Goal: Information Seeking & Learning: Learn about a topic

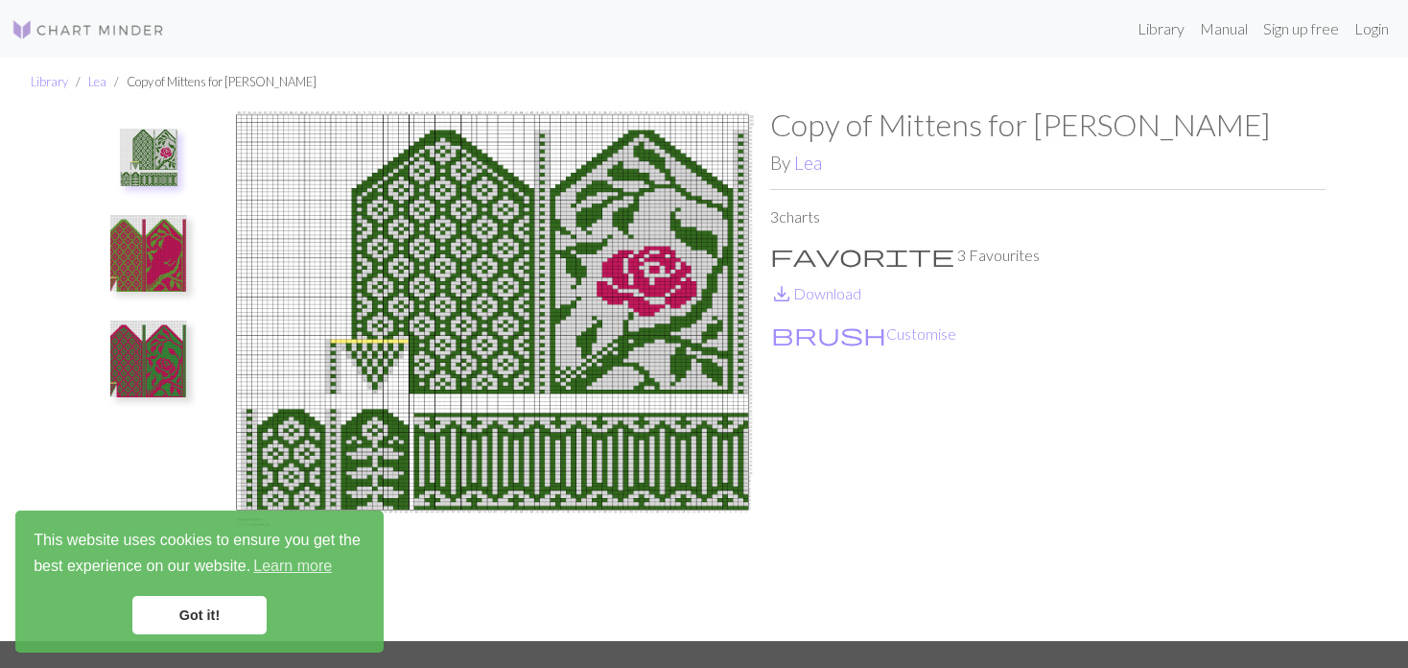
click at [193, 259] on button at bounding box center [149, 253] width 102 height 90
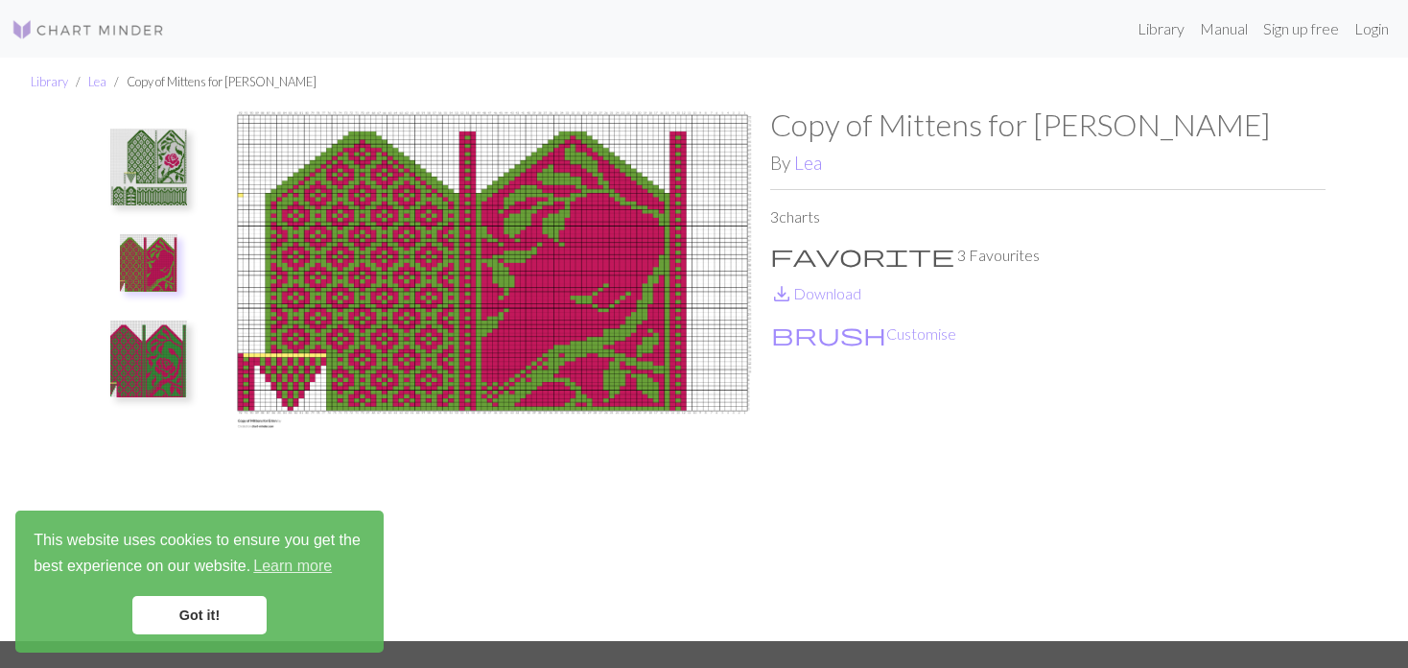
click at [167, 340] on img at bounding box center [148, 358] width 77 height 77
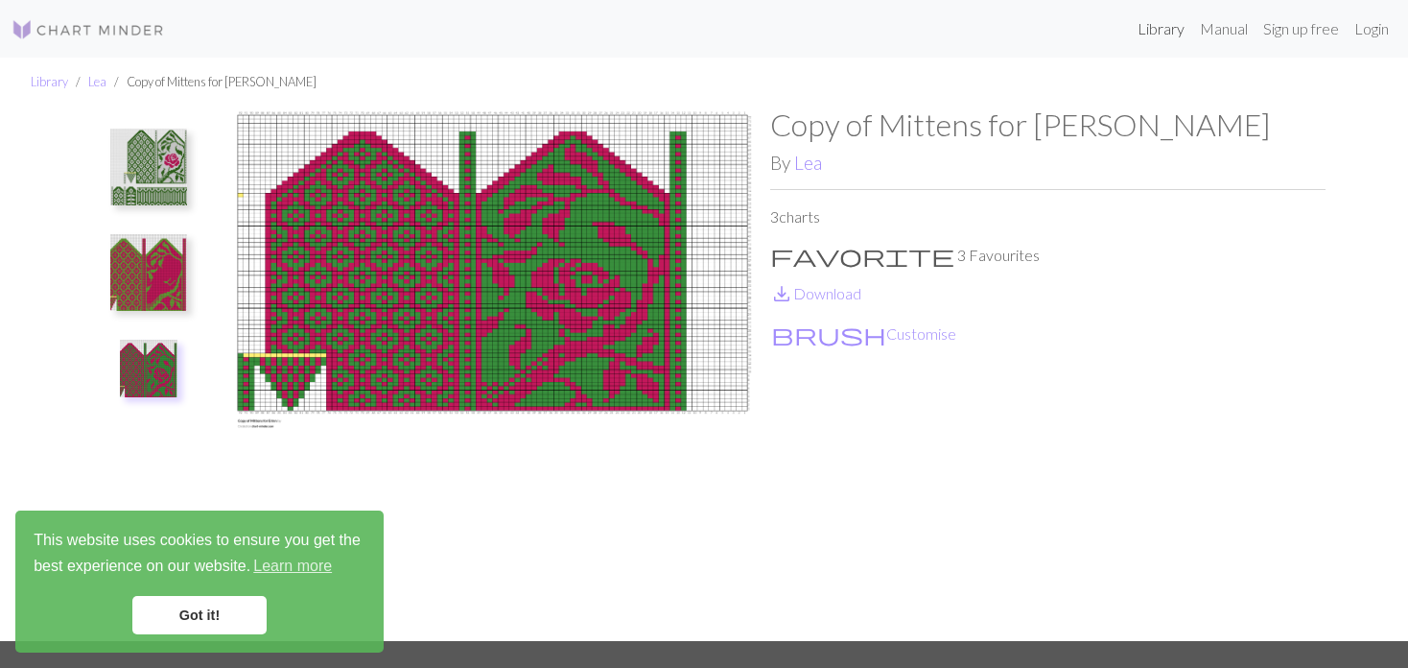
click at [1134, 27] on link "Library" at bounding box center [1161, 29] width 62 height 38
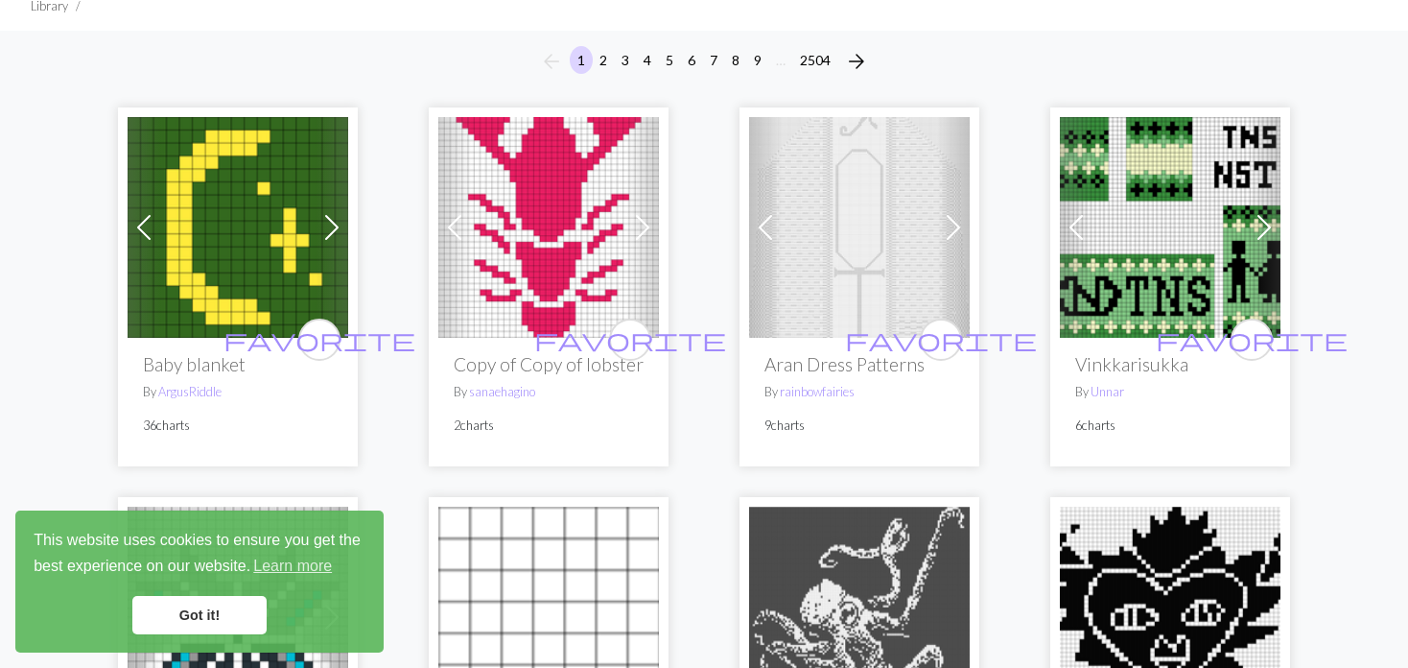
scroll to position [192, 0]
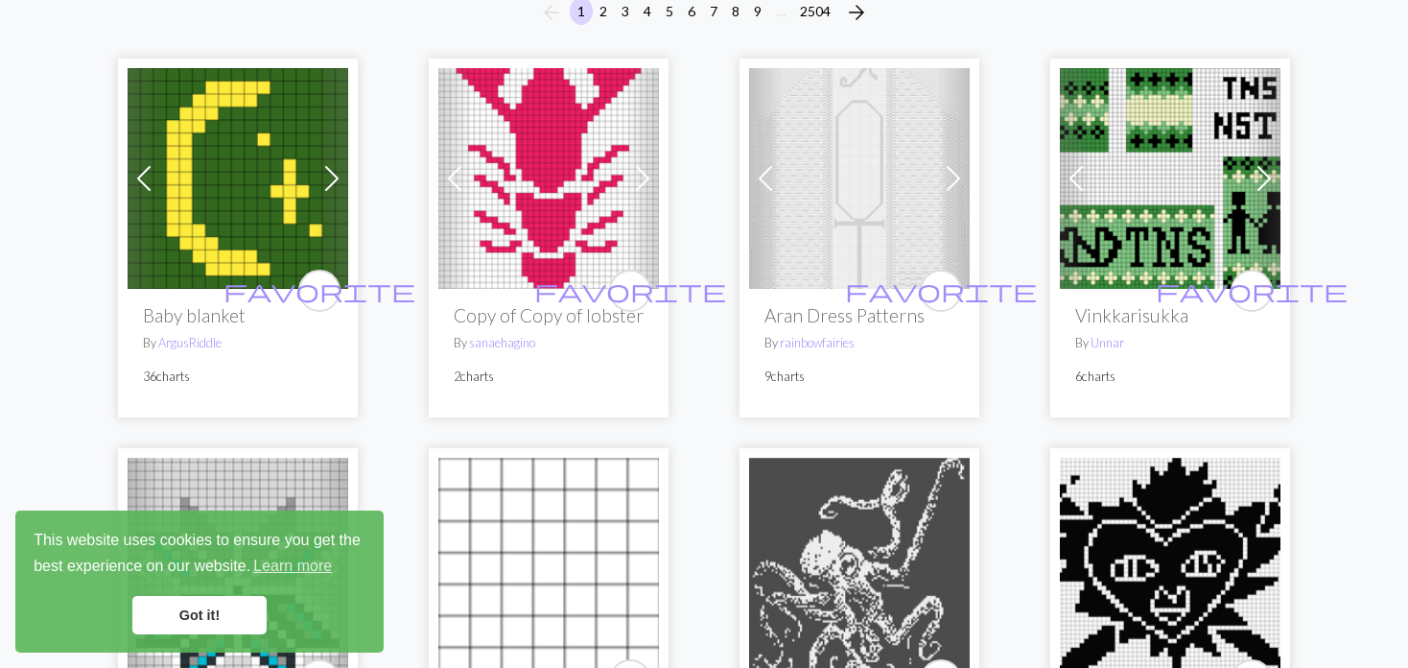
click at [773, 176] on span at bounding box center [765, 178] width 31 height 31
click at [764, 177] on span at bounding box center [765, 178] width 31 height 31
click at [765, 177] on span at bounding box center [765, 178] width 31 height 31
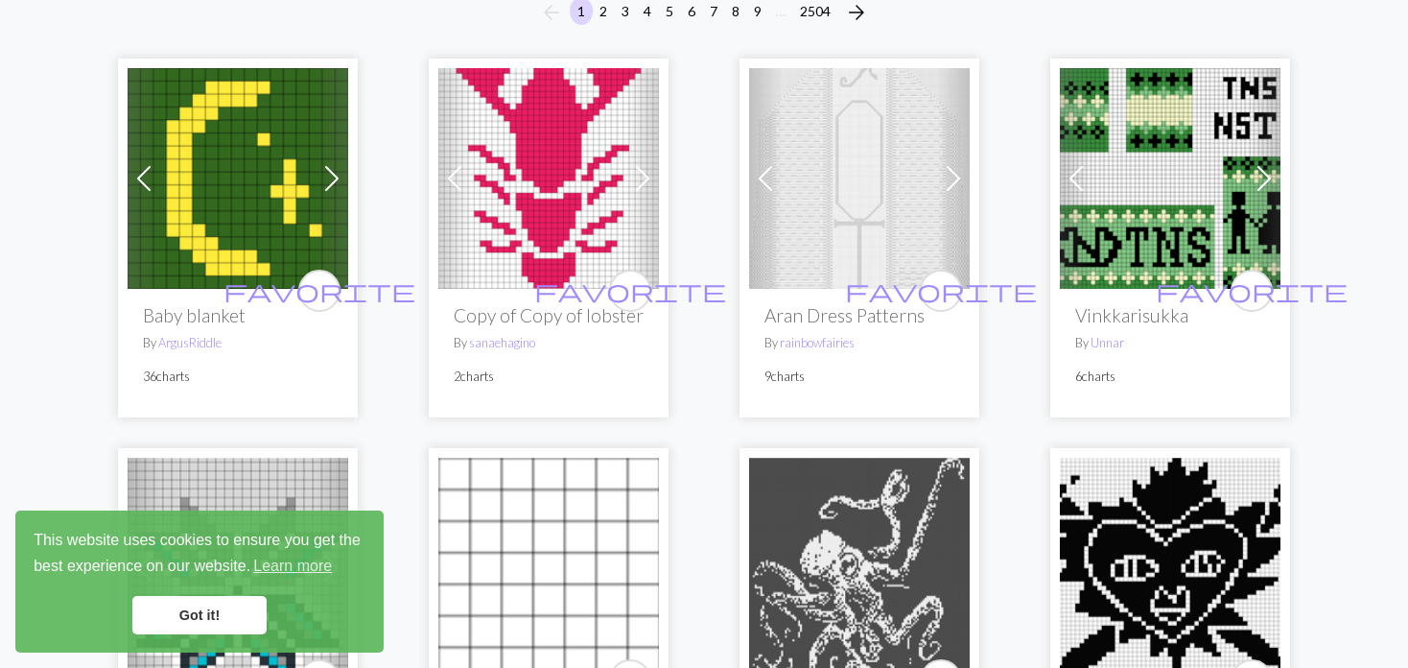
click at [765, 177] on span at bounding box center [765, 178] width 31 height 31
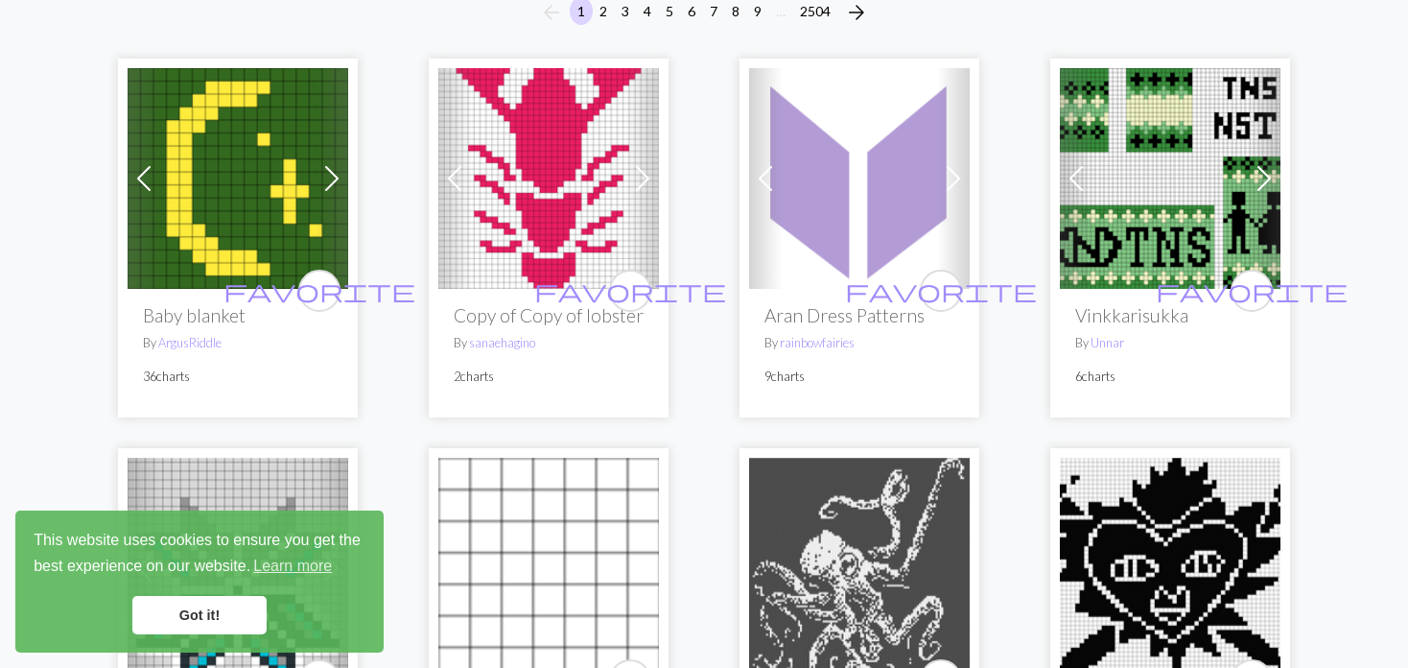
click at [765, 177] on span at bounding box center [765, 178] width 31 height 31
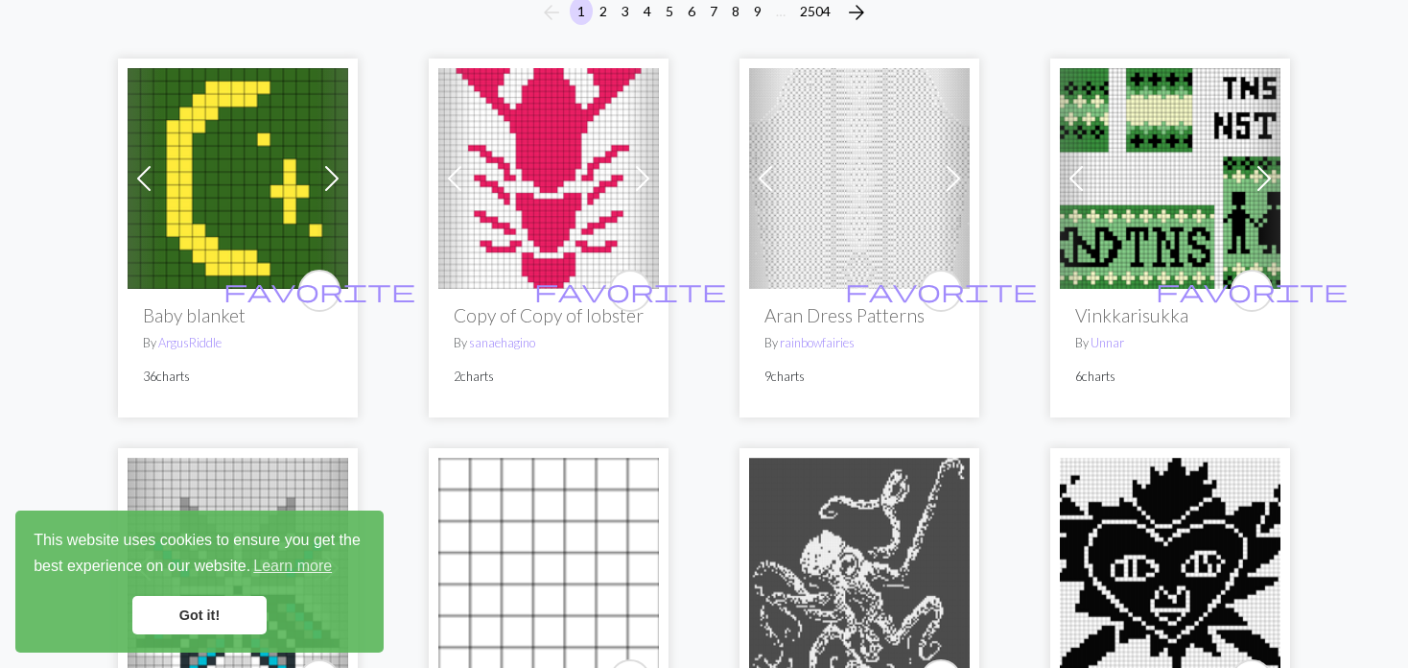
click at [765, 177] on span at bounding box center [765, 178] width 31 height 31
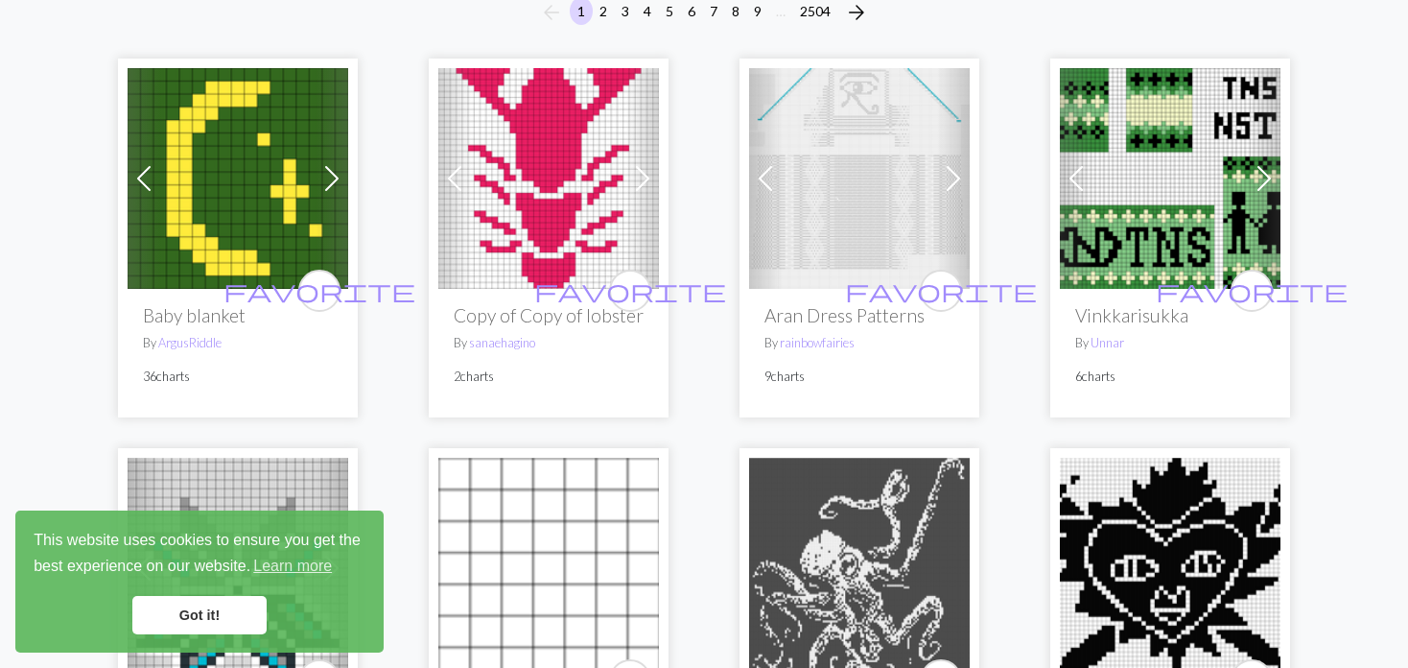
click at [763, 180] on span at bounding box center [765, 178] width 31 height 31
click at [763, 179] on span at bounding box center [765, 178] width 31 height 31
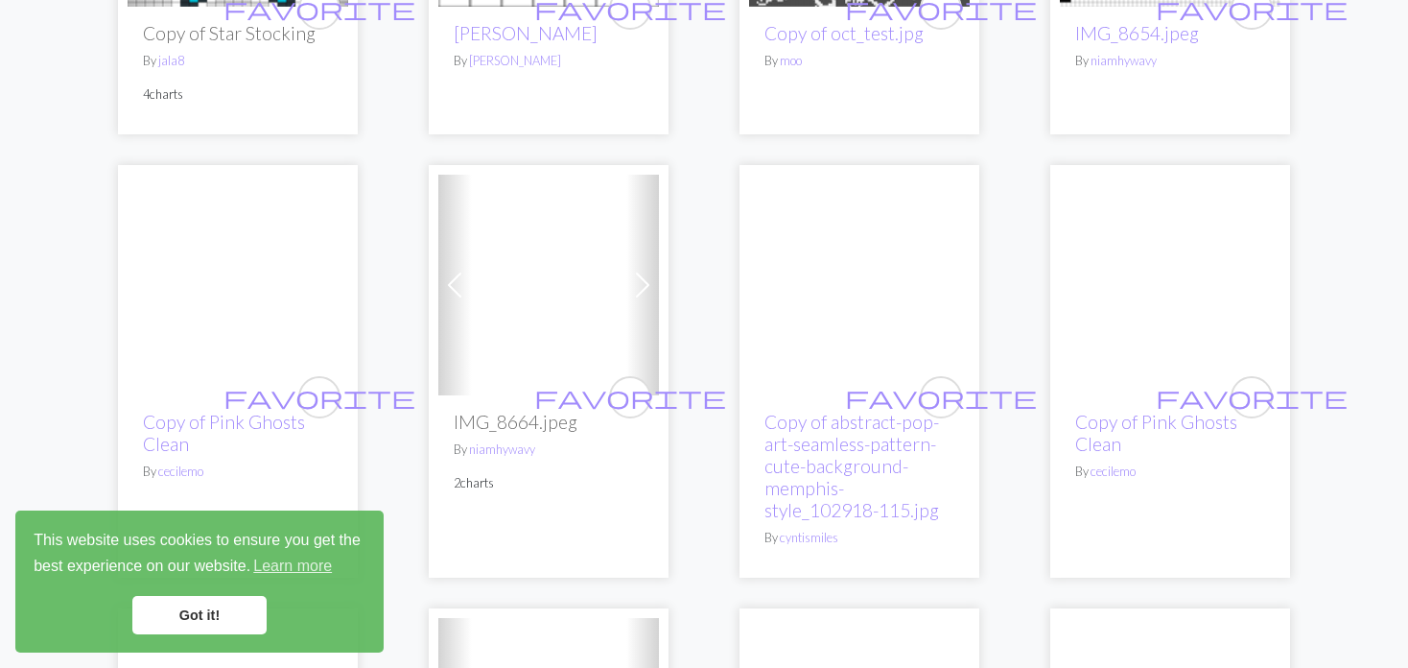
scroll to position [959, 0]
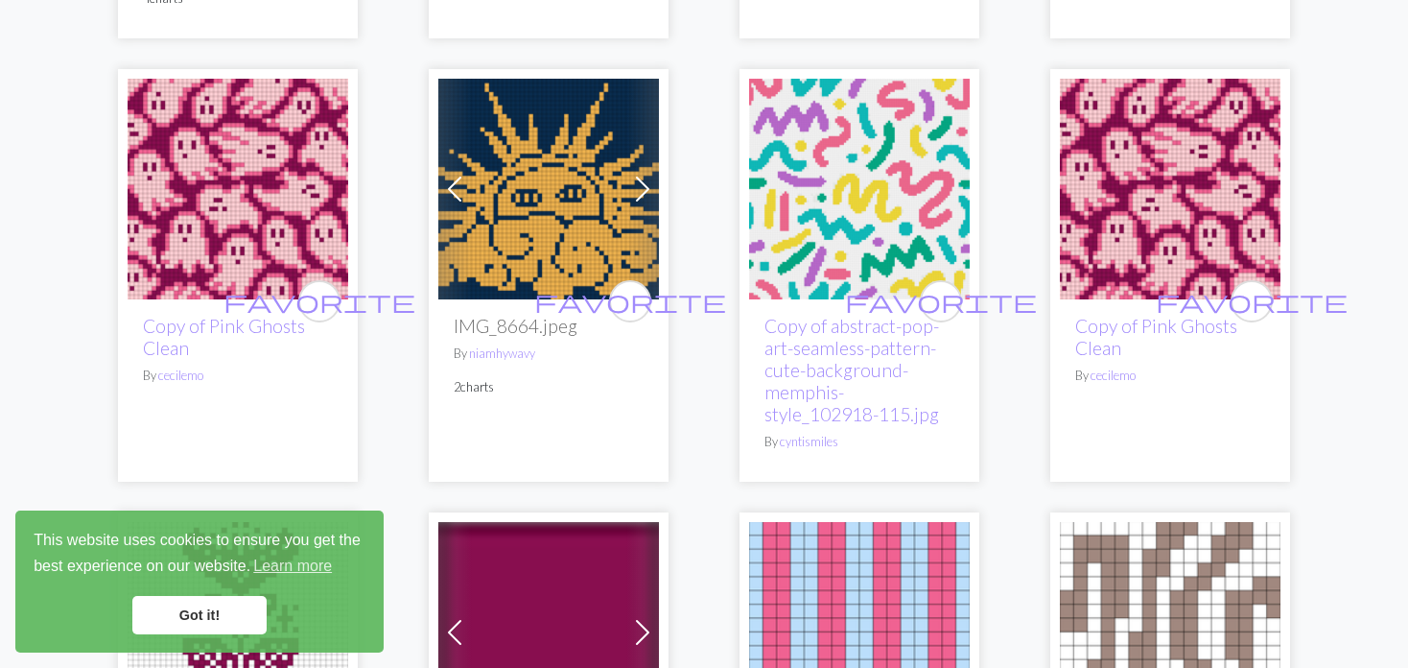
click at [456, 184] on span at bounding box center [454, 189] width 31 height 31
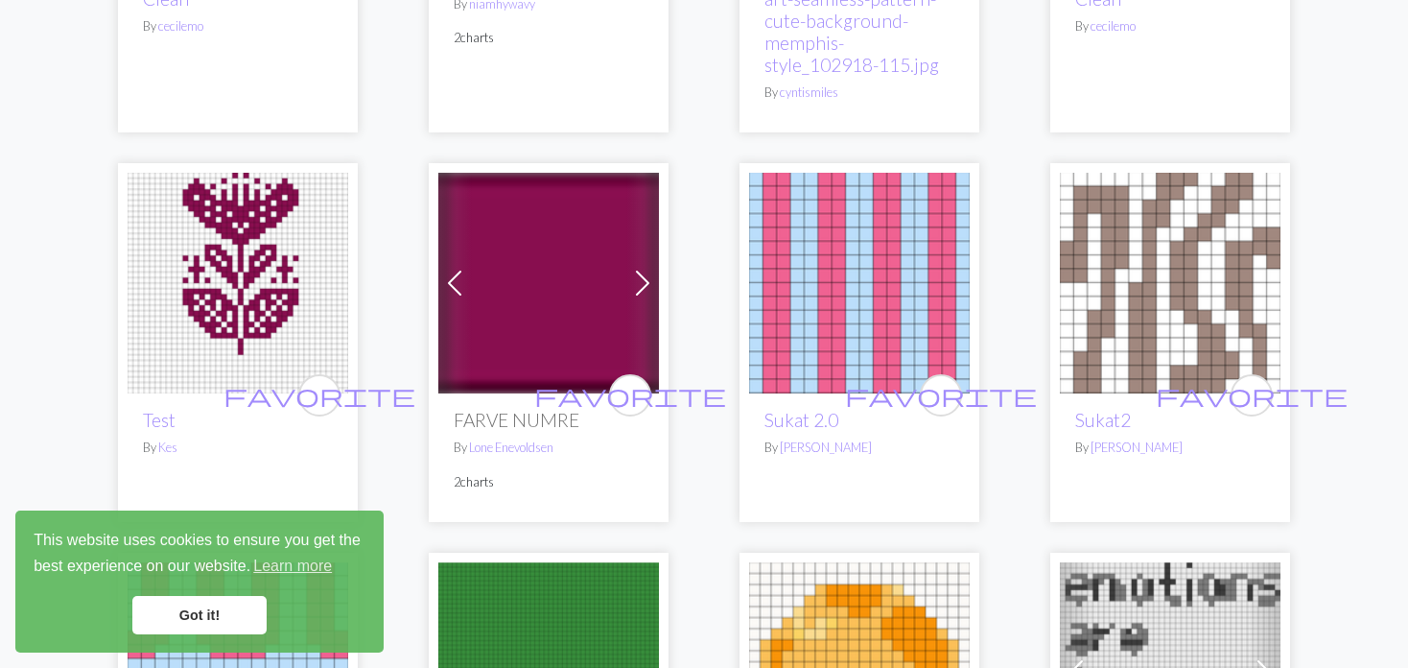
scroll to position [1343, 0]
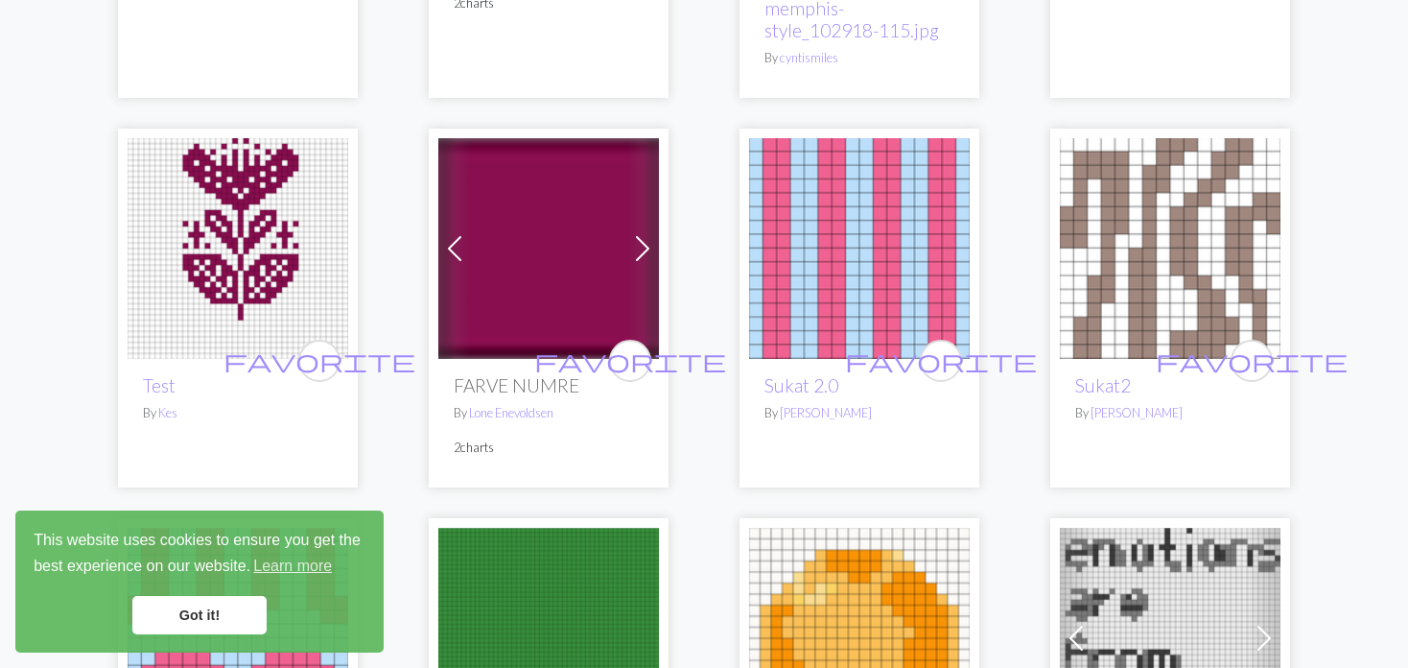
click at [270, 234] on img at bounding box center [238, 248] width 221 height 221
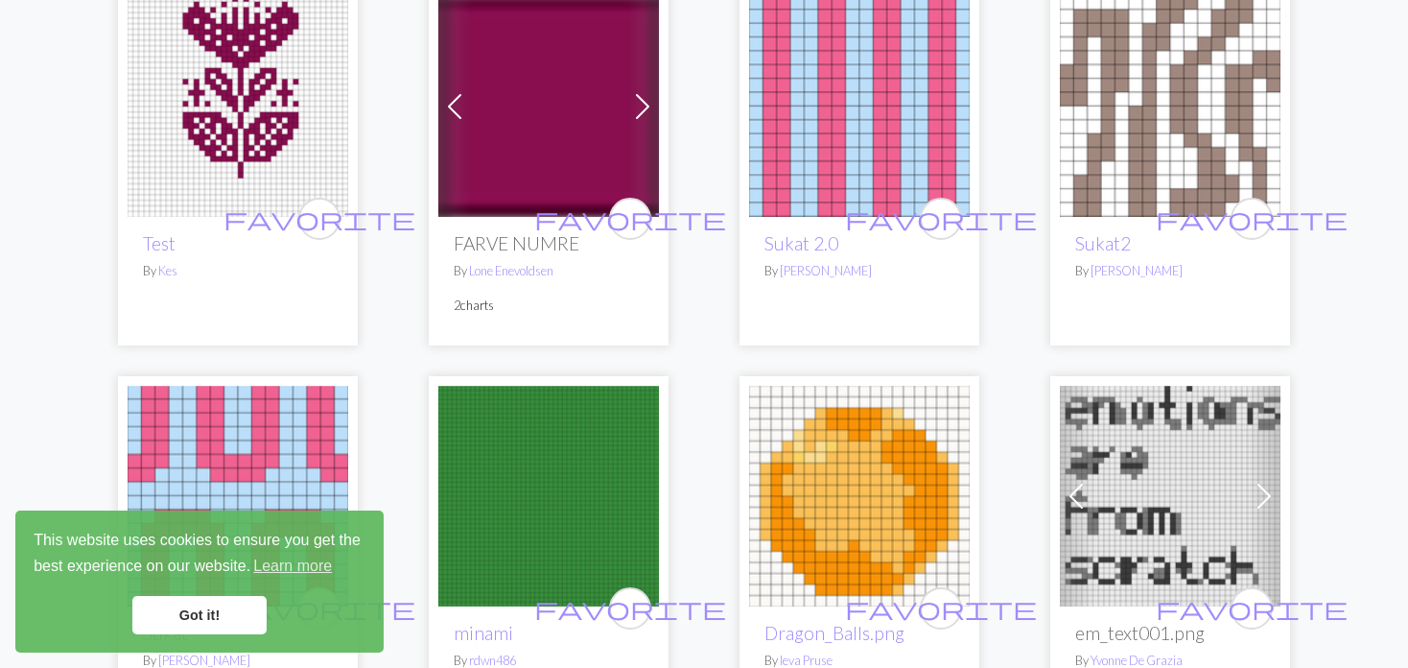
scroll to position [1439, 0]
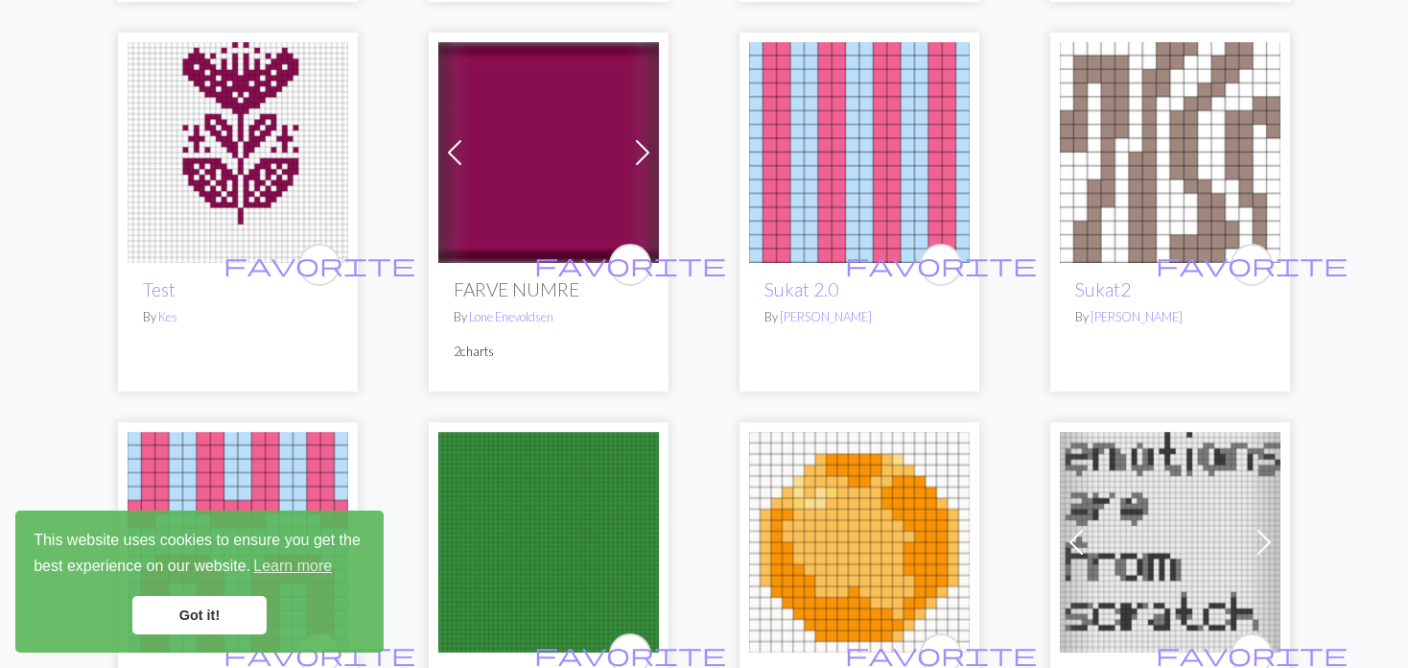
click at [635, 156] on span at bounding box center [642, 152] width 31 height 31
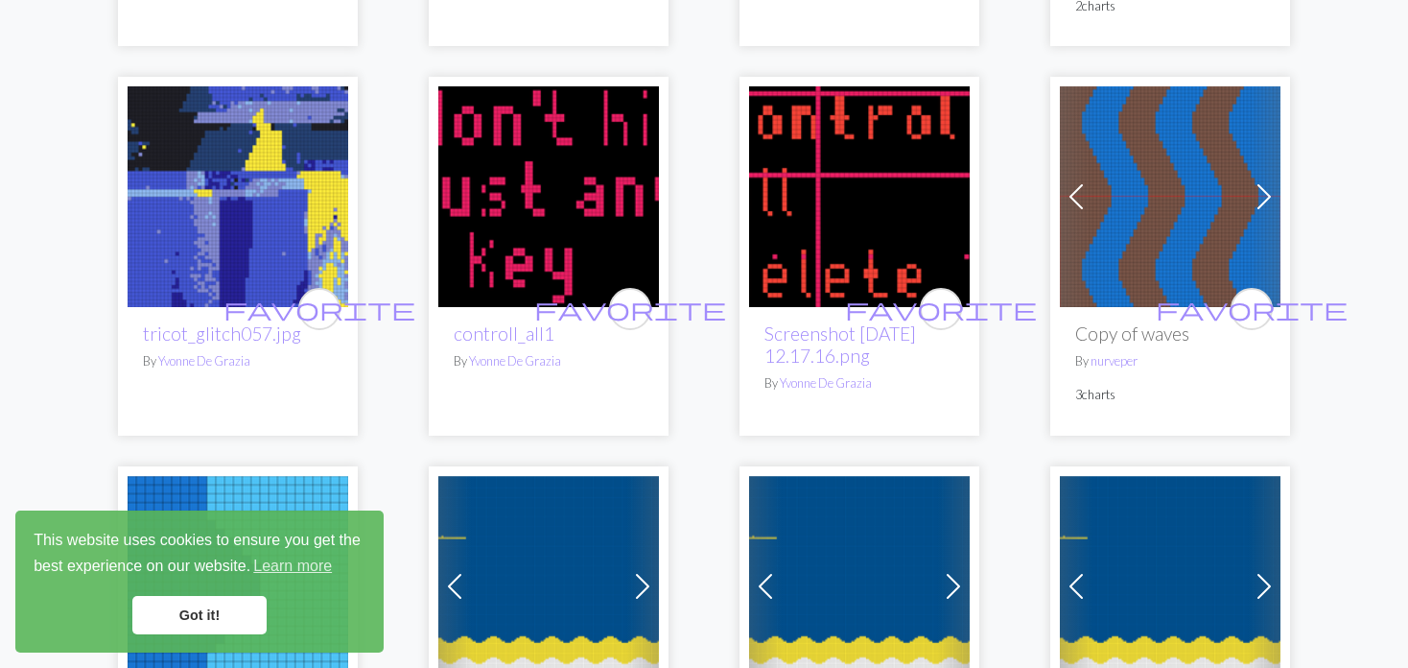
scroll to position [2207, 0]
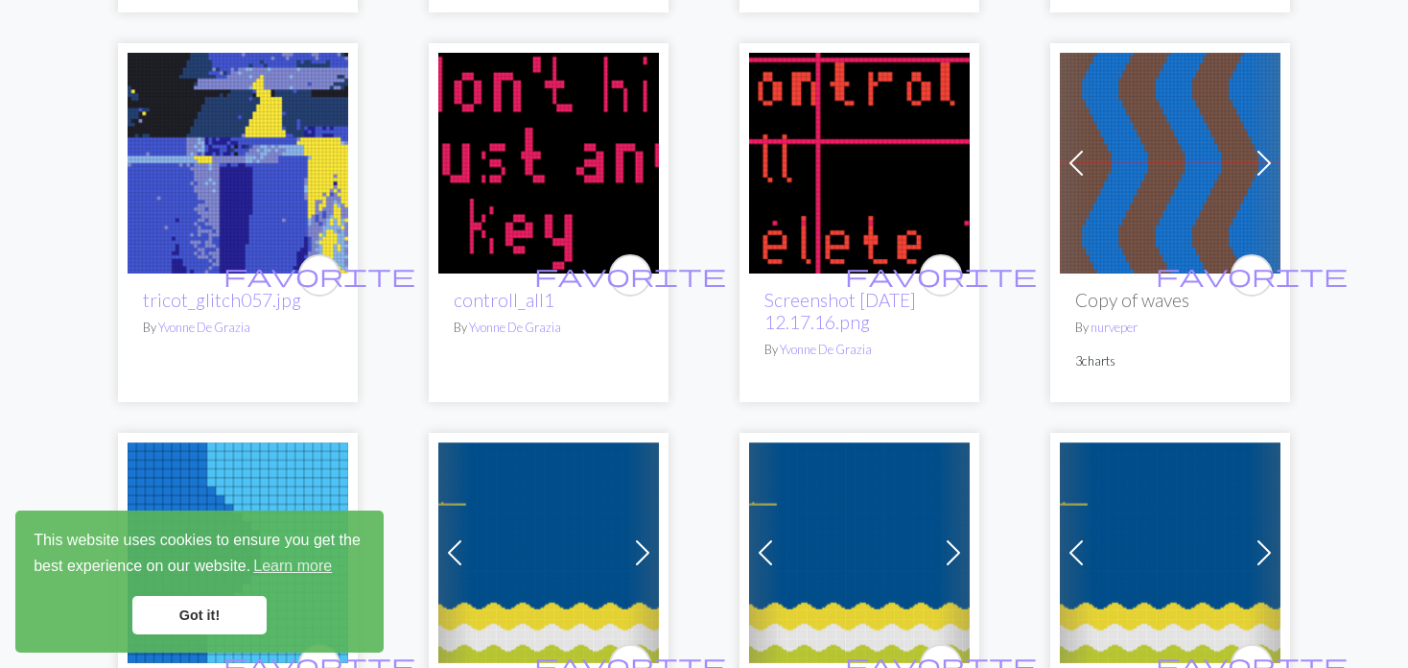
click at [1086, 158] on span at bounding box center [1076, 163] width 31 height 31
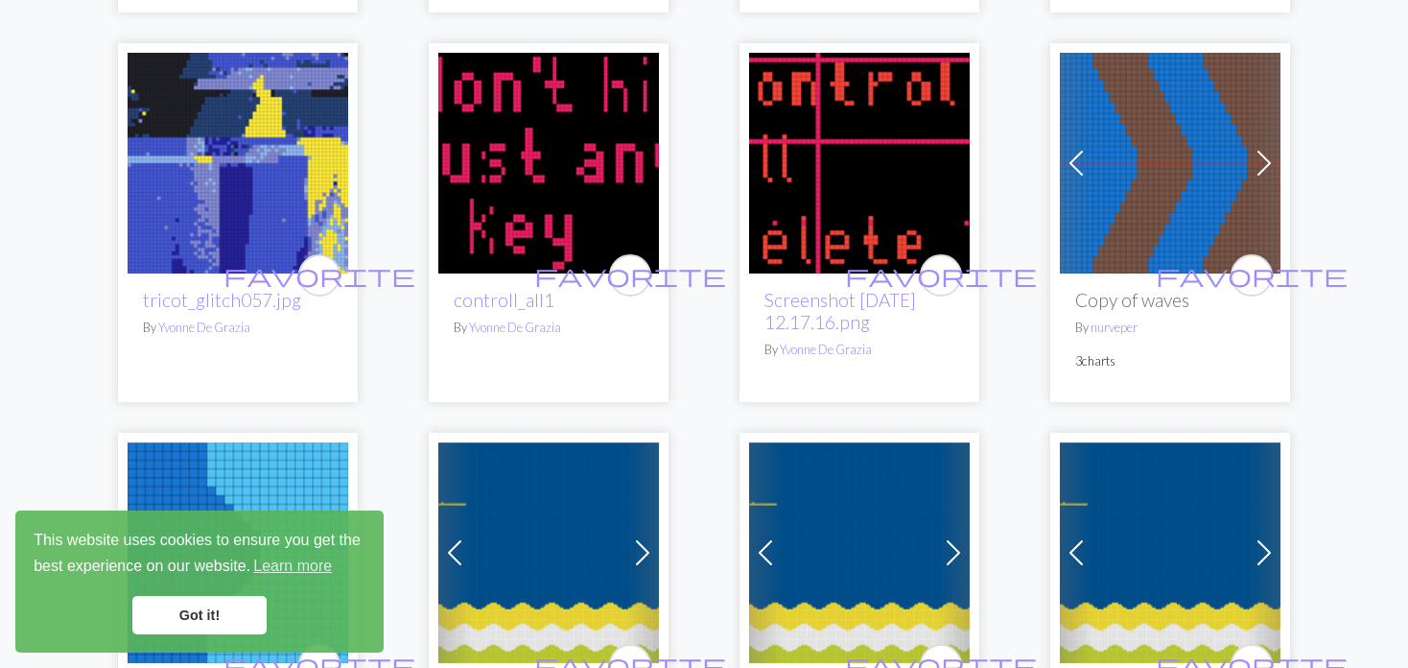
click at [1086, 158] on span at bounding box center [1076, 163] width 31 height 31
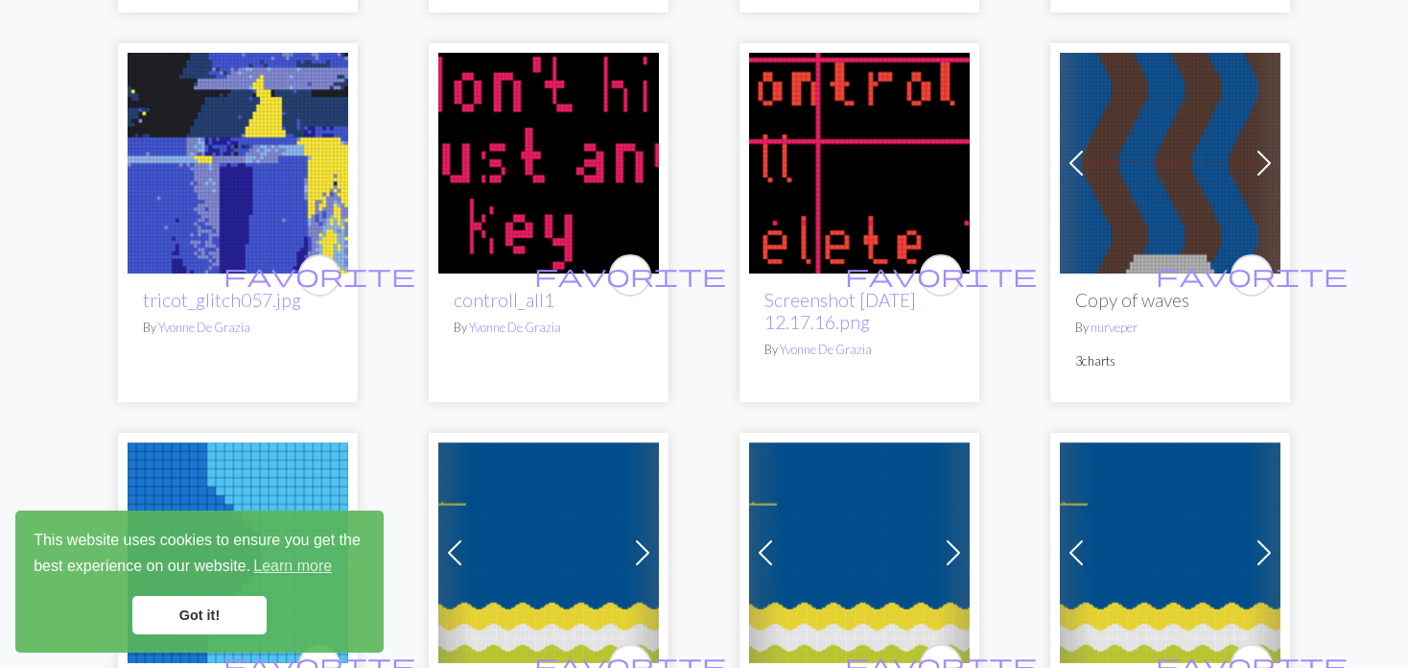
click at [1086, 158] on span at bounding box center [1076, 163] width 31 height 31
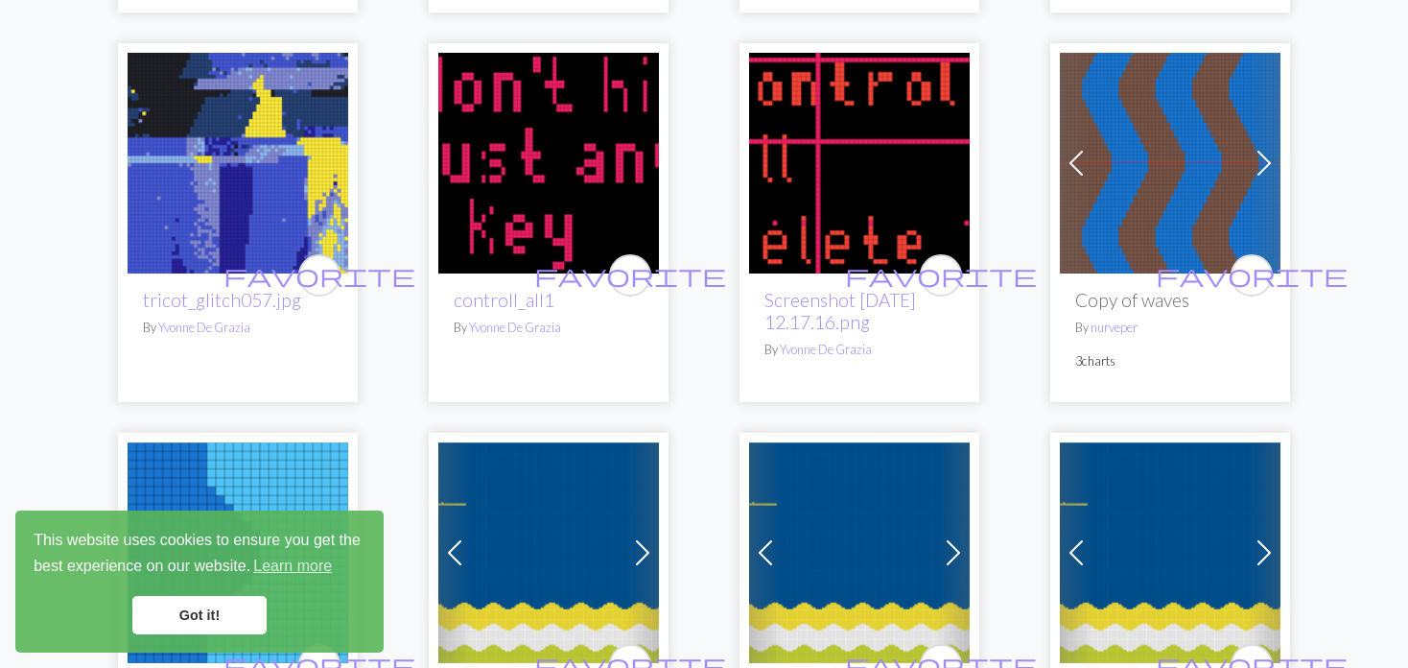
click at [1086, 158] on span at bounding box center [1076, 163] width 31 height 31
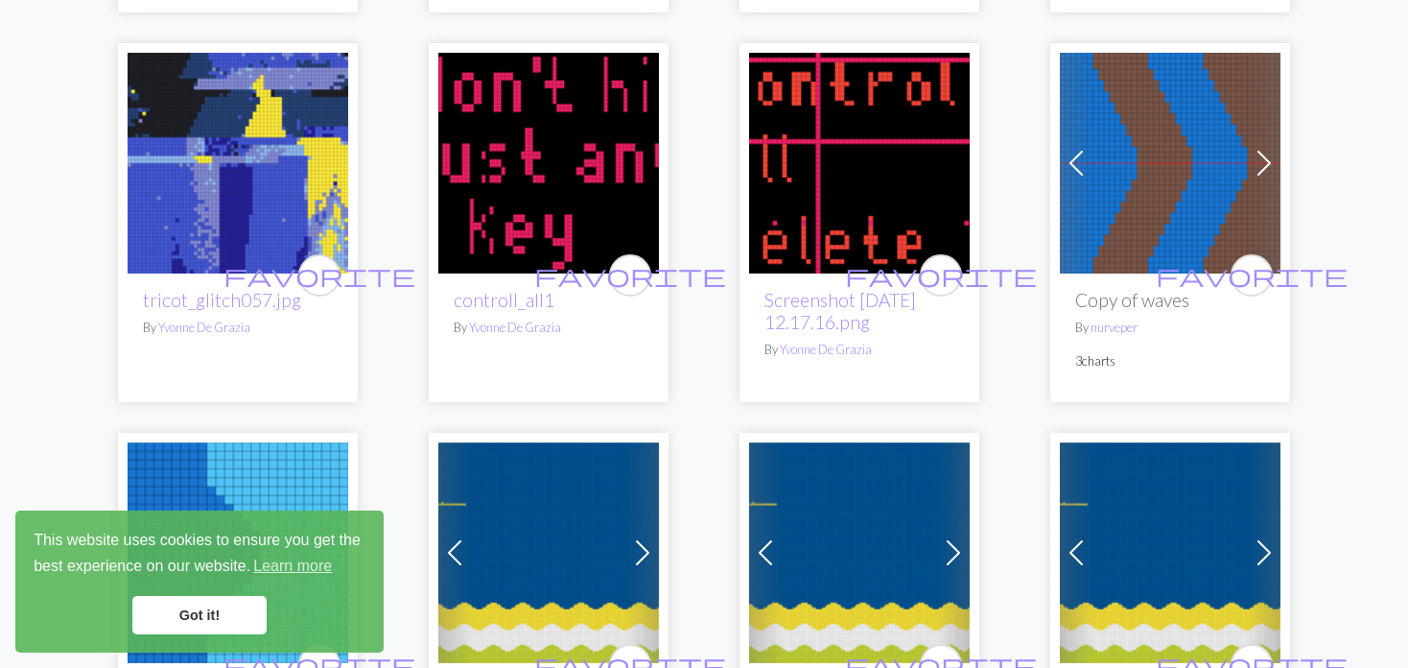
click at [1086, 158] on span at bounding box center [1076, 163] width 31 height 31
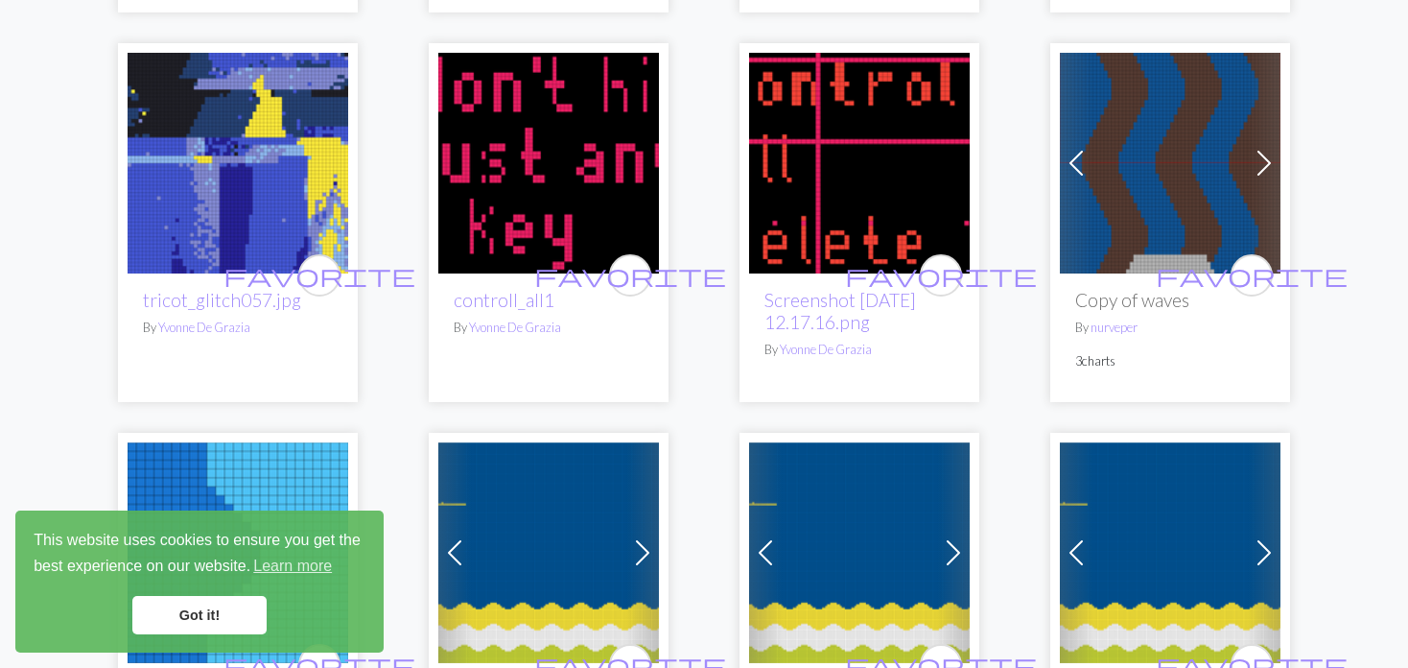
click at [1086, 158] on span at bounding box center [1076, 163] width 31 height 31
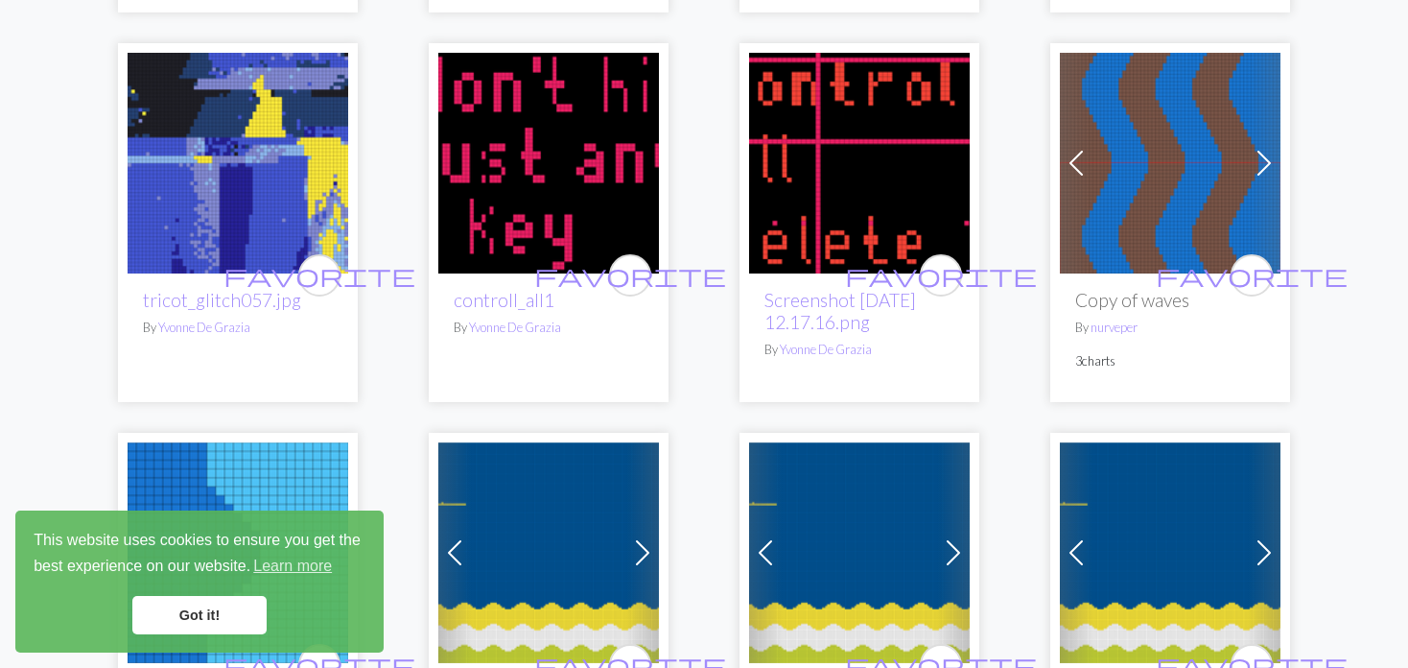
click at [1086, 158] on span at bounding box center [1076, 163] width 31 height 31
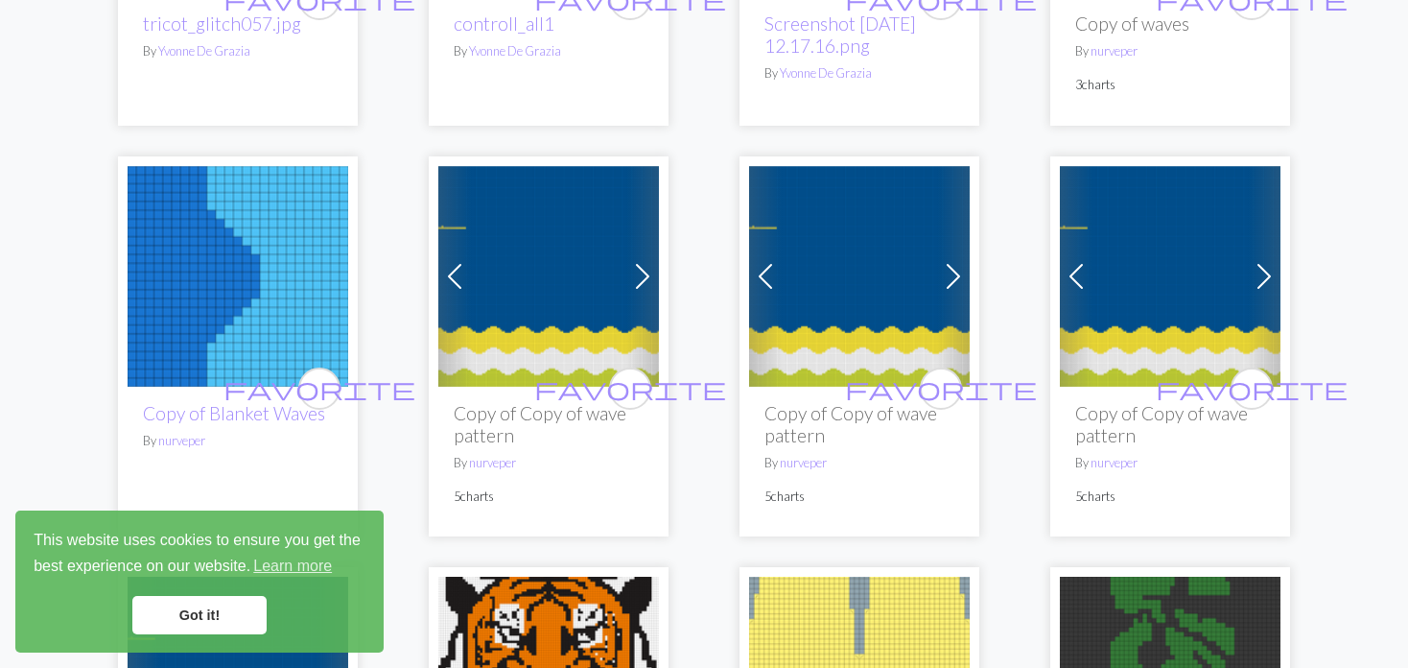
scroll to position [2494, 0]
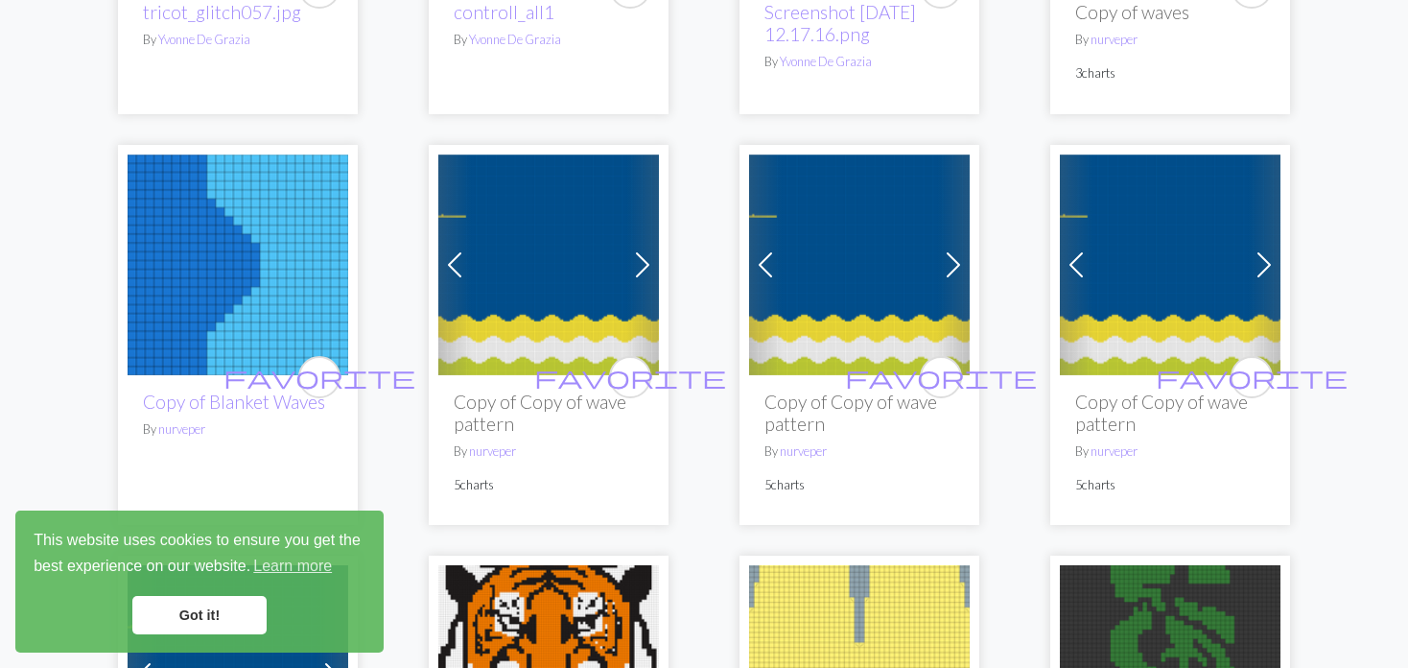
click at [636, 265] on span at bounding box center [642, 264] width 31 height 31
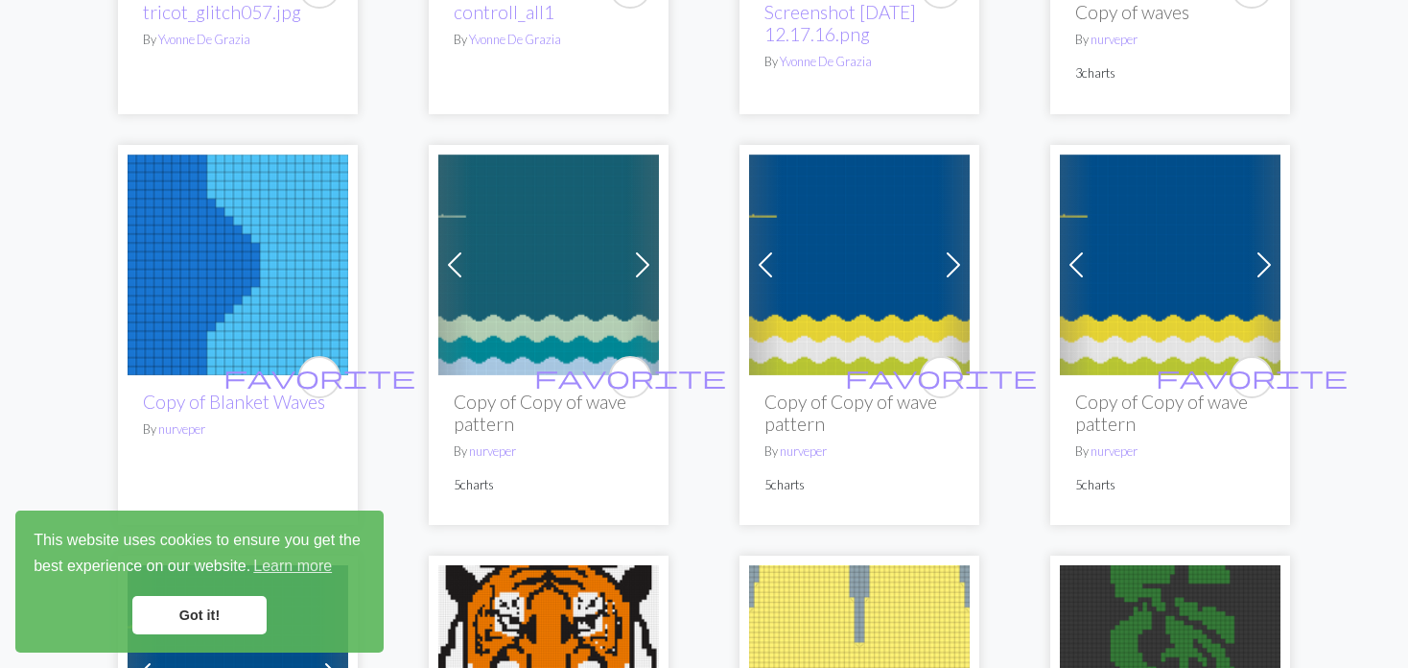
click at [636, 265] on span at bounding box center [642, 264] width 31 height 31
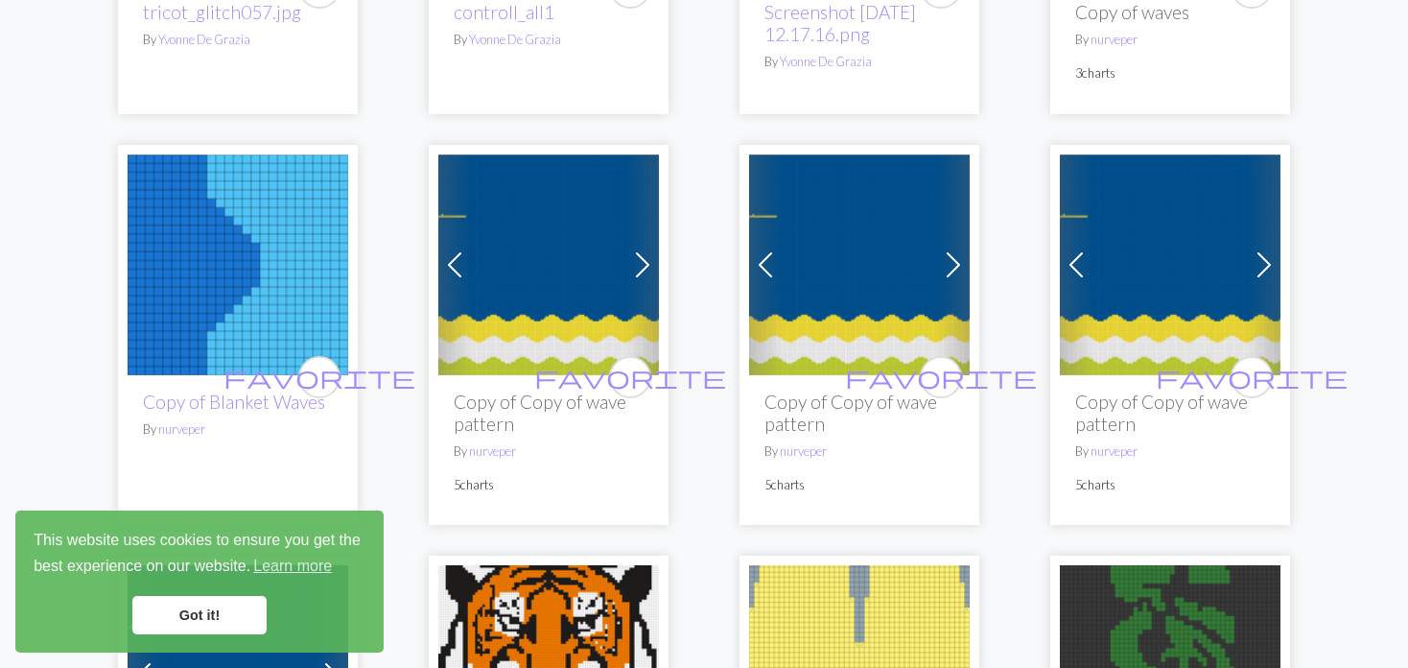
click at [636, 265] on span at bounding box center [642, 264] width 31 height 31
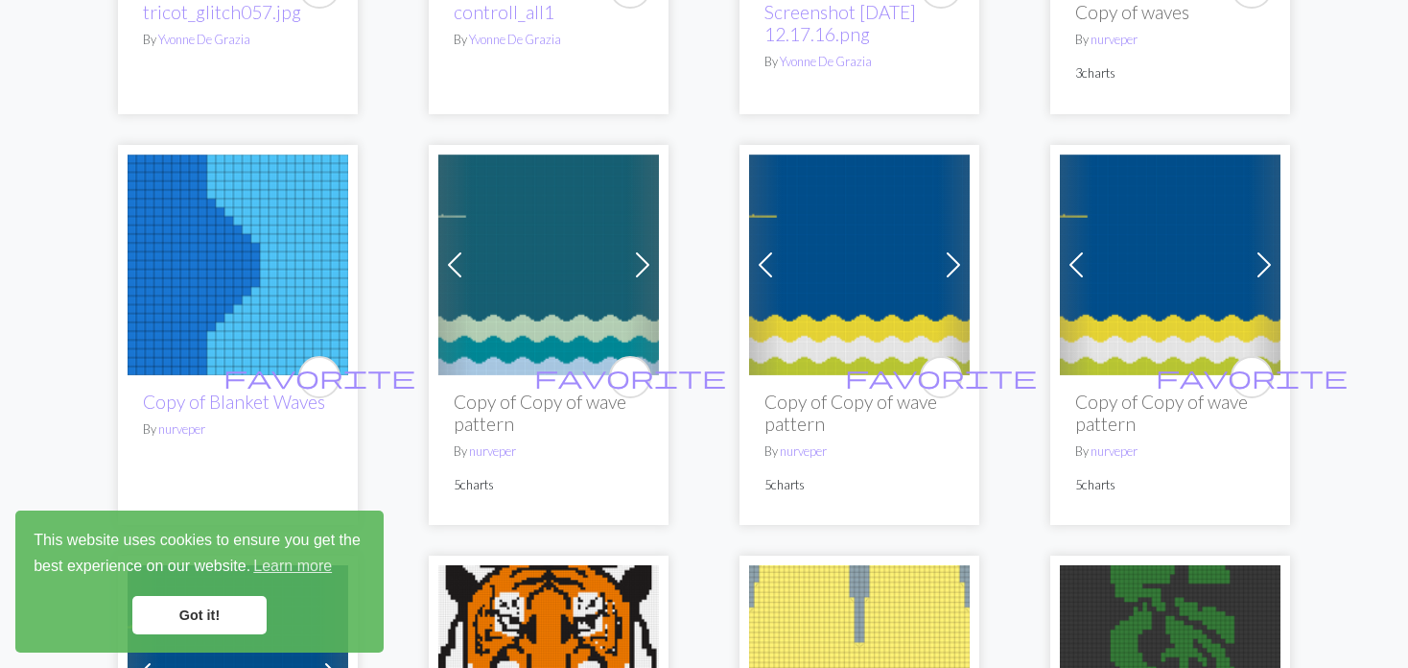
click at [636, 265] on span at bounding box center [642, 264] width 31 height 31
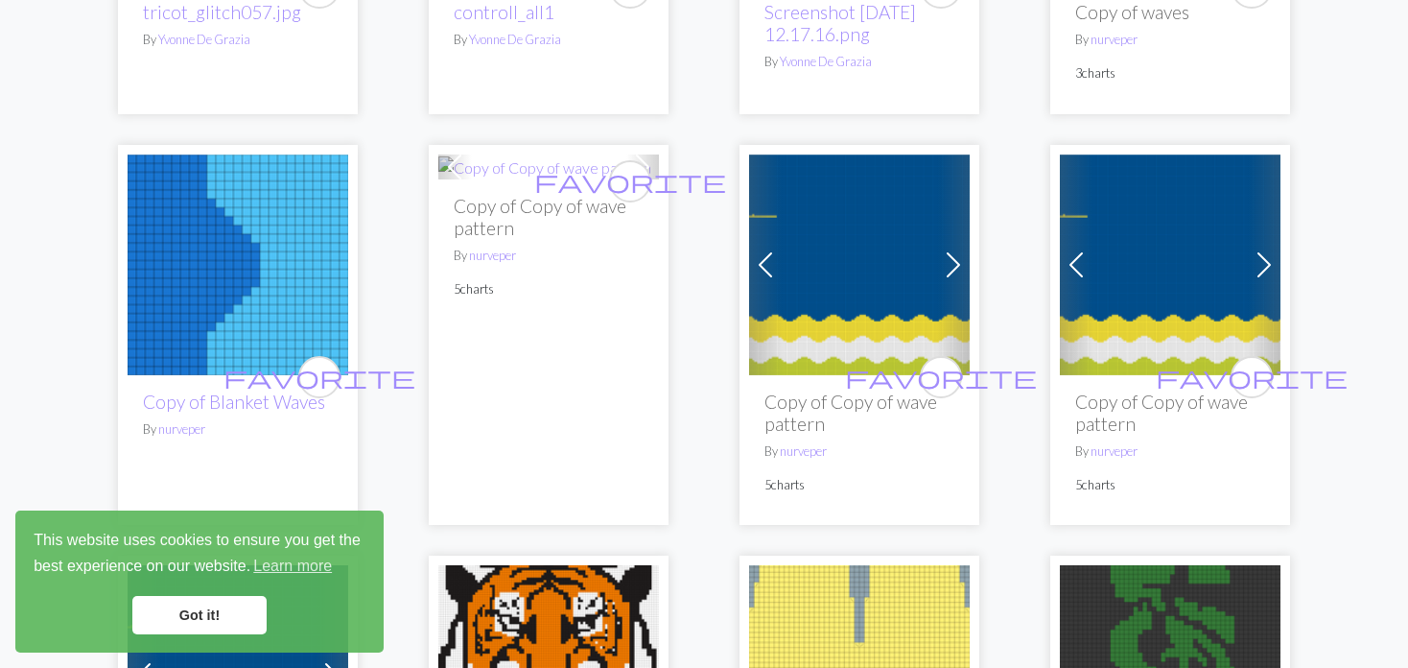
click at [775, 265] on span at bounding box center [765, 264] width 31 height 31
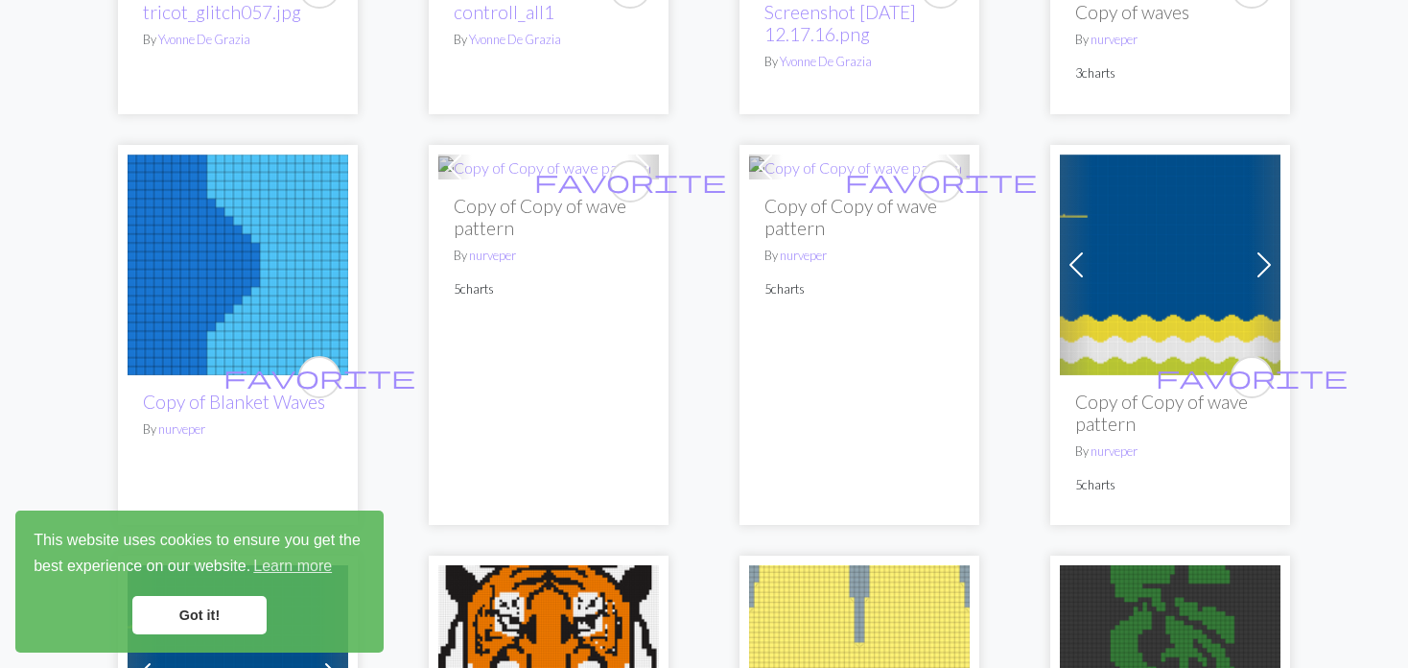
click at [775, 265] on div "favorite Copy of Copy of wave pattern By nurveper 5 charts" at bounding box center [859, 351] width 221 height 345
click at [1051, 263] on div "Previous Next favorite Baby blanket By ArgusRiddle 36 charts Previous Next favo…" at bounding box center [704, 306] width 1266 height 5131
click at [1044, 272] on div "Previous Next favorite Baby blanket By ArgusRiddle 36 charts Previous Next favo…" at bounding box center [704, 306] width 1266 height 5131
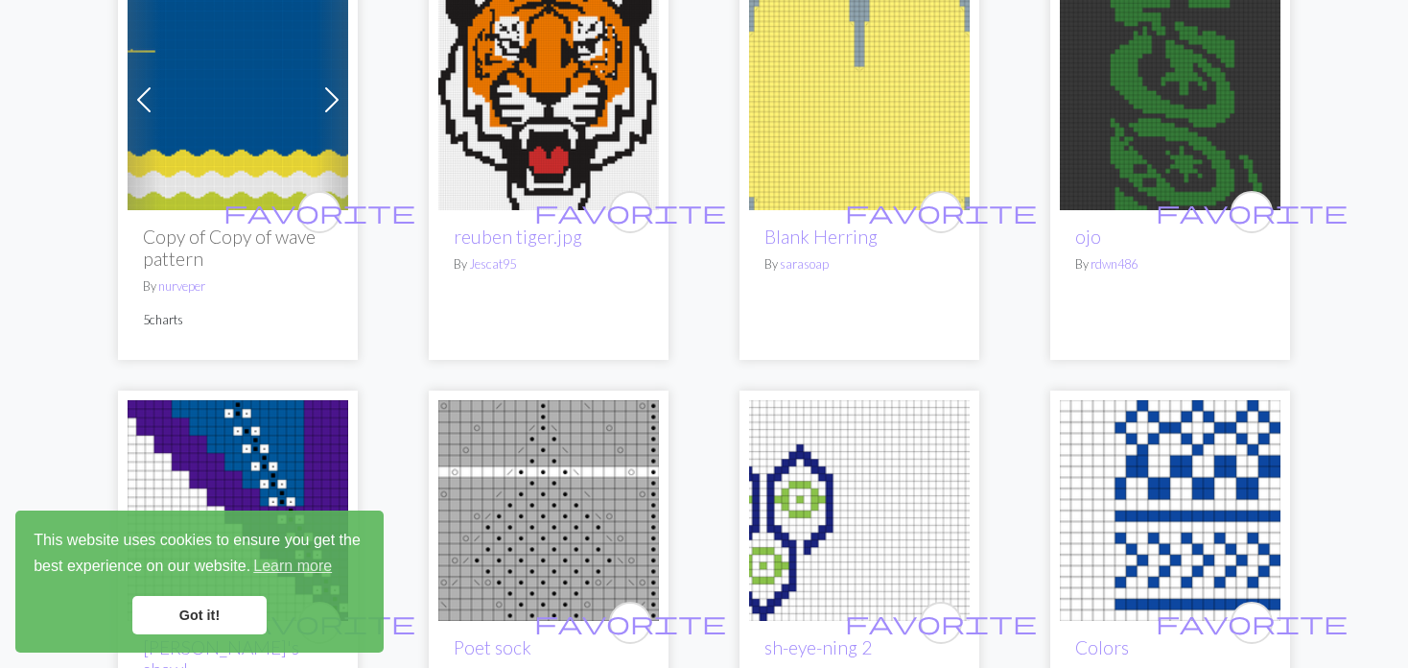
scroll to position [2974, 0]
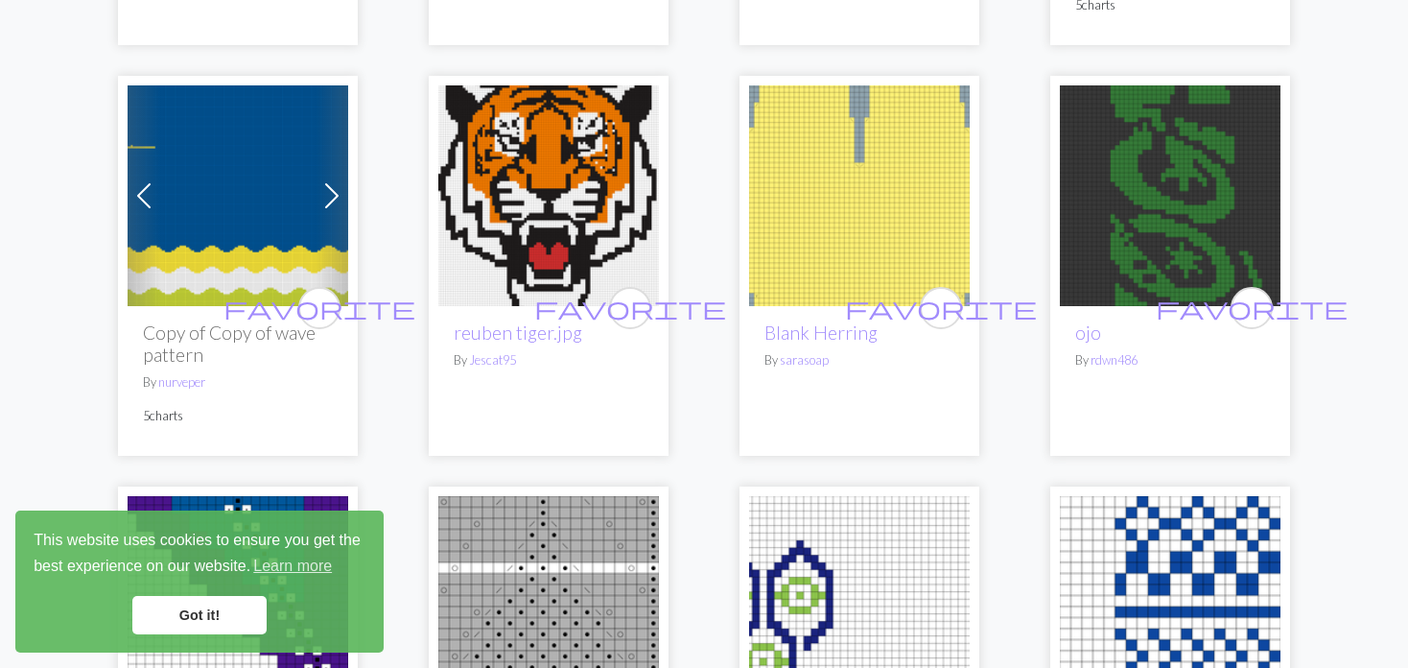
click at [1164, 189] on img at bounding box center [1170, 195] width 221 height 221
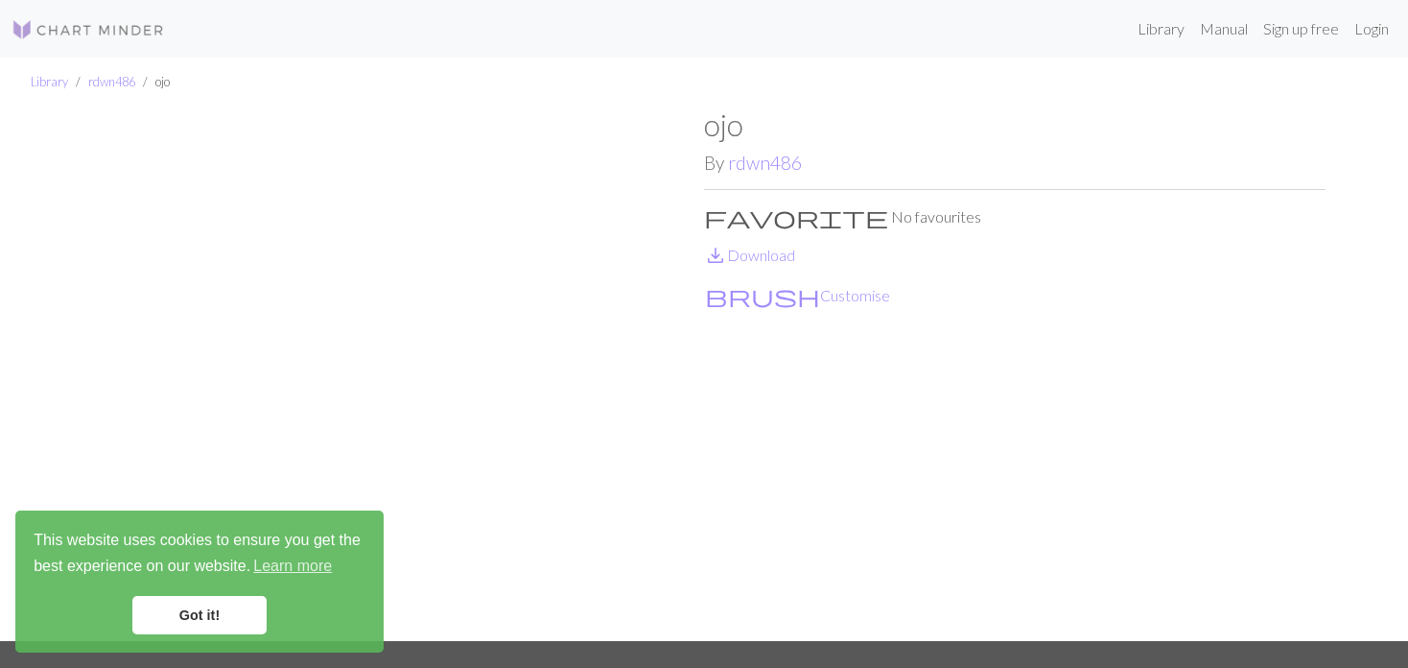
scroll to position [96, 0]
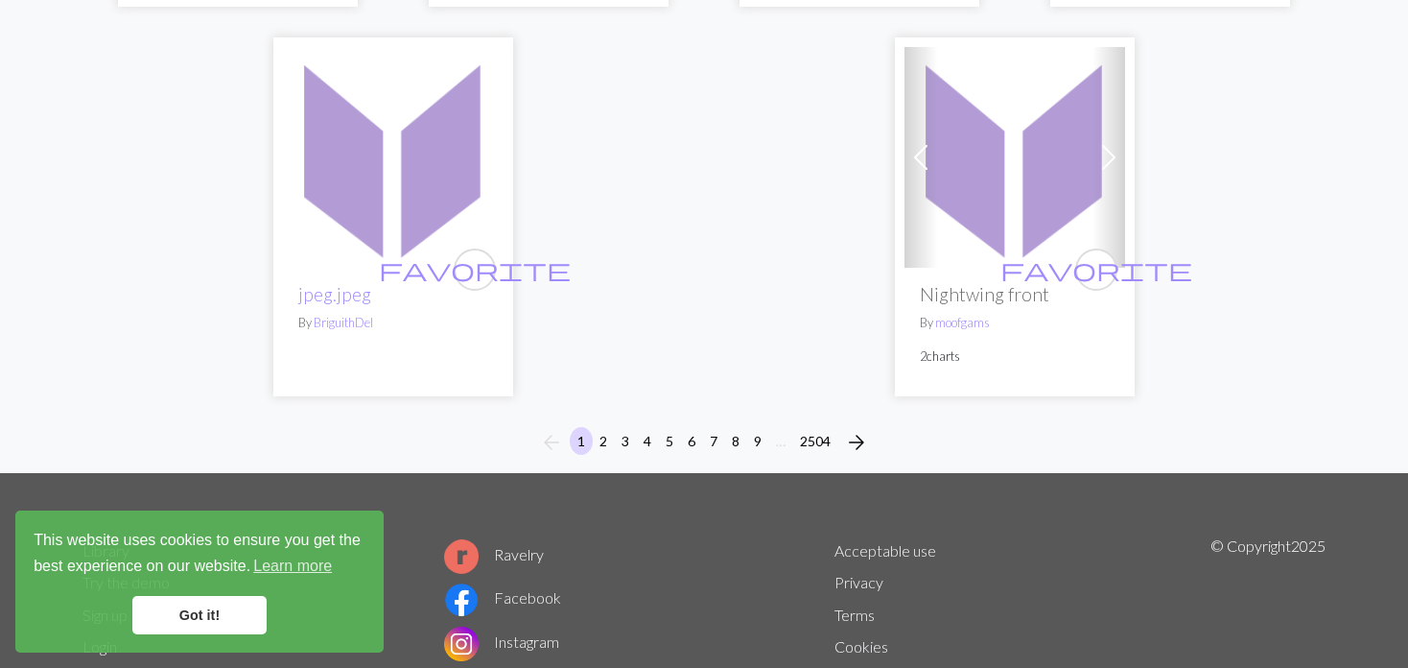
scroll to position [5053, 0]
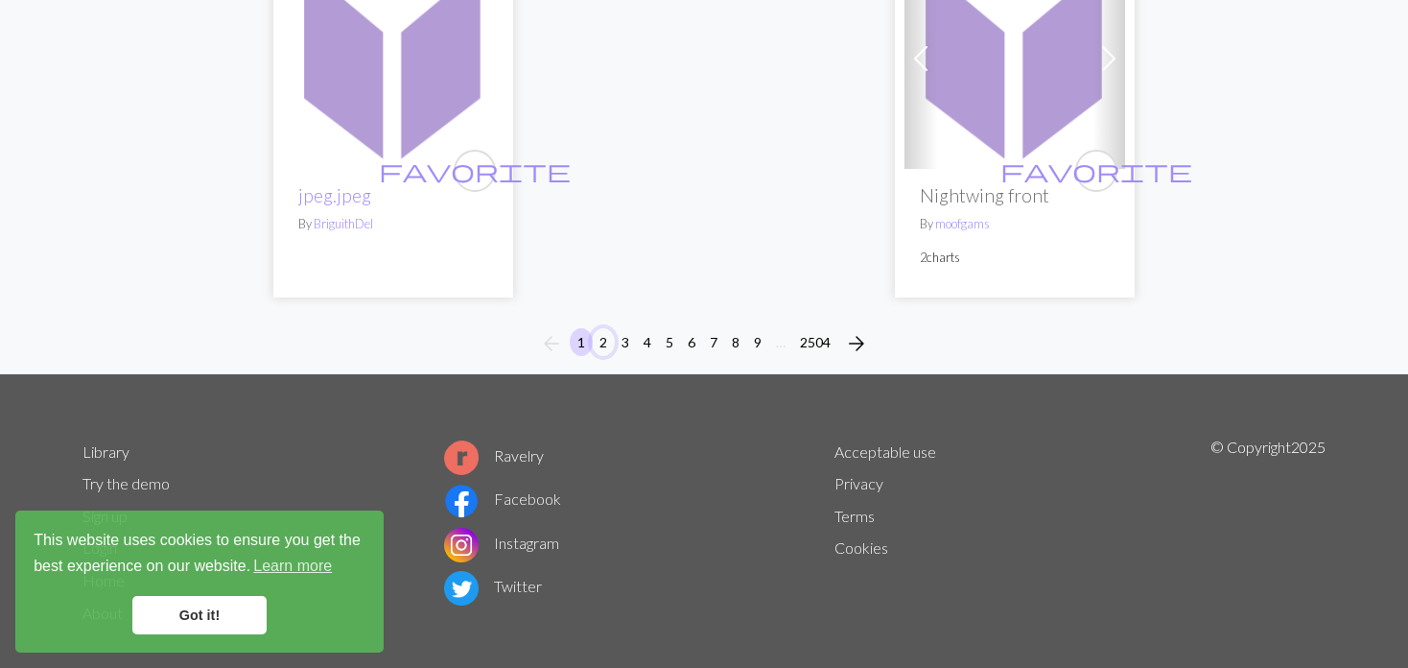
click at [600, 328] on button "2" at bounding box center [603, 342] width 23 height 28
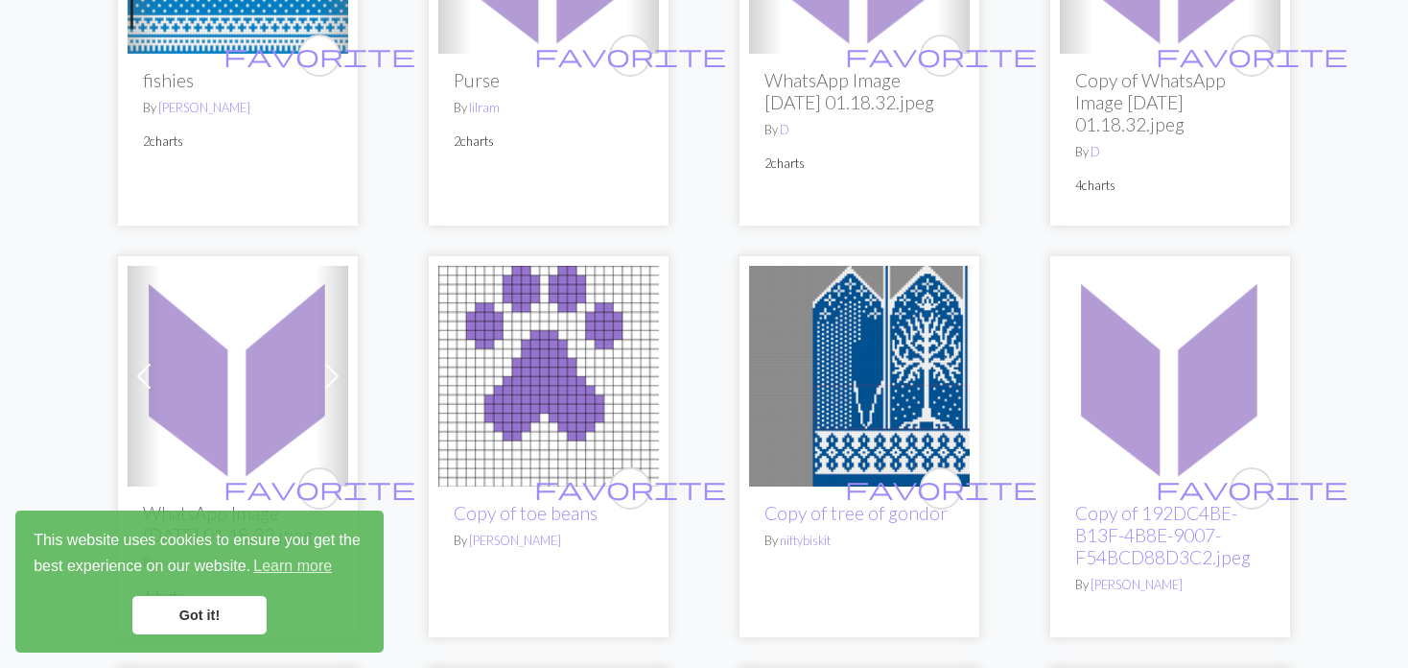
scroll to position [863, 0]
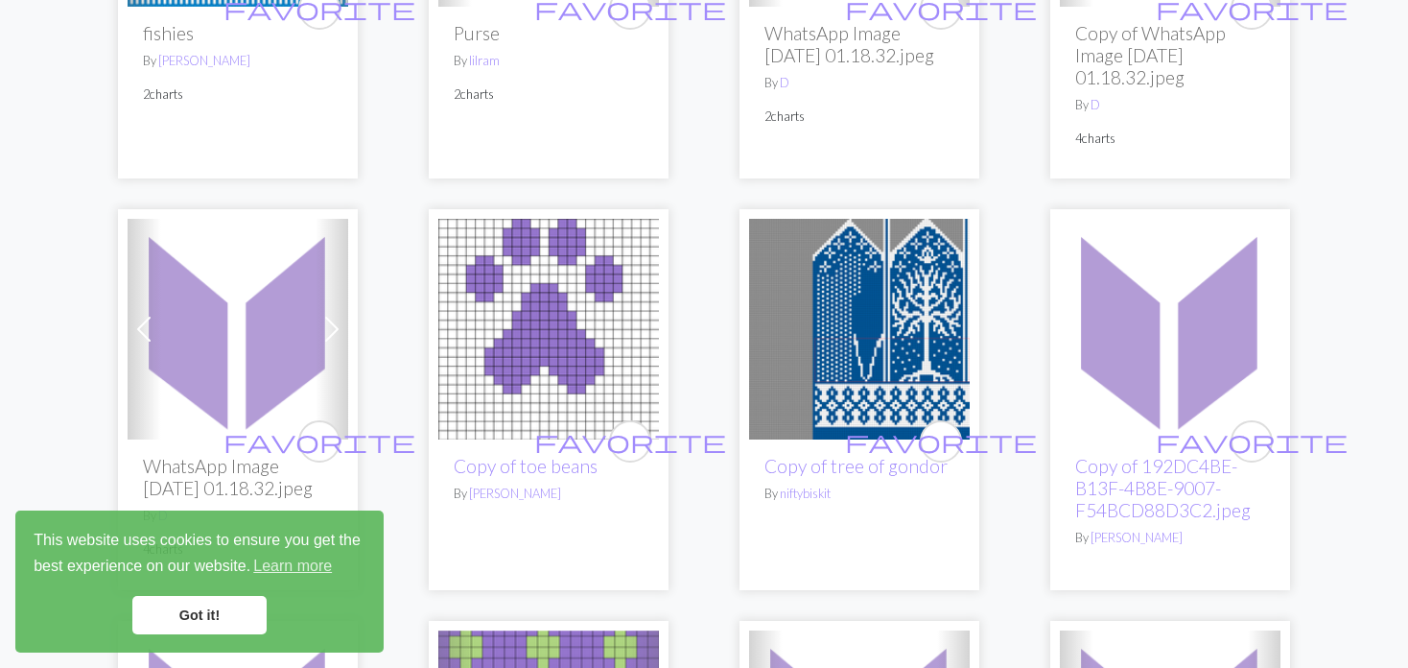
click at [848, 323] on img at bounding box center [859, 329] width 221 height 221
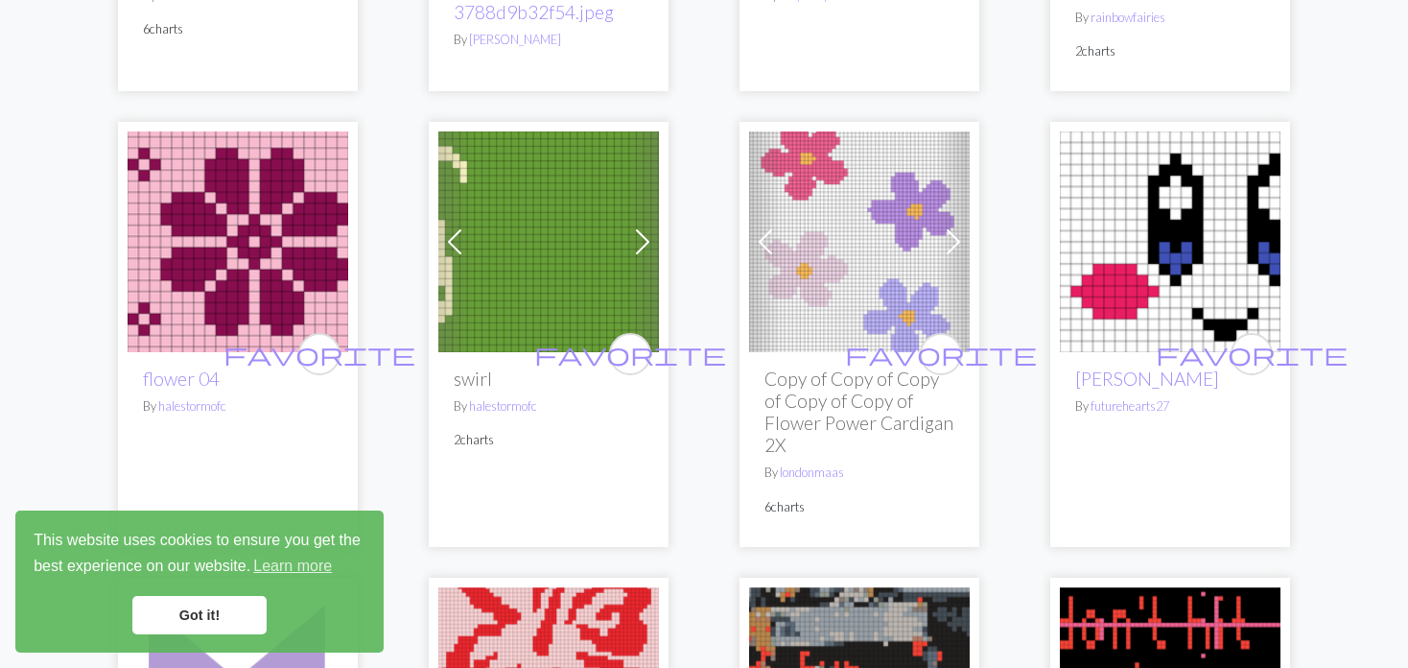
scroll to position [2207, 0]
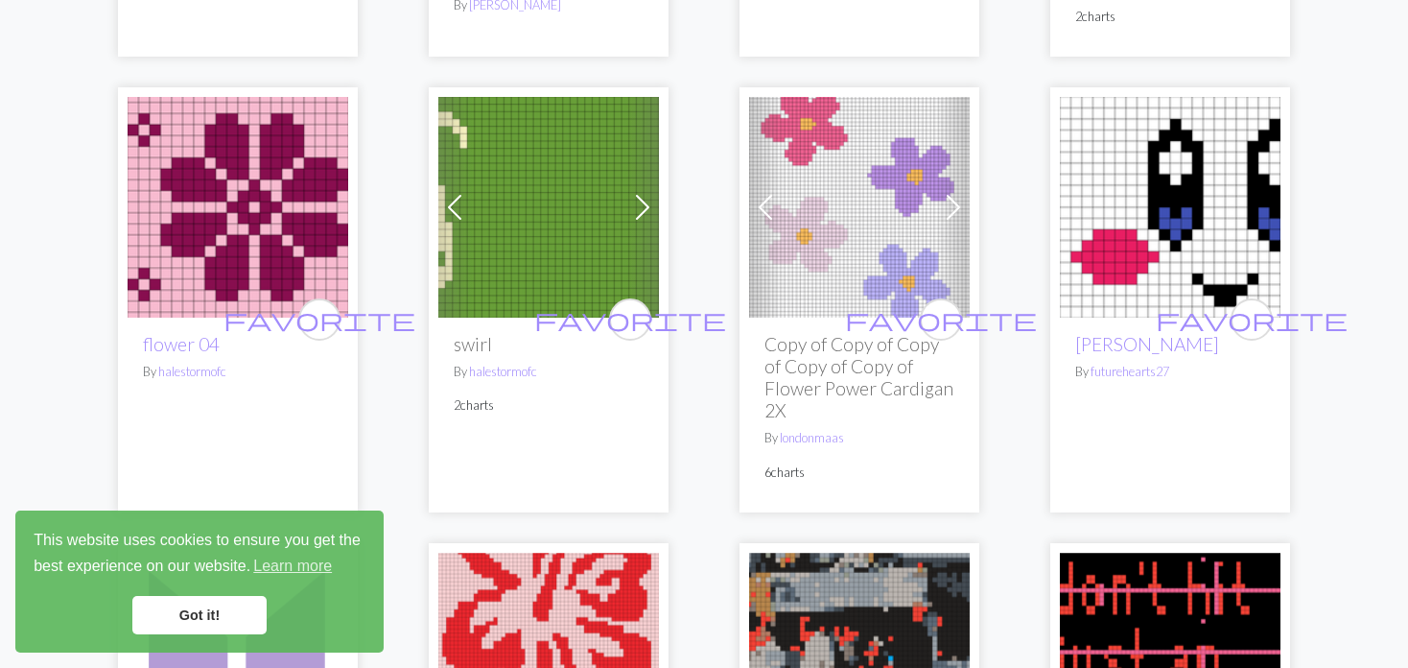
click at [605, 216] on img at bounding box center [548, 207] width 221 height 221
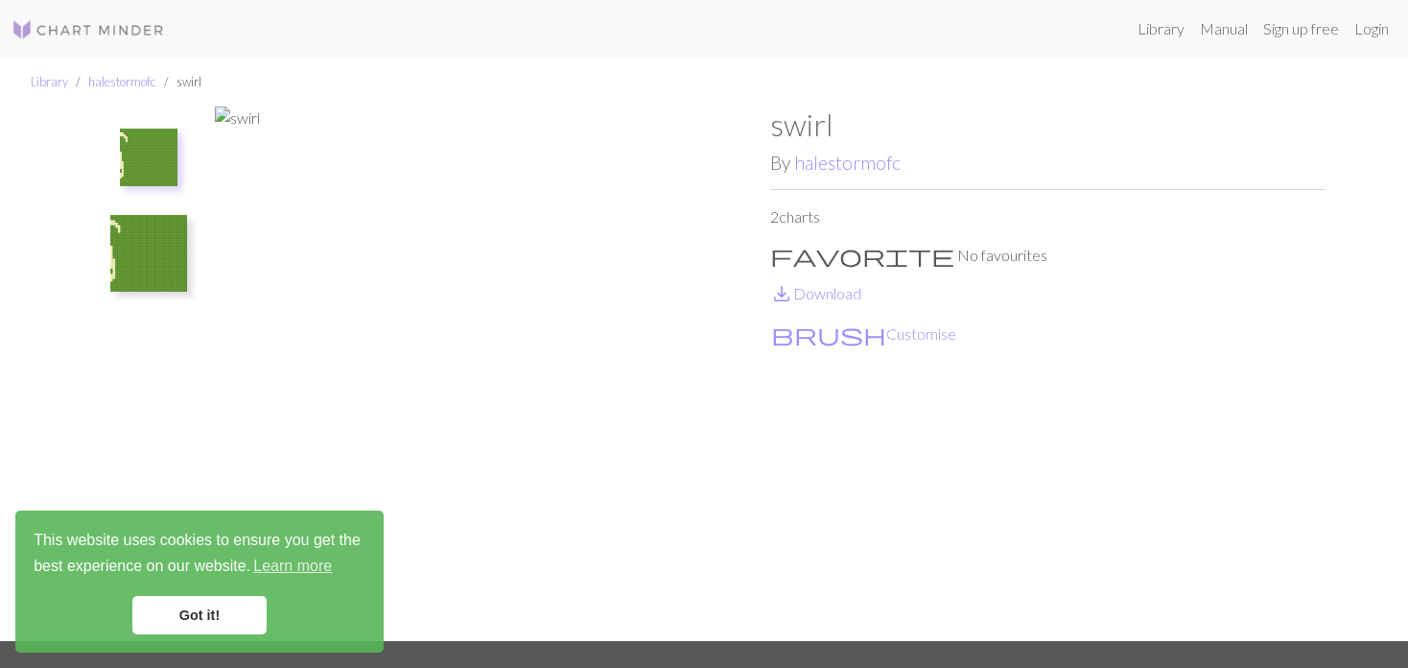
click at [132, 250] on img at bounding box center [148, 253] width 77 height 77
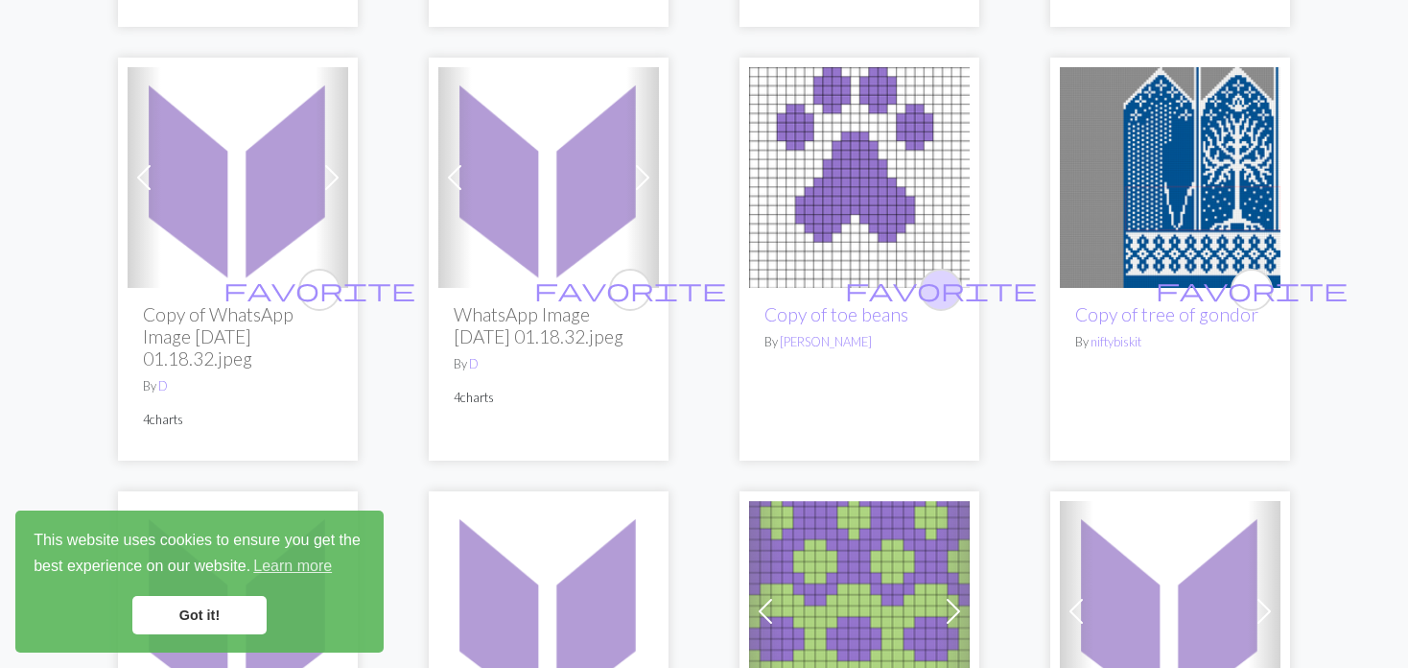
scroll to position [959, 0]
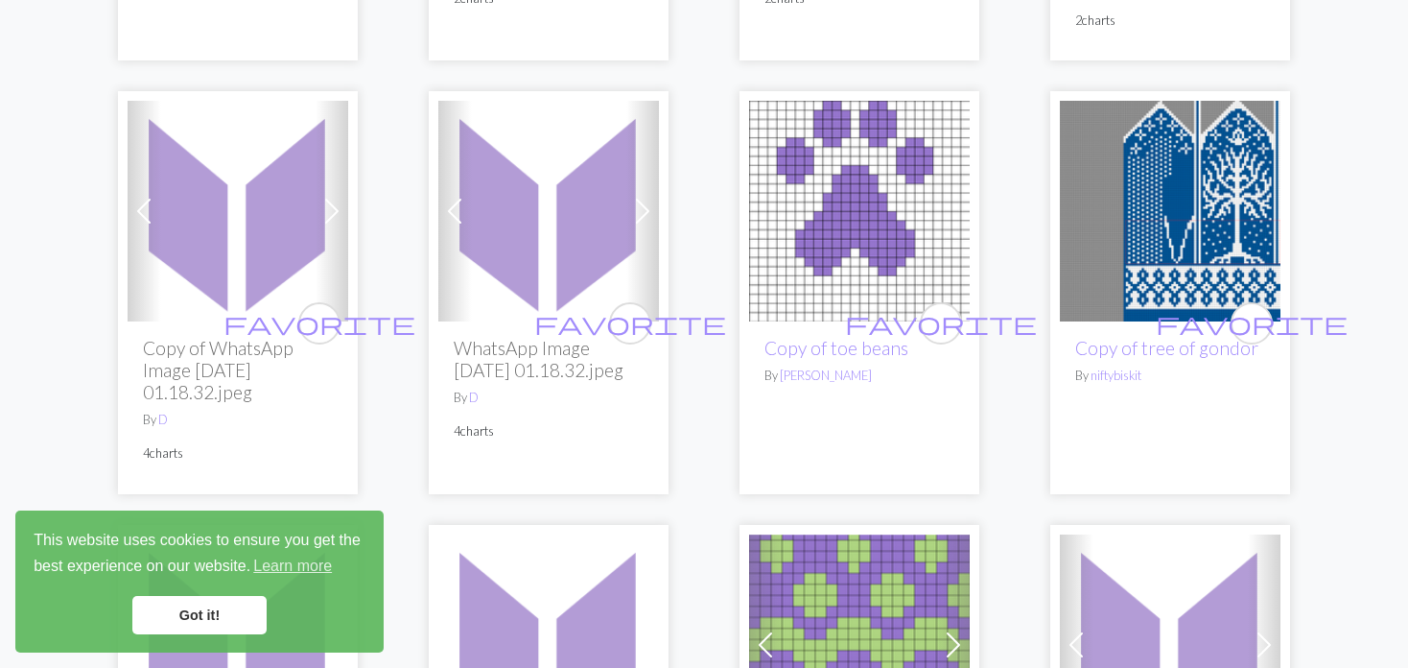
drag, startPoint x: 1154, startPoint y: 177, endPoint x: 1216, endPoint y: 177, distance: 61.4
drag, startPoint x: 1216, startPoint y: 177, endPoint x: 1242, endPoint y: 177, distance: 26.9
drag, startPoint x: 1242, startPoint y: 177, endPoint x: 1252, endPoint y: 273, distance: 96.4
drag, startPoint x: 1252, startPoint y: 273, endPoint x: 1265, endPoint y: 183, distance: 91.2
drag, startPoint x: 1265, startPoint y: 183, endPoint x: 1382, endPoint y: 237, distance: 127.9
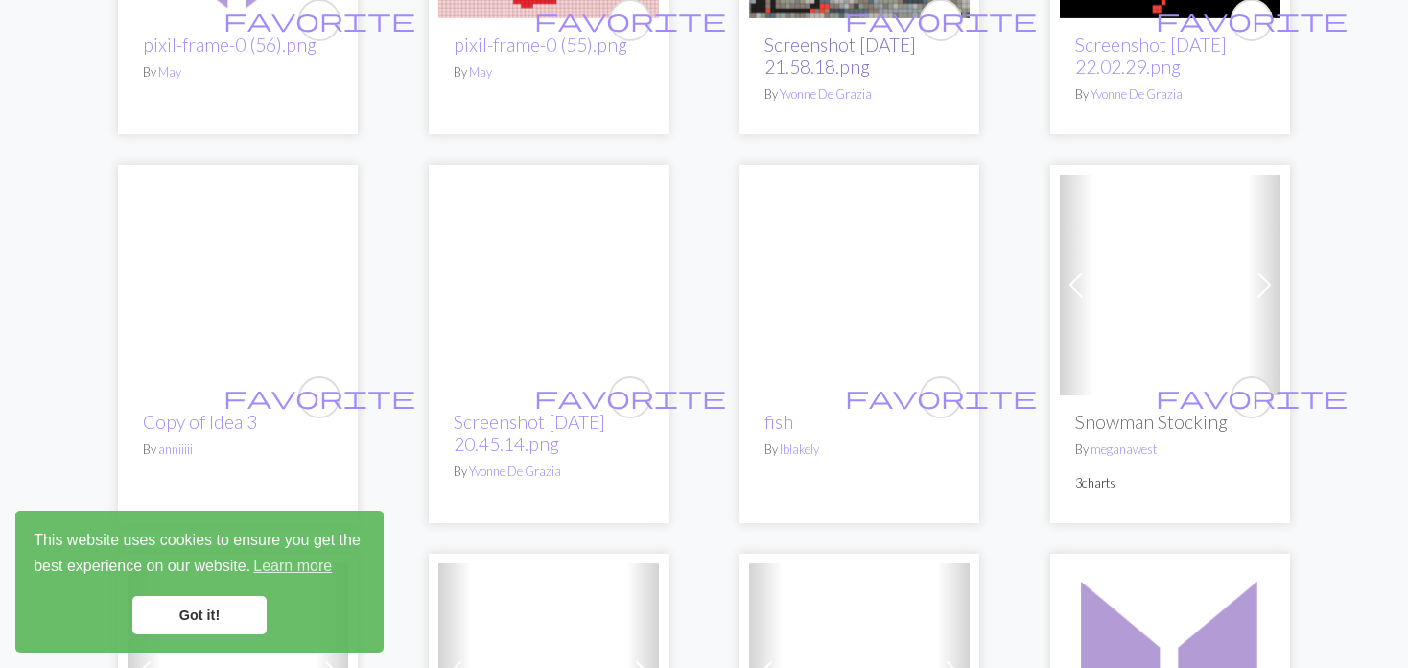
scroll to position [2974, 0]
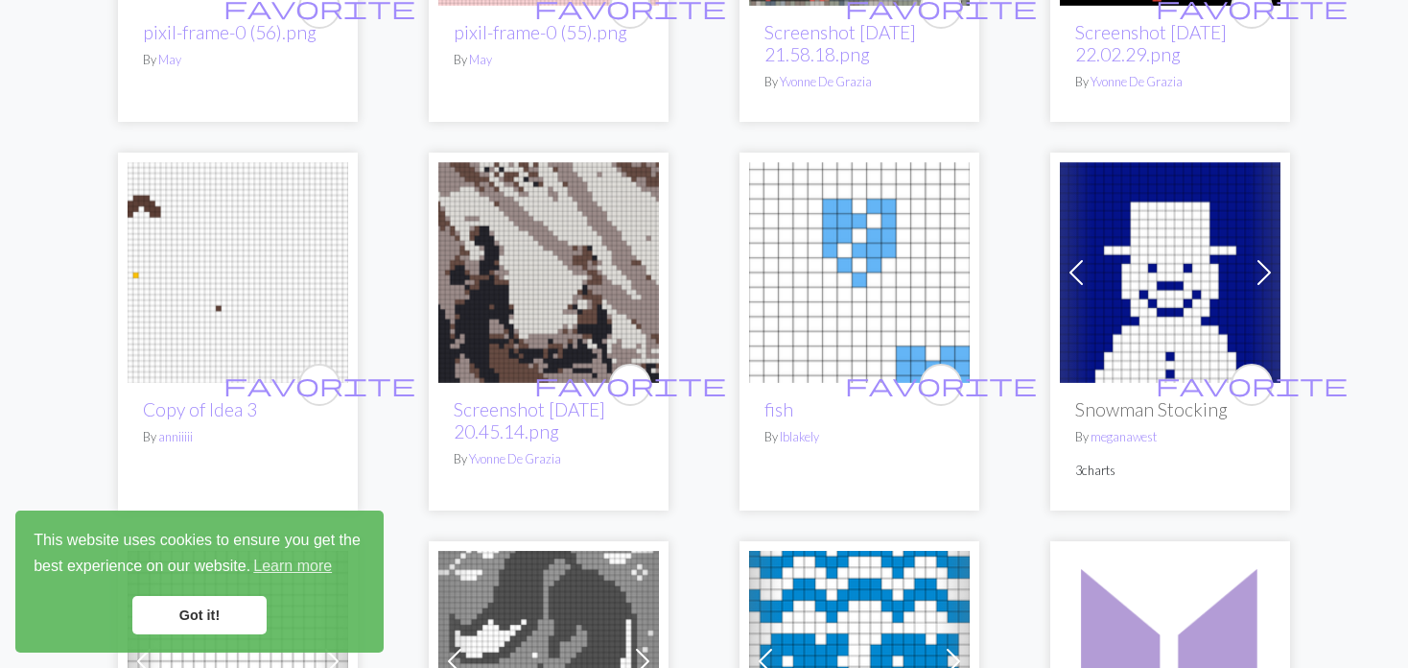
click at [1060, 268] on link "Previous" at bounding box center [1077, 272] width 34 height 221
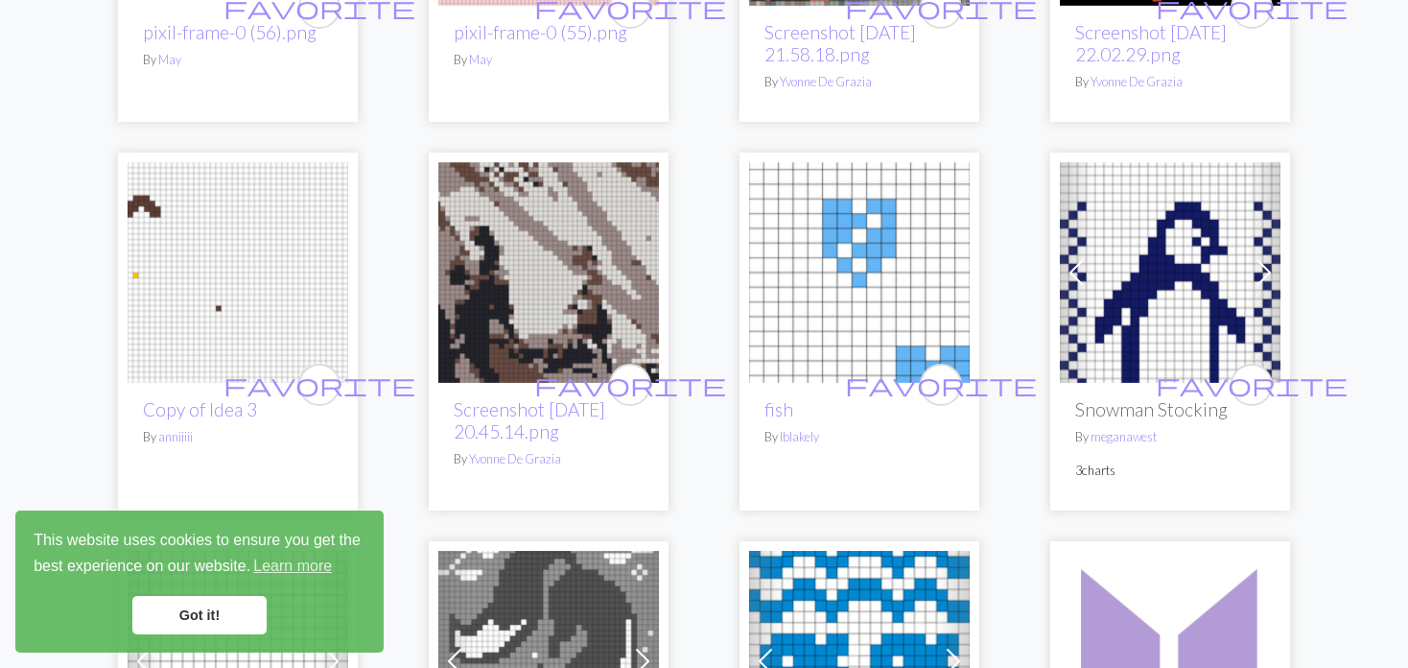
click at [1062, 268] on span at bounding box center [1076, 272] width 31 height 31
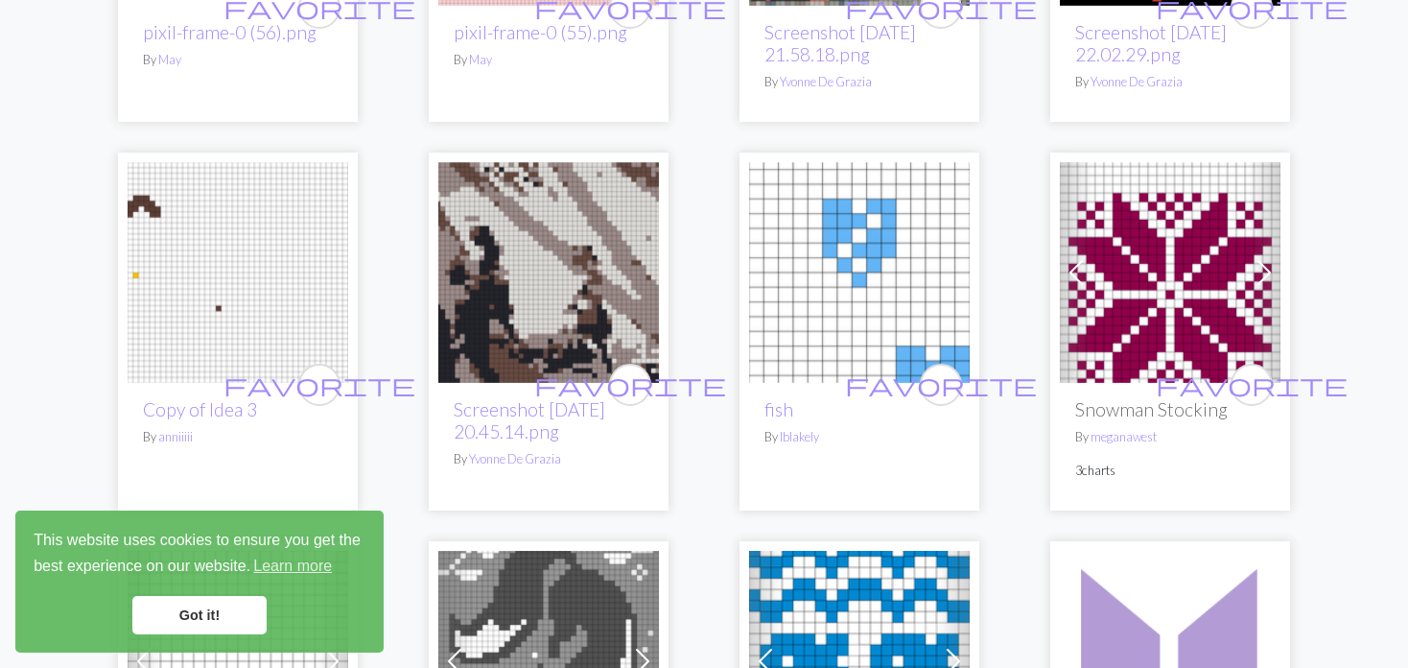
click at [1062, 268] on span at bounding box center [1076, 272] width 31 height 31
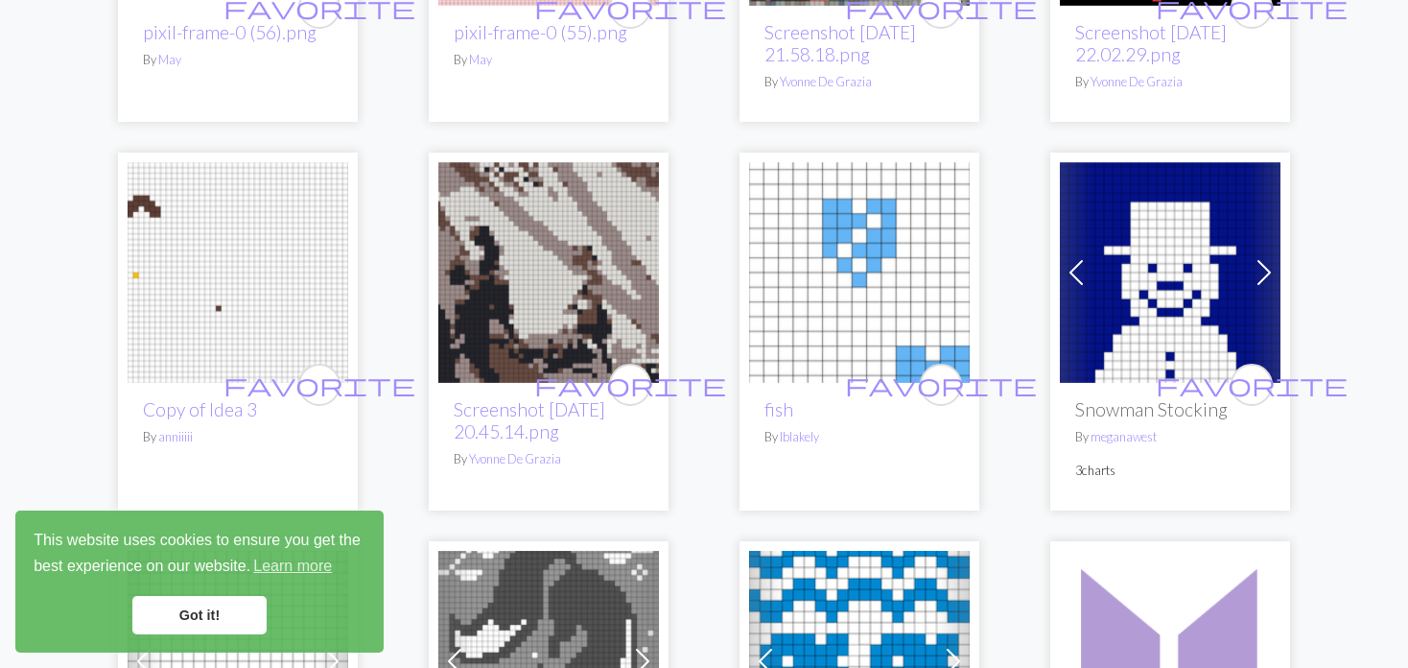
click at [1062, 268] on span at bounding box center [1076, 272] width 31 height 31
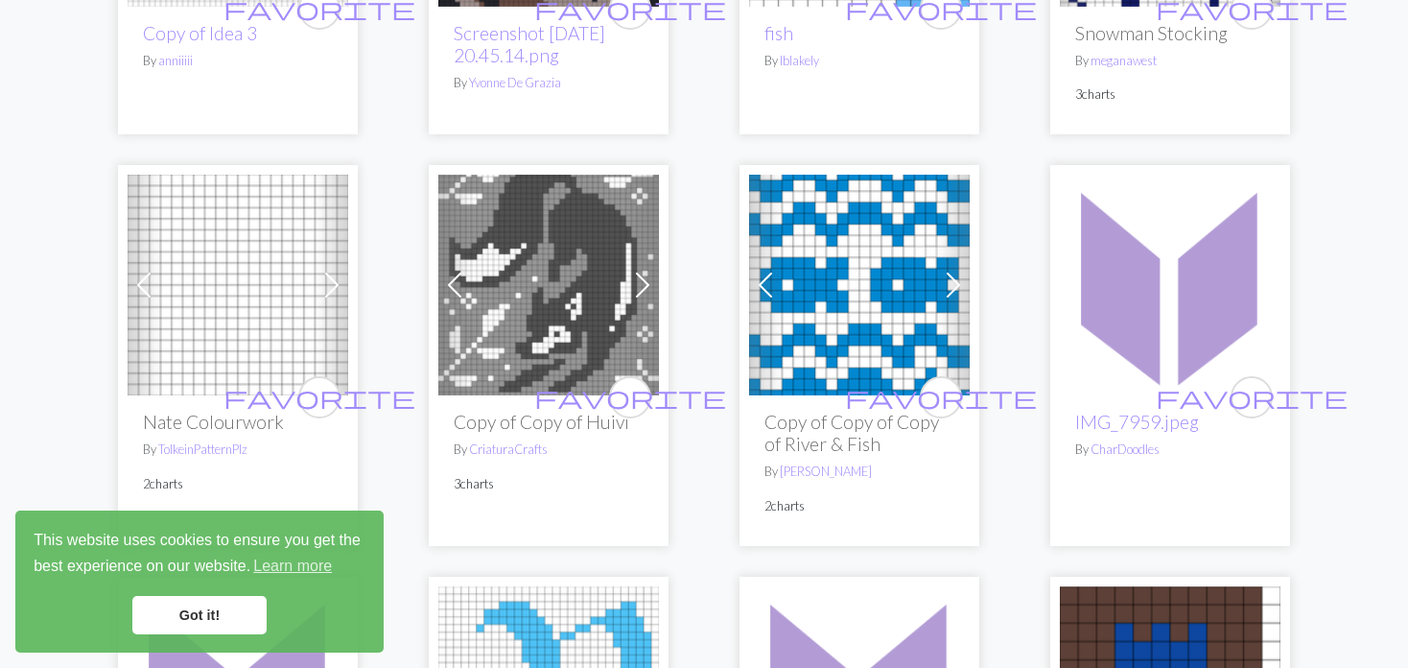
scroll to position [3358, 0]
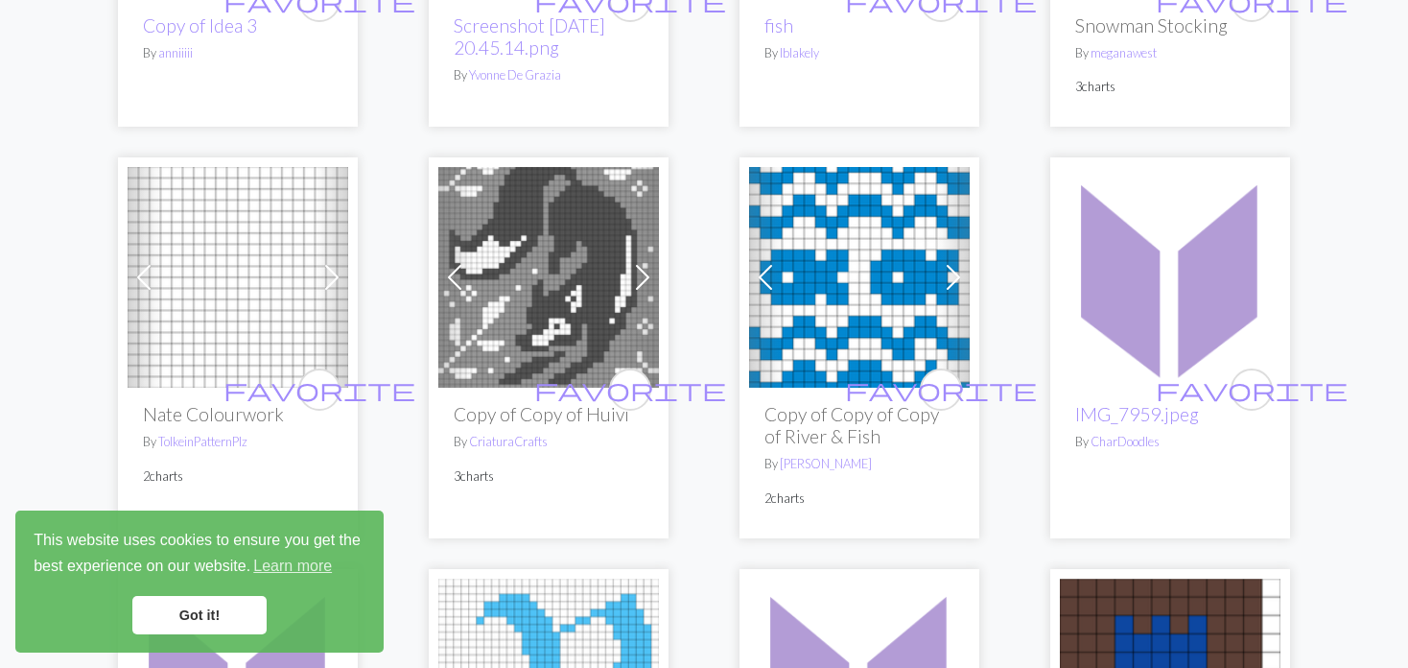
click at [159, 279] on span at bounding box center [144, 277] width 31 height 31
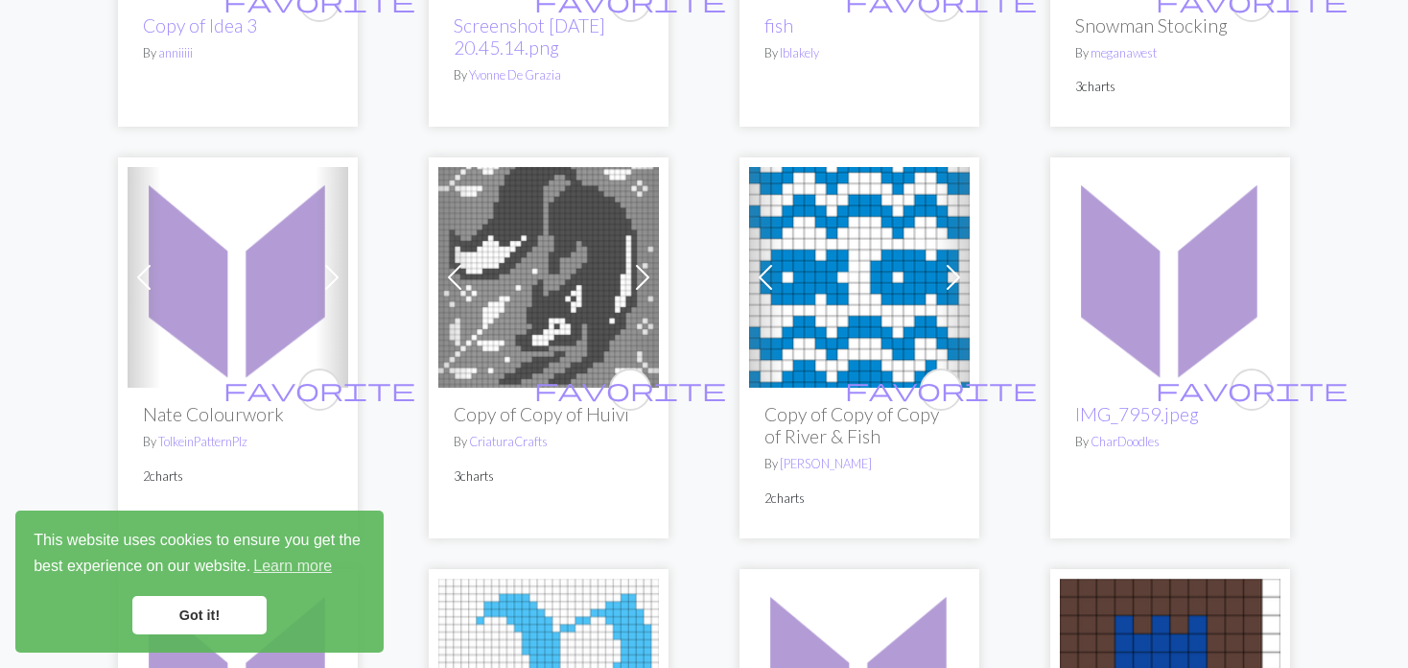
click at [160, 281] on link "Previous" at bounding box center [145, 277] width 34 height 221
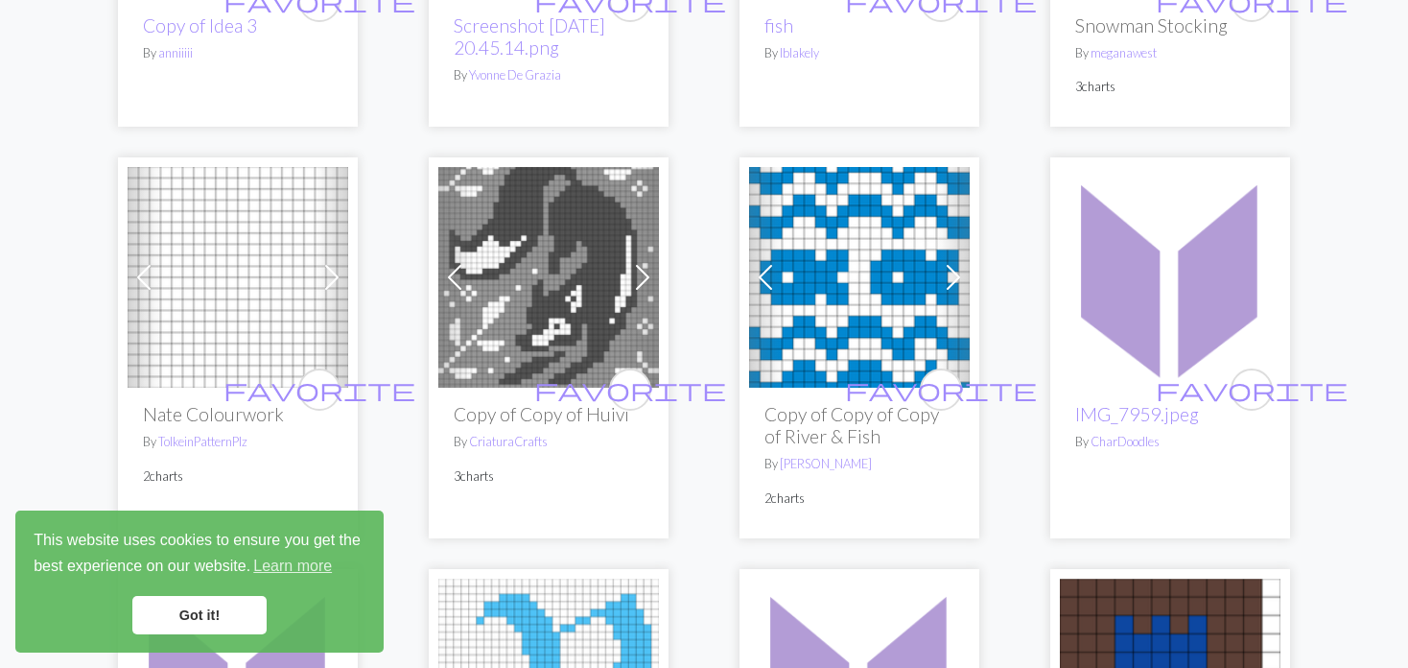
click at [448, 272] on span at bounding box center [454, 277] width 31 height 31
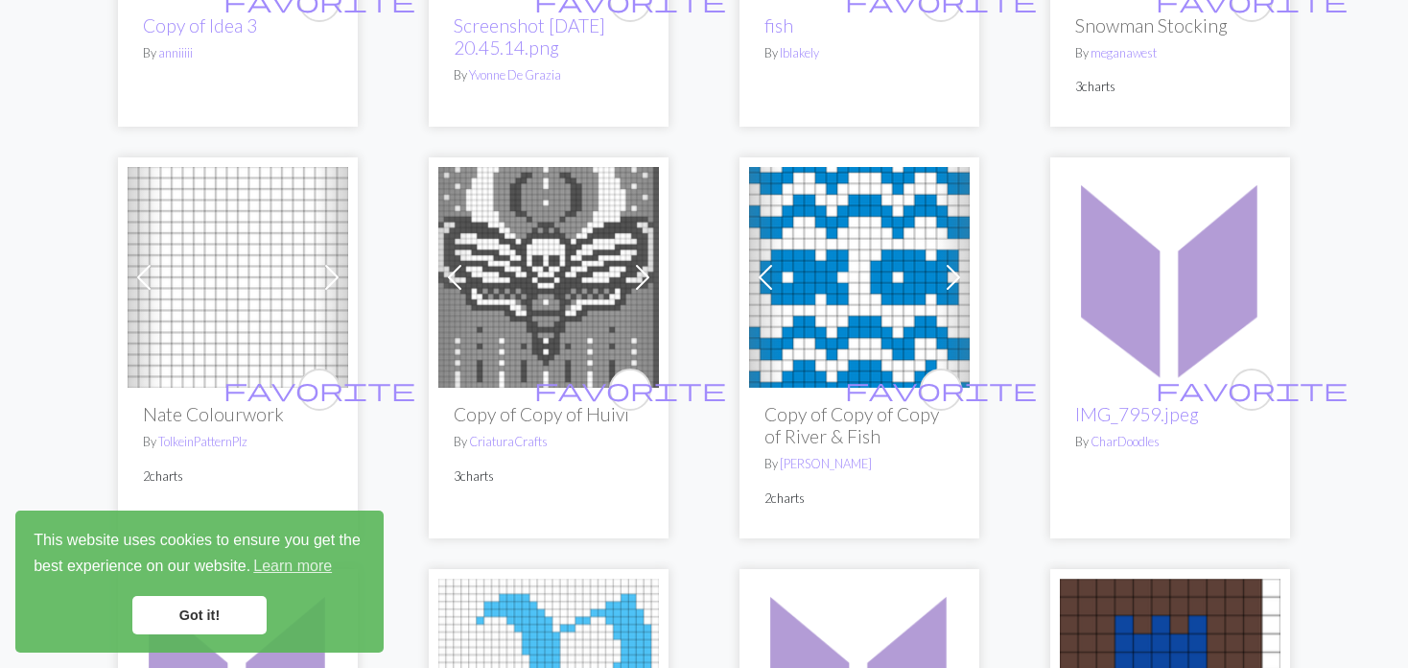
click at [448, 272] on span at bounding box center [454, 277] width 31 height 31
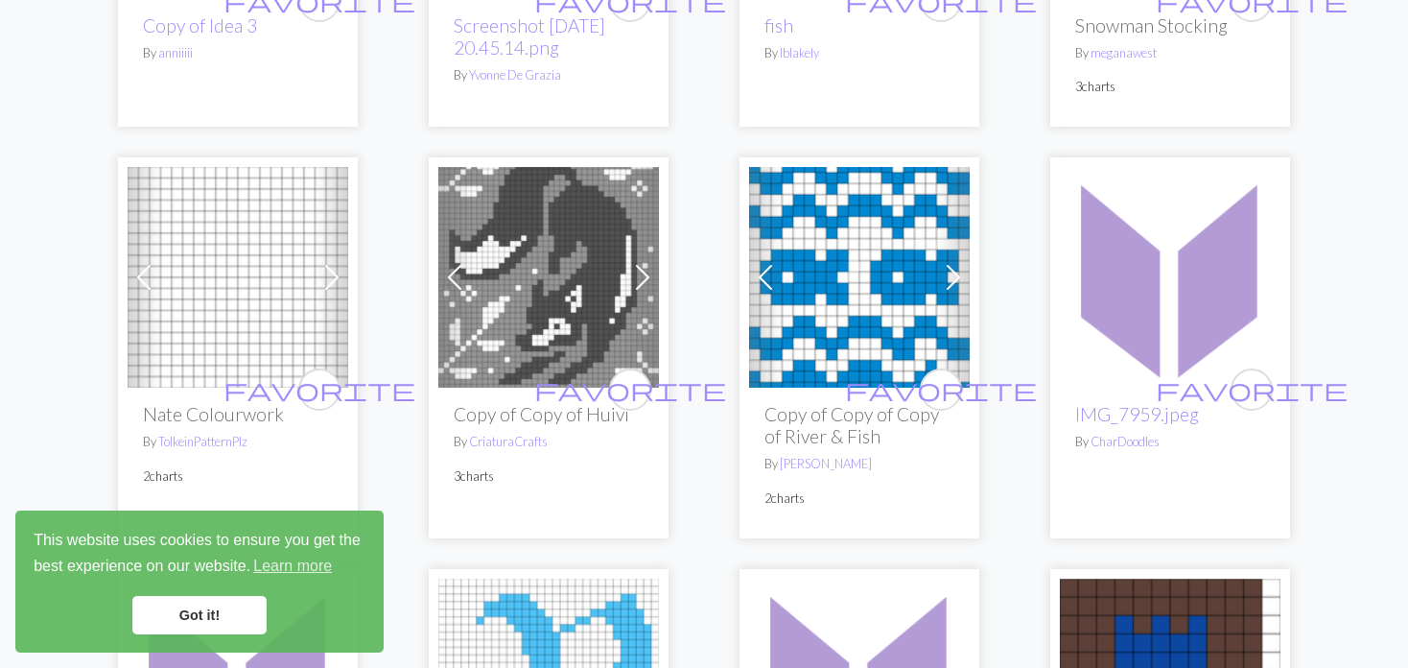
click at [448, 272] on span at bounding box center [454, 277] width 31 height 31
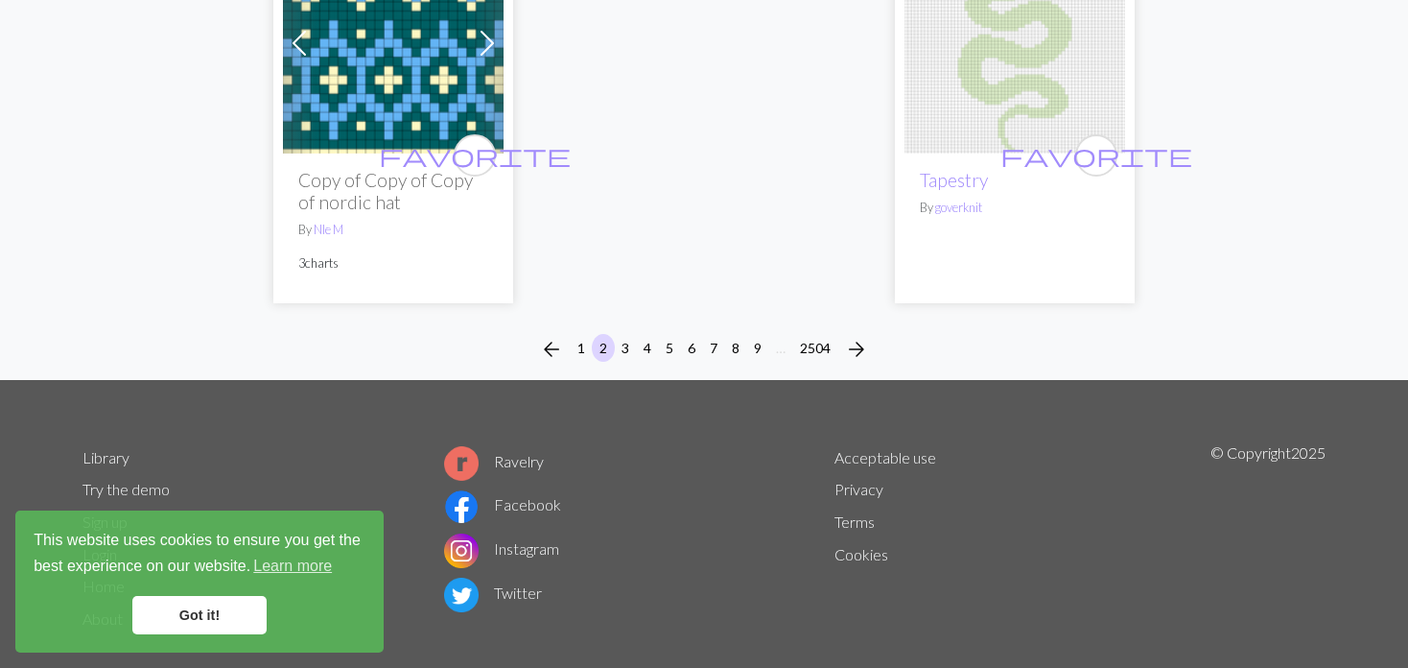
scroll to position [5181, 0]
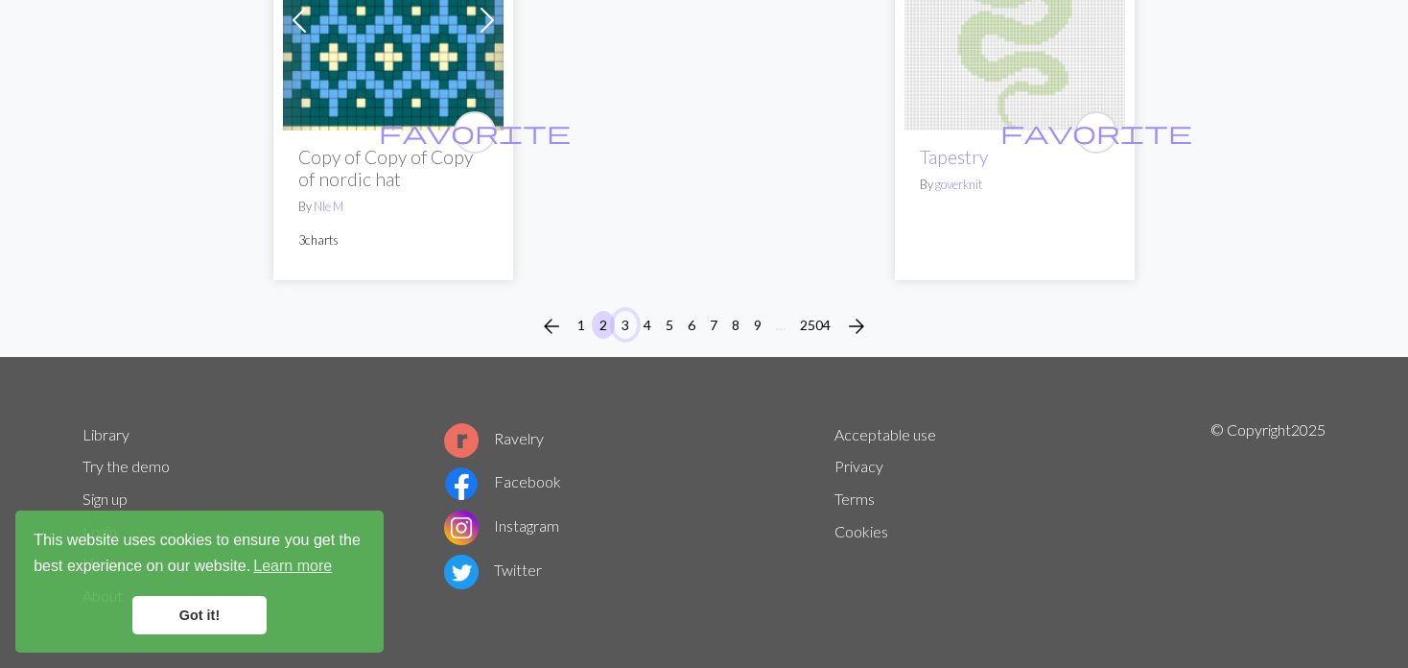
click at [630, 313] on button "3" at bounding box center [625, 325] width 23 height 28
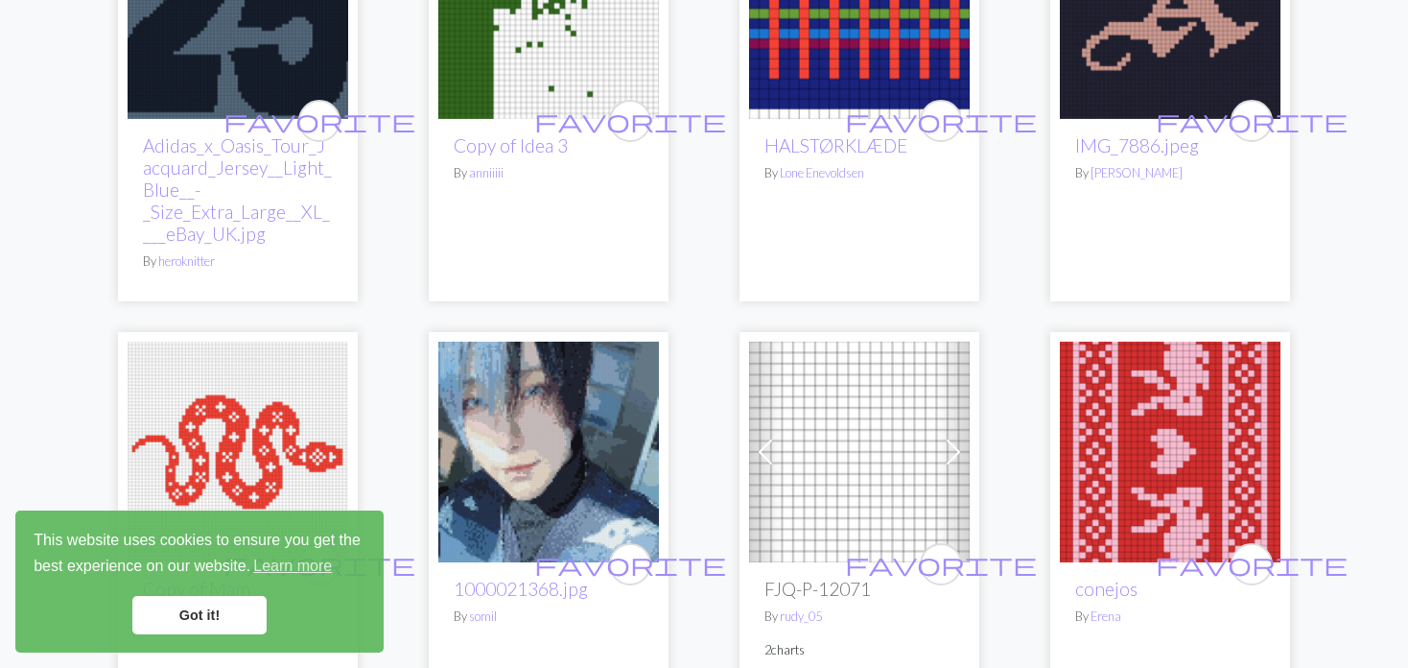
scroll to position [2015, 0]
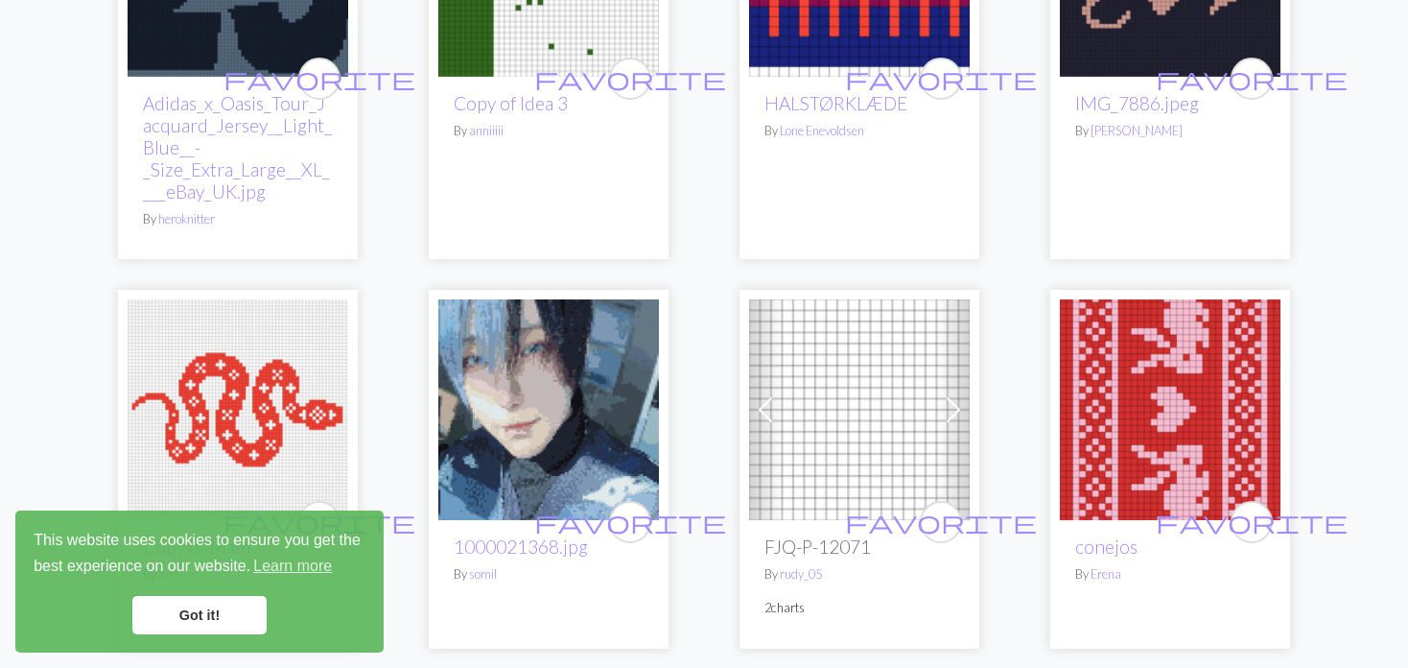
click at [916, 368] on img at bounding box center [859, 409] width 221 height 221
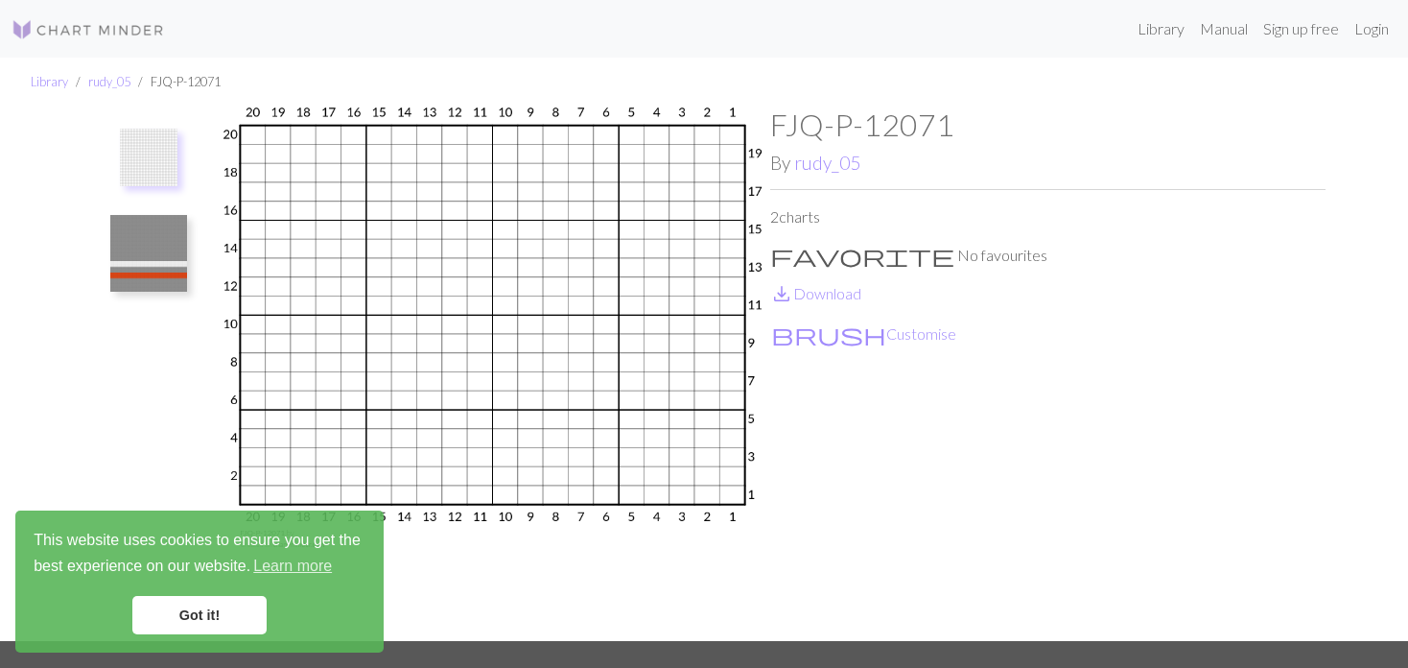
click at [133, 251] on img at bounding box center [148, 253] width 77 height 77
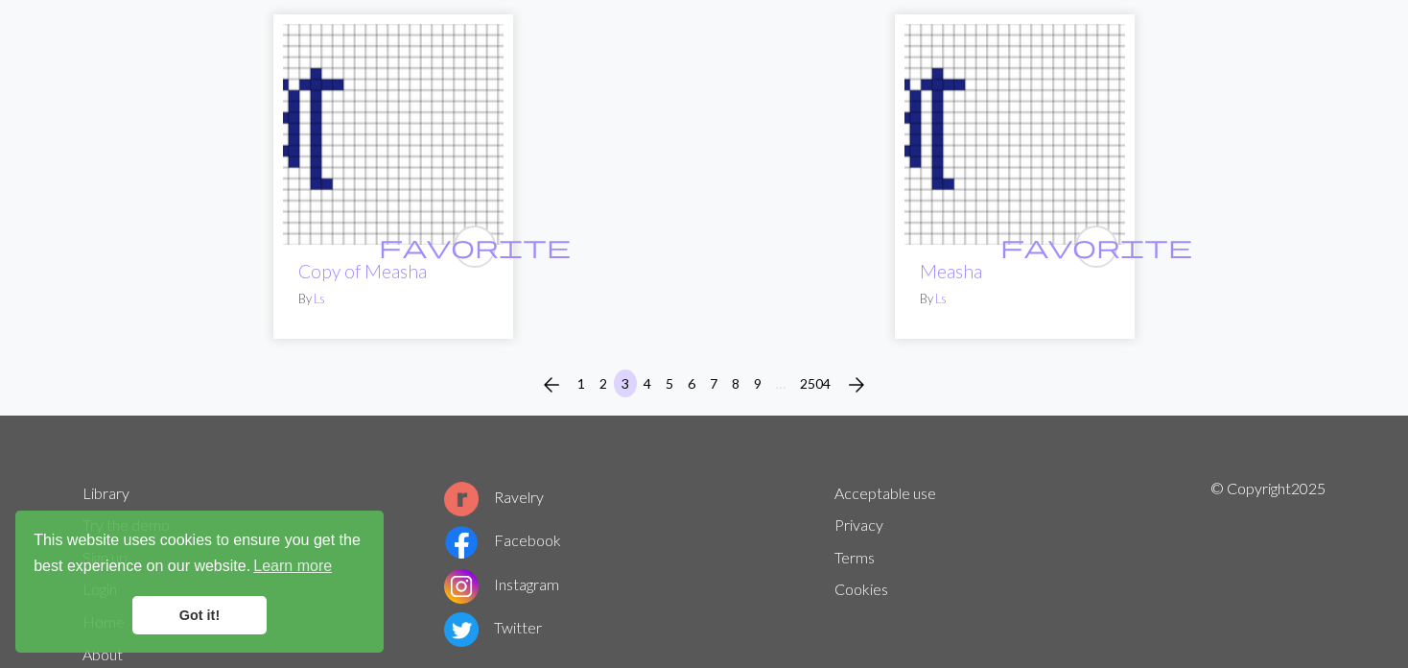
scroll to position [5064, 0]
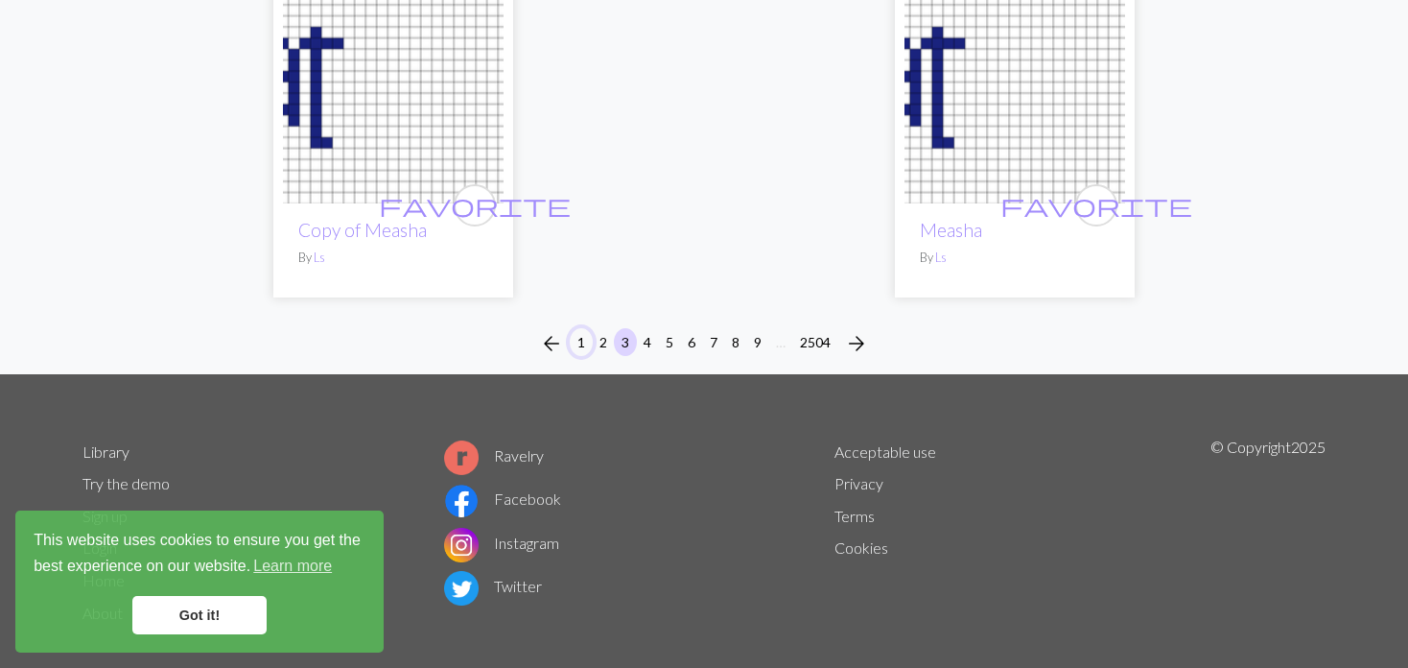
click at [590, 328] on button "1" at bounding box center [581, 342] width 23 height 28
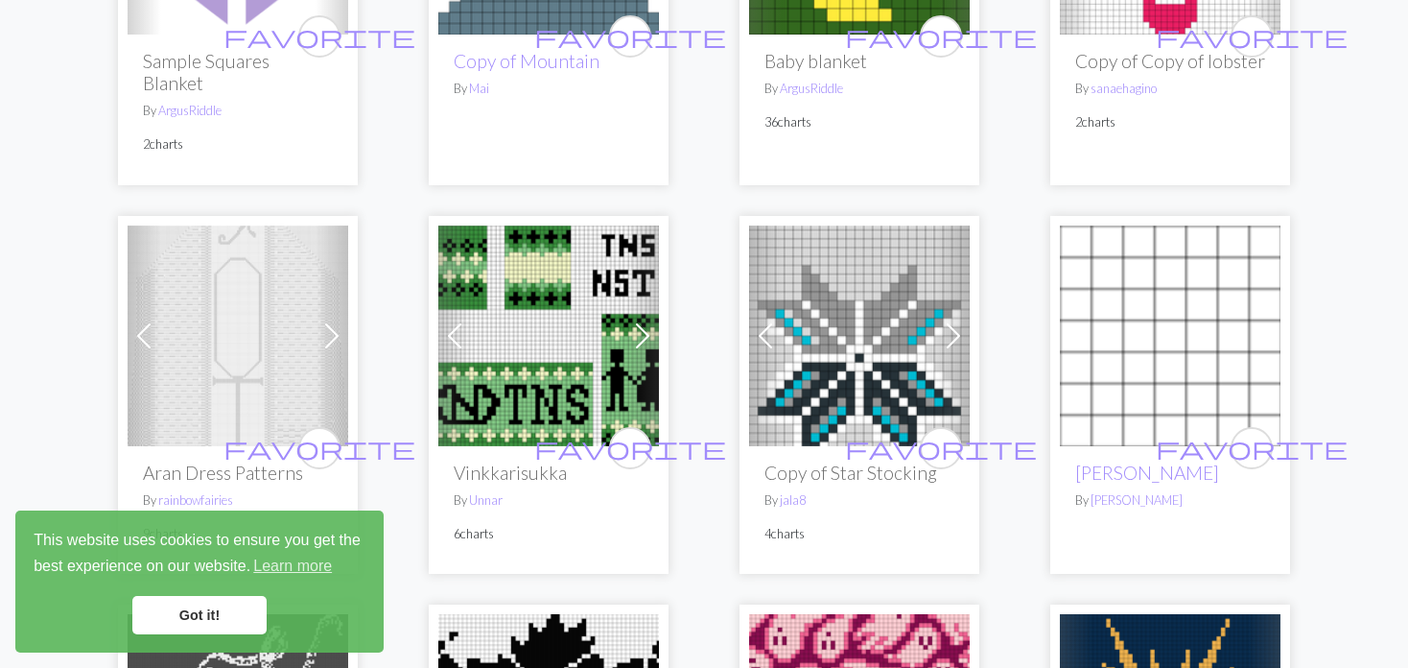
scroll to position [480, 0]
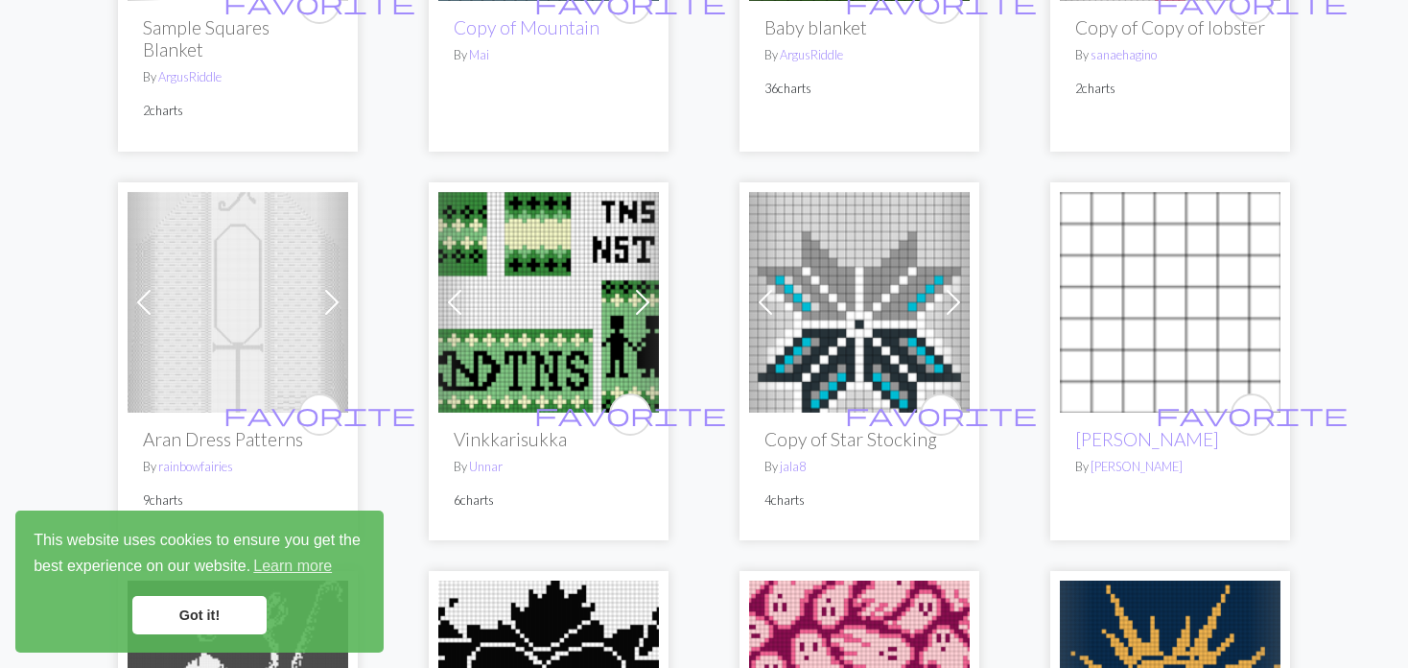
click at [123, 270] on div "Previous Next favorite Aran Dress Patterns By rainbowfairies 9 charts" at bounding box center [238, 361] width 240 height 358
click at [154, 287] on span at bounding box center [144, 302] width 31 height 31
click at [155, 287] on span at bounding box center [144, 302] width 31 height 31
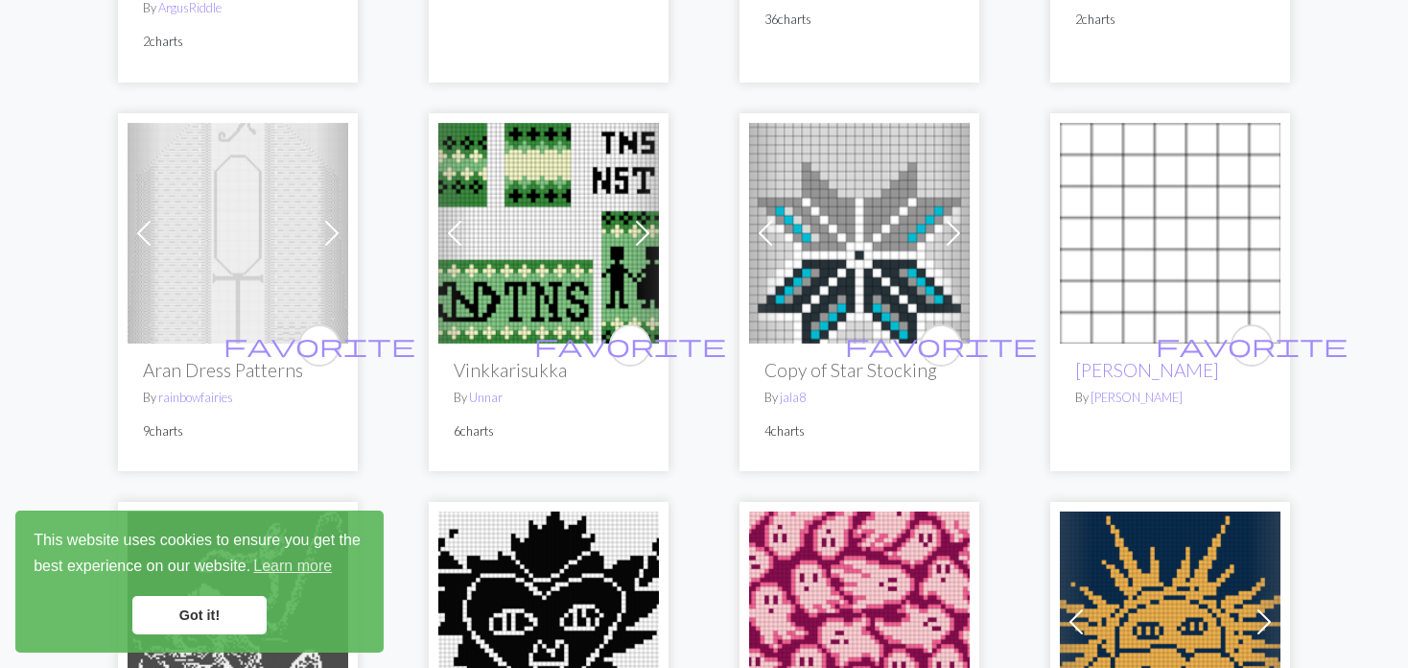
scroll to position [576, 0]
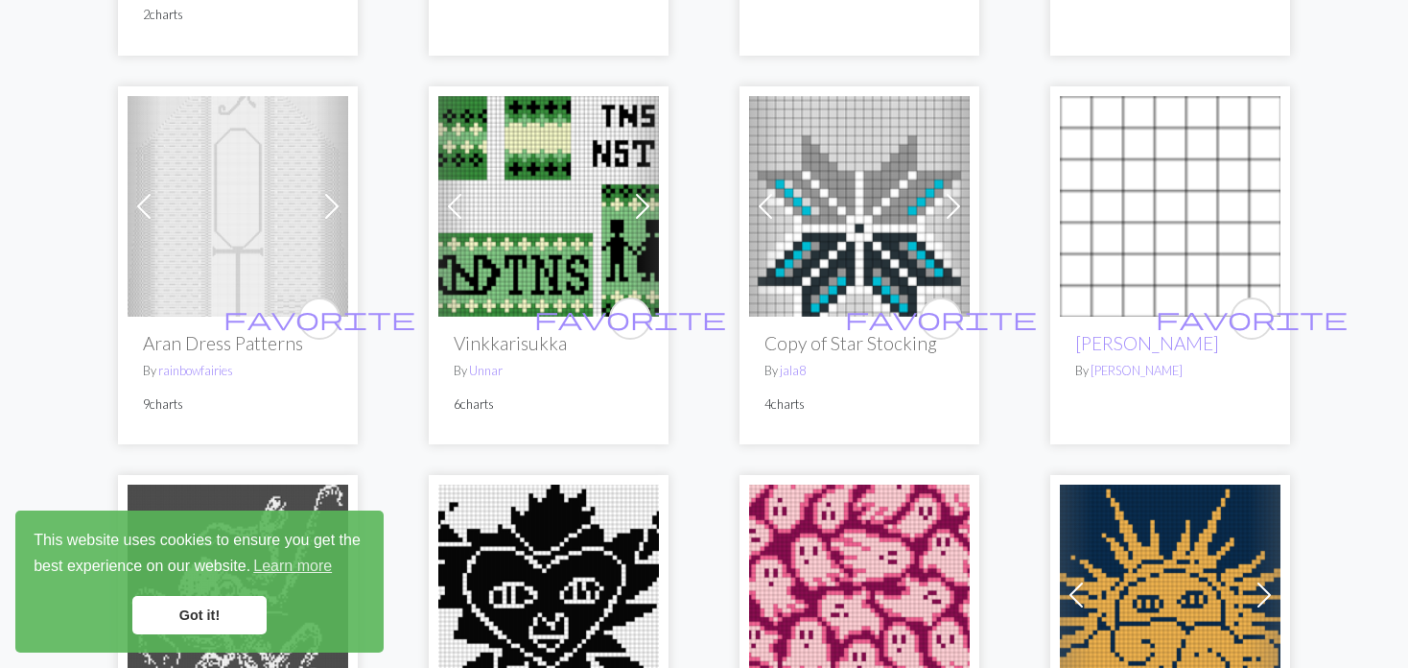
click at [456, 191] on span at bounding box center [454, 206] width 31 height 31
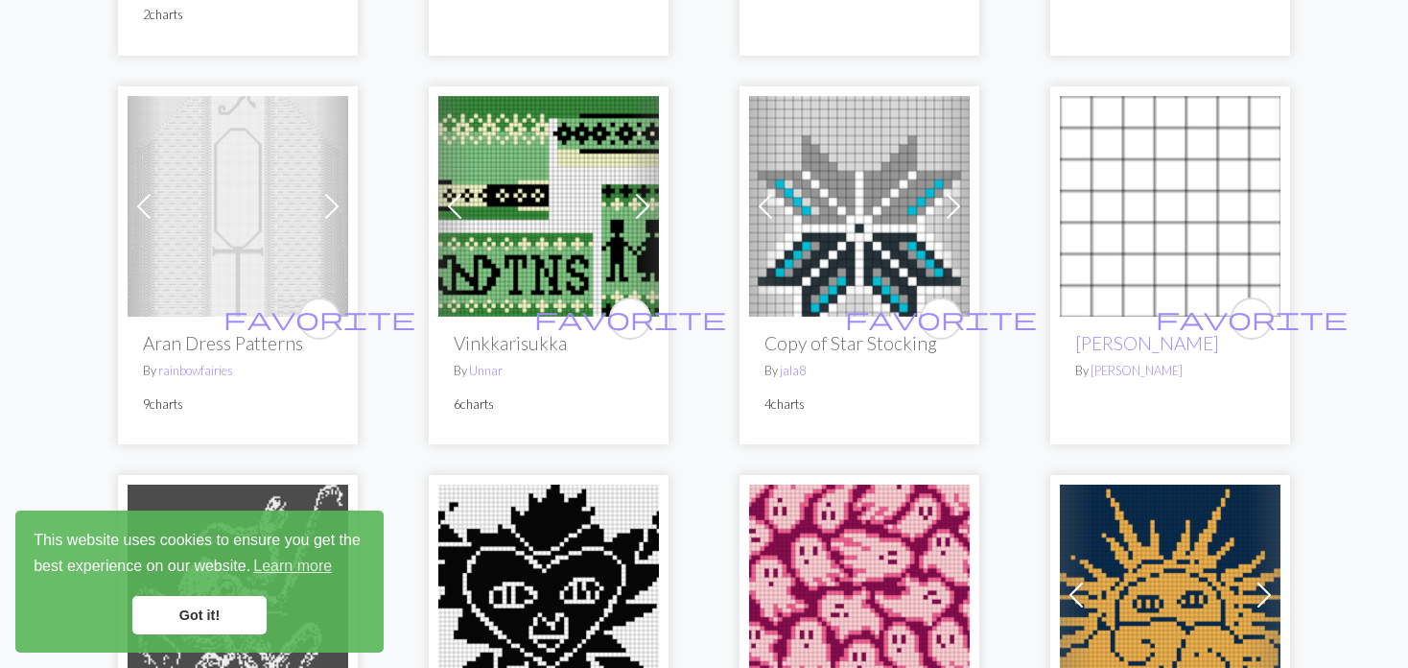
click at [456, 191] on span at bounding box center [454, 206] width 31 height 31
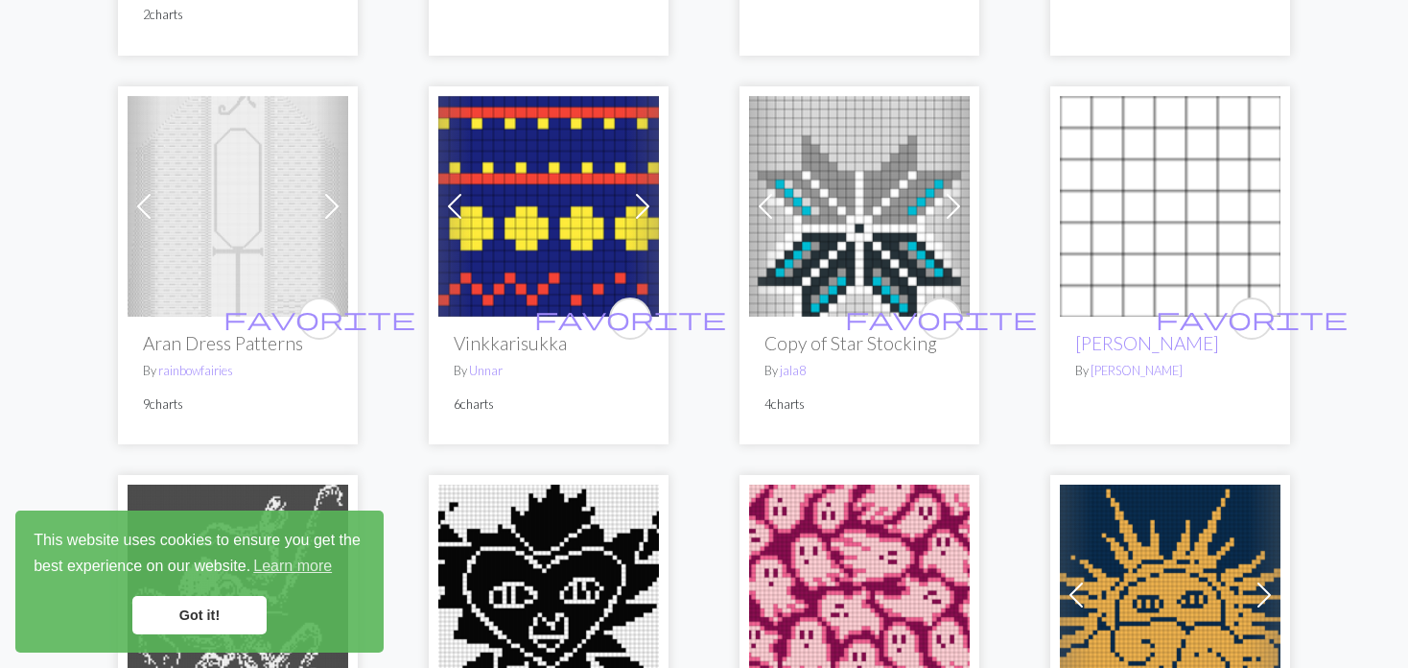
click at [456, 191] on span at bounding box center [454, 206] width 31 height 31
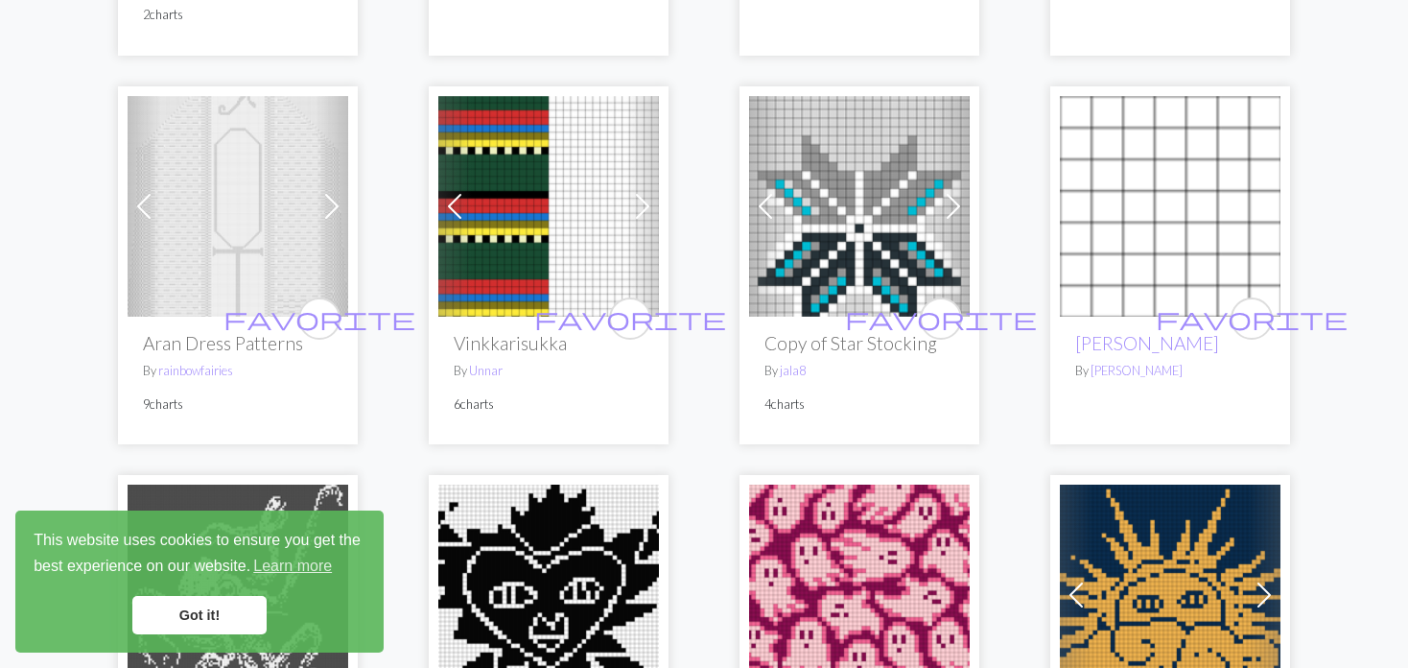
click at [456, 191] on span at bounding box center [454, 206] width 31 height 31
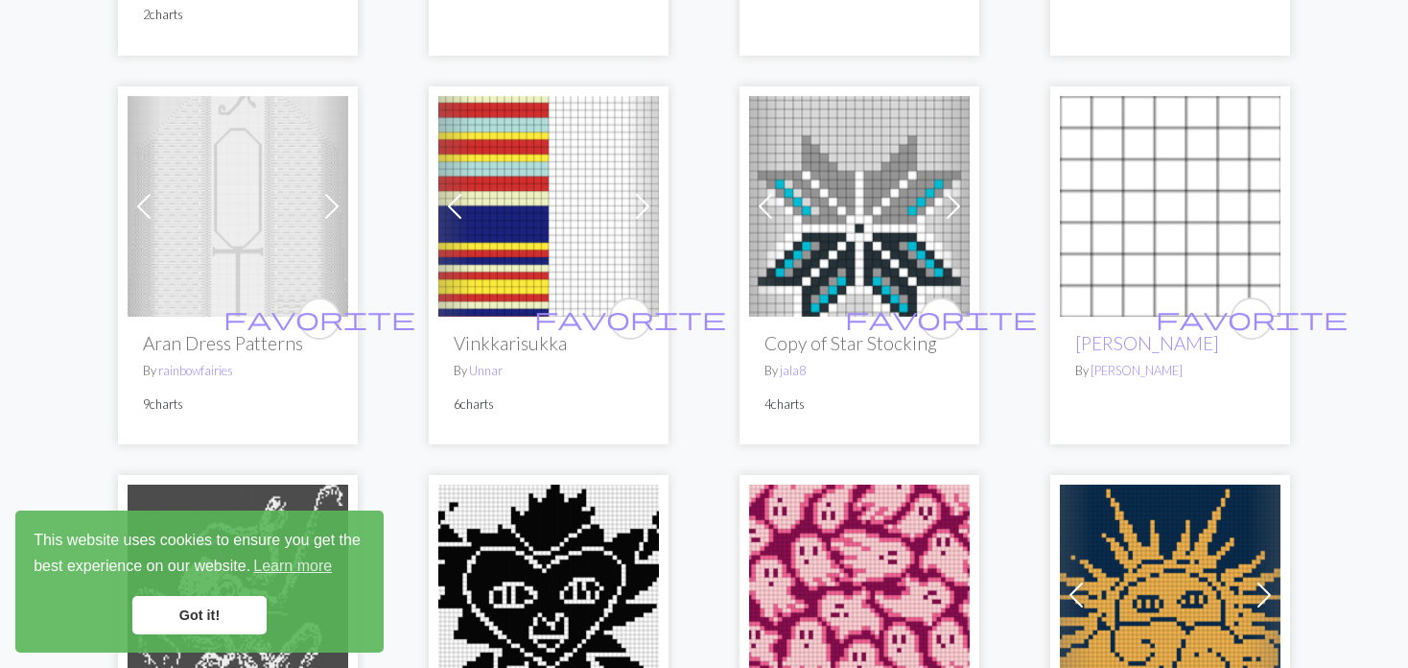
click at [456, 191] on span at bounding box center [454, 206] width 31 height 31
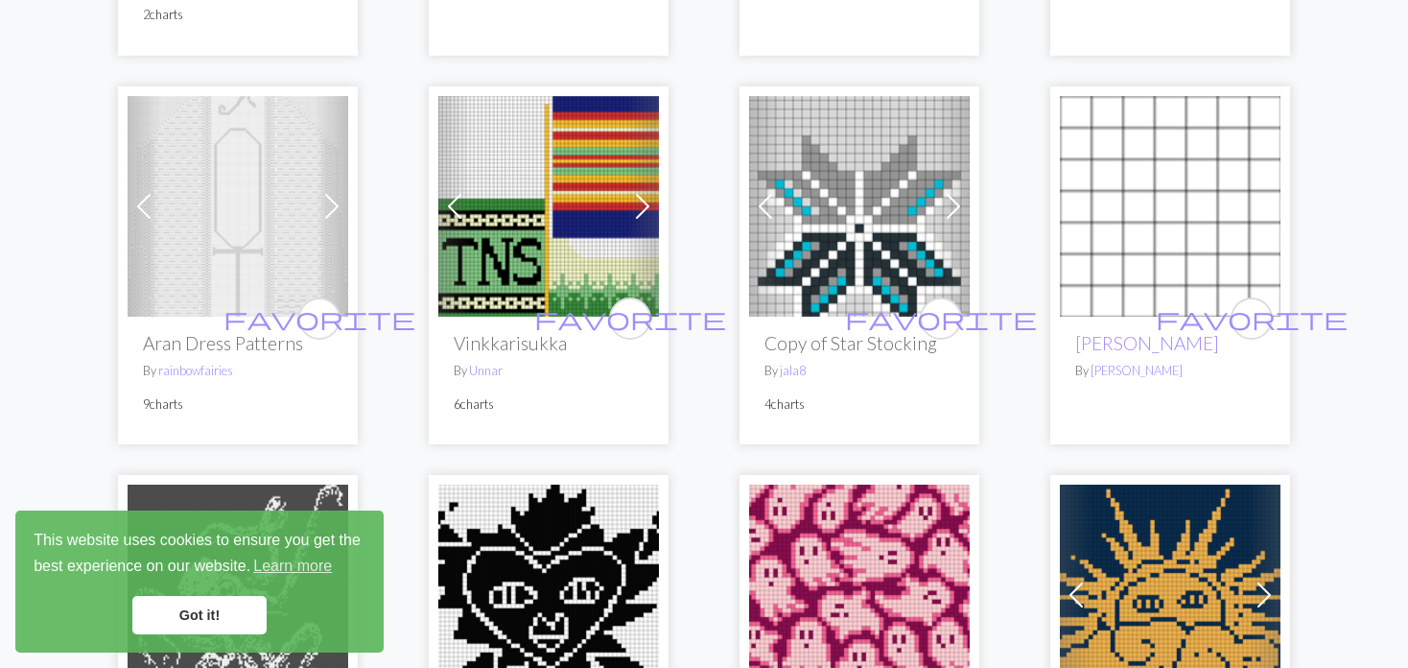
click at [456, 191] on span at bounding box center [454, 206] width 31 height 31
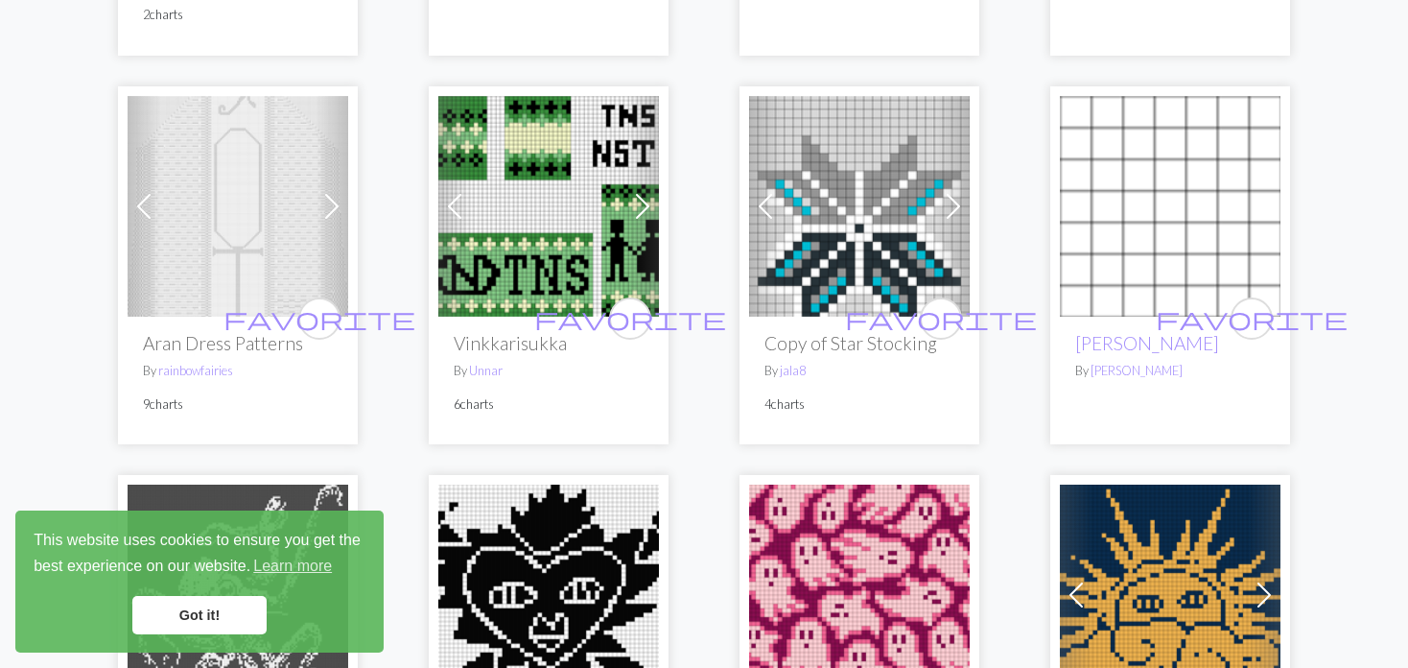
click at [456, 191] on span at bounding box center [454, 206] width 31 height 31
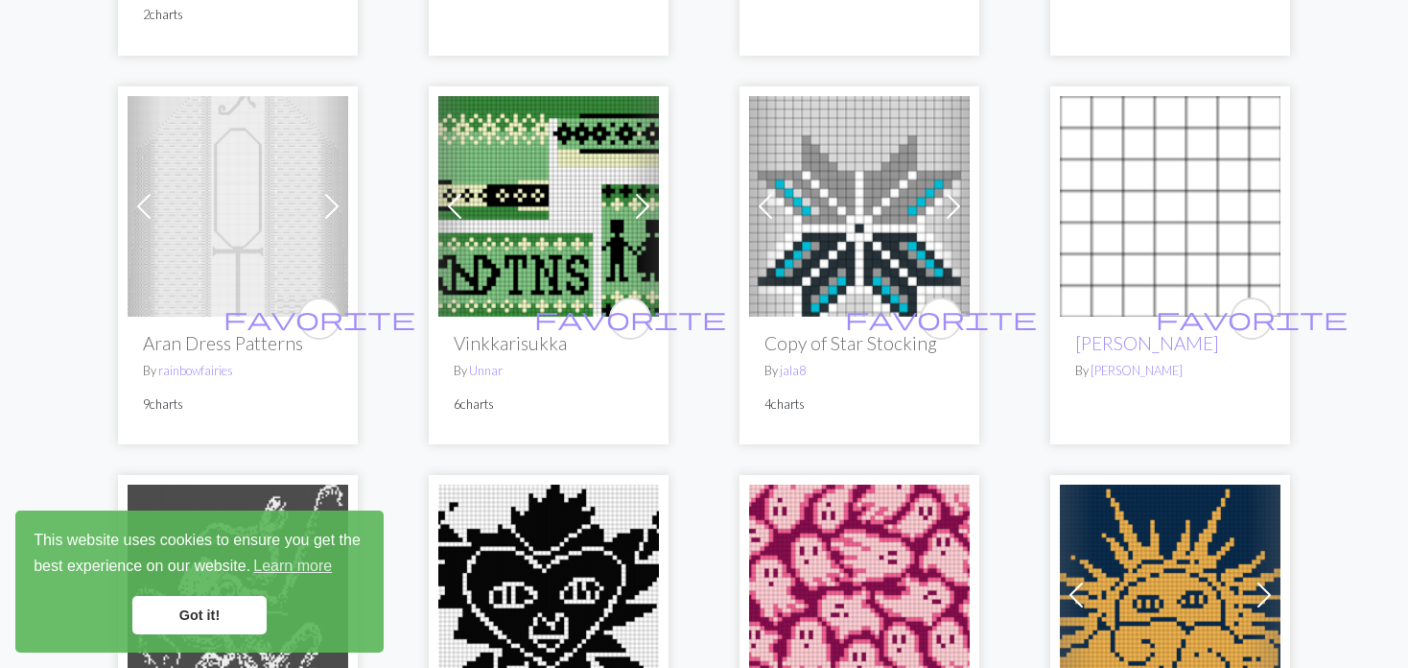
click at [456, 191] on span at bounding box center [454, 206] width 31 height 31
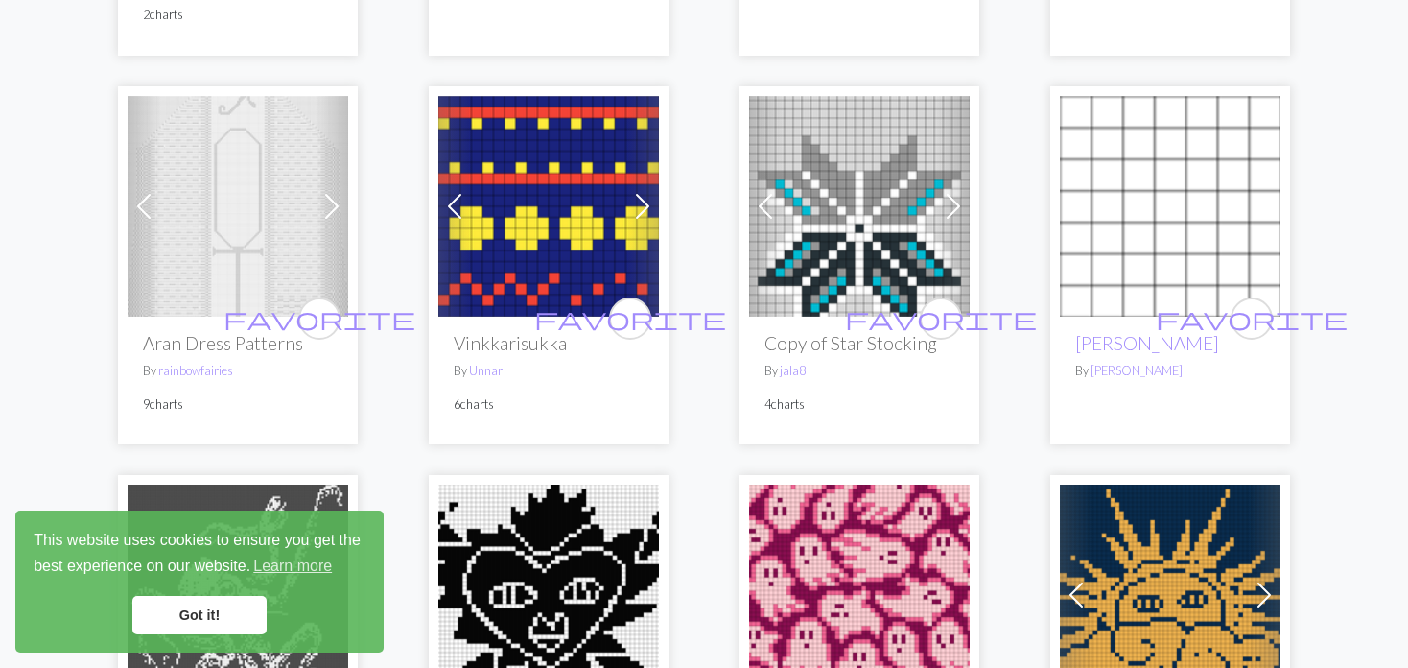
click at [456, 191] on span at bounding box center [454, 206] width 31 height 31
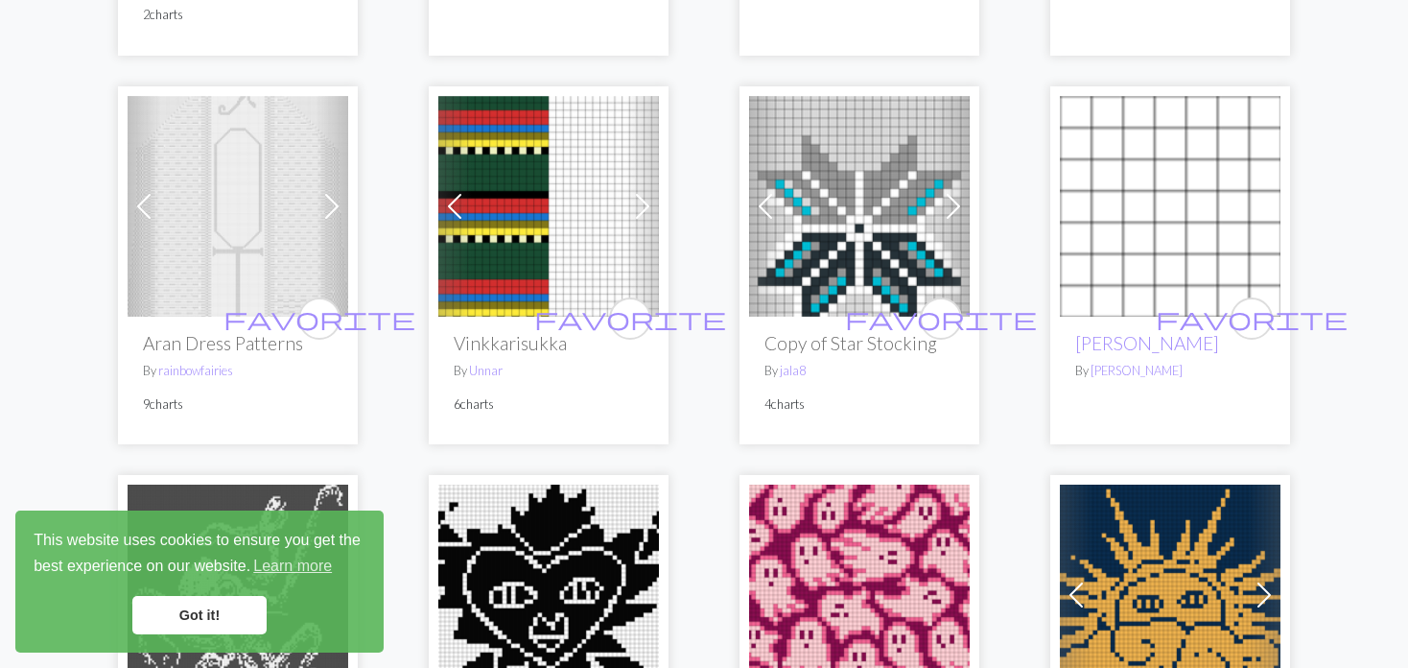
click at [456, 191] on span at bounding box center [454, 206] width 31 height 31
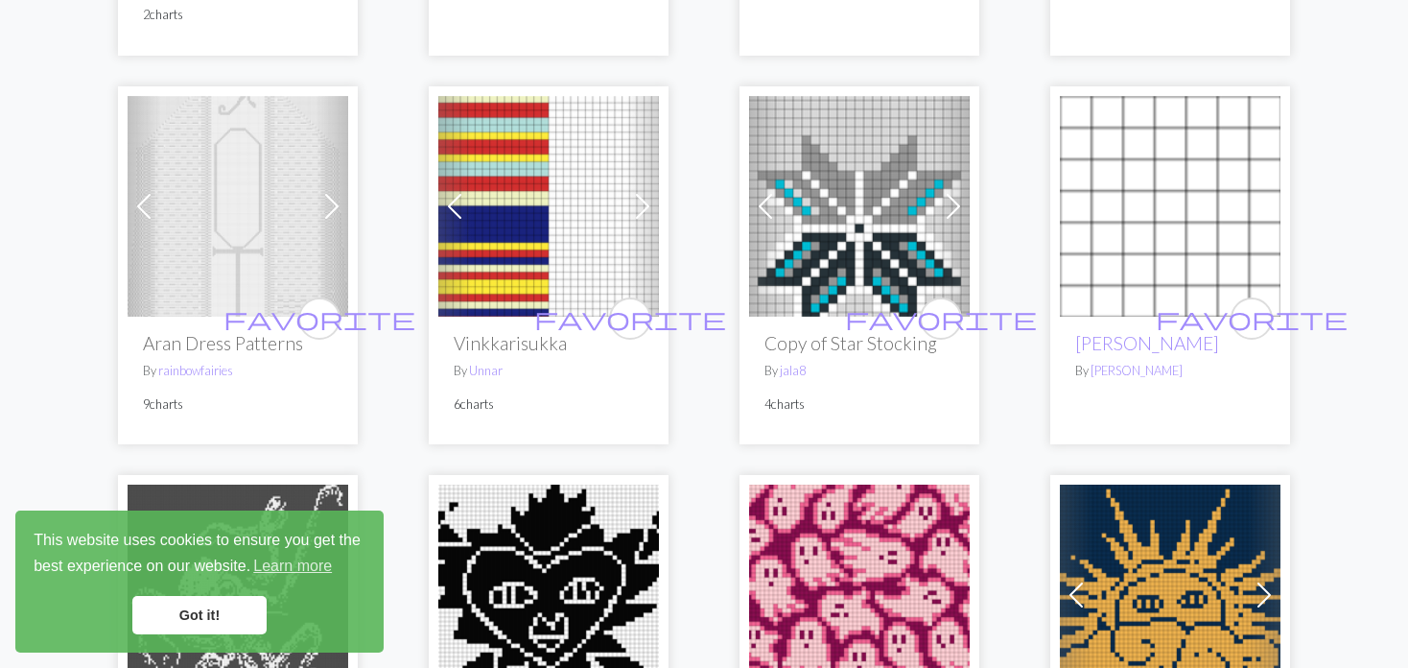
click at [456, 191] on span at bounding box center [454, 206] width 31 height 31
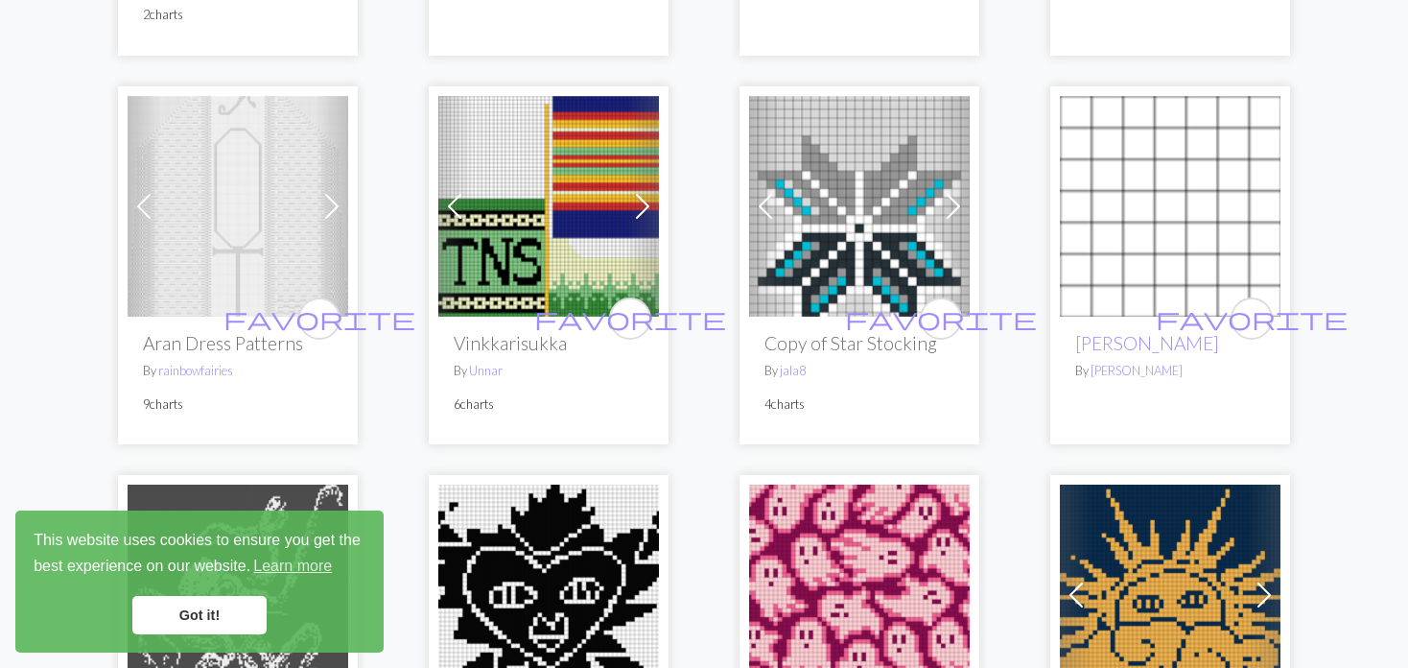
click at [456, 191] on span at bounding box center [454, 206] width 31 height 31
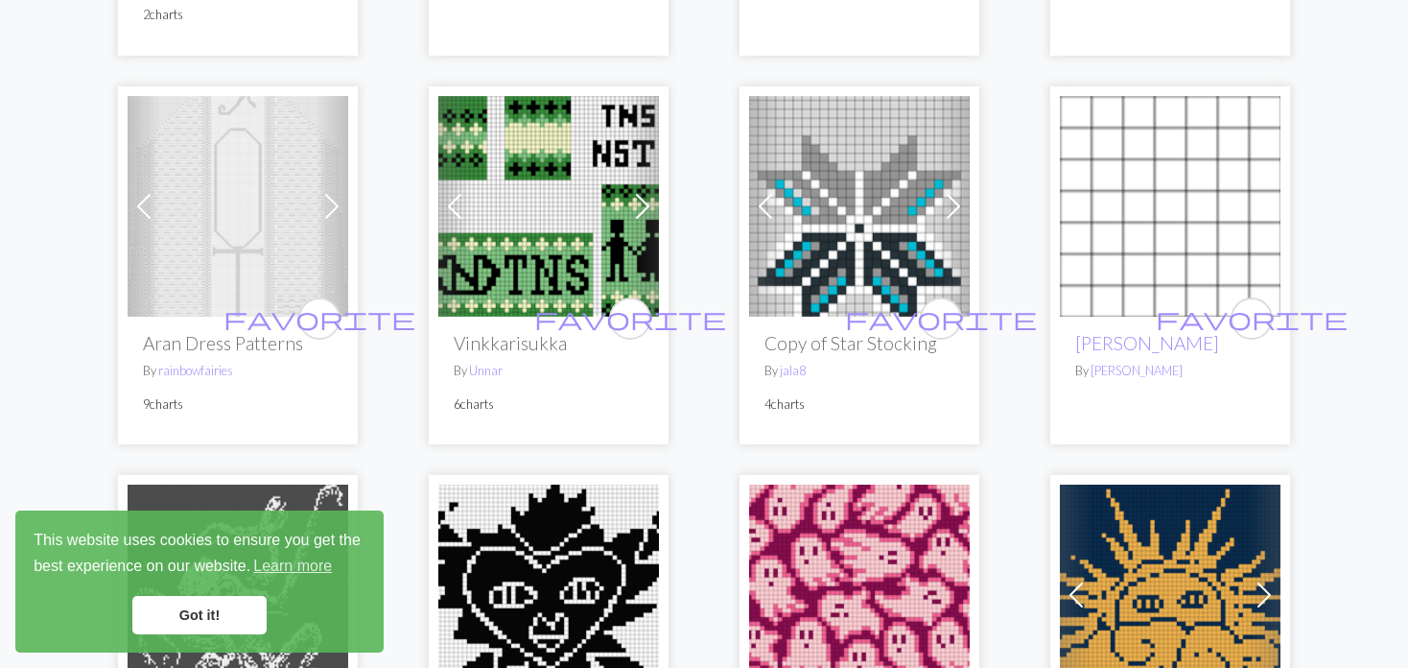
click at [460, 191] on span at bounding box center [454, 206] width 31 height 31
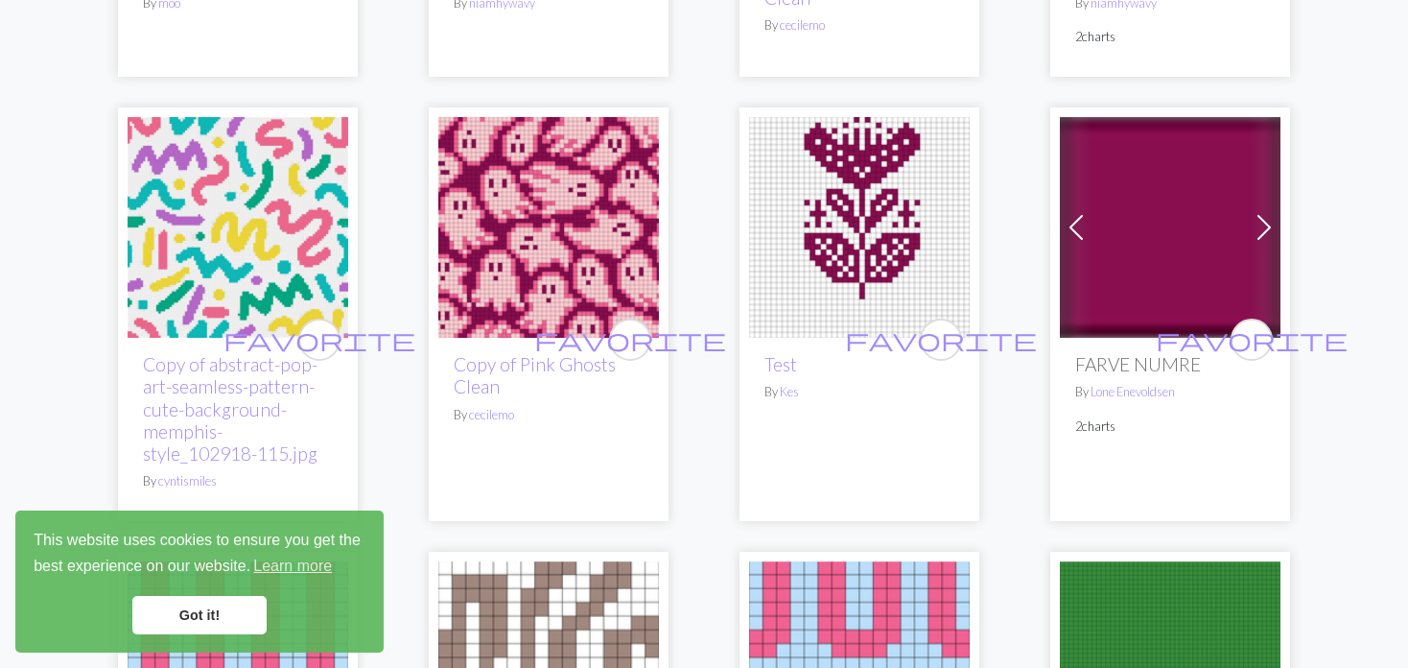
scroll to position [1343, 0]
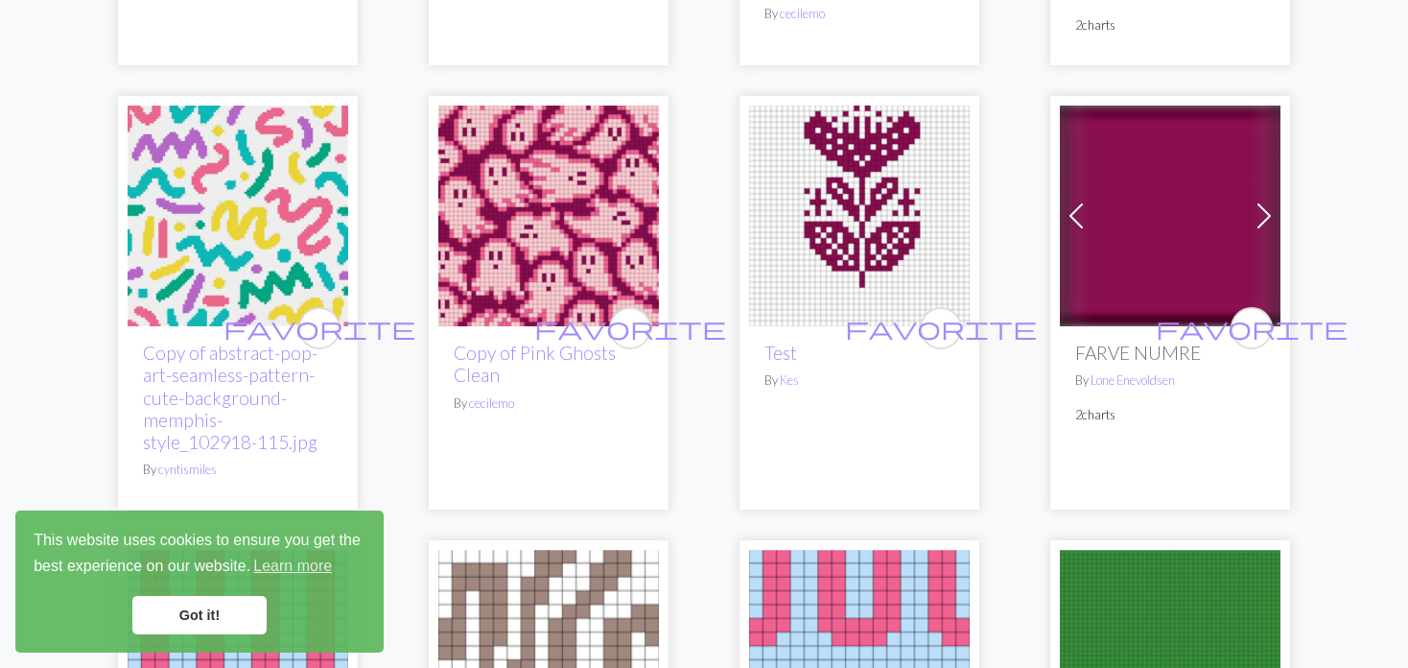
click at [1088, 201] on span at bounding box center [1076, 216] width 31 height 31
click at [1079, 201] on span at bounding box center [1076, 216] width 31 height 31
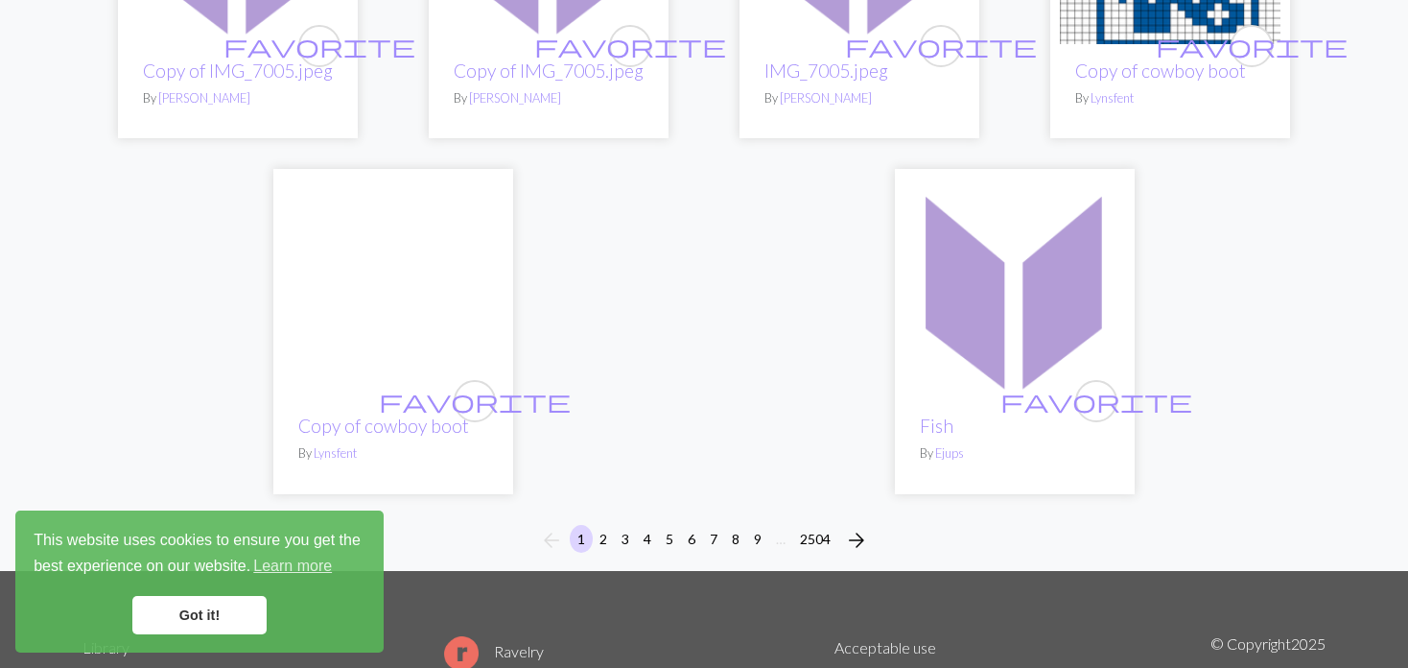
scroll to position [4893, 0]
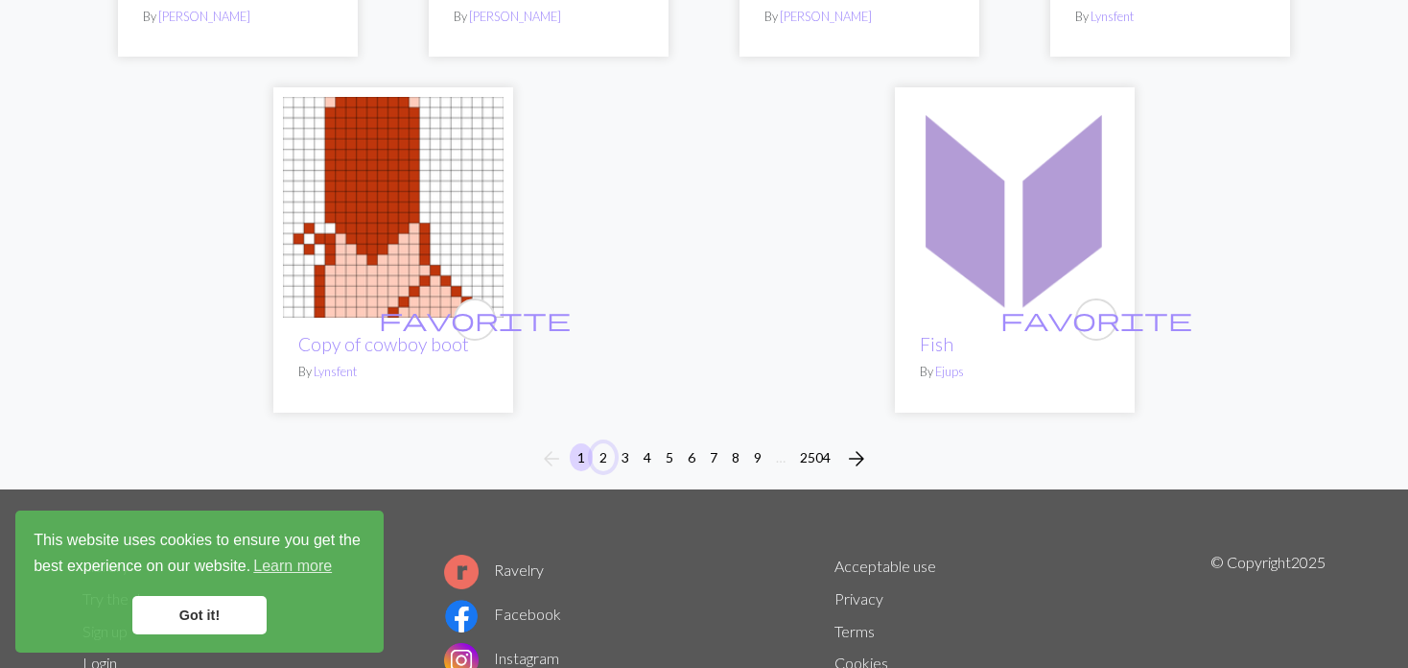
click at [602, 443] on button "2" at bounding box center [603, 457] width 23 height 28
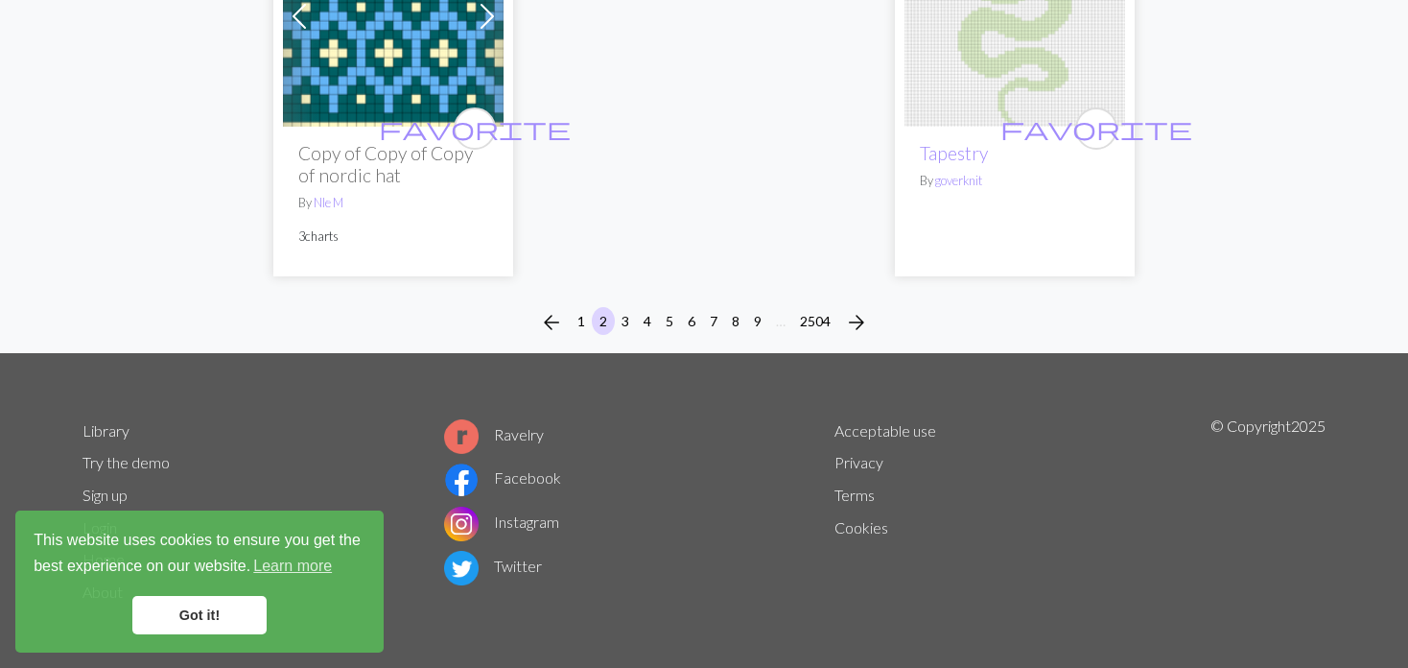
scroll to position [5186, 0]
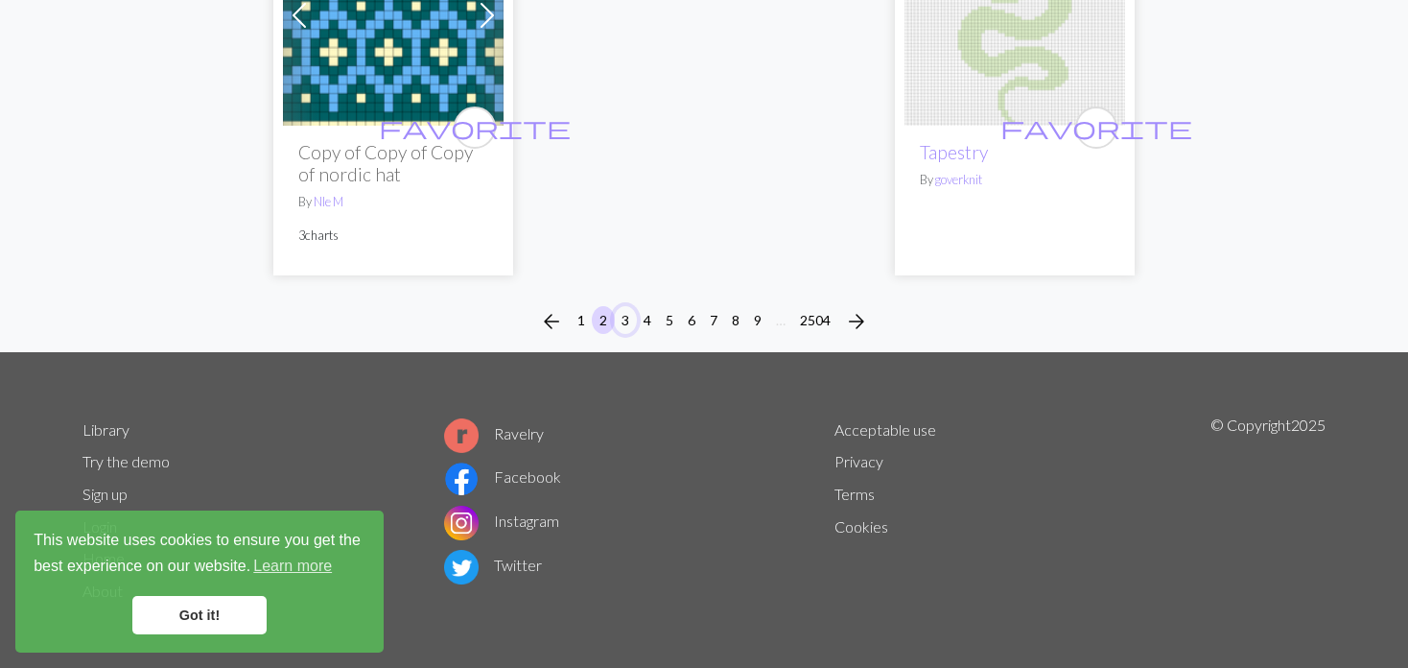
click at [624, 315] on button "3" at bounding box center [625, 320] width 23 height 28
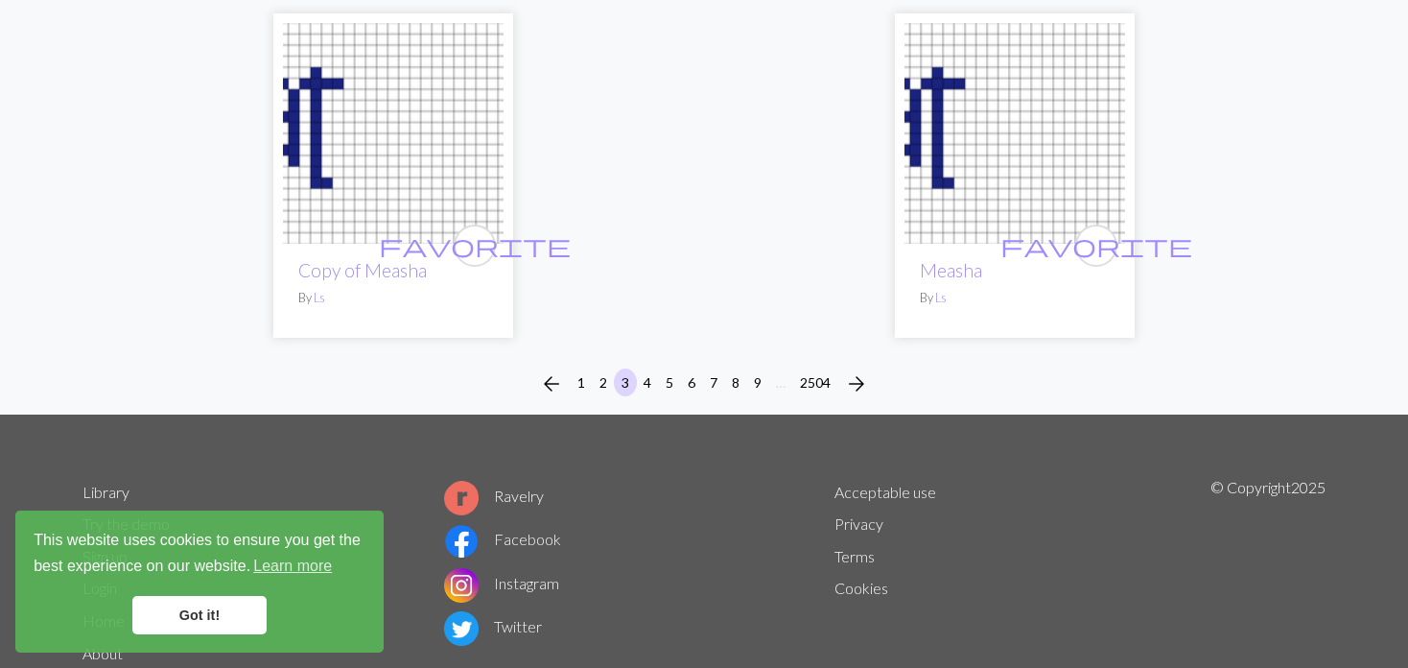
scroll to position [5064, 0]
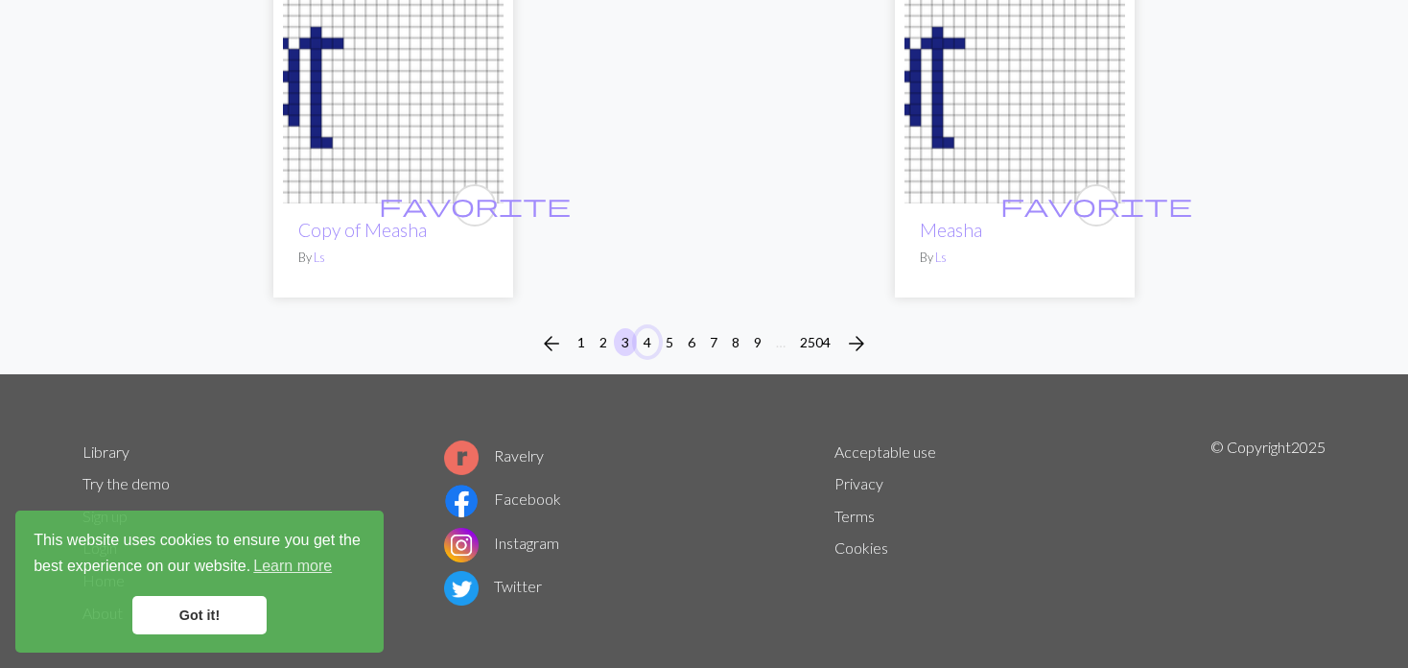
click at [645, 328] on button "4" at bounding box center [647, 342] width 23 height 28
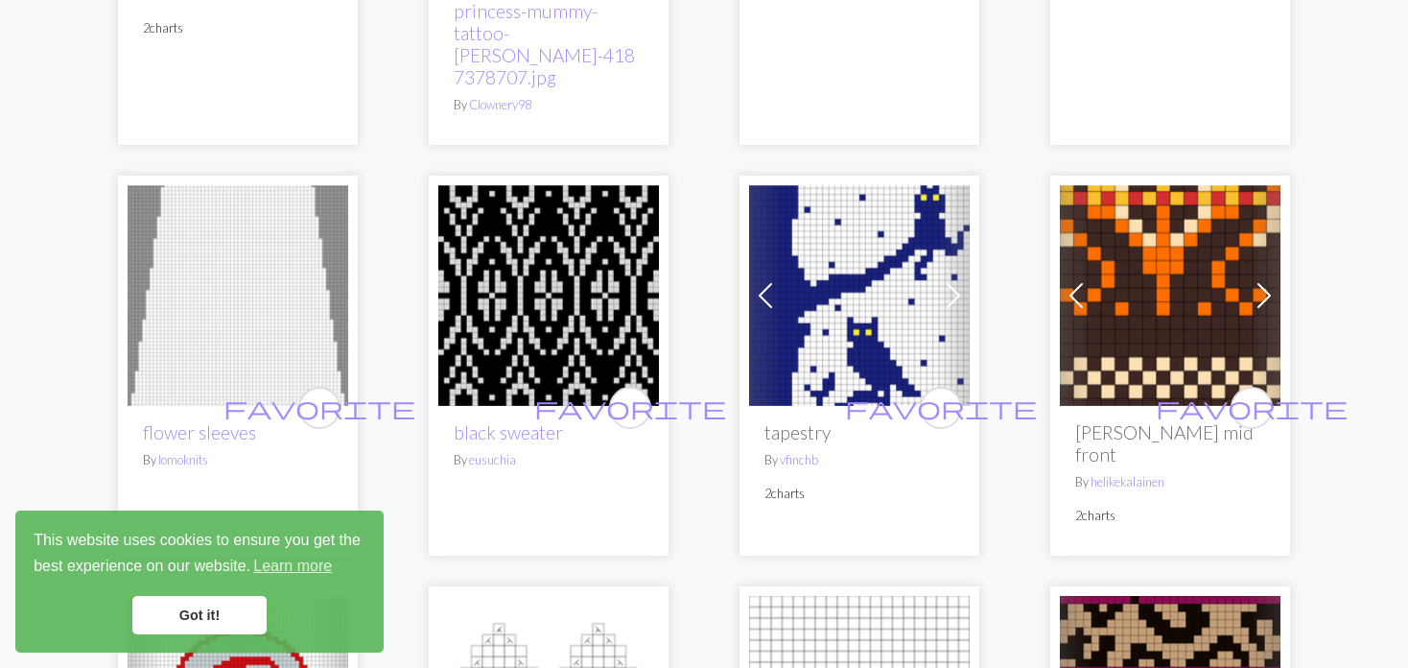
scroll to position [2974, 0]
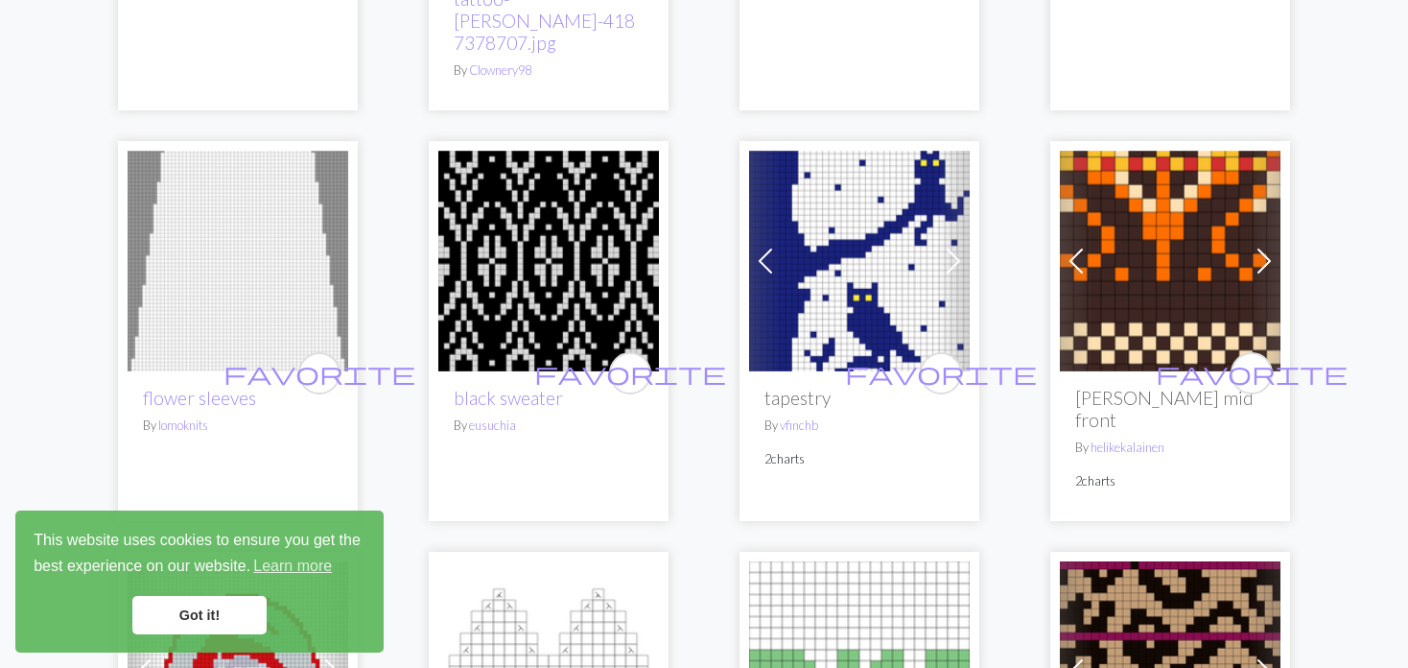
click at [765, 246] on span at bounding box center [765, 261] width 31 height 31
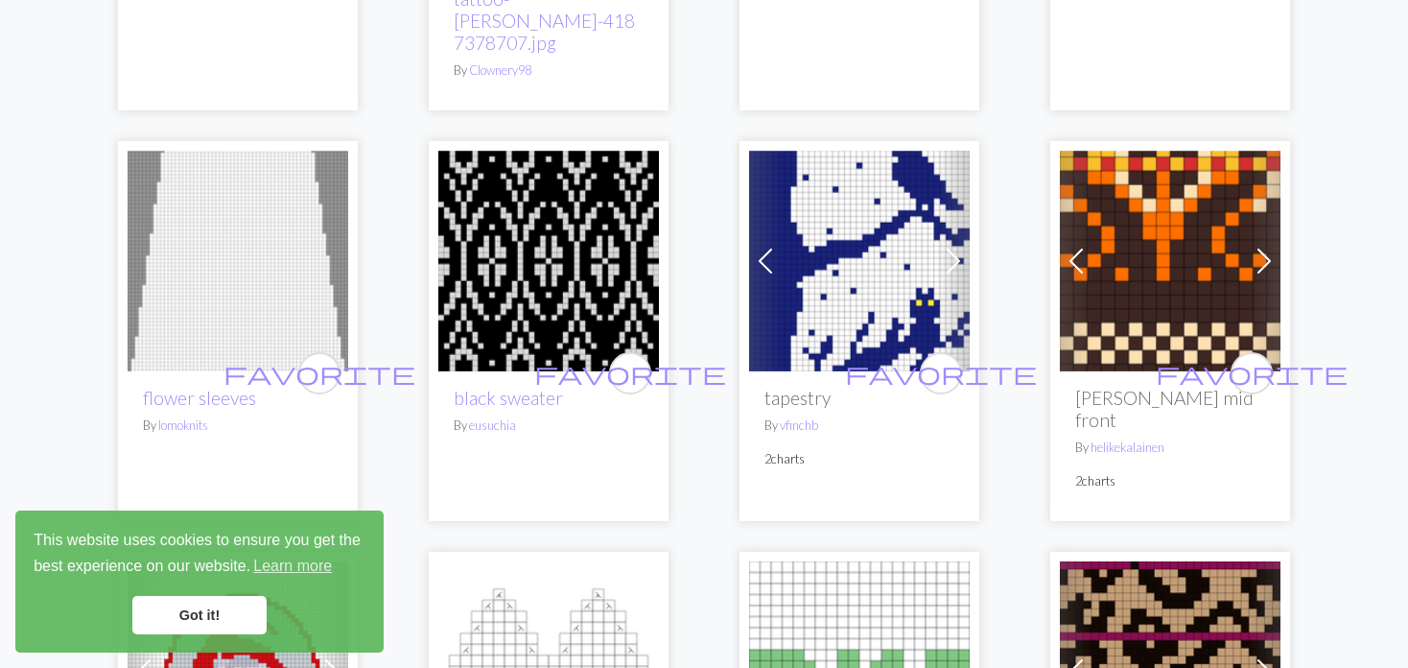
click at [765, 246] on span at bounding box center [765, 261] width 31 height 31
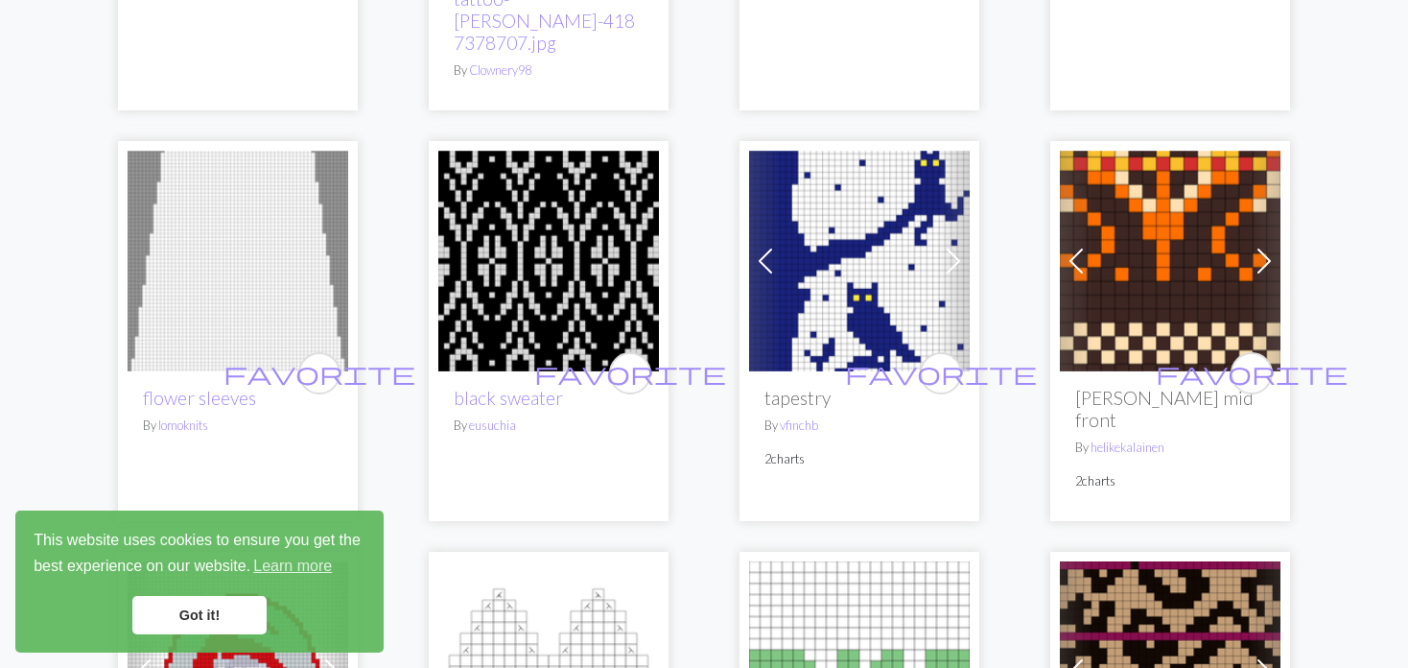
click at [765, 246] on span at bounding box center [765, 261] width 31 height 31
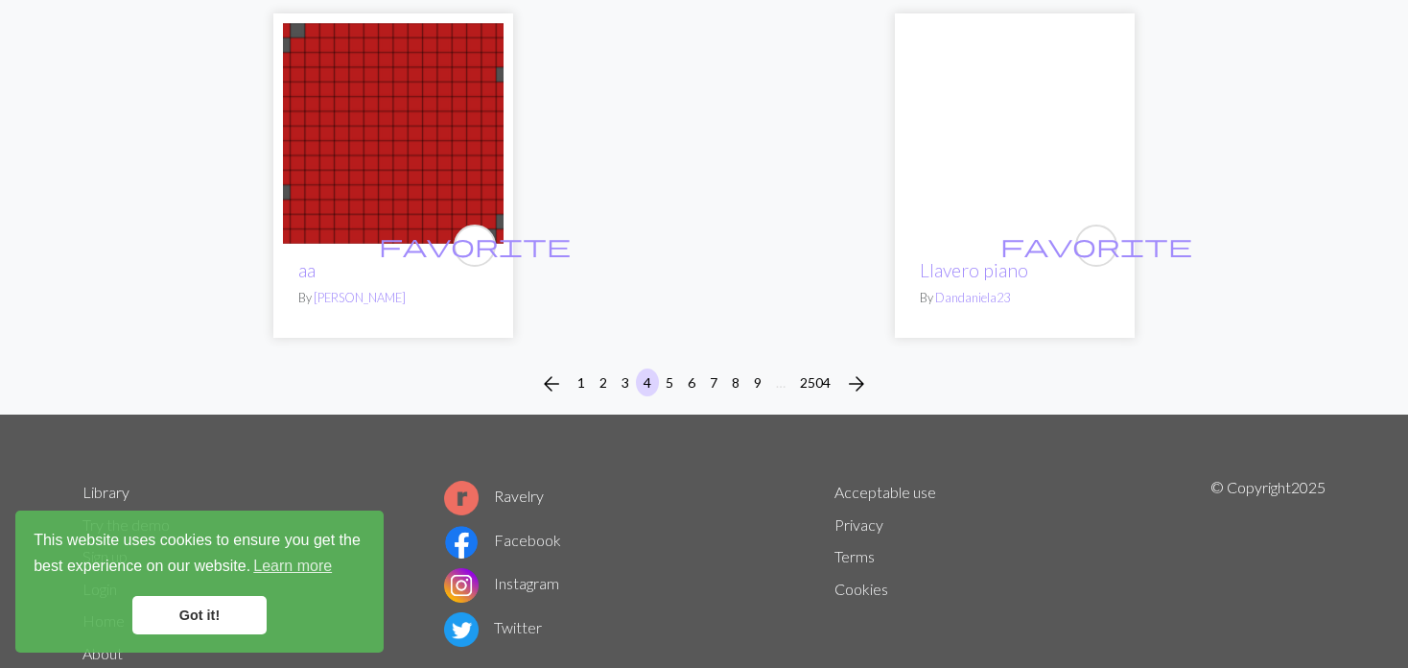
scroll to position [5141, 0]
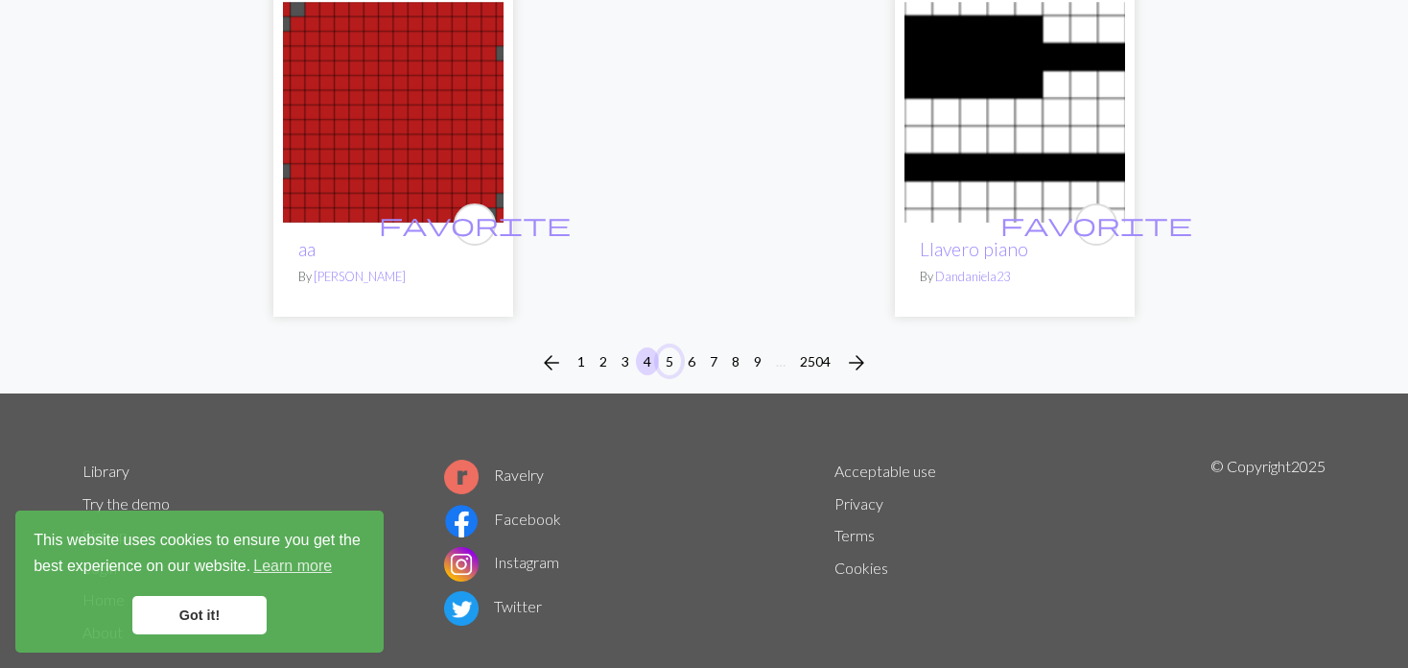
click at [660, 347] on button "5" at bounding box center [669, 361] width 23 height 28
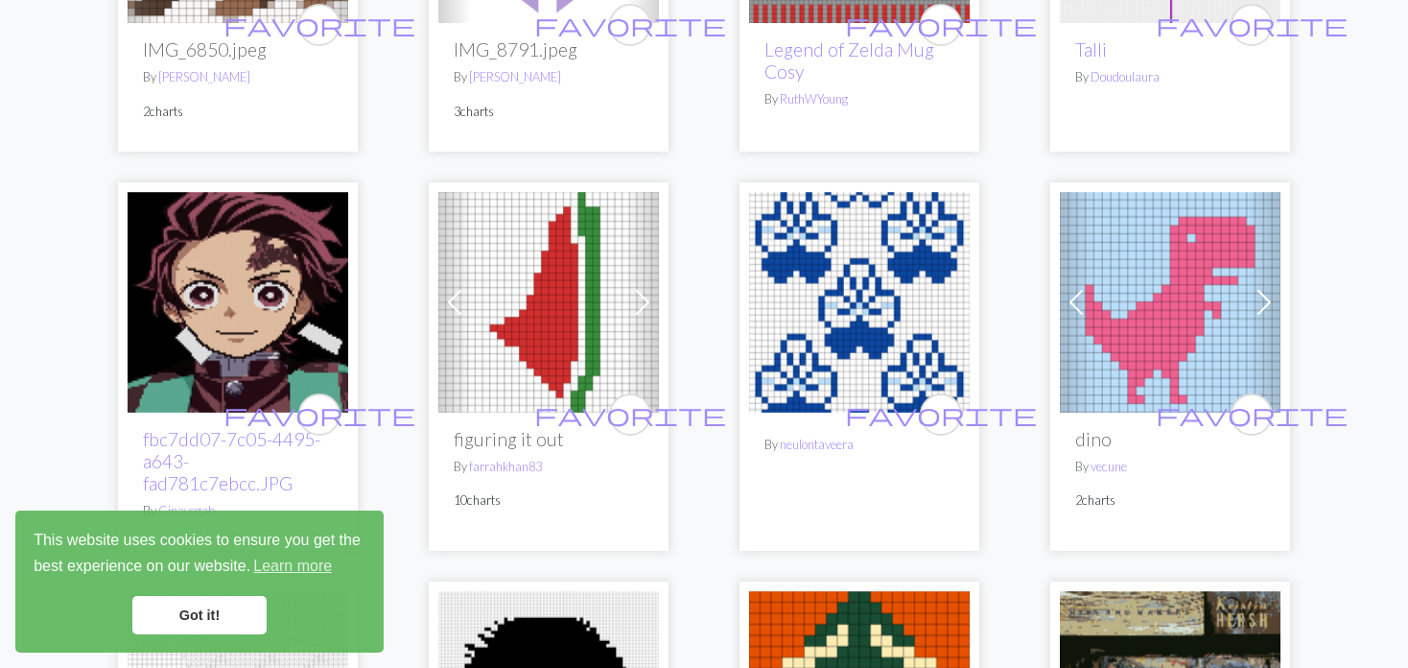
scroll to position [2878, 0]
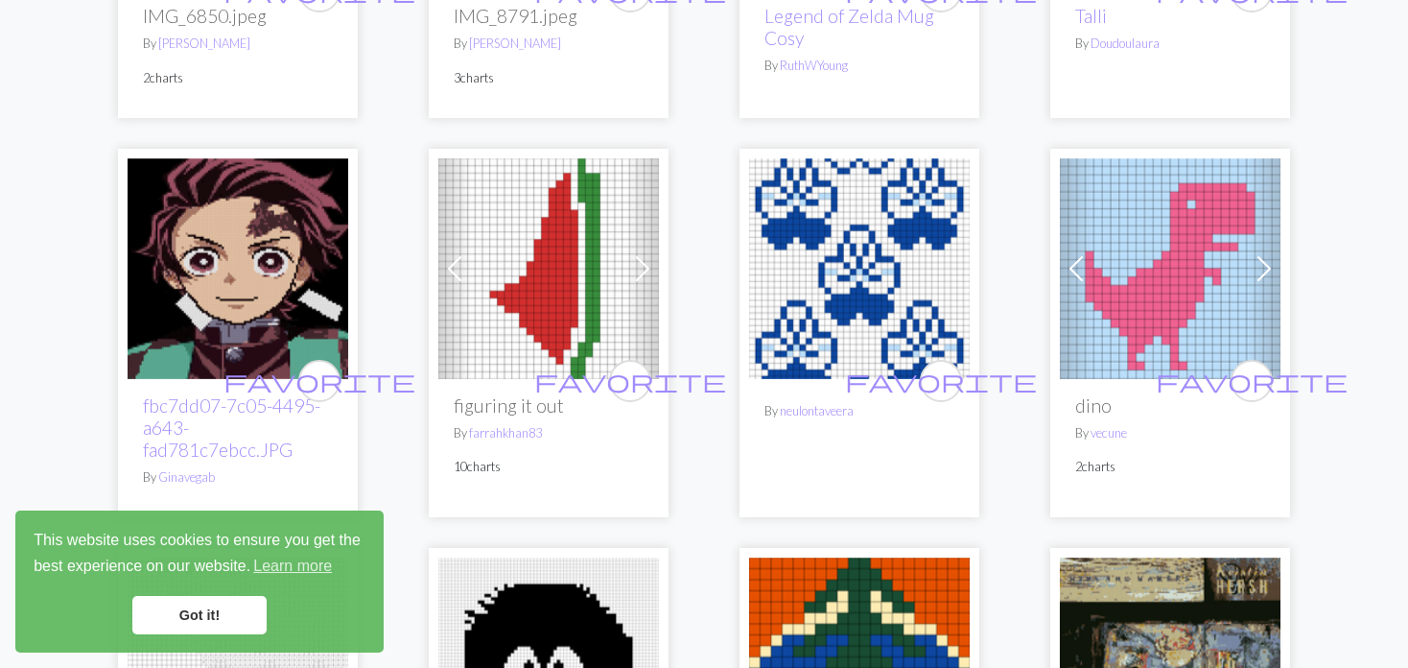
click at [810, 279] on img at bounding box center [859, 268] width 221 height 221
click at [844, 266] on img at bounding box center [859, 268] width 221 height 221
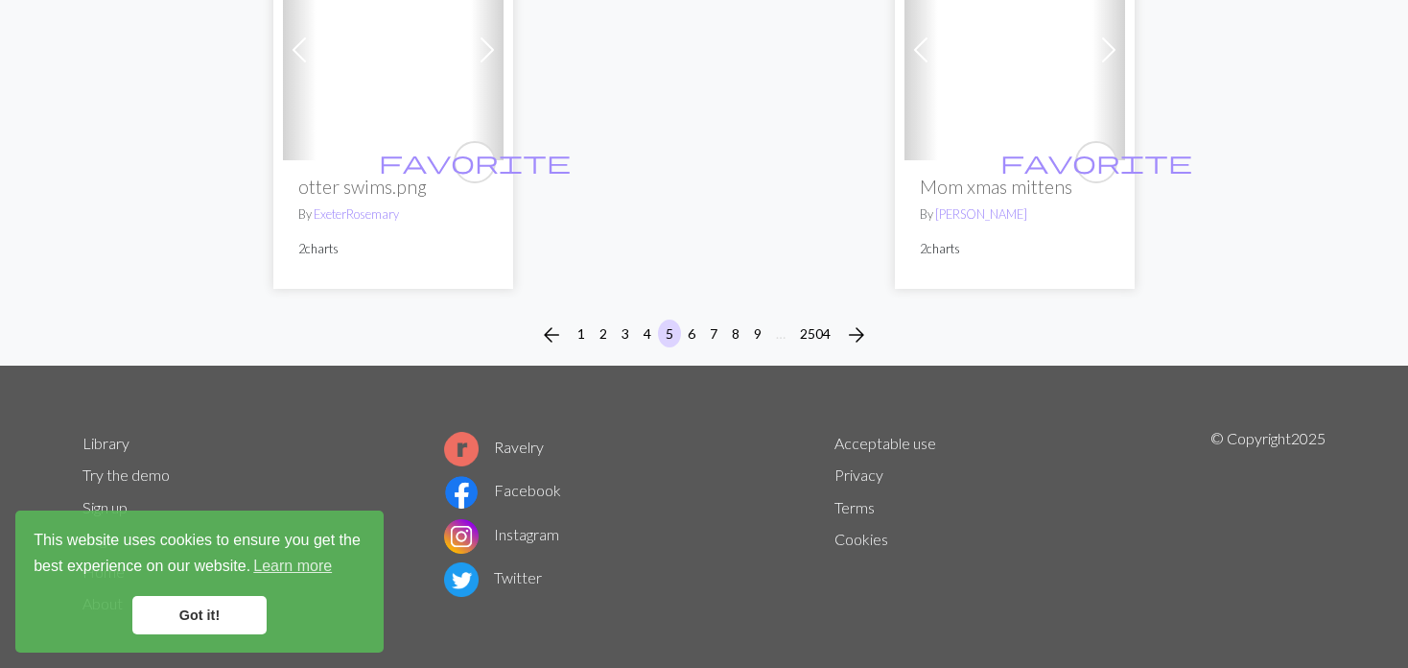
scroll to position [5064, 0]
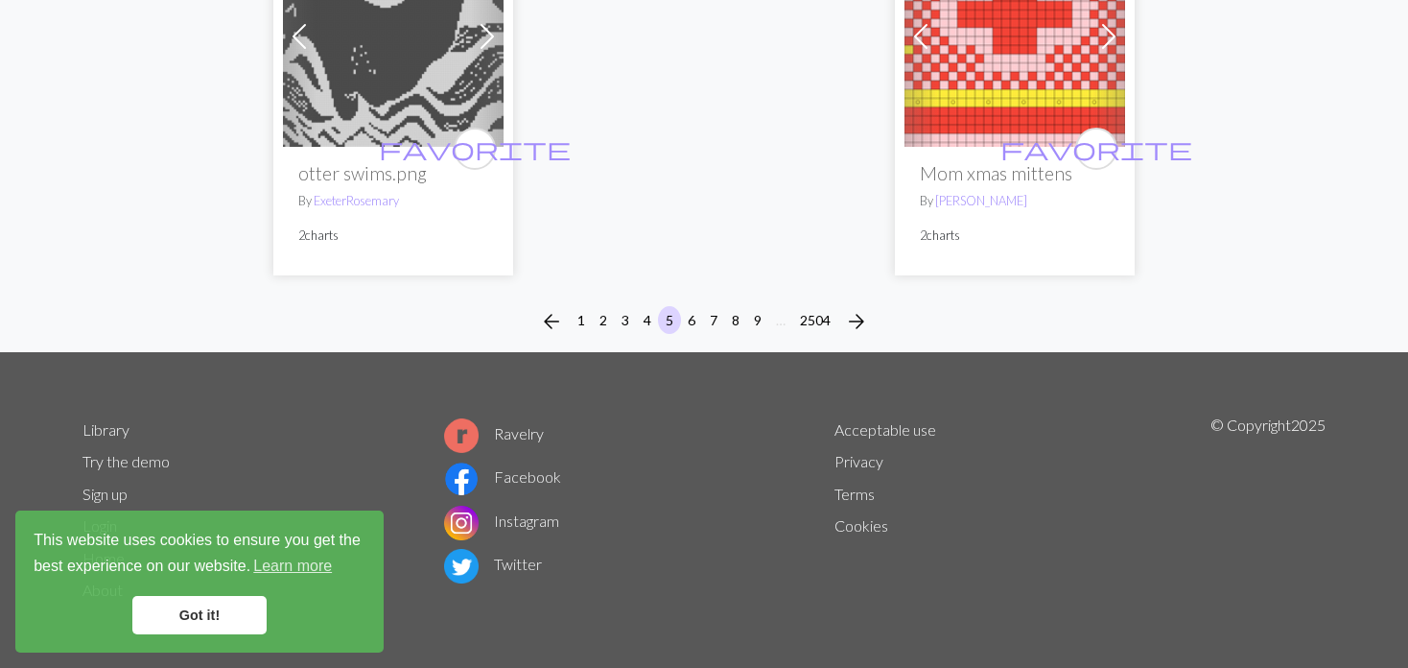
click at [678, 310] on li "5" at bounding box center [670, 321] width 22 height 31
click at [694, 318] on button "6" at bounding box center [691, 320] width 23 height 28
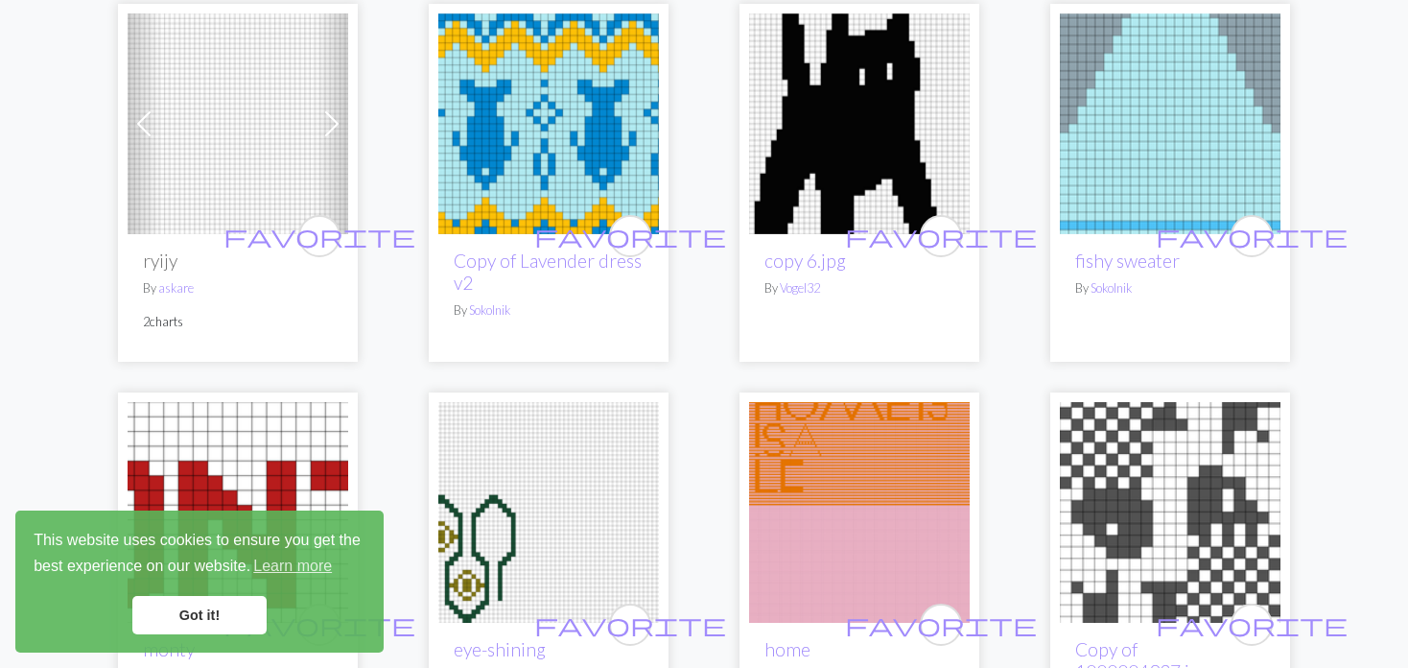
scroll to position [3454, 0]
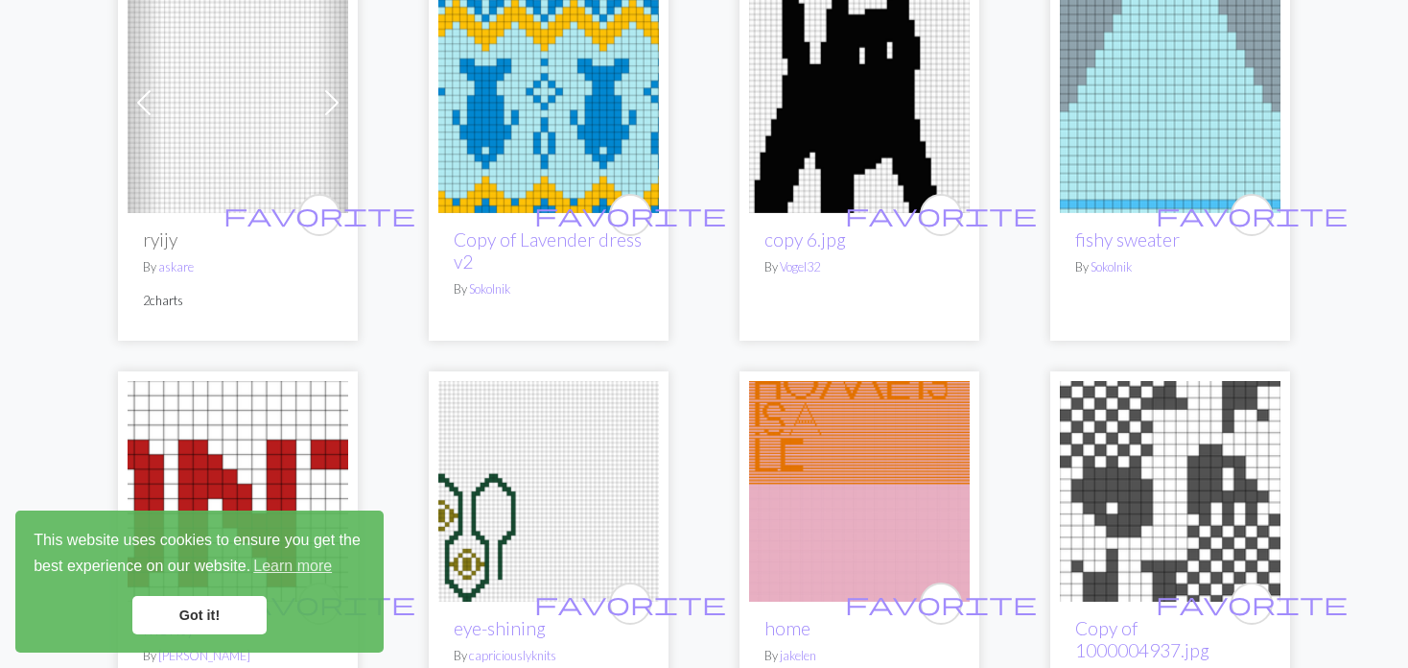
click at [136, 82] on link "Previous" at bounding box center [145, 102] width 34 height 221
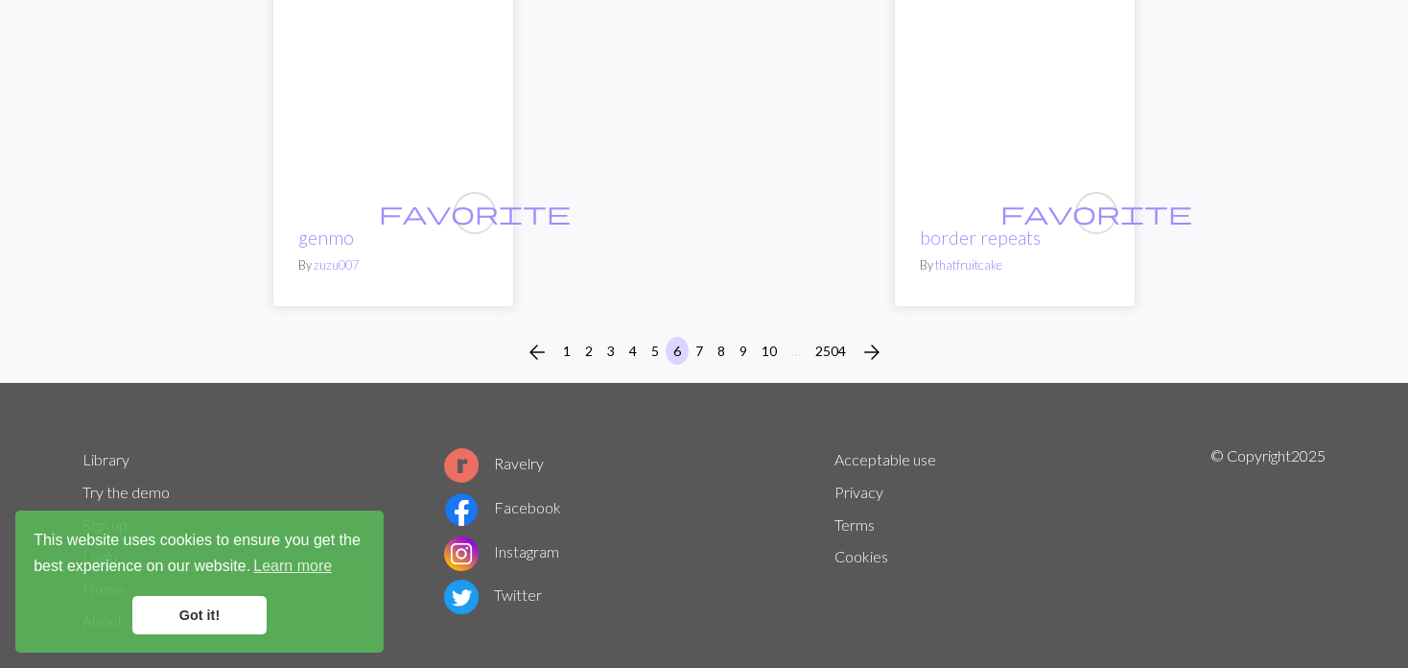
scroll to position [5074, 0]
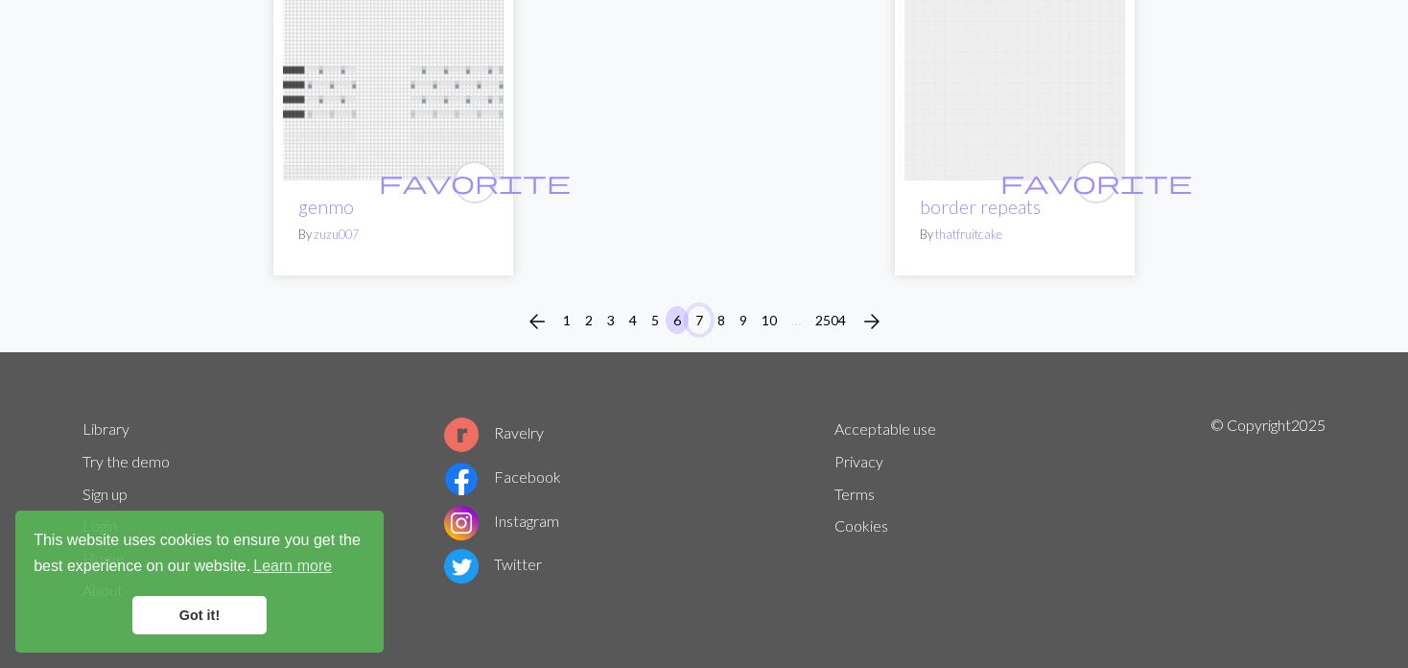
click at [694, 311] on button "7" at bounding box center [699, 320] width 23 height 28
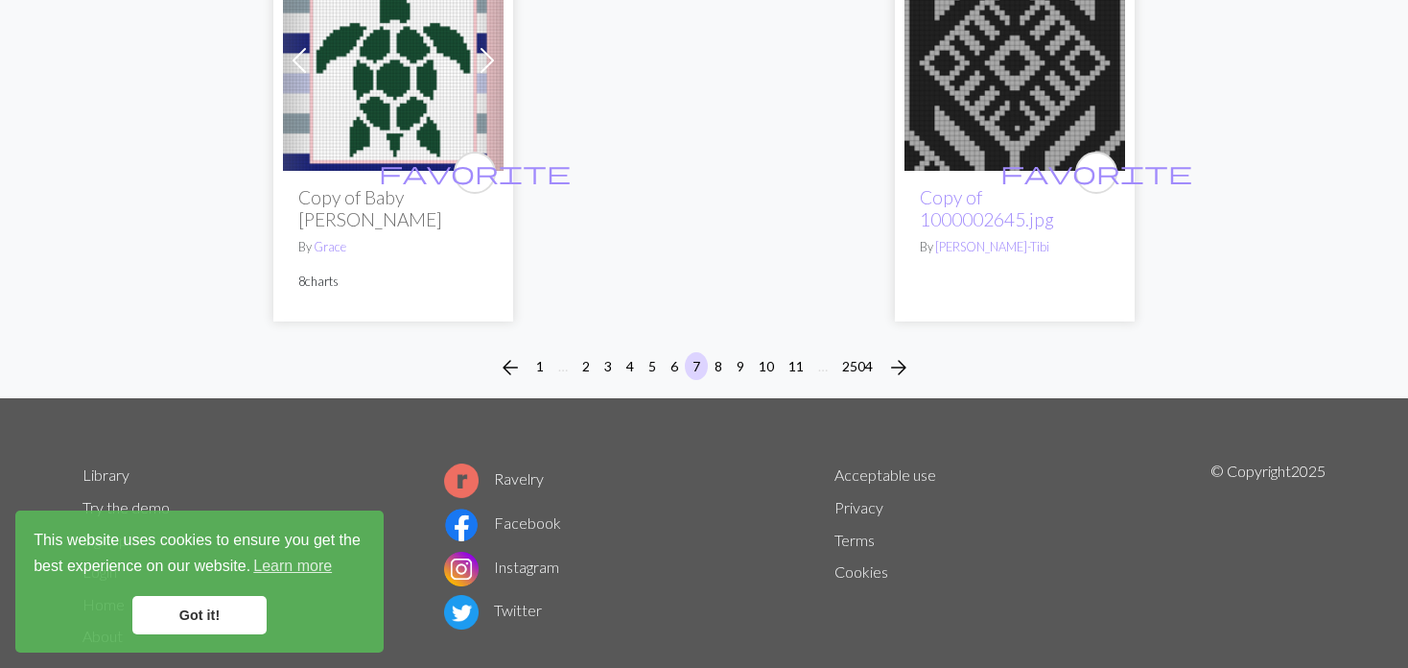
scroll to position [5020, 0]
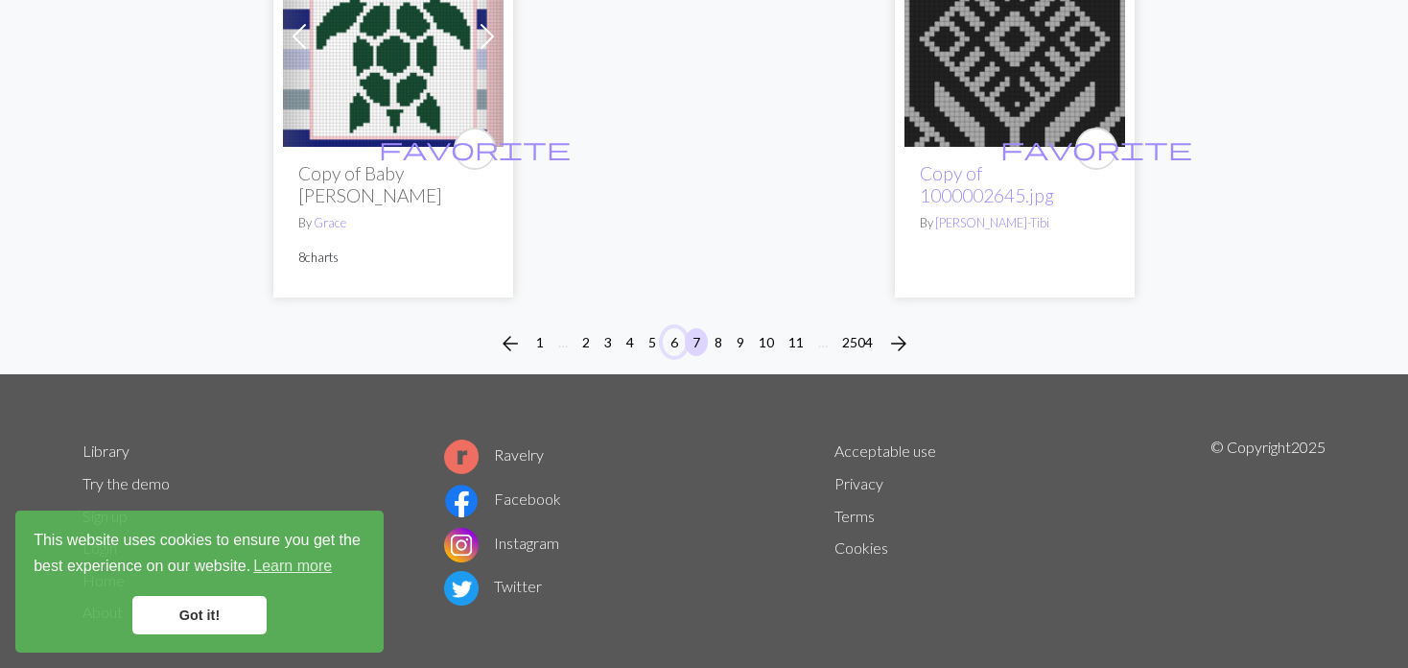
click at [665, 328] on button "6" at bounding box center [674, 342] width 23 height 28
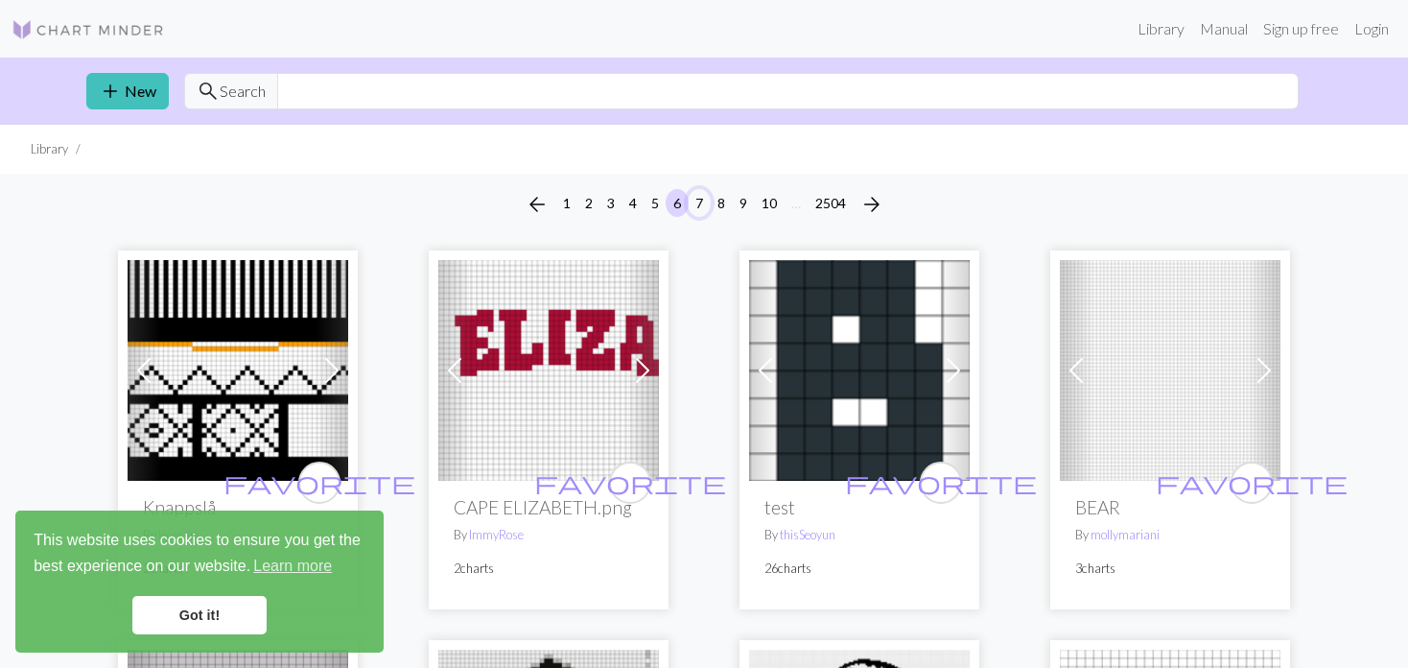
click at [695, 198] on button "7" at bounding box center [699, 203] width 23 height 28
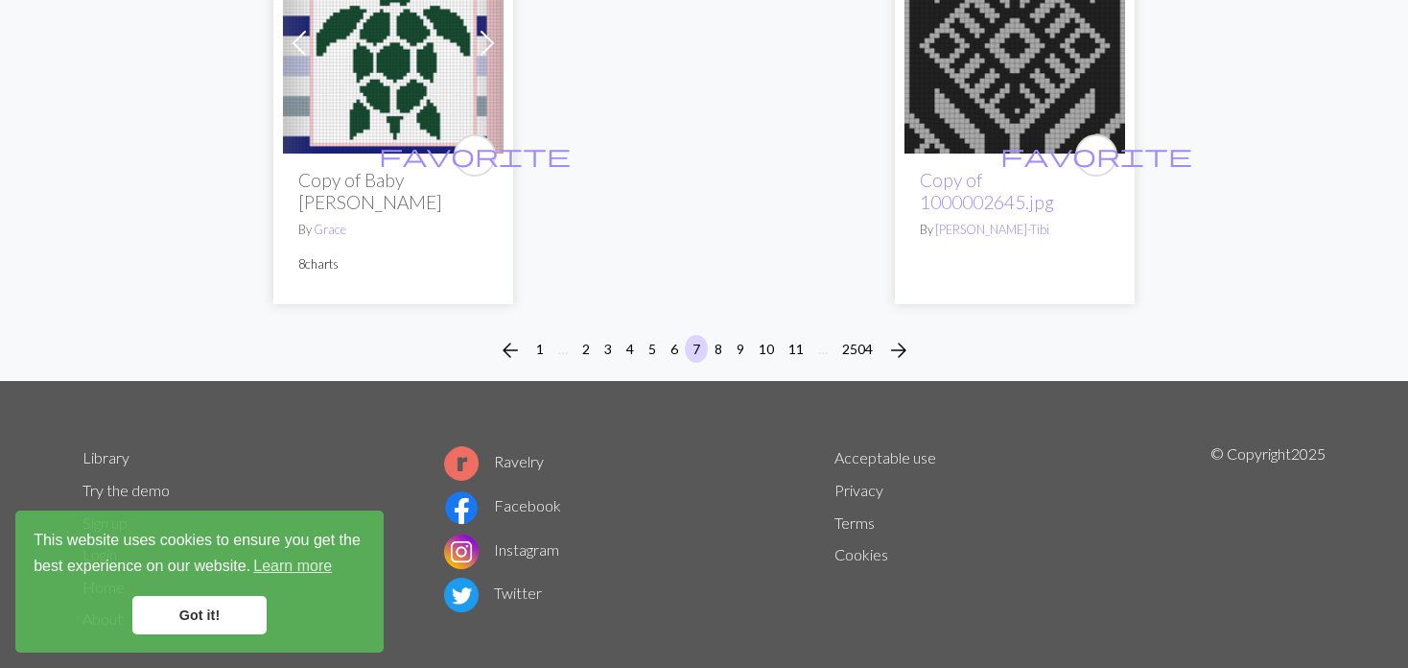
scroll to position [5020, 0]
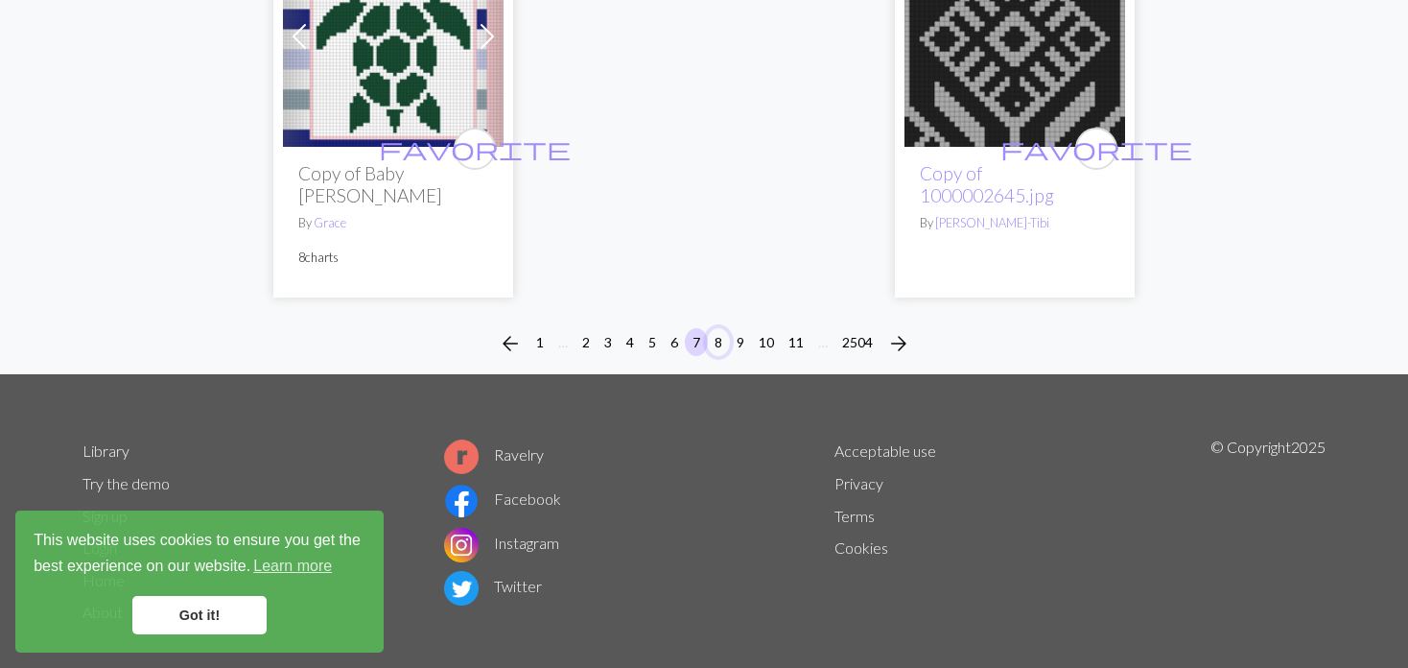
click at [715, 328] on button "8" at bounding box center [718, 342] width 23 height 28
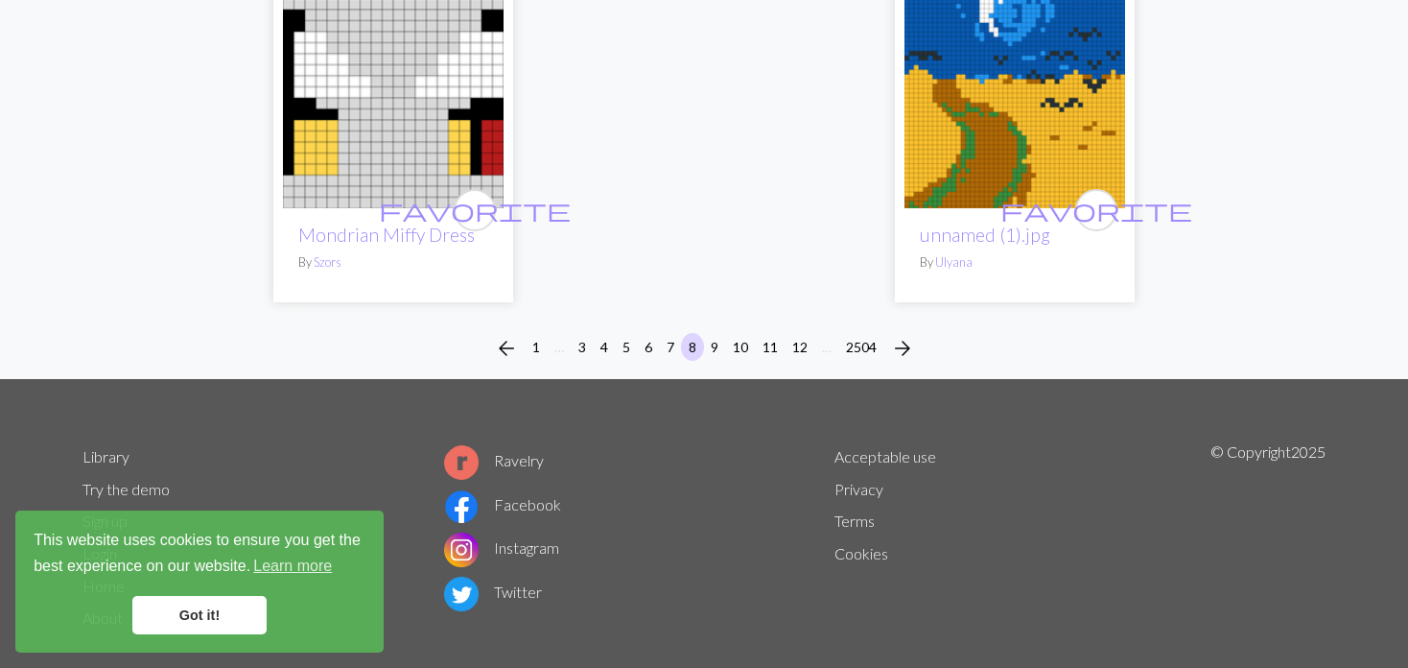
scroll to position [5043, 0]
click at [707, 332] on li "9" at bounding box center [715, 347] width 22 height 31
click at [709, 332] on button "9" at bounding box center [714, 346] width 23 height 28
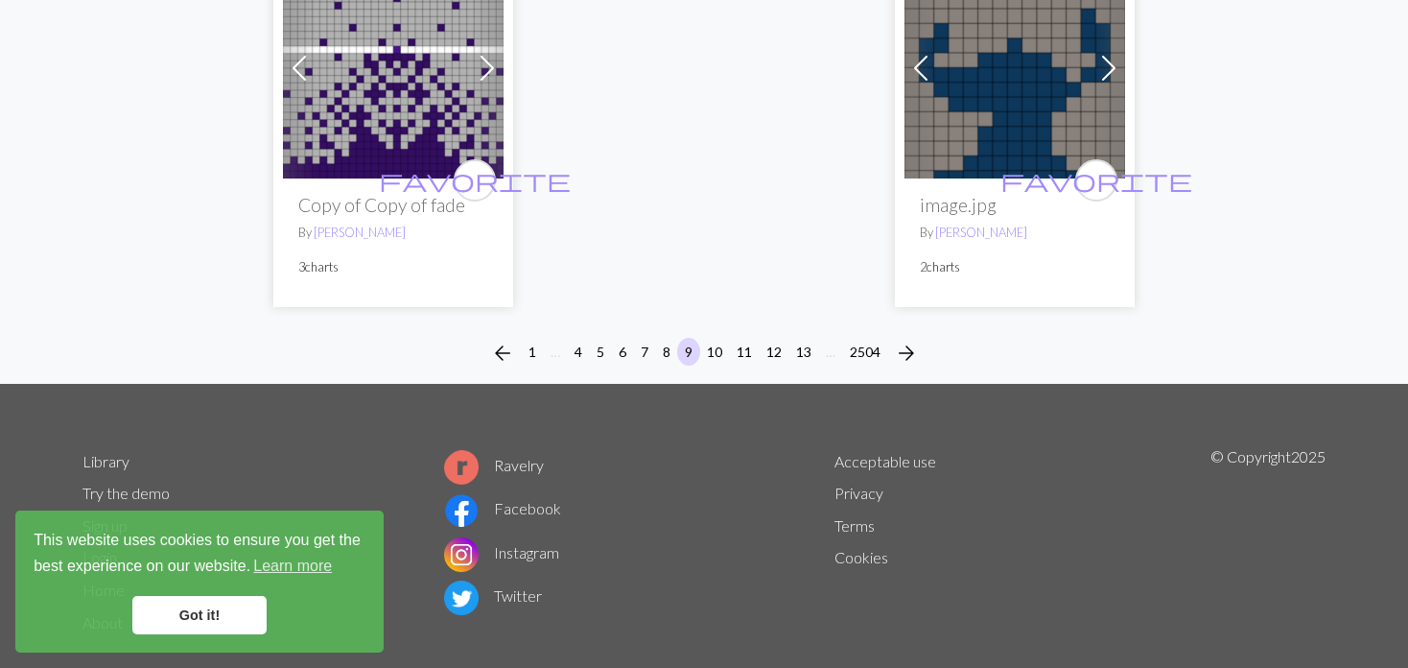
scroll to position [4987, 0]
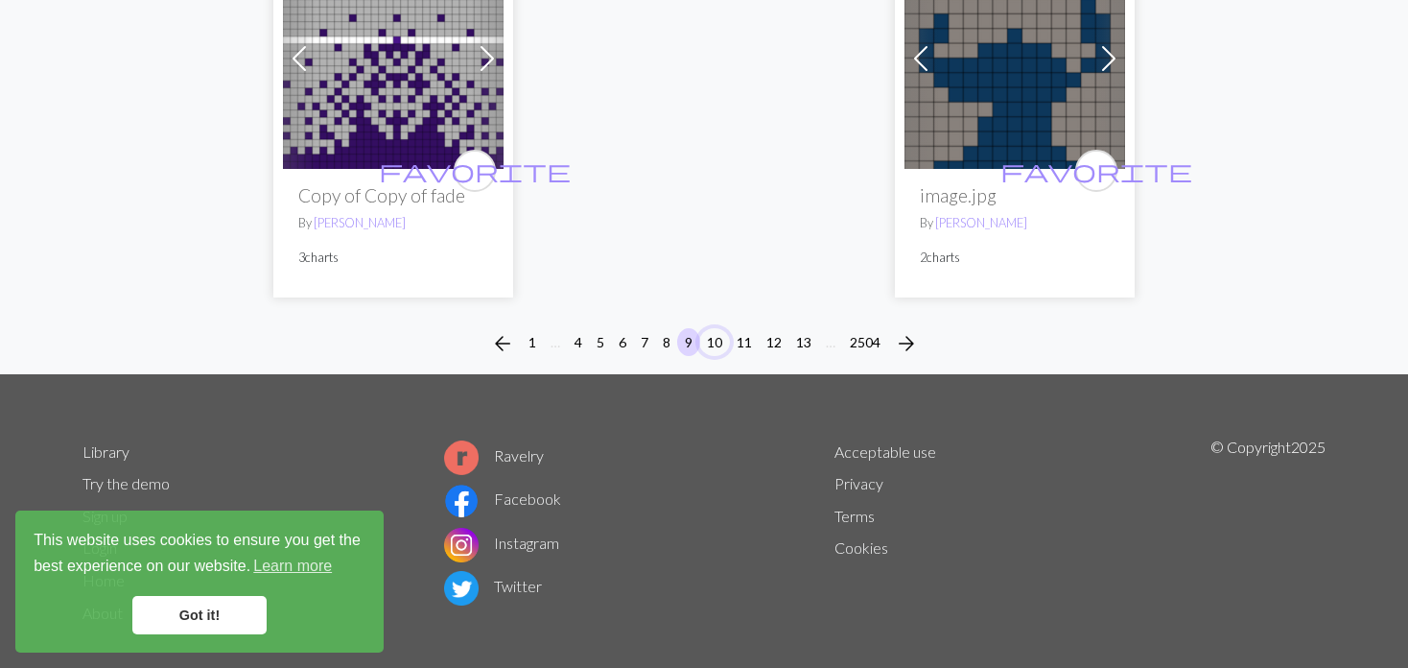
click at [716, 328] on button "10" at bounding box center [714, 342] width 31 height 28
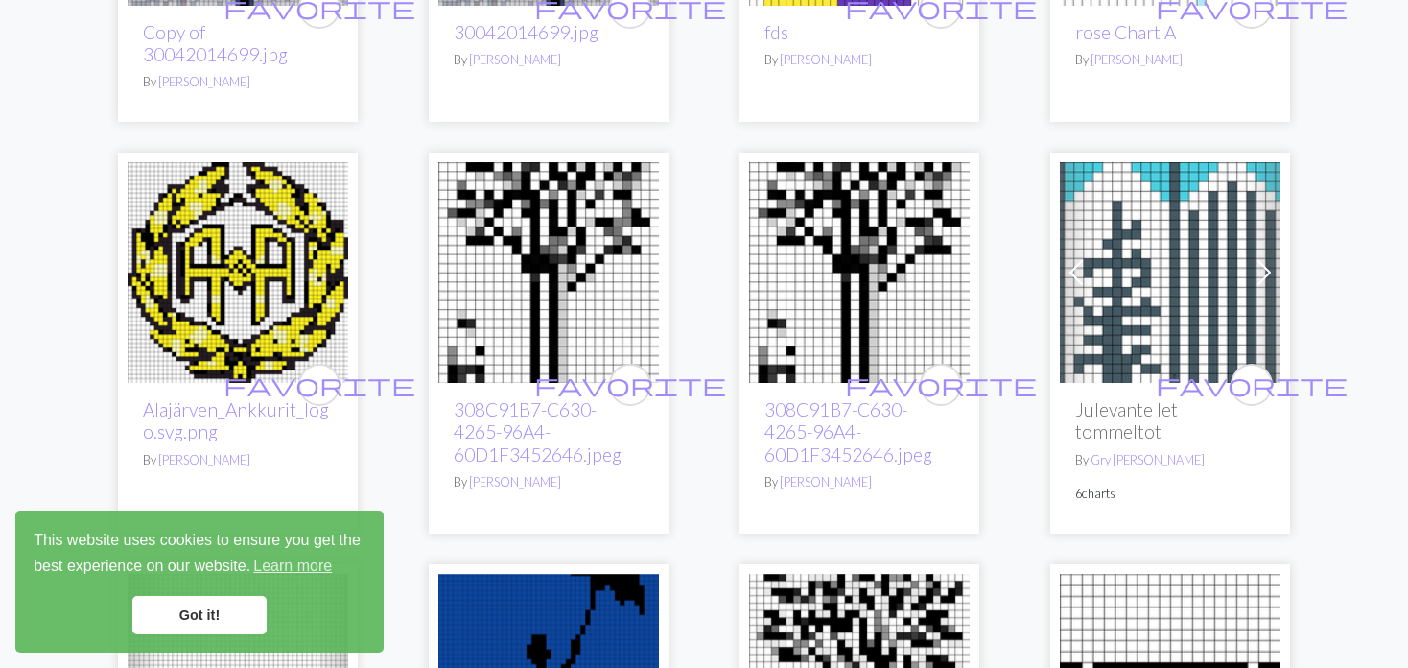
scroll to position [480, 0]
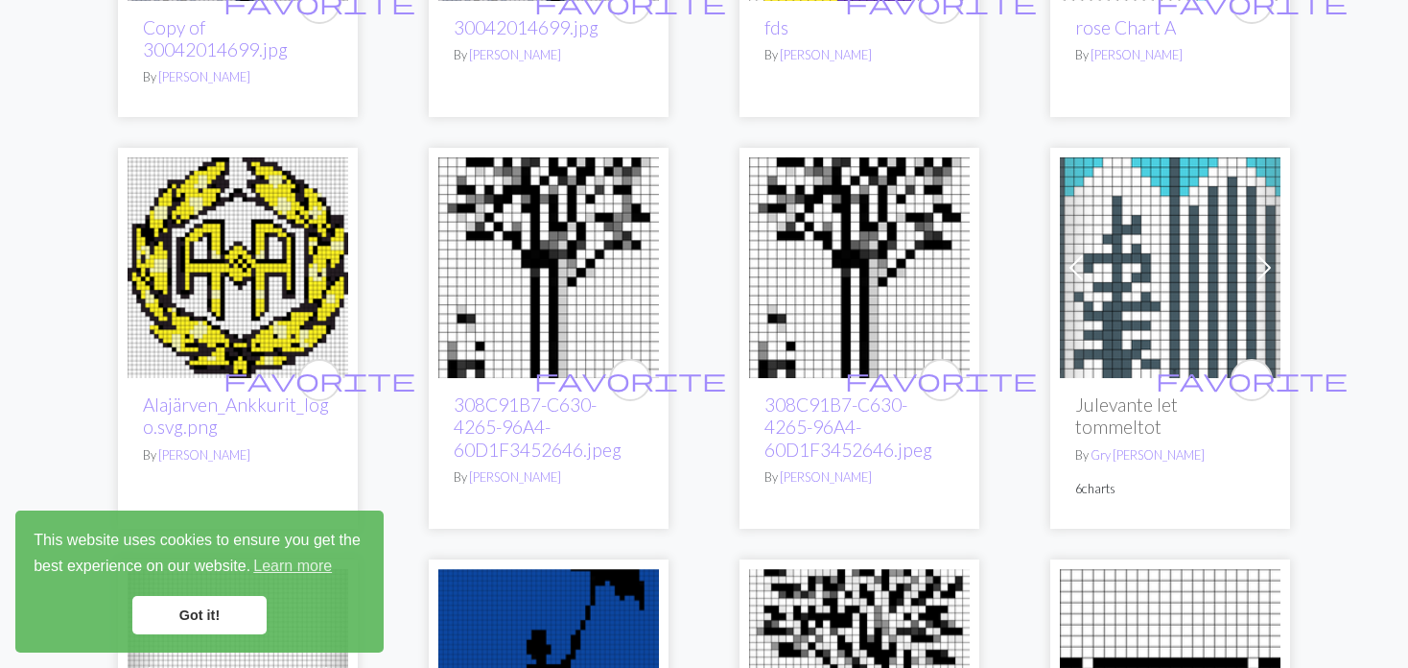
click at [563, 238] on img at bounding box center [548, 267] width 221 height 221
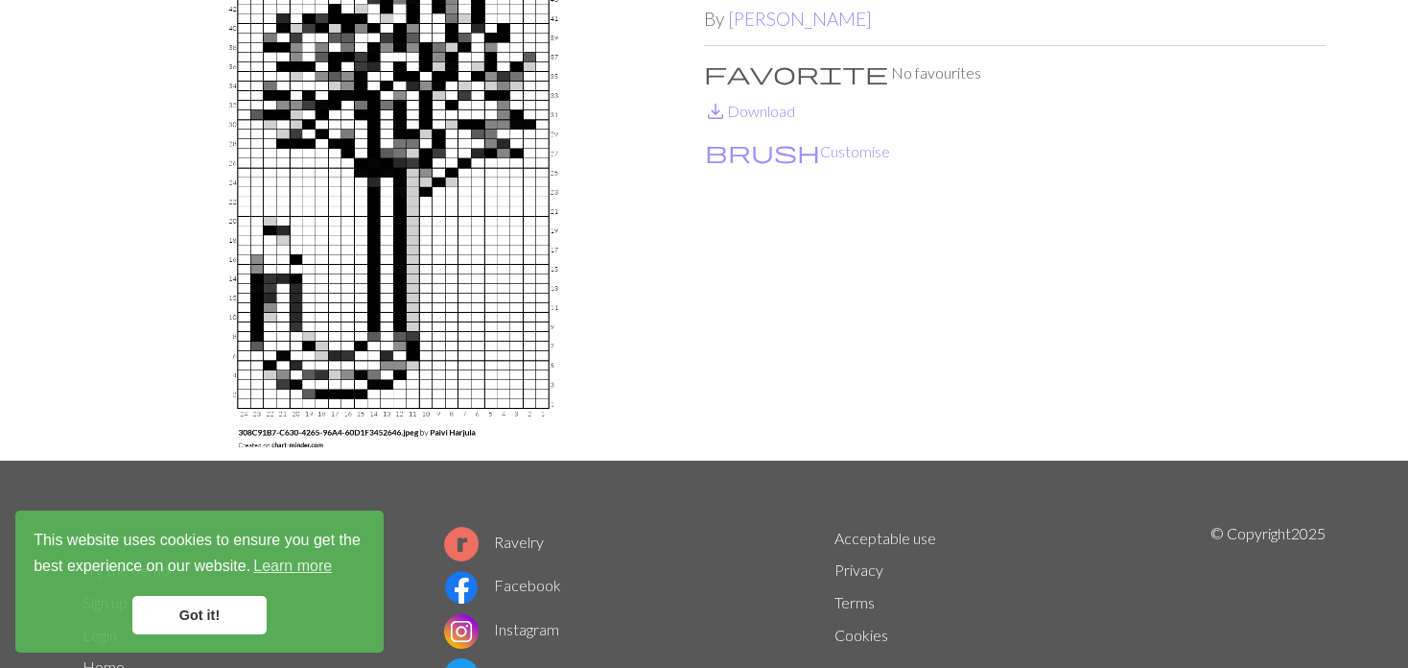
scroll to position [192, 0]
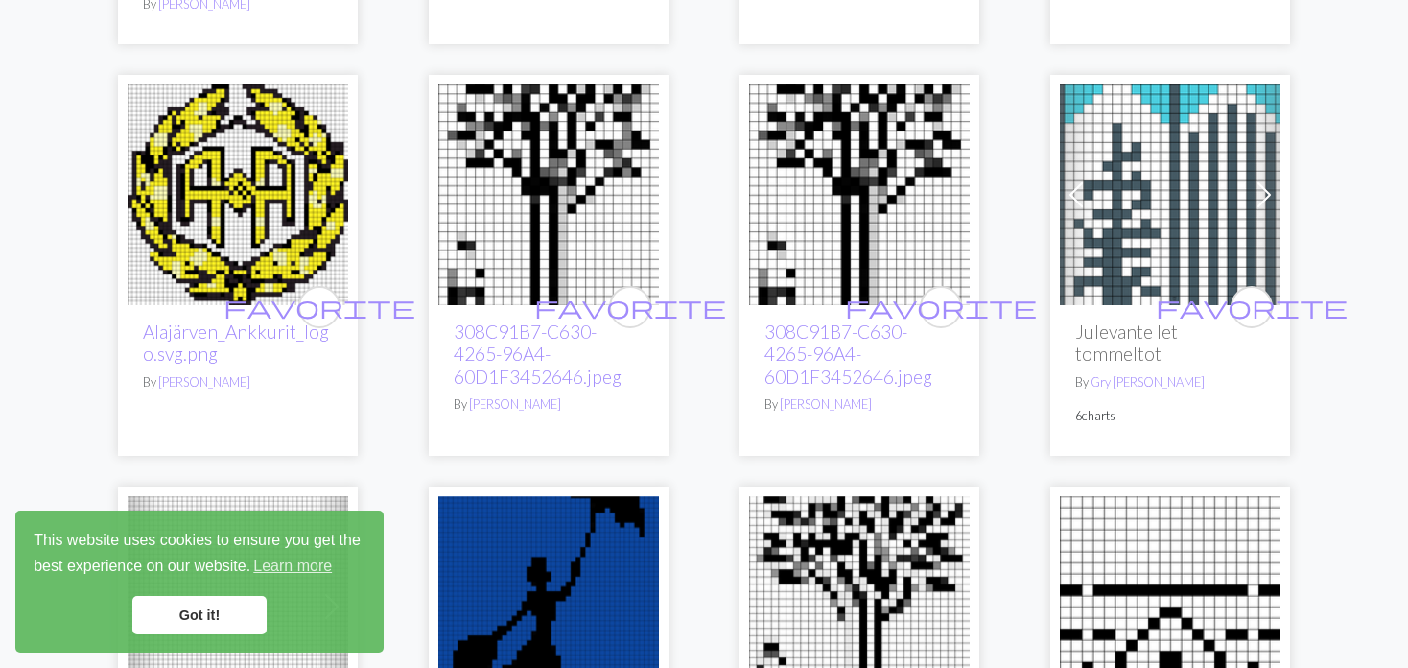
scroll to position [576, 0]
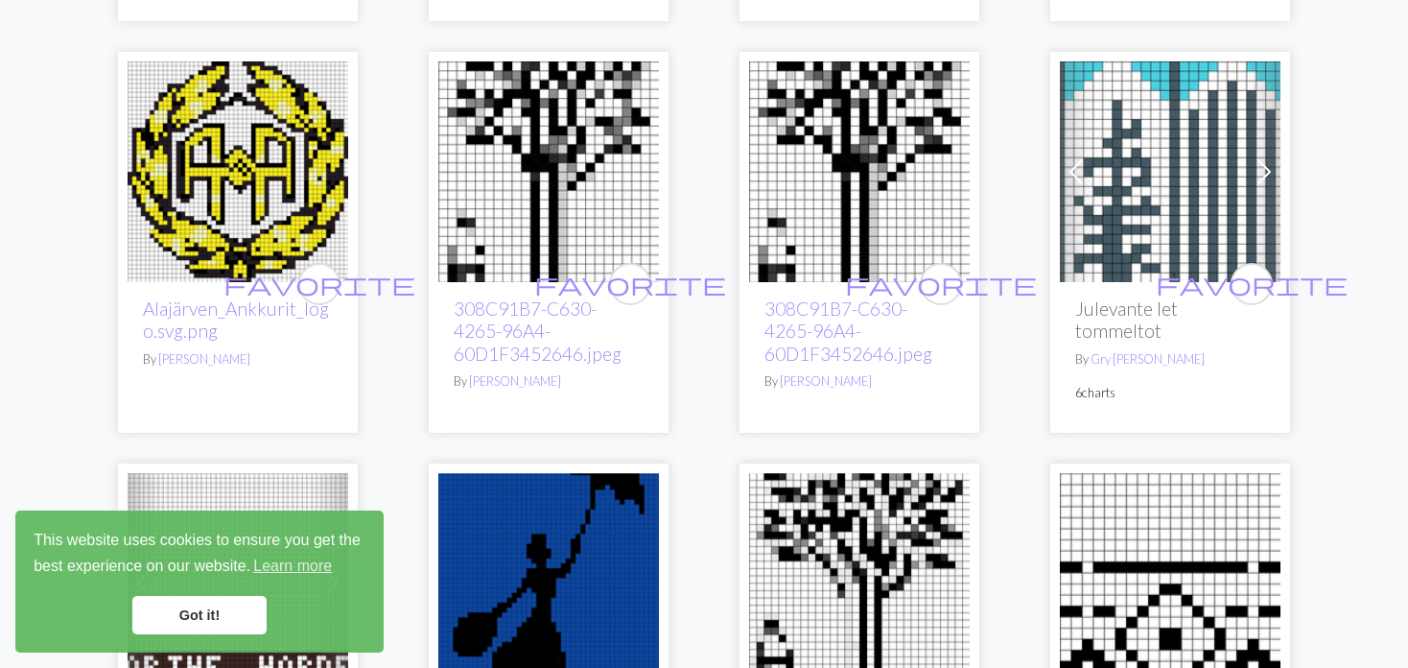
click at [1158, 198] on img at bounding box center [1170, 171] width 221 height 221
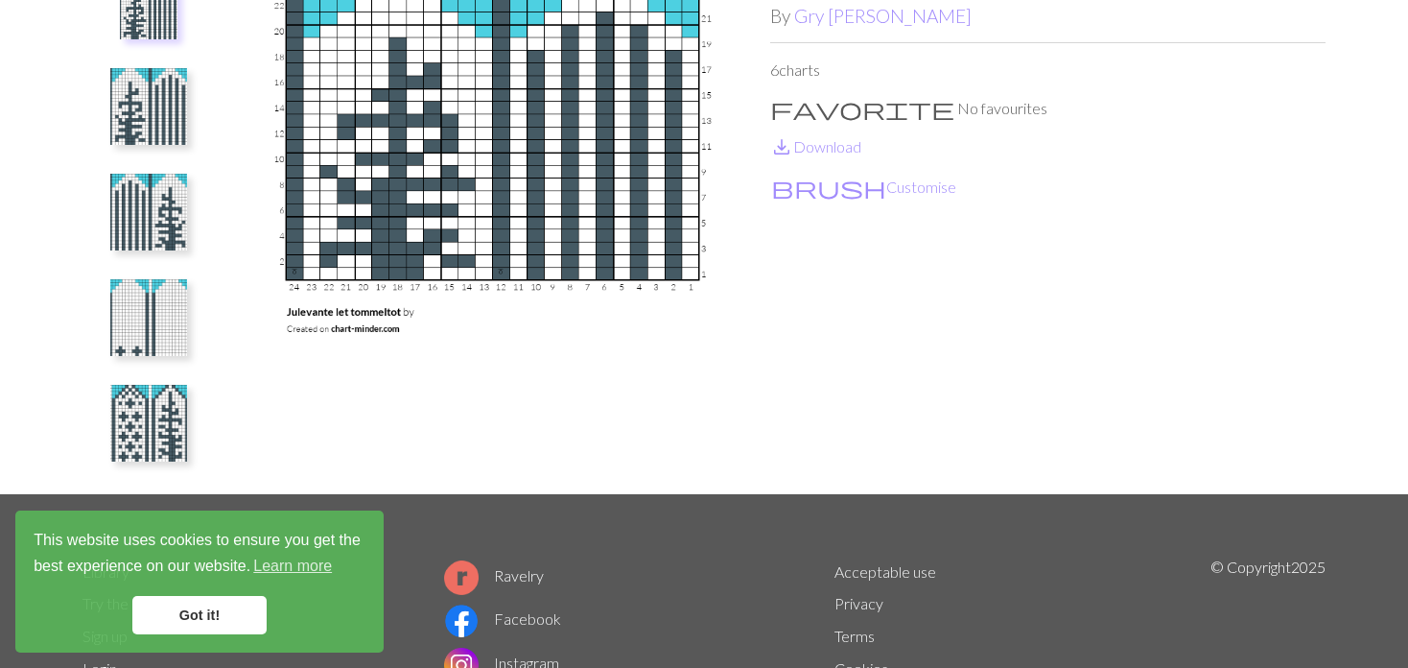
scroll to position [192, 0]
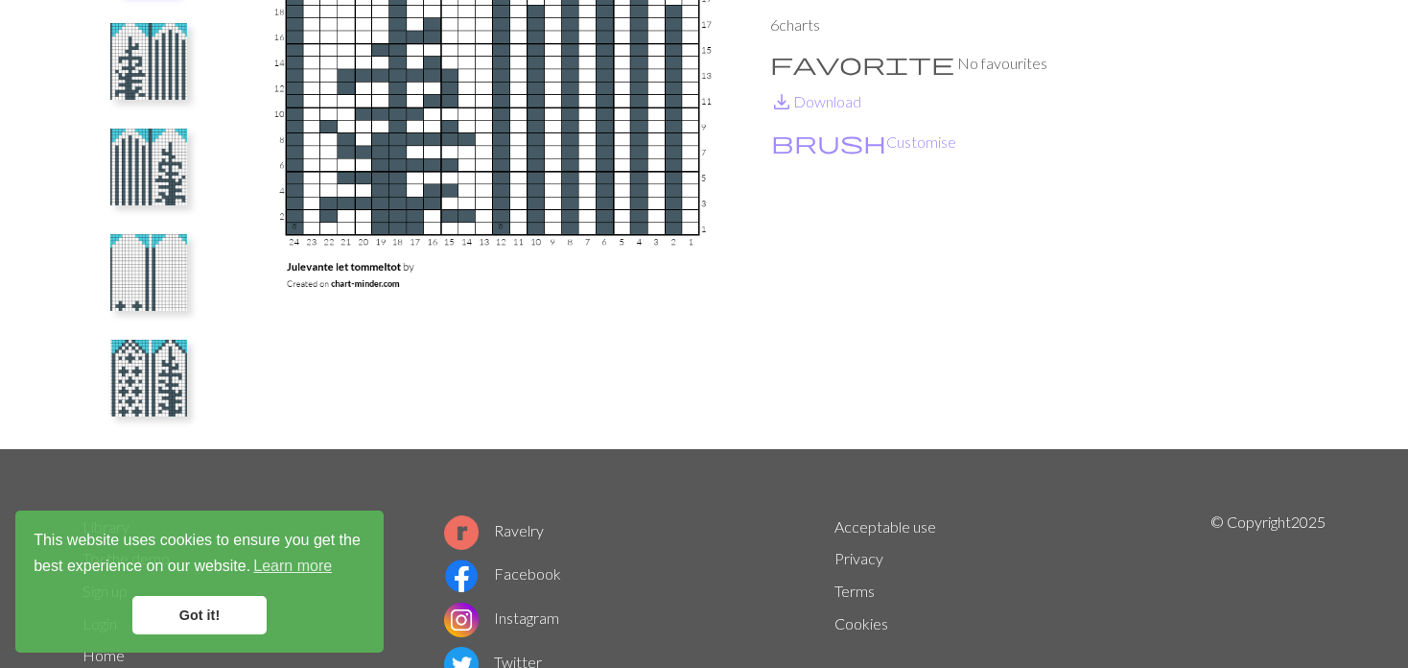
click at [181, 414] on img at bounding box center [148, 378] width 77 height 77
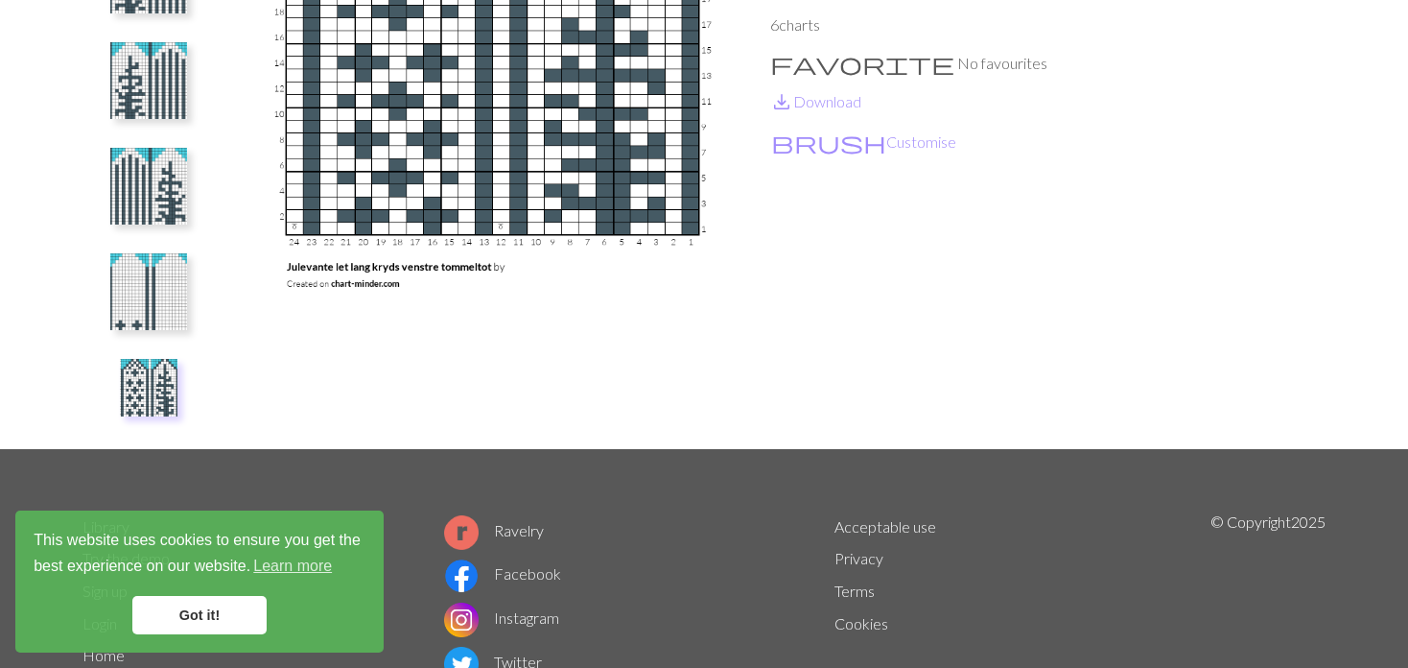
click at [141, 289] on img at bounding box center [148, 291] width 77 height 77
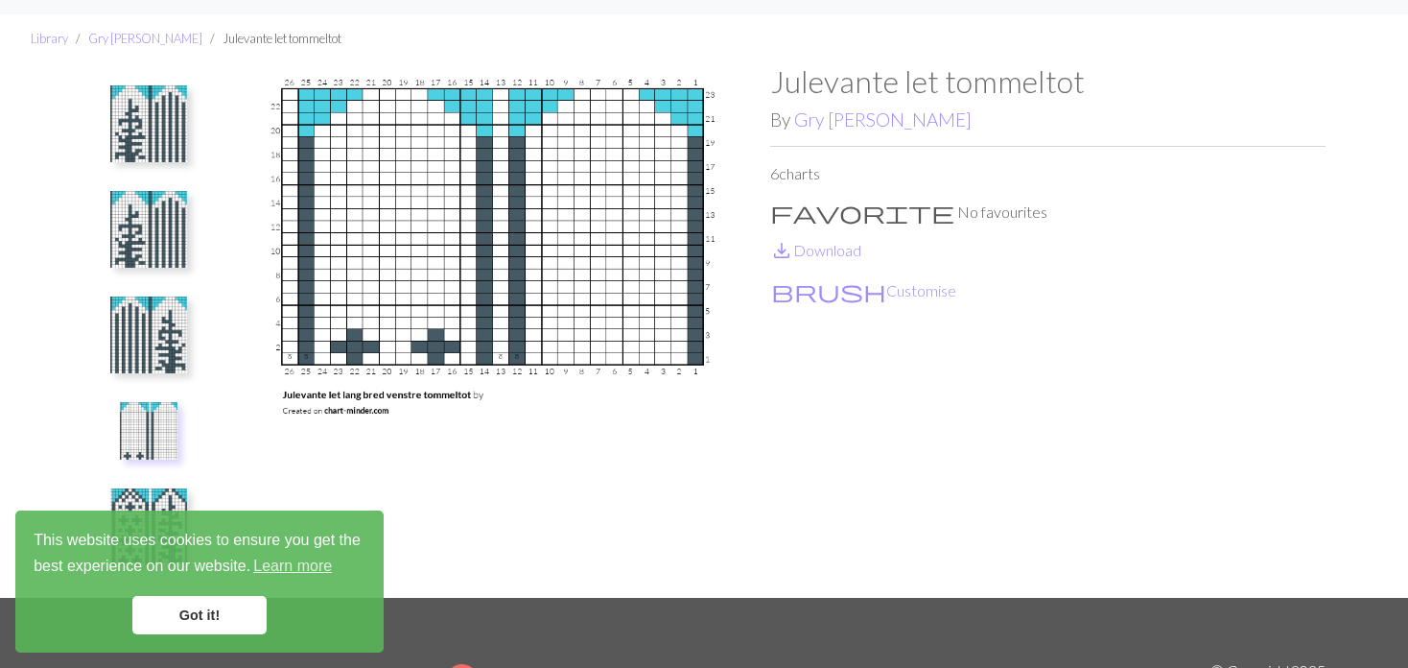
scroll to position [0, 0]
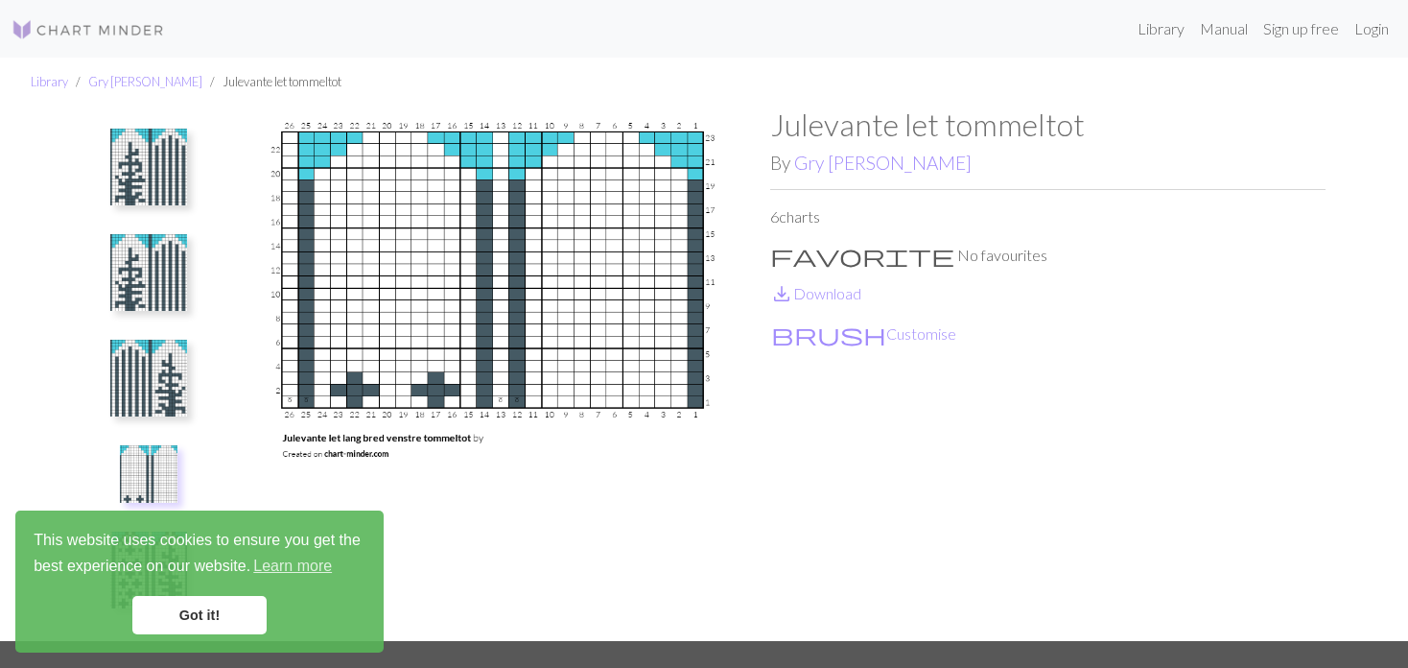
click at [145, 378] on img at bounding box center [148, 378] width 77 height 77
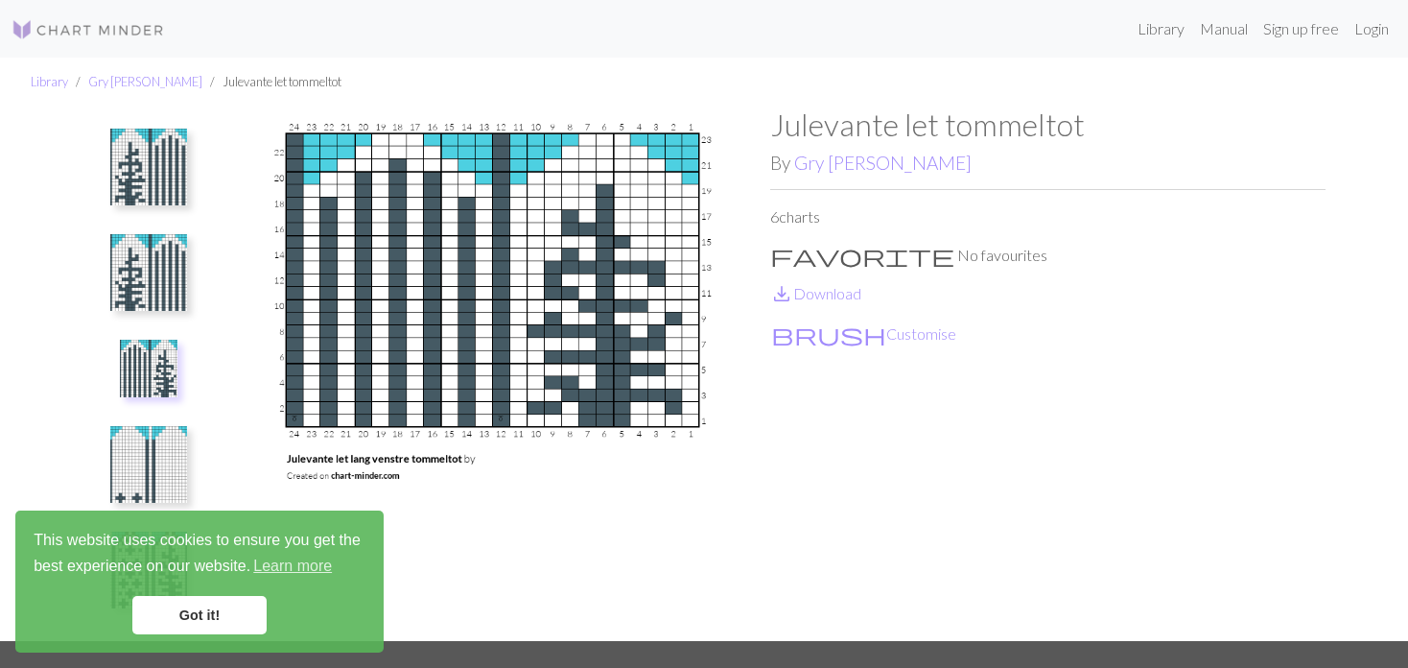
click at [150, 253] on img at bounding box center [148, 272] width 77 height 77
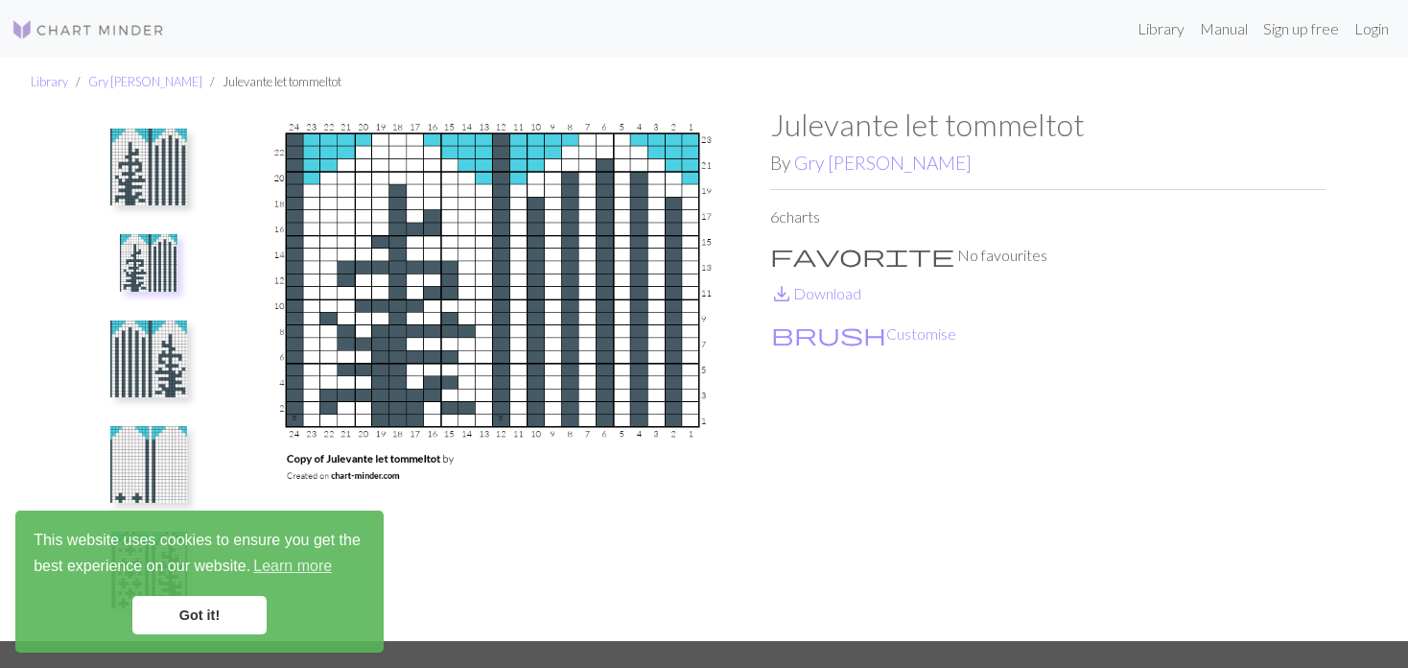
click at [140, 159] on img at bounding box center [148, 167] width 77 height 77
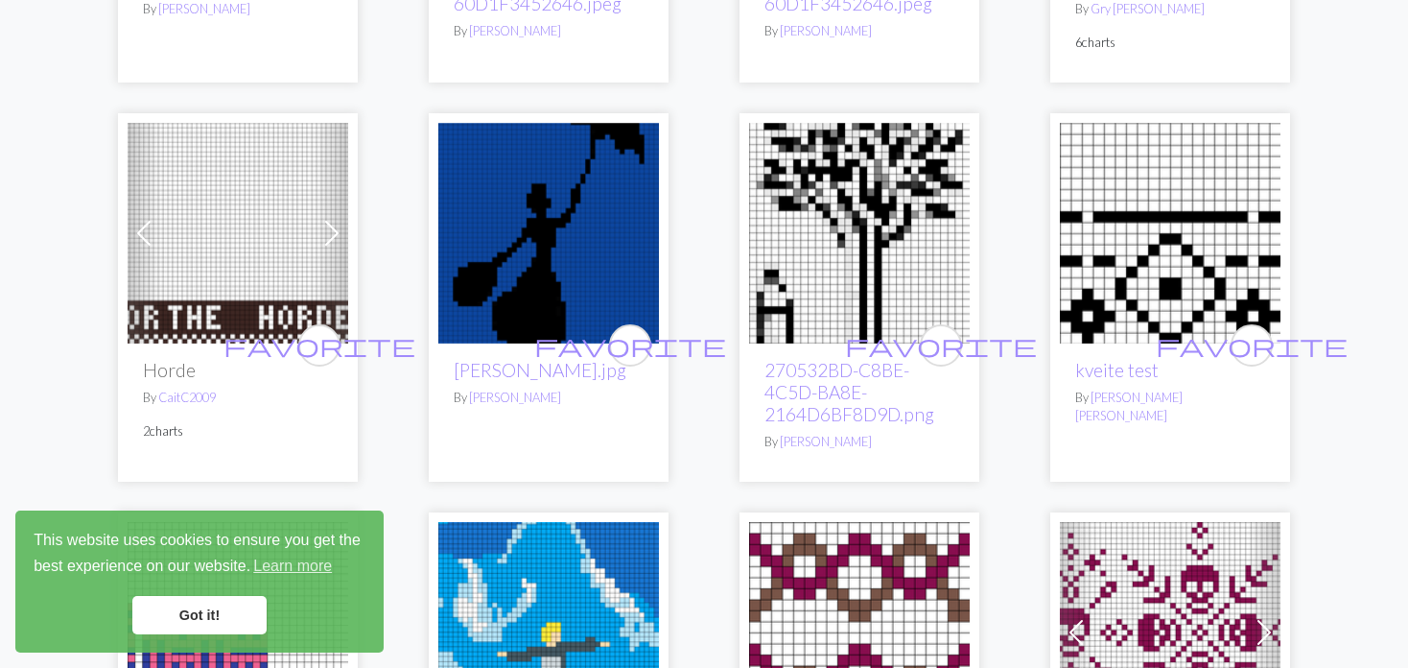
scroll to position [959, 0]
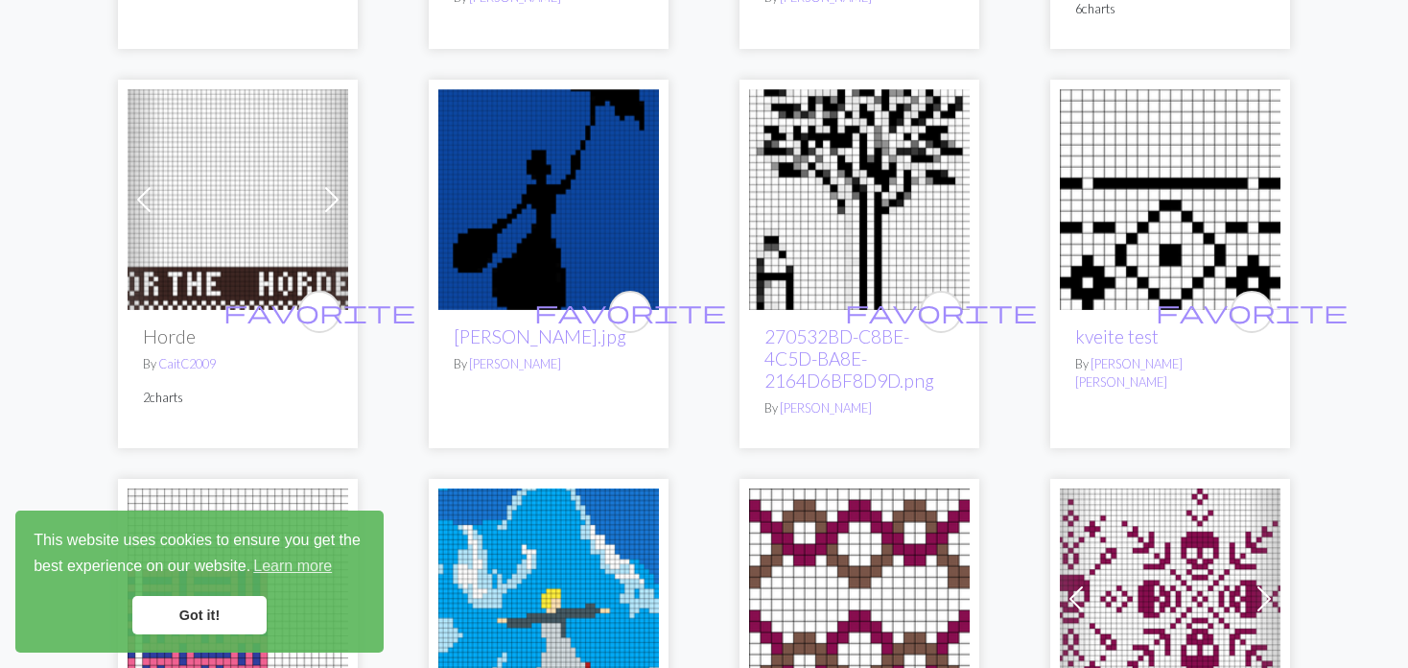
click at [536, 208] on img at bounding box center [548, 199] width 221 height 221
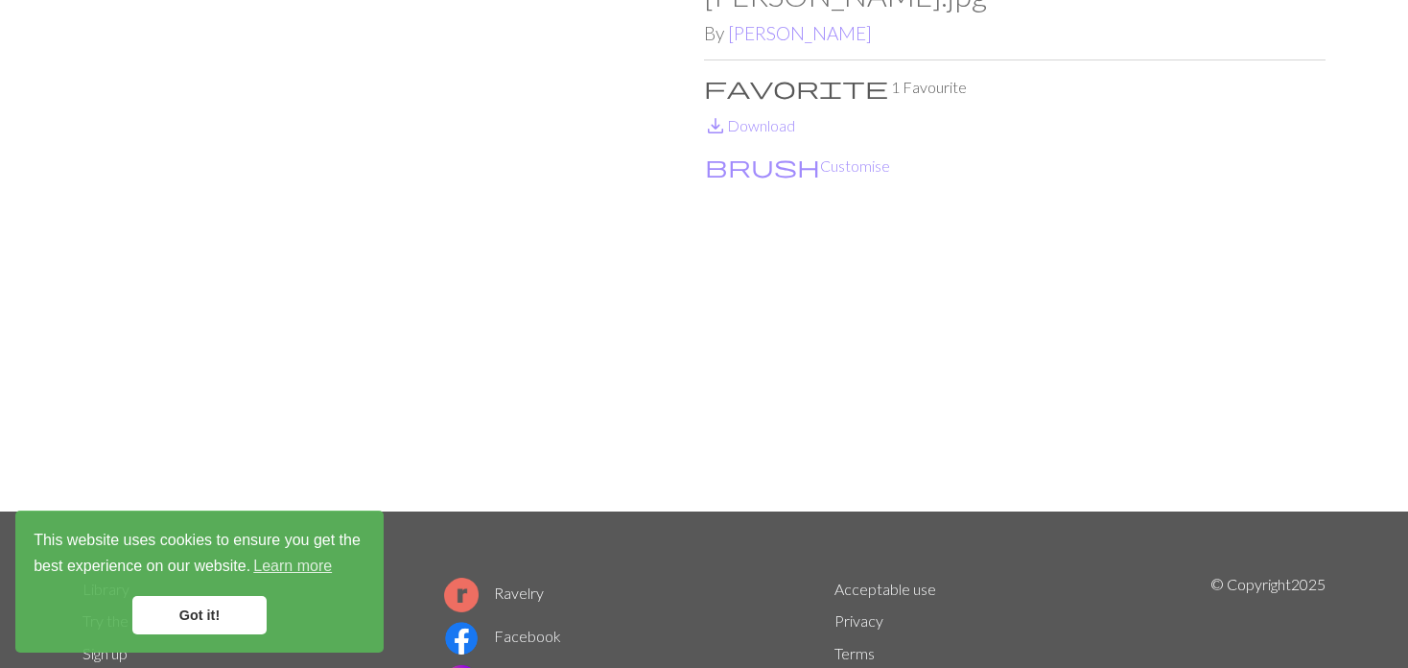
scroll to position [96, 0]
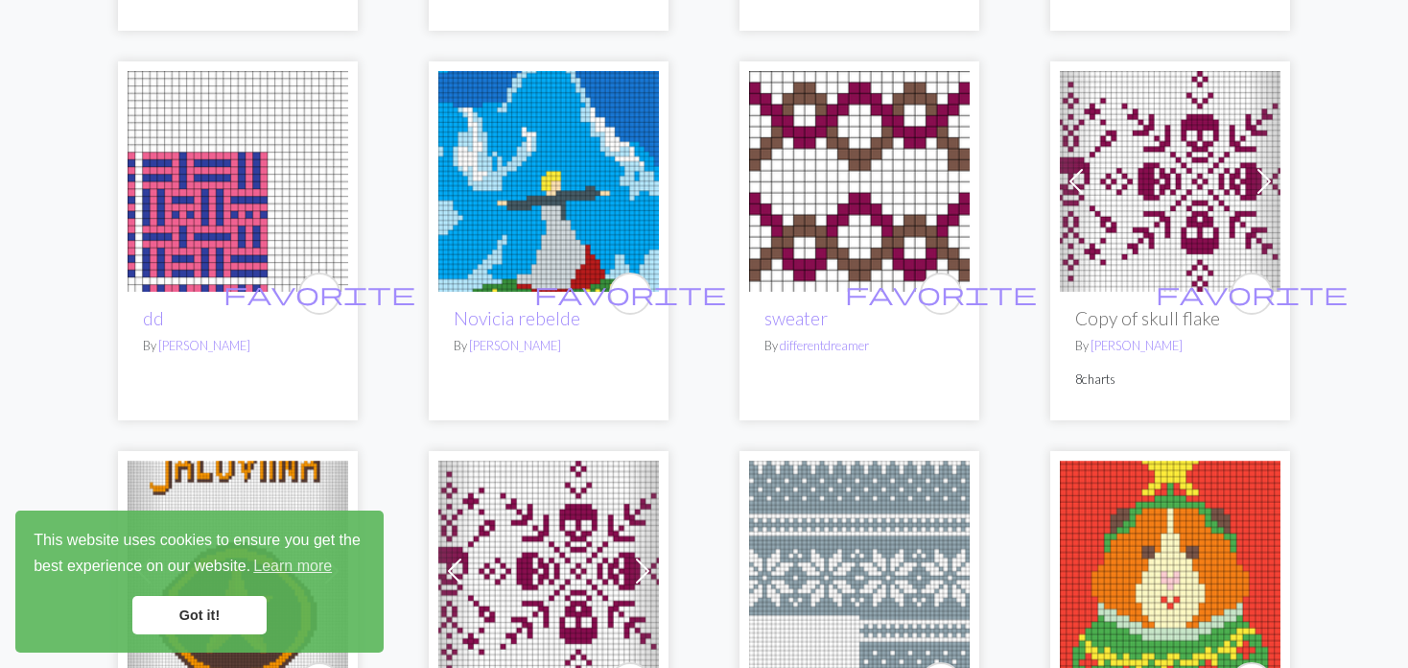
scroll to position [1343, 0]
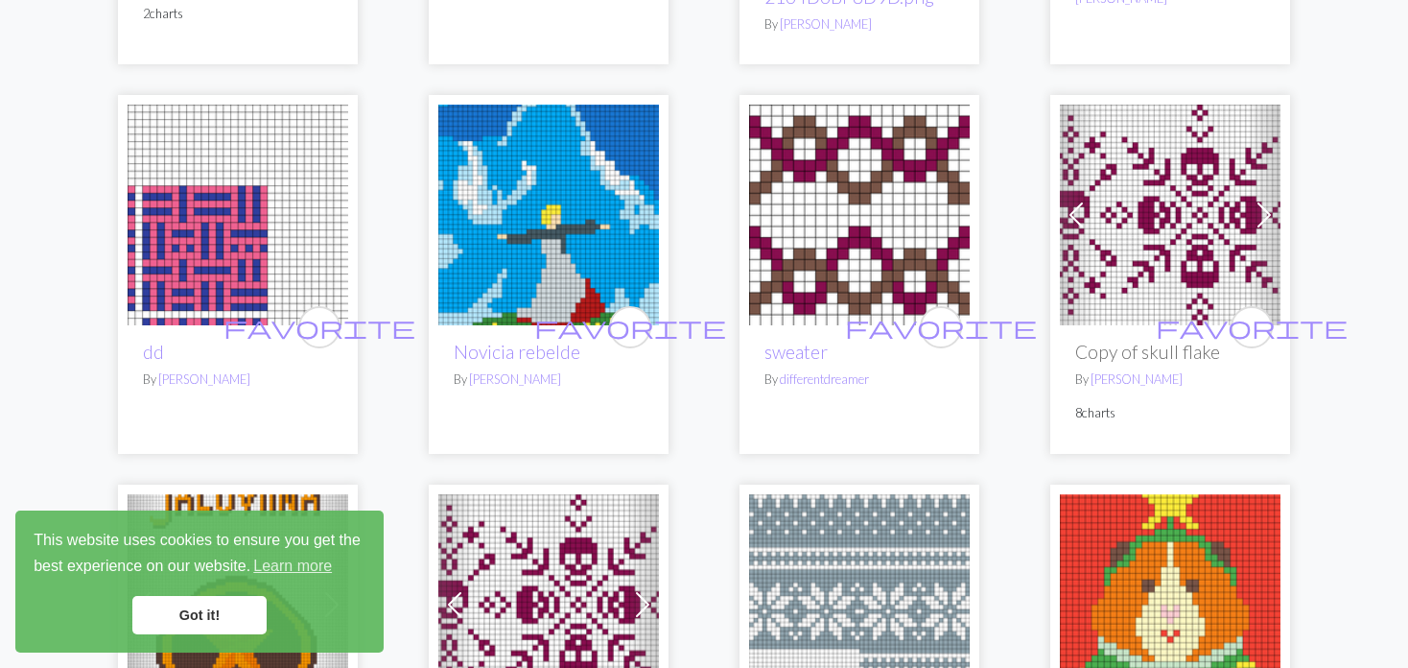
click at [527, 227] on img at bounding box center [548, 215] width 221 height 221
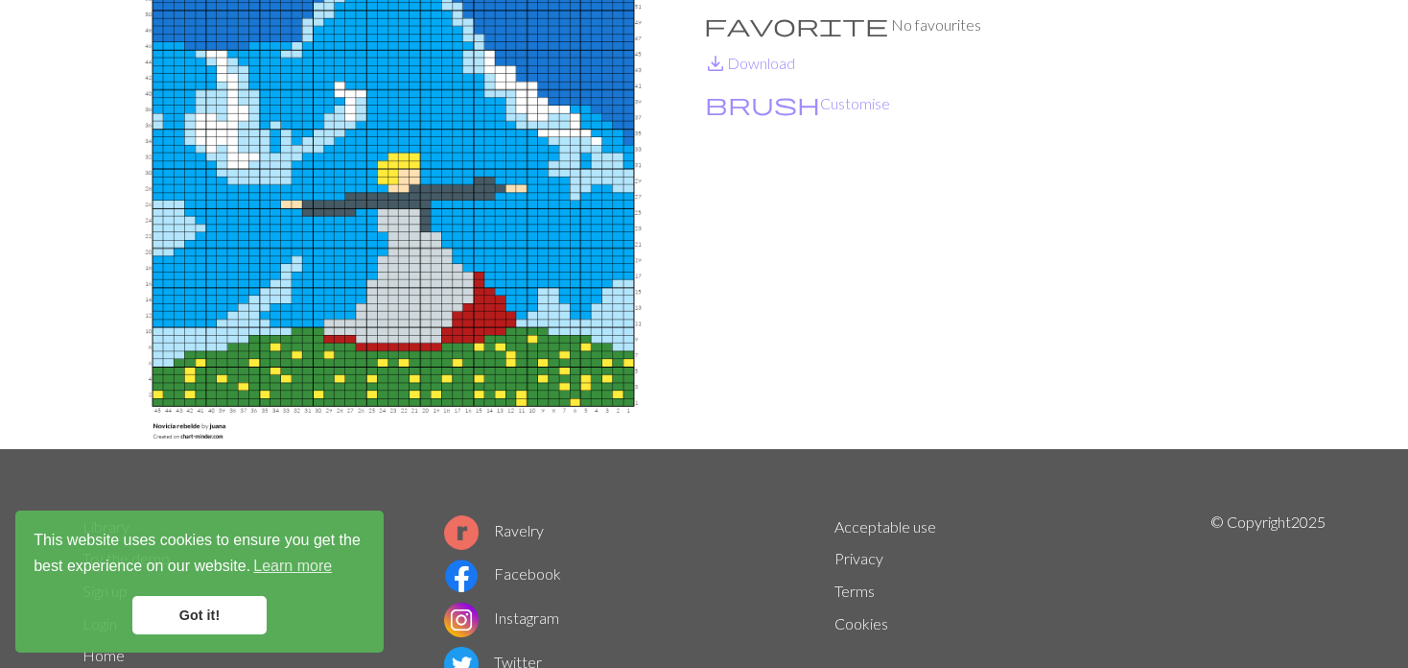
scroll to position [96, 0]
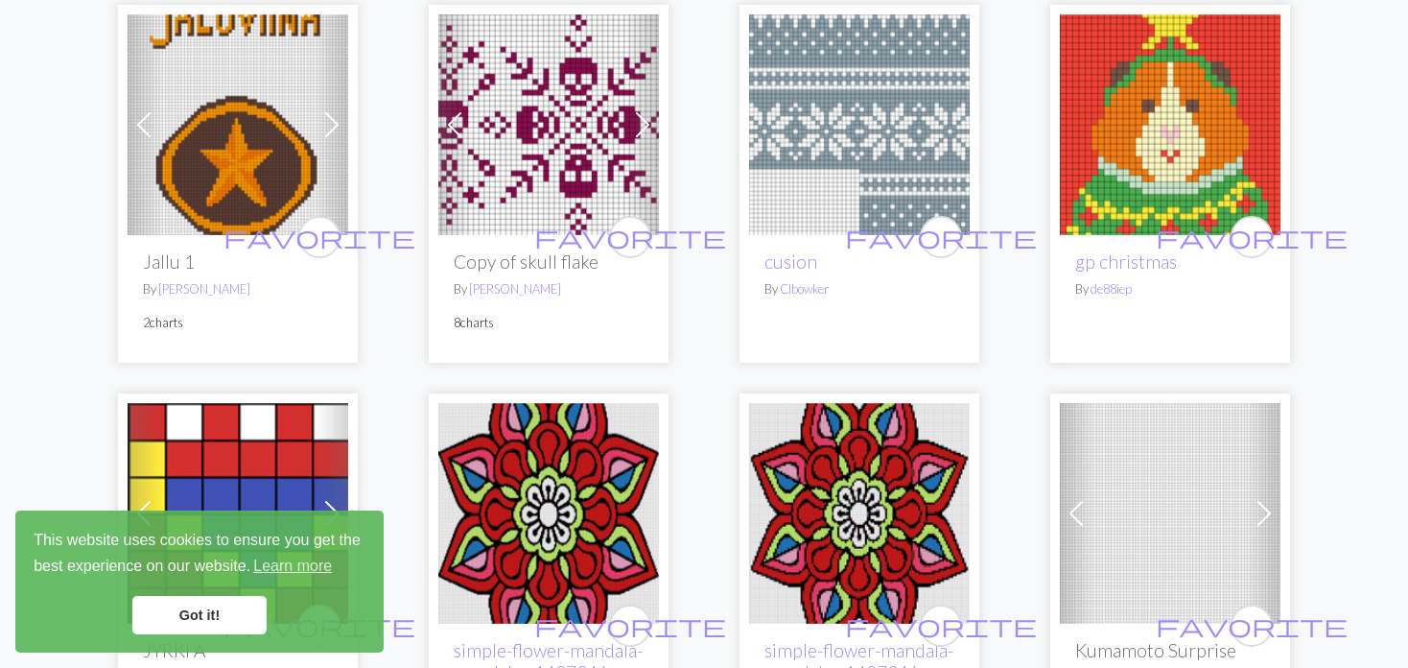
scroll to position [1727, 0]
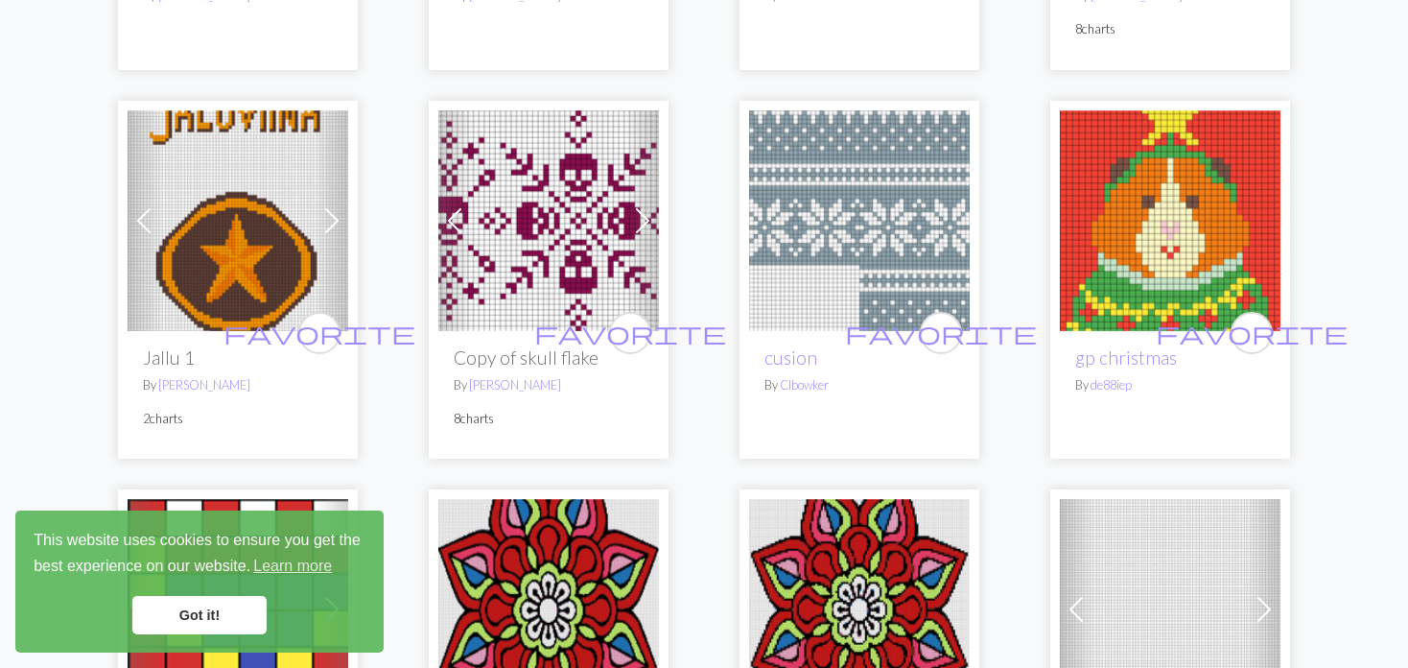
click at [1204, 216] on img at bounding box center [1170, 220] width 221 height 221
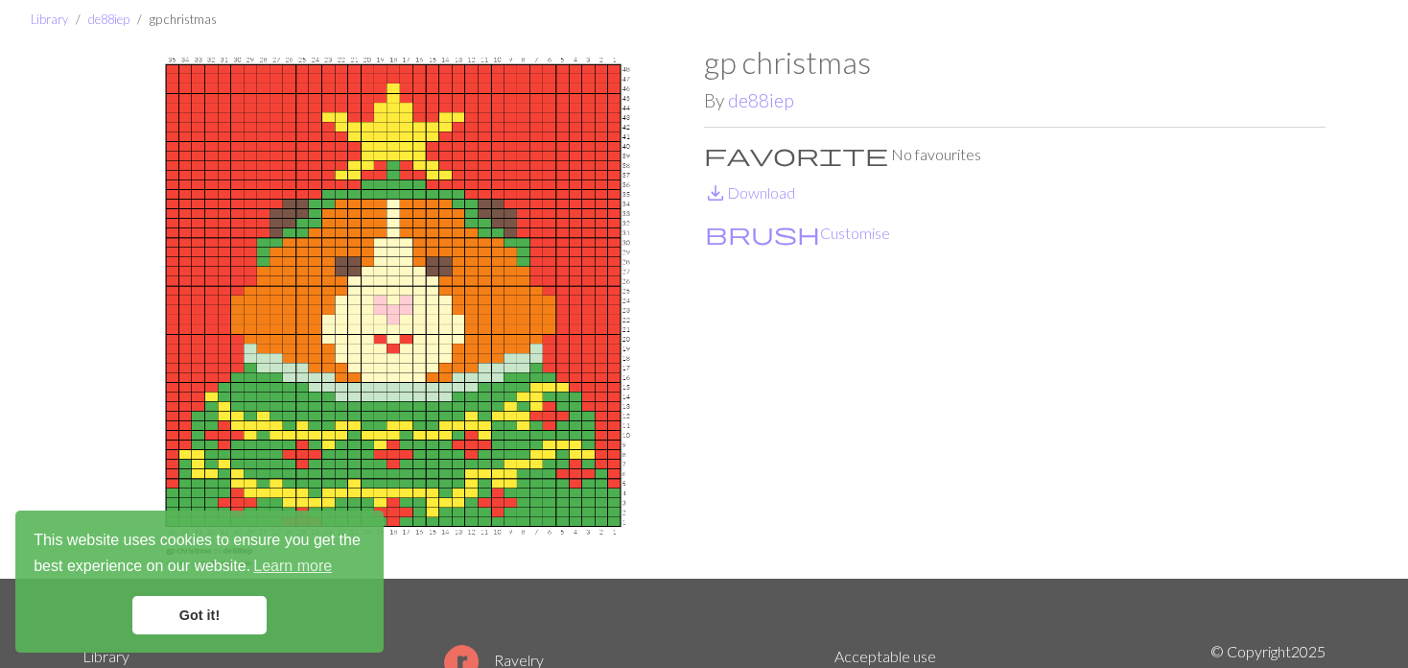
scroll to position [96, 0]
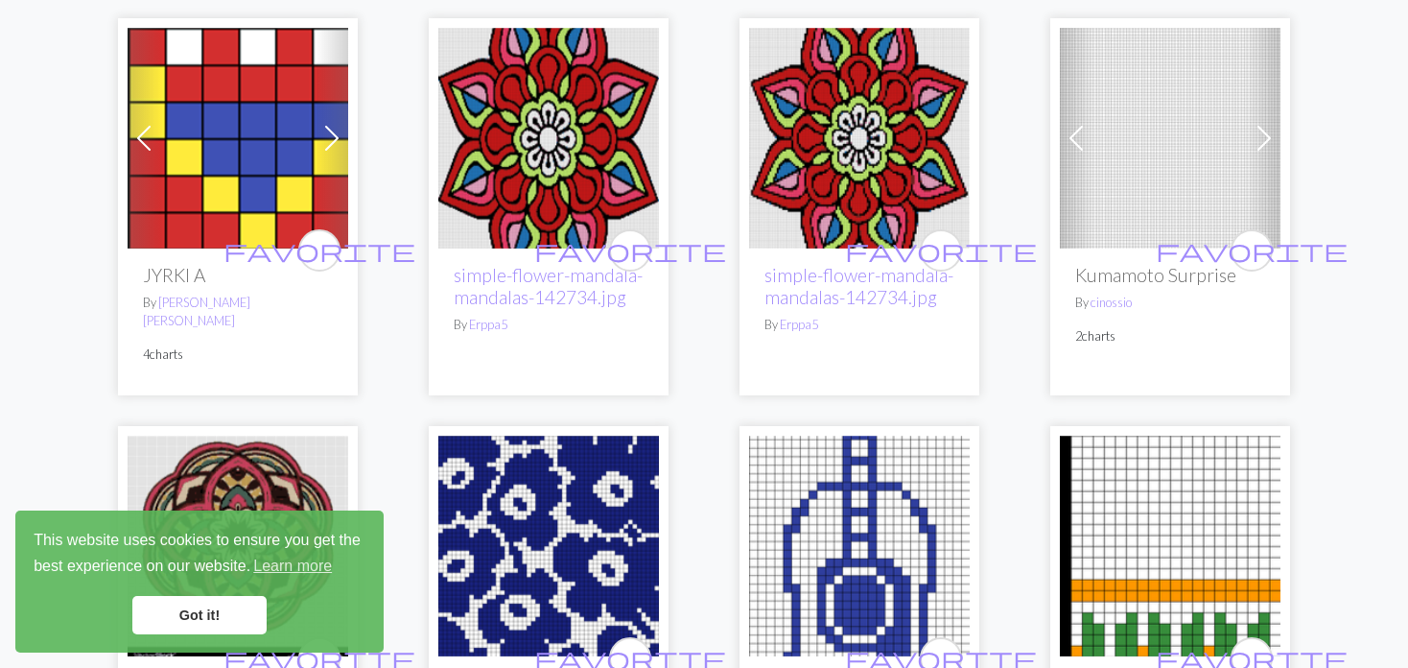
scroll to position [2207, 0]
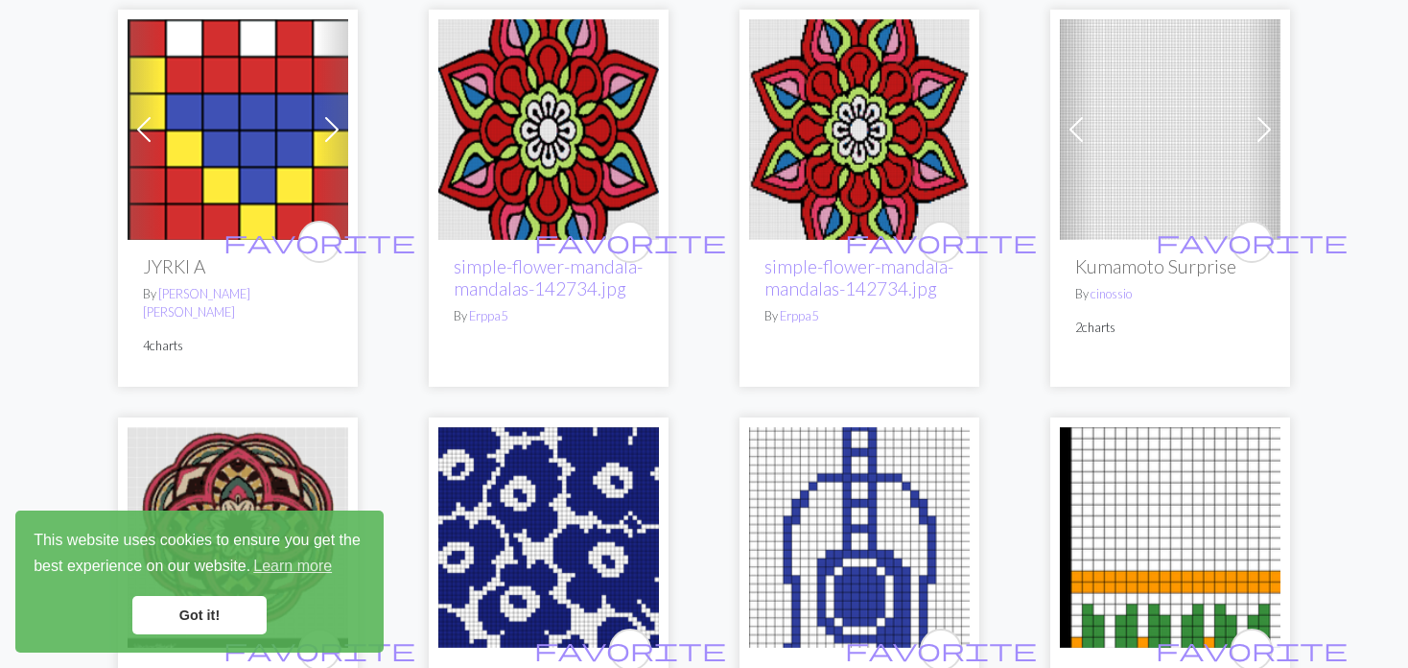
click at [1053, 107] on div "Previous Next favorite Kumamoto Surprise By cinossio 2 charts" at bounding box center [1171, 198] width 240 height 377
click at [1082, 114] on span at bounding box center [1076, 129] width 31 height 31
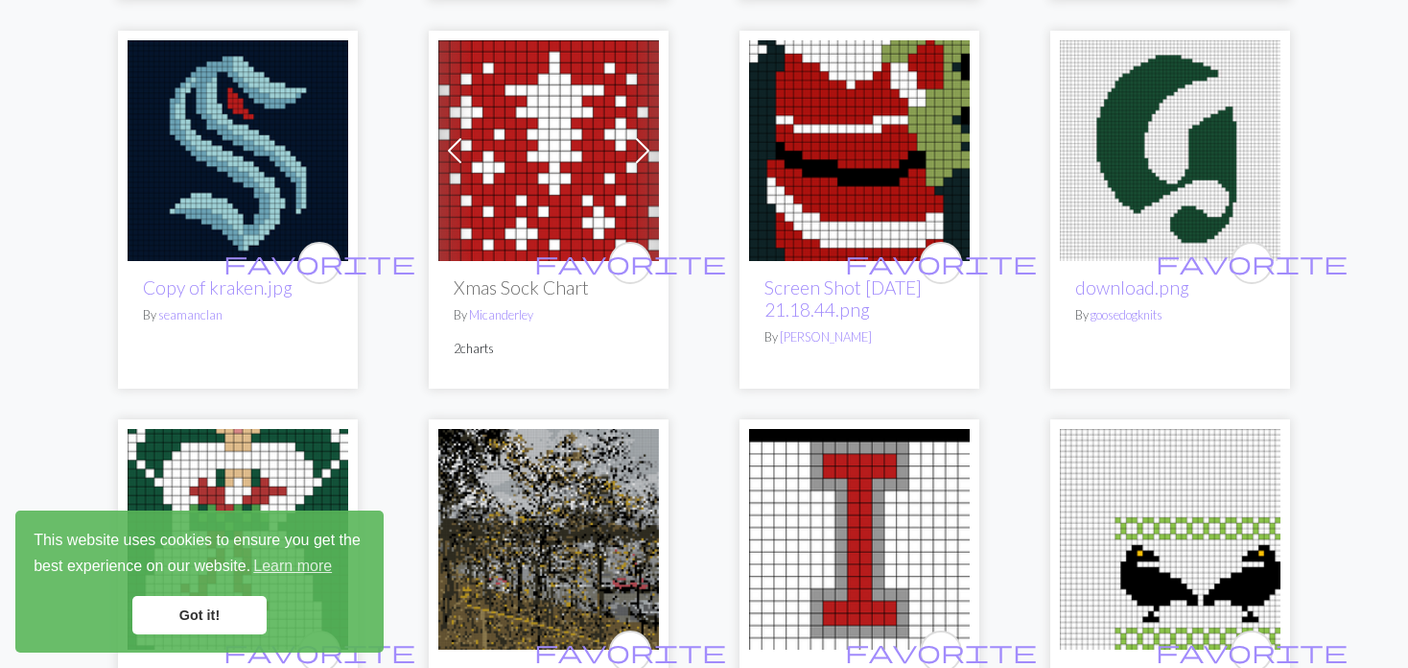
scroll to position [3358, 0]
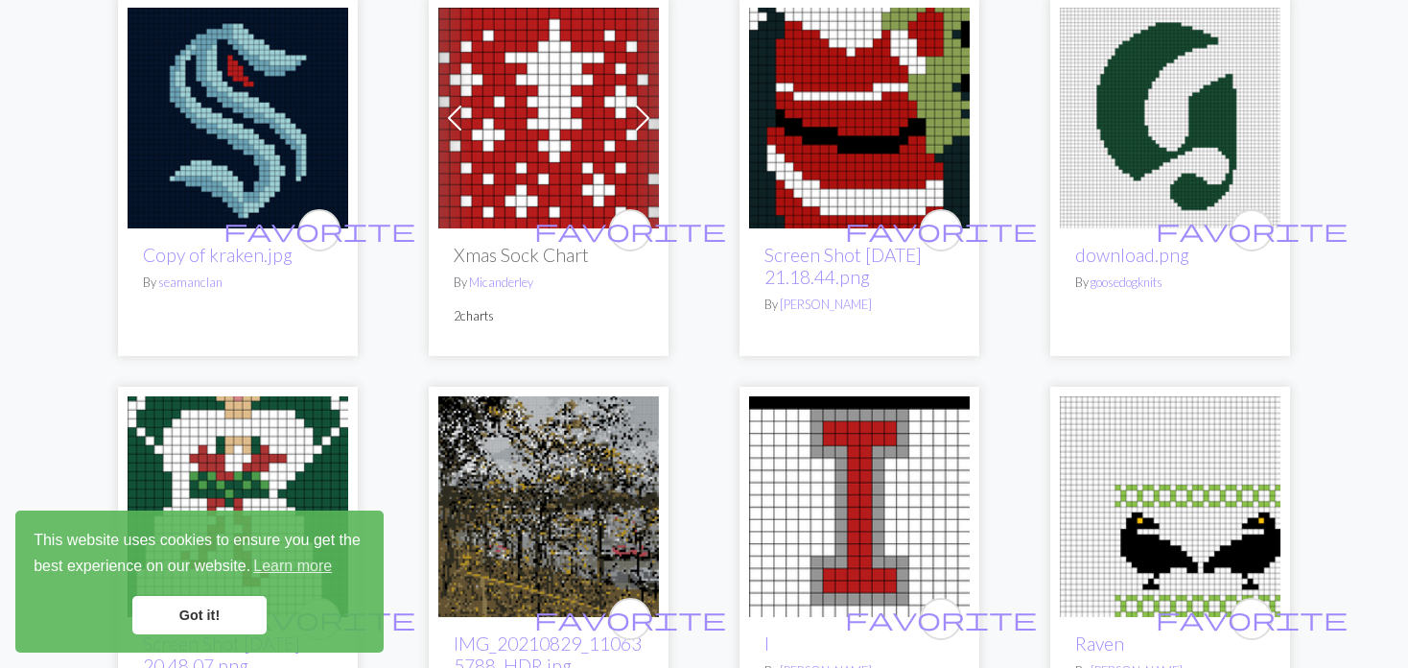
click at [455, 103] on span at bounding box center [454, 118] width 31 height 31
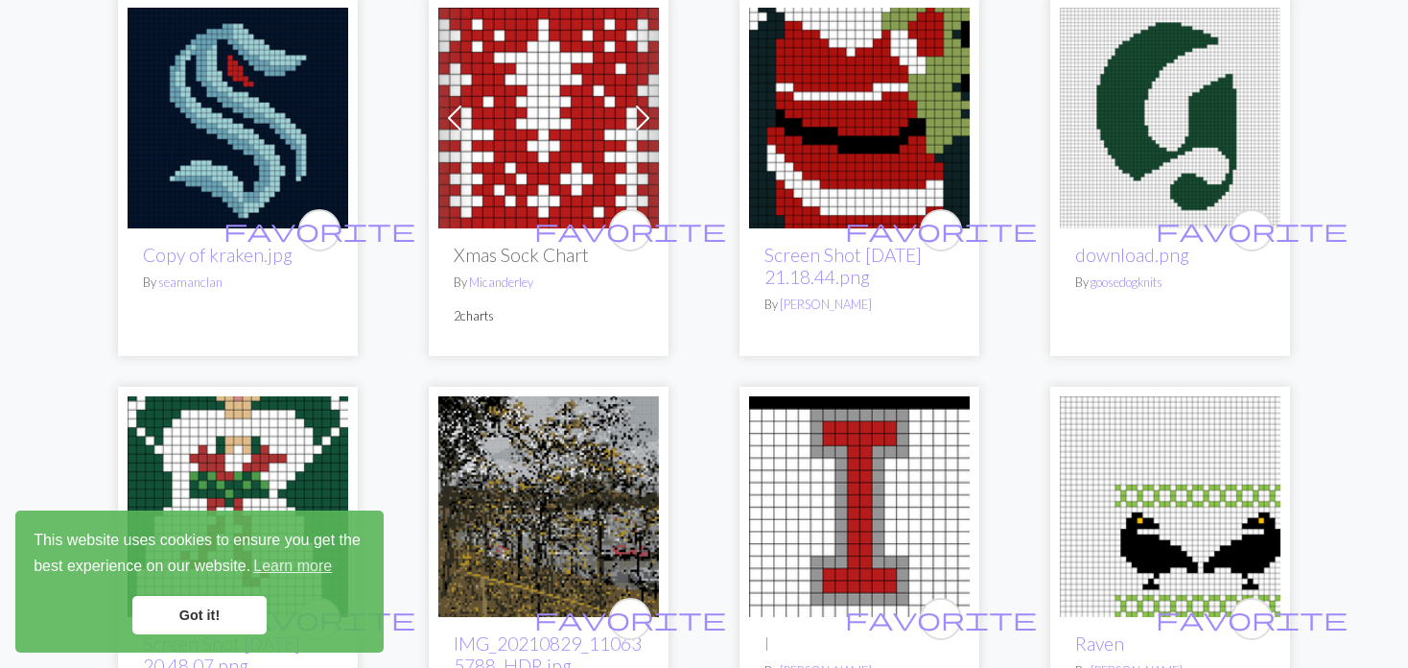
click at [455, 103] on span at bounding box center [454, 118] width 31 height 31
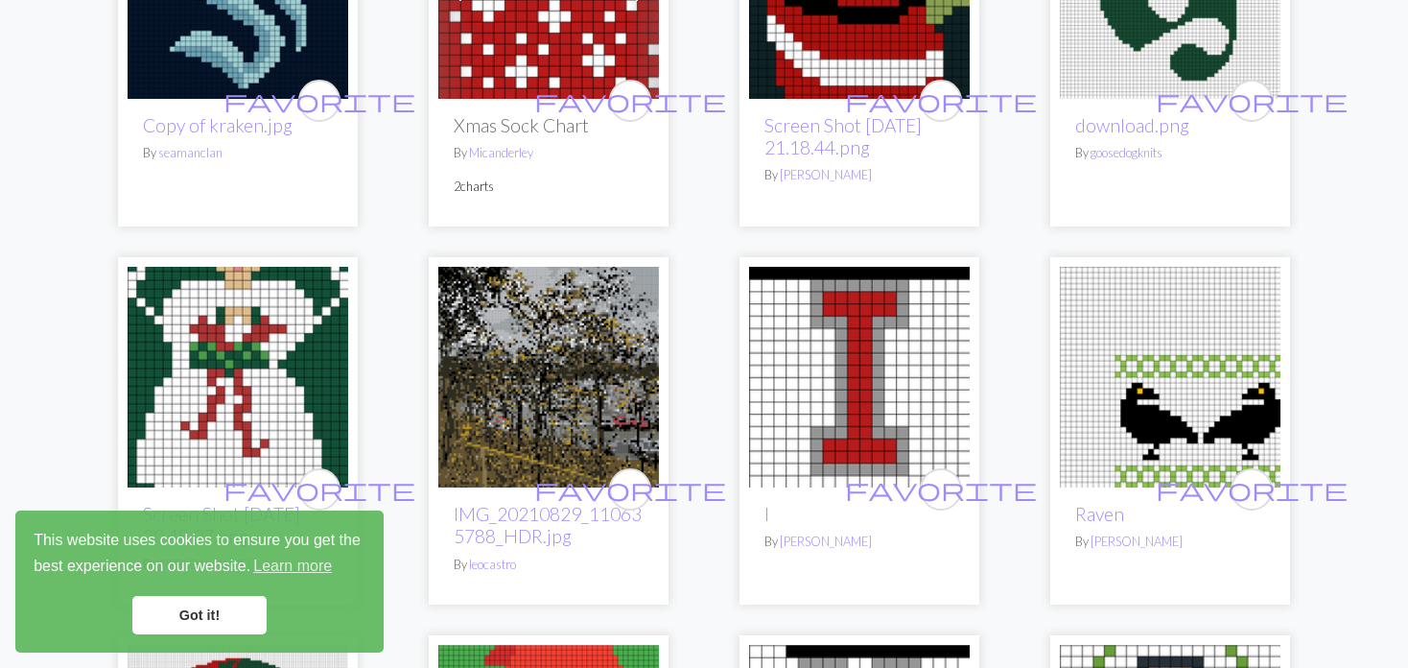
scroll to position [3454, 0]
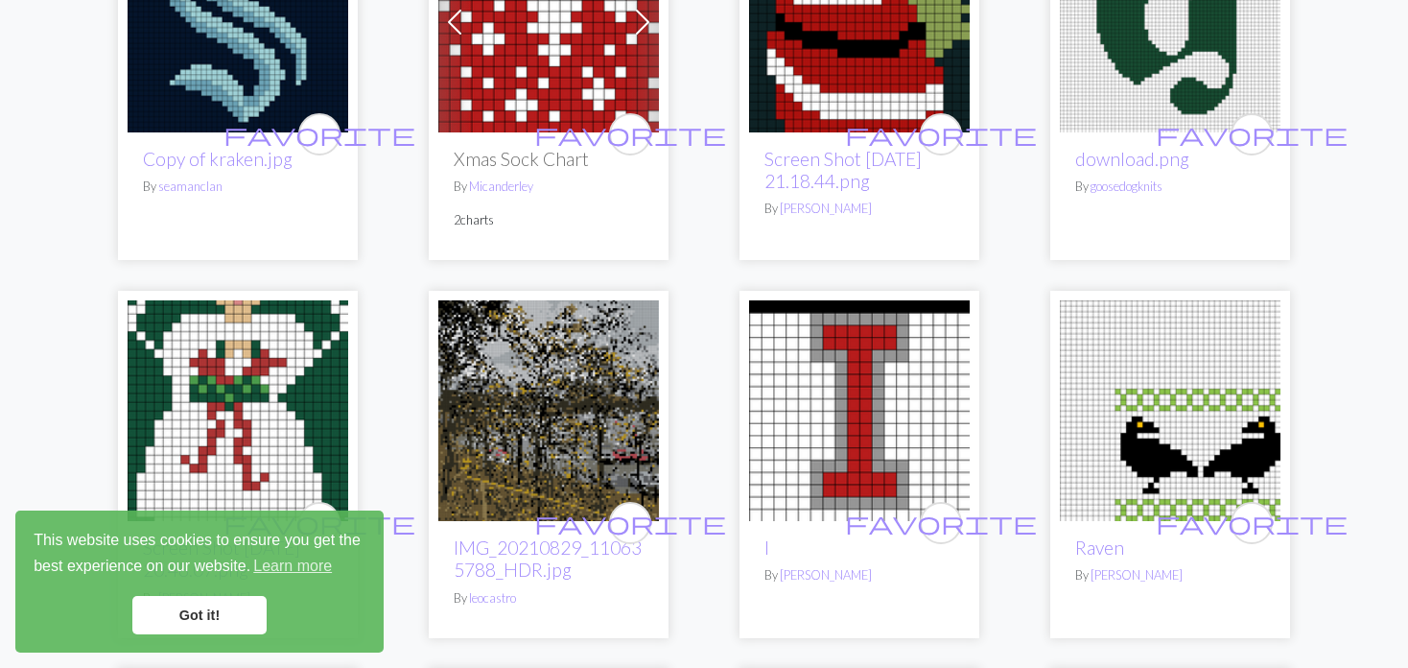
click at [823, 44] on img at bounding box center [859, 22] width 221 height 221
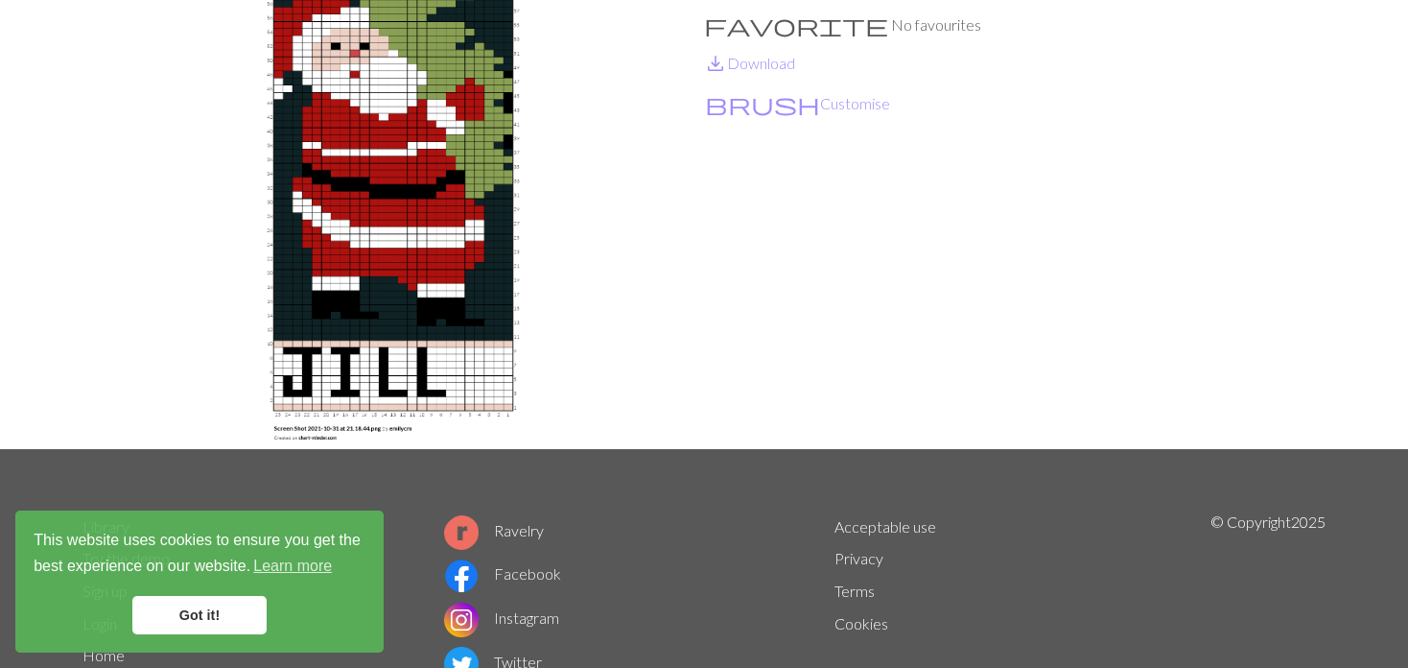
scroll to position [96, 0]
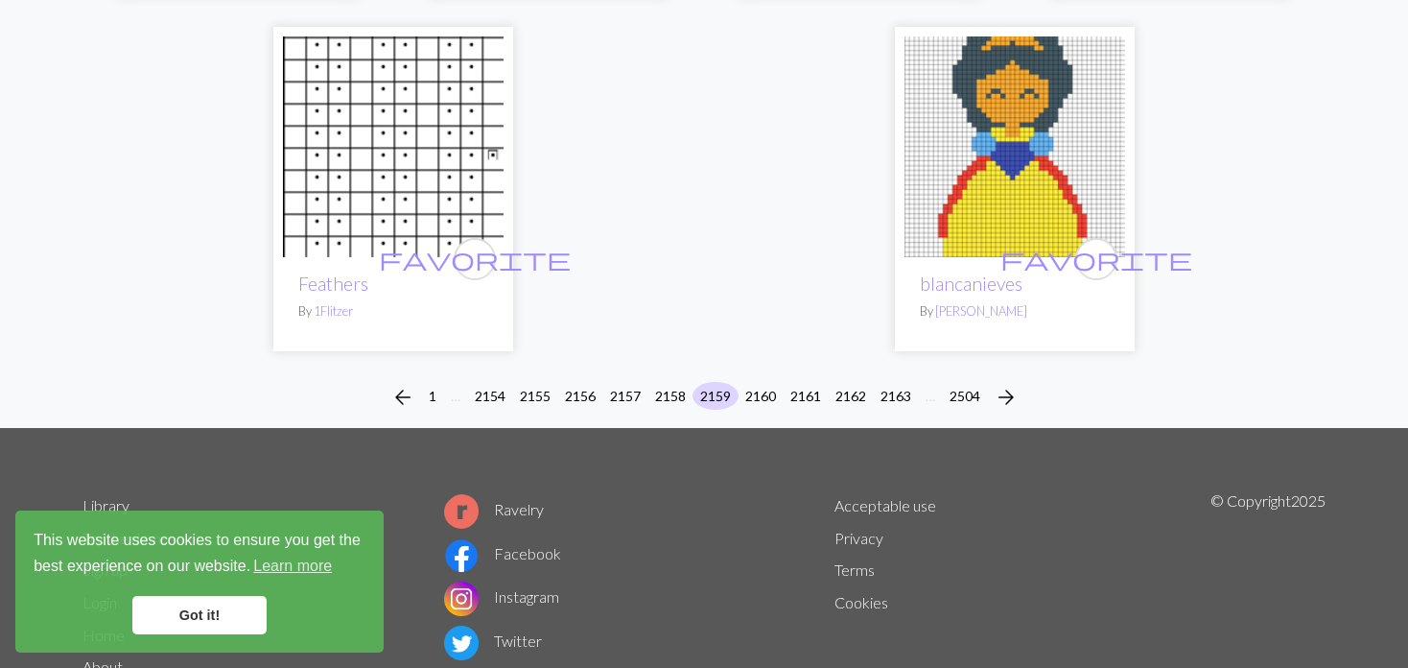
scroll to position [4852, 0]
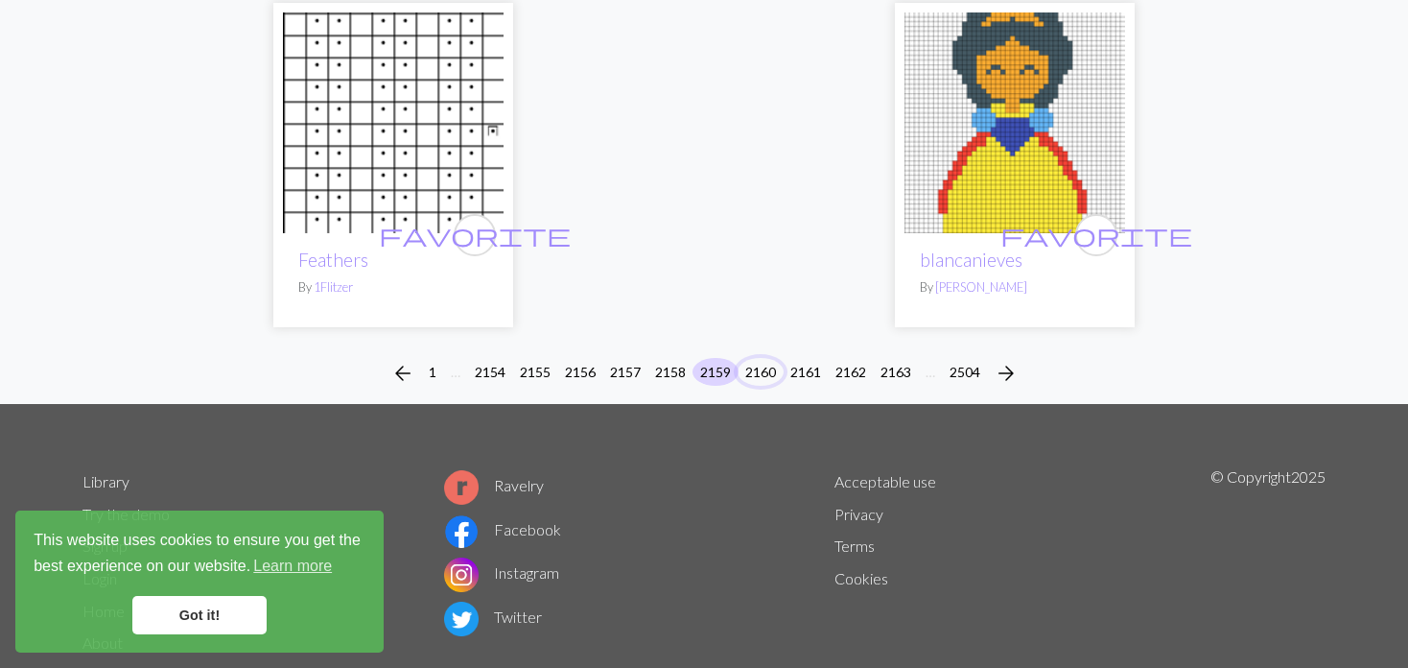
click at [767, 358] on button "2160" at bounding box center [761, 372] width 46 height 28
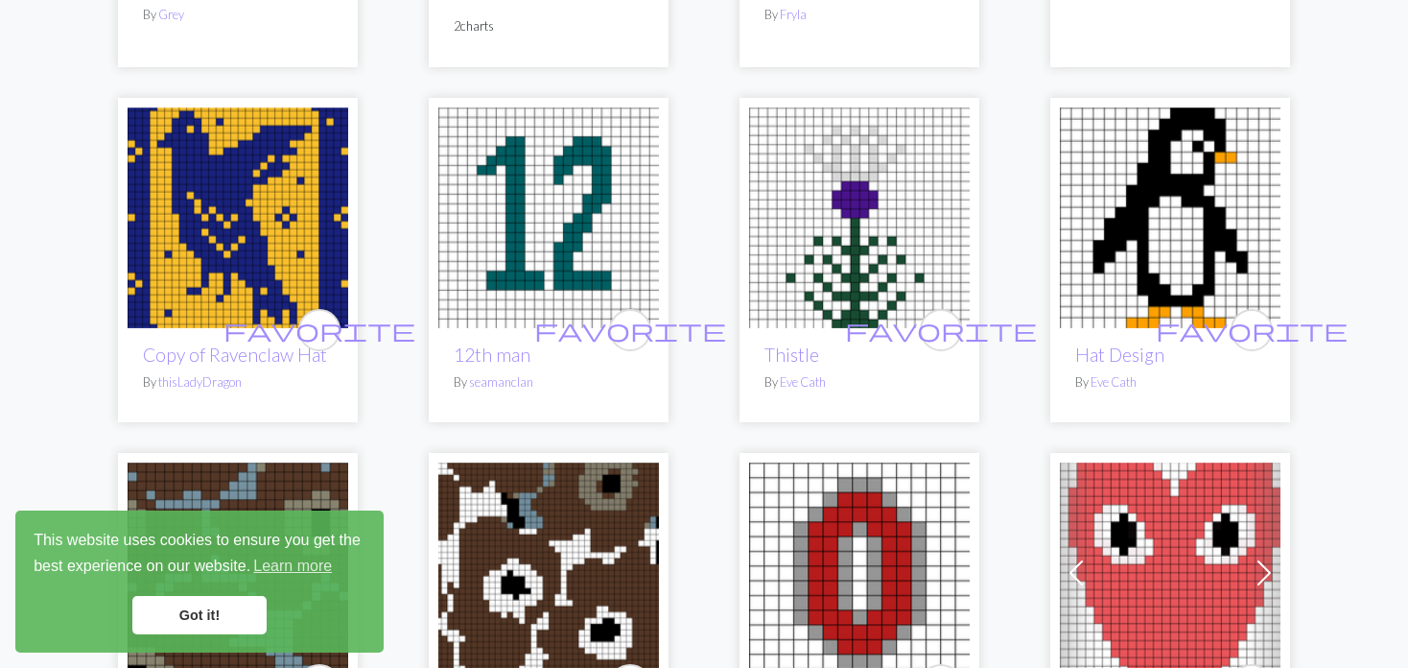
scroll to position [576, 0]
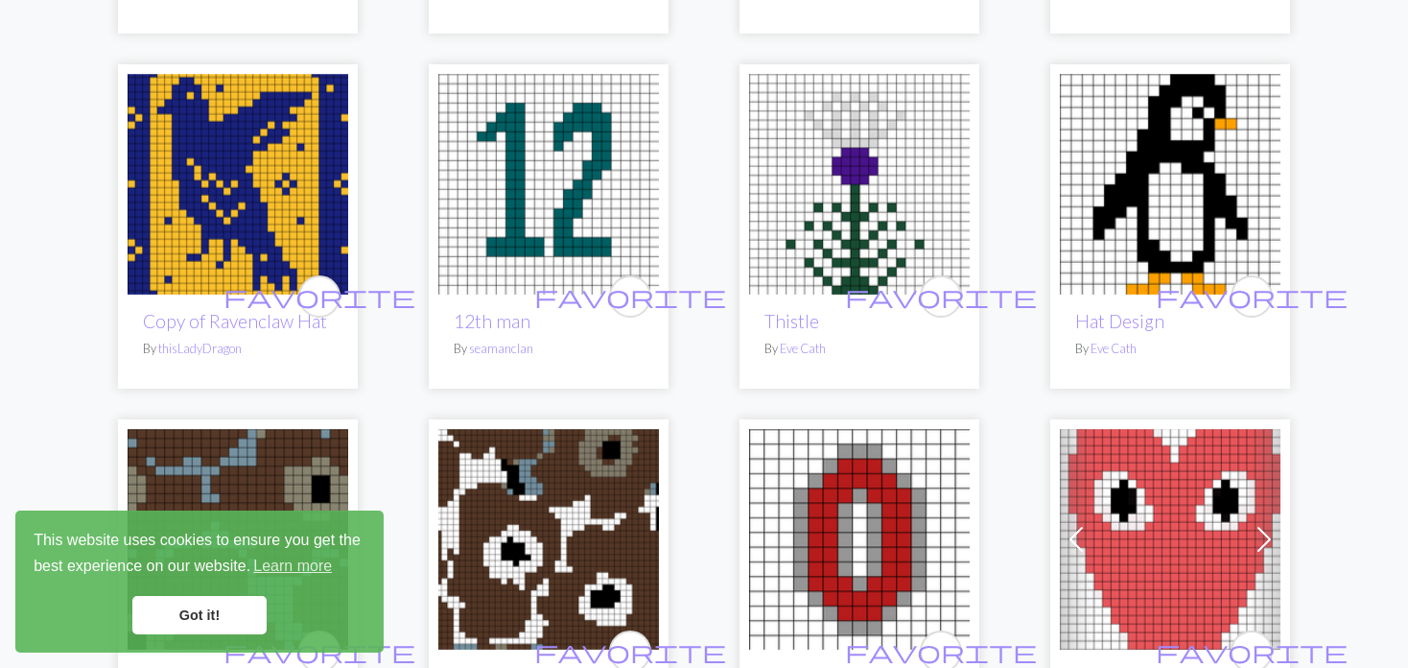
click at [240, 177] on img at bounding box center [238, 184] width 221 height 221
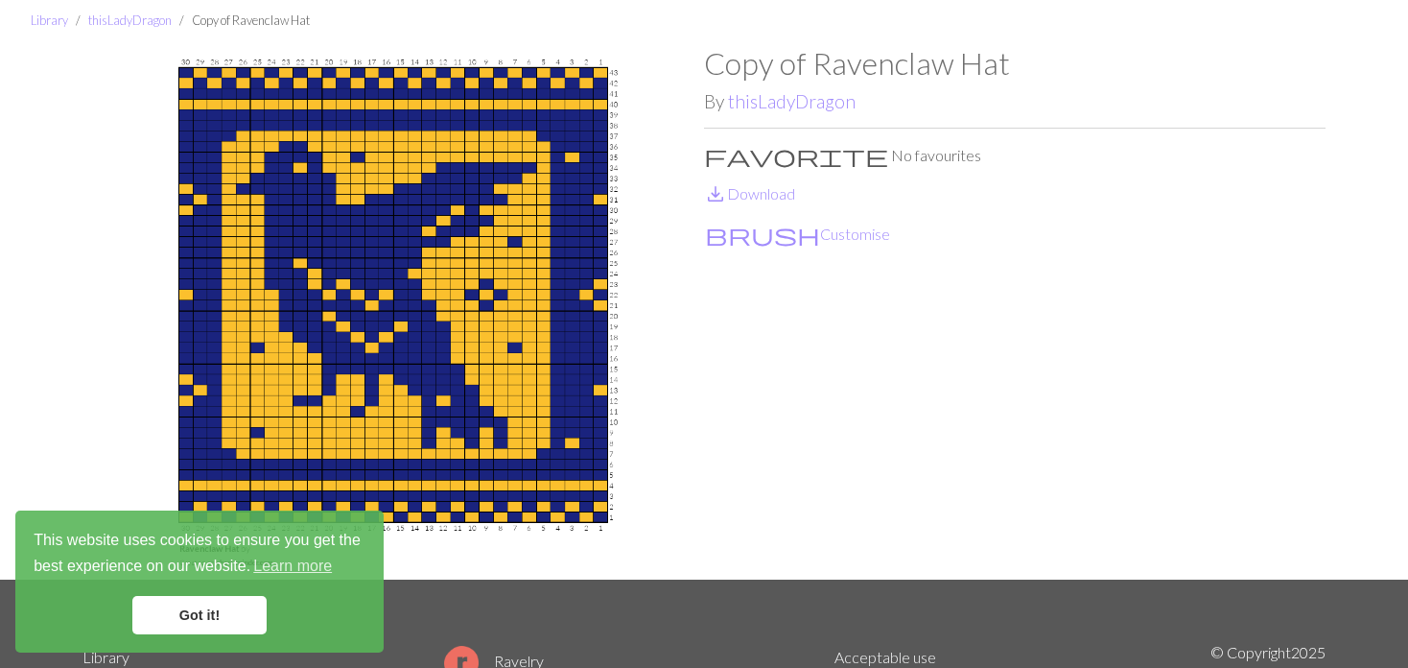
scroll to position [96, 0]
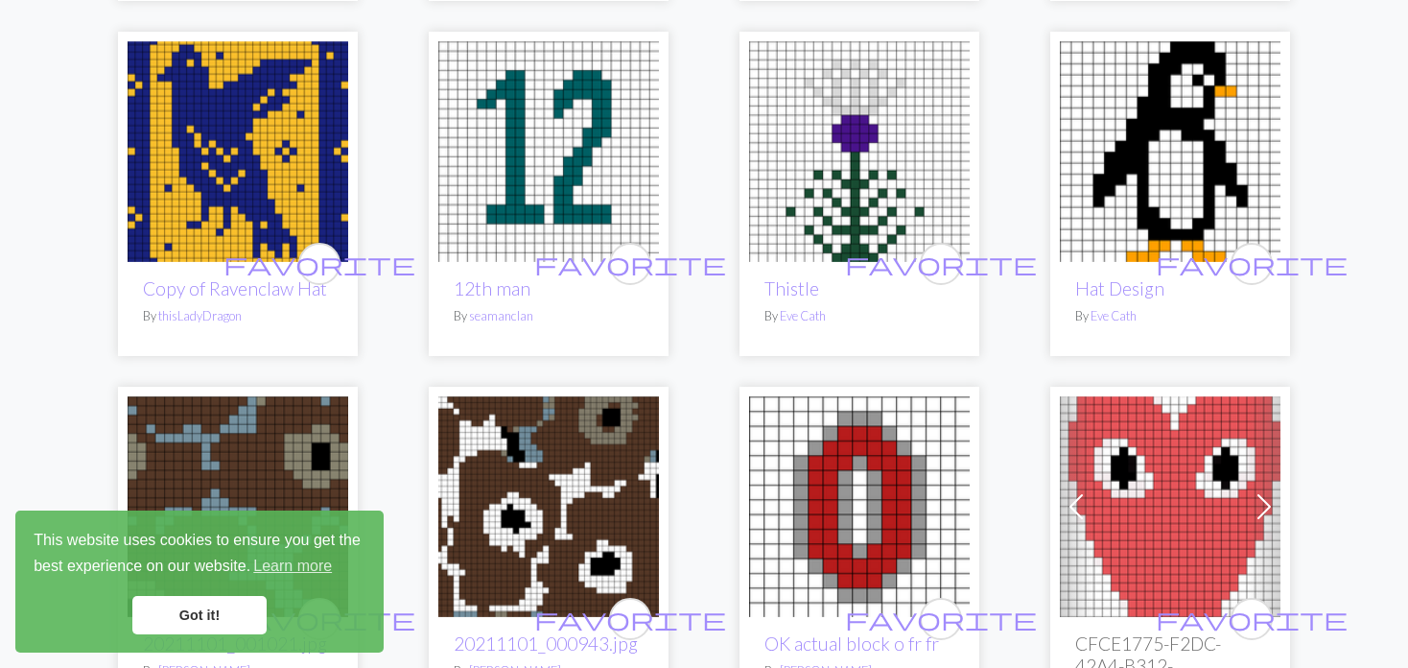
scroll to position [576, 0]
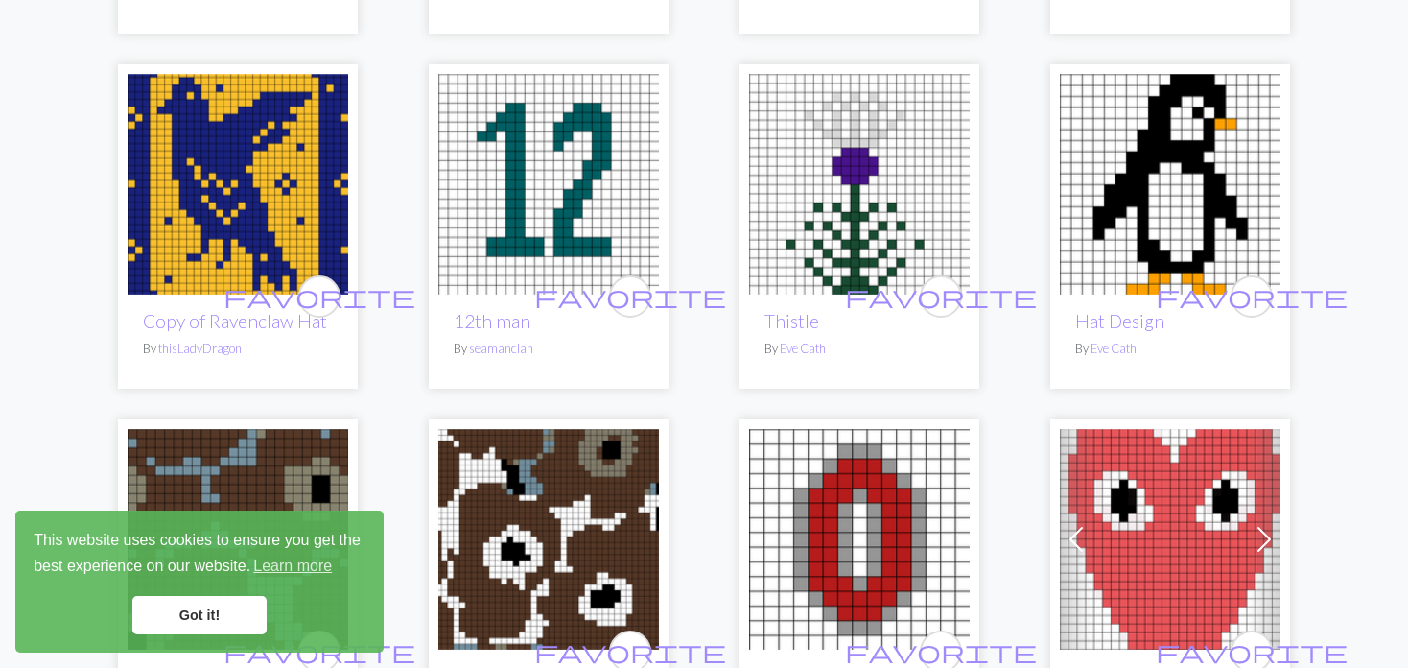
click at [868, 217] on img at bounding box center [859, 184] width 221 height 221
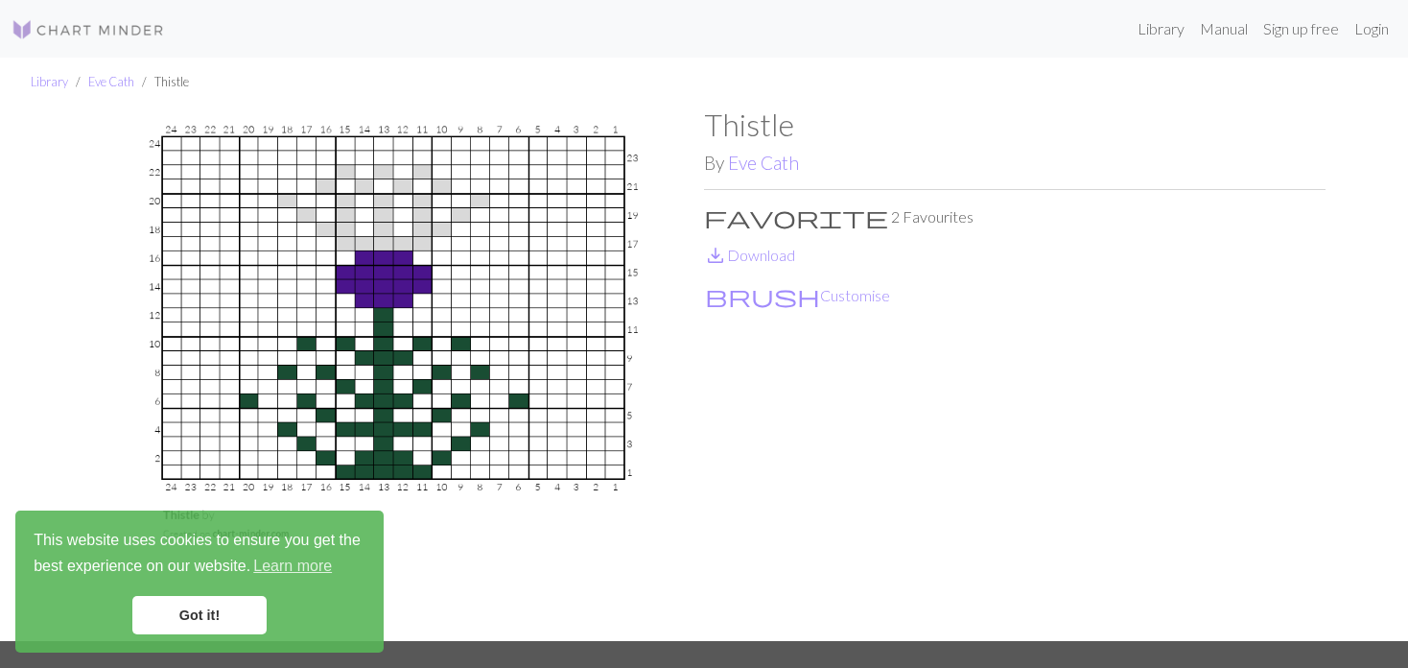
scroll to position [96, 0]
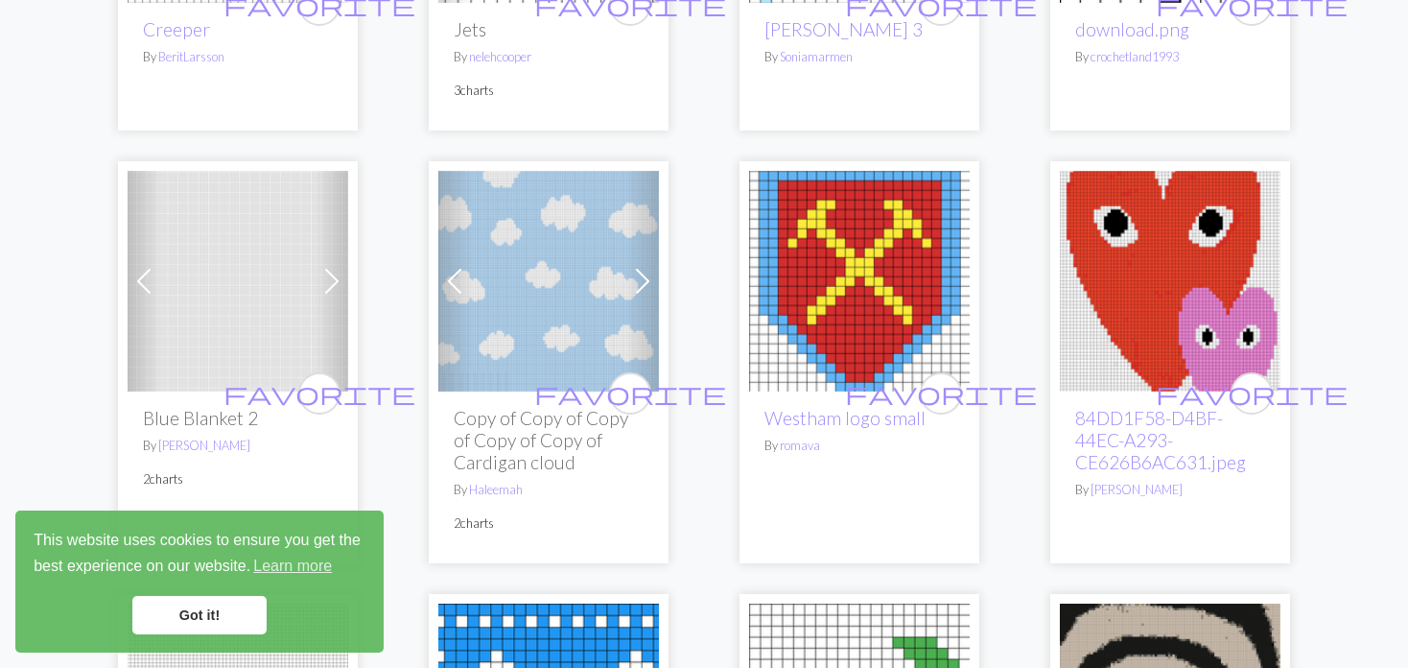
scroll to position [2015, 0]
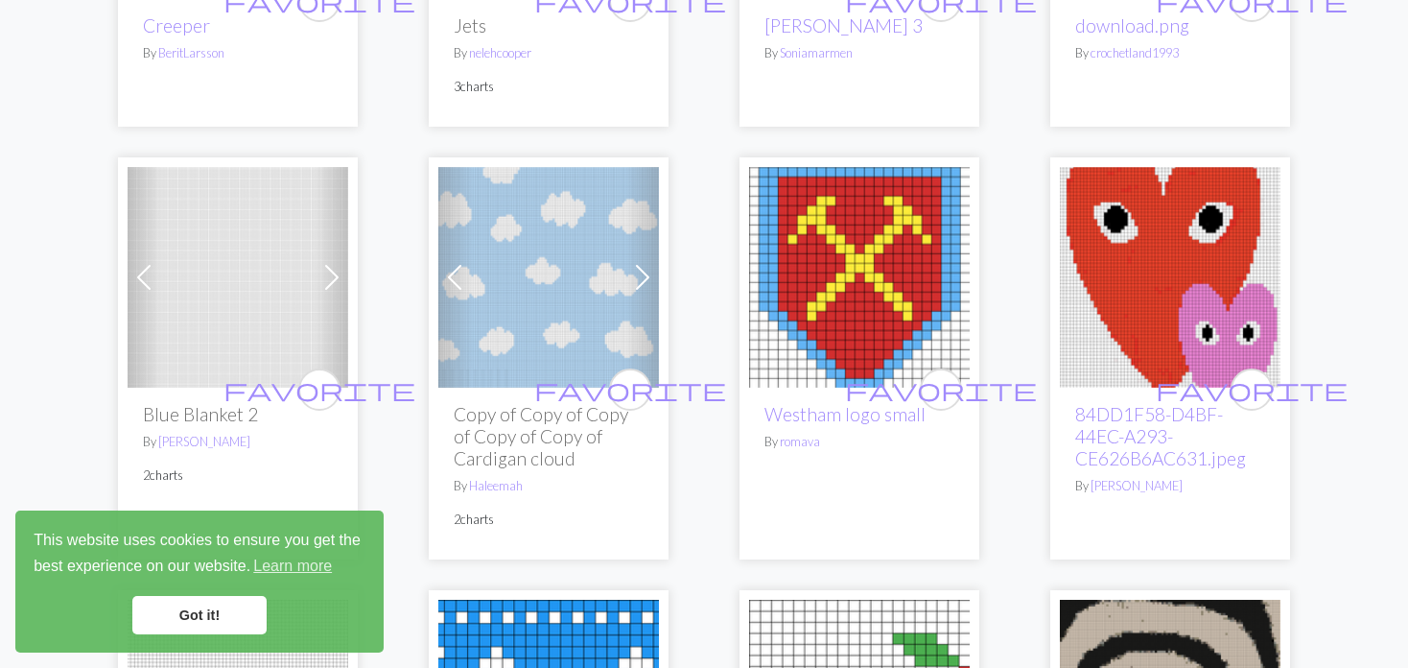
click at [318, 278] on span at bounding box center [332, 277] width 31 height 31
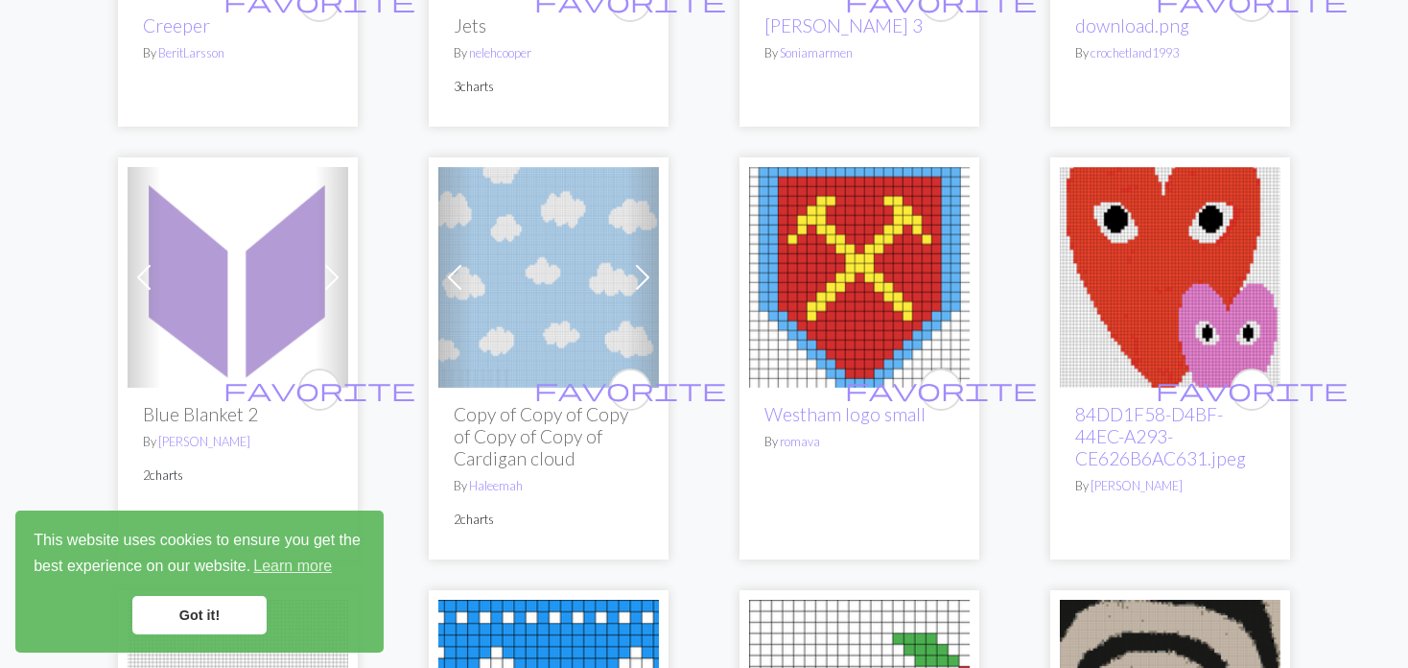
click at [318, 278] on span at bounding box center [332, 277] width 31 height 31
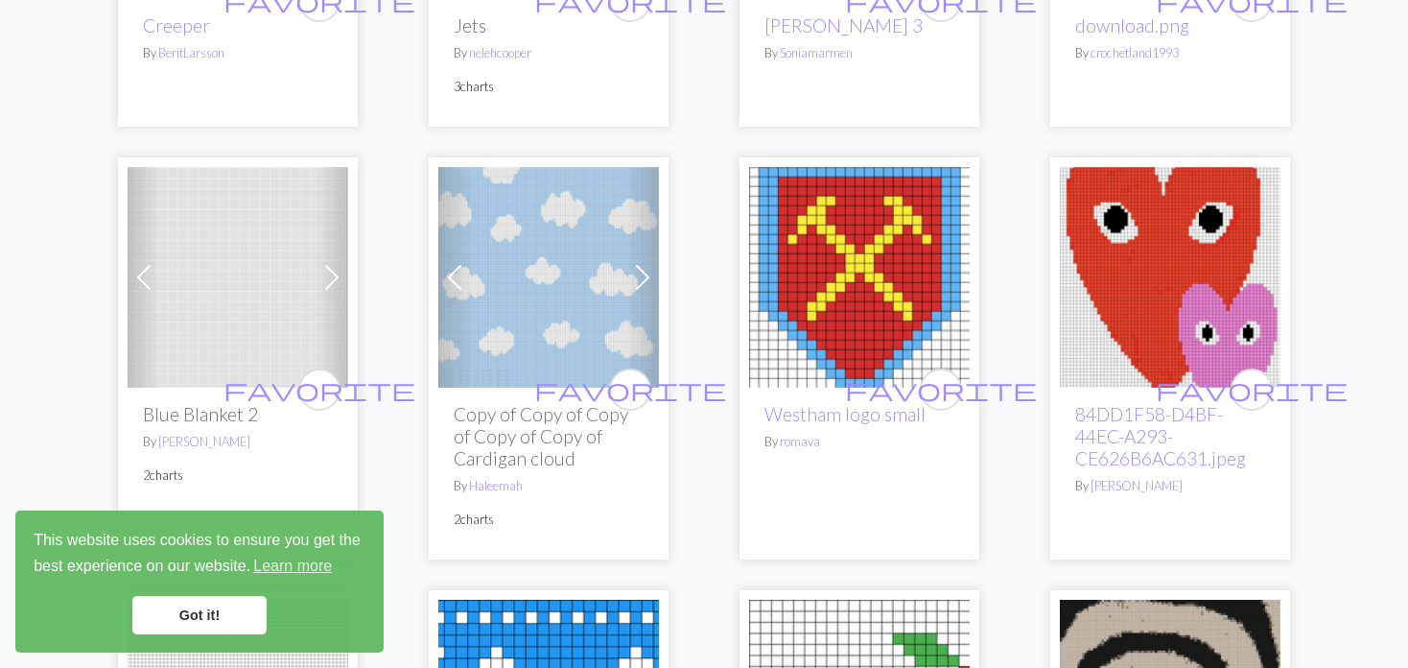
click at [479, 264] on img at bounding box center [548, 277] width 221 height 221
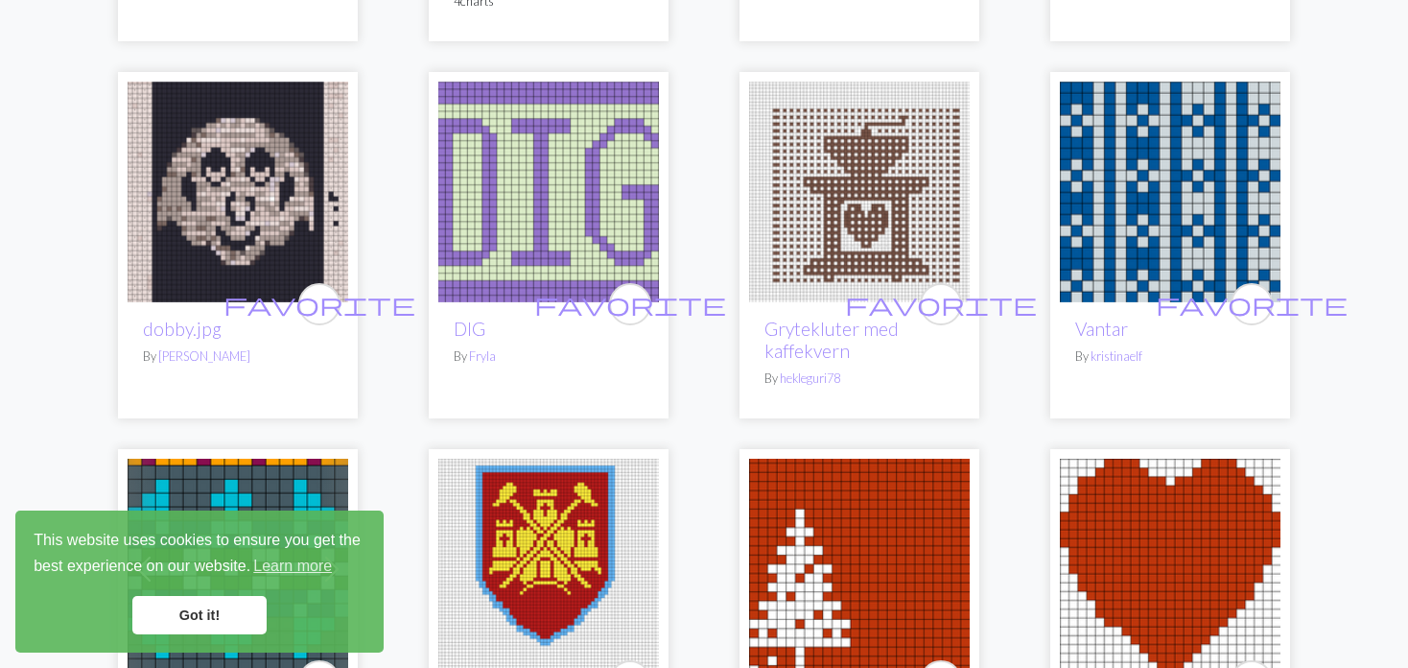
scroll to position [4125, 0]
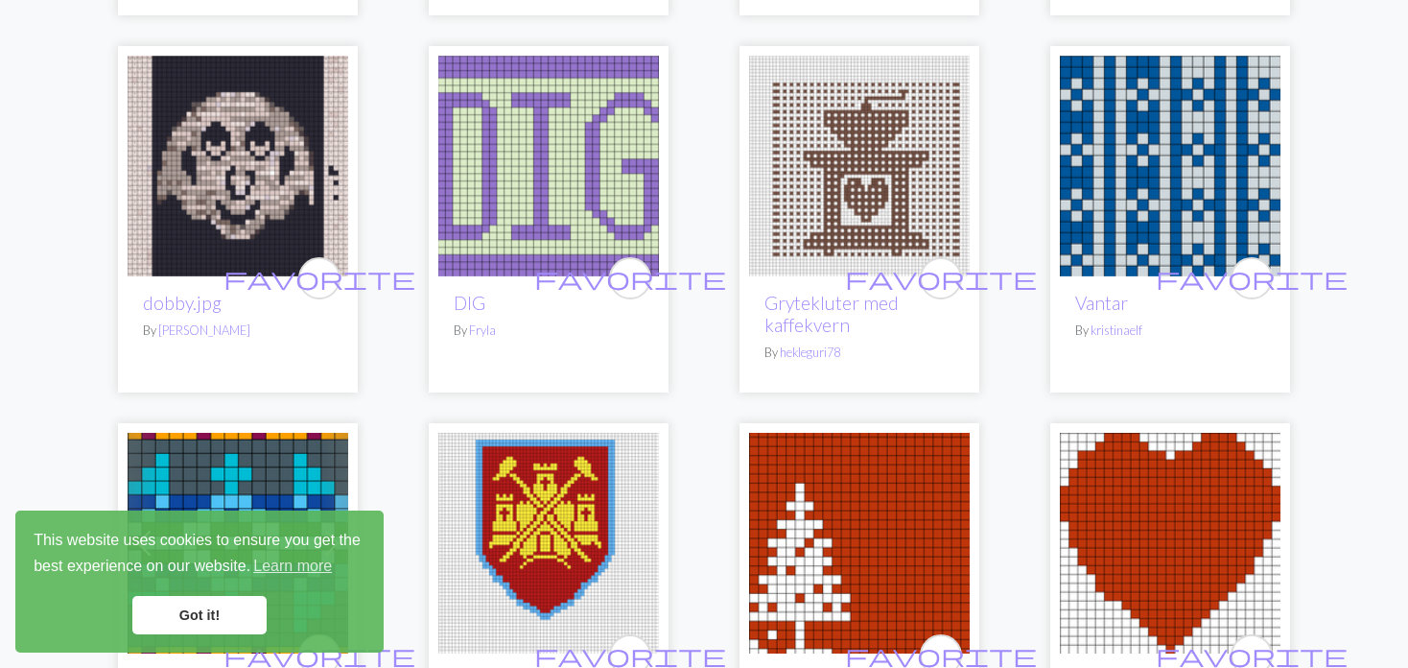
click at [1095, 107] on img at bounding box center [1170, 166] width 221 height 221
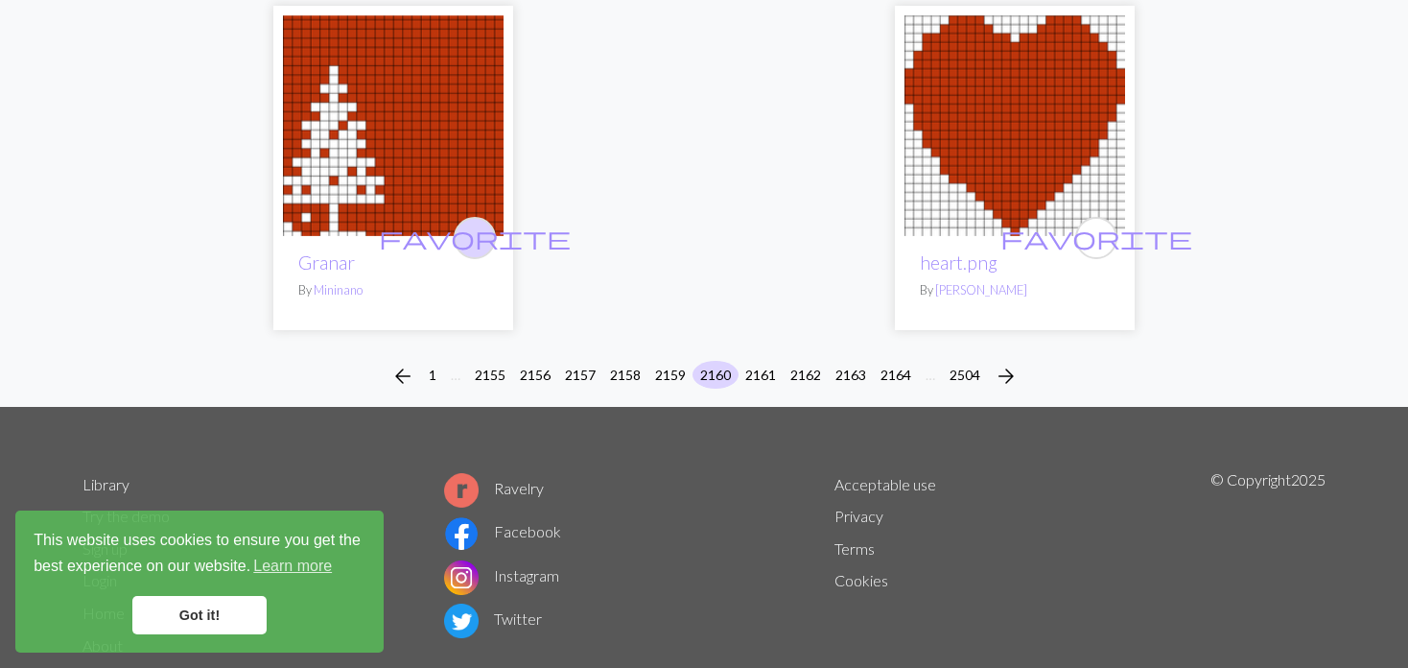
scroll to position [4987, 0]
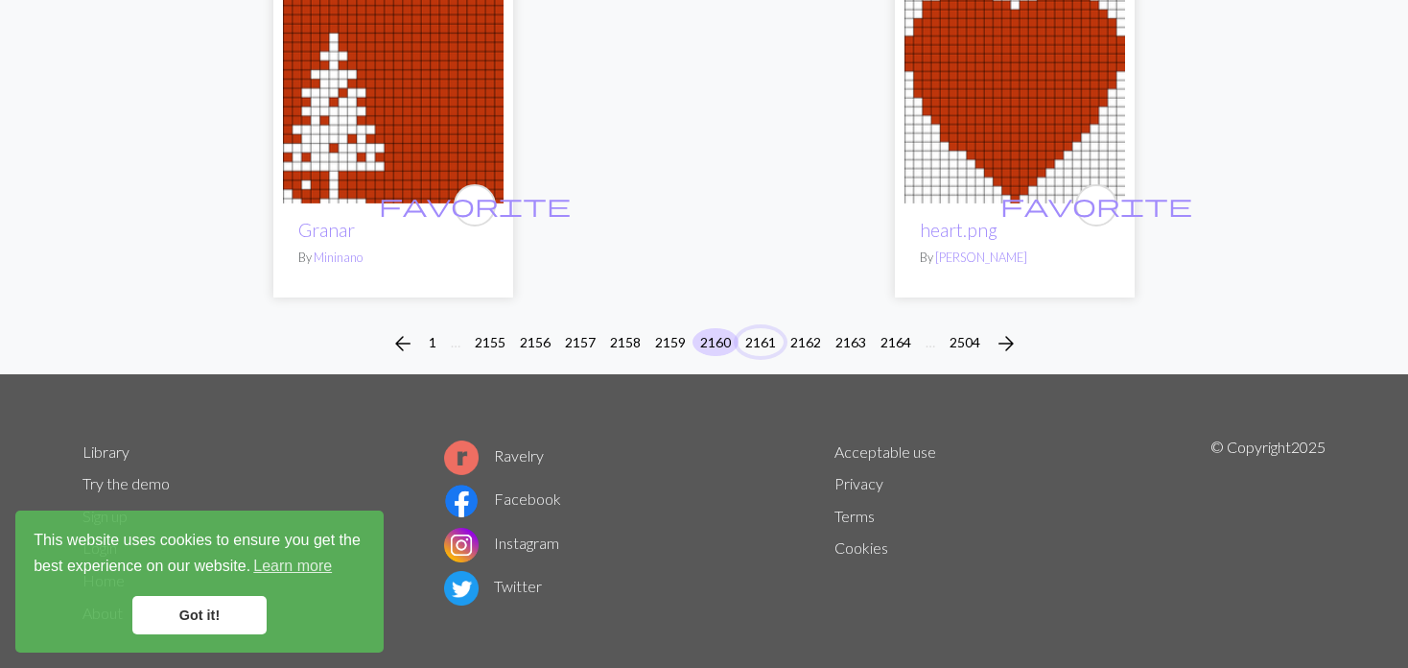
click at [761, 328] on button "2161" at bounding box center [761, 342] width 46 height 28
click at [740, 328] on button "2161" at bounding box center [761, 342] width 46 height 28
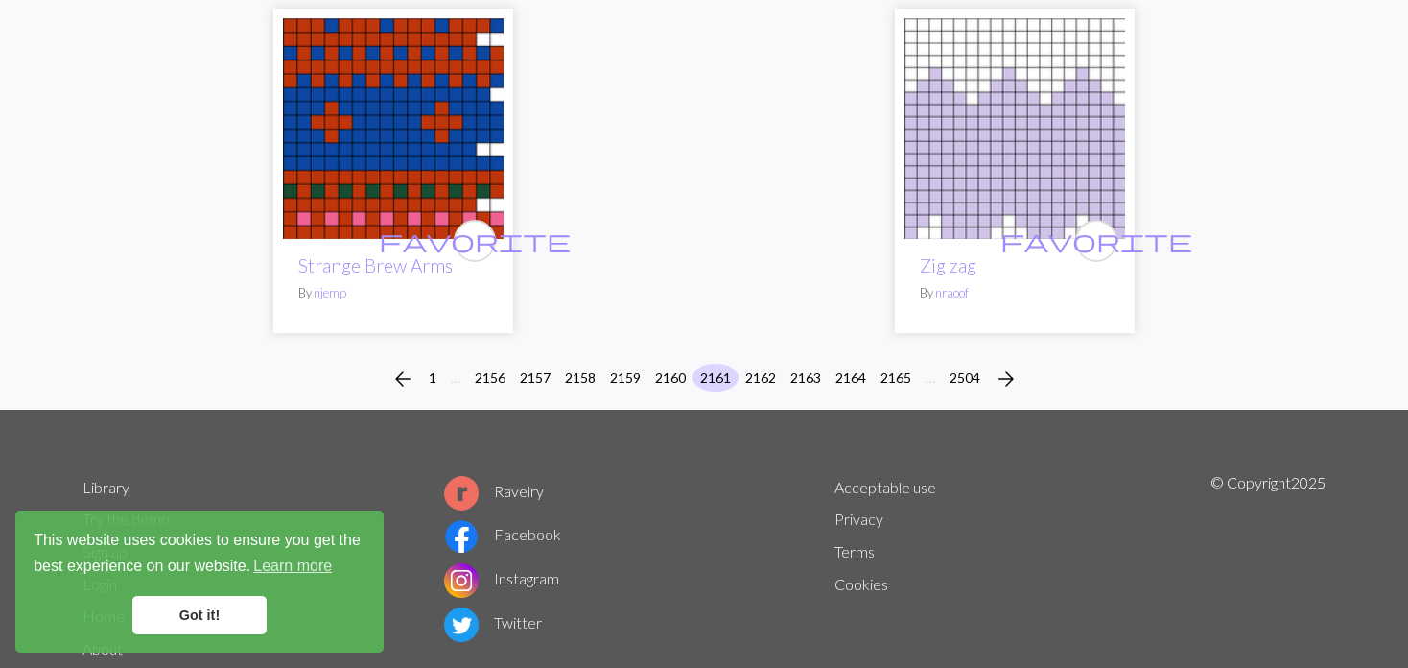
scroll to position [4874, 0]
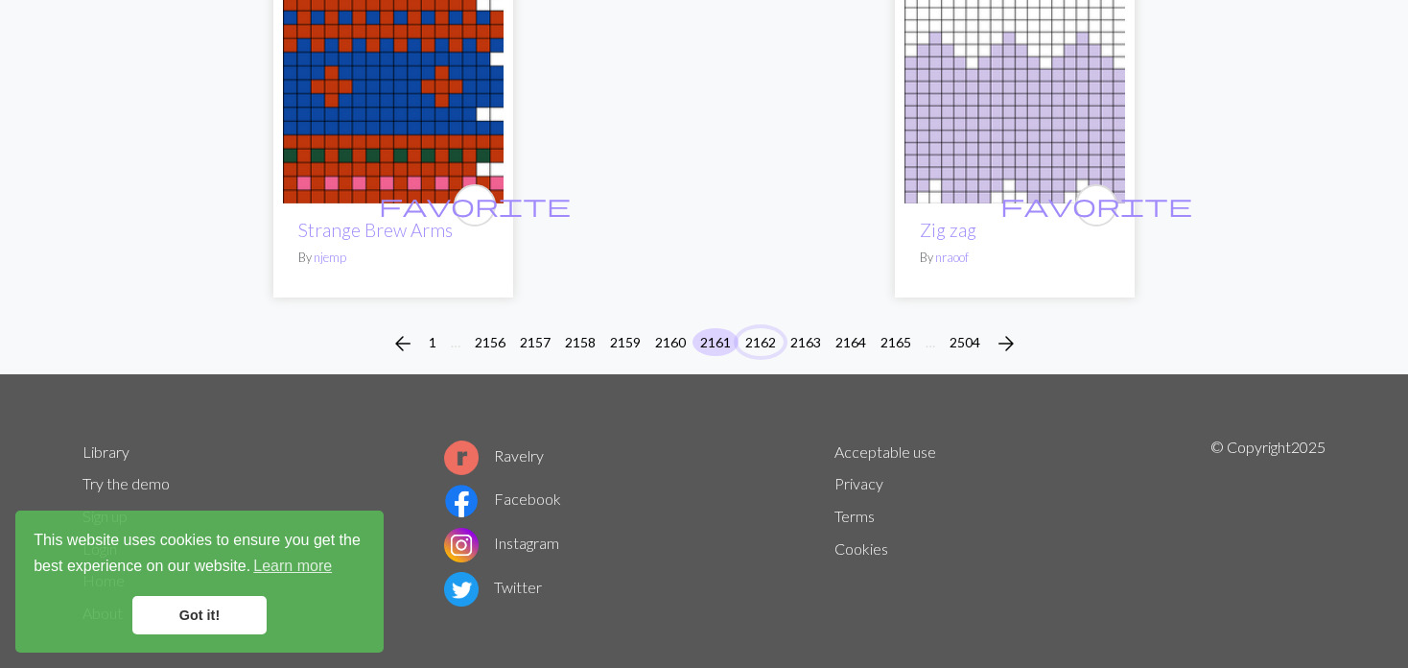
click at [755, 328] on button "2162" at bounding box center [761, 342] width 46 height 28
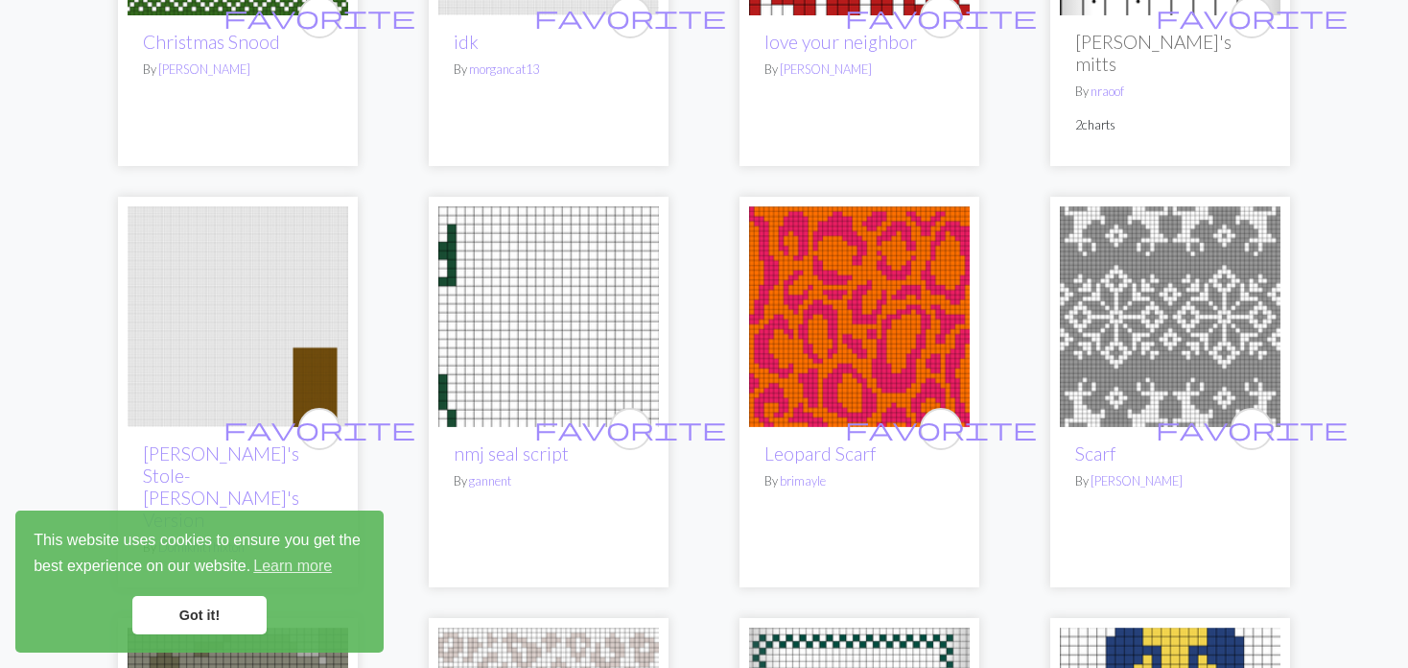
scroll to position [1727, 0]
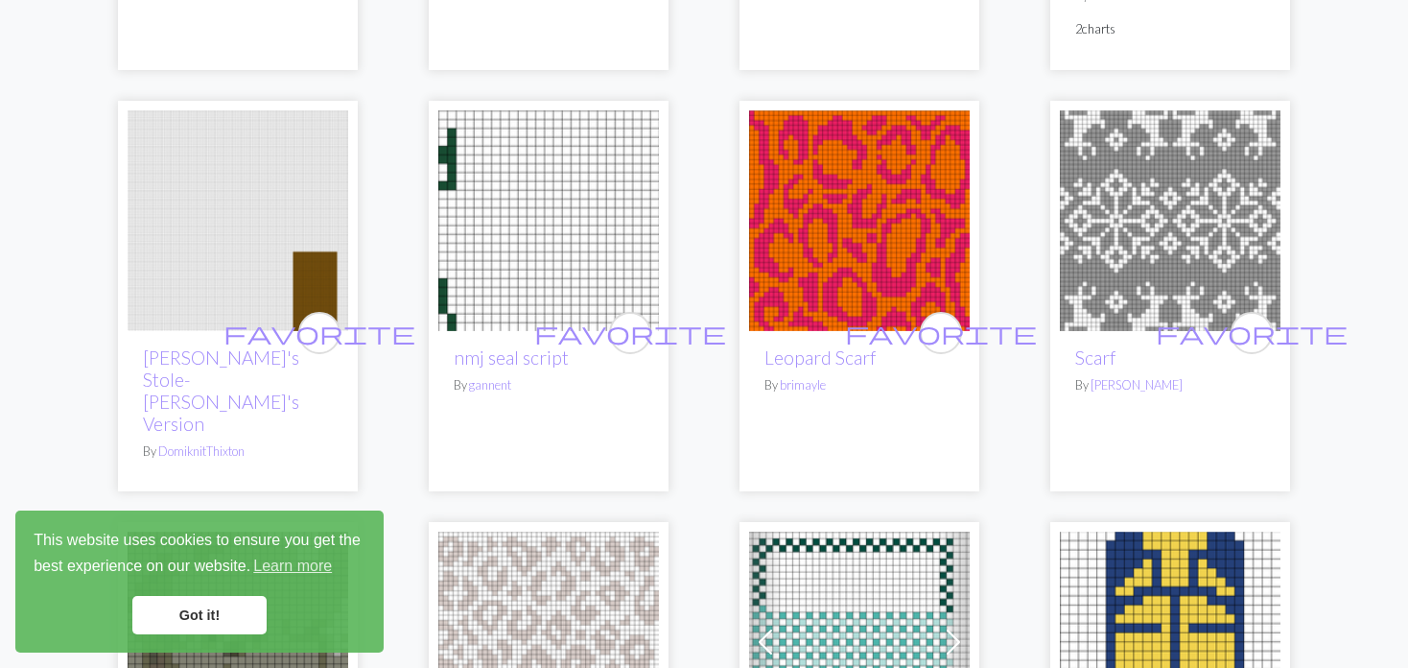
click at [835, 170] on img at bounding box center [859, 220] width 221 height 221
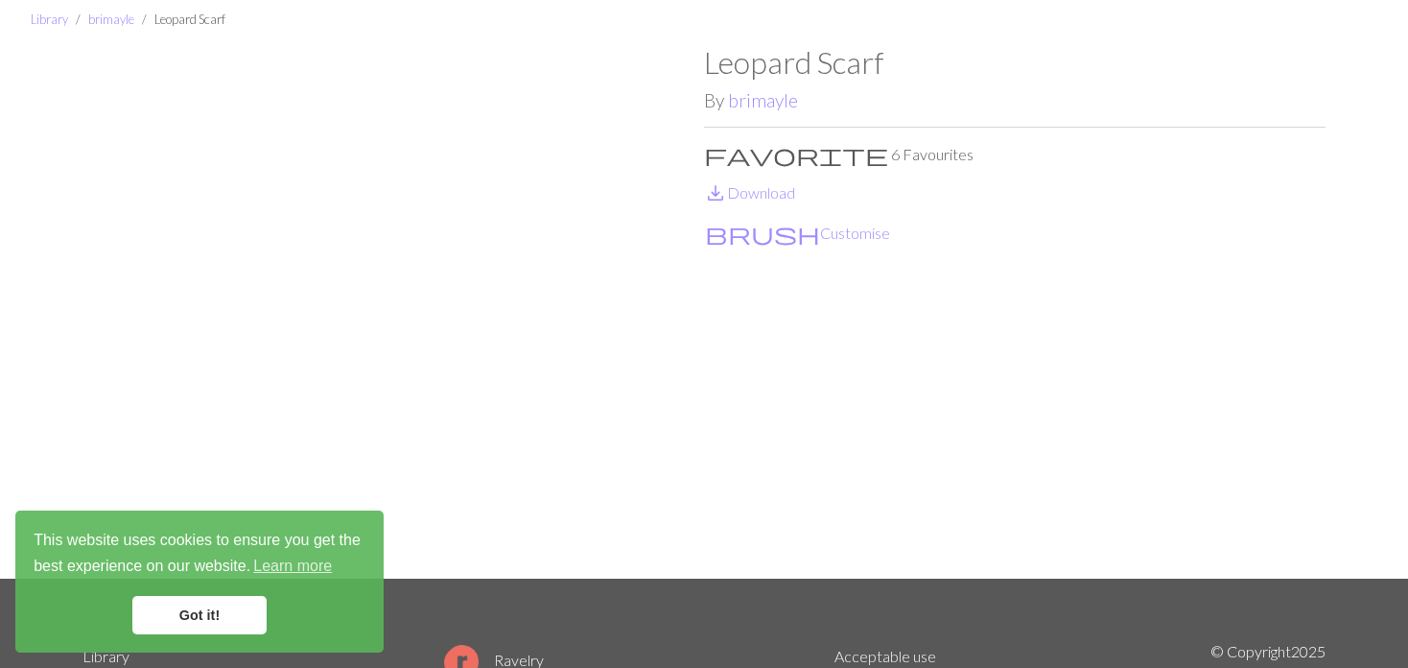
scroll to position [96, 0]
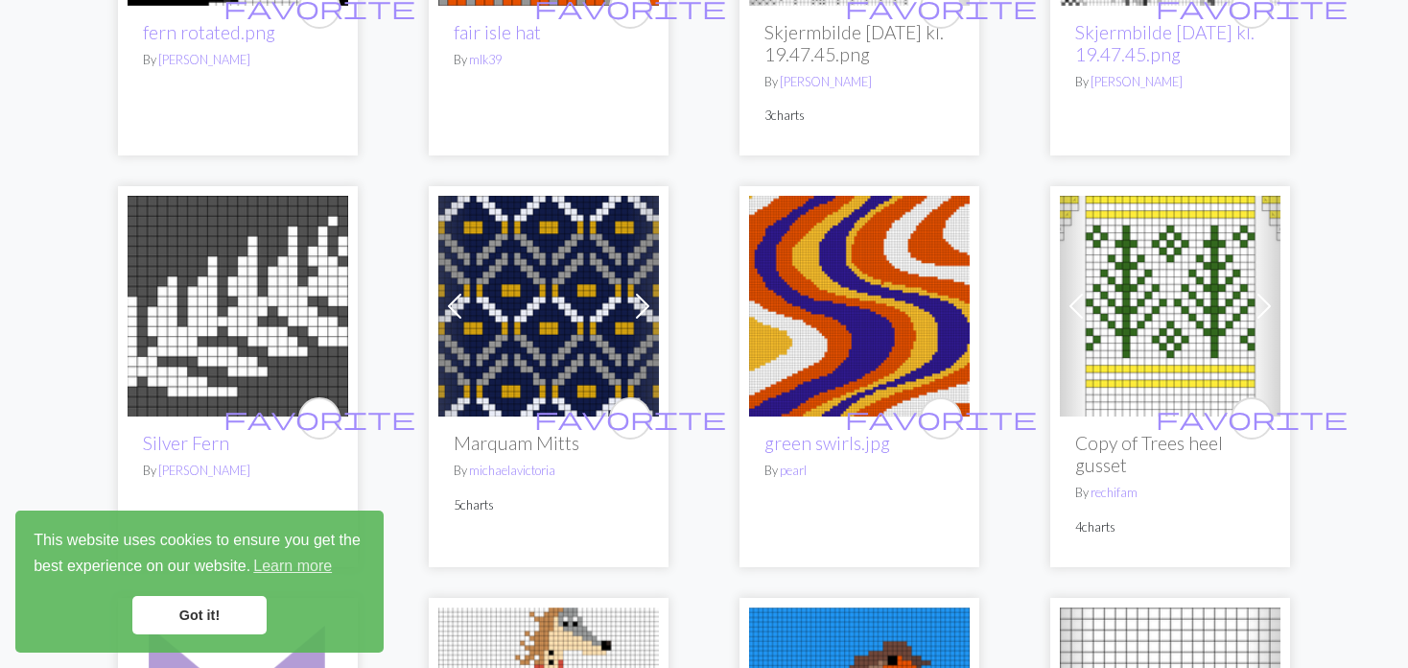
scroll to position [3742, 0]
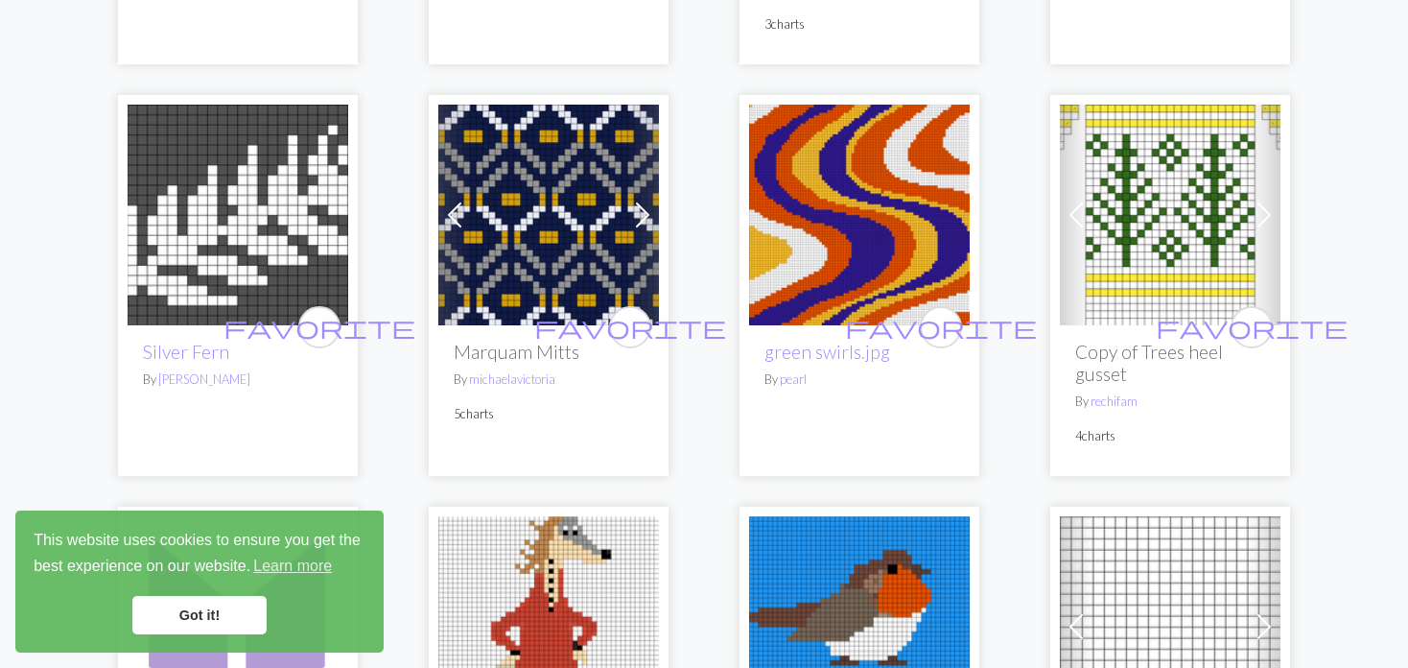
click at [222, 123] on img at bounding box center [238, 215] width 221 height 221
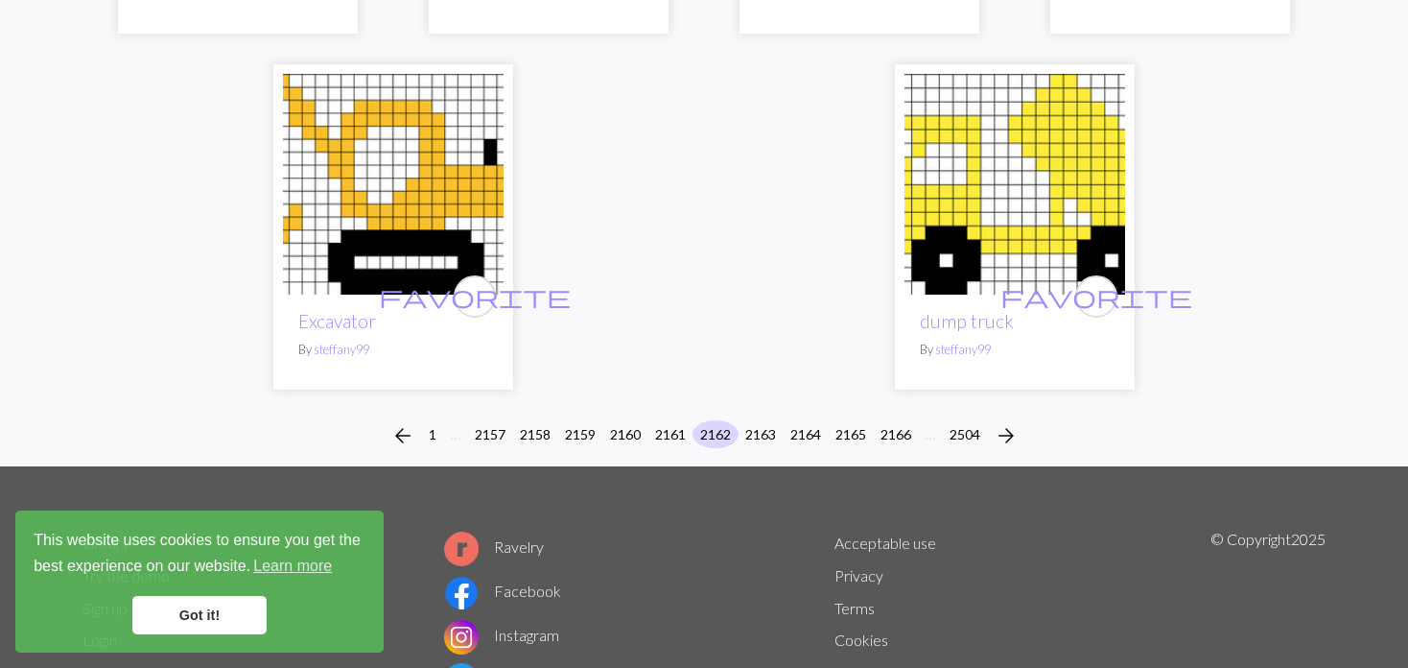
scroll to position [4953, 0]
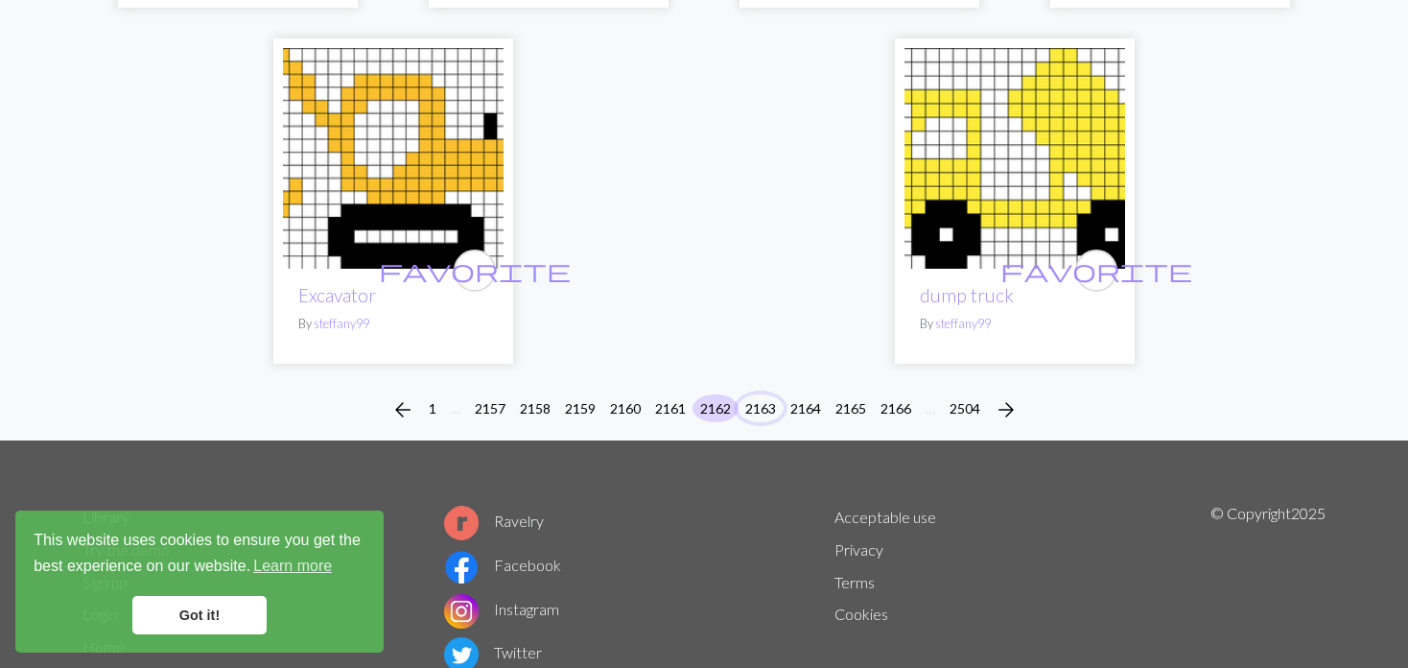
click at [750, 394] on button "2163" at bounding box center [761, 408] width 46 height 28
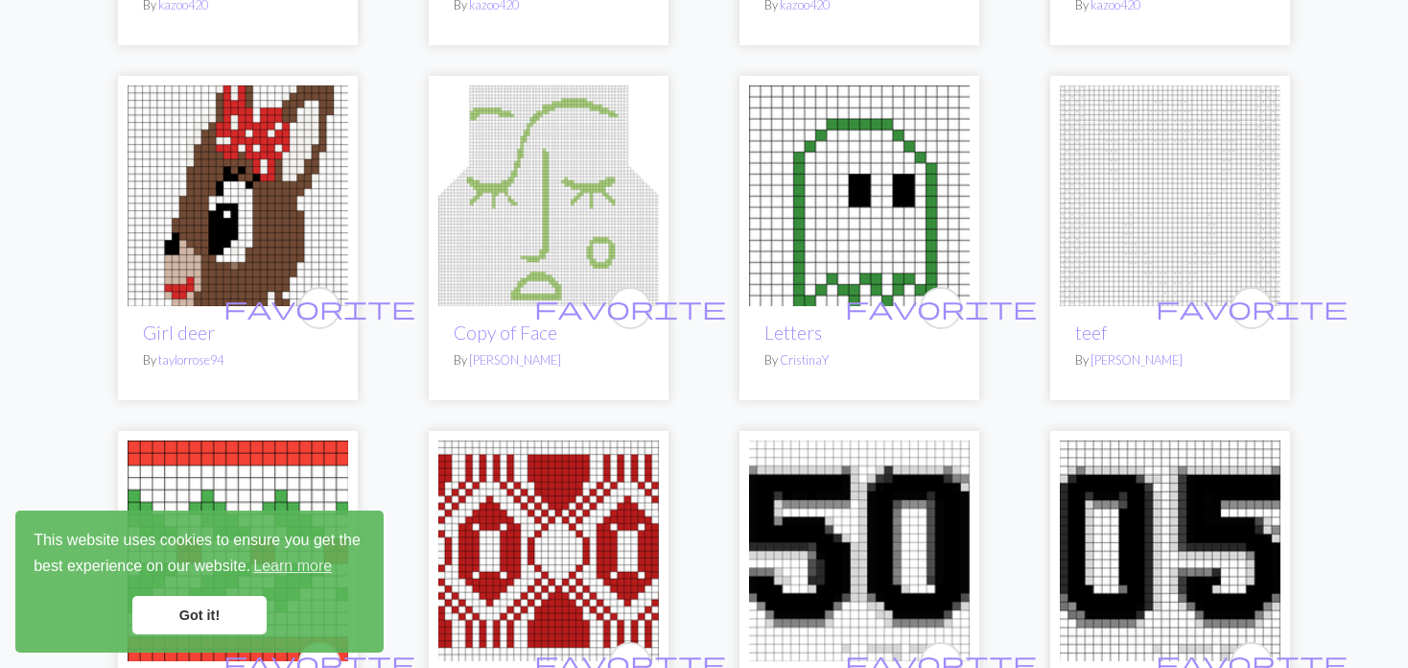
scroll to position [2494, 0]
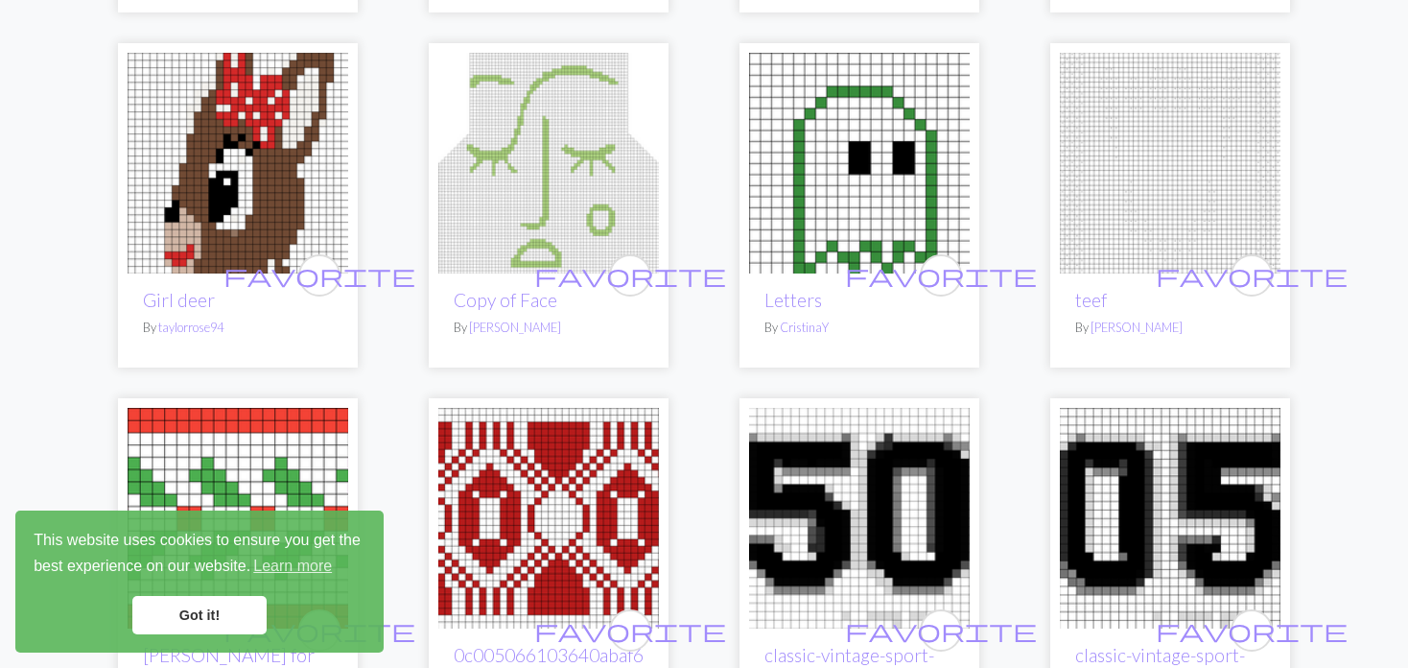
click at [276, 155] on img at bounding box center [238, 163] width 221 height 221
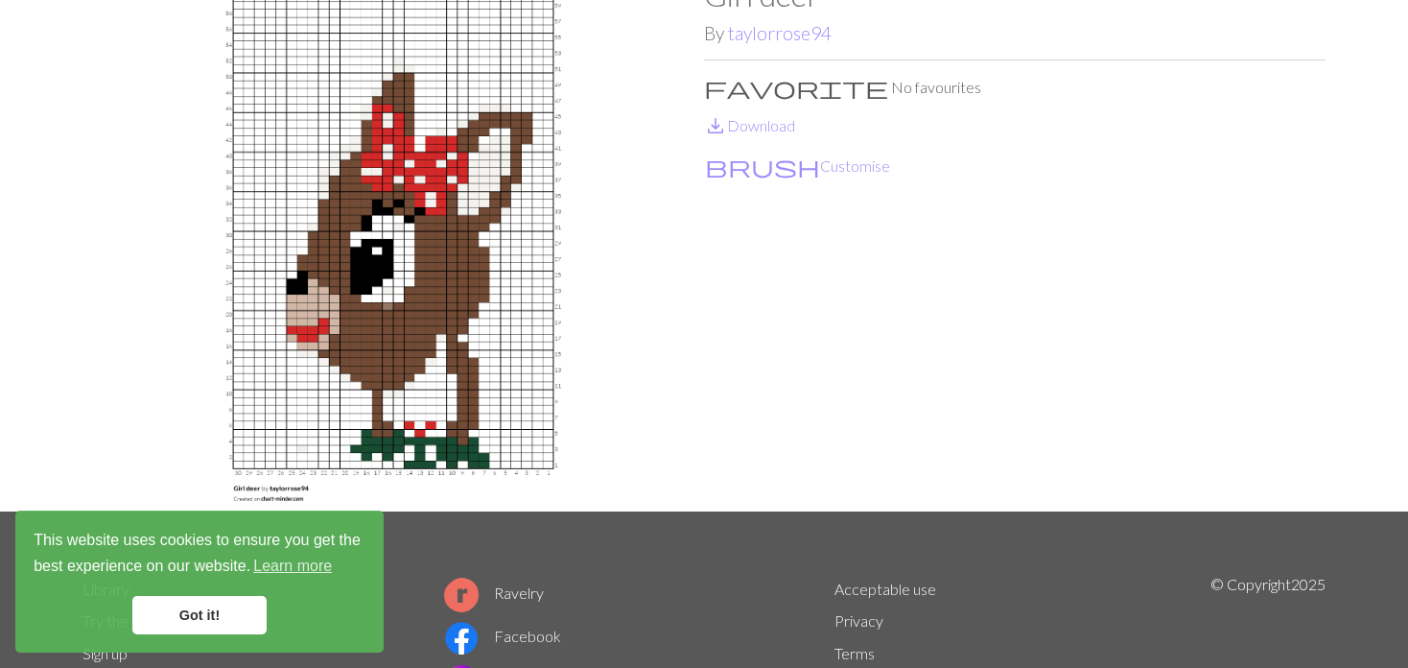
scroll to position [96, 0]
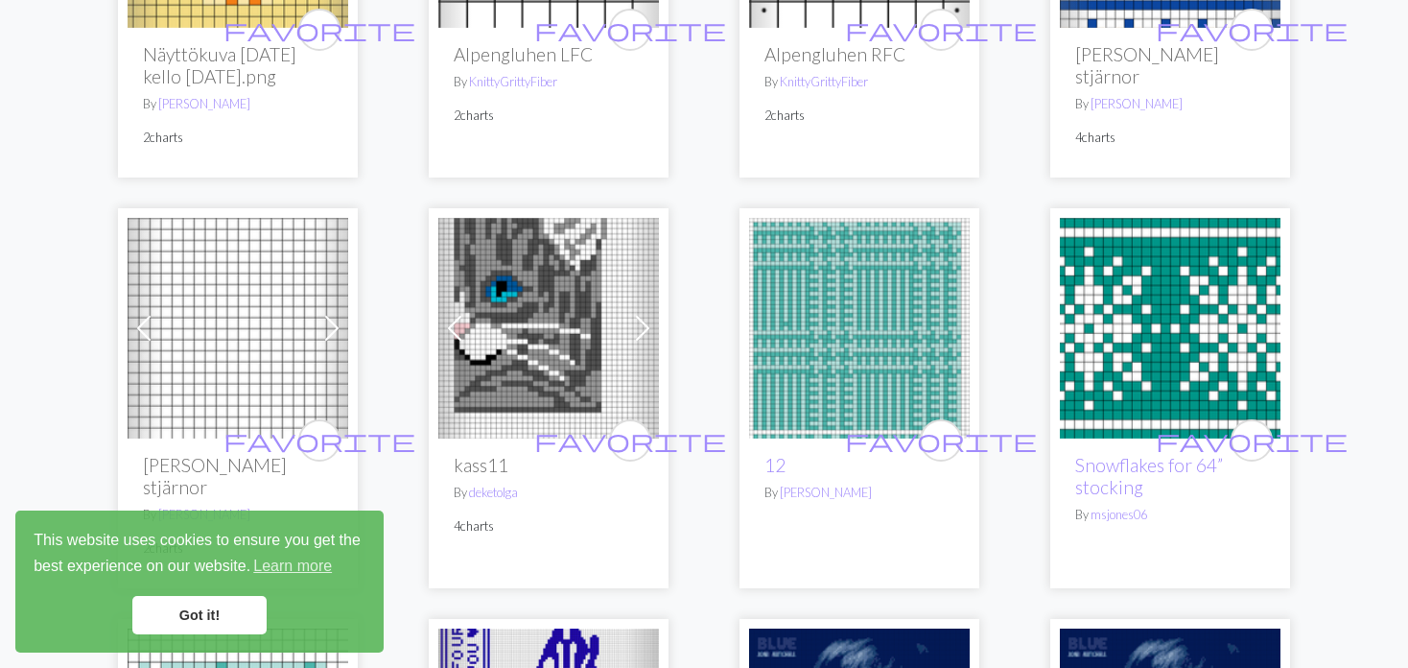
scroll to position [3550, 0]
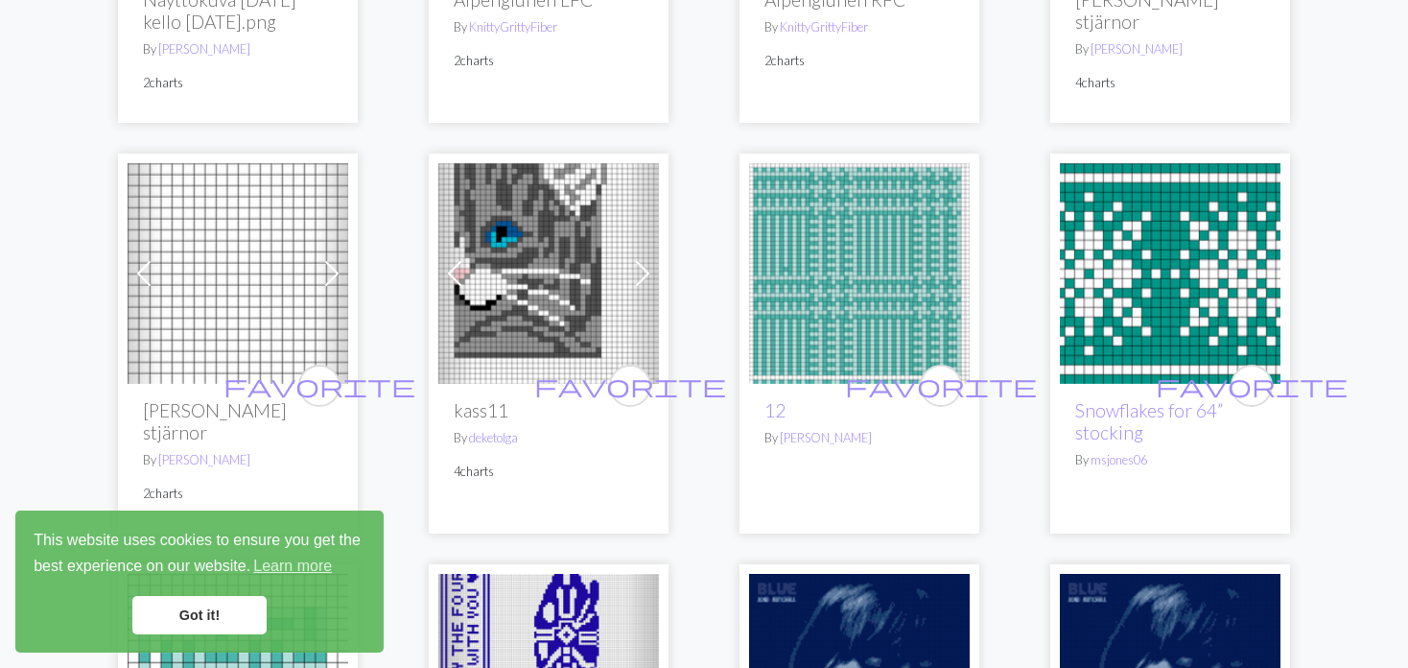
click at [499, 273] on img at bounding box center [548, 273] width 221 height 221
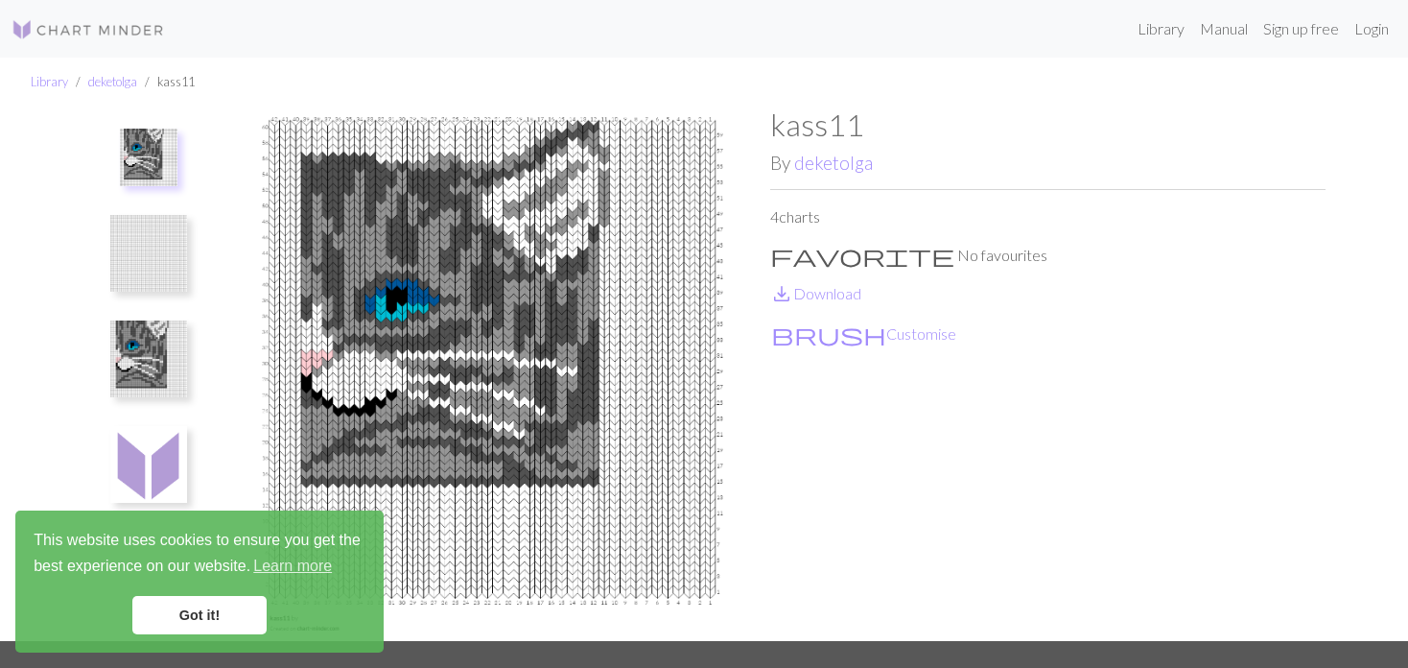
click at [132, 345] on img at bounding box center [148, 358] width 77 height 77
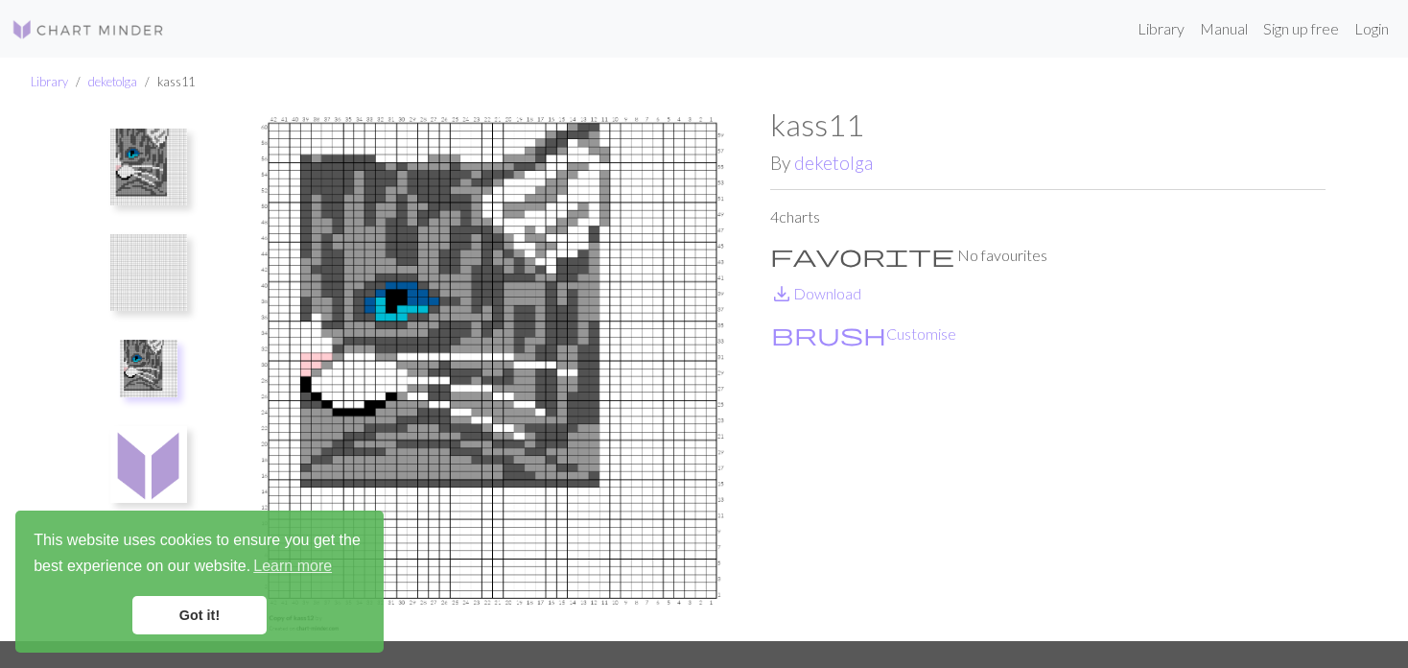
click at [153, 278] on img at bounding box center [148, 272] width 77 height 77
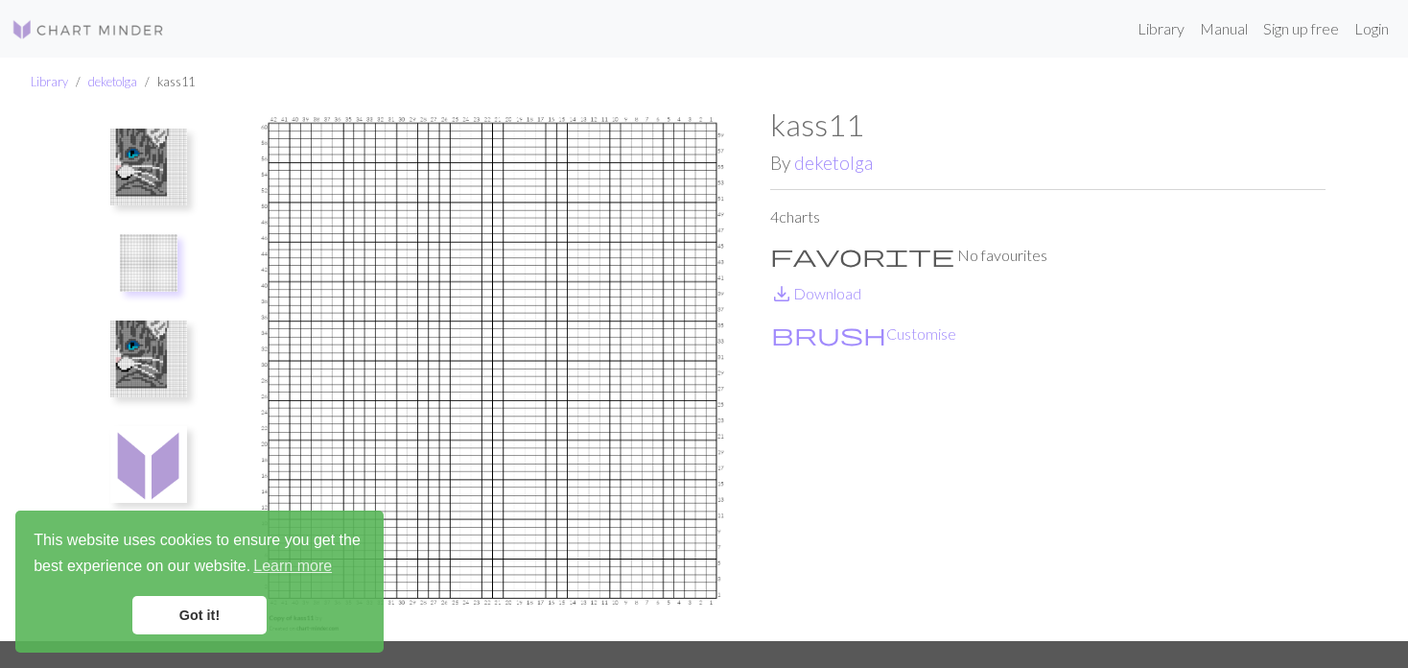
click at [122, 366] on img at bounding box center [148, 358] width 77 height 77
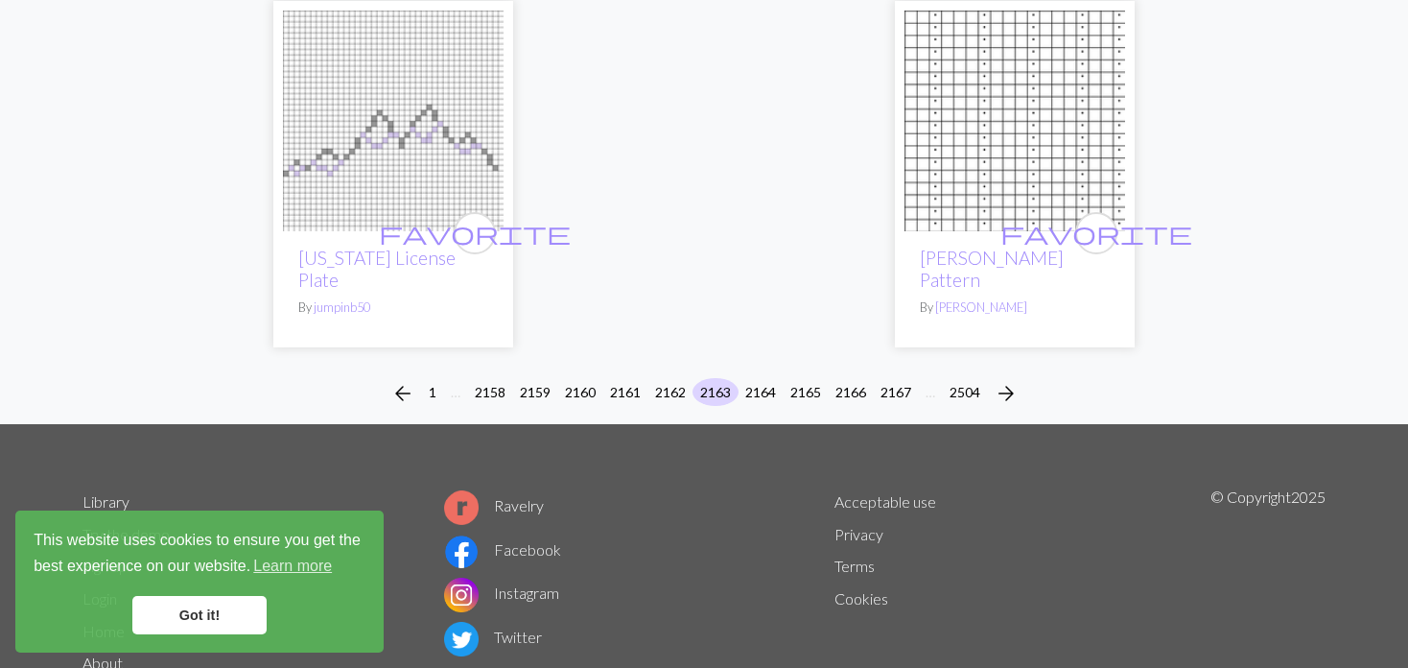
scroll to position [4930, 0]
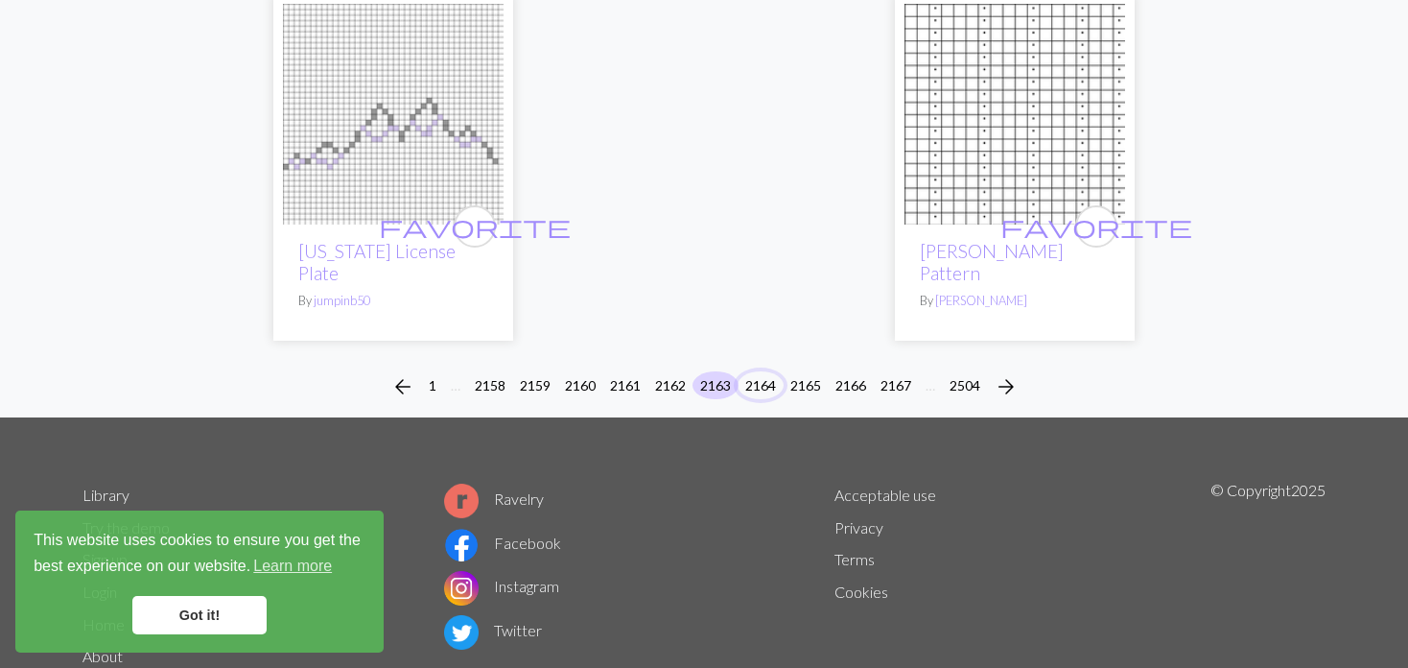
click at [768, 371] on button "2164" at bounding box center [761, 385] width 46 height 28
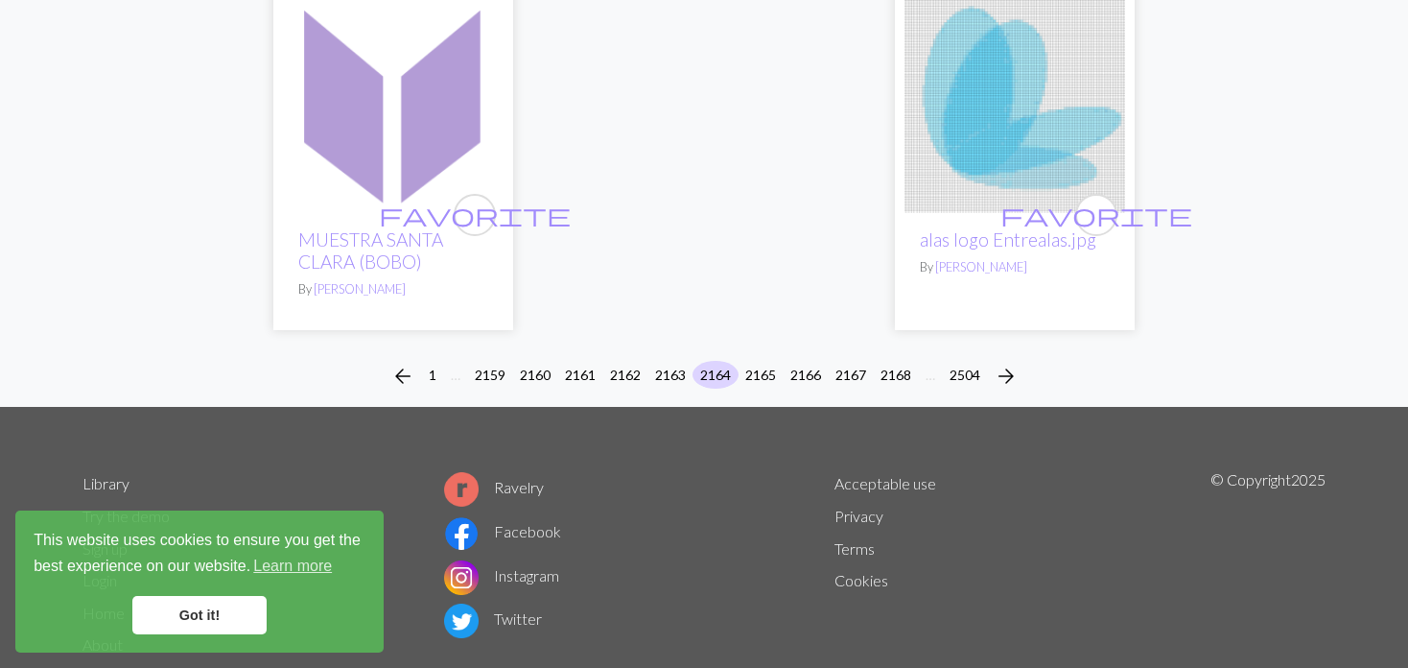
scroll to position [5052, 0]
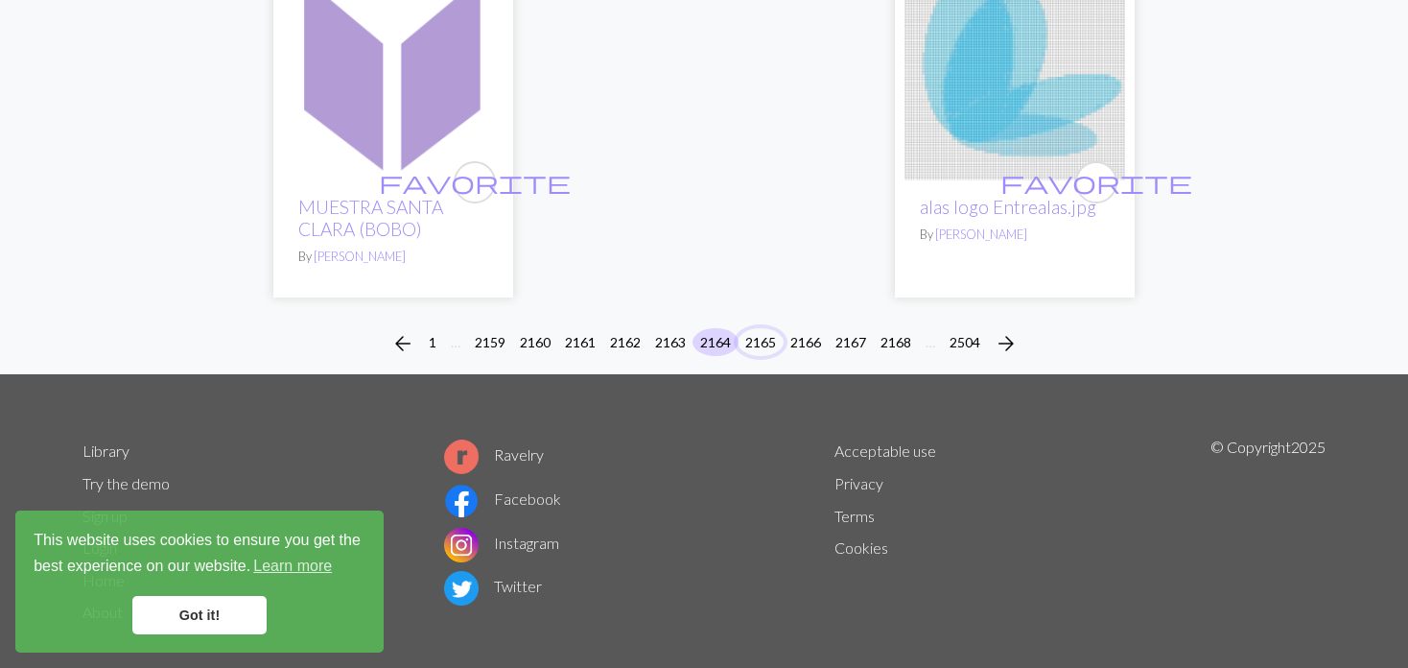
click at [759, 328] on button "2165" at bounding box center [761, 342] width 46 height 28
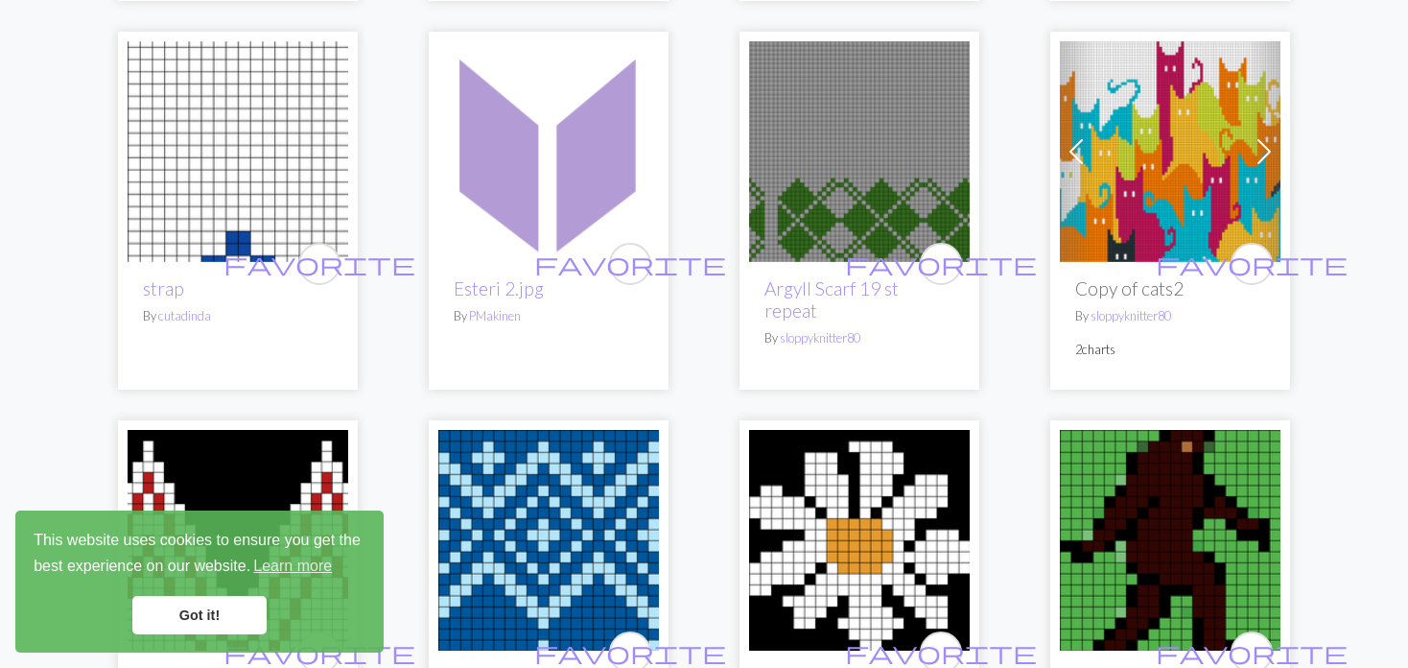
scroll to position [576, 0]
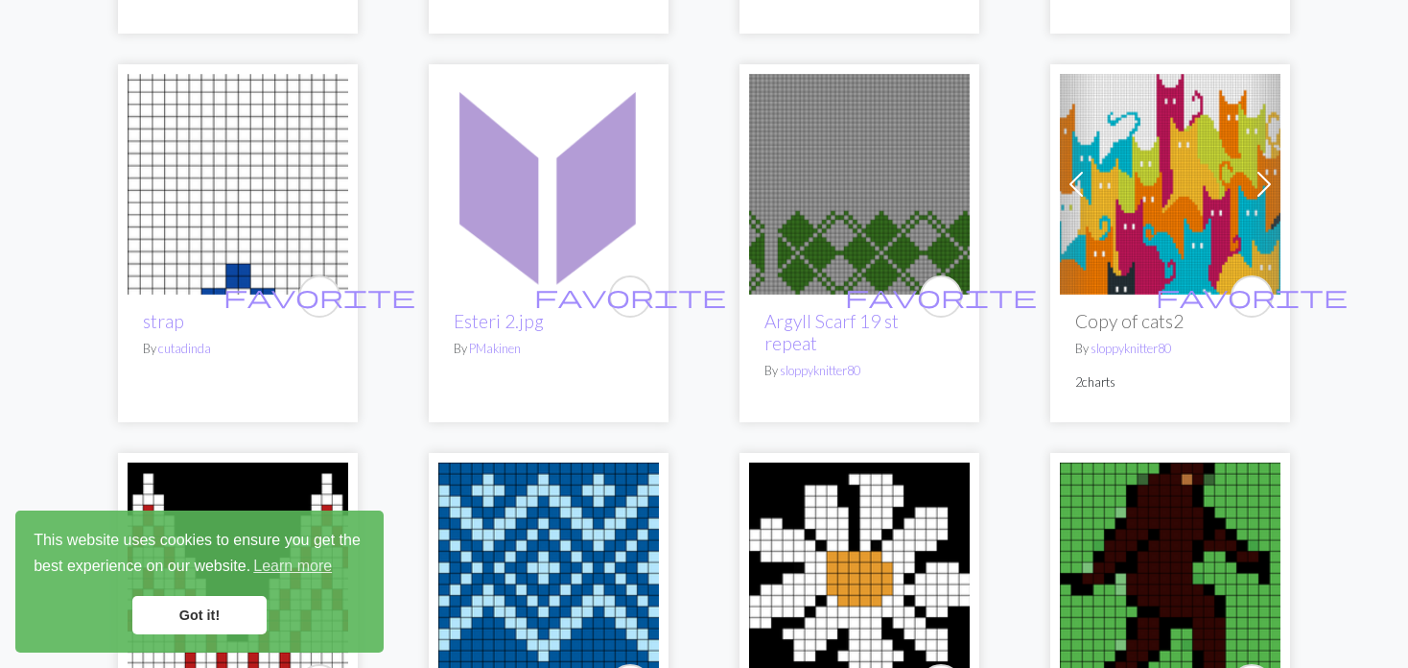
click at [196, 165] on img at bounding box center [238, 184] width 221 height 221
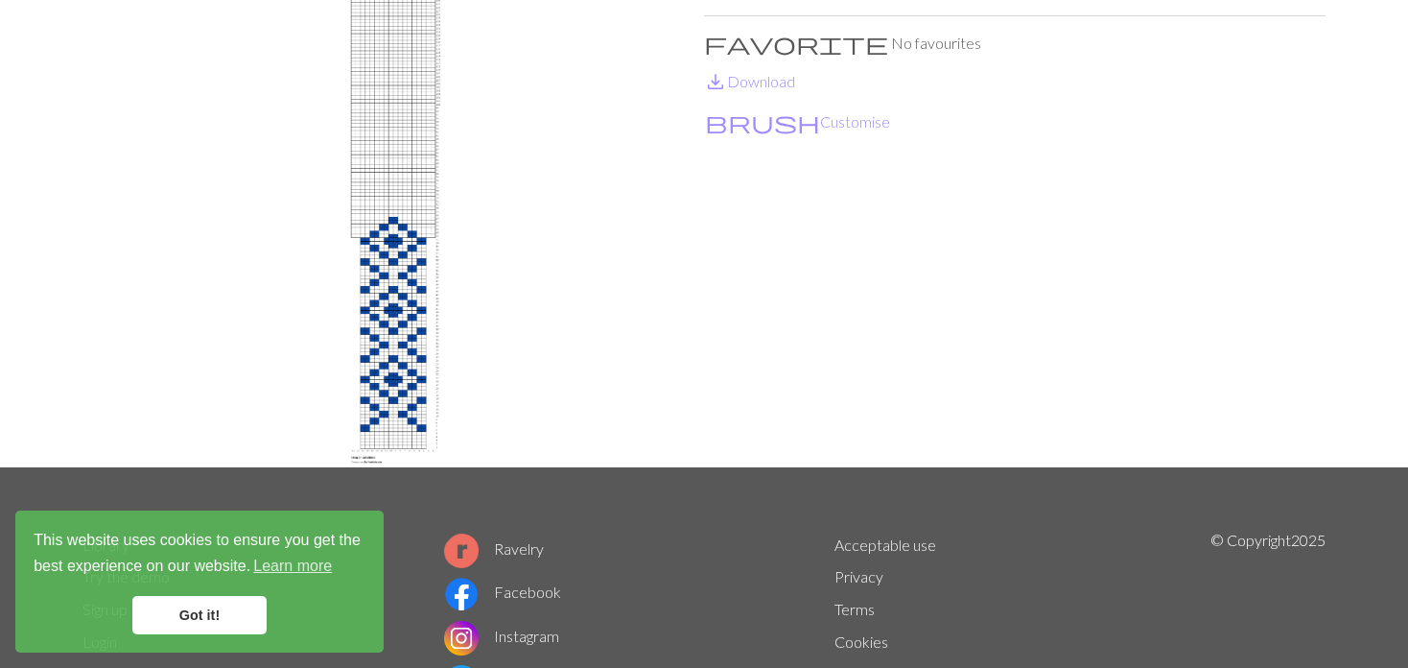
scroll to position [192, 0]
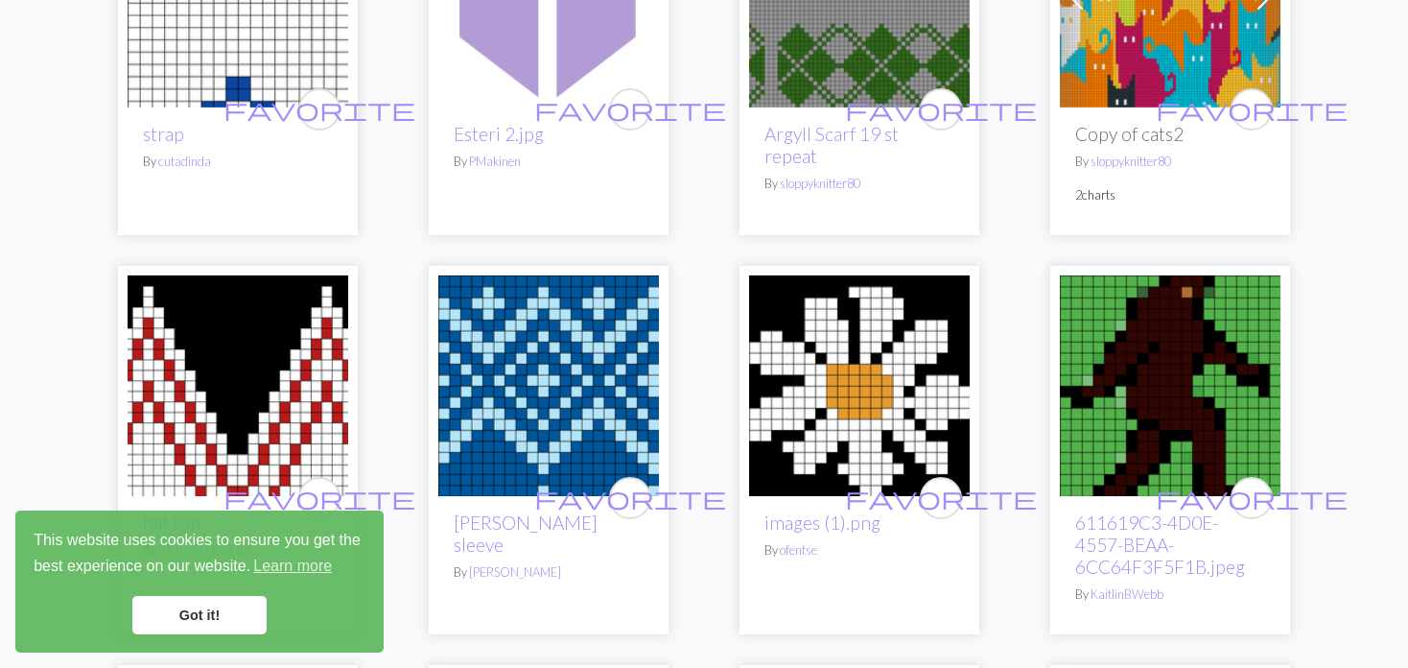
scroll to position [768, 0]
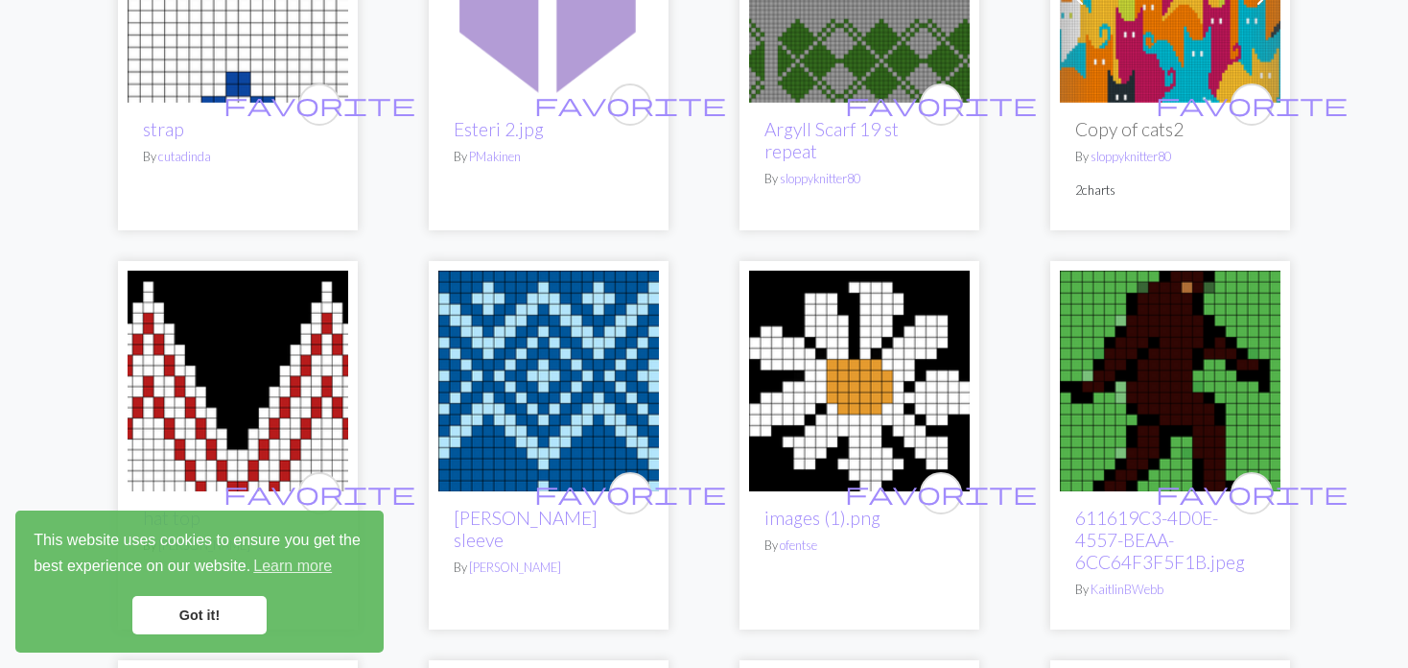
click at [828, 381] on img at bounding box center [859, 381] width 221 height 221
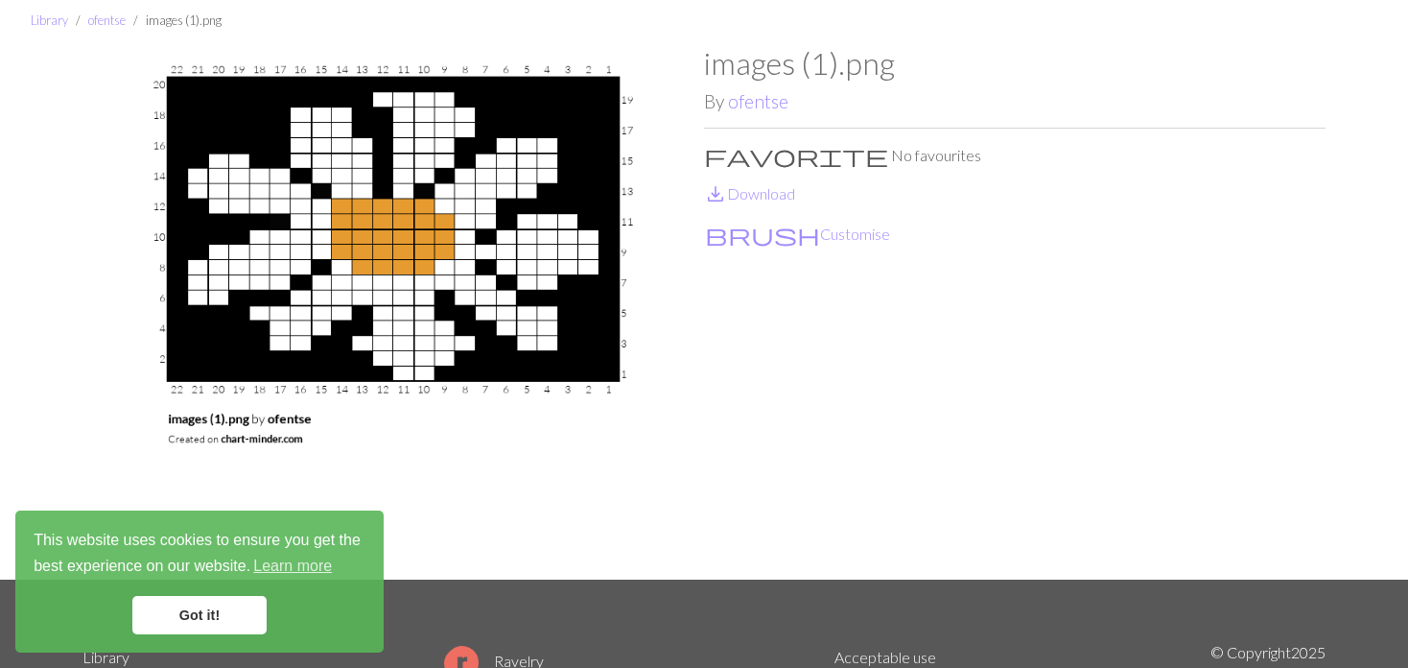
scroll to position [96, 0]
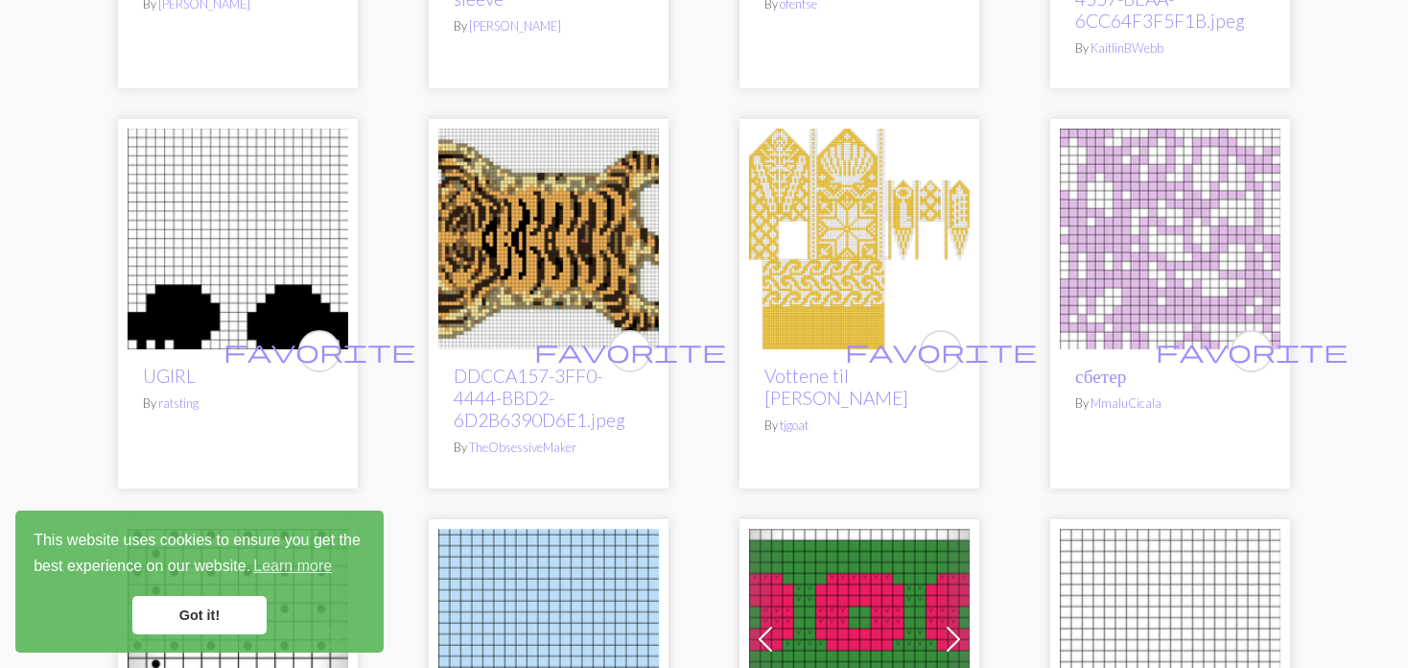
scroll to position [1343, 0]
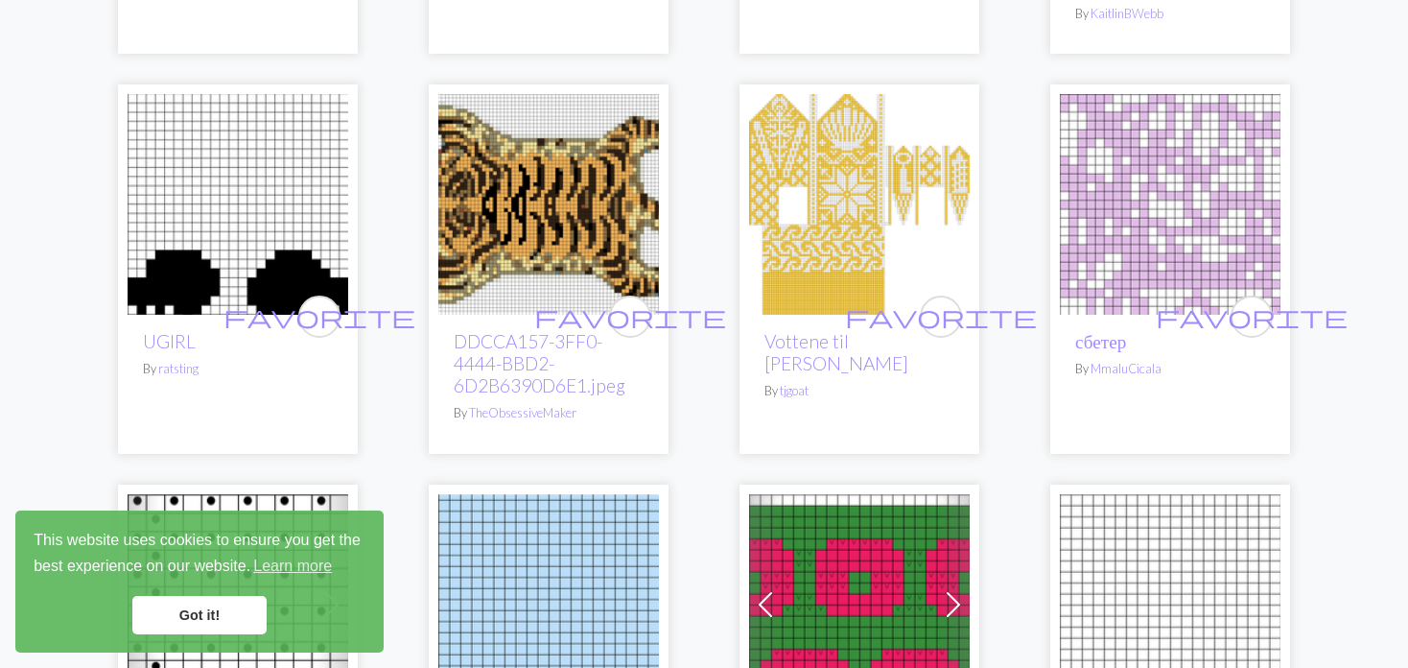
click at [796, 214] on img at bounding box center [859, 204] width 221 height 221
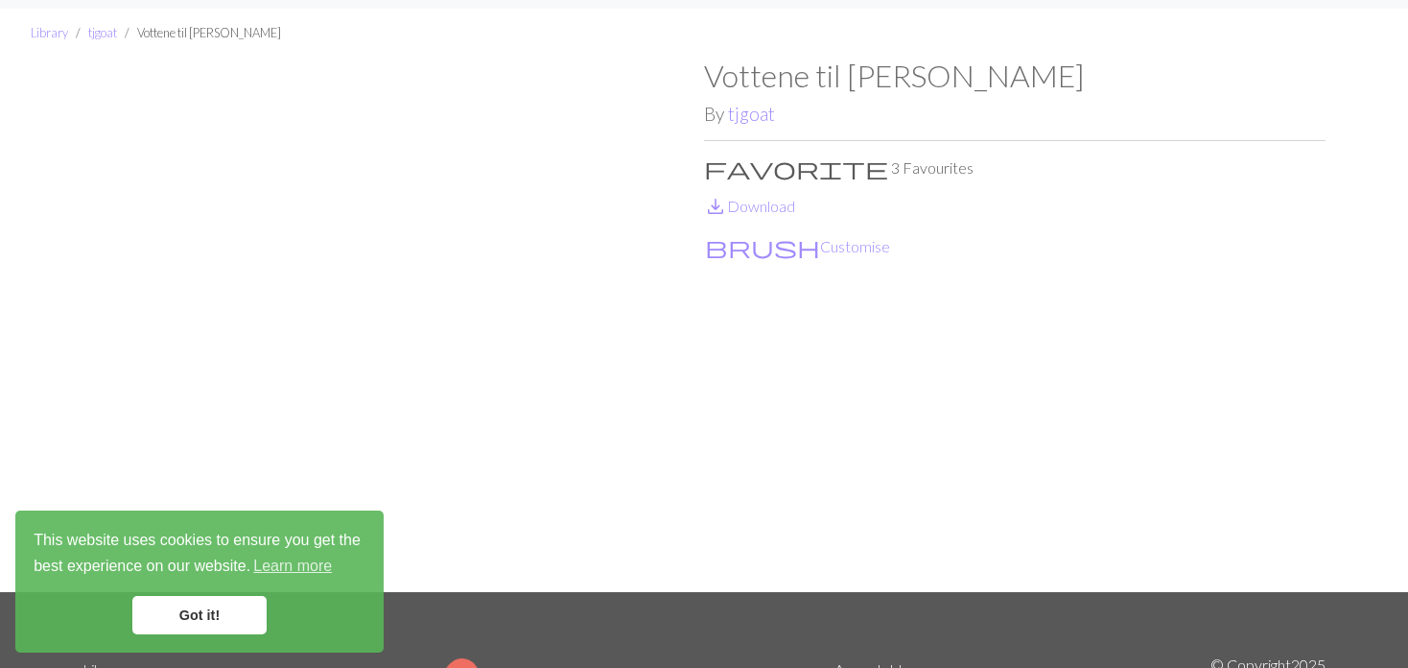
scroll to position [96, 0]
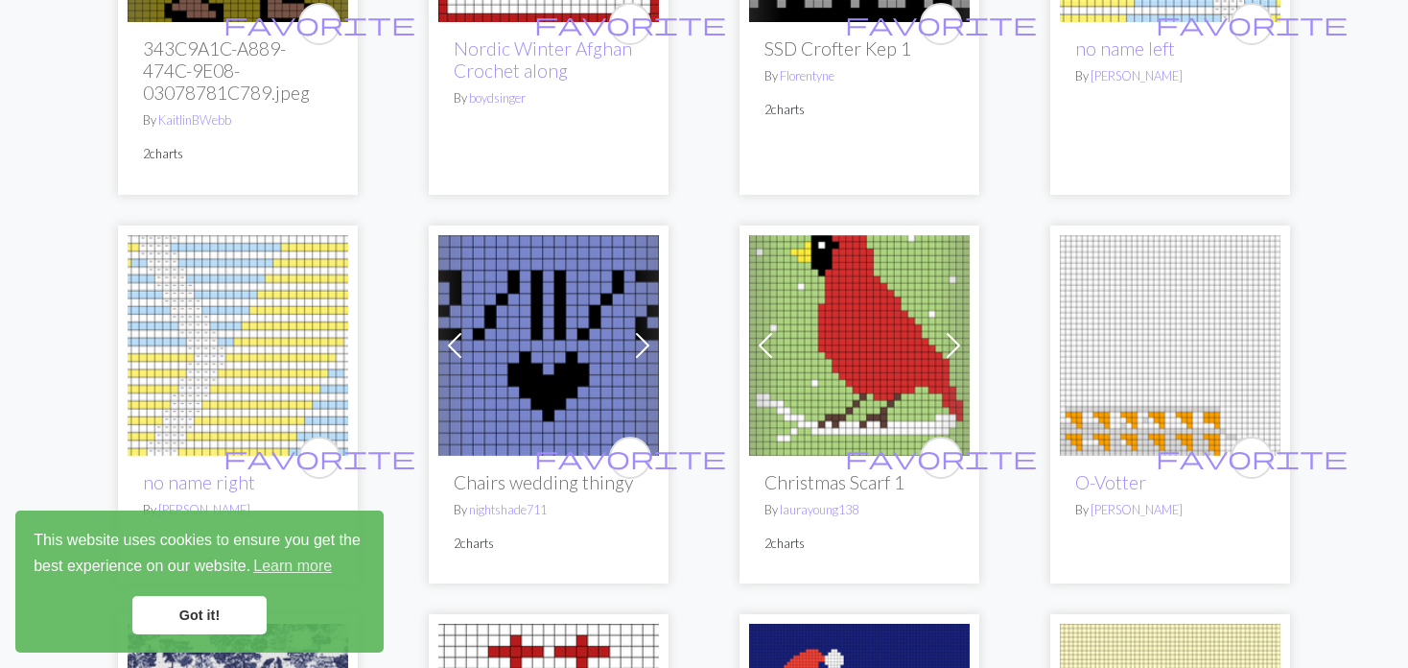
scroll to position [3742, 0]
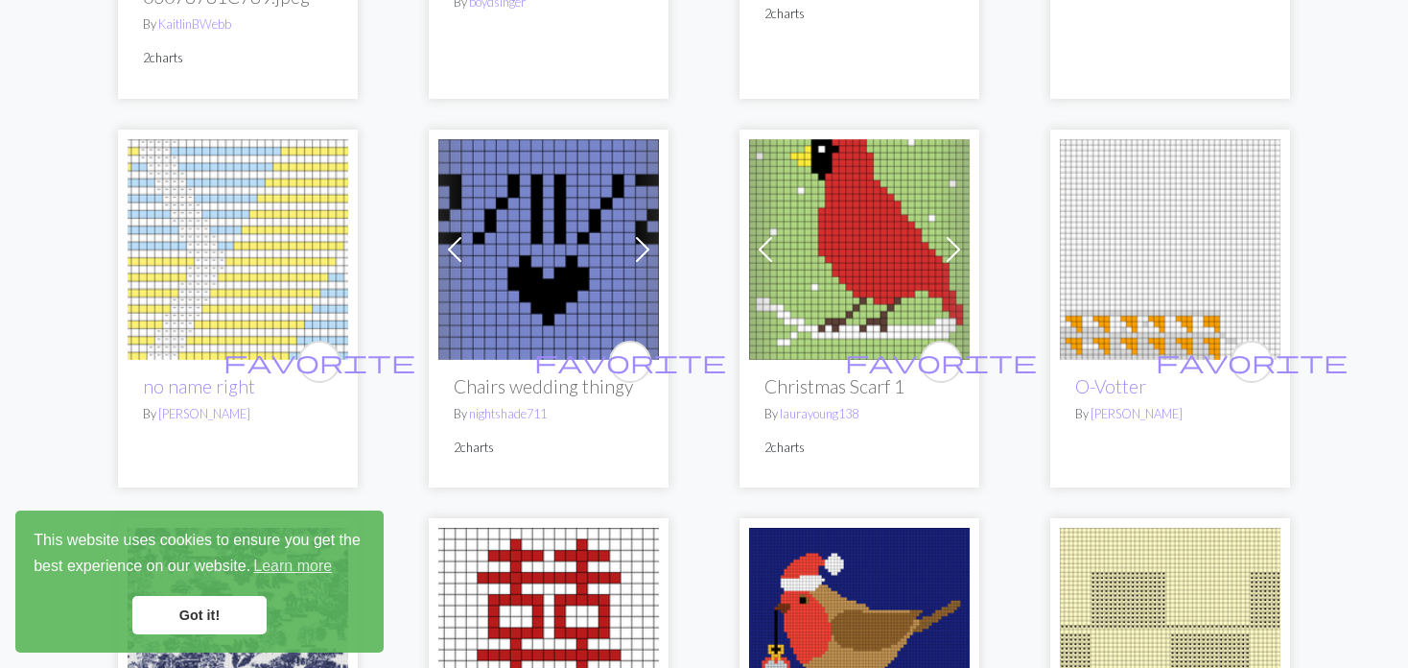
click at [766, 234] on span at bounding box center [765, 249] width 31 height 31
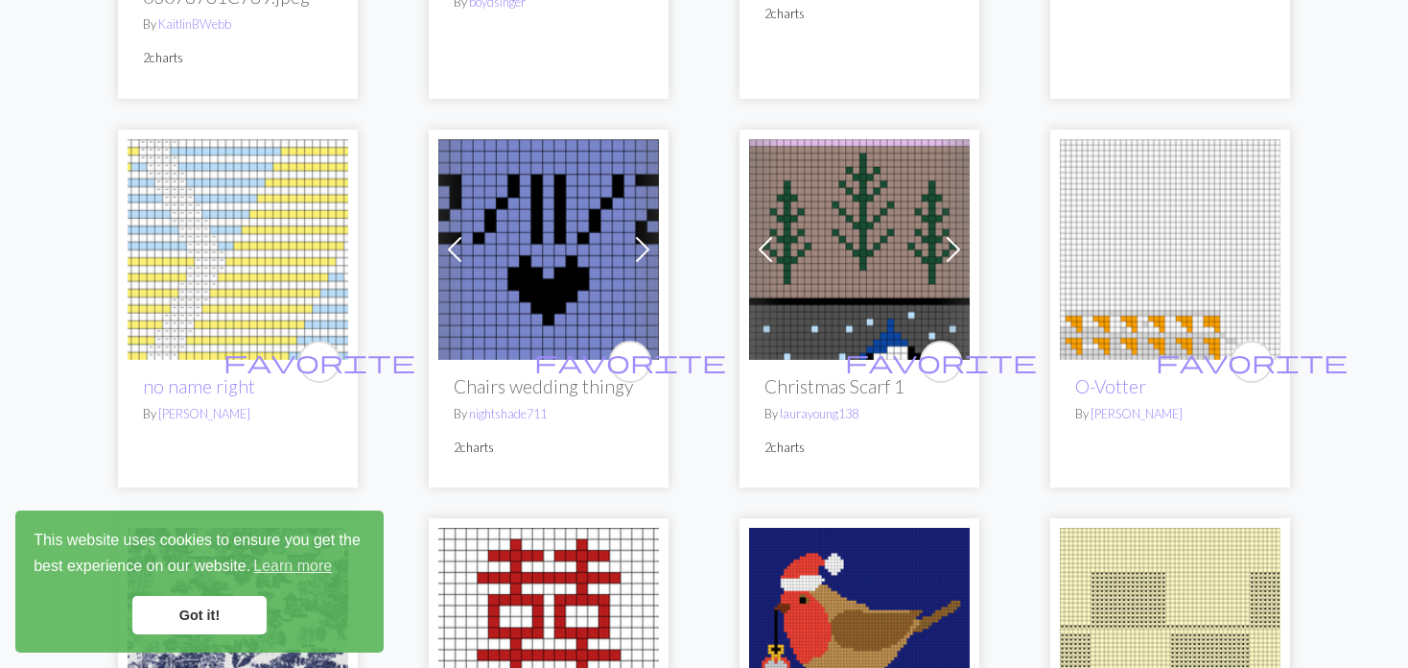
click at [753, 234] on span at bounding box center [765, 249] width 31 height 31
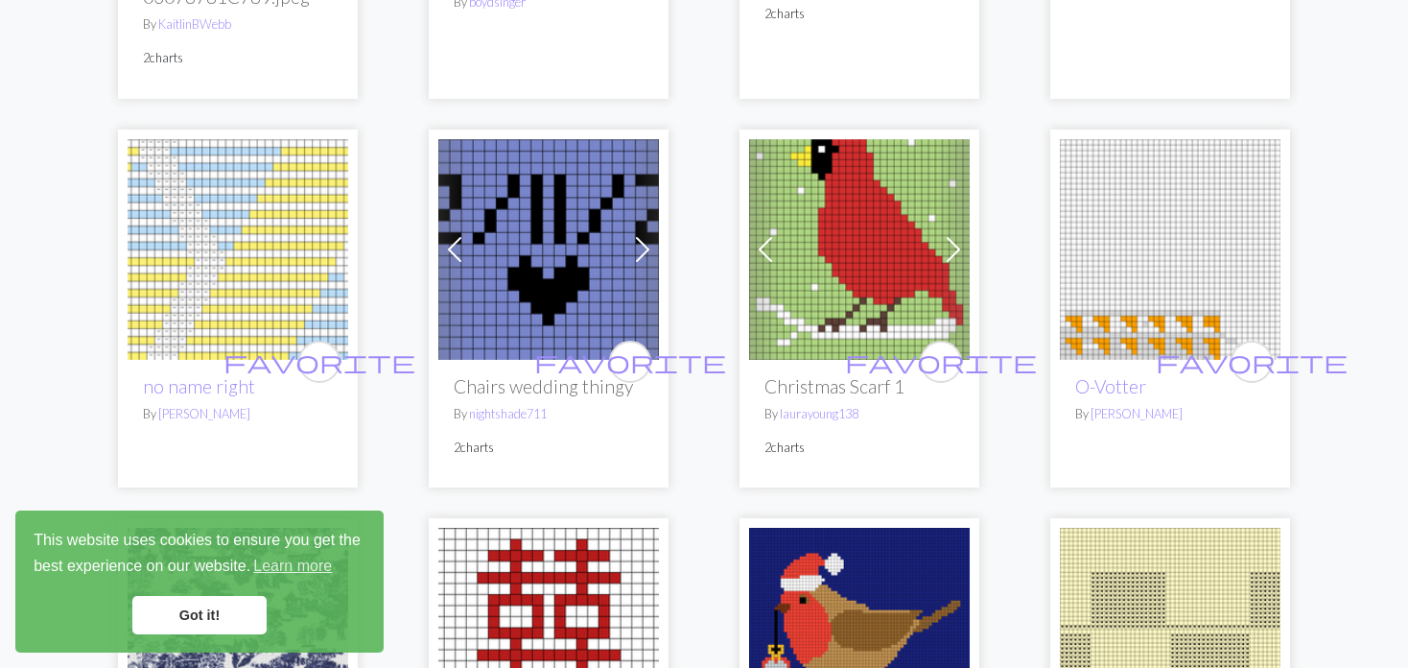
click at [787, 230] on img at bounding box center [859, 249] width 221 height 221
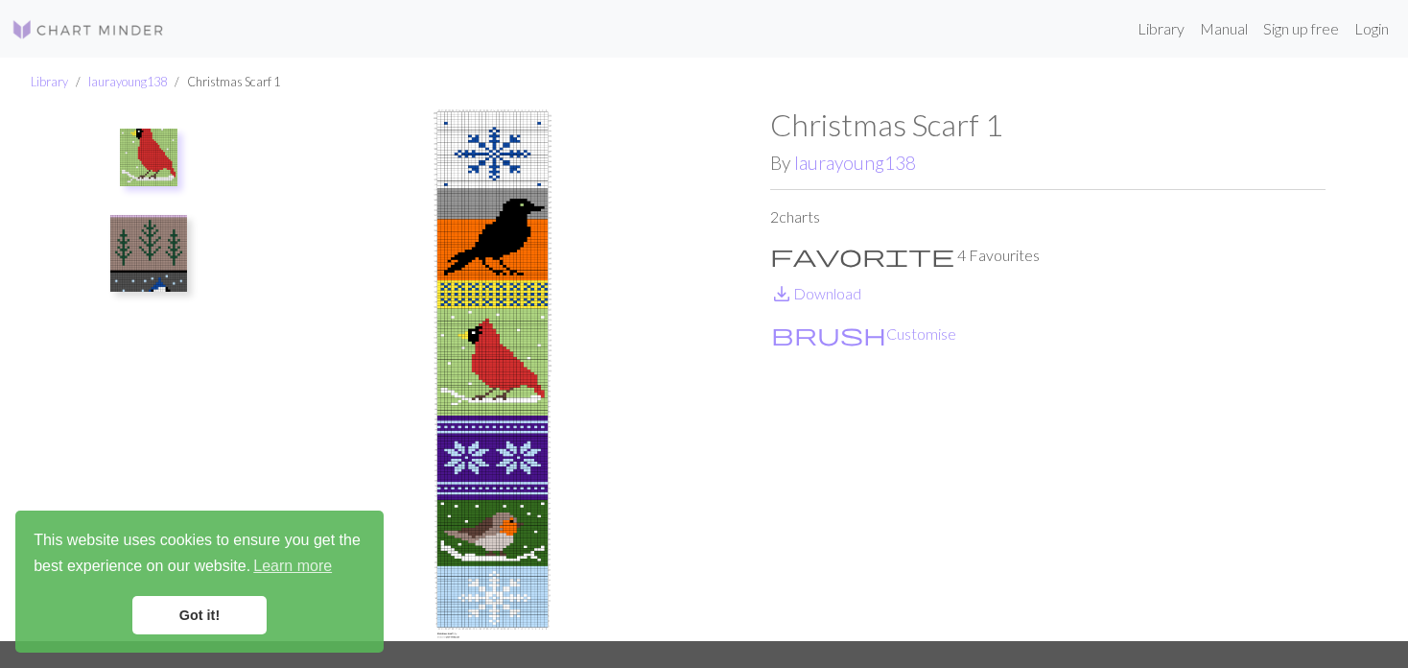
click at [168, 159] on img at bounding box center [149, 158] width 58 height 58
click at [485, 344] on img at bounding box center [492, 373] width 555 height 534
click at [158, 263] on img at bounding box center [148, 253] width 77 height 77
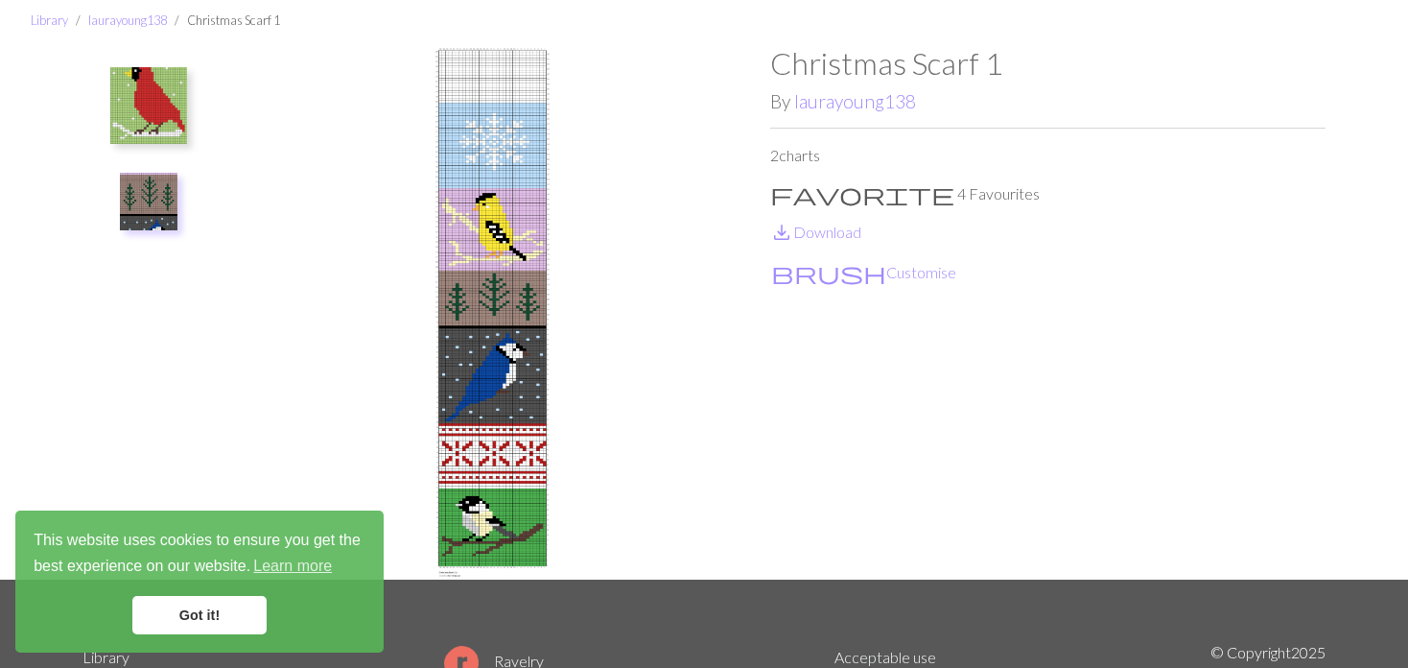
scroll to position [96, 0]
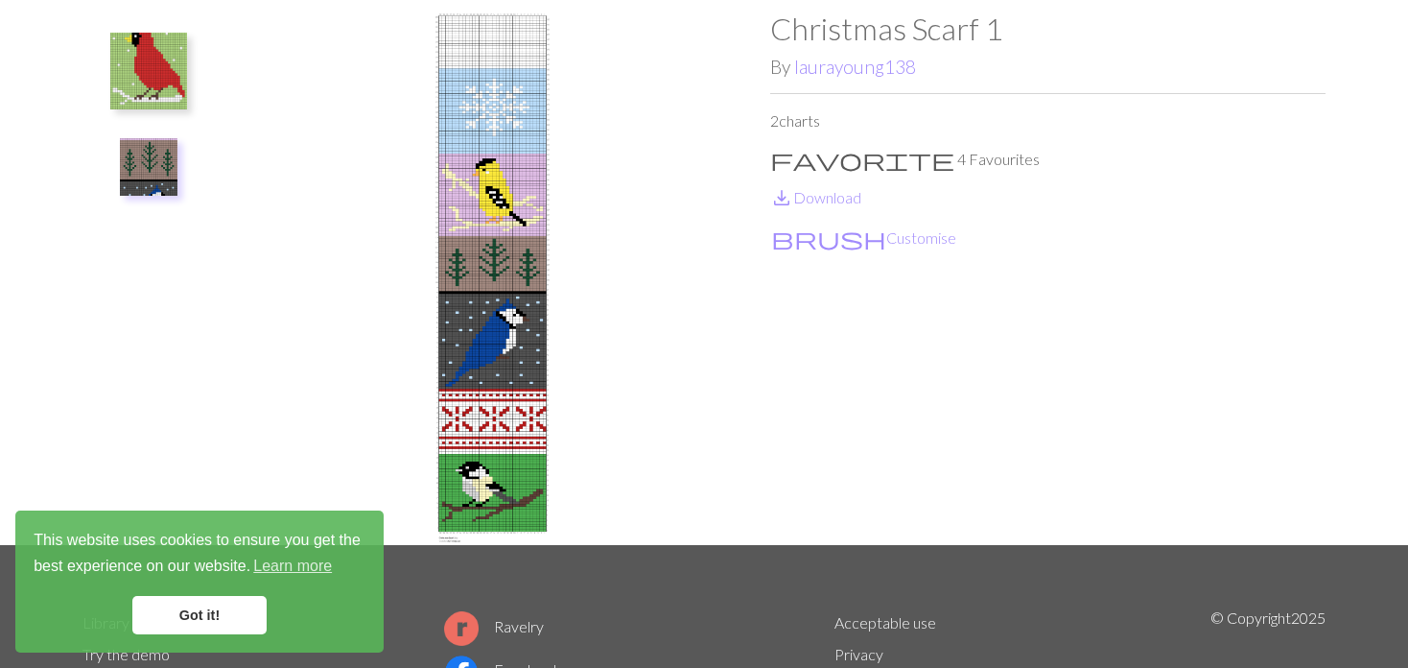
click at [142, 82] on img at bounding box center [148, 71] width 77 height 77
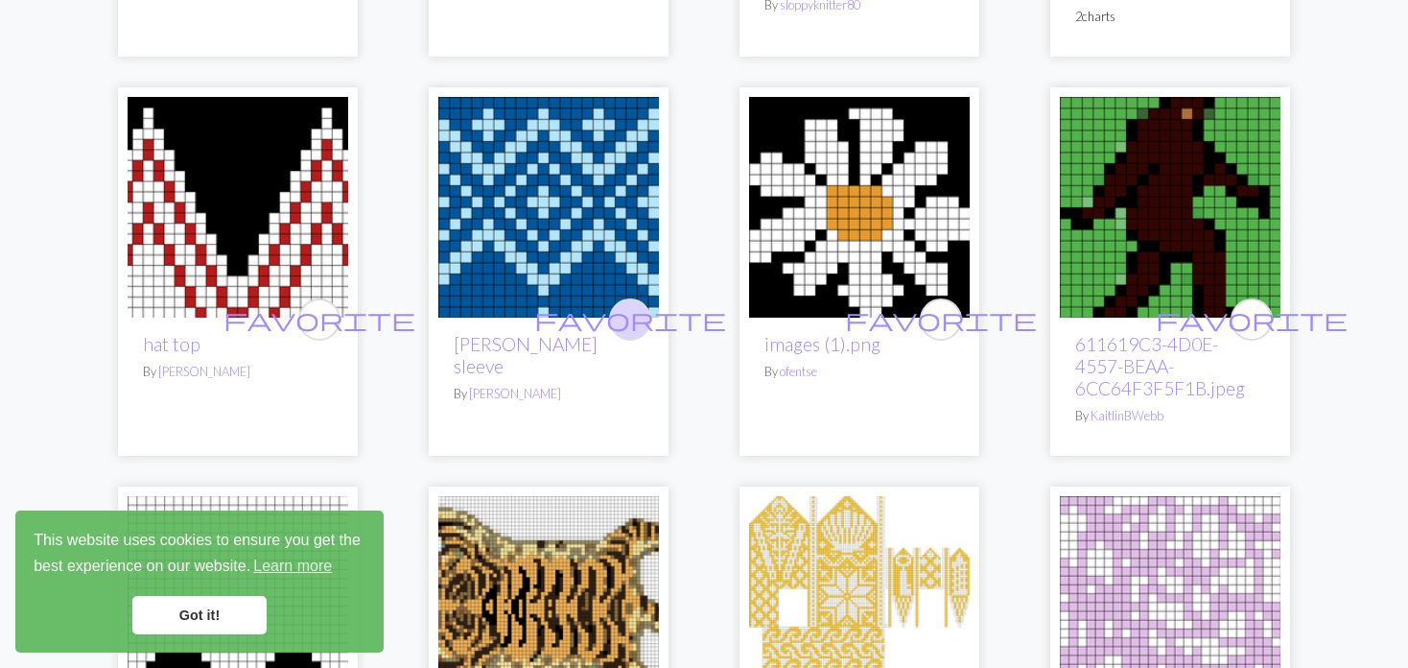
scroll to position [1247, 0]
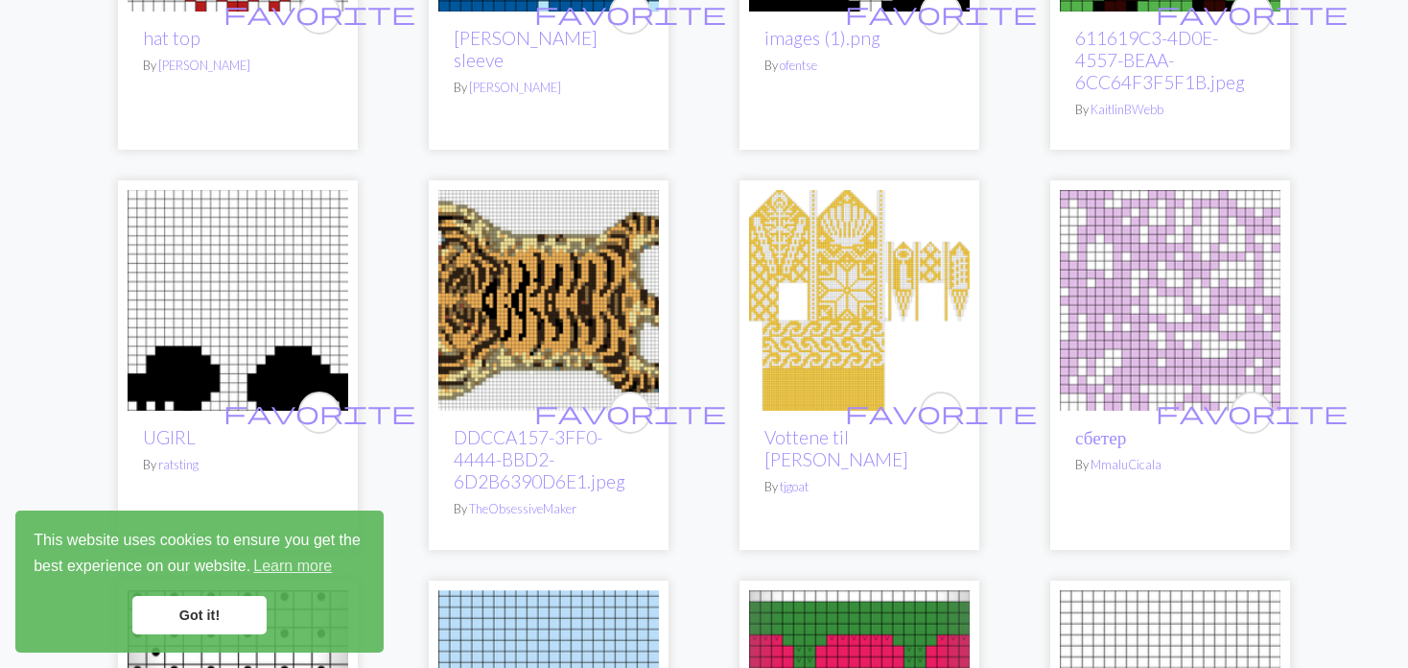
click at [532, 303] on img at bounding box center [548, 300] width 221 height 221
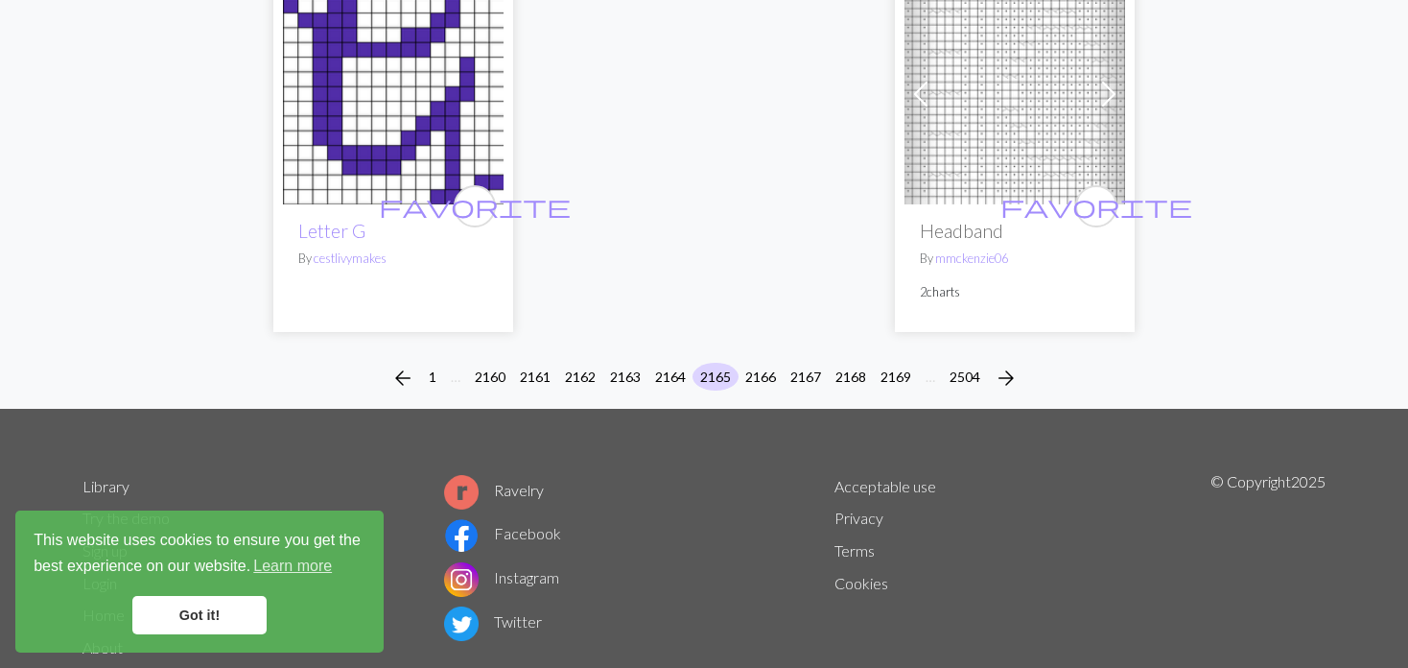
scroll to position [5085, 0]
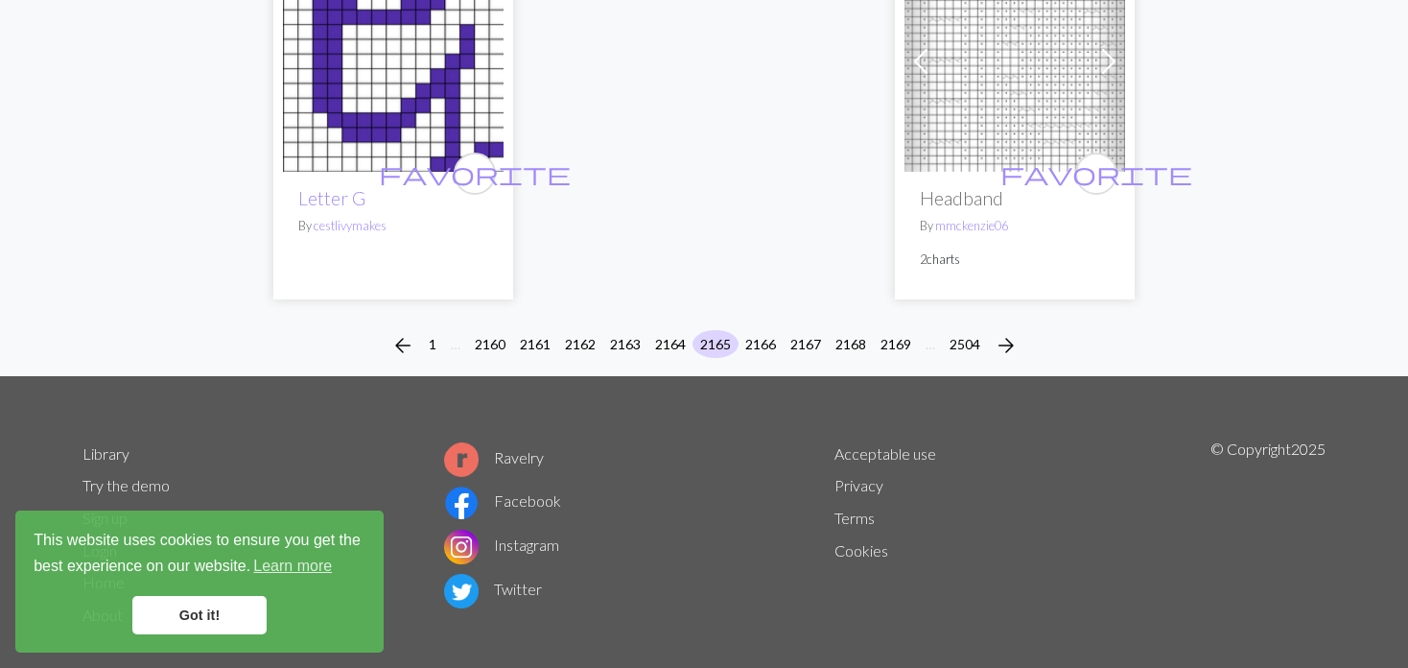
click at [682, 315] on div "arrow_back 1 … 2160 2161 2162 2163 2164 2165 2166 2167 2168 2169 … 2504 arrow_f…" at bounding box center [704, 345] width 1408 height 61
click at [757, 330] on button "2166" at bounding box center [761, 344] width 46 height 28
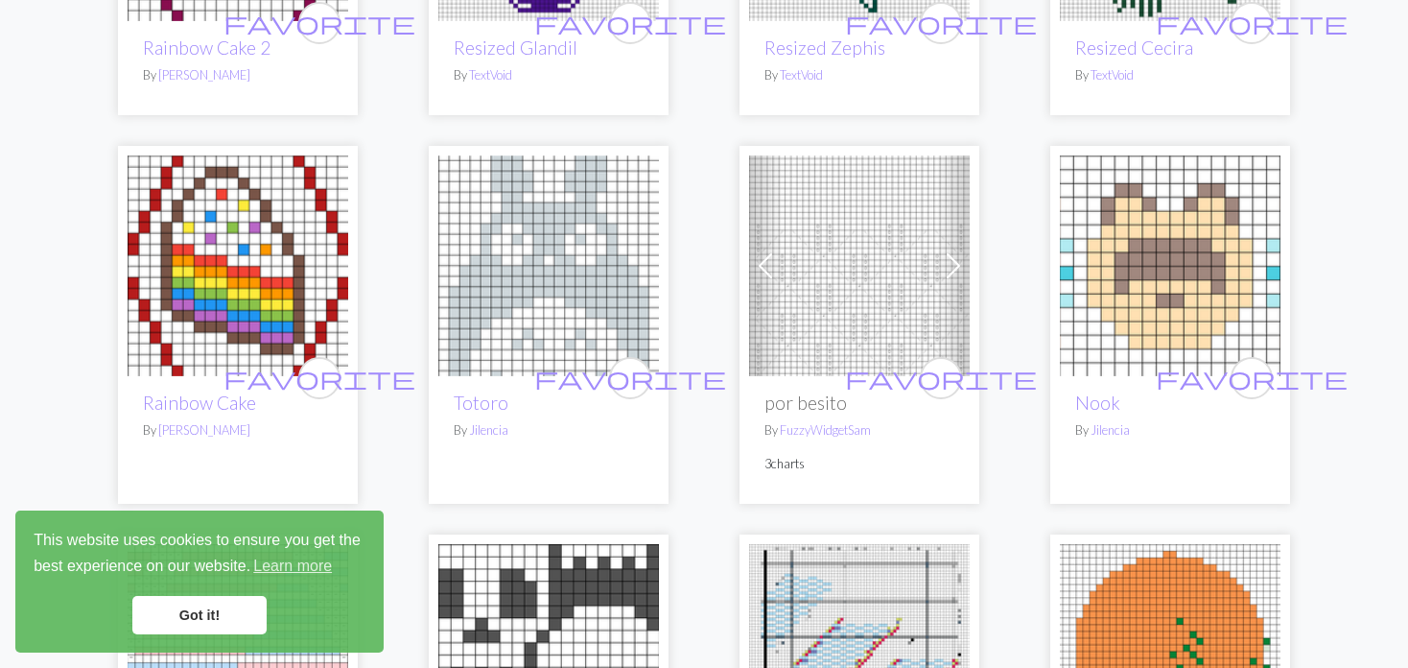
scroll to position [2111, 0]
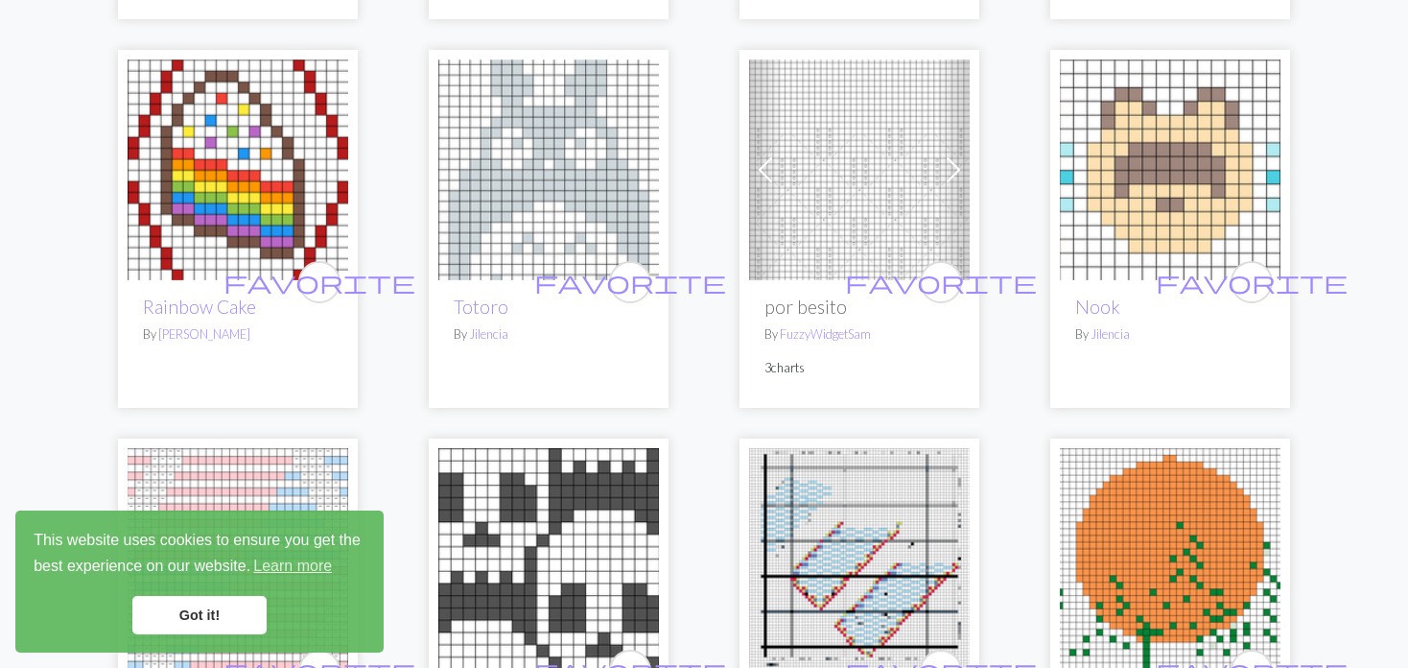
click at [762, 169] on span at bounding box center [765, 169] width 31 height 31
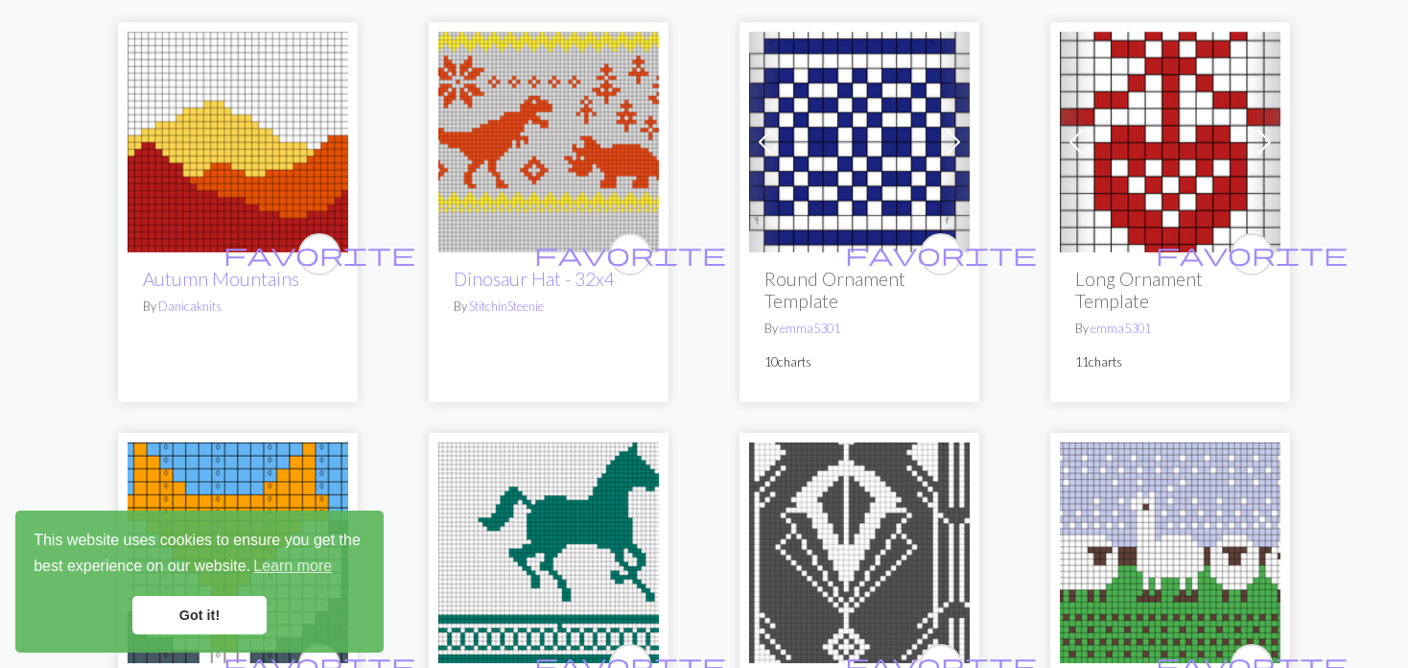
scroll to position [3358, 0]
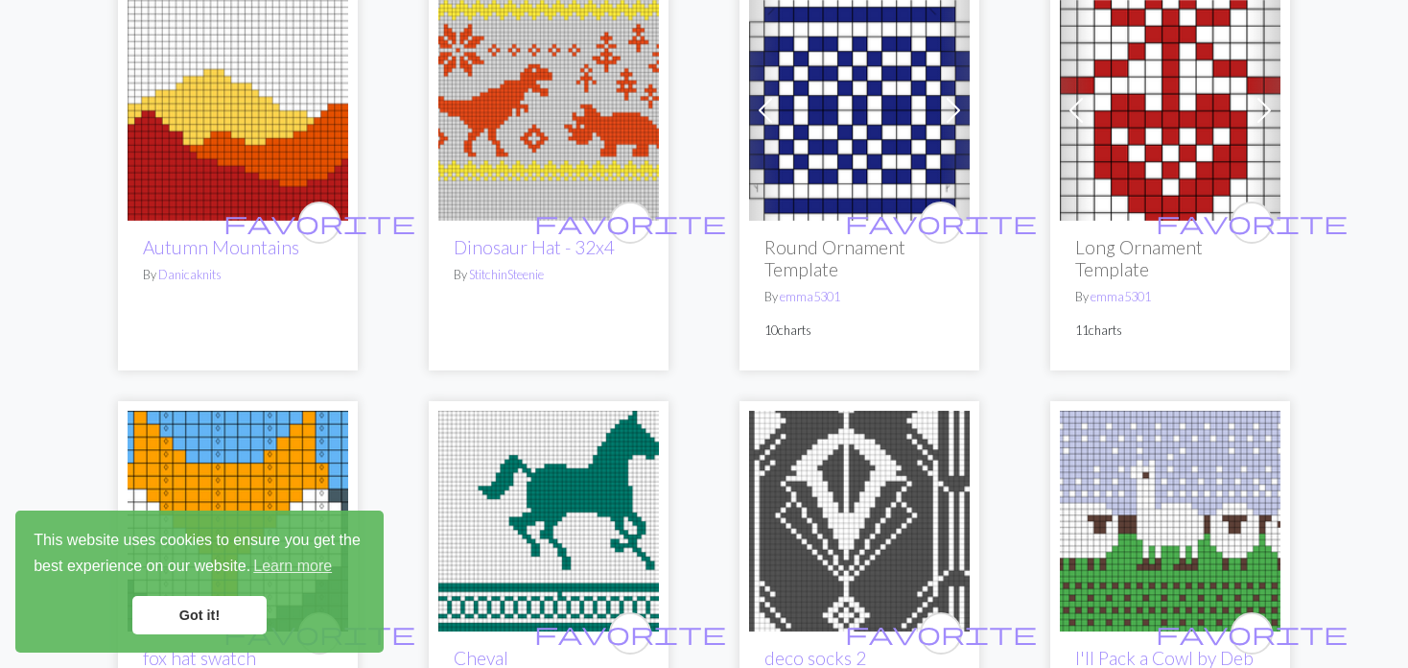
click at [1097, 210] on img at bounding box center [1170, 110] width 221 height 221
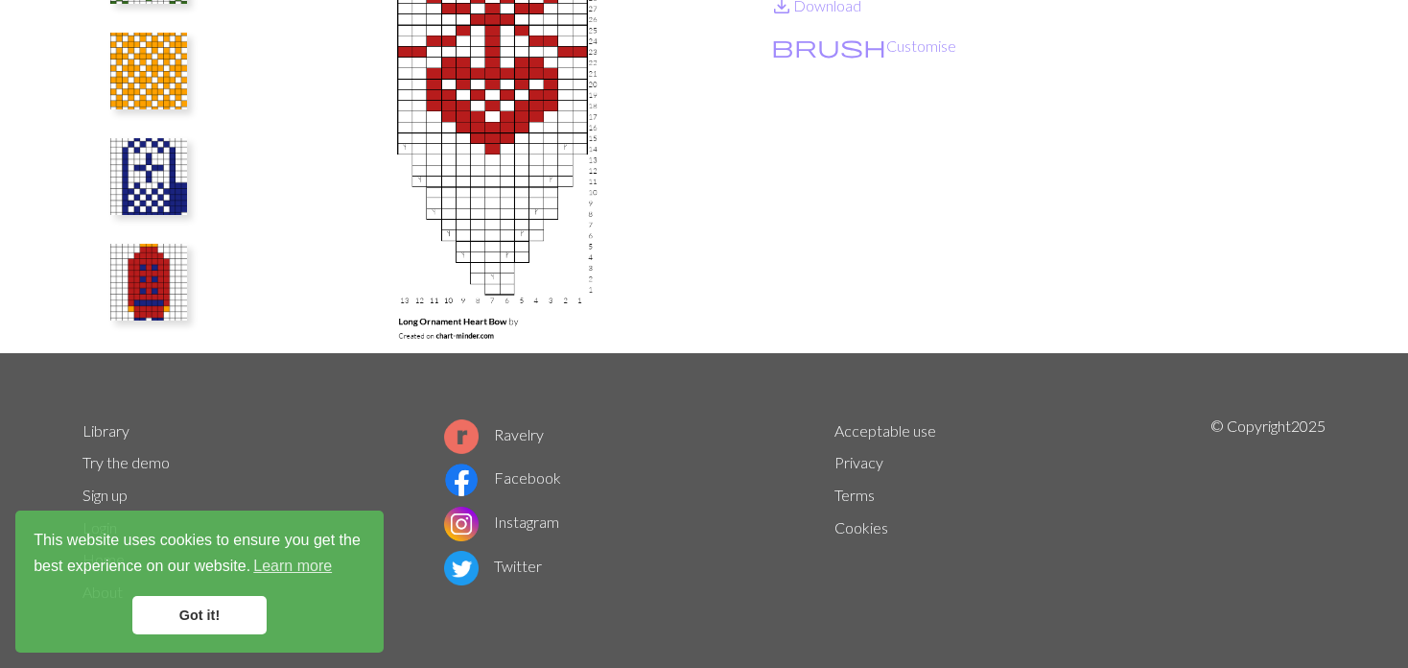
scroll to position [289, 0]
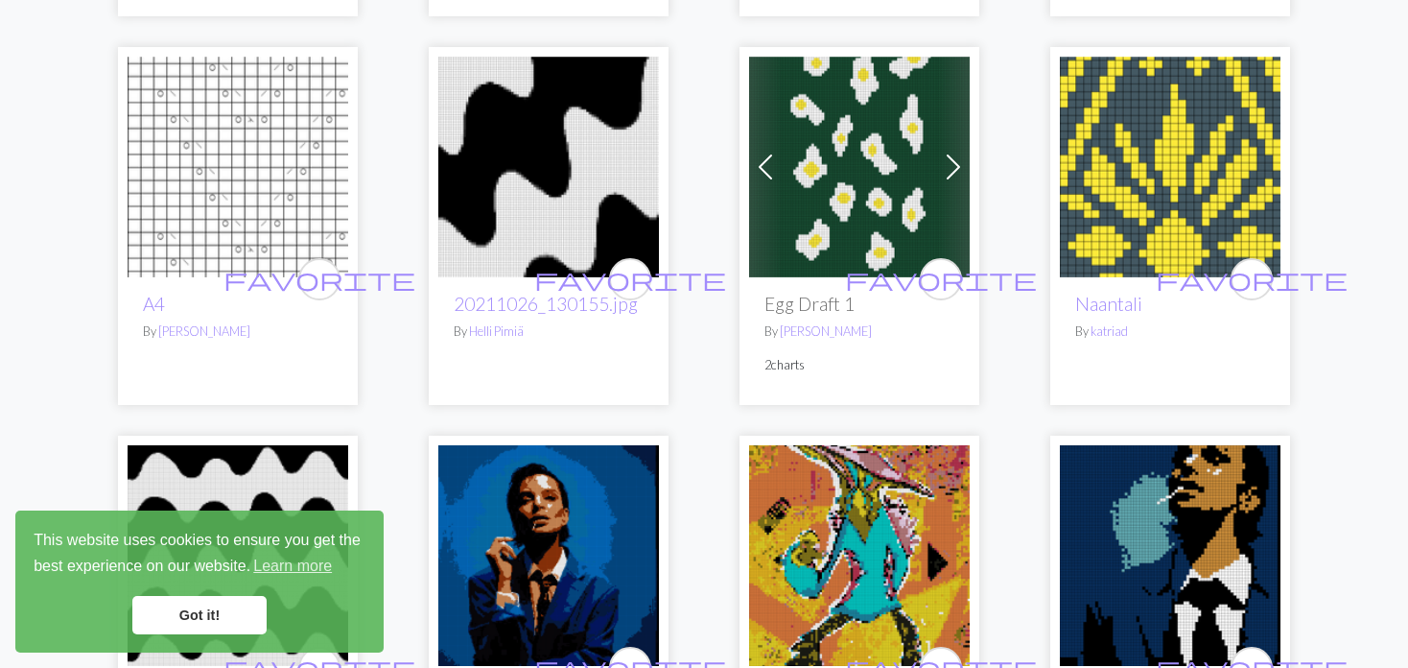
scroll to position [480, 0]
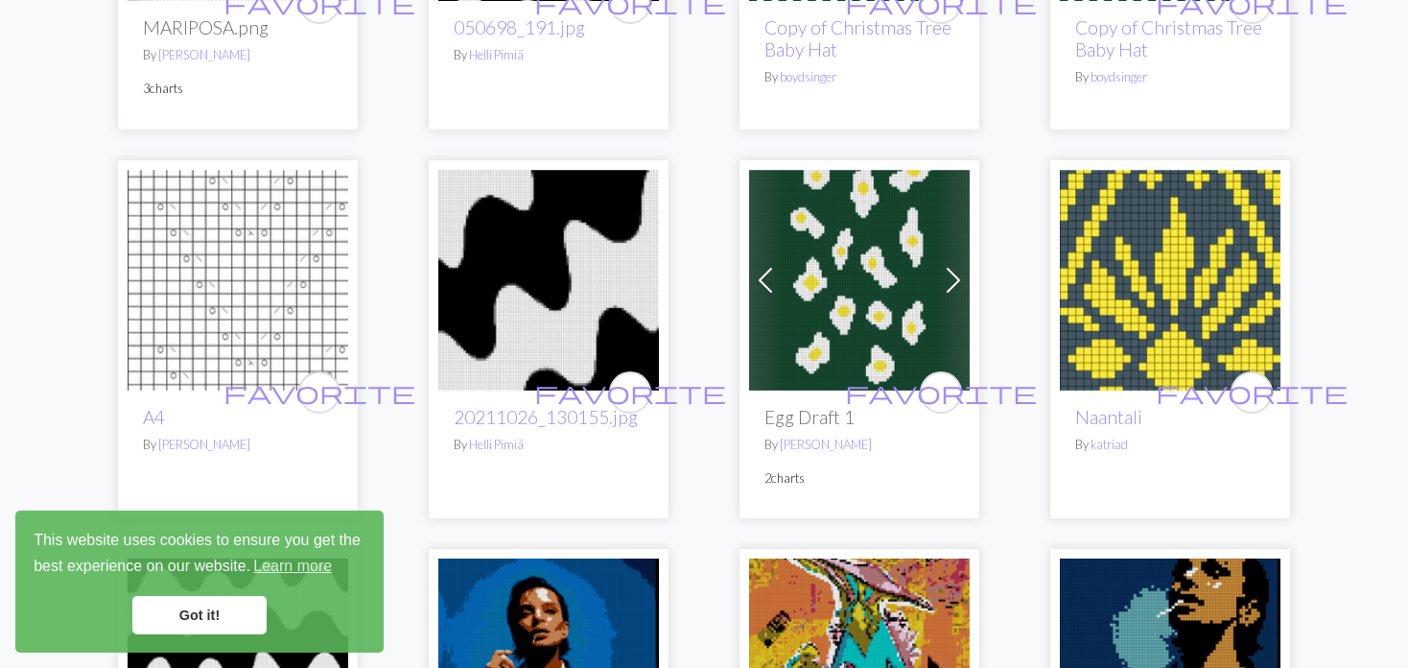
click at [756, 279] on span at bounding box center [765, 280] width 31 height 31
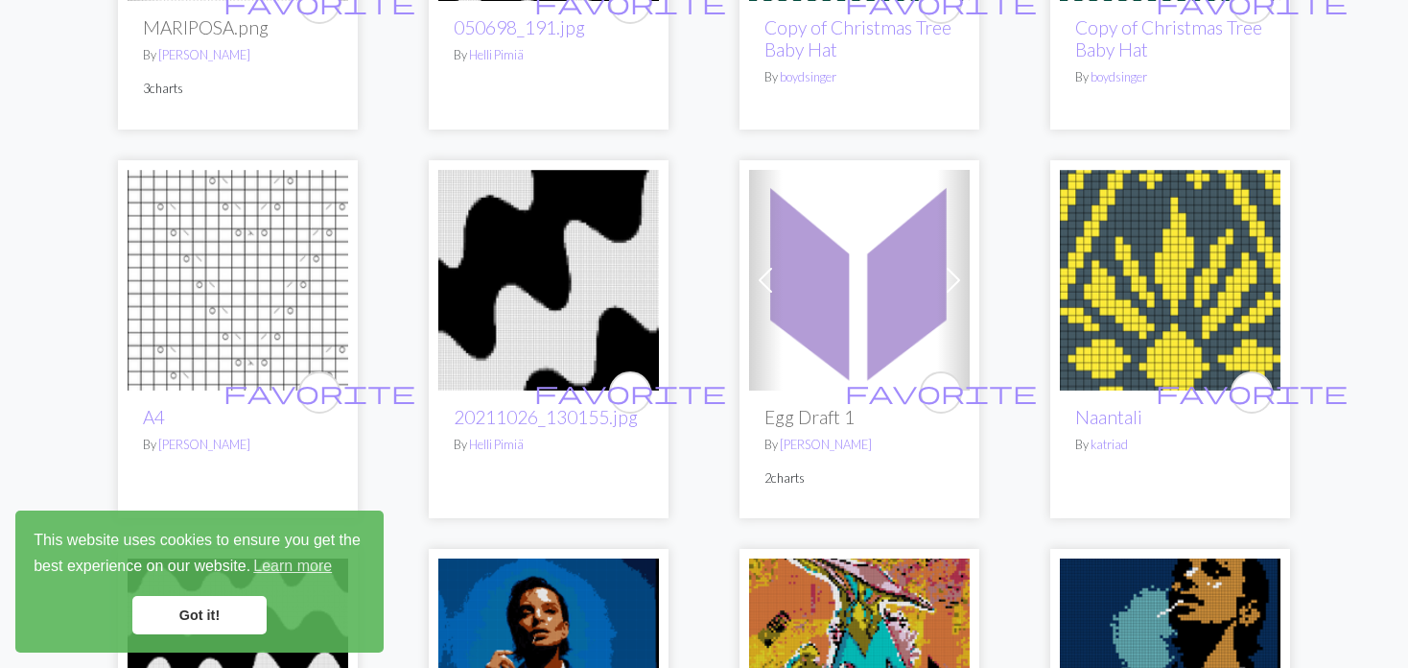
click at [756, 279] on span at bounding box center [765, 280] width 31 height 31
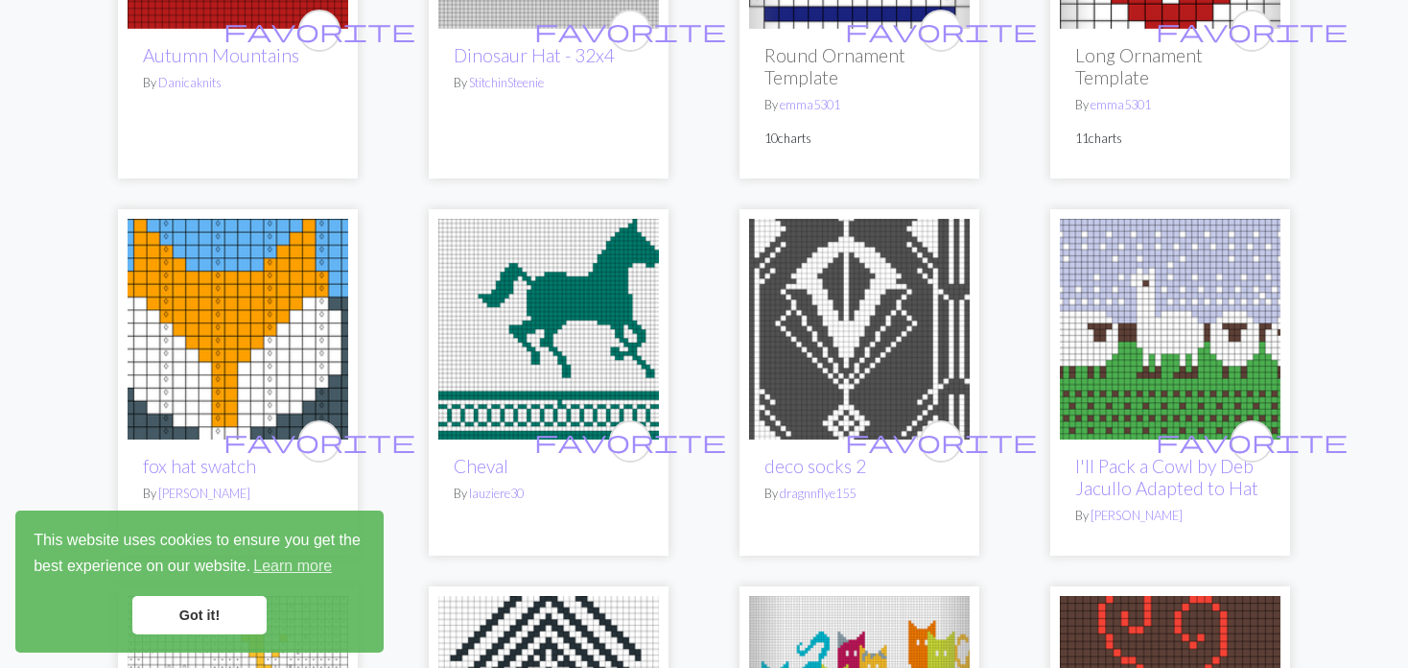
scroll to position [3646, 0]
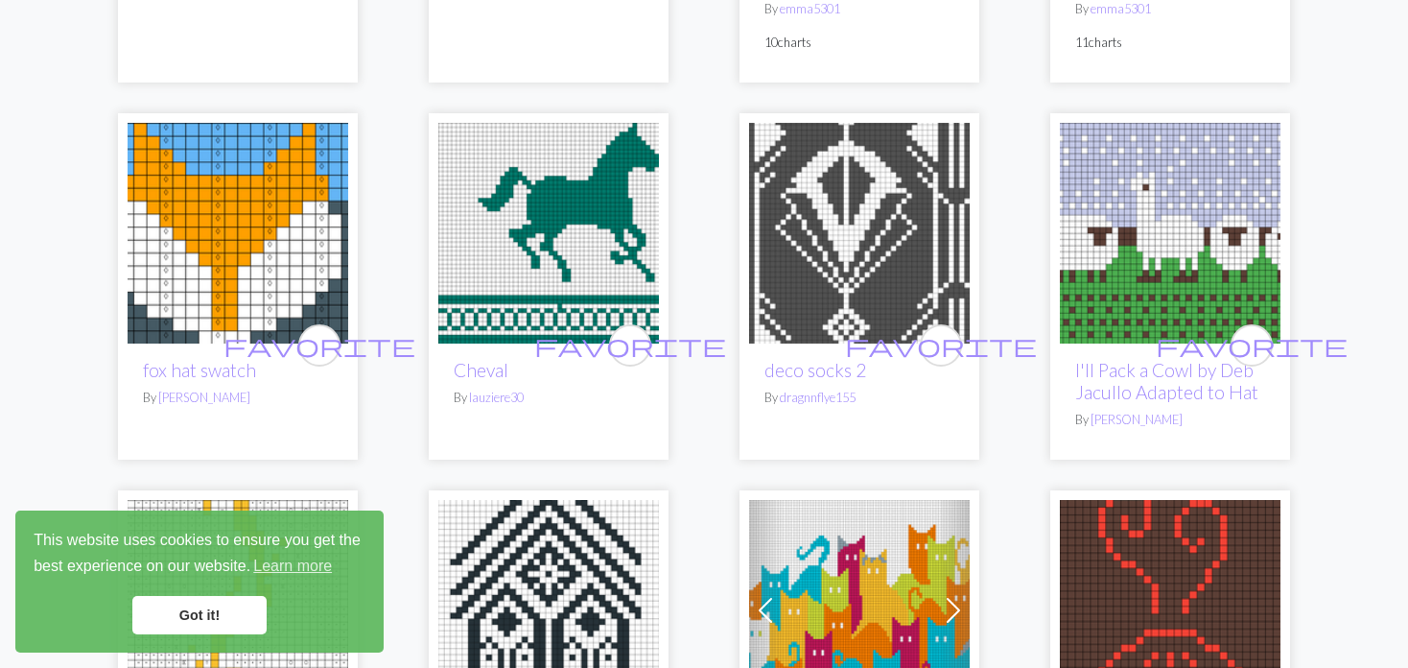
click at [626, 181] on img at bounding box center [548, 233] width 221 height 221
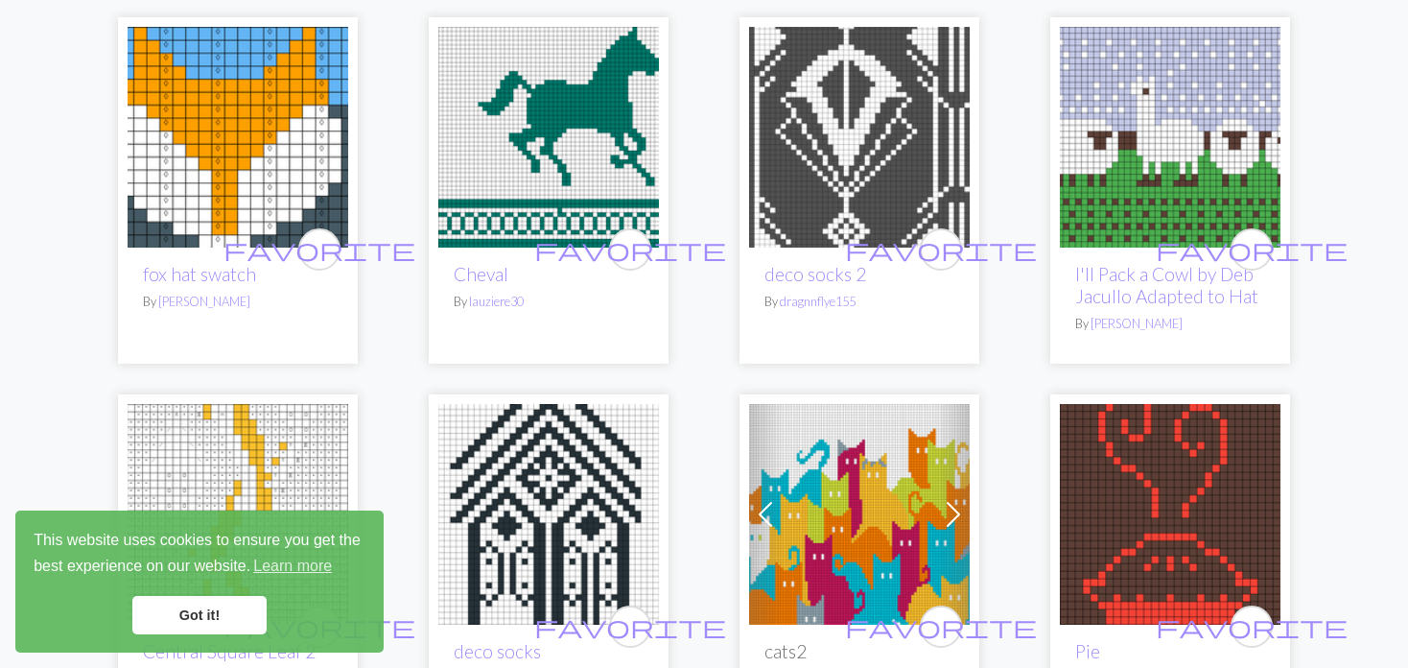
click at [246, 123] on img at bounding box center [238, 137] width 221 height 221
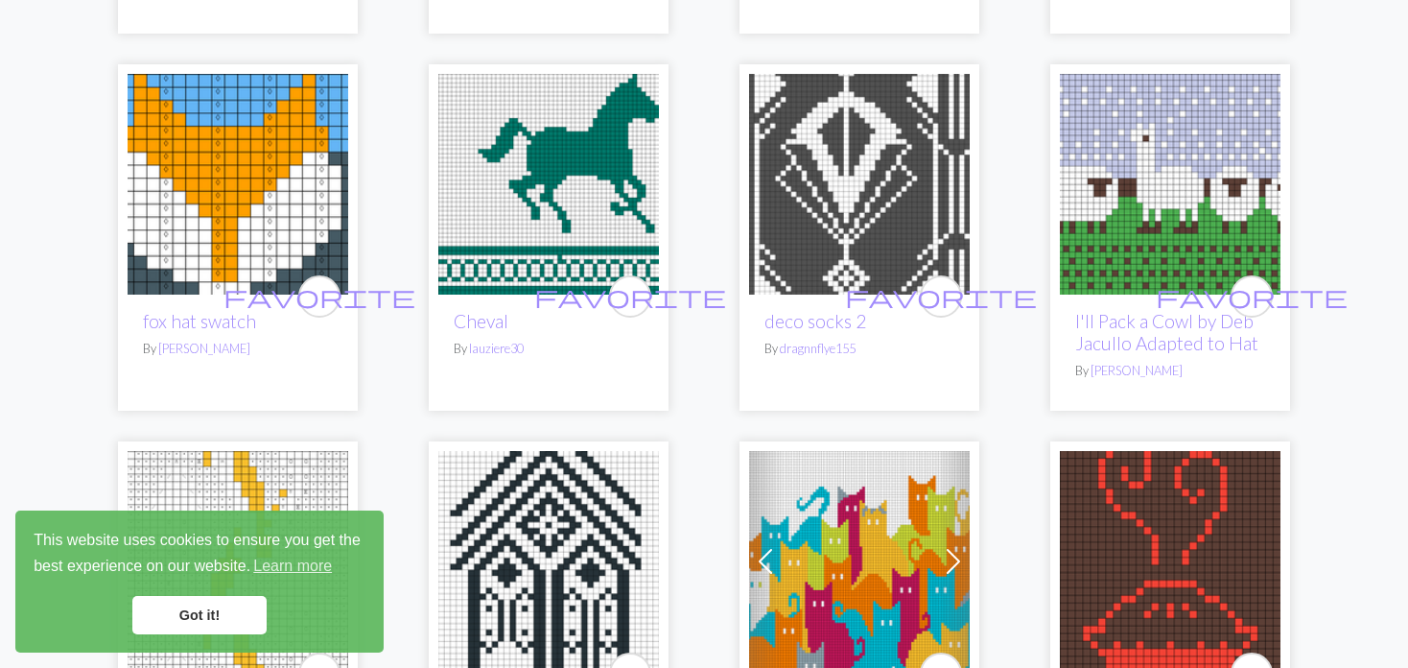
scroll to position [3742, 0]
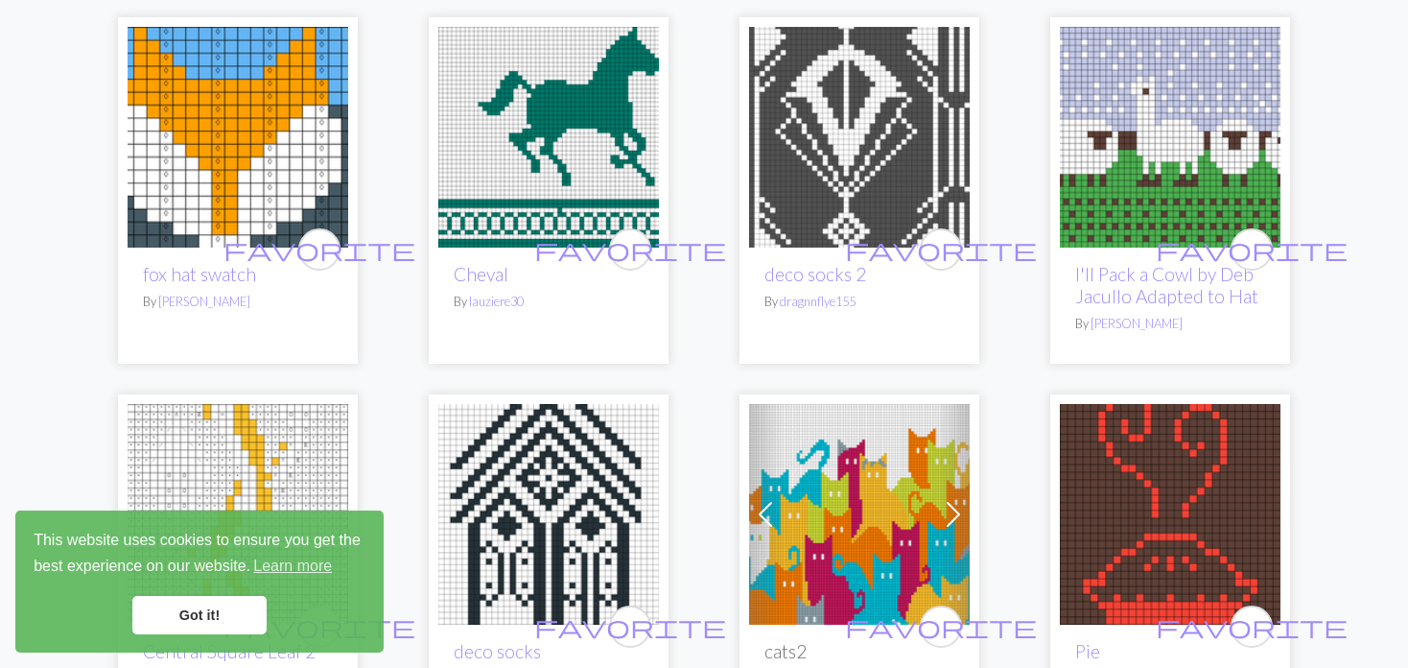
click at [837, 139] on img at bounding box center [859, 137] width 221 height 221
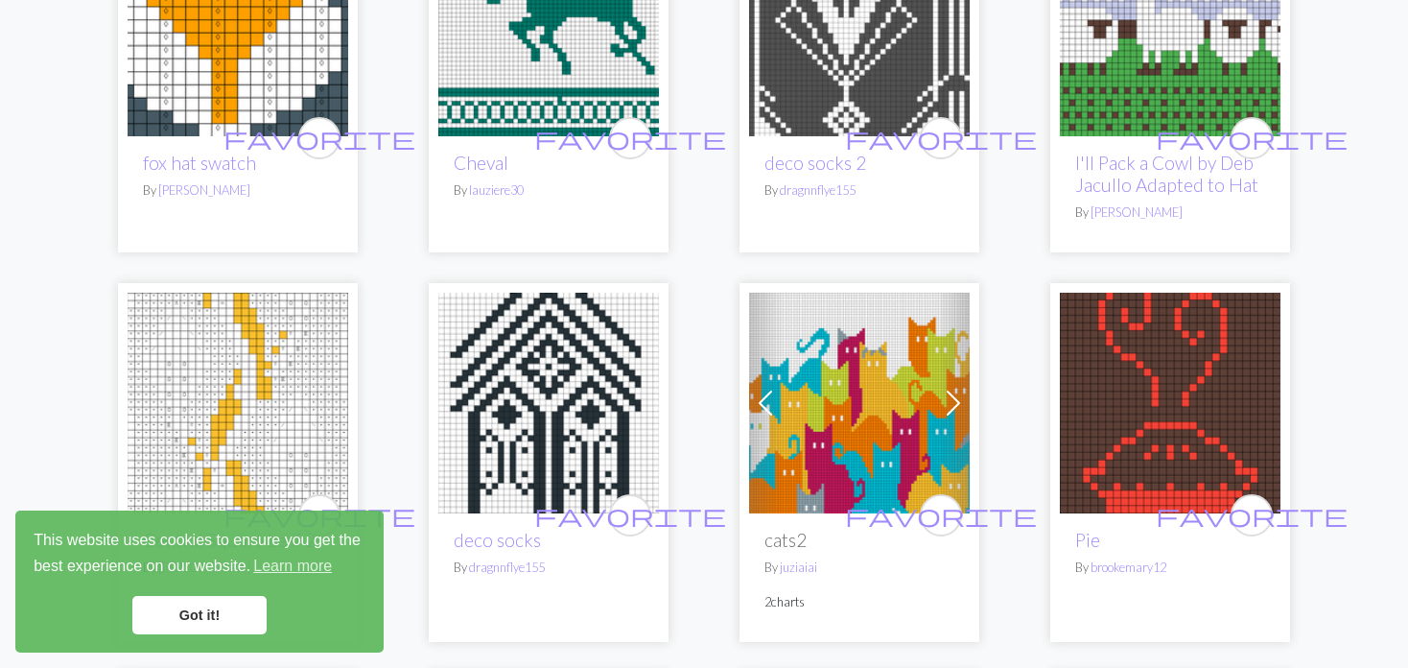
scroll to position [3857, 0]
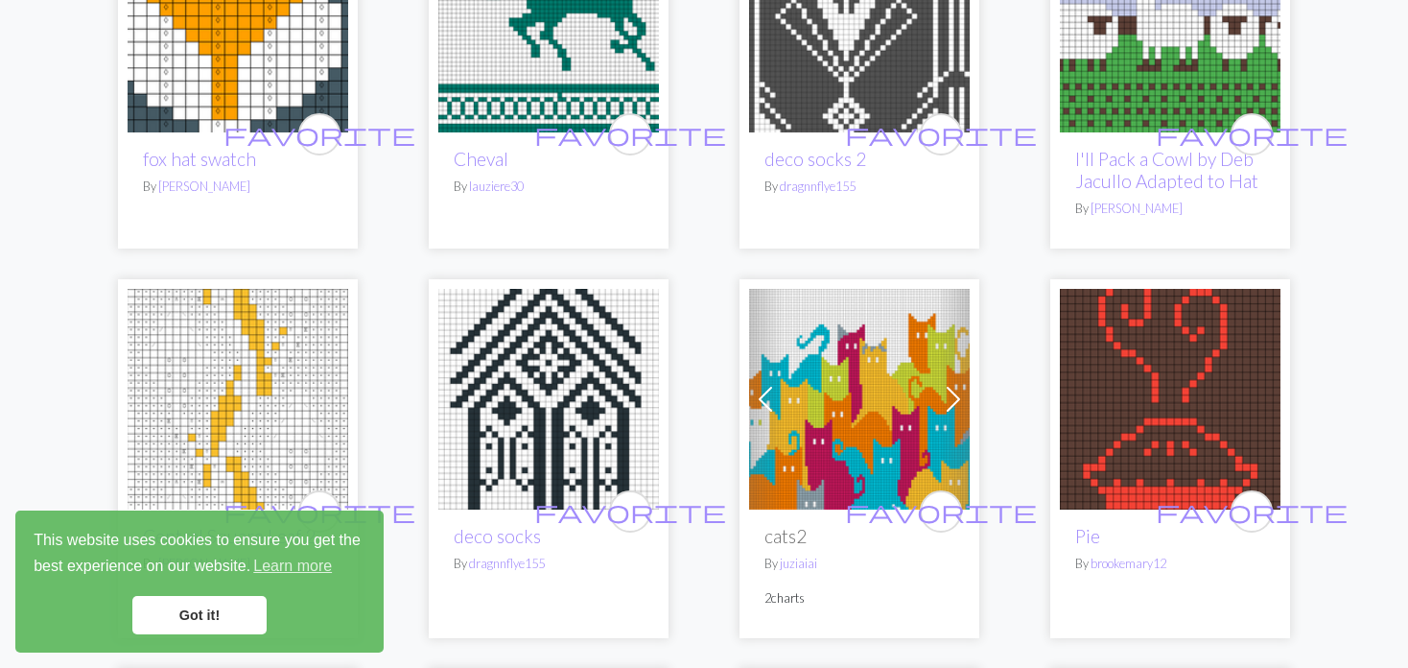
click at [549, 435] on img at bounding box center [548, 399] width 221 height 221
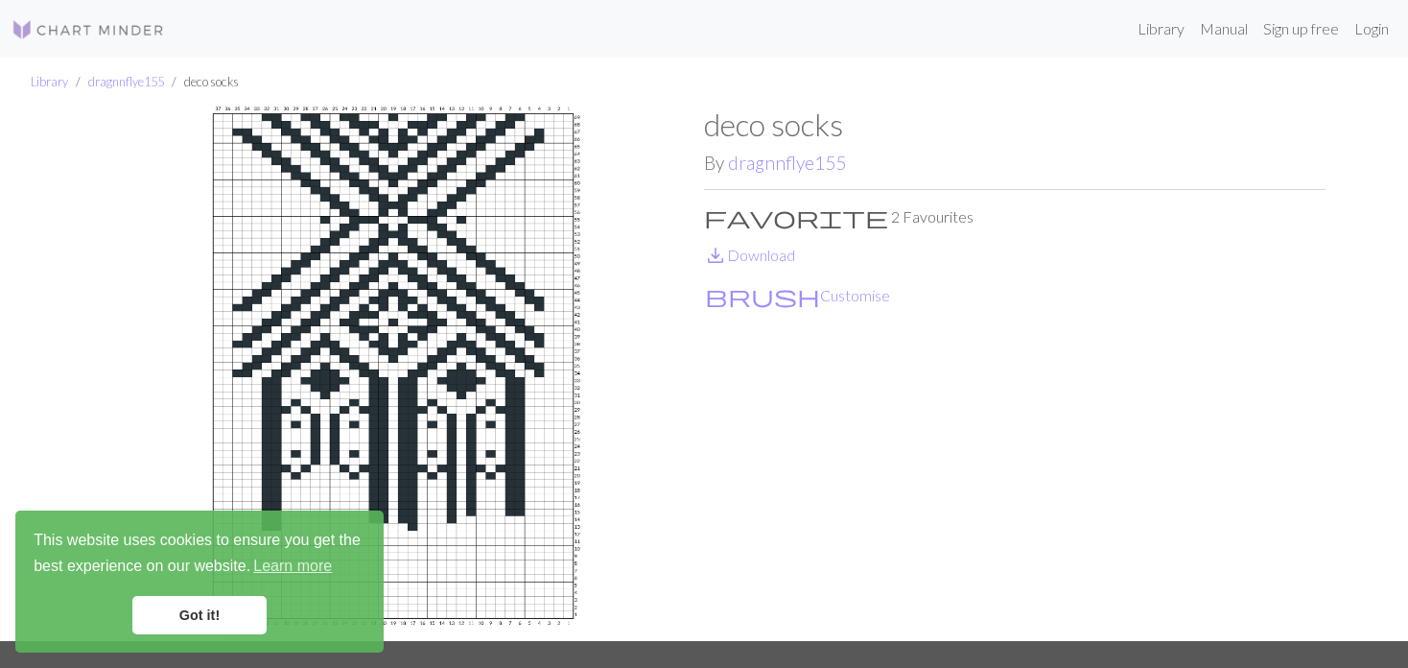
scroll to position [96, 0]
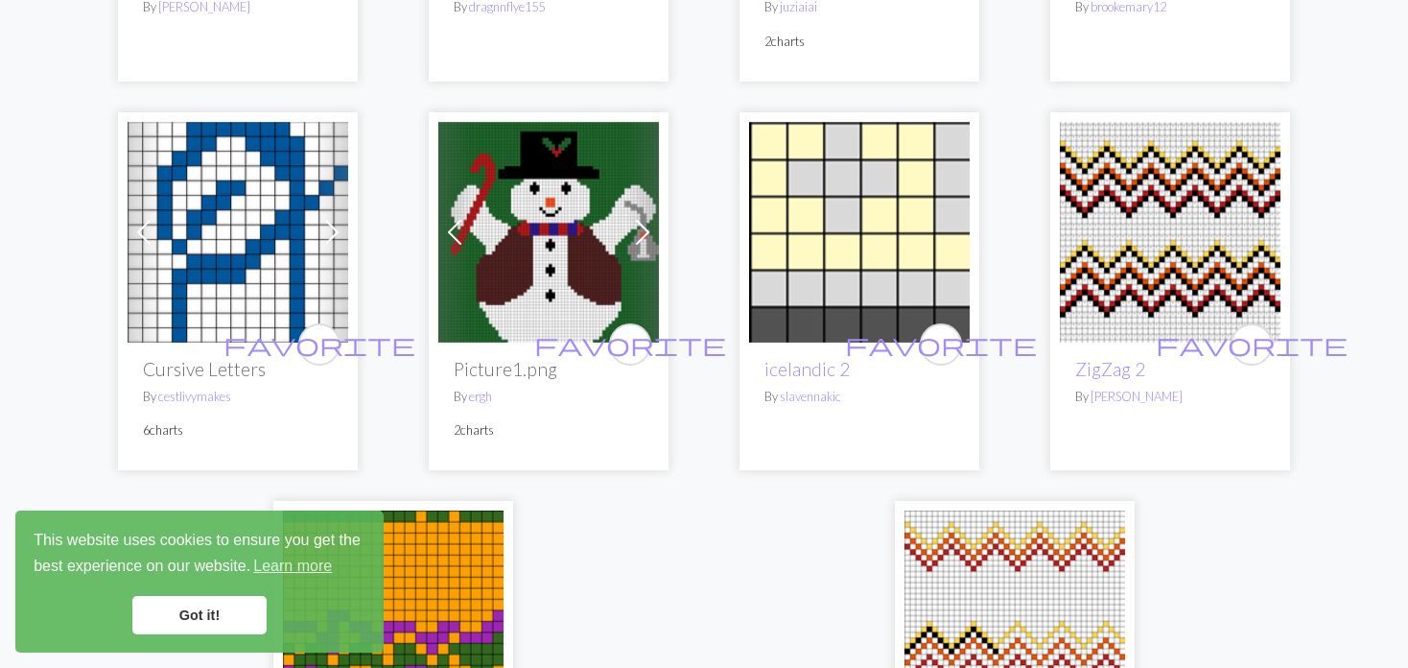
scroll to position [4509, 0]
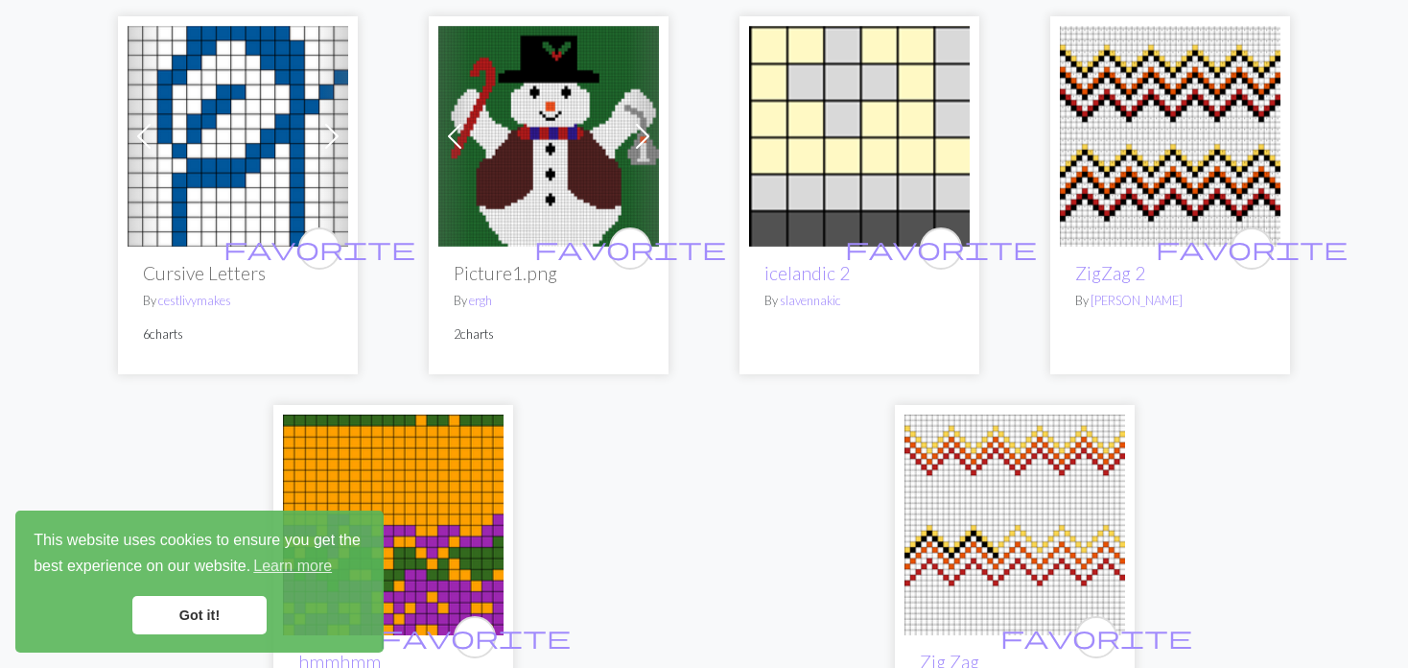
click at [555, 103] on img at bounding box center [548, 136] width 221 height 221
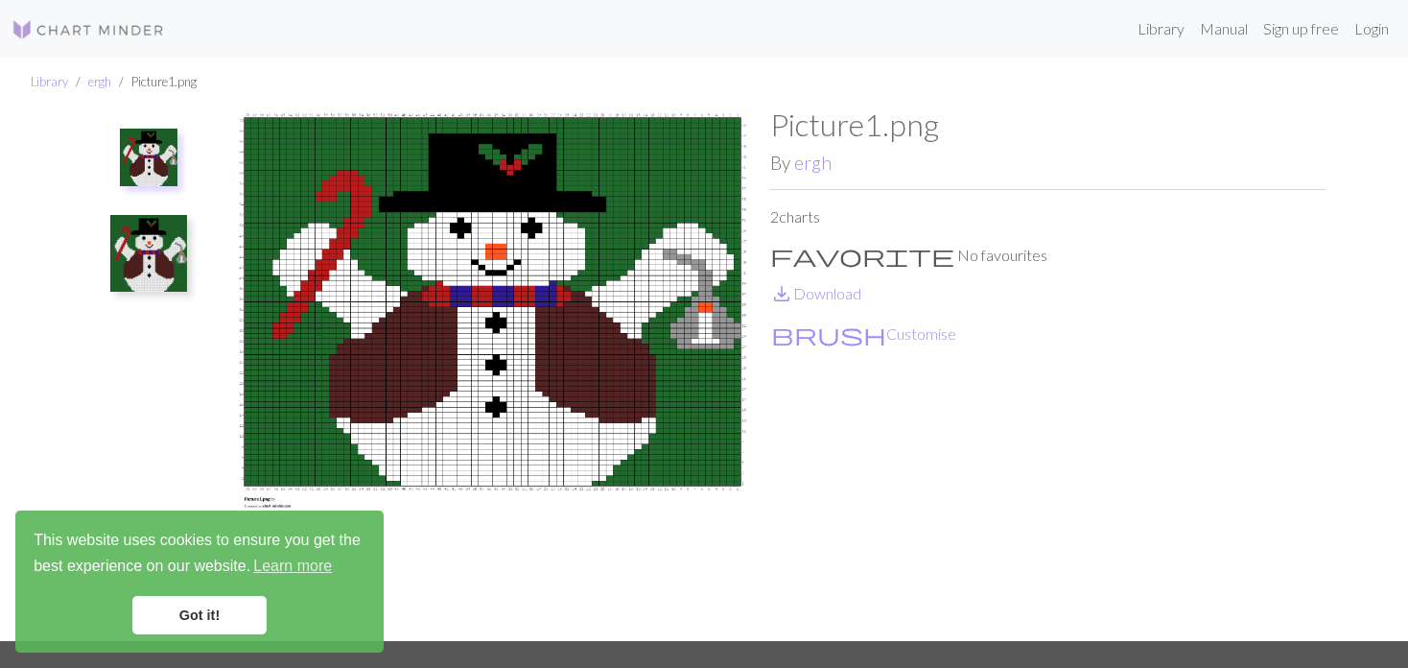
click at [140, 253] on img at bounding box center [148, 253] width 77 height 77
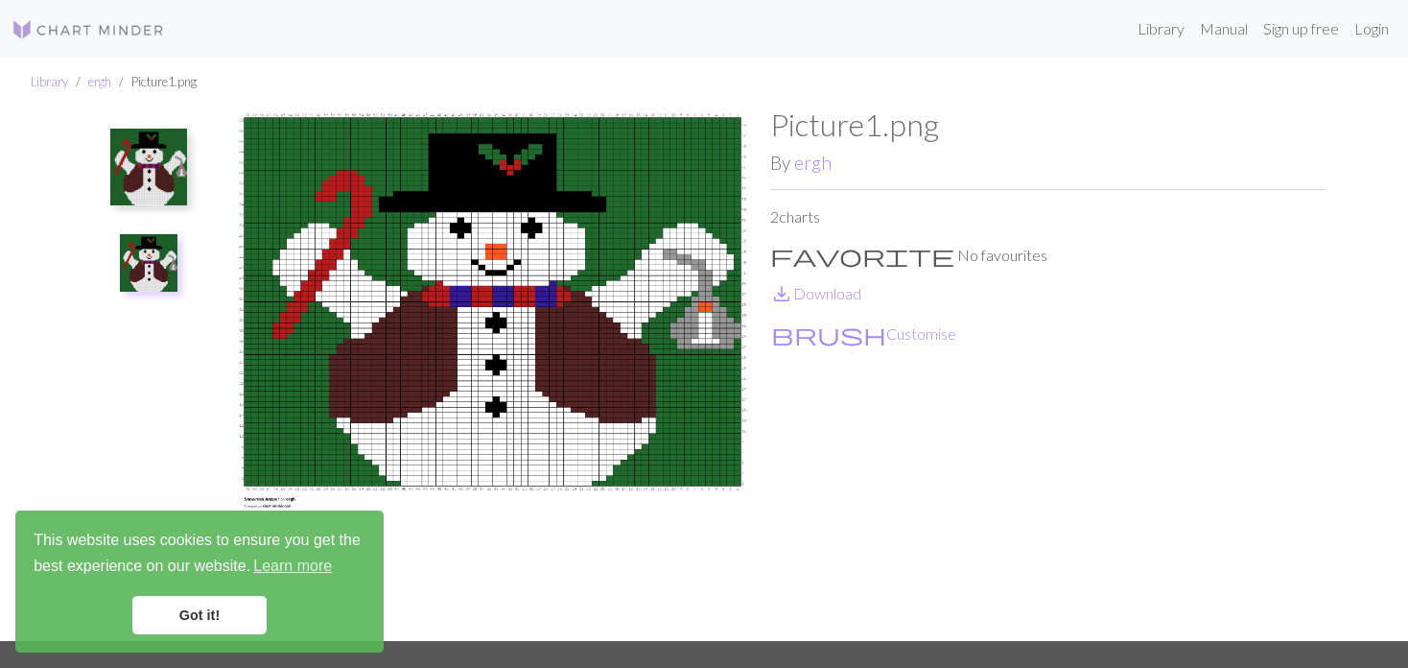
click at [168, 176] on img at bounding box center [148, 167] width 77 height 77
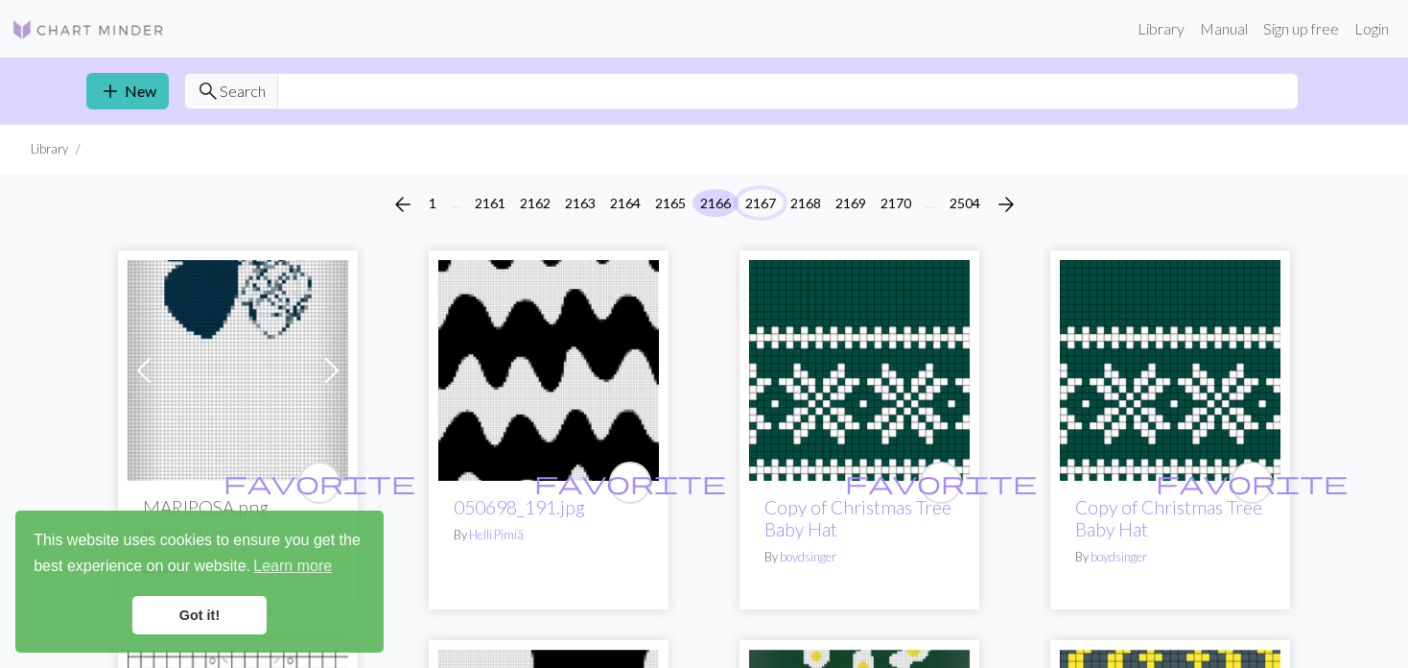
click at [772, 201] on button "2167" at bounding box center [761, 203] width 46 height 28
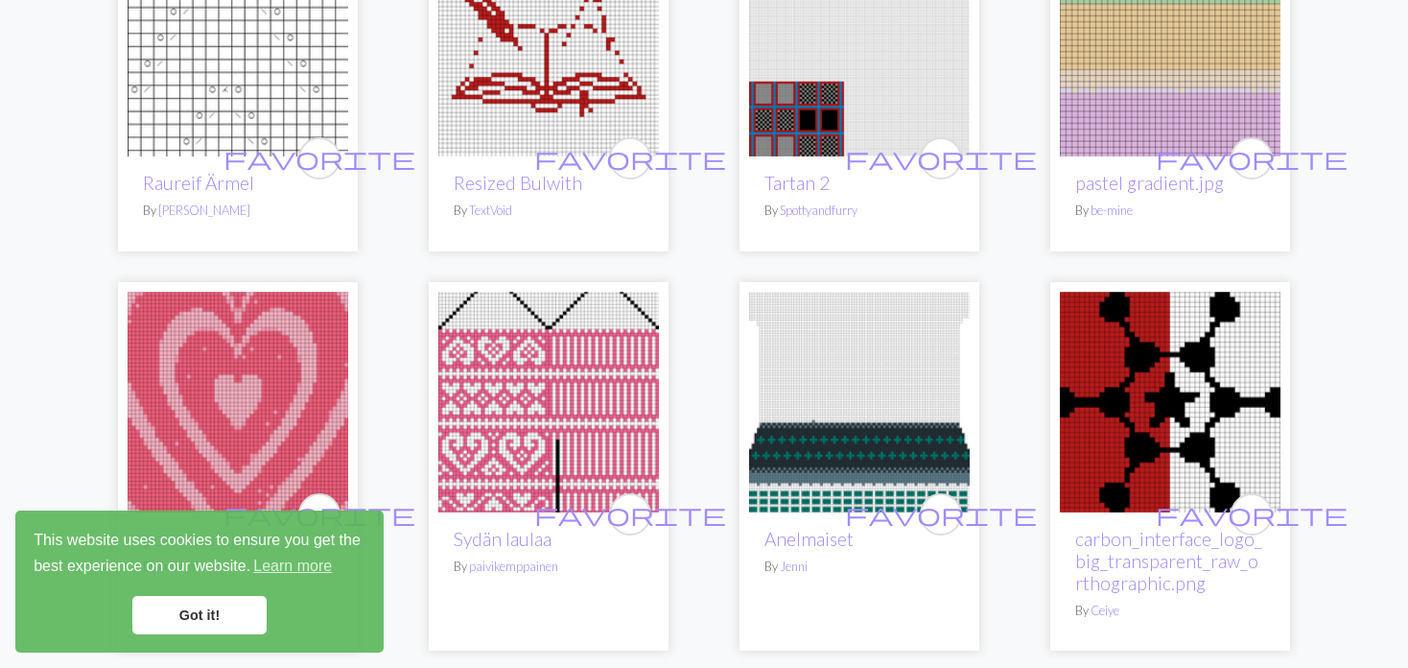
scroll to position [1919, 0]
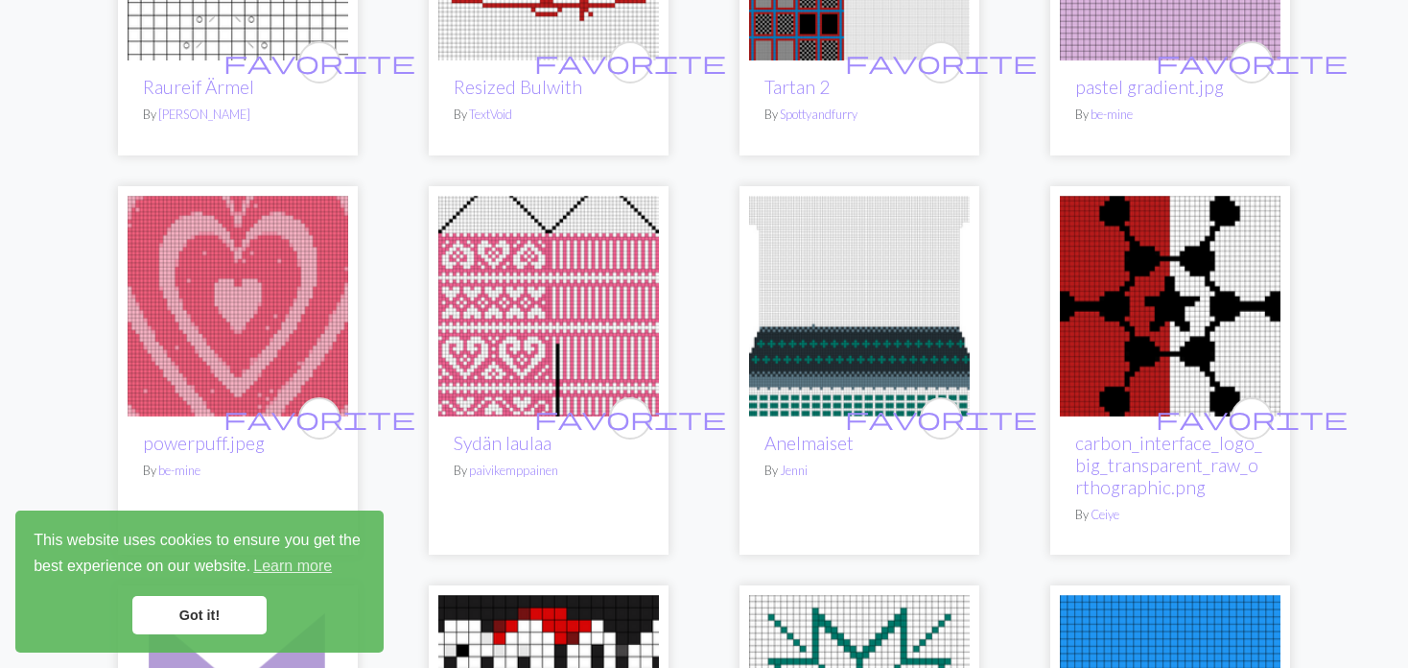
click at [516, 319] on img at bounding box center [548, 306] width 221 height 221
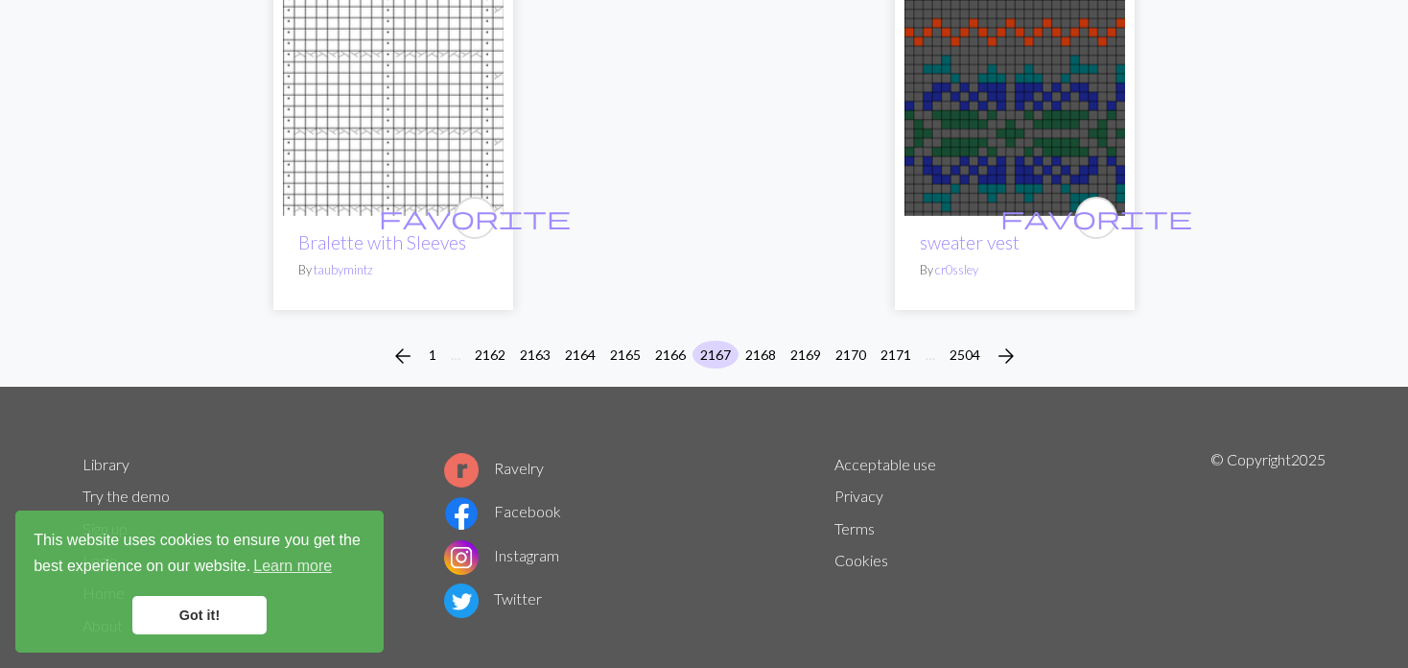
scroll to position [4862, 0]
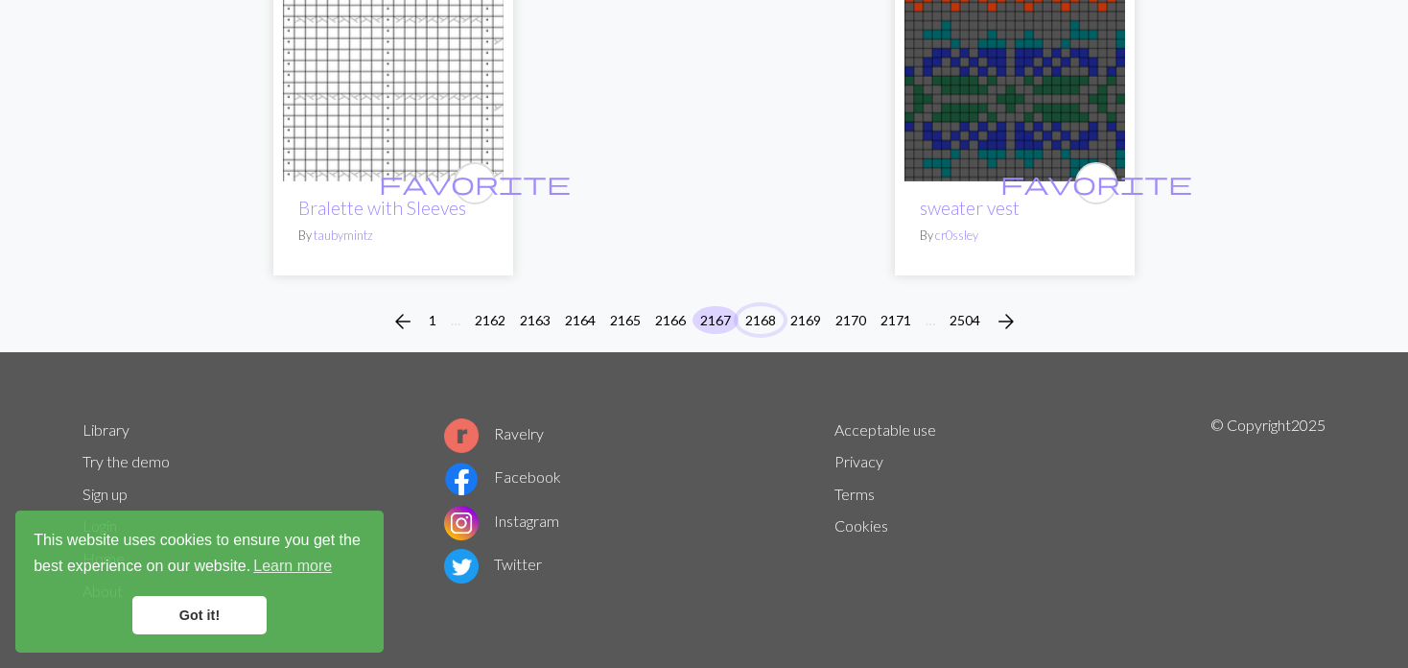
click at [759, 313] on button "2168" at bounding box center [761, 320] width 46 height 28
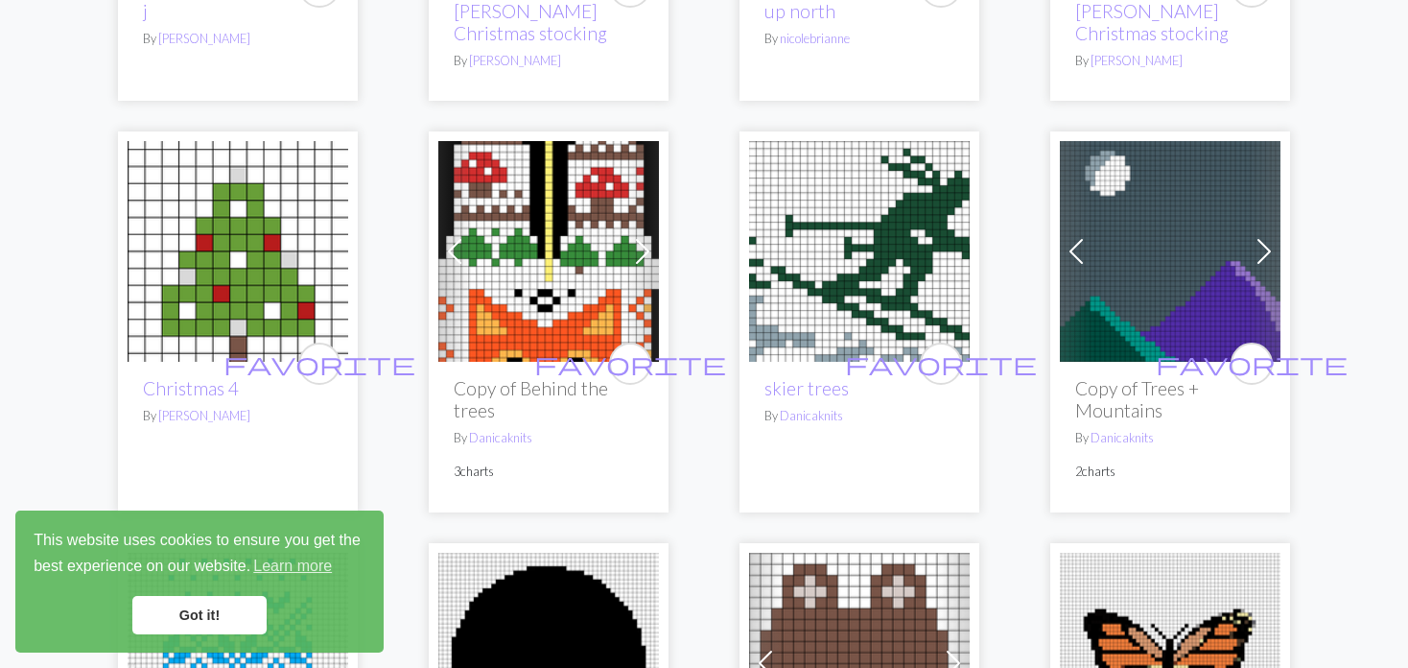
scroll to position [959, 0]
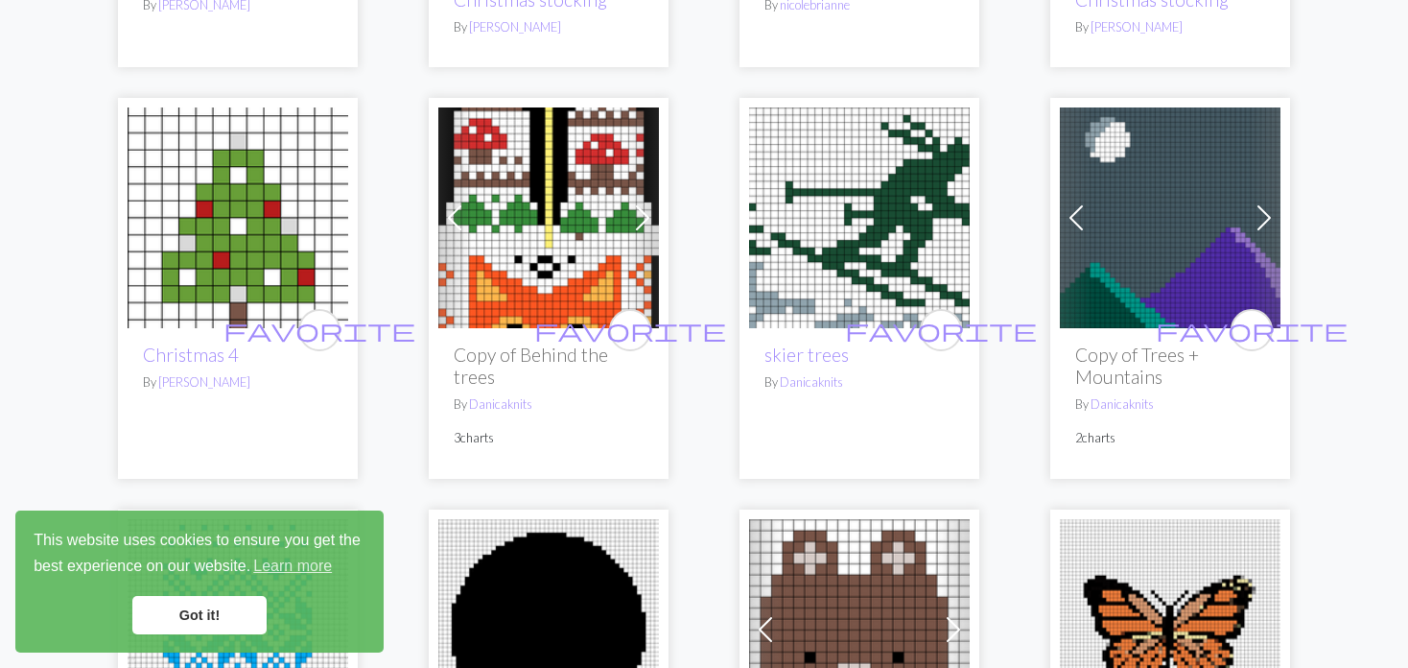
click at [532, 220] on img at bounding box center [548, 217] width 221 height 221
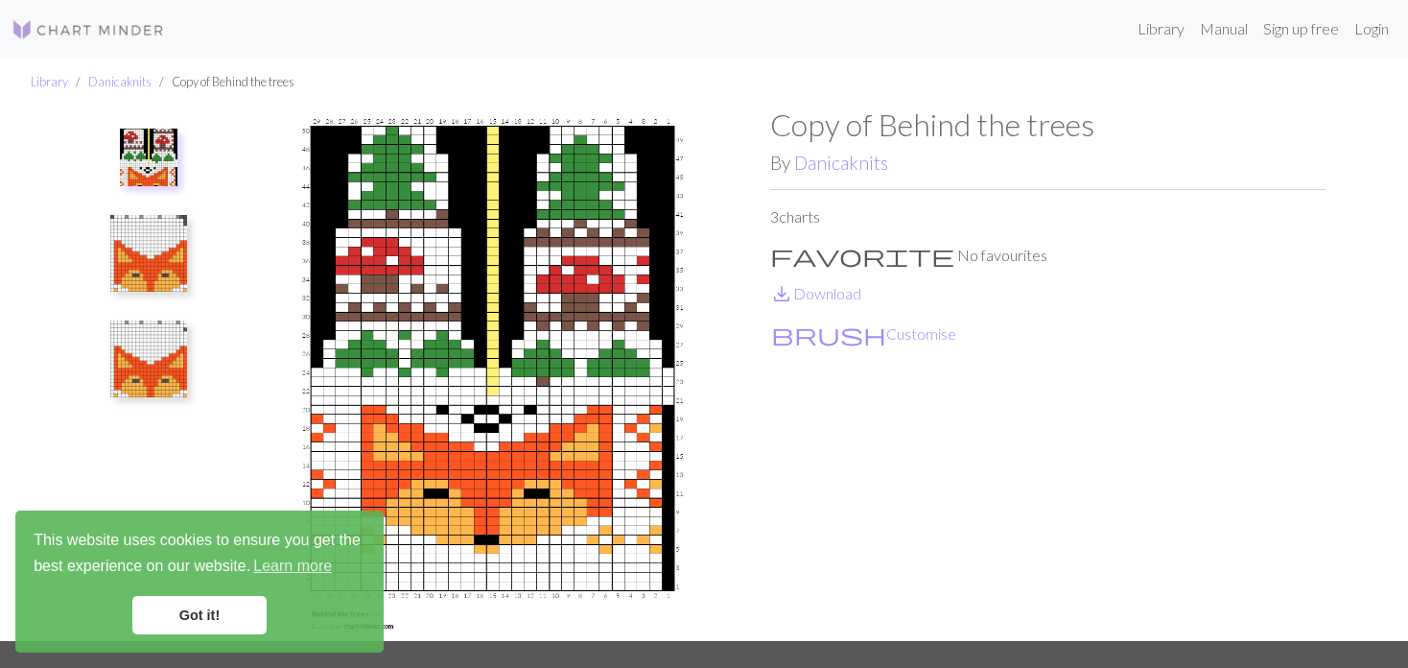
click at [156, 362] on img at bounding box center [148, 358] width 77 height 77
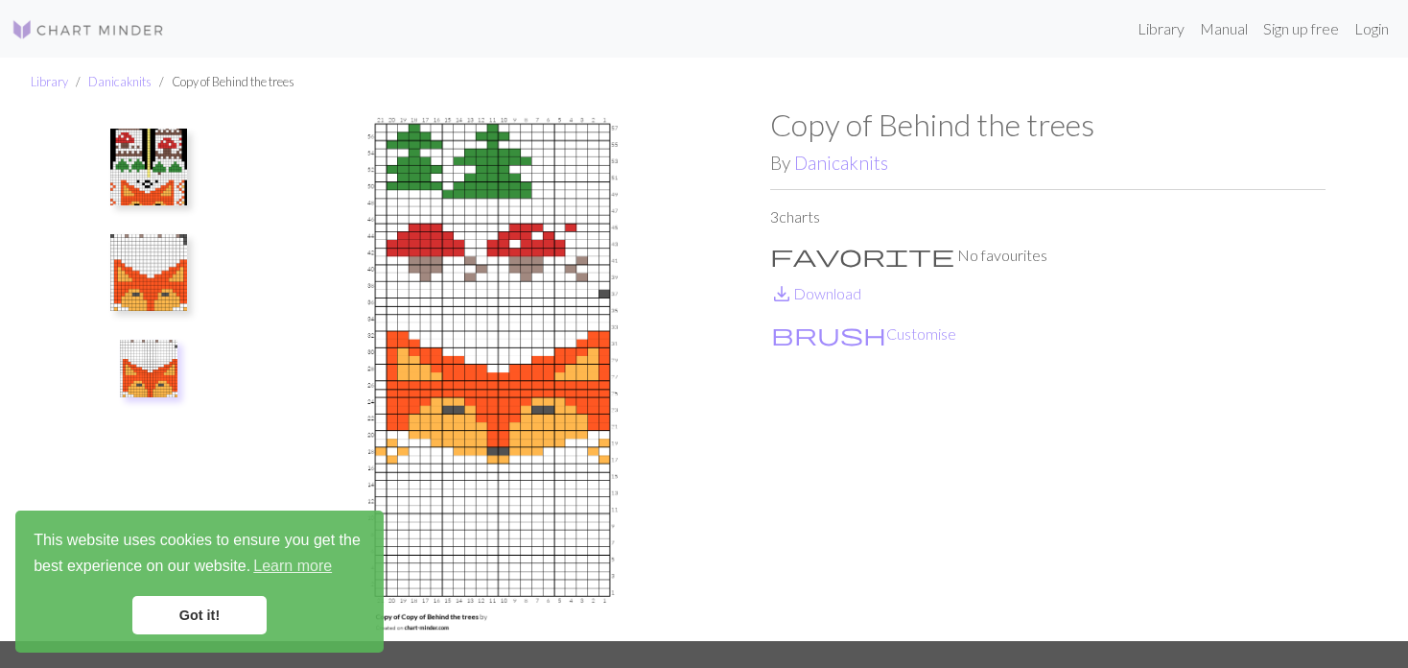
click at [164, 313] on button at bounding box center [149, 272] width 102 height 90
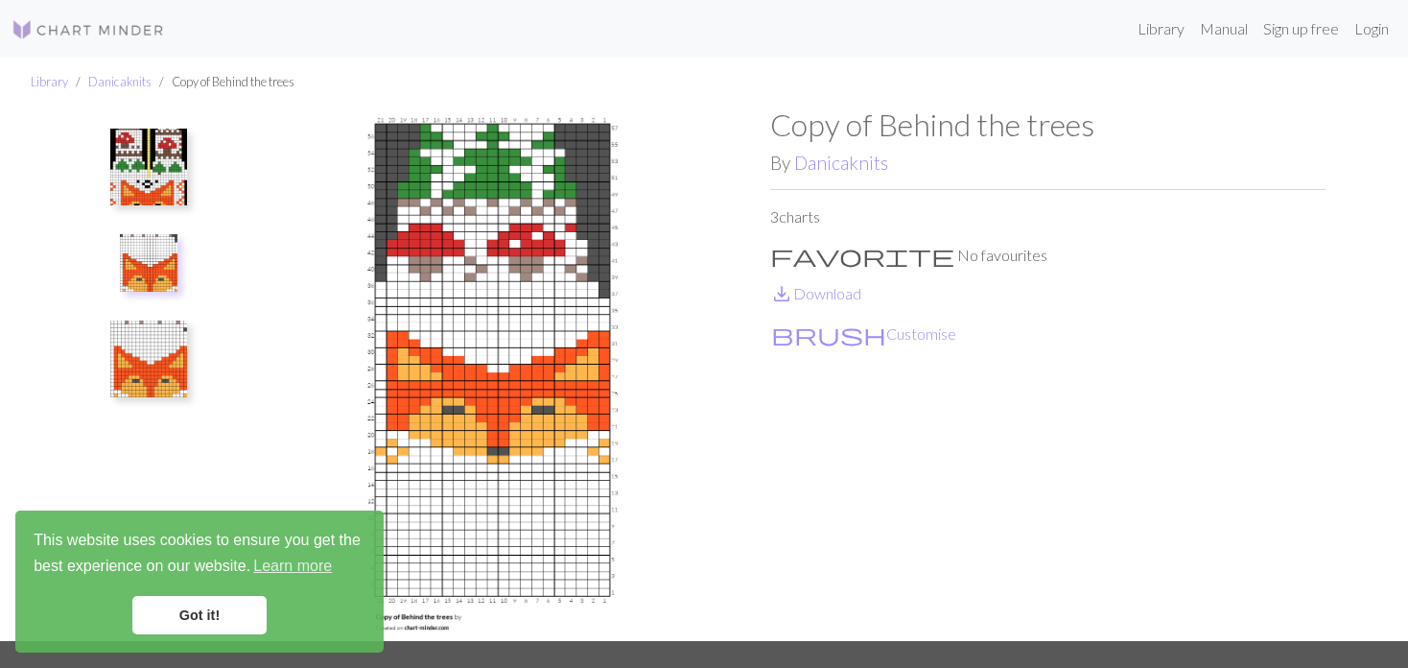
click at [154, 186] on img at bounding box center [148, 167] width 77 height 77
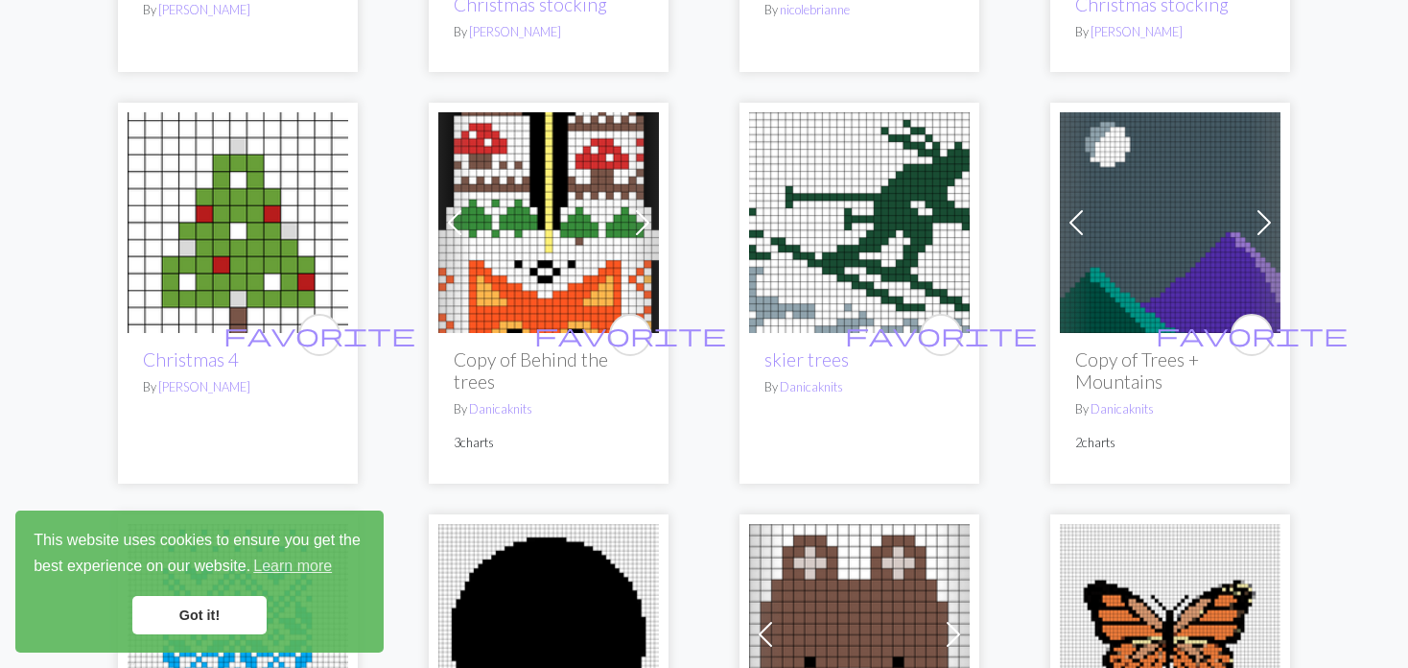
scroll to position [959, 0]
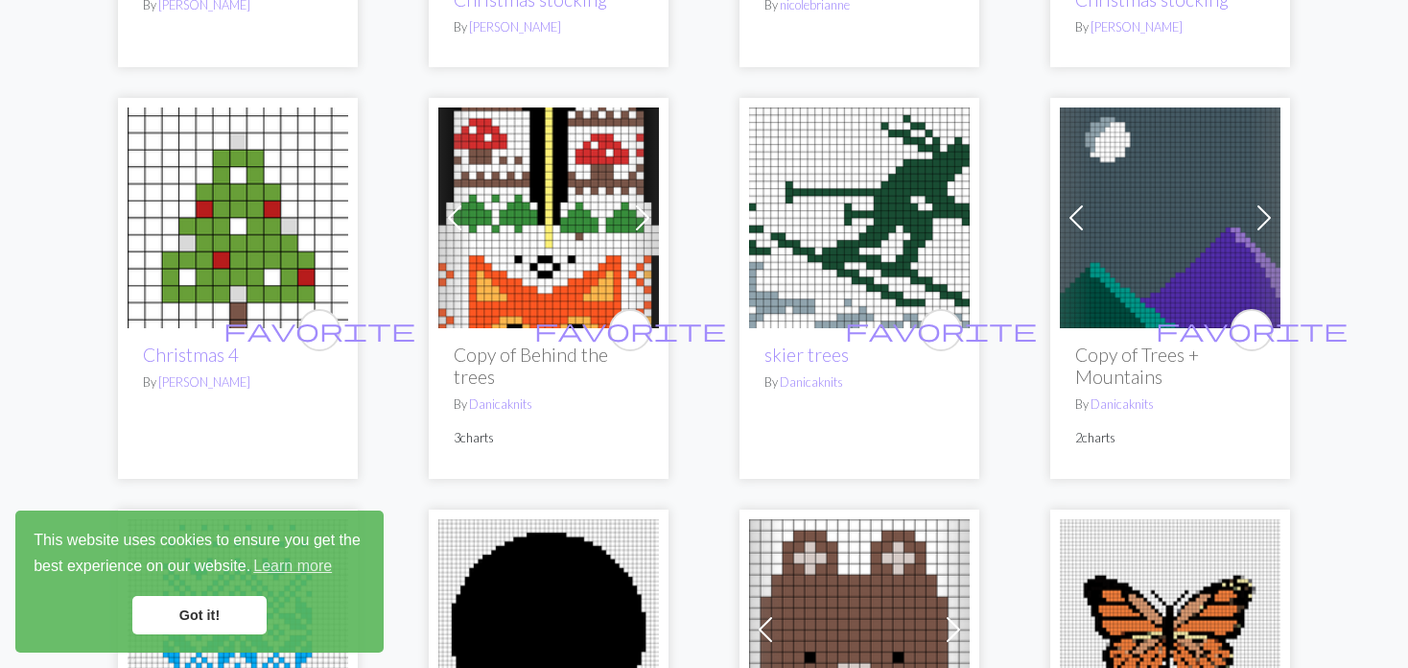
click at [1076, 202] on span at bounding box center [1076, 217] width 31 height 31
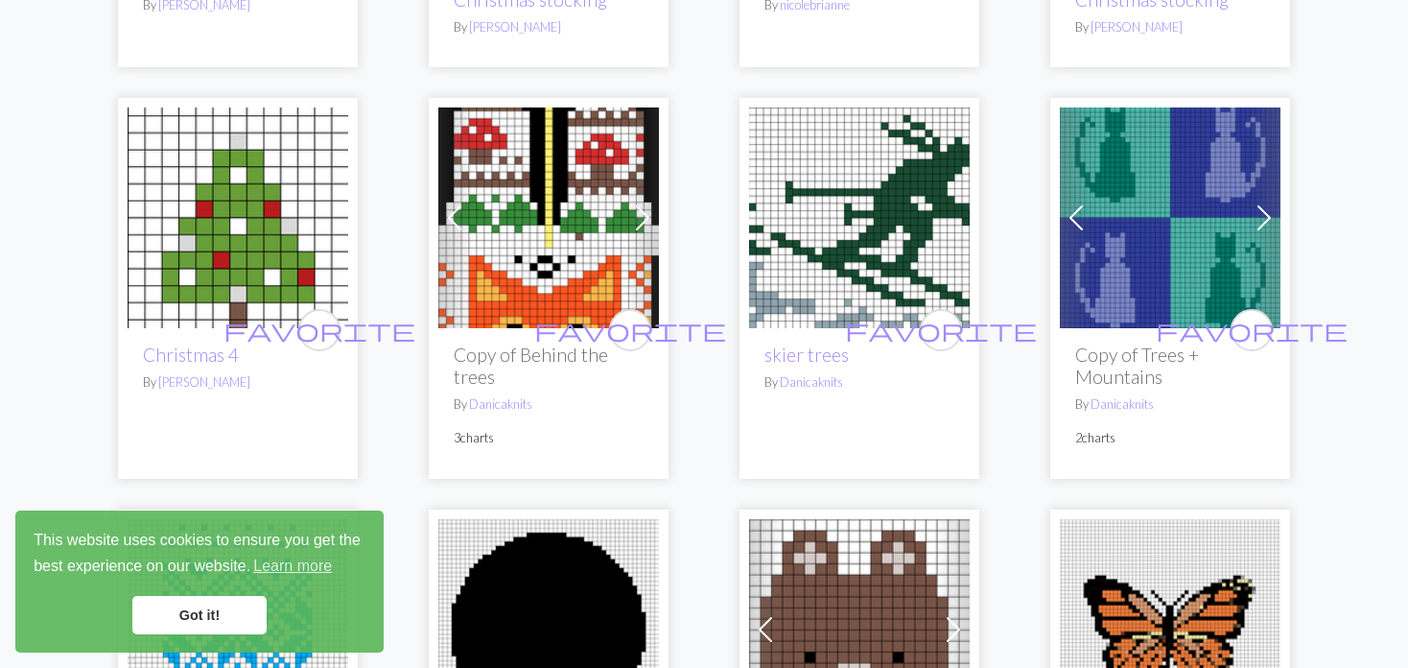
click at [1076, 202] on span at bounding box center [1076, 217] width 31 height 31
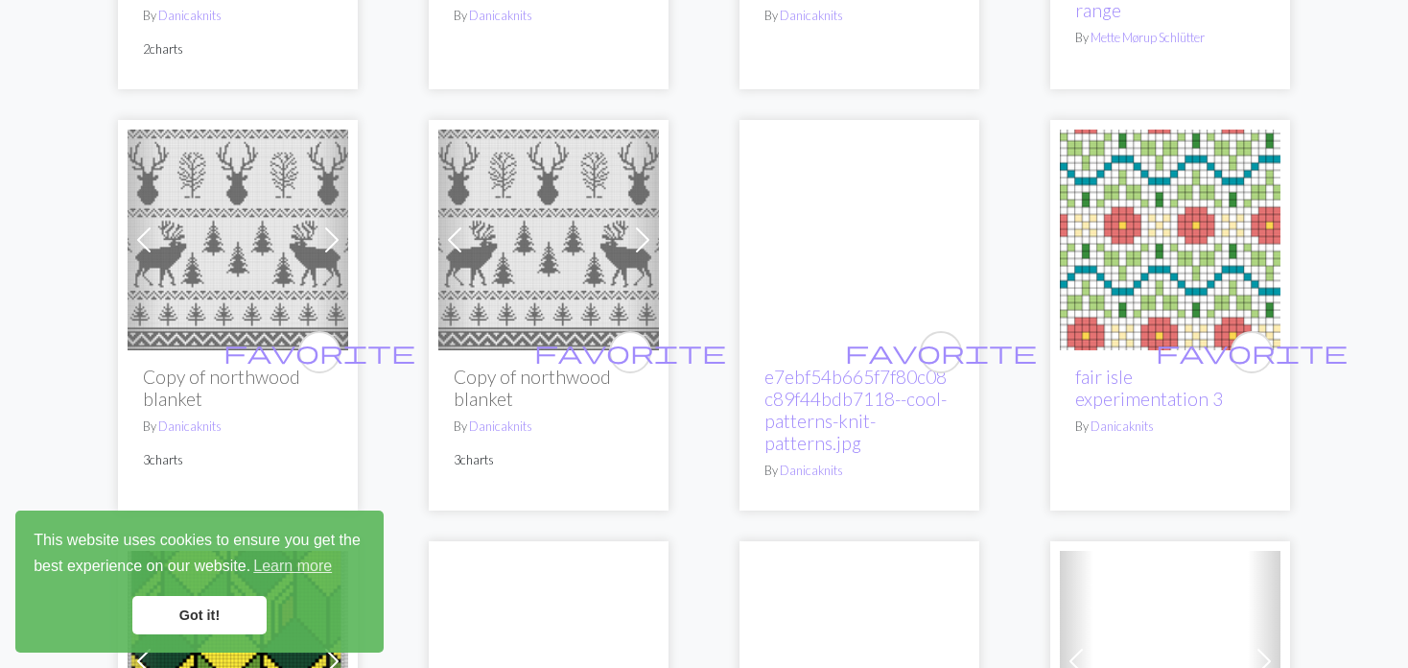
scroll to position [3358, 0]
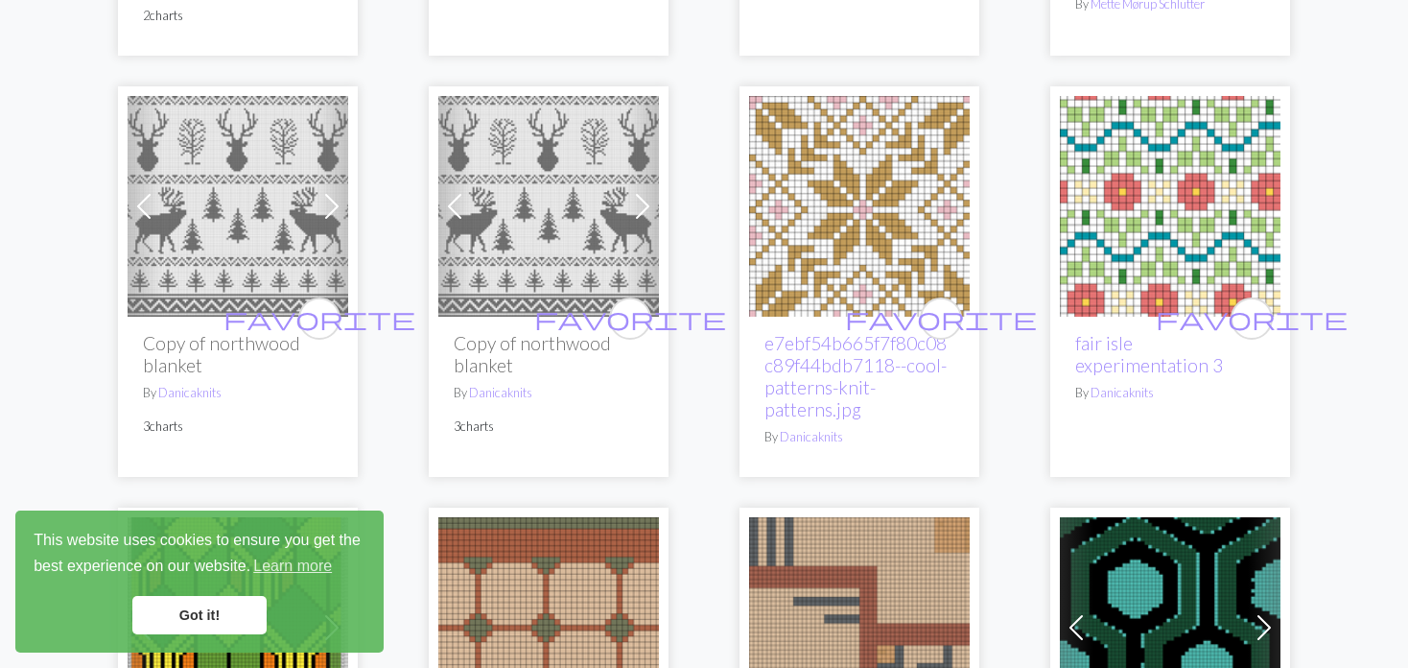
click at [279, 185] on img at bounding box center [238, 206] width 221 height 221
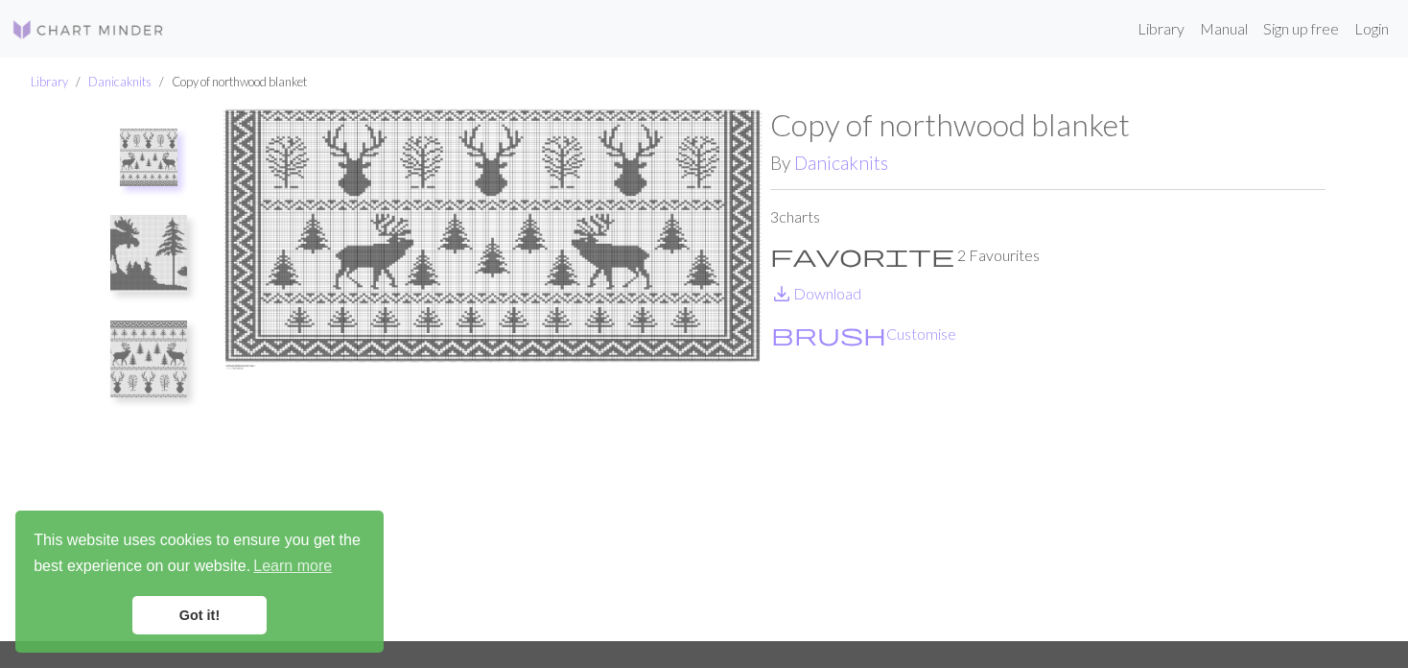
click at [127, 277] on img at bounding box center [148, 253] width 77 height 77
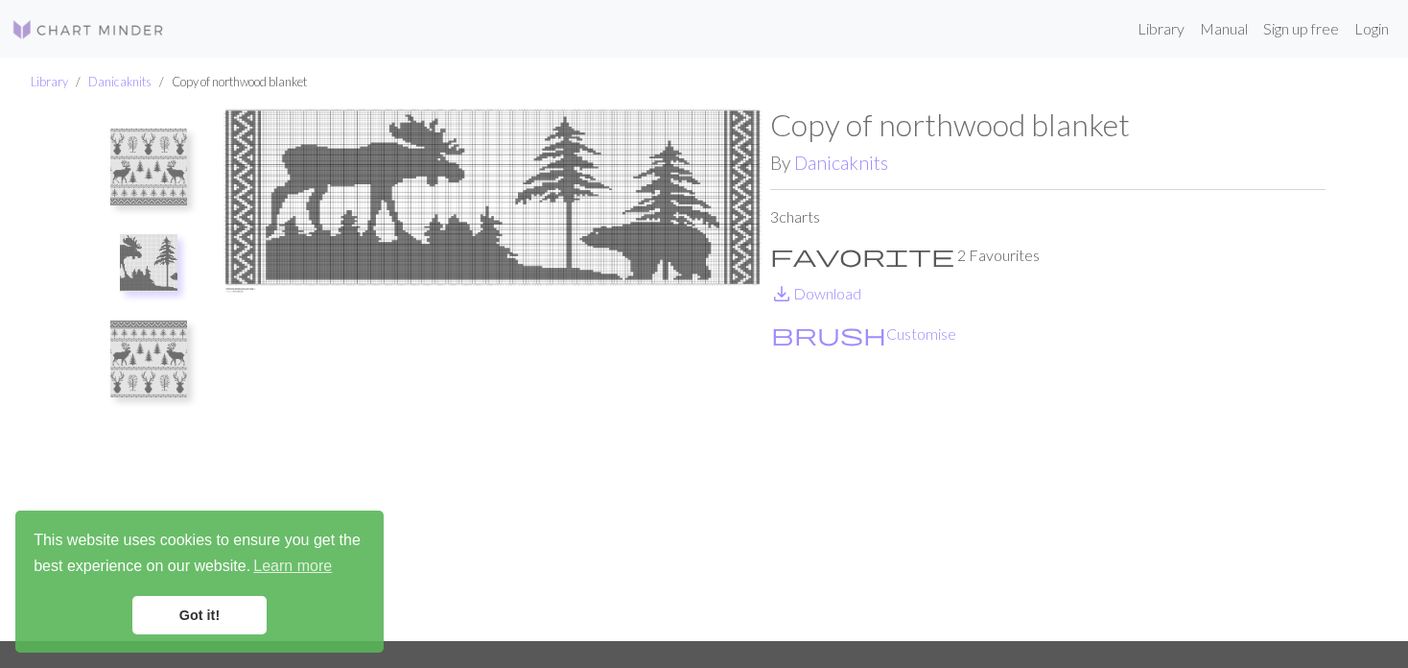
click at [183, 362] on img at bounding box center [148, 358] width 77 height 77
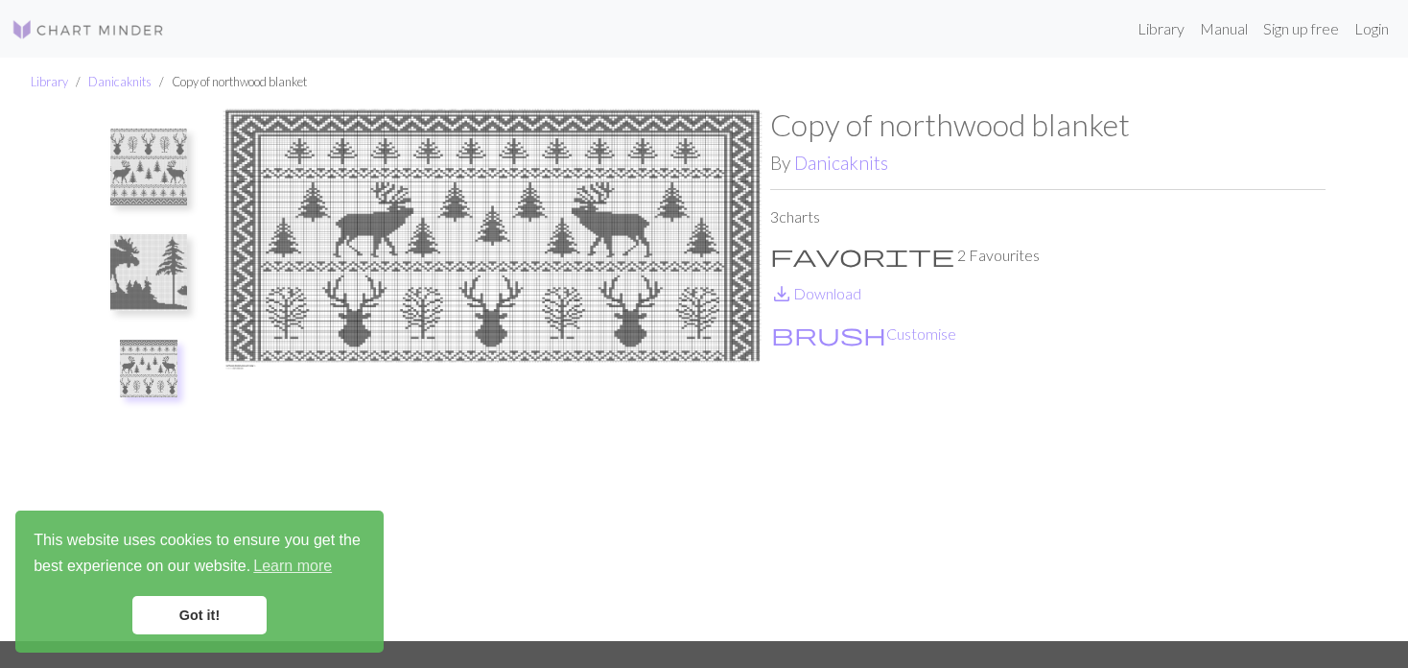
click at [169, 181] on img at bounding box center [148, 167] width 77 height 77
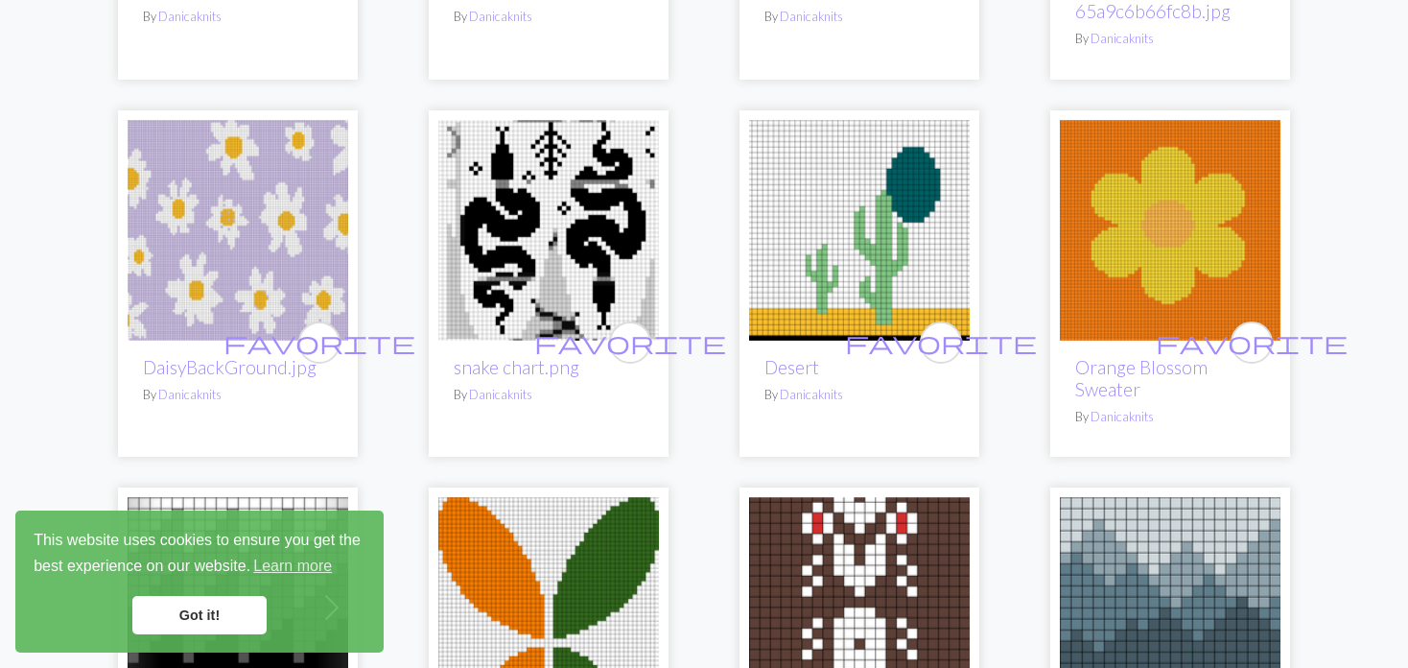
scroll to position [2590, 0]
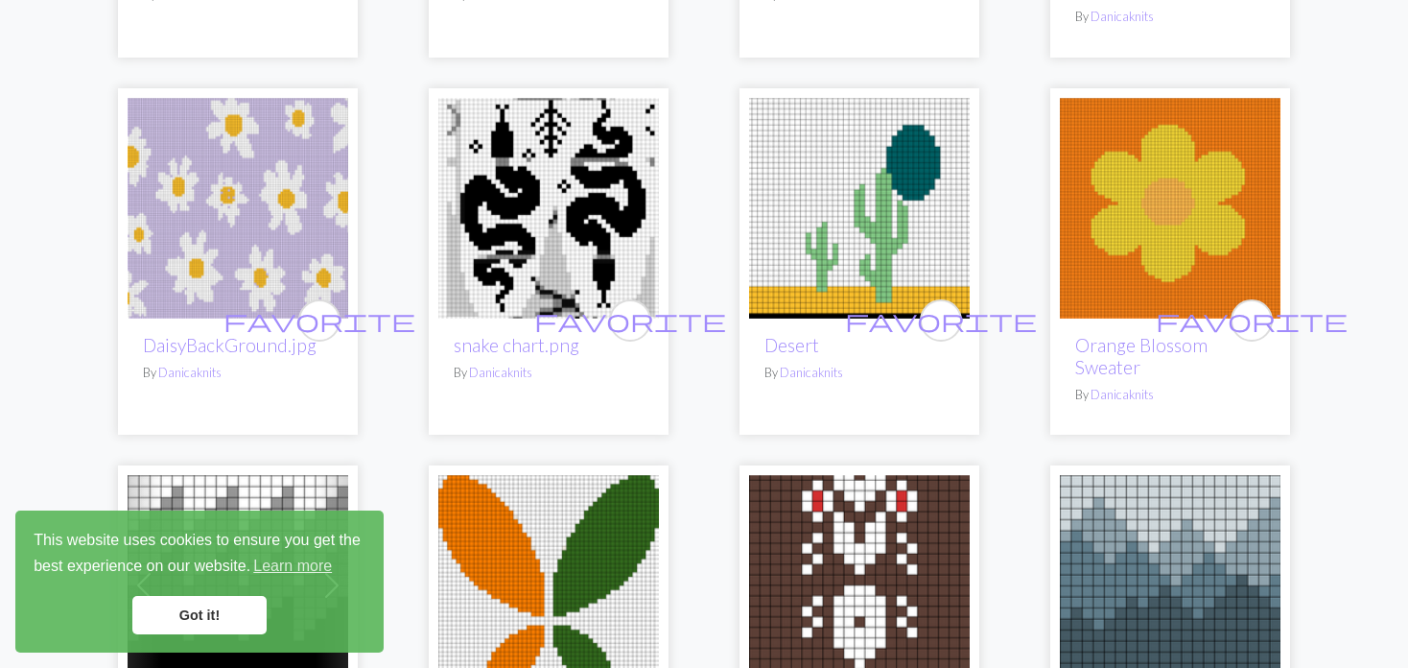
click at [594, 165] on img at bounding box center [548, 208] width 221 height 221
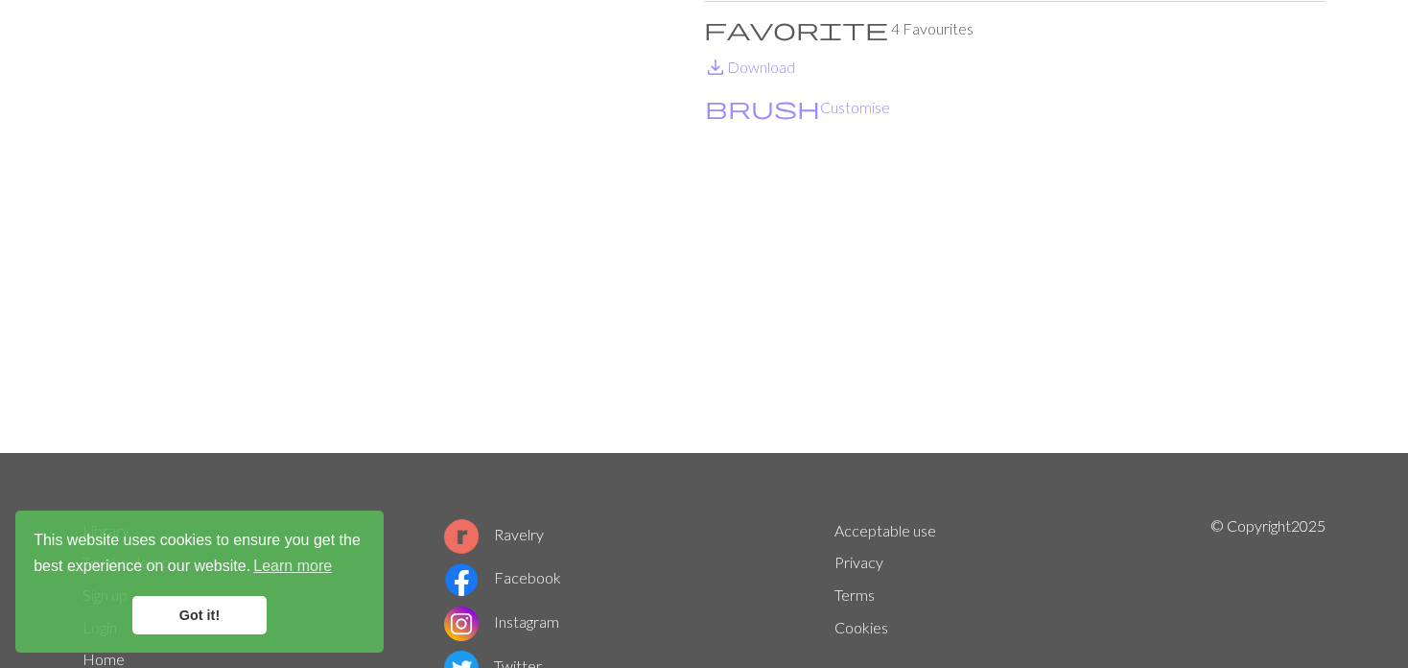
scroll to position [192, 0]
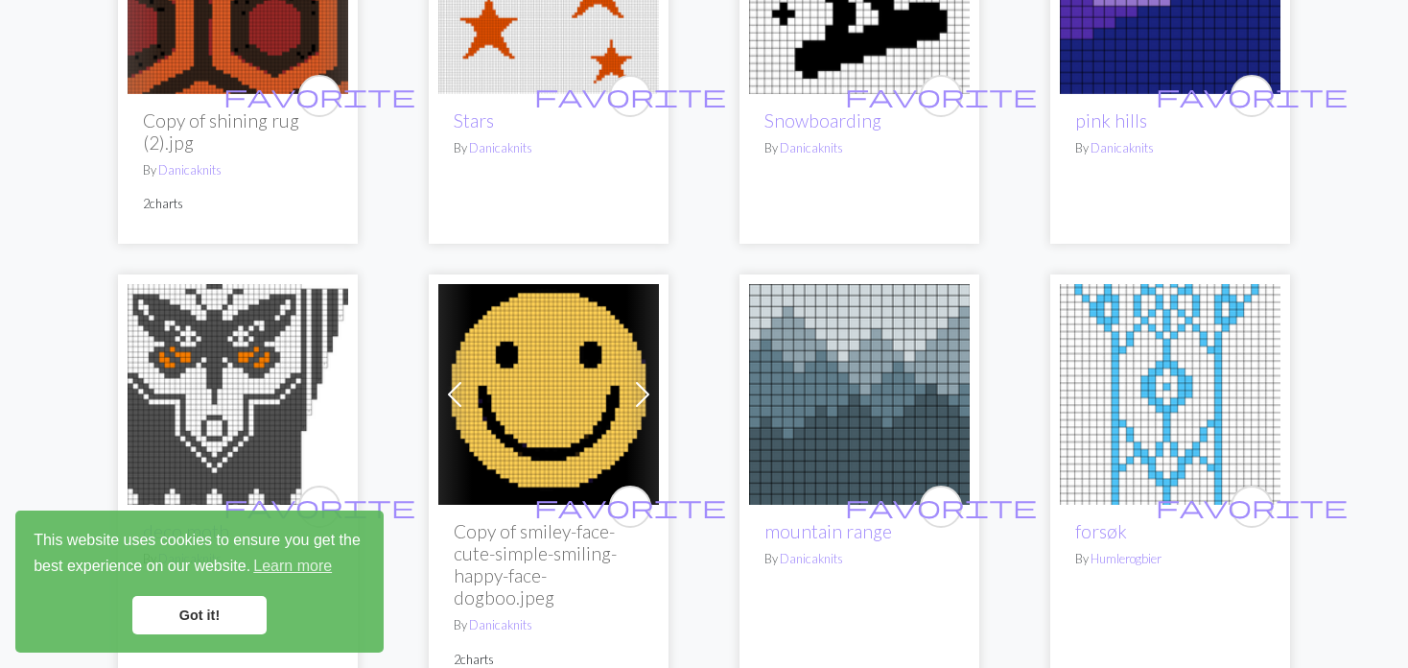
scroll to position [4509, 0]
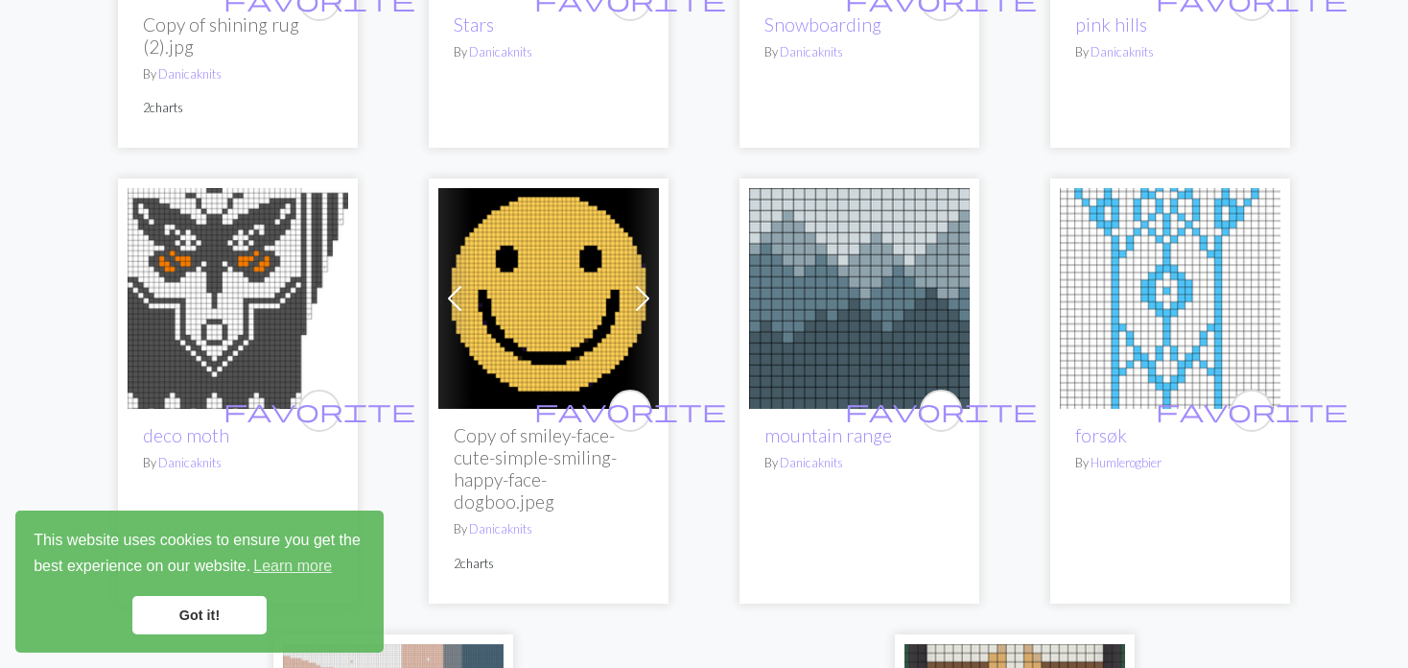
click at [258, 258] on img at bounding box center [238, 298] width 221 height 221
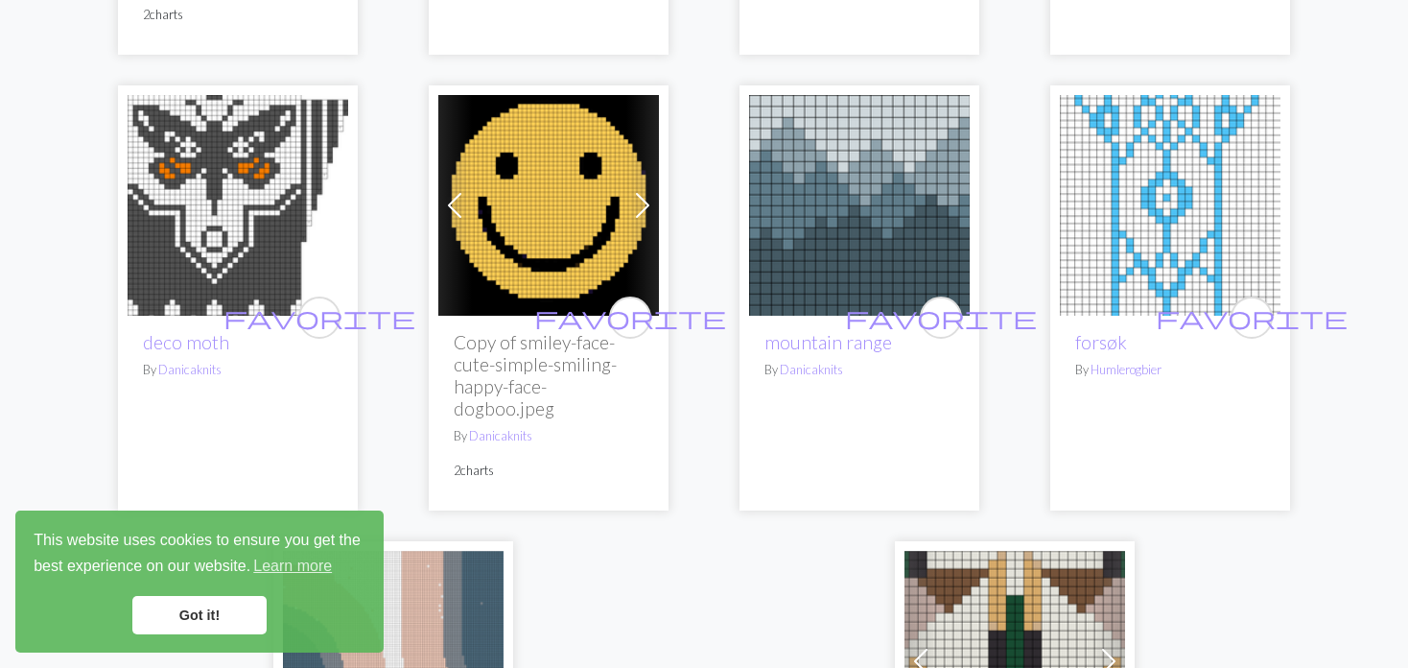
scroll to position [4605, 0]
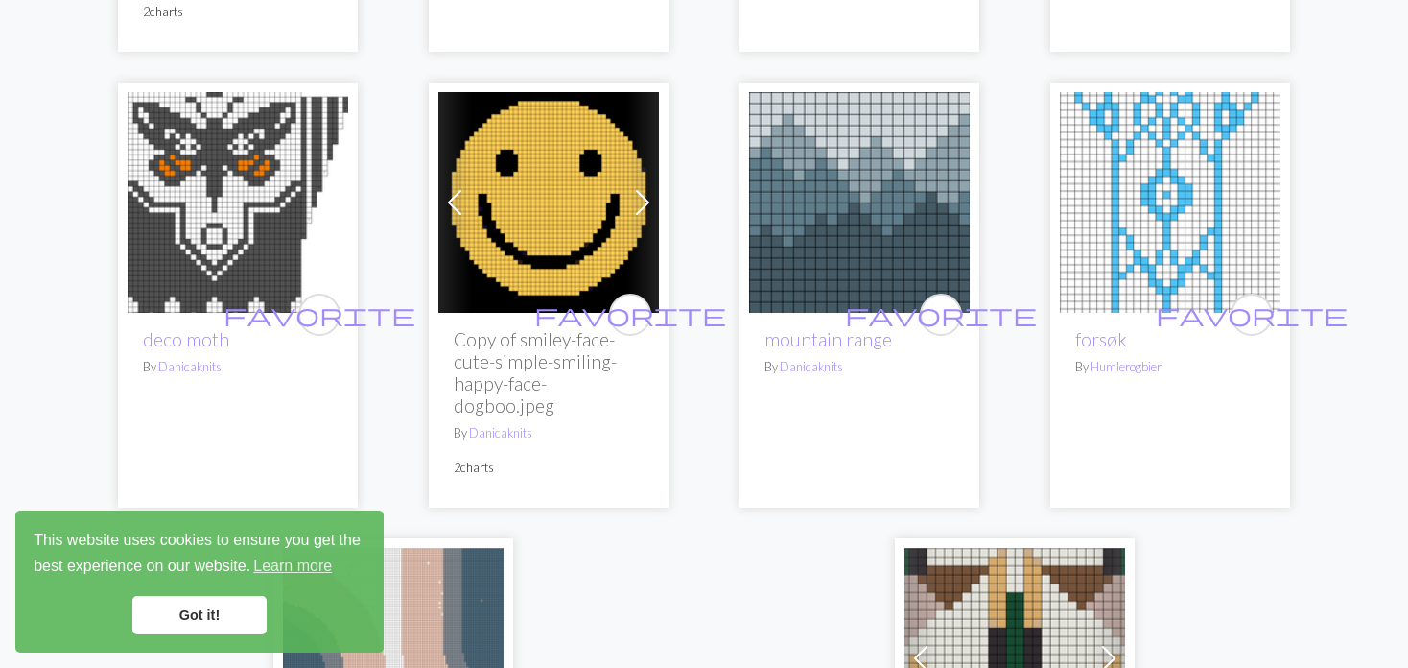
click at [430, 168] on div "Previous Next favorite Copy of smiley-face-cute-simple-smiling-happy-face-dogbo…" at bounding box center [549, 295] width 240 height 425
click at [468, 187] on span at bounding box center [454, 202] width 31 height 31
click at [460, 187] on span at bounding box center [454, 202] width 31 height 31
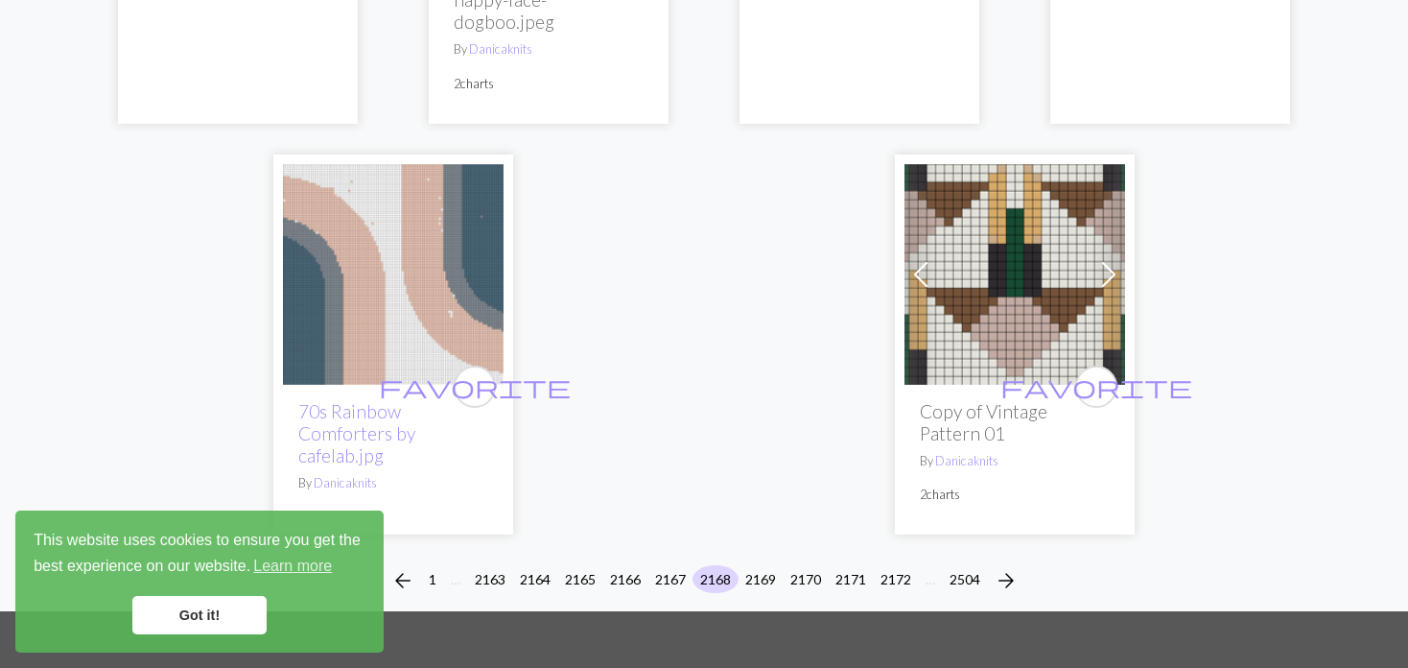
scroll to position [5181, 0]
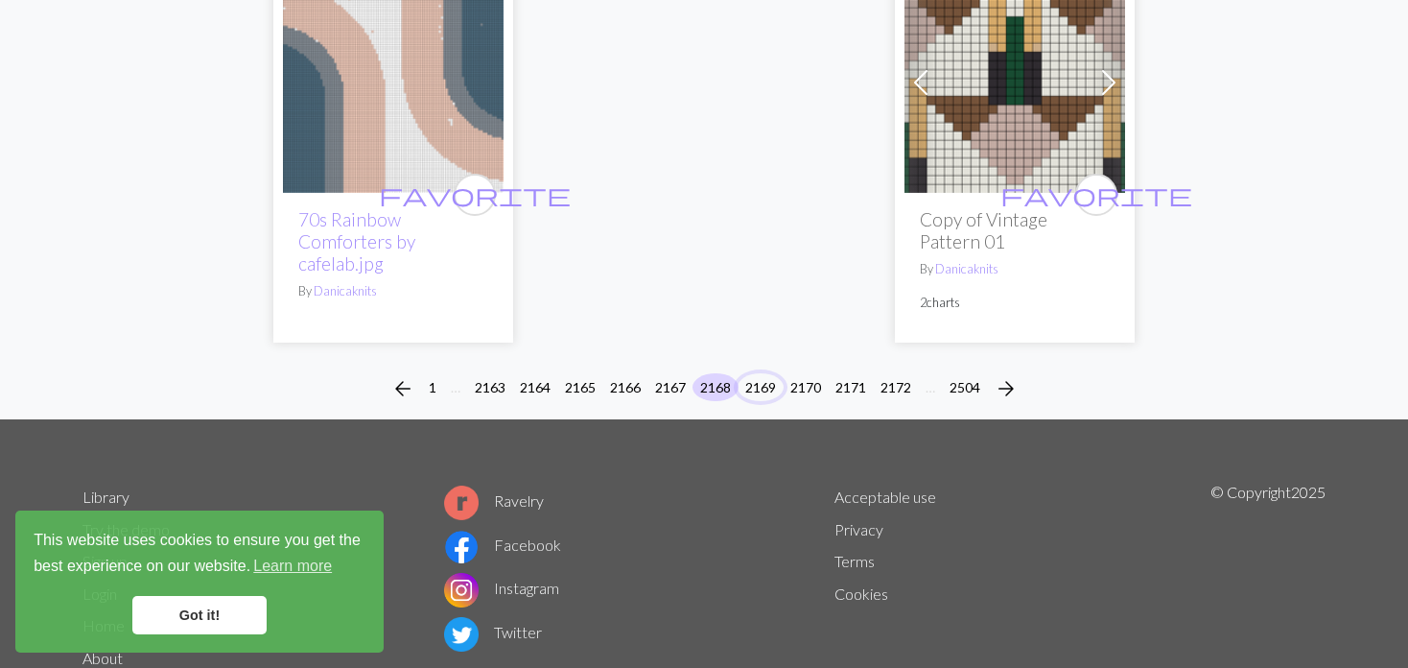
click at [770, 373] on button "2169" at bounding box center [761, 387] width 46 height 28
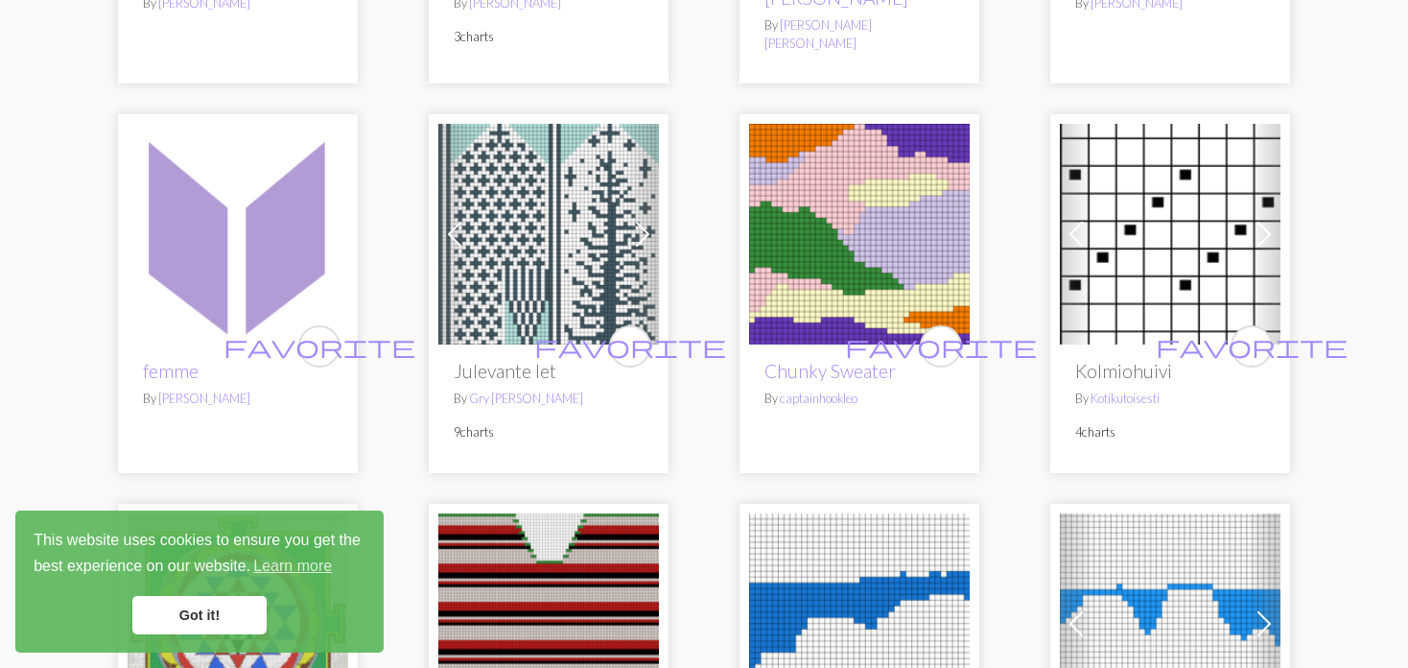
scroll to position [2111, 0]
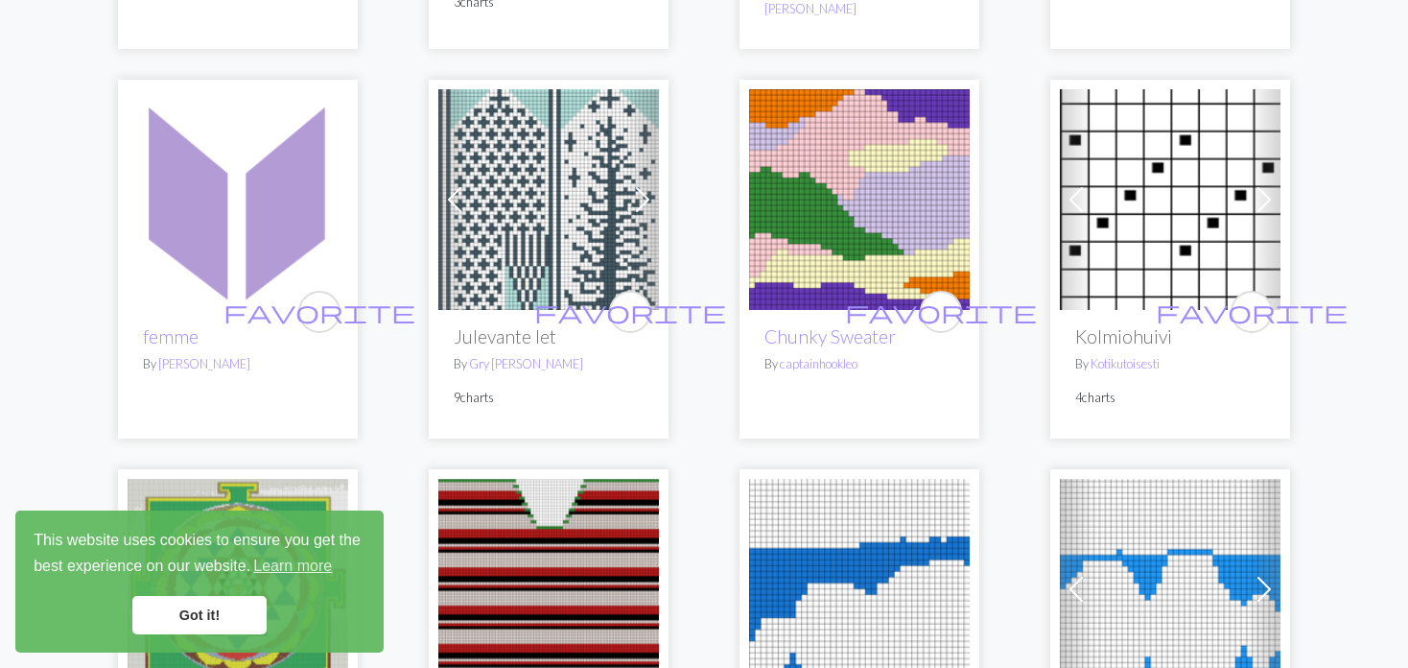
click at [544, 174] on img at bounding box center [548, 199] width 221 height 221
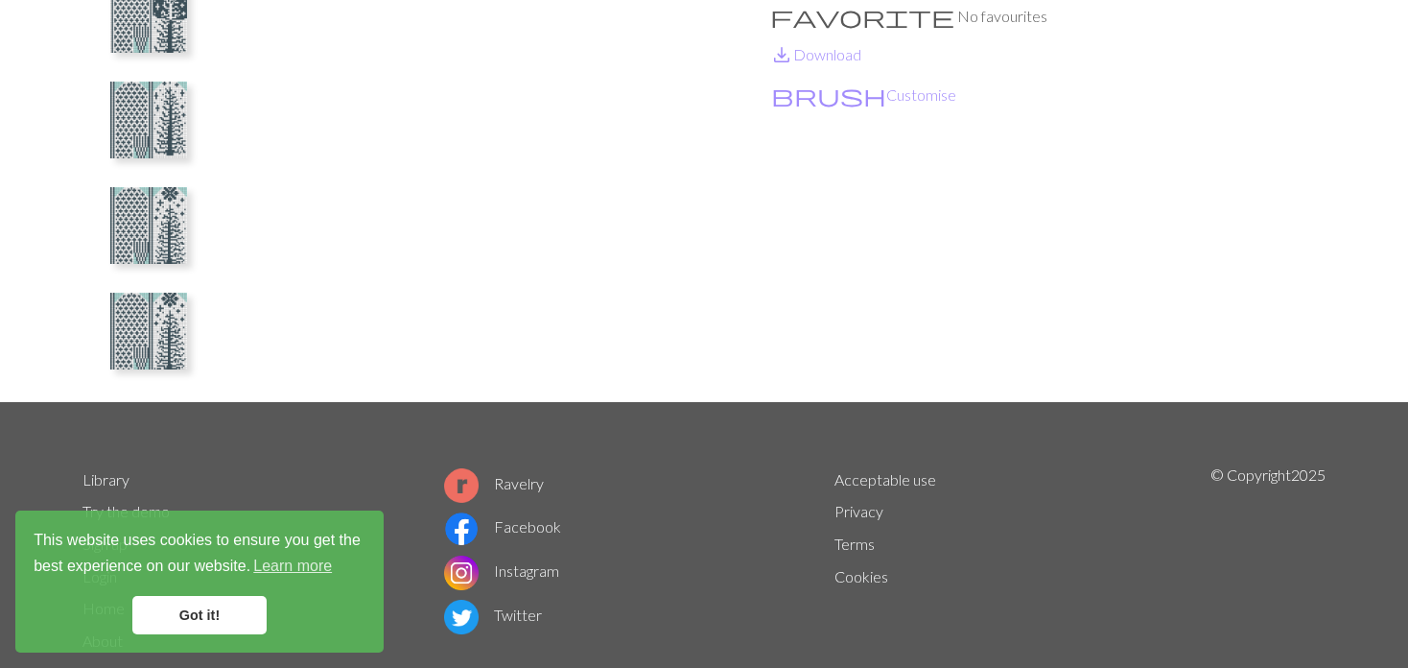
scroll to position [288, 0]
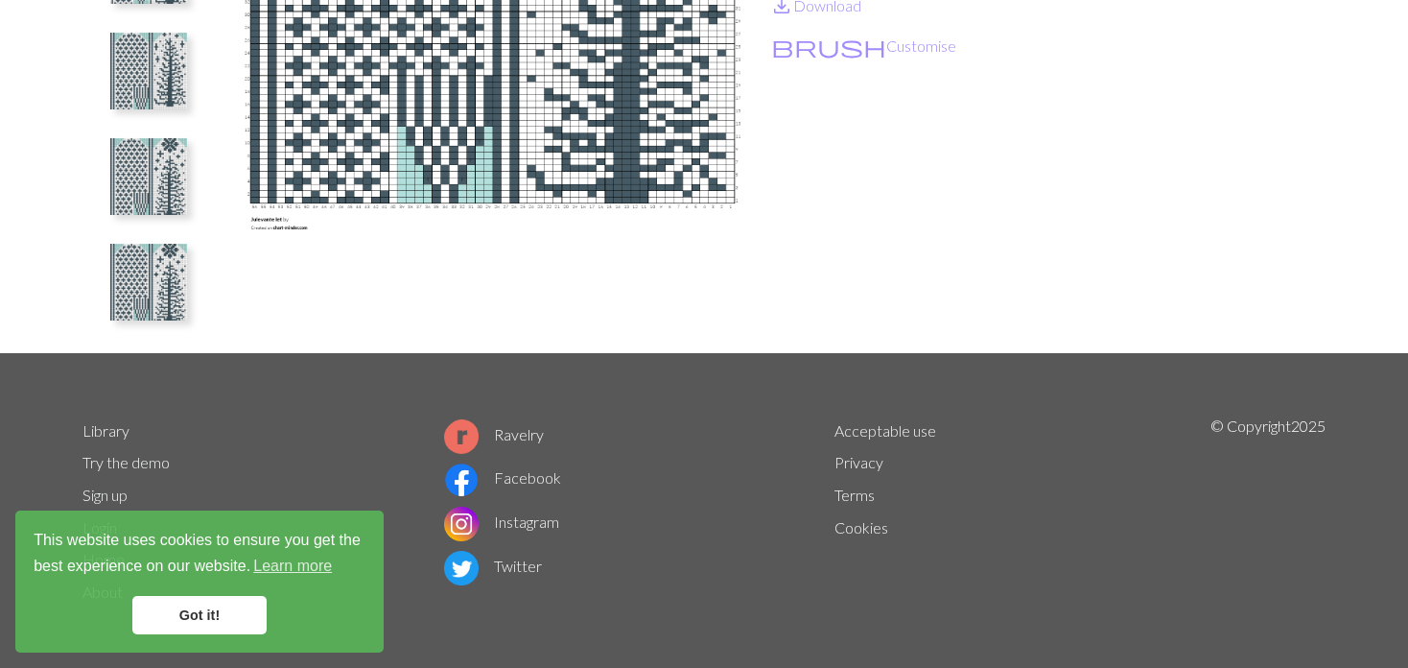
click at [150, 277] on img at bounding box center [148, 282] width 77 height 77
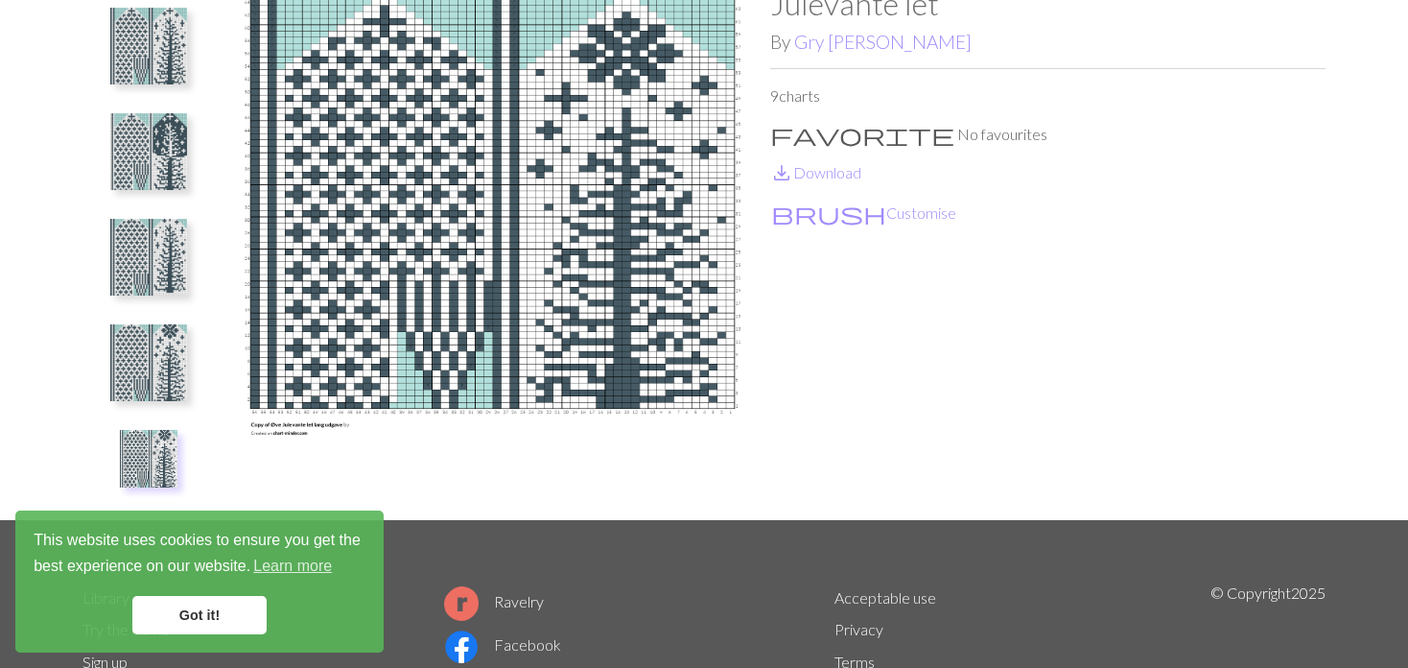
scroll to position [96, 0]
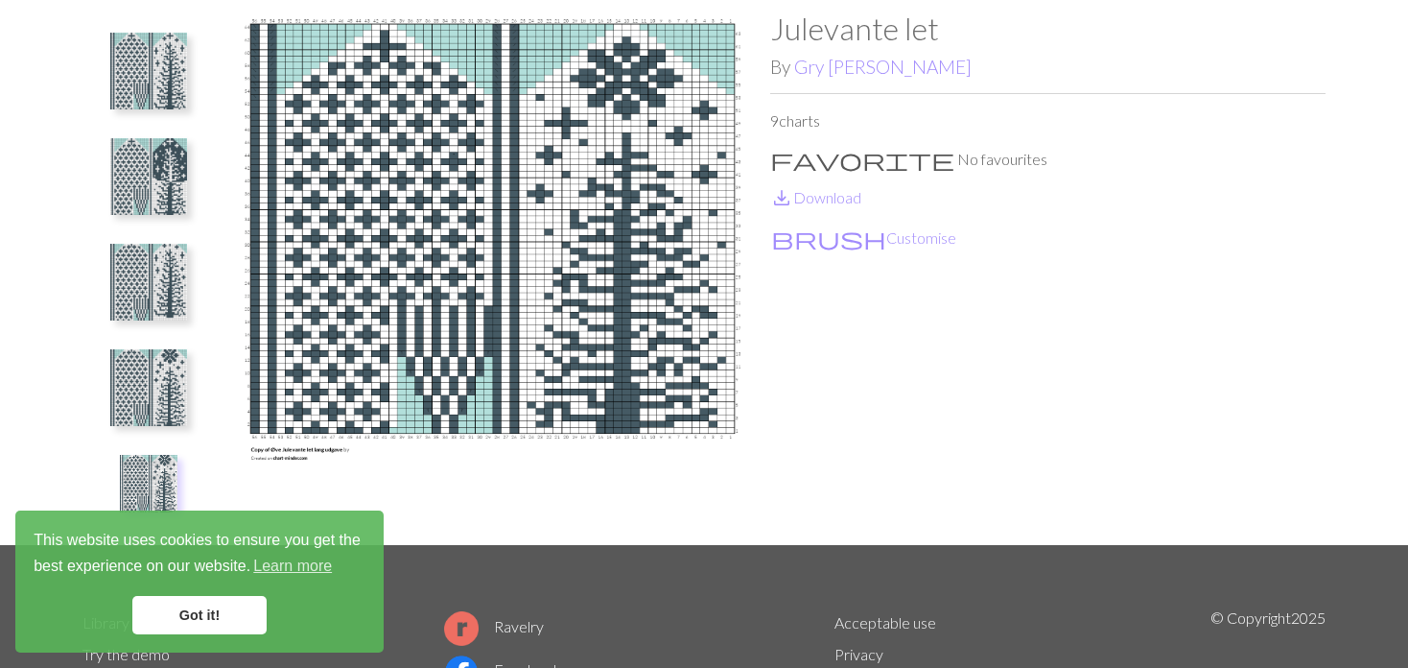
click at [137, 373] on img at bounding box center [148, 387] width 77 height 77
click at [137, 302] on img at bounding box center [148, 282] width 77 height 77
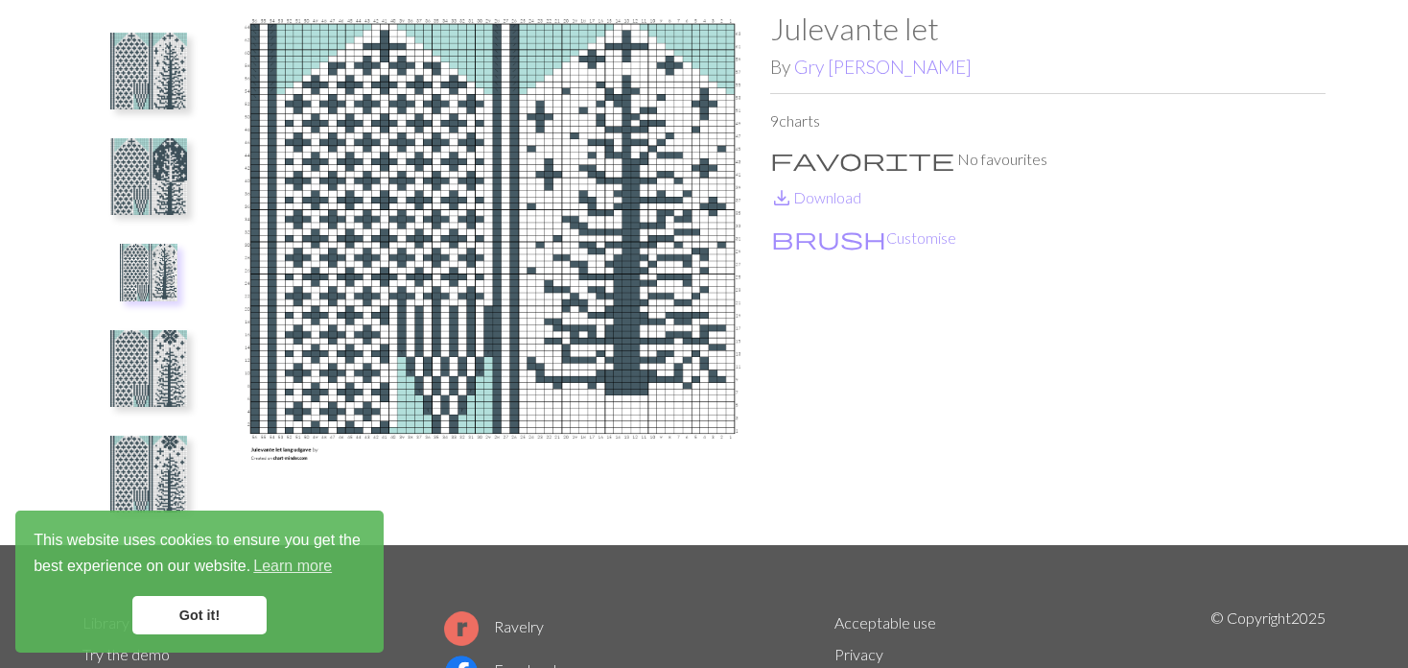
click at [143, 273] on img at bounding box center [149, 273] width 58 height 58
click at [155, 181] on img at bounding box center [148, 176] width 77 height 77
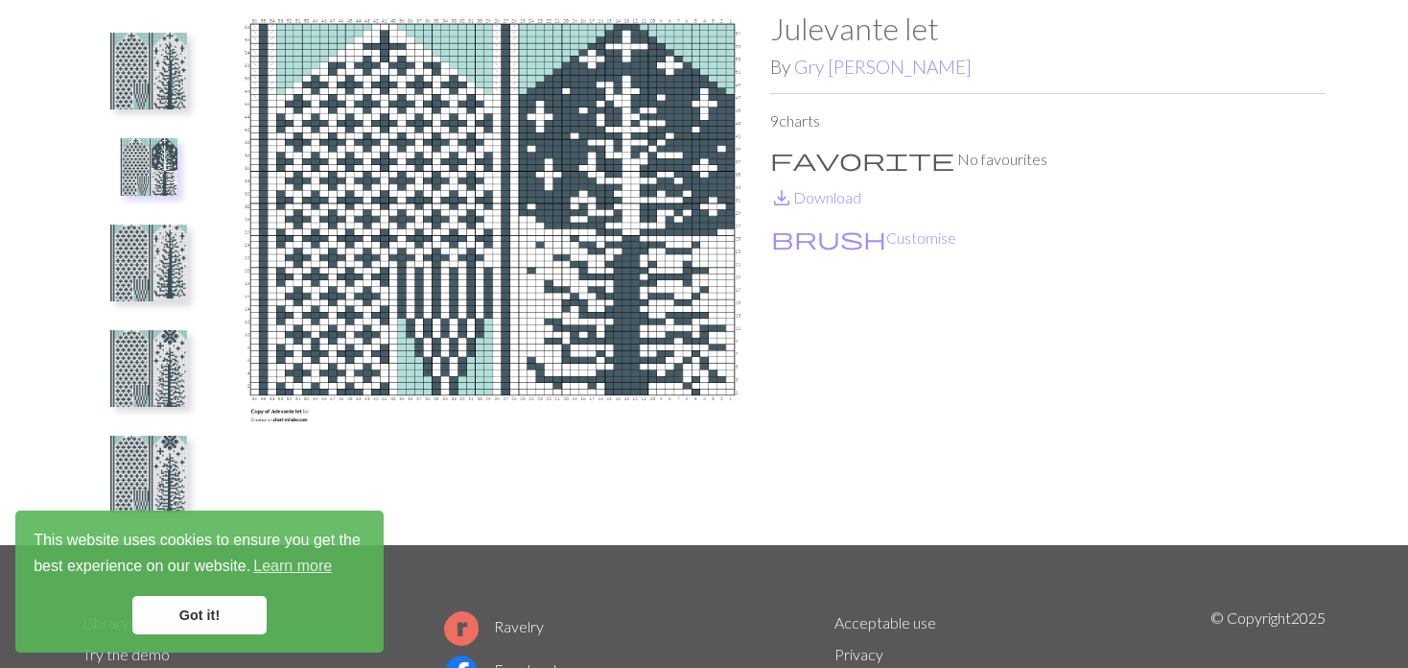
click at [161, 130] on ul at bounding box center [149, 270] width 132 height 519
click at [179, 184] on button at bounding box center [148, 166] width 83 height 71
click at [187, 85] on button at bounding box center [149, 71] width 102 height 90
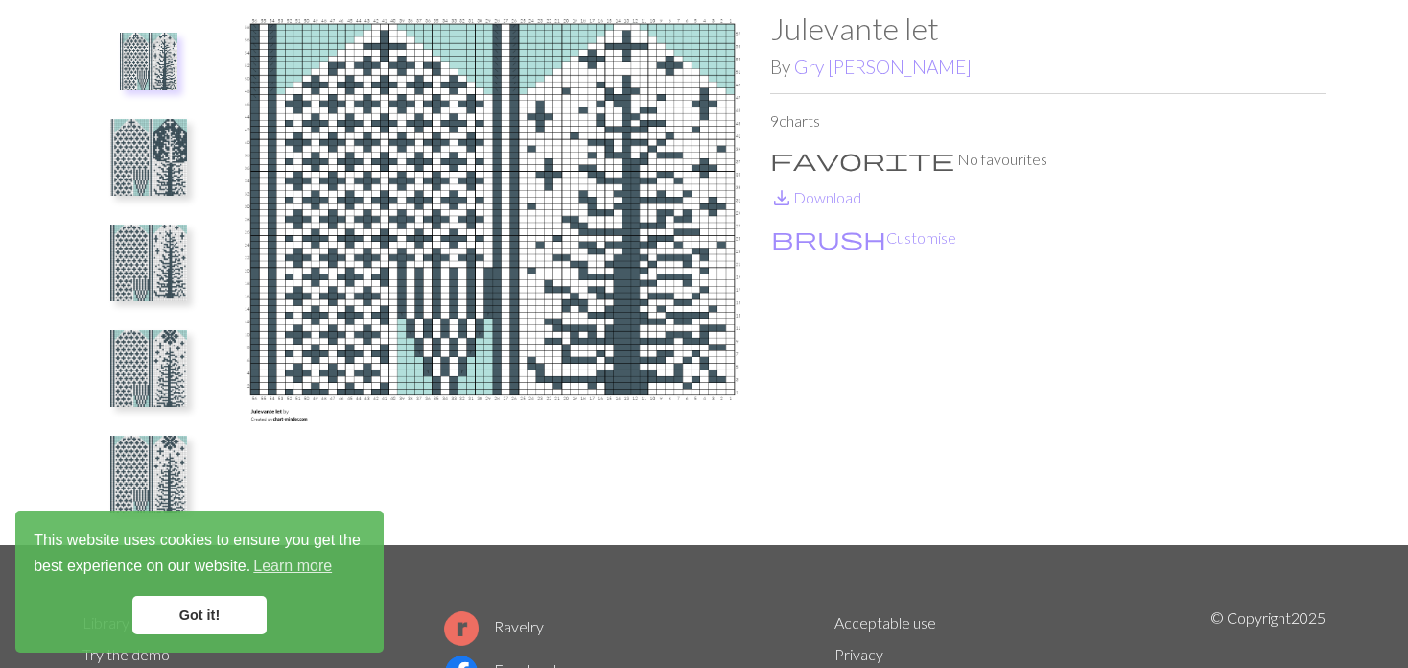
click at [170, 150] on img at bounding box center [148, 157] width 77 height 77
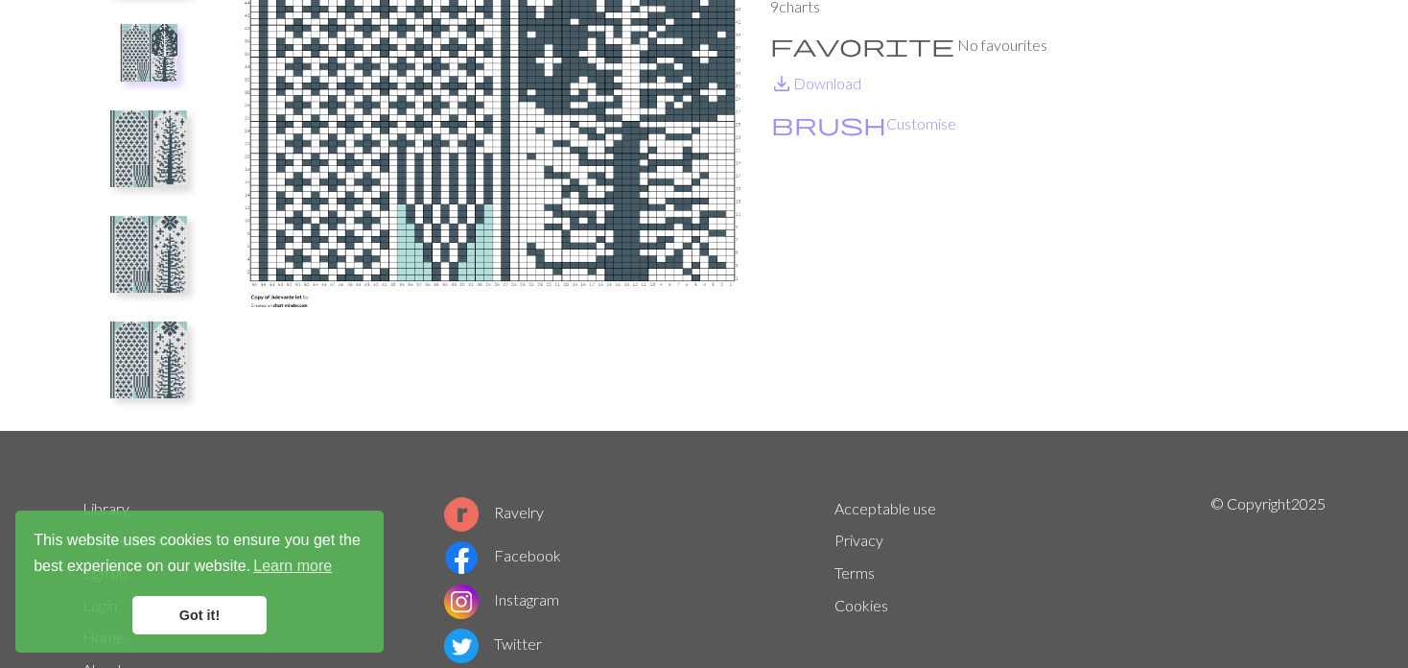
scroll to position [97, 0]
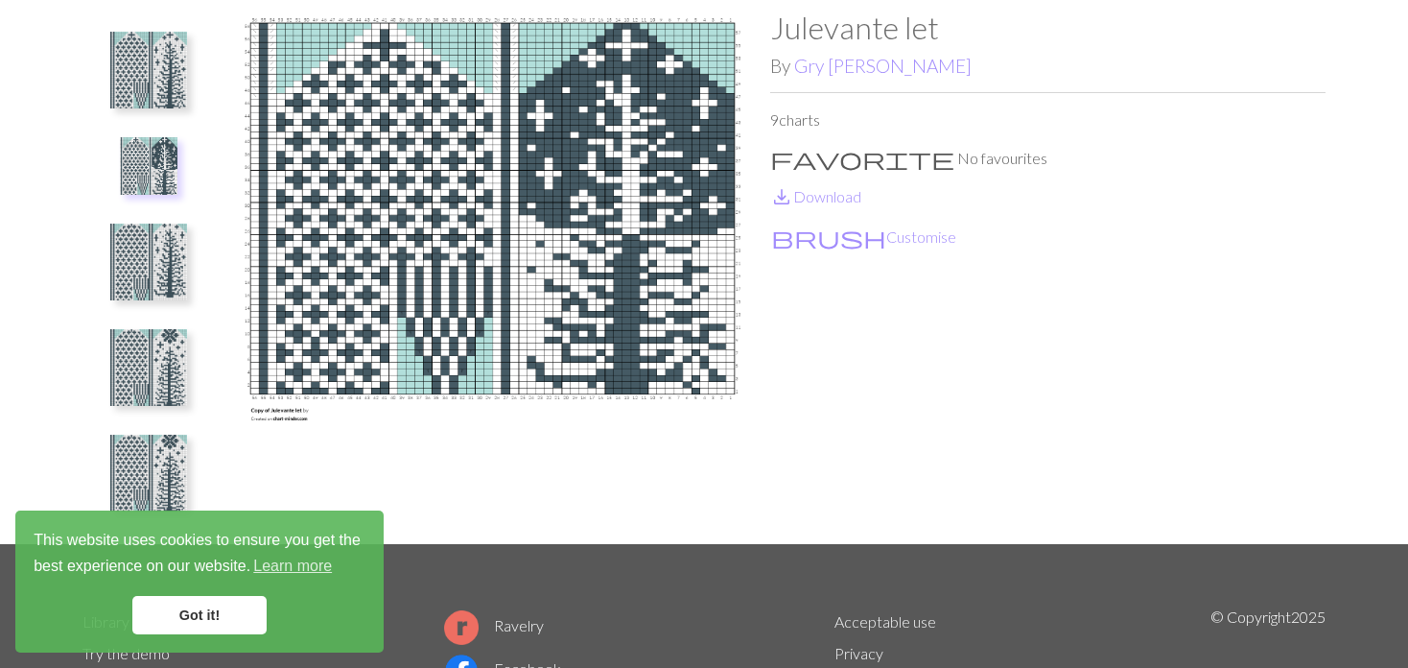
click at [164, 344] on img at bounding box center [148, 367] width 77 height 77
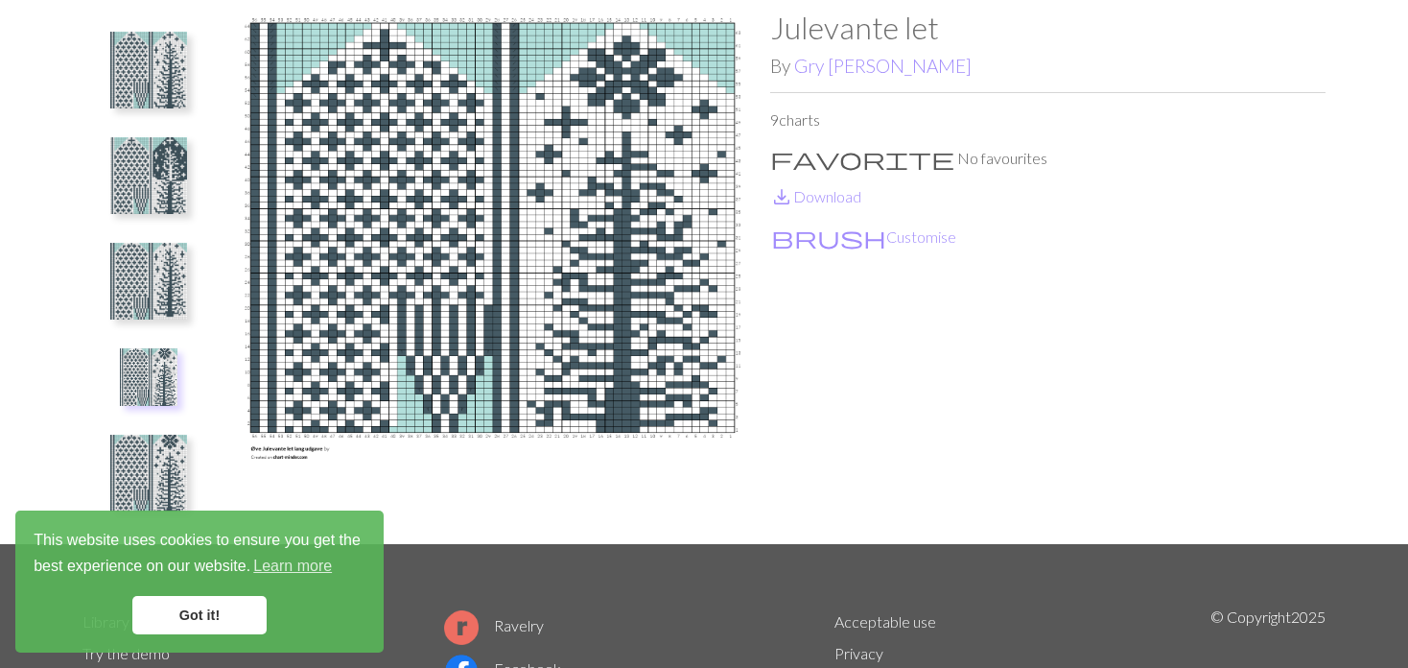
click at [156, 283] on img at bounding box center [148, 281] width 77 height 77
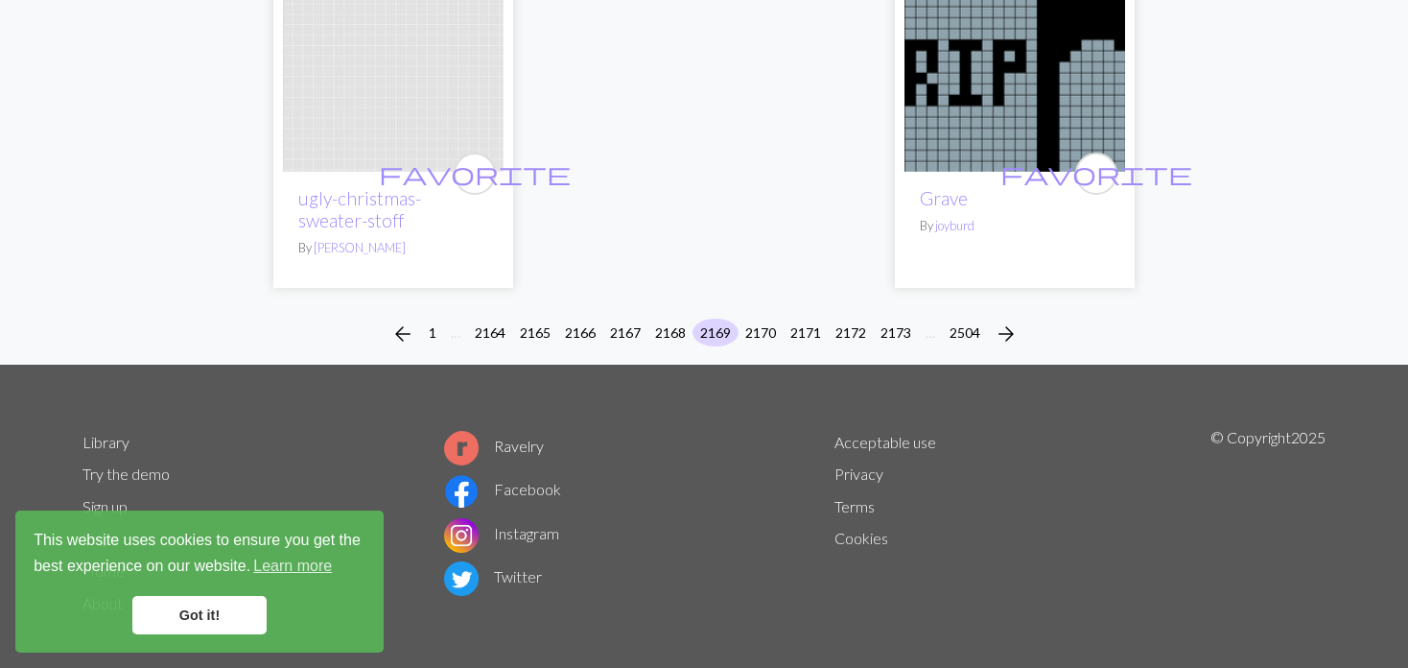
scroll to position [4965, 0]
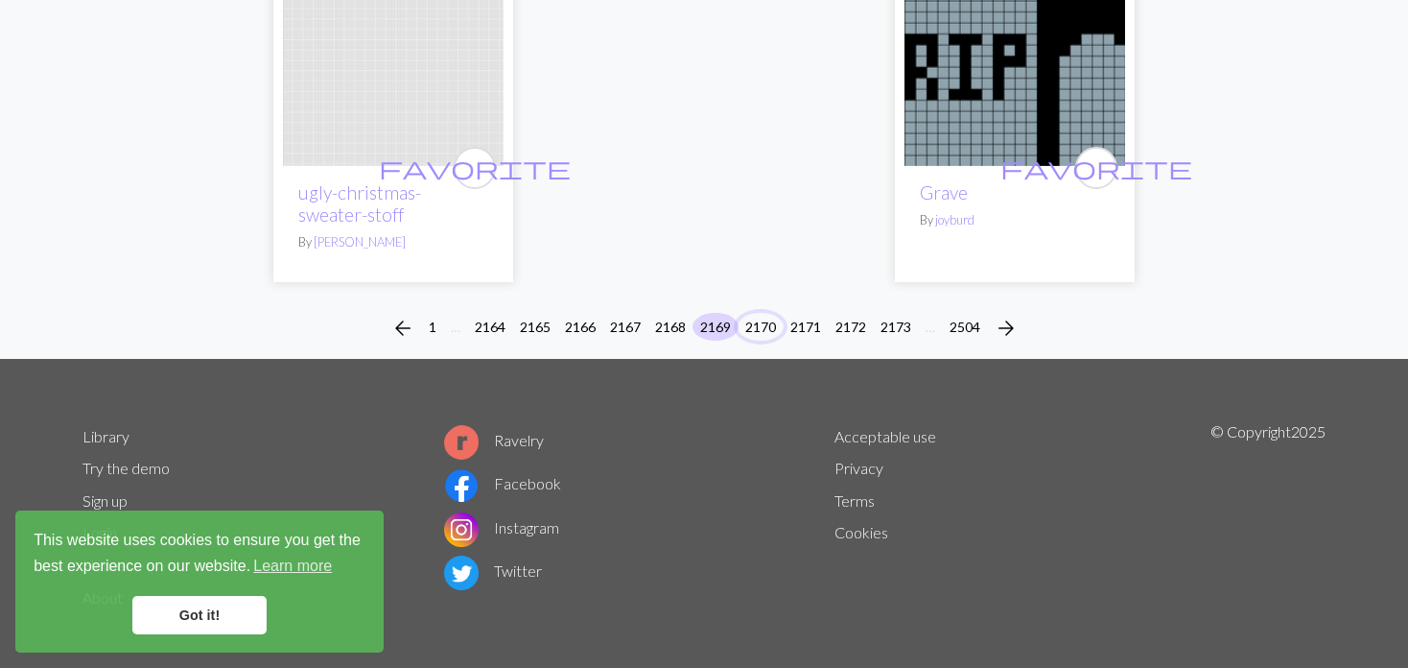
click at [748, 313] on button "2170" at bounding box center [761, 327] width 46 height 28
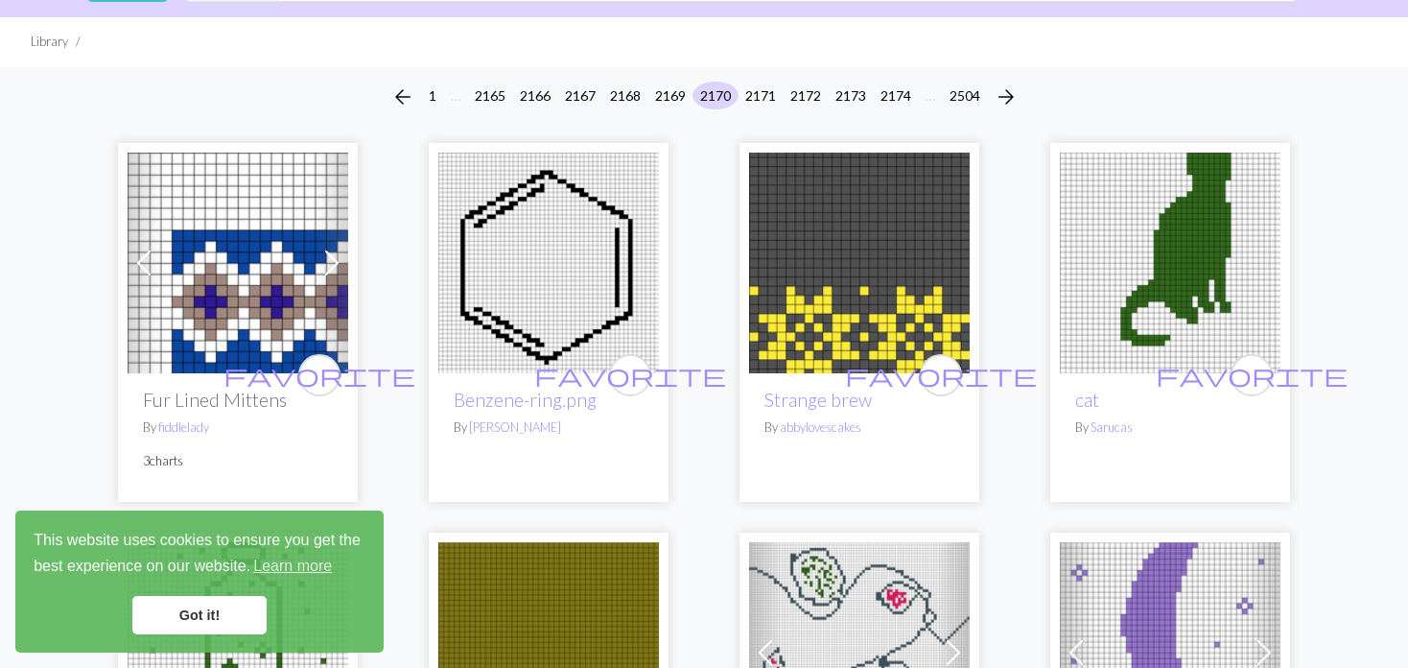
scroll to position [96, 0]
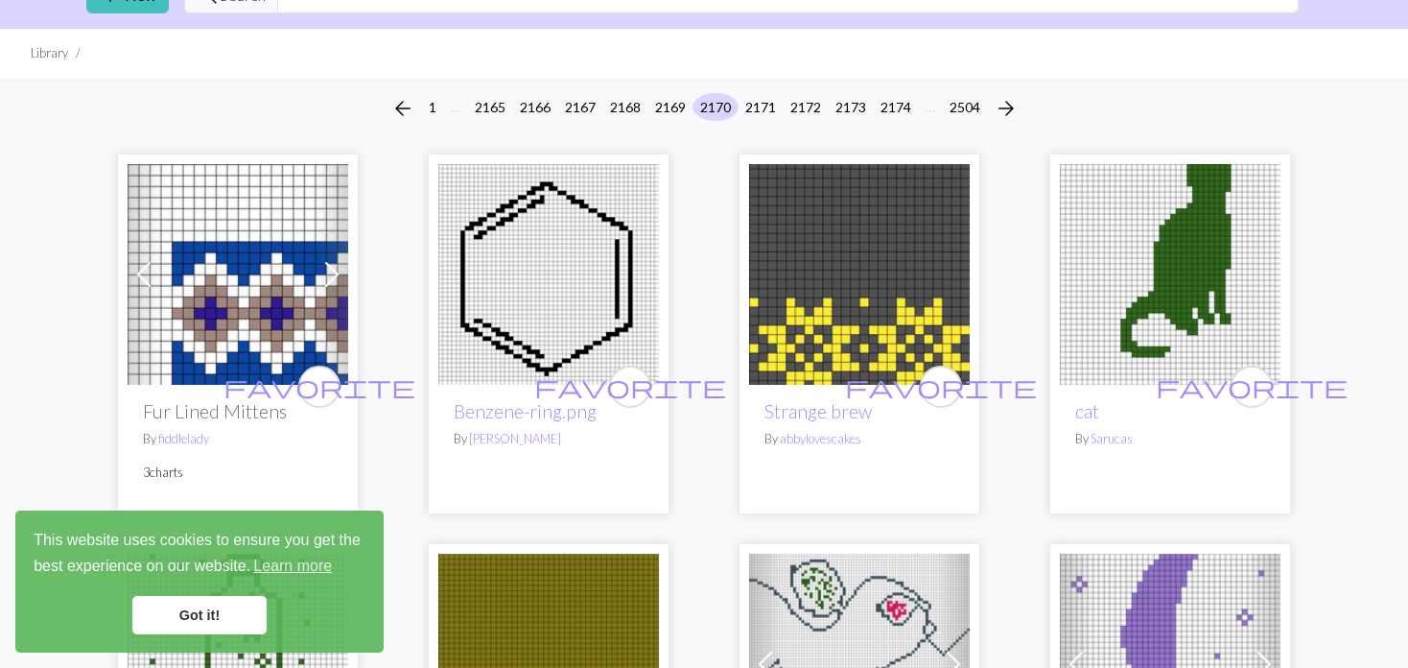
click at [1114, 254] on img at bounding box center [1170, 274] width 221 height 221
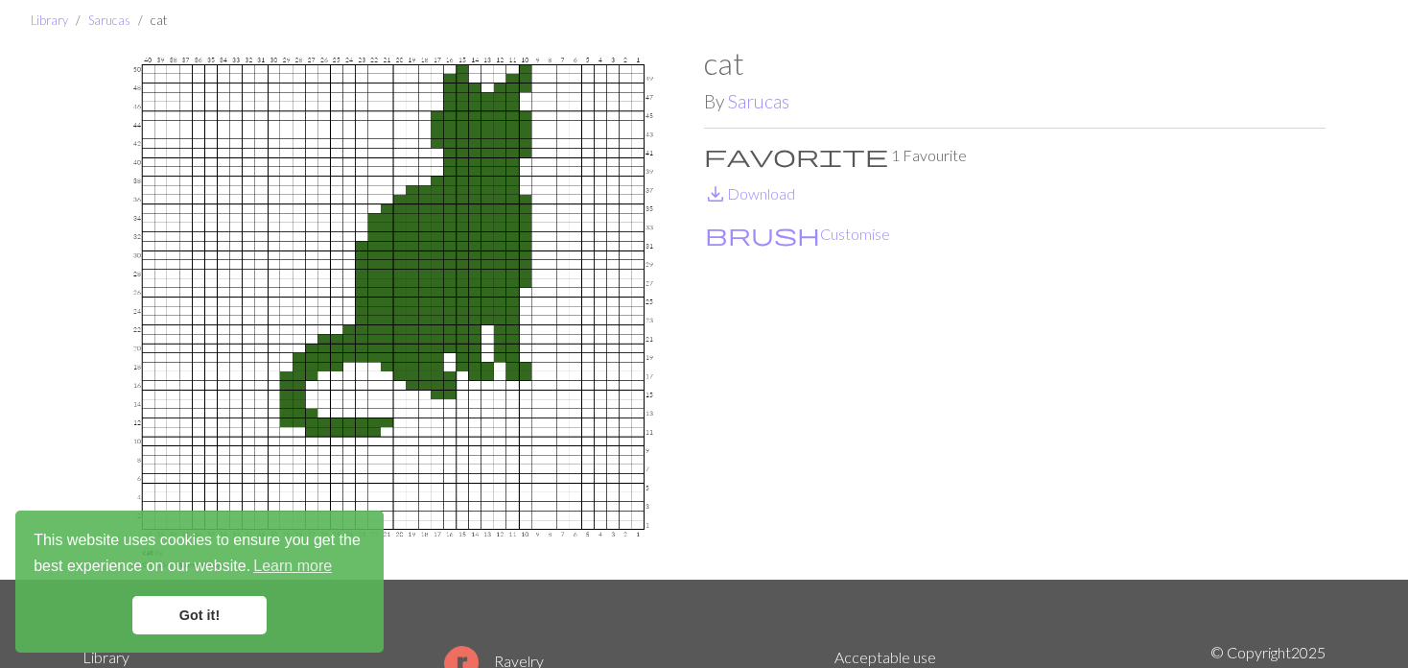
scroll to position [96, 0]
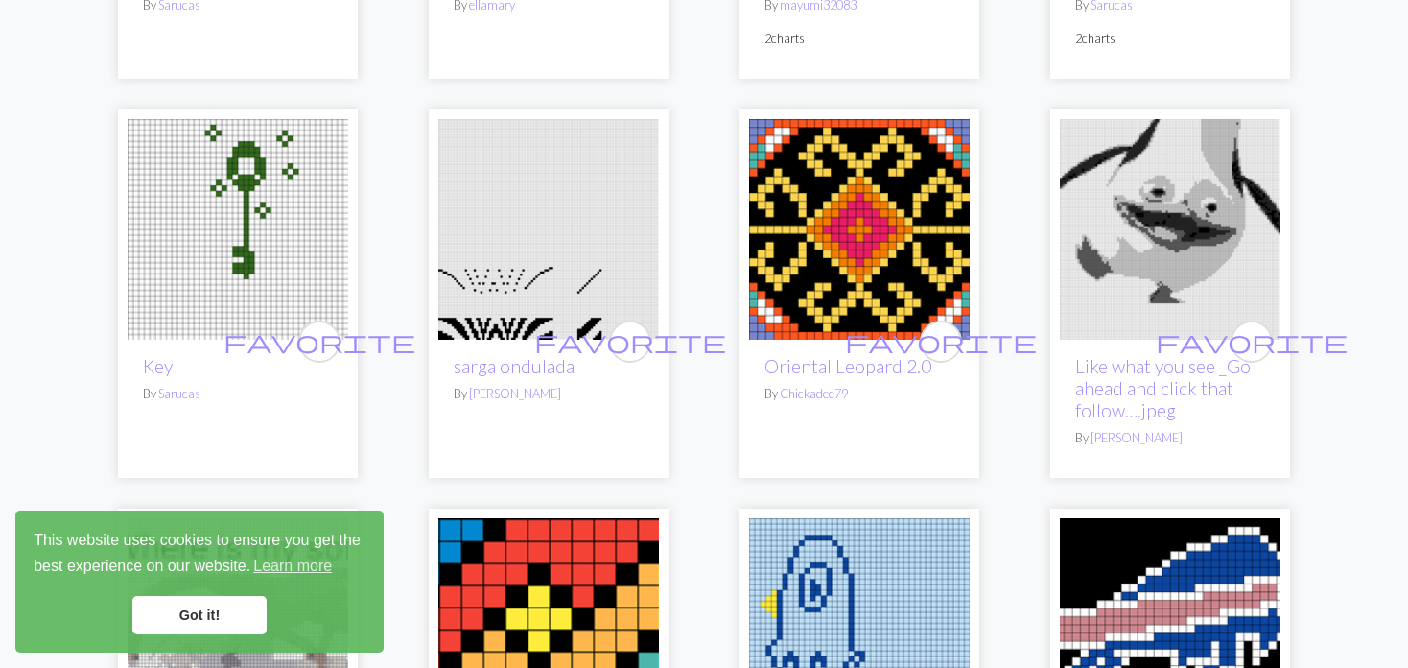
scroll to position [959, 0]
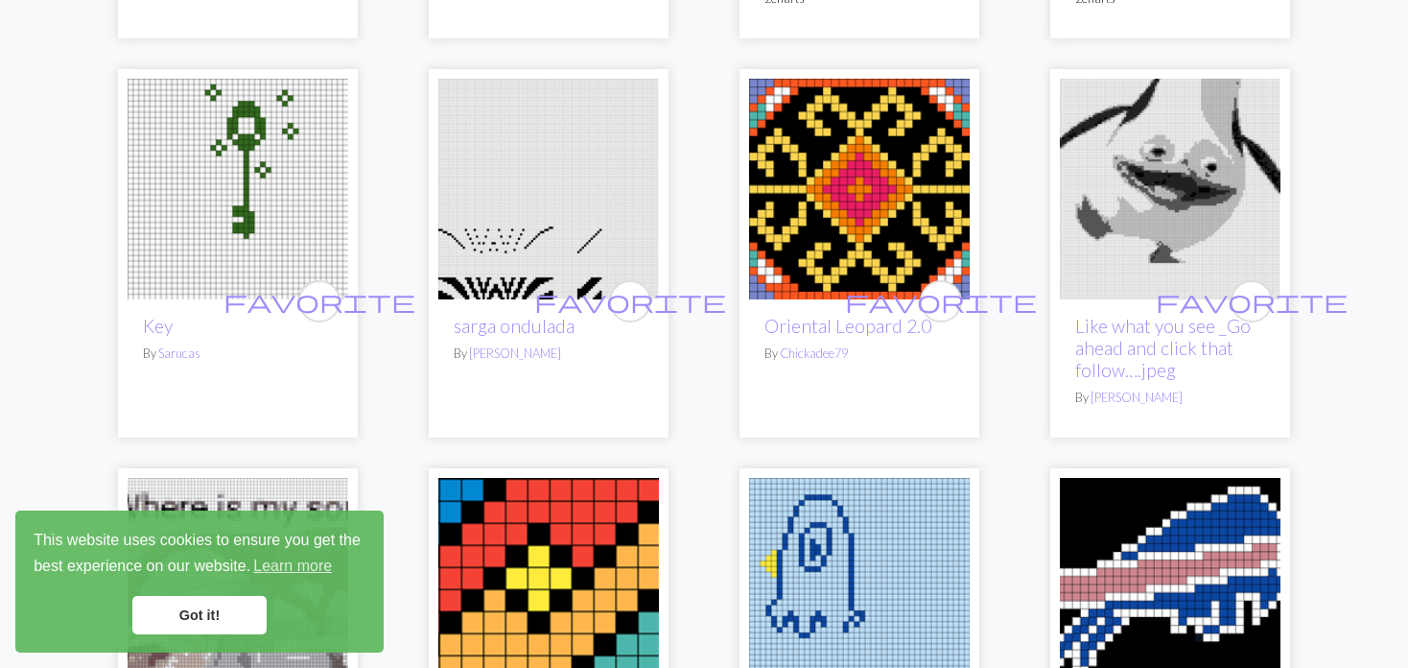
click at [524, 237] on img at bounding box center [548, 189] width 221 height 221
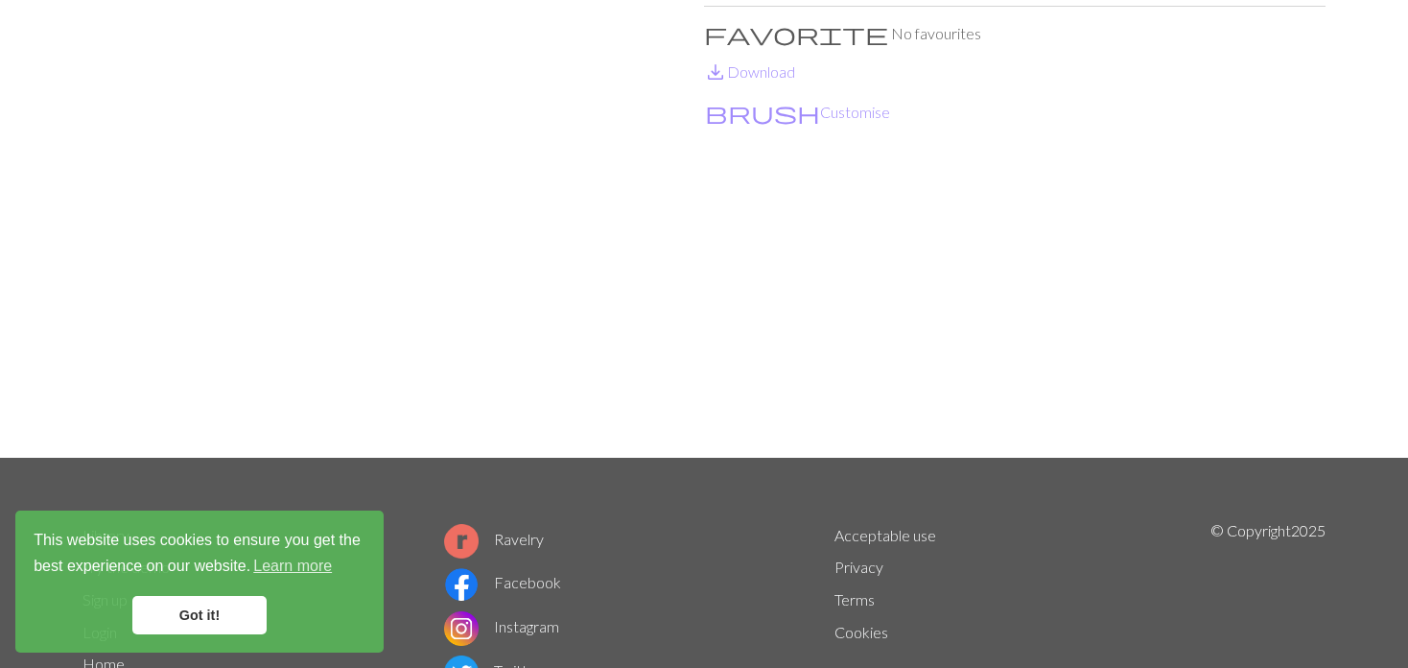
scroll to position [192, 0]
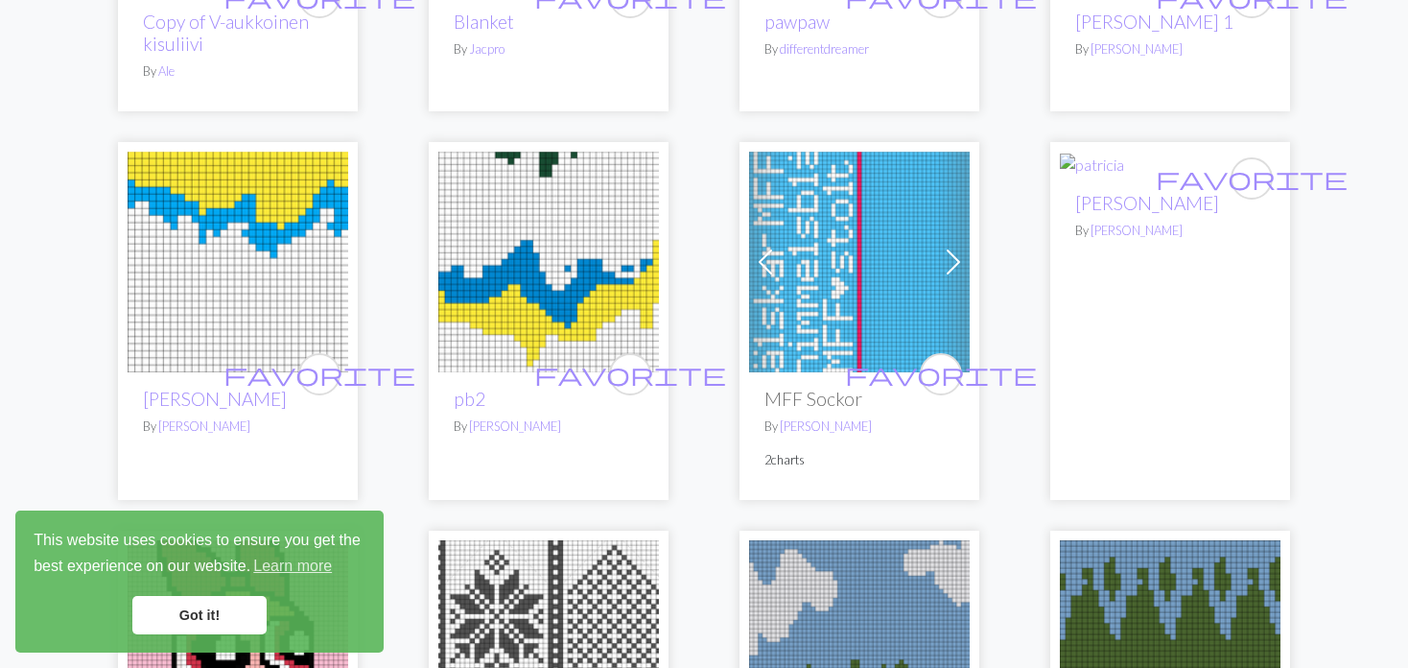
scroll to position [3262, 0]
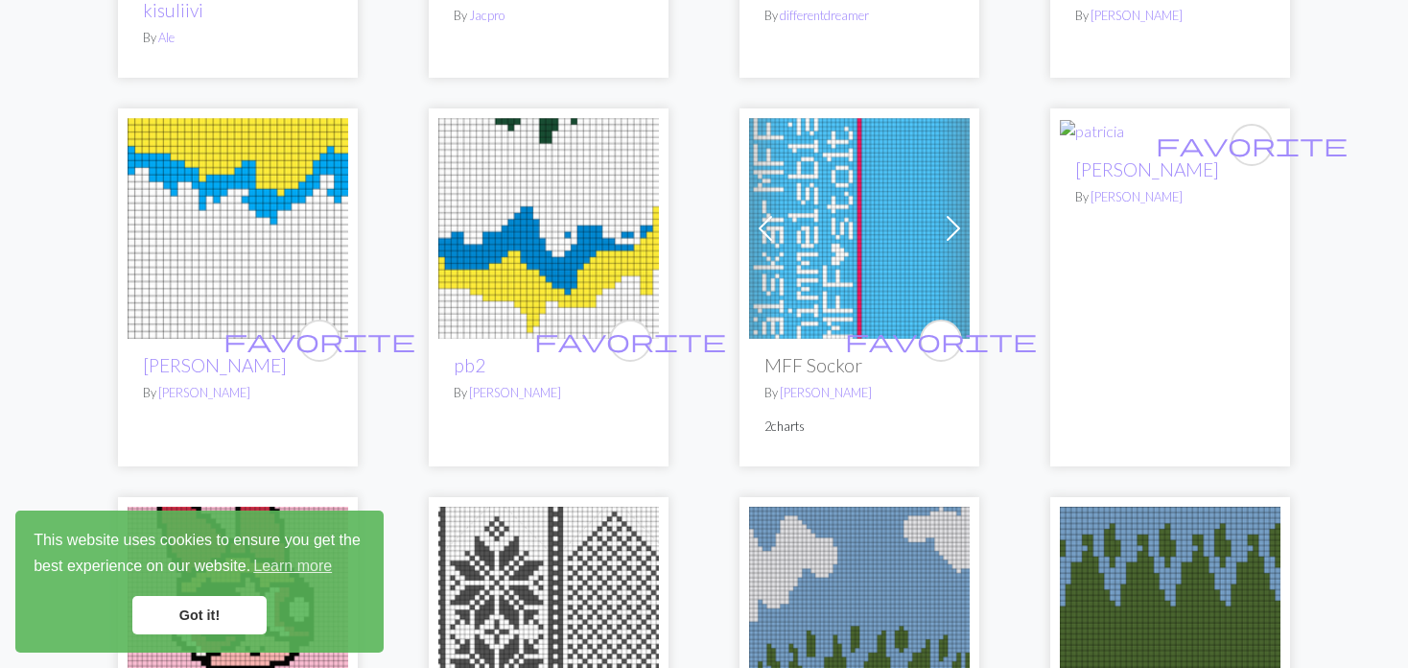
click at [939, 215] on span at bounding box center [953, 228] width 31 height 31
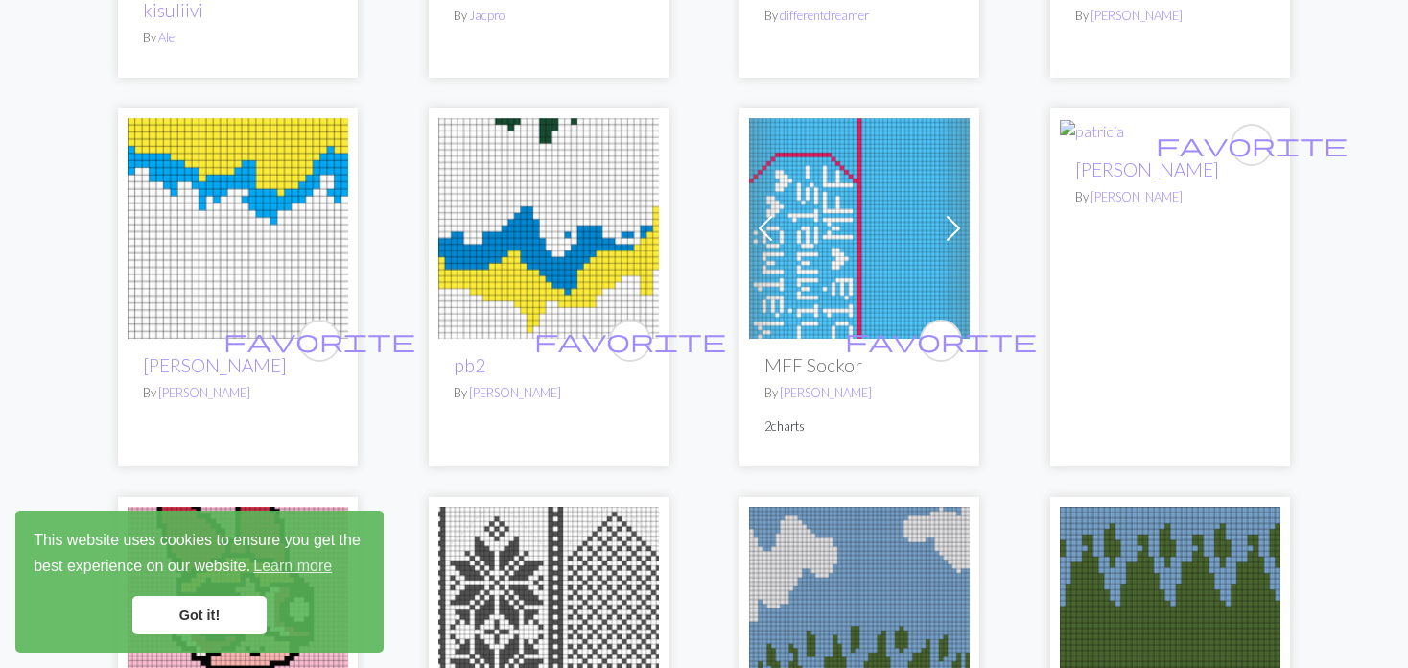
click at [939, 215] on span at bounding box center [953, 228] width 31 height 31
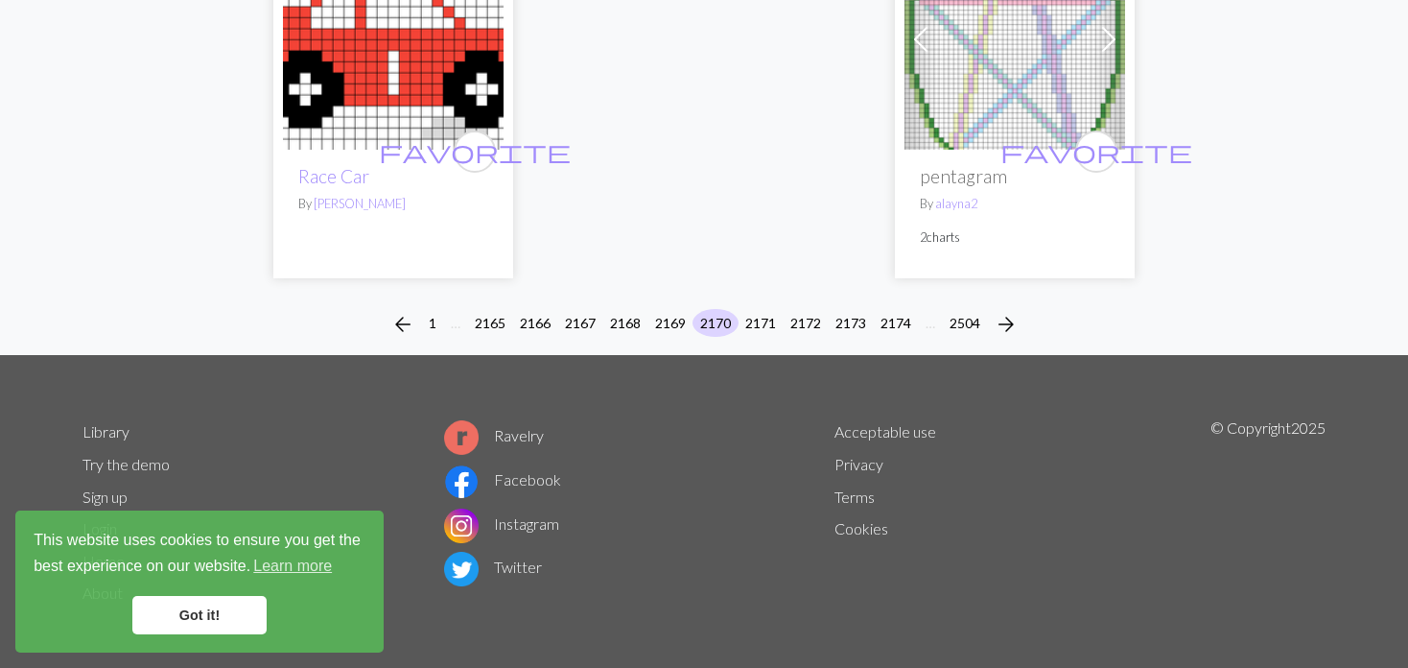
scroll to position [5030, 0]
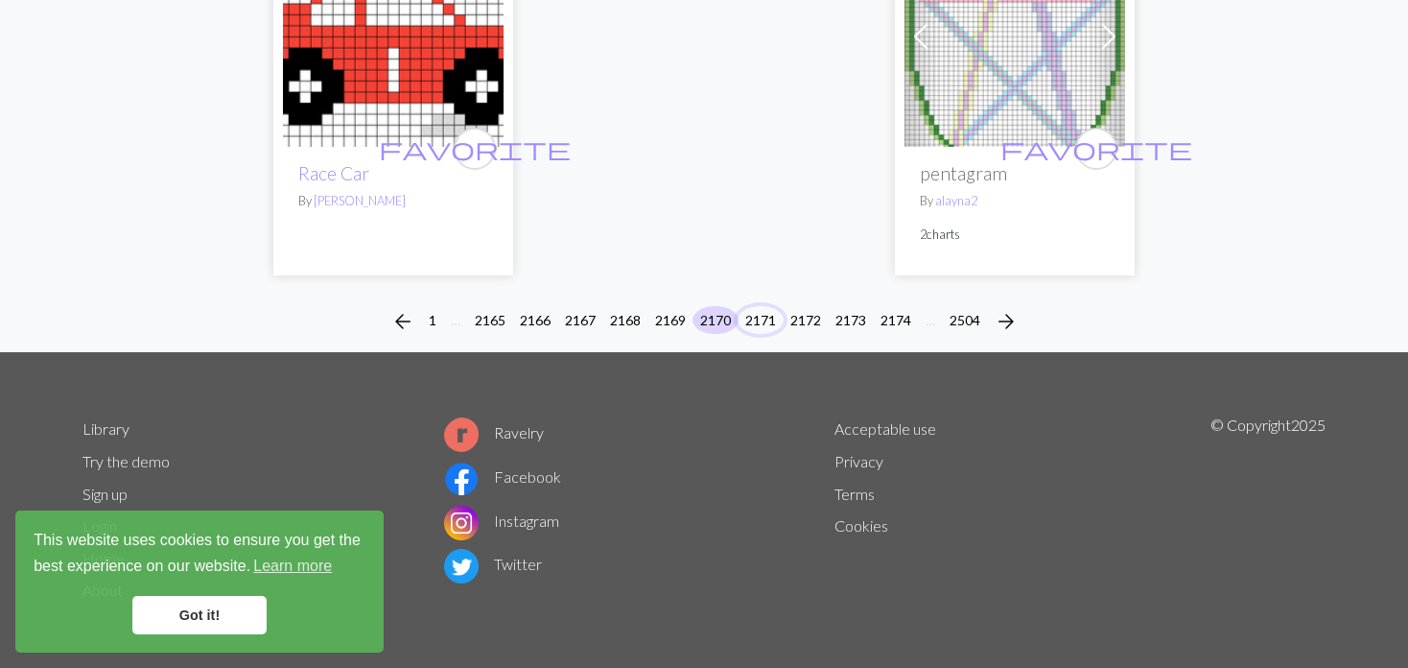
click at [755, 311] on button "2171" at bounding box center [761, 320] width 46 height 28
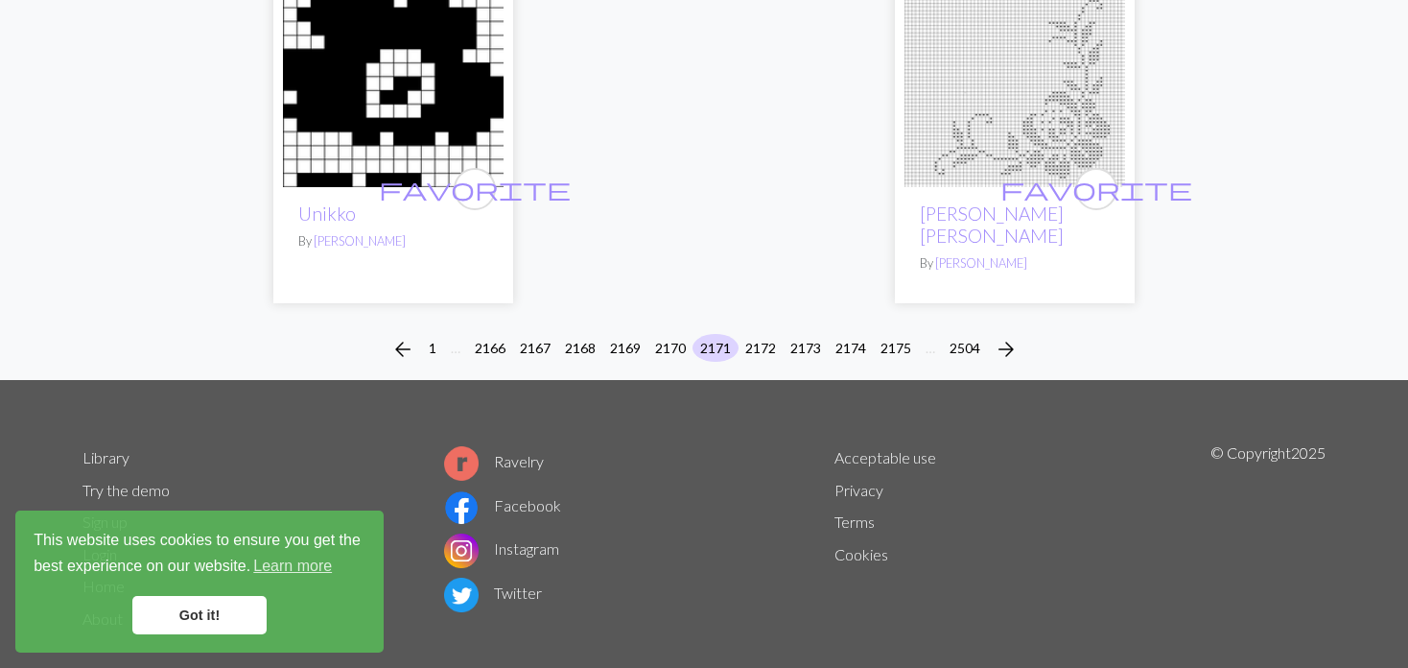
scroll to position [4930, 0]
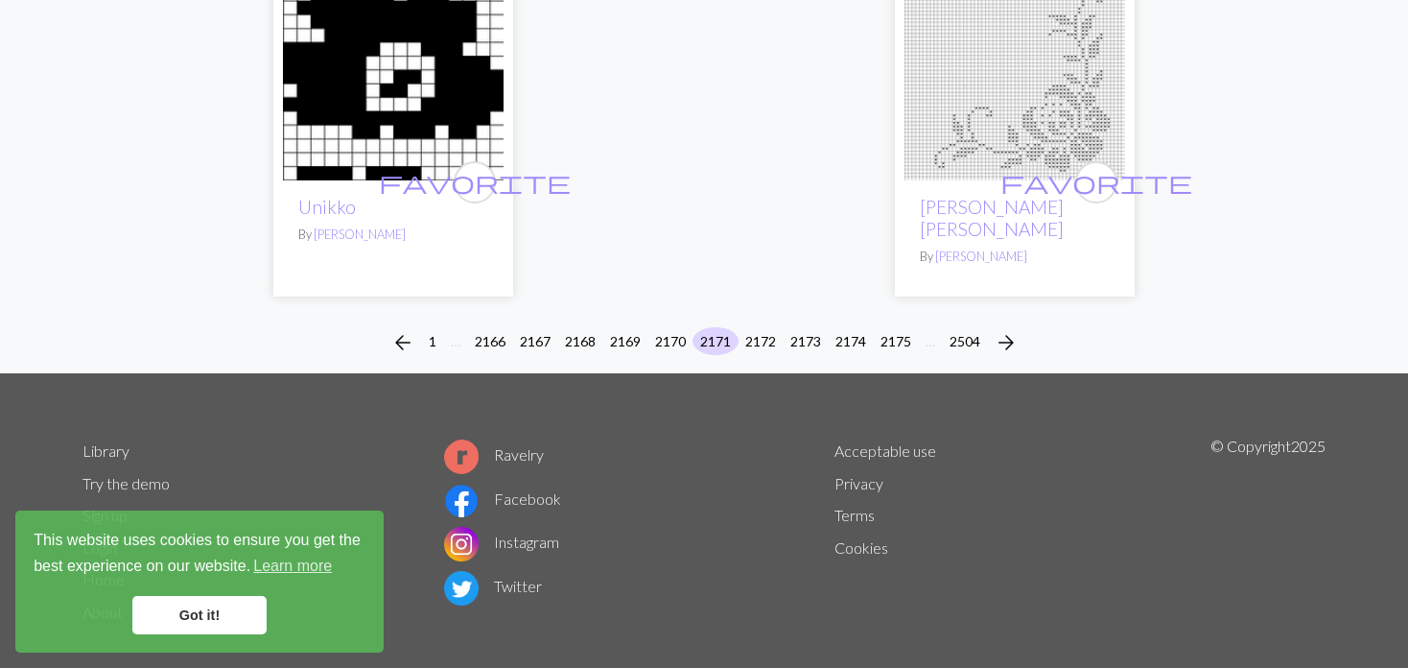
click at [755, 327] on button "2172" at bounding box center [761, 341] width 46 height 28
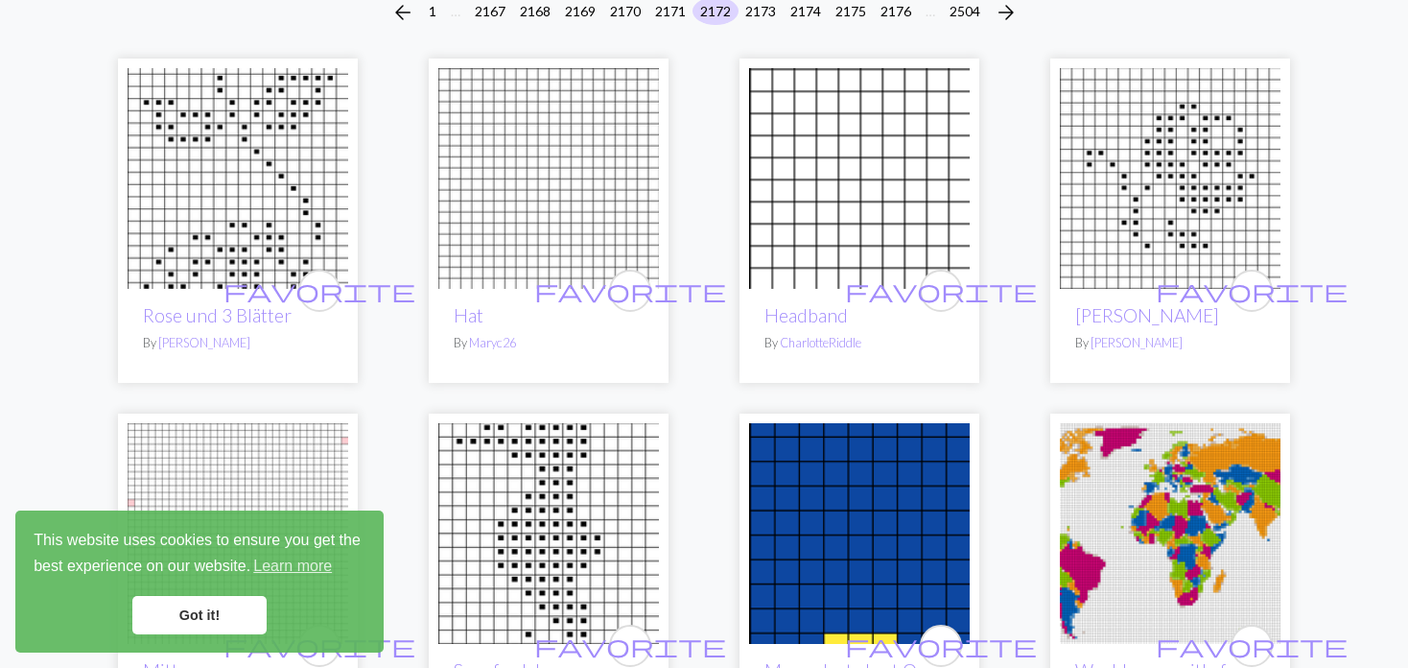
scroll to position [96, 0]
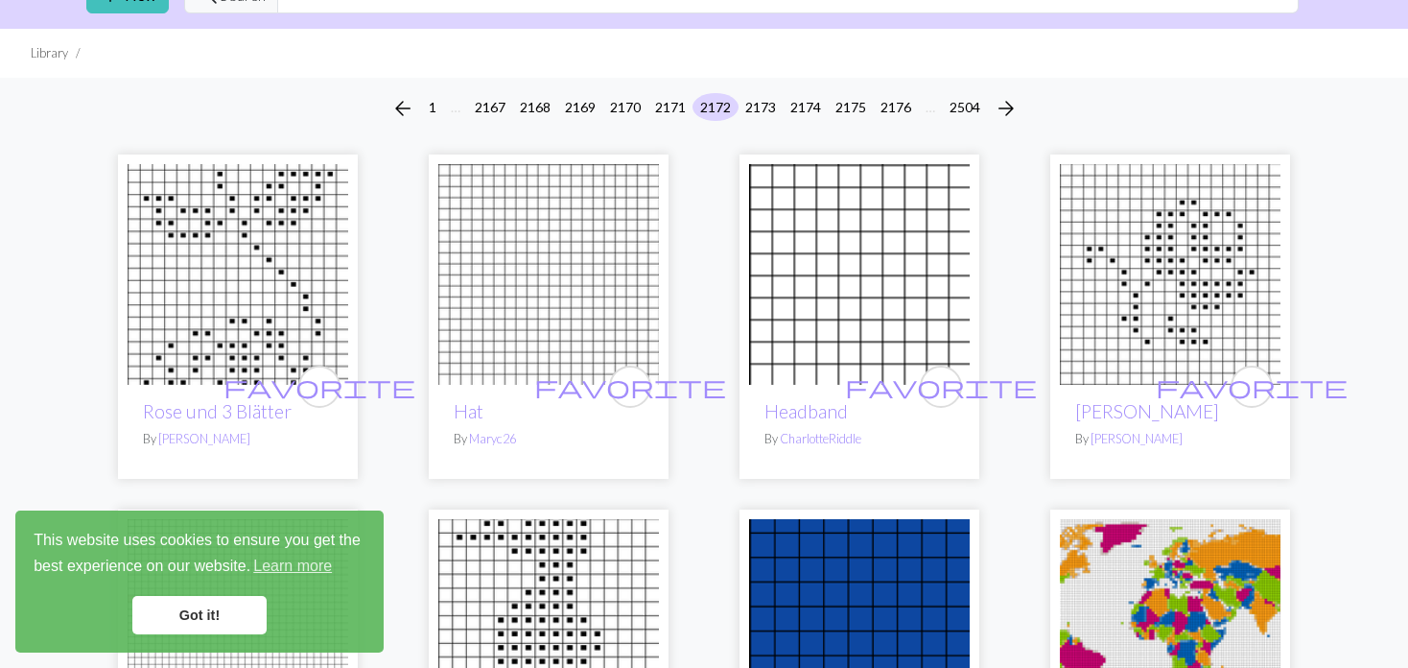
click at [295, 244] on img at bounding box center [238, 274] width 221 height 221
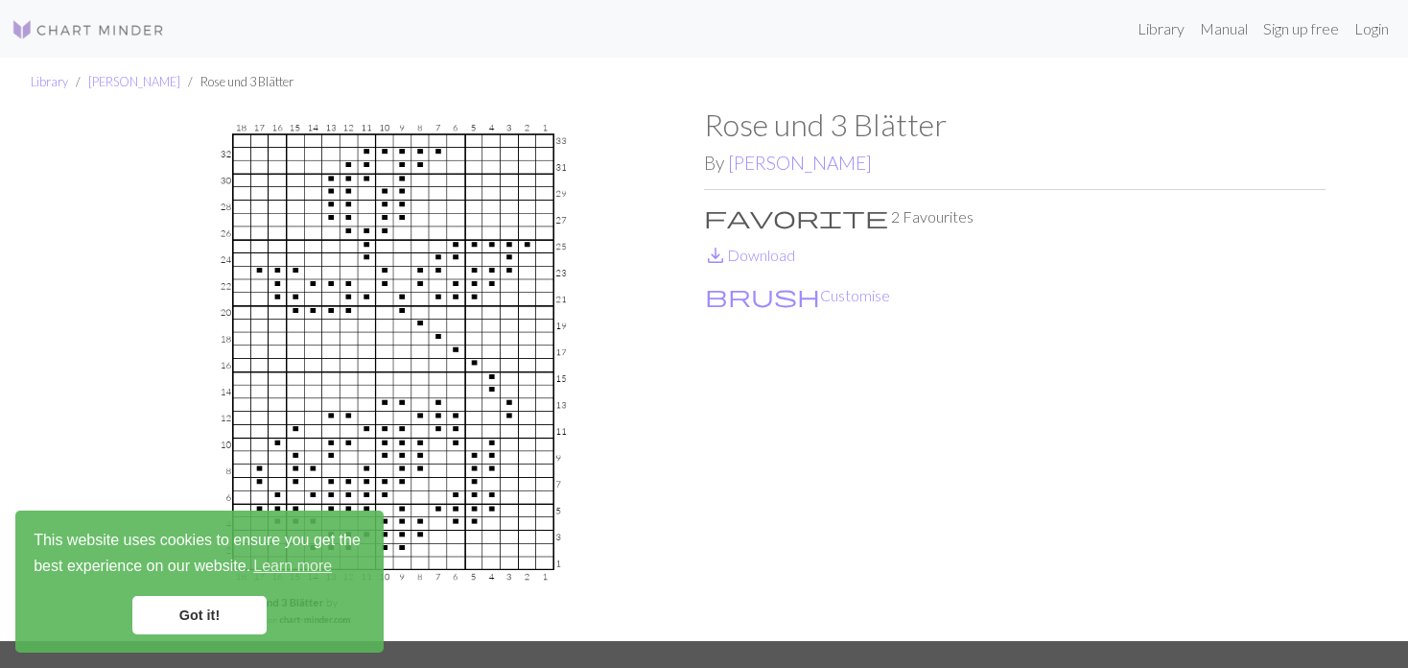
scroll to position [96, 0]
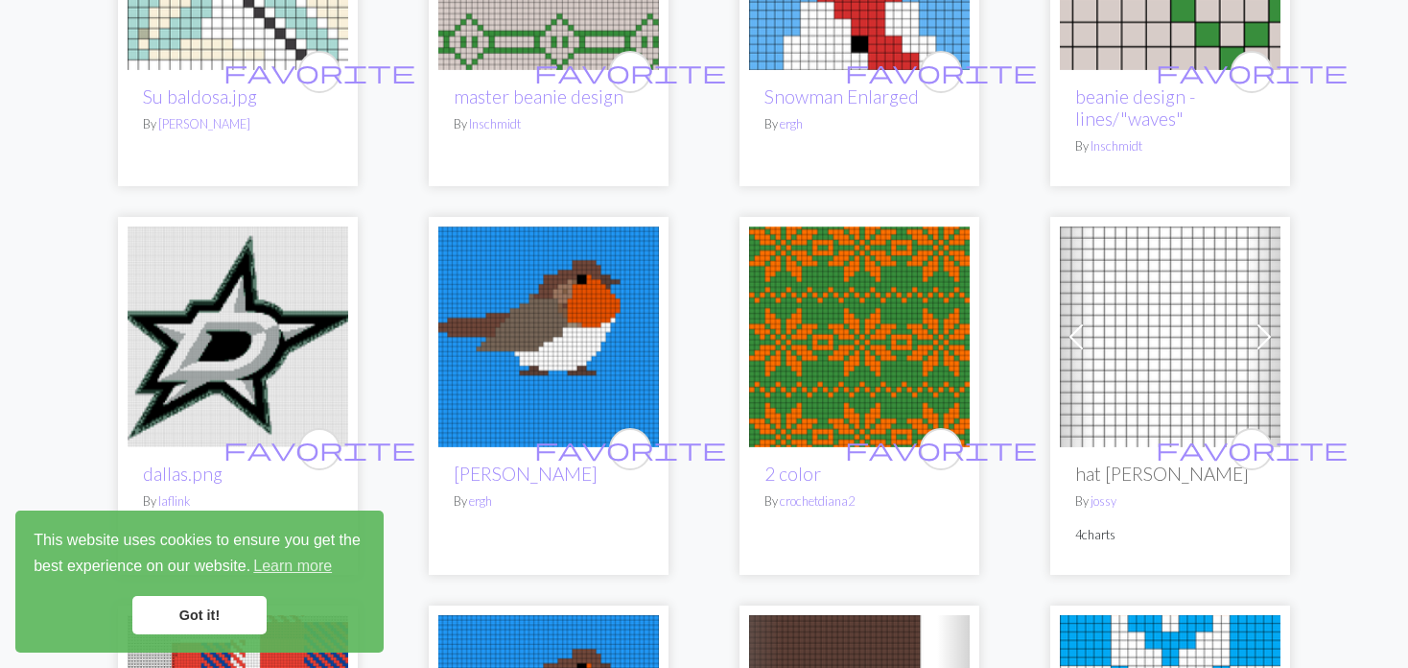
scroll to position [3550, 0]
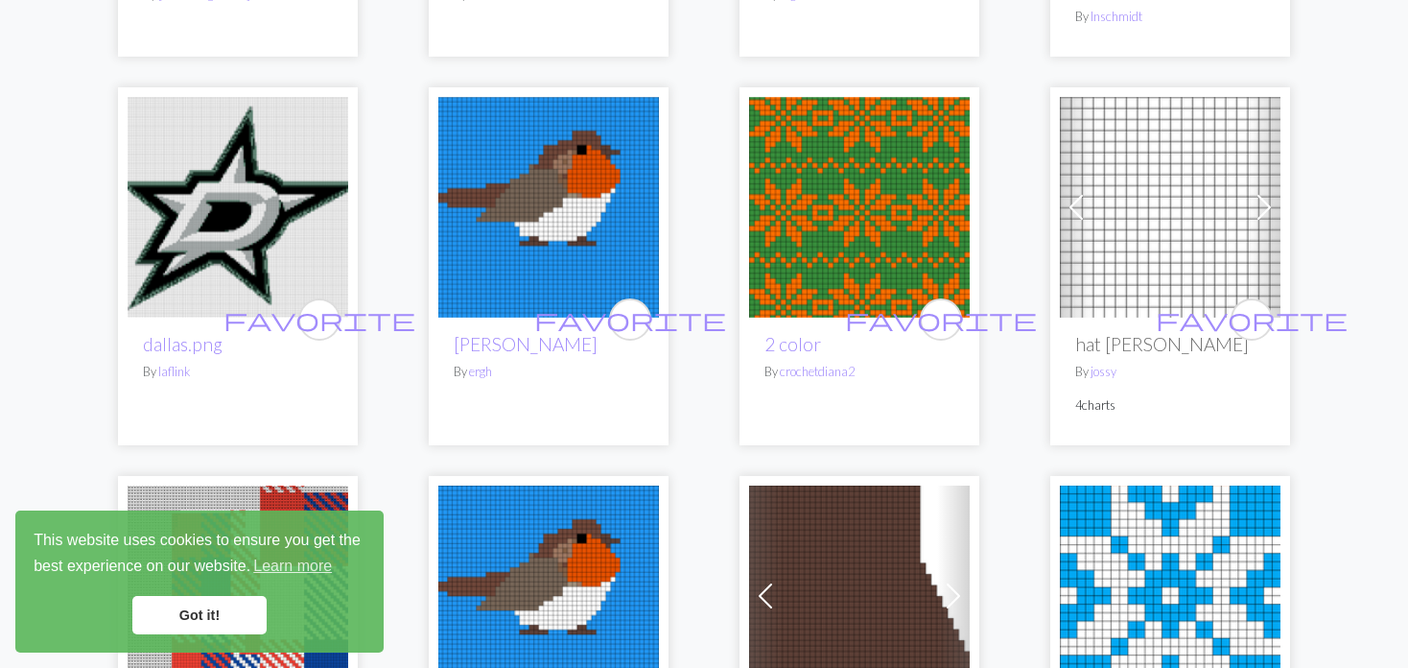
click at [1089, 189] on link "Previous" at bounding box center [1077, 207] width 34 height 221
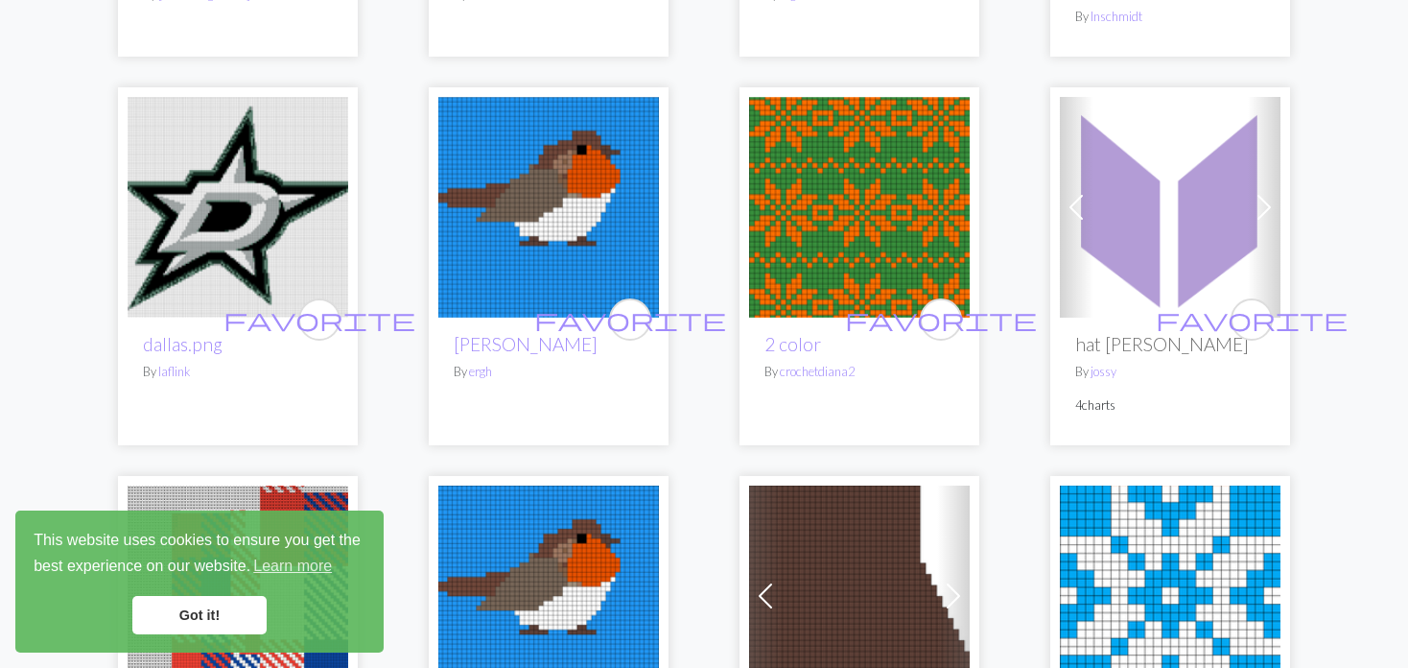
click at [1089, 189] on link "Previous" at bounding box center [1077, 207] width 34 height 221
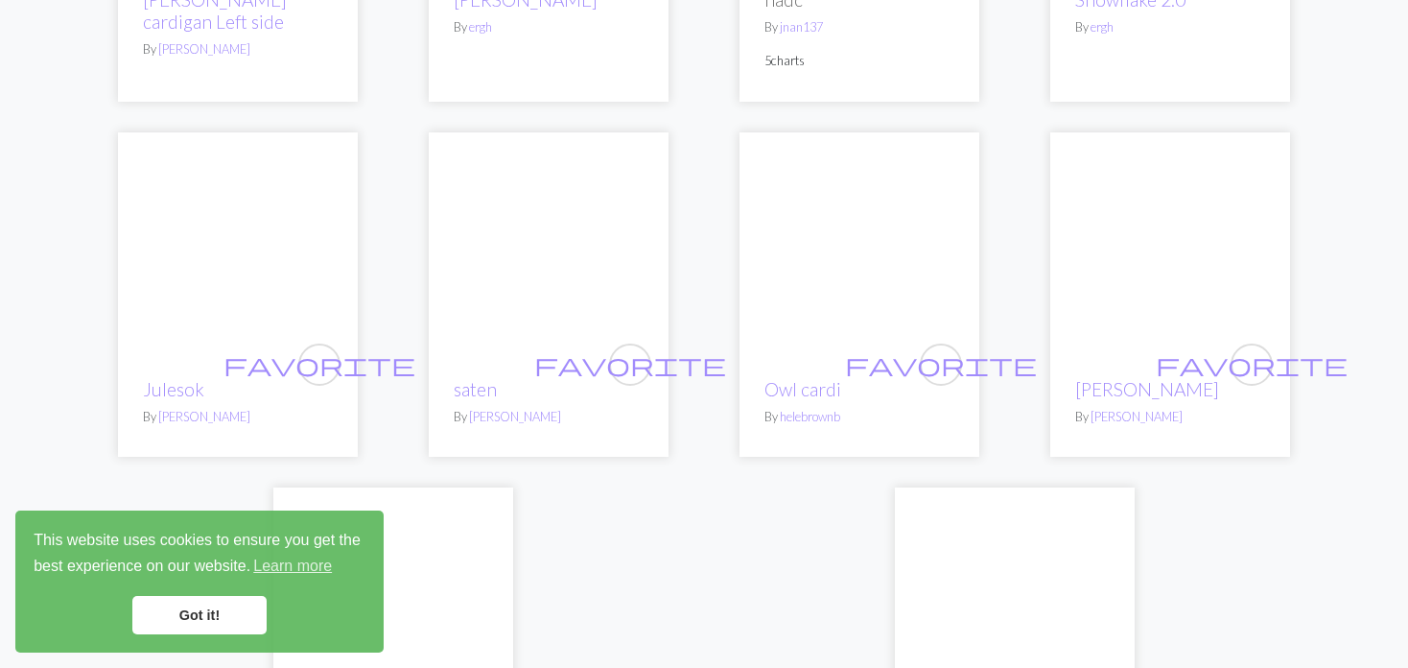
scroll to position [4317, 0]
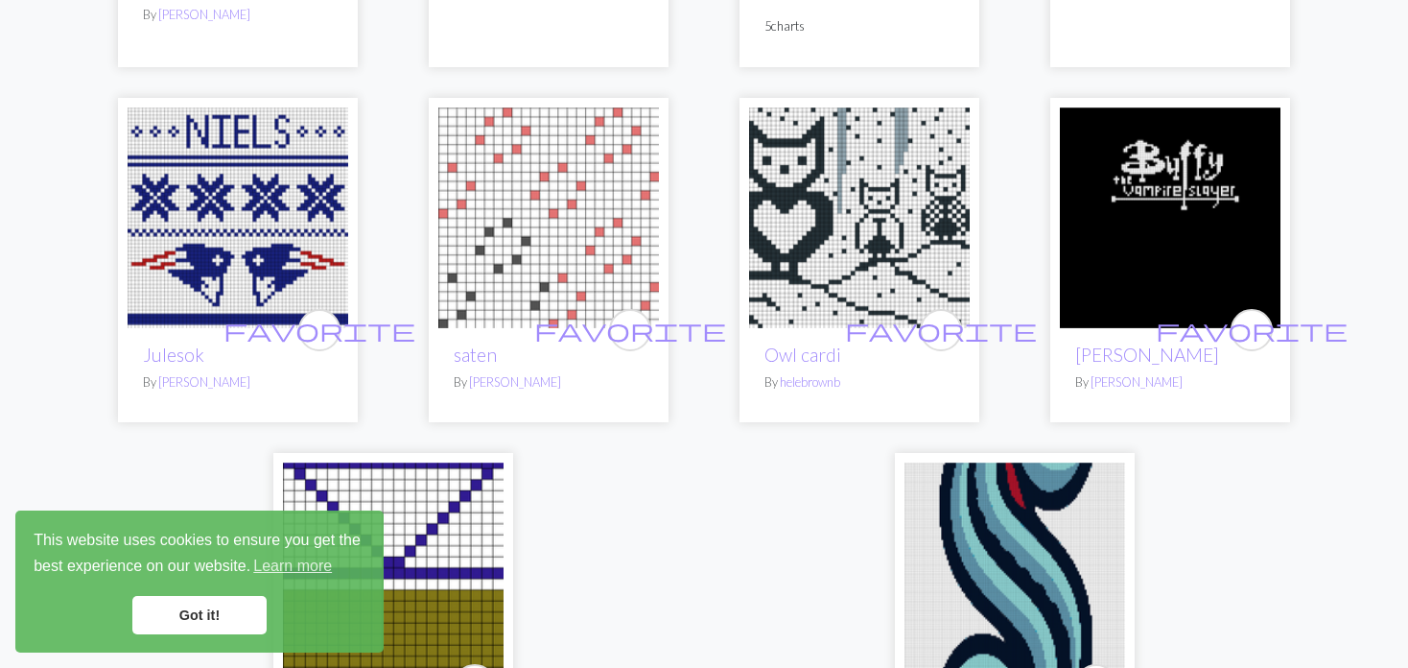
click at [509, 264] on img at bounding box center [548, 217] width 221 height 221
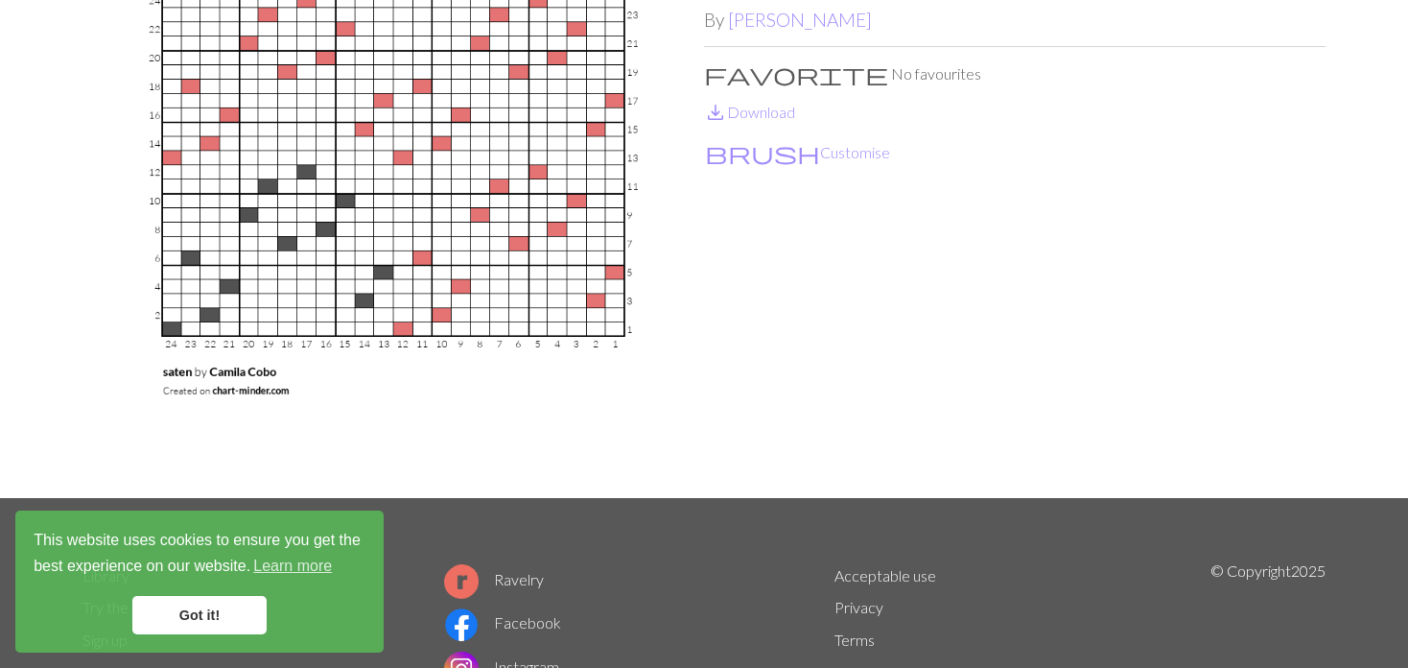
scroll to position [192, 0]
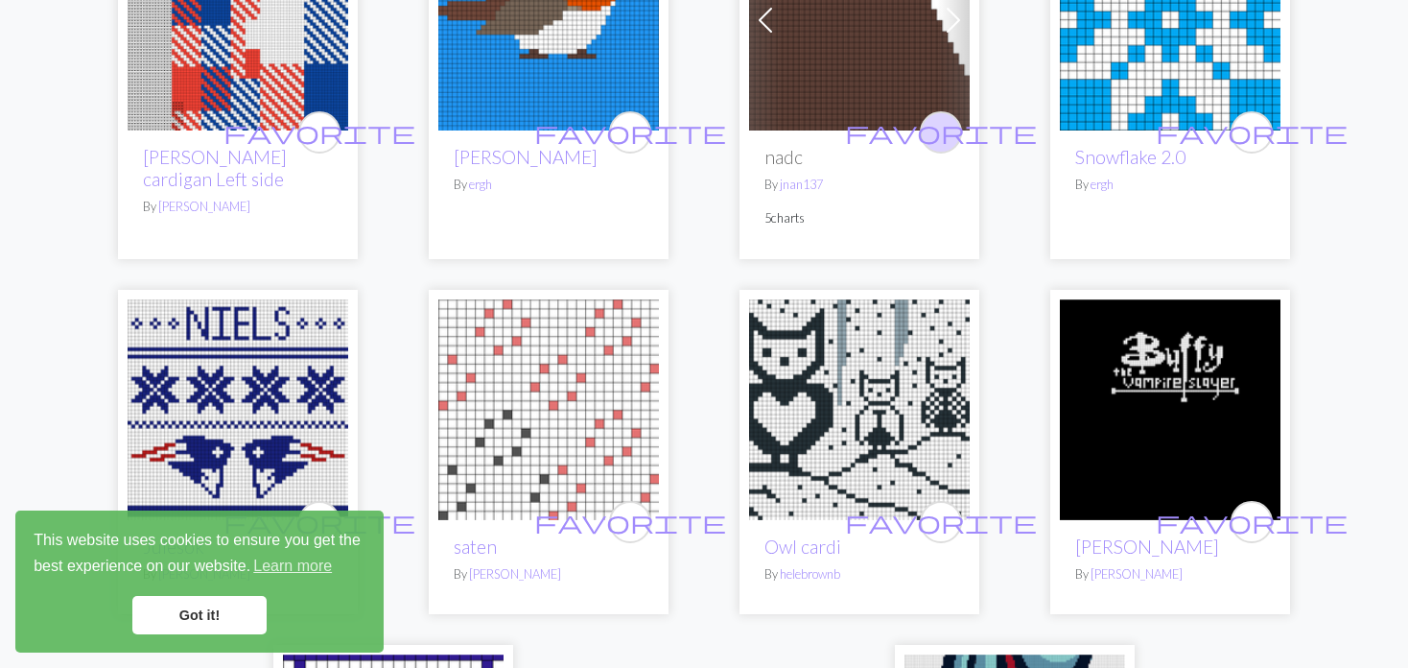
scroll to position [4317, 0]
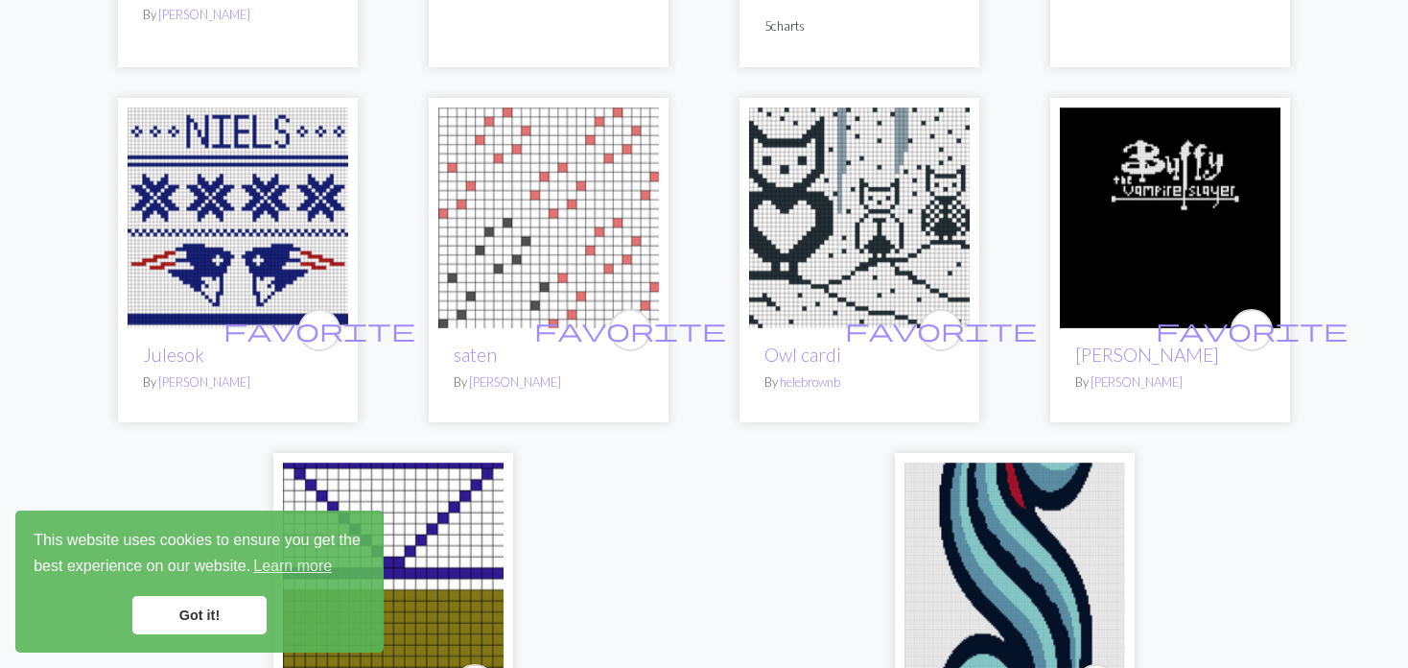
click at [812, 235] on img at bounding box center [859, 217] width 221 height 221
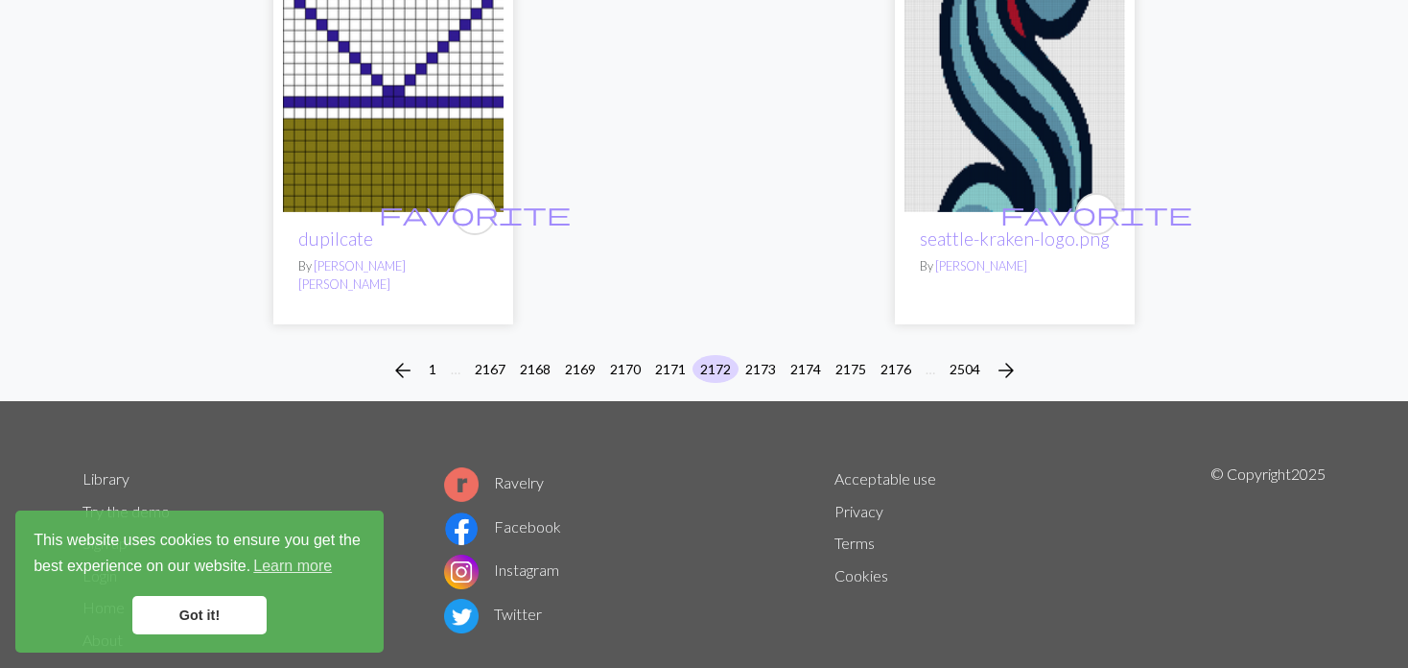
scroll to position [4820, 0]
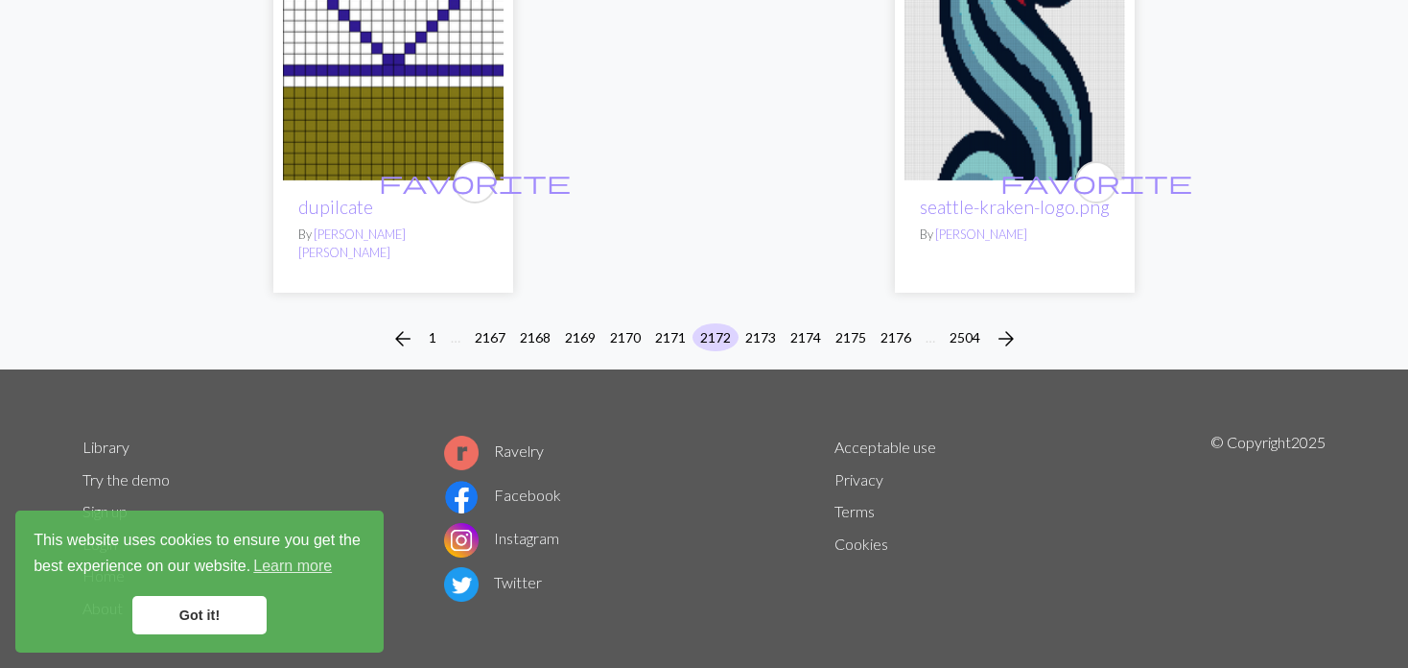
click at [755, 308] on div "arrow_back 1 … 2167 2168 2169 2170 2171 2172 2173 2174 2175 2176 … 2504 arrow_f…" at bounding box center [704, 338] width 1408 height 61
click at [764, 323] on button "2173" at bounding box center [761, 337] width 46 height 28
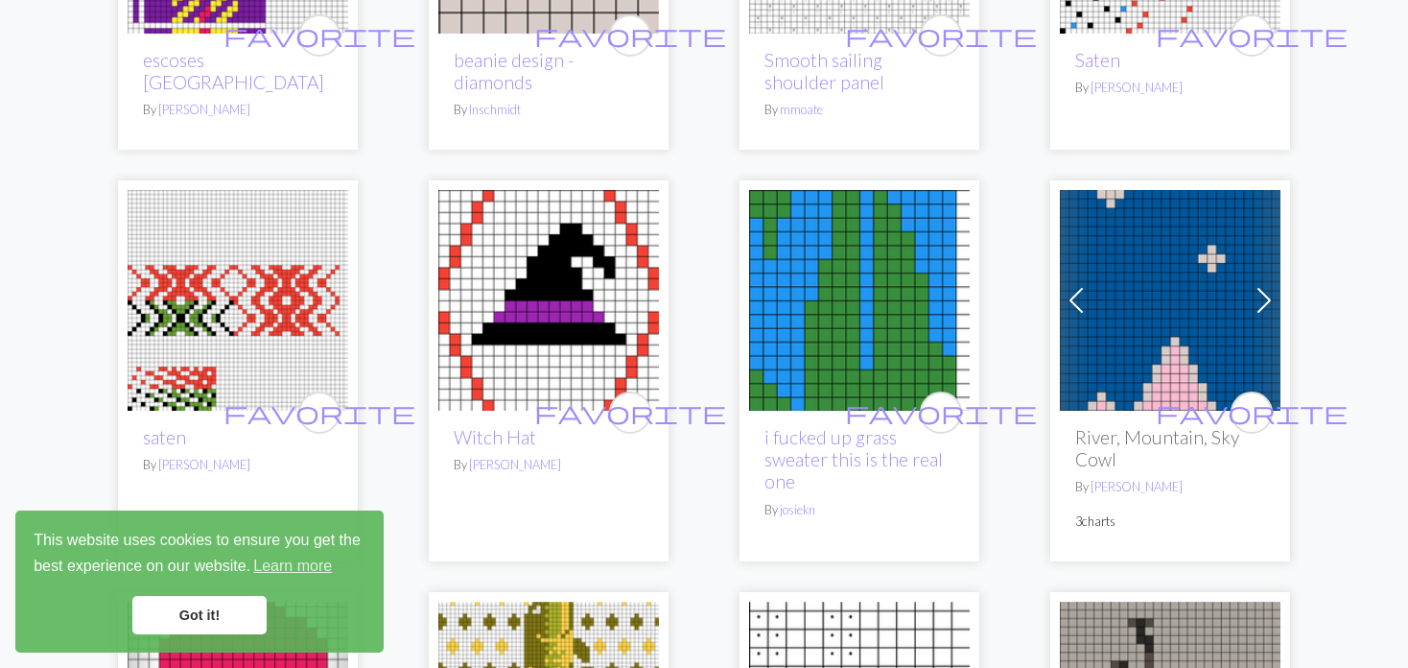
scroll to position [2878, 0]
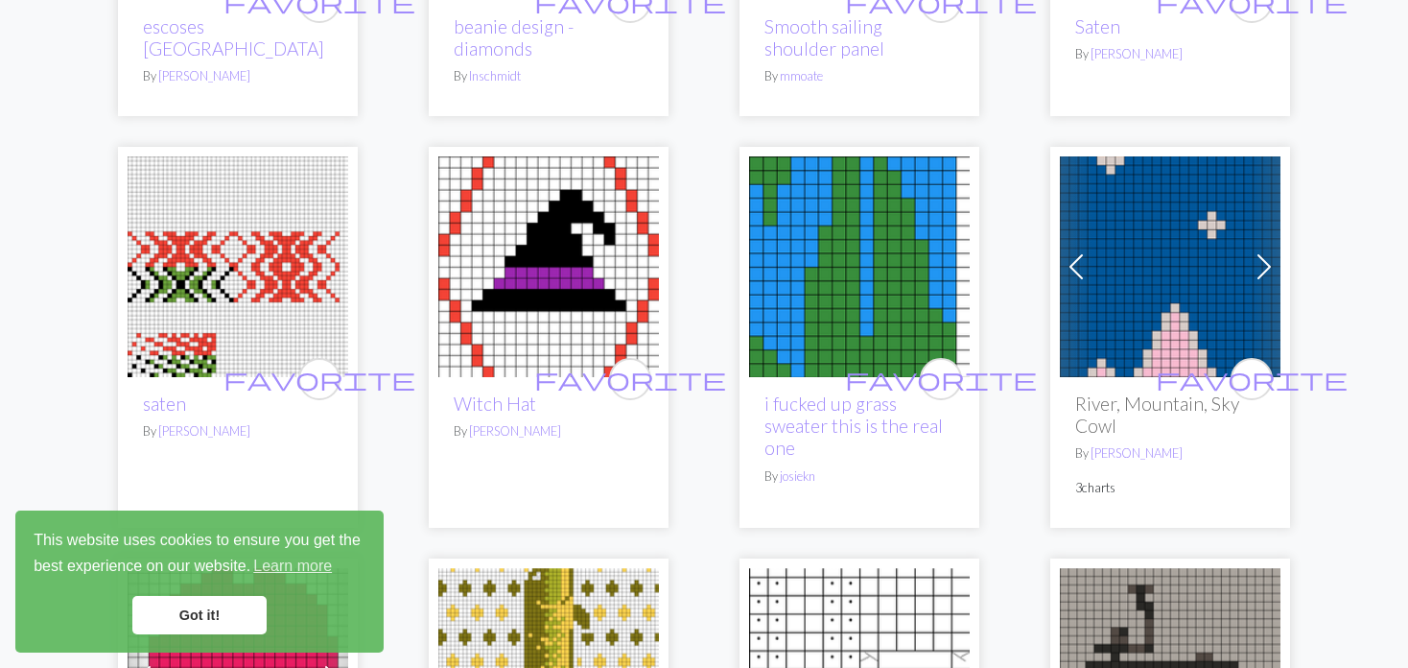
click at [1095, 216] on img at bounding box center [1170, 266] width 221 height 221
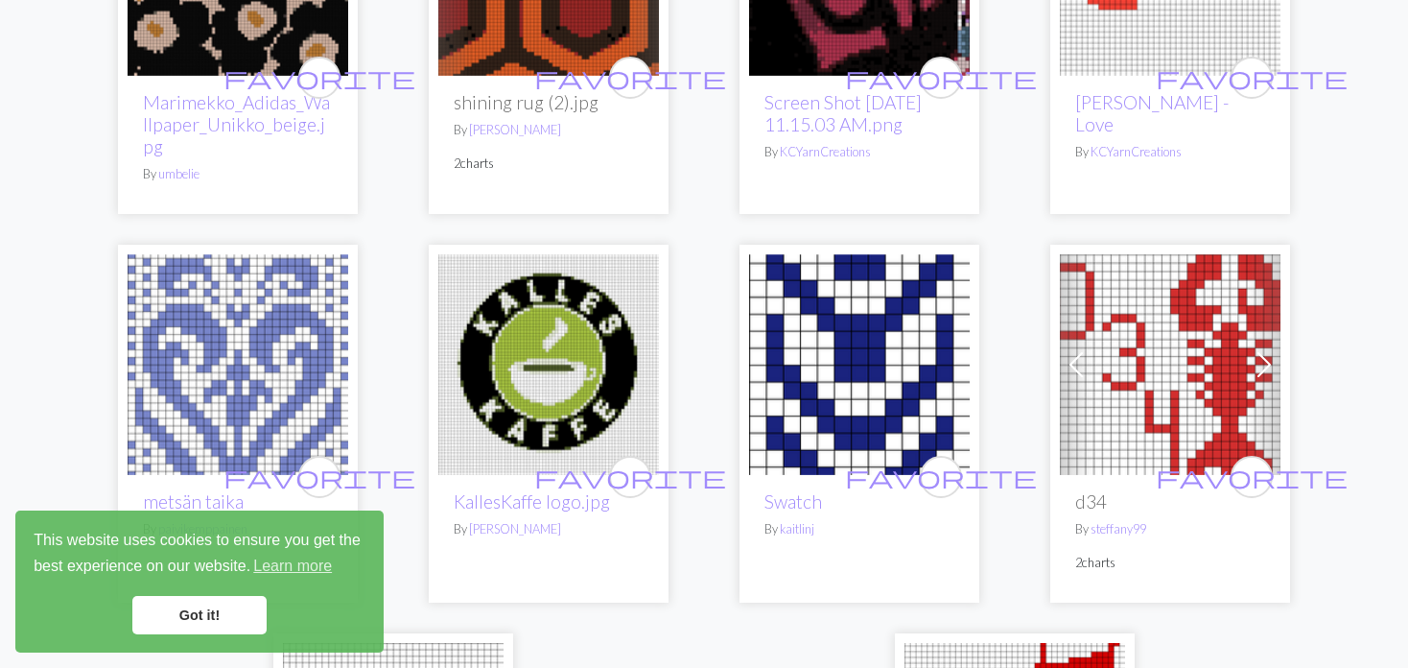
scroll to position [4413, 0]
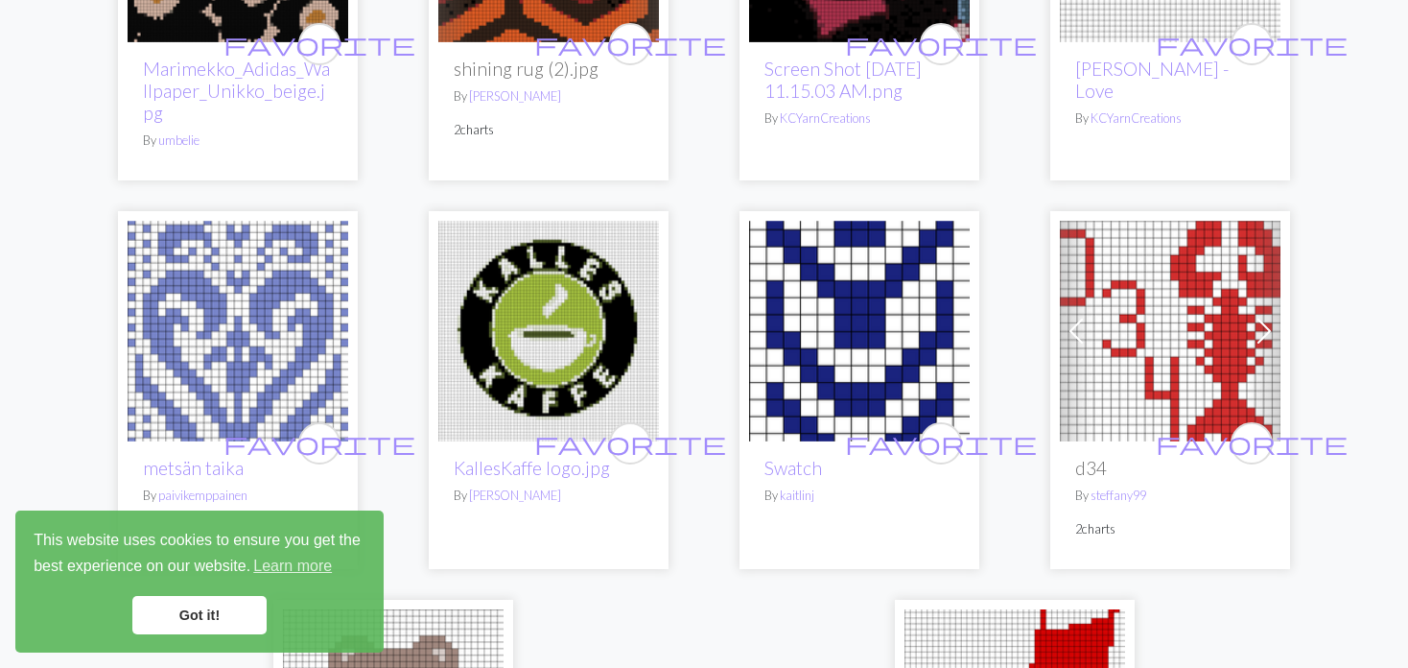
click at [310, 259] on img at bounding box center [238, 331] width 221 height 221
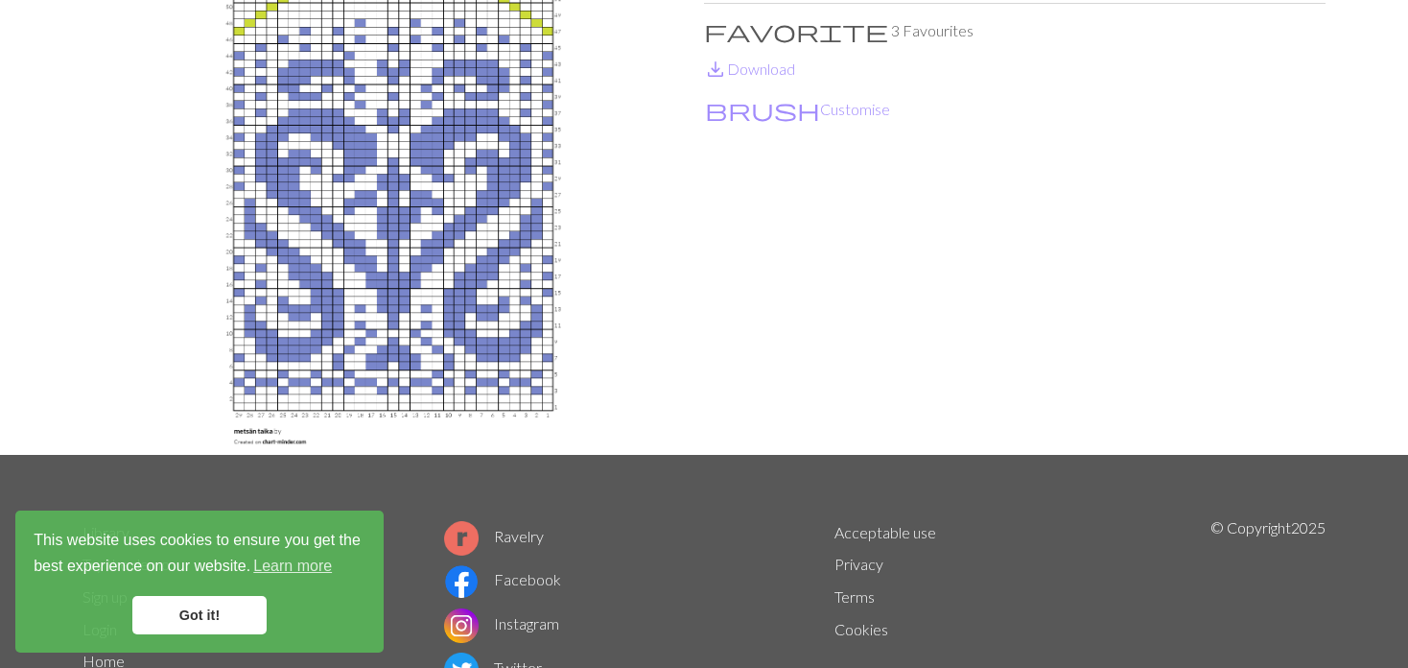
scroll to position [192, 0]
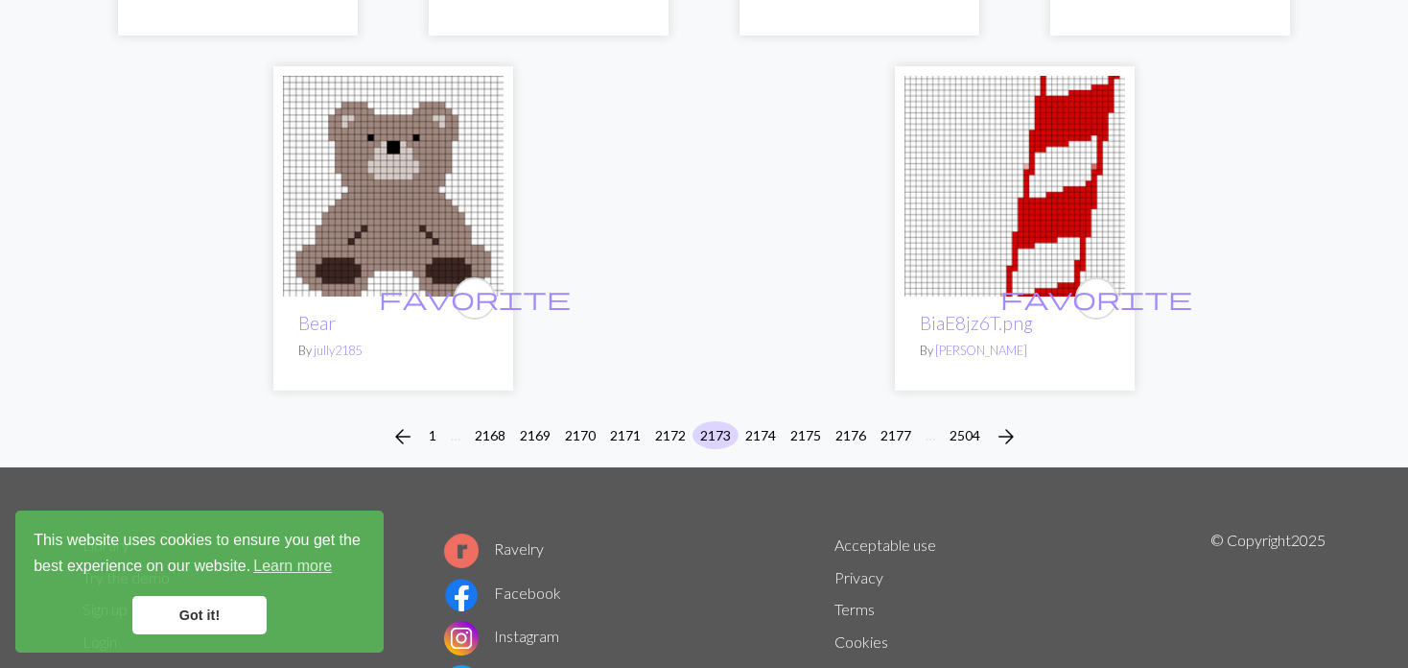
scroll to position [5008, 0]
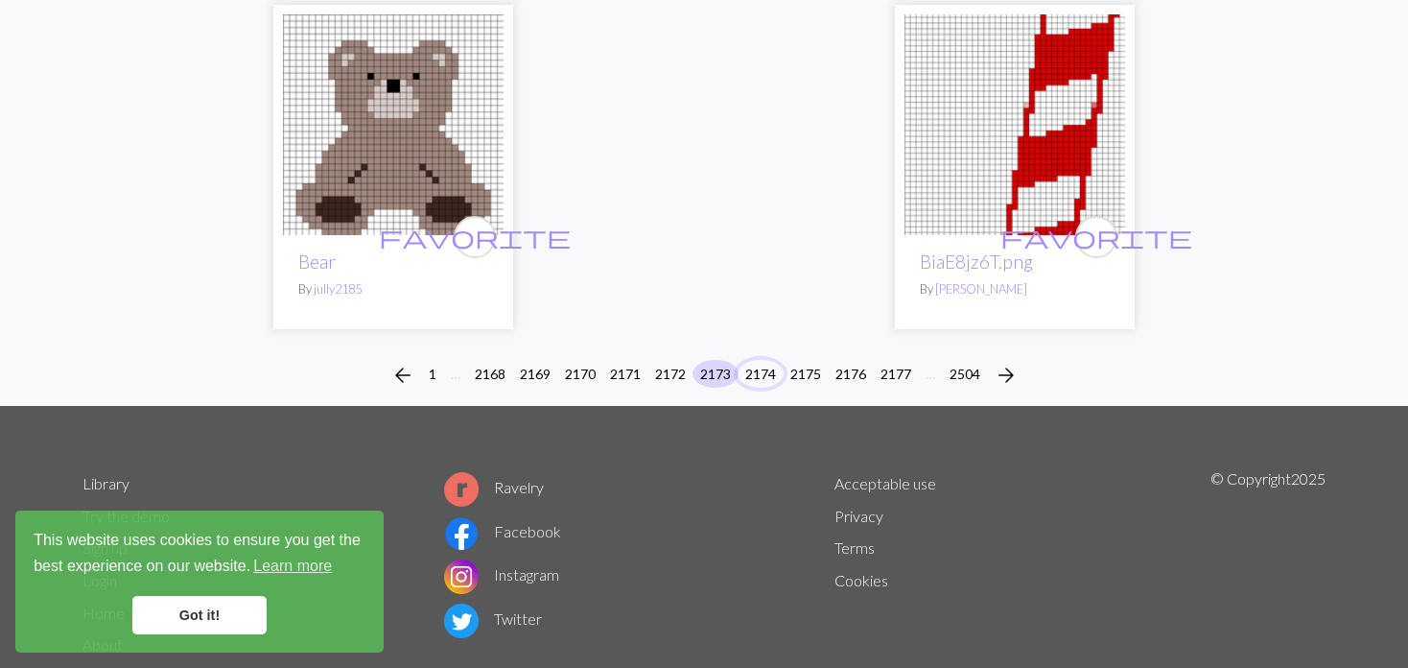
click at [764, 360] on button "2174" at bounding box center [761, 374] width 46 height 28
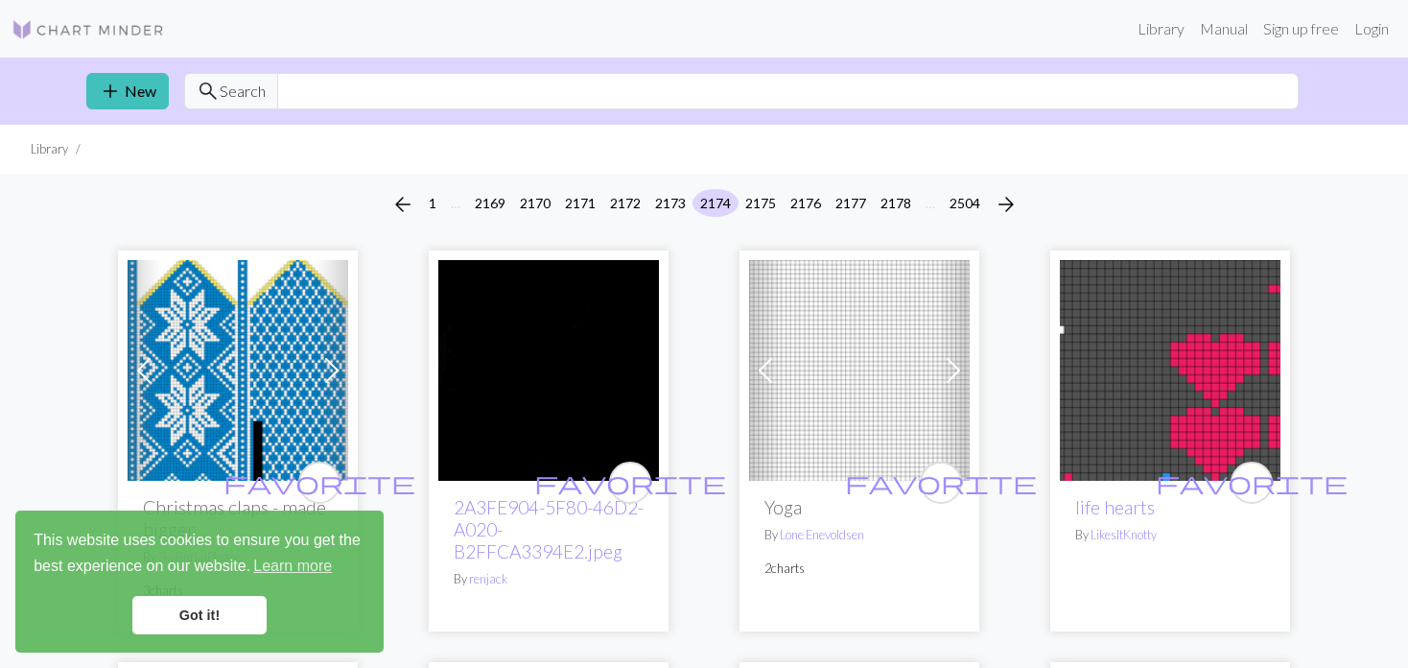
click at [770, 362] on span at bounding box center [765, 370] width 31 height 31
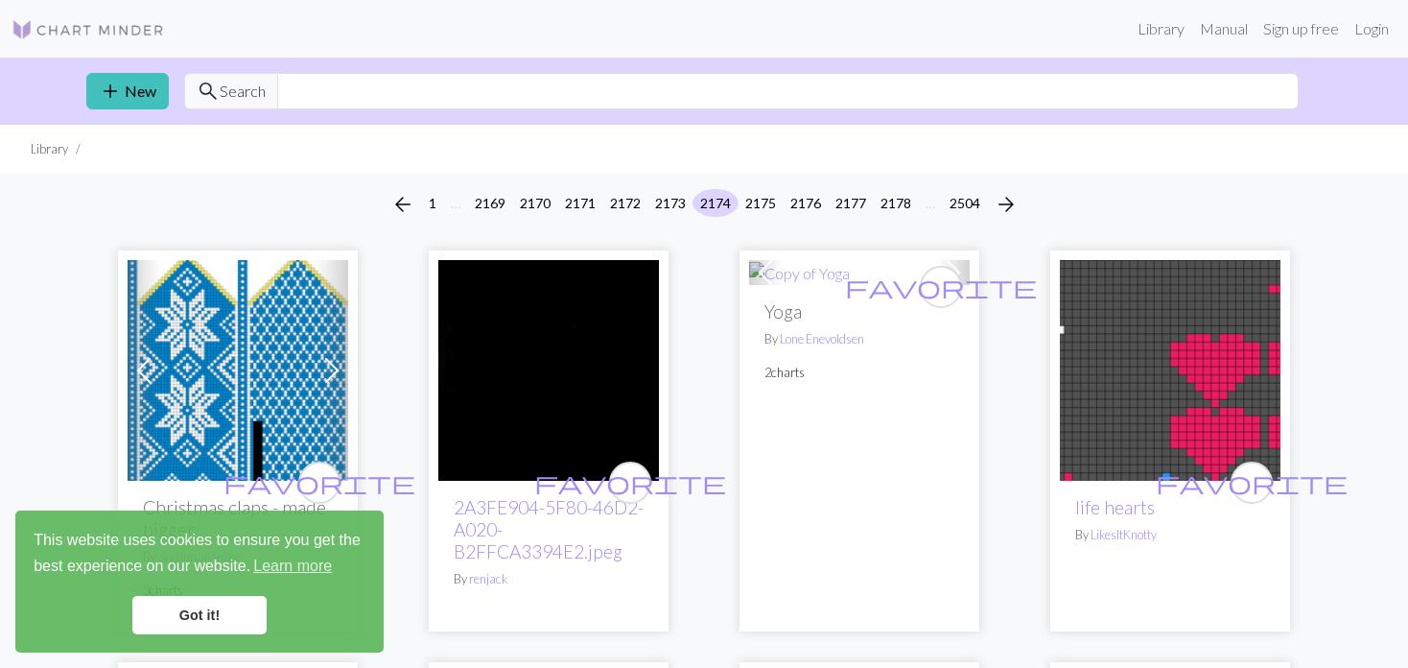
click at [770, 362] on div "favorite Yoga By Lone [PERSON_NAME] 2 charts" at bounding box center [859, 457] width 221 height 345
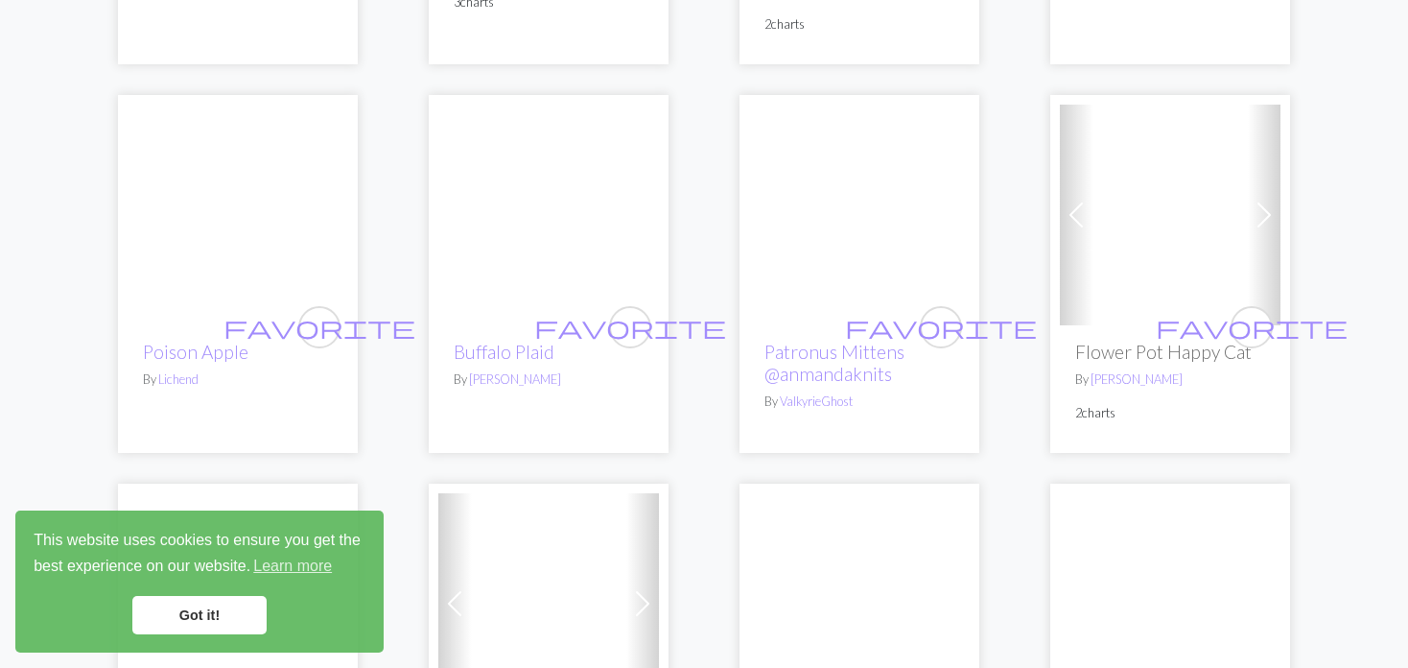
scroll to position [2111, 0]
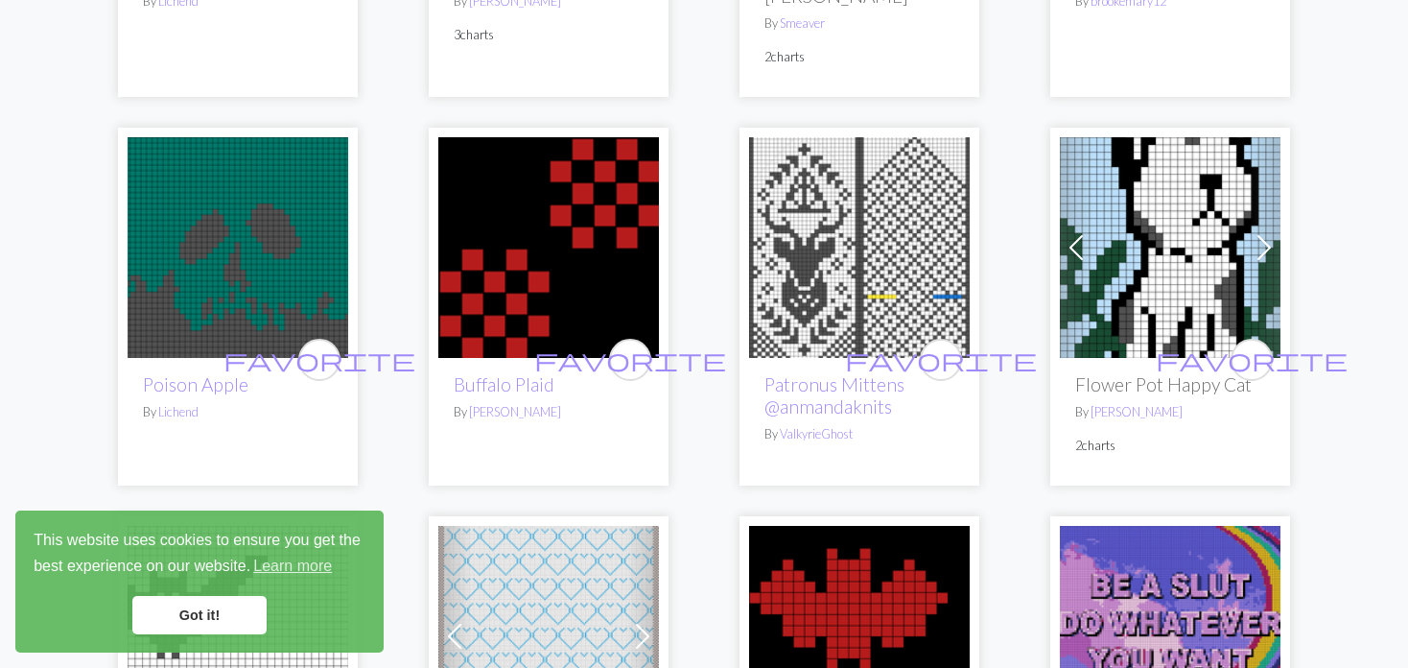
click at [1154, 249] on img at bounding box center [1170, 247] width 221 height 221
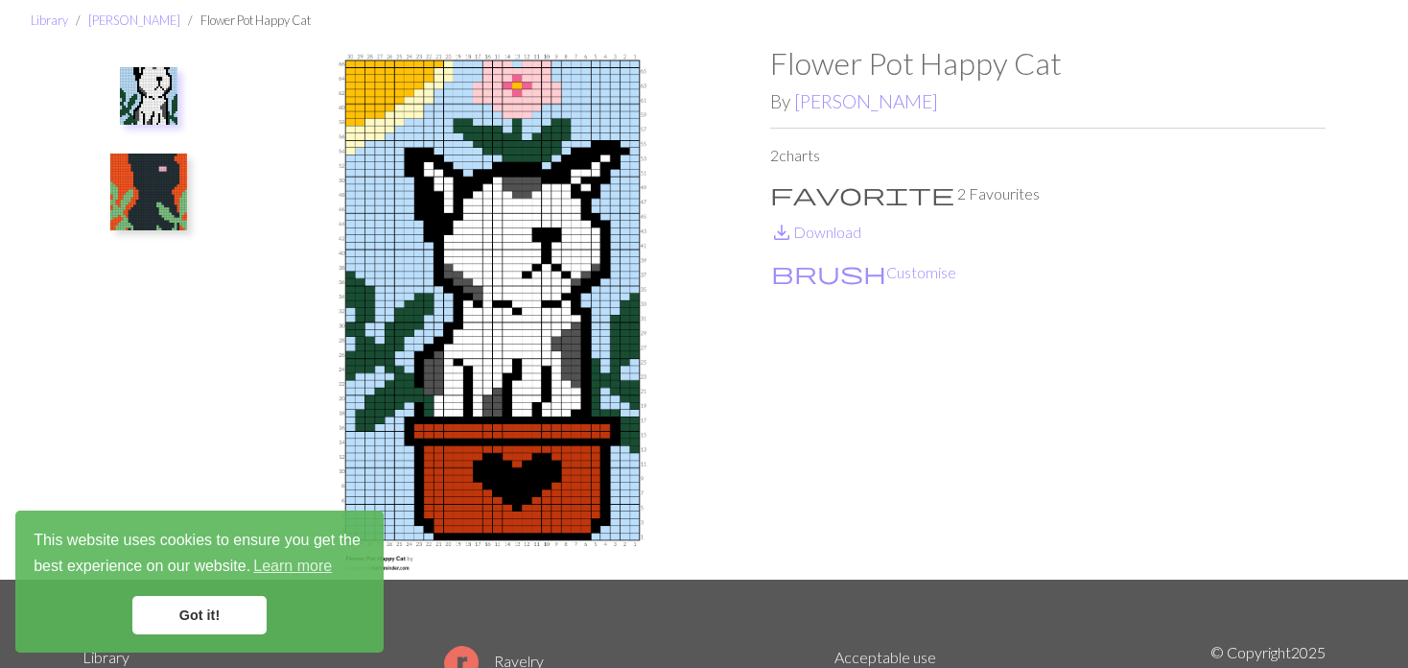
scroll to position [96, 0]
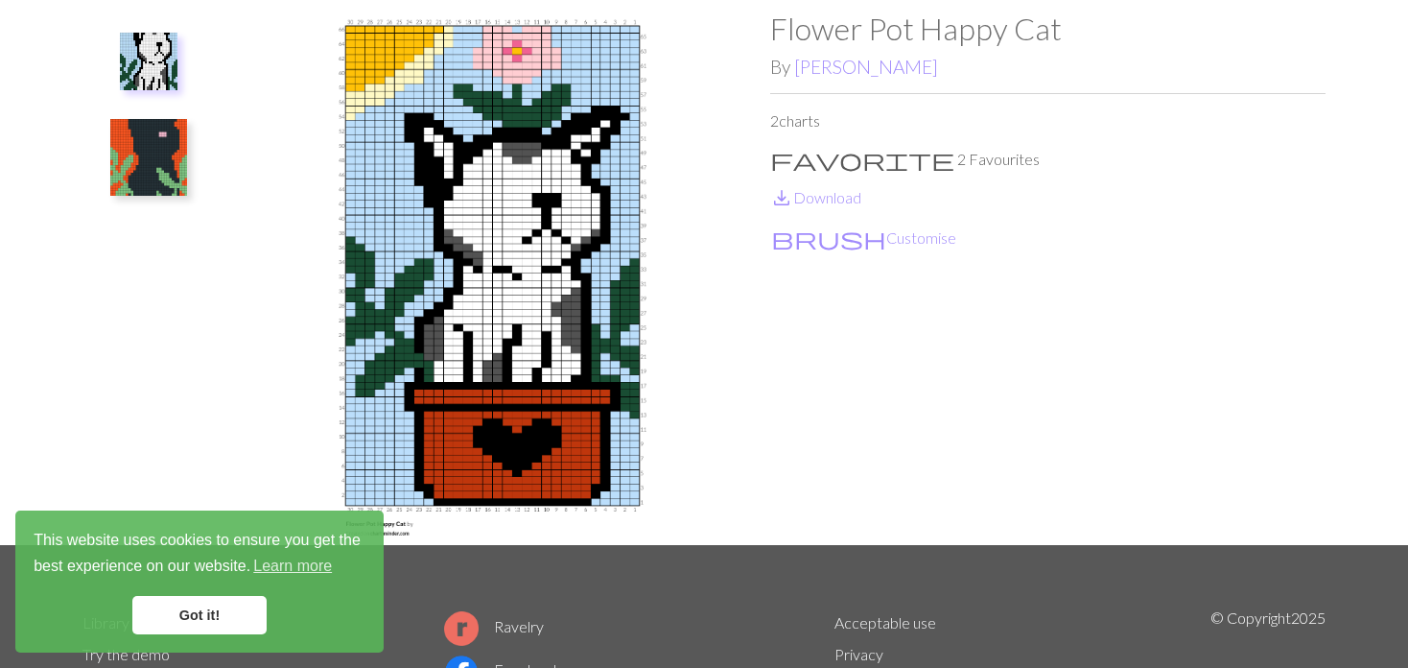
click at [138, 155] on img at bounding box center [148, 157] width 77 height 77
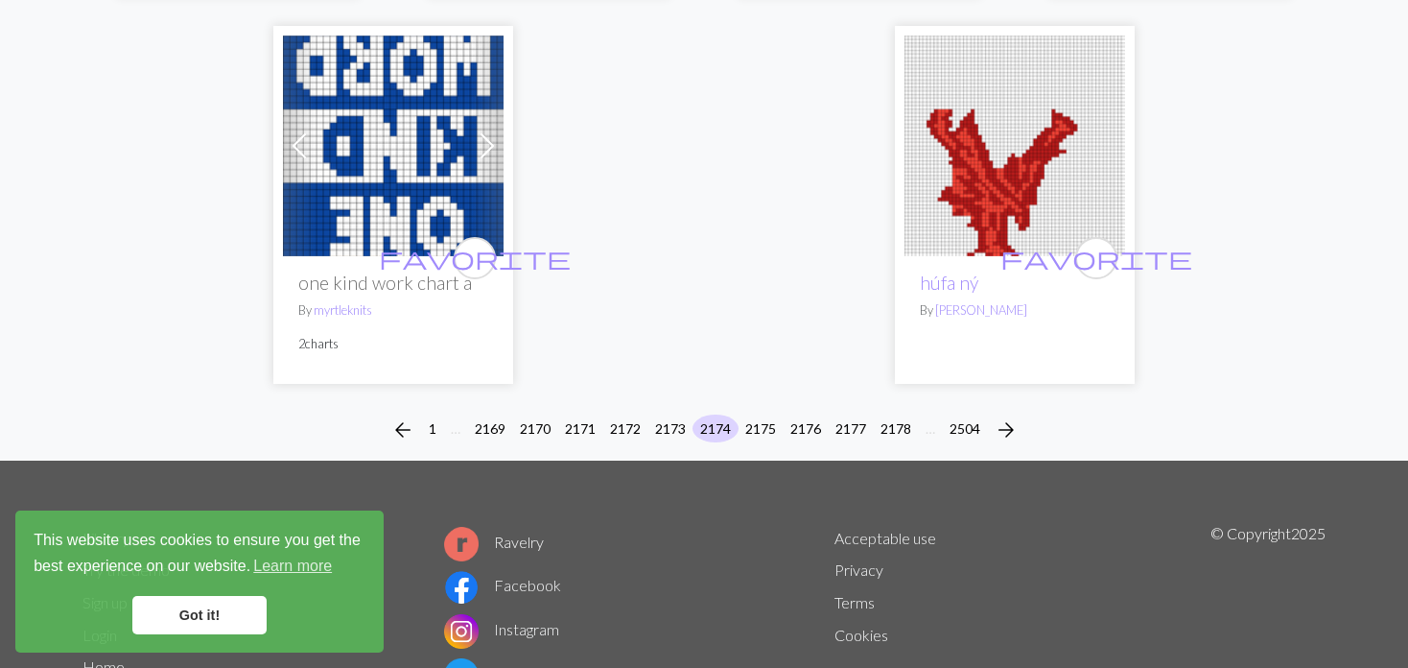
scroll to position [5174, 0]
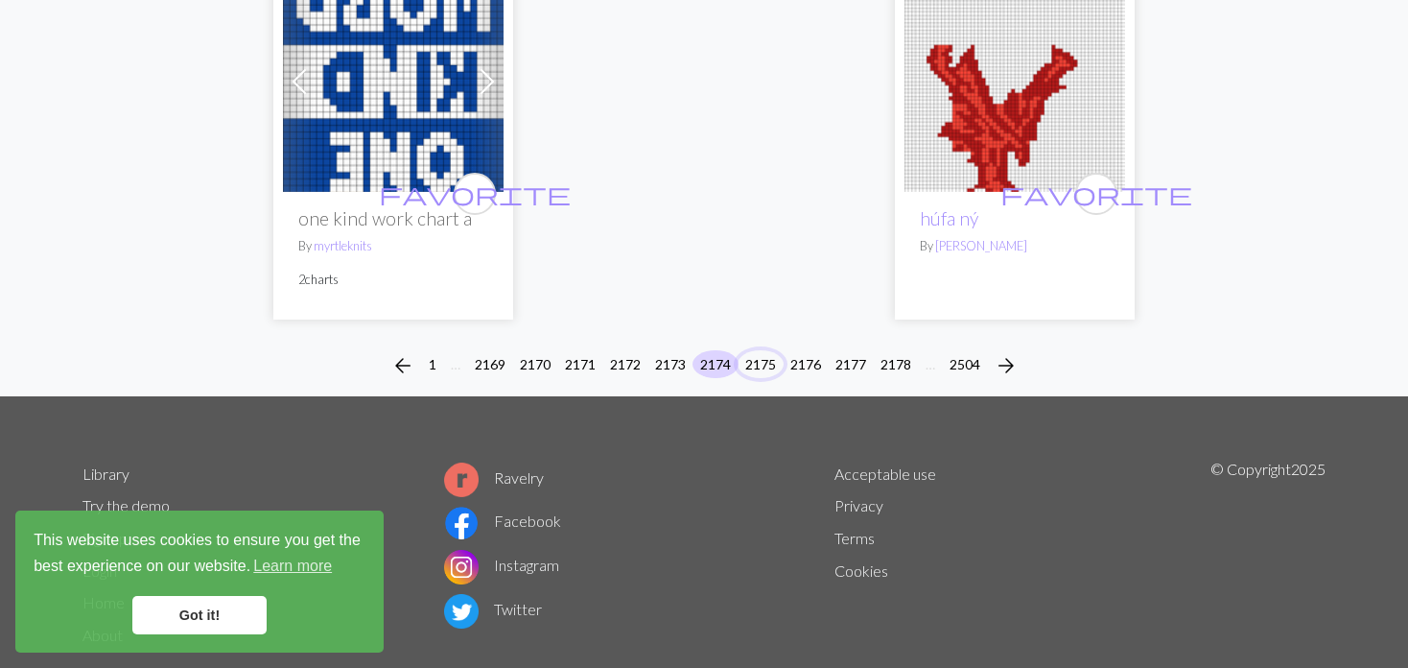
click at [755, 350] on button "2175" at bounding box center [761, 364] width 46 height 28
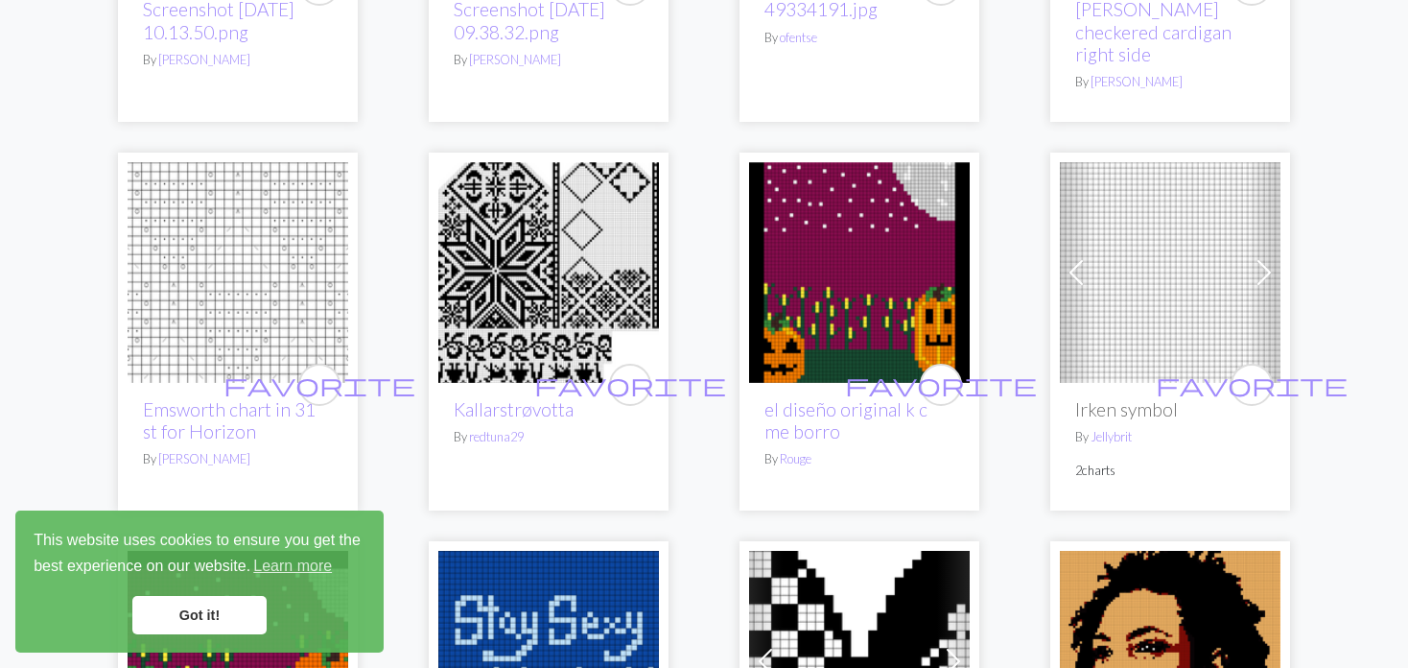
scroll to position [863, 0]
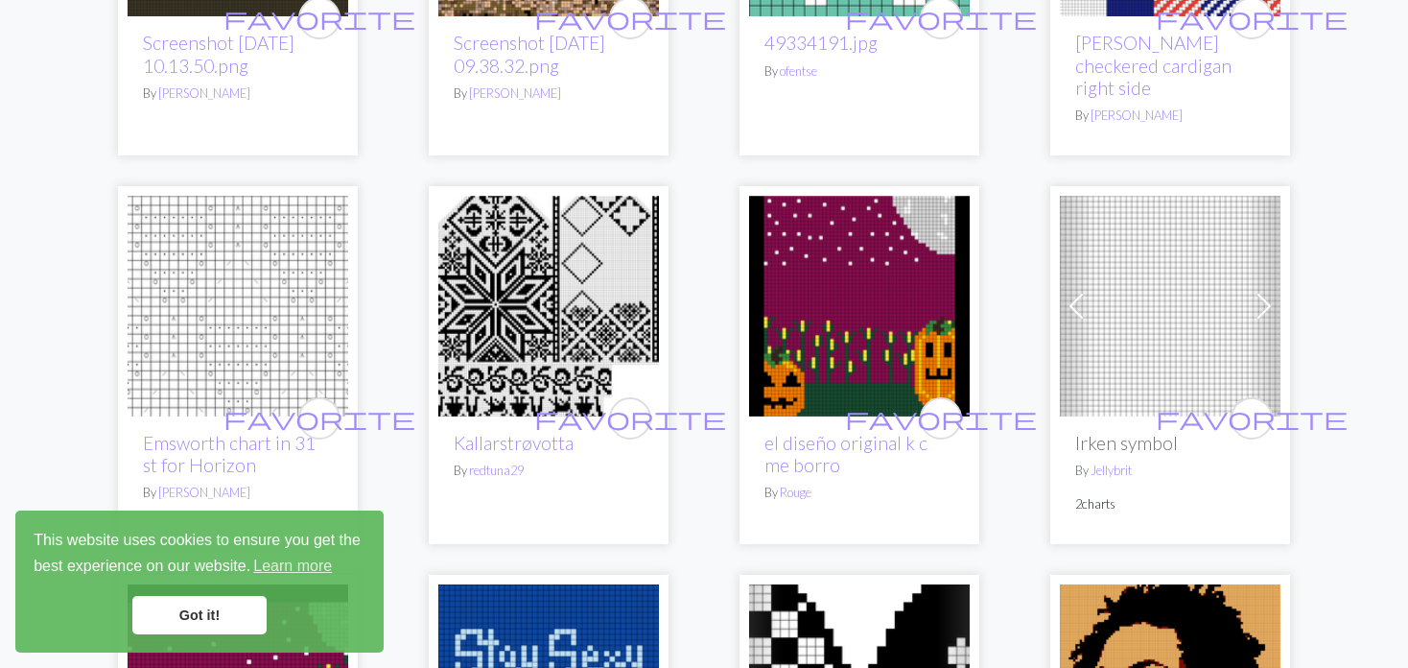
click at [1076, 291] on span at bounding box center [1076, 306] width 31 height 31
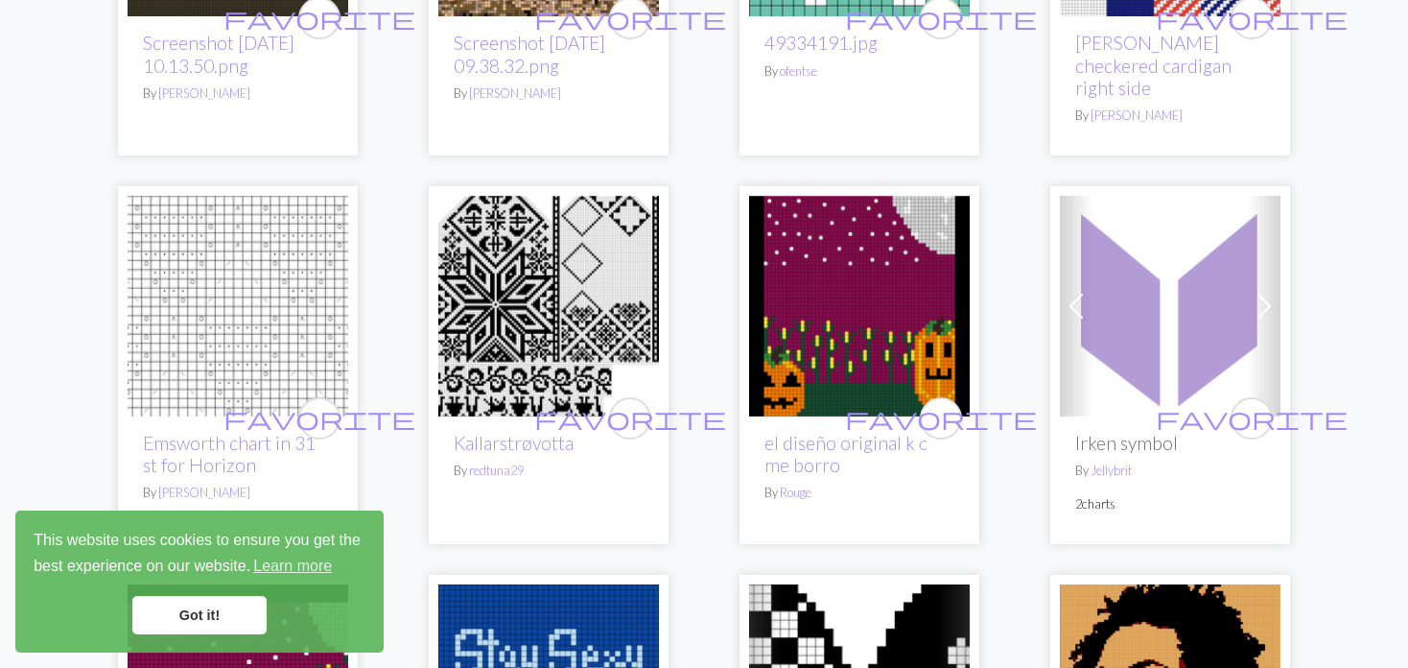
click at [1076, 291] on span at bounding box center [1076, 306] width 31 height 31
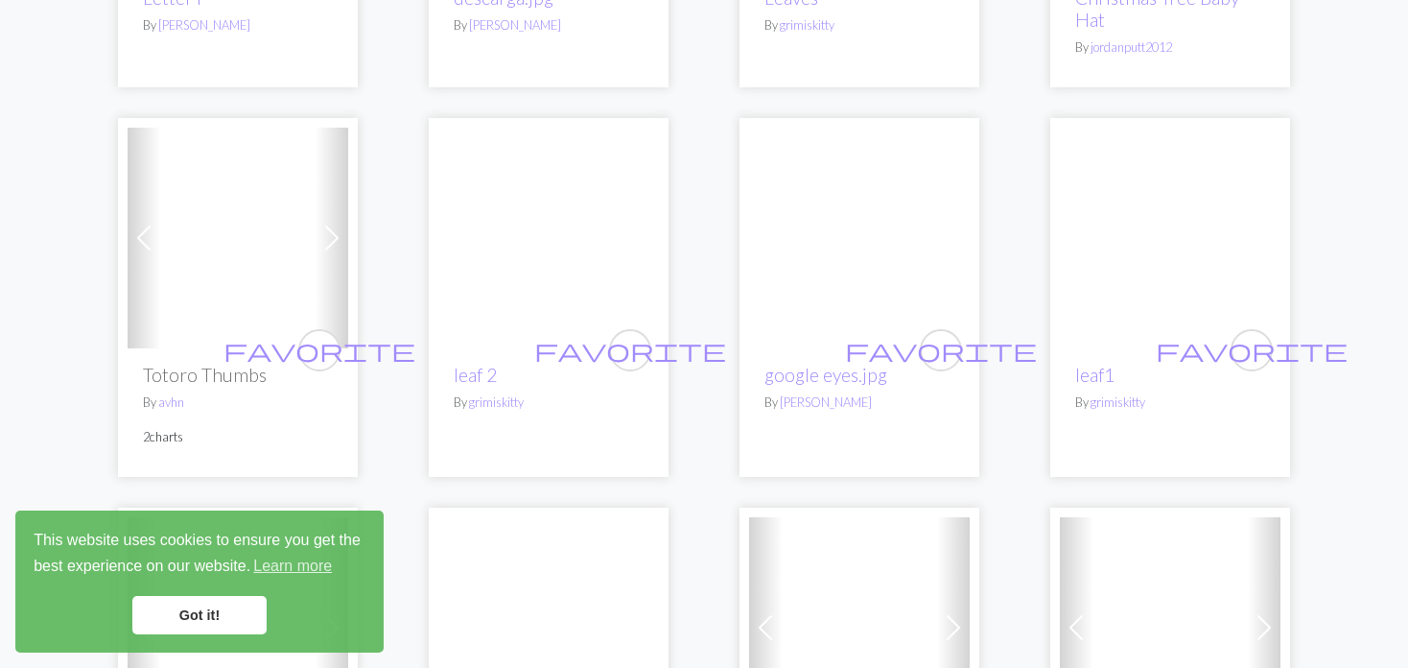
scroll to position [4030, 0]
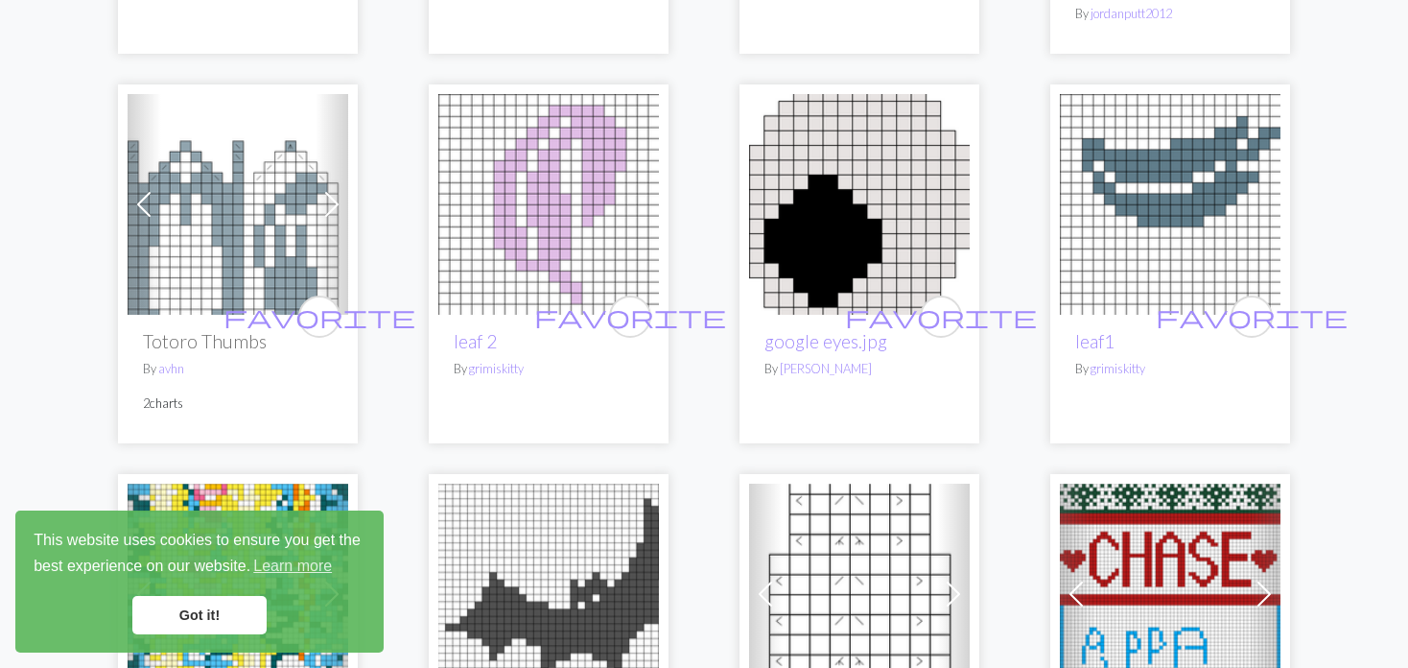
click at [239, 201] on img at bounding box center [238, 204] width 221 height 221
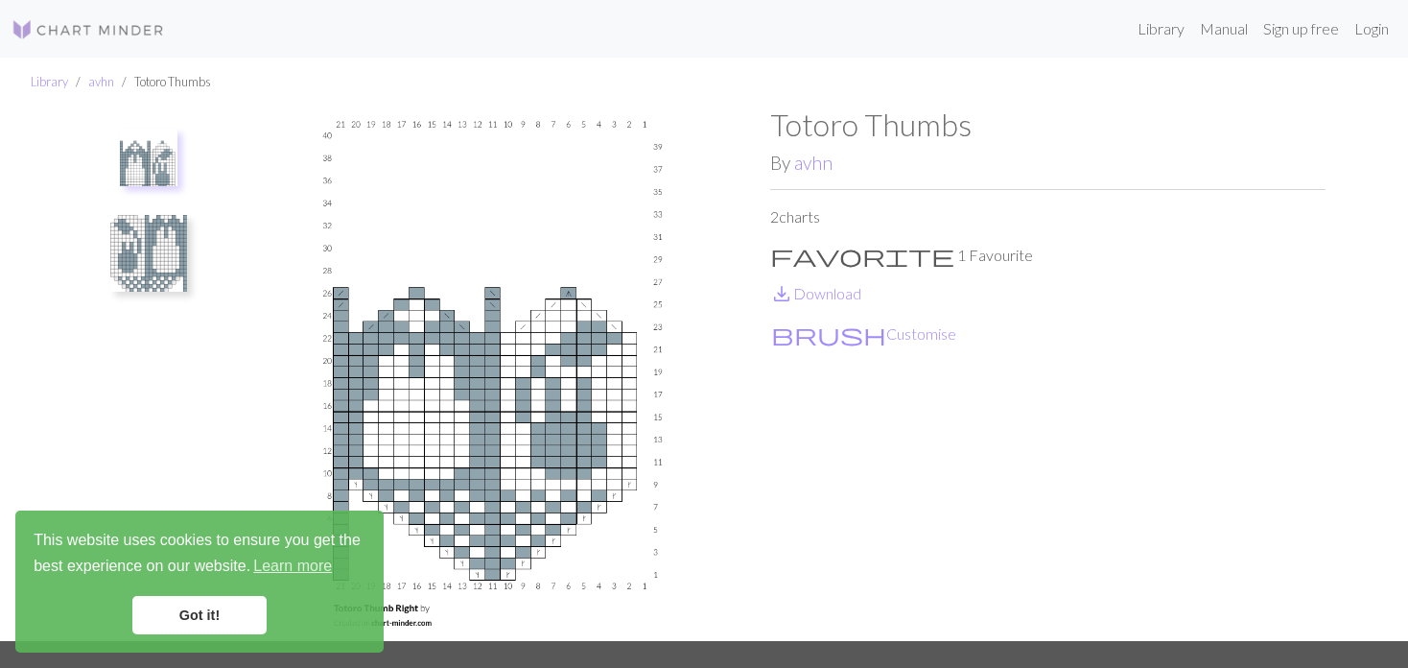
click at [142, 238] on img at bounding box center [148, 253] width 77 height 77
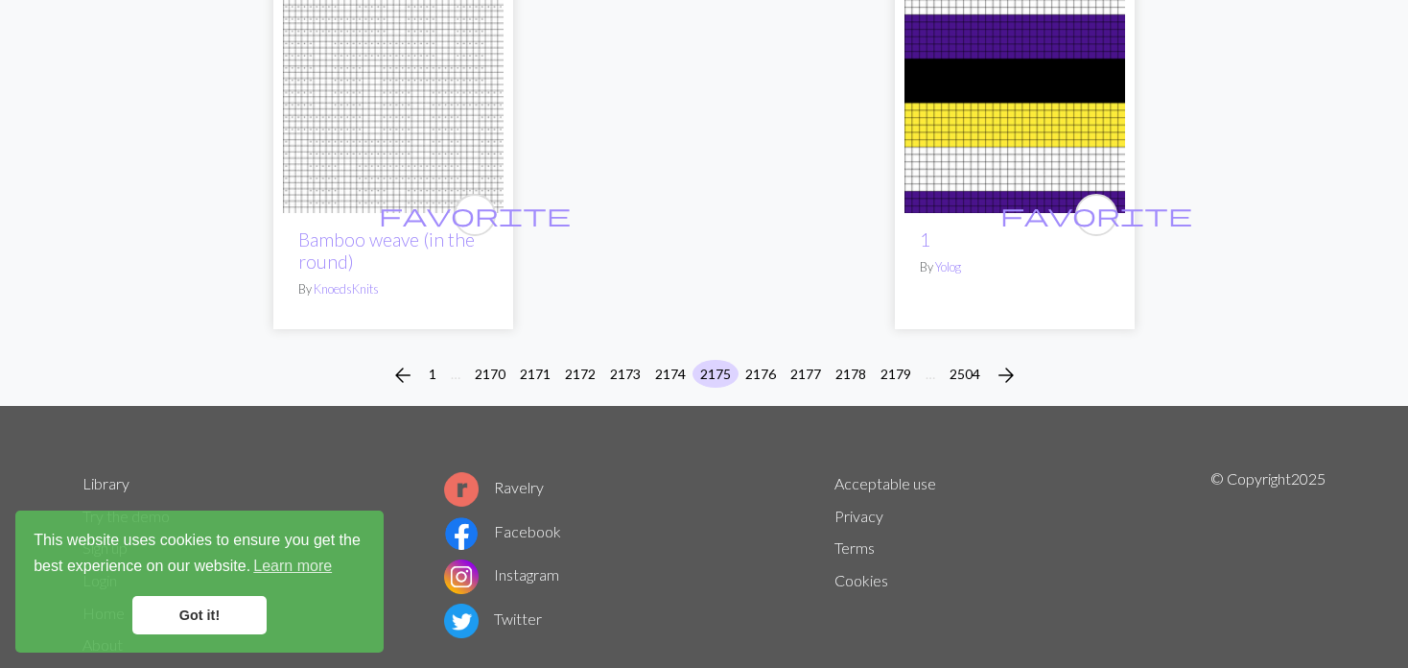
scroll to position [4942, 0]
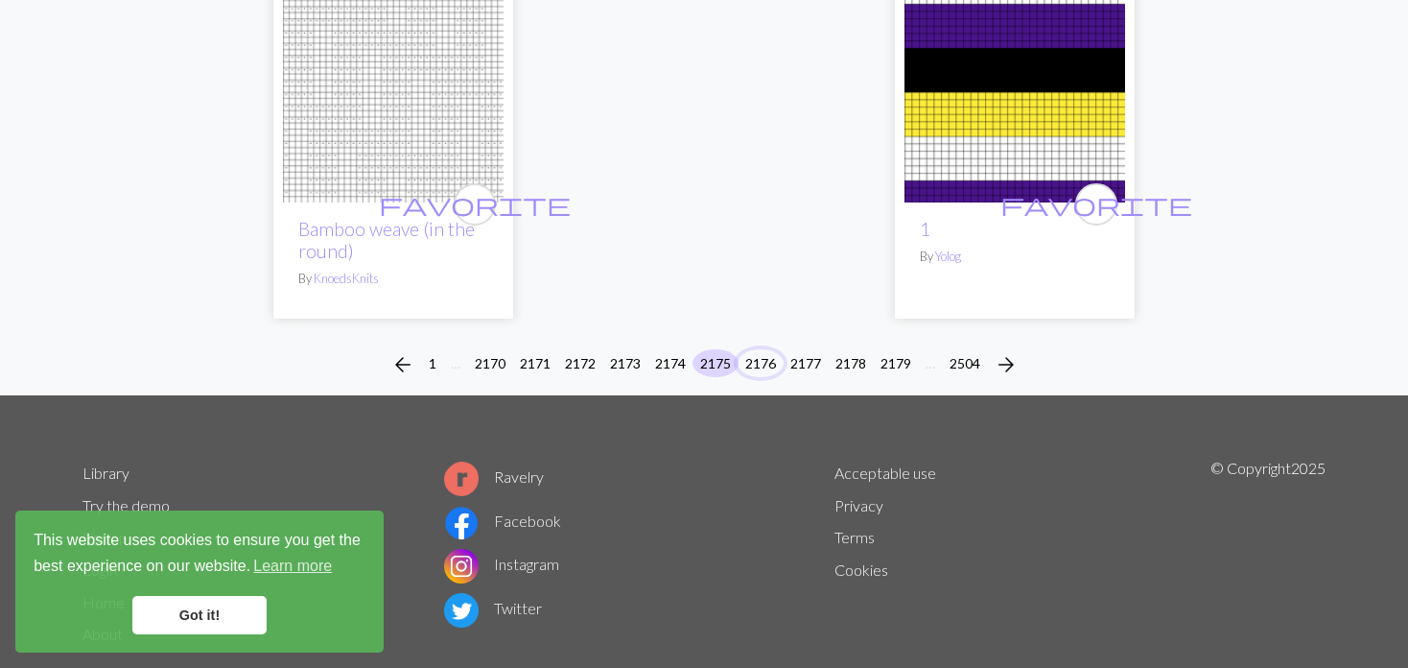
click at [765, 349] on button "2176" at bounding box center [761, 363] width 46 height 28
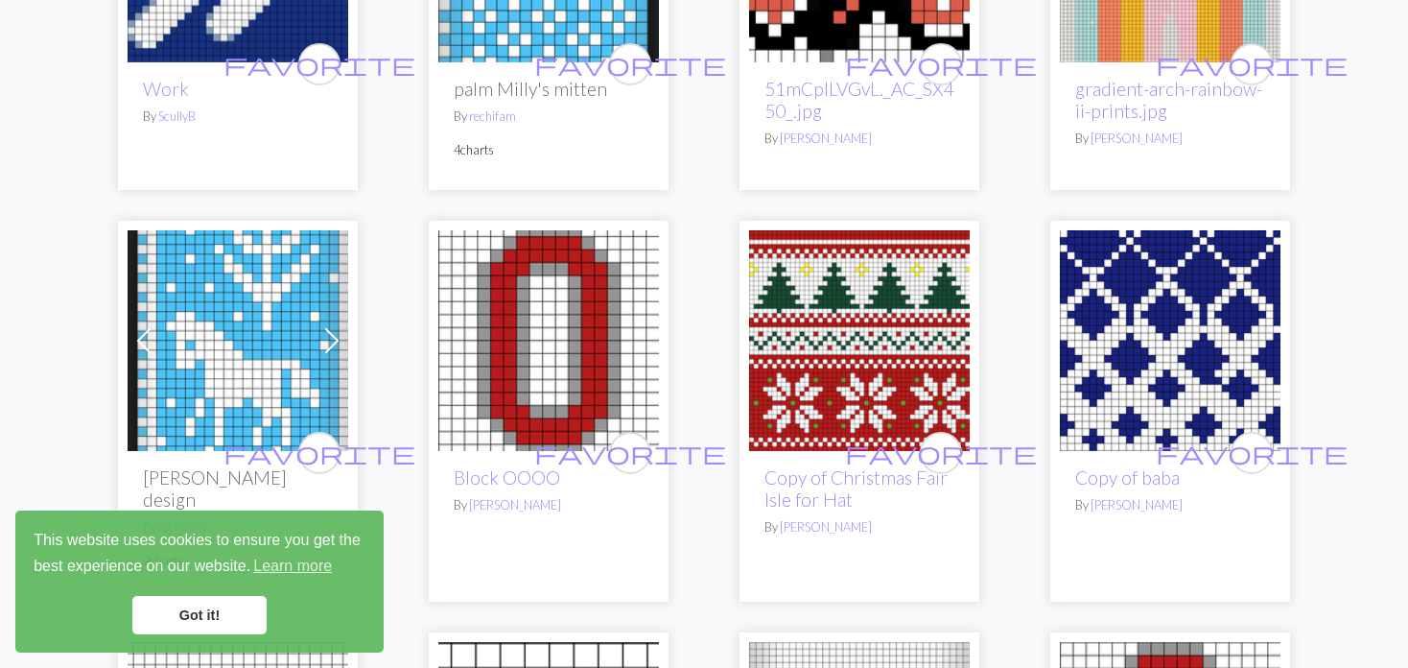
scroll to position [3550, 0]
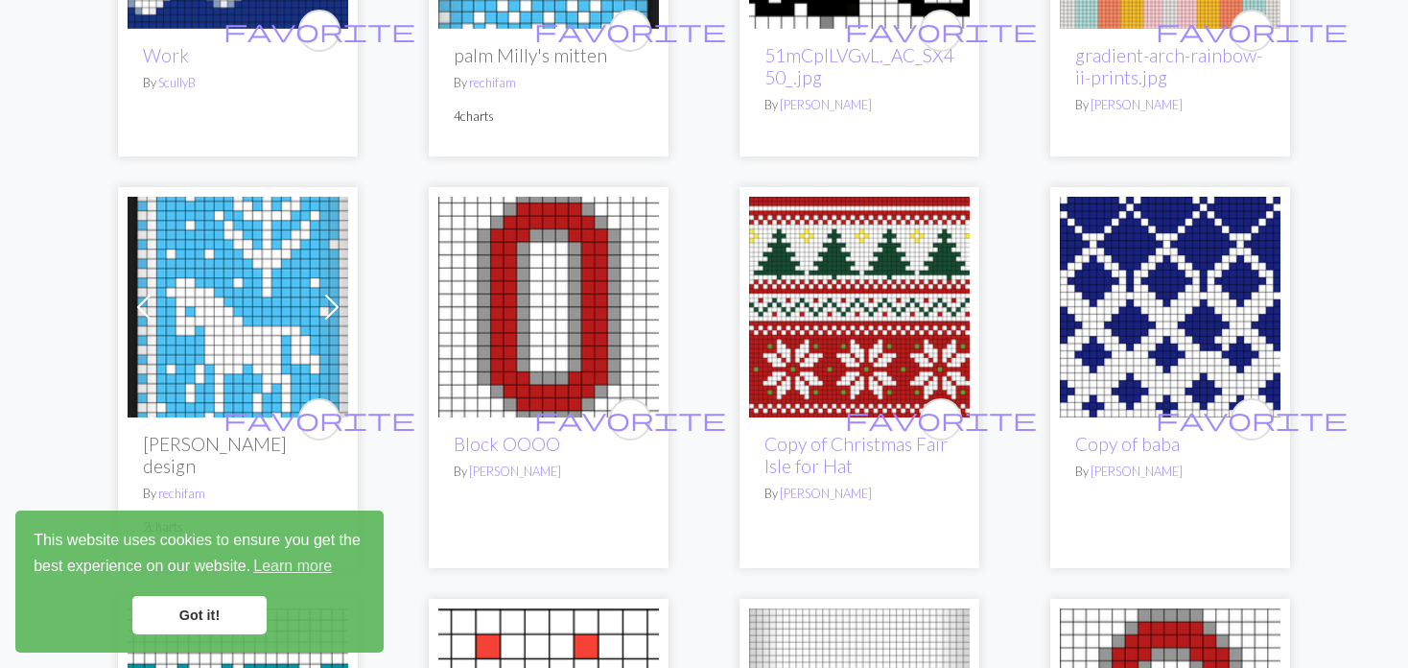
click at [231, 300] on img at bounding box center [238, 307] width 221 height 221
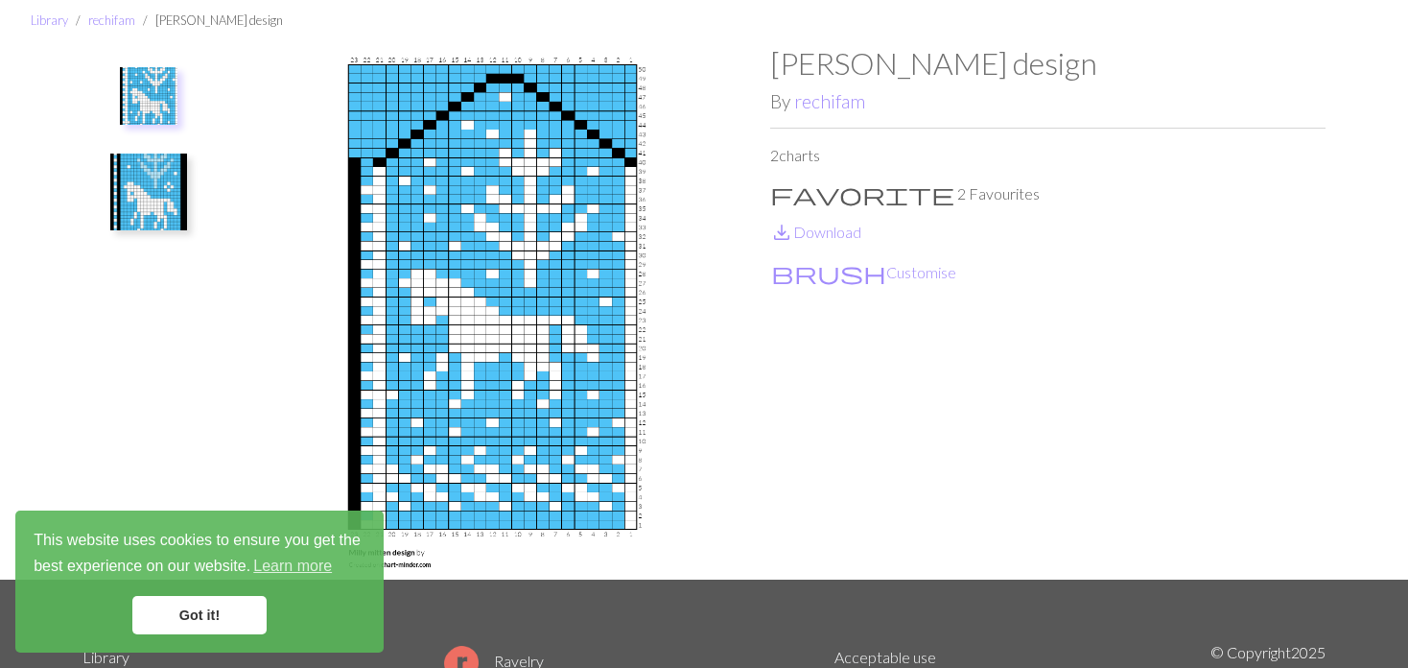
scroll to position [96, 0]
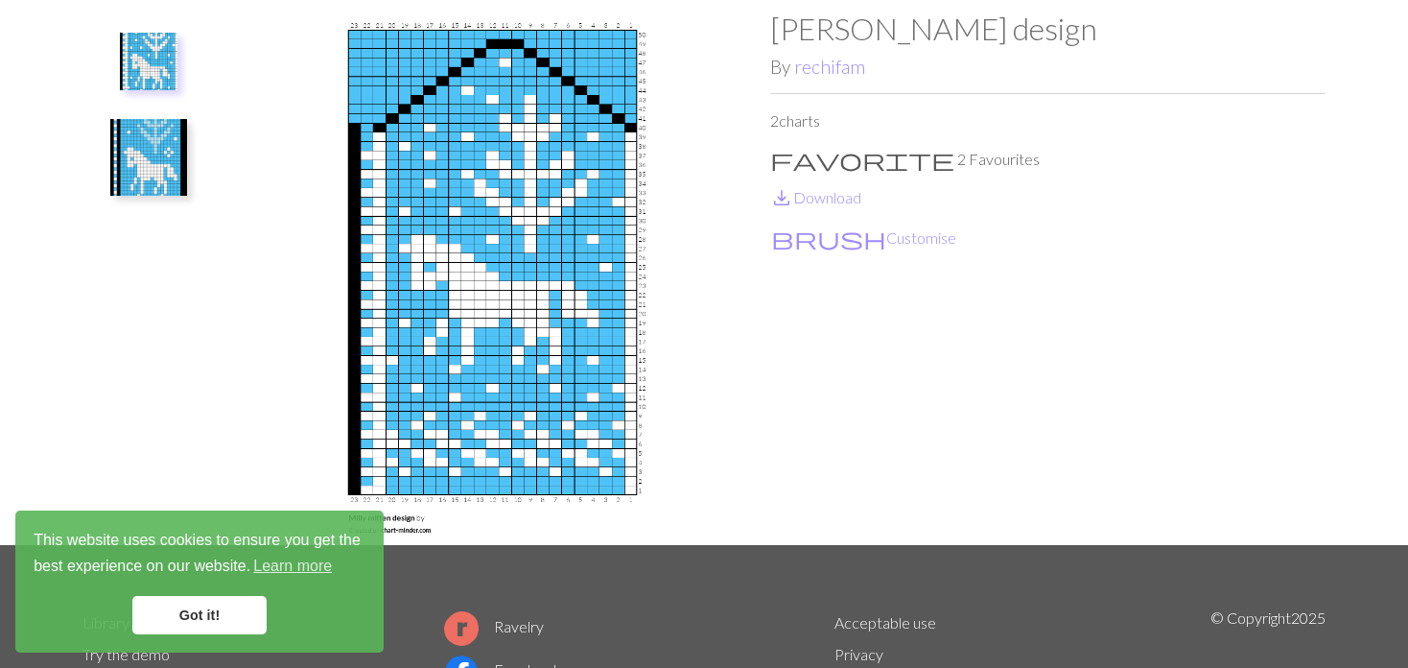
click at [110, 164] on img at bounding box center [148, 157] width 77 height 77
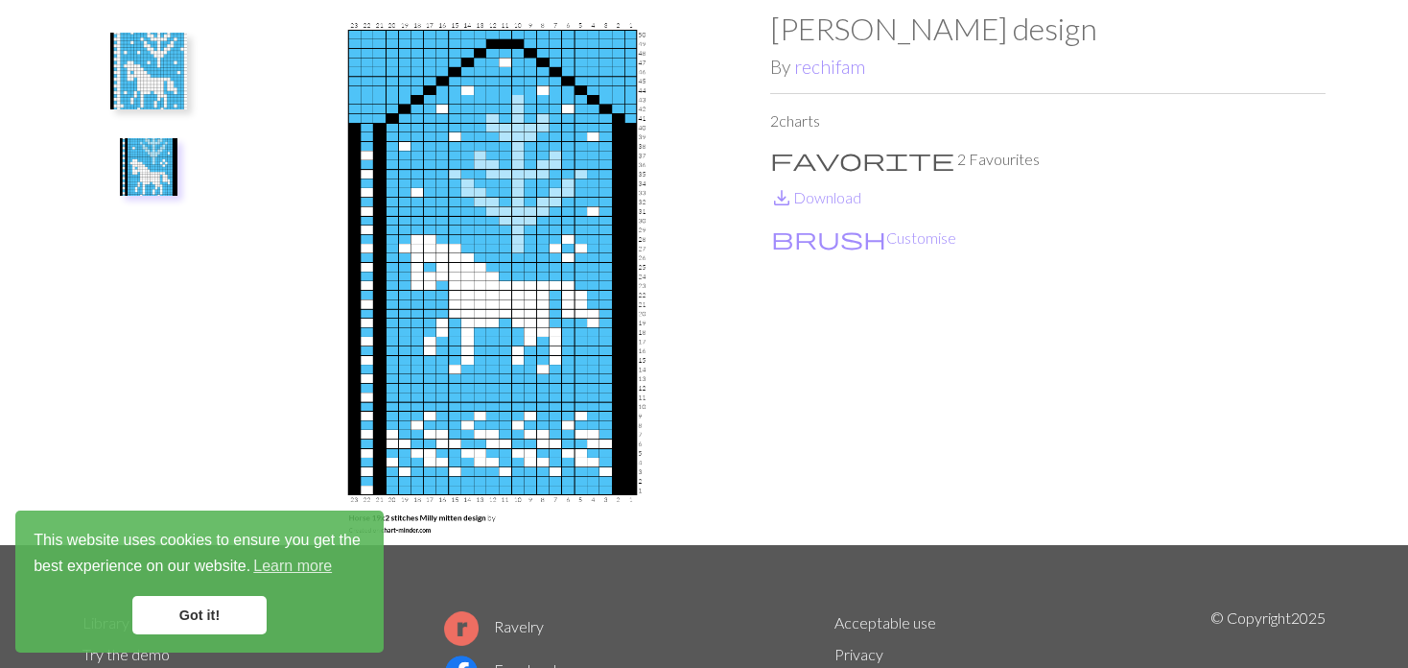
click at [126, 74] on img at bounding box center [148, 71] width 77 height 77
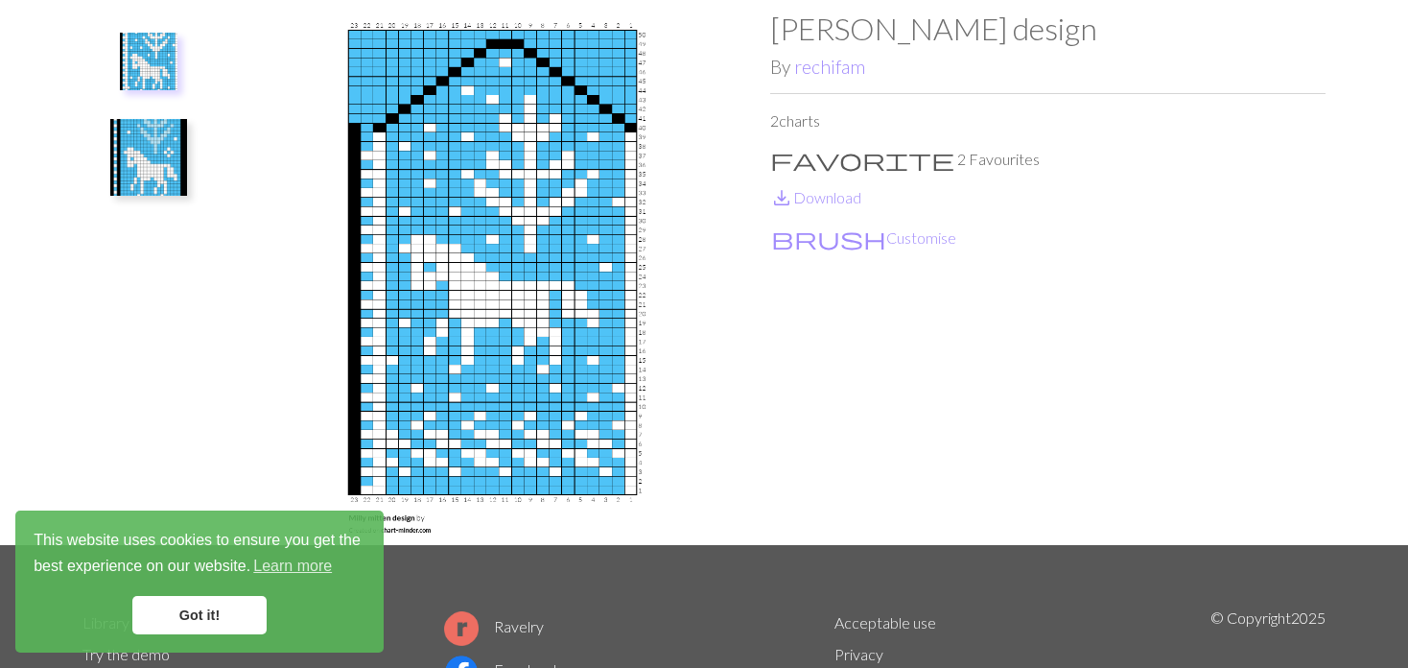
click at [126, 74] on img at bounding box center [149, 62] width 58 height 58
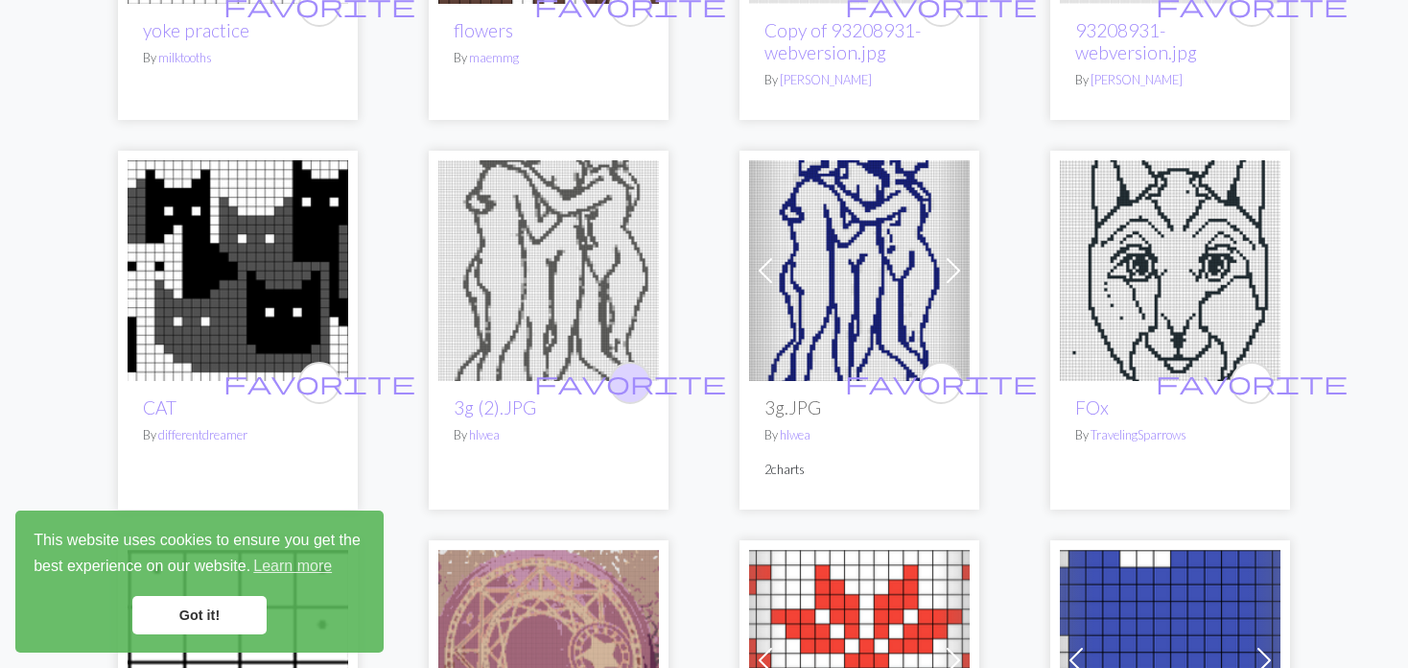
scroll to position [1631, 0]
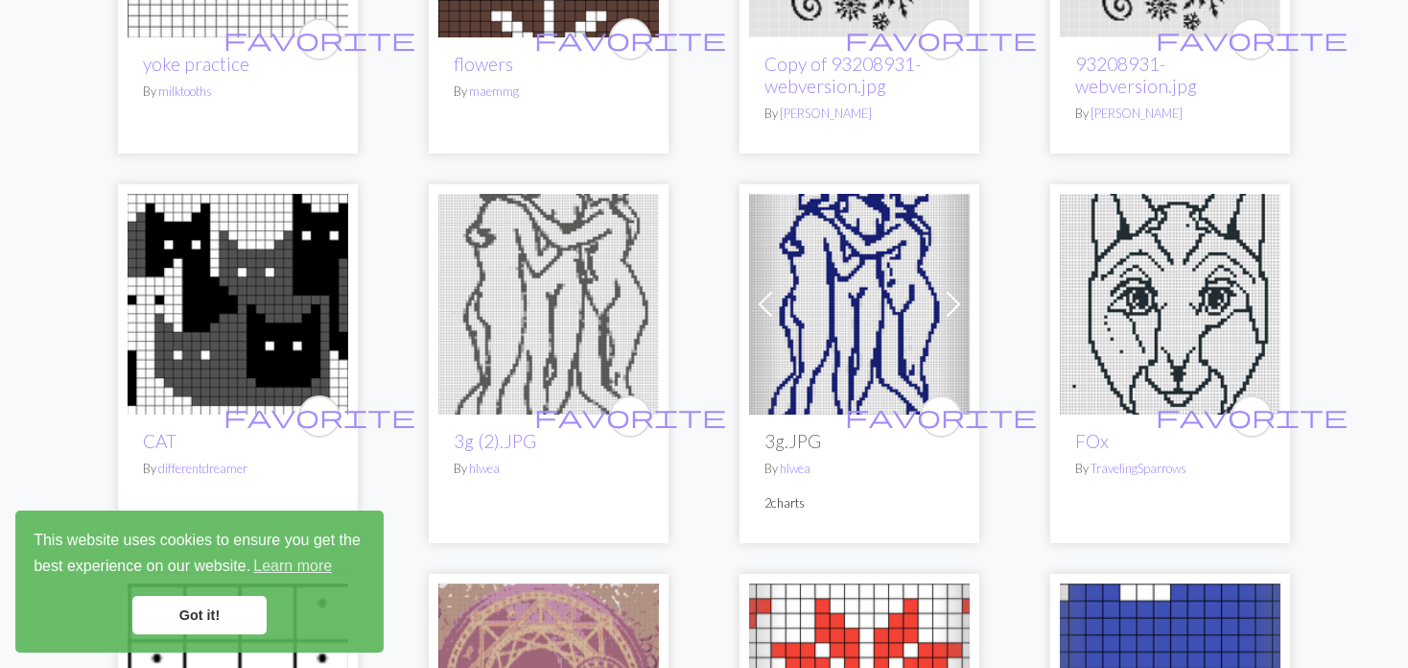
click at [623, 296] on img at bounding box center [548, 304] width 221 height 221
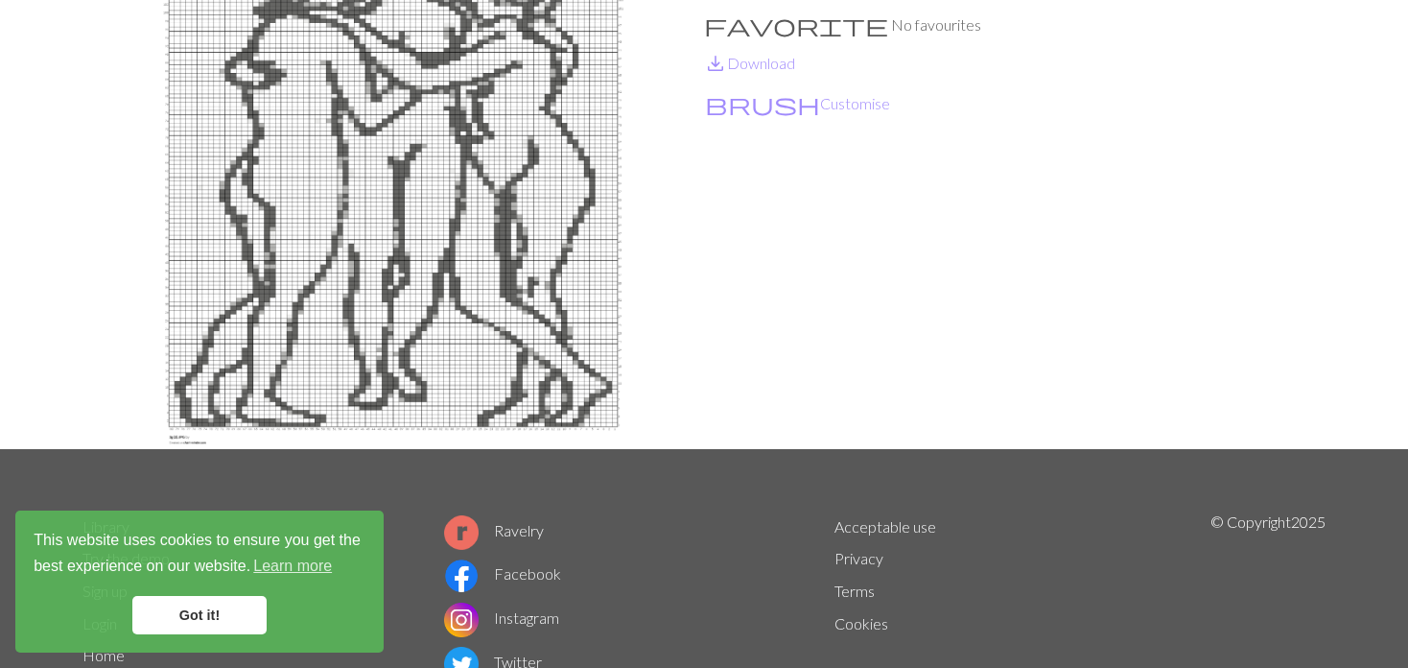
scroll to position [96, 0]
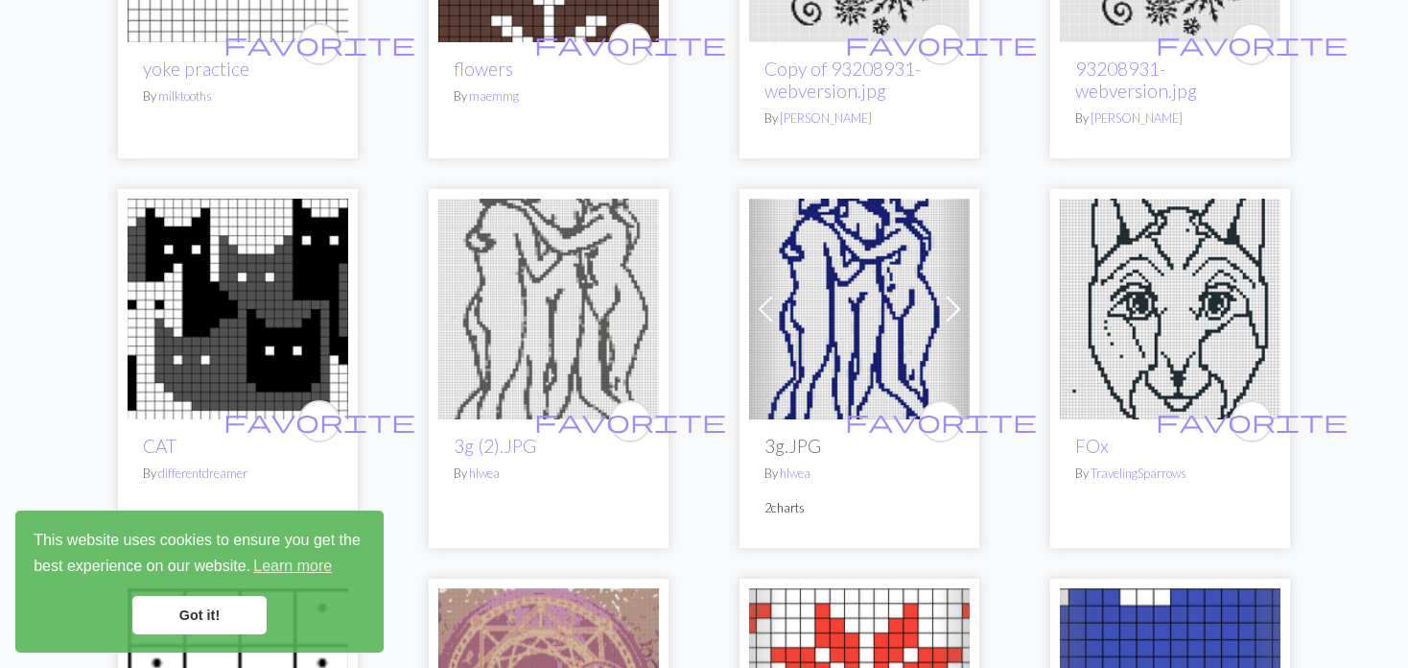
scroll to position [1631, 0]
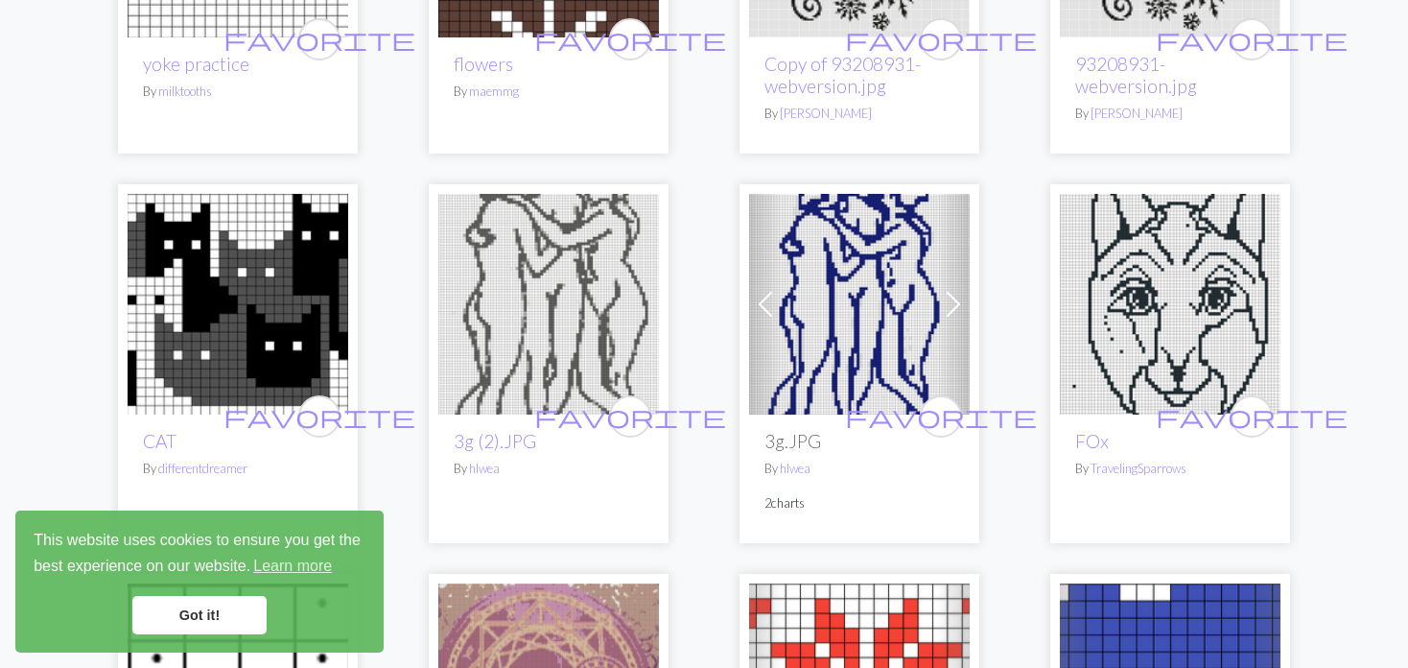
click at [744, 308] on div "Previous Next favorite 3g.JPG By hlwea 2 charts" at bounding box center [860, 363] width 240 height 358
click at [750, 293] on span at bounding box center [765, 304] width 31 height 31
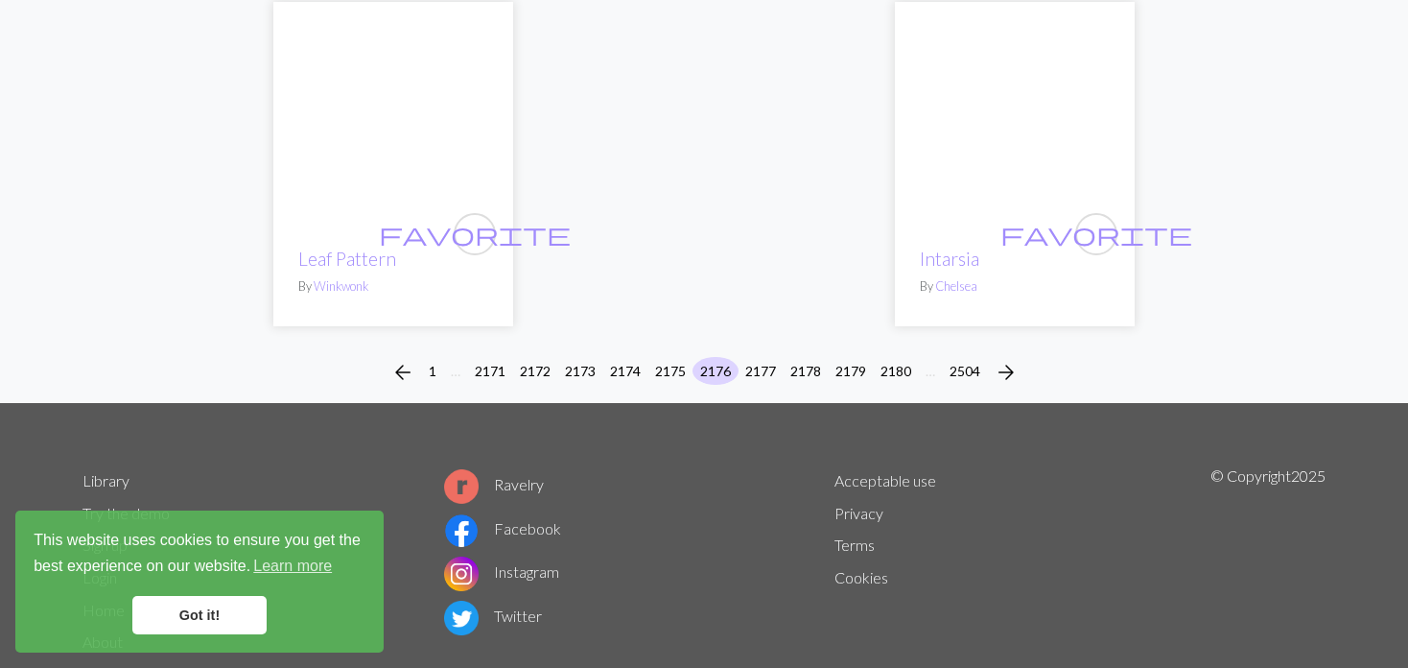
scroll to position [4893, 0]
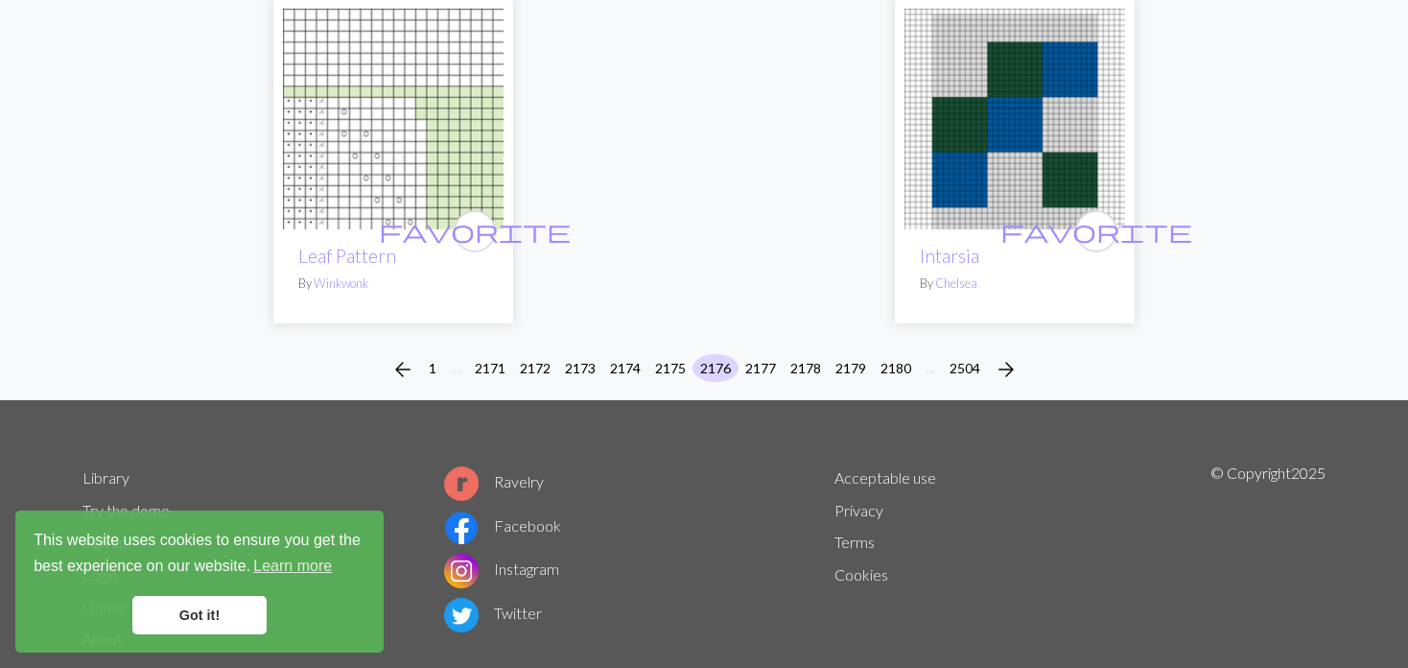
click at [767, 339] on div "arrow_back 1 … 2171 2172 2173 2174 2175 2176 2177 2178 2179 2180 … 2504 arrow_f…" at bounding box center [704, 369] width 1408 height 61
click at [751, 354] on button "2177" at bounding box center [761, 368] width 46 height 28
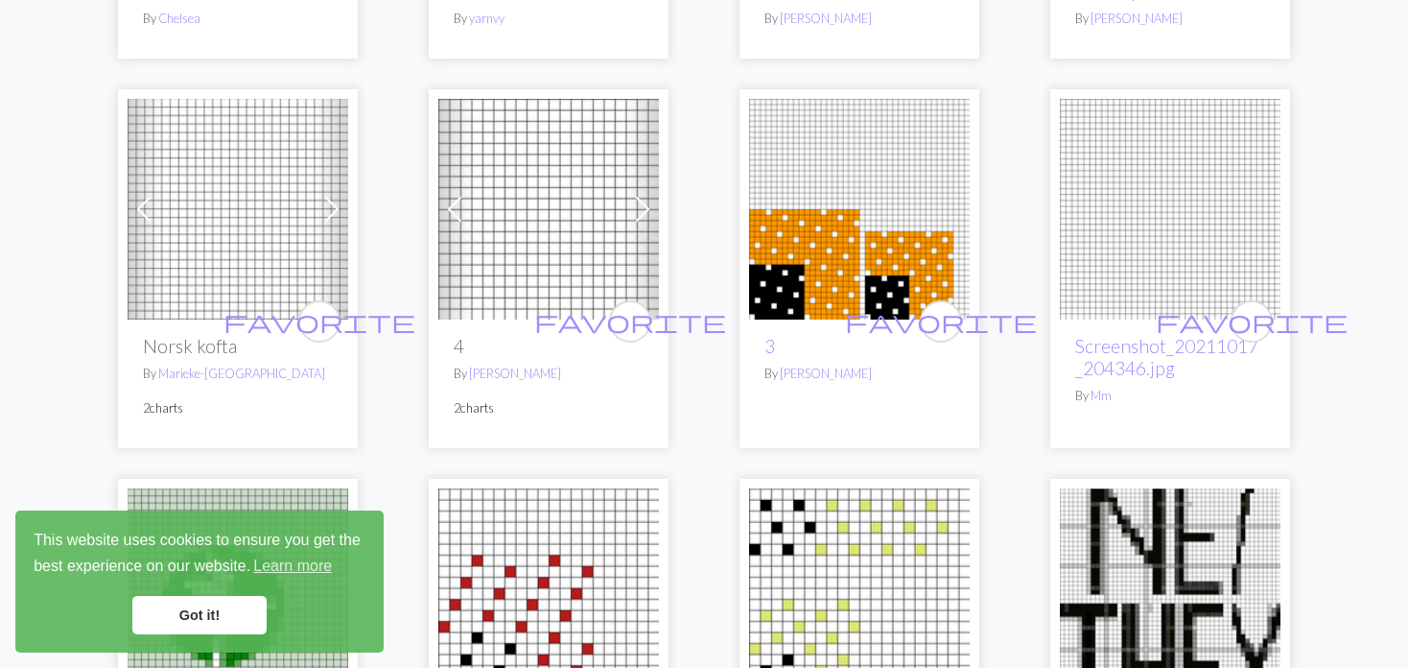
scroll to position [576, 0]
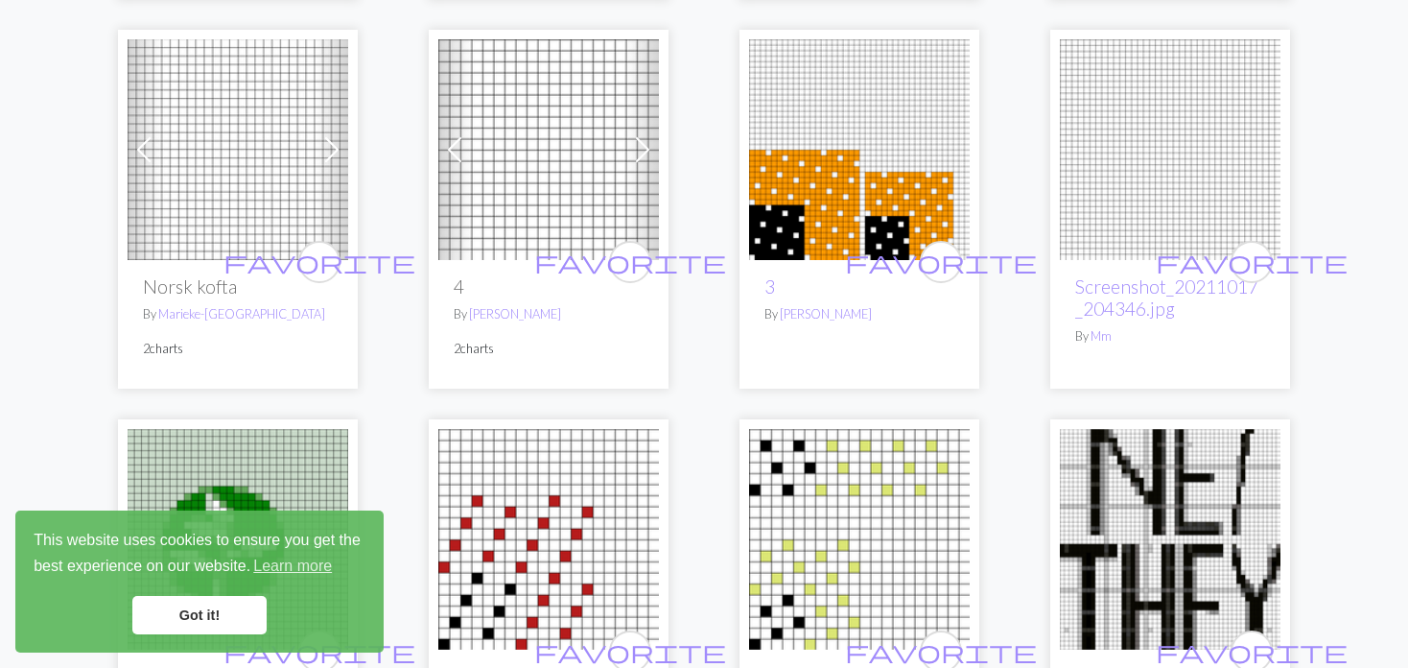
click at [313, 158] on img at bounding box center [238, 149] width 221 height 221
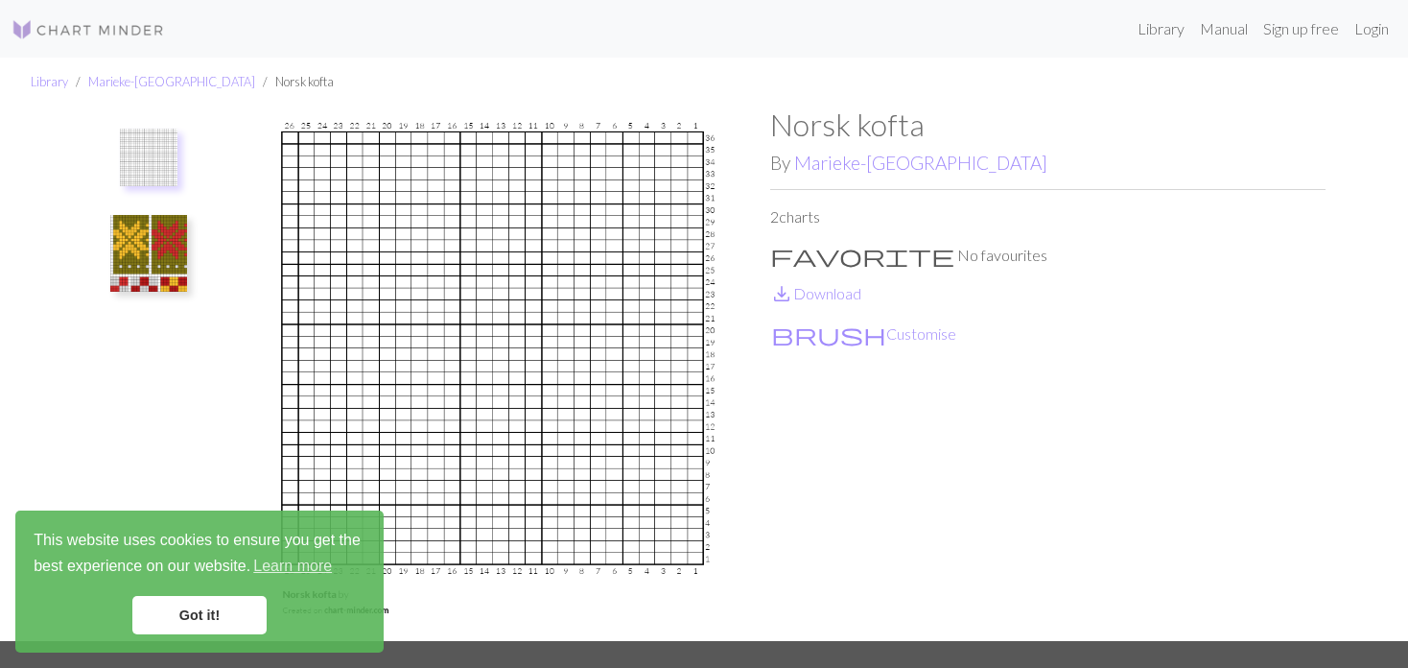
click at [131, 249] on img at bounding box center [148, 253] width 77 height 77
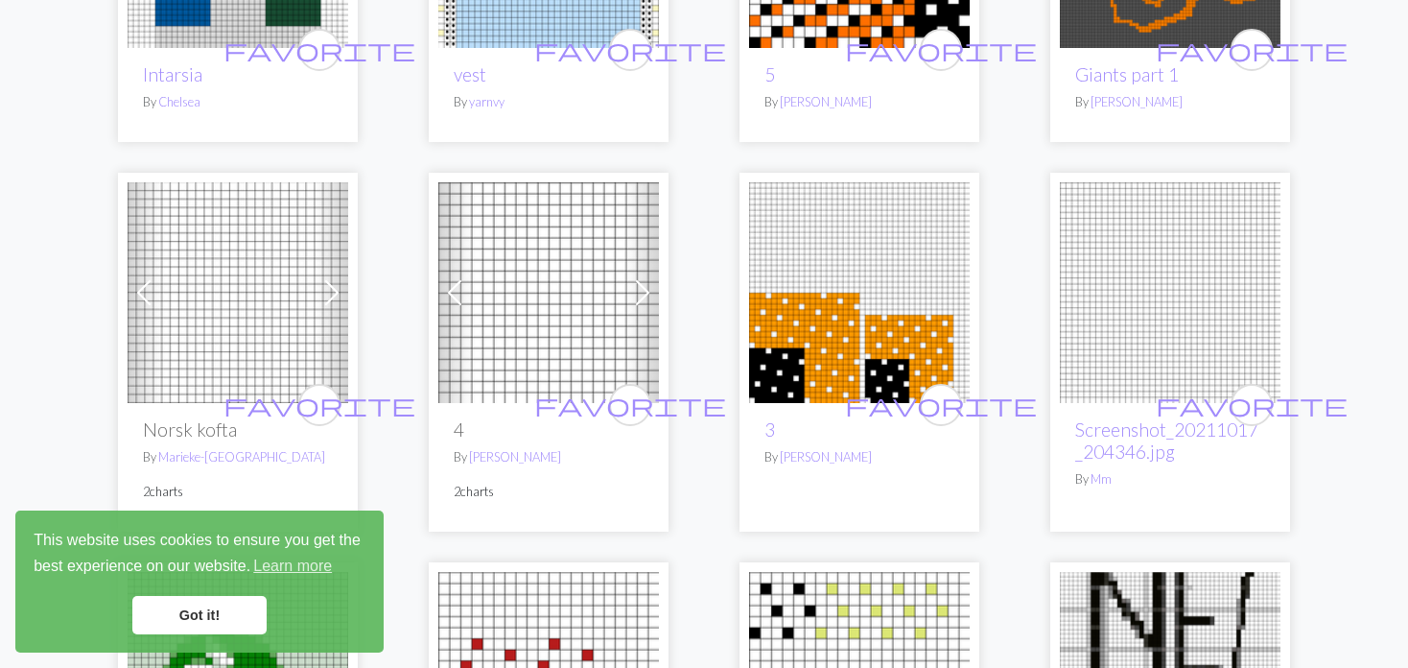
scroll to position [480, 0]
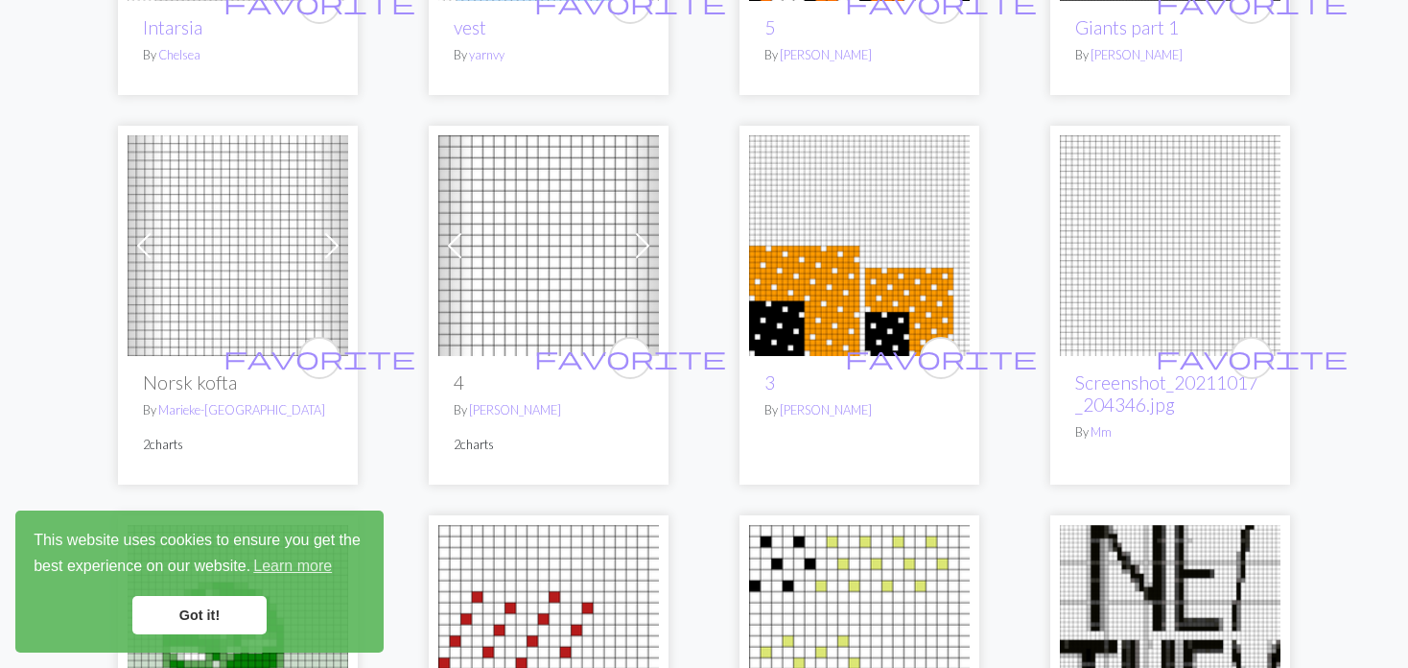
click at [456, 237] on span at bounding box center [454, 245] width 31 height 31
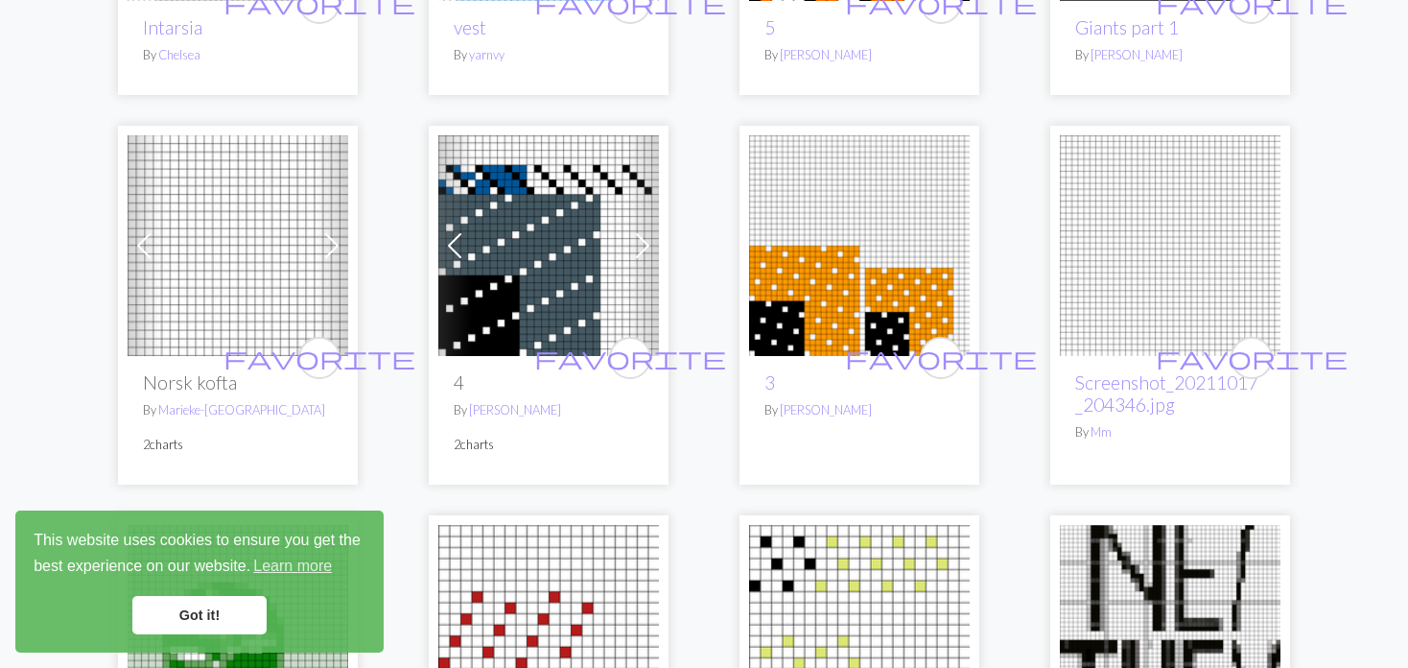
click at [456, 237] on span at bounding box center [454, 245] width 31 height 31
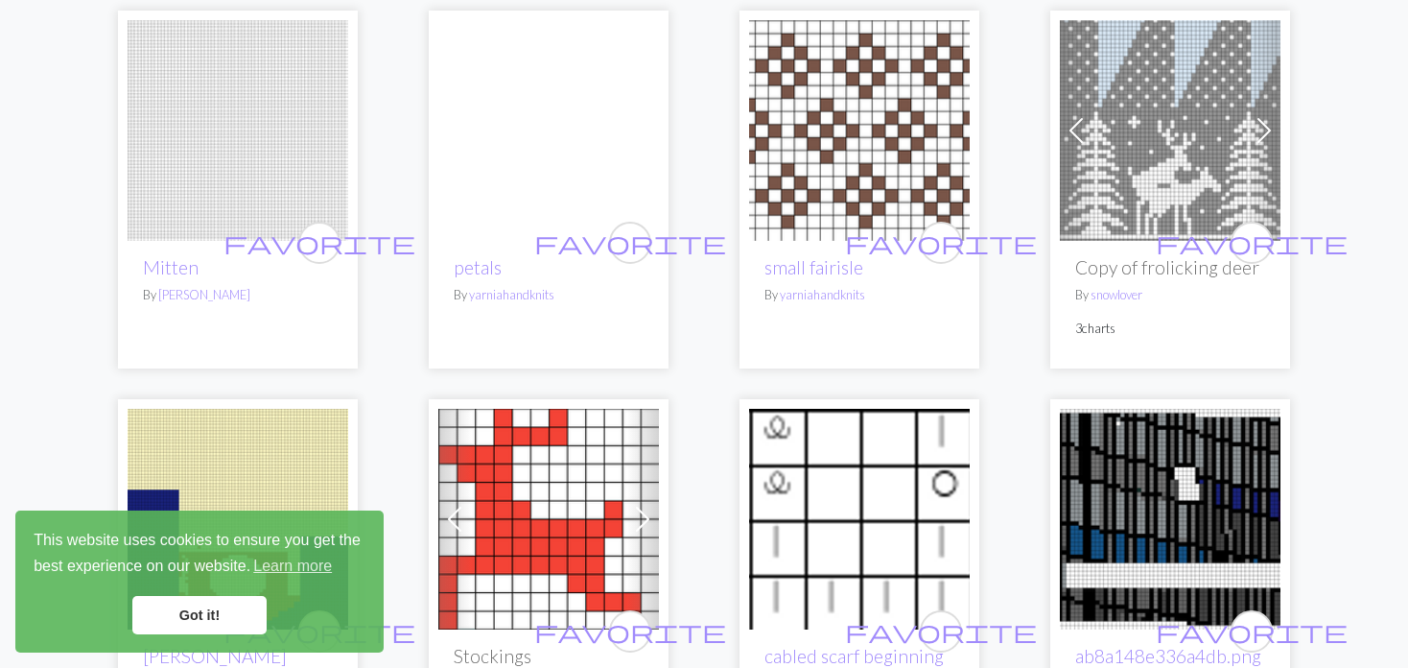
scroll to position [3262, 0]
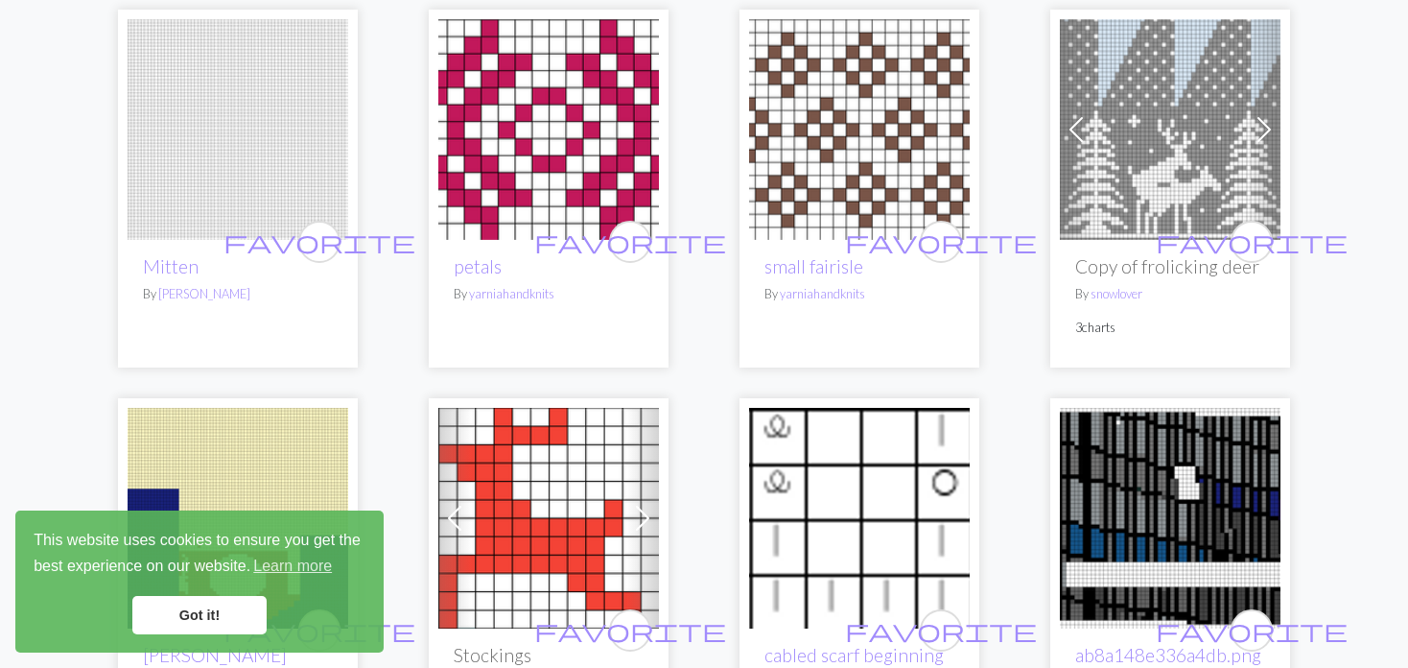
click at [1079, 114] on span at bounding box center [1076, 129] width 31 height 31
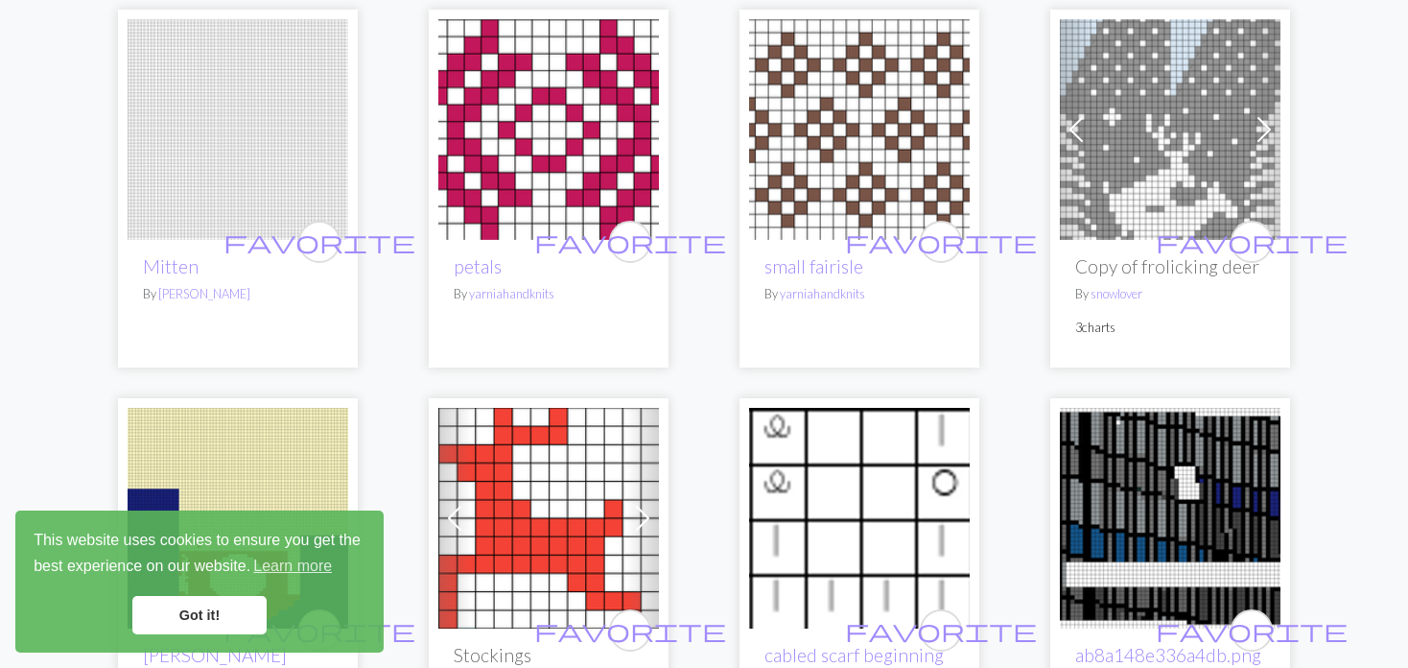
click at [1079, 114] on span at bounding box center [1076, 129] width 31 height 31
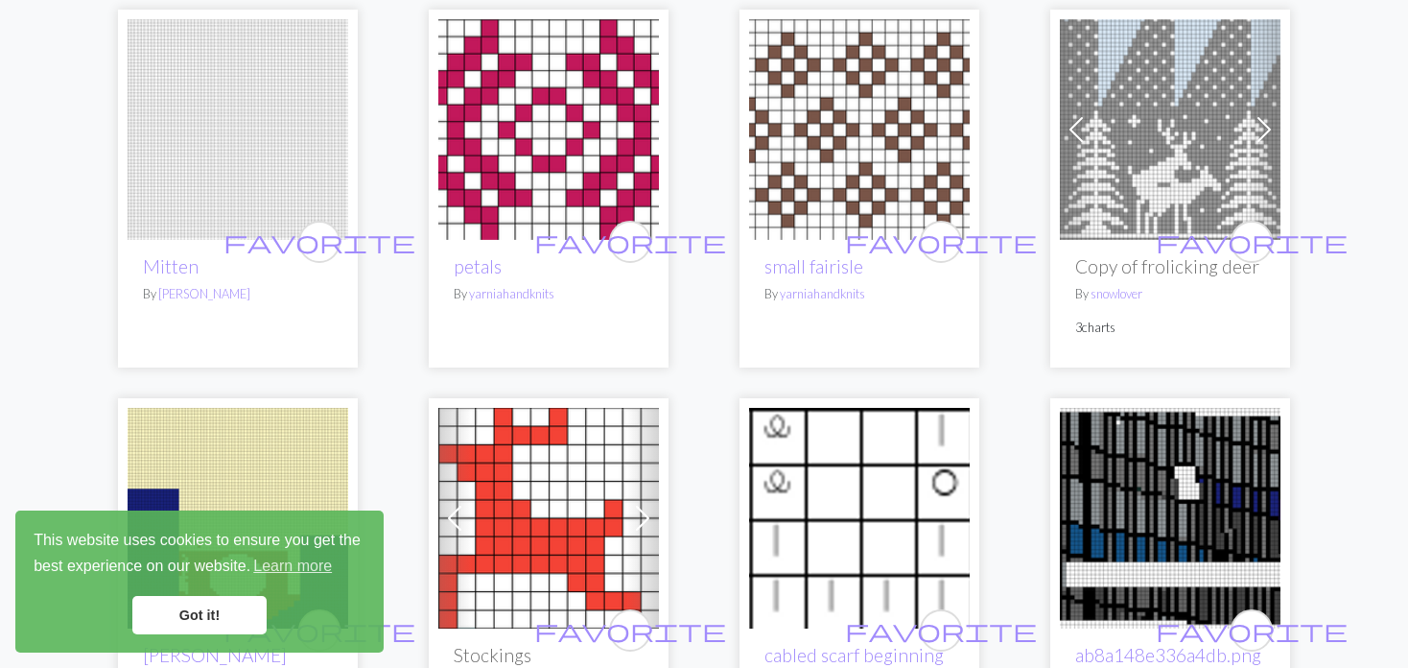
click at [1079, 114] on span at bounding box center [1076, 129] width 31 height 31
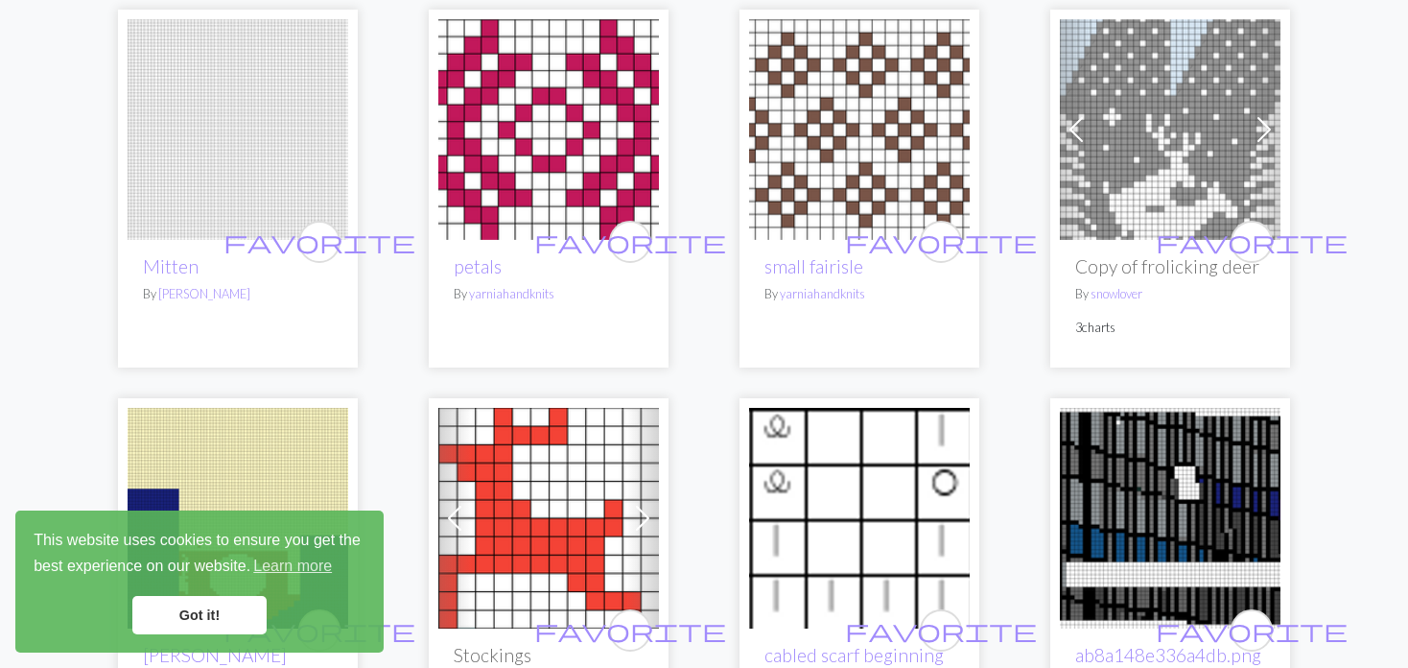
click at [1079, 114] on span at bounding box center [1076, 129] width 31 height 31
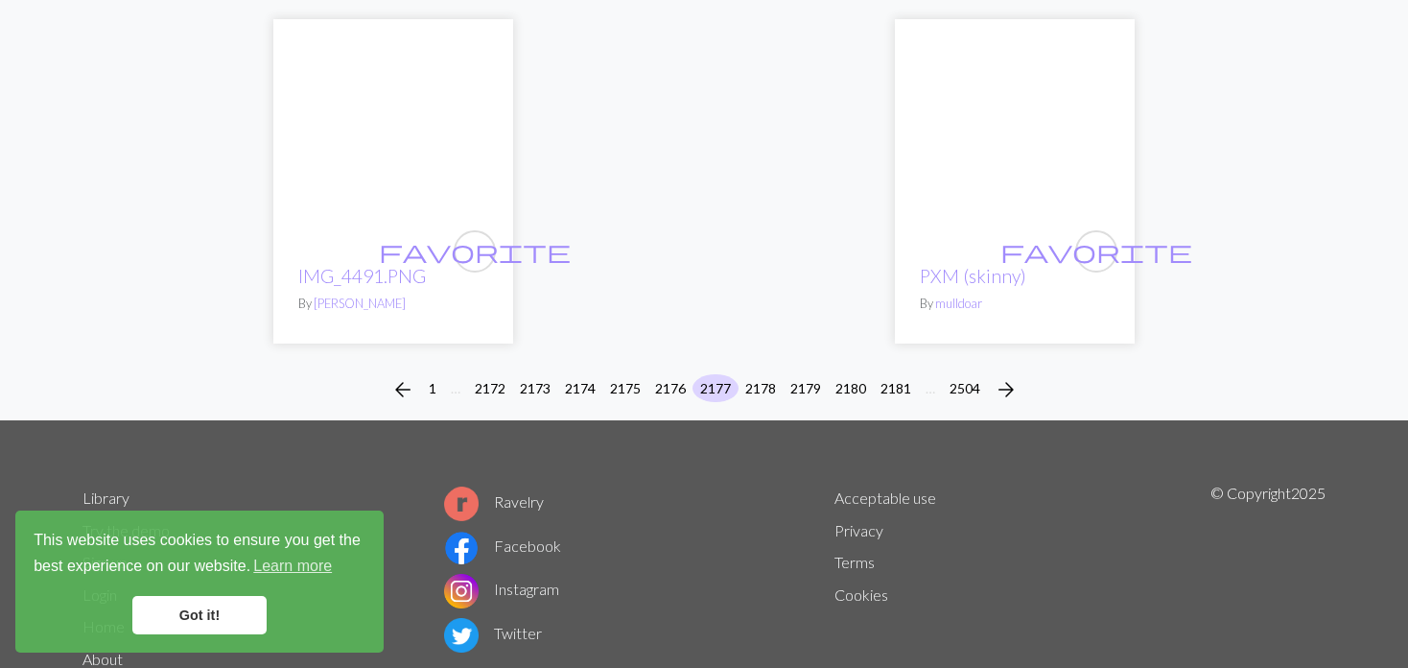
scroll to position [4797, 0]
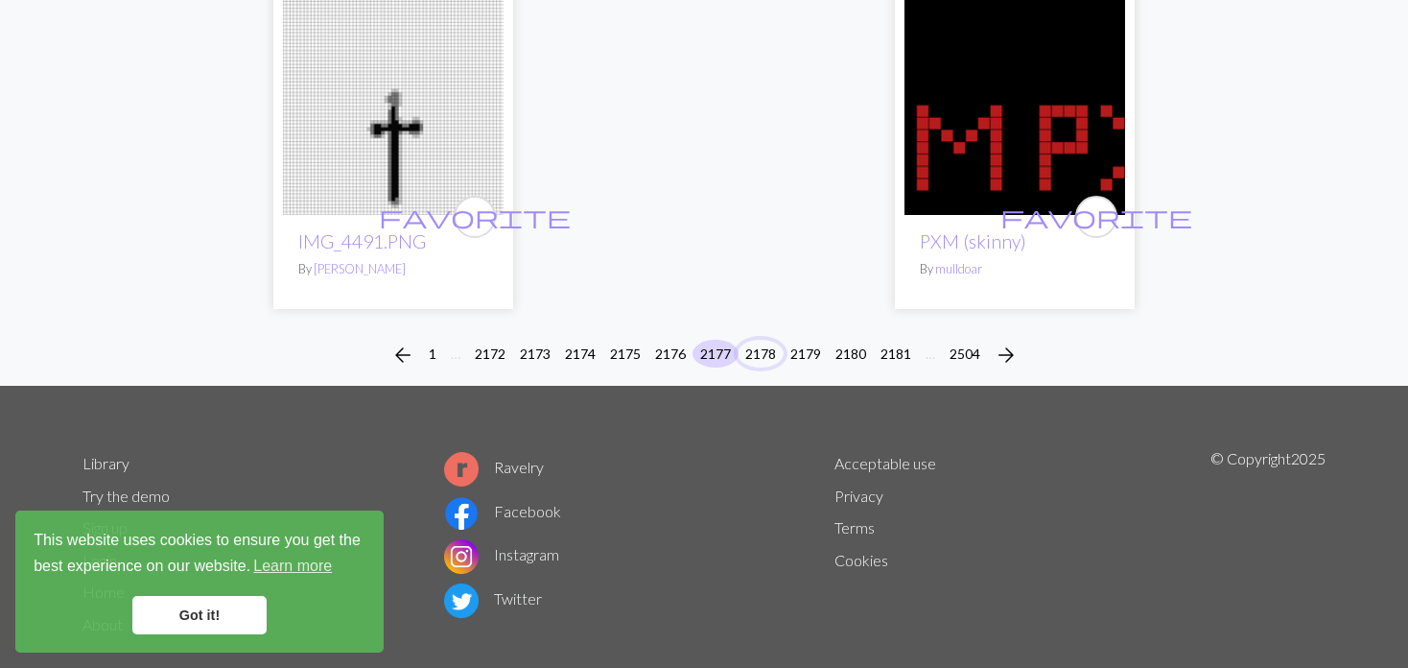
click at [758, 340] on button "2178" at bounding box center [761, 354] width 46 height 28
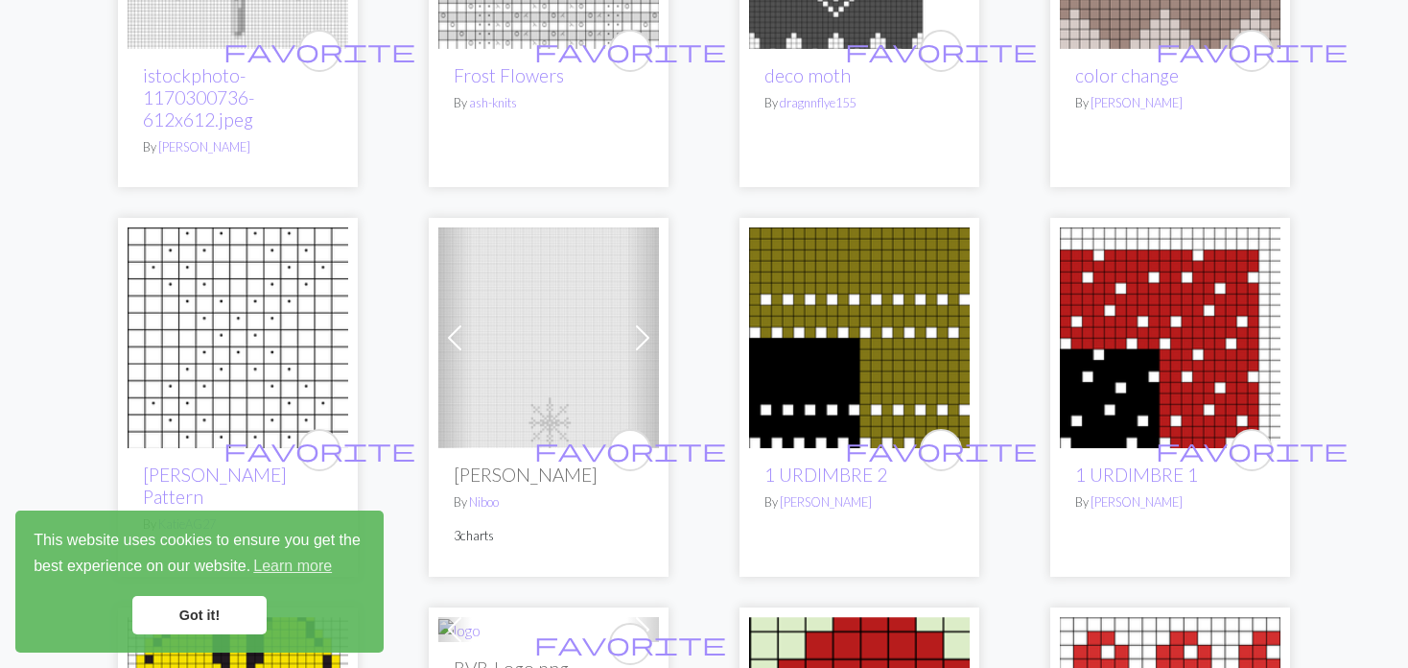
scroll to position [1247, 0]
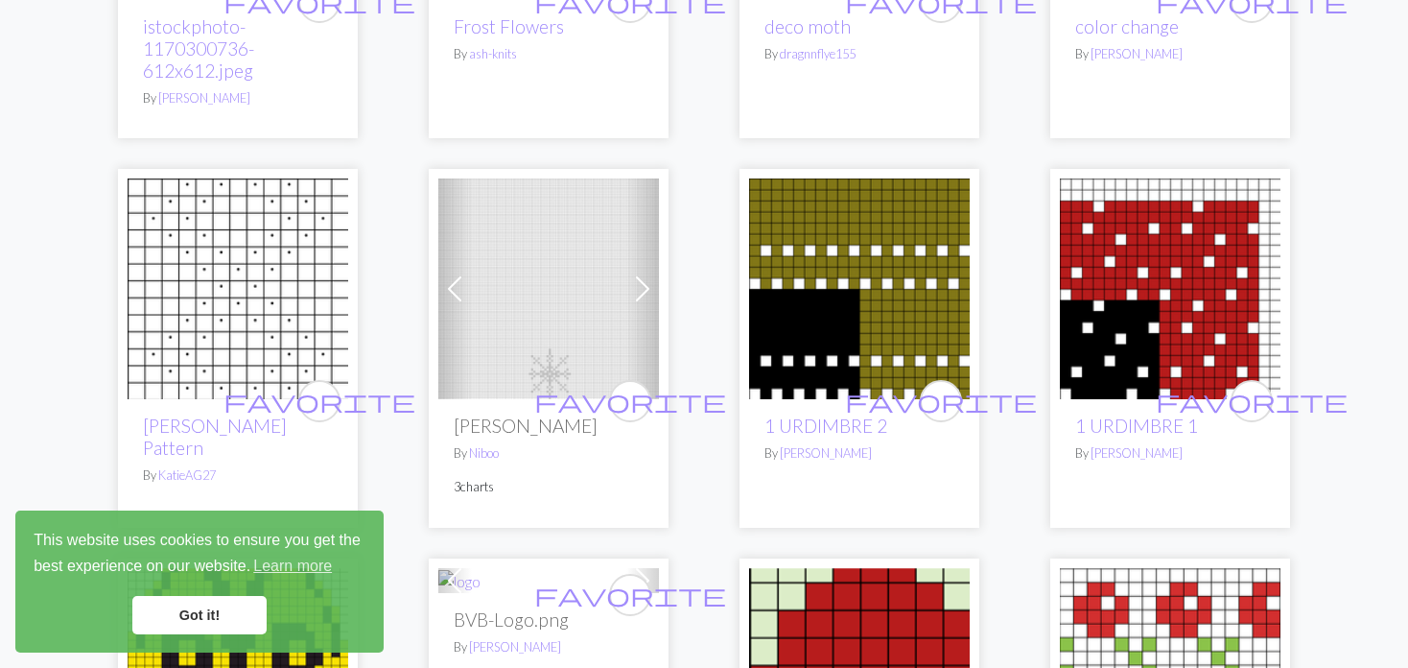
click at [462, 281] on span at bounding box center [454, 288] width 31 height 31
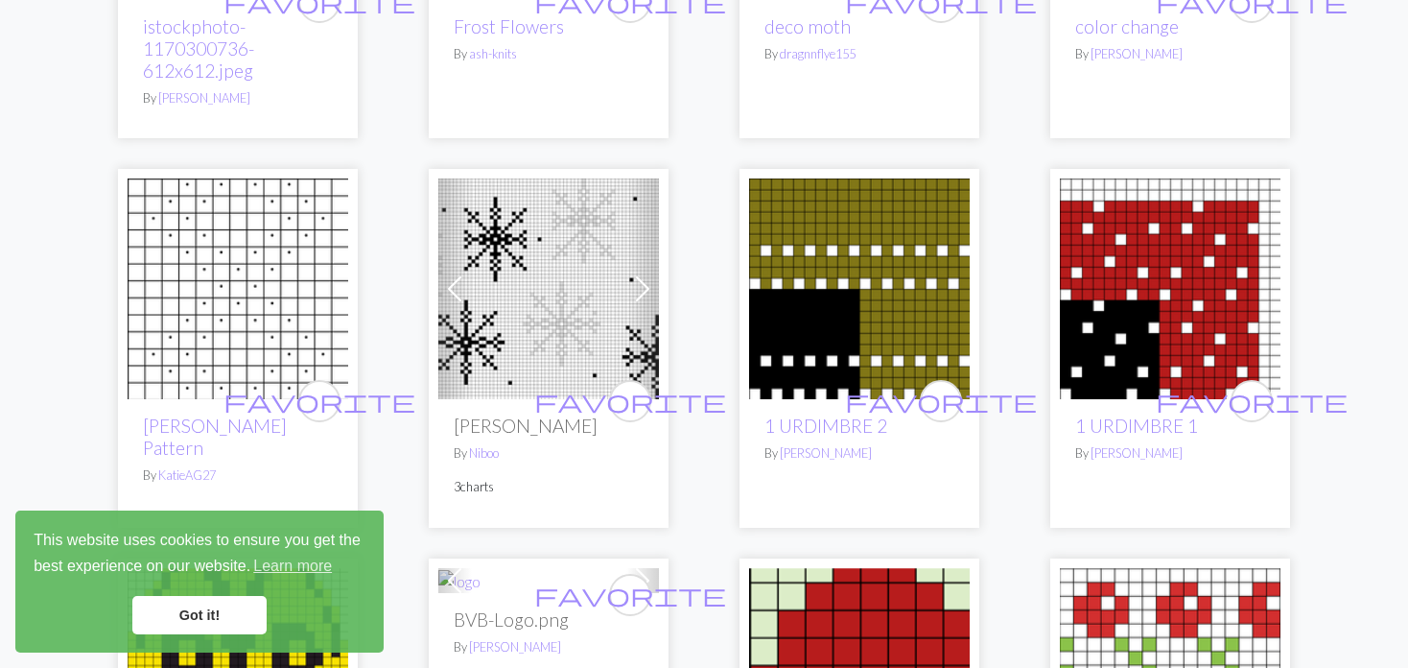
click at [463, 283] on span at bounding box center [454, 288] width 31 height 31
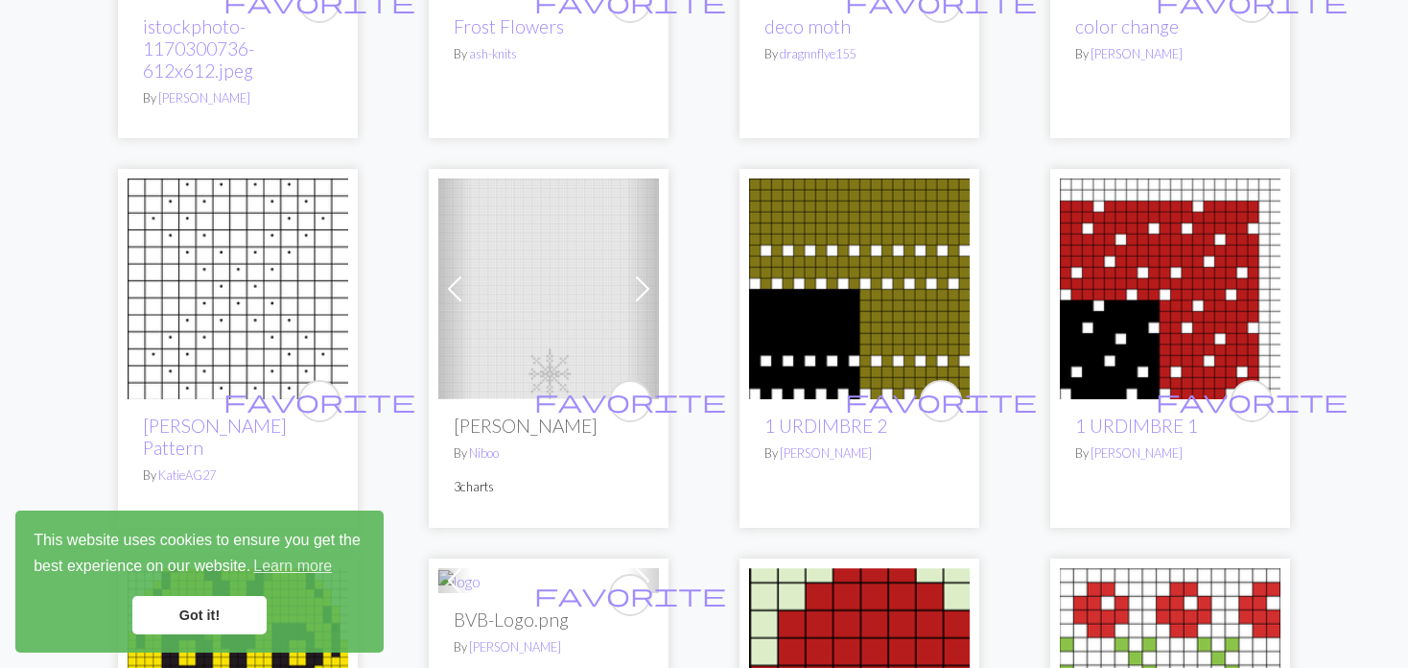
click at [463, 283] on span at bounding box center [454, 288] width 31 height 31
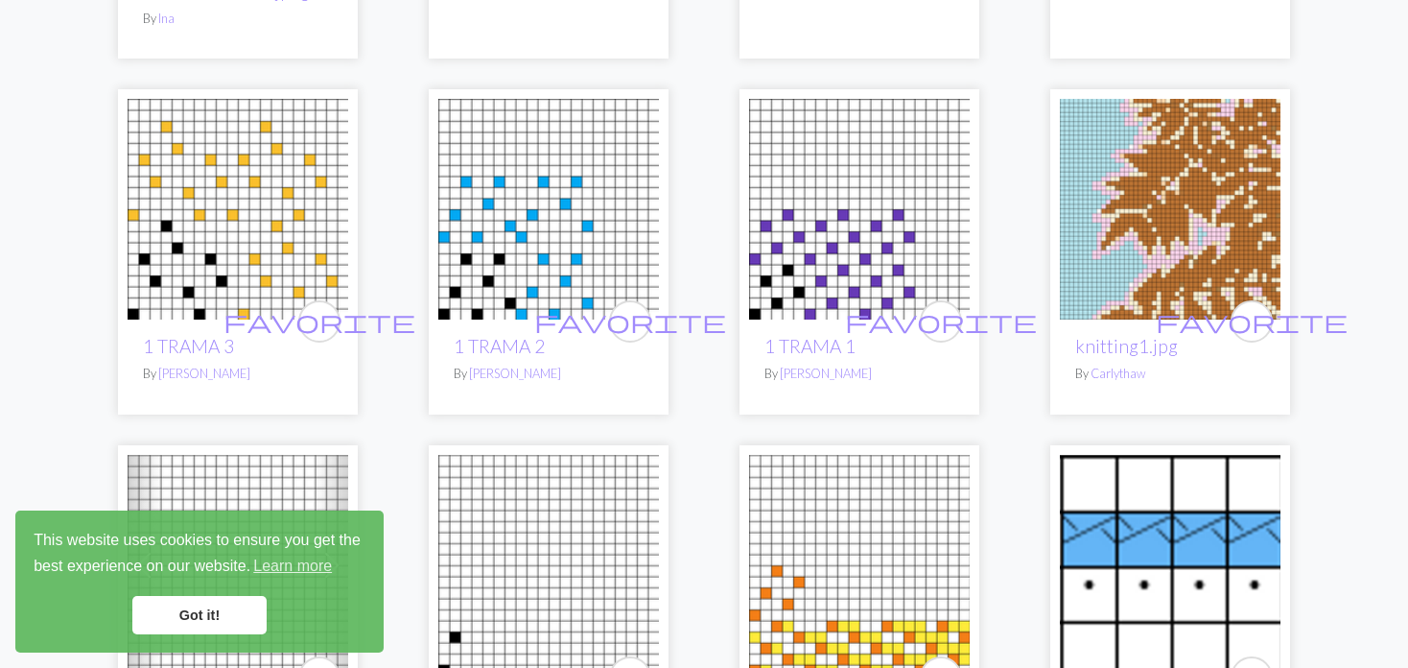
scroll to position [2878, 0]
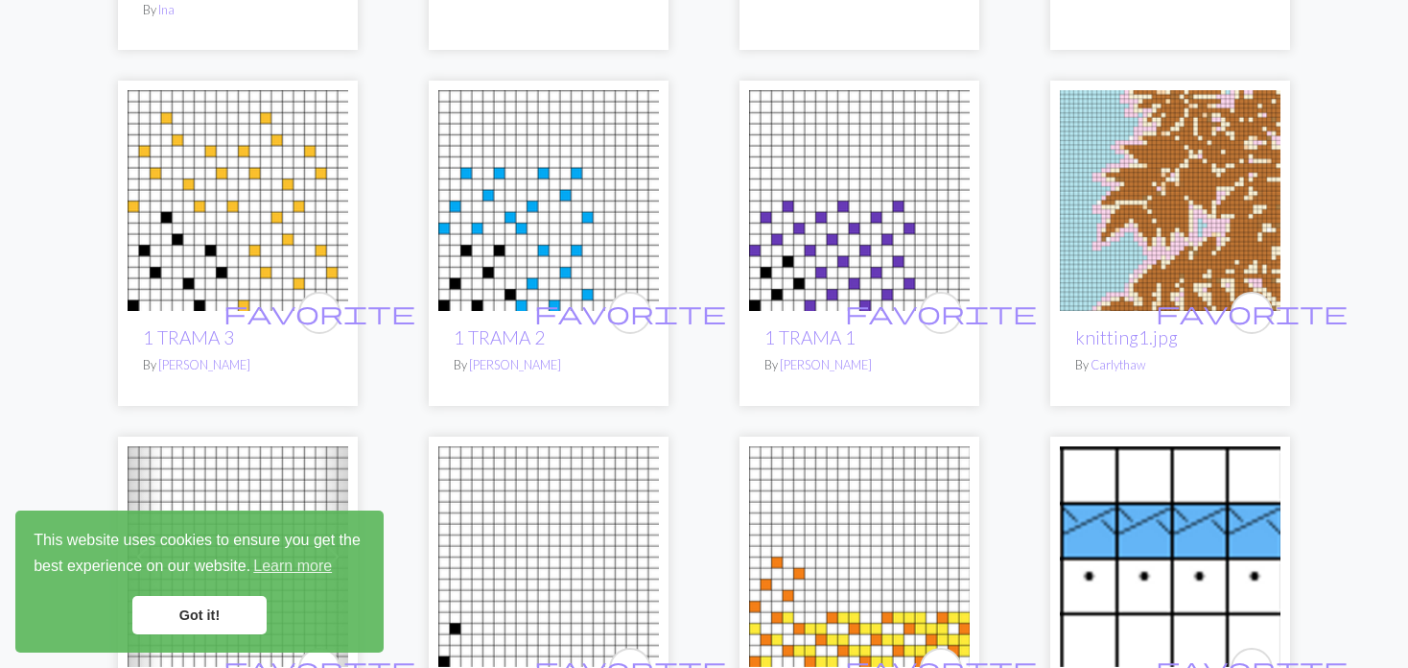
click at [1108, 180] on img at bounding box center [1170, 200] width 221 height 221
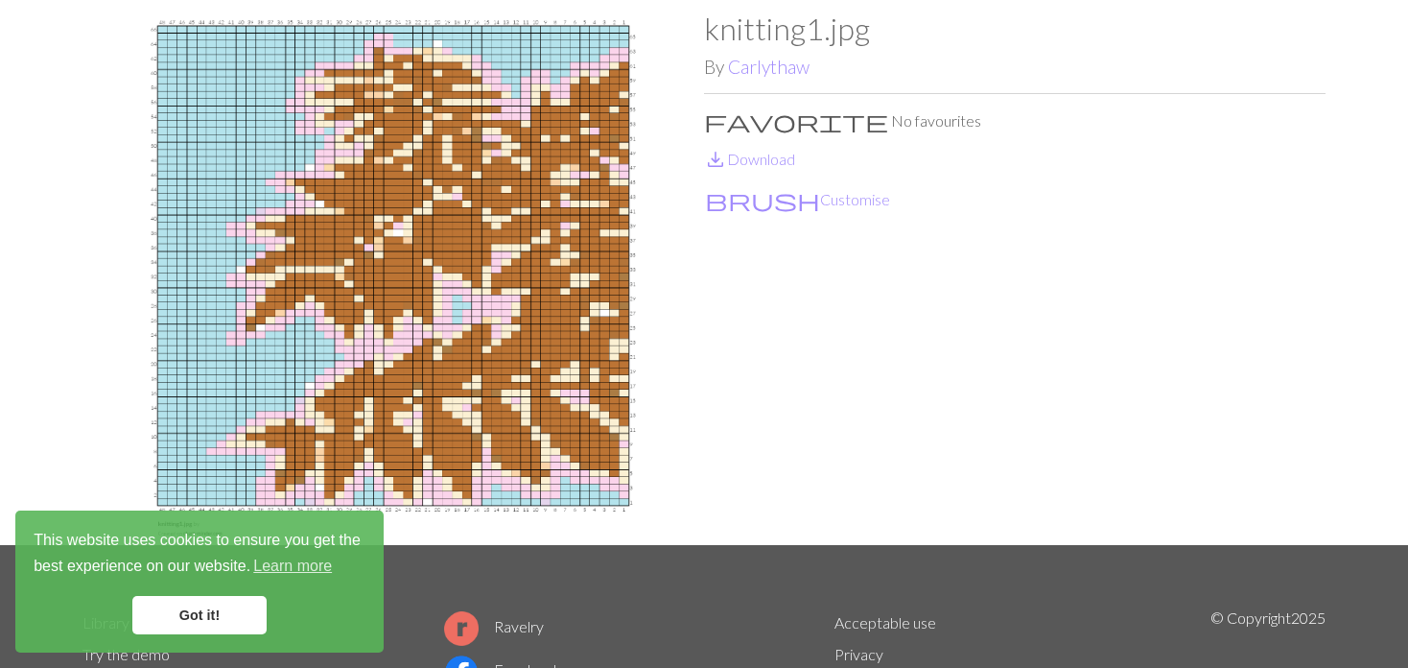
scroll to position [192, 0]
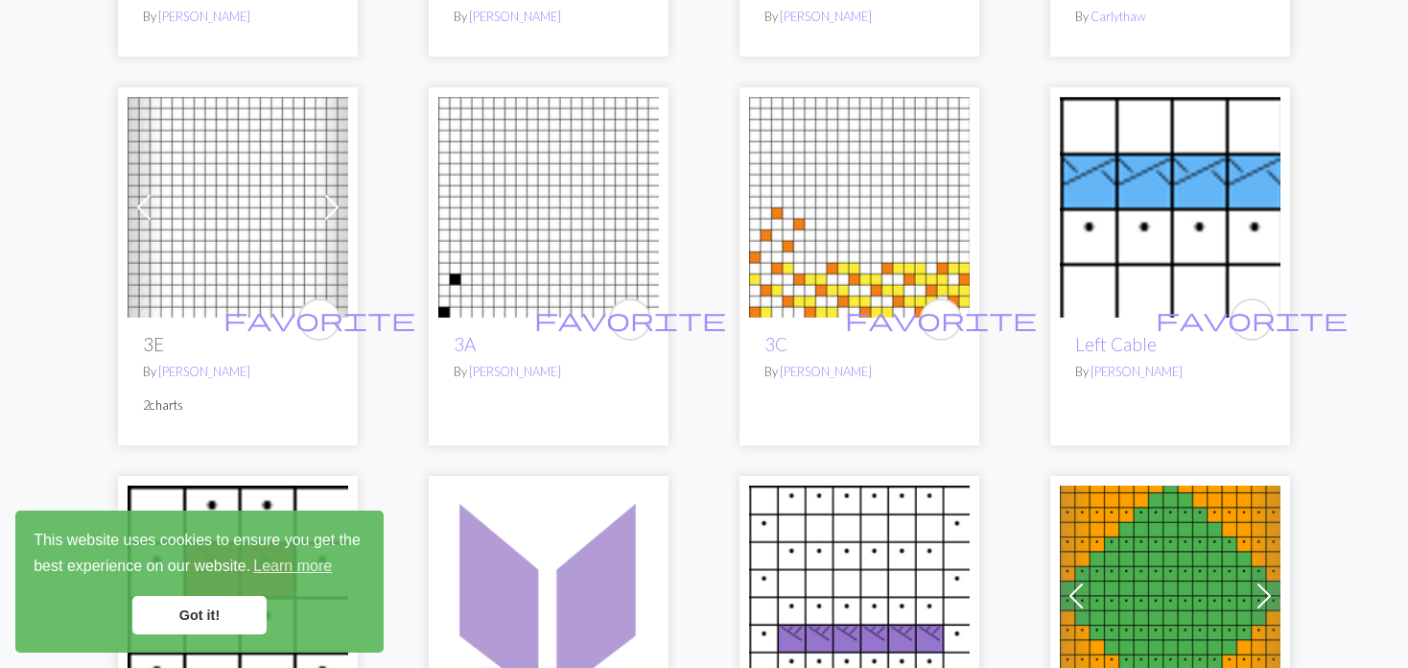
scroll to position [3262, 0]
click at [141, 154] on link "Previous" at bounding box center [145, 206] width 34 height 221
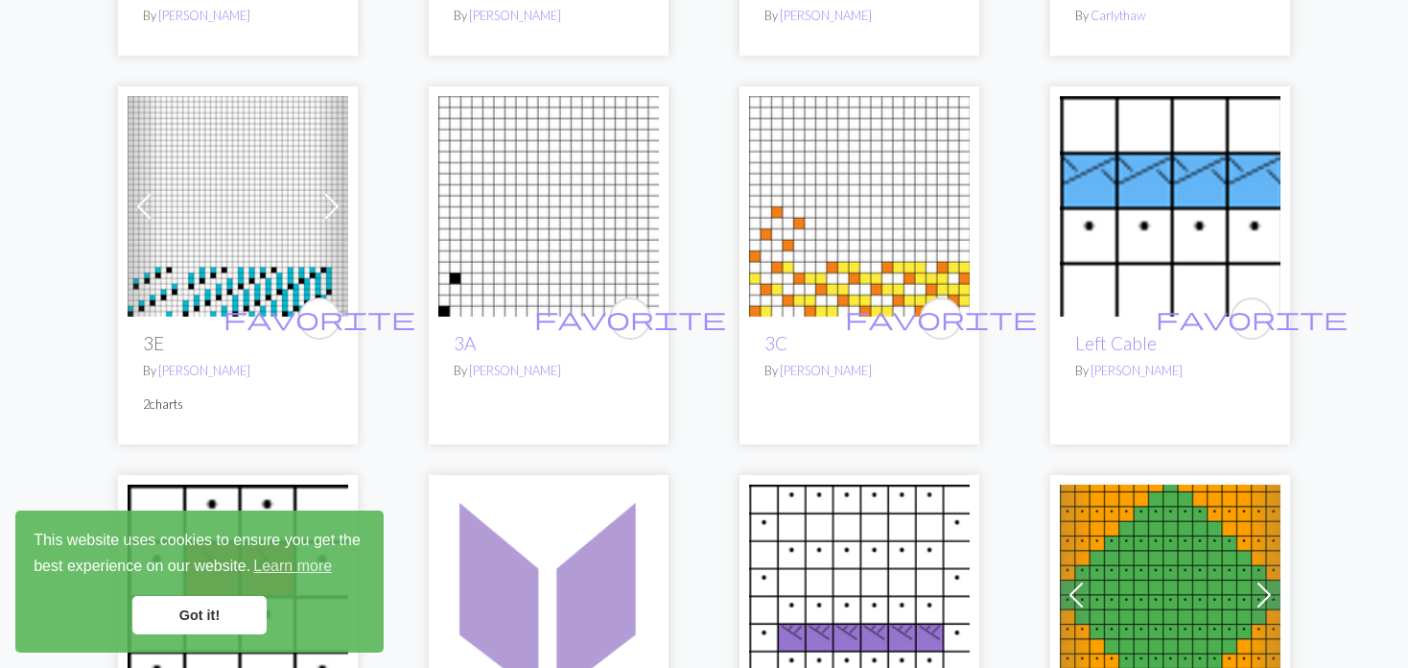
click at [141, 154] on link "Previous" at bounding box center [145, 206] width 34 height 221
click at [459, 177] on img at bounding box center [548, 206] width 221 height 221
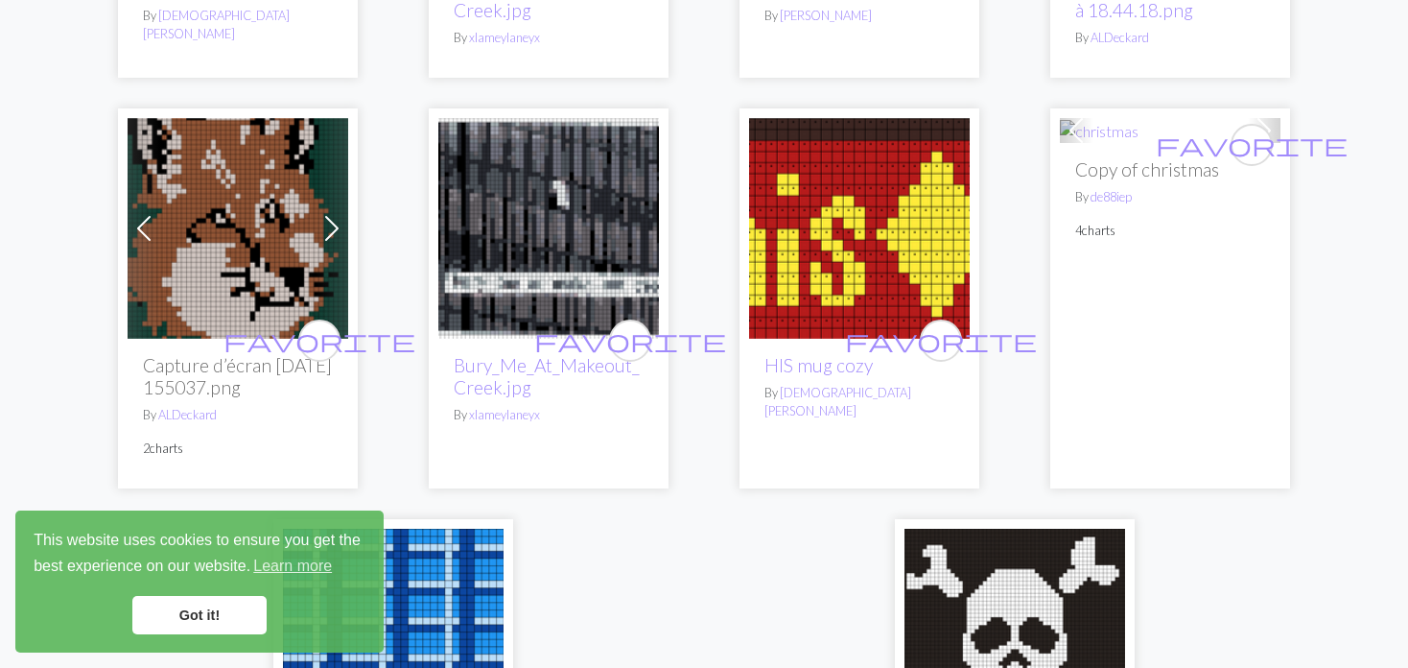
scroll to position [4317, 0]
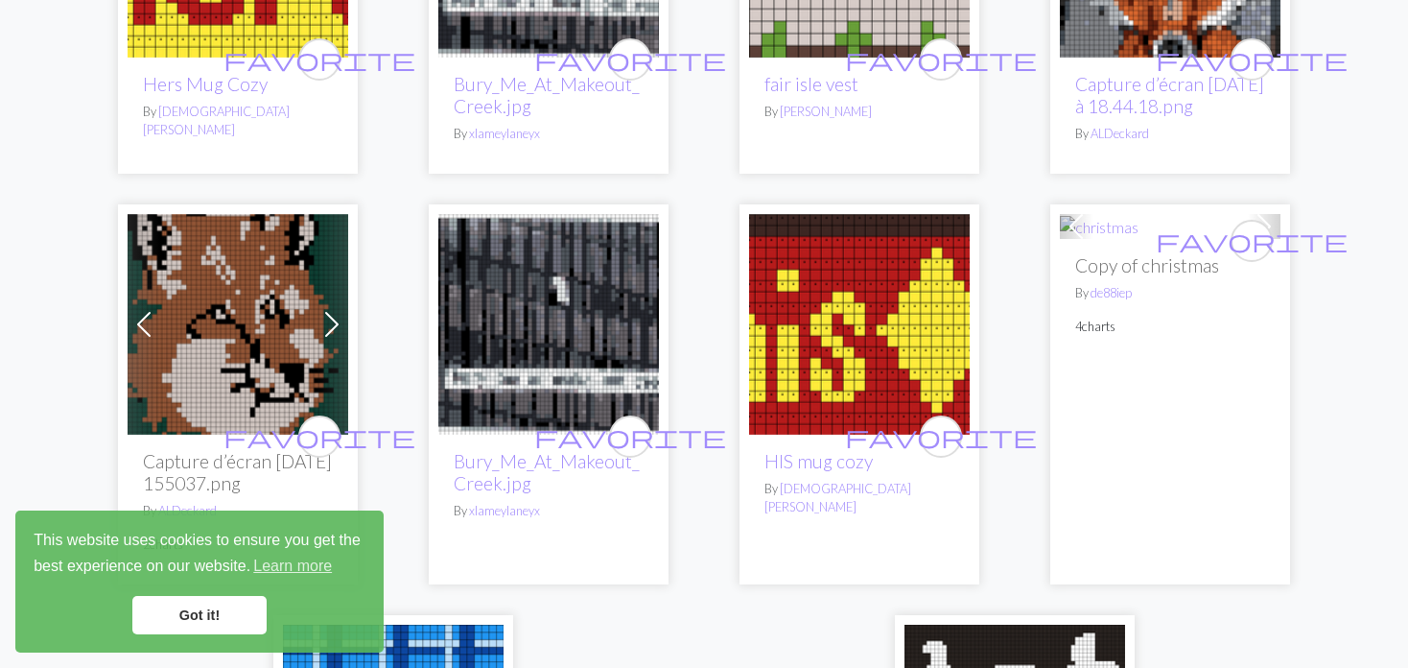
click at [238, 296] on img at bounding box center [238, 324] width 221 height 221
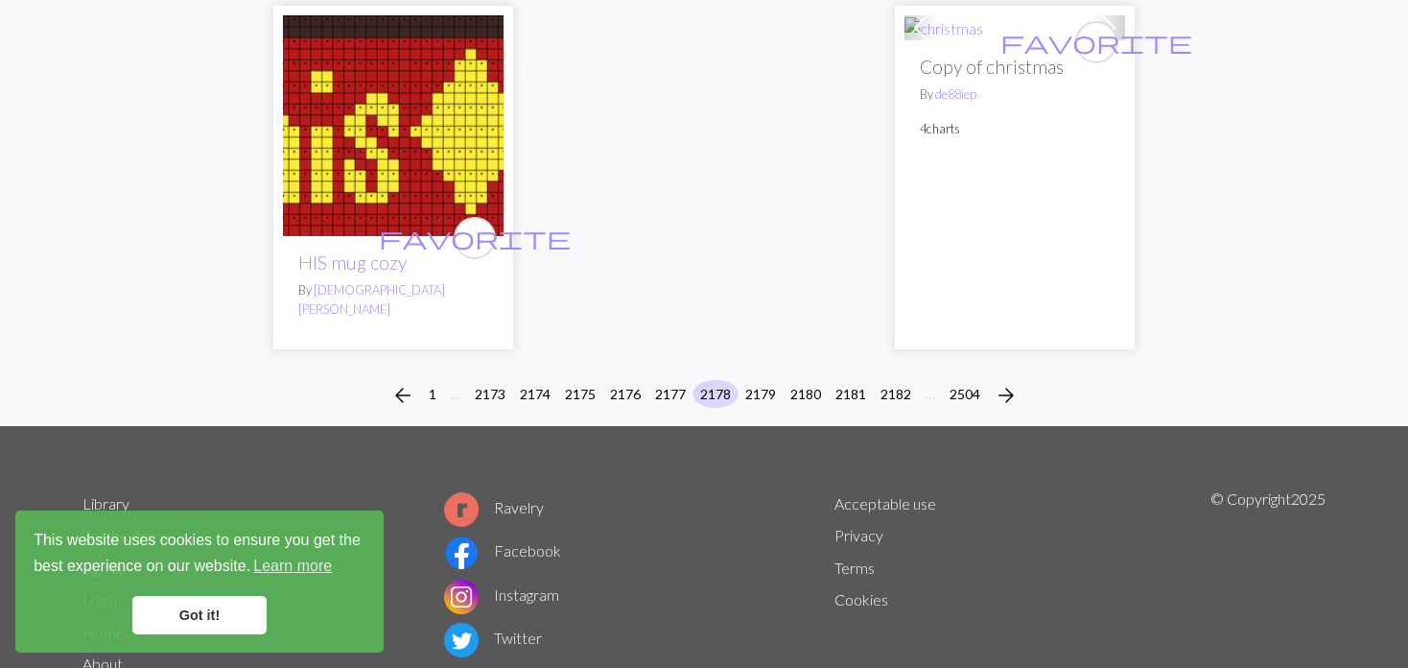
scroll to position [4863, 0]
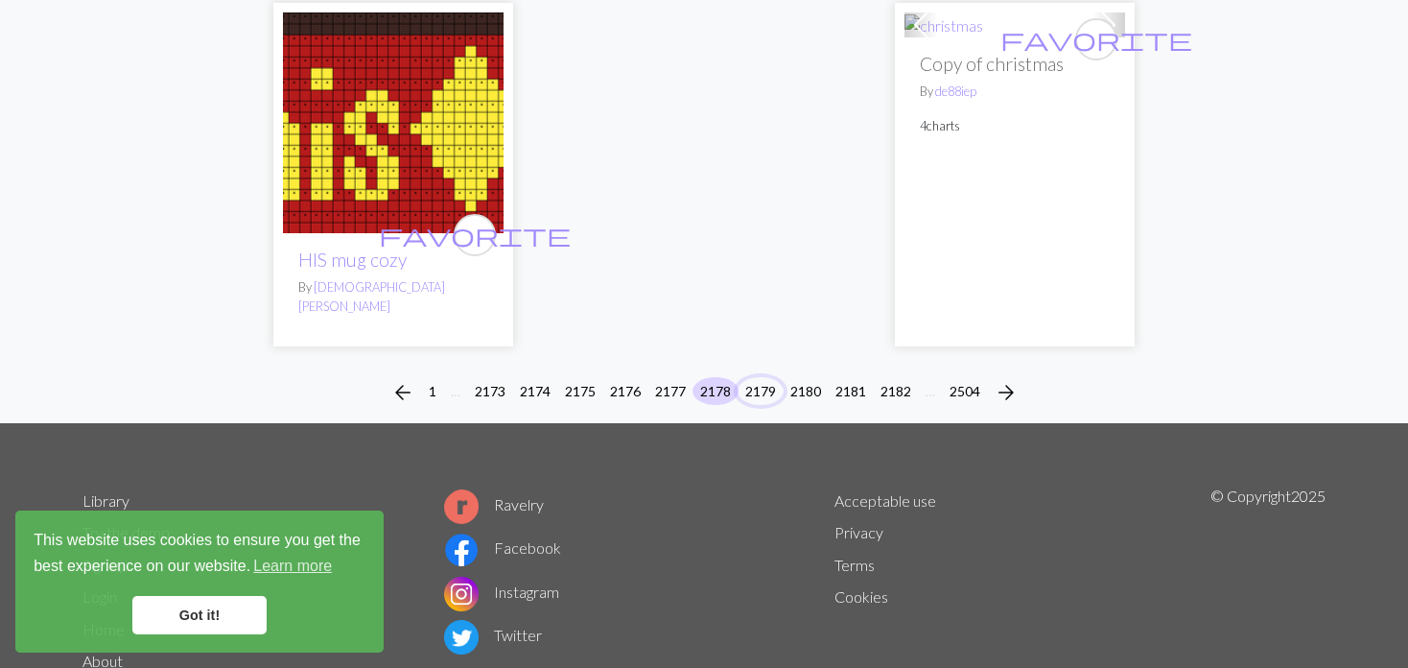
click at [751, 377] on button "2179" at bounding box center [761, 391] width 46 height 28
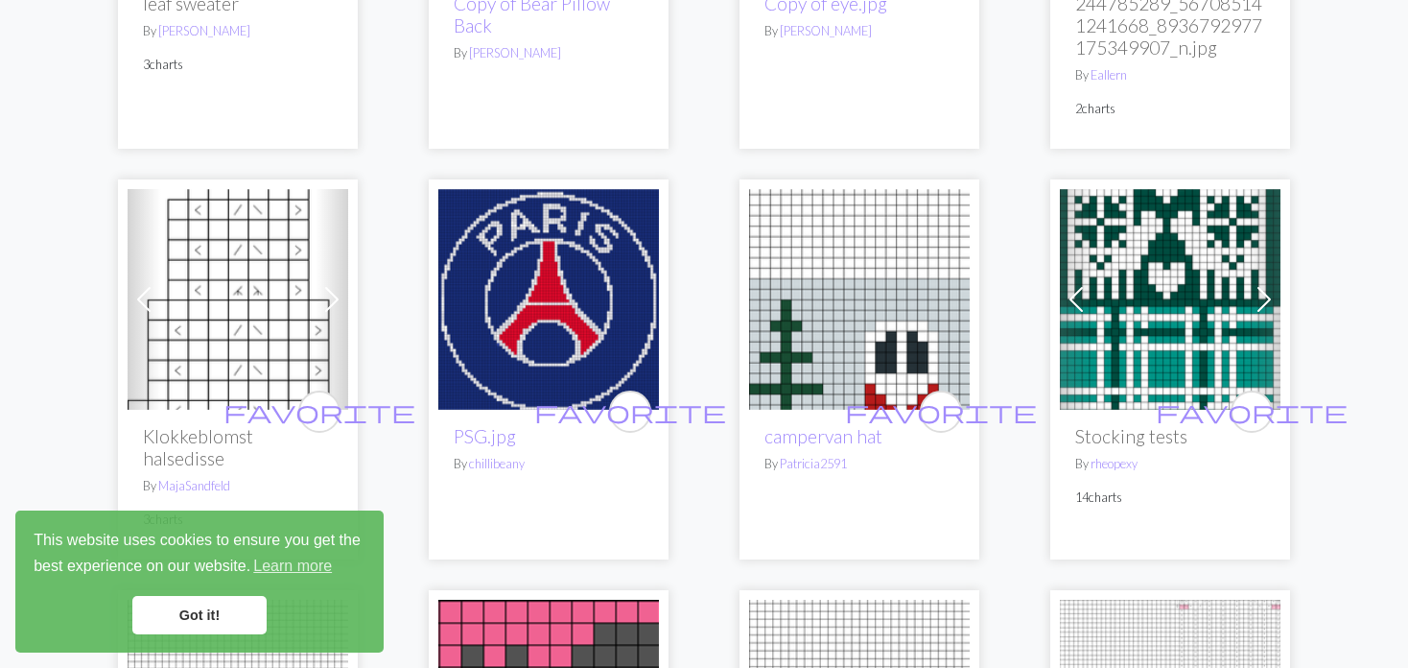
scroll to position [959, 0]
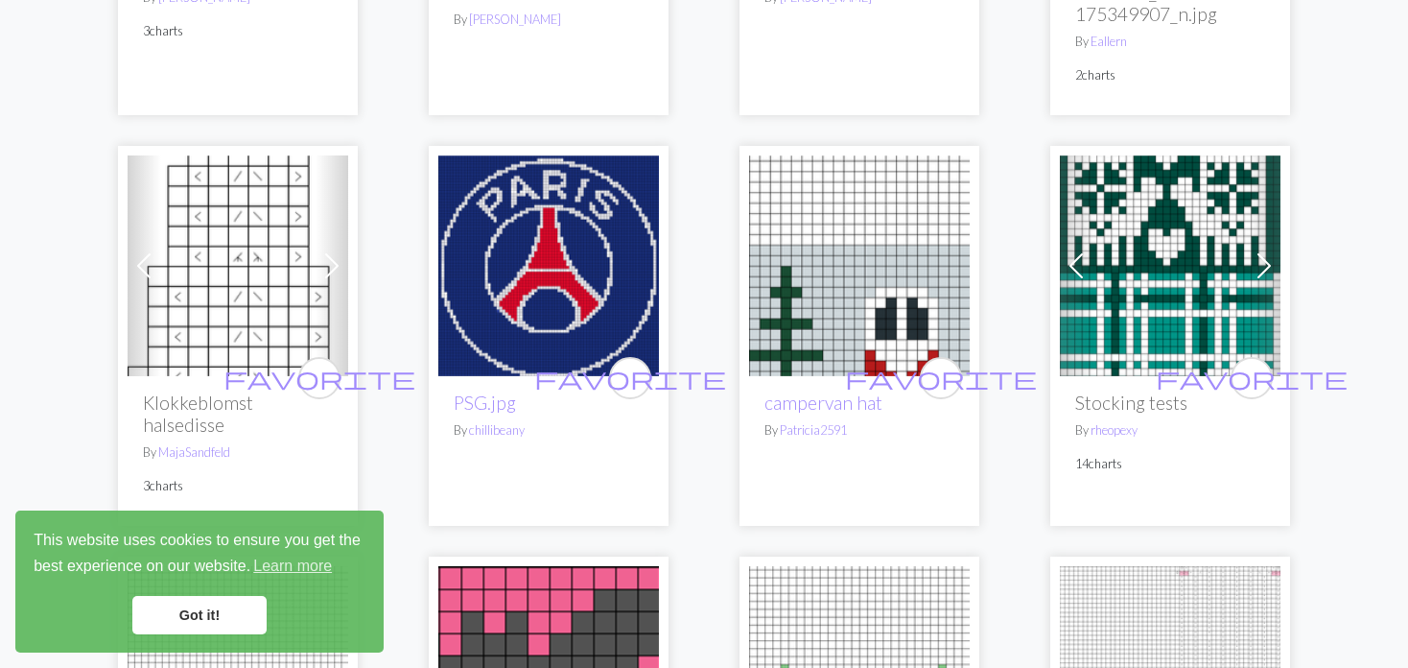
click at [1076, 258] on span at bounding box center [1076, 265] width 31 height 31
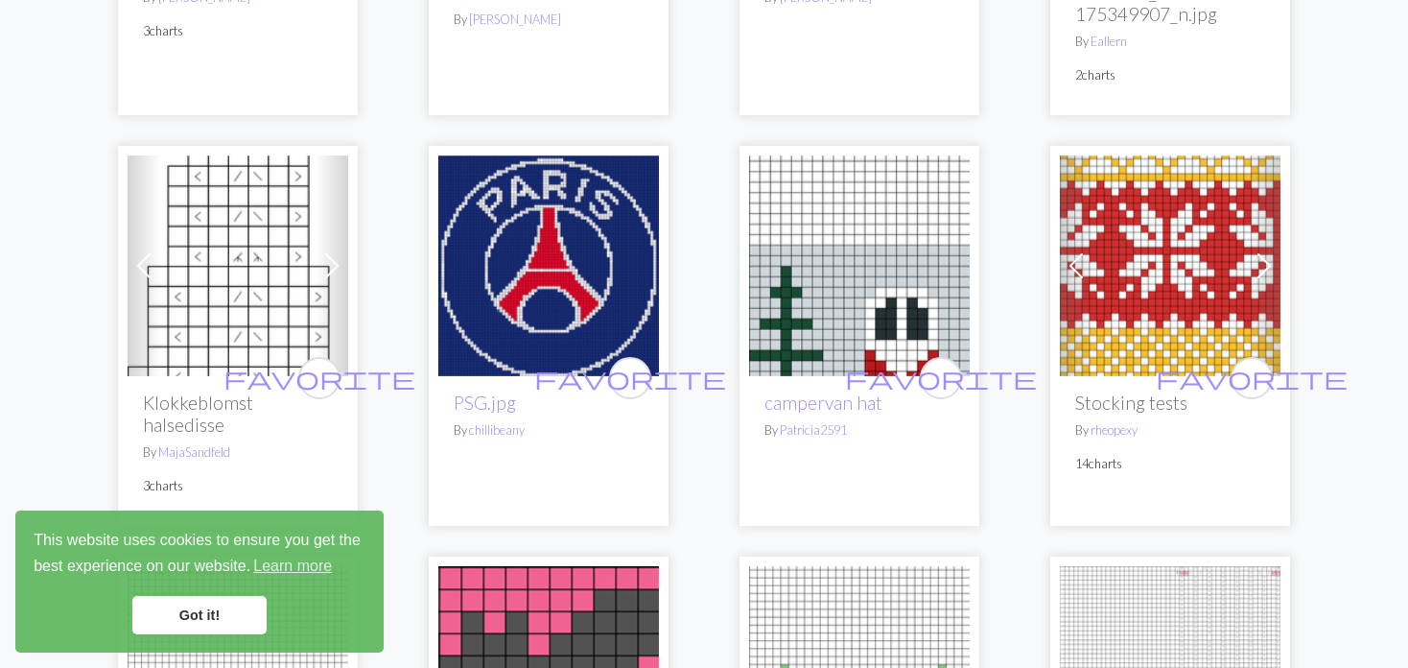
click at [1076, 258] on span at bounding box center [1076, 265] width 31 height 31
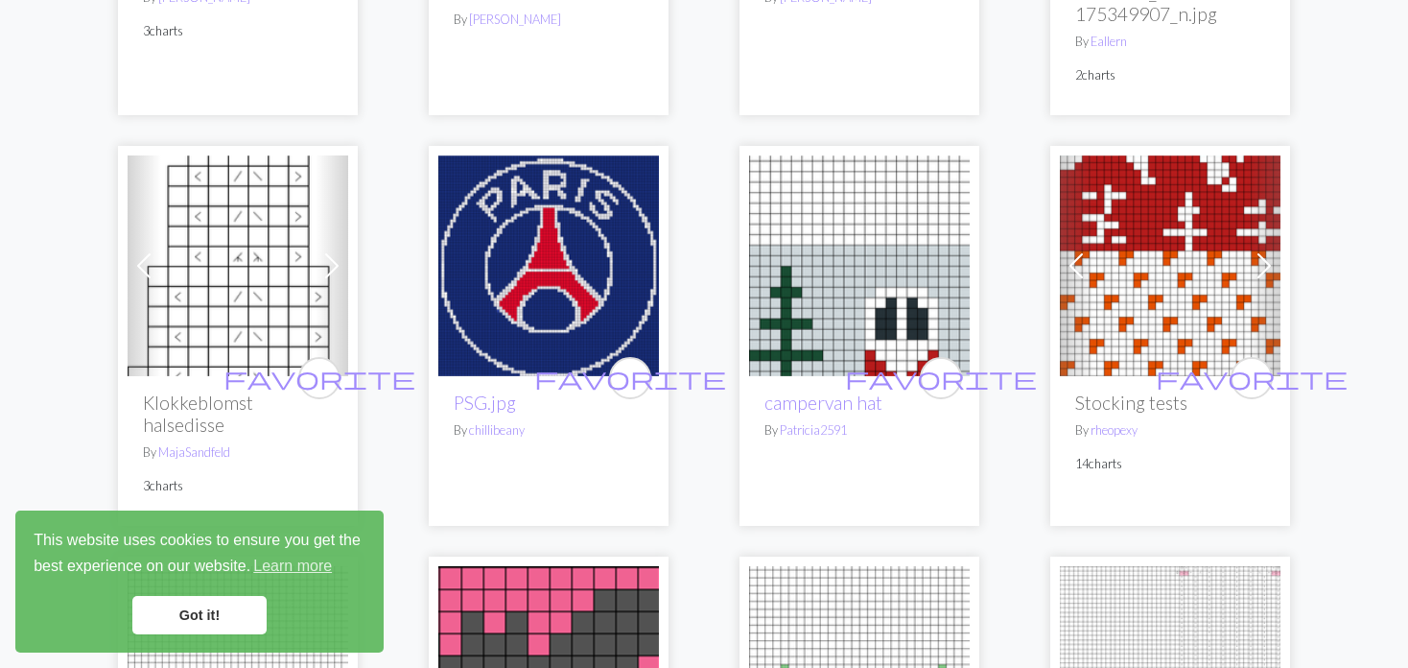
click at [1076, 258] on span at bounding box center [1076, 265] width 31 height 31
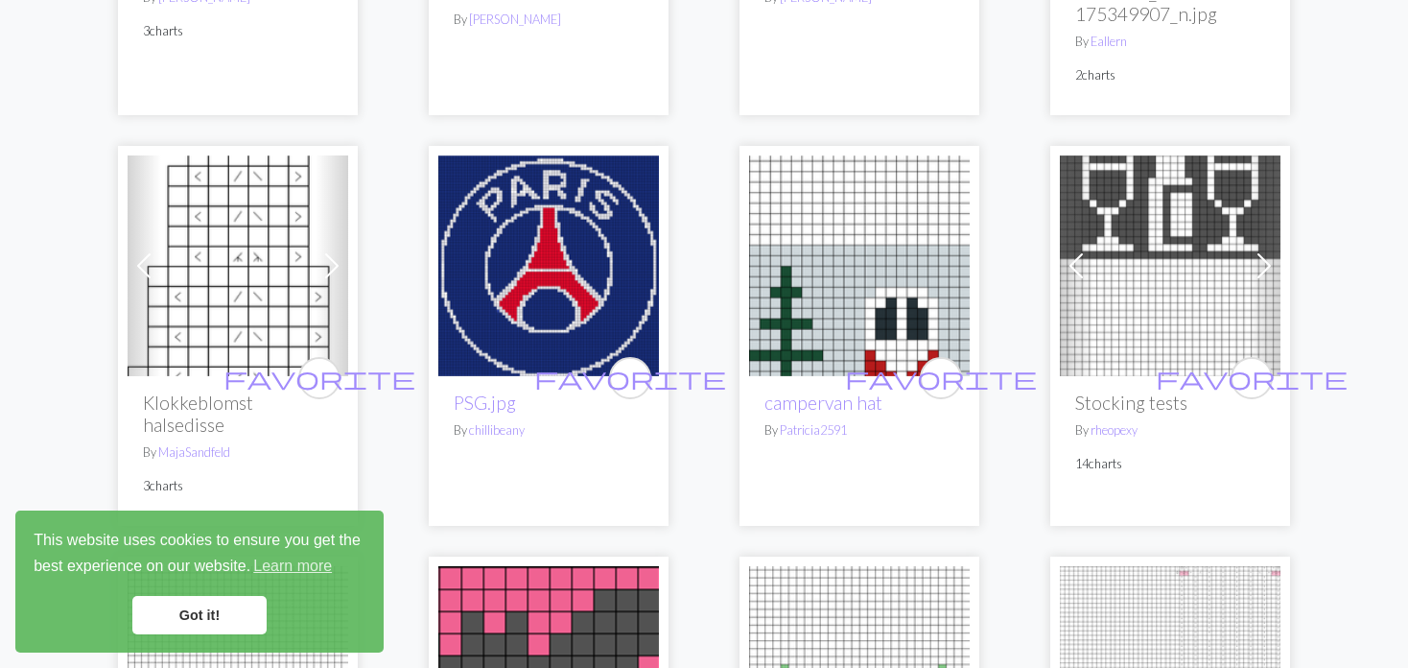
click at [1076, 258] on span at bounding box center [1076, 265] width 31 height 31
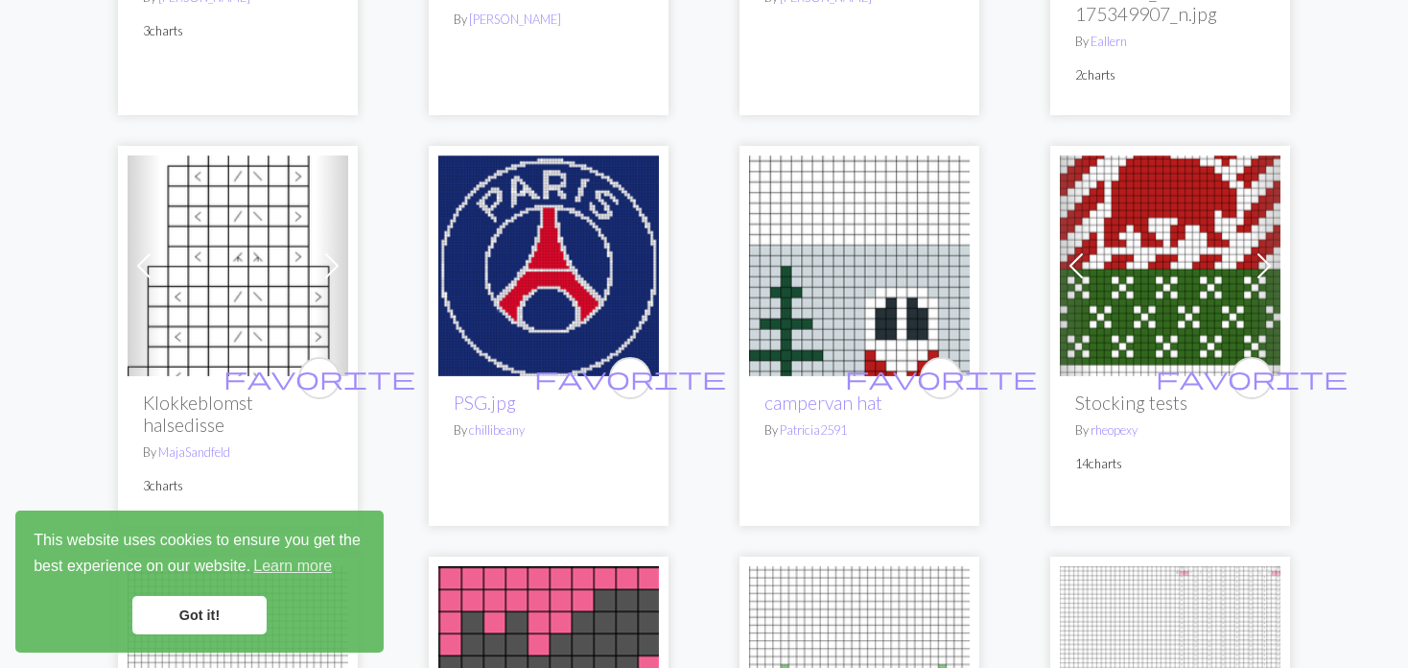
click at [1076, 258] on span at bounding box center [1076, 265] width 31 height 31
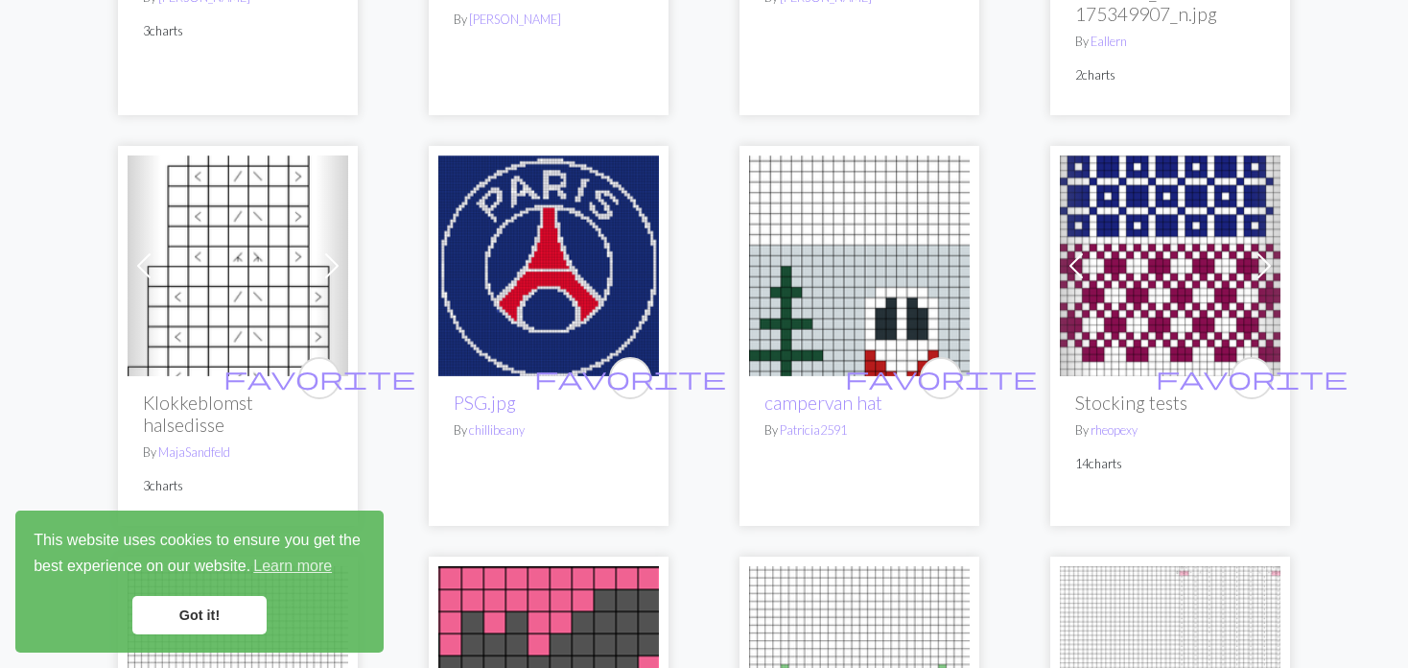
click at [1076, 258] on span at bounding box center [1076, 265] width 31 height 31
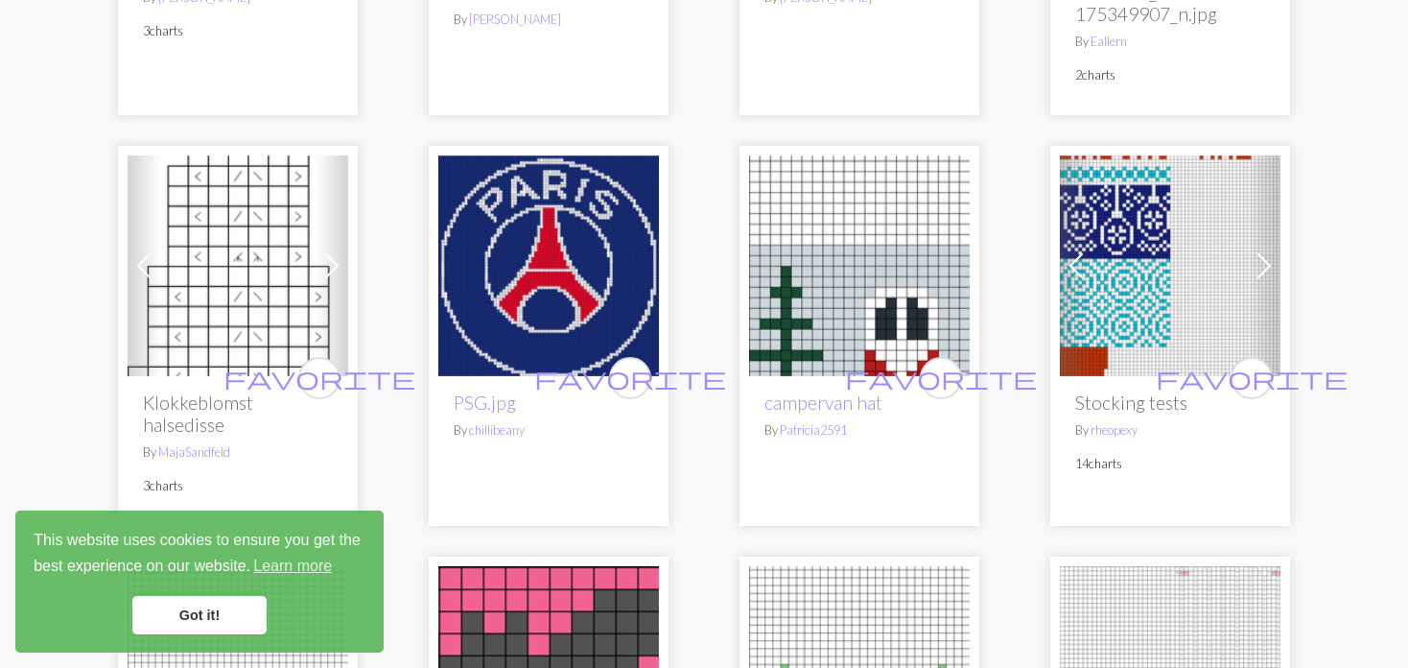
click at [1076, 258] on span at bounding box center [1076, 265] width 31 height 31
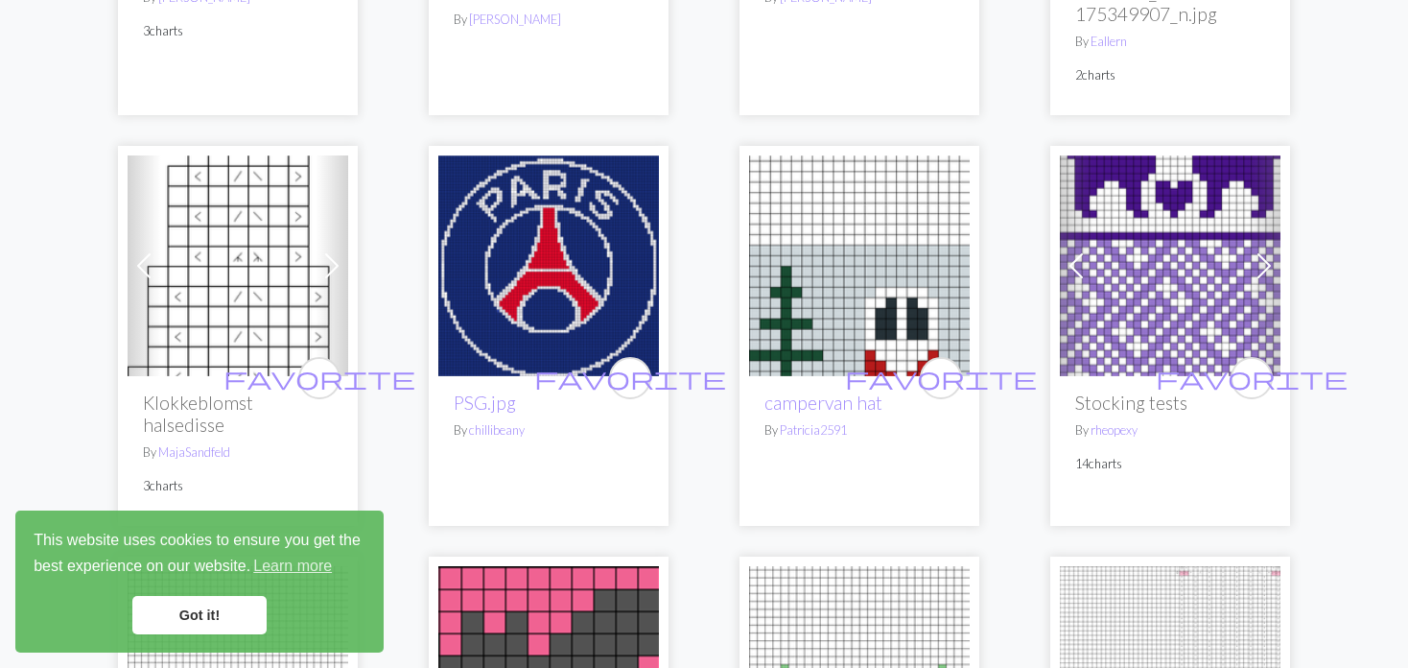
click at [1076, 258] on span at bounding box center [1076, 265] width 31 height 31
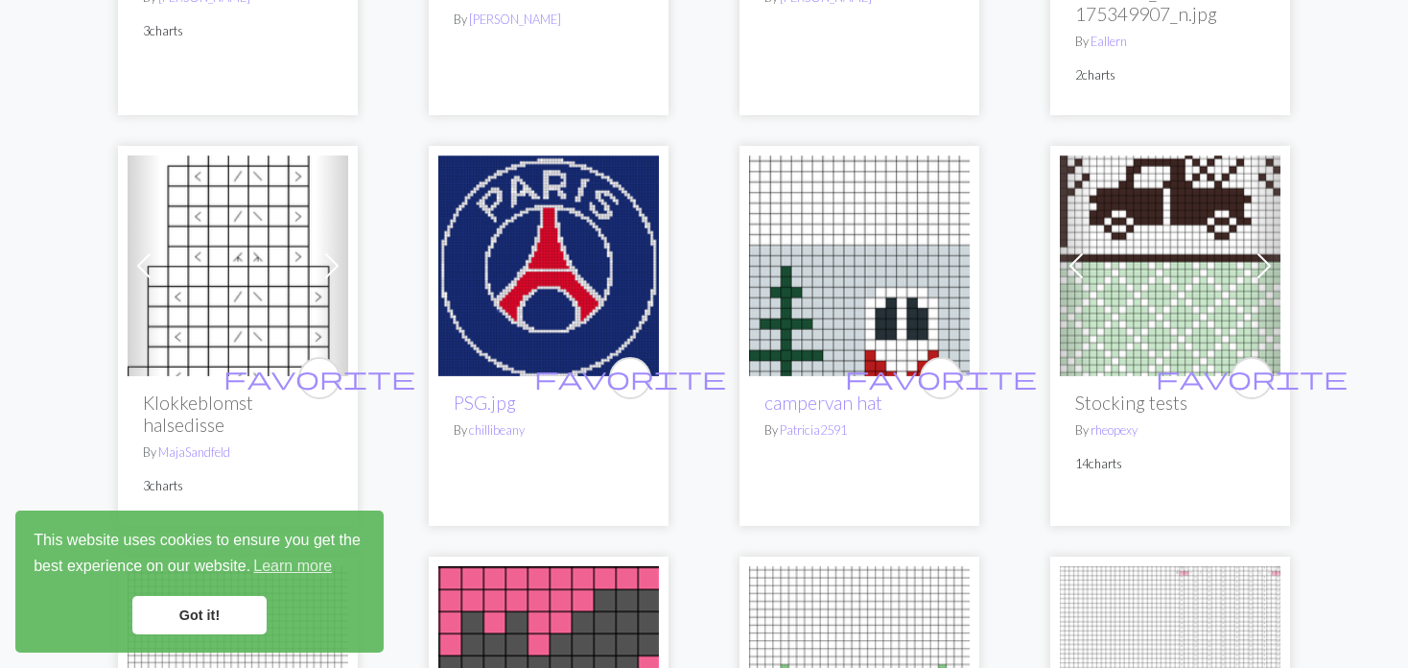
click at [1077, 257] on span at bounding box center [1076, 265] width 31 height 31
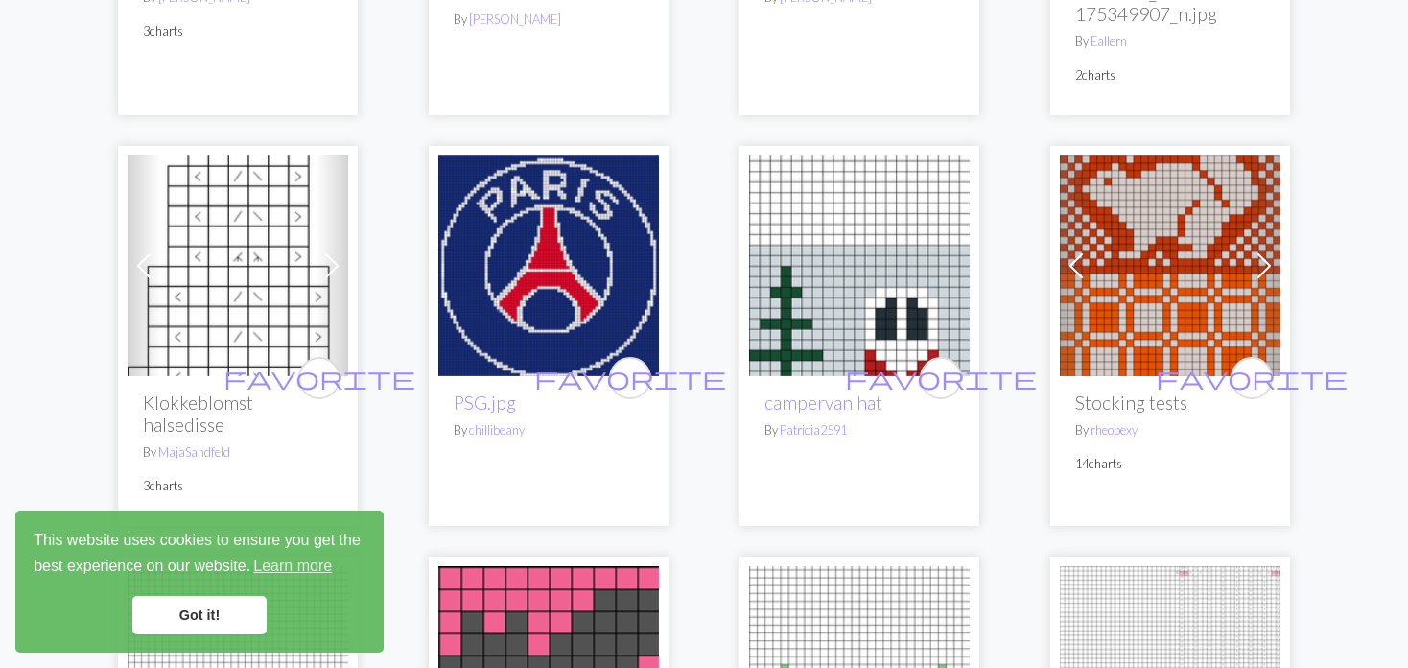
click at [1077, 257] on span at bounding box center [1076, 265] width 31 height 31
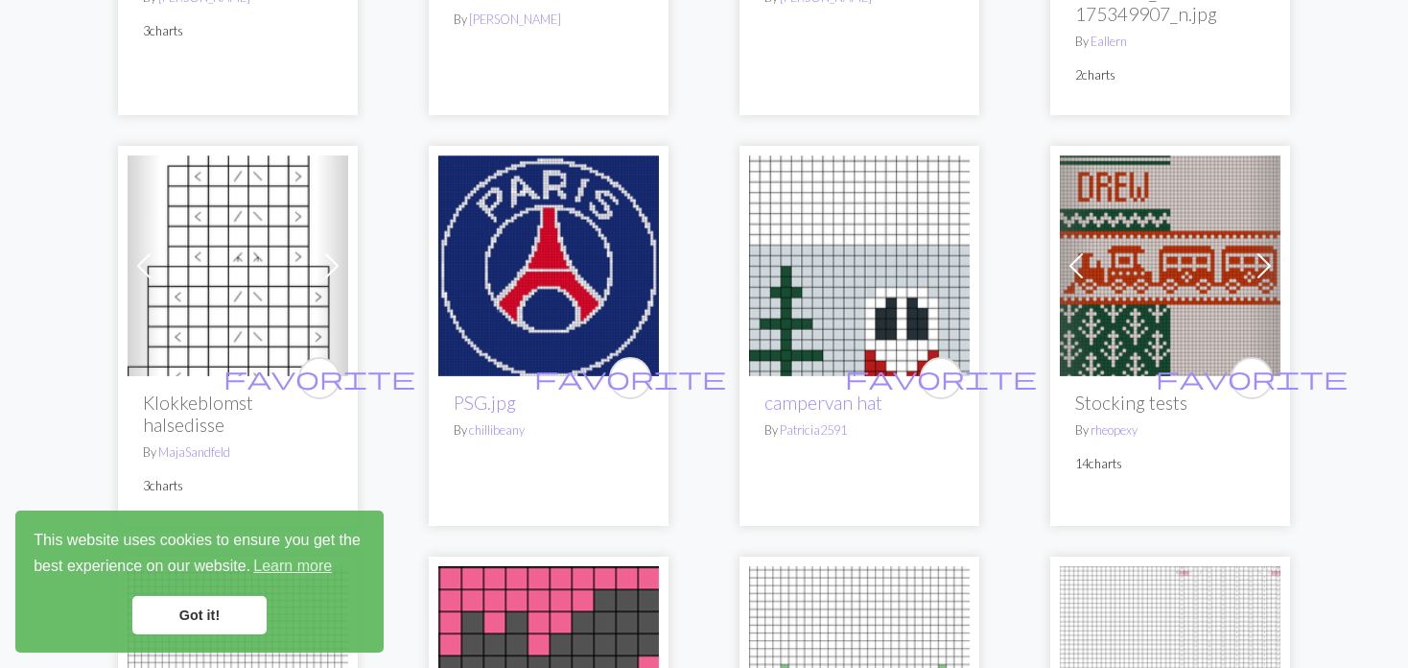
click at [1093, 260] on link "Previous" at bounding box center [1077, 265] width 34 height 221
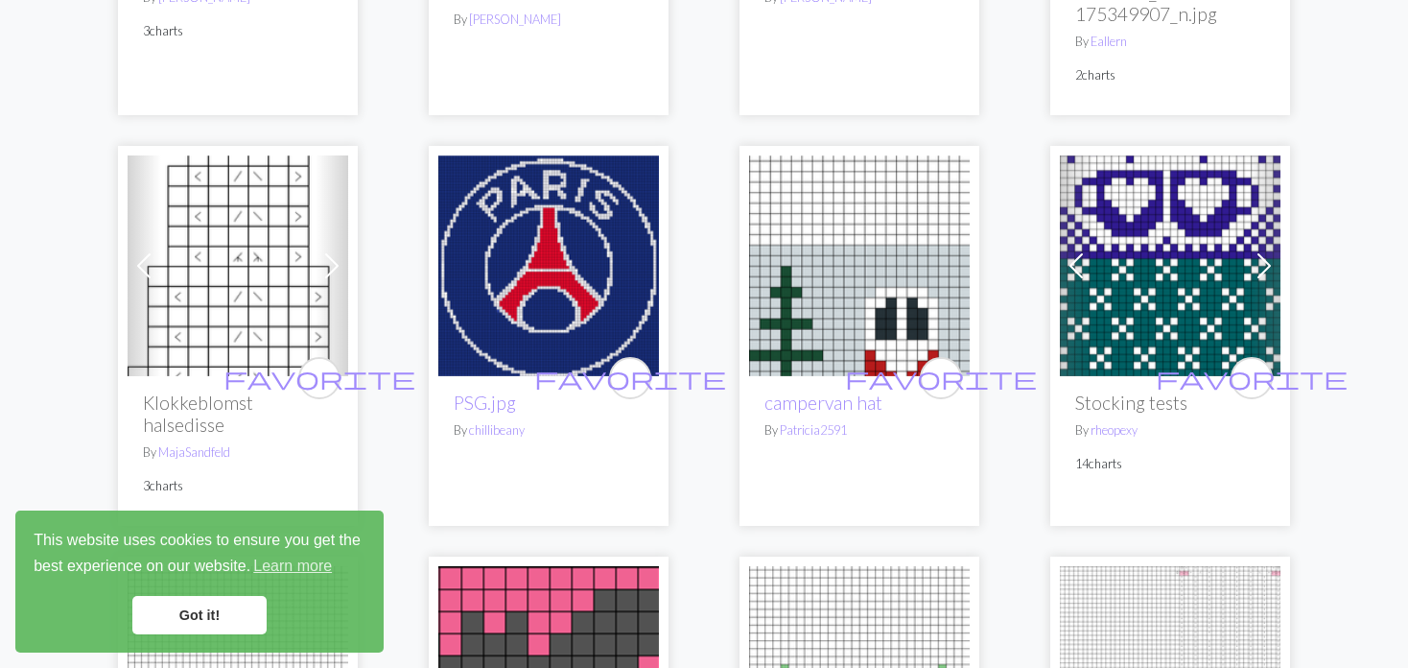
click at [1104, 273] on img at bounding box center [1170, 265] width 221 height 221
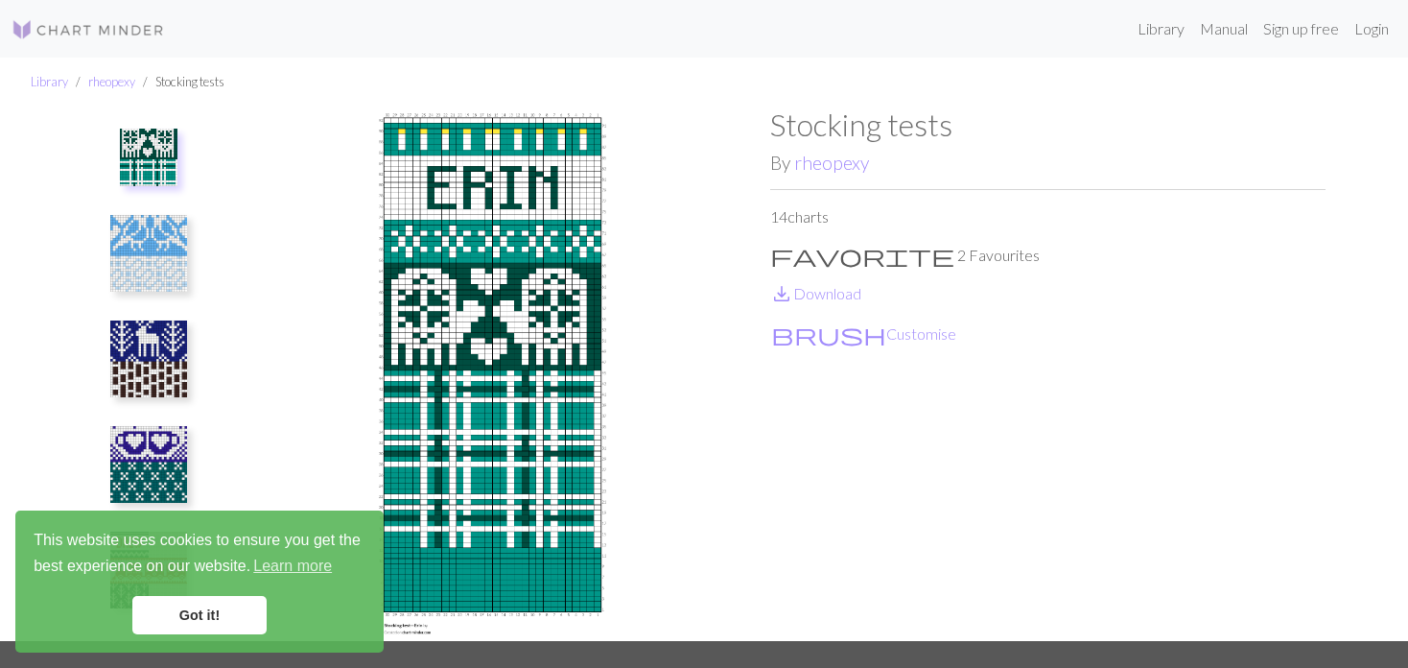
click at [147, 148] on img at bounding box center [149, 158] width 58 height 58
click at [153, 235] on img at bounding box center [148, 253] width 77 height 77
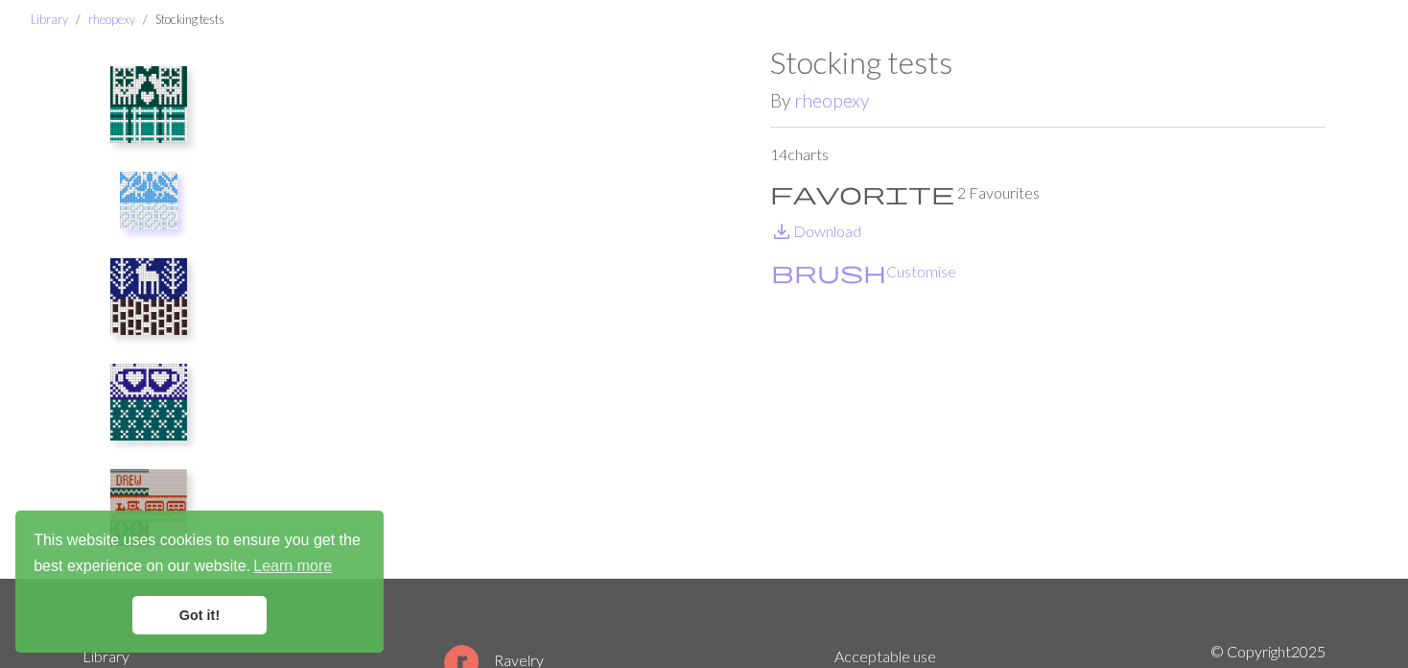
scroll to position [96, 0]
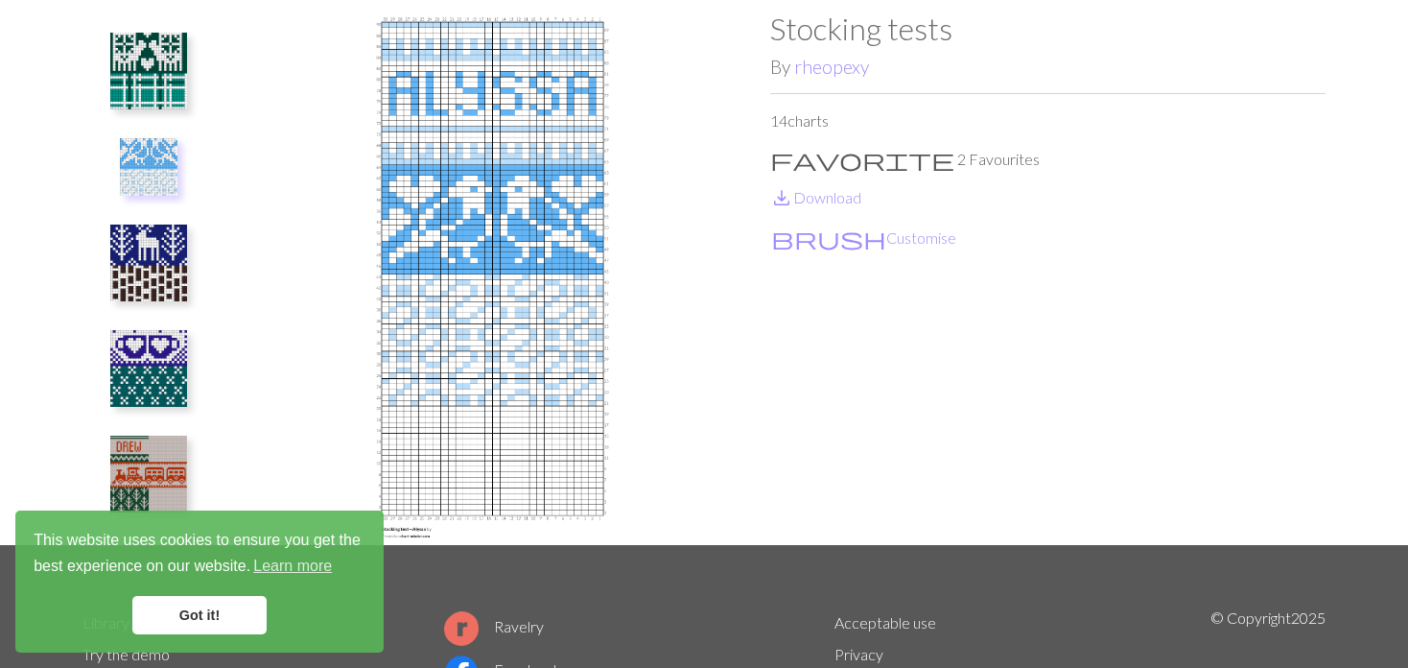
click at [143, 258] on img at bounding box center [148, 263] width 77 height 77
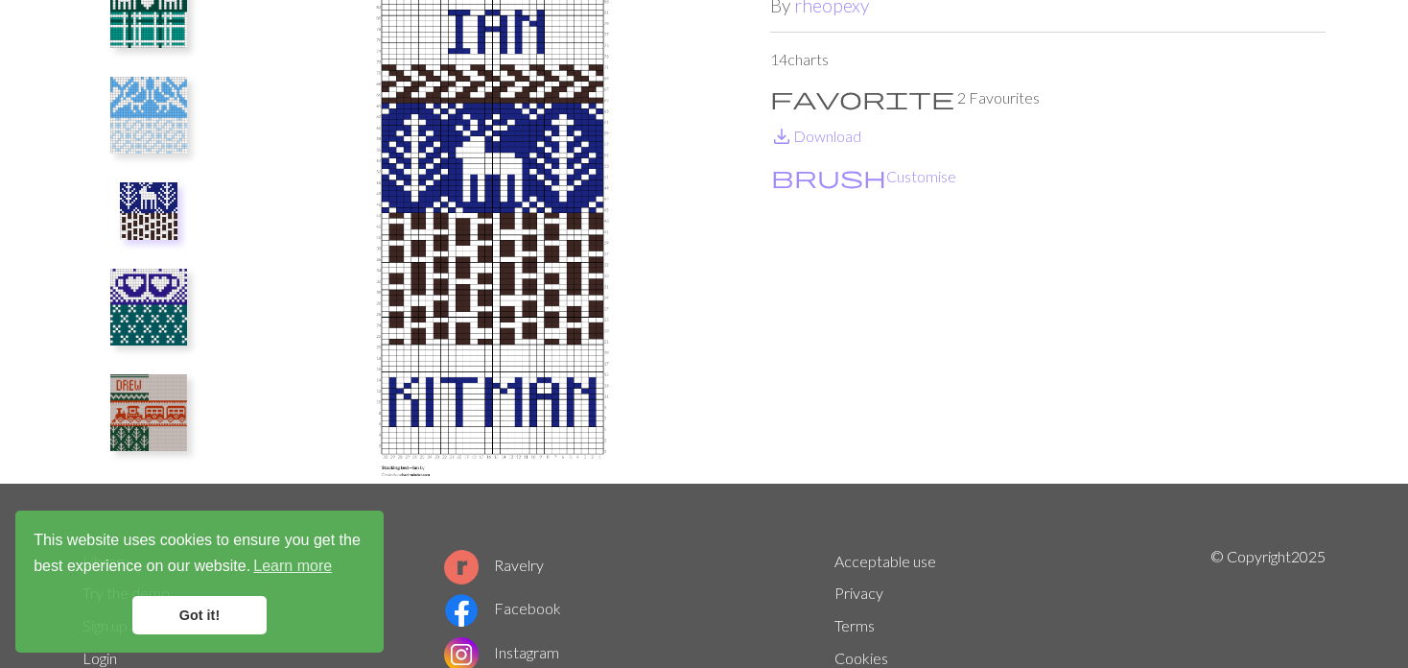
scroll to position [192, 0]
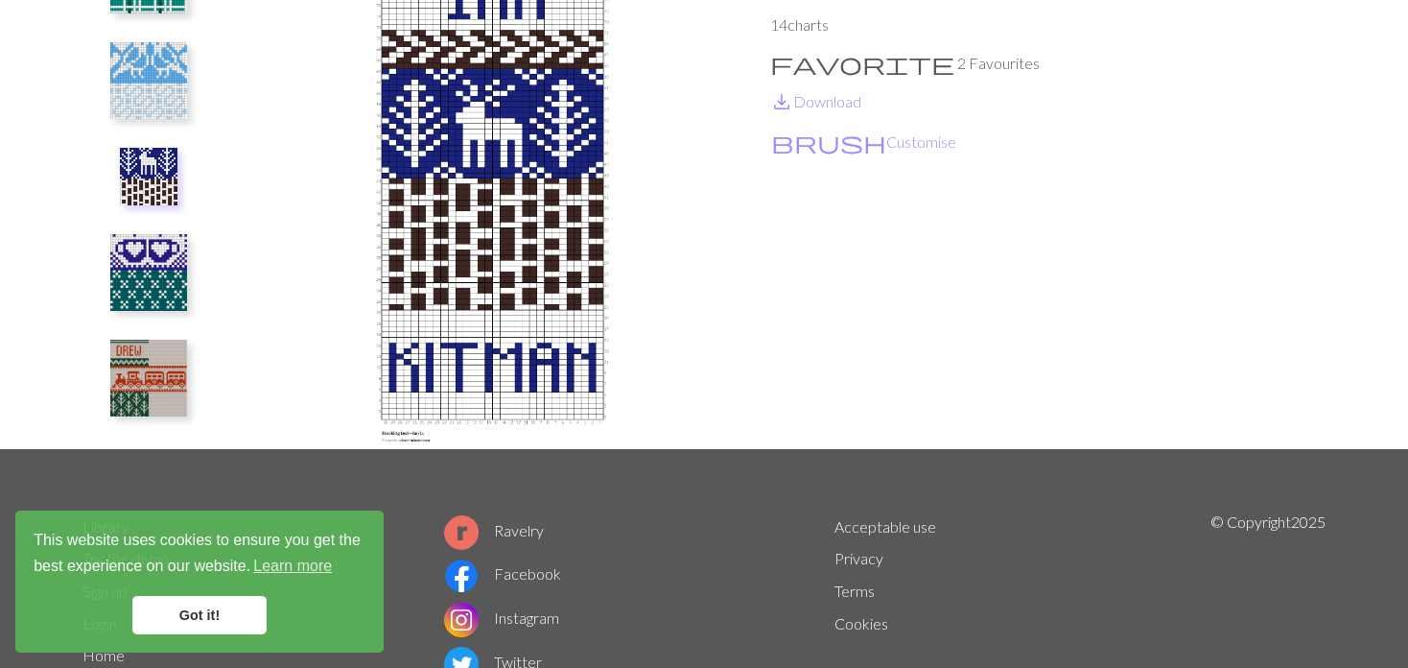
click at [180, 267] on img at bounding box center [148, 272] width 77 height 77
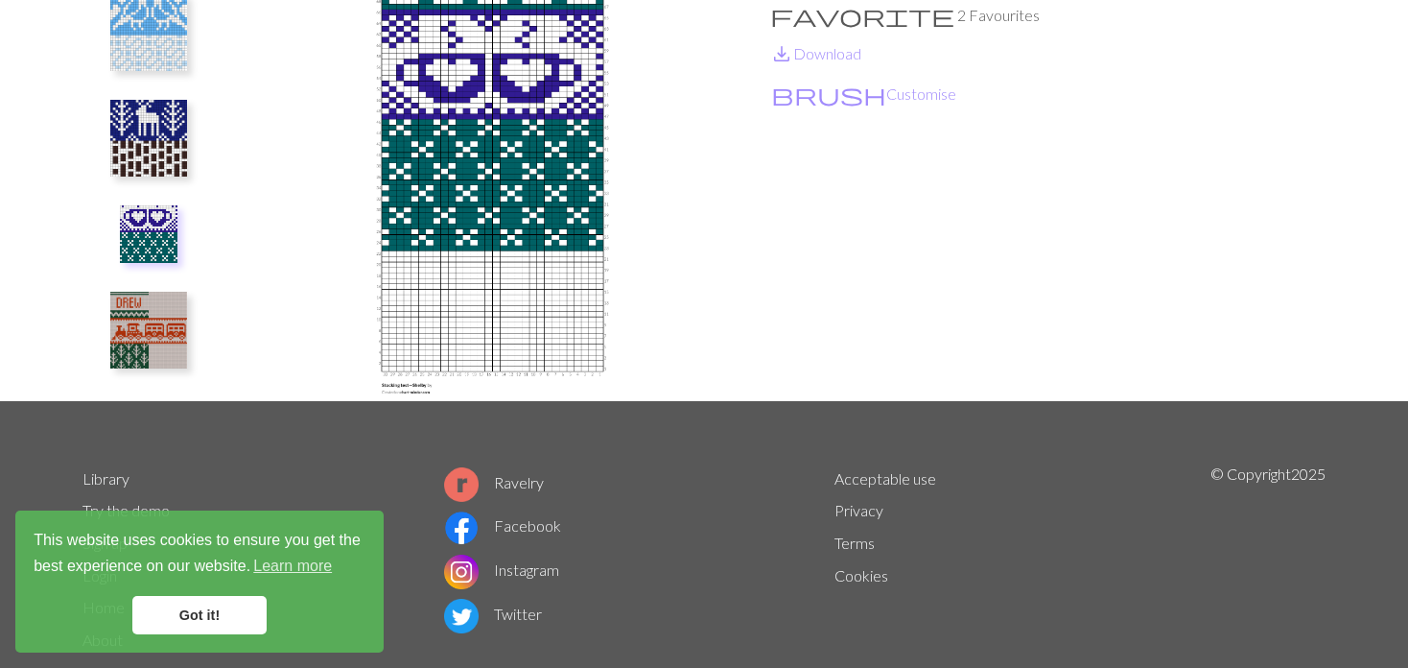
scroll to position [288, 0]
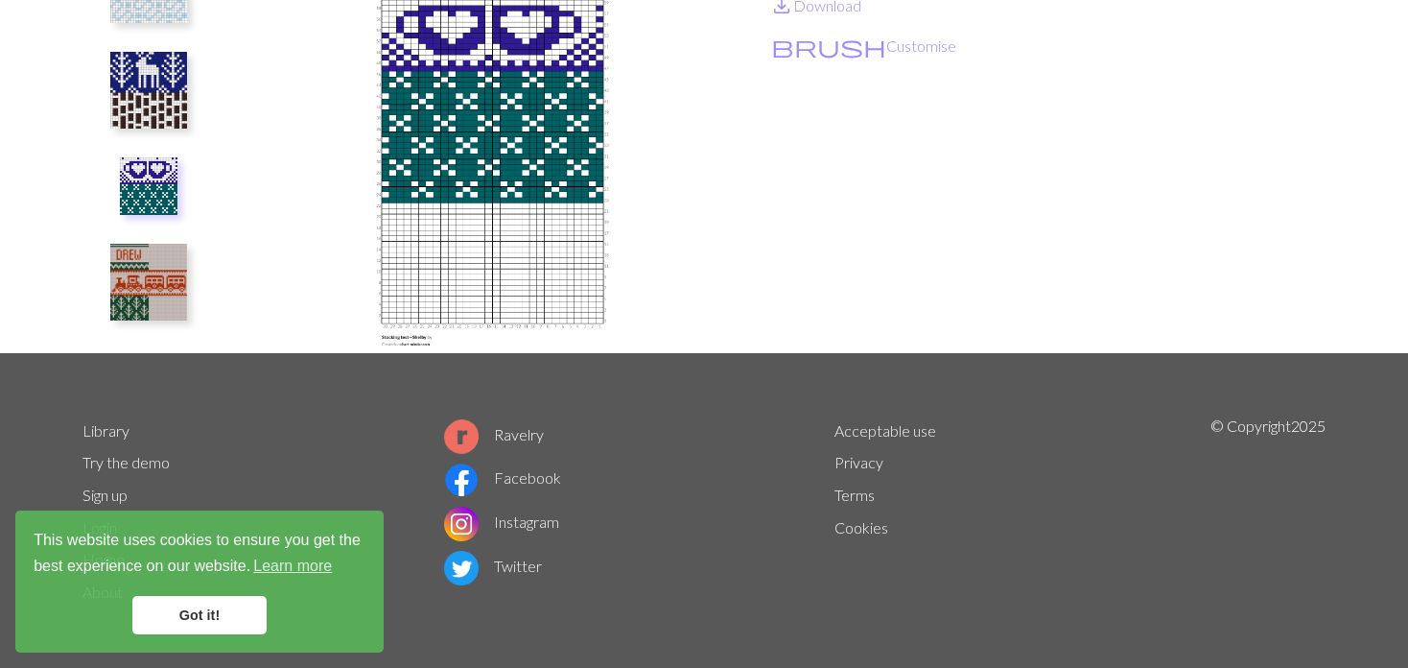
click at [148, 274] on img at bounding box center [148, 282] width 77 height 77
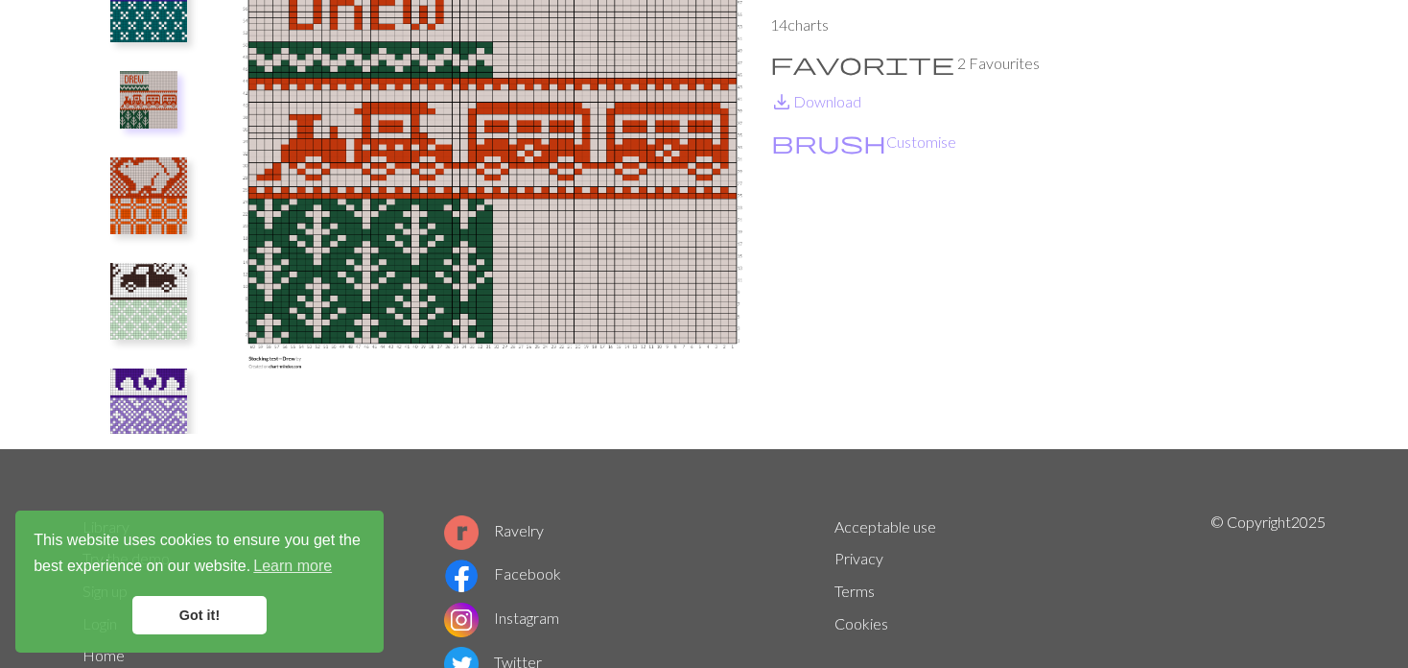
click at [137, 188] on img at bounding box center [148, 195] width 77 height 77
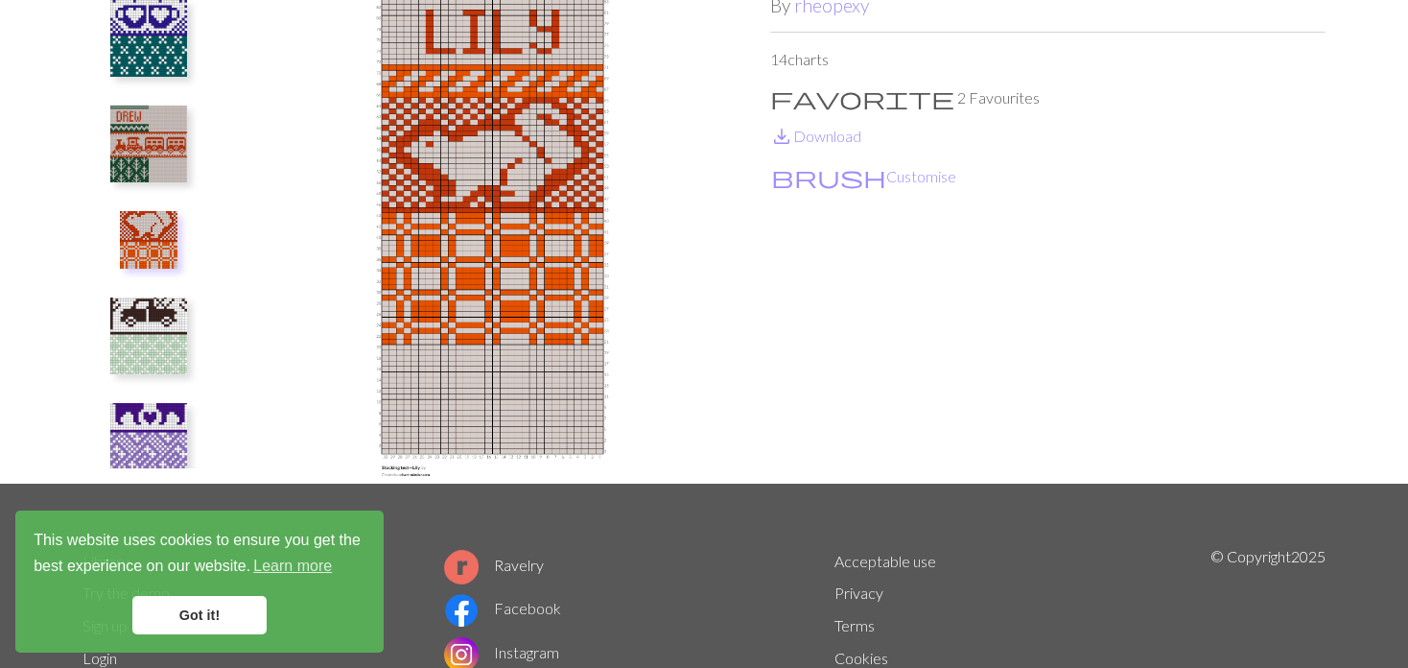
scroll to position [192, 0]
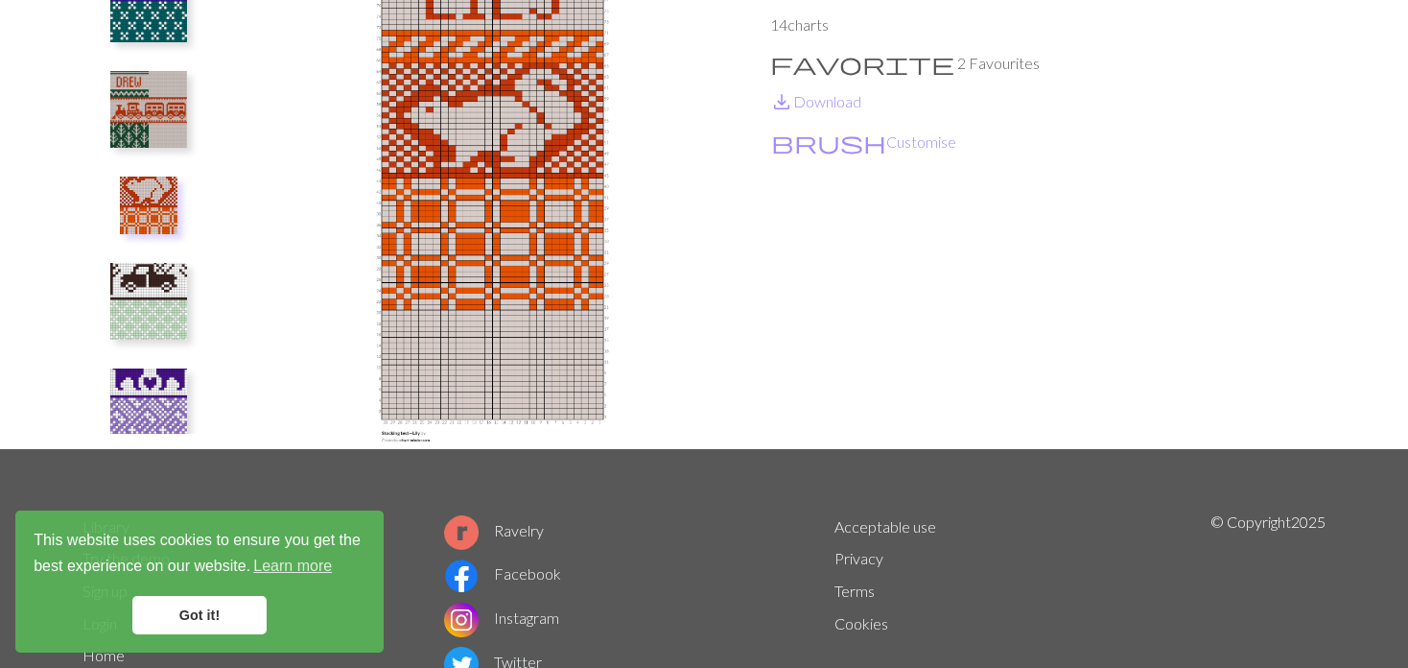
click at [148, 276] on img at bounding box center [148, 301] width 77 height 77
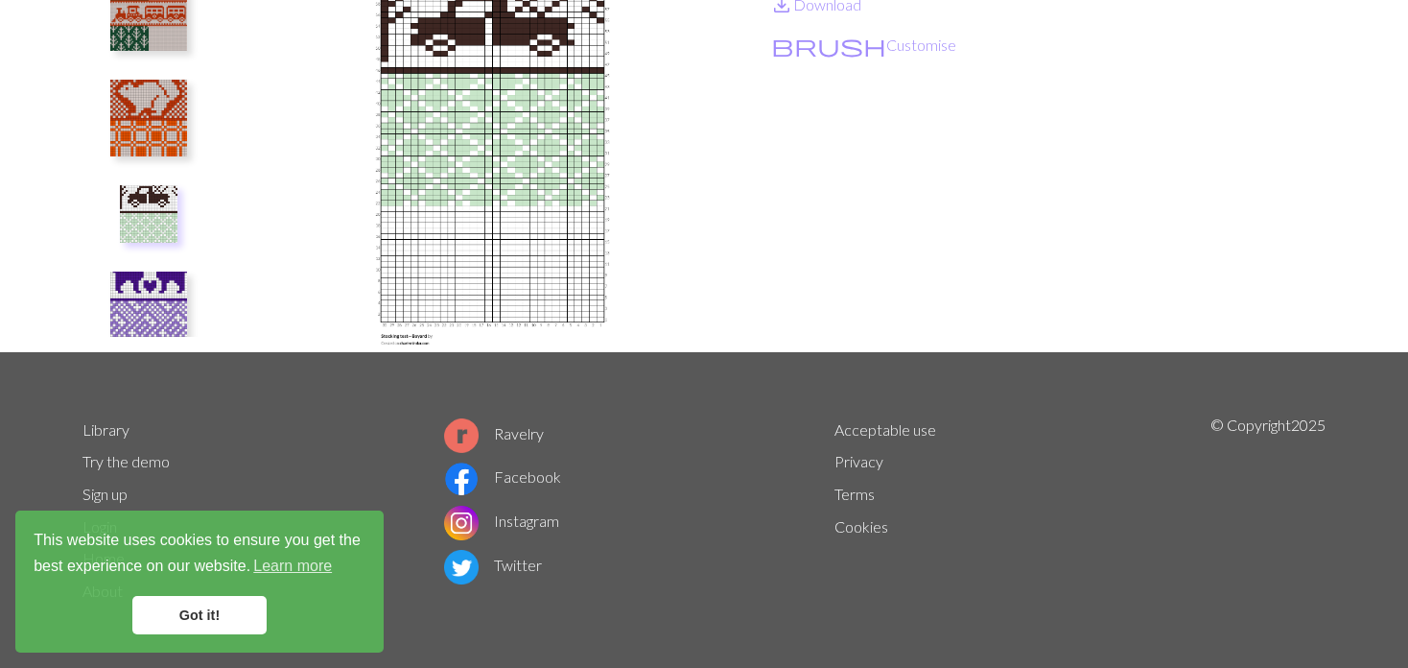
scroll to position [480, 0]
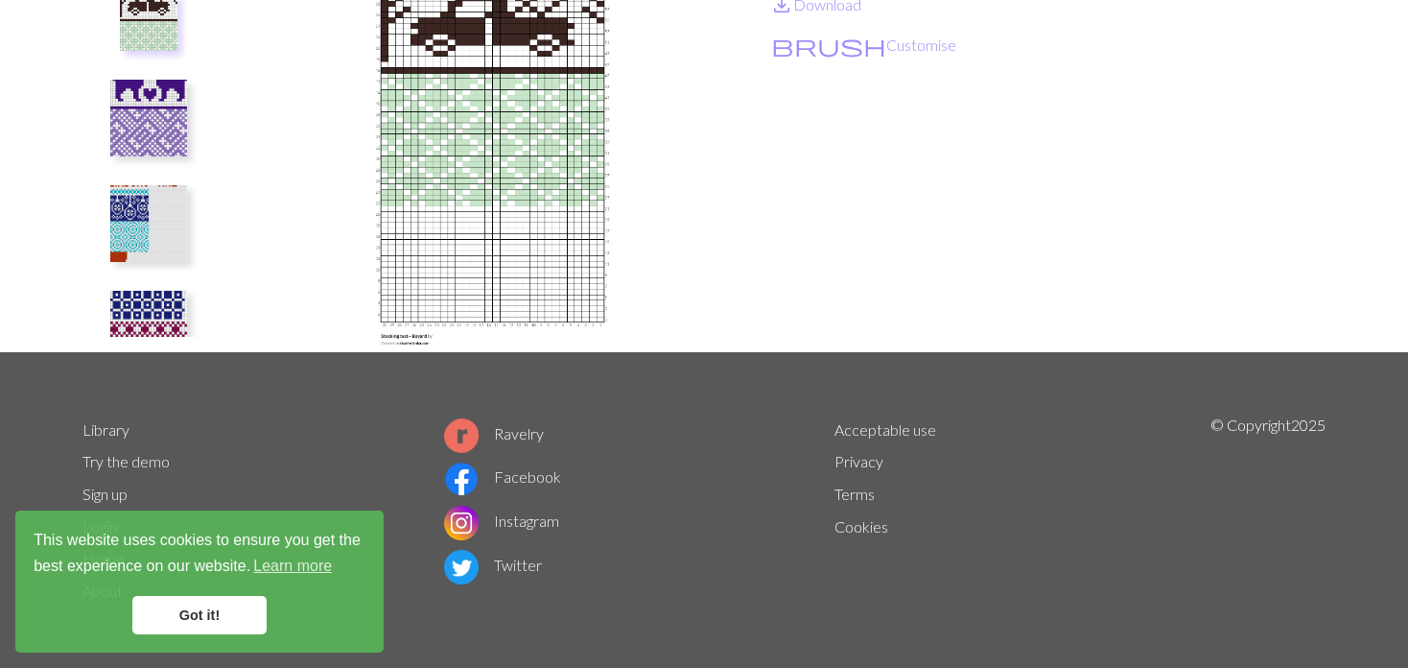
click at [126, 106] on img at bounding box center [148, 118] width 77 height 77
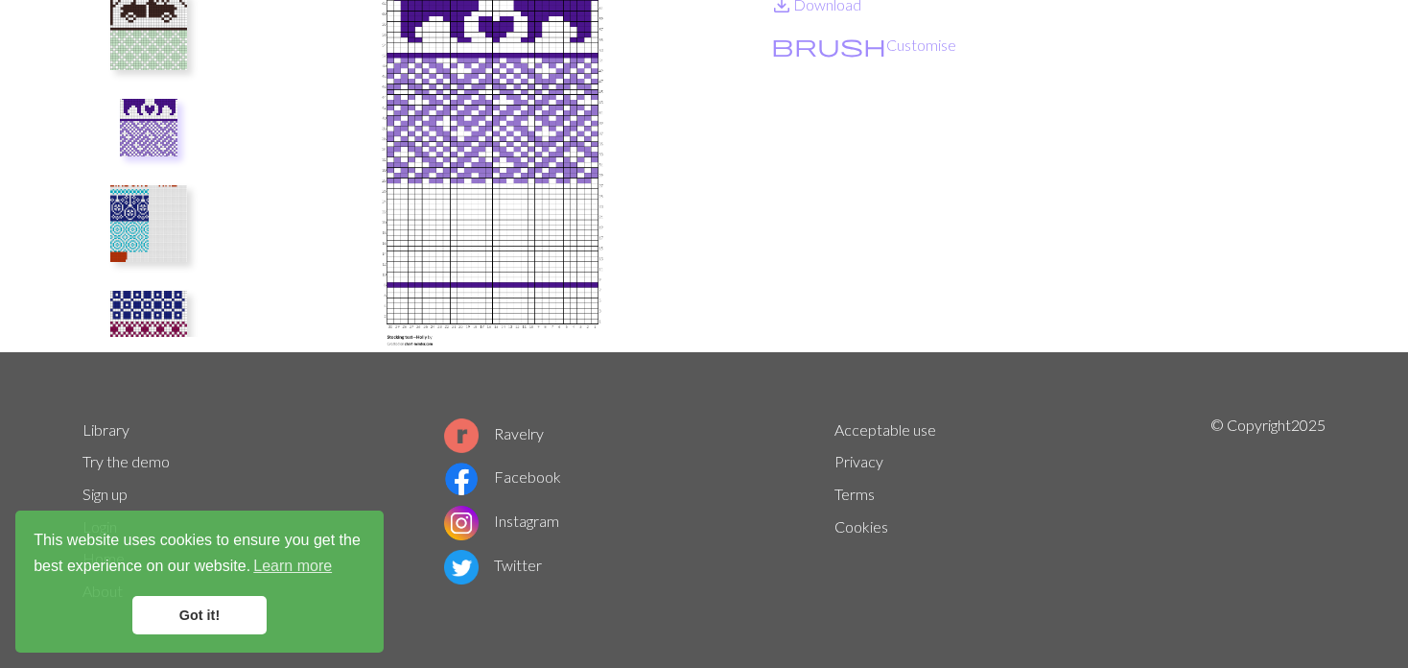
click at [118, 180] on button at bounding box center [149, 223] width 102 height 90
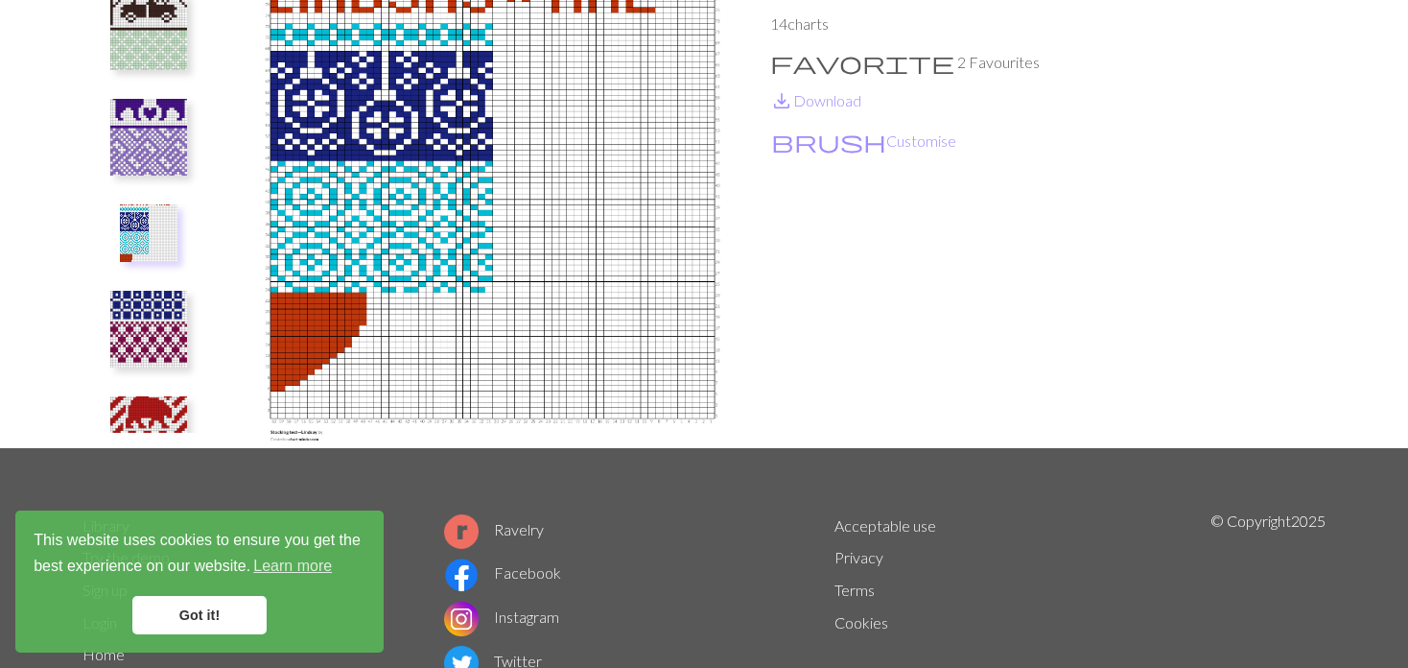
scroll to position [672, 0]
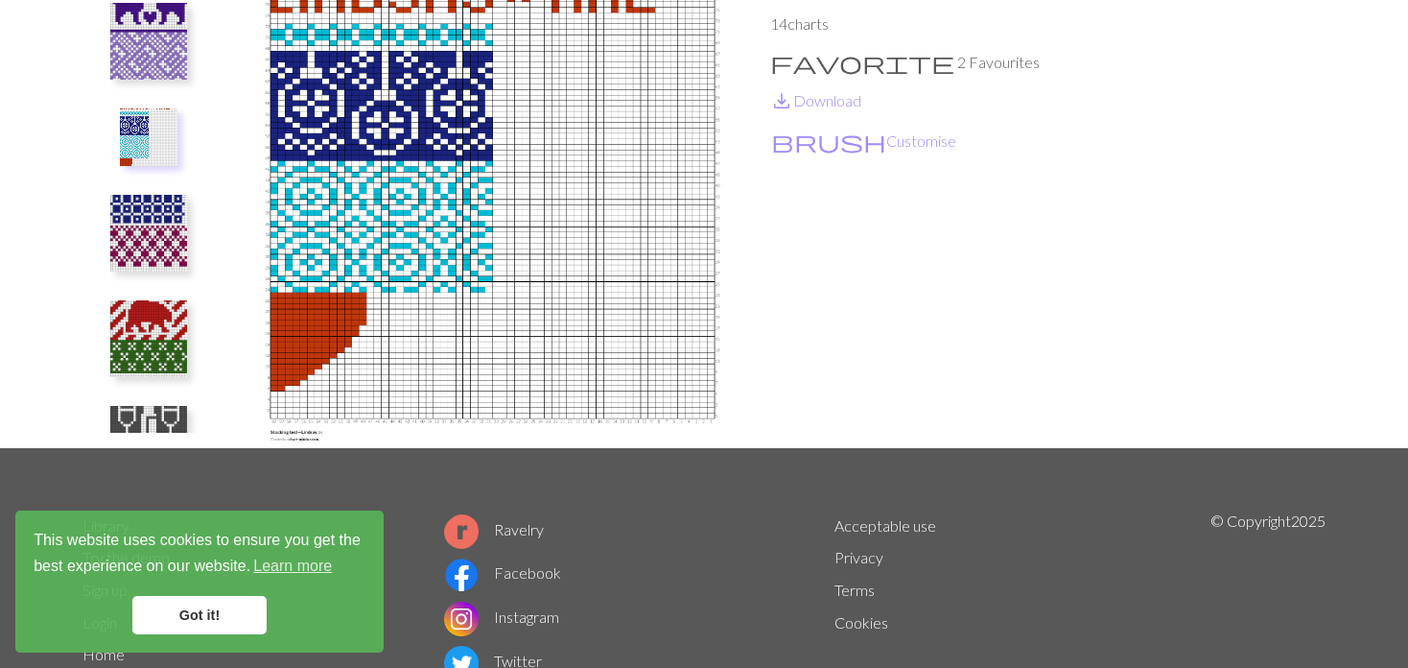
click at [143, 226] on img at bounding box center [148, 233] width 77 height 77
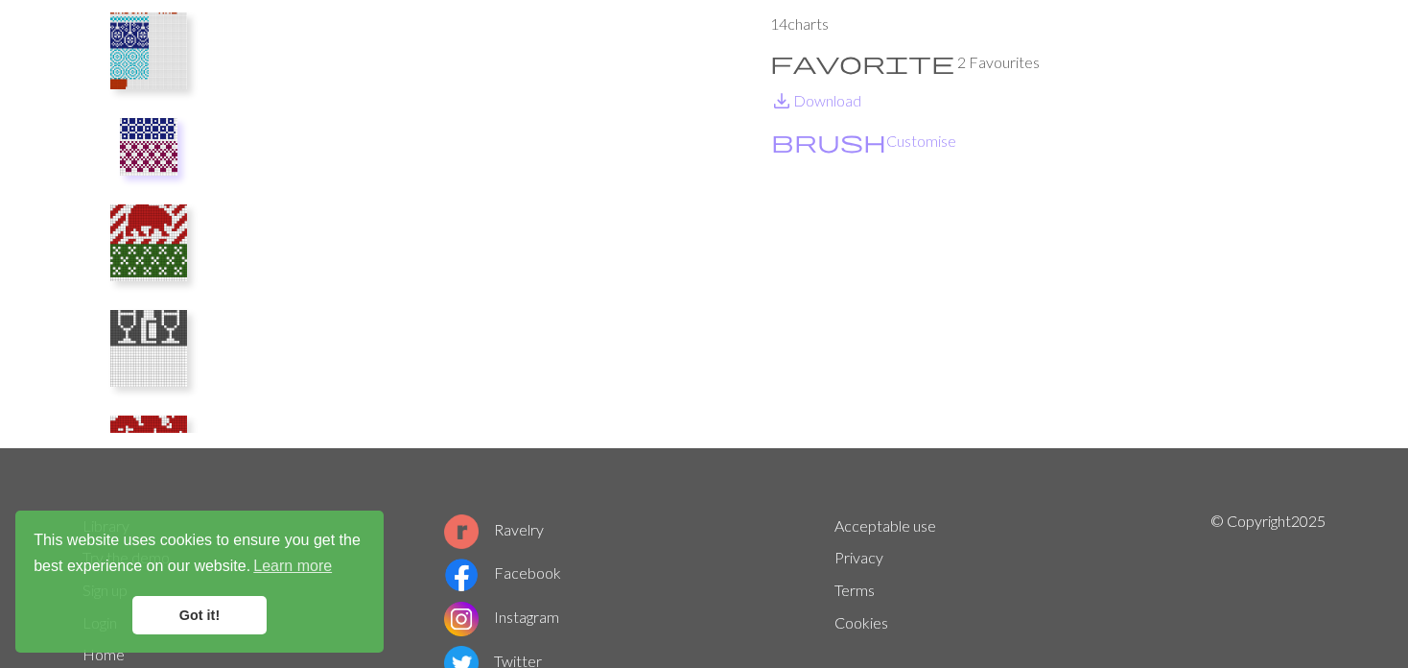
scroll to position [863, 0]
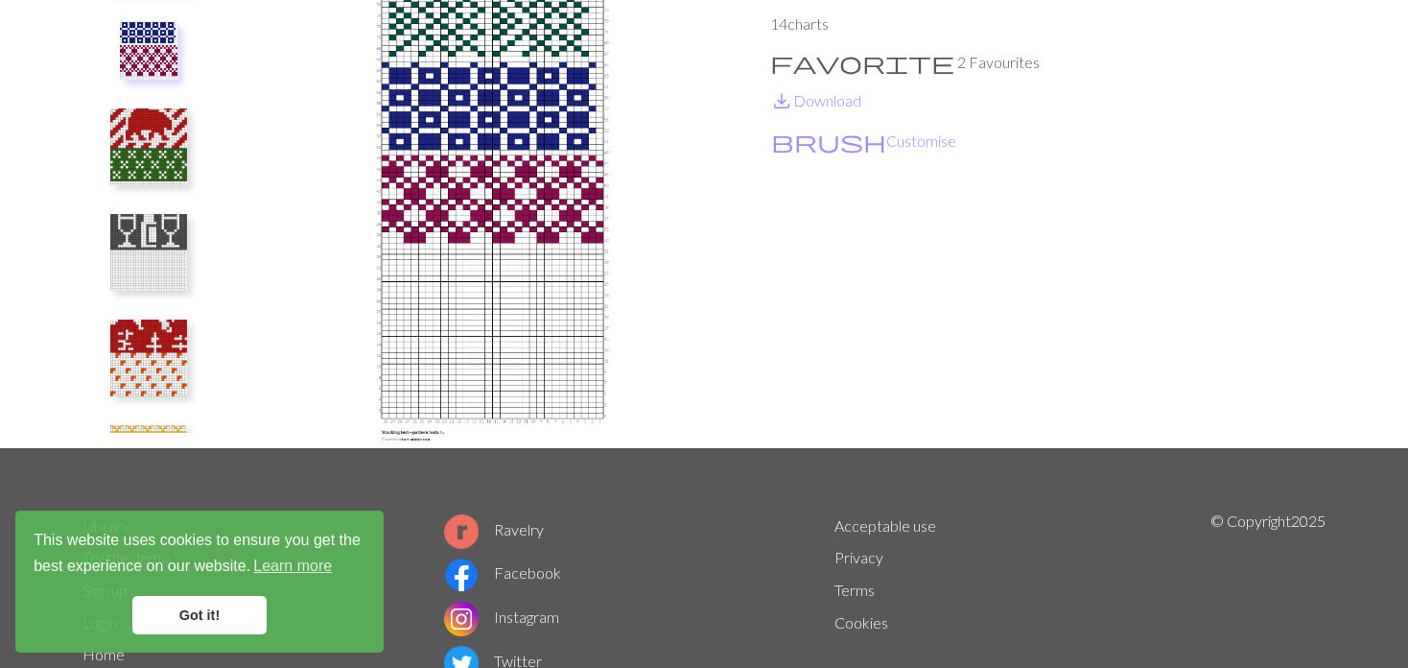
click at [146, 163] on img at bounding box center [148, 146] width 77 height 77
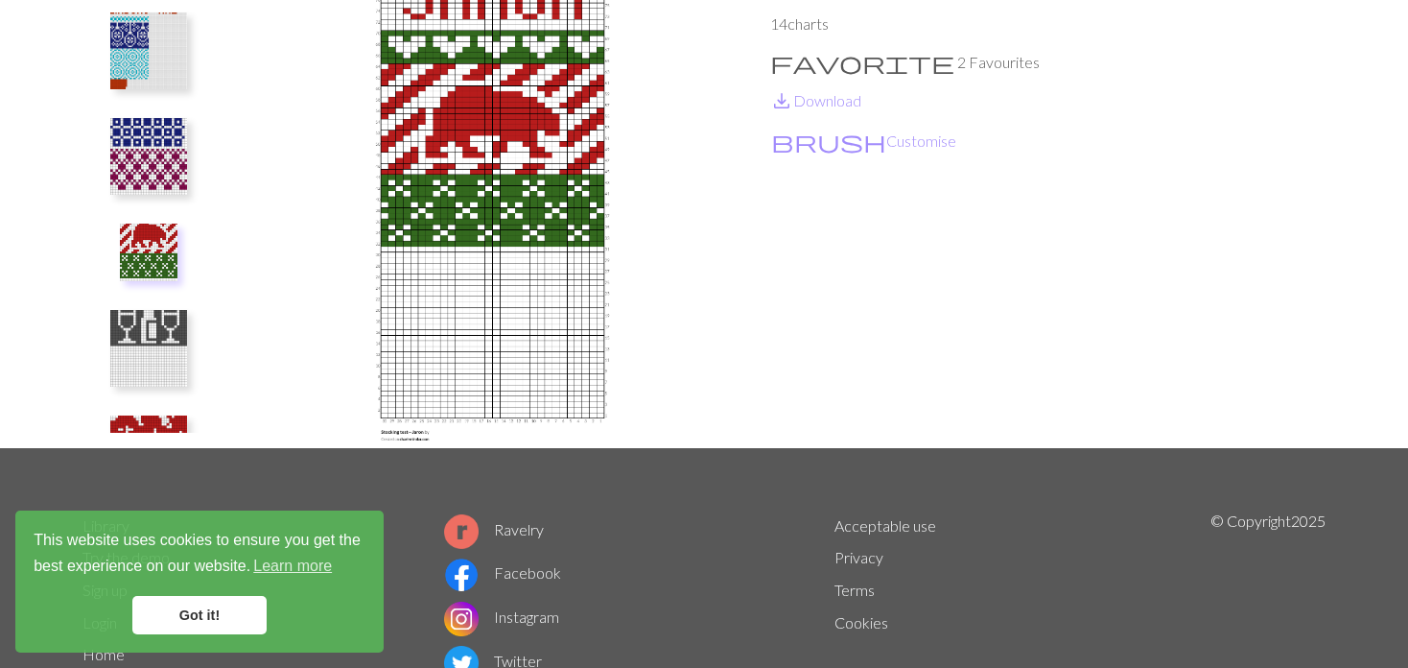
scroll to position [289, 0]
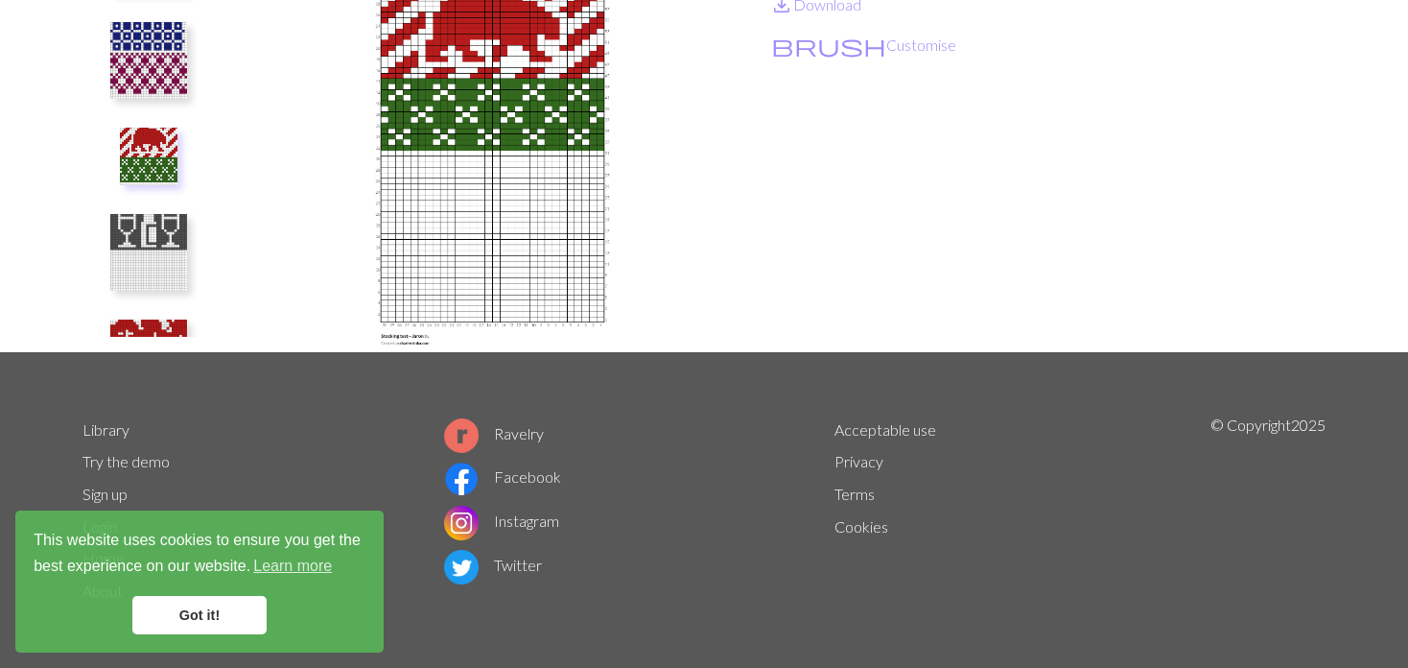
click at [172, 190] on ul at bounding box center [149, 77] width 132 height 519
click at [138, 218] on img at bounding box center [148, 252] width 77 height 77
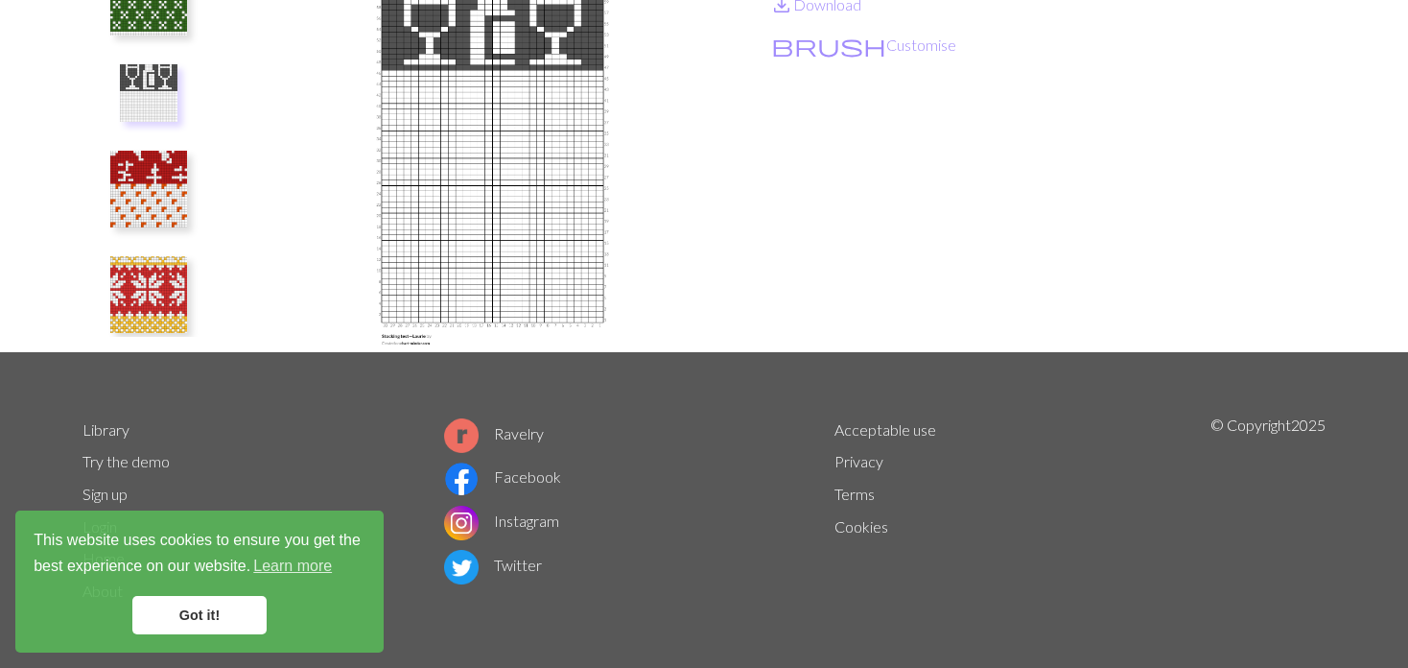
scroll to position [949, 0]
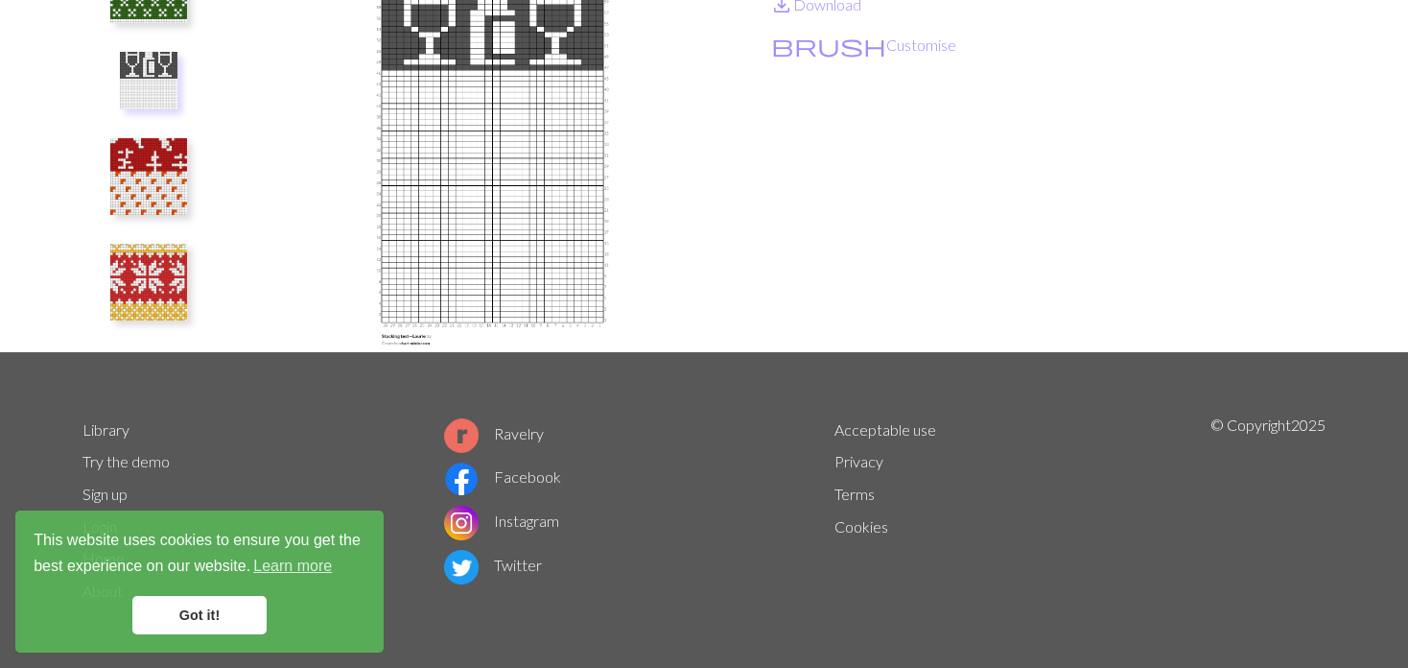
click at [110, 177] on img at bounding box center [148, 176] width 77 height 77
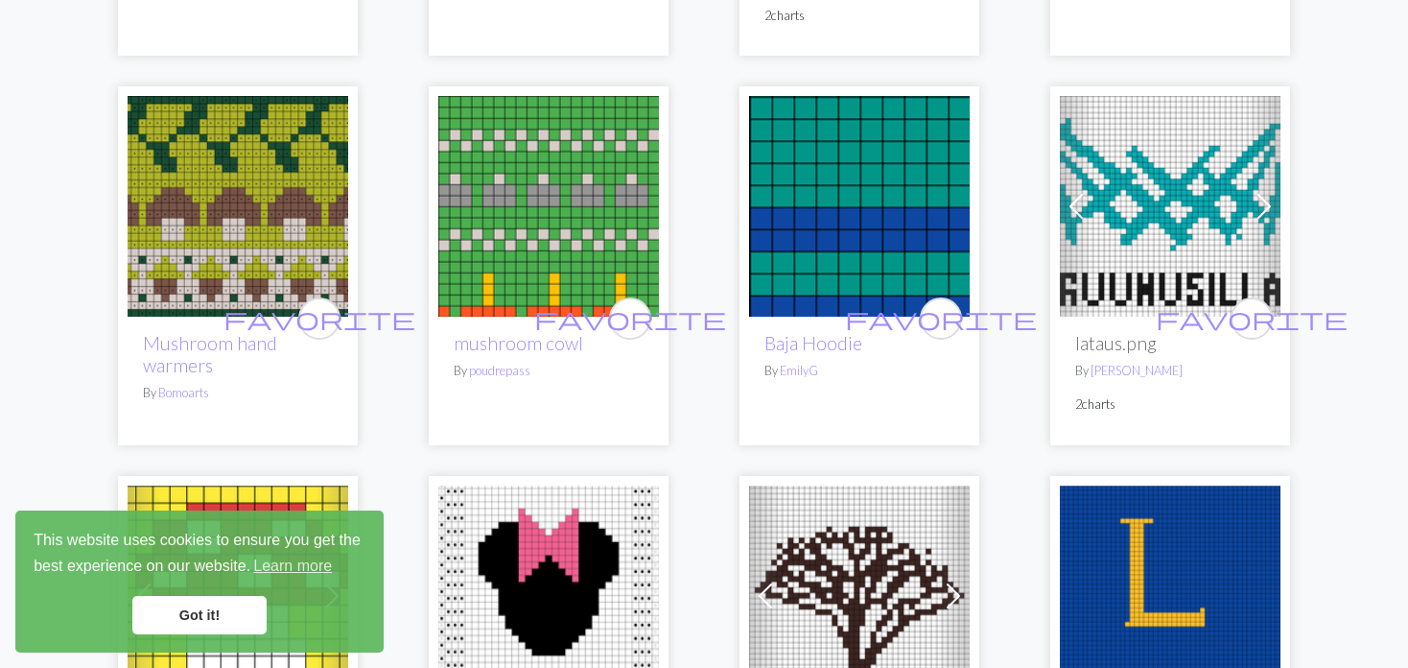
scroll to position [2207, 0]
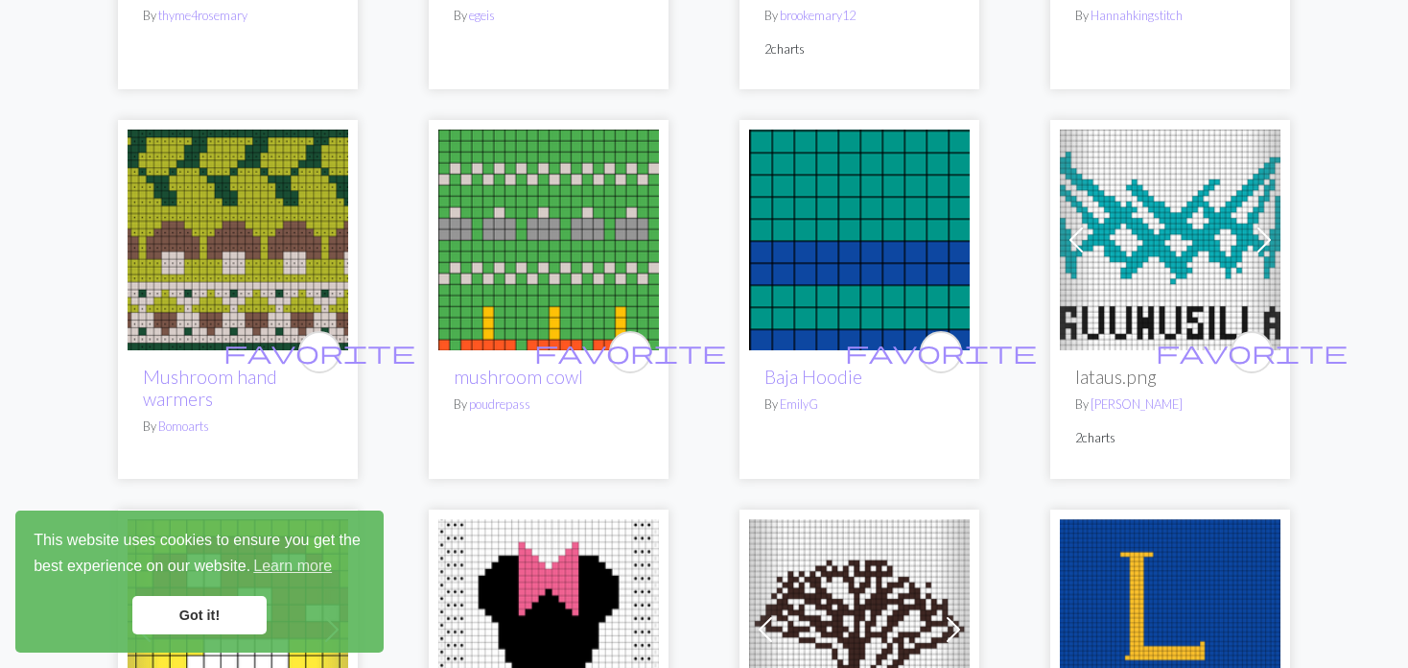
click at [175, 210] on img at bounding box center [238, 240] width 221 height 221
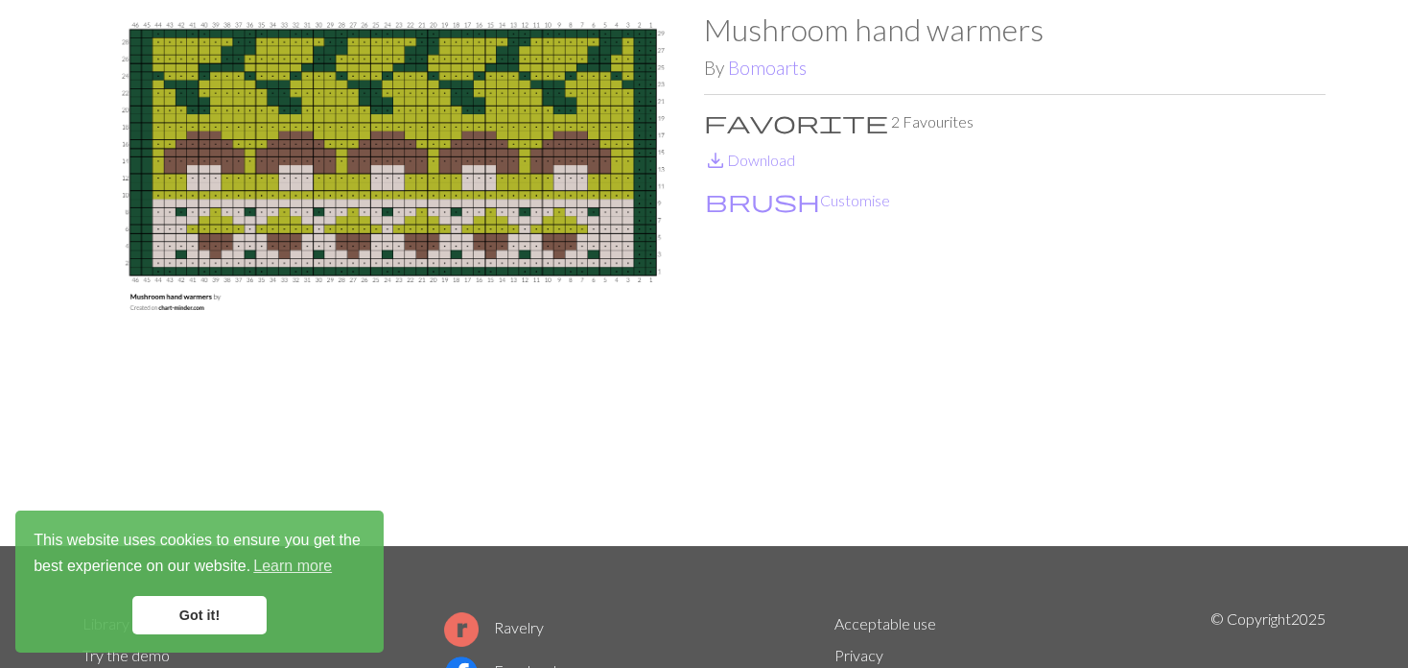
scroll to position [96, 0]
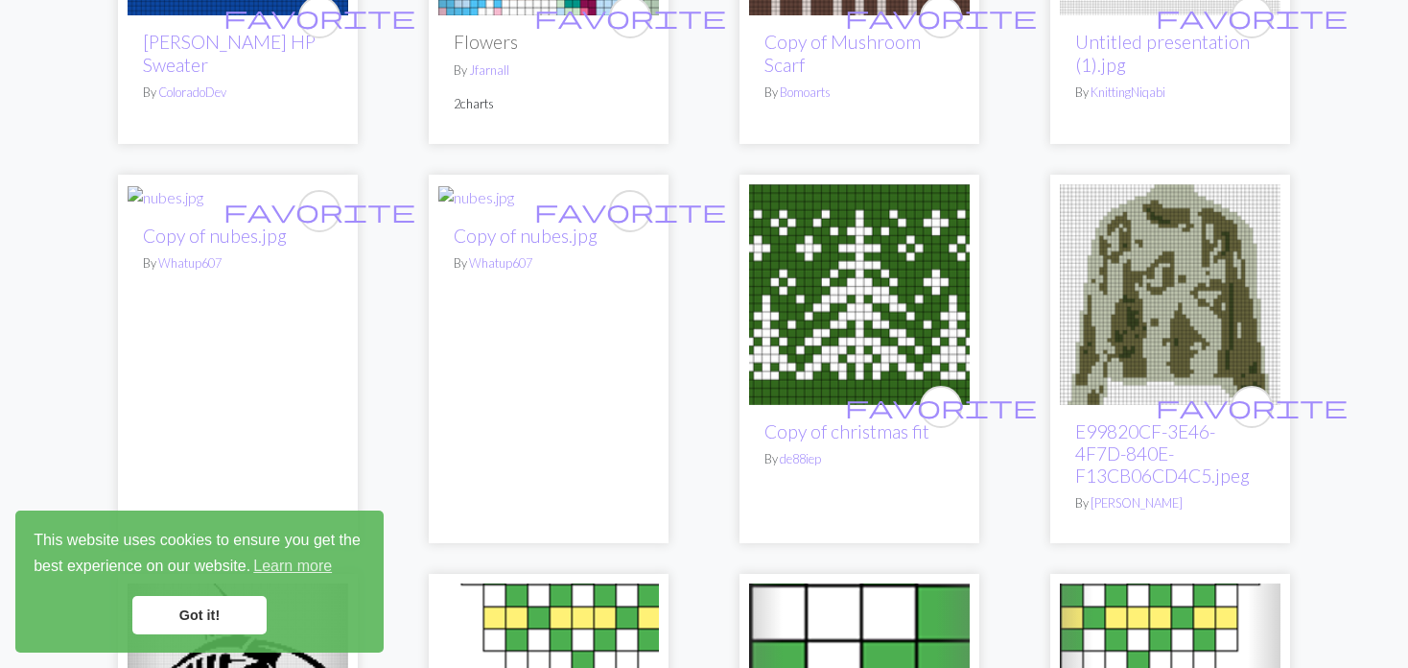
scroll to position [2974, 0]
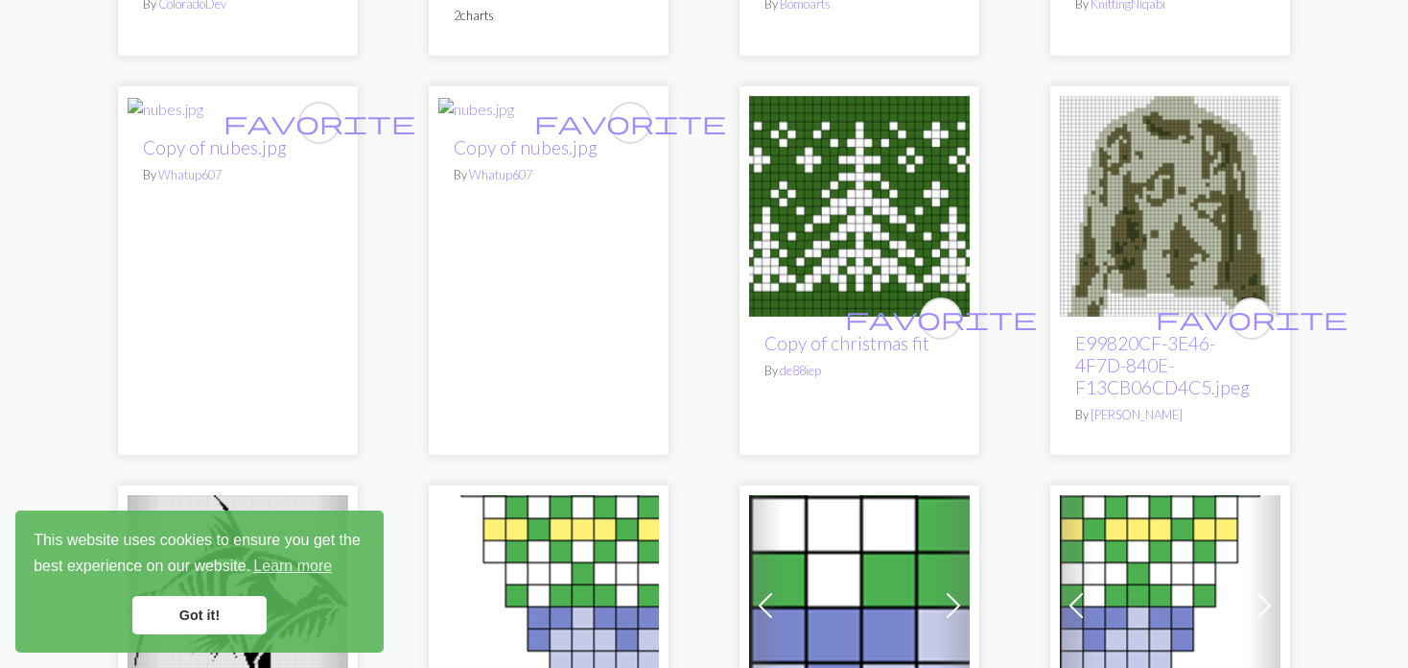
click at [1133, 197] on img at bounding box center [1170, 206] width 221 height 221
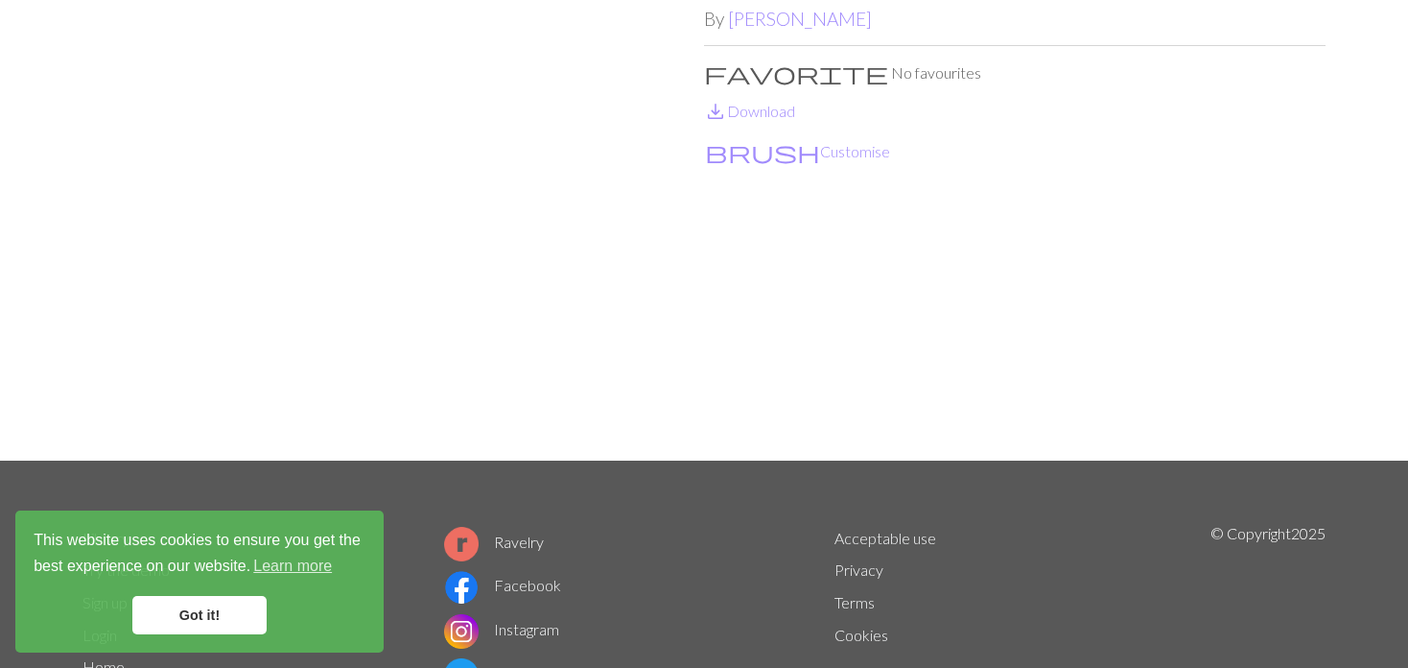
scroll to position [192, 0]
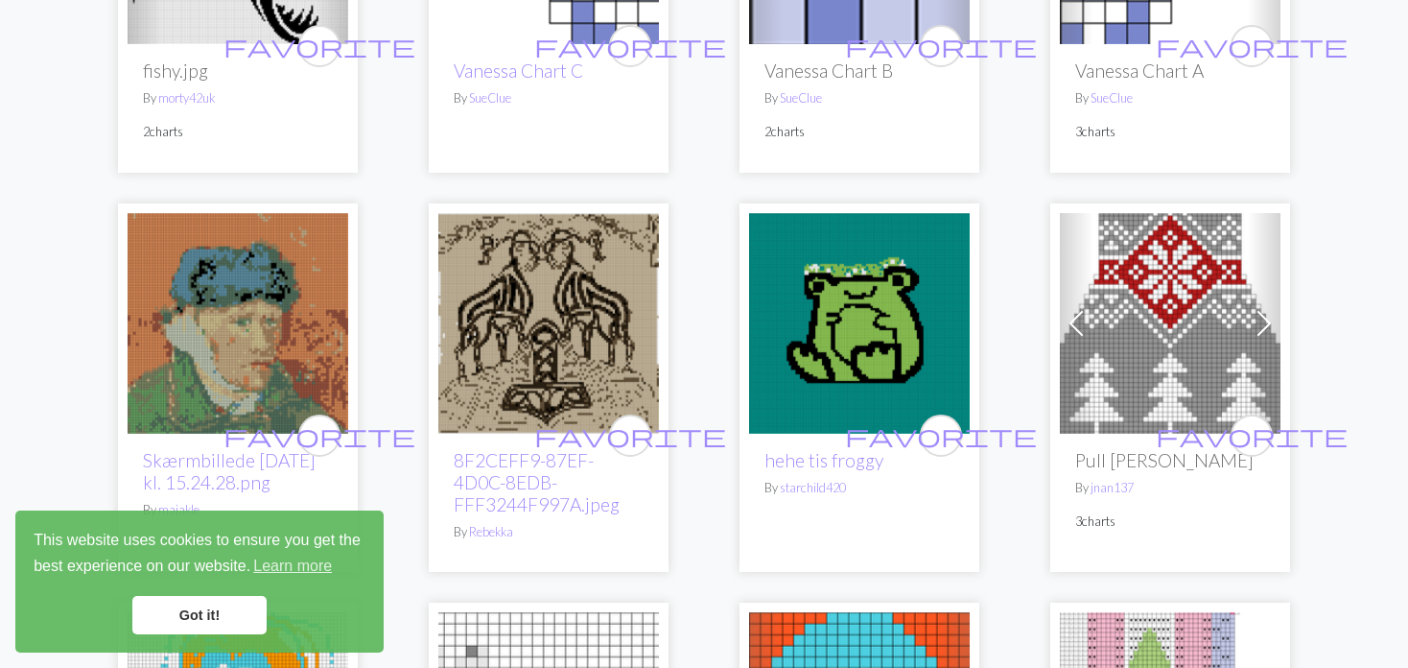
scroll to position [3742, 0]
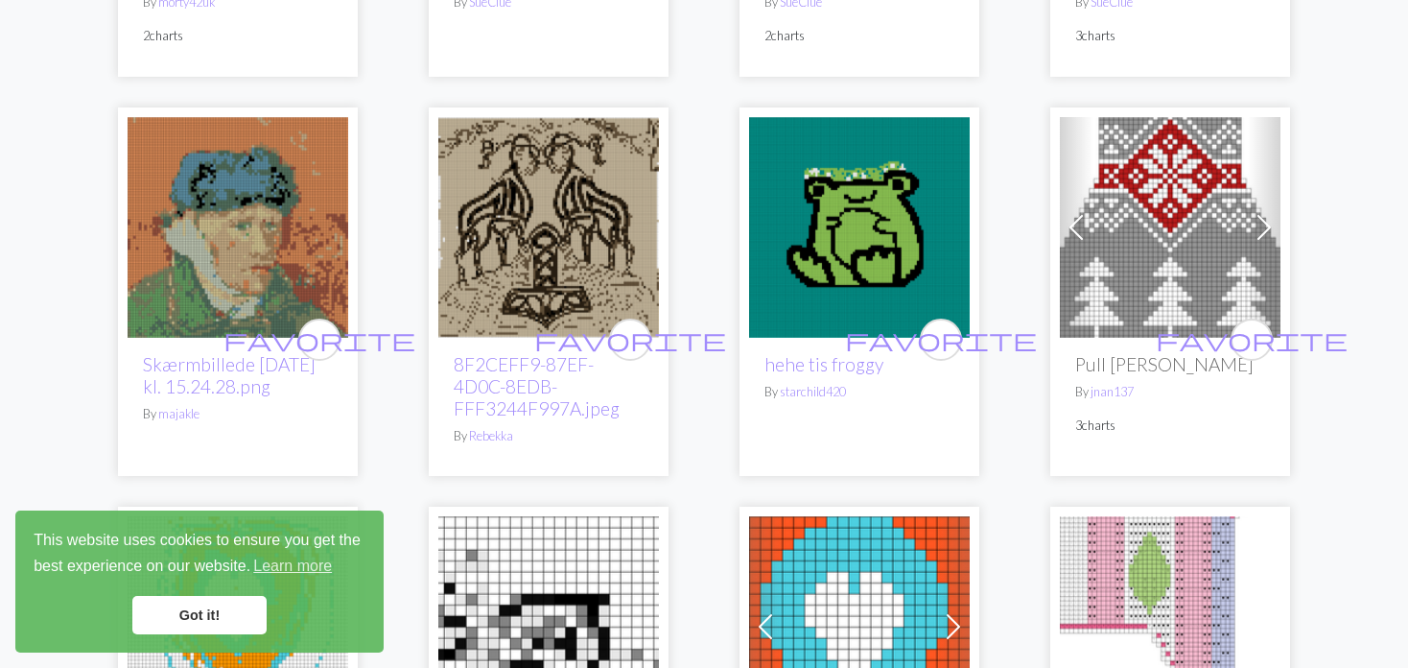
click at [1088, 212] on span at bounding box center [1076, 227] width 31 height 31
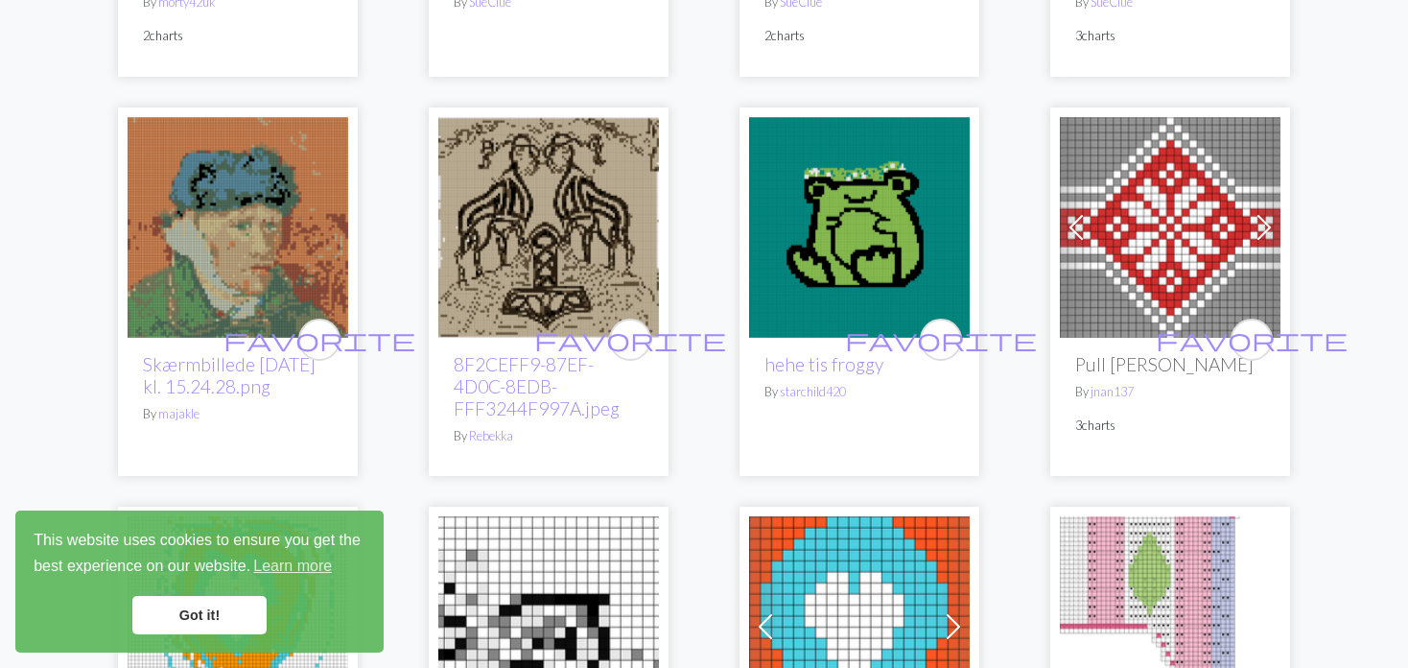
click at [1088, 212] on span at bounding box center [1076, 227] width 31 height 31
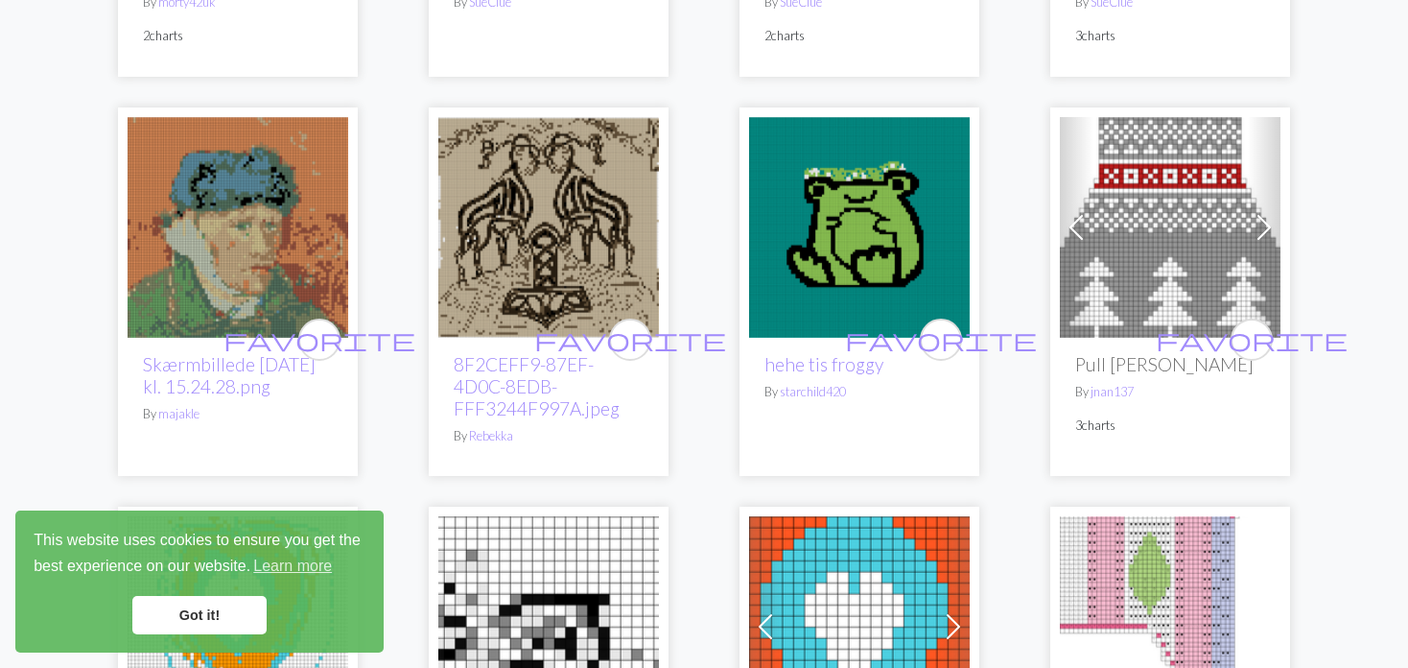
click at [1086, 212] on span at bounding box center [1076, 227] width 31 height 31
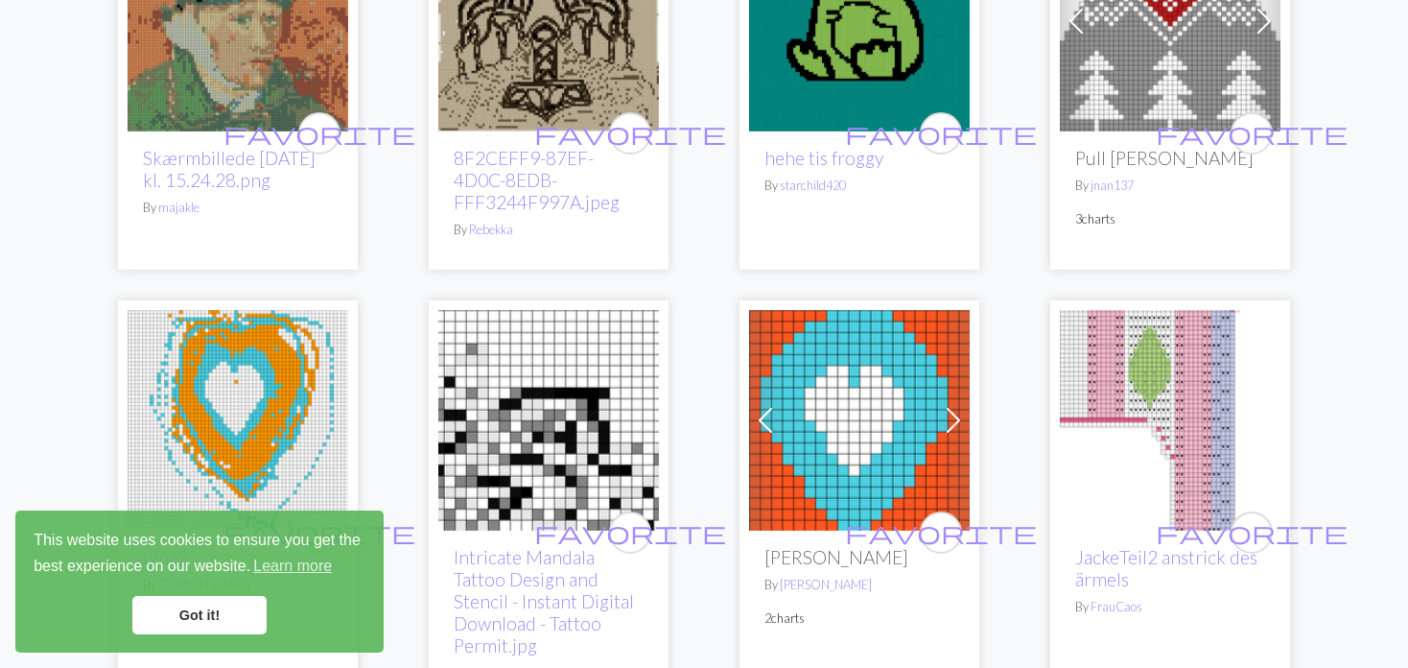
scroll to position [4125, 0]
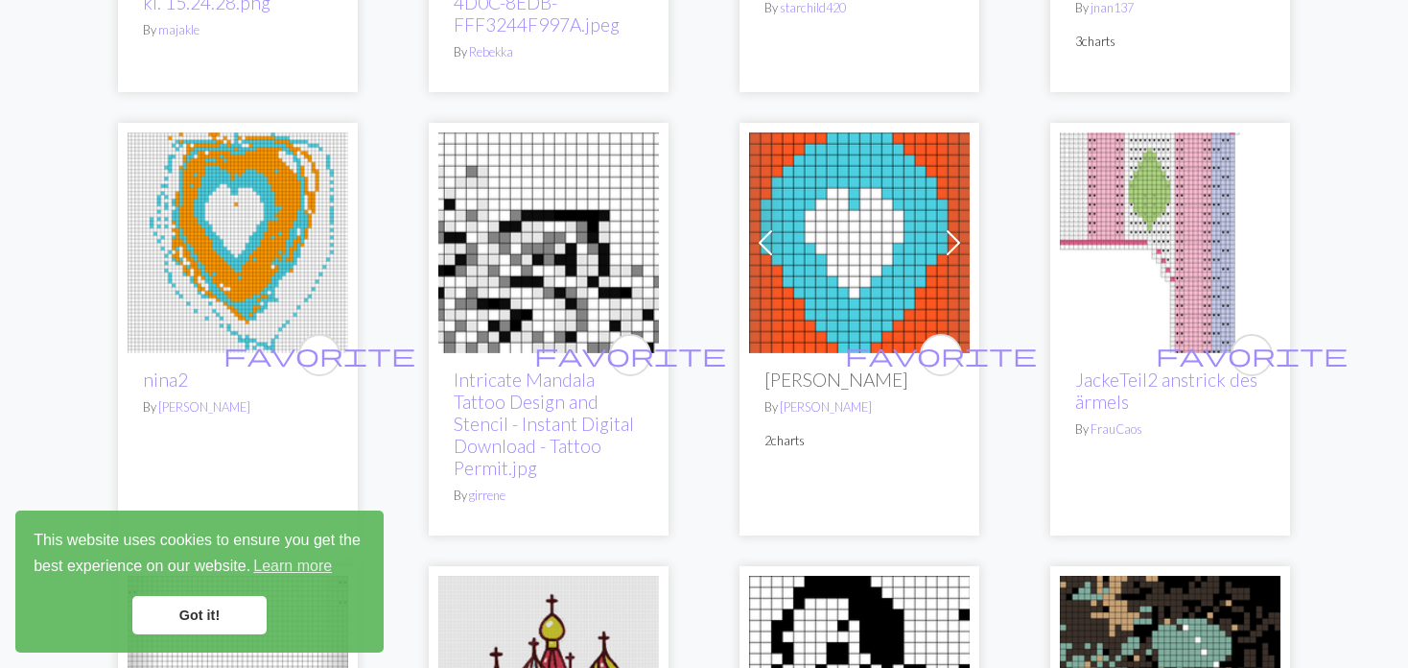
click at [963, 227] on span at bounding box center [953, 242] width 31 height 31
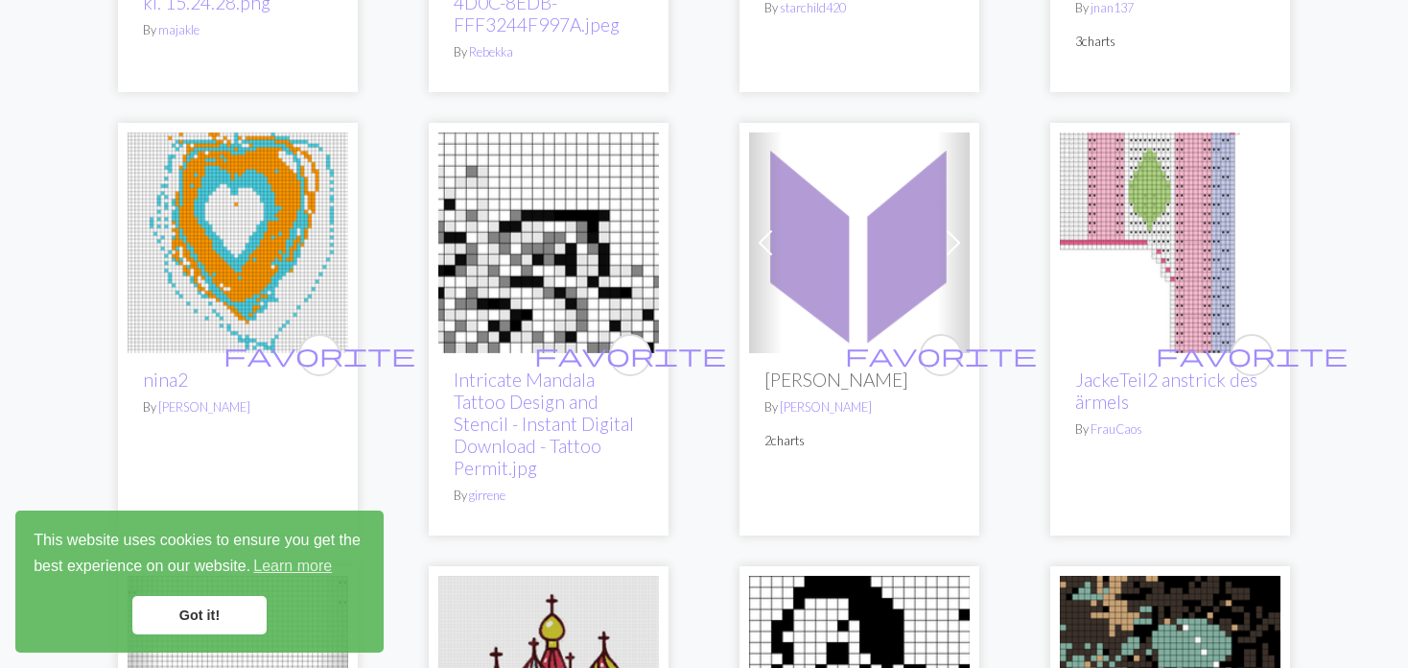
click at [963, 227] on span at bounding box center [953, 242] width 31 height 31
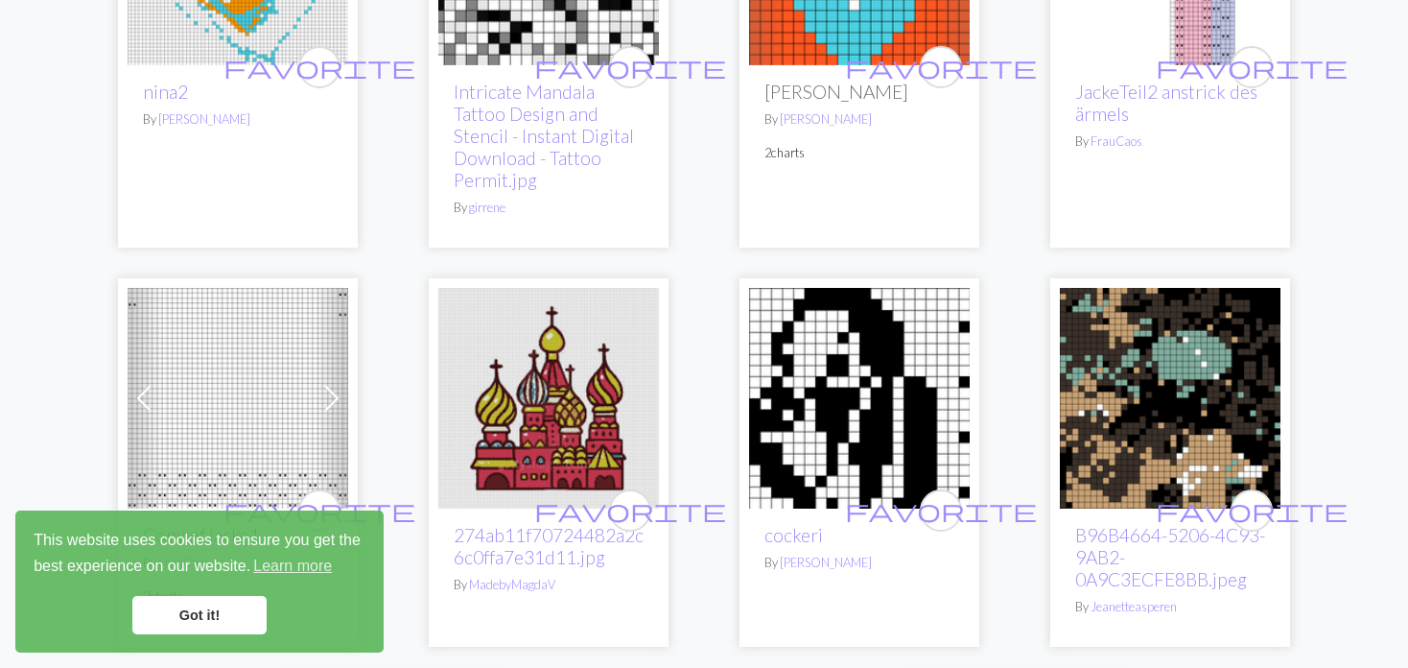
scroll to position [4509, 0]
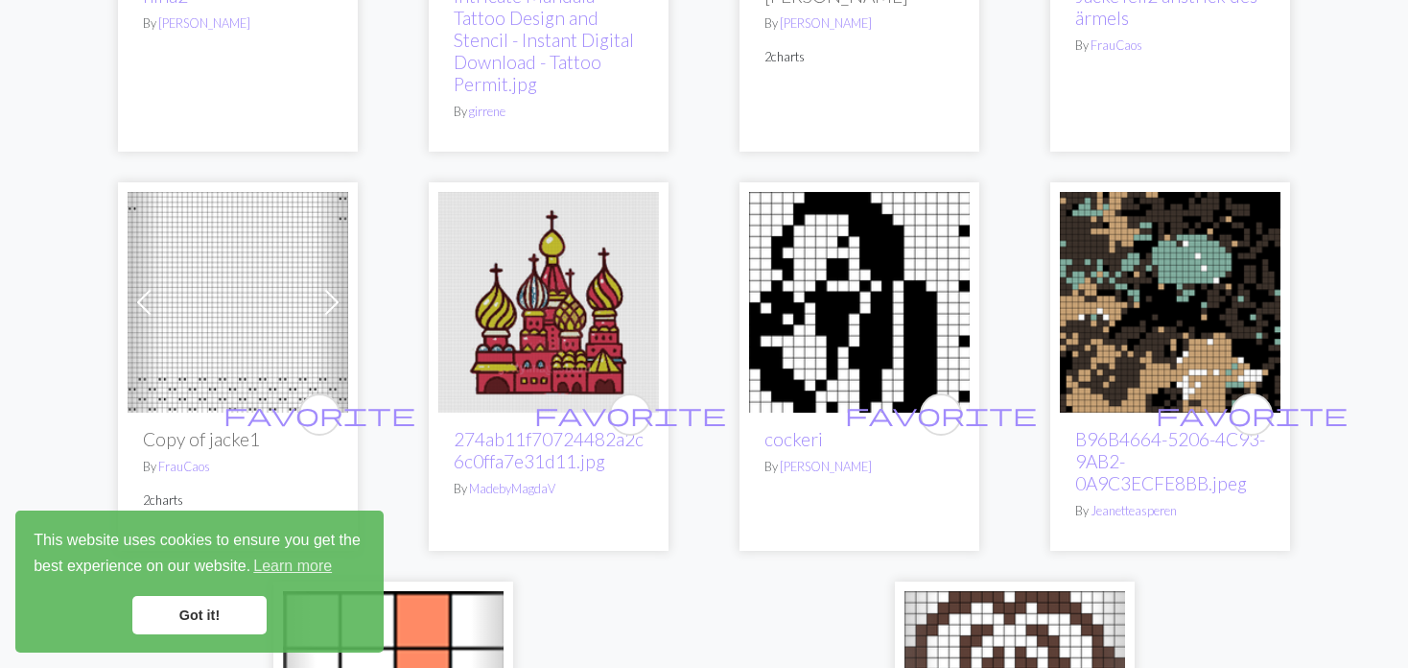
click at [137, 241] on link "Previous" at bounding box center [145, 302] width 34 height 221
click at [585, 293] on img at bounding box center [548, 302] width 221 height 221
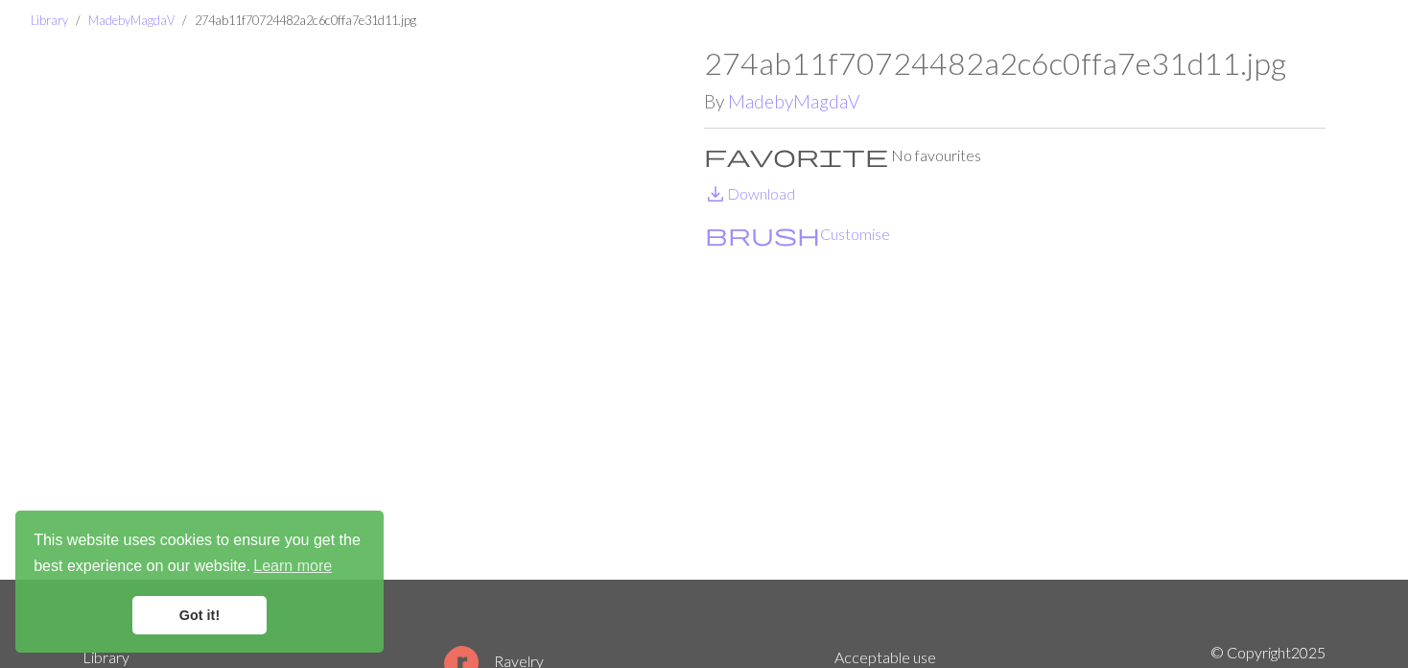
scroll to position [96, 0]
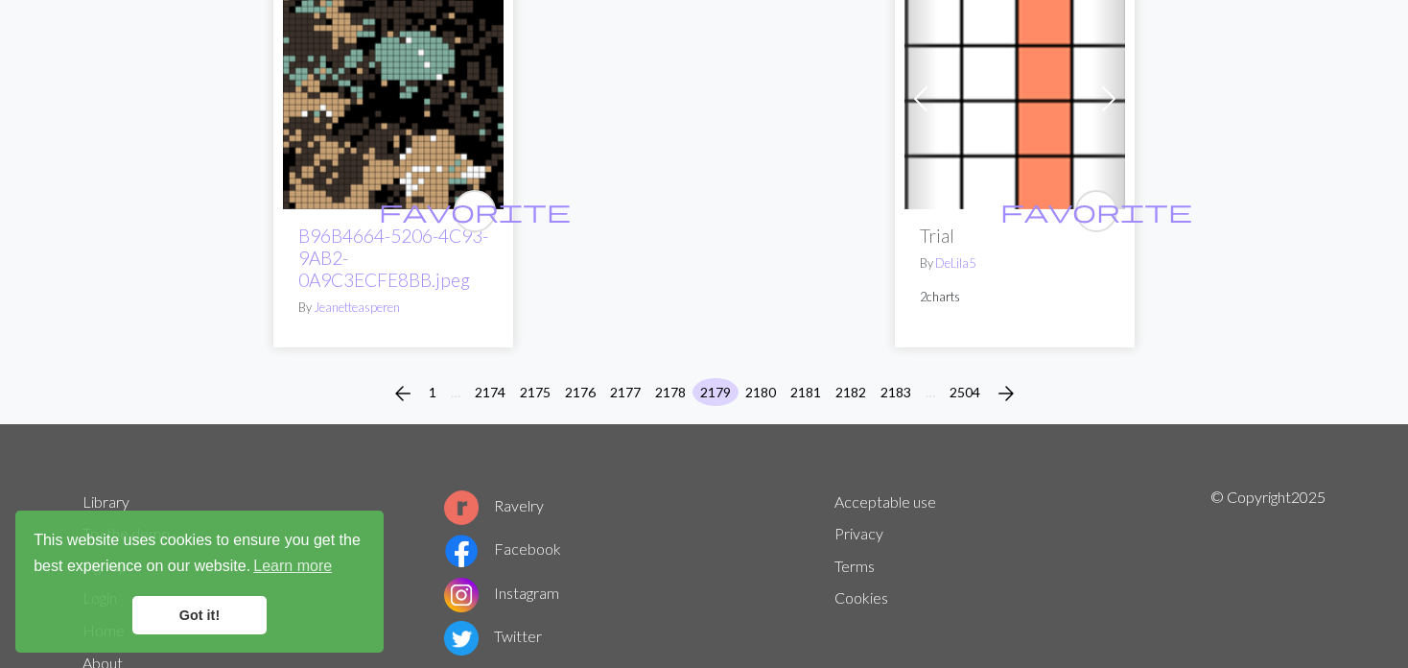
scroll to position [5163, 0]
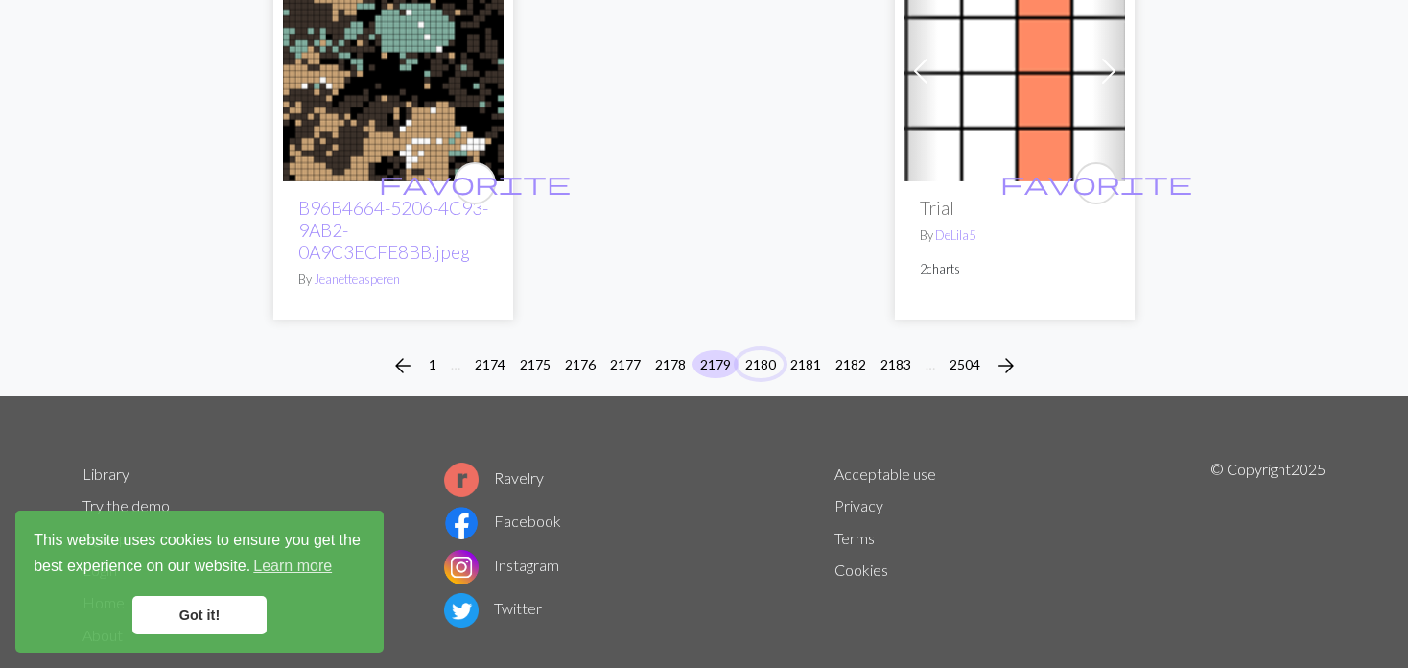
click at [748, 350] on button "2180" at bounding box center [761, 364] width 46 height 28
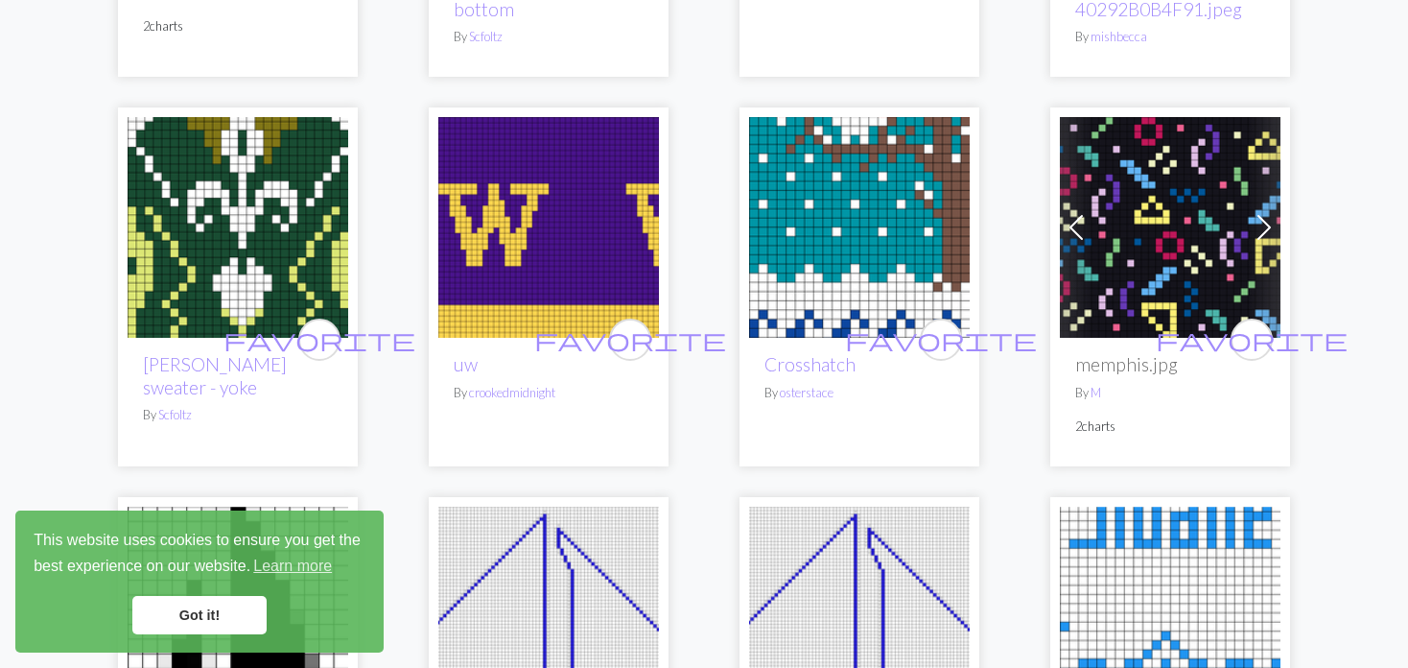
scroll to position [576, 0]
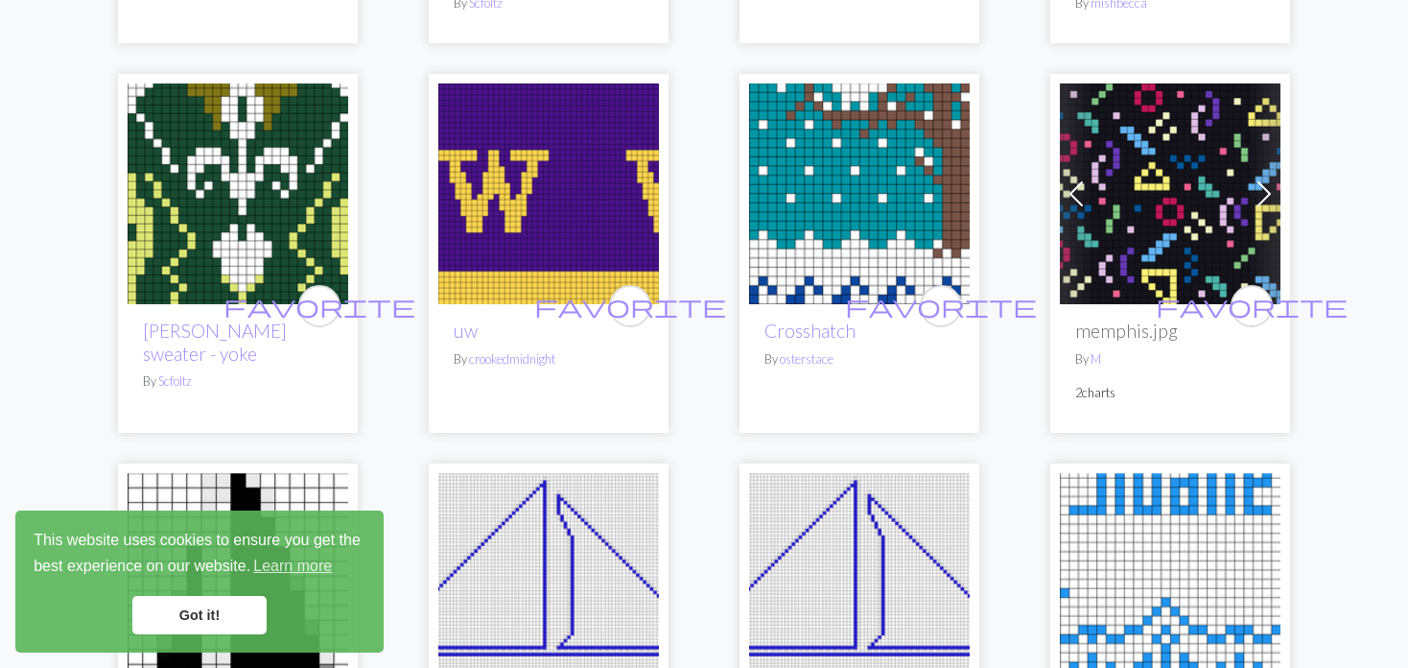
click at [1074, 197] on span at bounding box center [1076, 193] width 31 height 31
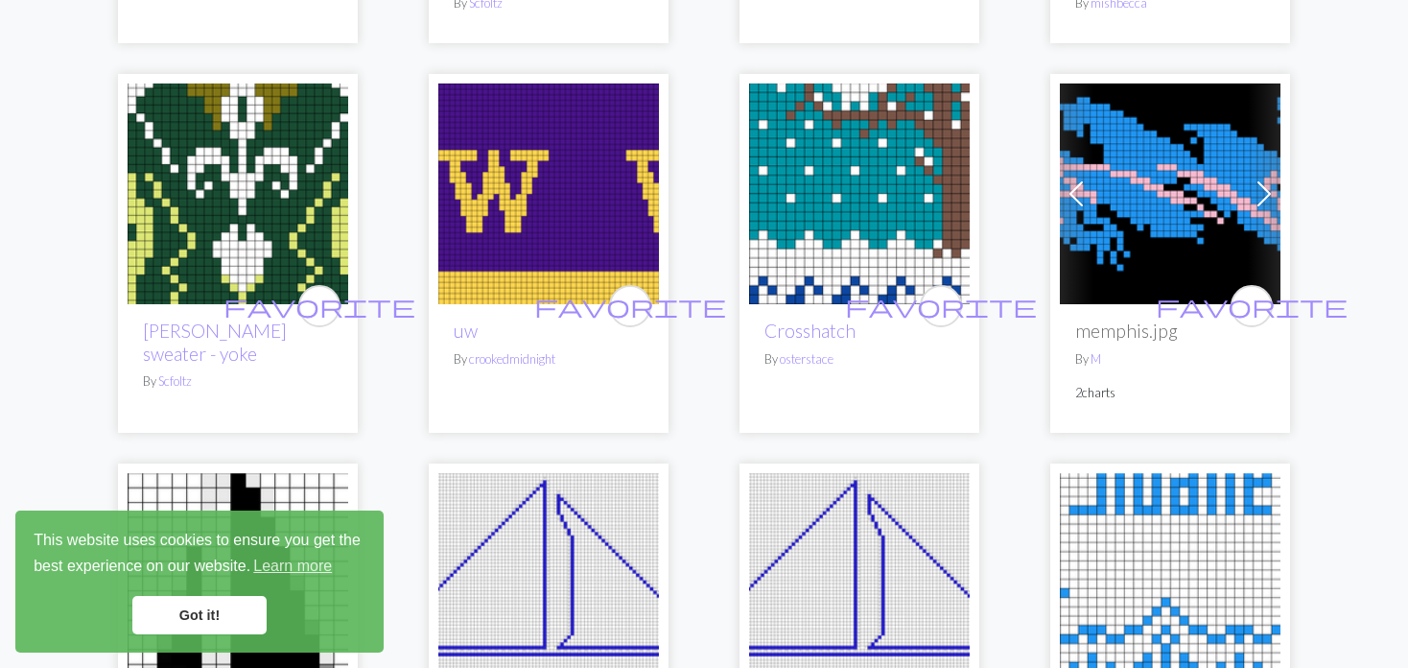
click at [1074, 197] on span at bounding box center [1076, 193] width 31 height 31
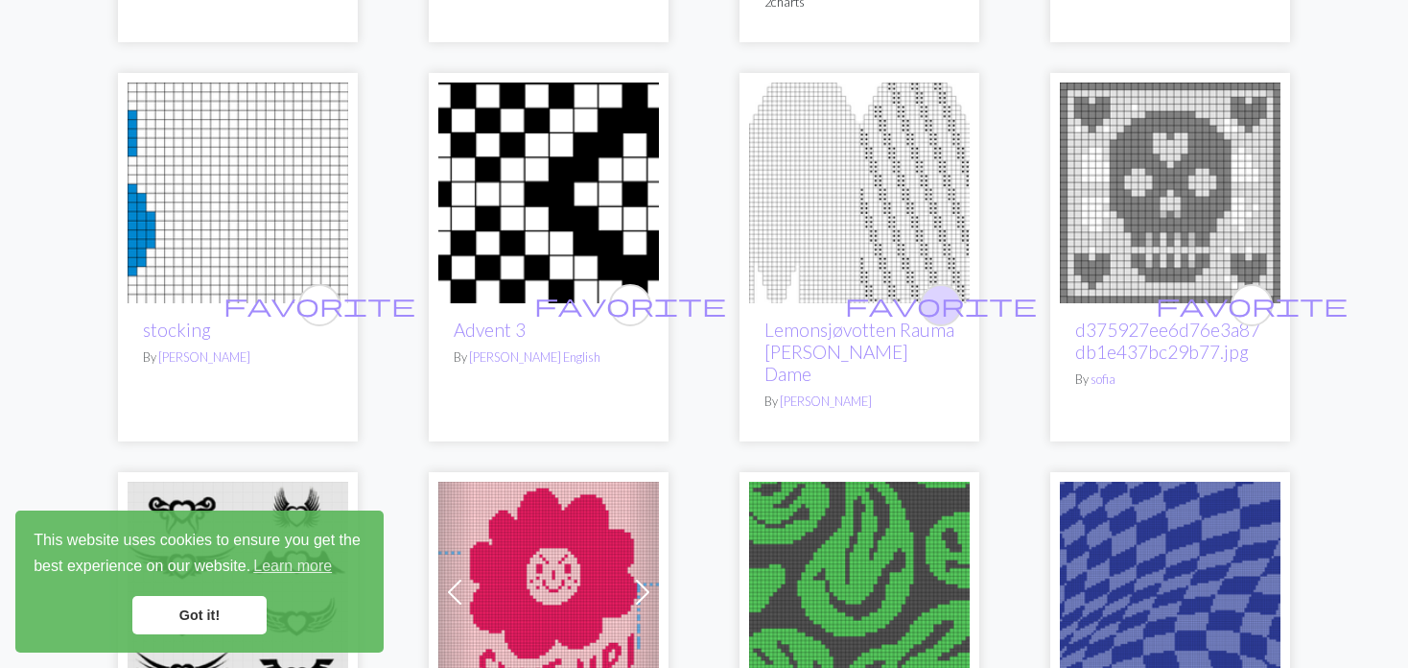
scroll to position [2207, 0]
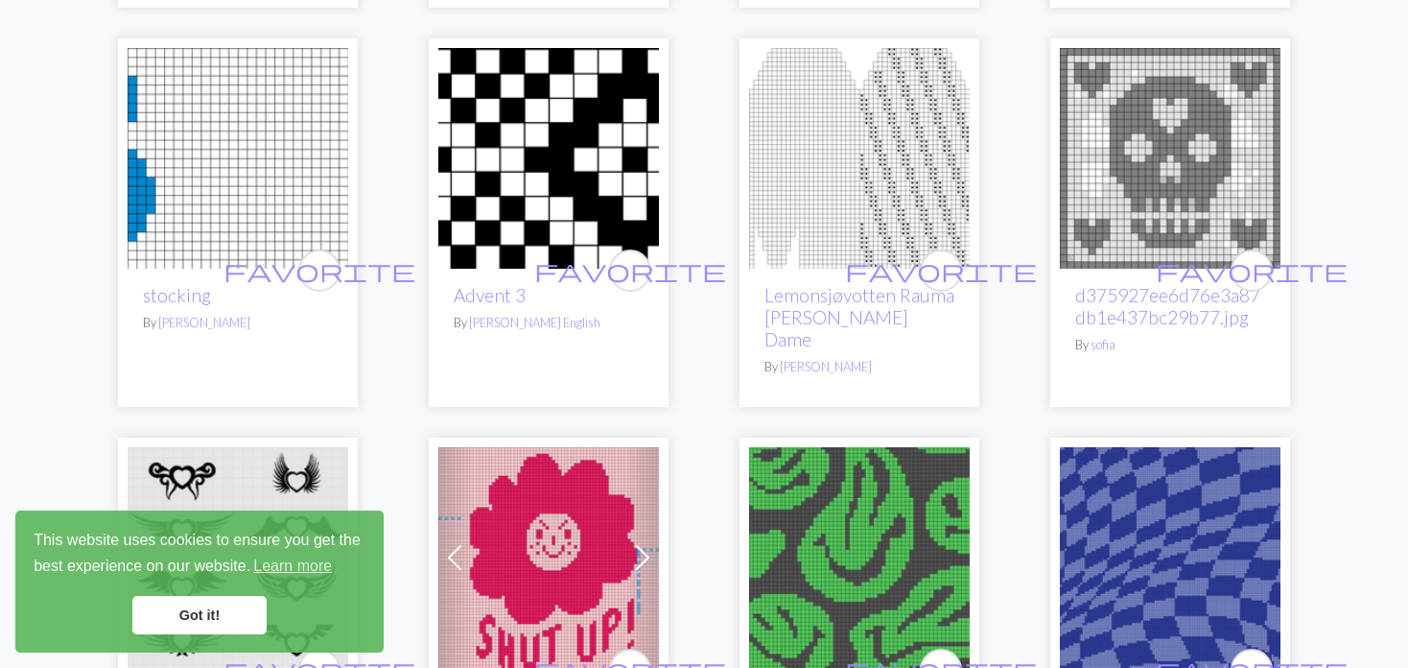
click at [835, 145] on img at bounding box center [859, 158] width 221 height 221
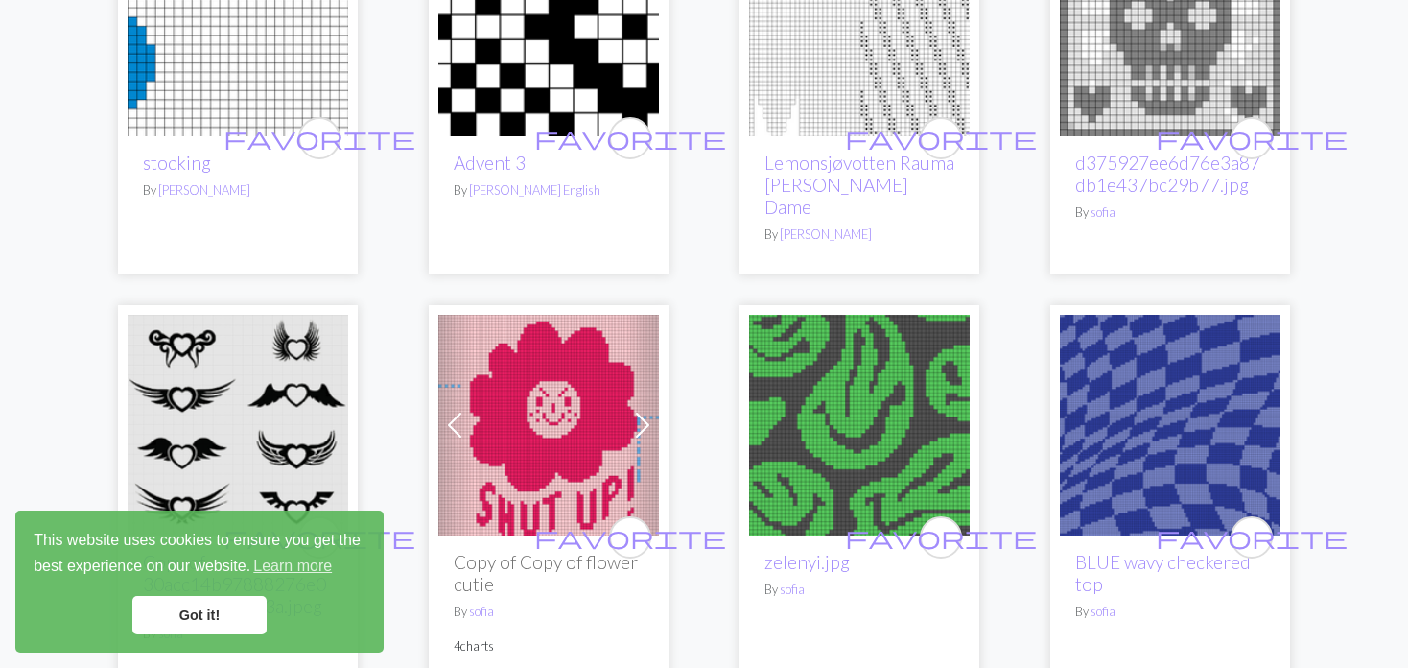
scroll to position [2494, 0]
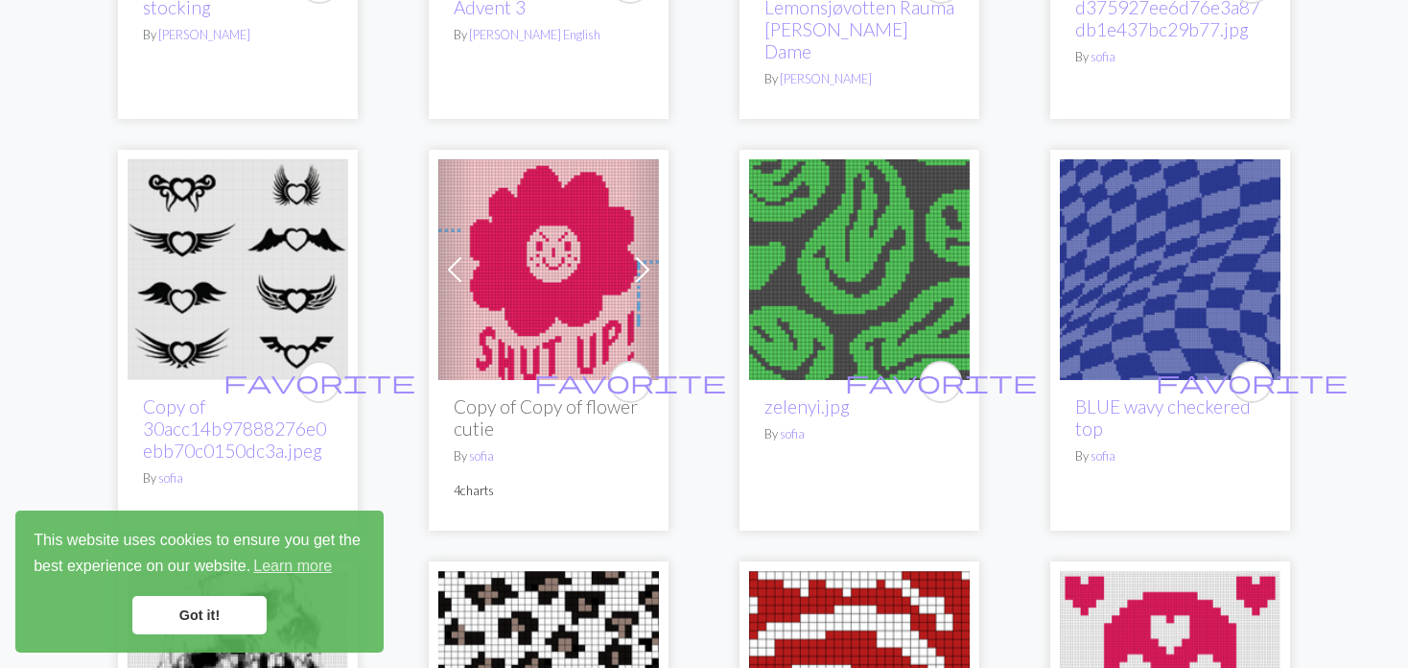
click at [851, 217] on img at bounding box center [859, 269] width 221 height 221
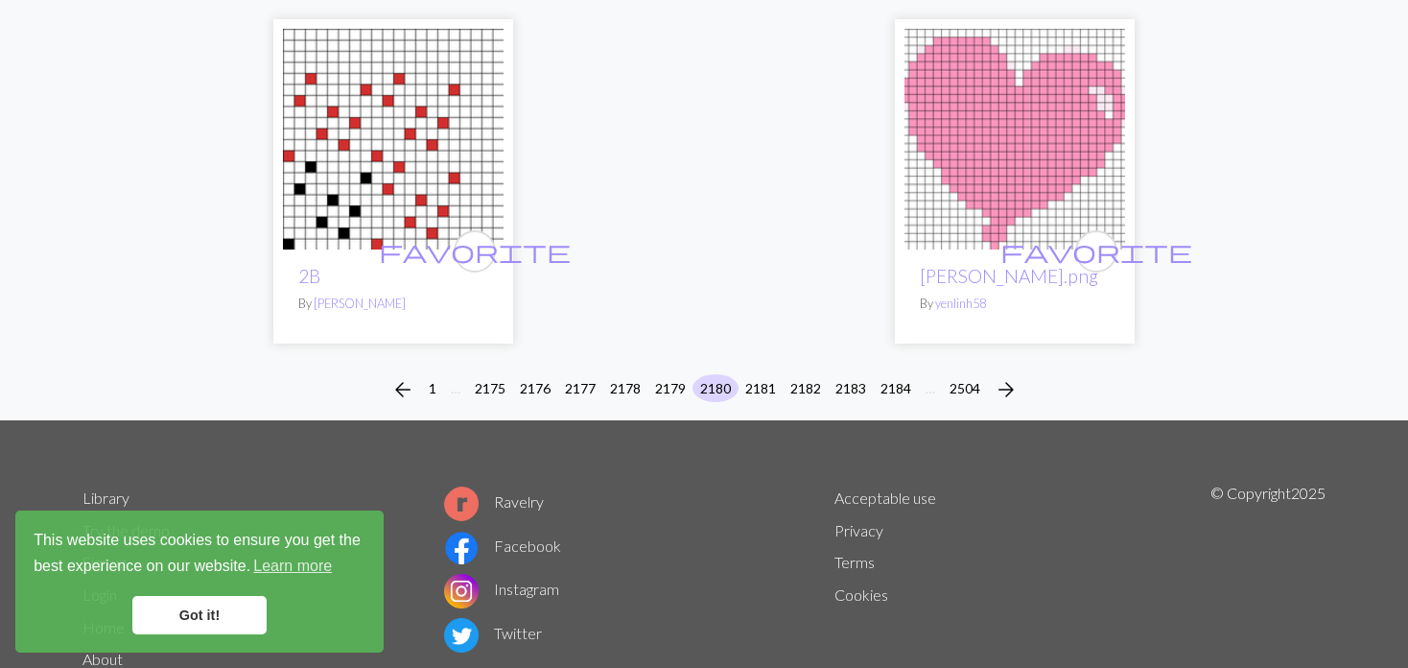
scroll to position [5007, 0]
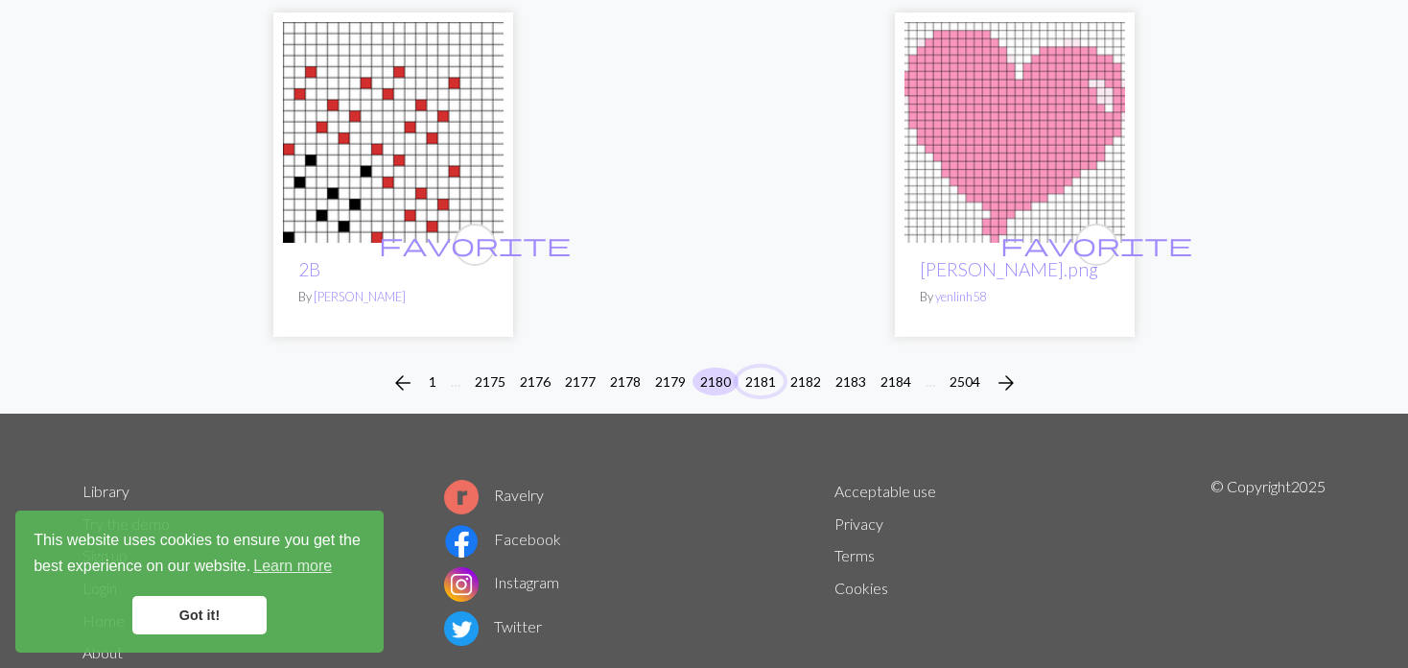
click at [770, 367] on button "2181" at bounding box center [761, 381] width 46 height 28
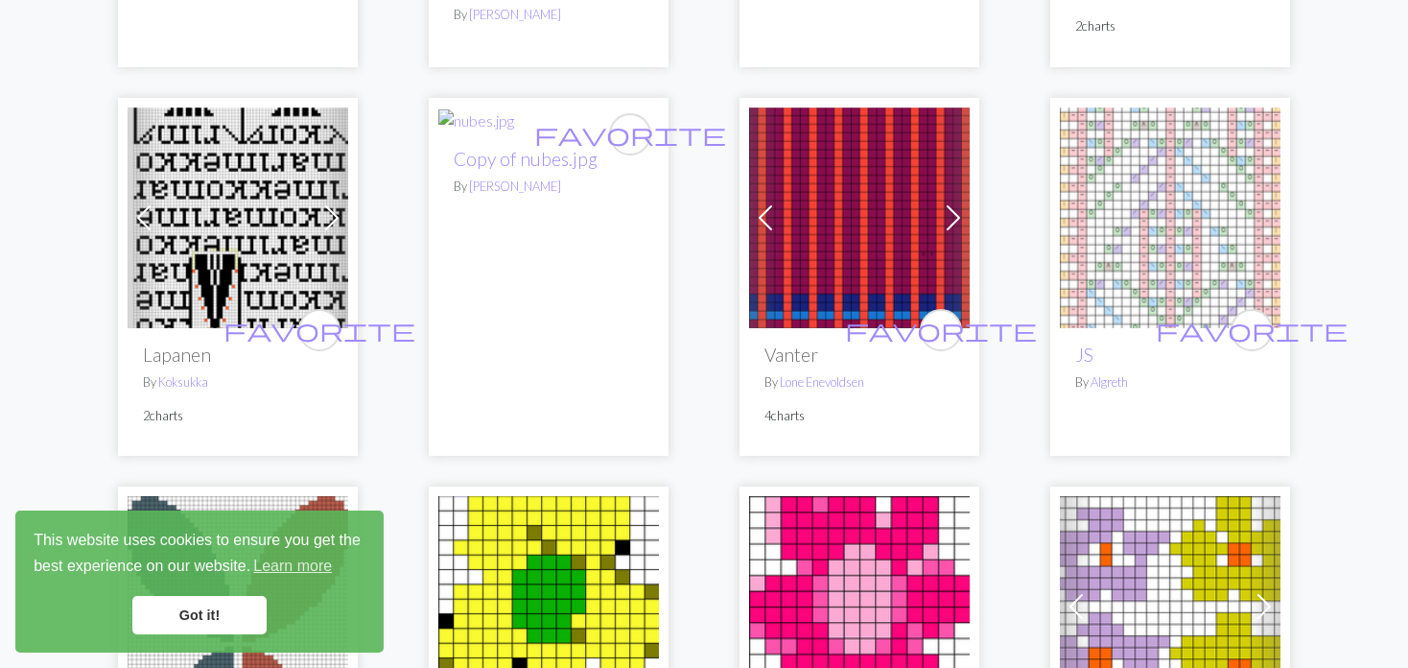
scroll to position [576, 0]
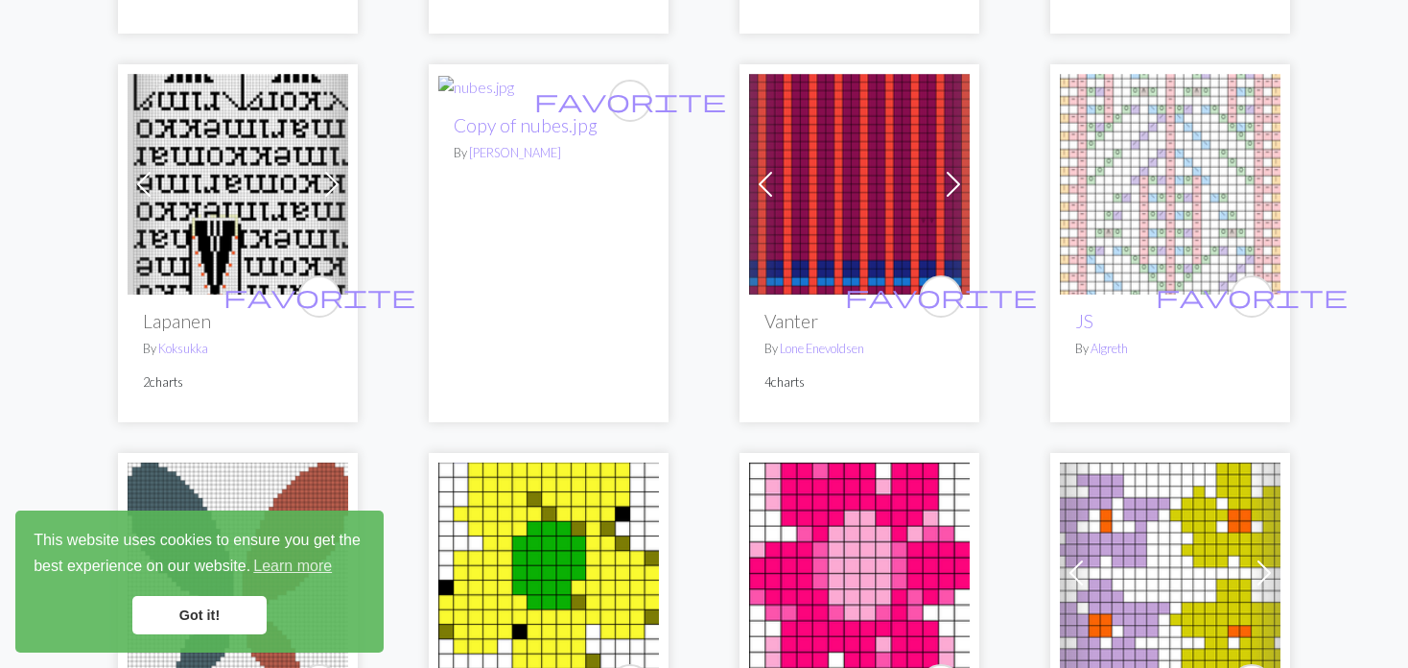
click at [932, 177] on img at bounding box center [859, 184] width 221 height 221
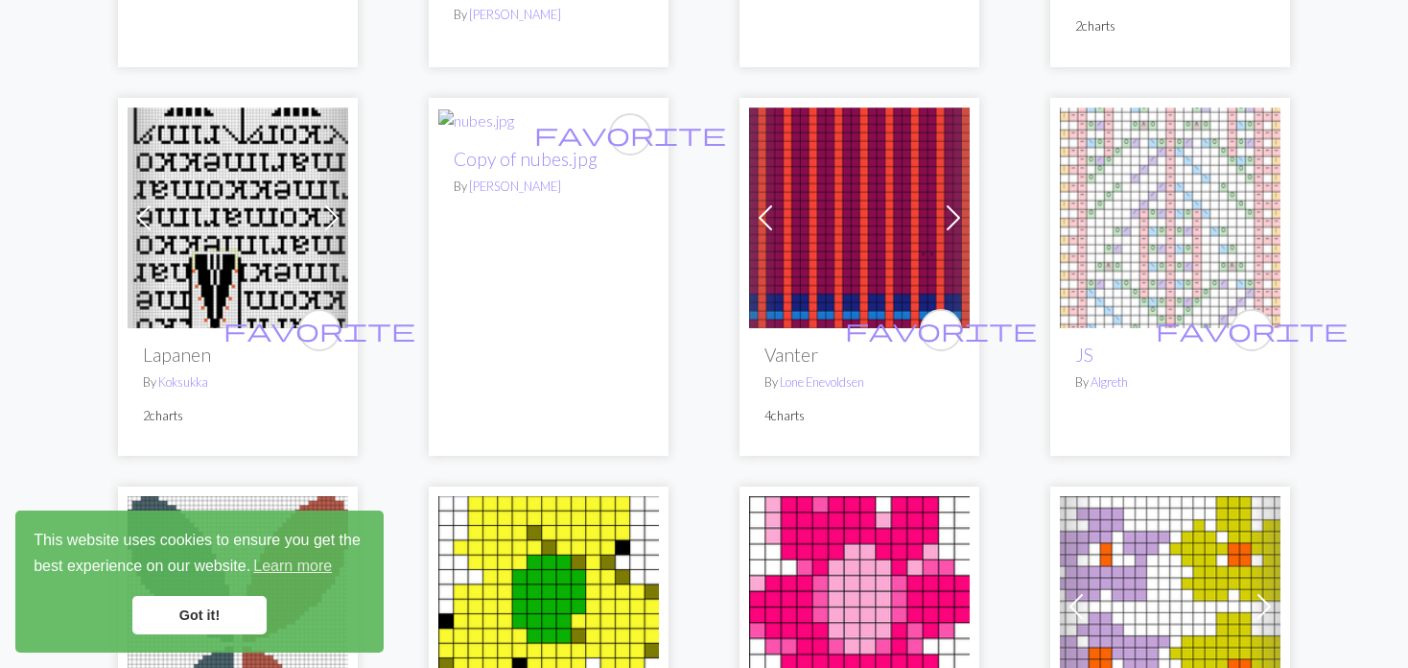
scroll to position [576, 0]
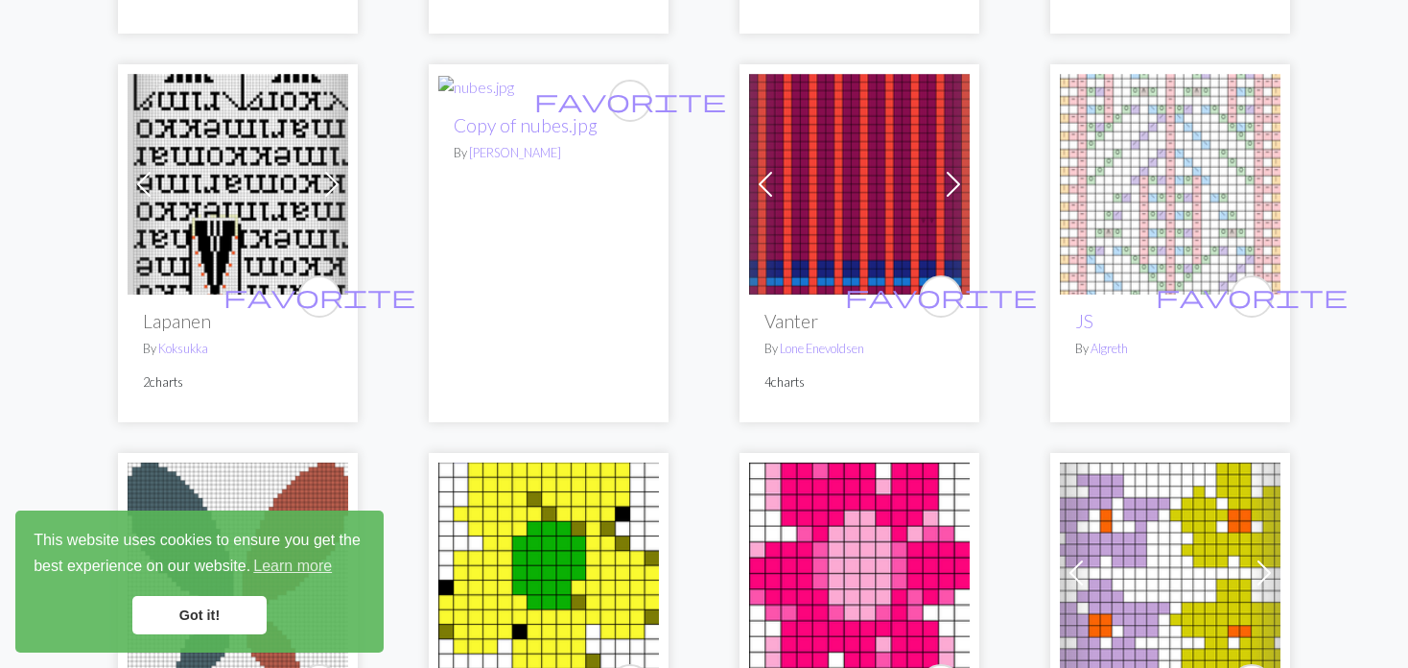
click at [1159, 230] on img at bounding box center [1170, 184] width 221 height 221
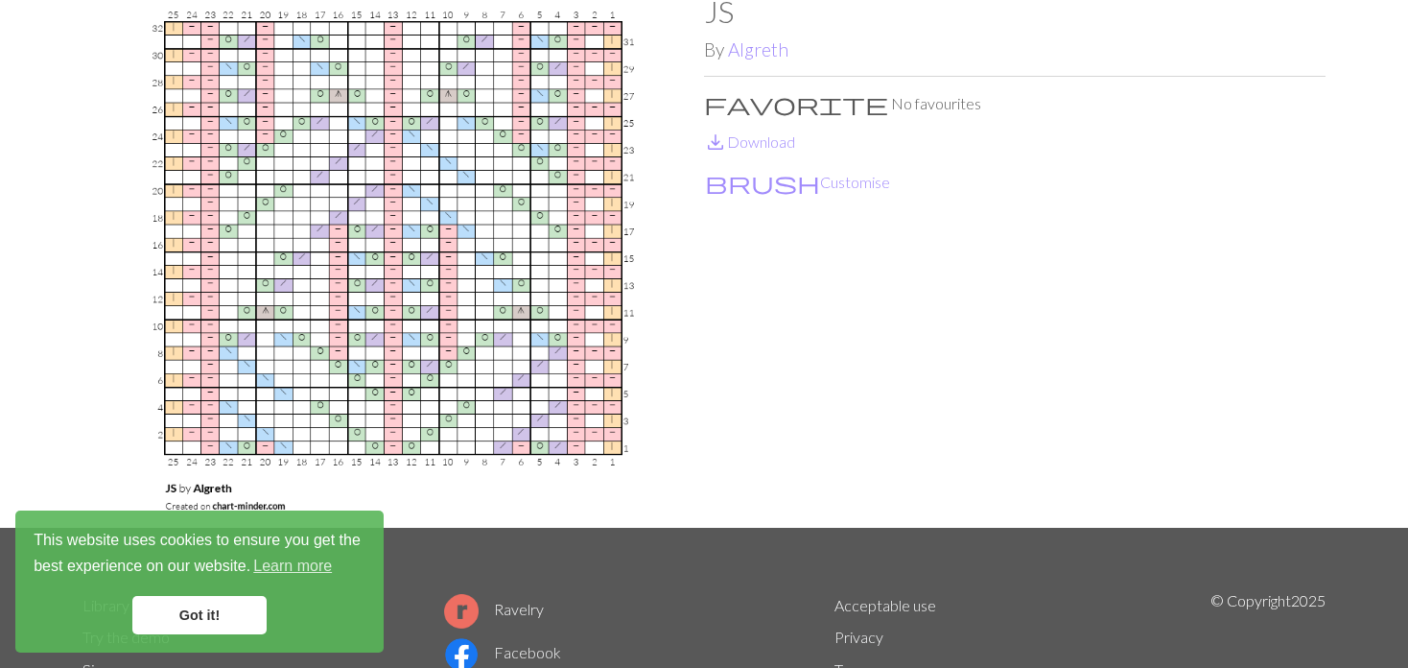
scroll to position [192, 0]
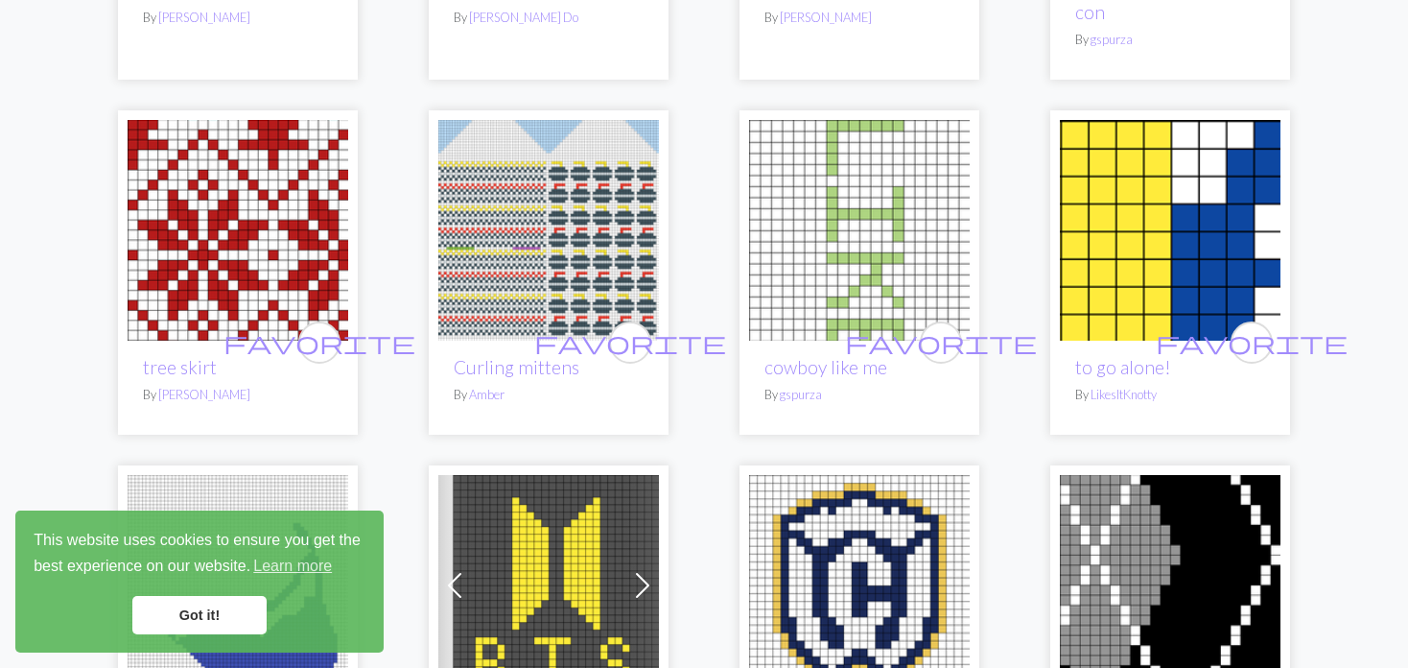
scroll to position [2878, 0]
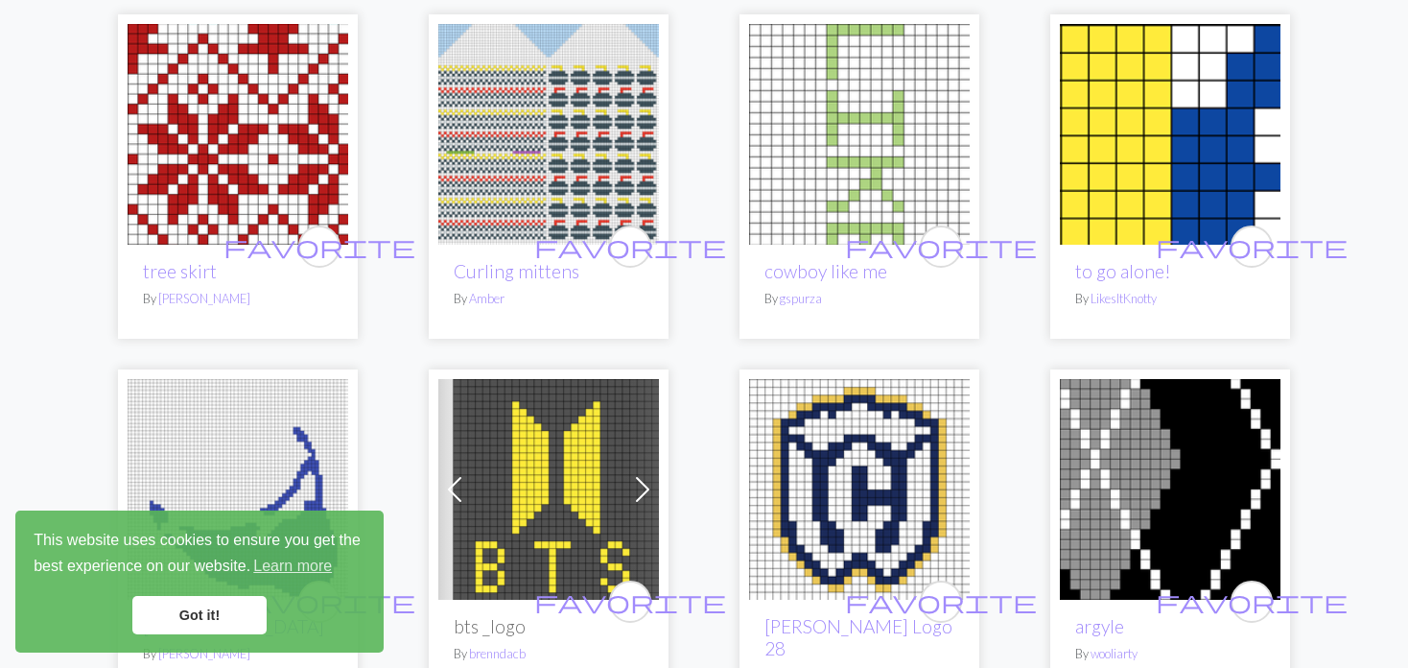
click at [565, 166] on img at bounding box center [548, 134] width 221 height 221
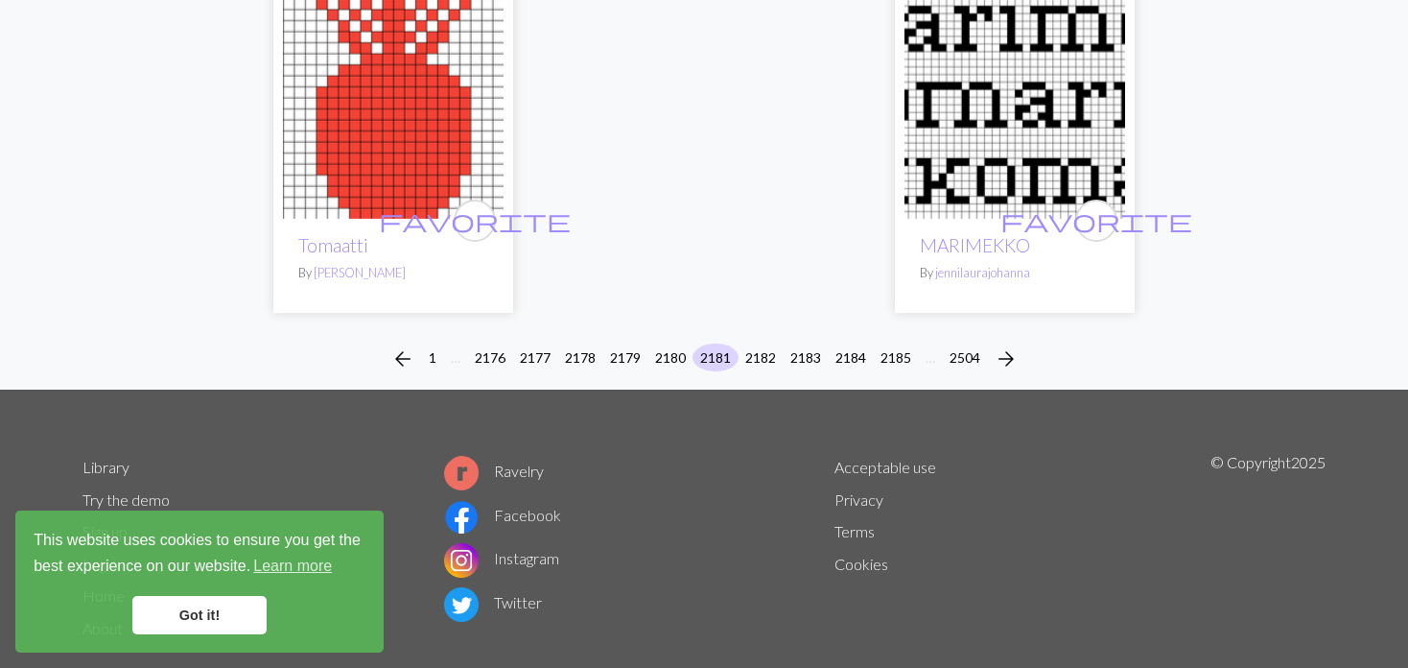
scroll to position [4841, 0]
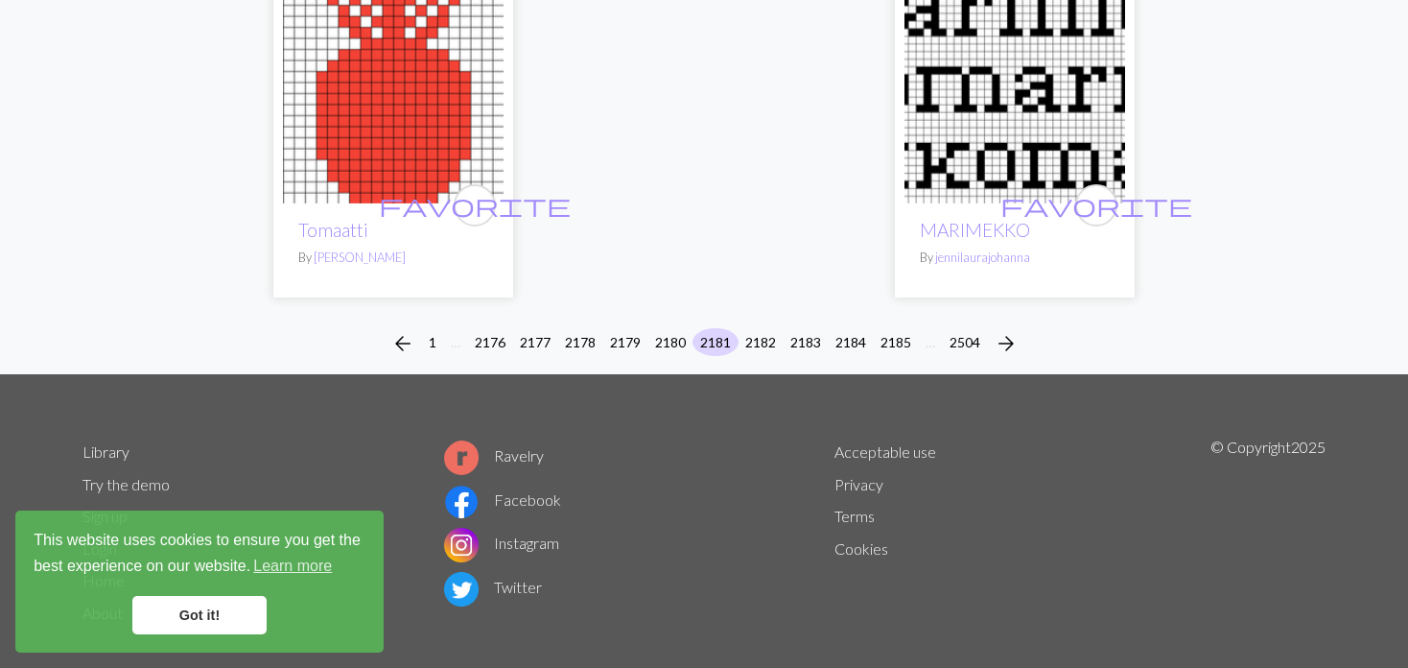
click at [754, 313] on div "arrow_back 1 … 2176 2177 2178 2179 2180 2181 2182 2183 2184 2185 … 2504 arrow_f…" at bounding box center [704, 343] width 1408 height 61
click at [756, 328] on button "2182" at bounding box center [761, 342] width 46 height 28
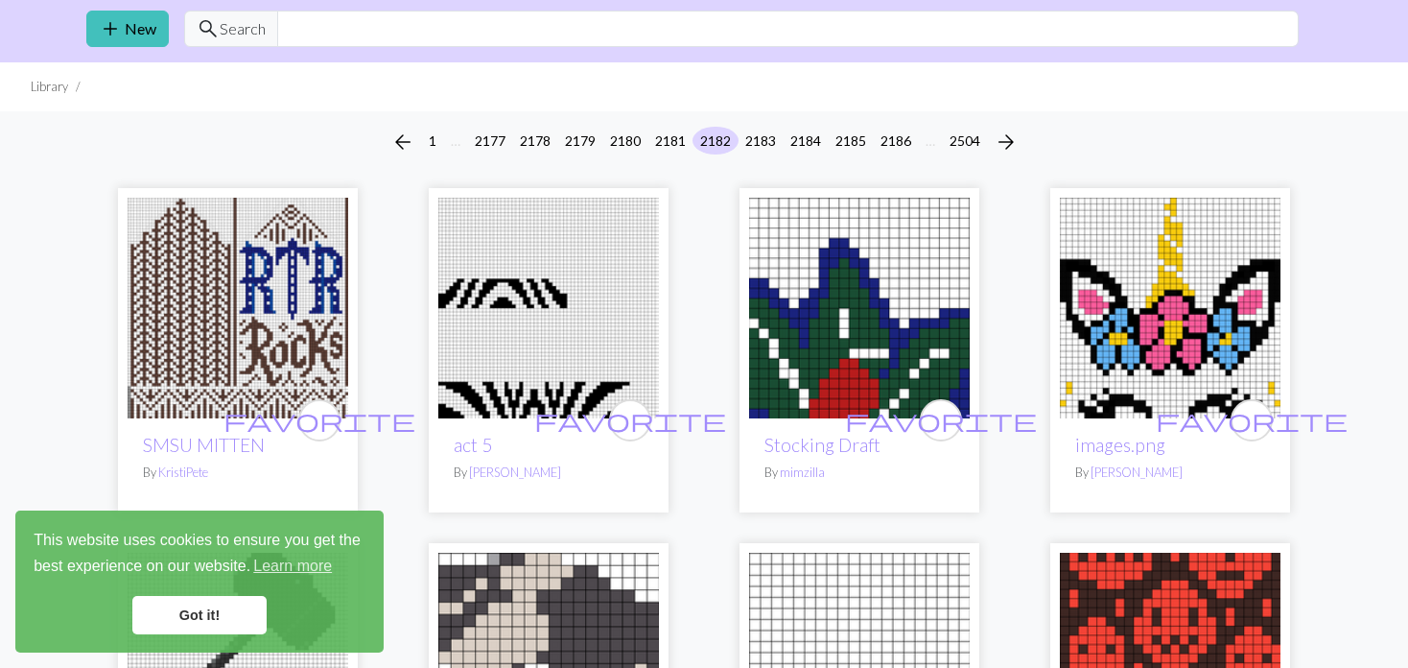
scroll to position [96, 0]
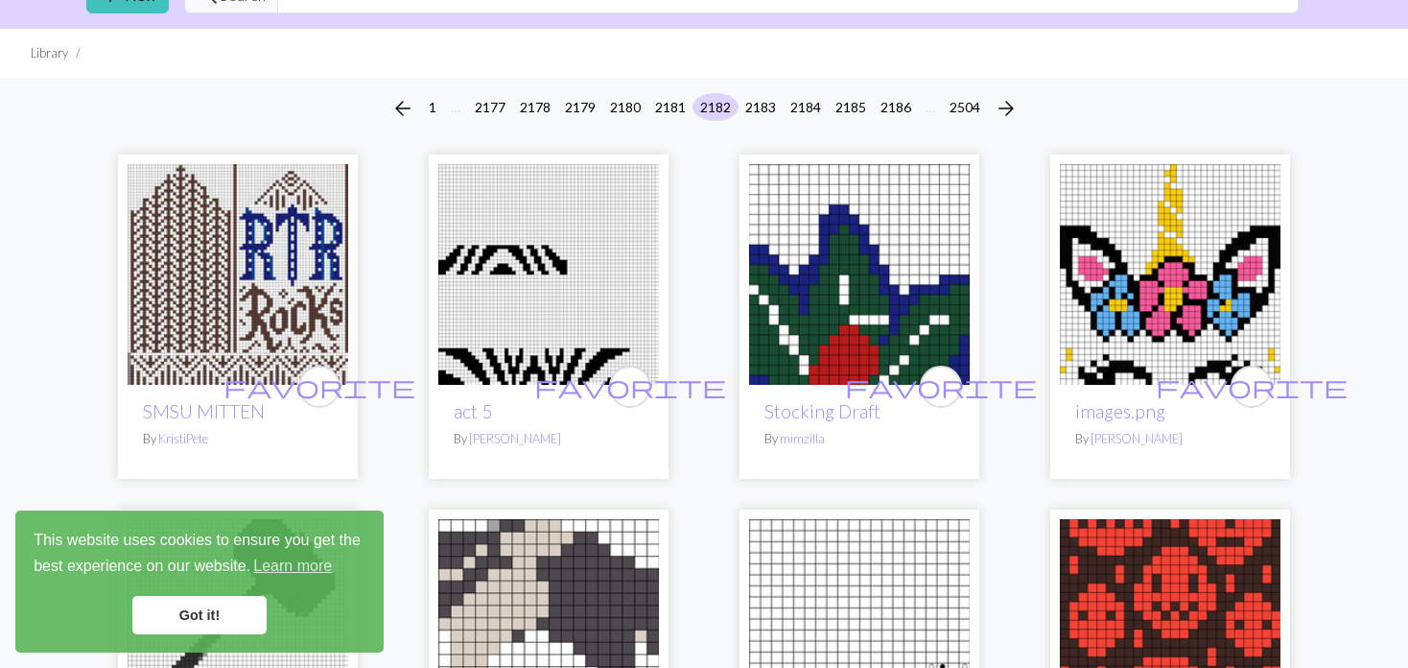
click at [209, 279] on img at bounding box center [238, 274] width 221 height 221
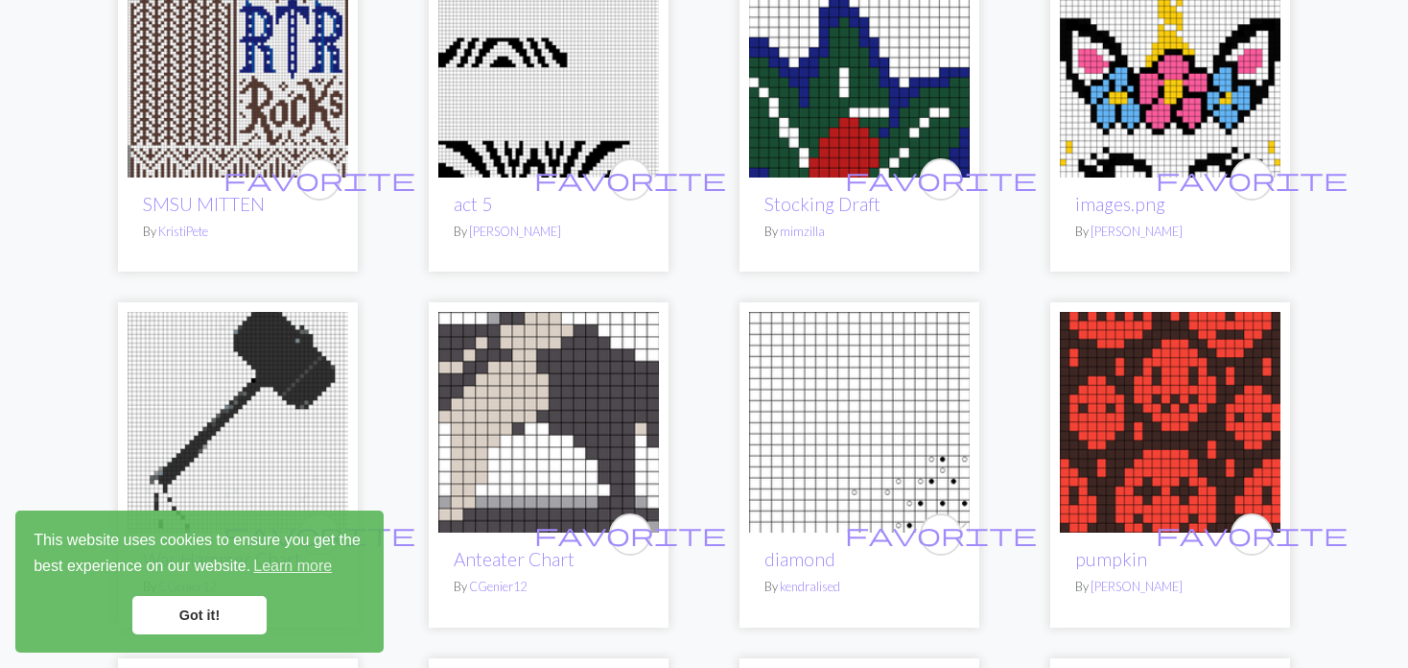
scroll to position [288, 0]
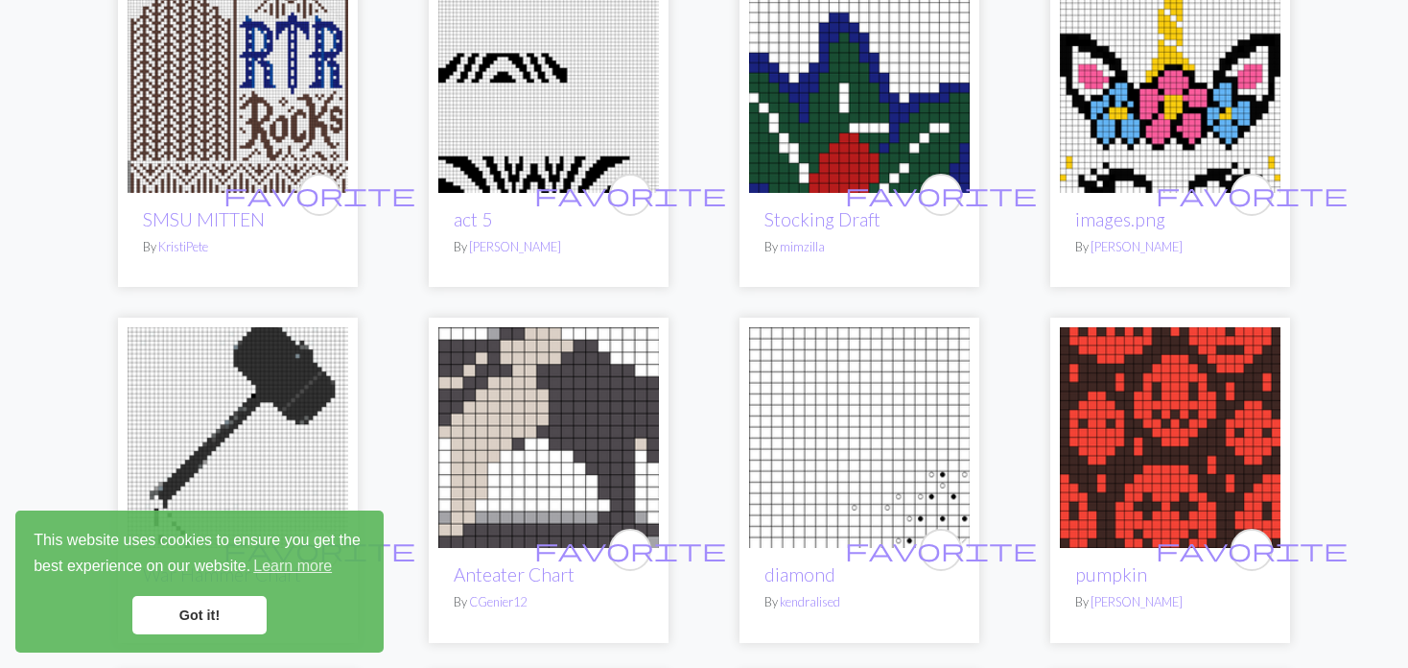
click at [1153, 76] on img at bounding box center [1170, 82] width 221 height 221
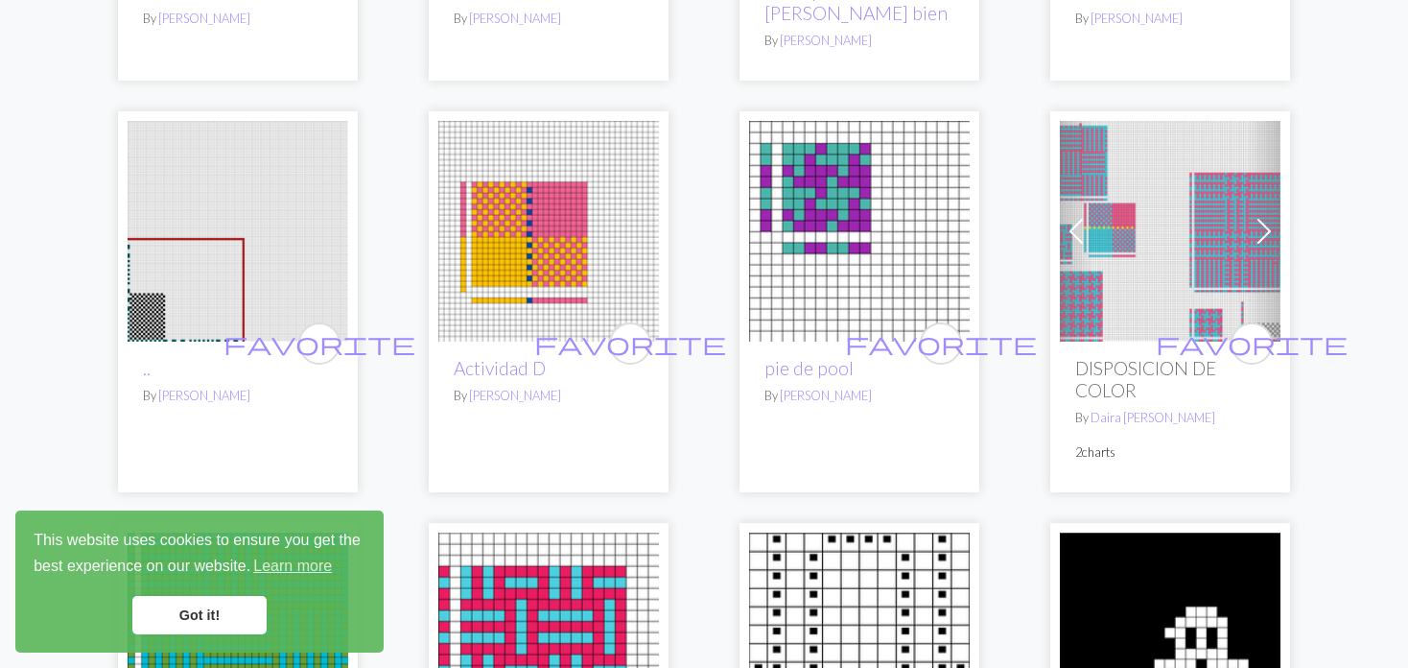
scroll to position [1631, 0]
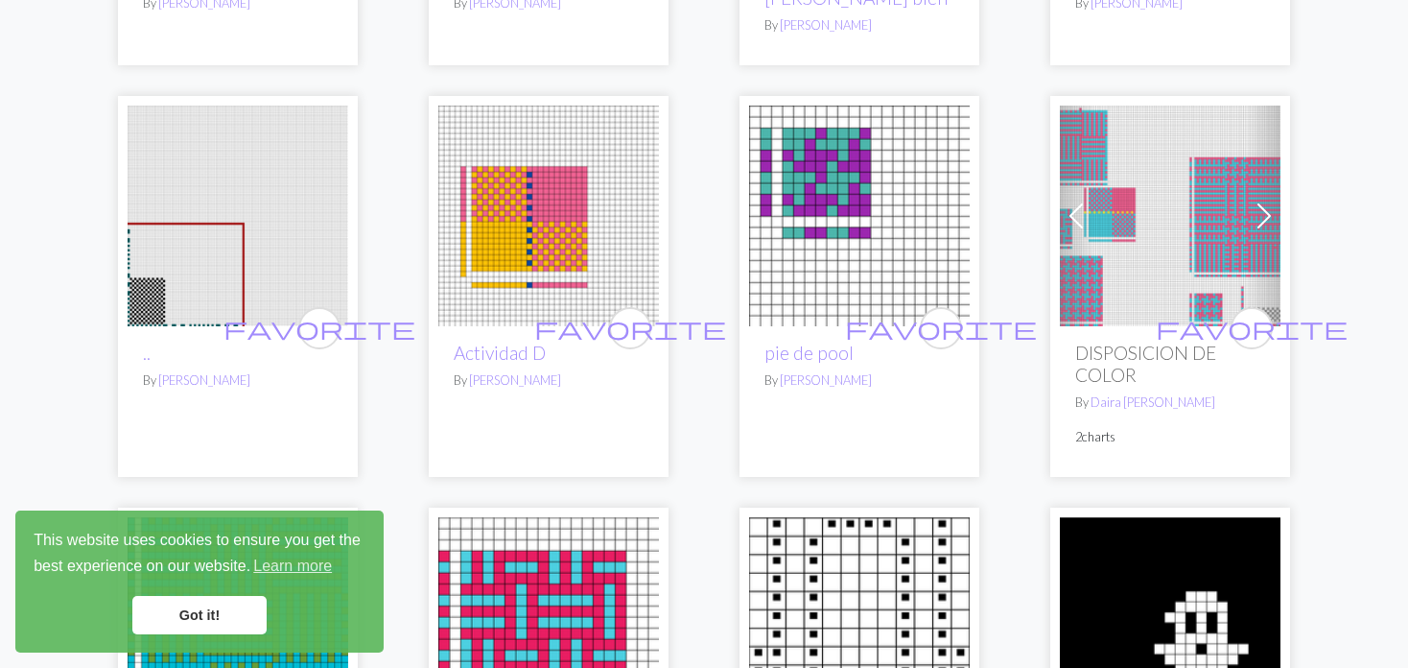
click at [1248, 188] on link "Next" at bounding box center [1265, 216] width 34 height 221
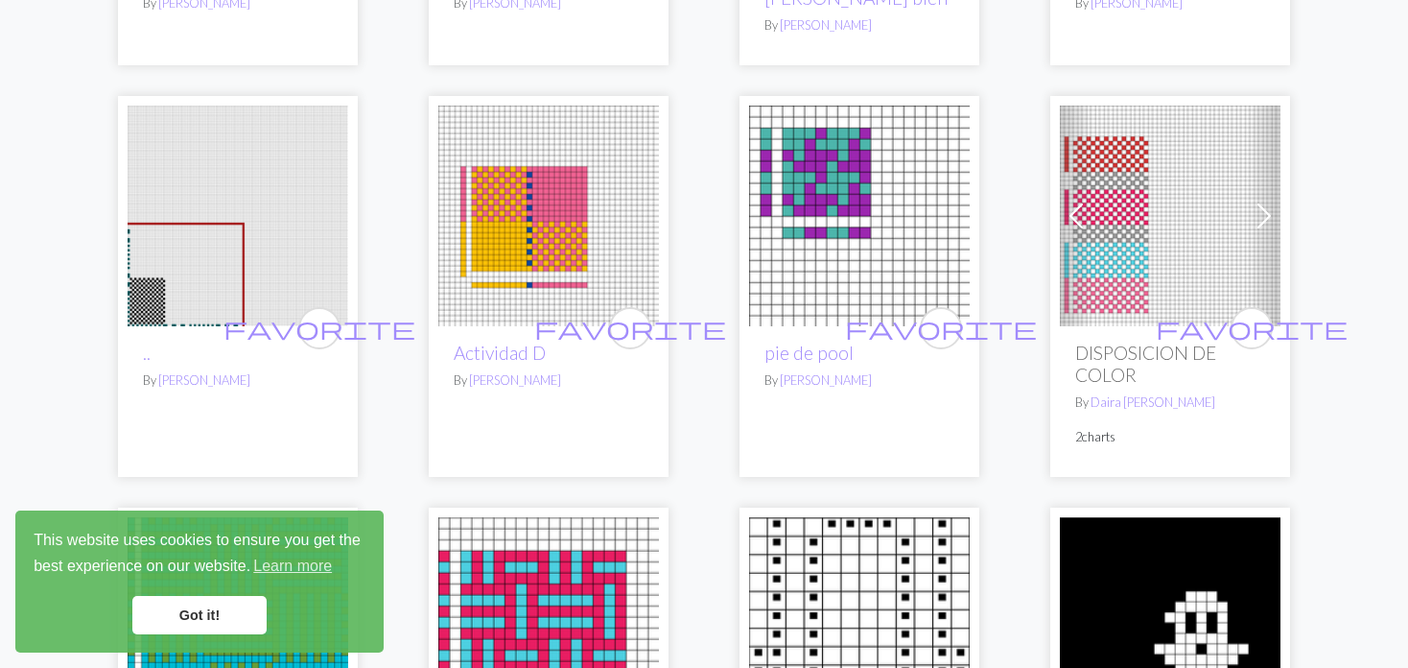
click at [1248, 188] on link "Next" at bounding box center [1265, 216] width 34 height 221
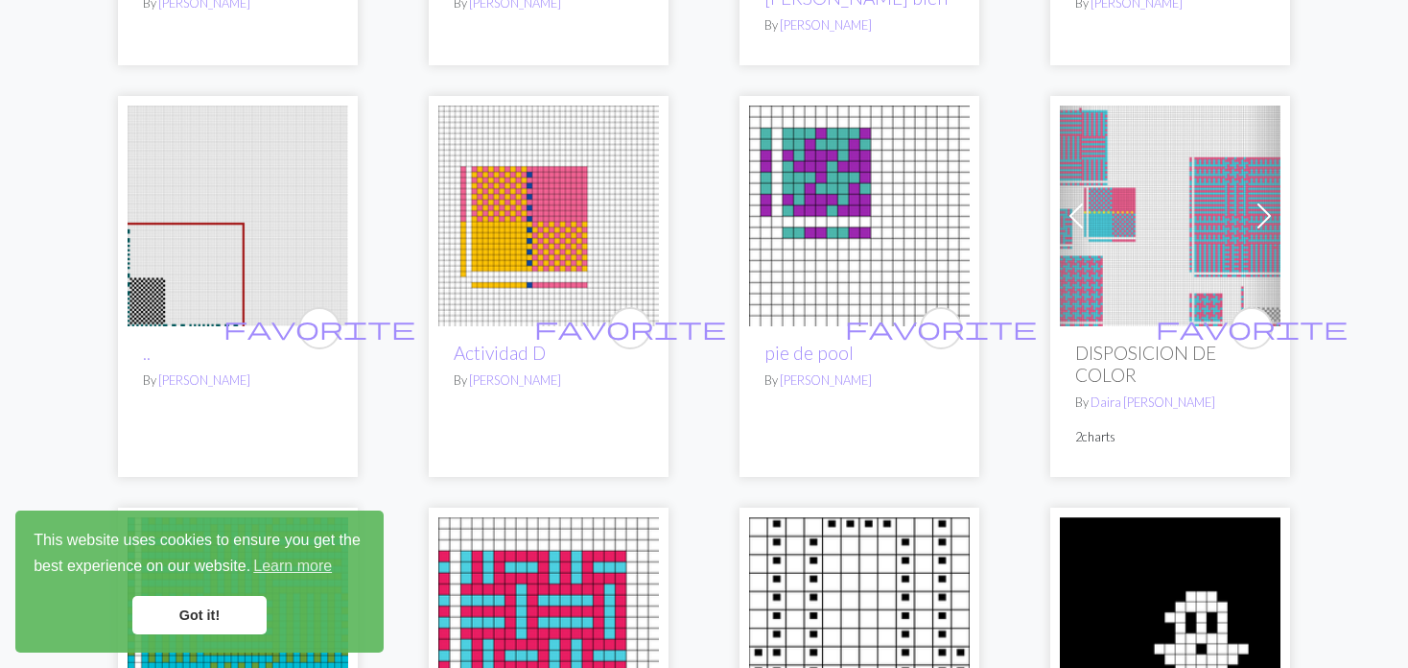
click at [1248, 188] on link "Next" at bounding box center [1265, 216] width 34 height 221
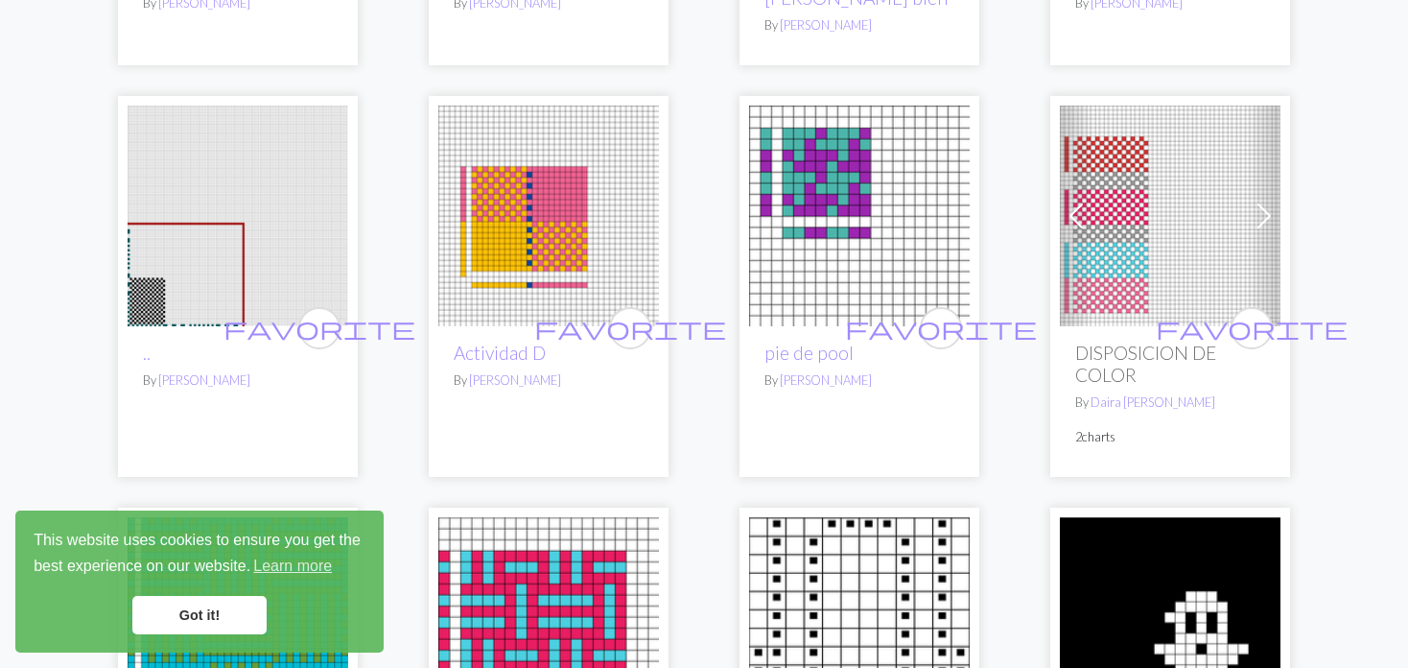
click at [1248, 188] on link "Next" at bounding box center [1265, 216] width 34 height 221
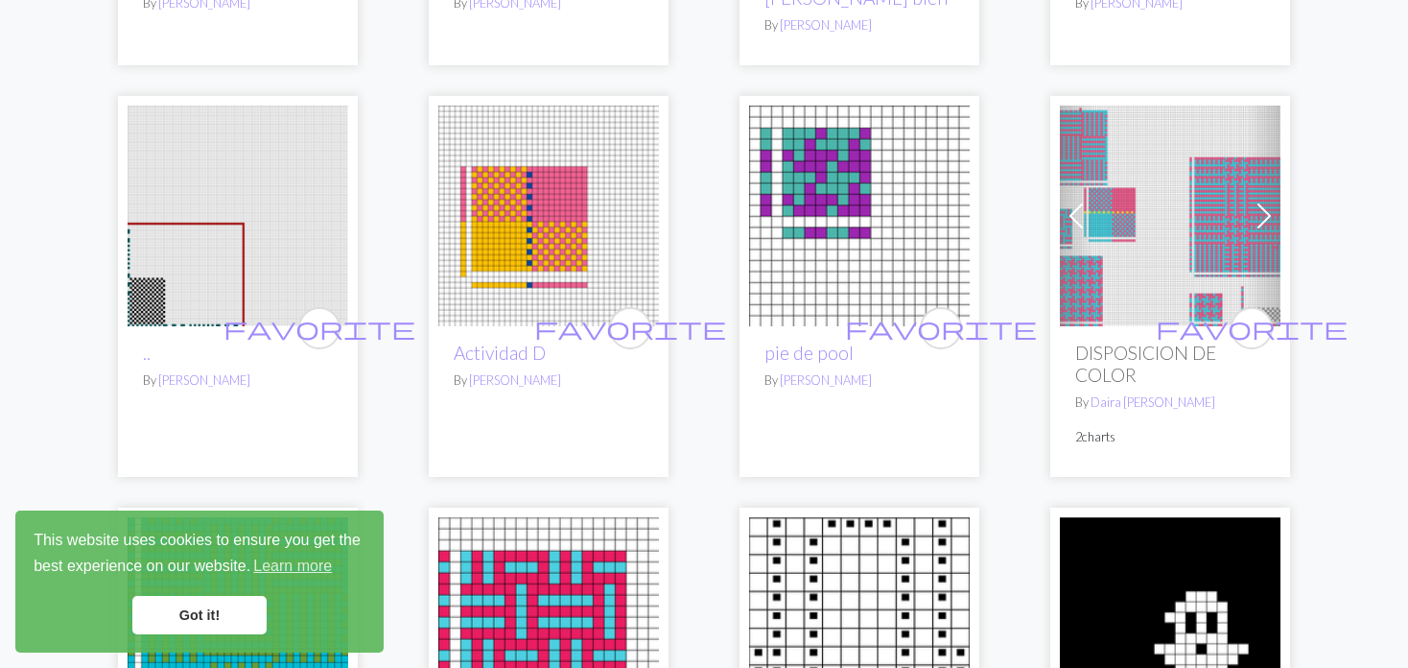
click at [1194, 184] on img at bounding box center [1170, 216] width 221 height 221
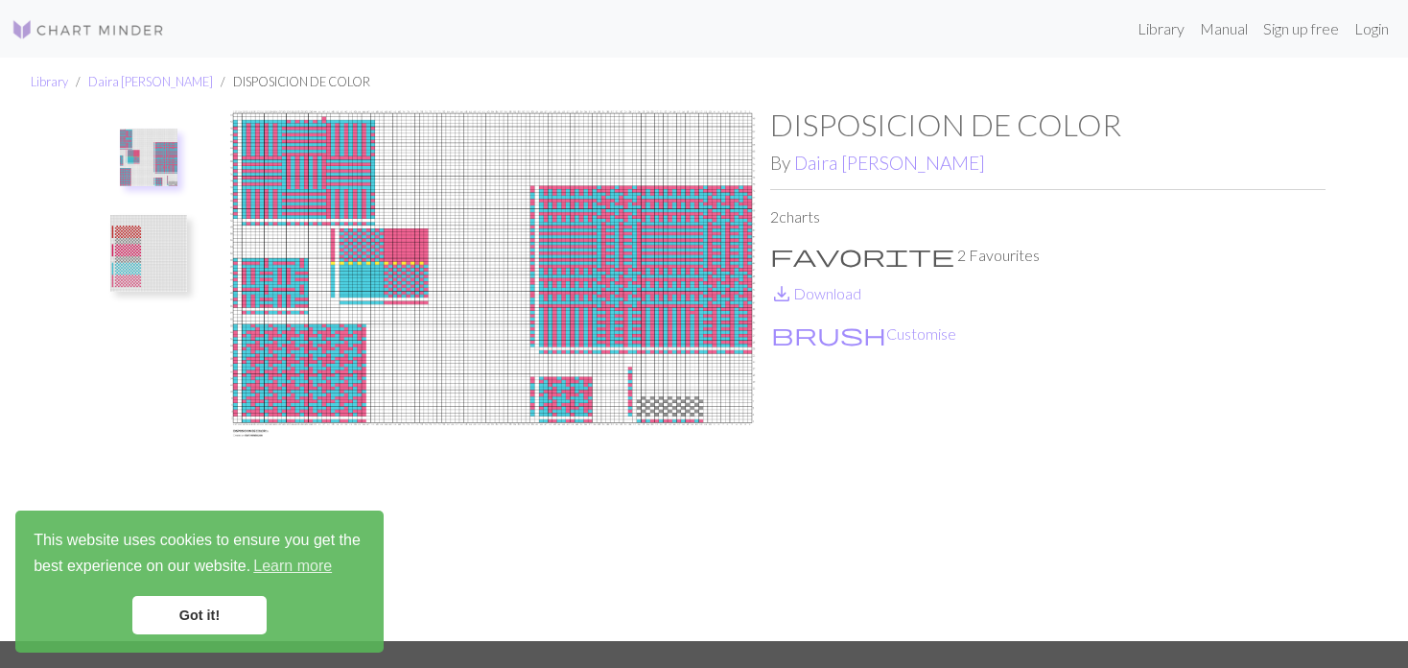
click at [151, 247] on img at bounding box center [148, 253] width 77 height 77
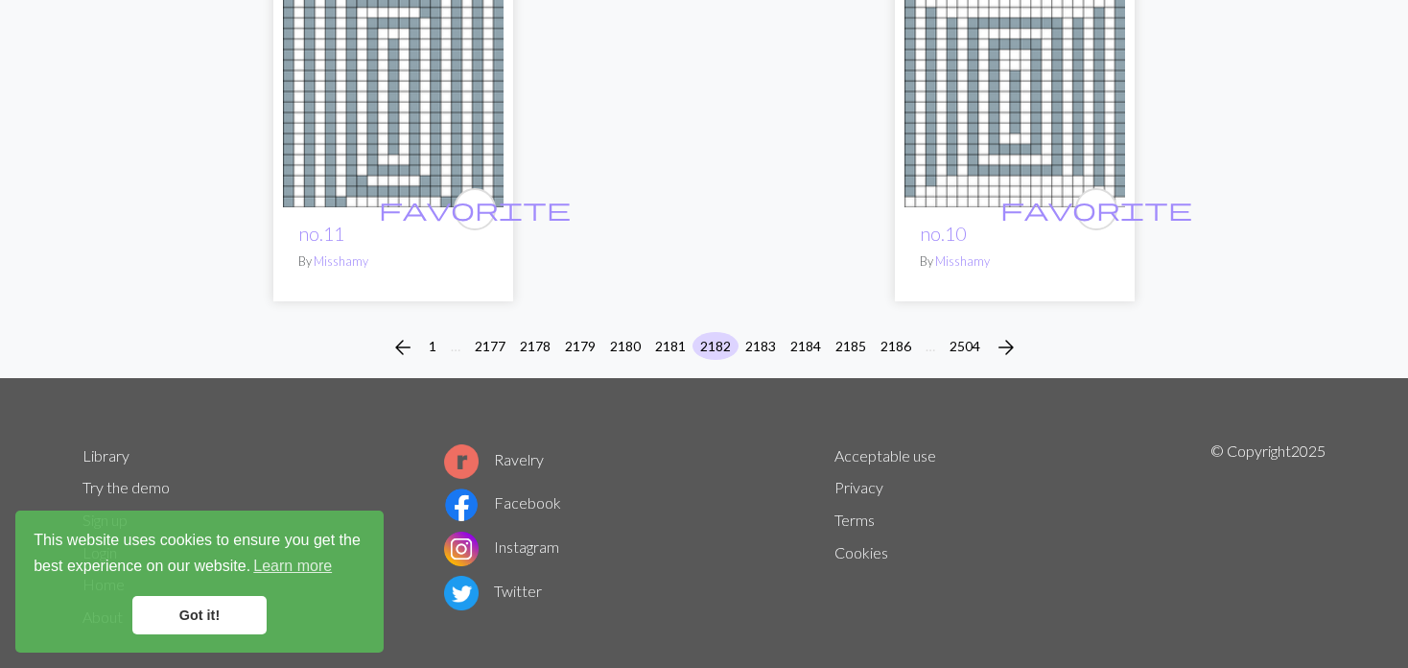
scroll to position [4808, 0]
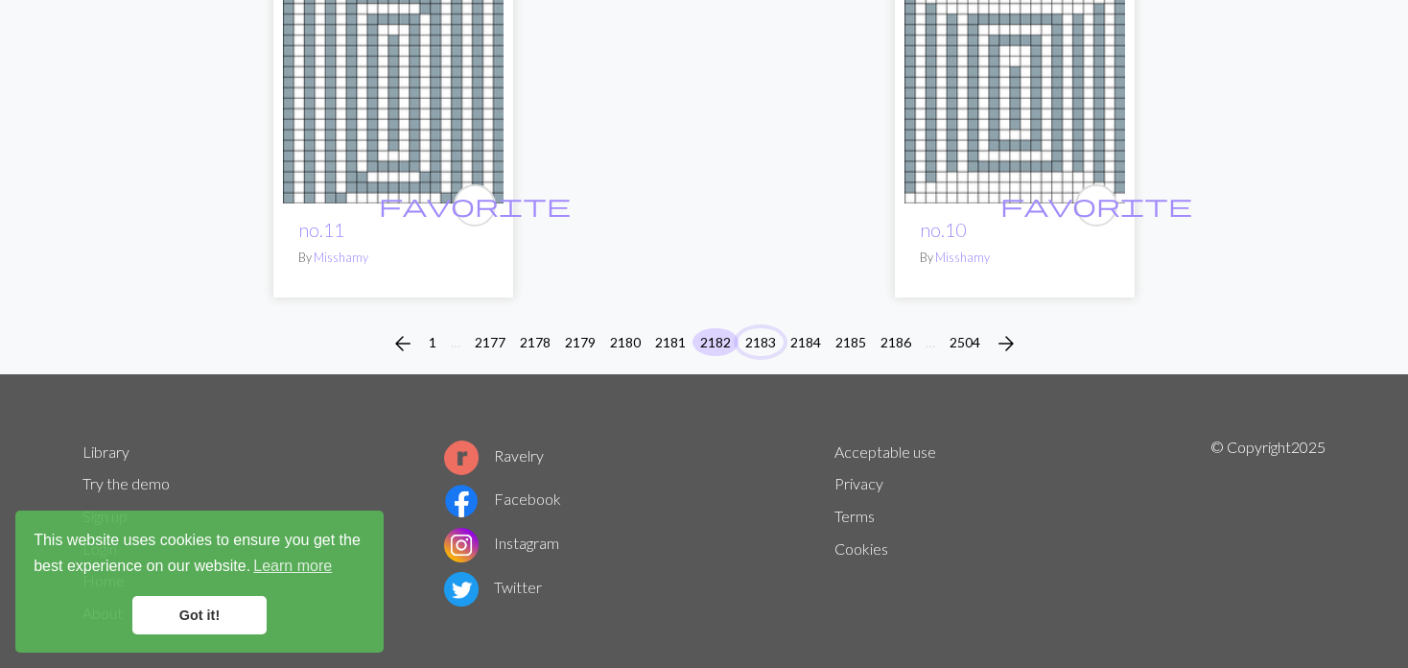
click at [765, 328] on button "2183" at bounding box center [761, 342] width 46 height 28
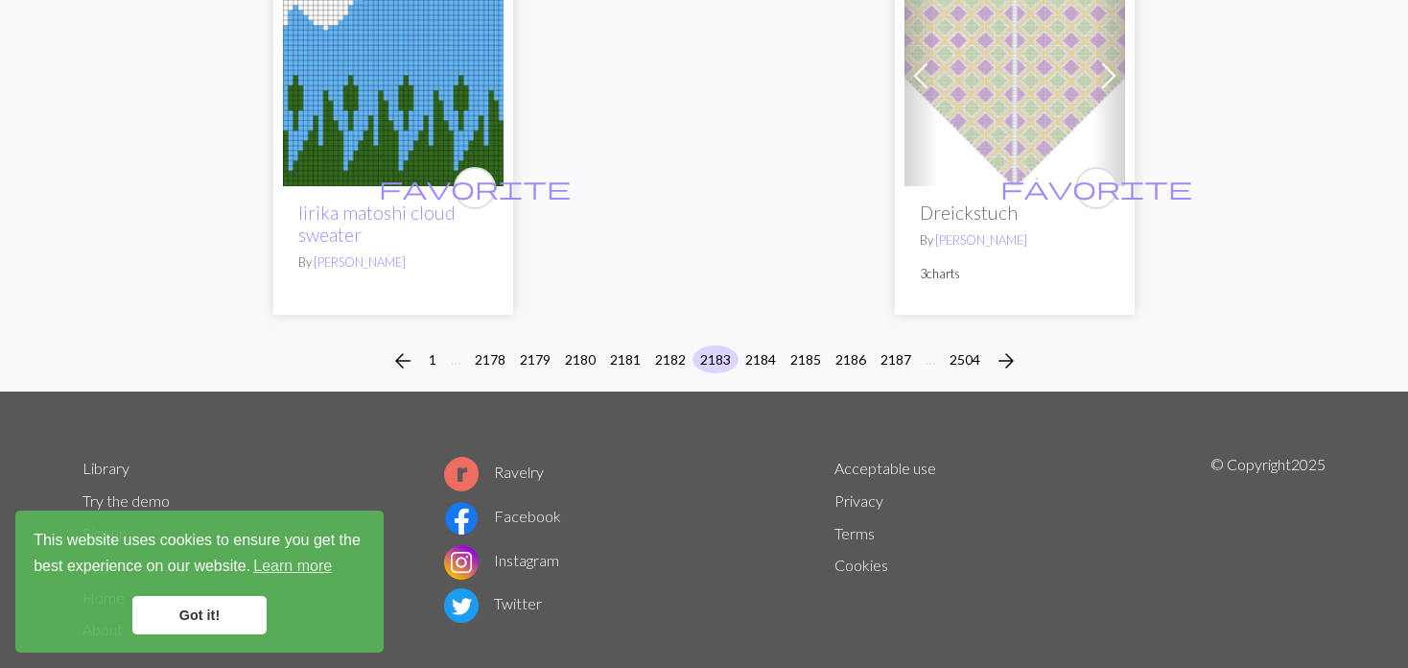
scroll to position [4953, 0]
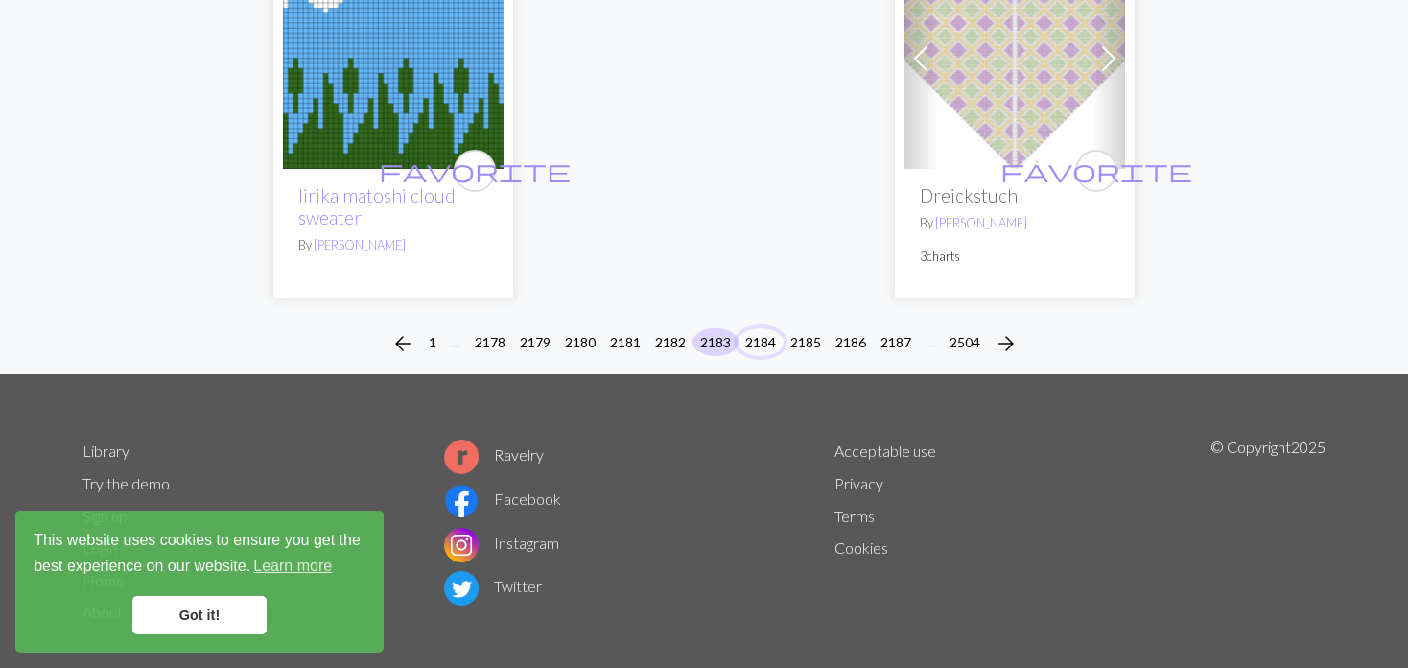
click at [756, 328] on button "2184" at bounding box center [761, 342] width 46 height 28
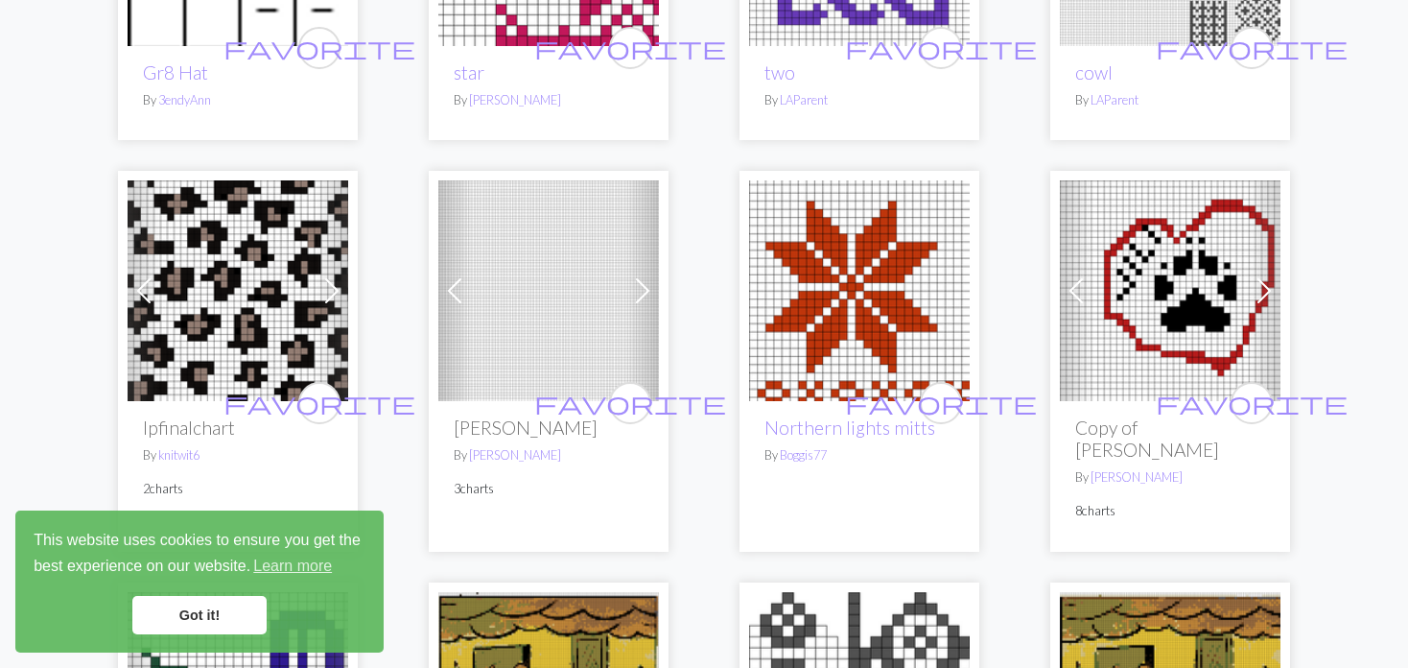
scroll to position [1247, 0]
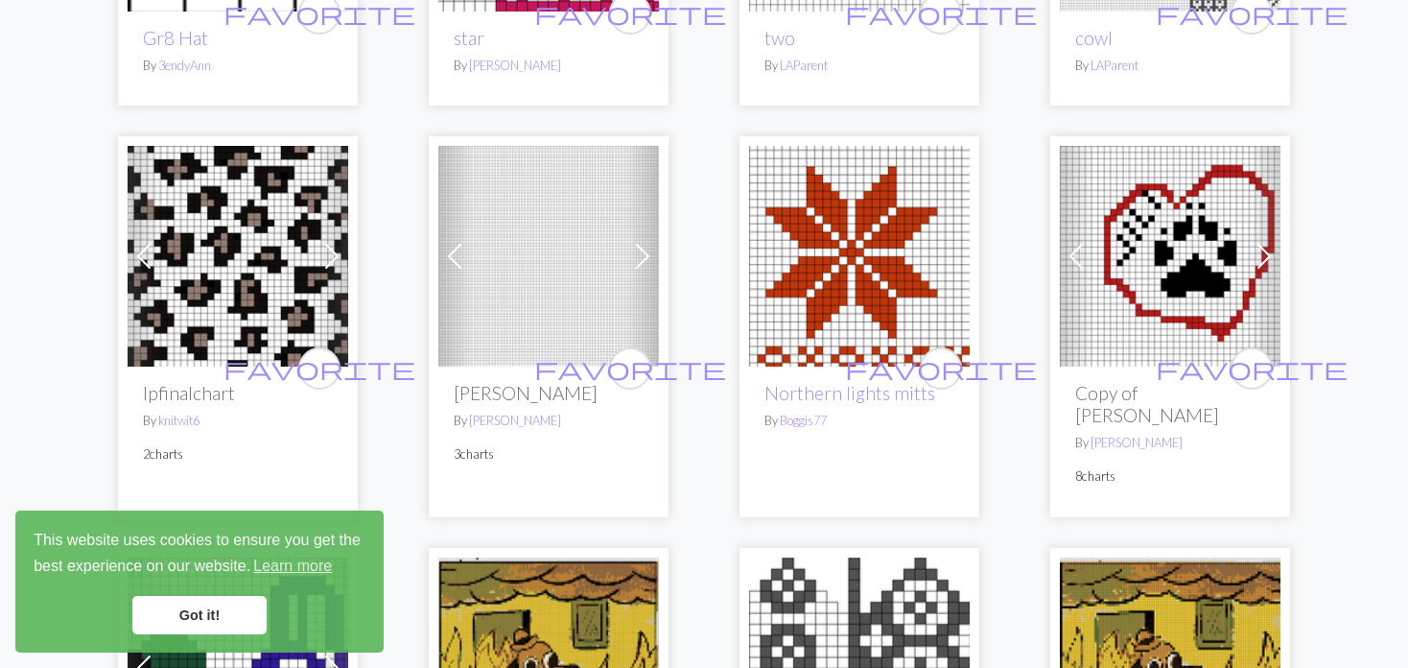
click at [630, 272] on link "Next" at bounding box center [643, 256] width 34 height 221
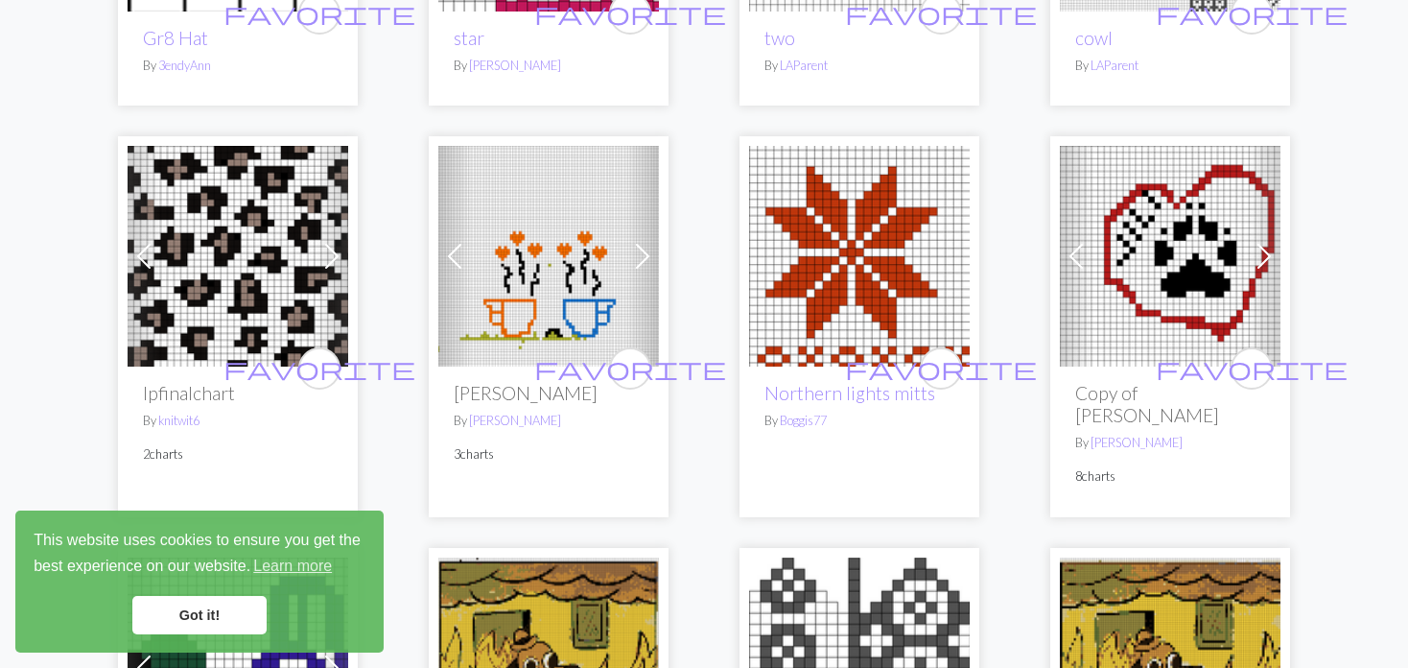
click at [630, 272] on link "Next" at bounding box center [643, 256] width 34 height 221
click at [632, 272] on link "Next" at bounding box center [643, 256] width 34 height 221
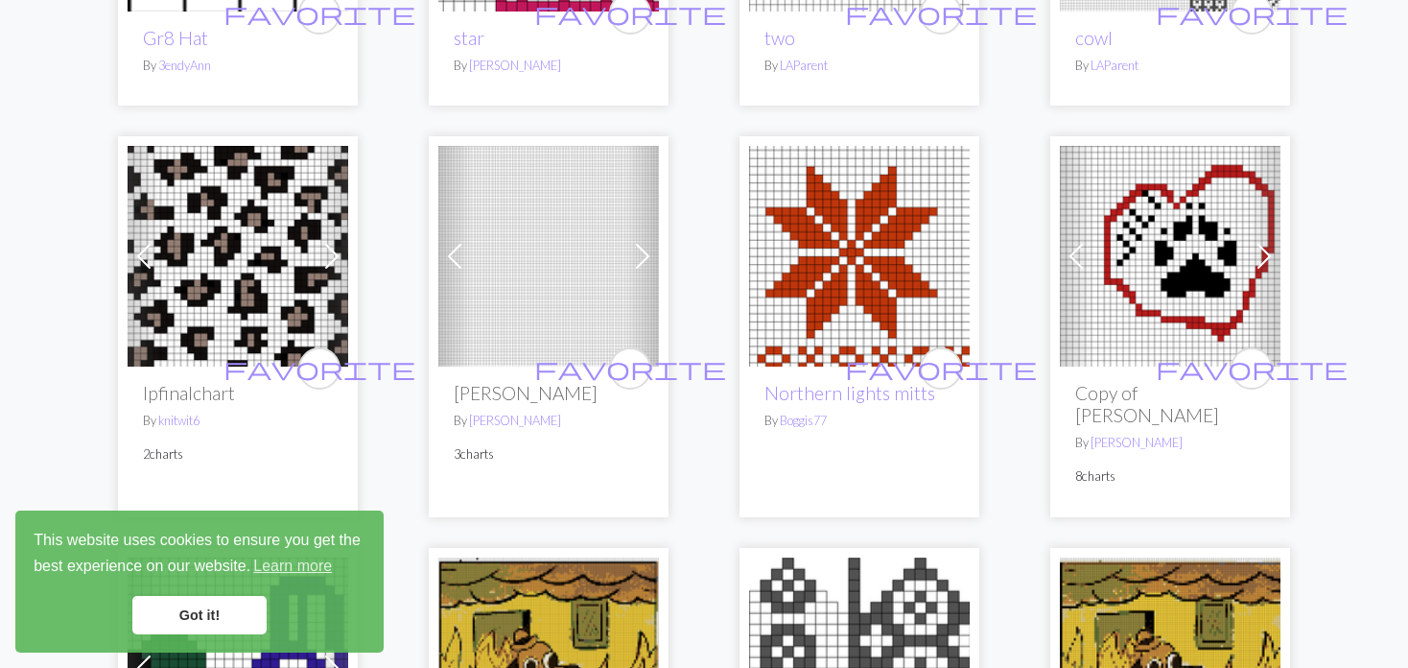
click at [632, 272] on link "Next" at bounding box center [643, 256] width 34 height 221
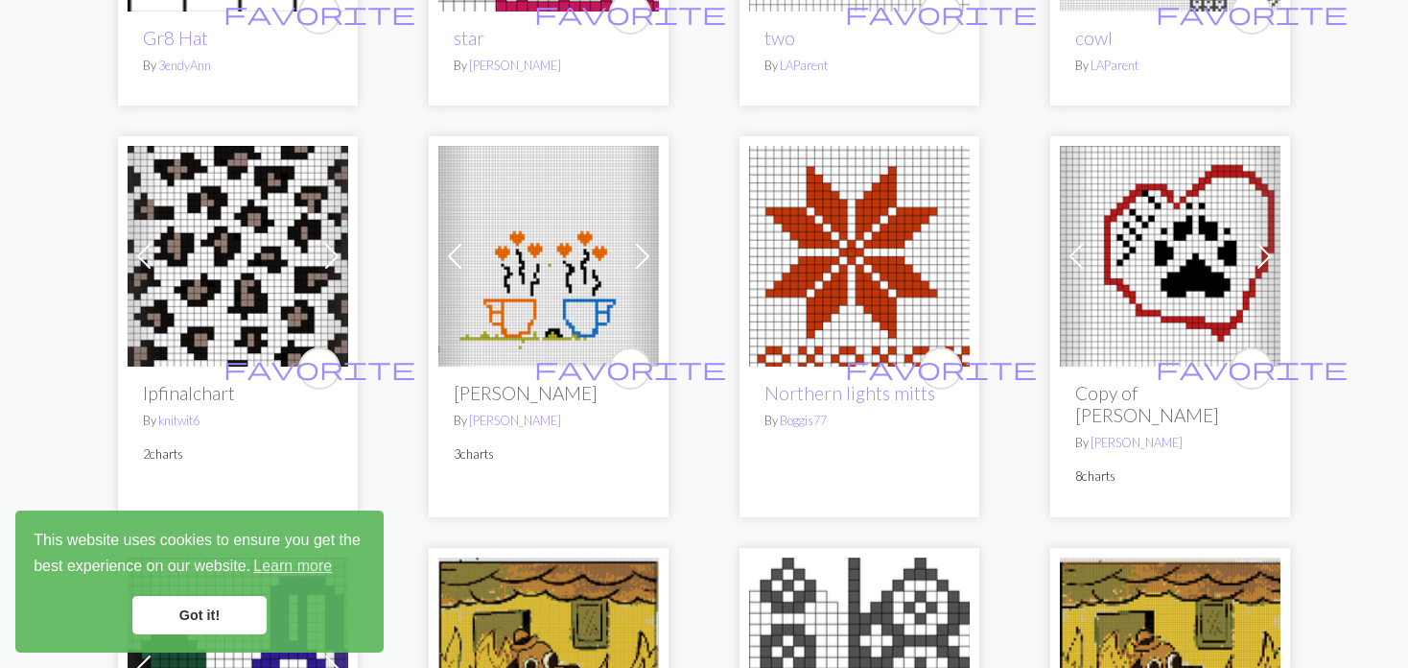
click at [633, 271] on span at bounding box center [642, 256] width 31 height 31
click at [1067, 266] on span at bounding box center [1076, 256] width 31 height 31
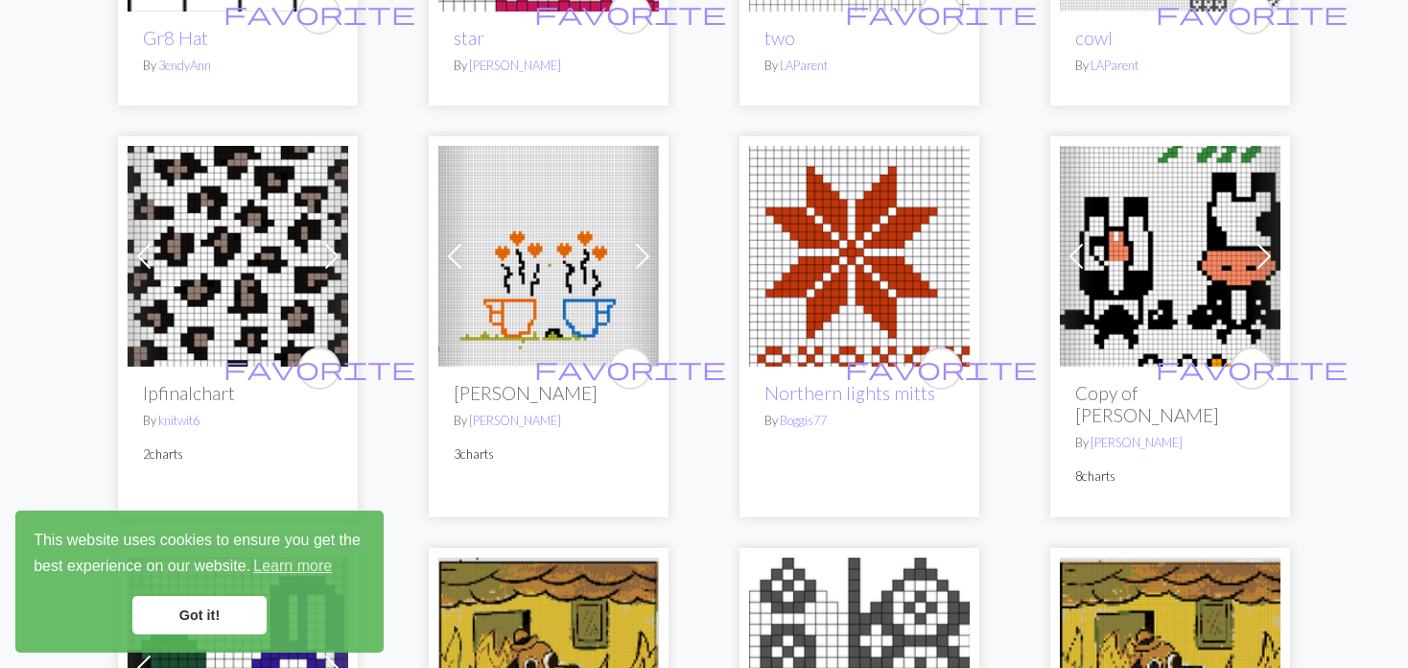
click at [1067, 266] on span at bounding box center [1076, 256] width 31 height 31
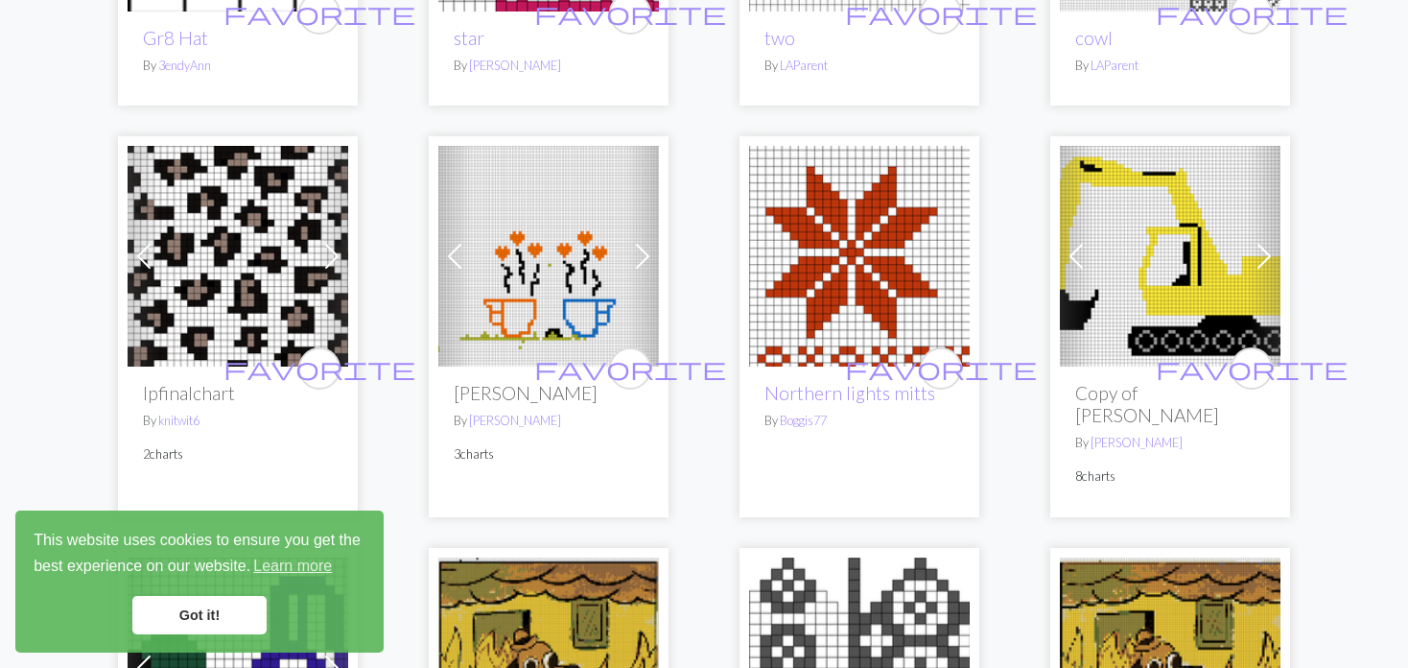
click at [1067, 266] on span at bounding box center [1076, 256] width 31 height 31
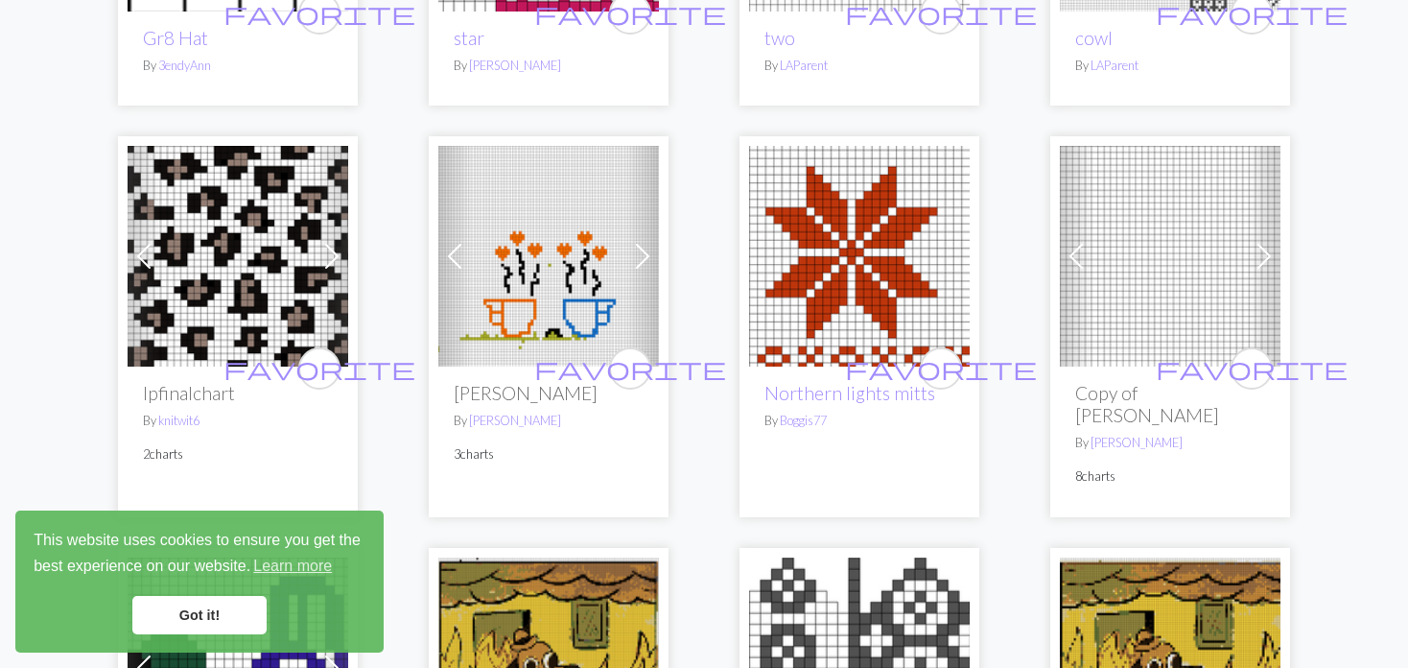
click at [1067, 266] on span at bounding box center [1076, 256] width 31 height 31
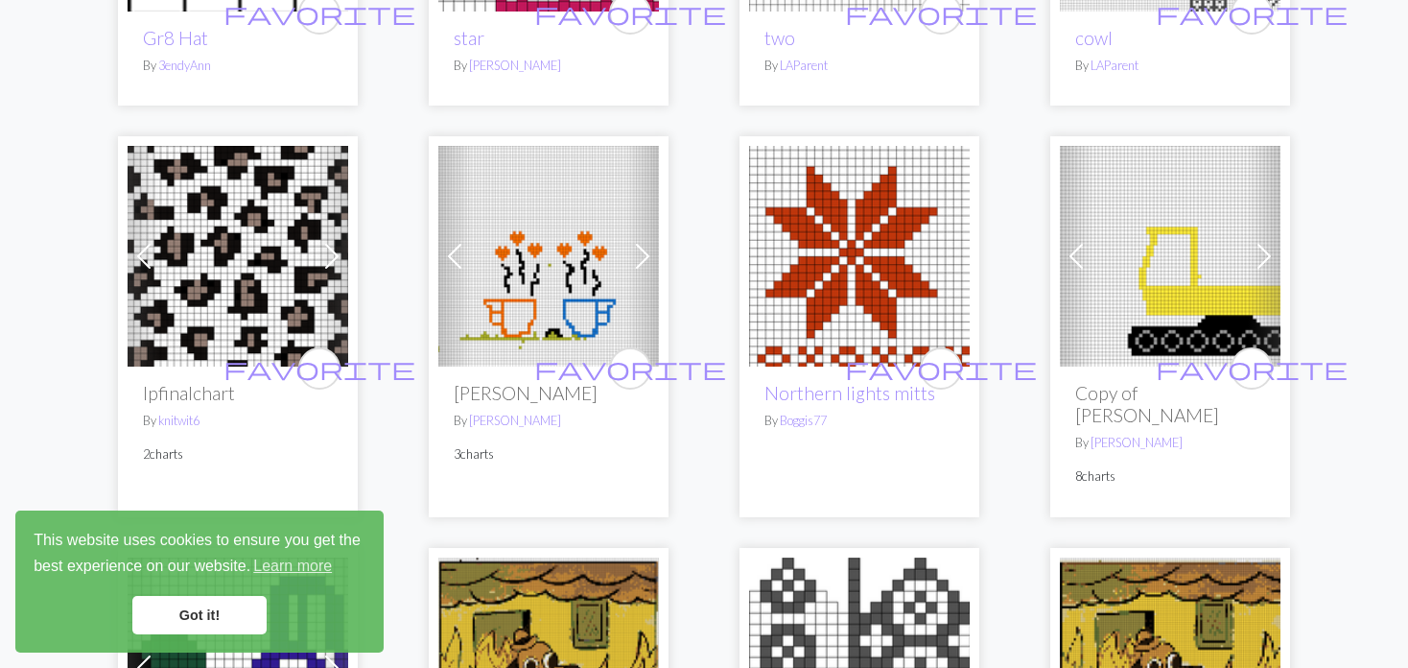
click at [1067, 266] on span at bounding box center [1076, 256] width 31 height 31
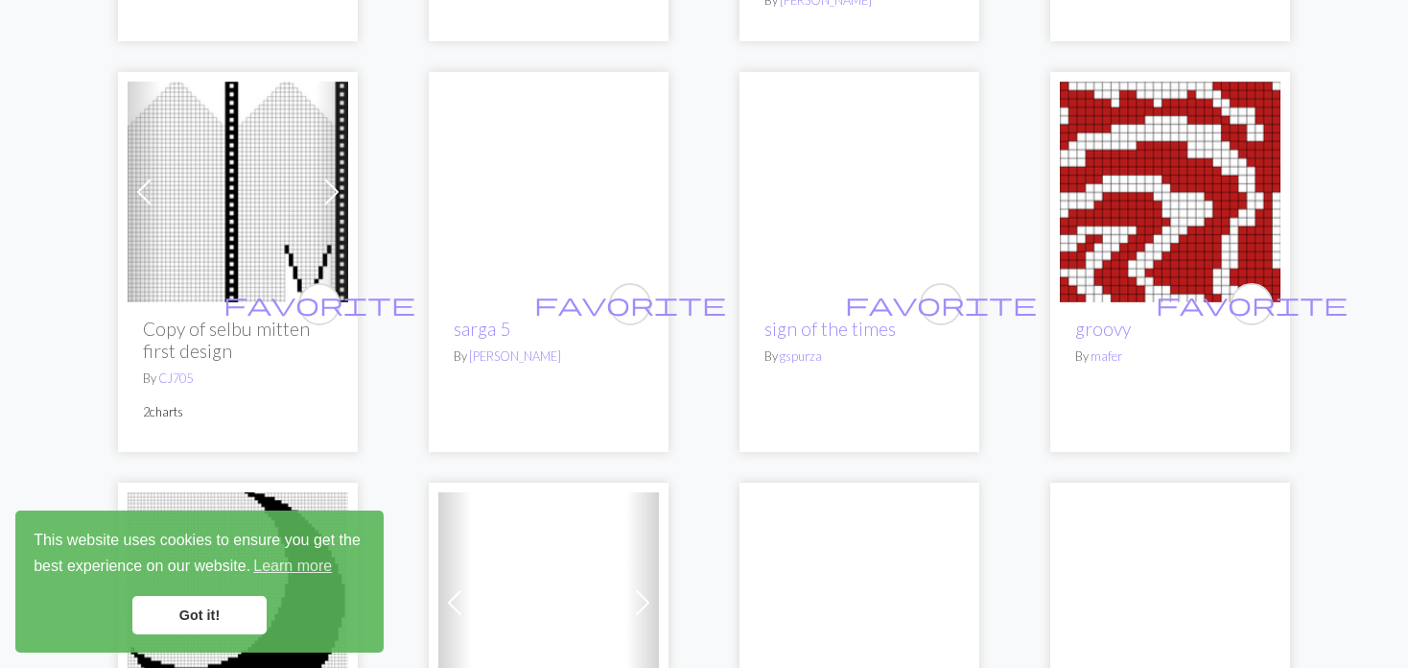
scroll to position [2878, 0]
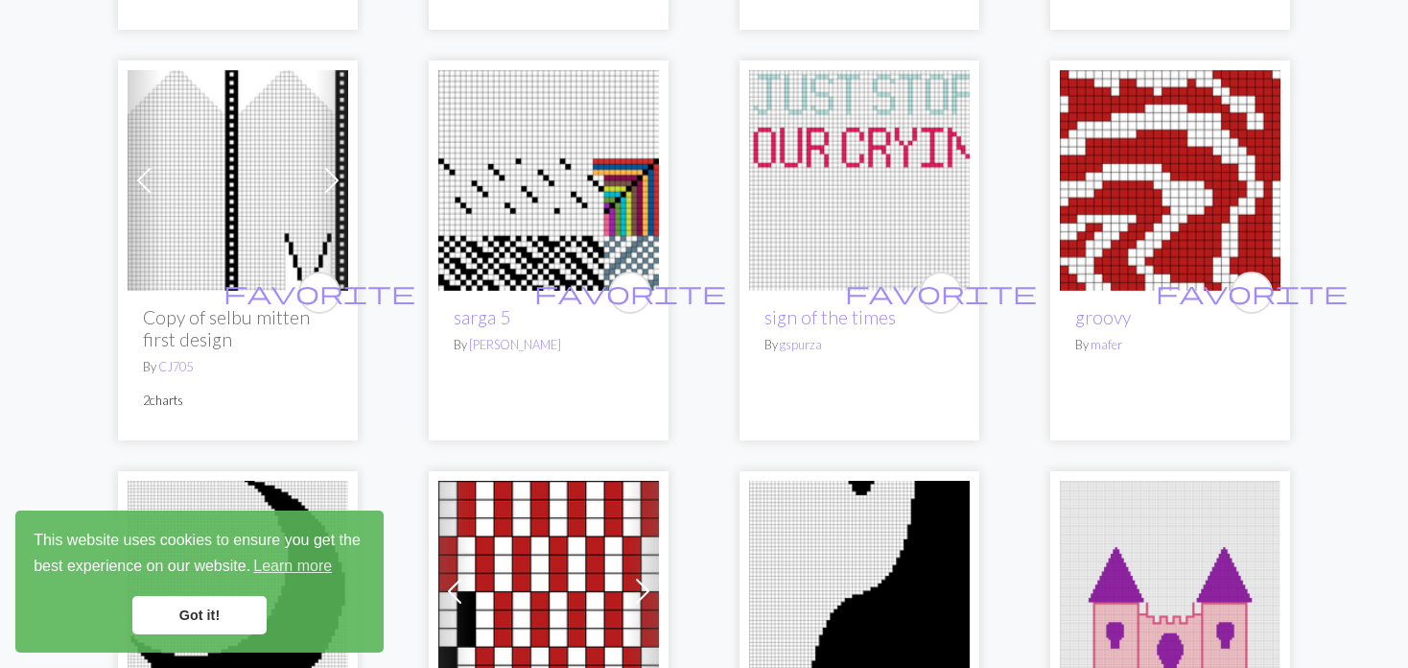
click at [142, 165] on span at bounding box center [144, 180] width 31 height 31
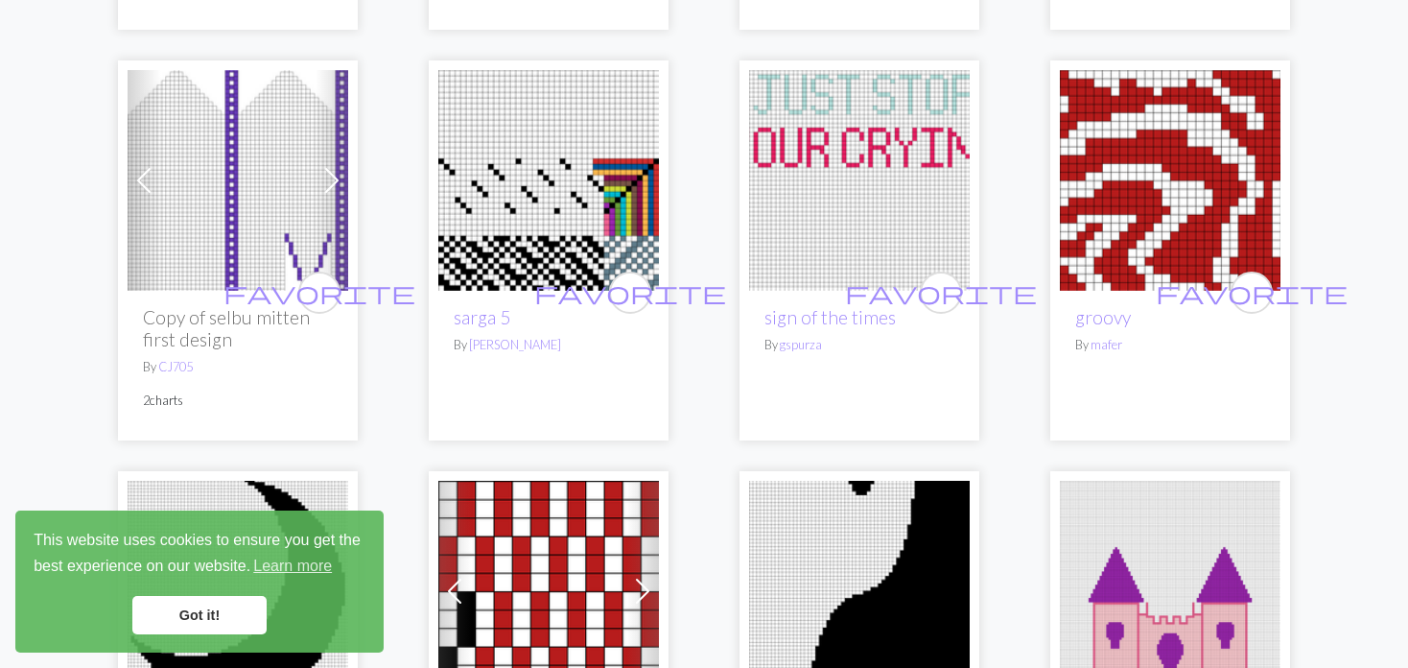
click at [142, 165] on span at bounding box center [144, 180] width 31 height 31
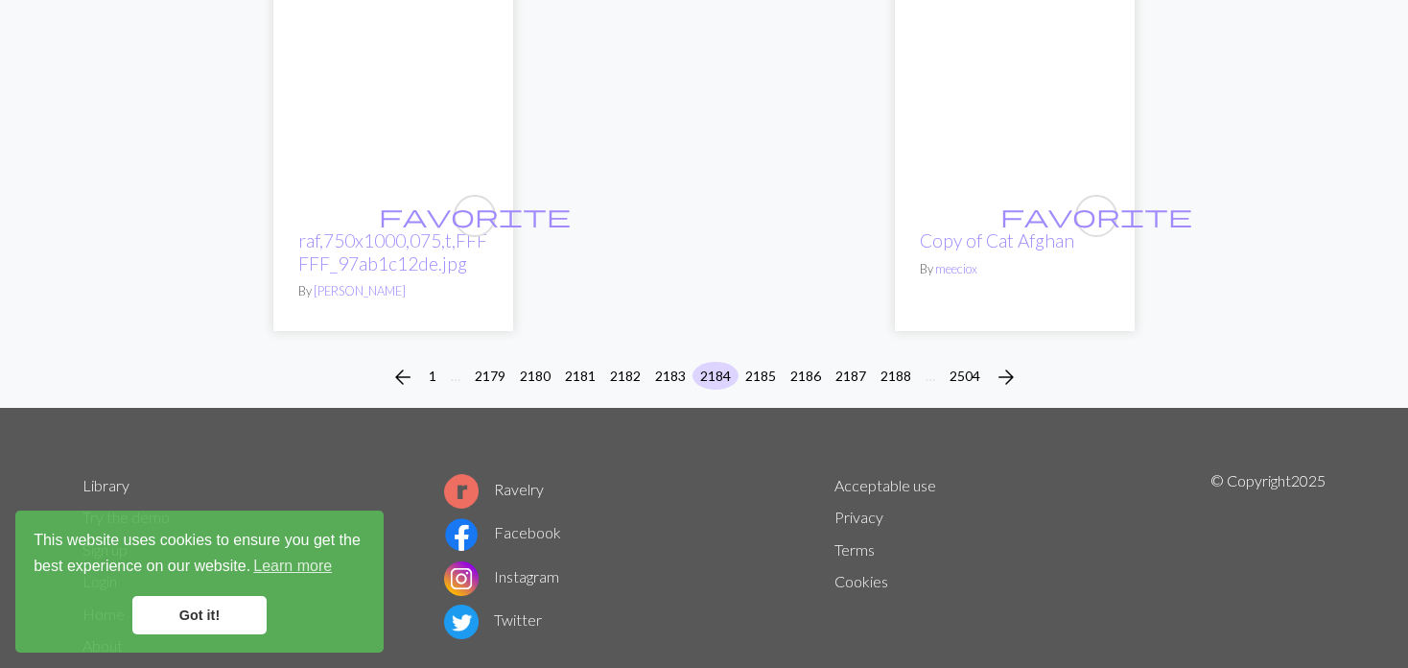
scroll to position [5020, 0]
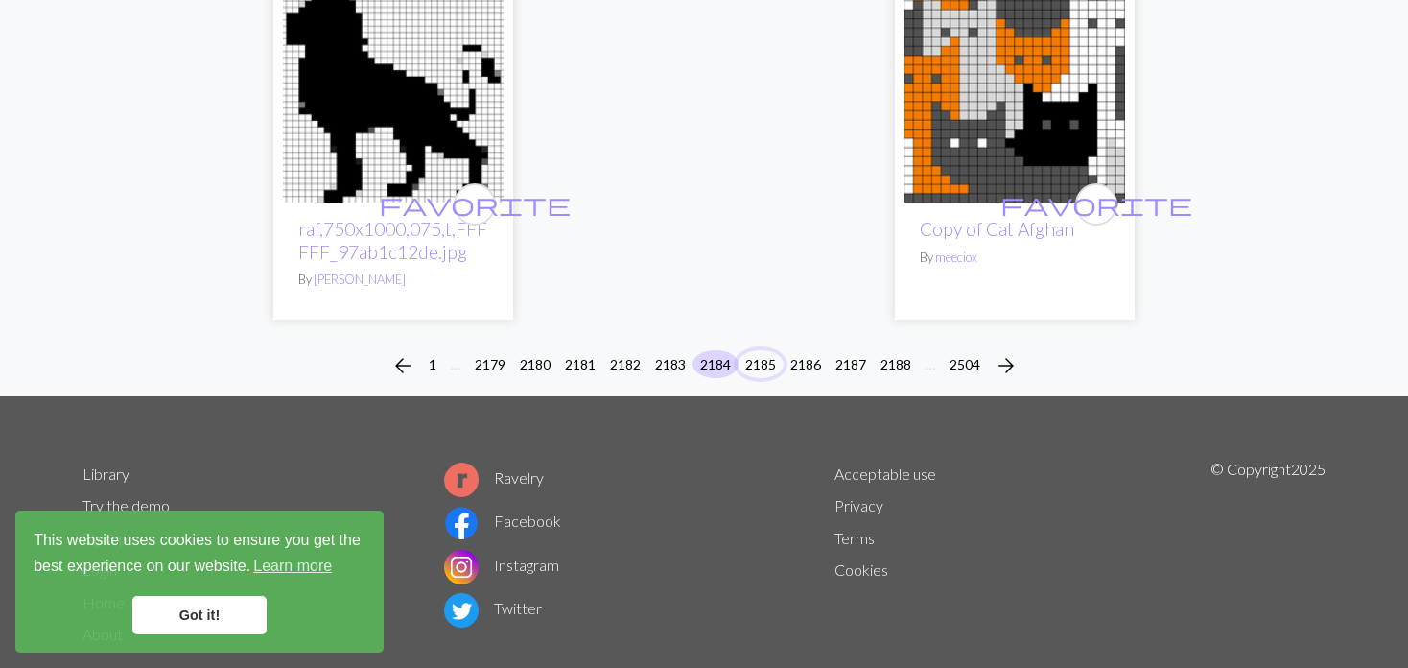
click at [754, 350] on button "2185" at bounding box center [761, 364] width 46 height 28
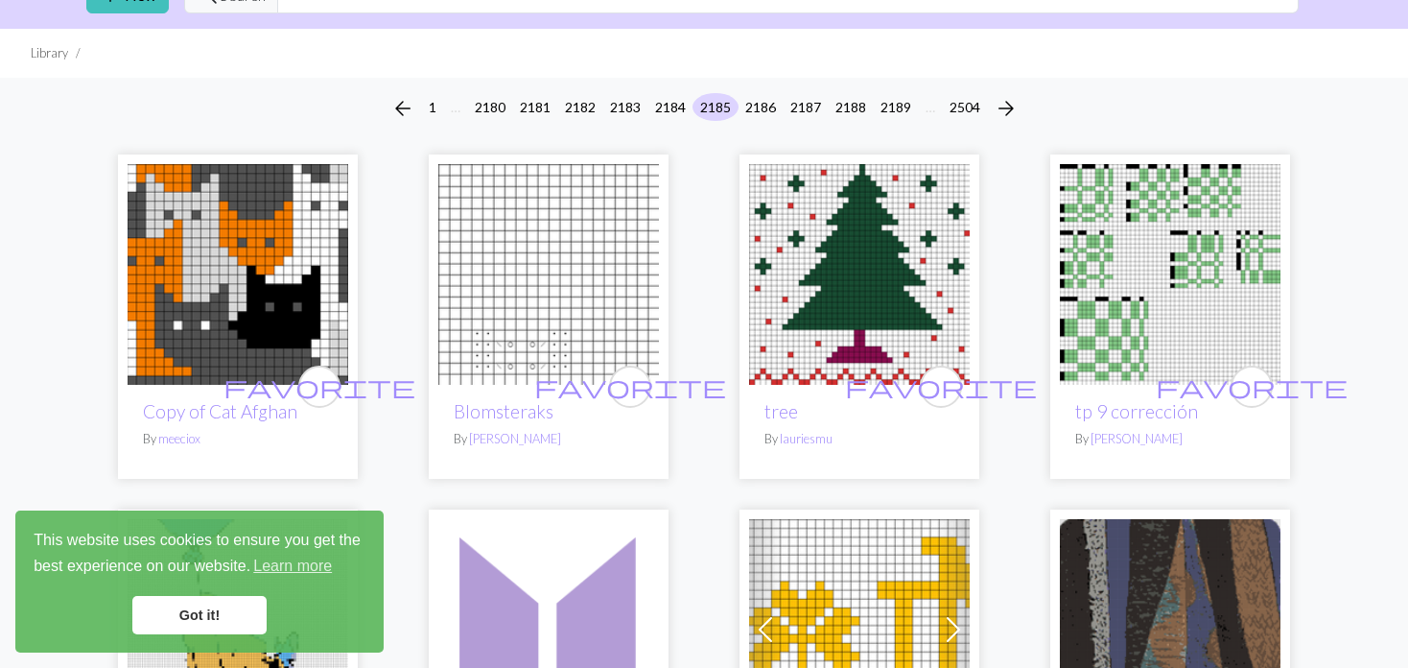
scroll to position [192, 0]
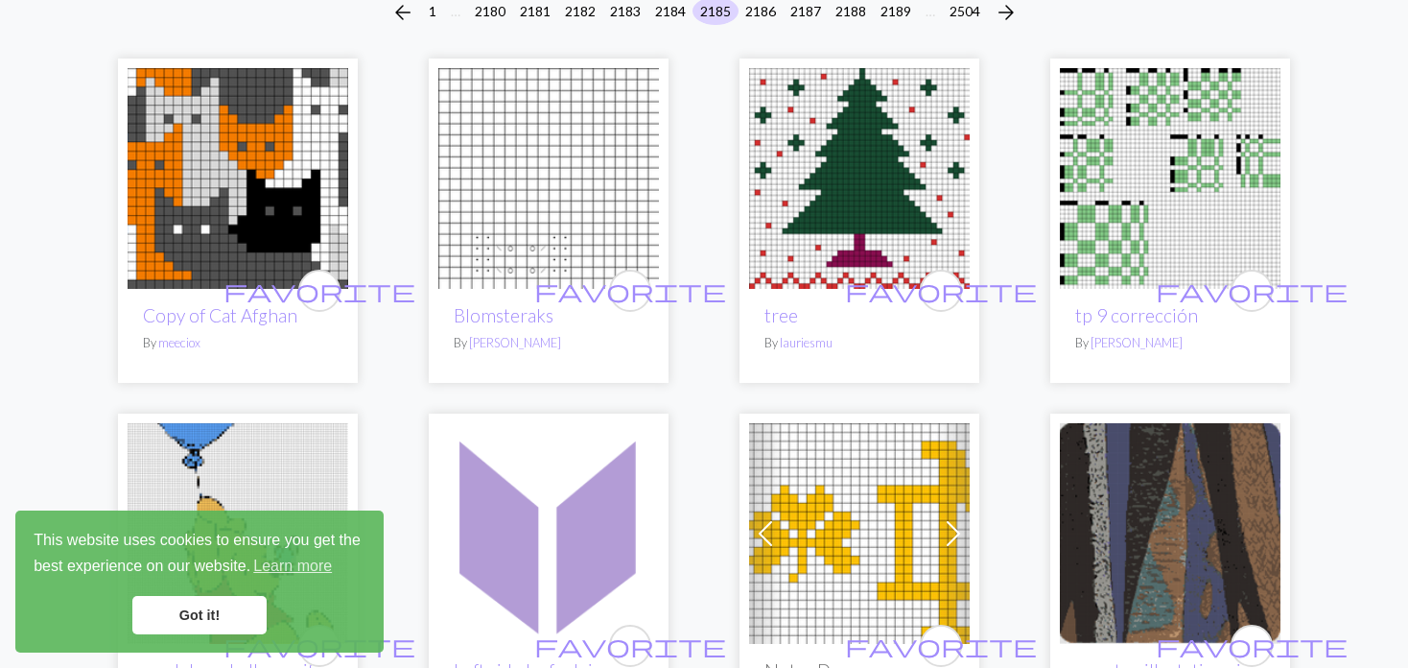
click at [843, 215] on img at bounding box center [859, 178] width 221 height 221
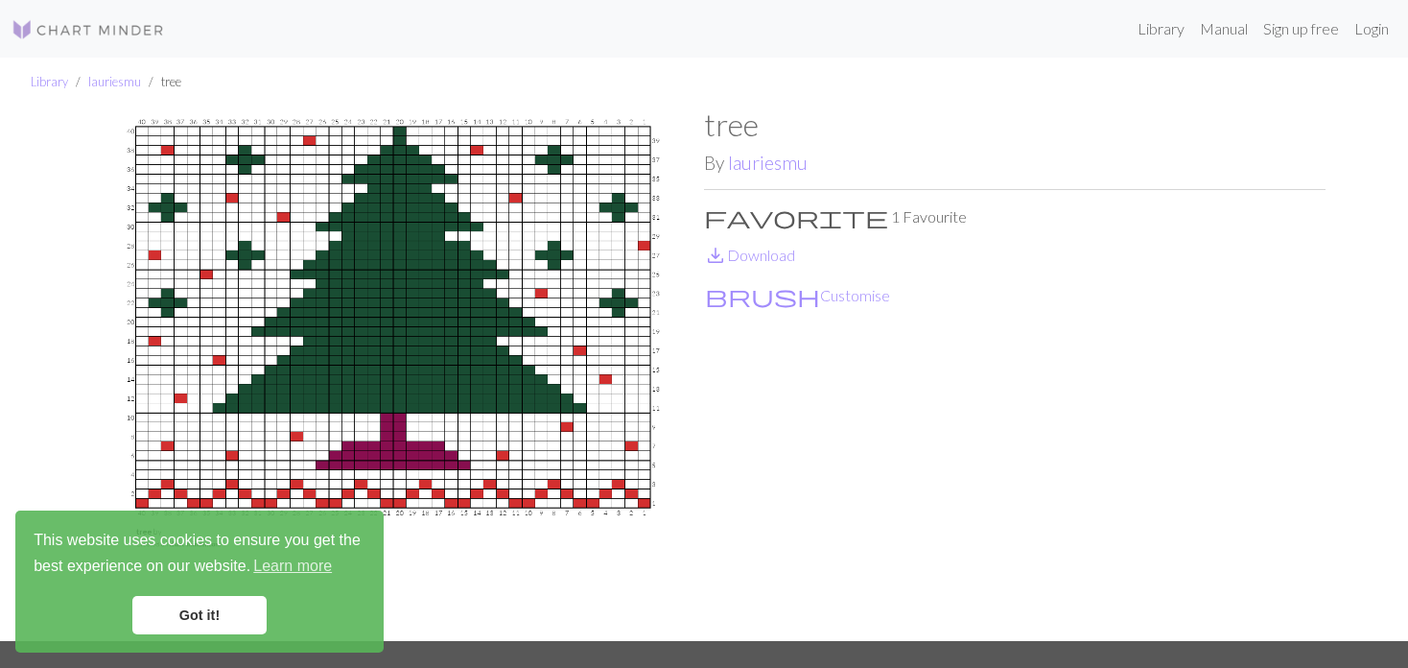
scroll to position [96, 0]
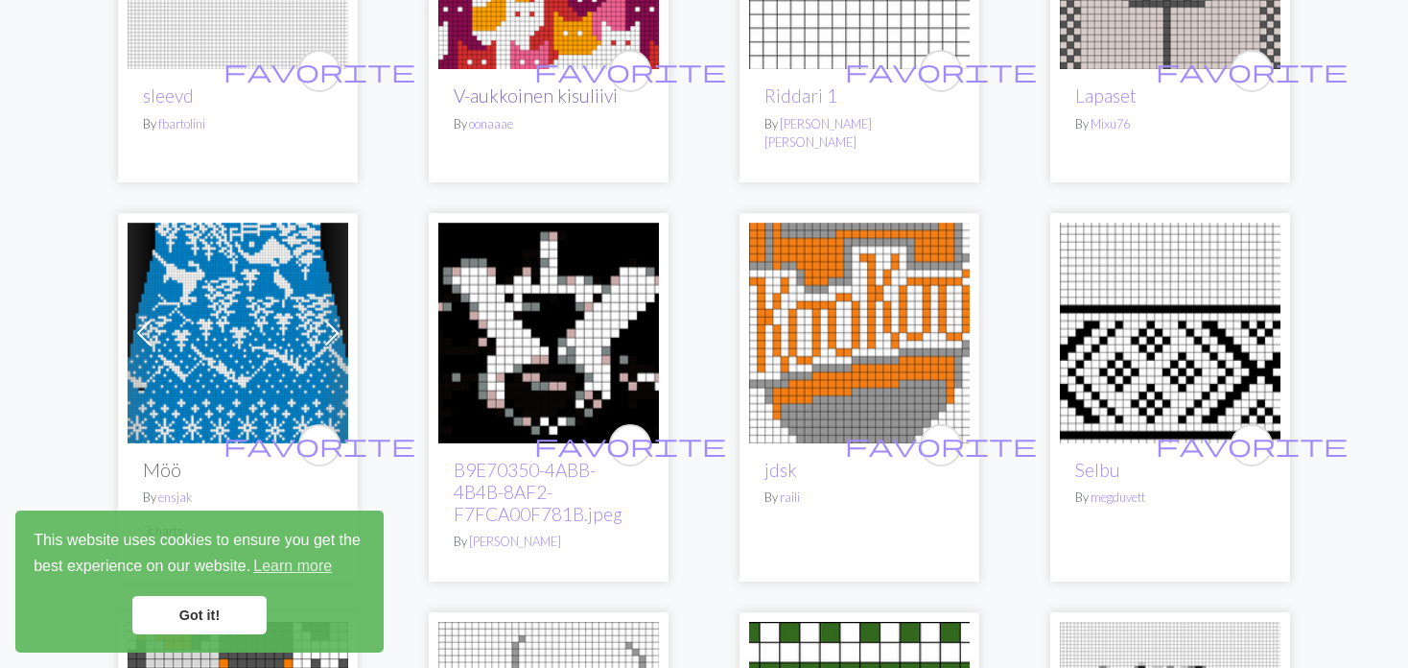
scroll to position [3262, 0]
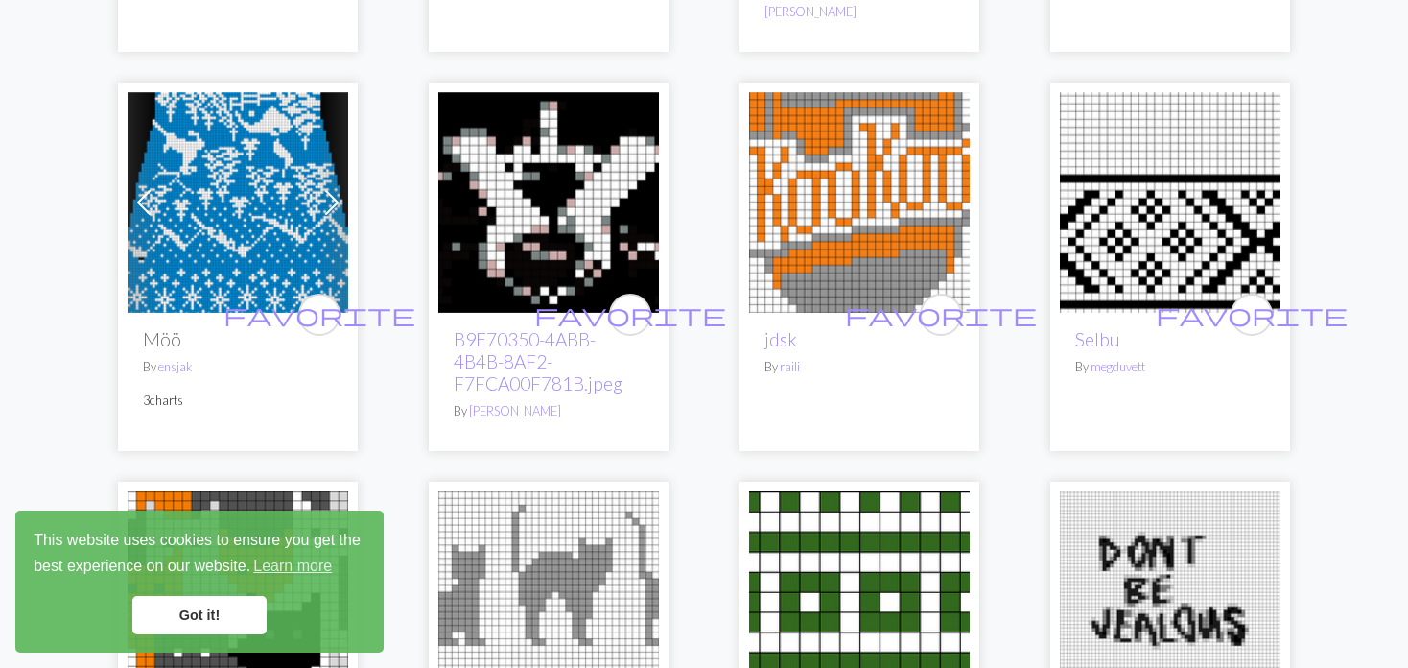
click at [222, 171] on img at bounding box center [238, 202] width 221 height 221
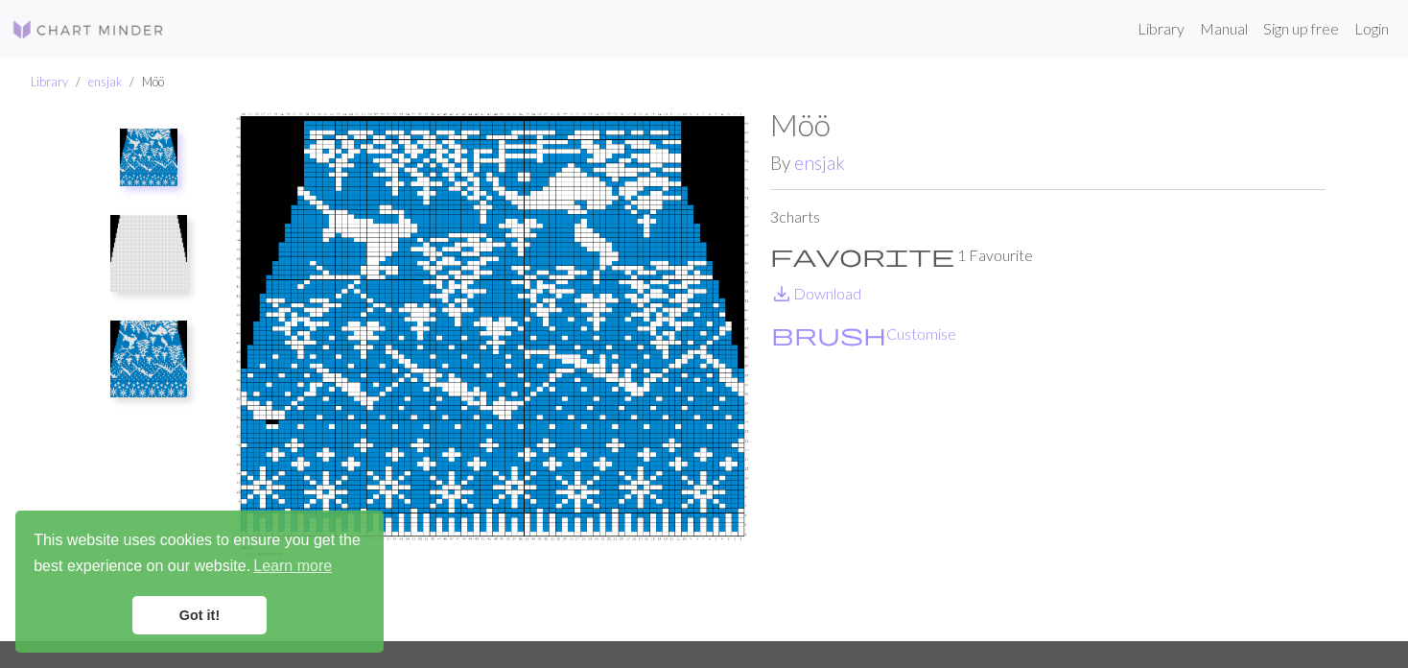
click at [160, 324] on img at bounding box center [148, 358] width 77 height 77
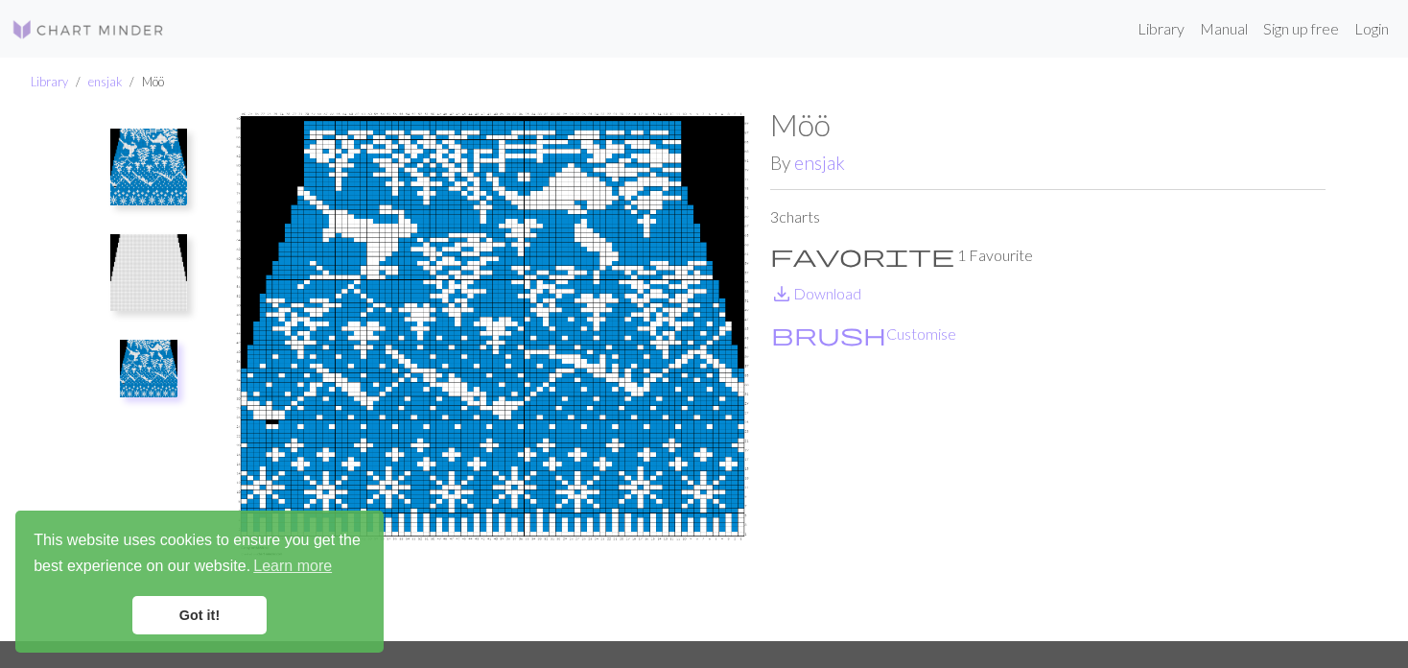
click at [153, 343] on img at bounding box center [149, 369] width 58 height 58
click at [154, 362] on img at bounding box center [149, 369] width 58 height 58
click at [175, 188] on img at bounding box center [148, 167] width 77 height 77
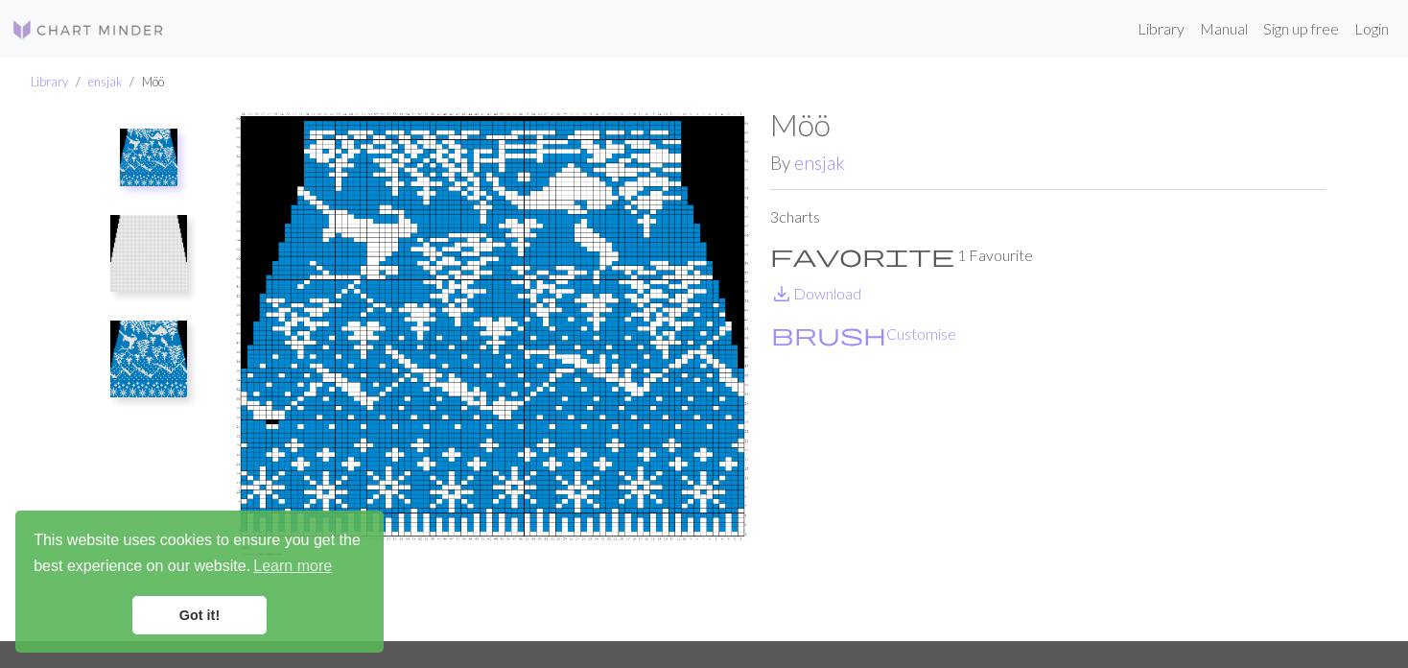
click at [174, 281] on img at bounding box center [148, 253] width 77 height 77
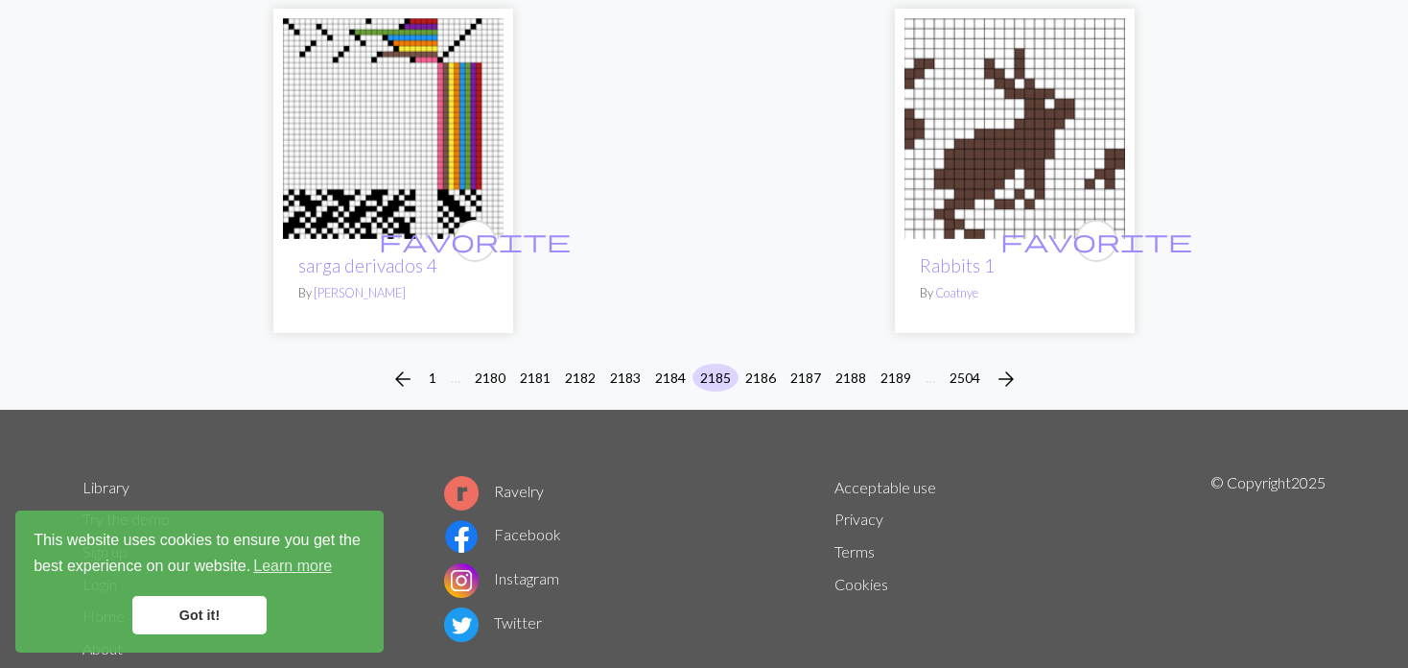
scroll to position [4852, 0]
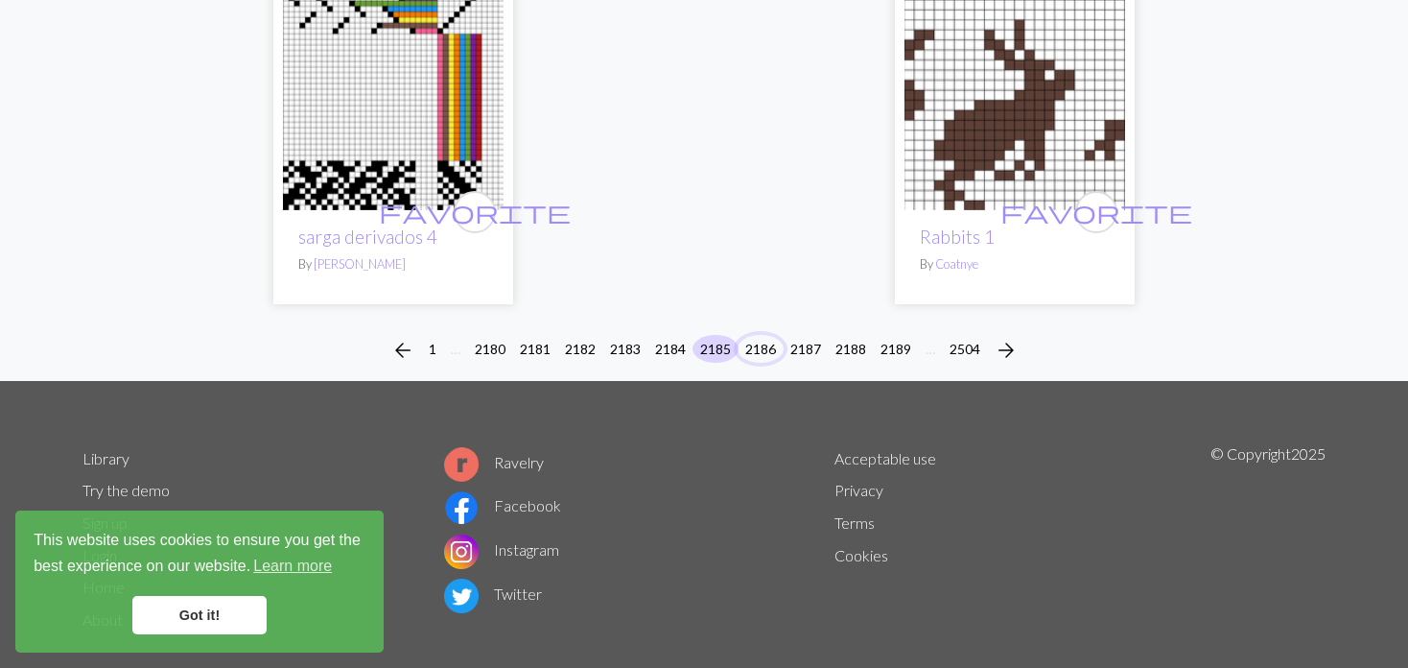
click at [767, 335] on button "2186" at bounding box center [761, 349] width 46 height 28
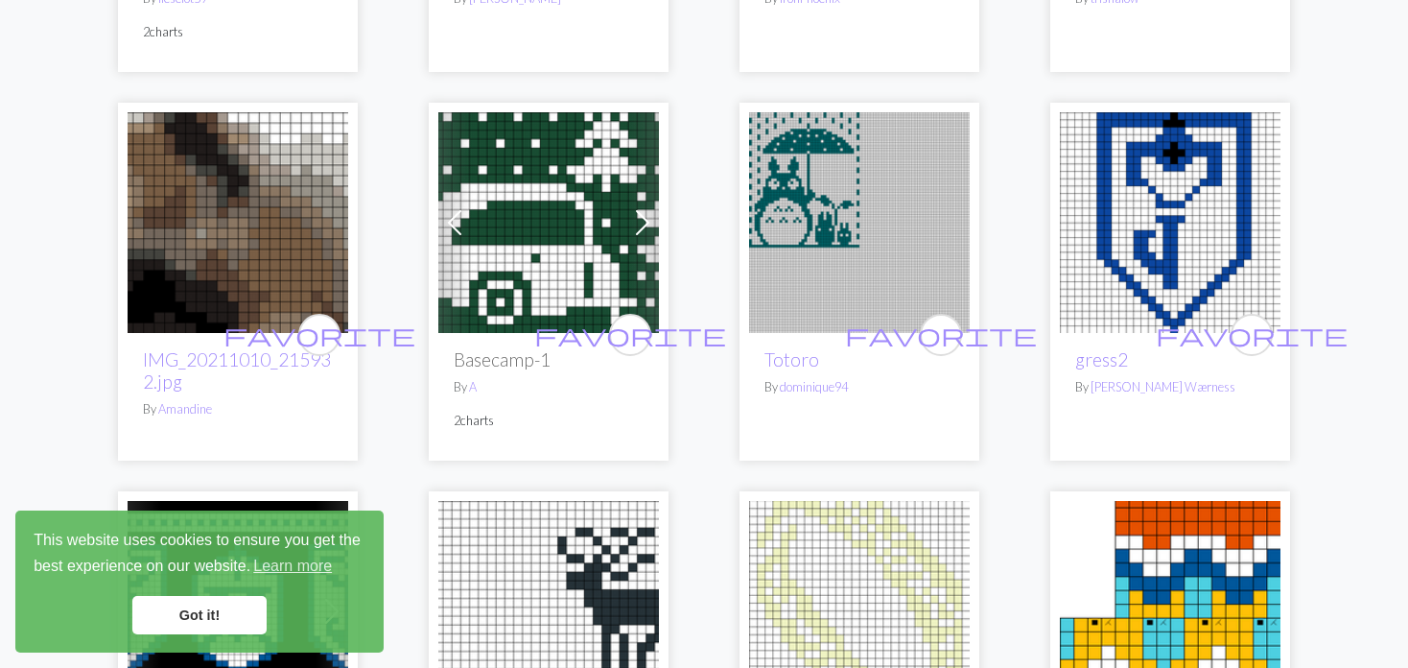
scroll to position [959, 0]
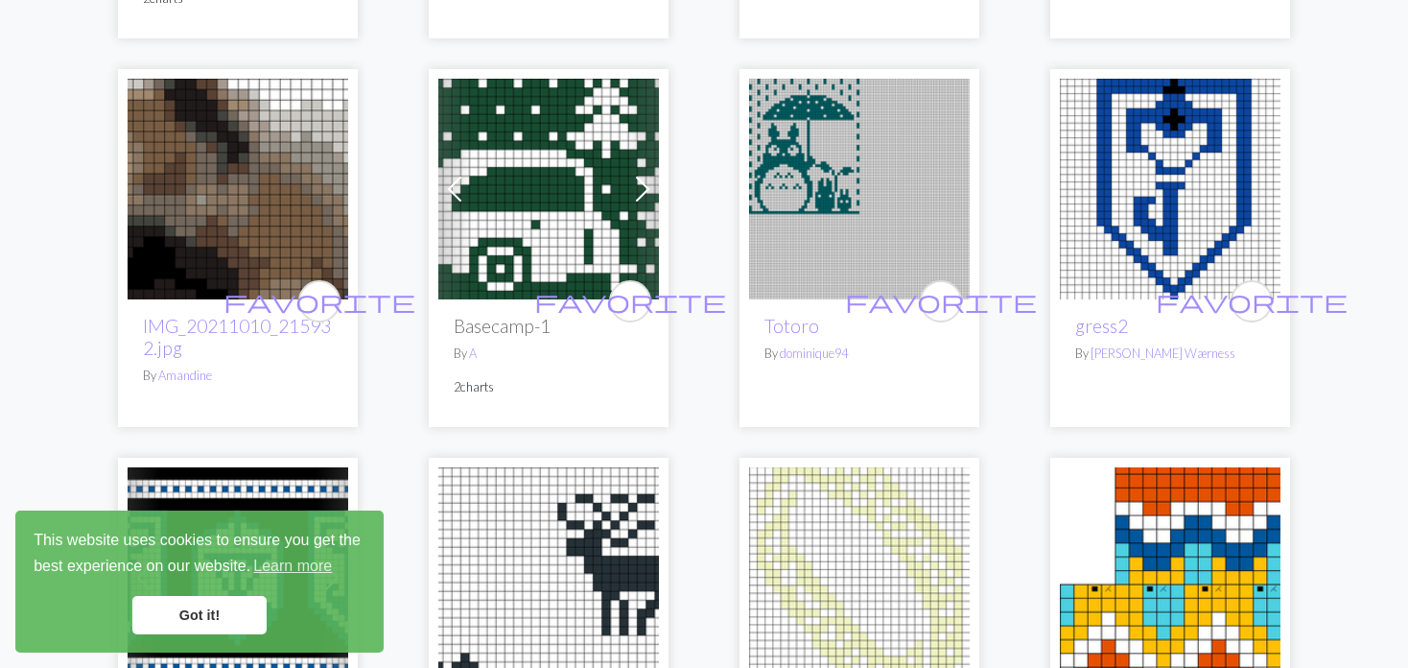
click at [573, 190] on img at bounding box center [548, 189] width 221 height 221
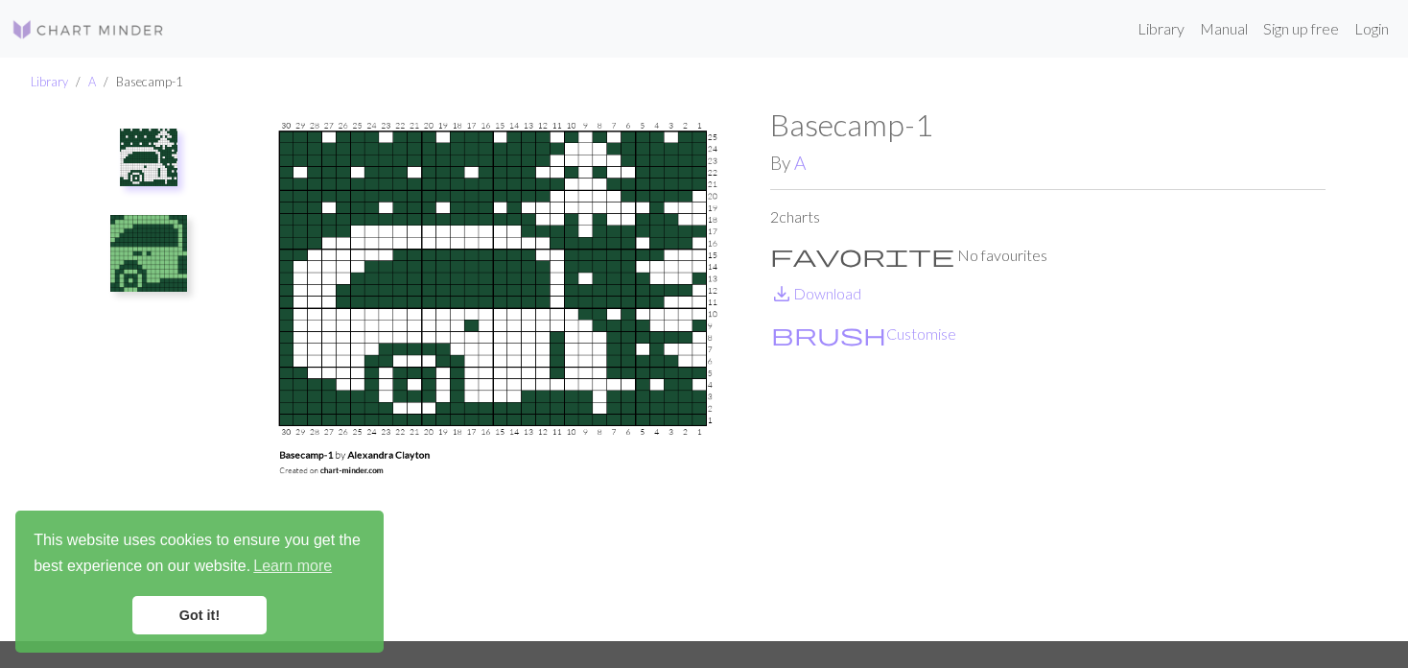
click at [114, 225] on img at bounding box center [148, 253] width 77 height 77
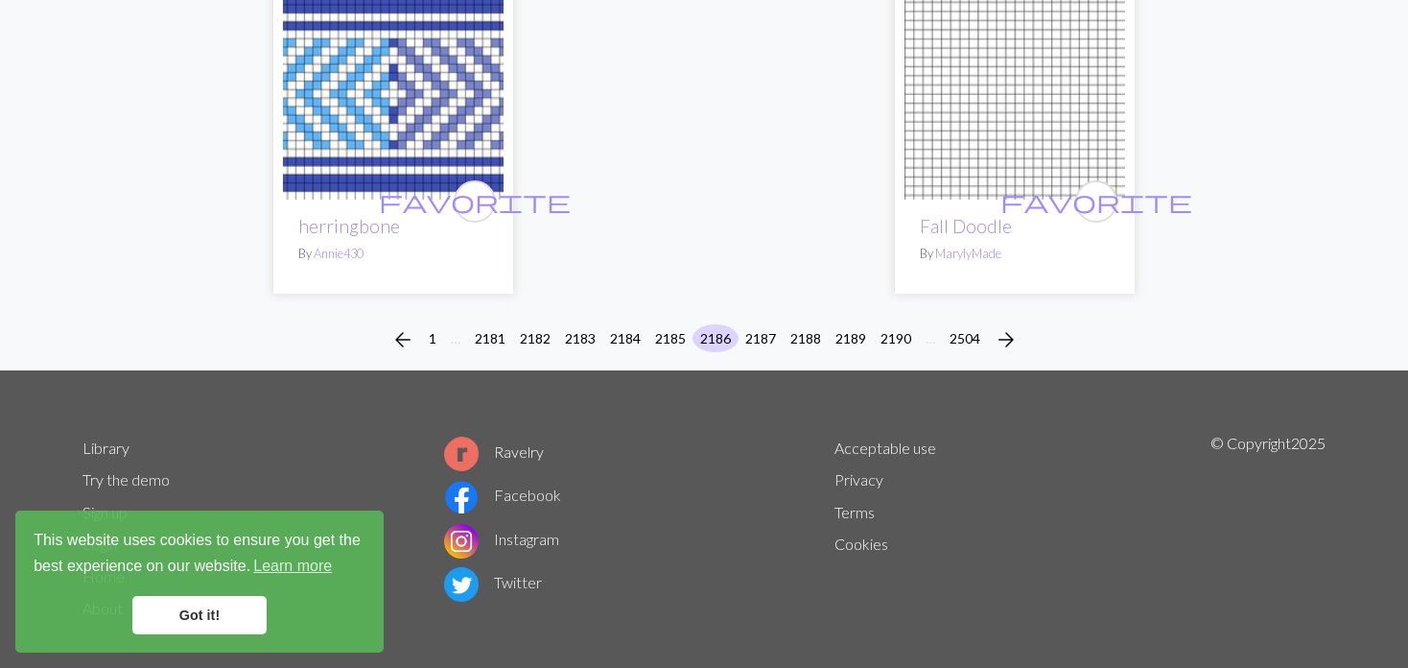
scroll to position [4953, 0]
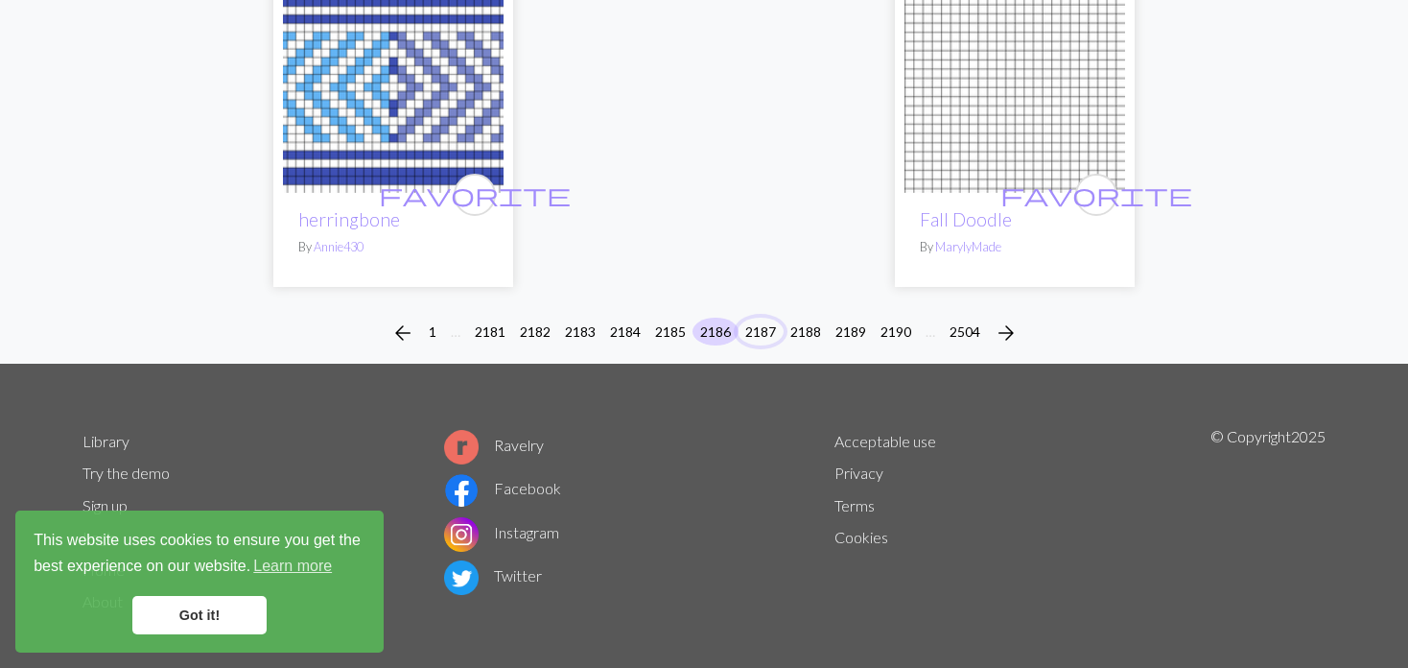
click at [768, 318] on button "2187" at bounding box center [761, 332] width 46 height 28
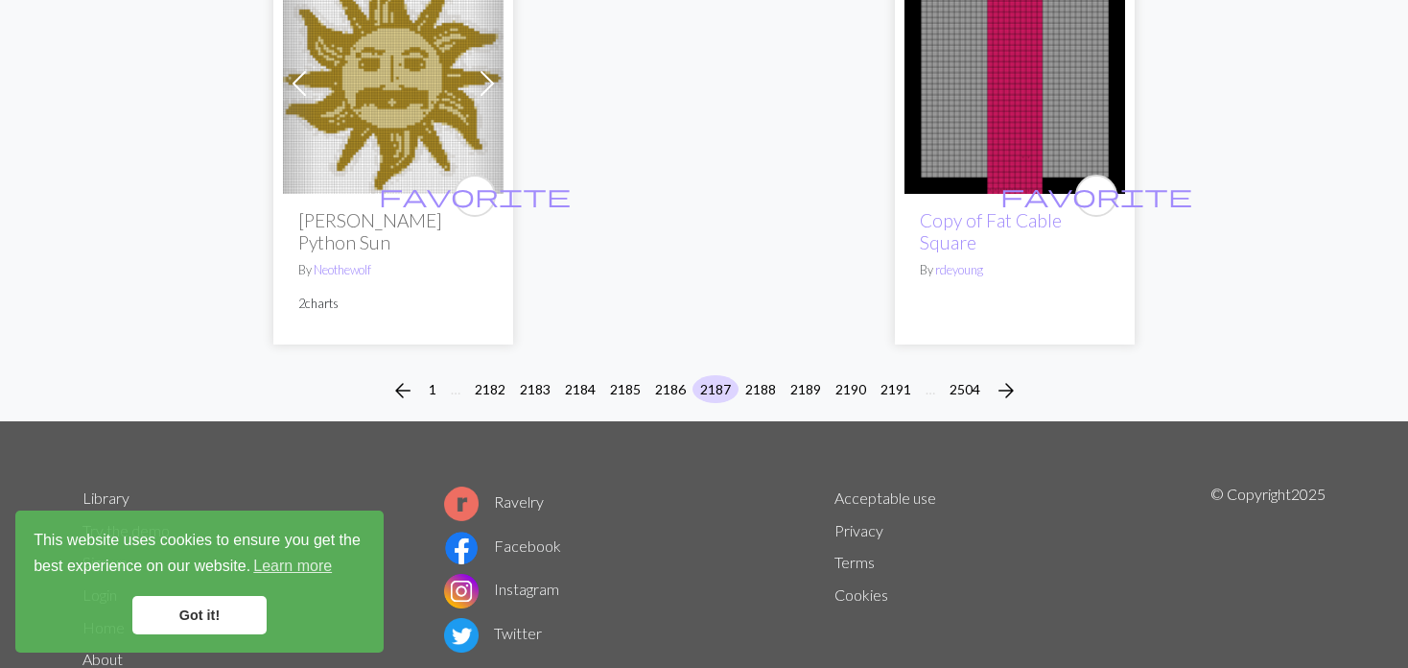
scroll to position [4942, 0]
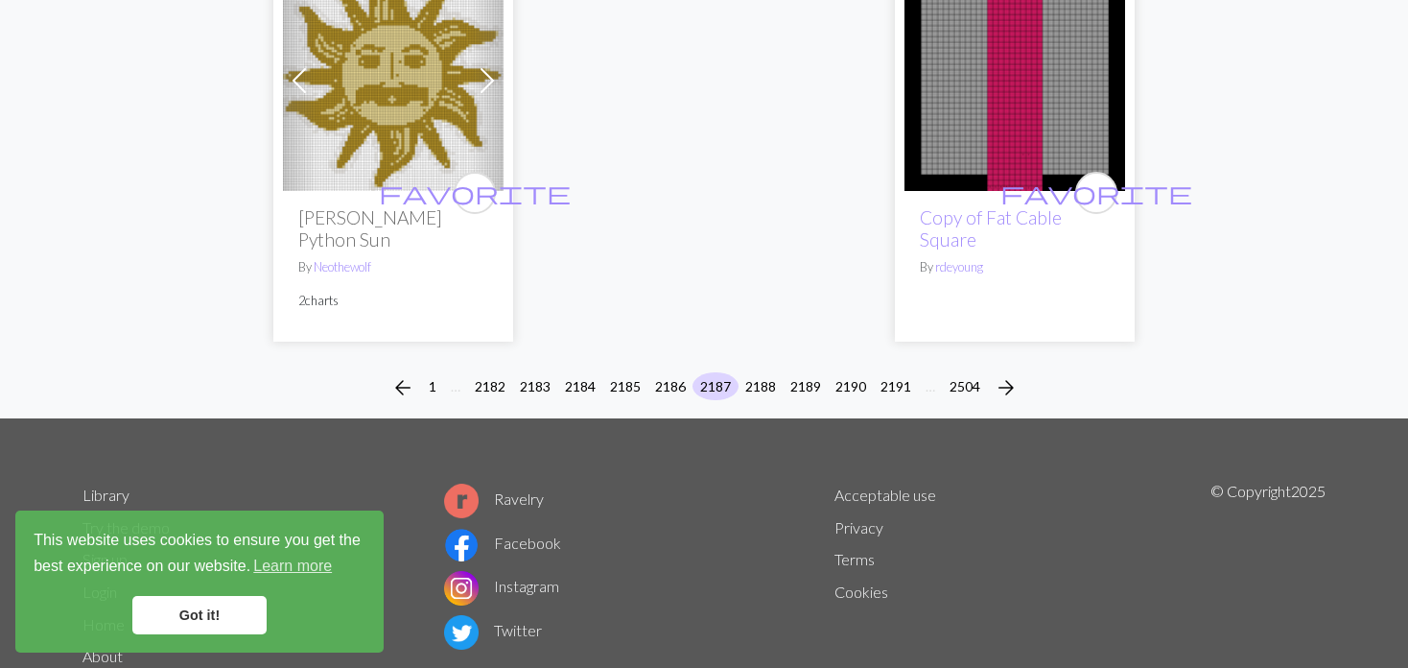
click at [768, 357] on div "arrow_back 1 … 2182 2183 2184 2185 2186 2187 2188 2189 2190 2191 … 2504 arrow_f…" at bounding box center [704, 387] width 1408 height 61
click at [757, 372] on button "2188" at bounding box center [761, 386] width 46 height 28
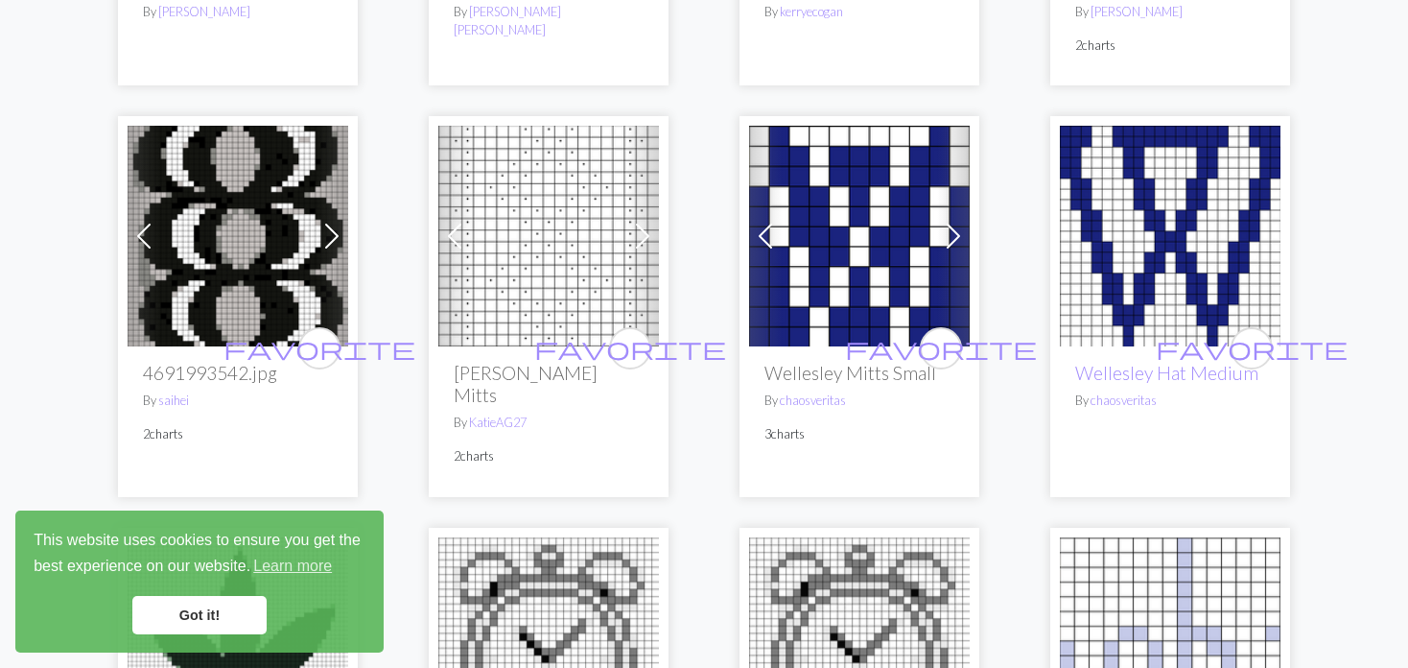
scroll to position [1247, 0]
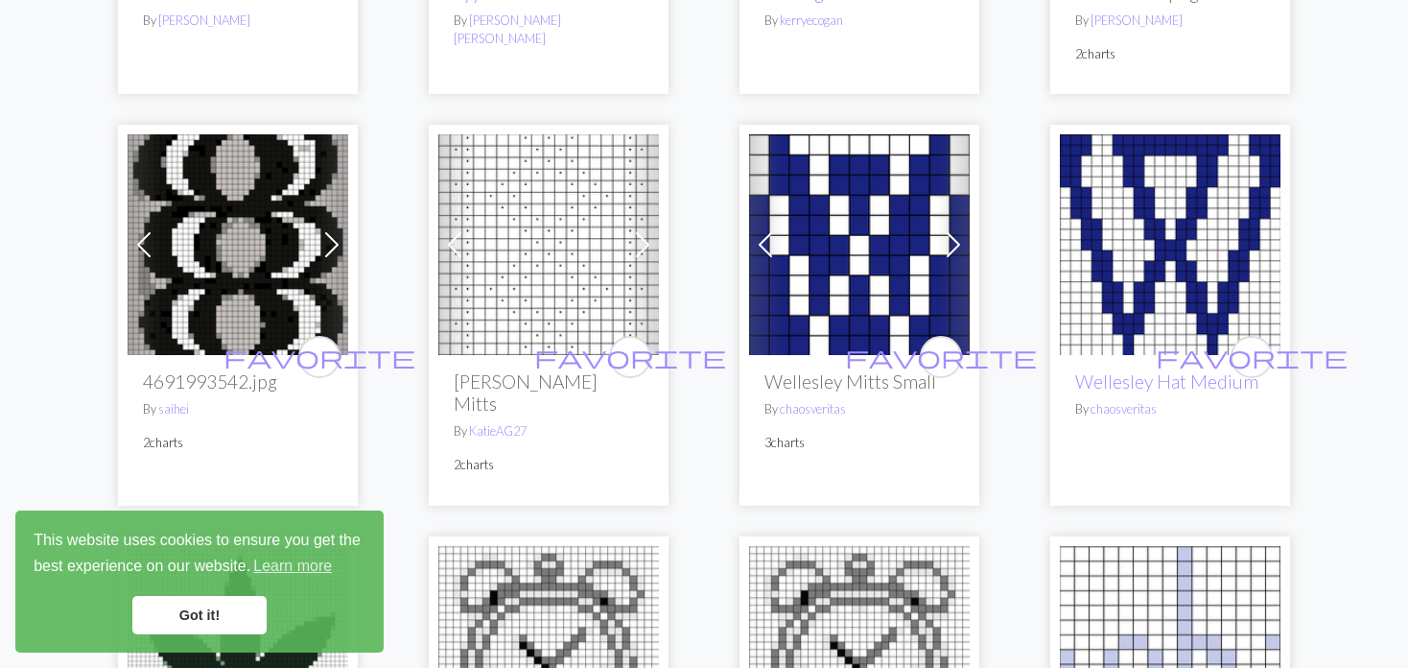
click at [475, 243] on img at bounding box center [548, 244] width 221 height 221
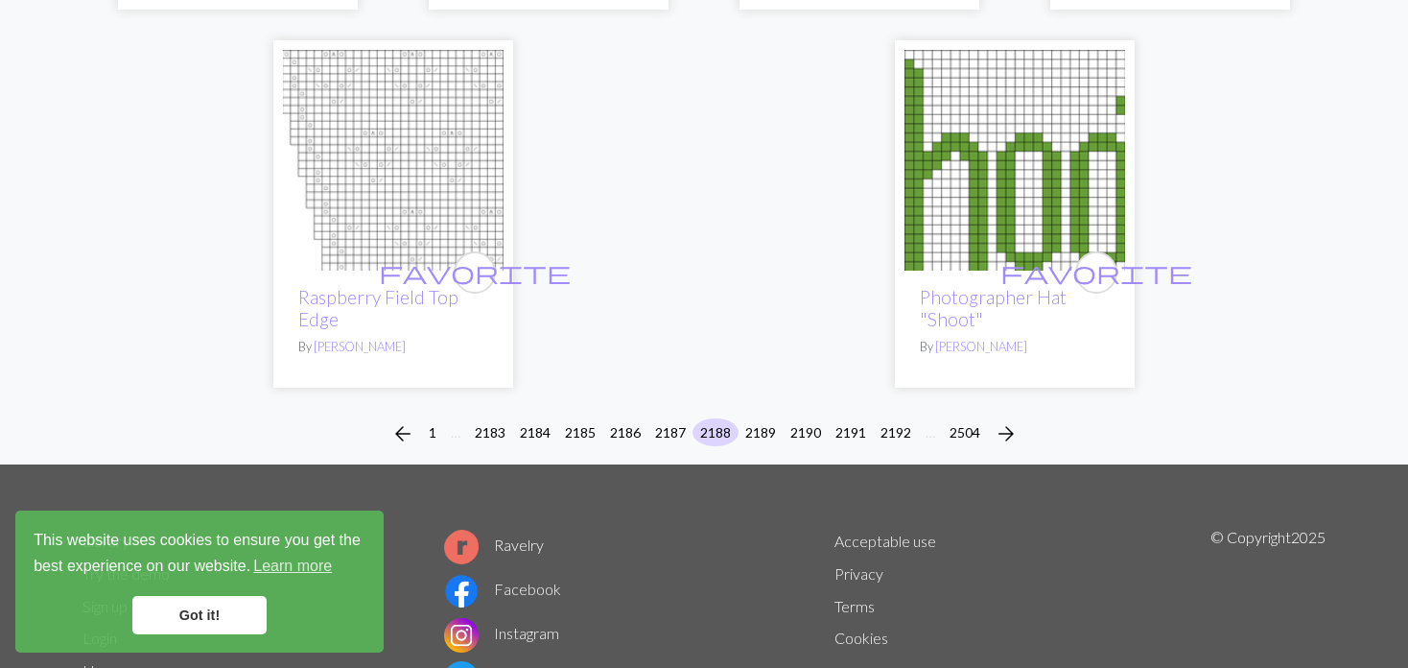
scroll to position [4953, 0]
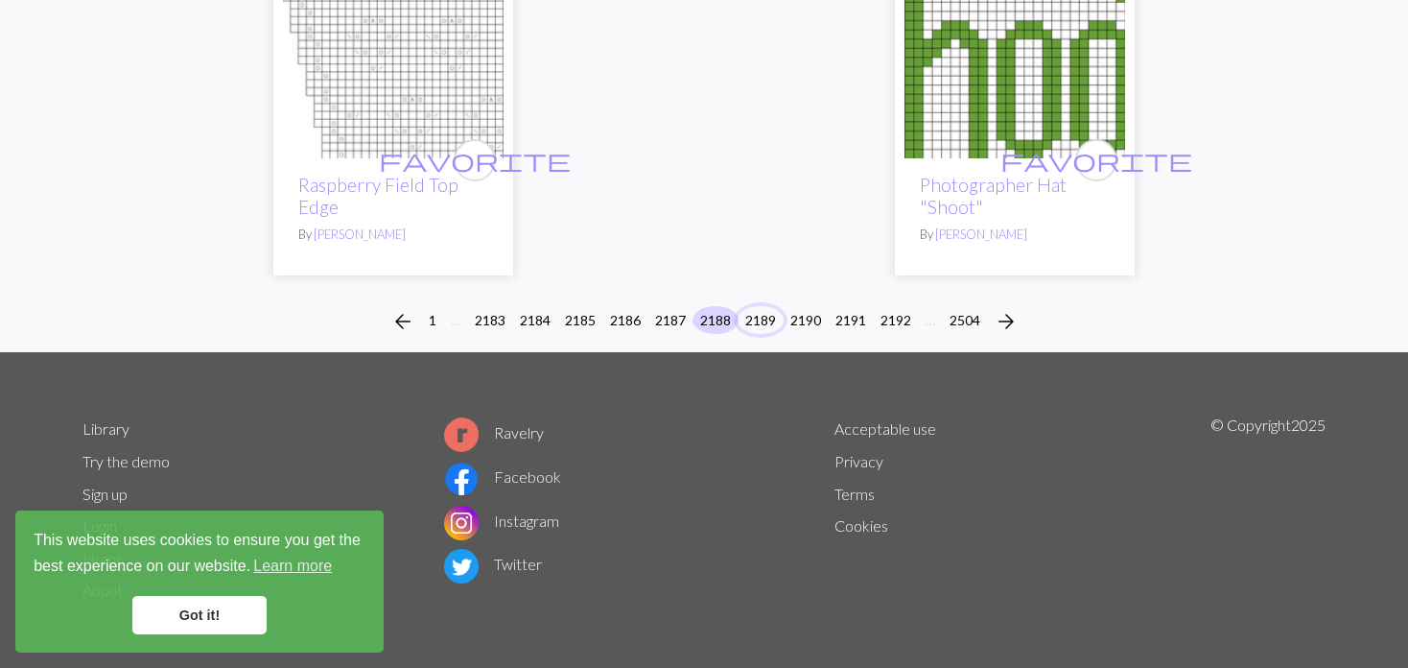
click at [758, 319] on button "2189" at bounding box center [761, 320] width 46 height 28
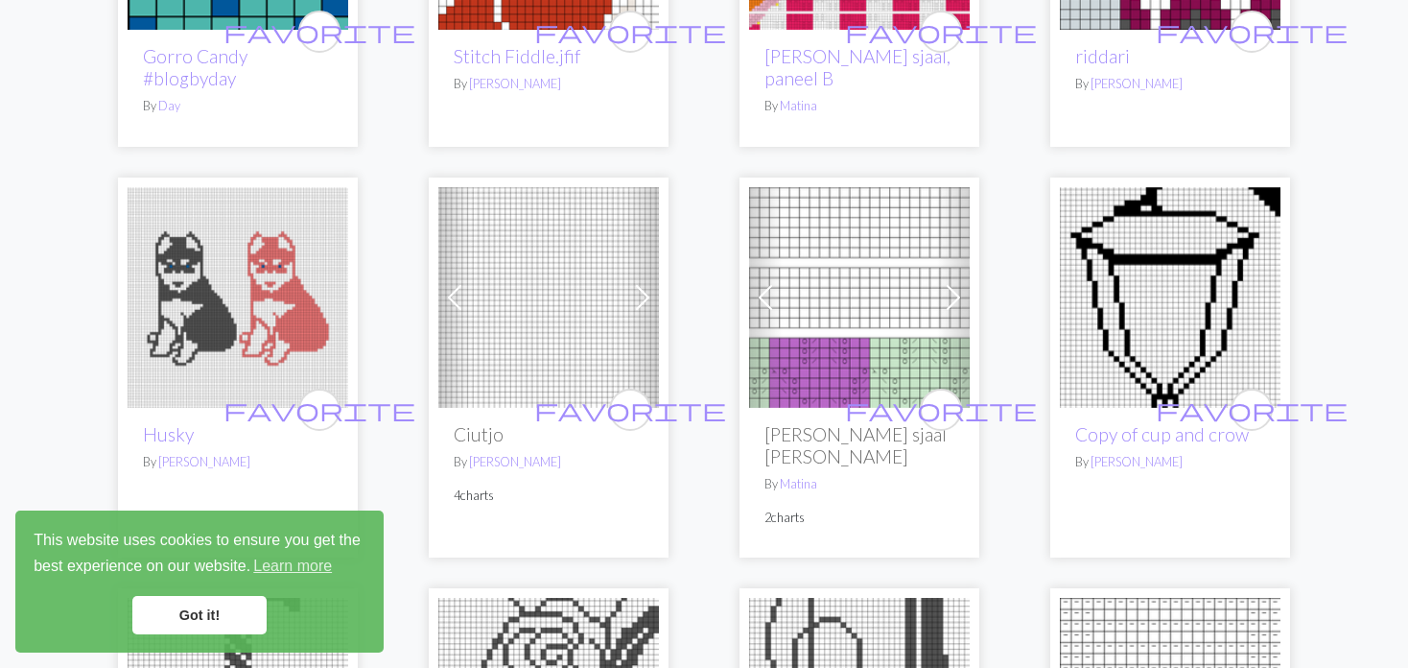
scroll to position [3262, 0]
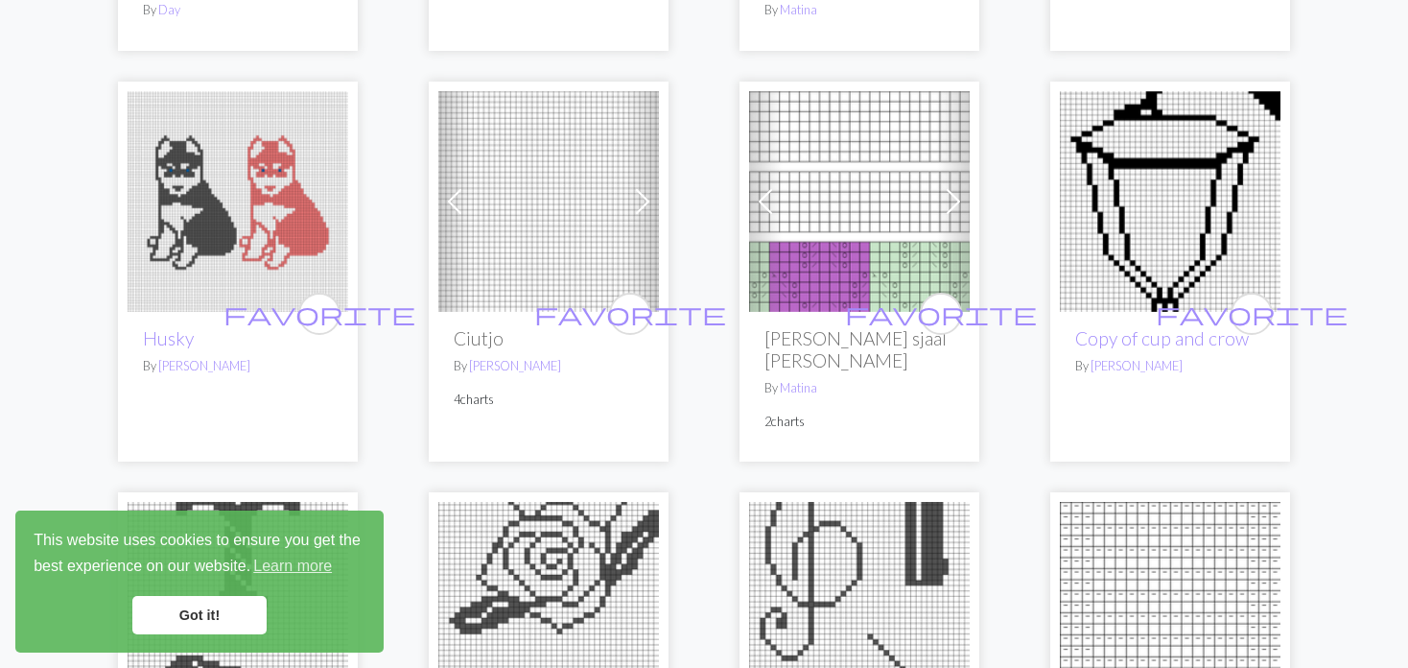
click at [446, 186] on span at bounding box center [454, 201] width 31 height 31
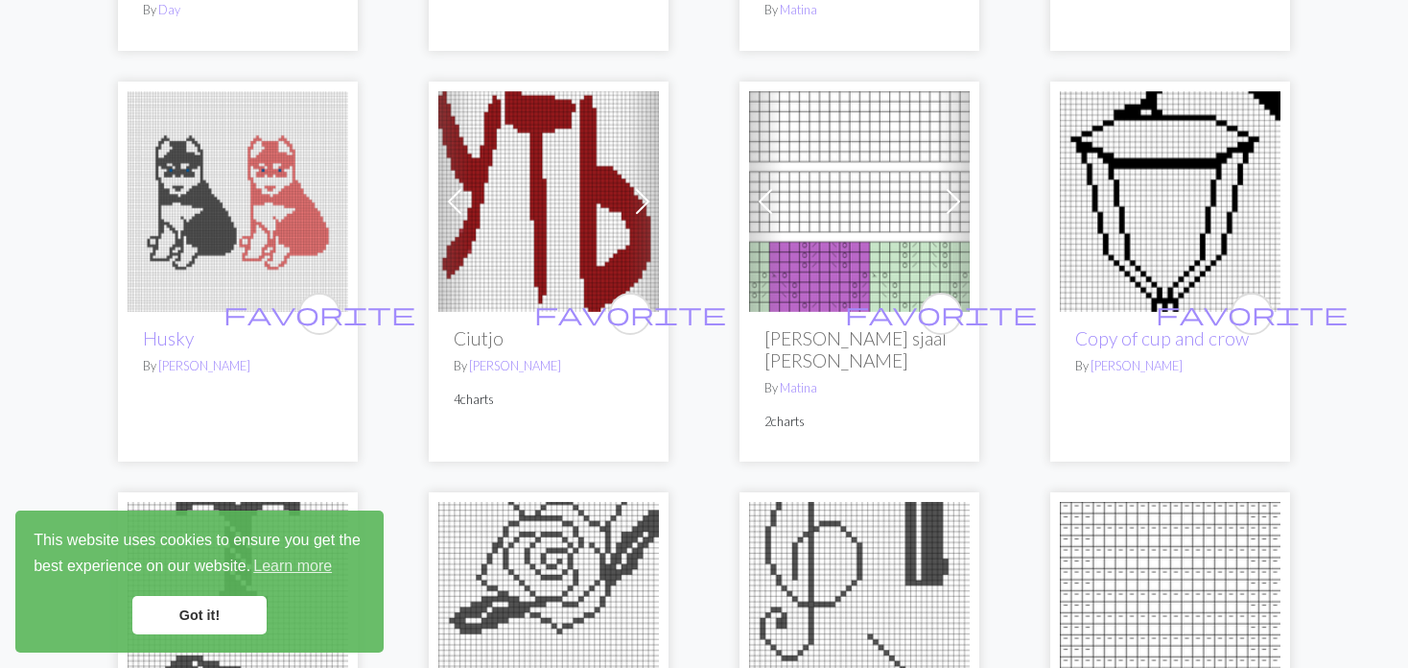
click at [446, 186] on span at bounding box center [454, 201] width 31 height 31
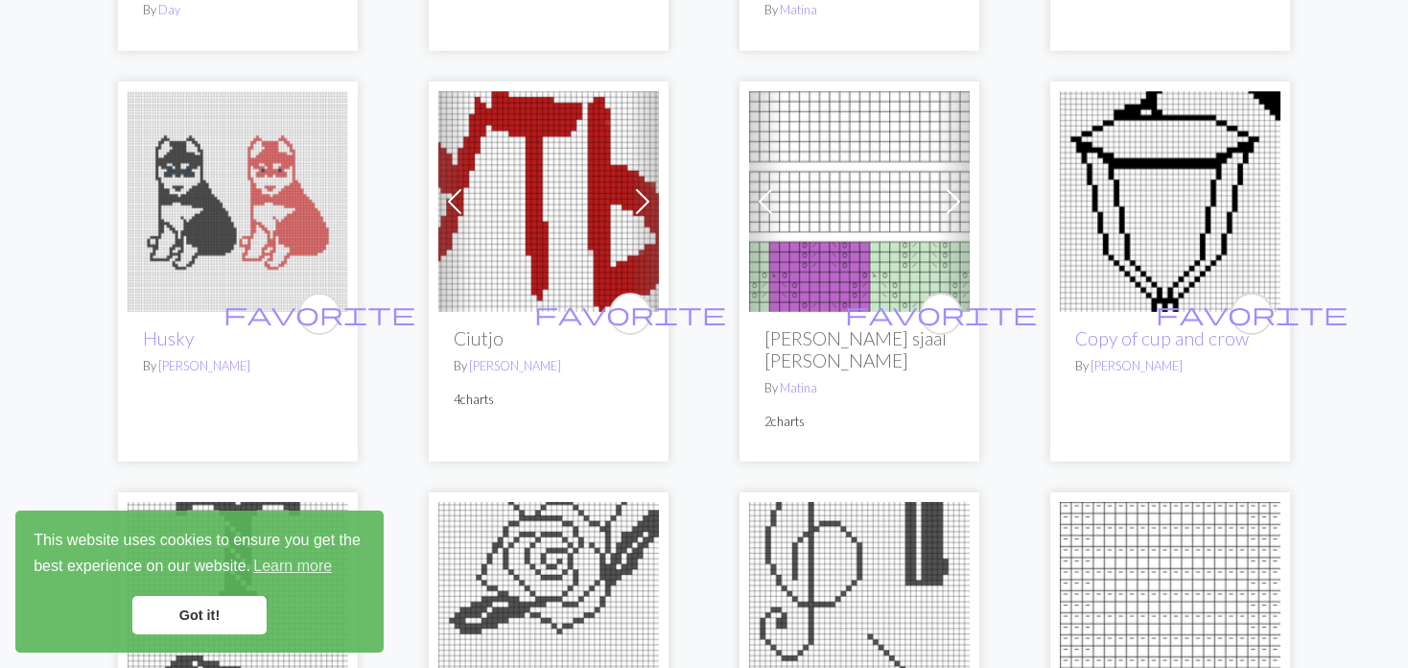
click at [446, 186] on span at bounding box center [454, 201] width 31 height 31
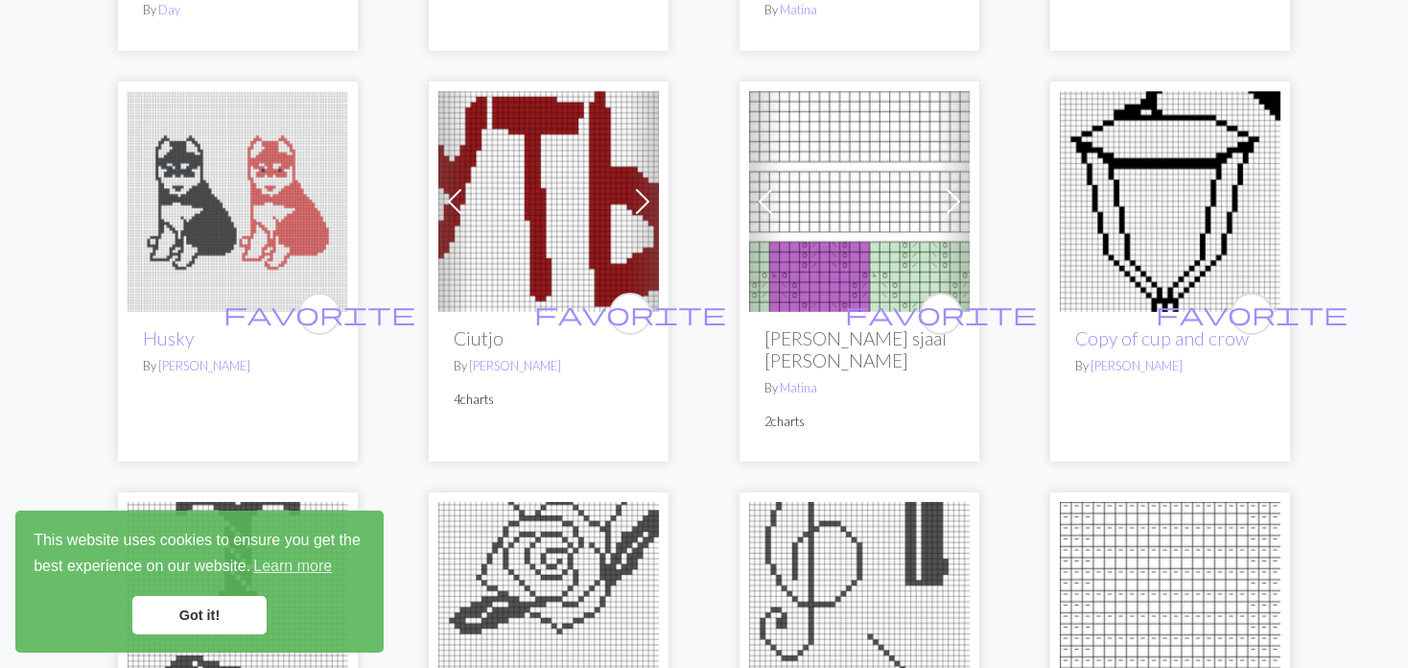
click at [762, 186] on span at bounding box center [765, 201] width 31 height 31
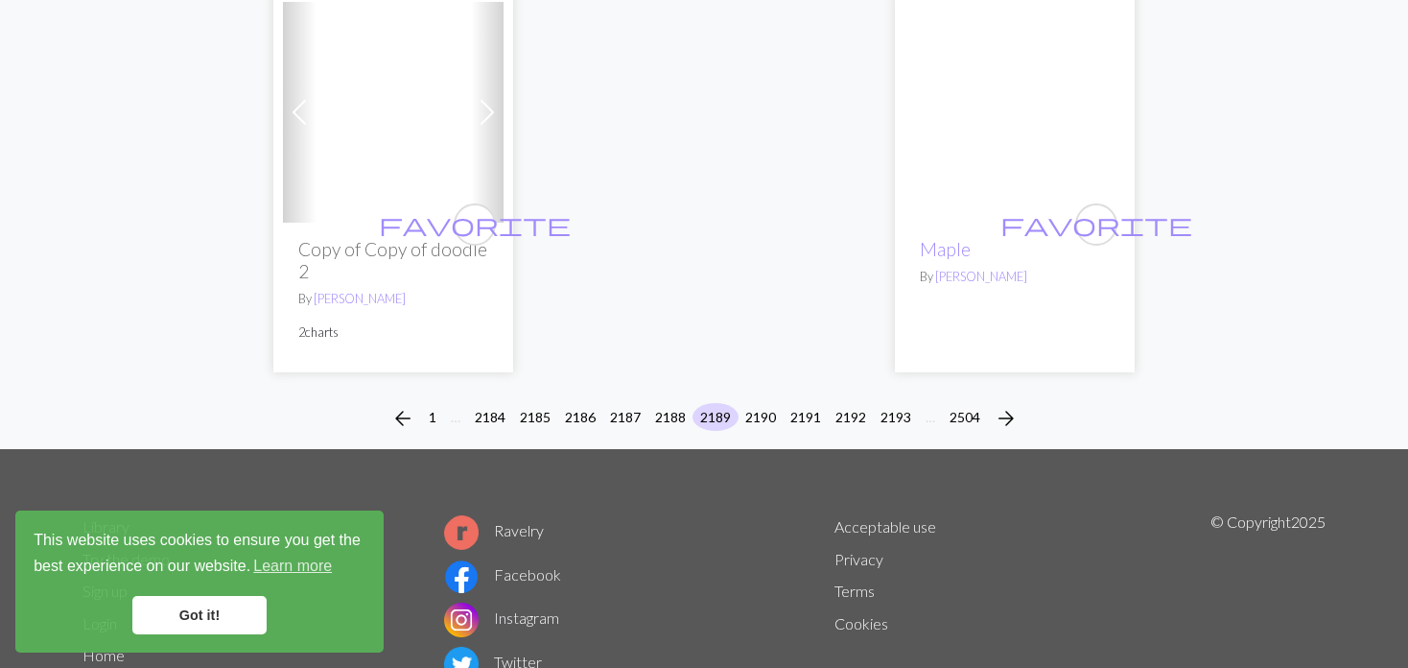
scroll to position [4929, 0]
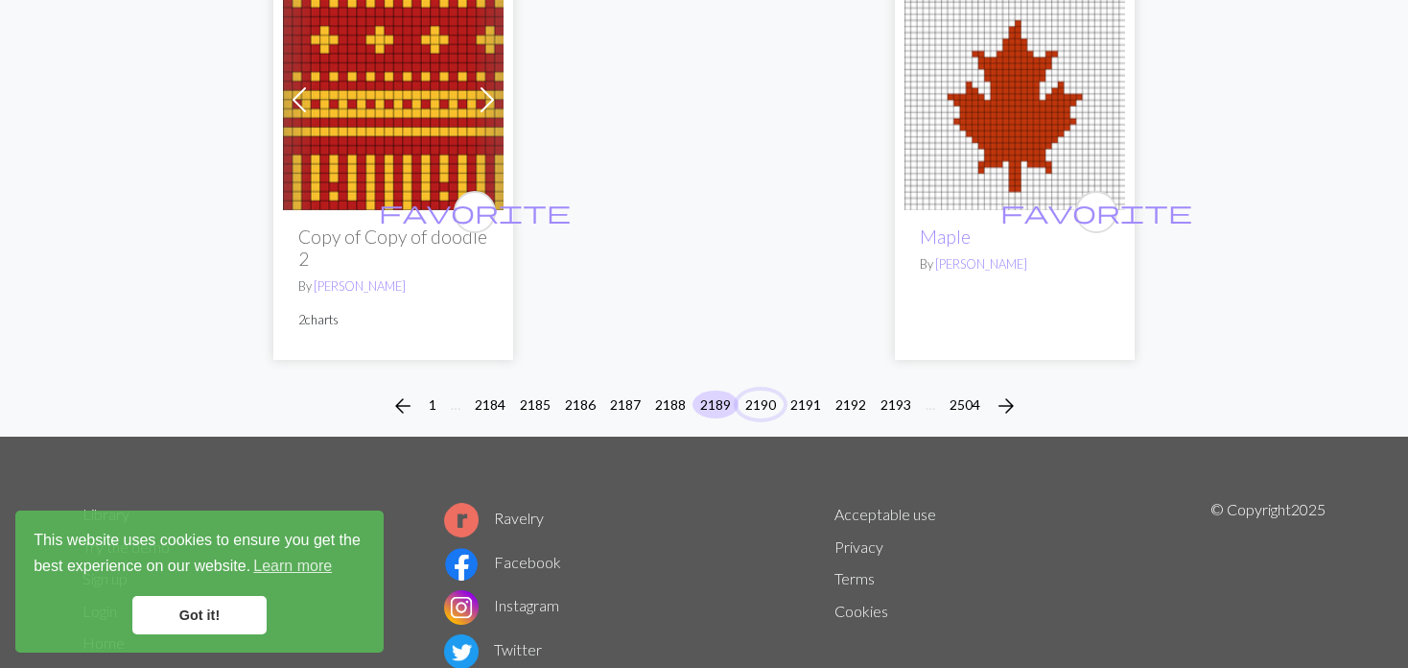
click at [750, 390] on button "2190" at bounding box center [761, 404] width 46 height 28
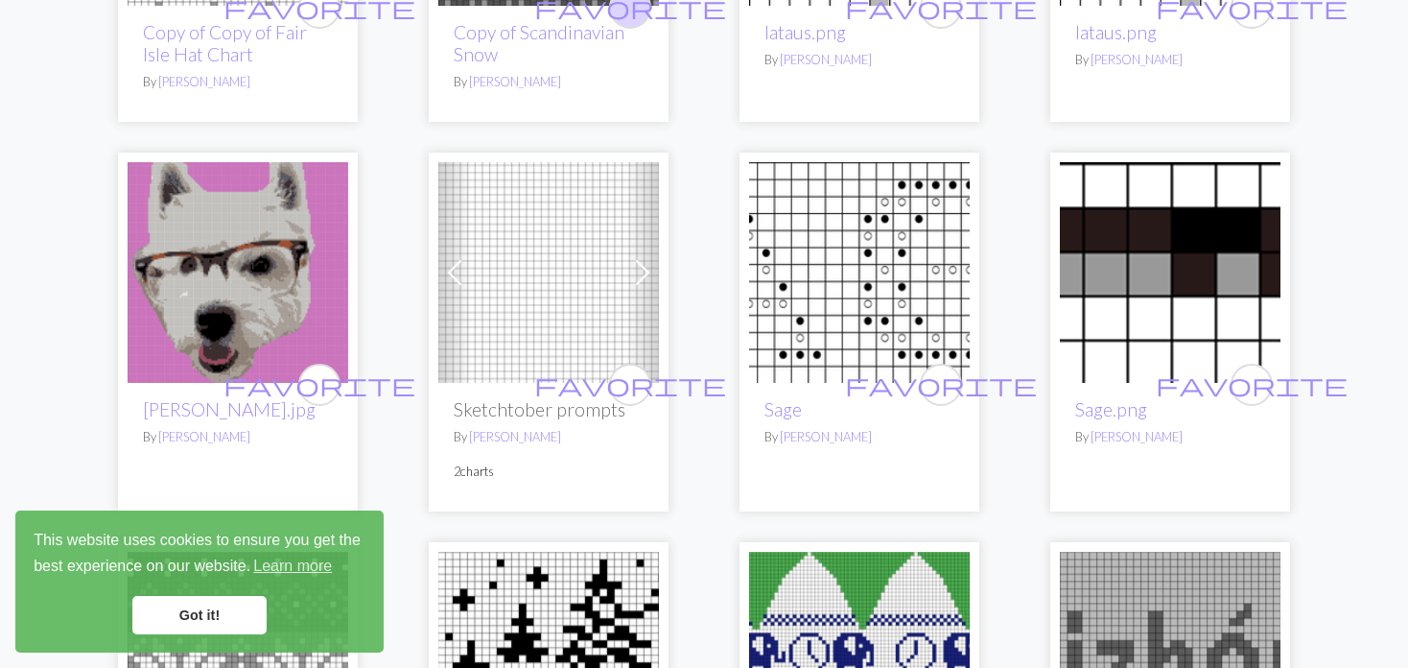
scroll to position [480, 0]
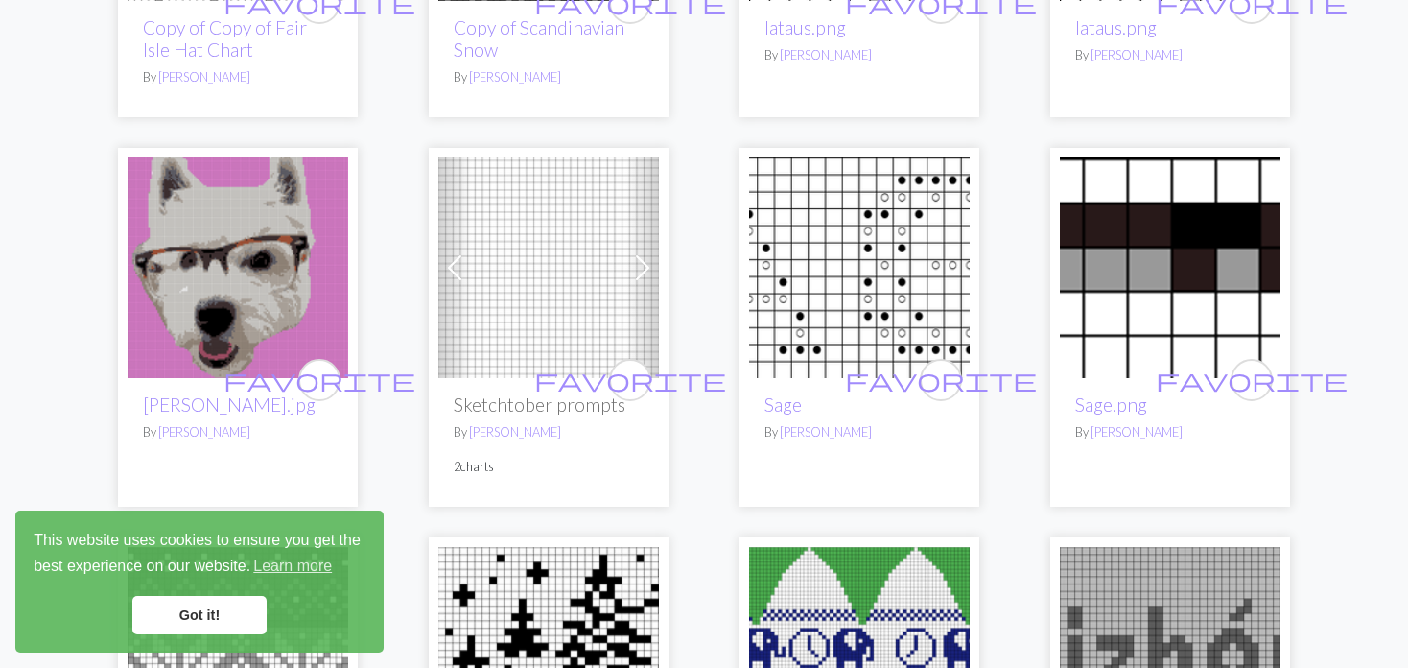
click at [461, 275] on span at bounding box center [454, 267] width 31 height 31
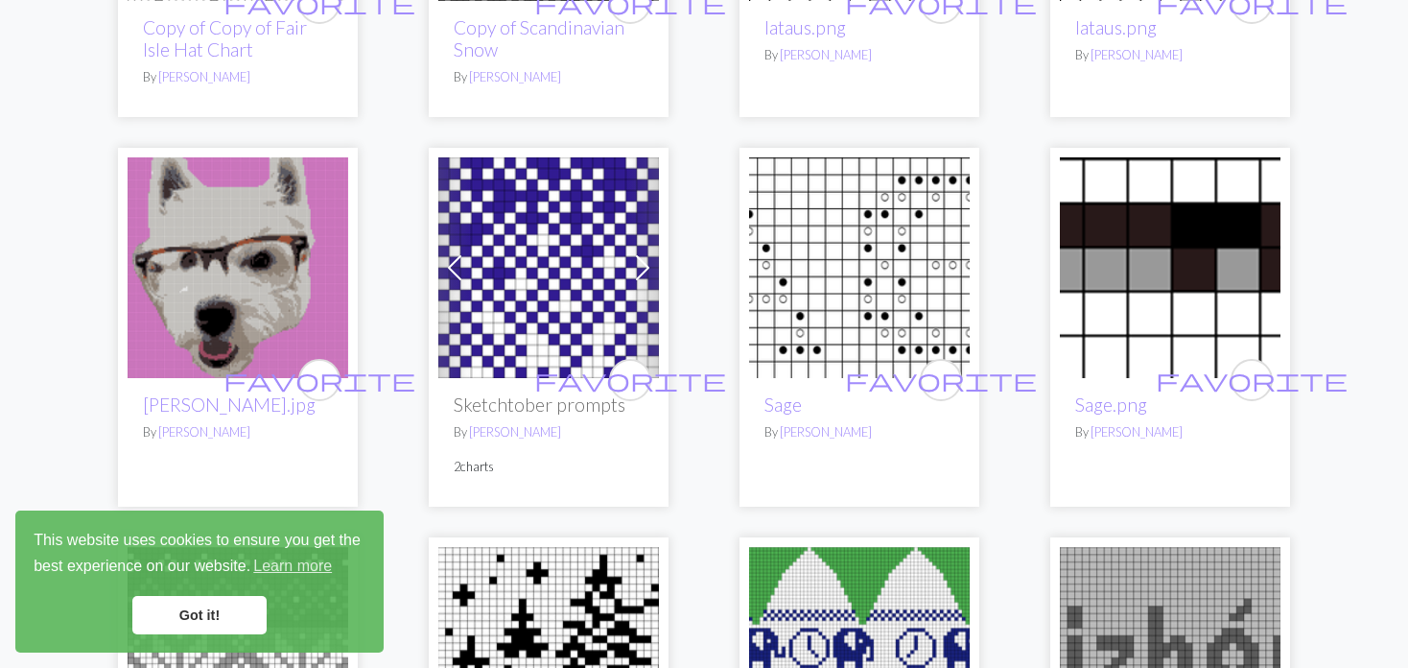
click at [460, 275] on span at bounding box center [454, 267] width 31 height 31
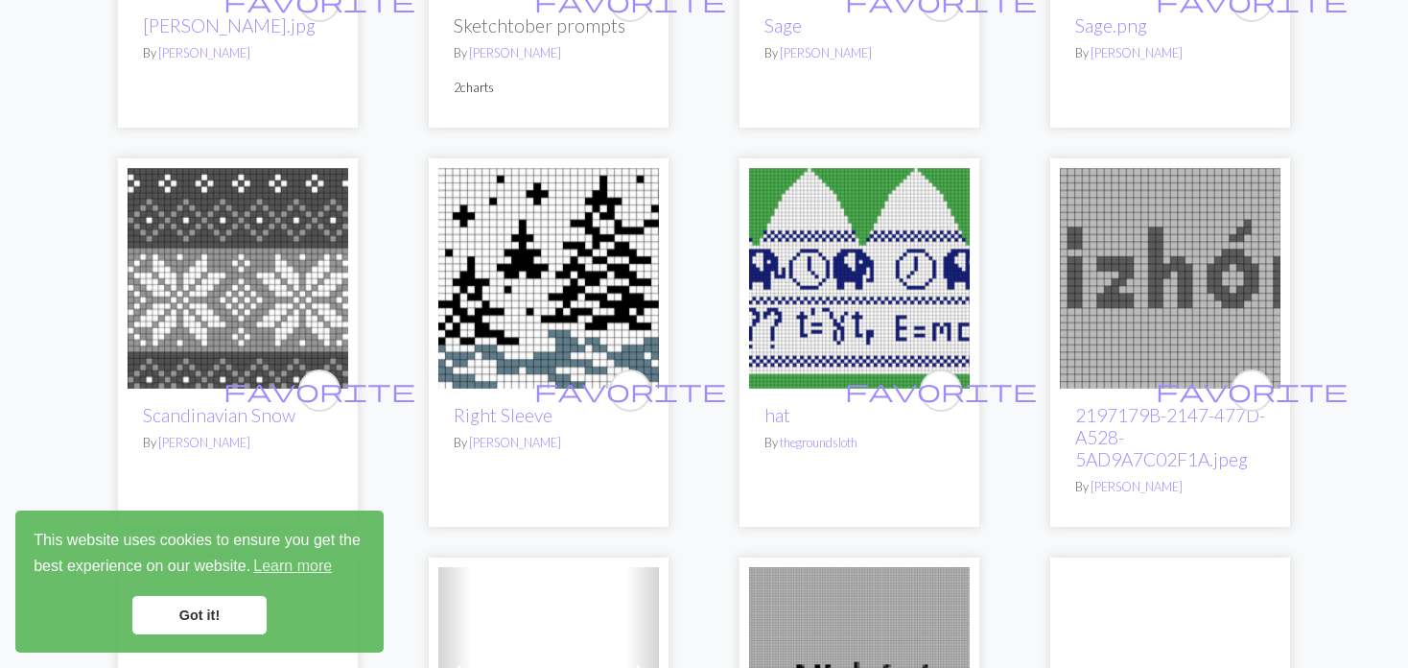
scroll to position [863, 0]
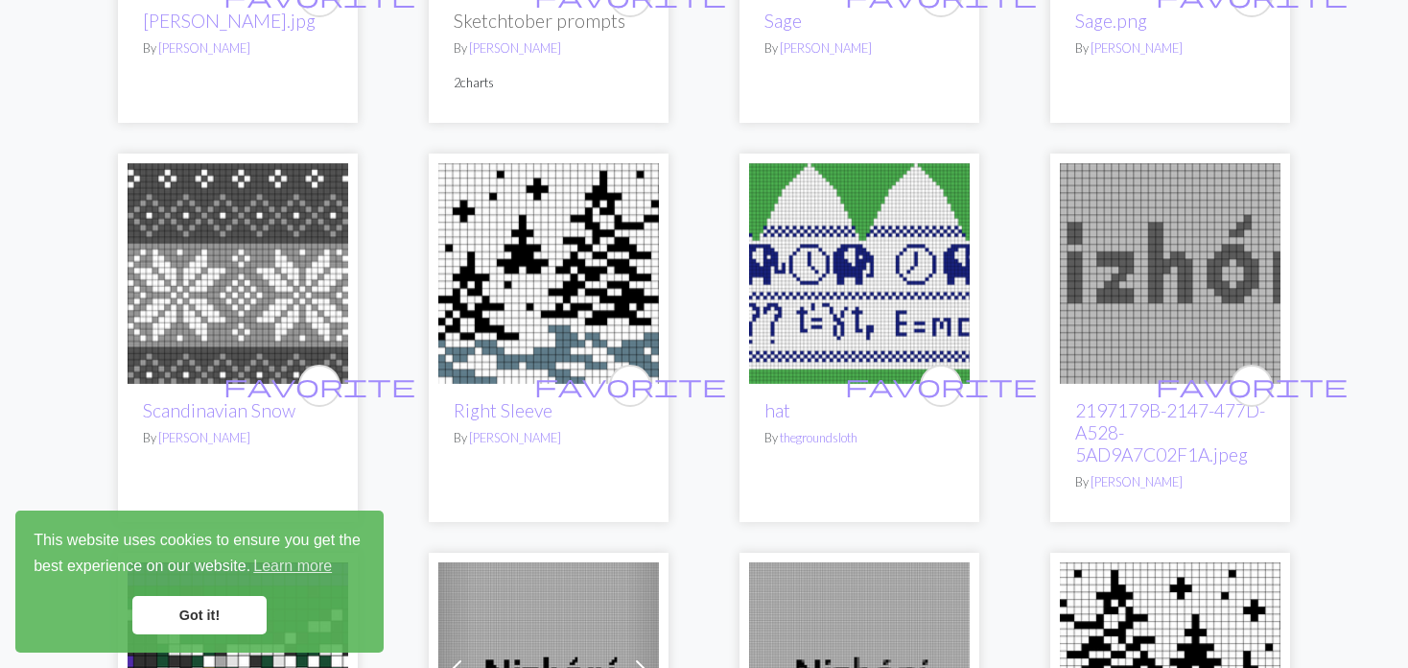
click at [525, 319] on img at bounding box center [548, 273] width 221 height 221
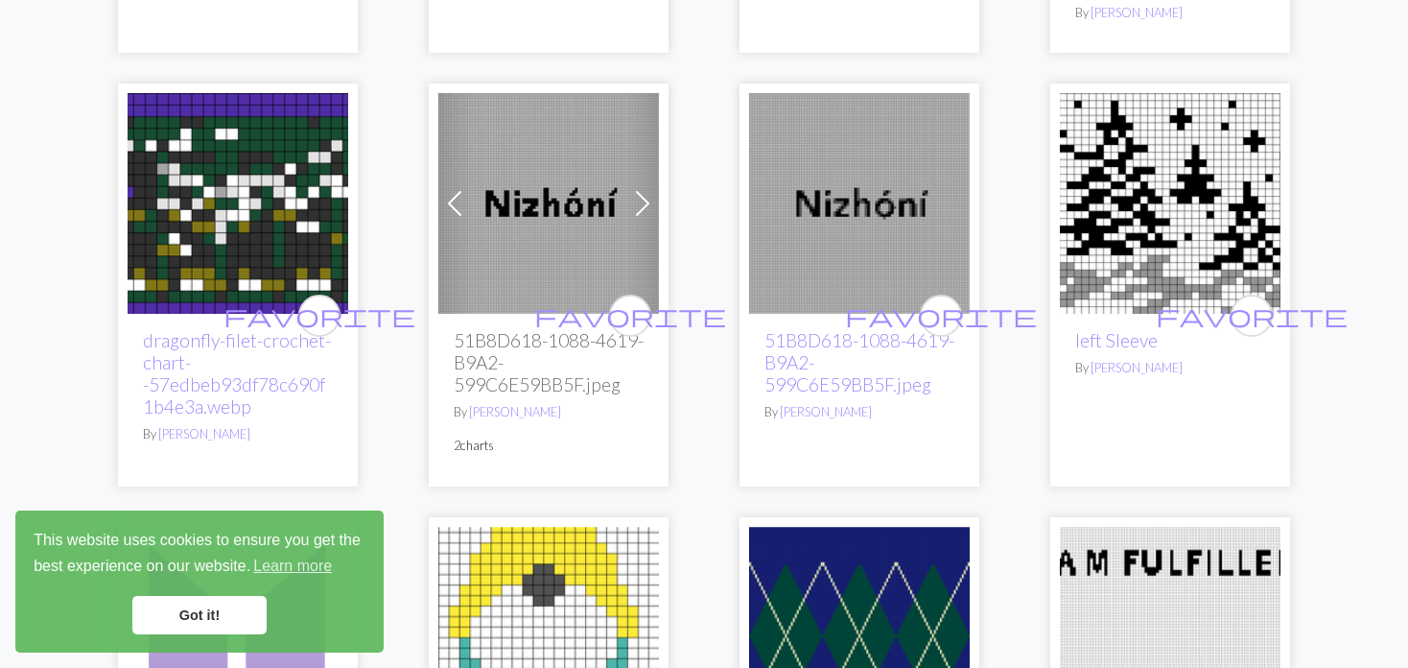
scroll to position [1343, 0]
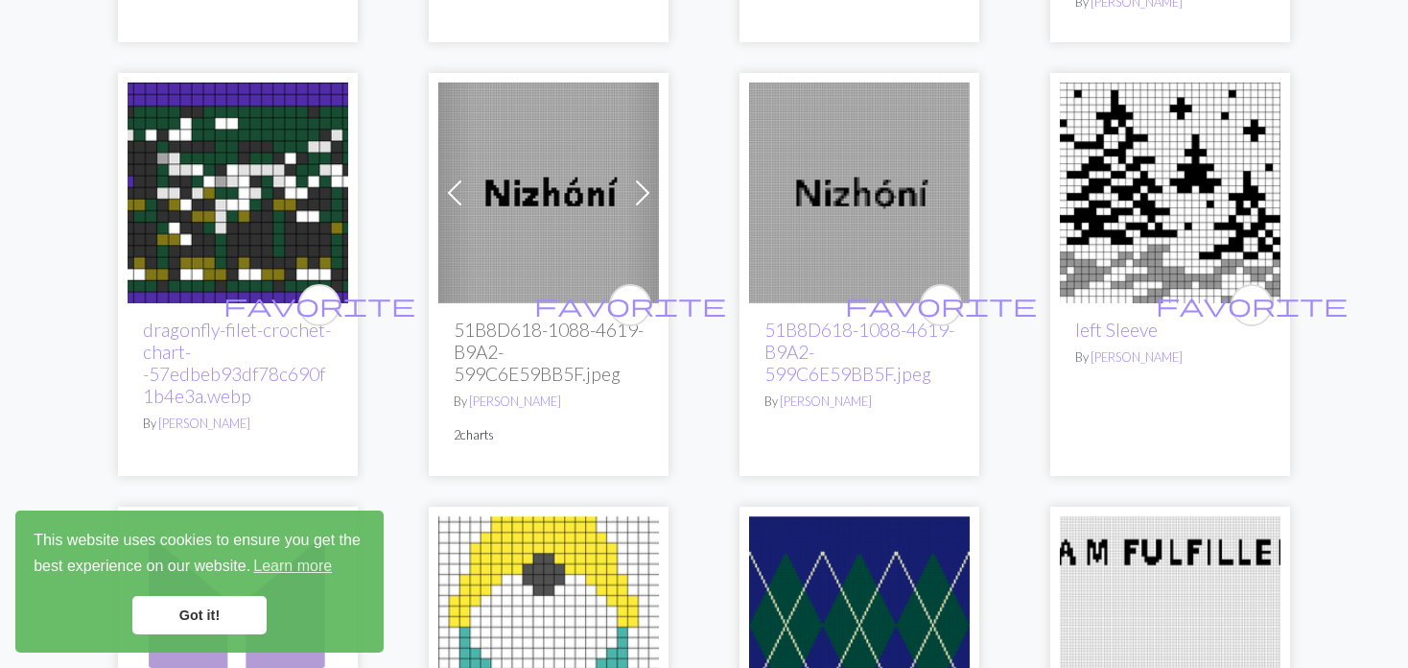
click at [1127, 205] on img at bounding box center [1170, 193] width 221 height 221
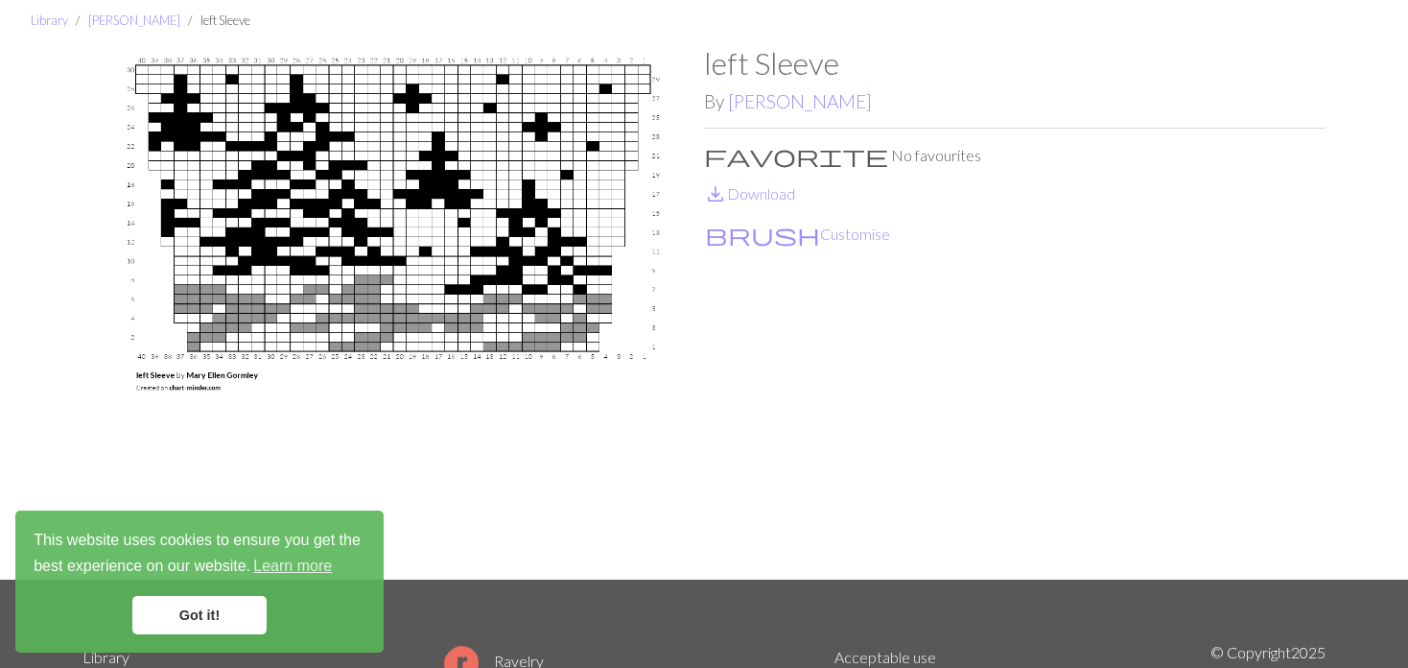
scroll to position [96, 0]
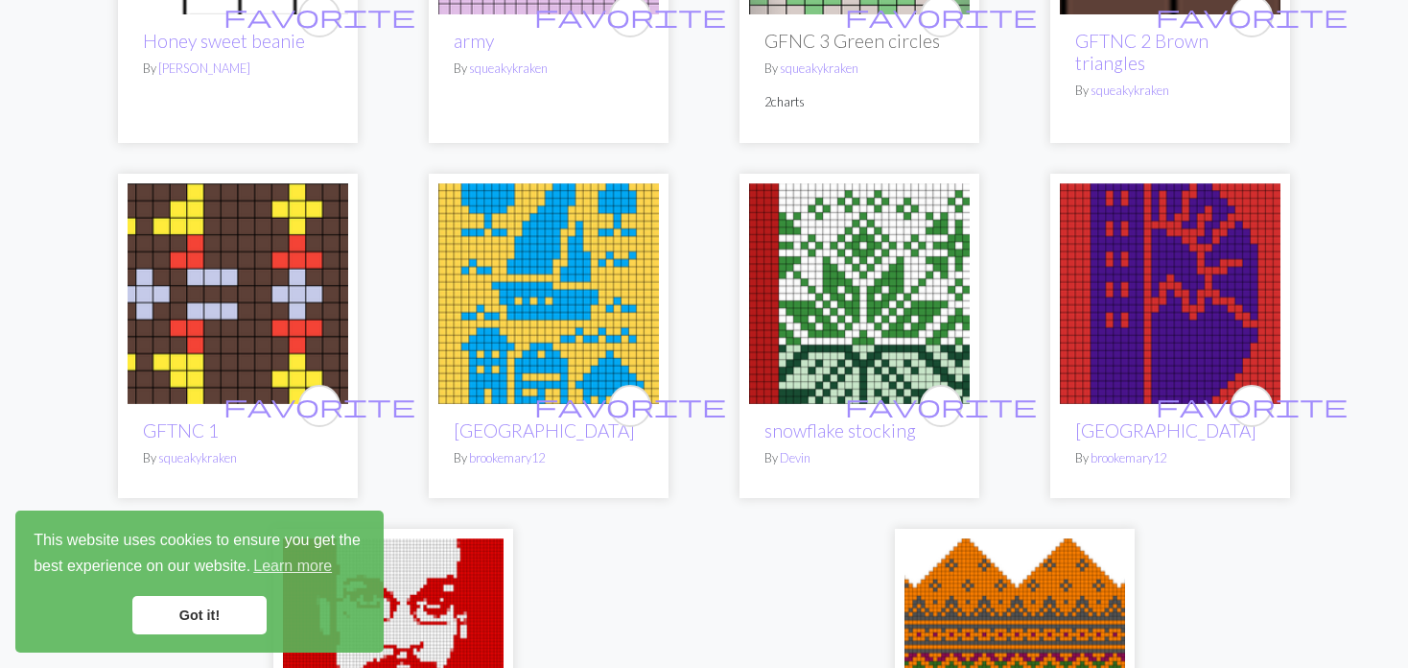
scroll to position [4317, 0]
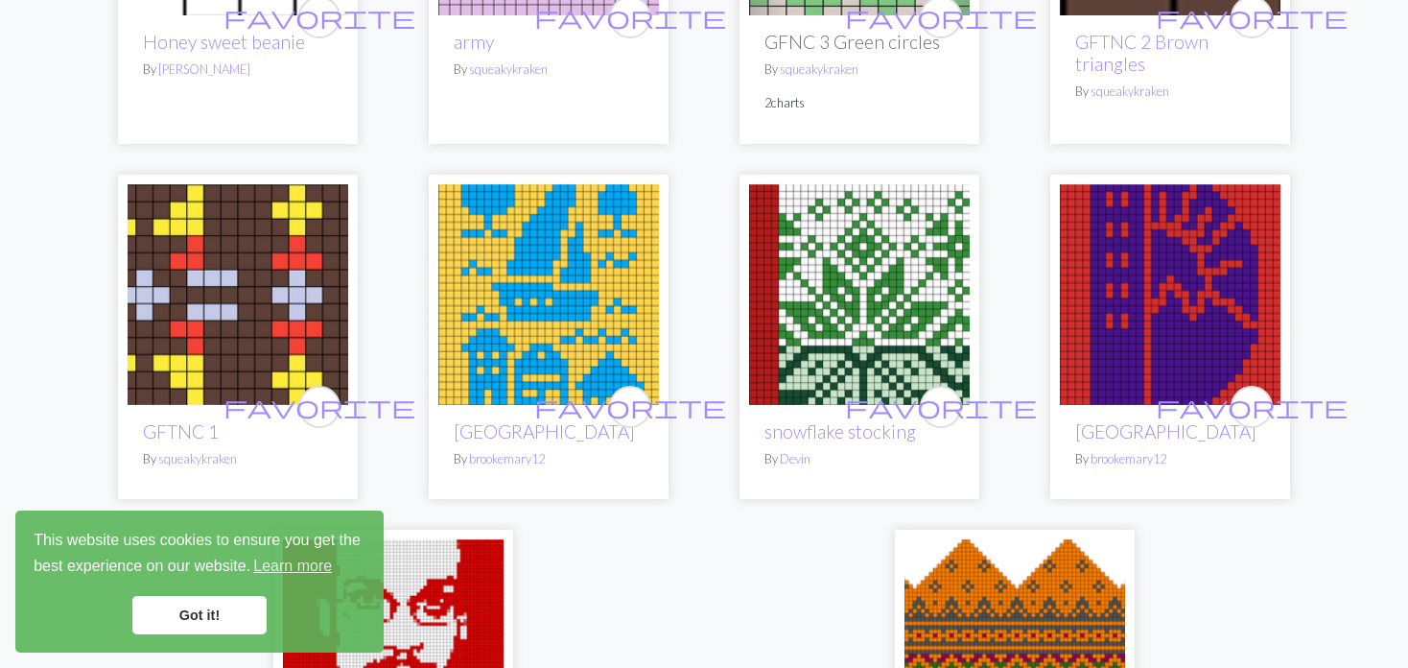
click at [504, 339] on img at bounding box center [548, 294] width 221 height 221
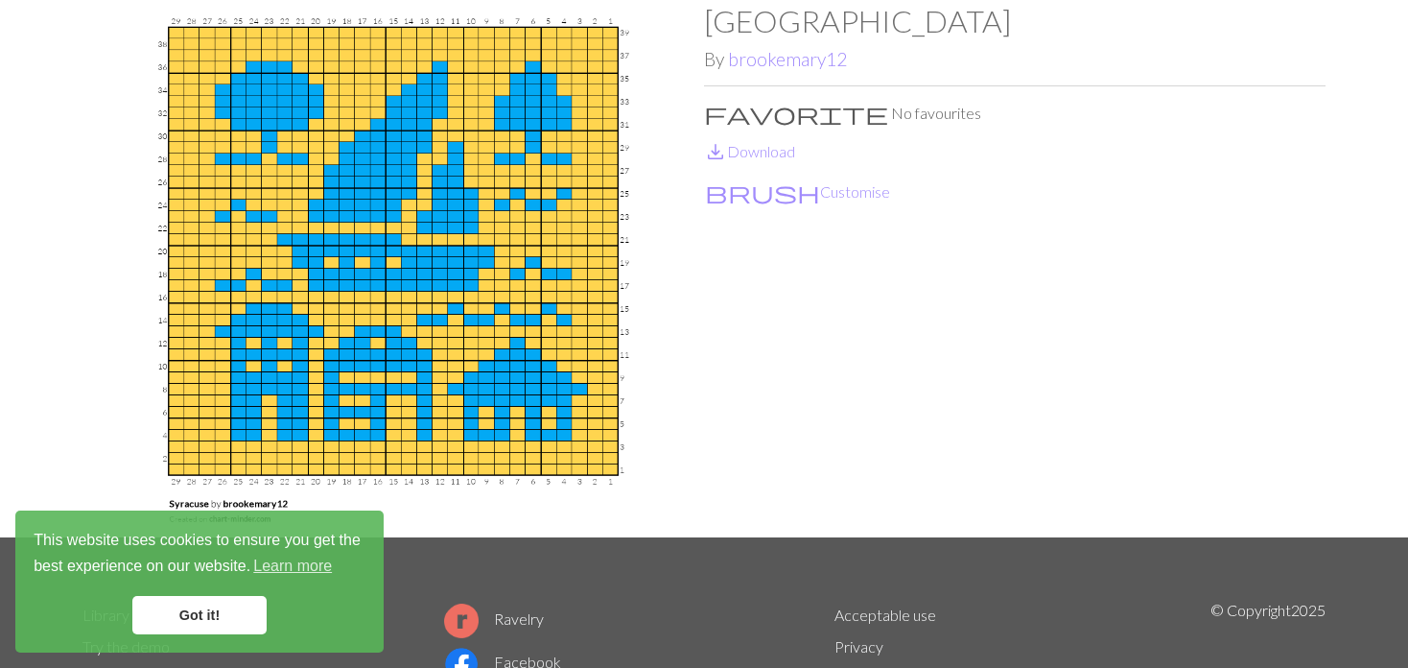
scroll to position [192, 0]
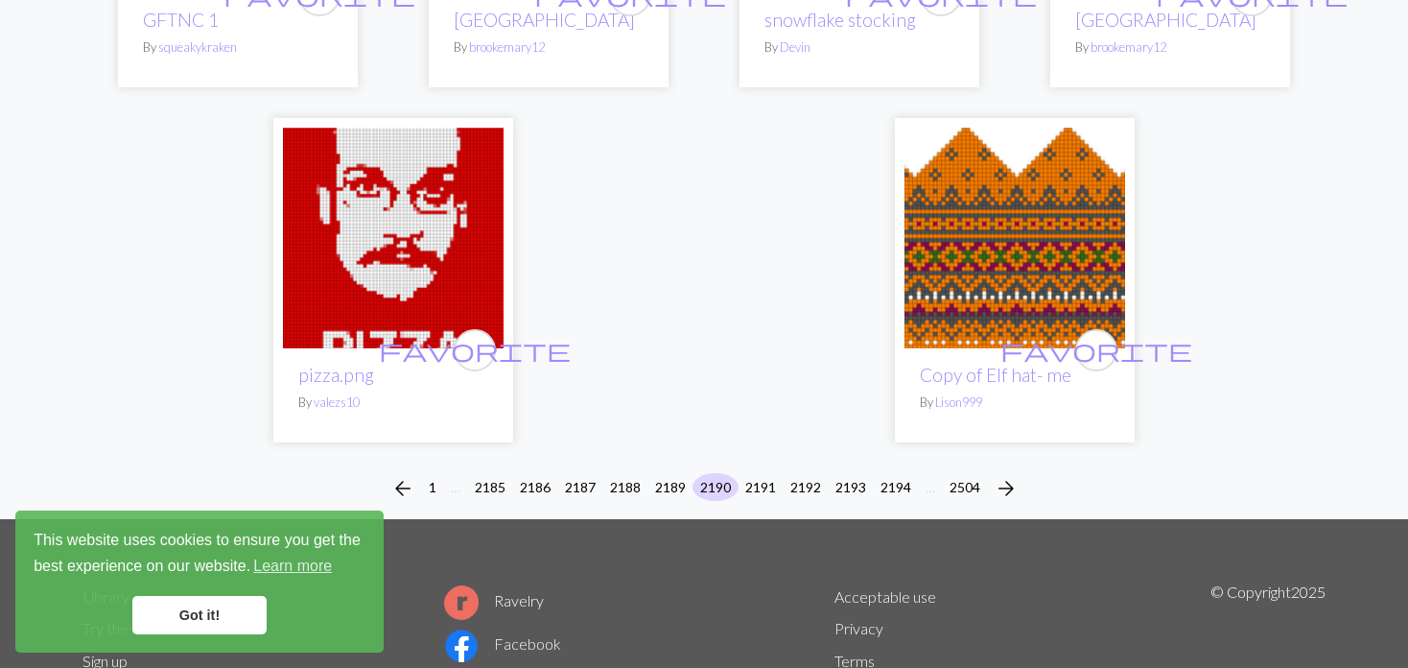
scroll to position [4797, 0]
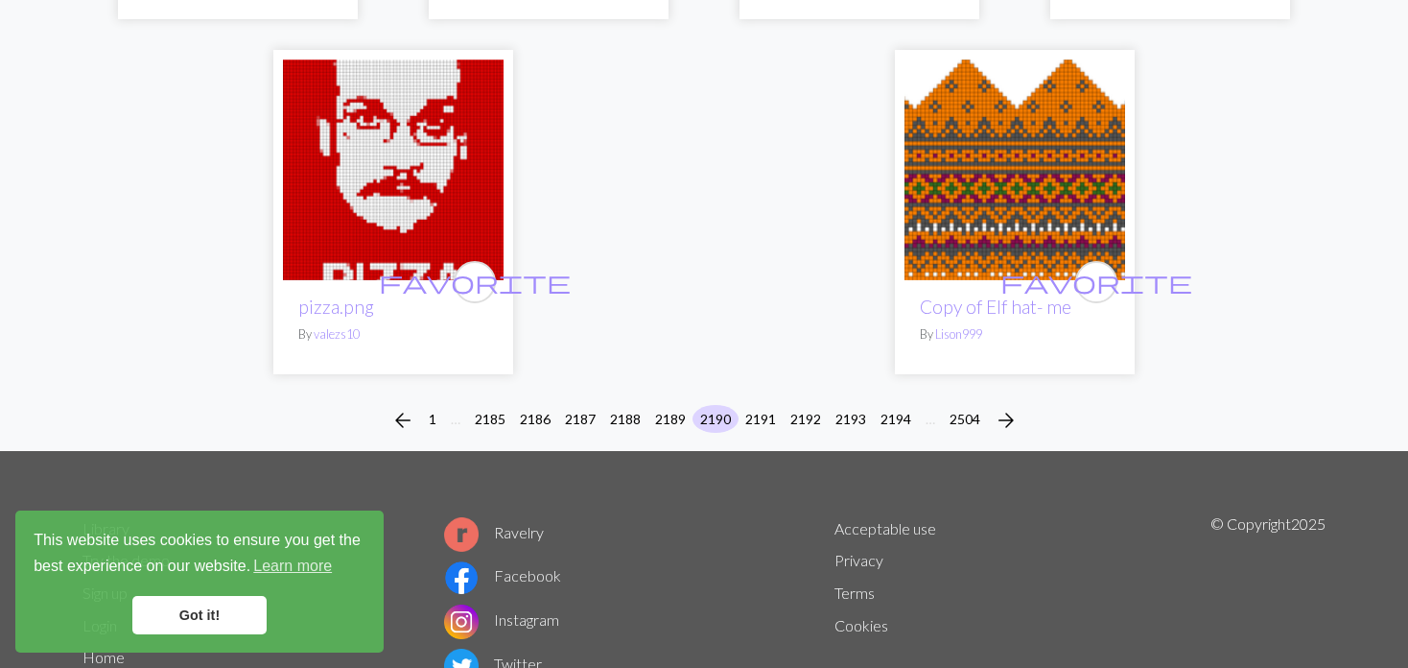
click at [1005, 163] on img at bounding box center [1015, 169] width 221 height 221
click at [761, 414] on button "2191" at bounding box center [761, 419] width 46 height 28
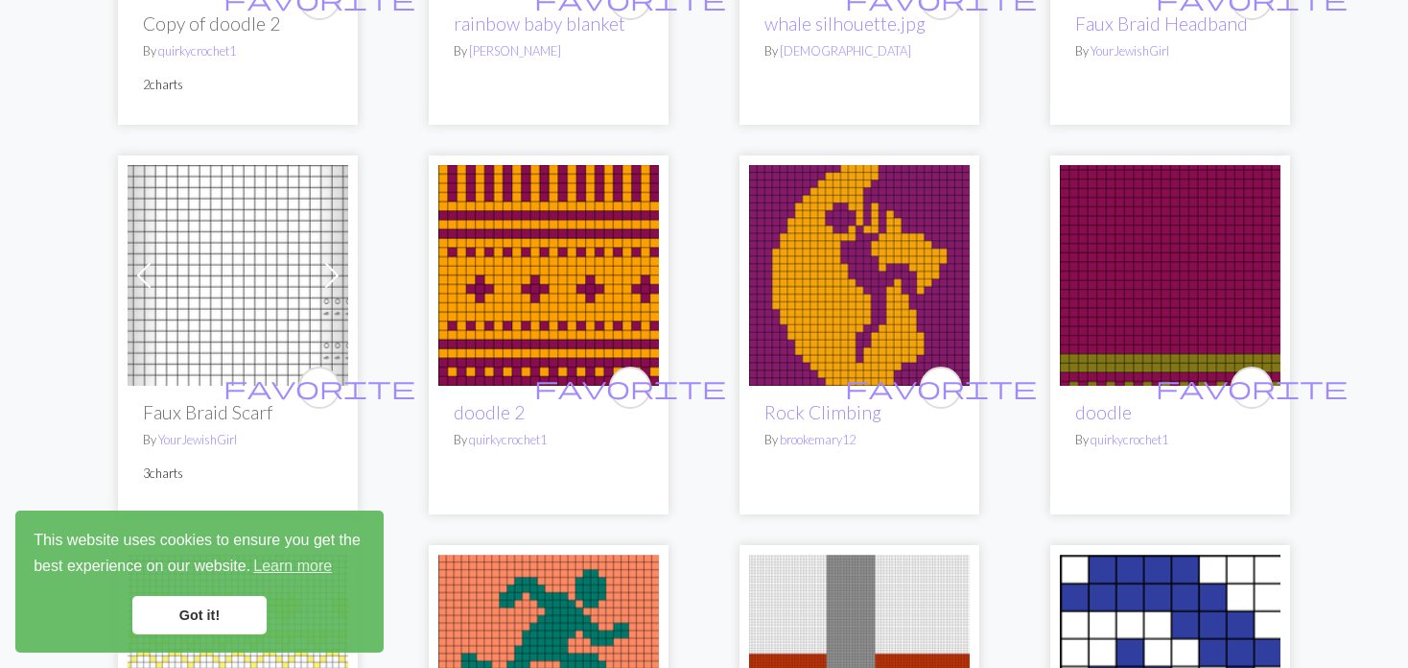
scroll to position [1151, 0]
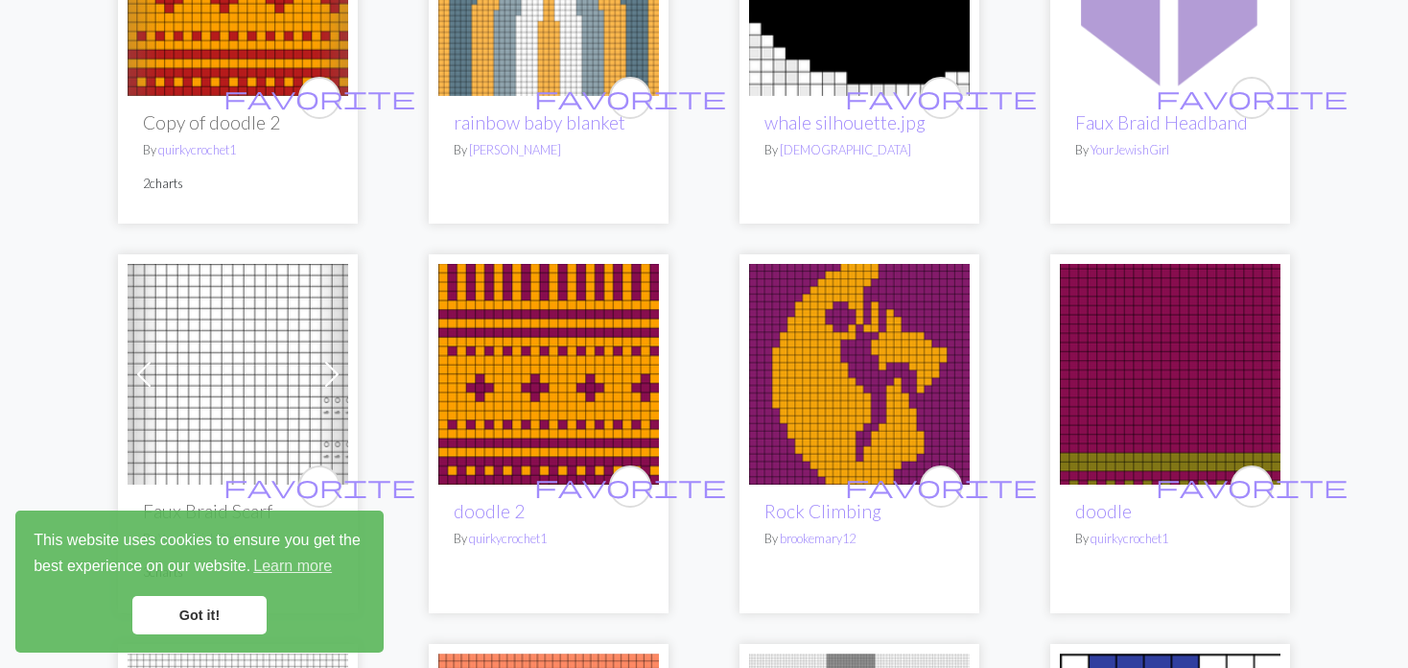
click at [130, 387] on span at bounding box center [144, 374] width 31 height 31
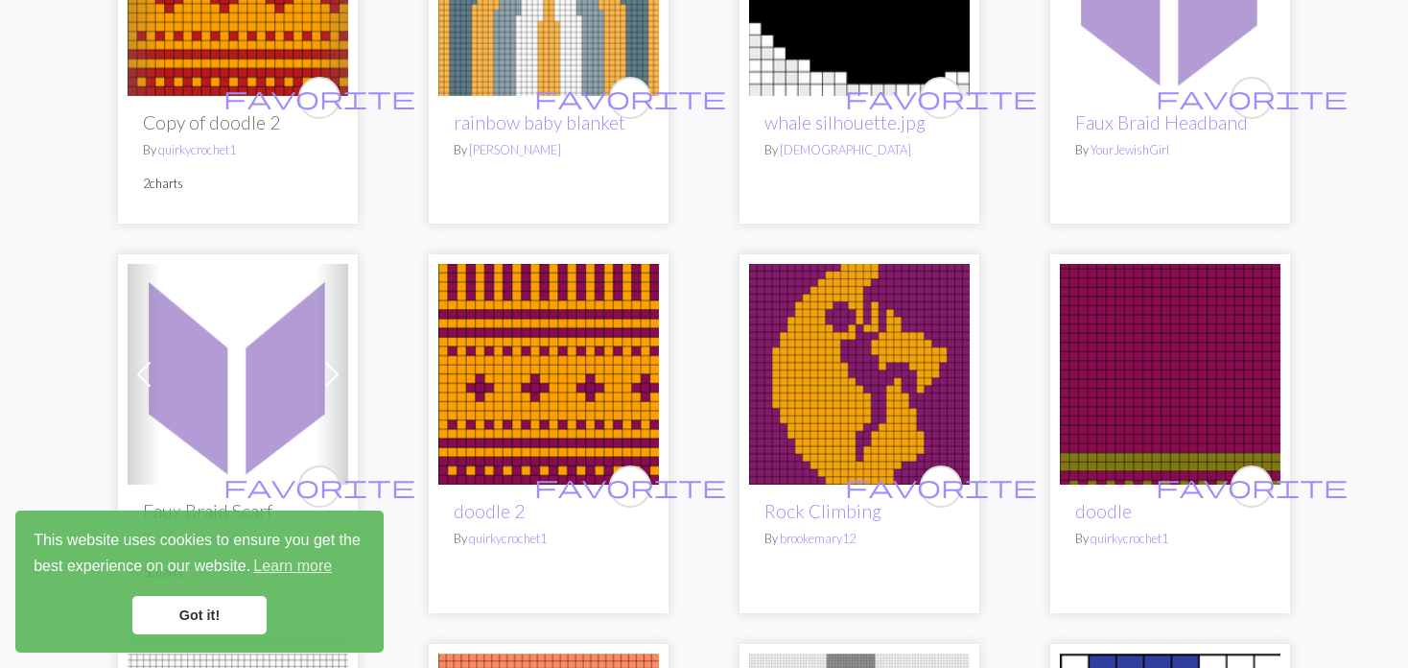
click at [130, 387] on span at bounding box center [144, 374] width 31 height 31
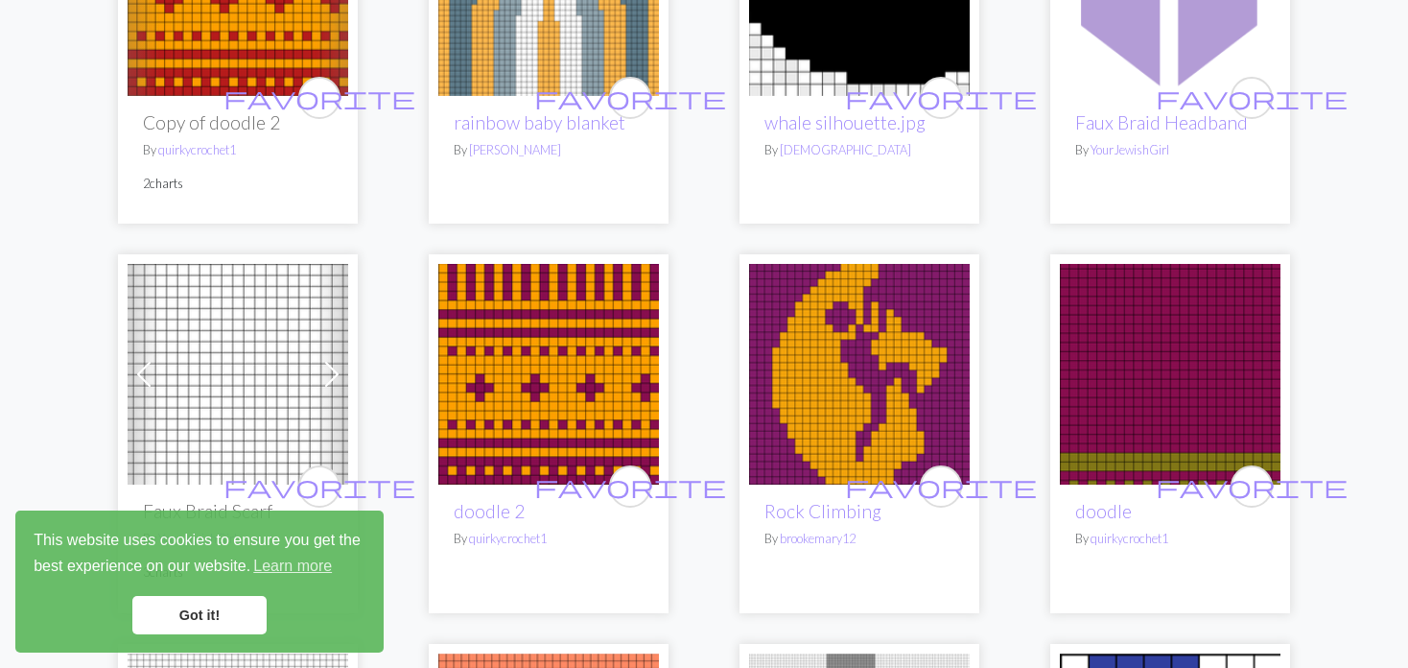
click at [130, 387] on span at bounding box center [144, 374] width 31 height 31
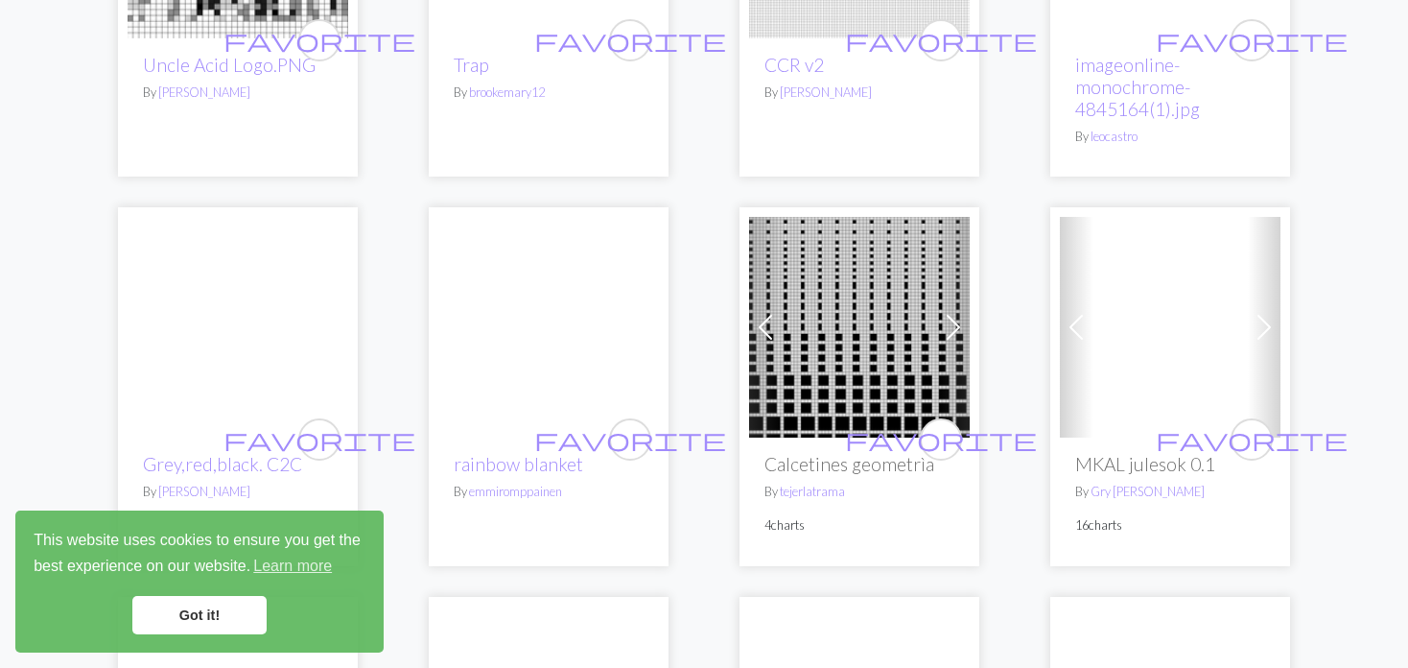
scroll to position [2399, 0]
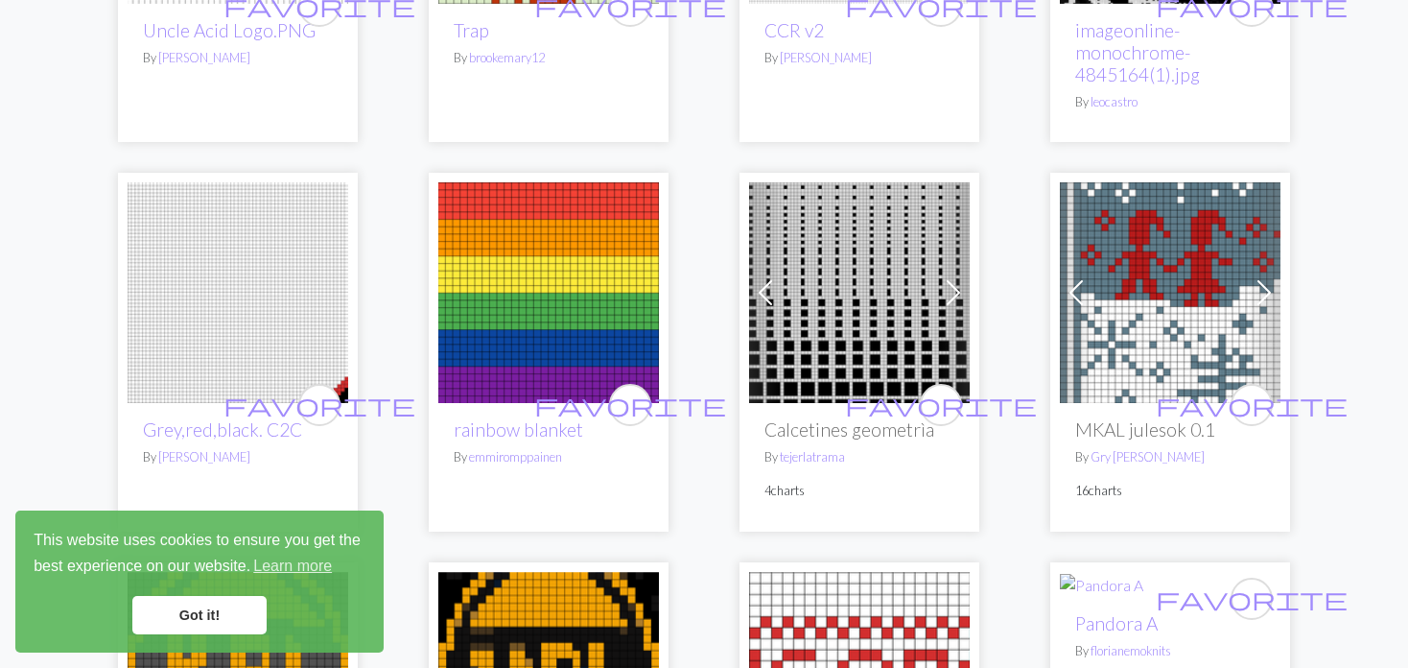
click at [1101, 289] on img at bounding box center [1170, 292] width 221 height 221
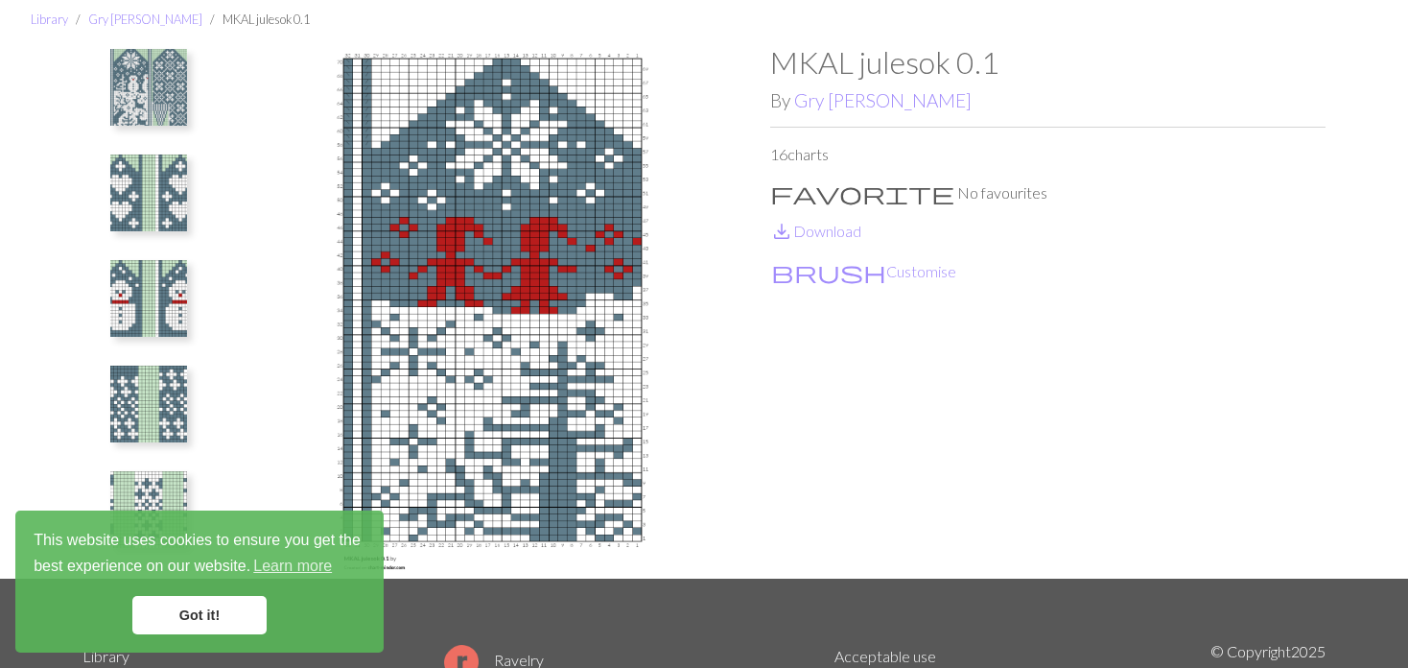
scroll to position [96, 0]
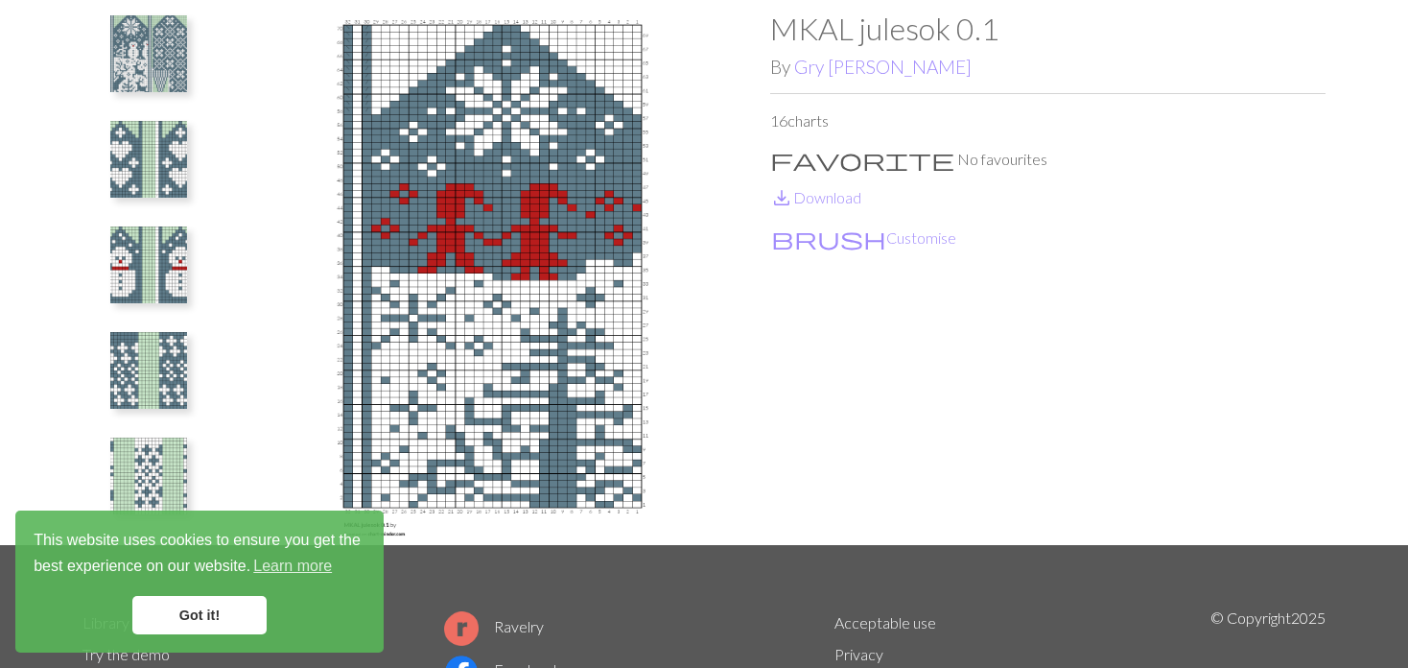
click at [156, 461] on img at bounding box center [148, 475] width 77 height 77
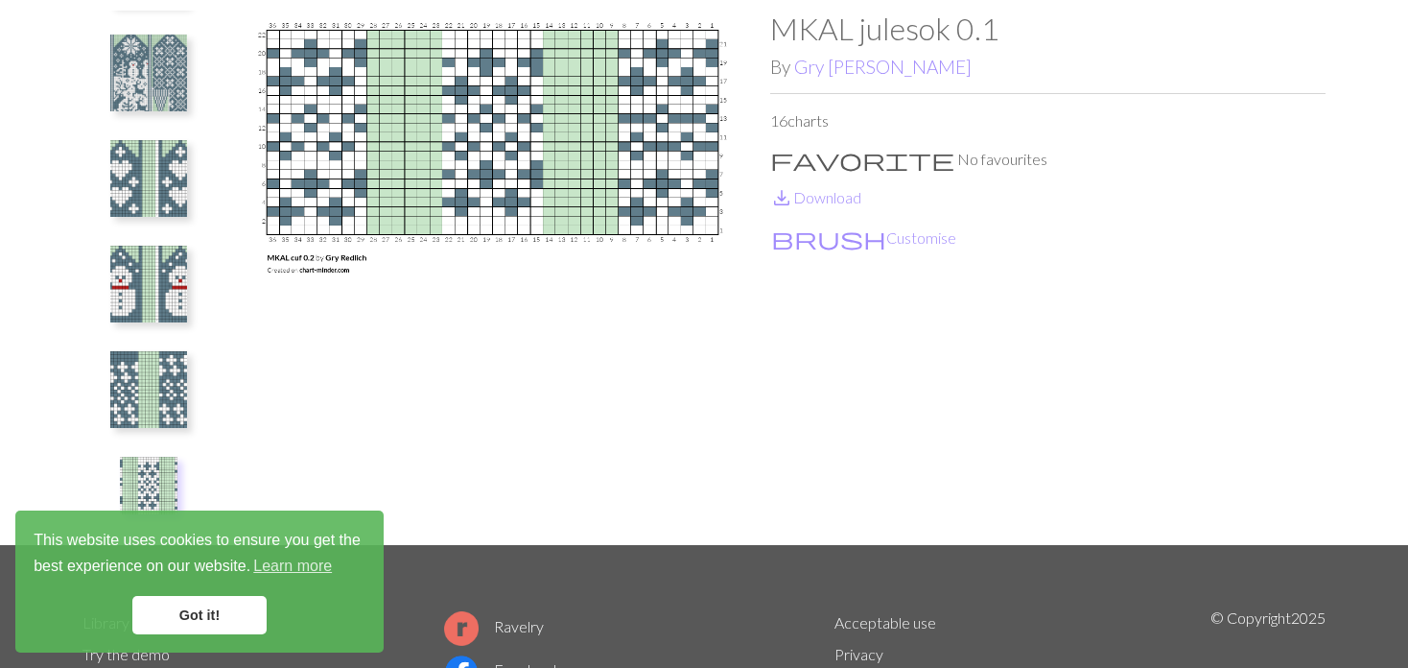
click at [142, 393] on img at bounding box center [148, 389] width 77 height 77
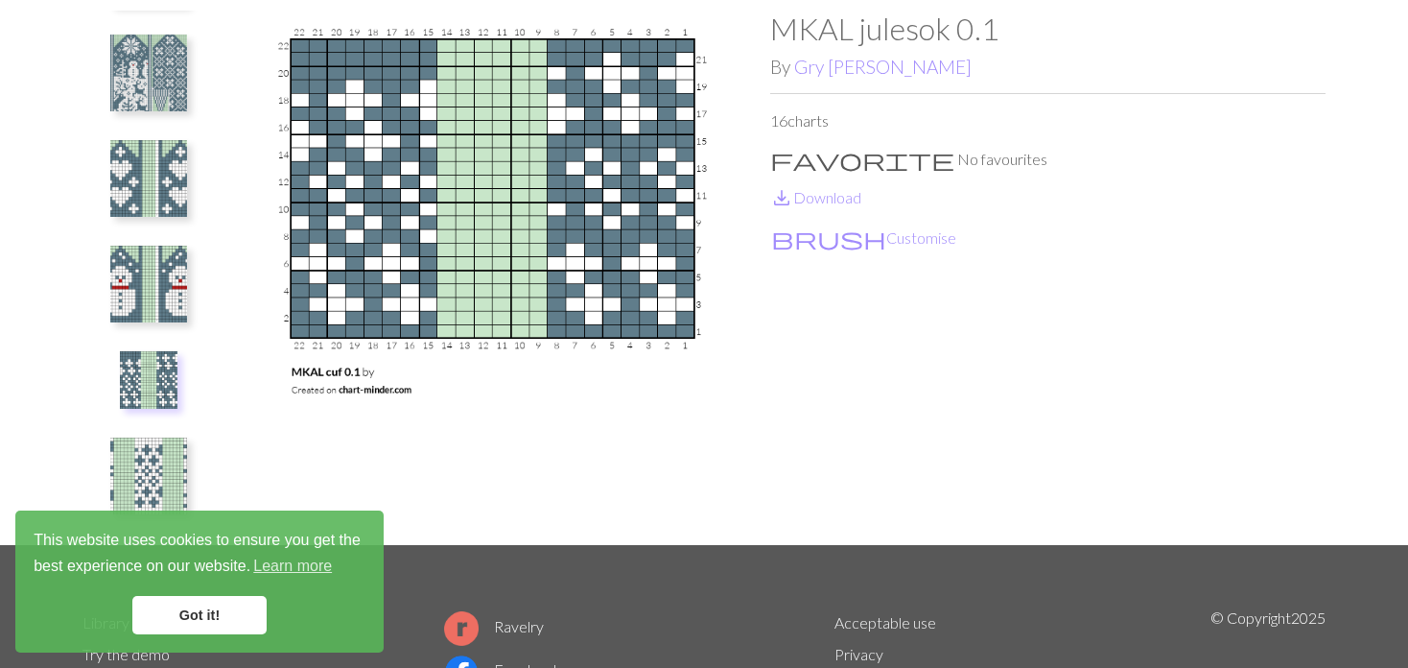
click at [133, 313] on img at bounding box center [148, 284] width 77 height 77
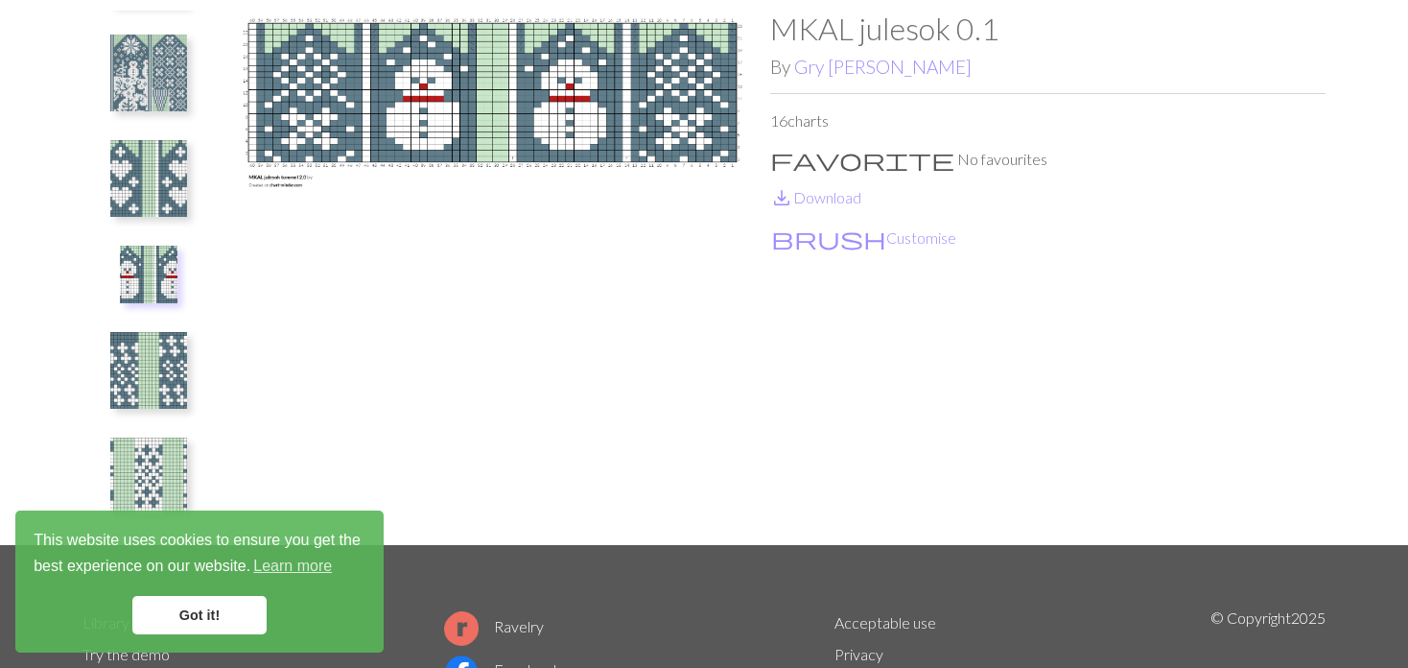
click at [128, 204] on img at bounding box center [148, 178] width 77 height 77
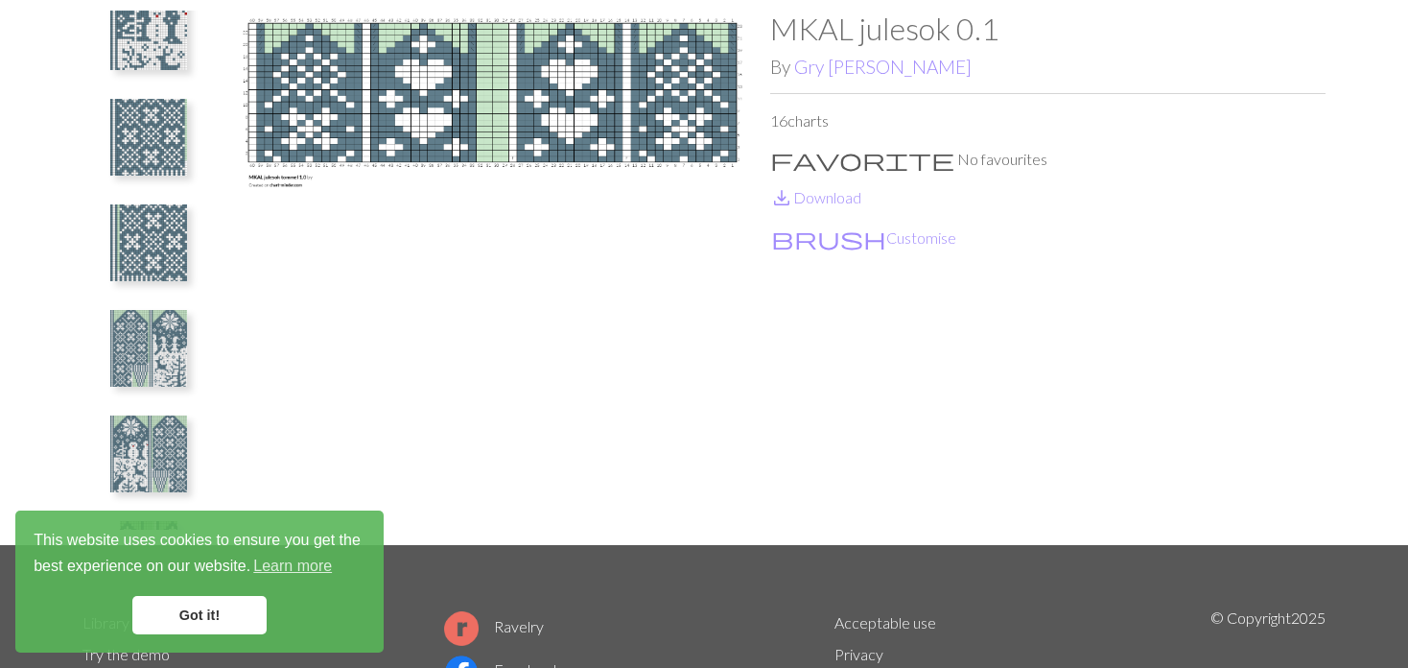
scroll to position [775, 0]
click at [167, 451] on img at bounding box center [148, 456] width 77 height 77
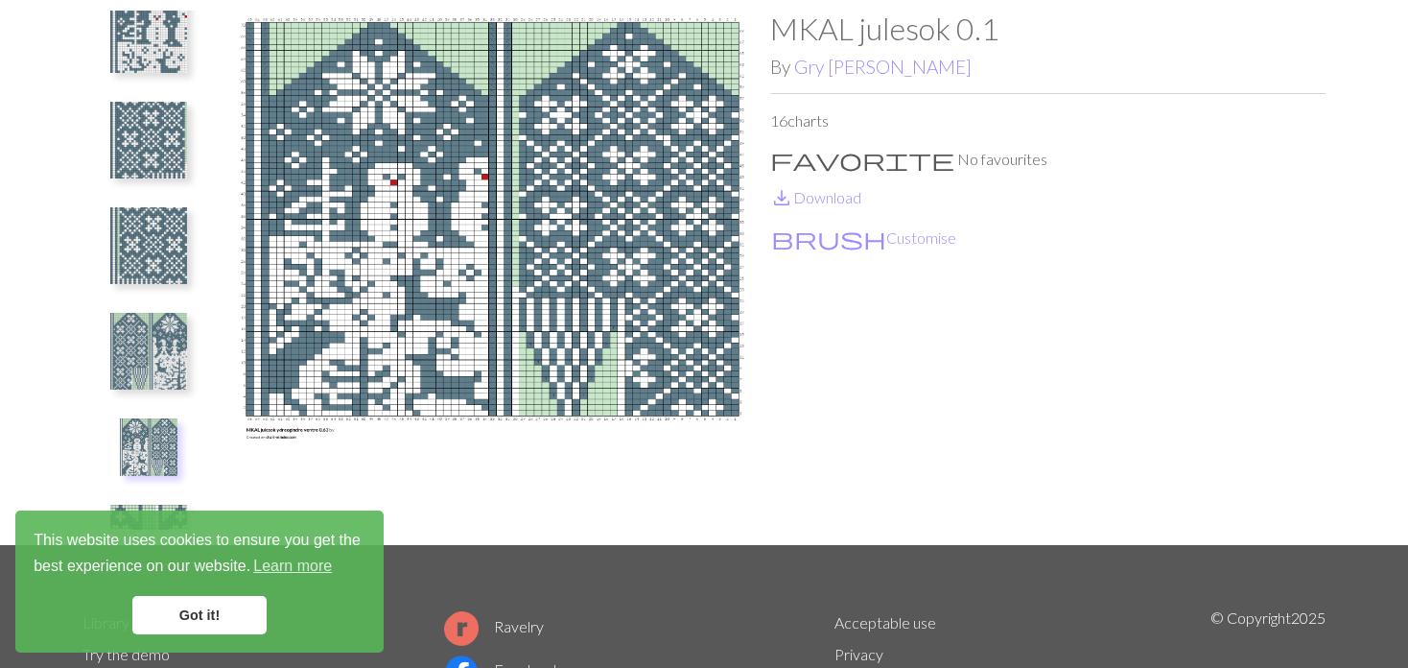
click at [152, 346] on img at bounding box center [148, 351] width 77 height 77
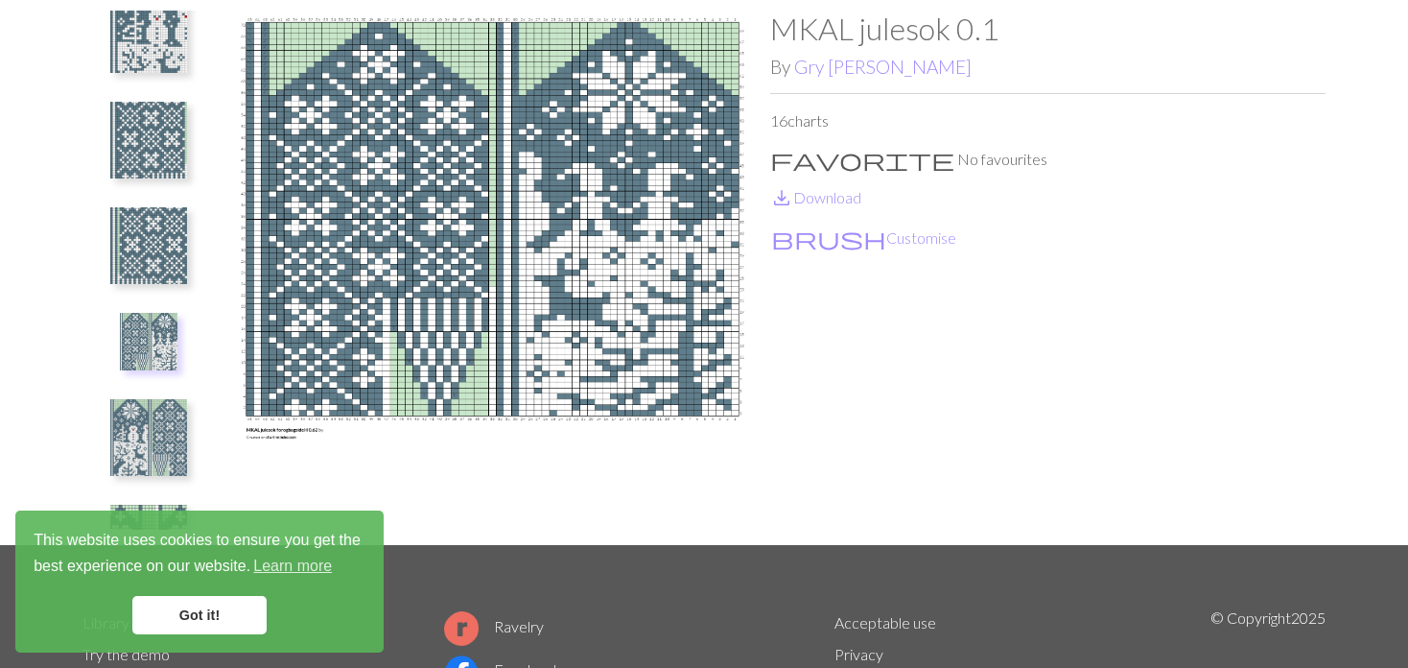
click at [169, 224] on img at bounding box center [148, 245] width 77 height 77
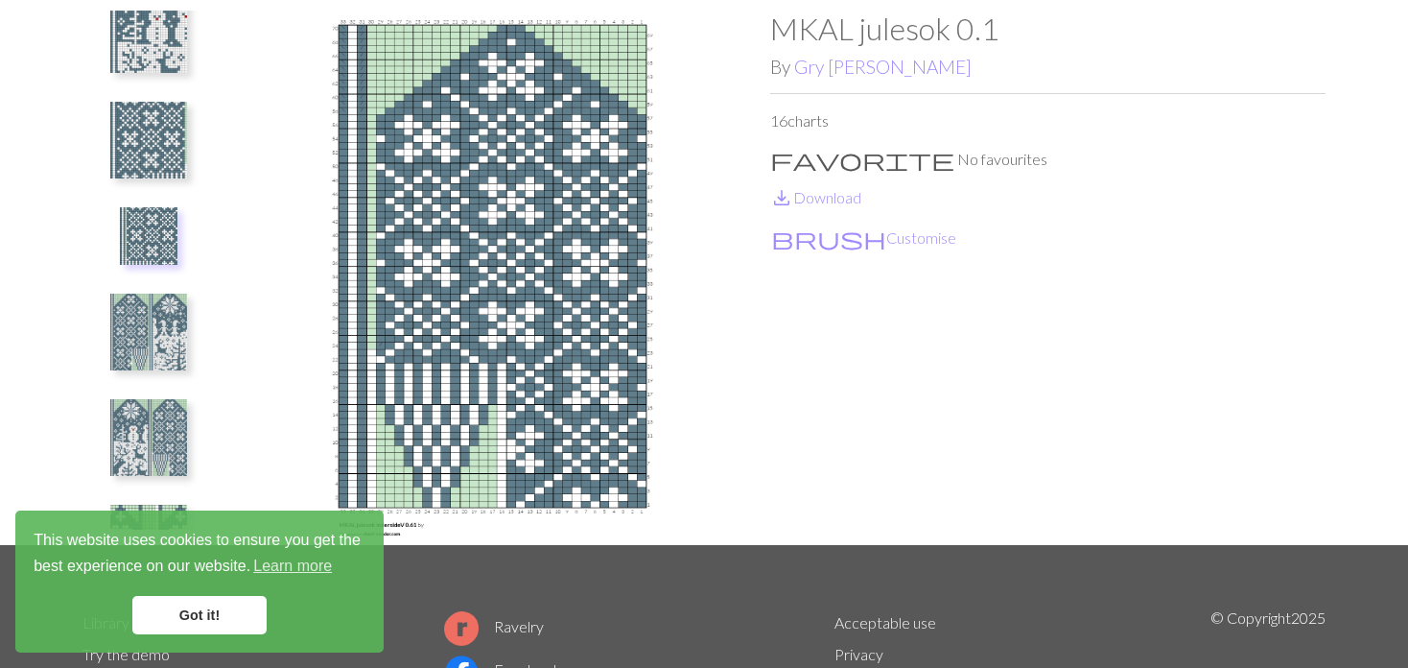
click at [160, 154] on img at bounding box center [148, 140] width 77 height 77
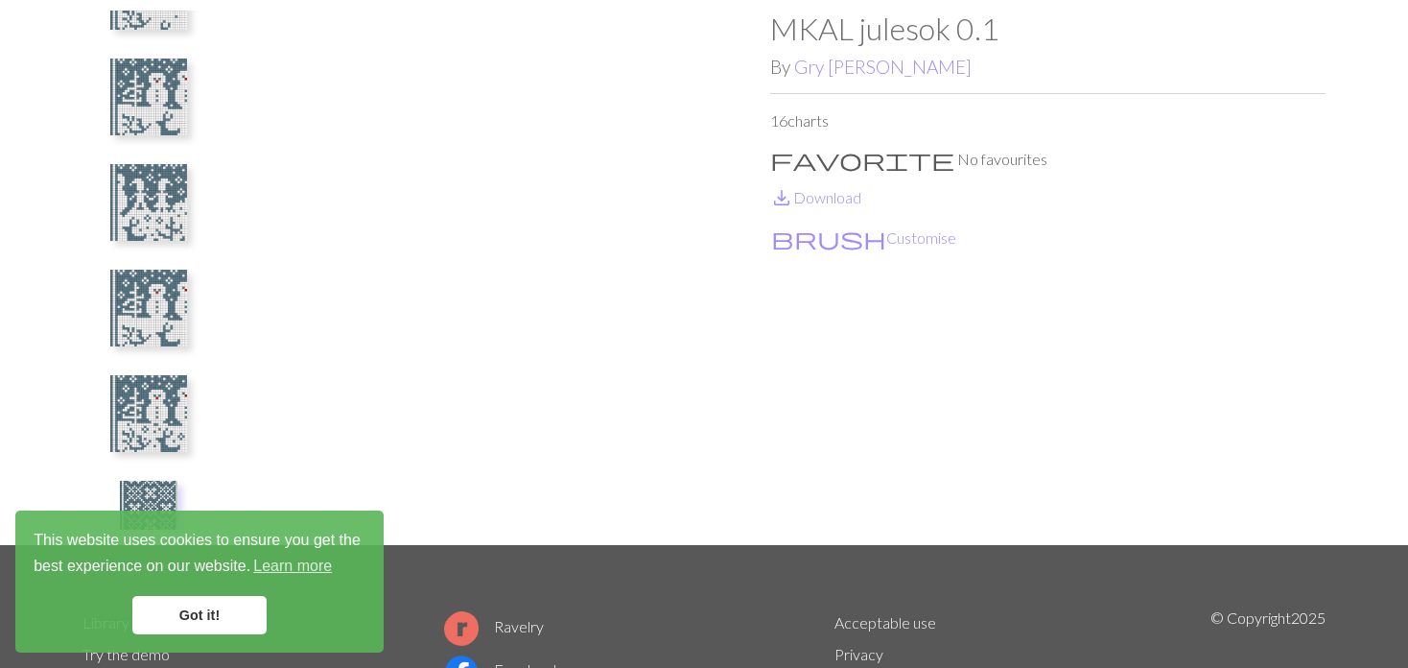
scroll to position [391, 0]
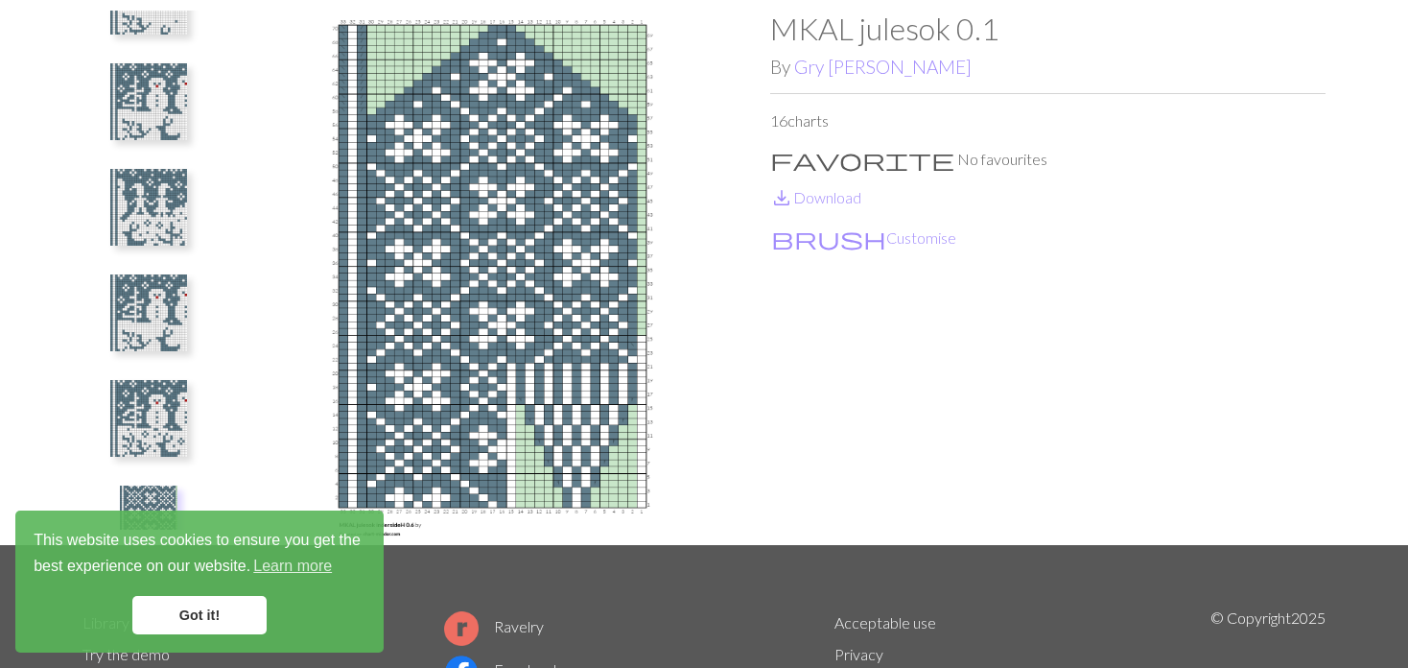
click at [132, 204] on img at bounding box center [148, 207] width 77 height 77
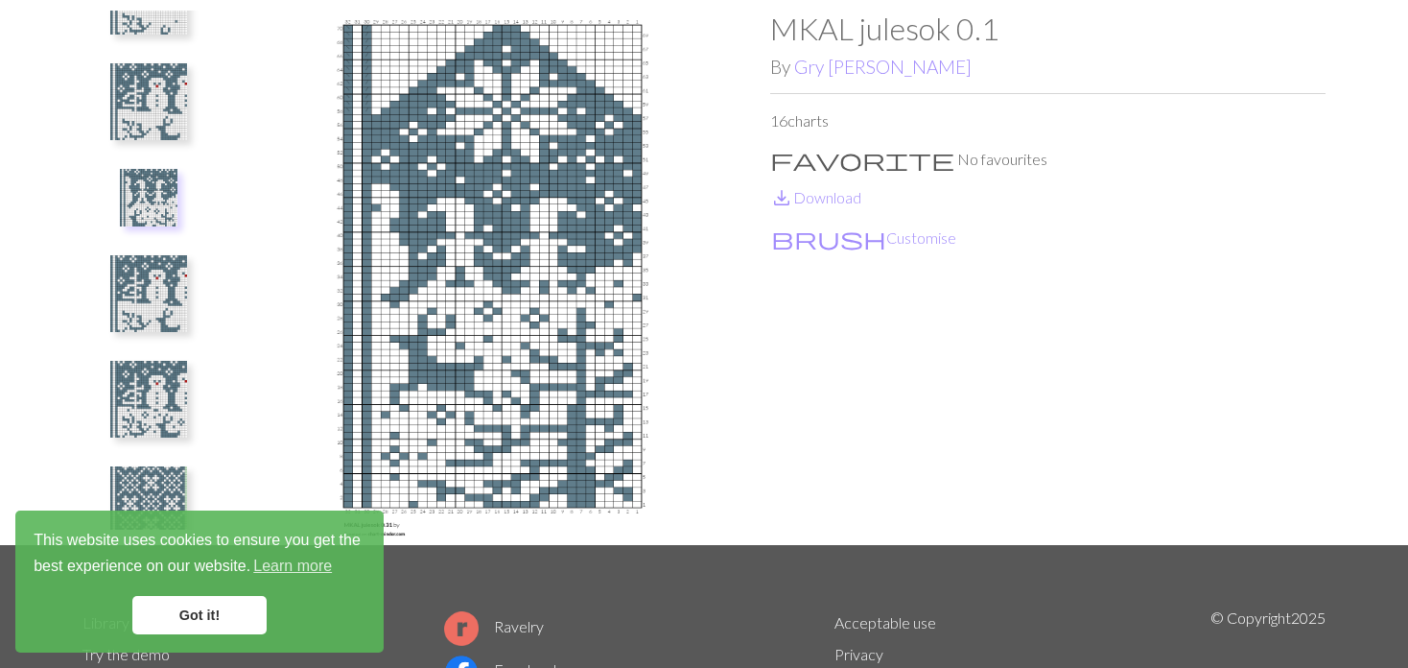
click at [127, 129] on img at bounding box center [148, 101] width 77 height 77
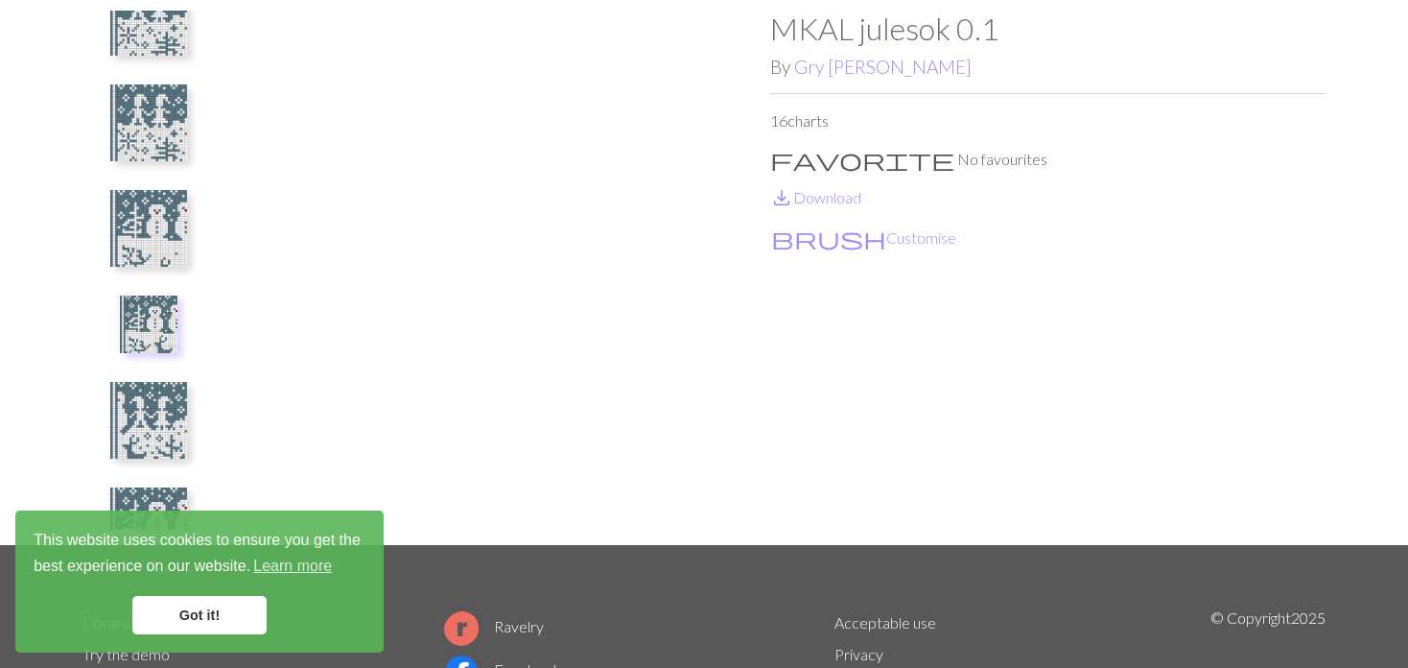
scroll to position [104, 0]
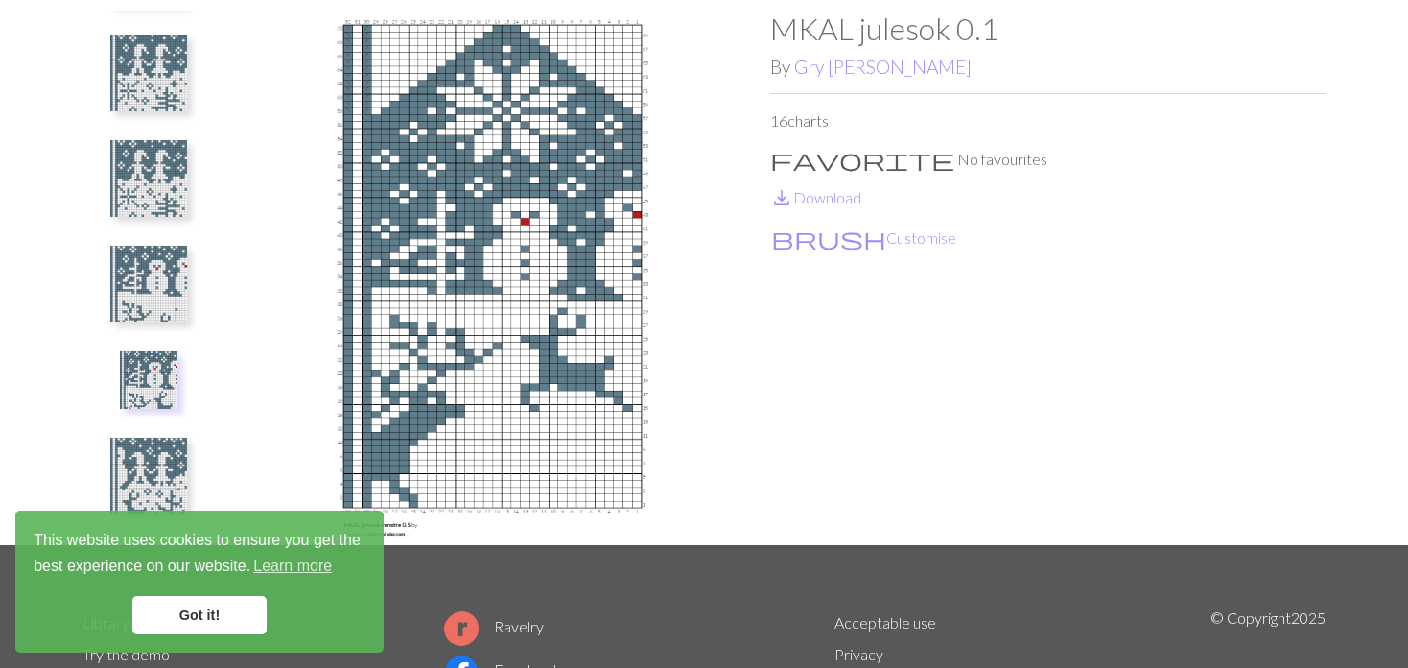
click at [151, 204] on img at bounding box center [148, 178] width 77 height 77
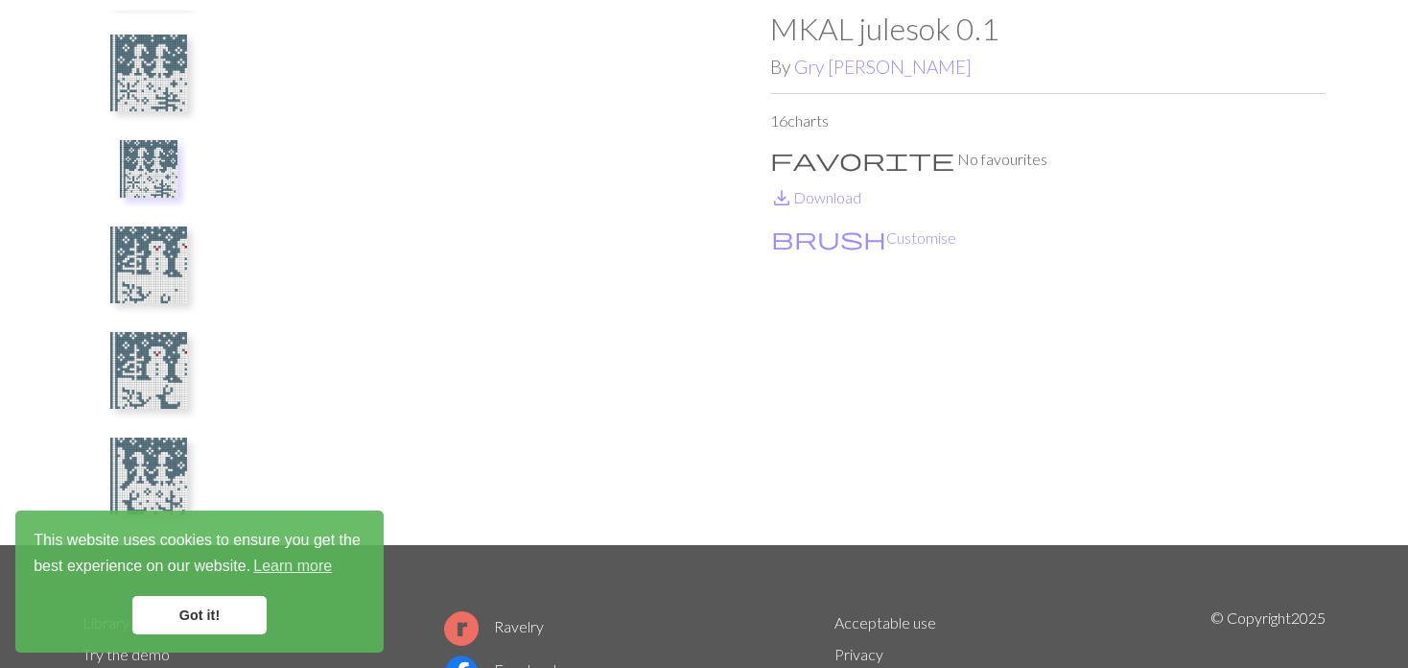
click at [137, 122] on ul at bounding box center [149, 270] width 132 height 519
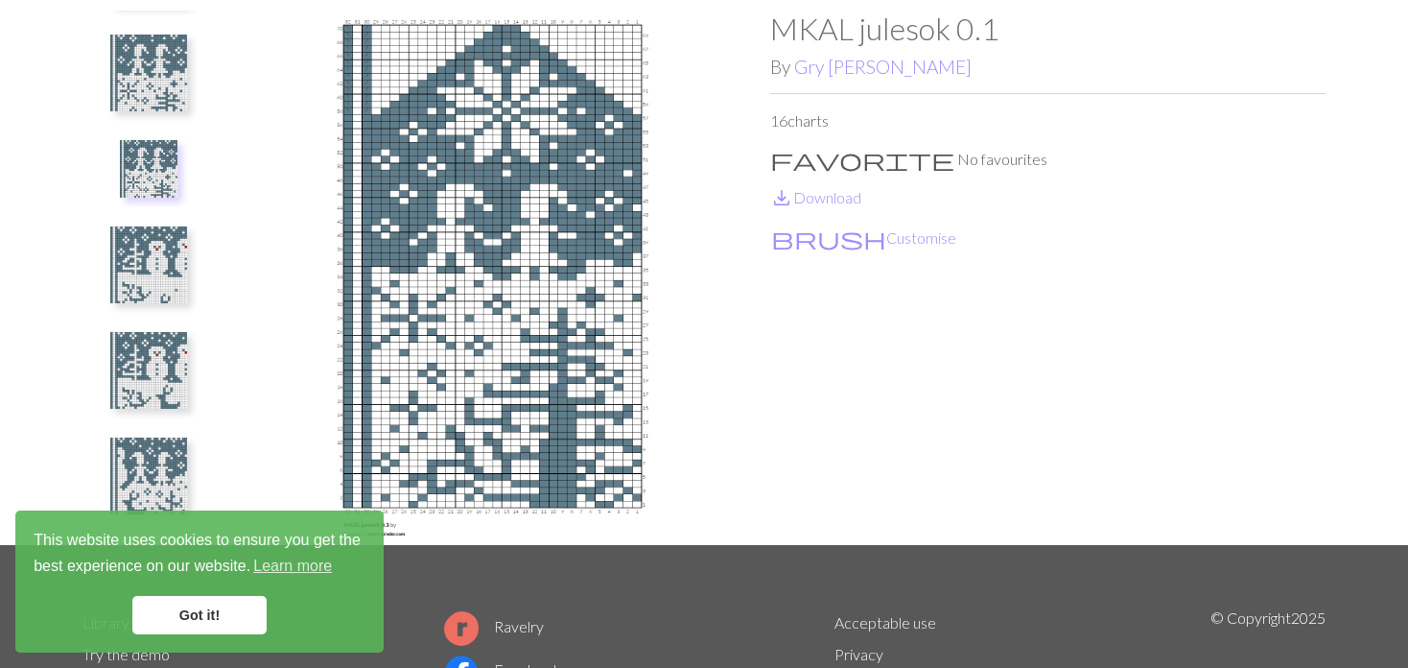
click at [146, 73] on img at bounding box center [148, 73] width 77 height 77
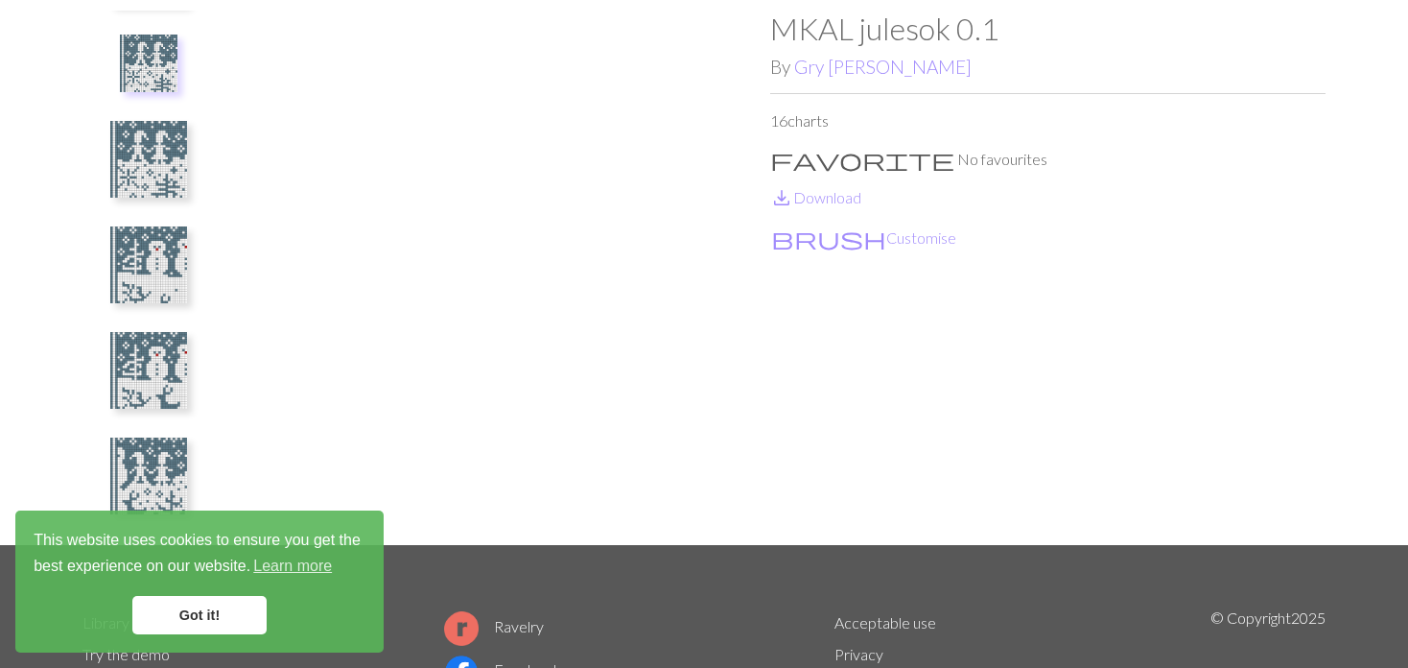
click at [147, 58] on img at bounding box center [149, 64] width 58 height 58
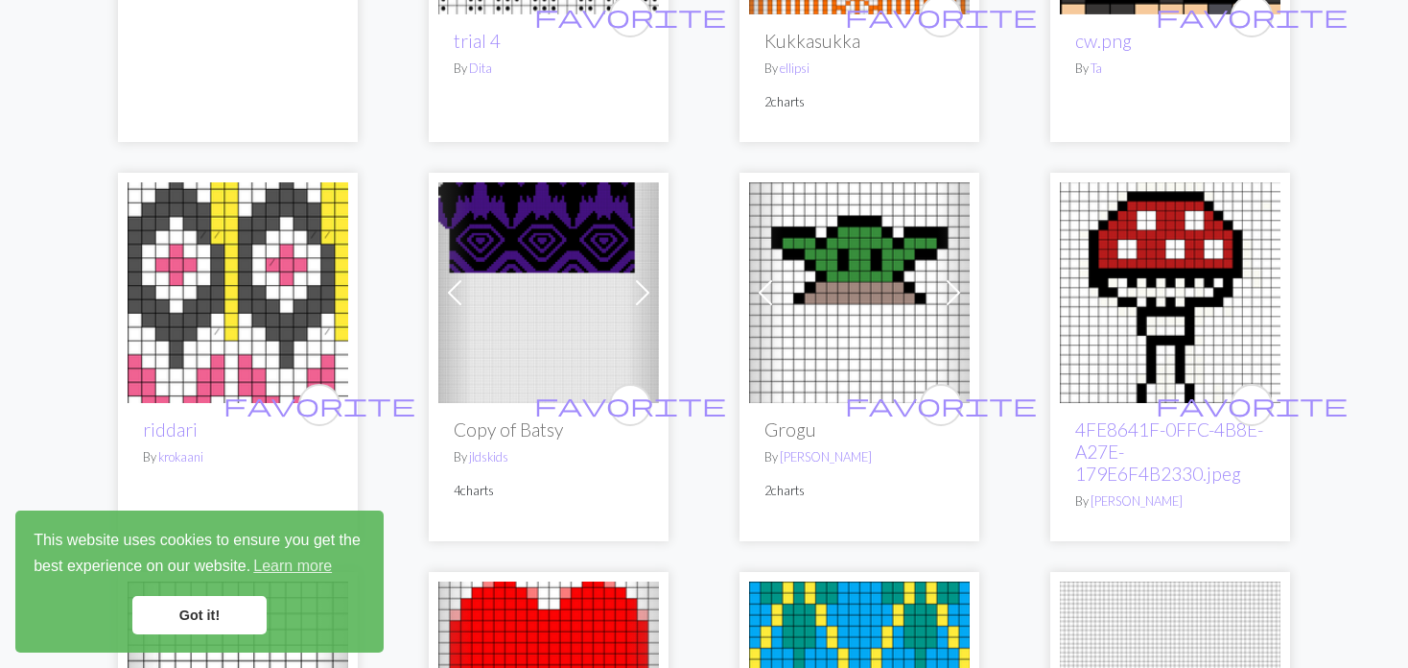
scroll to position [3646, 0]
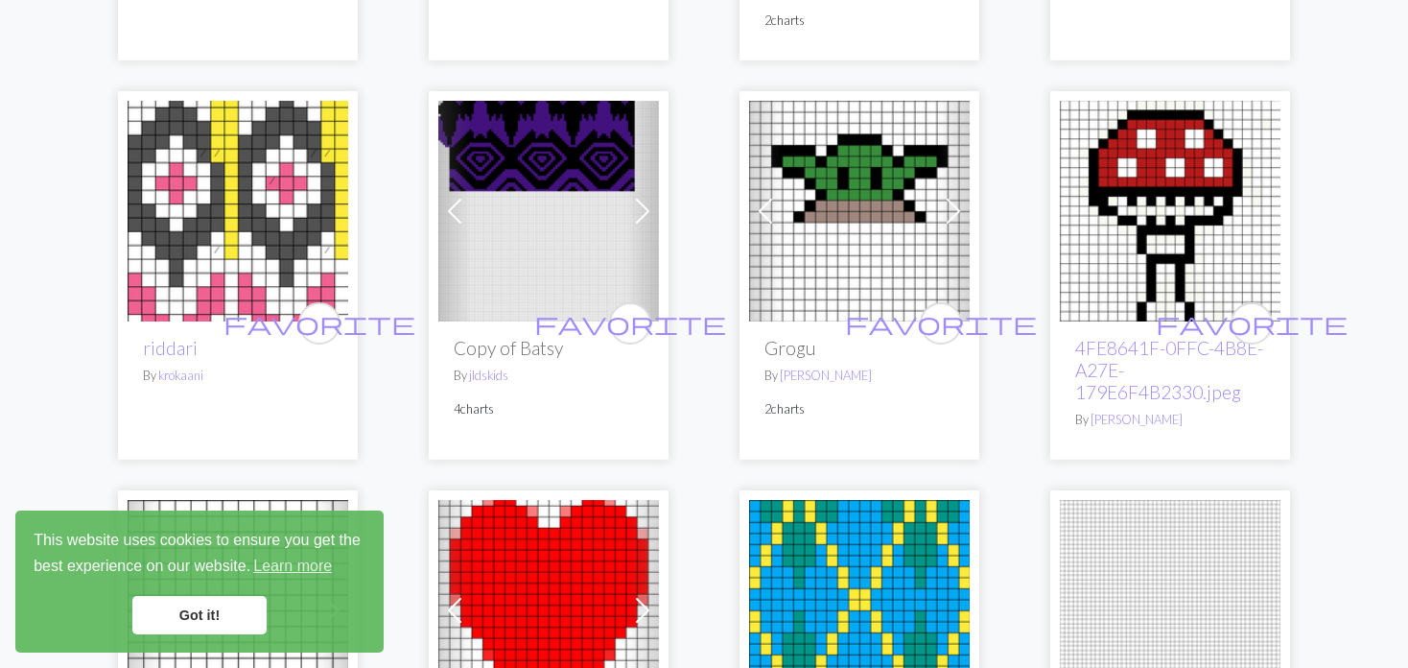
click at [453, 221] on span at bounding box center [454, 211] width 31 height 31
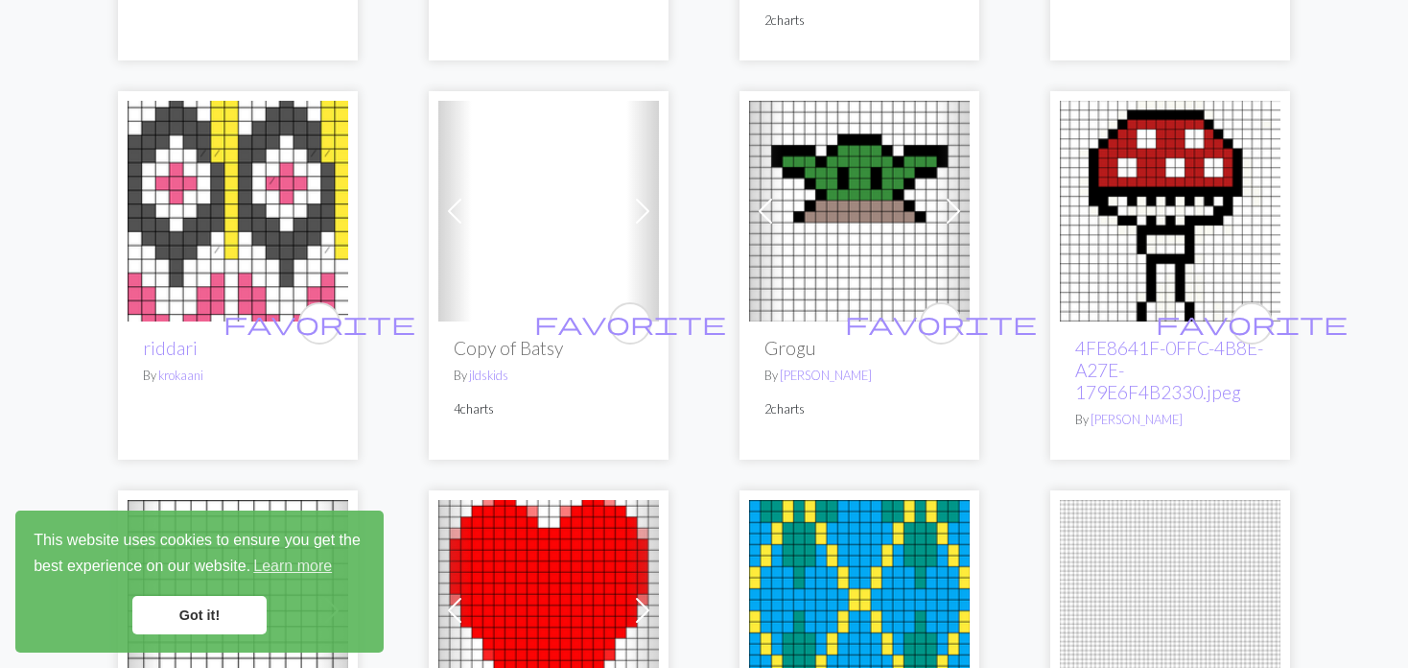
click at [456, 400] on p "4 charts" at bounding box center [549, 409] width 190 height 18
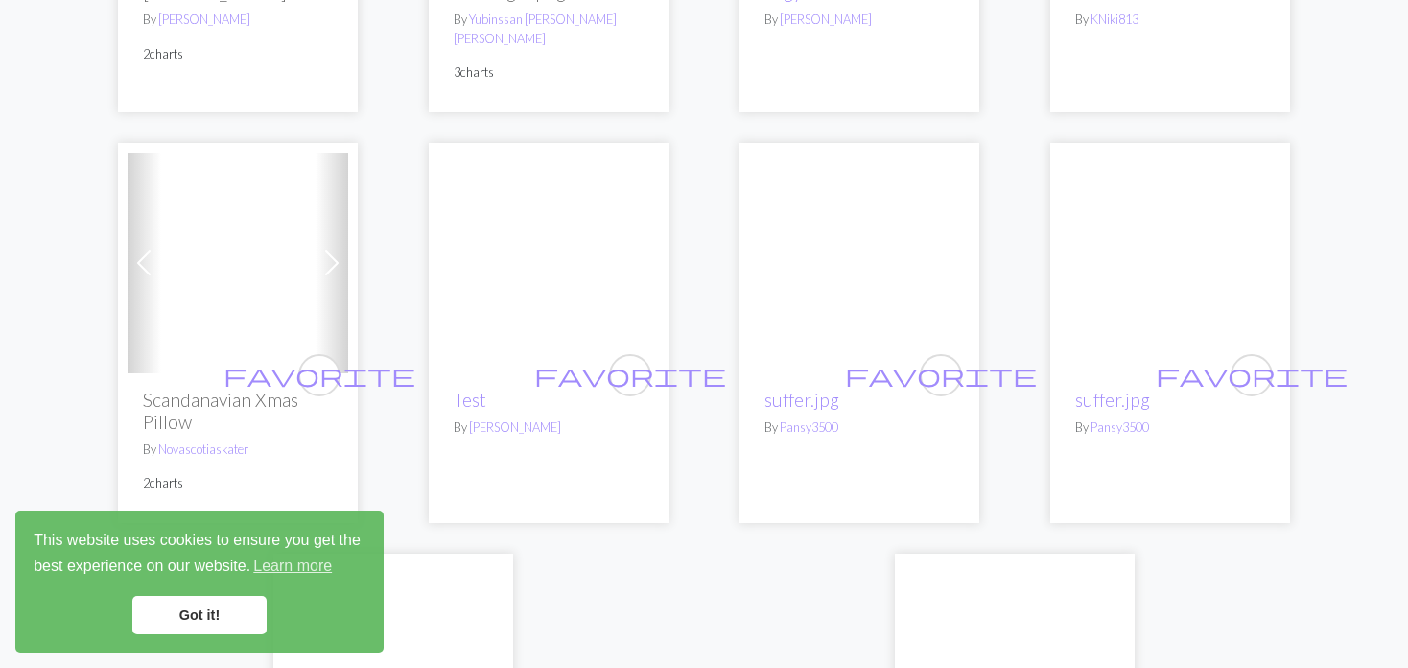
scroll to position [4413, 0]
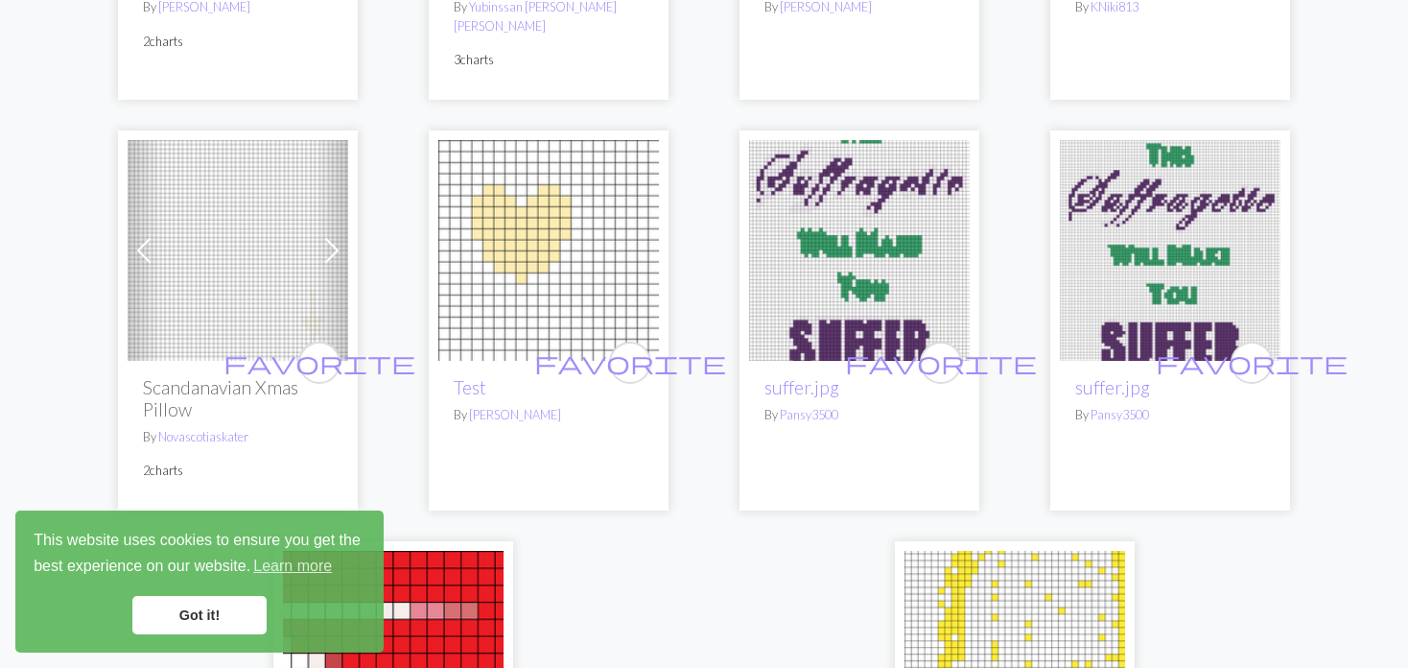
click at [152, 235] on span at bounding box center [144, 250] width 31 height 31
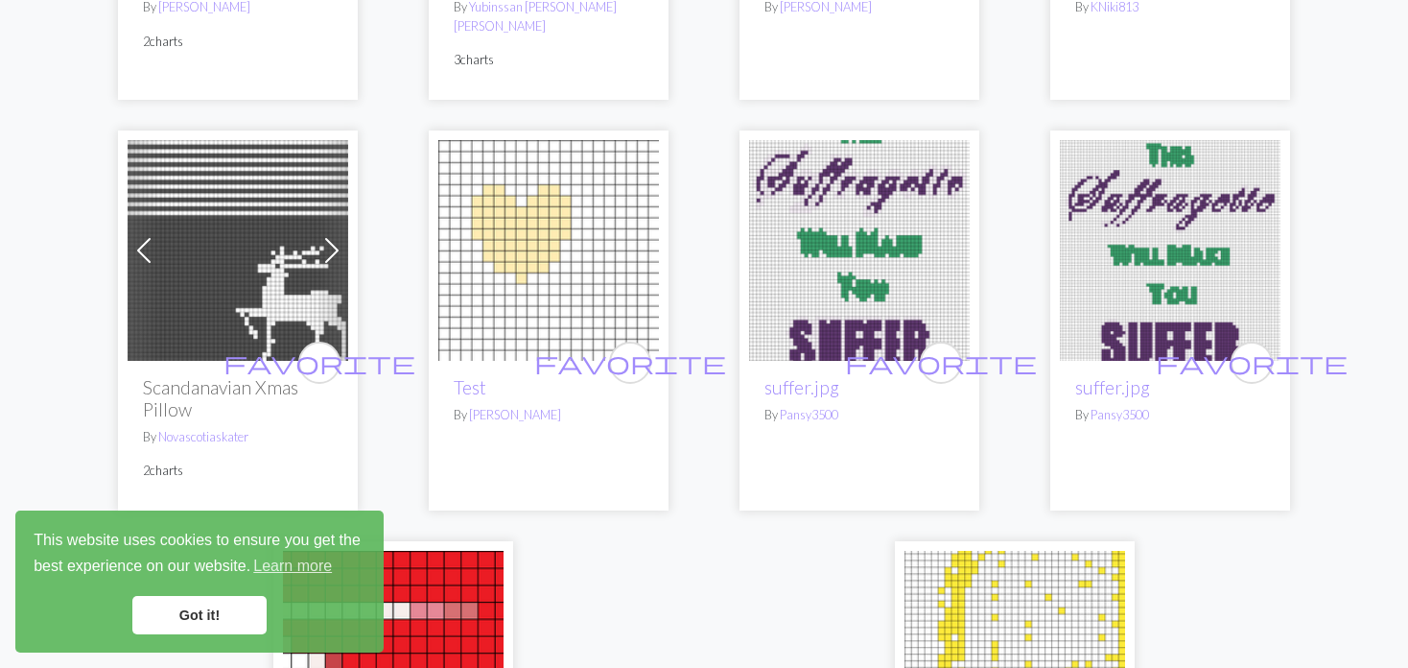
click at [152, 235] on span at bounding box center [144, 250] width 31 height 31
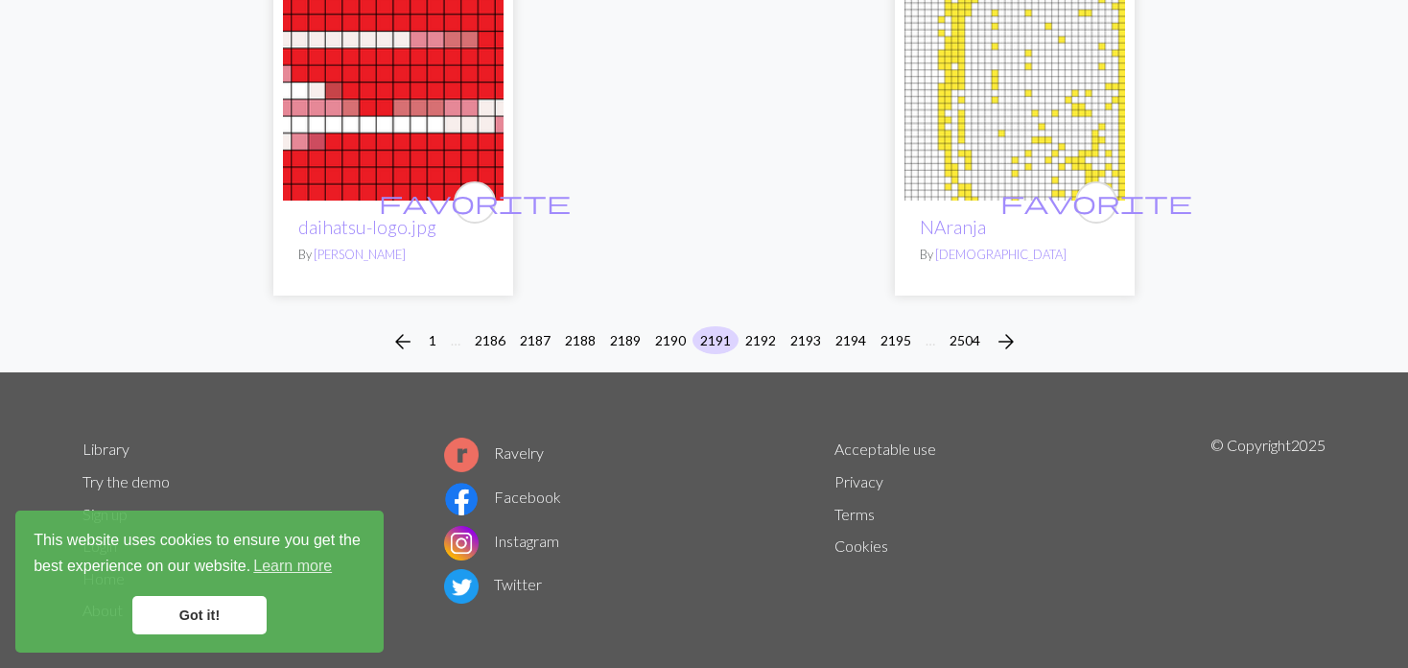
scroll to position [4985, 0]
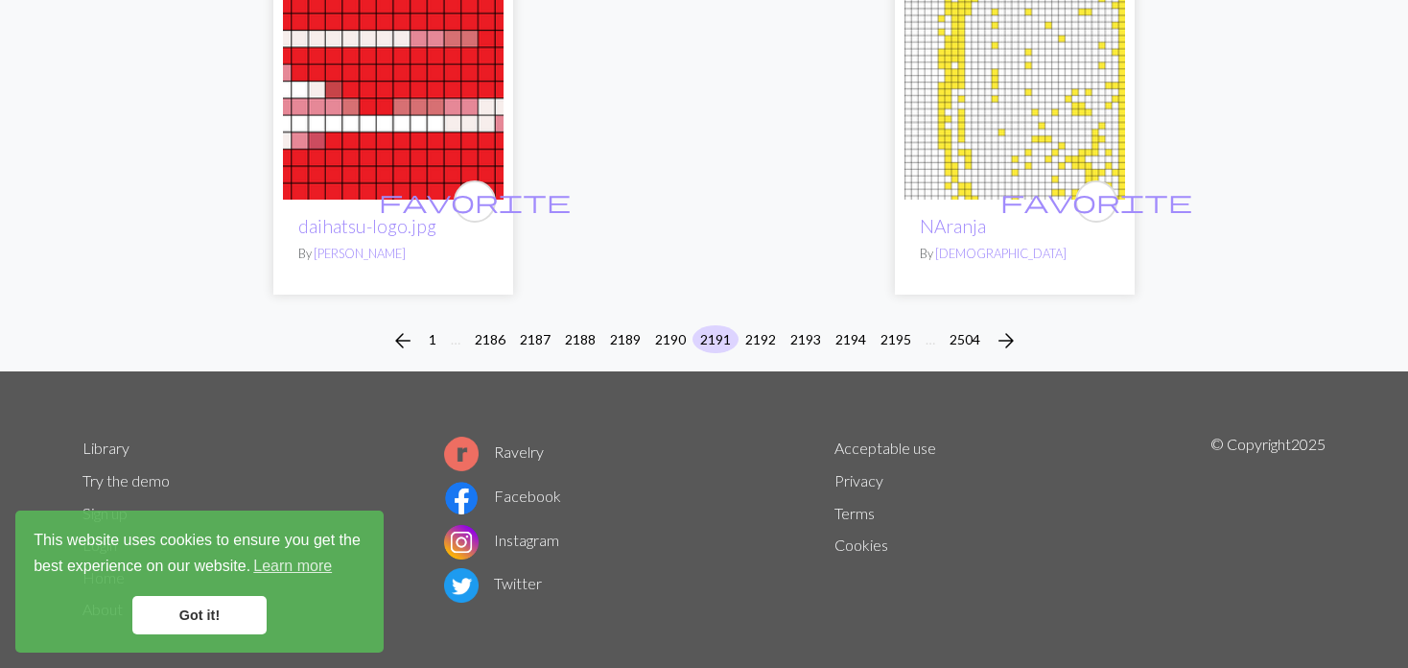
click at [768, 333] on li "2192" at bounding box center [761, 340] width 45 height 31
click at [758, 325] on button "2192" at bounding box center [761, 339] width 46 height 28
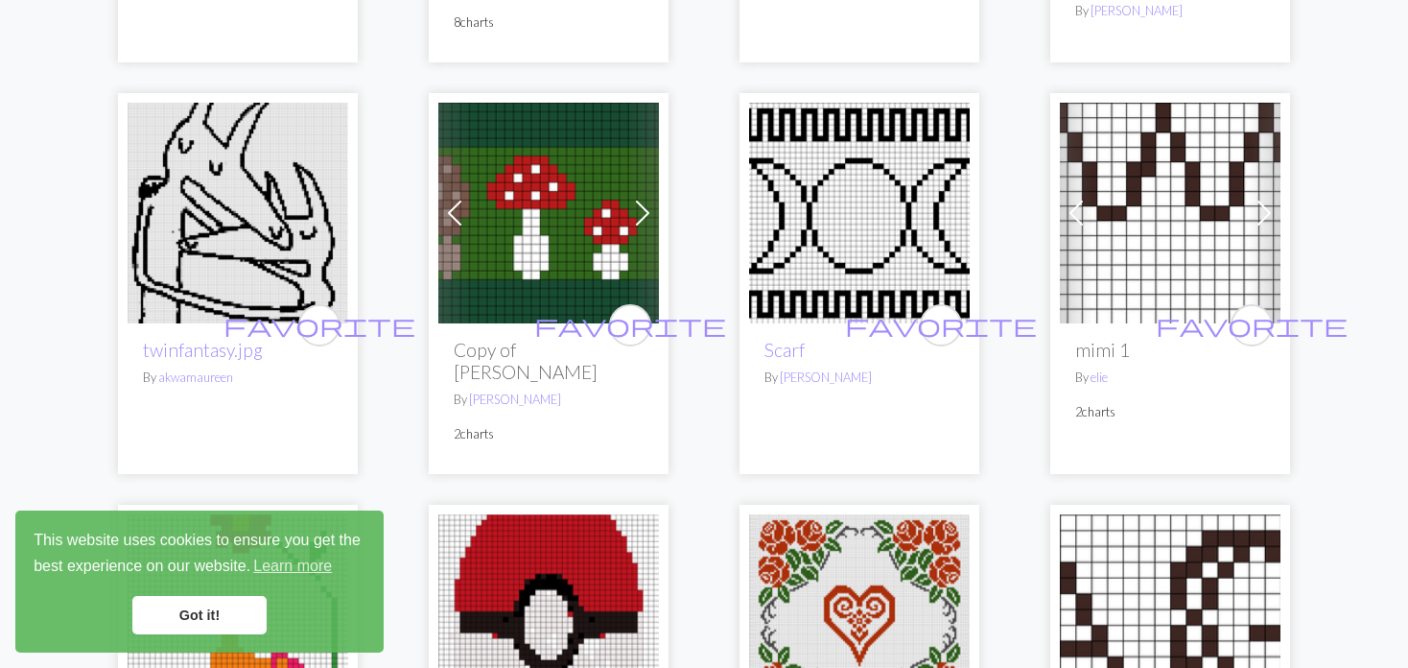
scroll to position [2494, 0]
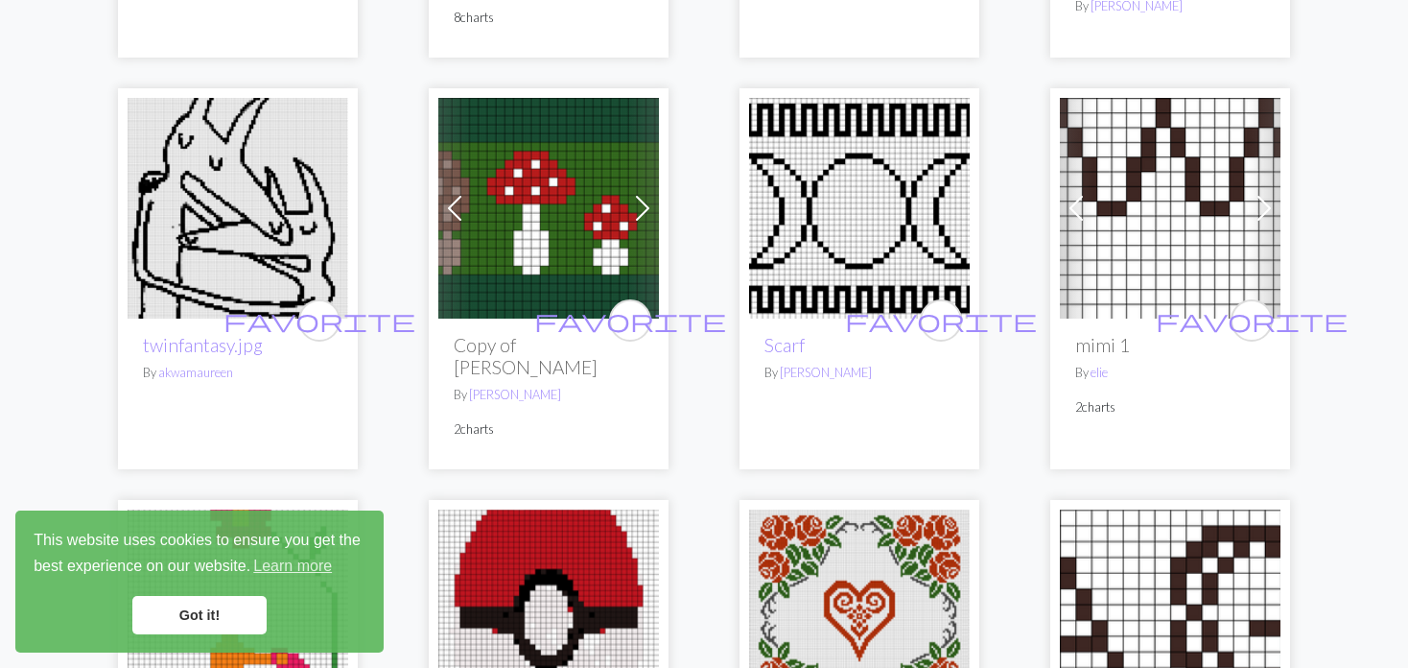
click at [467, 193] on span at bounding box center [454, 208] width 31 height 31
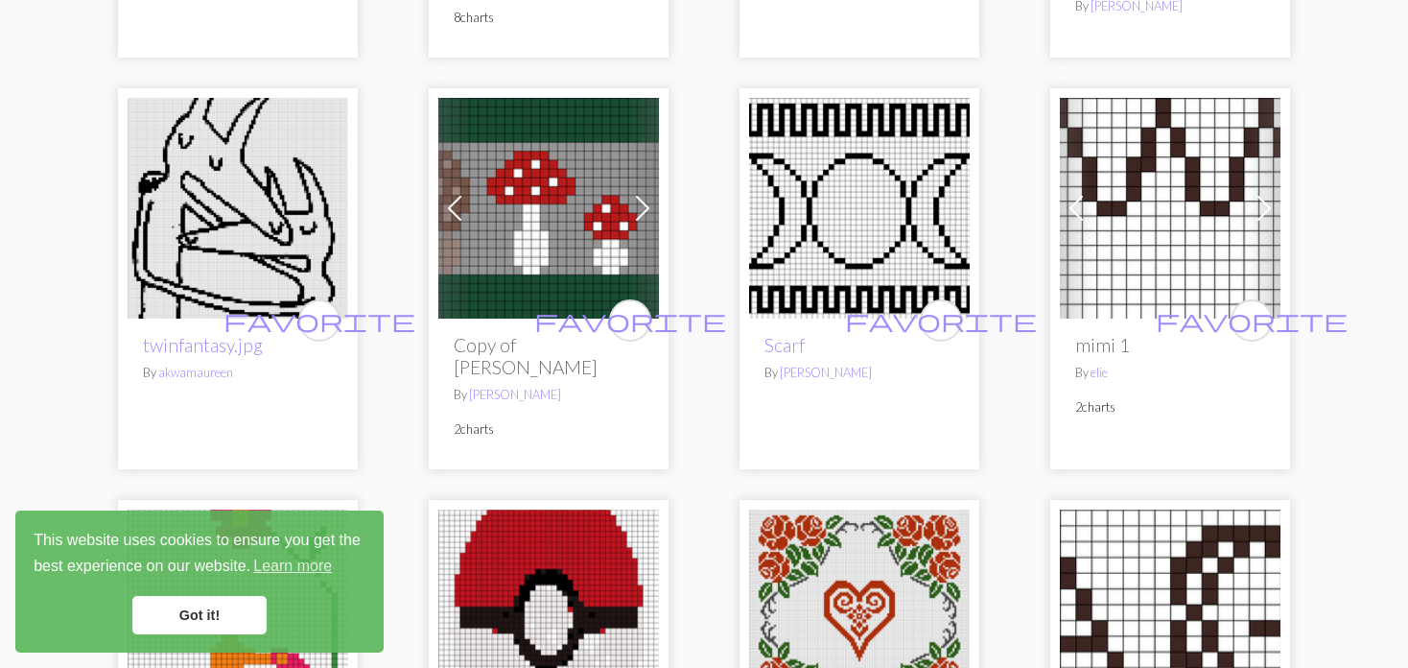
click at [467, 193] on span at bounding box center [454, 208] width 31 height 31
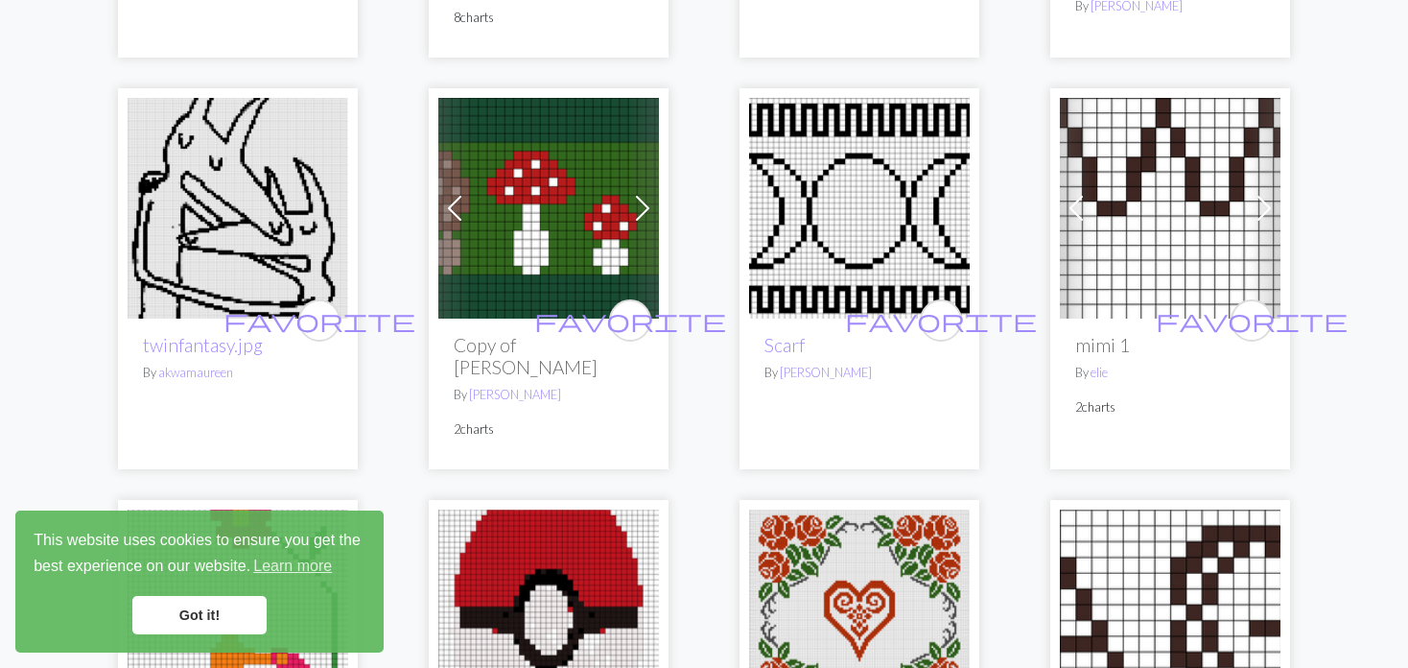
click at [467, 193] on span at bounding box center [454, 208] width 31 height 31
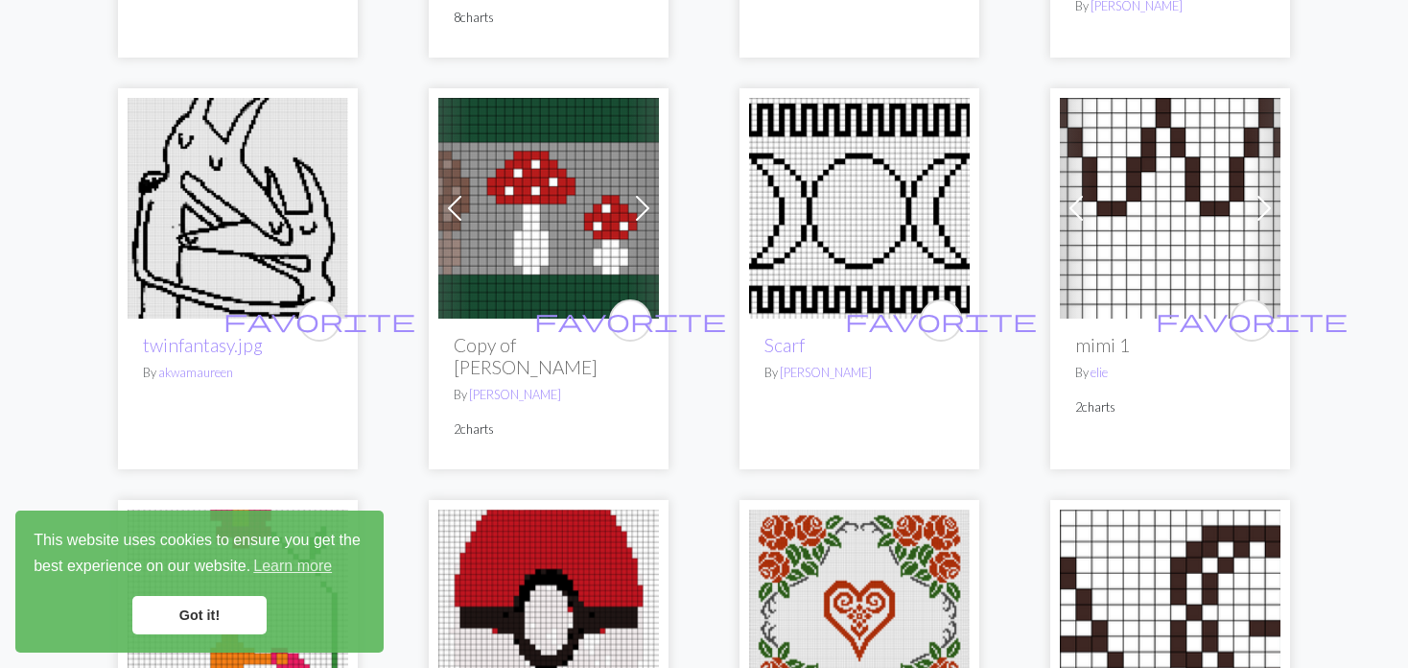
drag, startPoint x: 522, startPoint y: 119, endPoint x: 496, endPoint y: 173, distance: 59.6
click at [496, 173] on img at bounding box center [548, 208] width 221 height 221
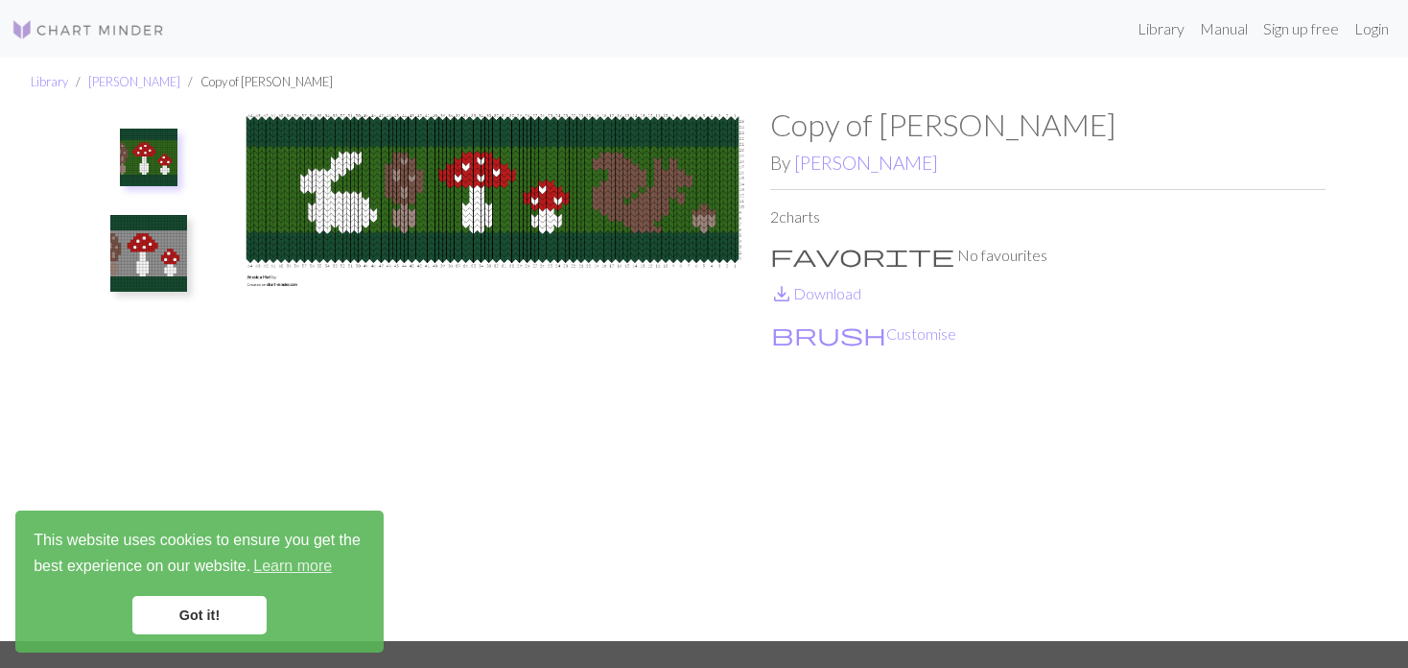
click at [230, 230] on img at bounding box center [492, 373] width 555 height 534
click at [173, 248] on img at bounding box center [148, 253] width 77 height 77
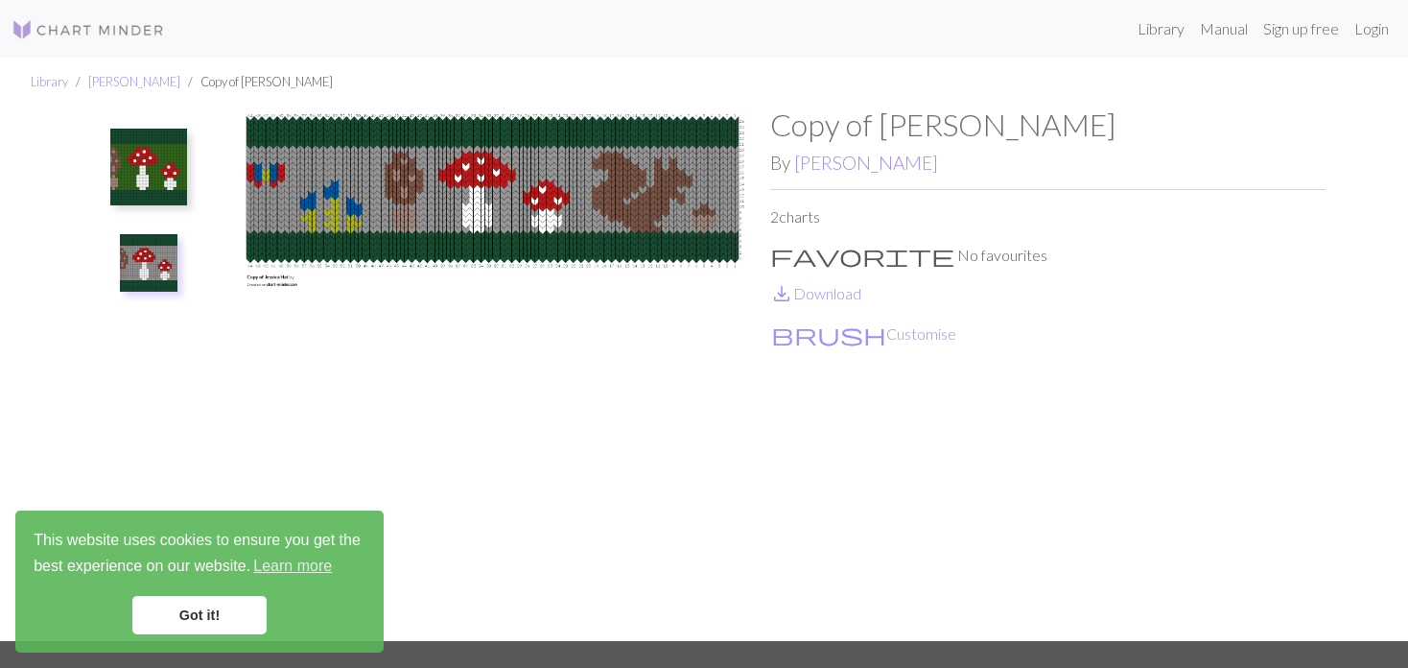
click at [176, 151] on img at bounding box center [148, 167] width 77 height 77
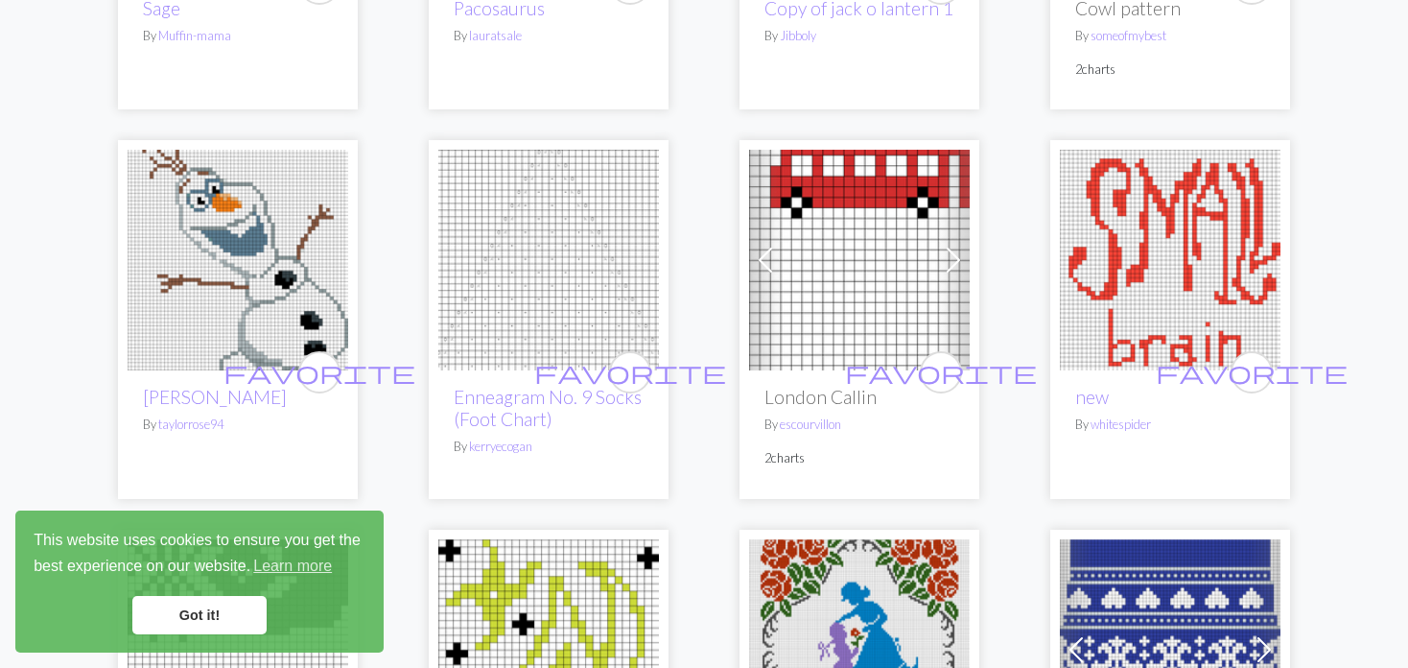
scroll to position [3646, 0]
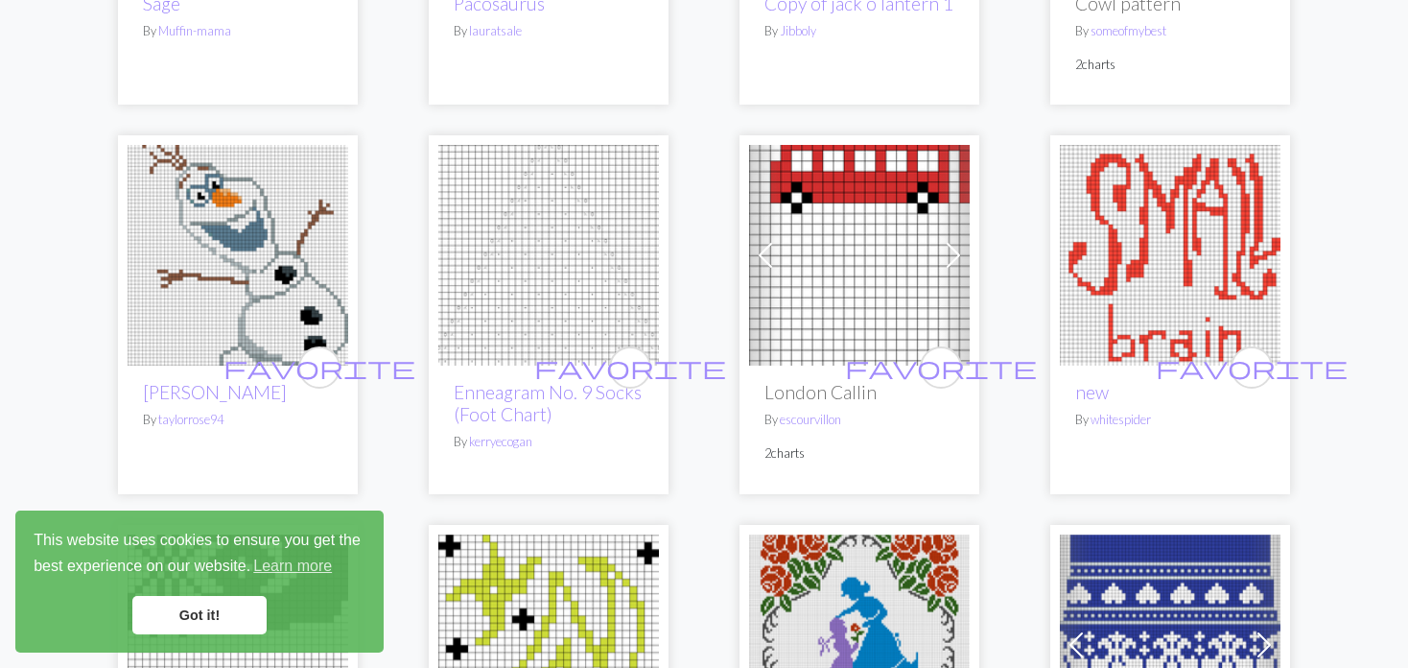
click at [306, 262] on img at bounding box center [238, 255] width 221 height 221
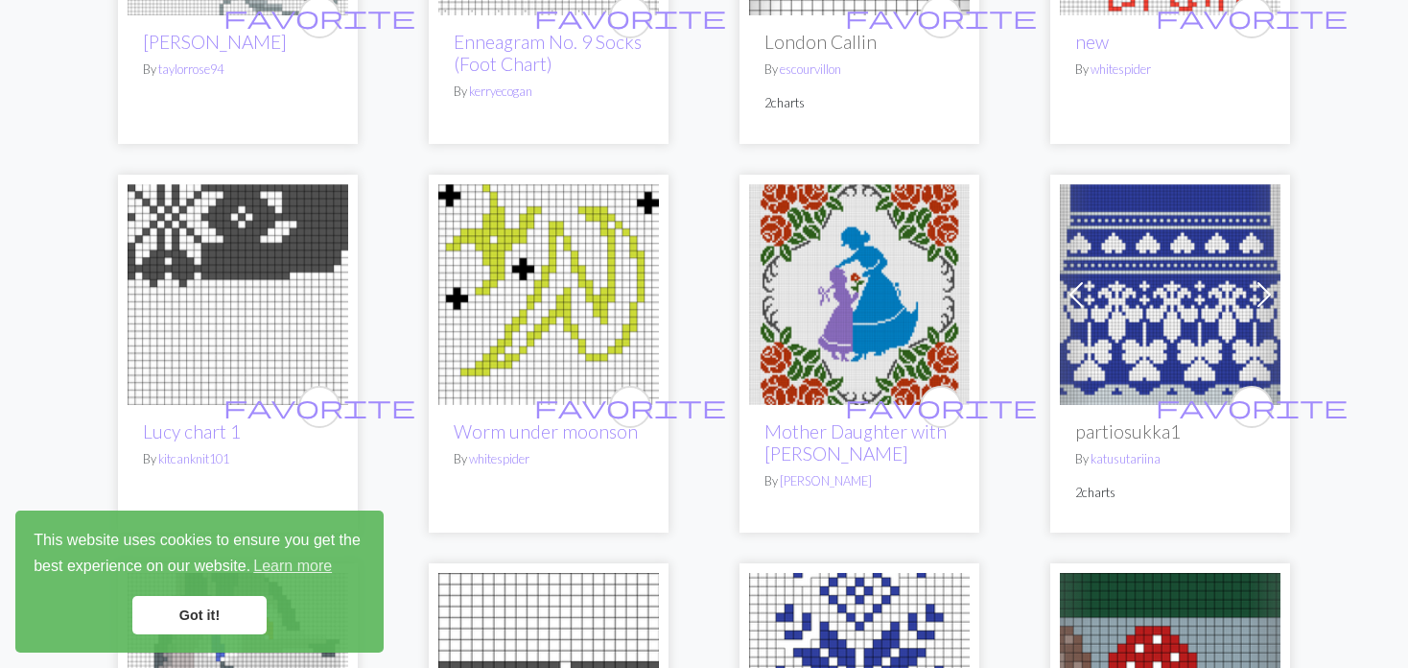
scroll to position [4030, 0]
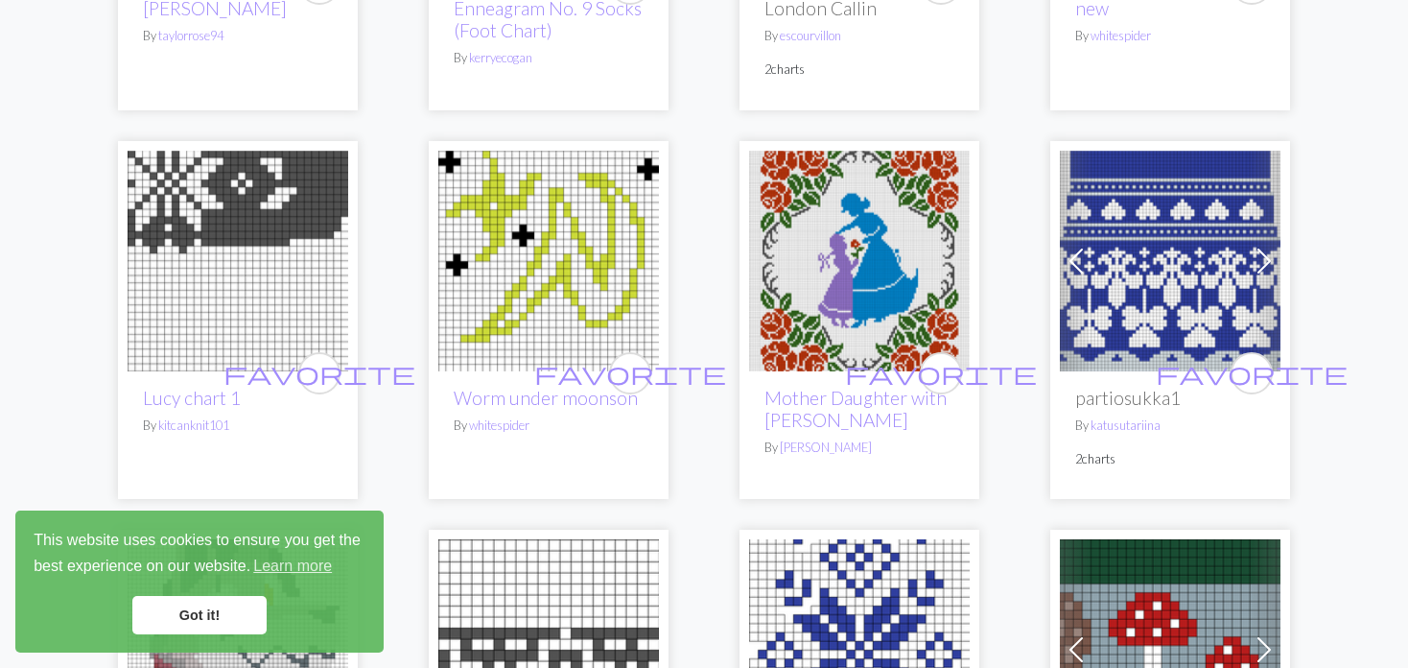
click at [872, 250] on img at bounding box center [859, 261] width 221 height 221
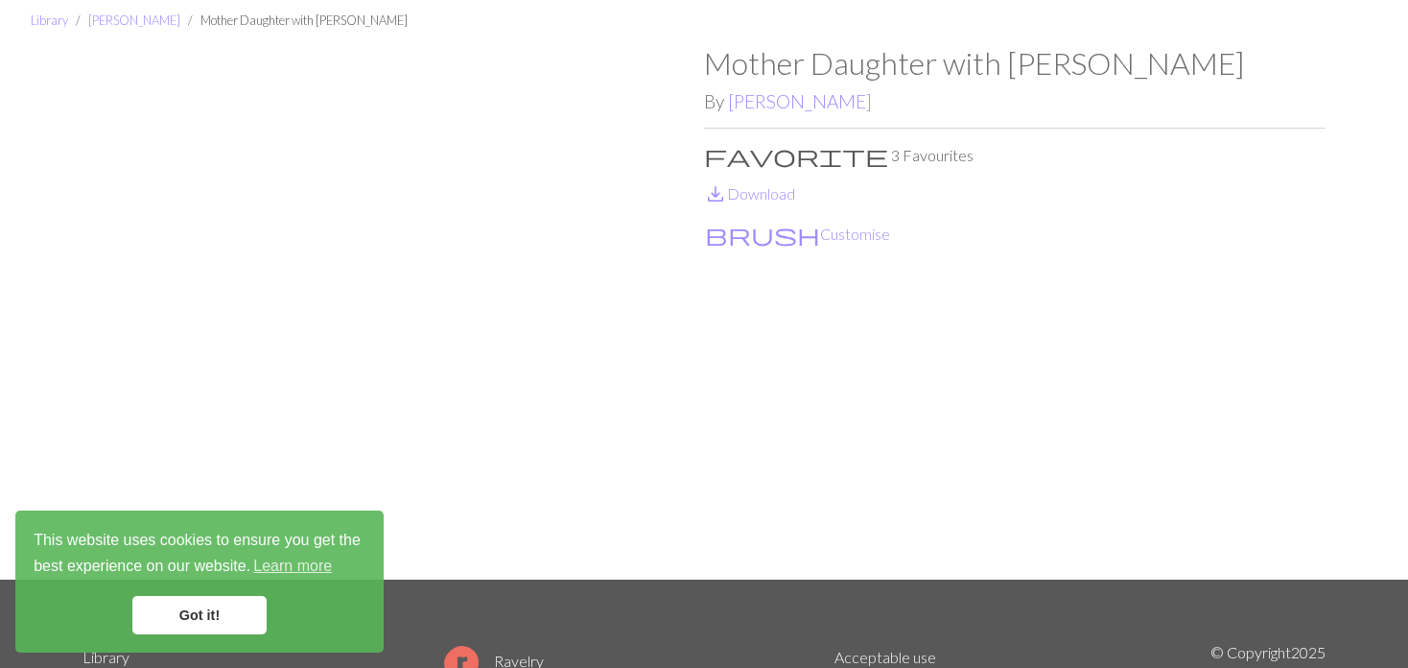
scroll to position [96, 0]
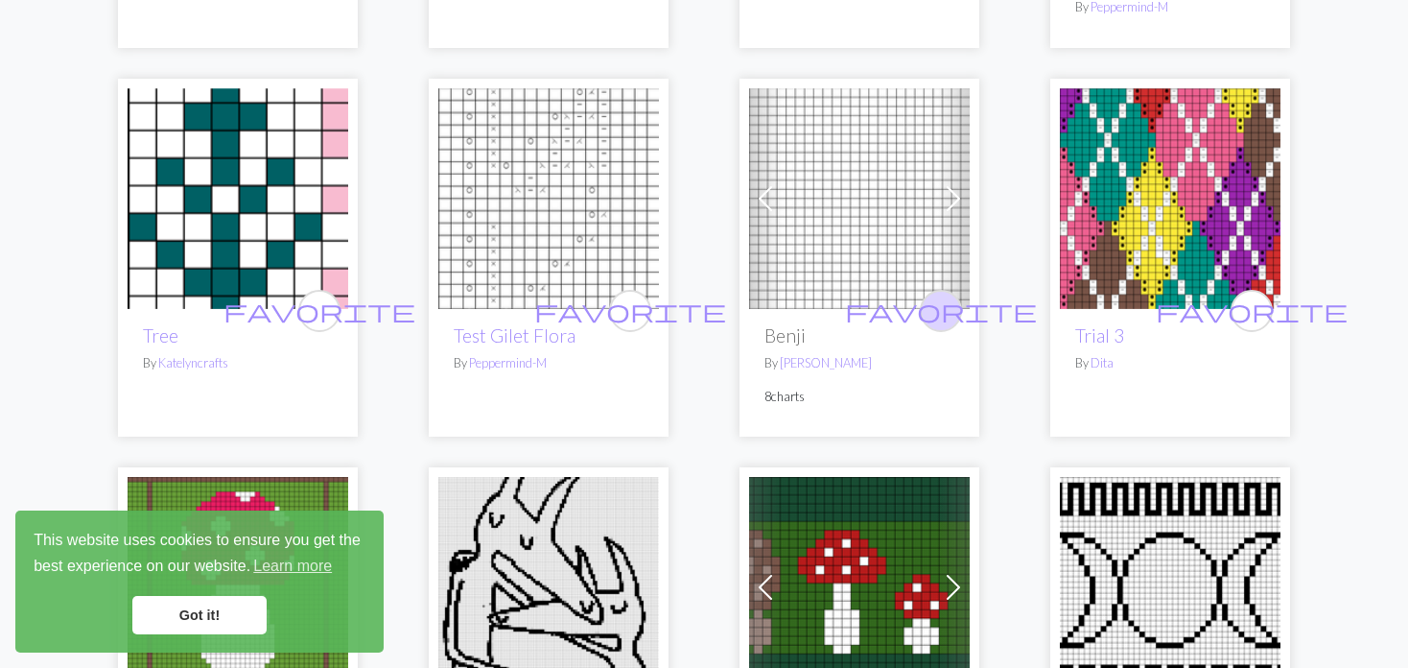
scroll to position [2303, 0]
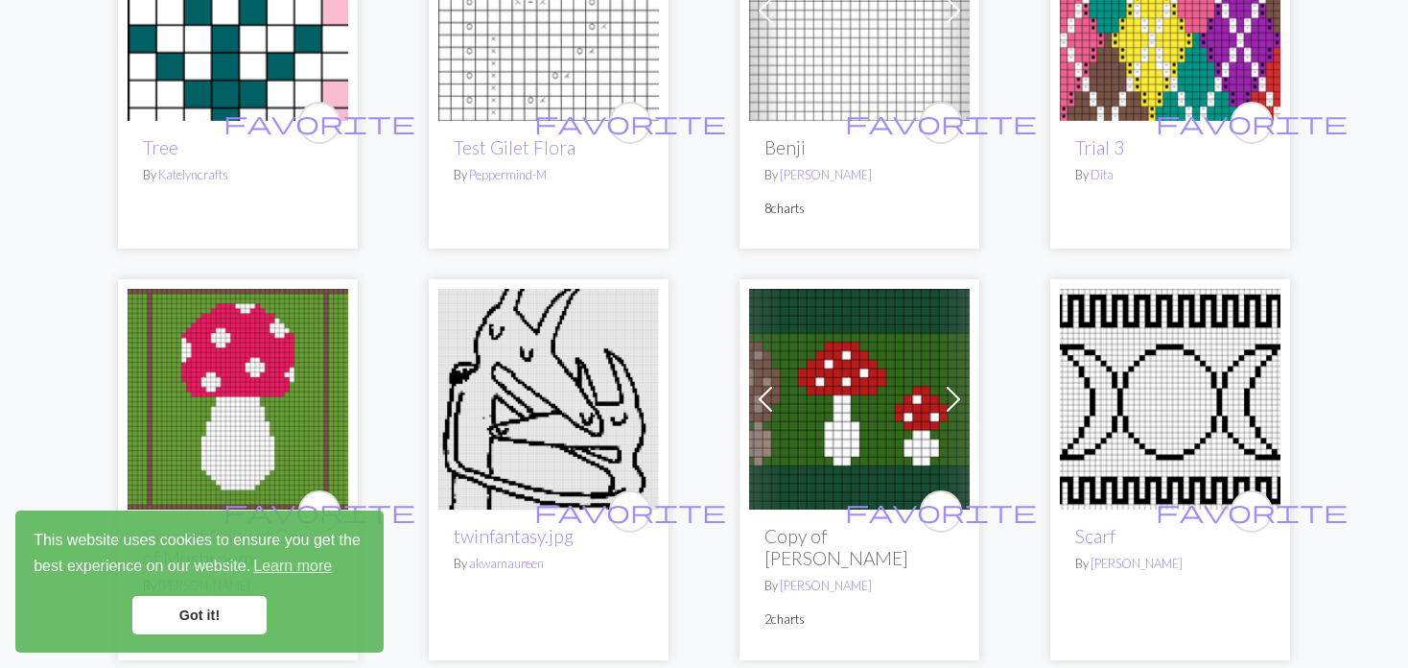
click at [871, 365] on img at bounding box center [859, 399] width 221 height 221
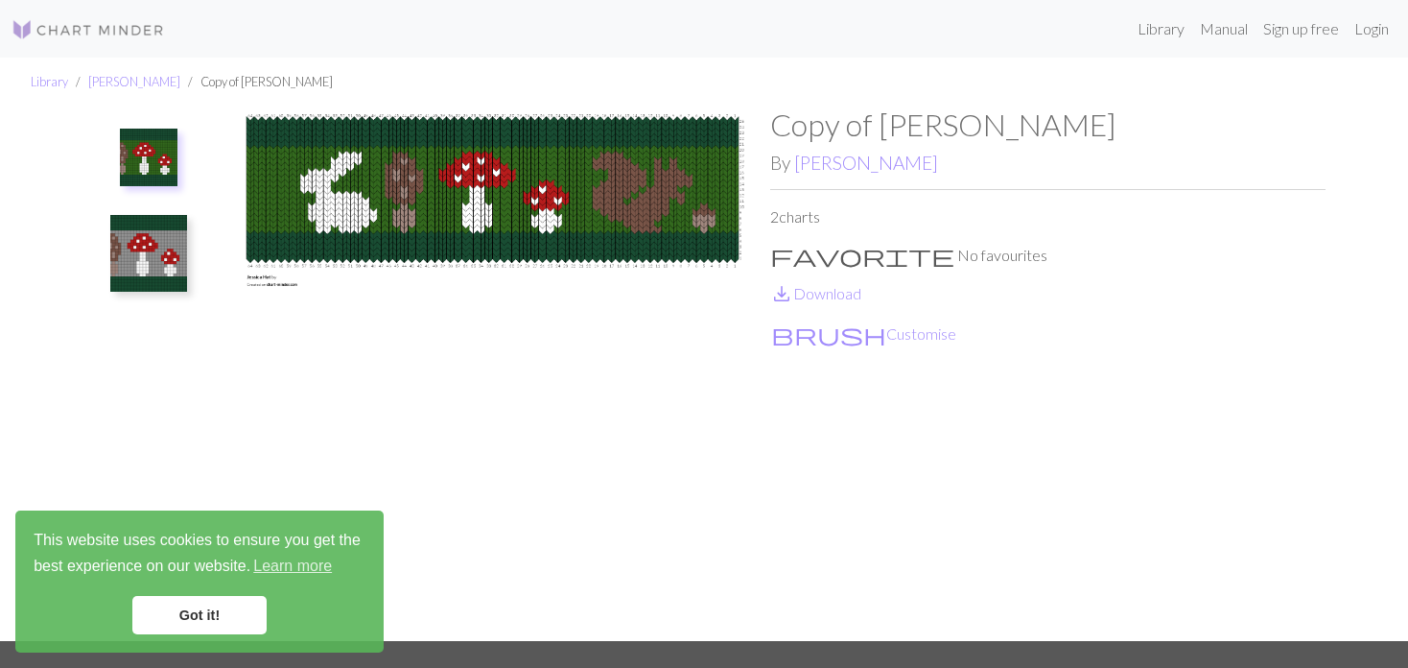
click at [135, 249] on img at bounding box center [148, 253] width 77 height 77
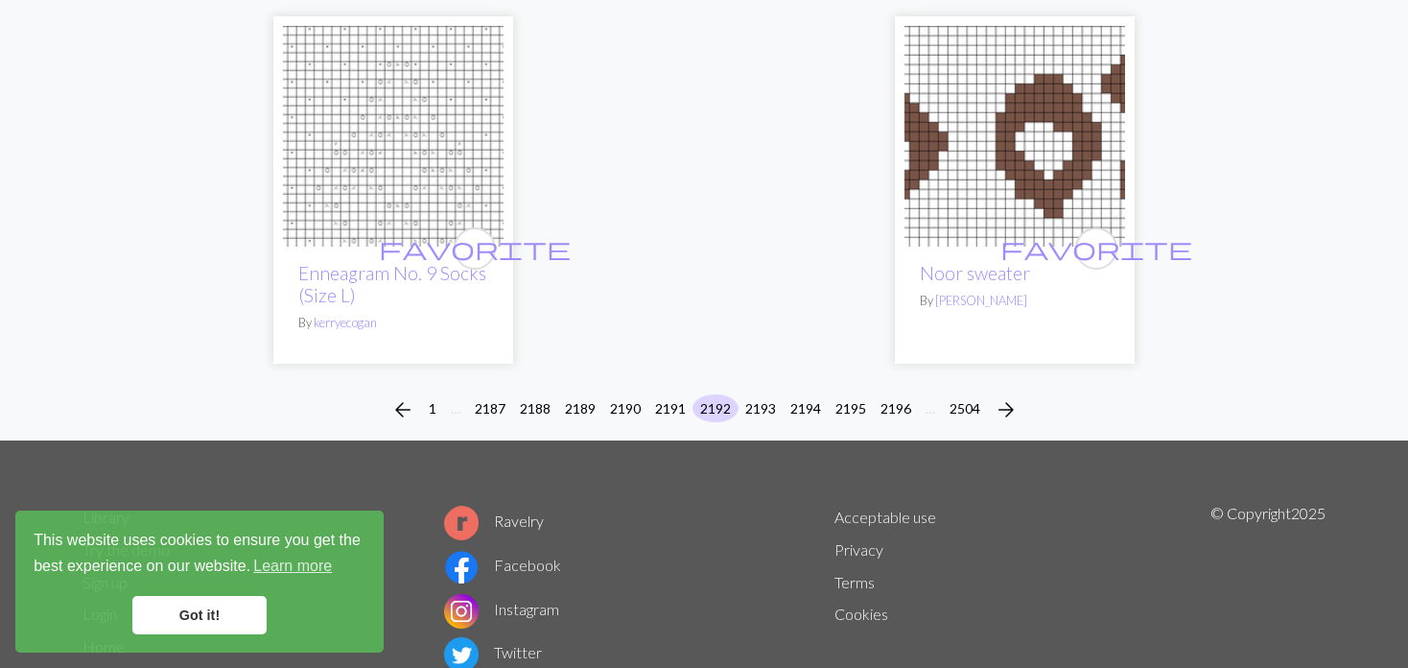
scroll to position [4953, 0]
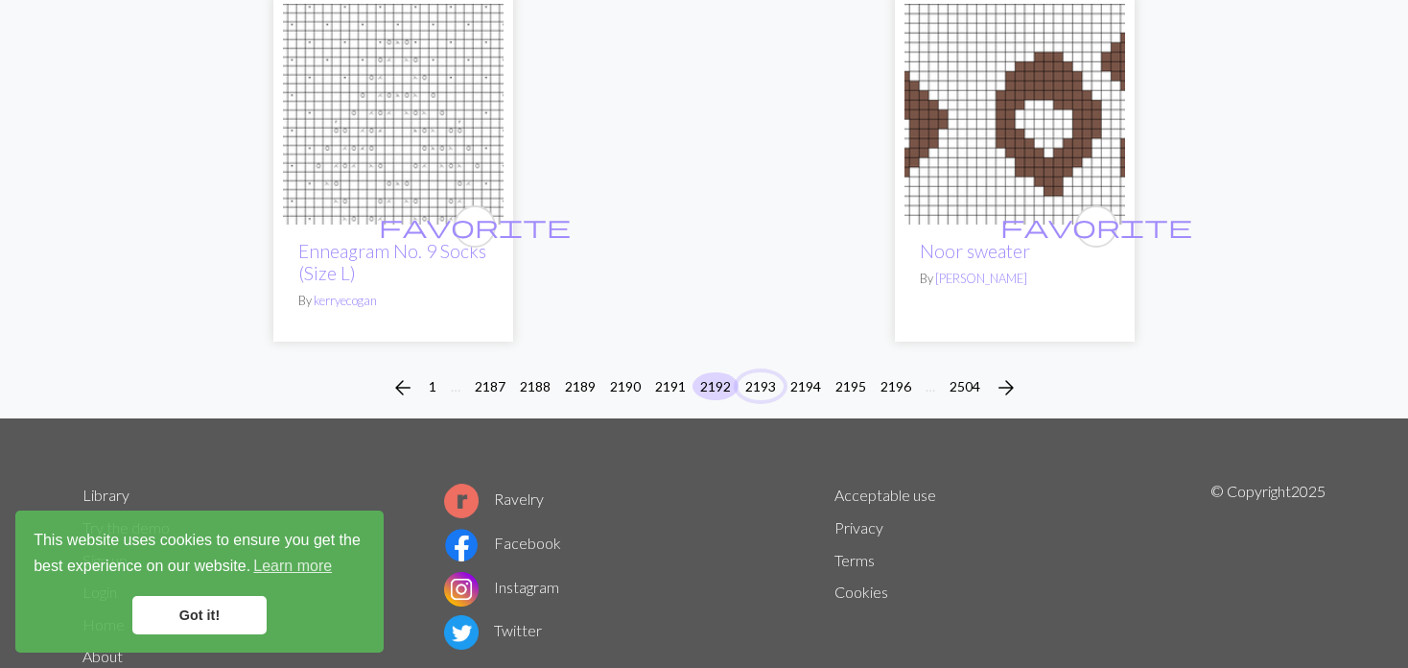
click at [744, 372] on button "2193" at bounding box center [761, 386] width 46 height 28
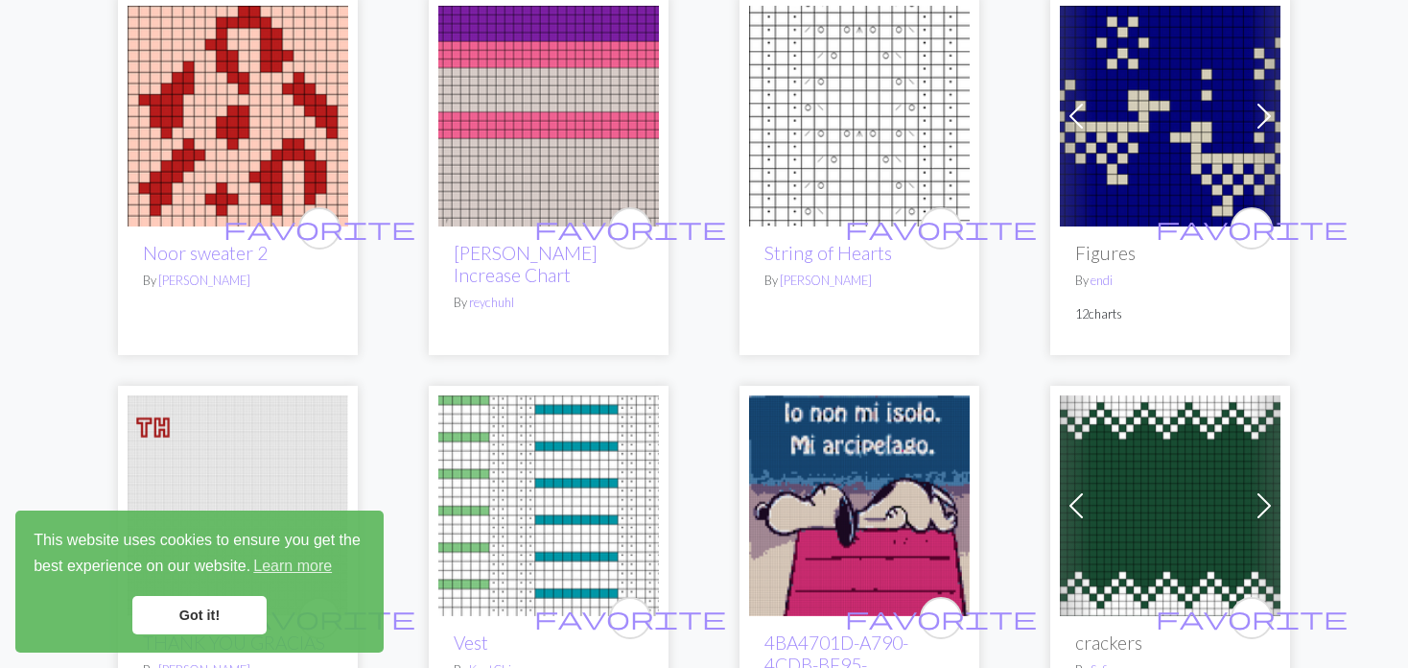
scroll to position [288, 0]
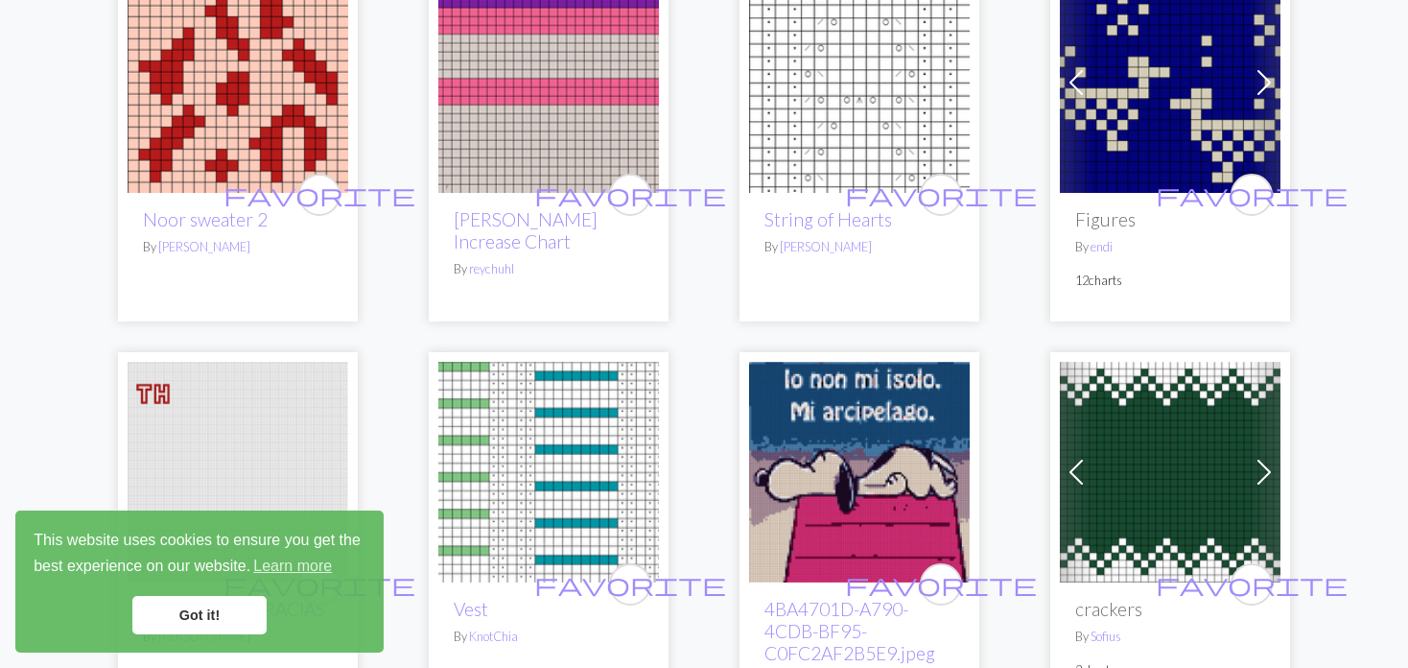
click at [1058, 69] on div "Previous Next favorite Figures By endi 12 charts" at bounding box center [1171, 142] width 240 height 358
click at [1072, 77] on span at bounding box center [1076, 82] width 31 height 31
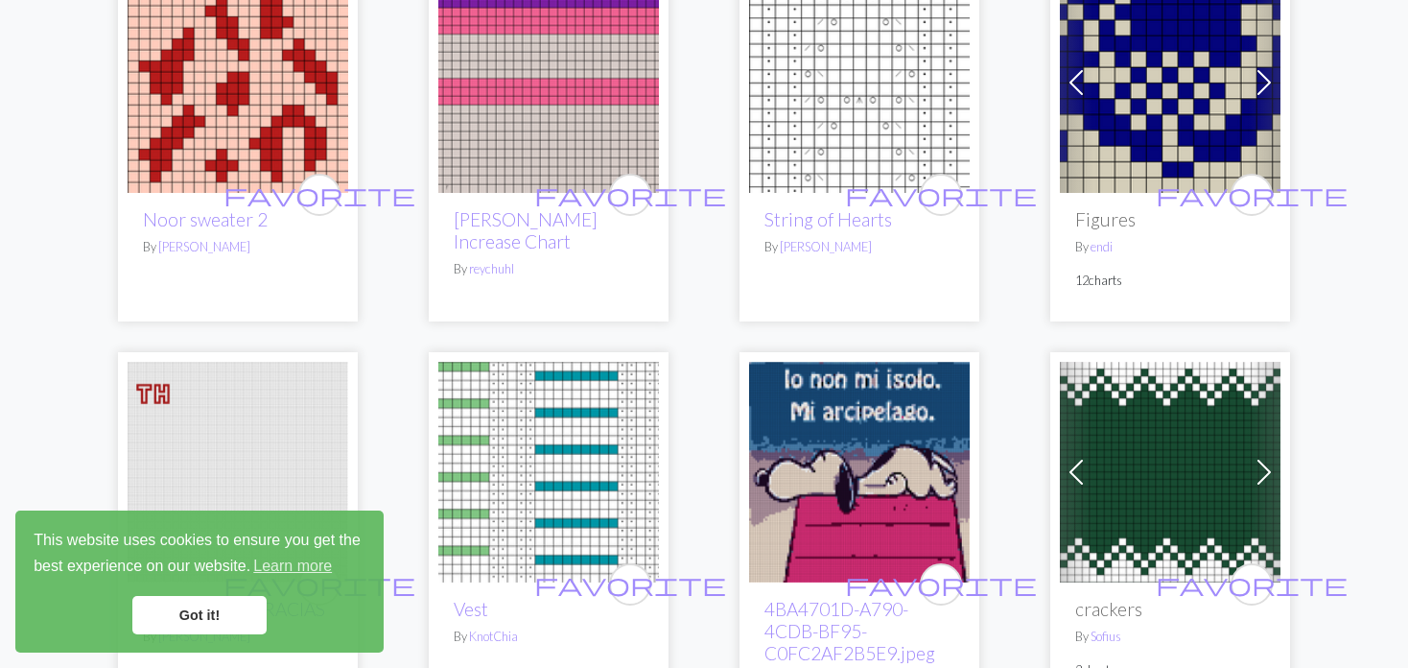
click at [1074, 77] on span at bounding box center [1076, 82] width 31 height 31
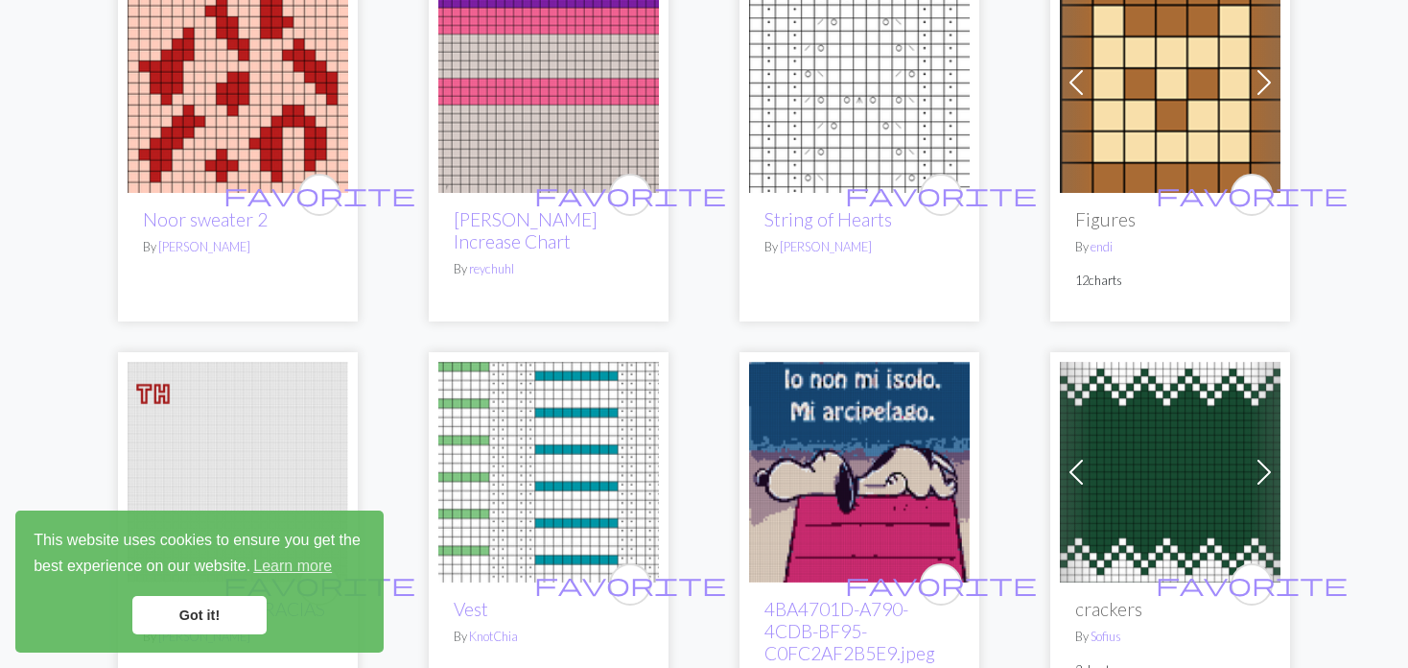
click at [1077, 76] on span at bounding box center [1076, 82] width 31 height 31
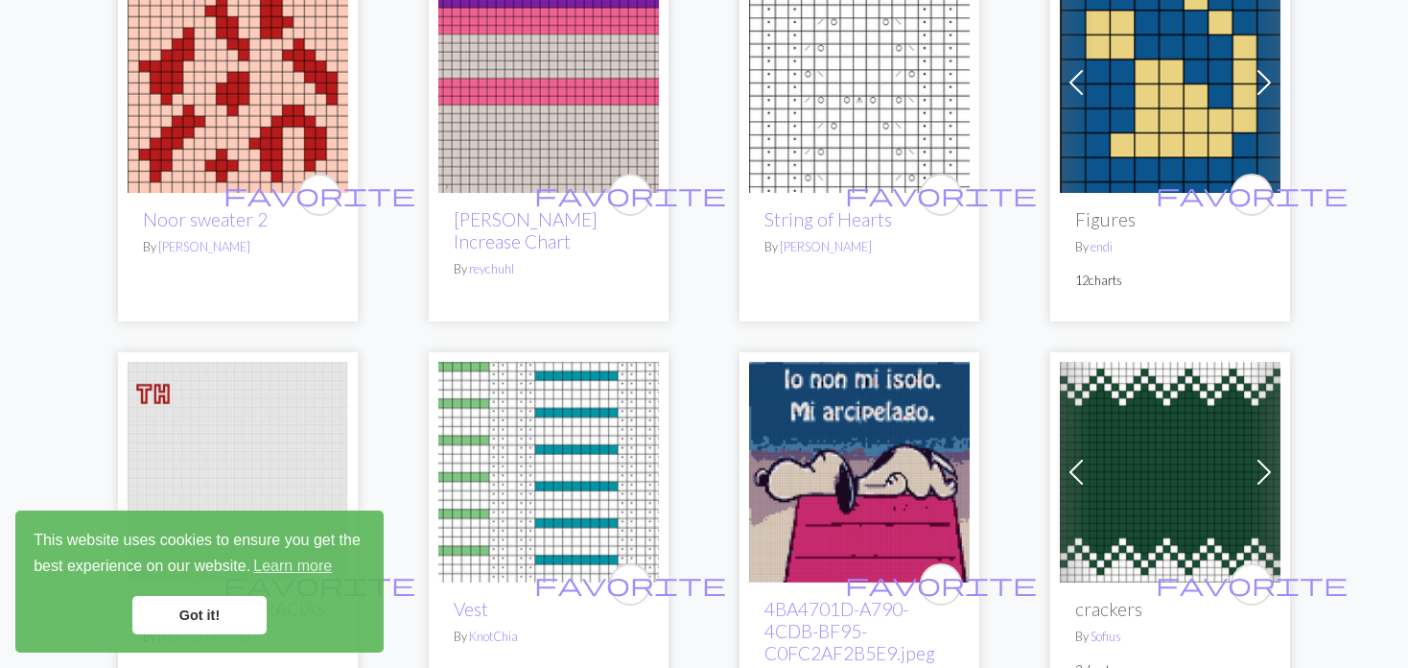
click at [1077, 76] on span at bounding box center [1076, 82] width 31 height 31
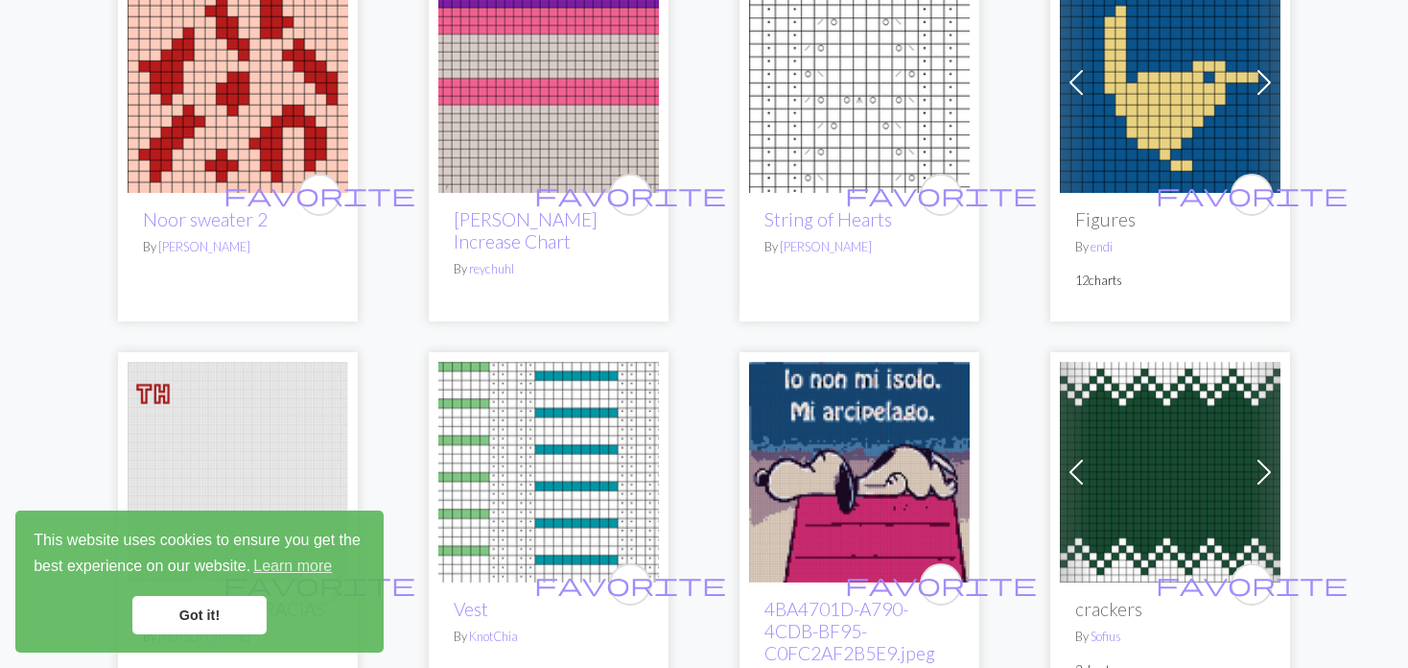
click at [1077, 76] on span at bounding box center [1076, 82] width 31 height 31
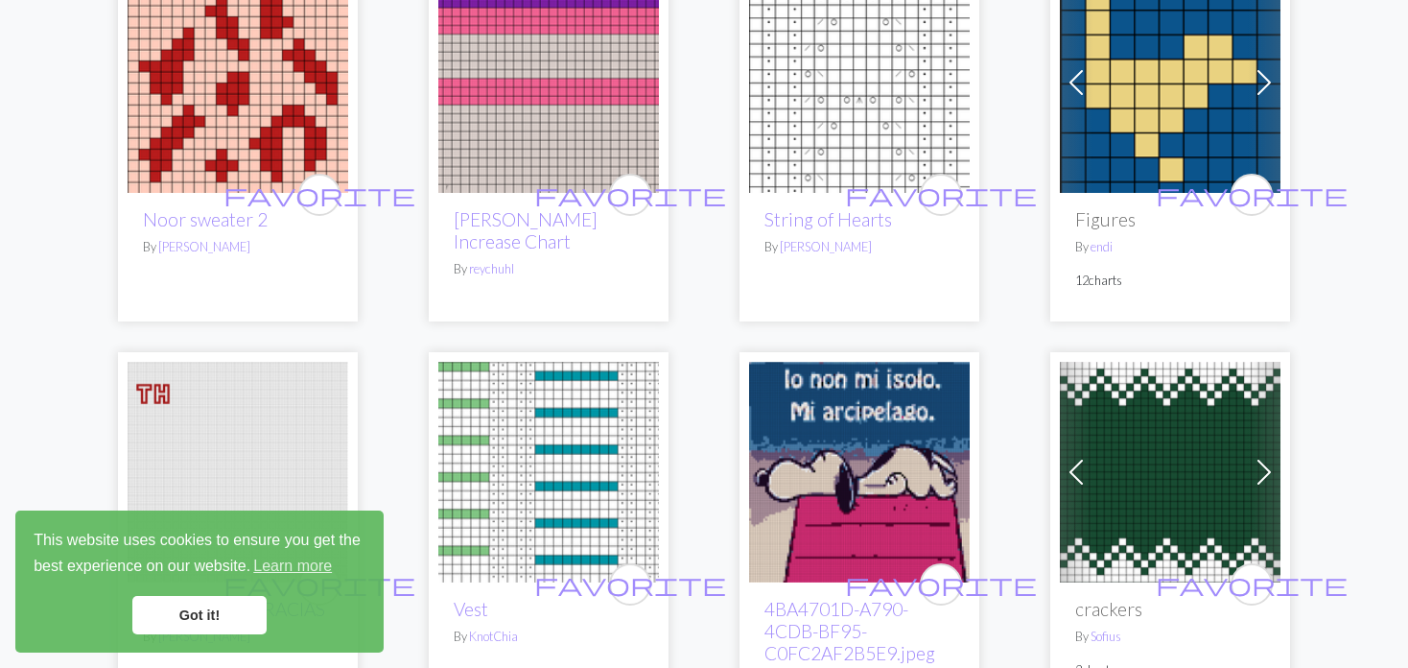
click at [1077, 76] on span at bounding box center [1076, 82] width 31 height 31
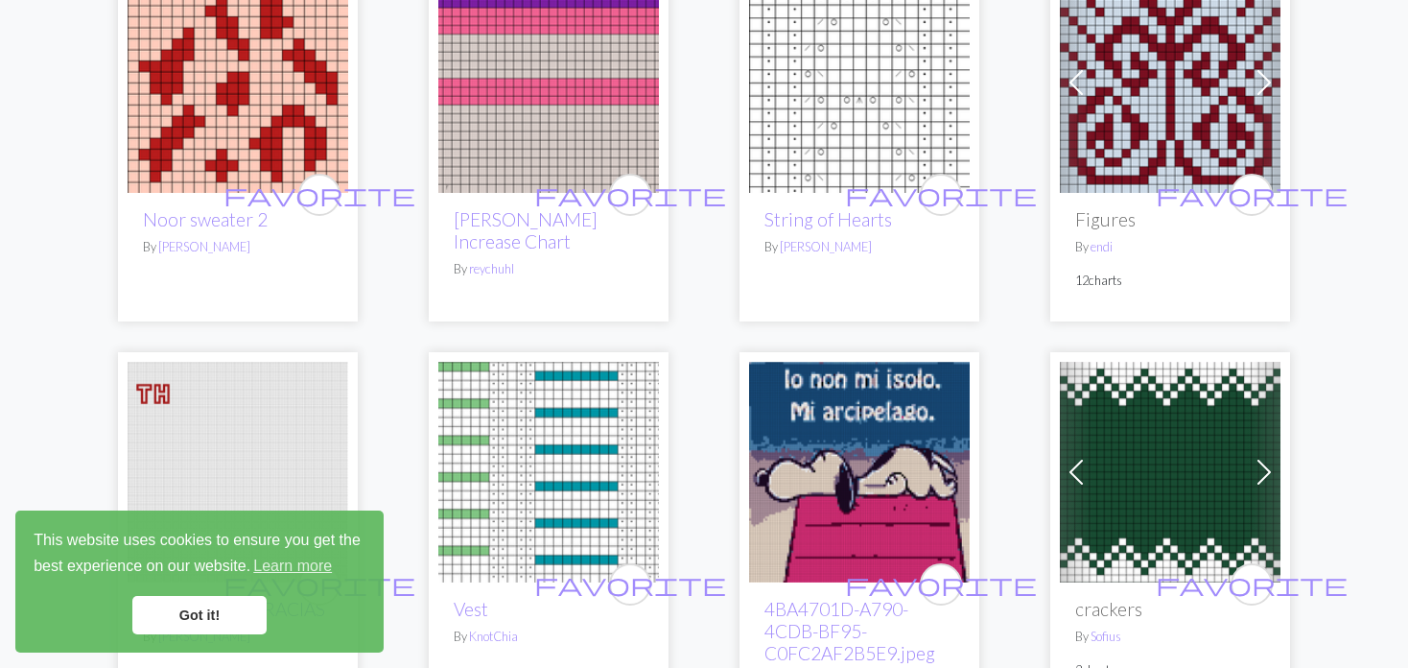
click at [1077, 76] on span at bounding box center [1076, 82] width 31 height 31
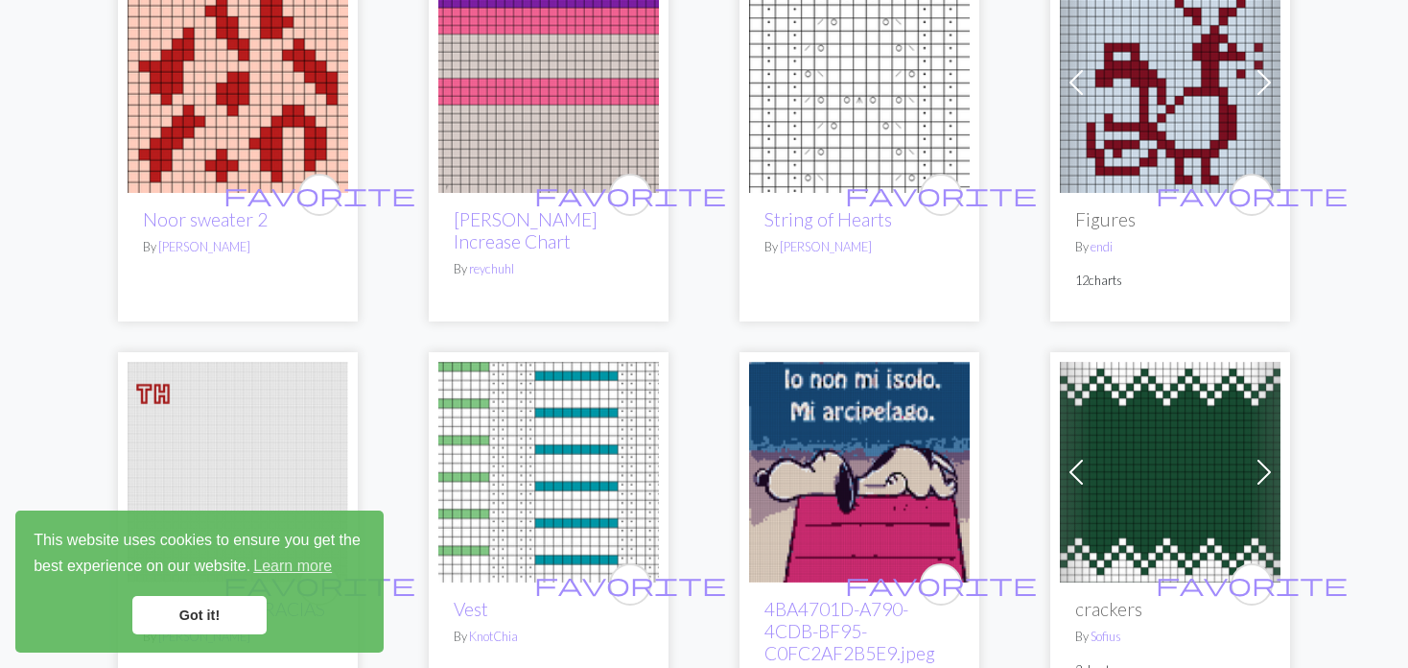
click at [1077, 76] on span at bounding box center [1076, 82] width 31 height 31
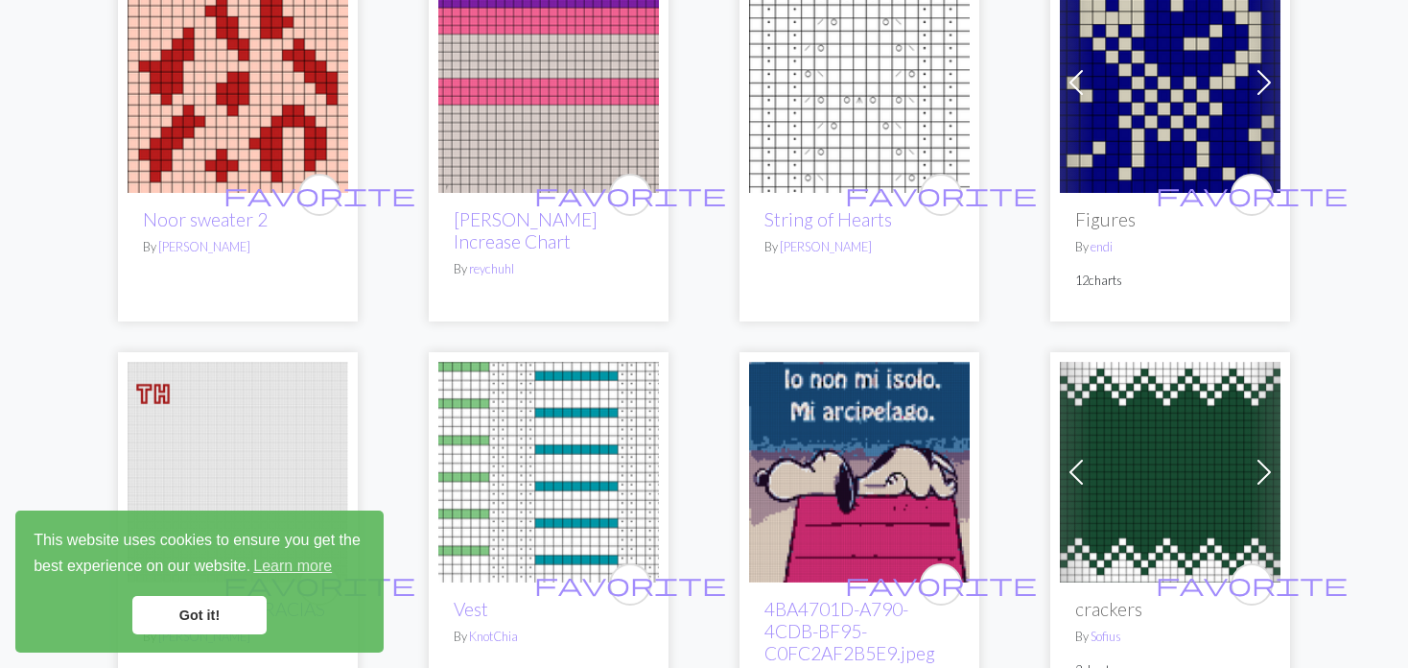
click at [1077, 76] on span at bounding box center [1076, 82] width 31 height 31
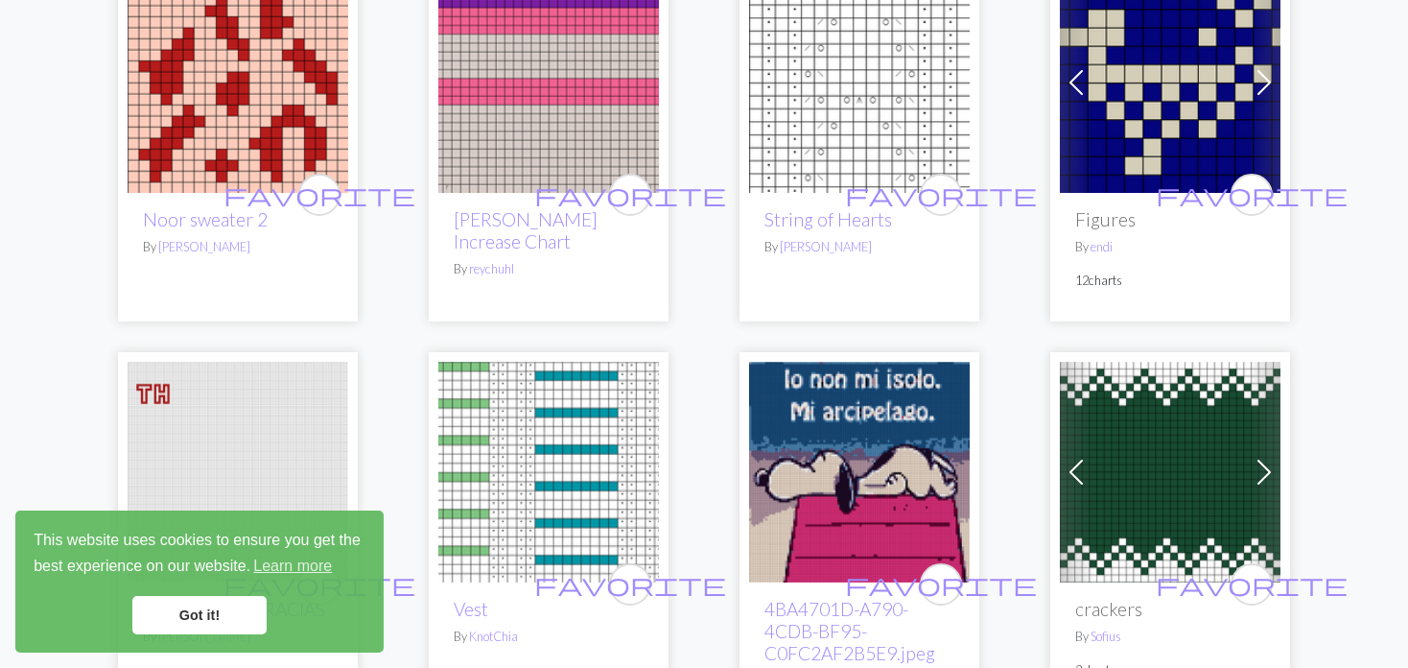
click at [1076, 72] on span at bounding box center [1076, 82] width 31 height 31
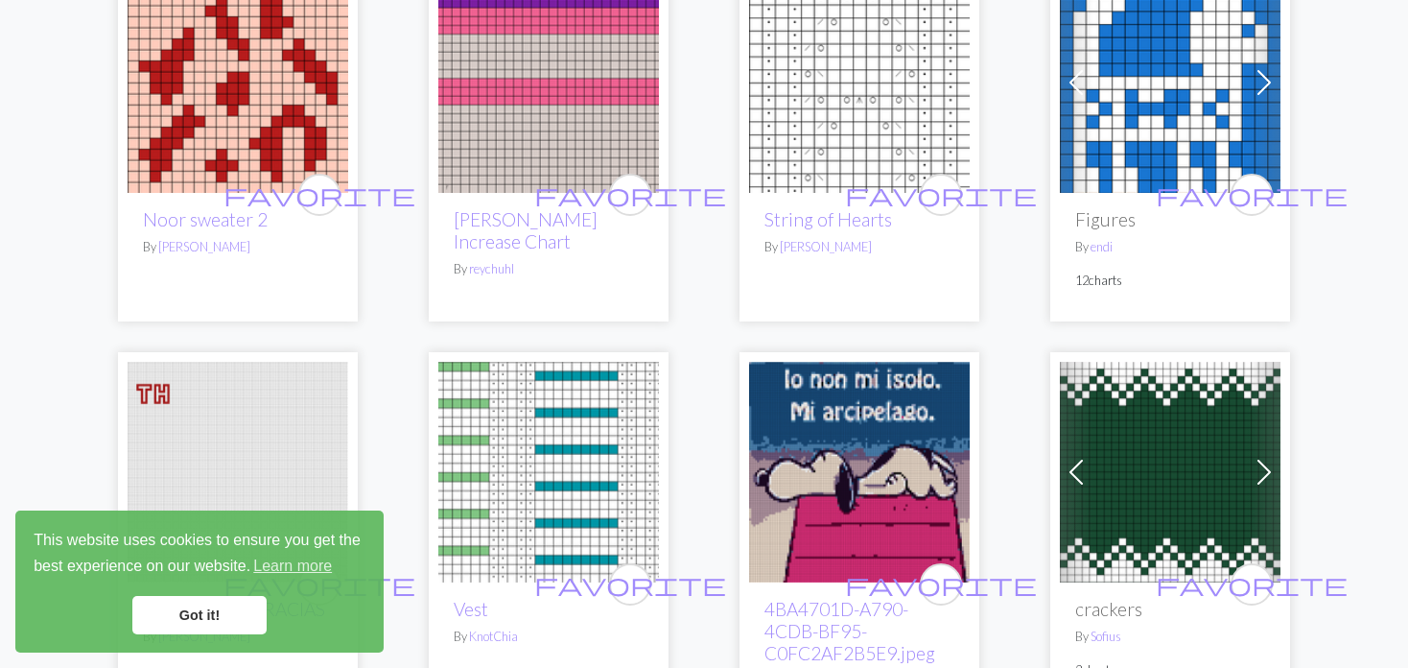
click at [1076, 72] on span at bounding box center [1076, 82] width 31 height 31
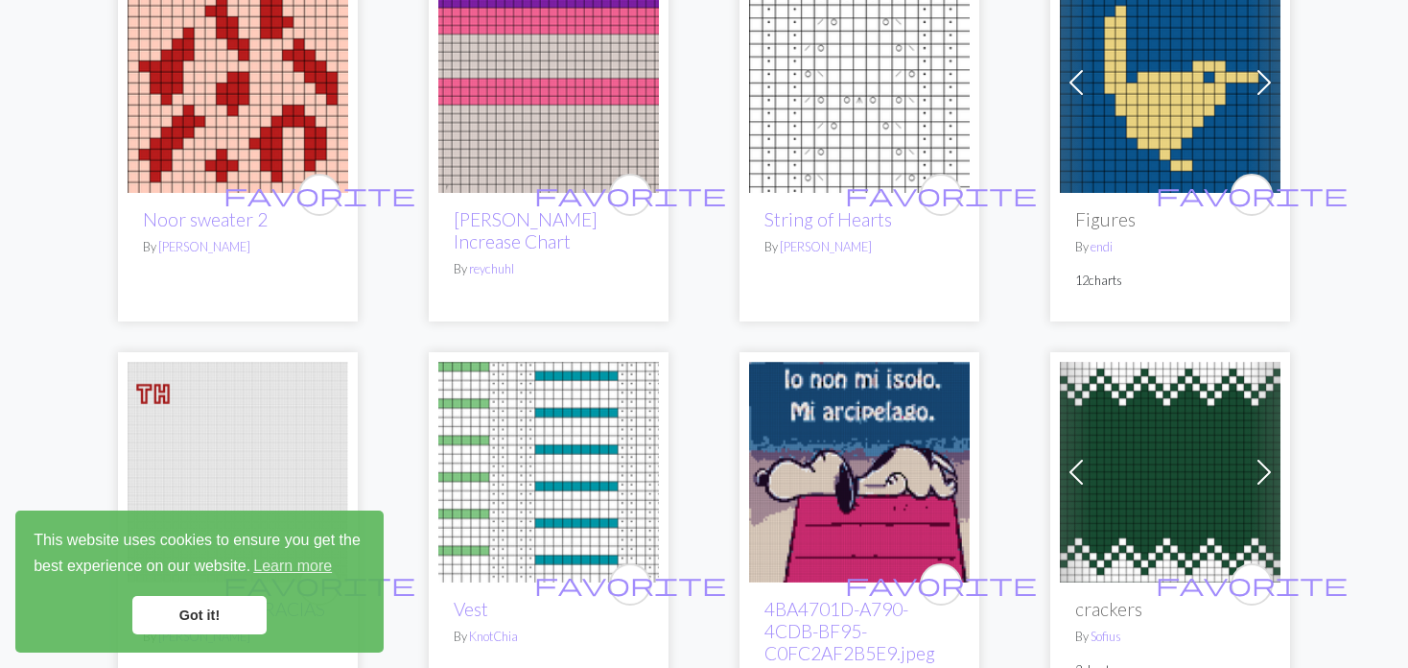
click at [1076, 72] on span at bounding box center [1076, 82] width 31 height 31
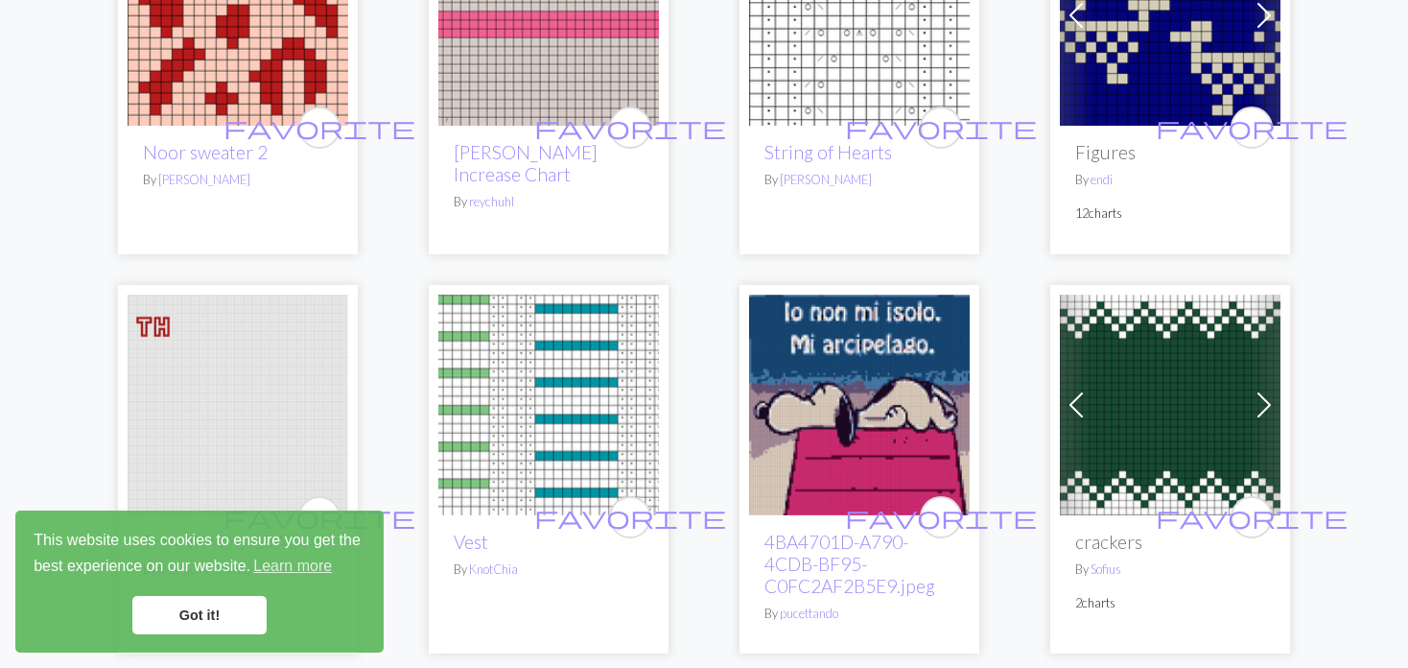
scroll to position [576, 0]
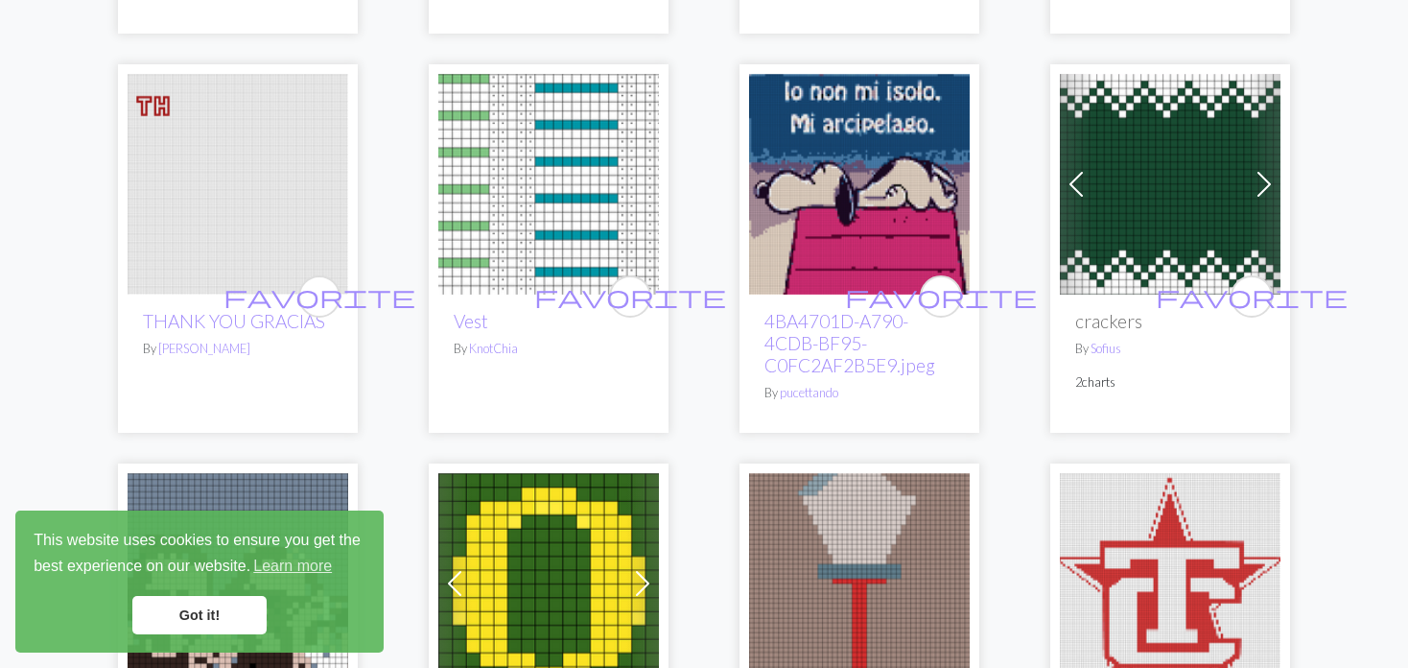
click at [1078, 177] on span at bounding box center [1076, 184] width 31 height 31
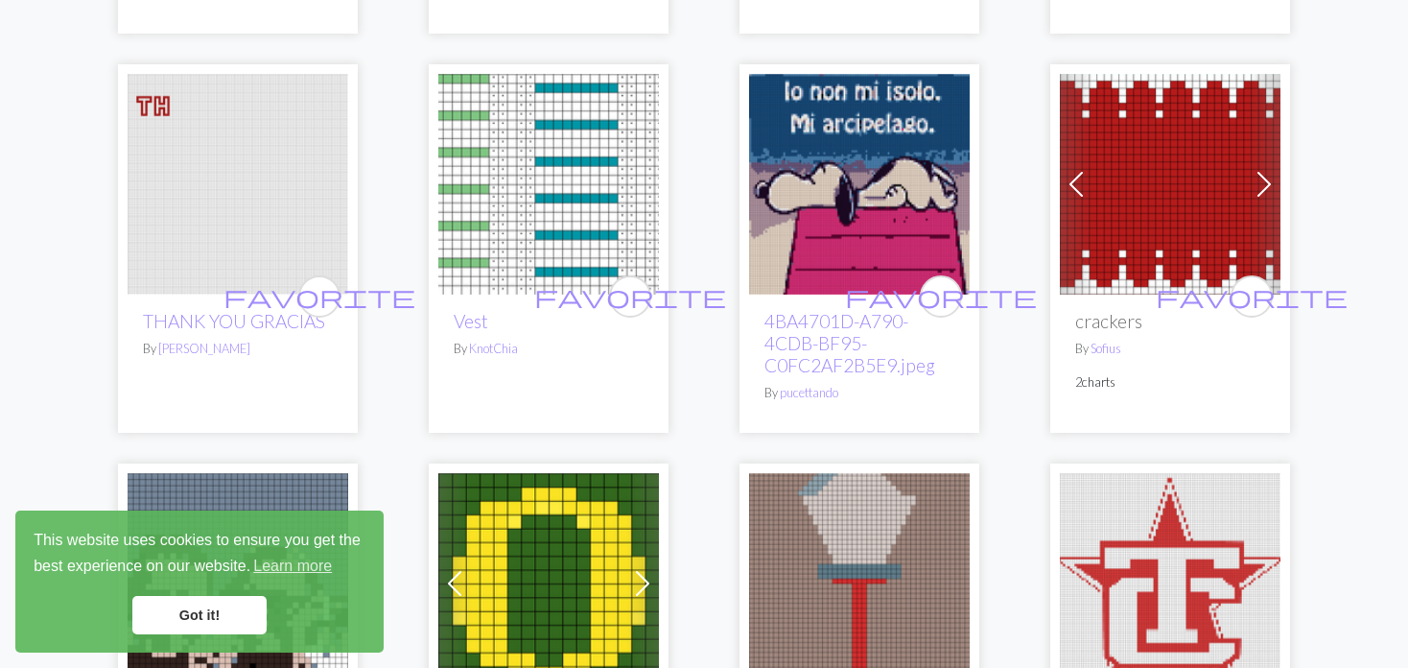
click at [1078, 177] on span at bounding box center [1076, 184] width 31 height 31
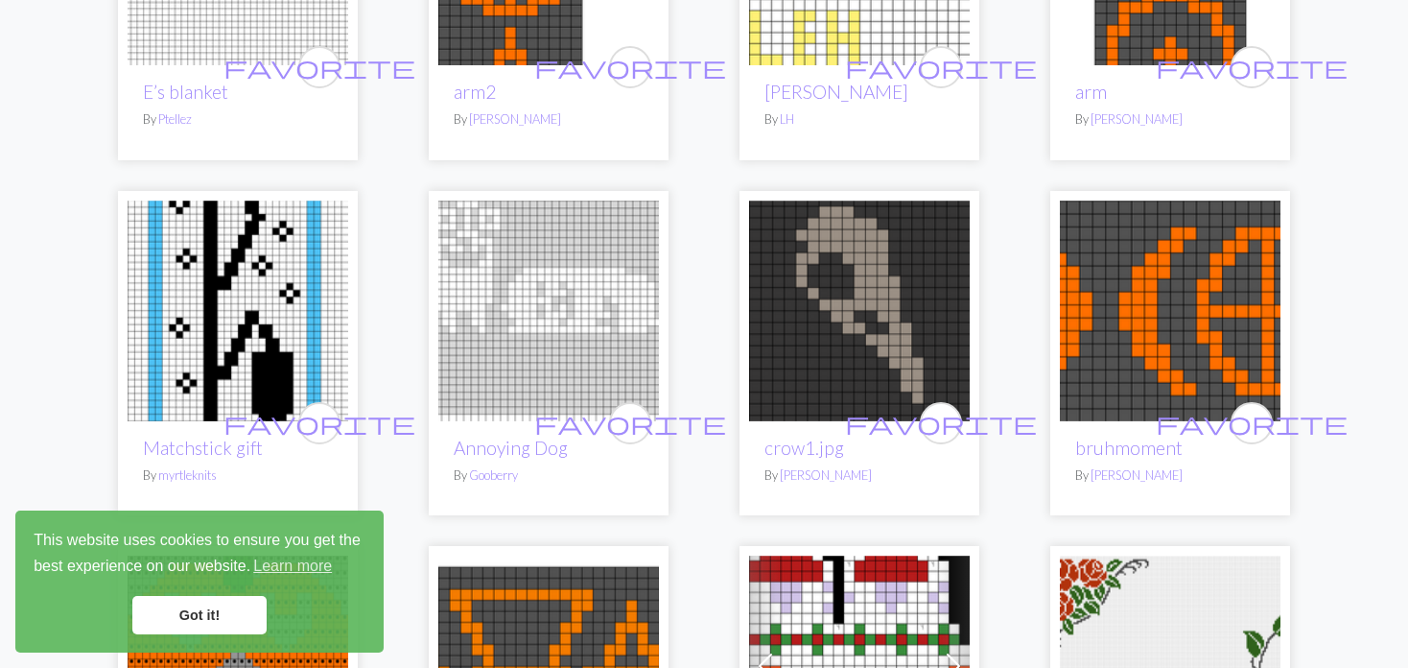
scroll to position [2878, 0]
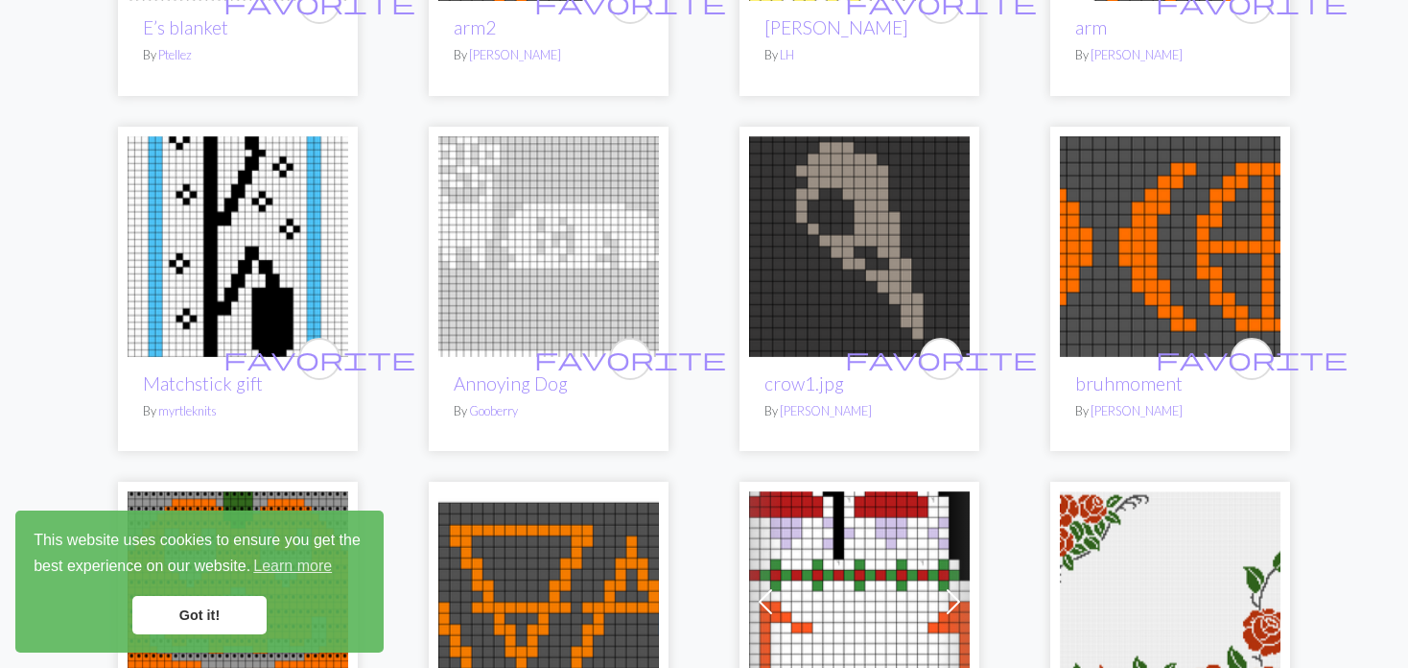
click at [228, 256] on img at bounding box center [238, 246] width 221 height 221
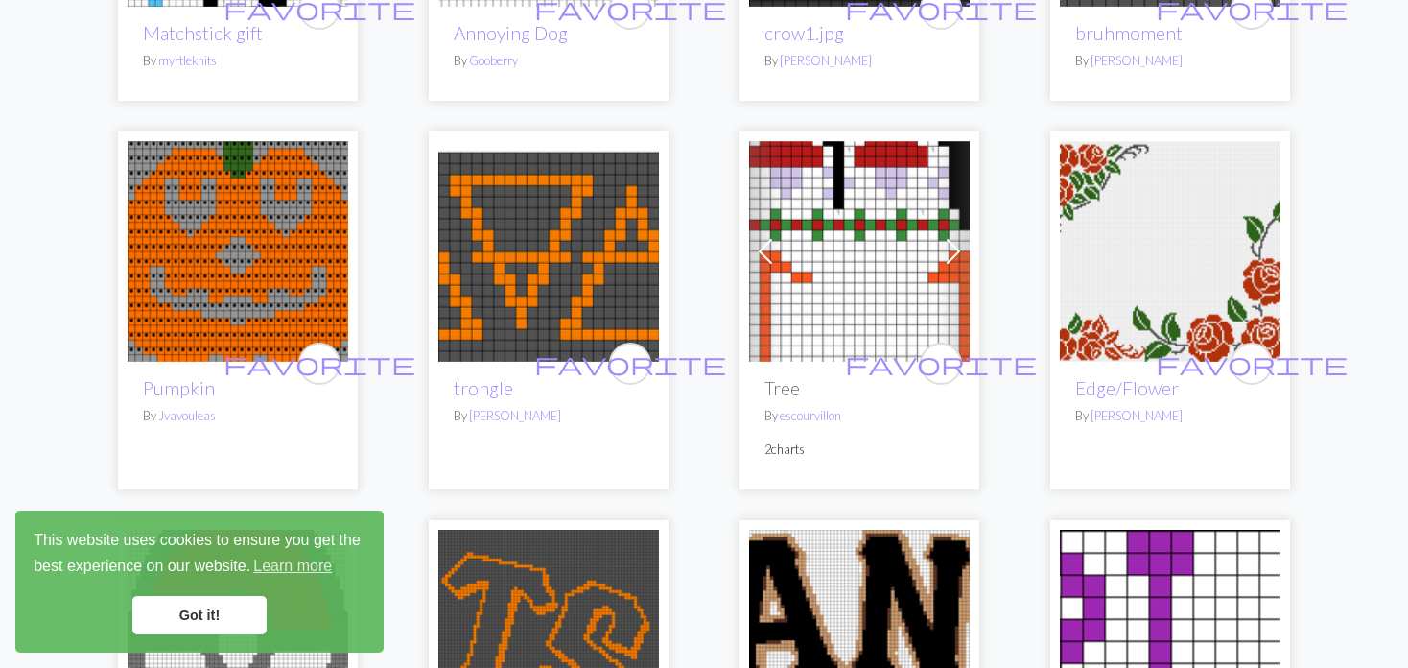
scroll to position [3262, 0]
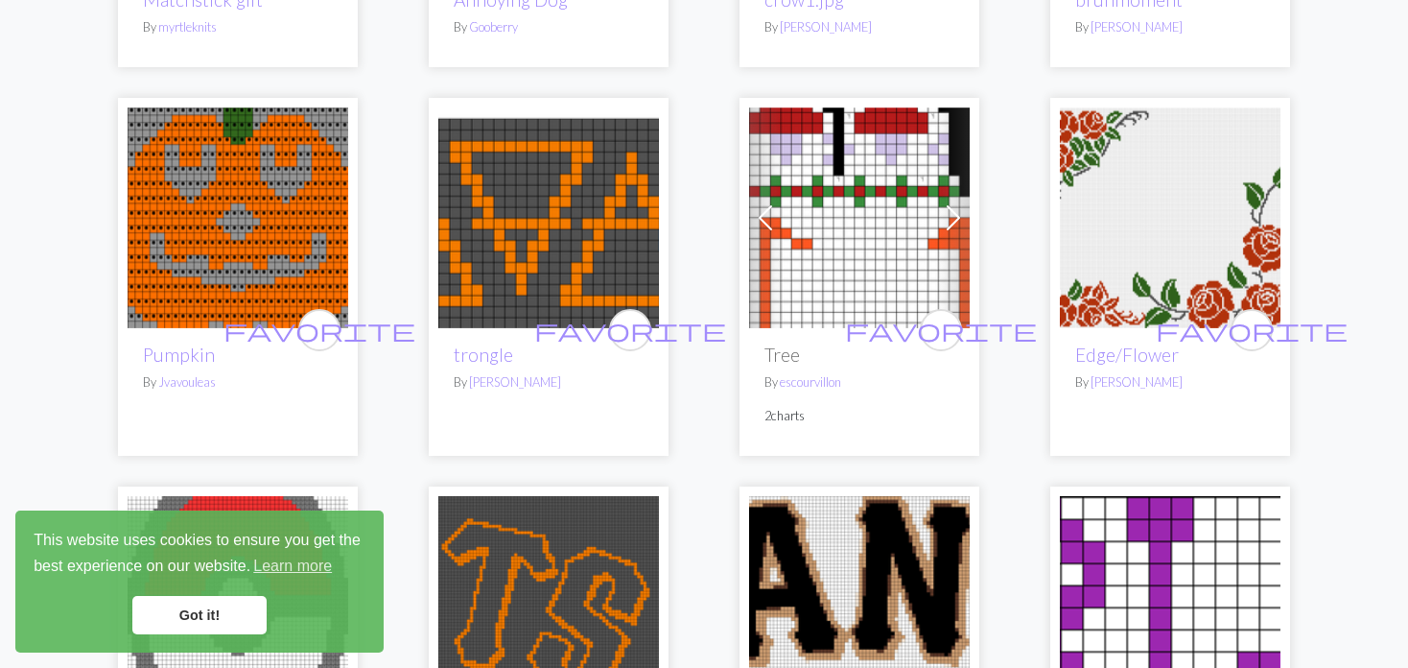
click at [1157, 247] on img at bounding box center [1170, 217] width 221 height 221
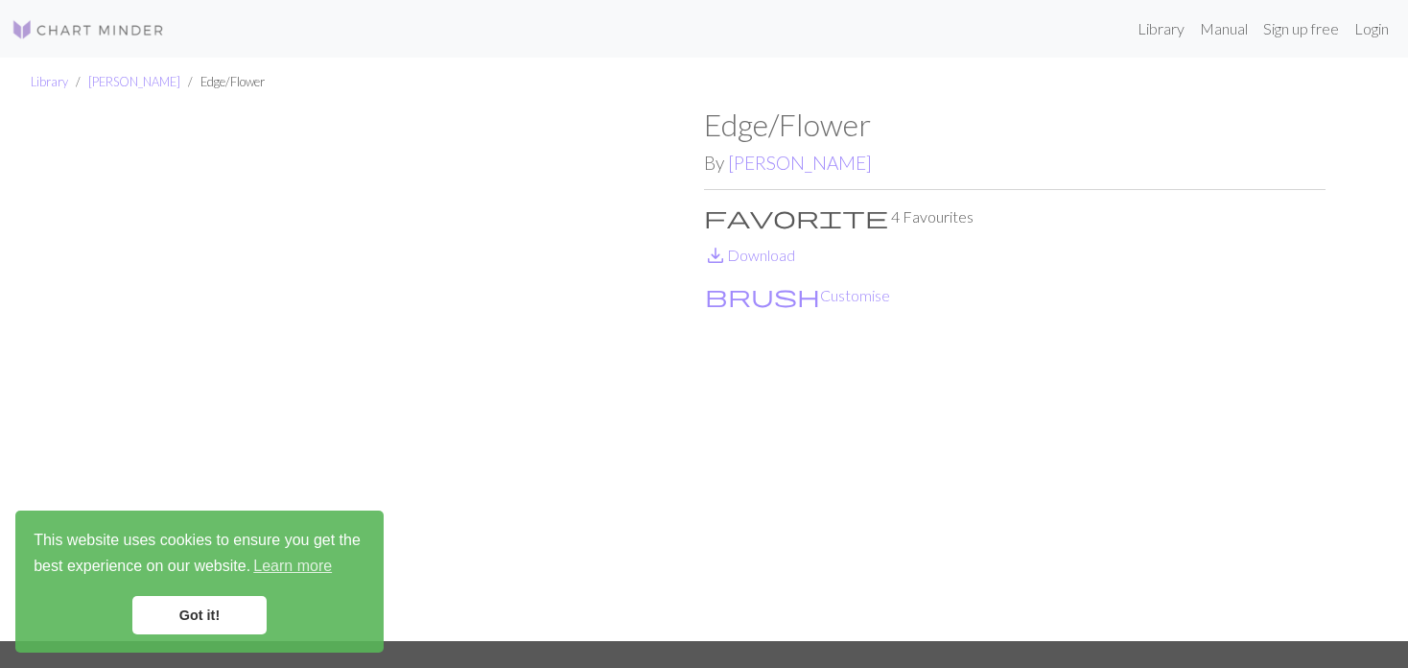
scroll to position [96, 0]
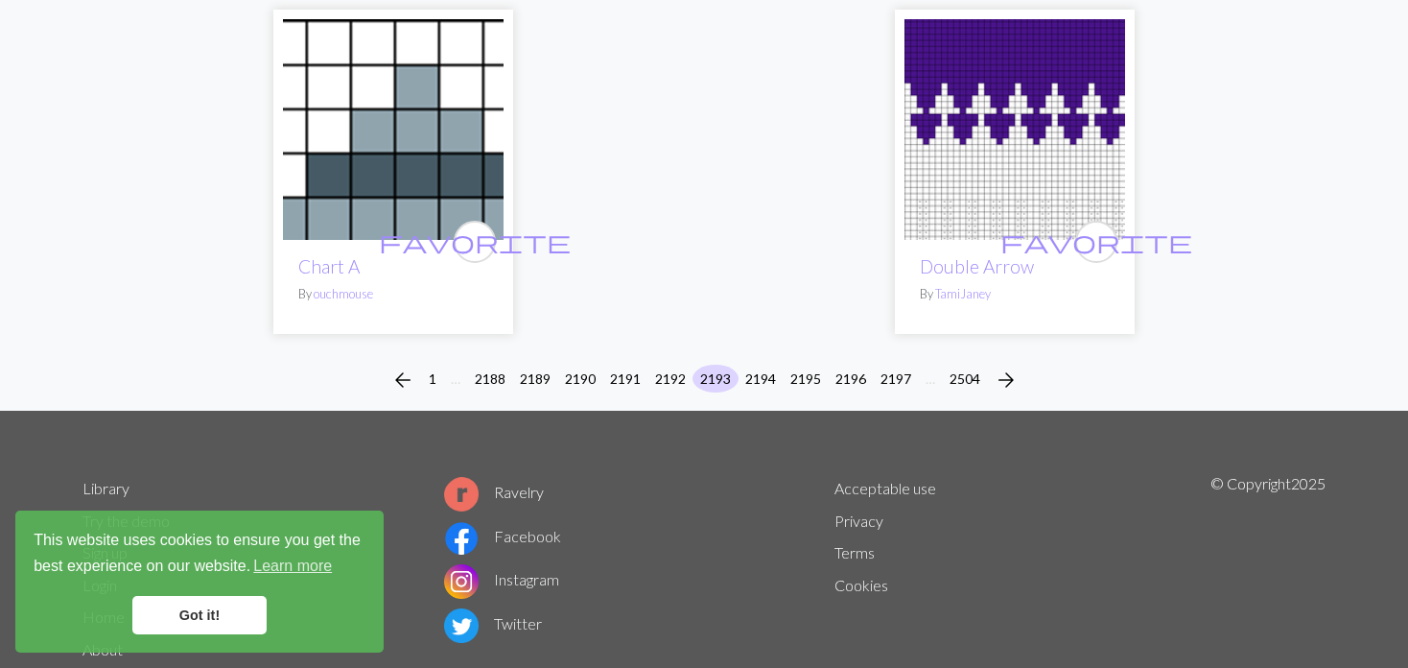
scroll to position [4952, 0]
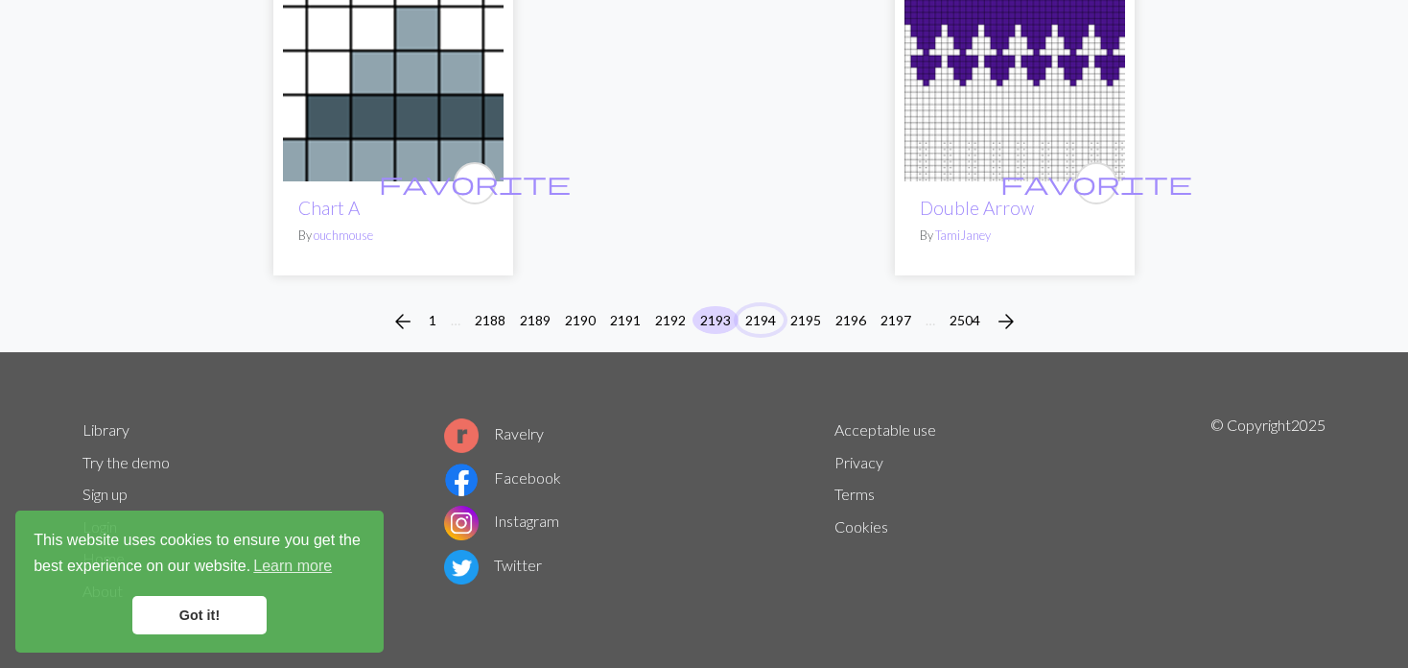
click at [759, 315] on button "2194" at bounding box center [761, 320] width 46 height 28
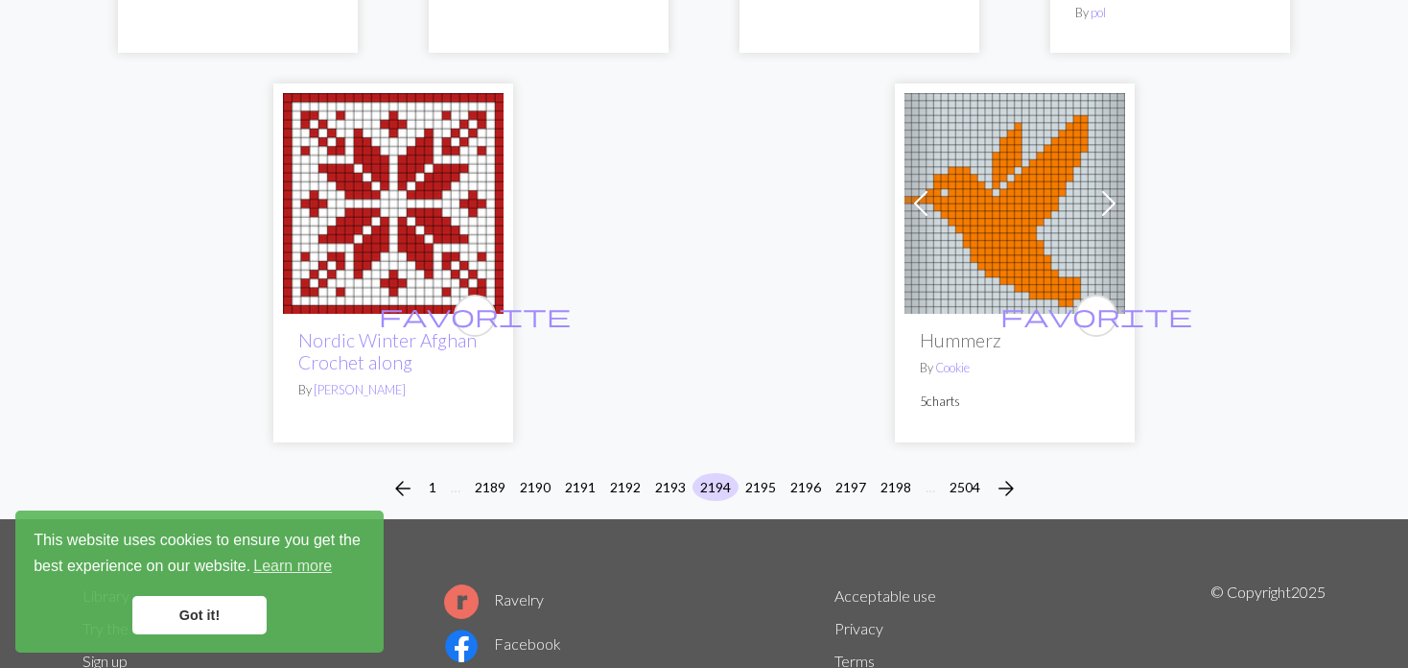
scroll to position [4908, 0]
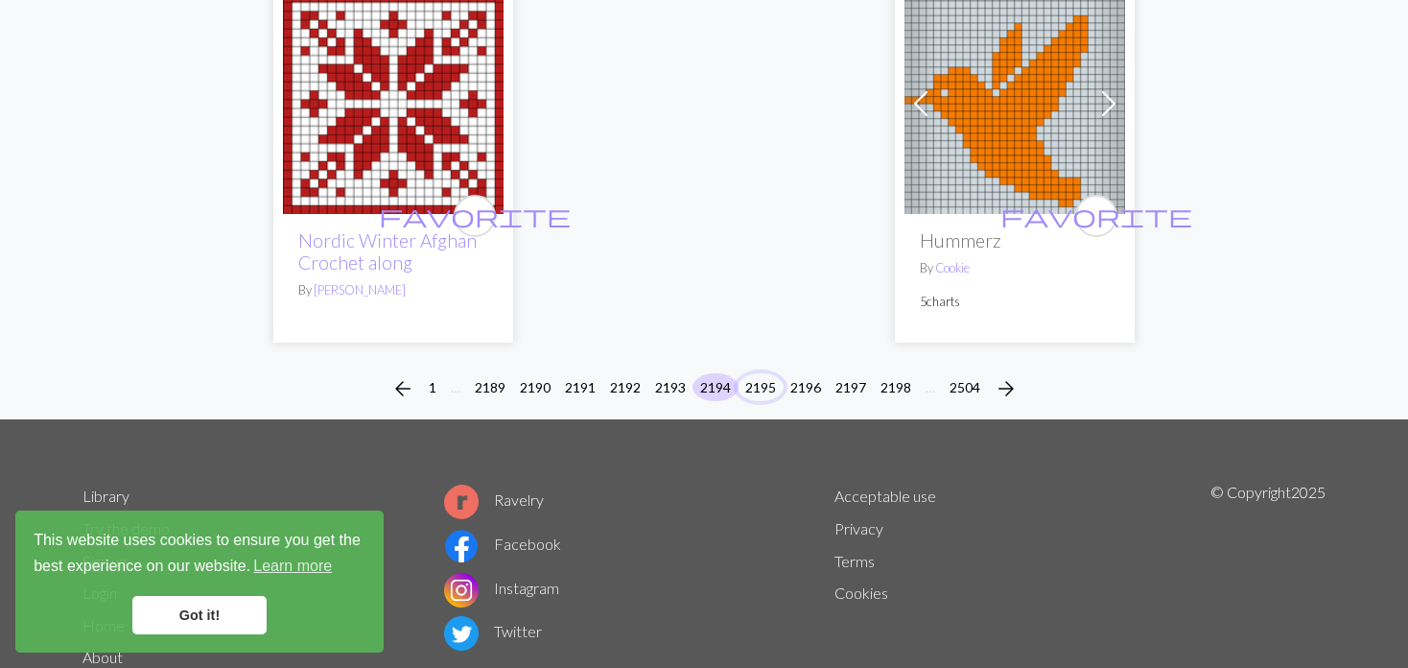
click at [760, 373] on button "2195" at bounding box center [761, 387] width 46 height 28
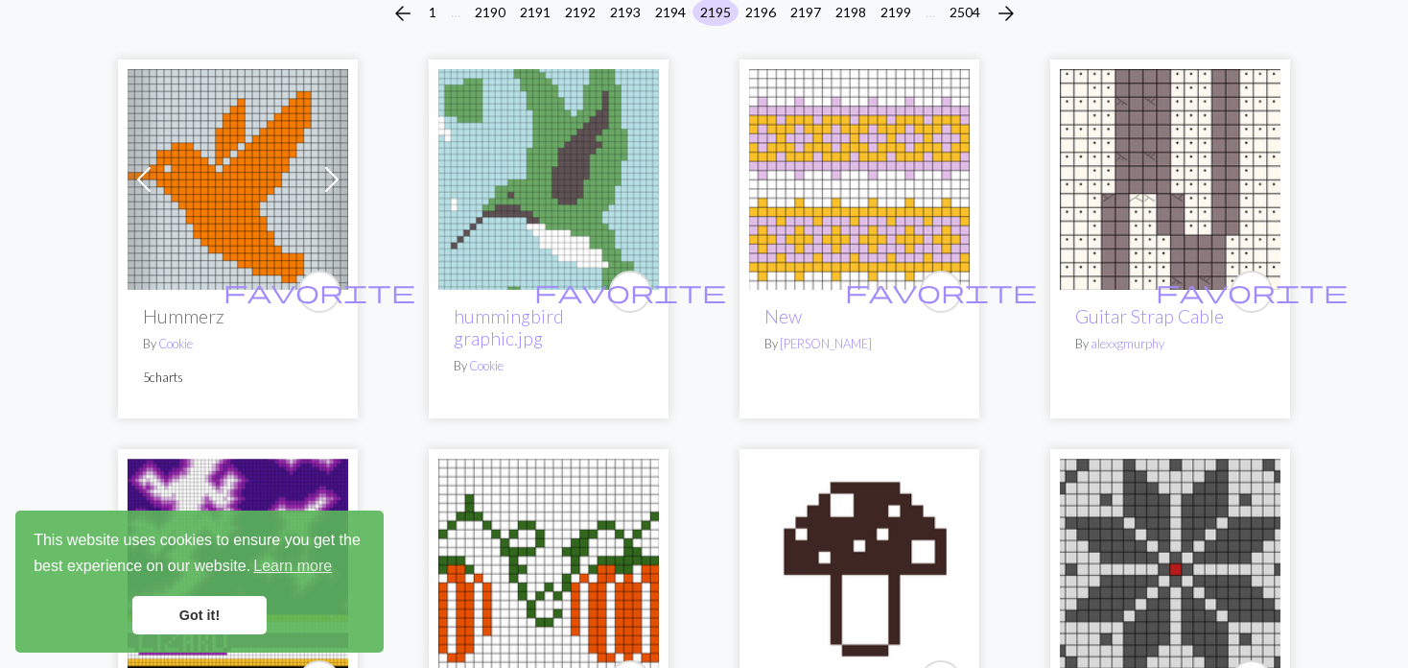
scroll to position [192, 0]
click at [293, 170] on img at bounding box center [238, 178] width 221 height 221
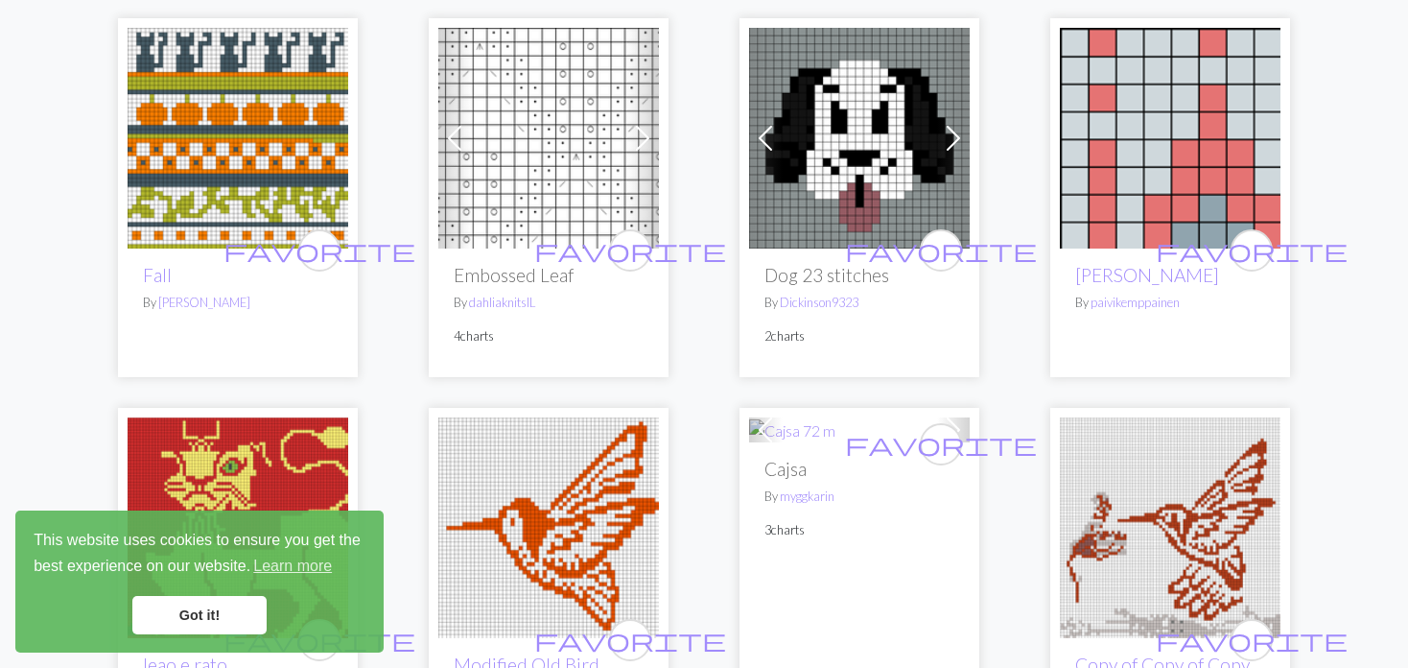
scroll to position [1343, 0]
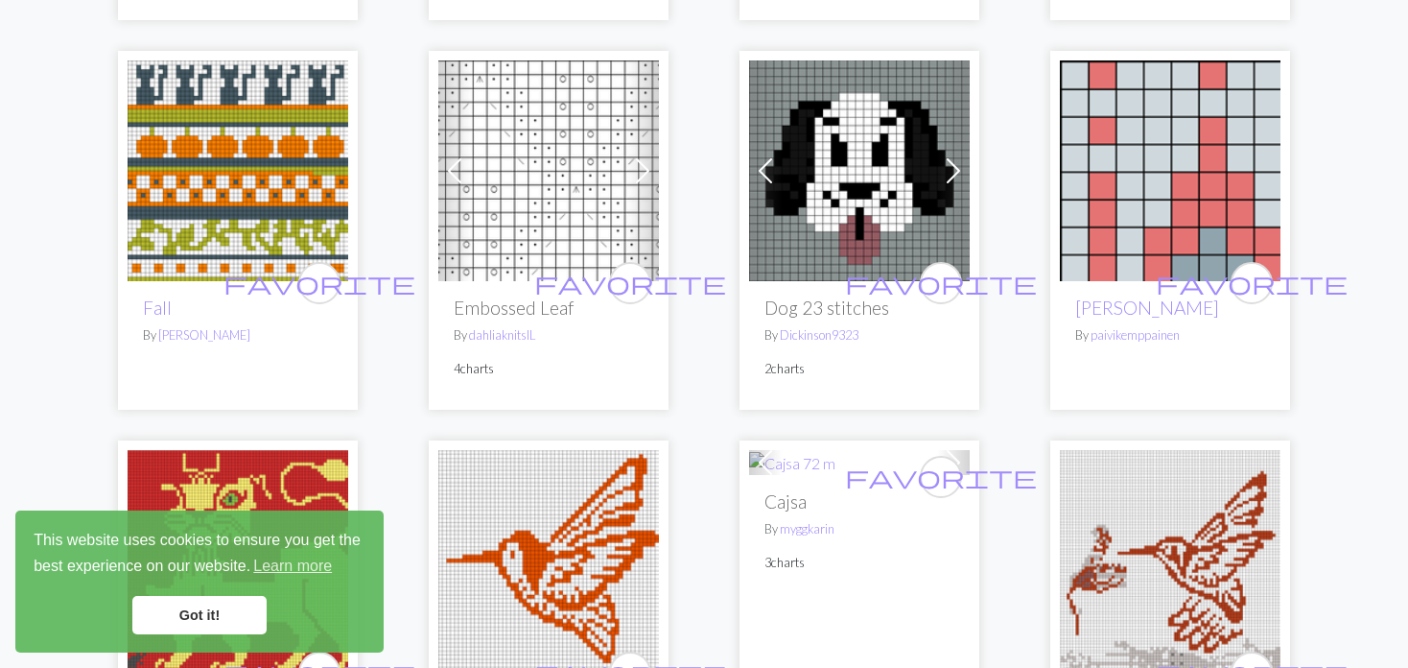
click at [763, 167] on span at bounding box center [765, 170] width 31 height 31
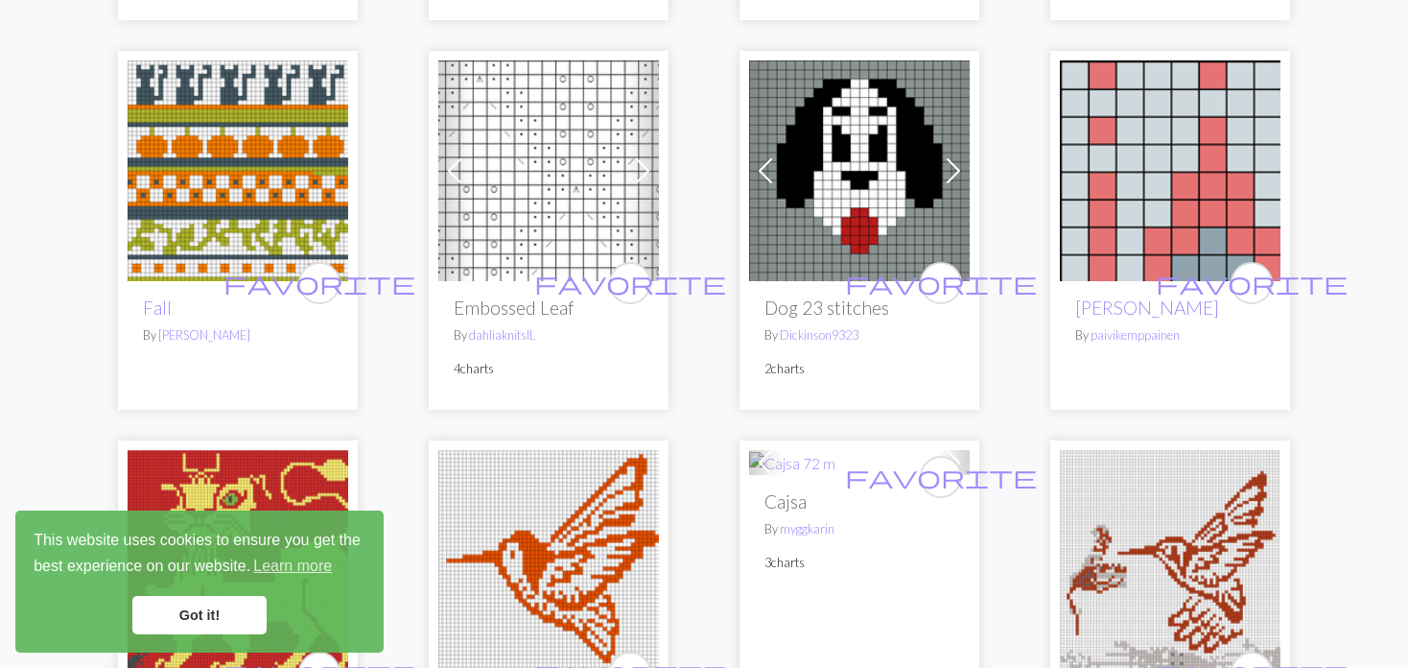
click at [763, 167] on span at bounding box center [765, 170] width 31 height 31
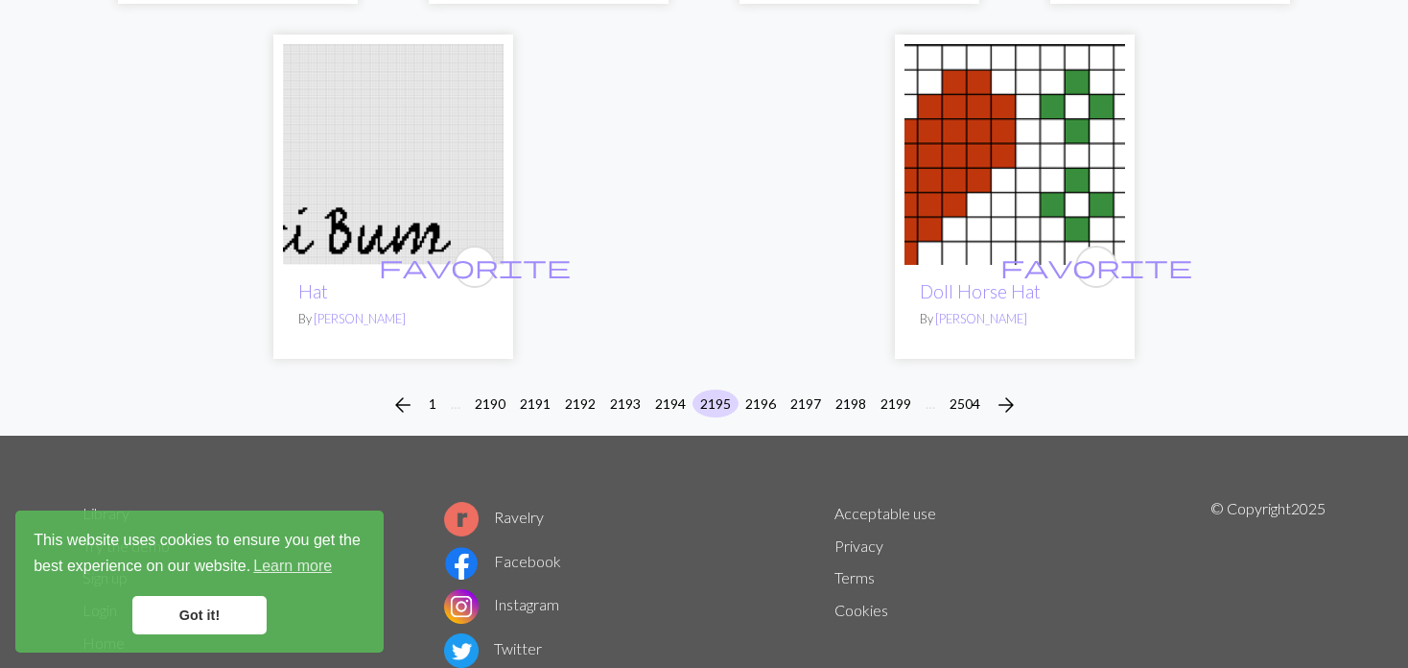
scroll to position [4942, 0]
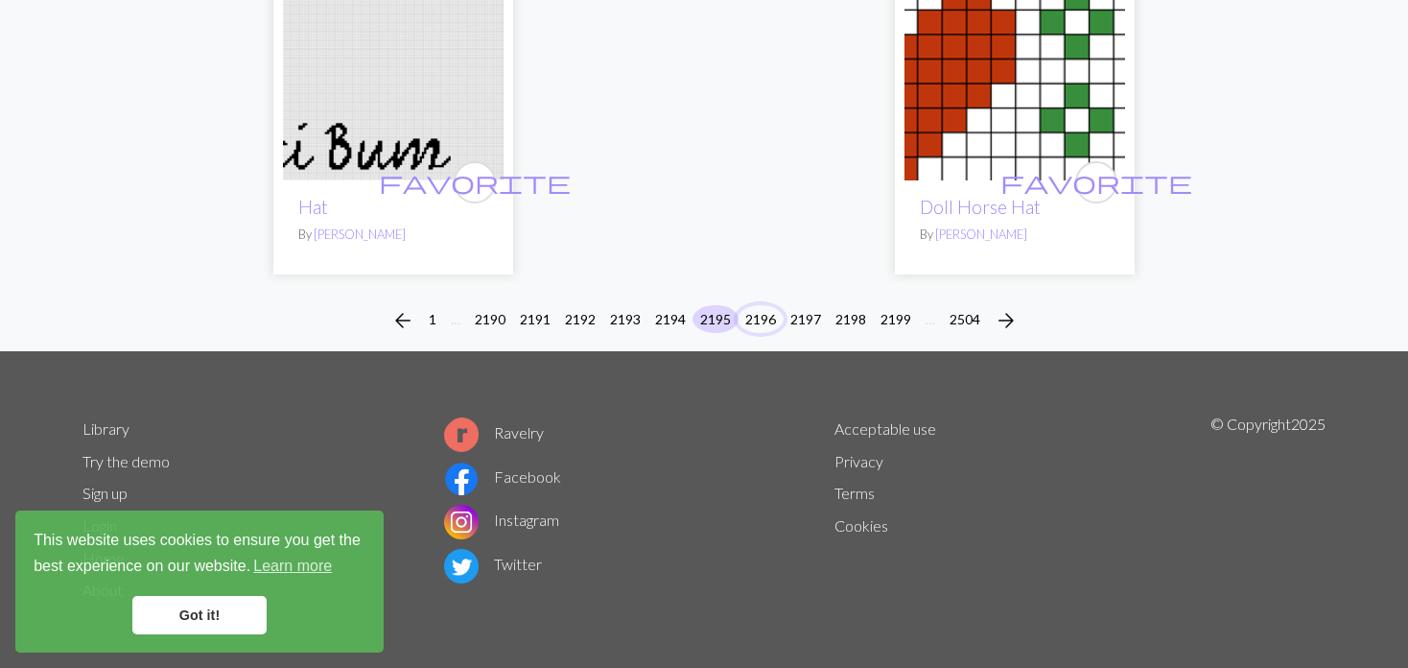
click at [753, 315] on button "2196" at bounding box center [761, 319] width 46 height 28
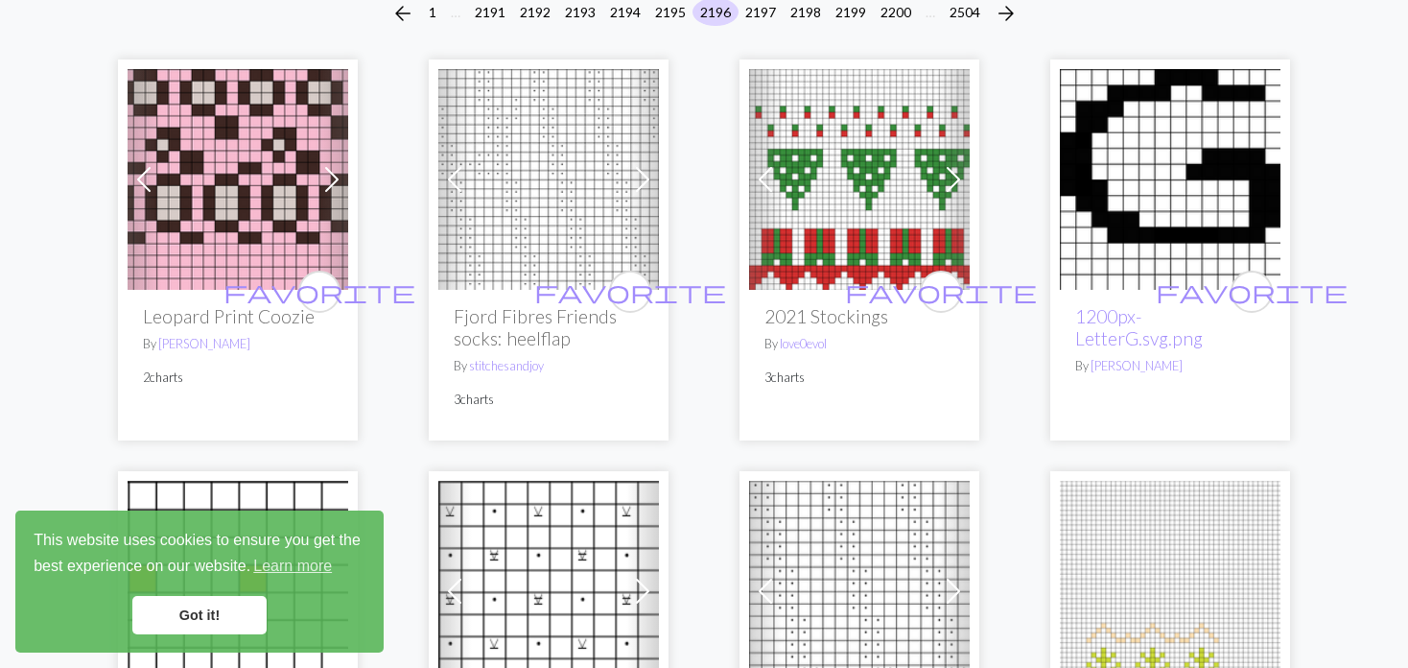
scroll to position [192, 0]
click at [448, 179] on span at bounding box center [454, 178] width 31 height 31
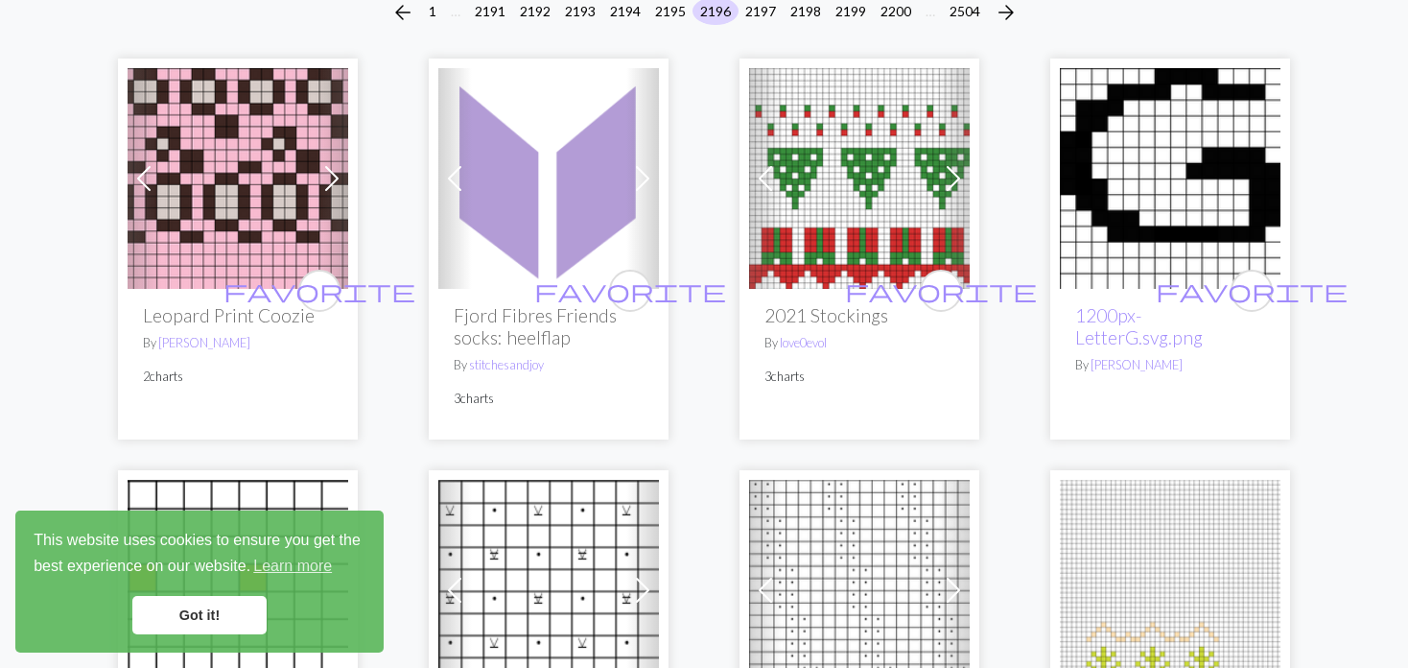
click at [445, 179] on span at bounding box center [454, 178] width 31 height 31
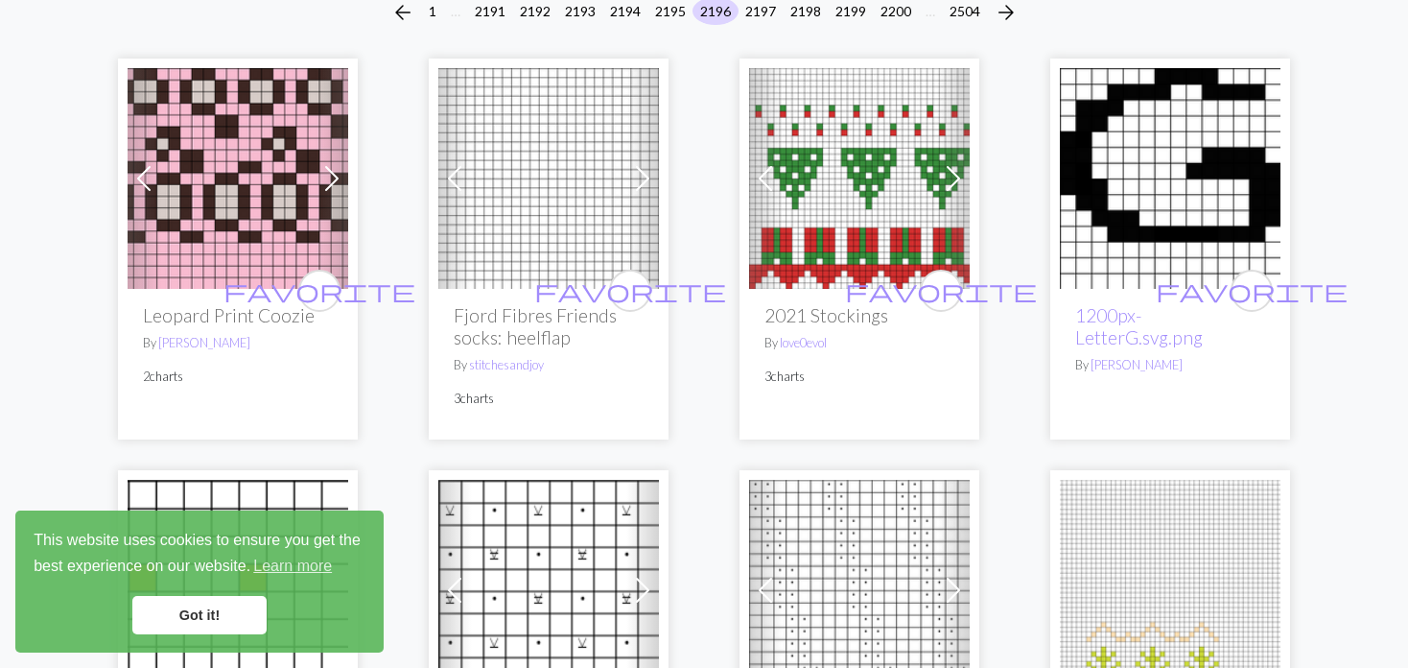
click at [444, 179] on span at bounding box center [454, 178] width 31 height 31
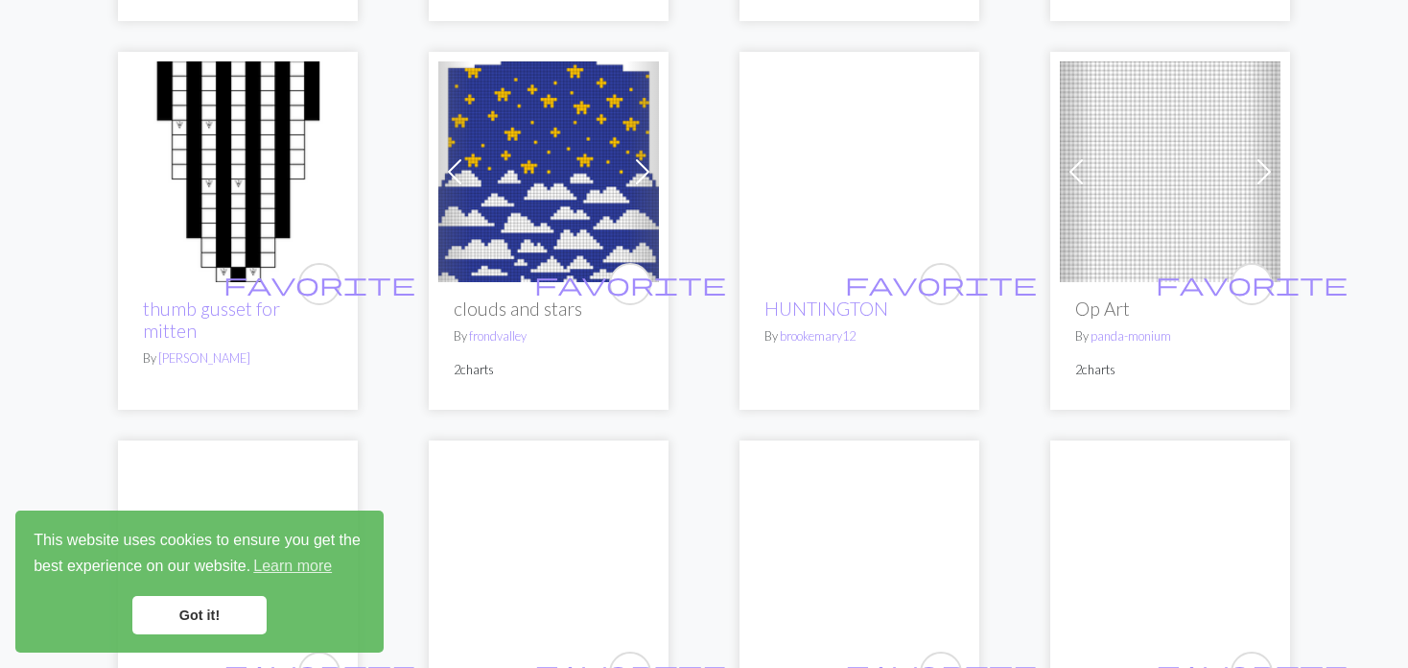
scroll to position [1055, 0]
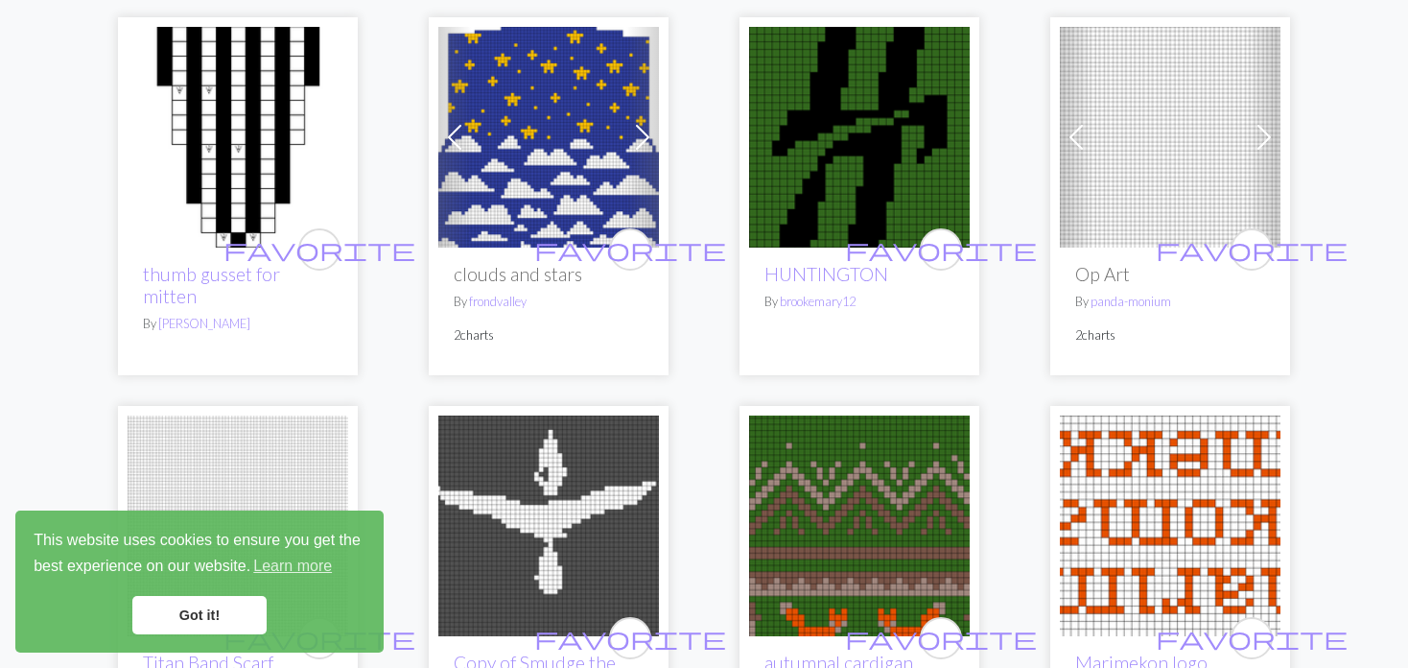
click at [452, 120] on link "Previous" at bounding box center [455, 137] width 34 height 221
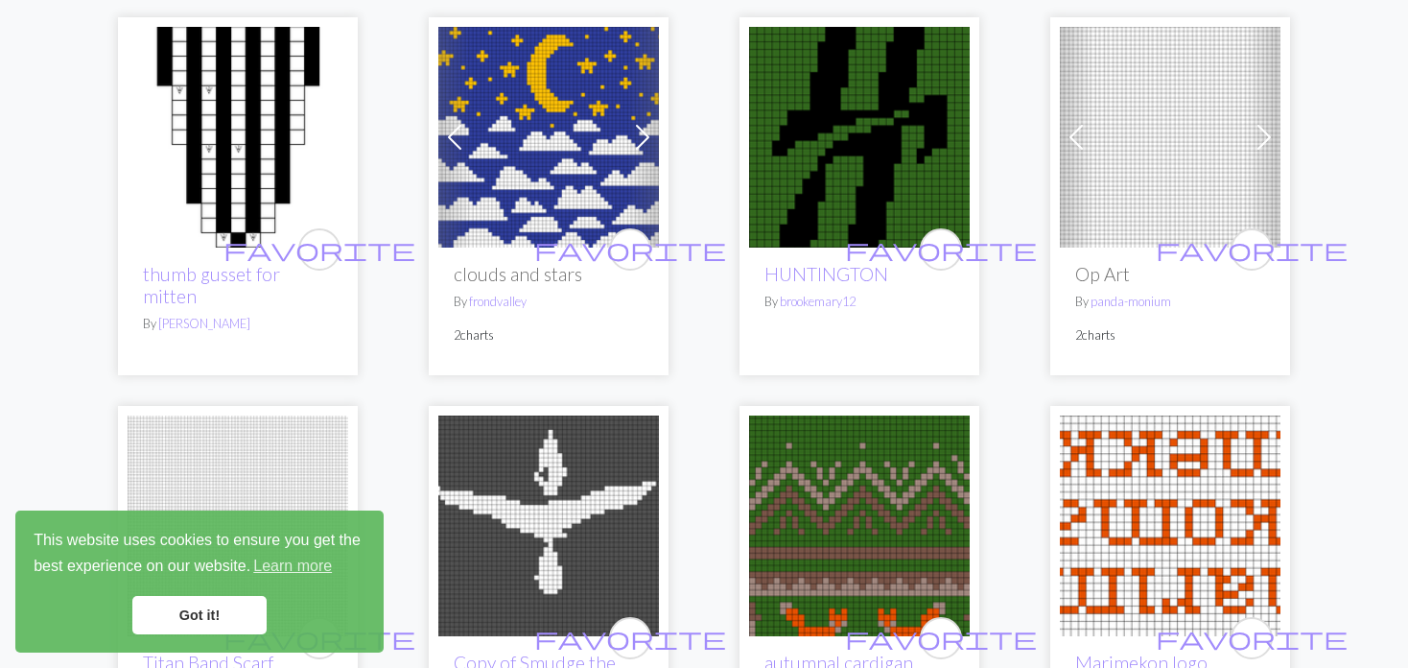
click at [452, 120] on link "Previous" at bounding box center [455, 137] width 34 height 221
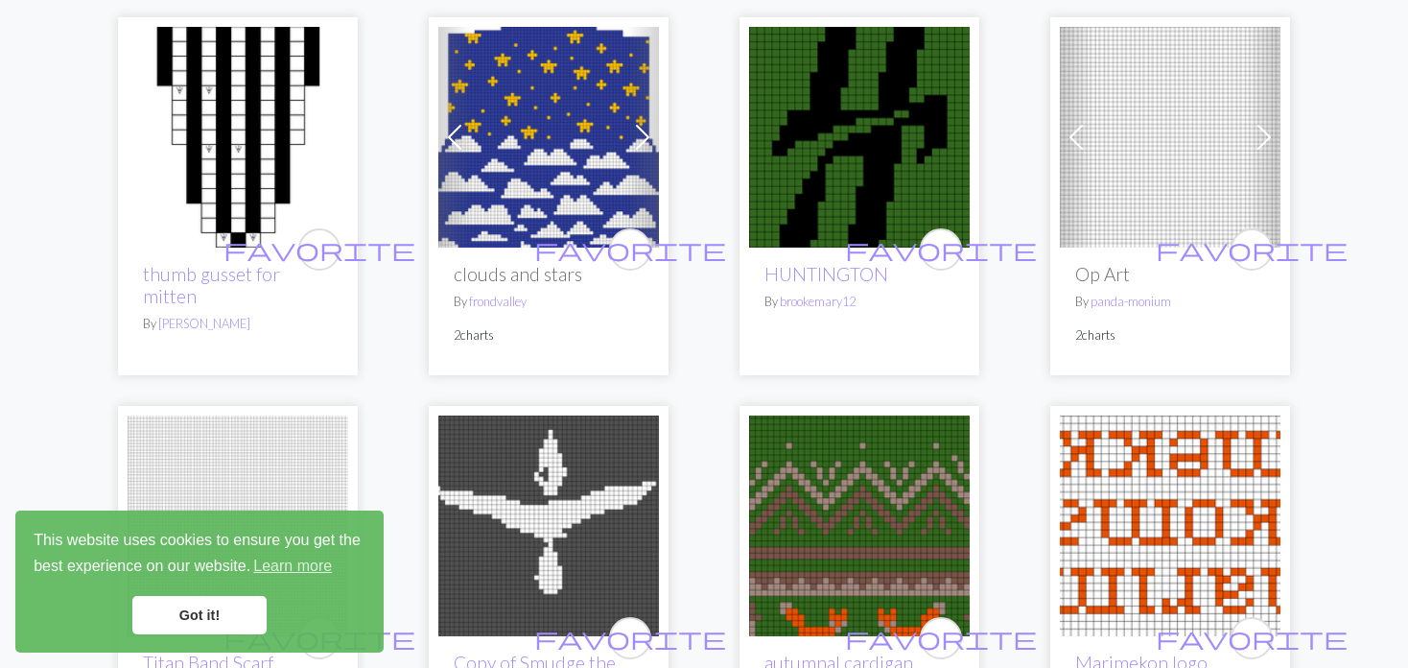
click at [452, 120] on link "Previous" at bounding box center [455, 137] width 34 height 221
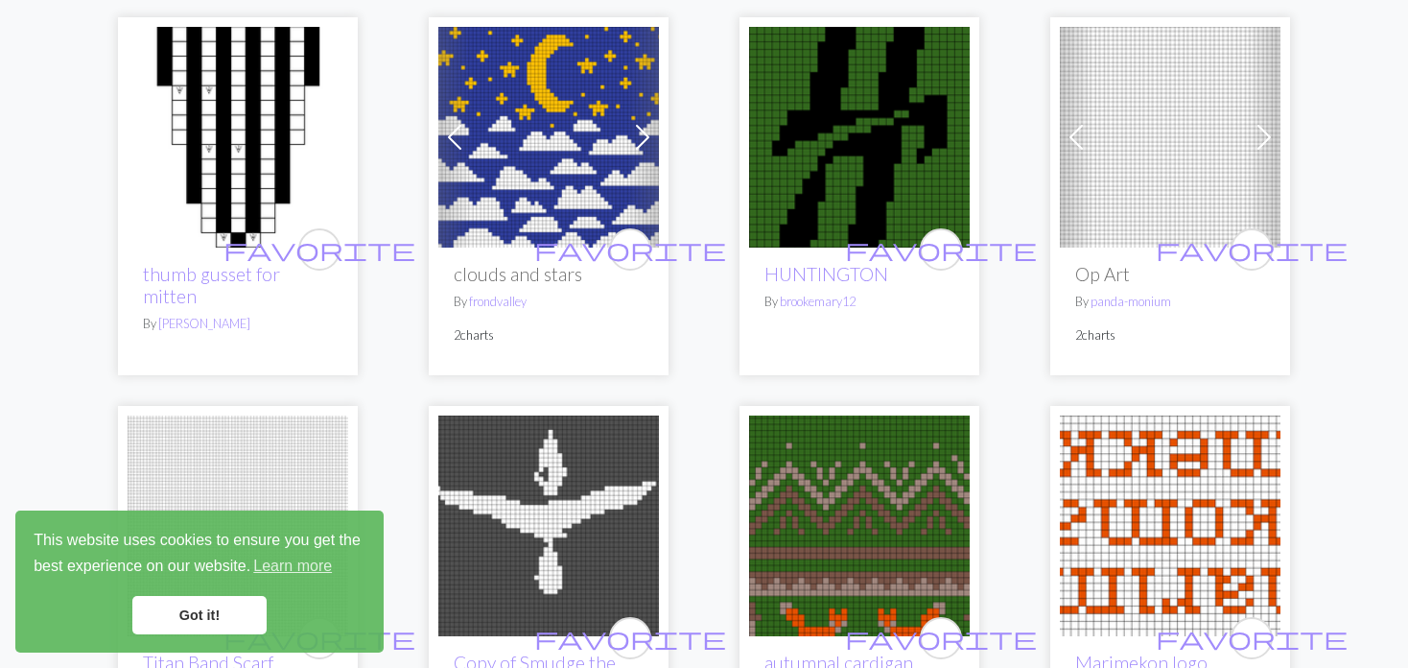
click at [1056, 116] on div "Previous Next favorite Op Art By panda-monium 2 charts" at bounding box center [1171, 196] width 240 height 358
click at [1066, 116] on link "Previous" at bounding box center [1077, 137] width 34 height 221
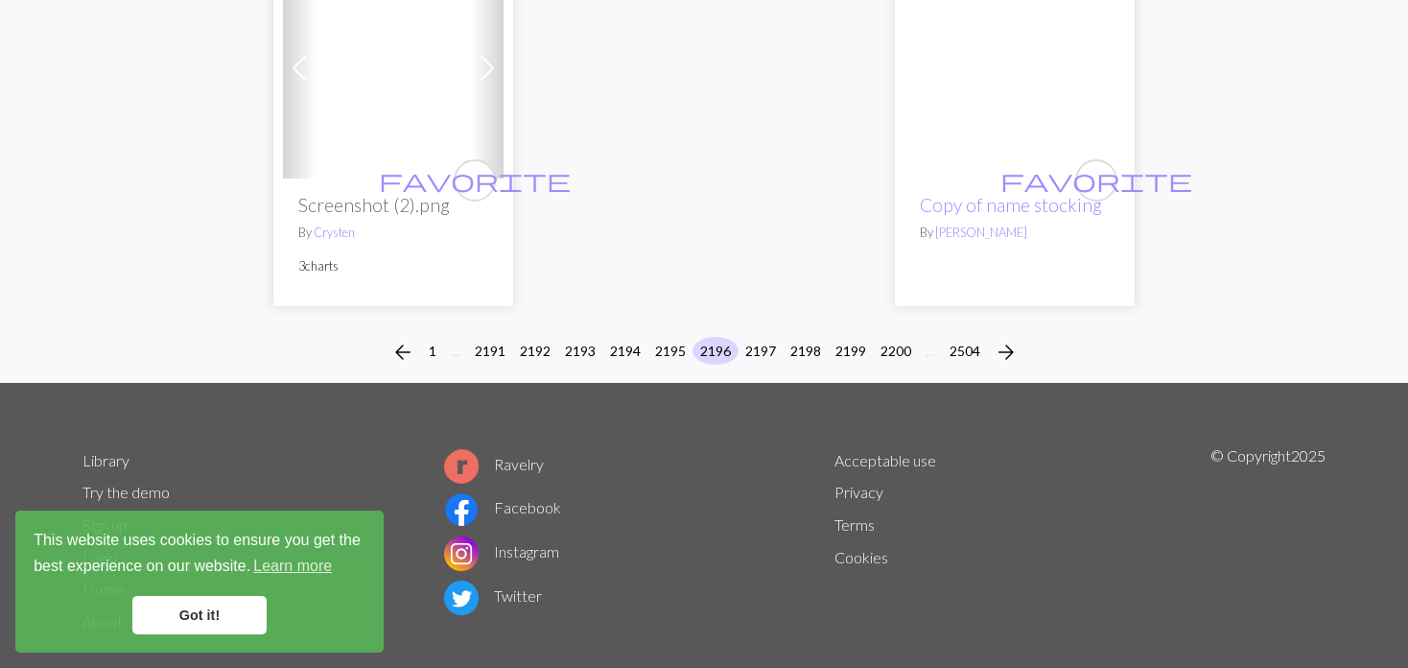
scroll to position [5042, 0]
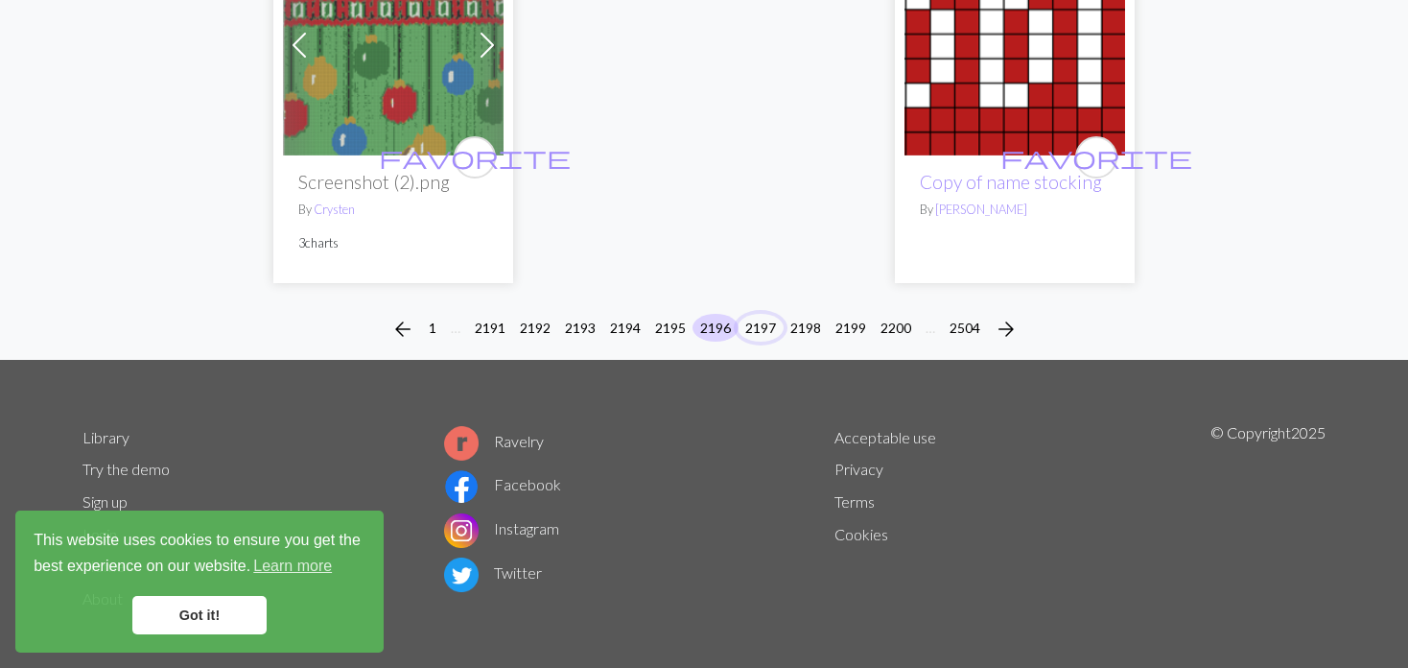
click at [763, 319] on button "2197" at bounding box center [761, 328] width 46 height 28
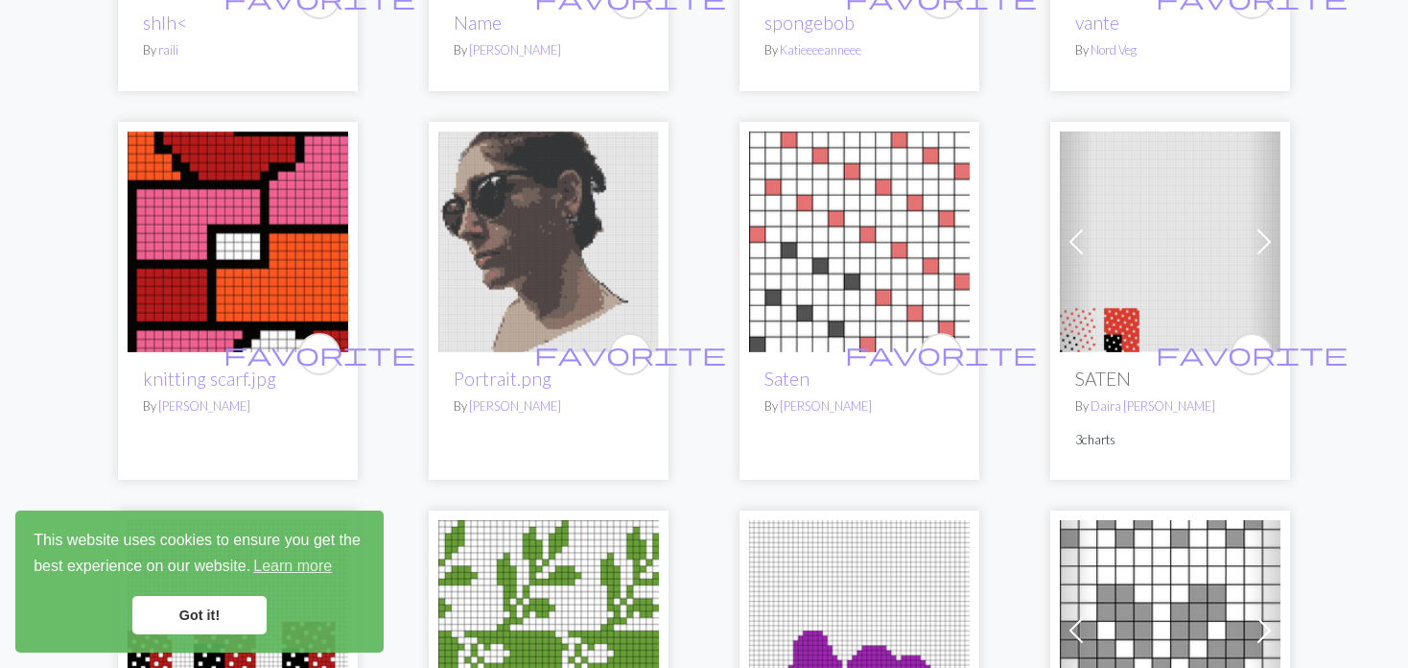
scroll to position [1727, 0]
click at [1079, 243] on span at bounding box center [1076, 242] width 31 height 31
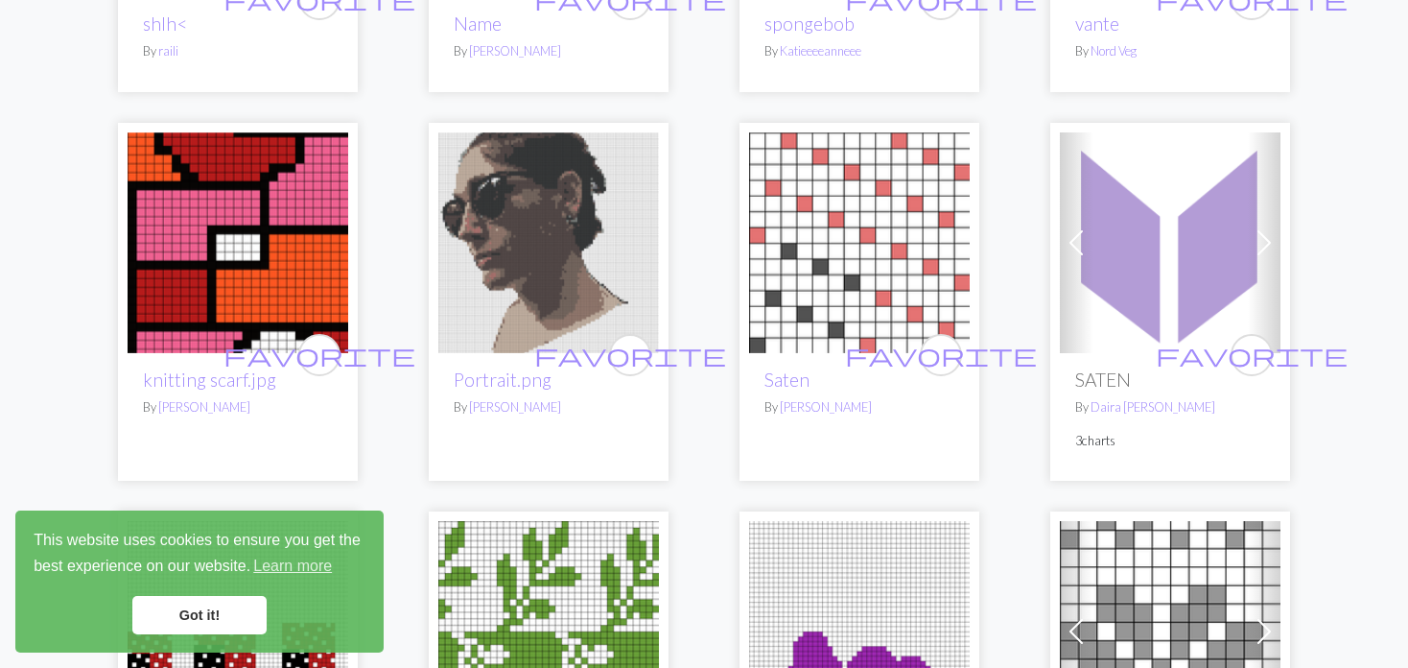
click at [1079, 243] on span at bounding box center [1076, 242] width 31 height 31
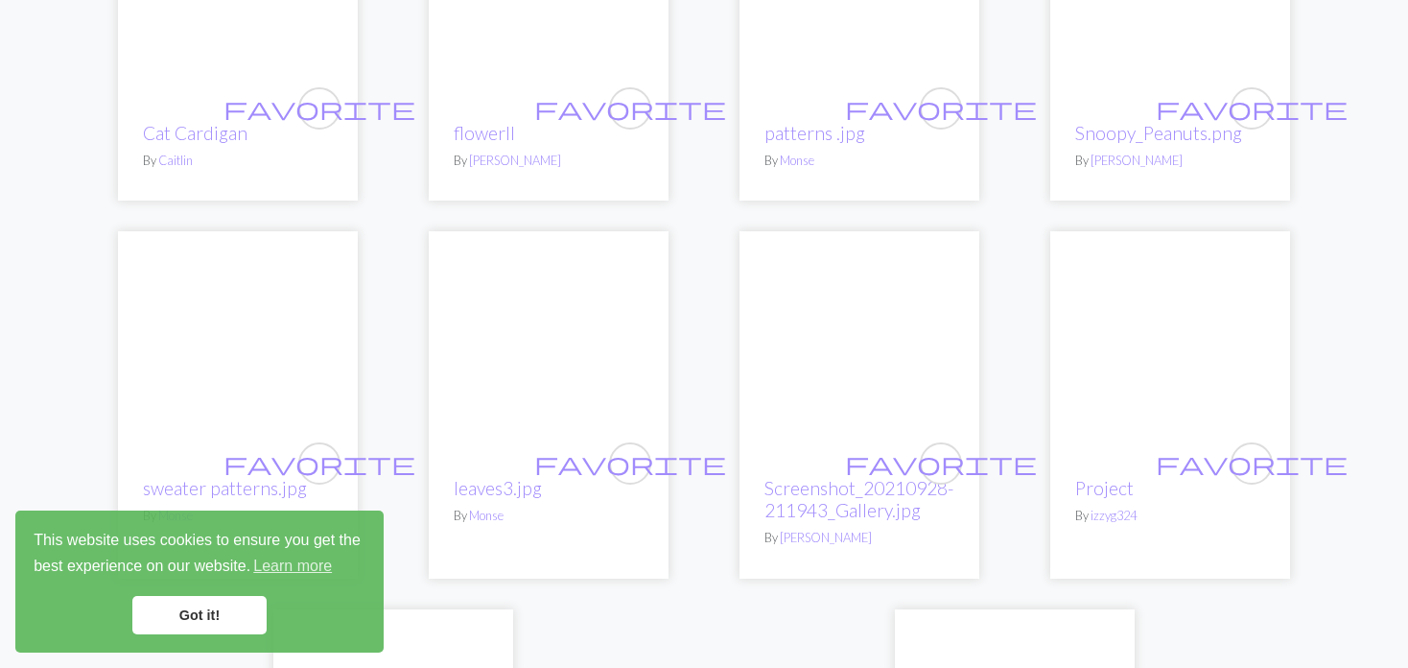
scroll to position [4317, 0]
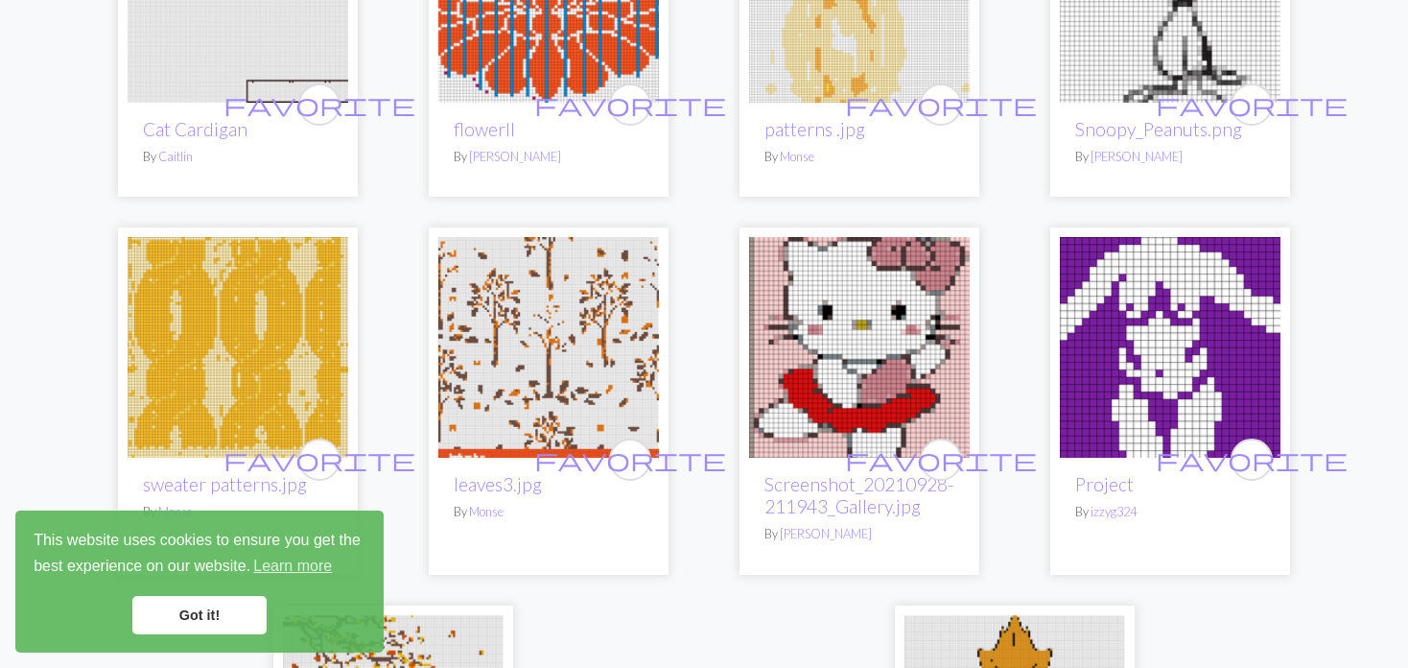
click at [524, 335] on img at bounding box center [548, 347] width 221 height 221
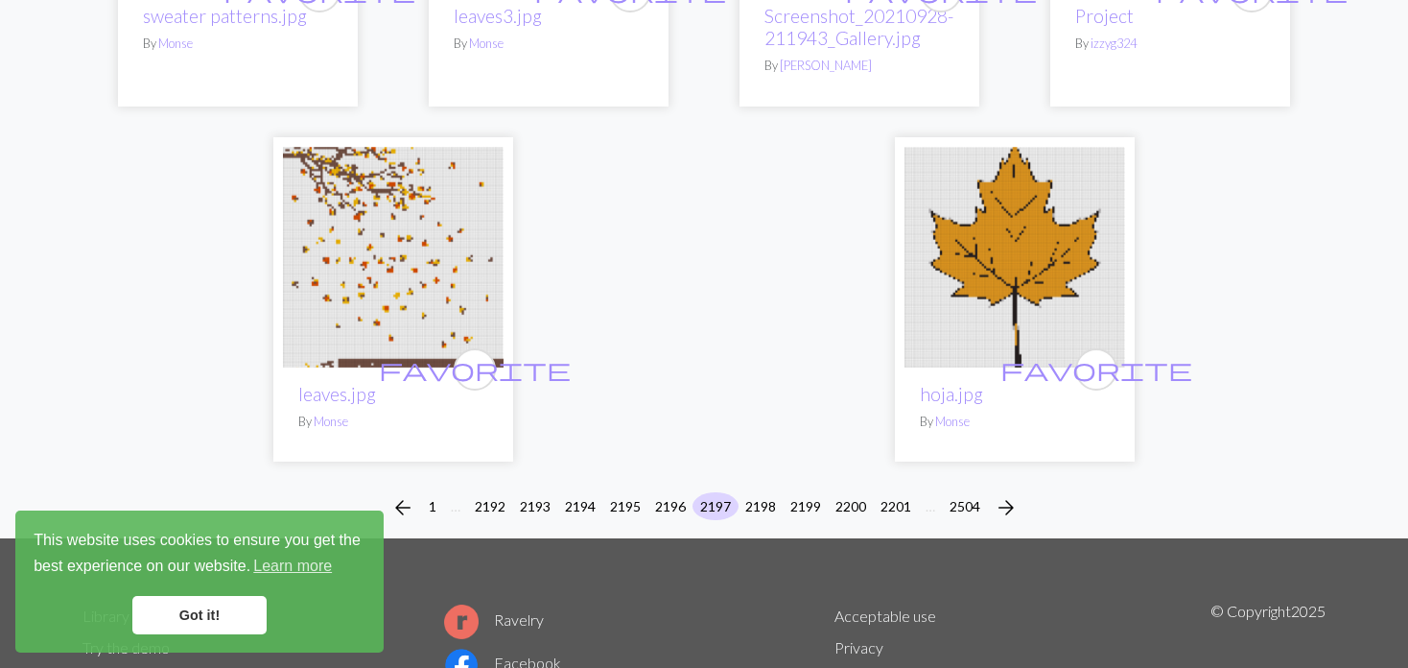
scroll to position [4797, 0]
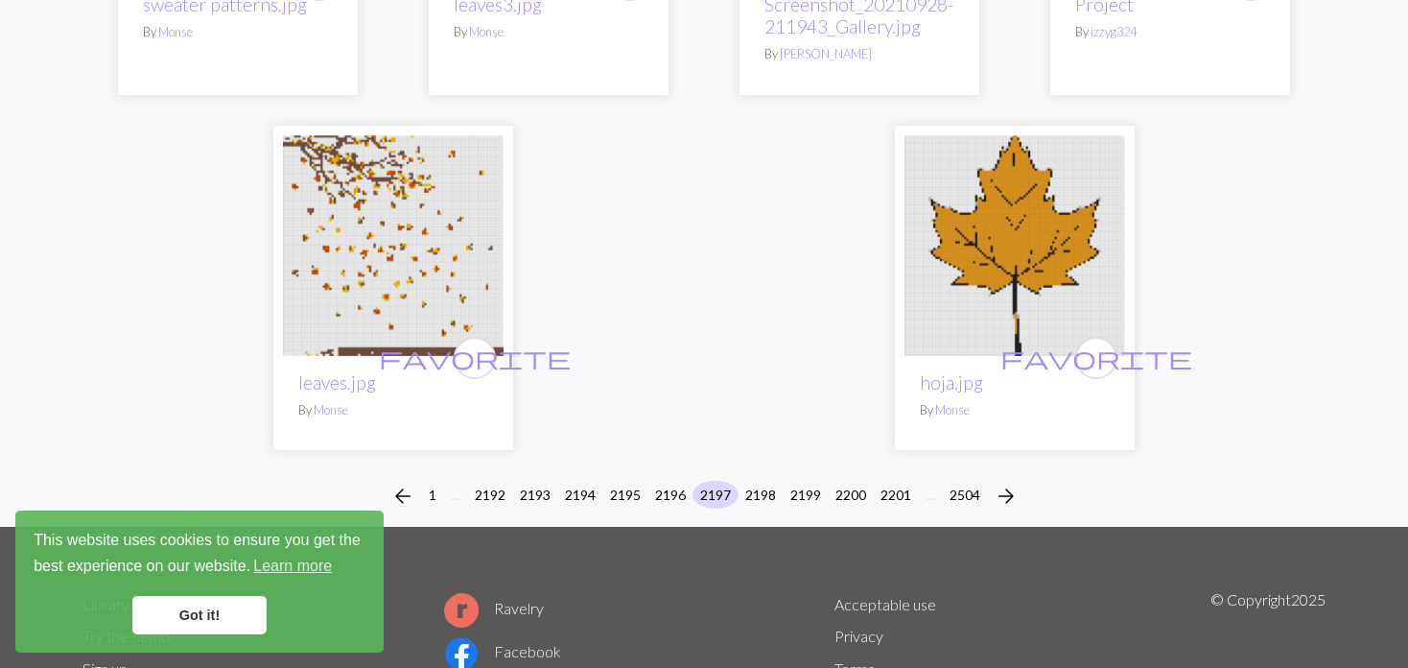
click at [408, 201] on img at bounding box center [393, 245] width 221 height 221
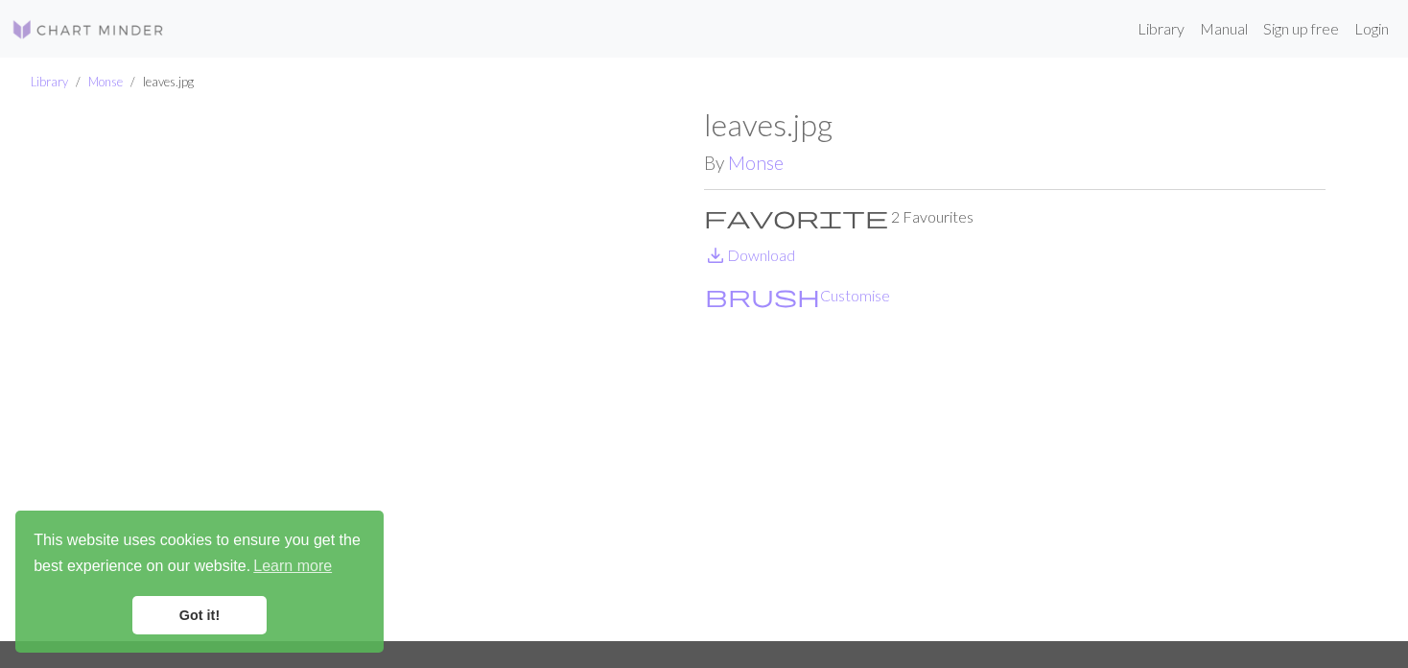
scroll to position [96, 0]
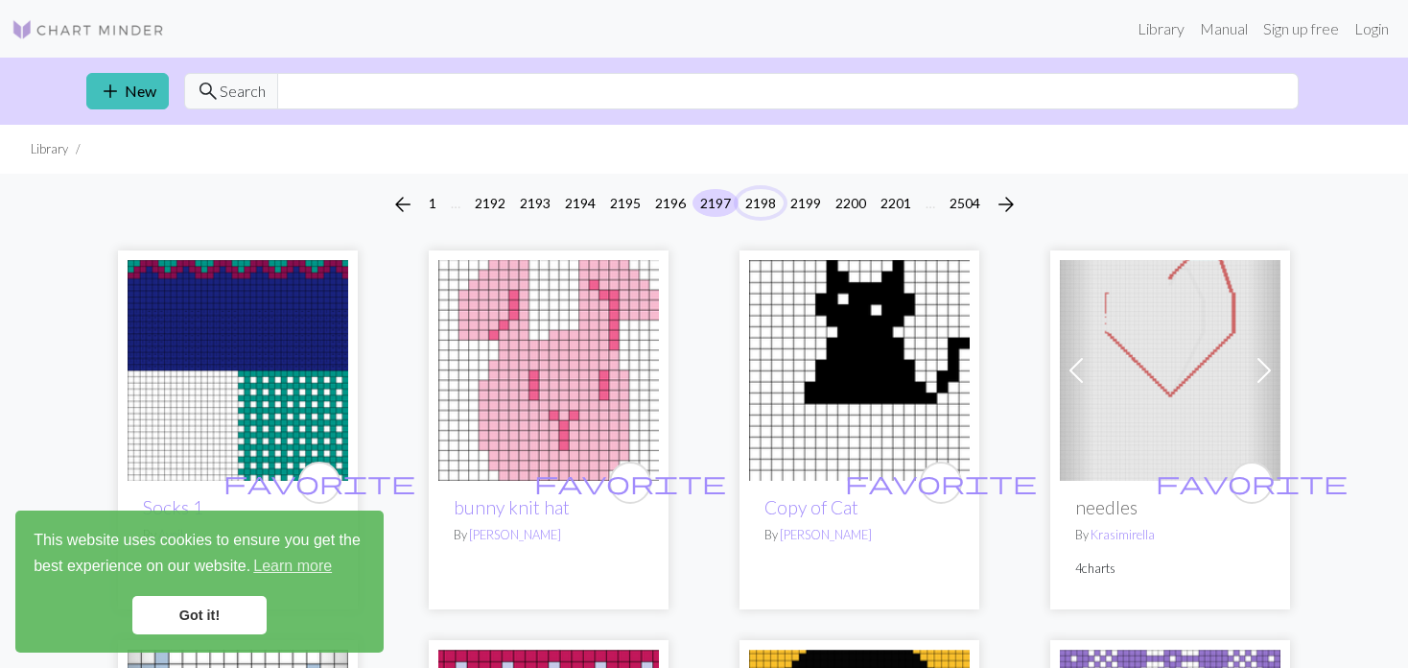
click at [753, 199] on button "2198" at bounding box center [761, 203] width 46 height 28
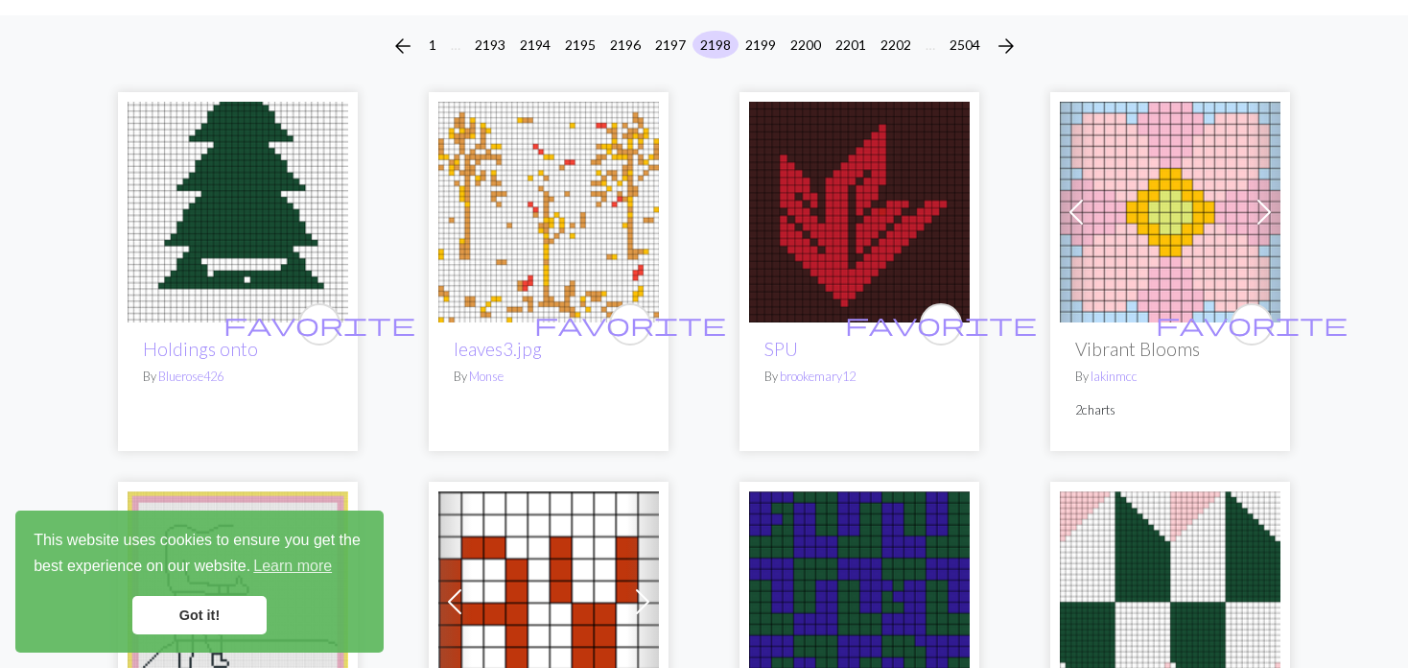
scroll to position [192, 0]
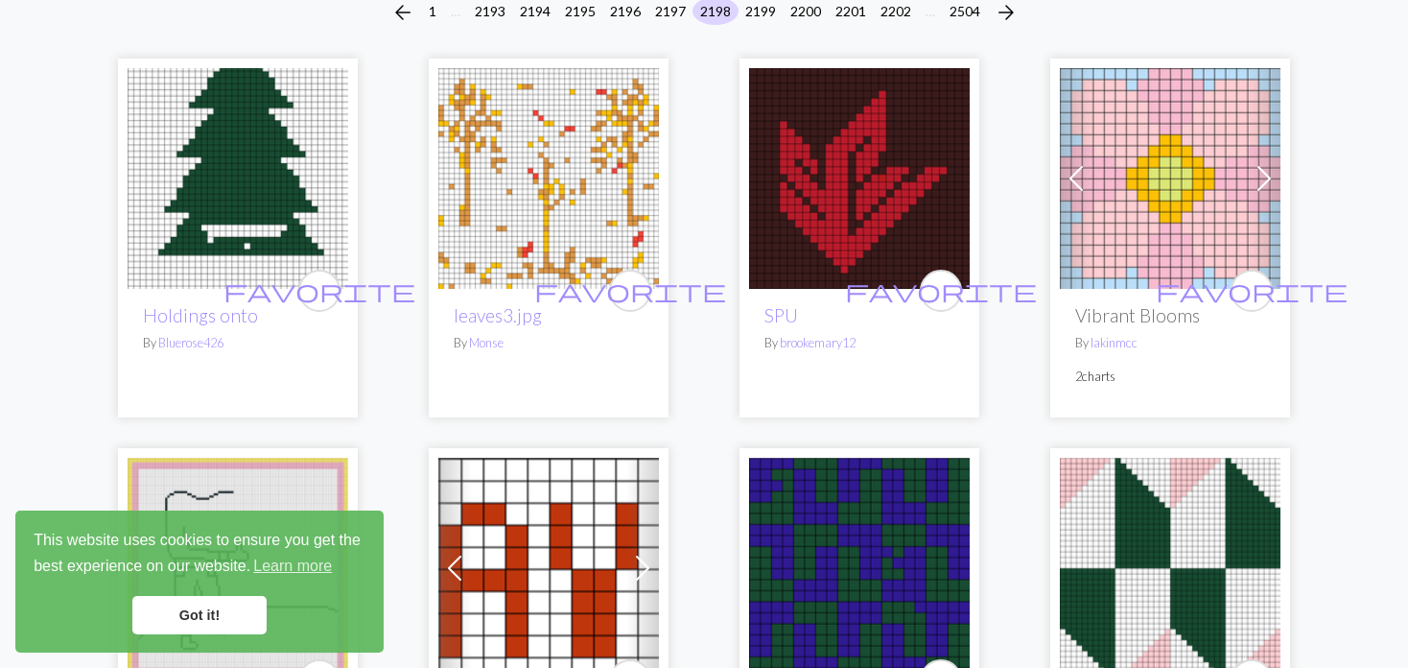
click at [514, 171] on img at bounding box center [548, 178] width 221 height 221
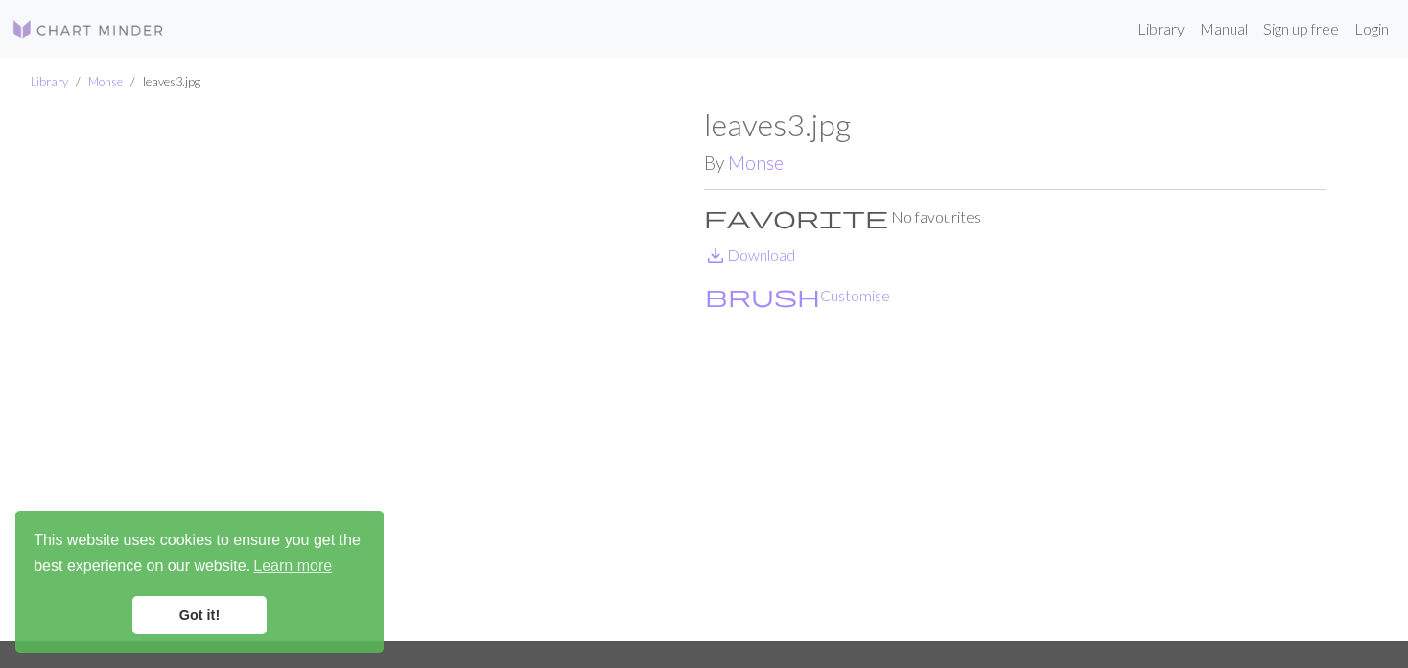
scroll to position [96, 0]
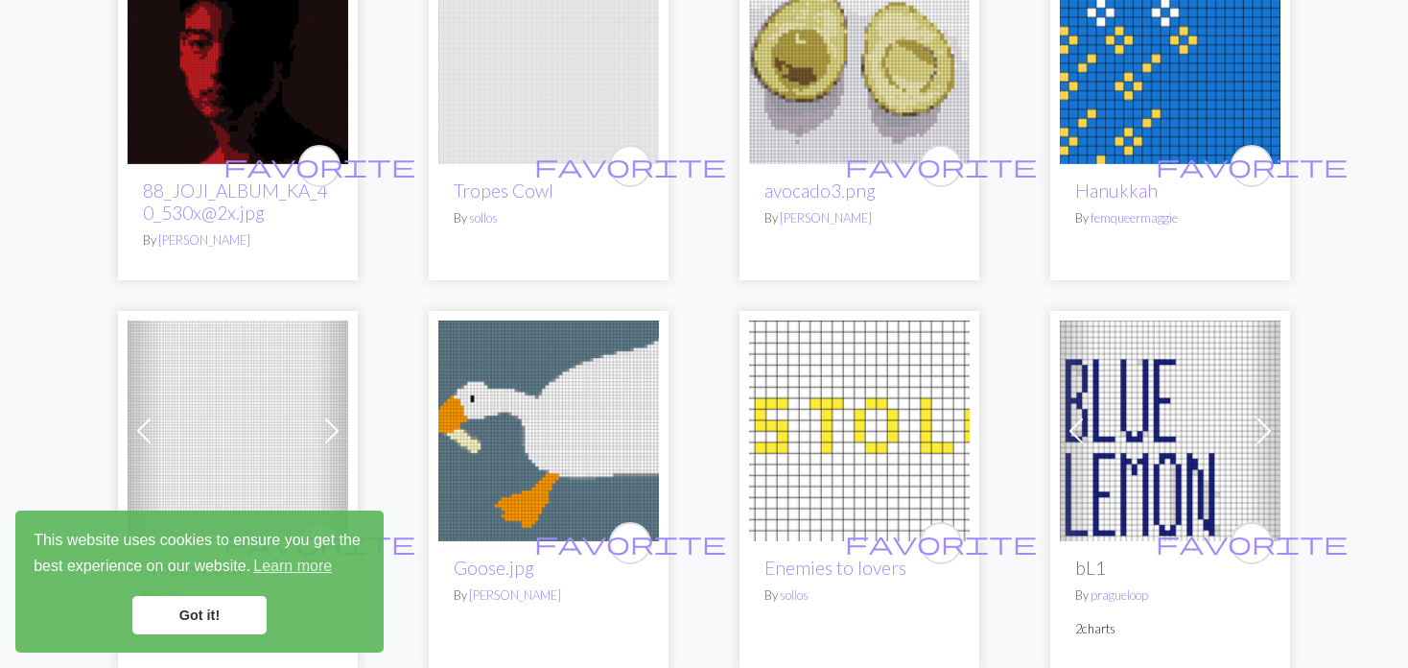
scroll to position [3454, 0]
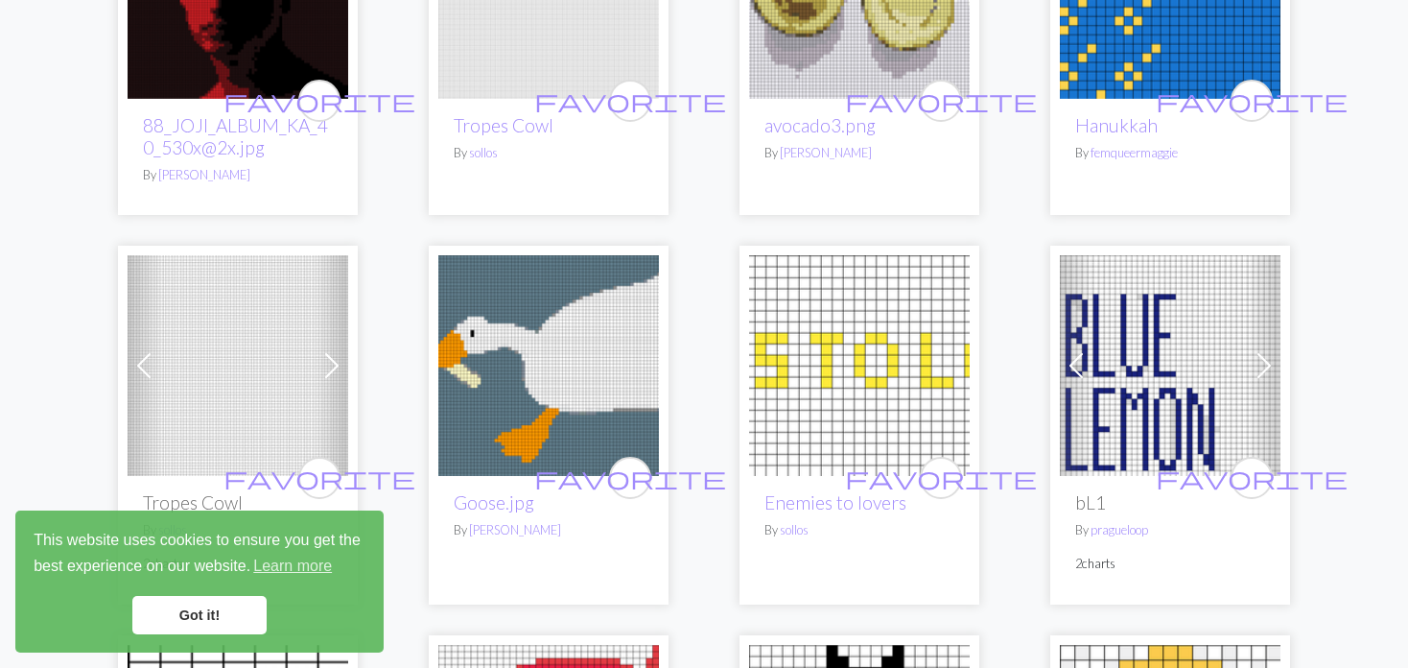
click at [122, 328] on div "Previous Next favorite Tropes Cowl By sollos 2 charts" at bounding box center [238, 425] width 240 height 358
click at [124, 308] on div "Previous Next favorite Tropes Cowl By sollos 2 charts" at bounding box center [238, 425] width 240 height 358
click at [128, 308] on link "Previous" at bounding box center [145, 365] width 34 height 221
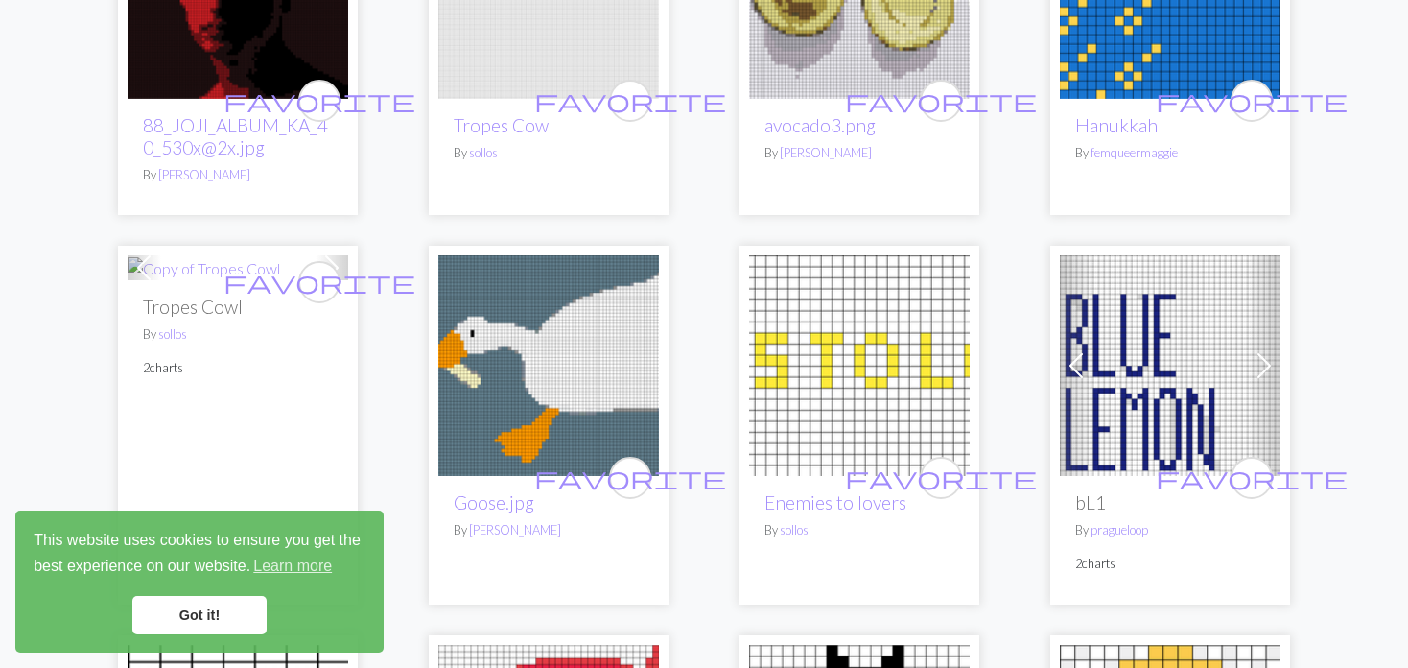
click at [128, 308] on div "favorite Tropes Cowl By sollos 2 charts" at bounding box center [238, 441] width 221 height 323
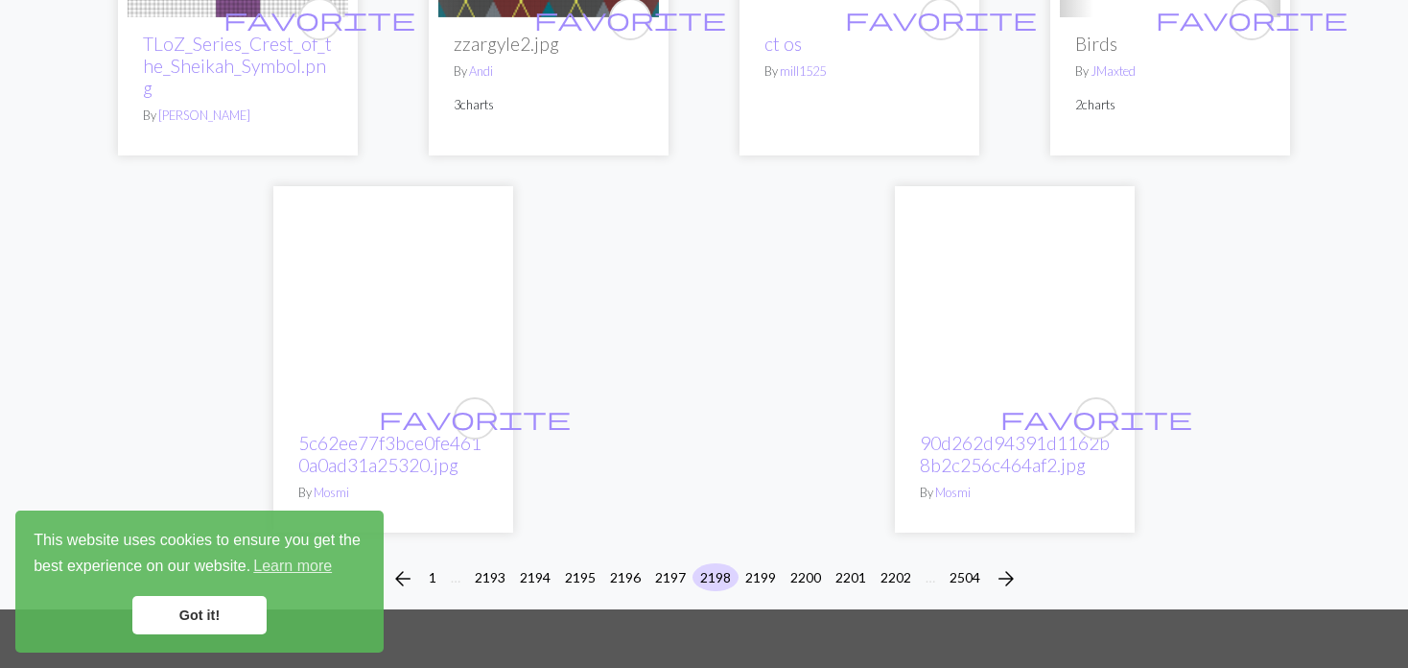
scroll to position [4797, 0]
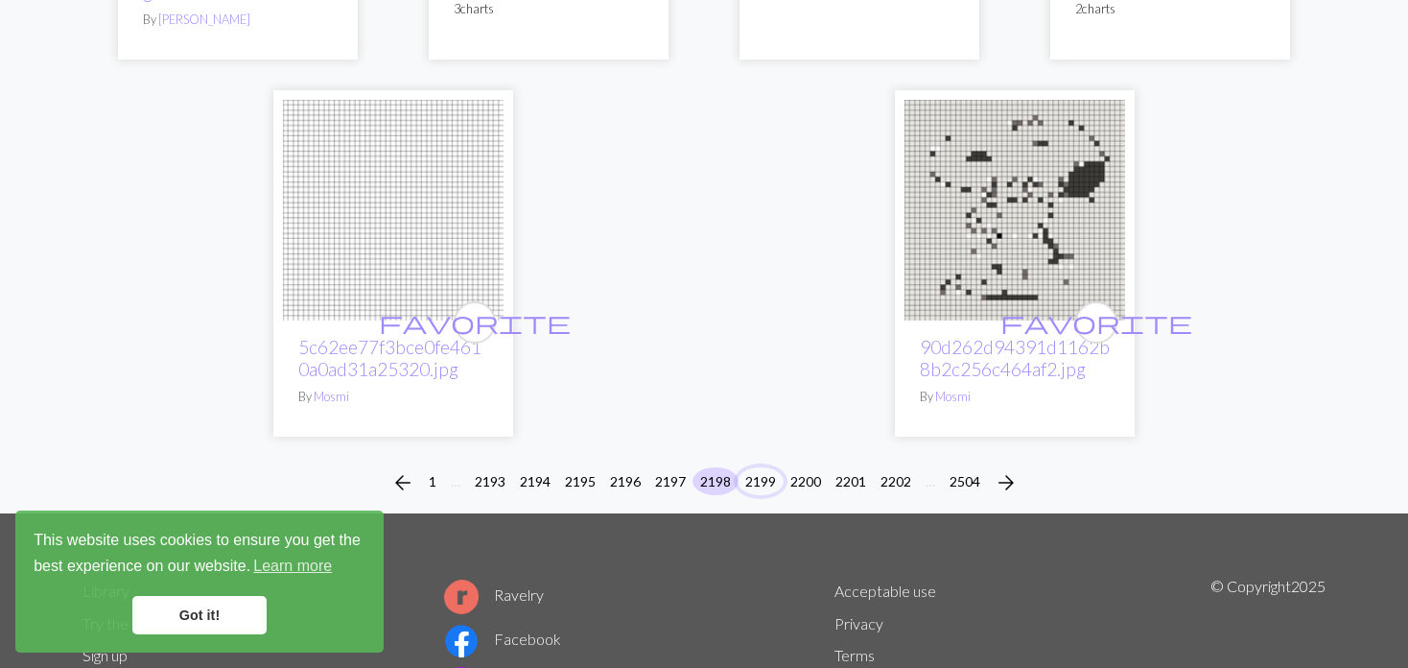
click at [759, 467] on button "2199" at bounding box center [761, 481] width 46 height 28
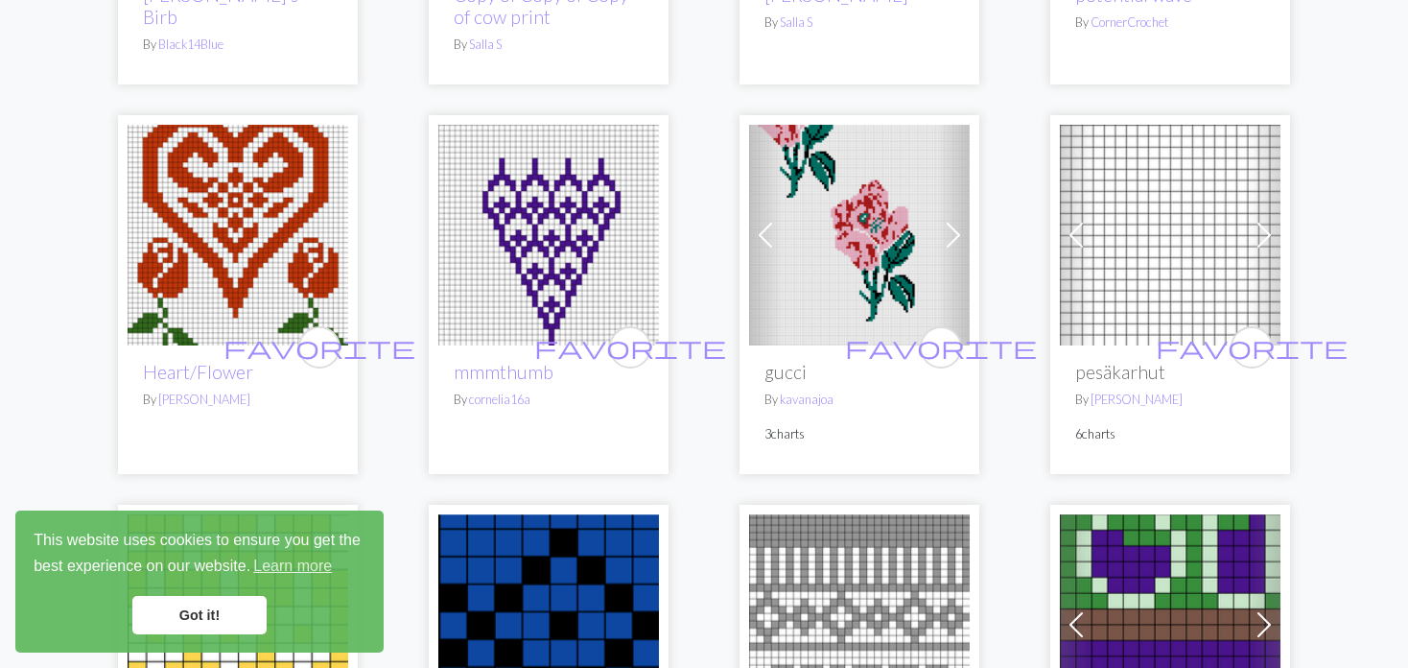
scroll to position [480, 0]
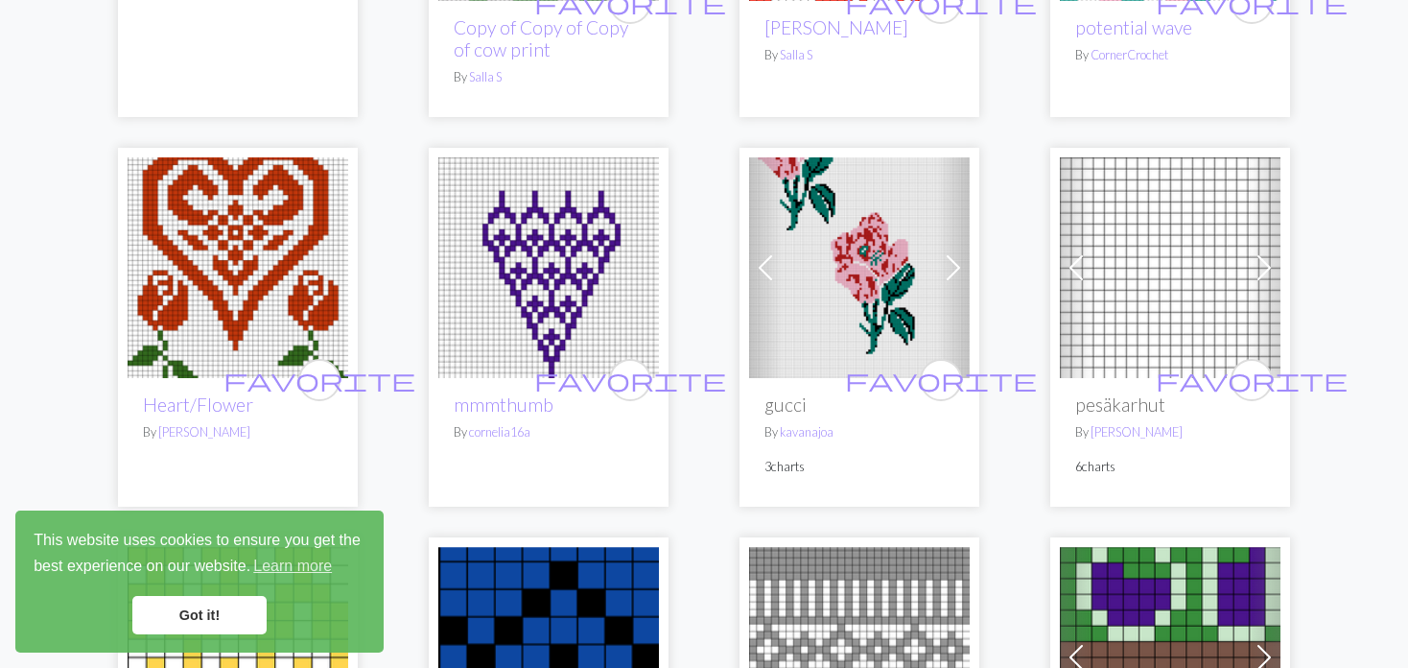
click at [782, 262] on img at bounding box center [859, 267] width 221 height 221
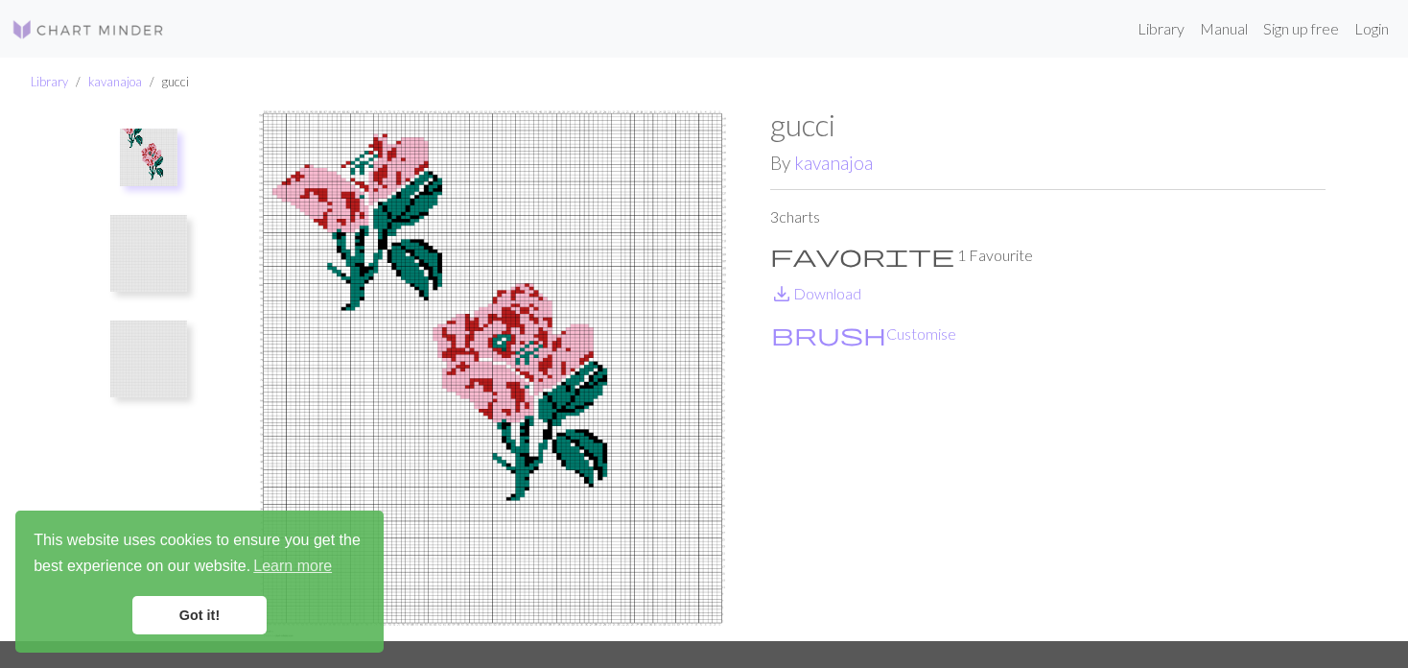
click at [196, 267] on button at bounding box center [149, 253] width 102 height 90
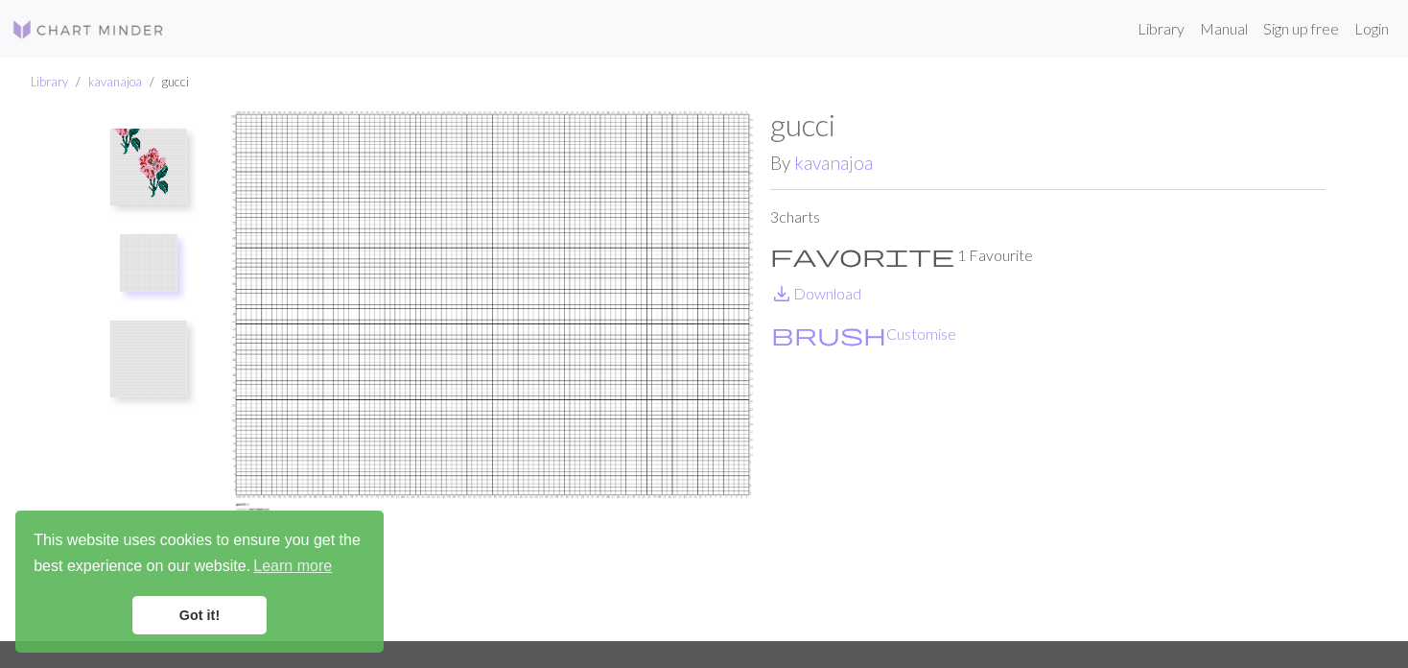
click at [179, 340] on img at bounding box center [148, 358] width 77 height 77
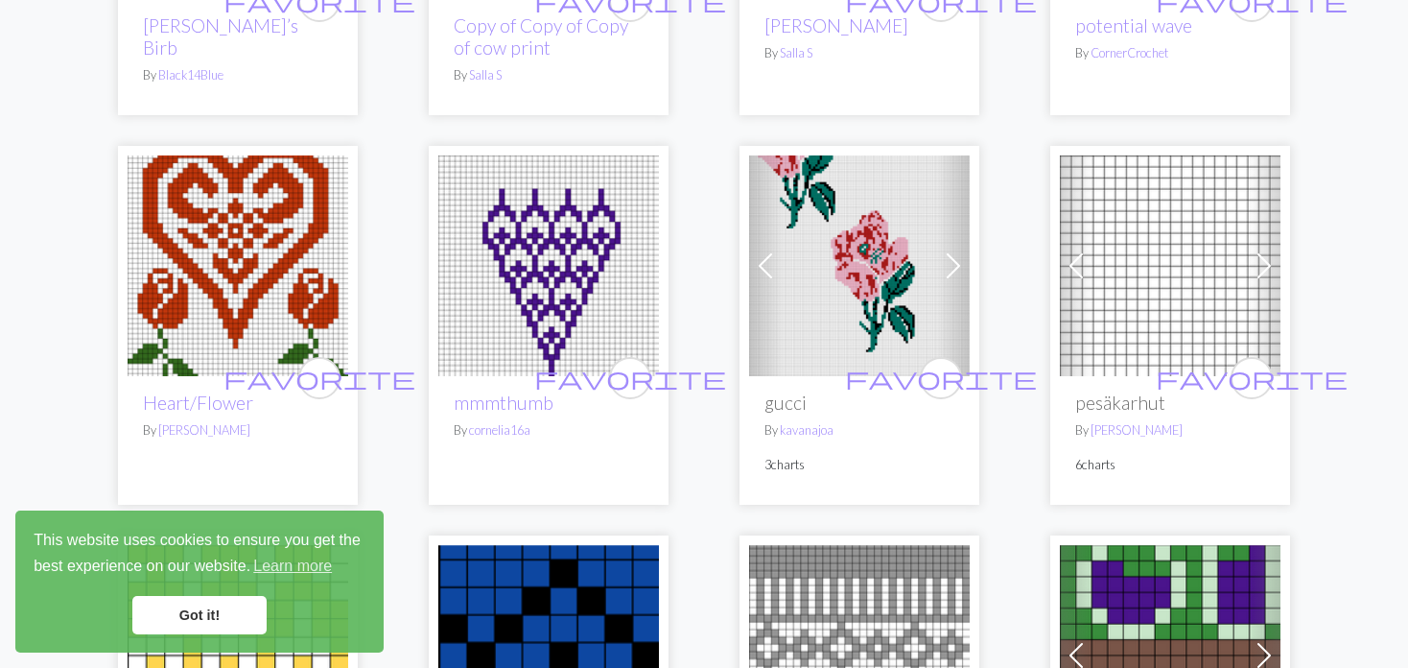
scroll to position [480, 0]
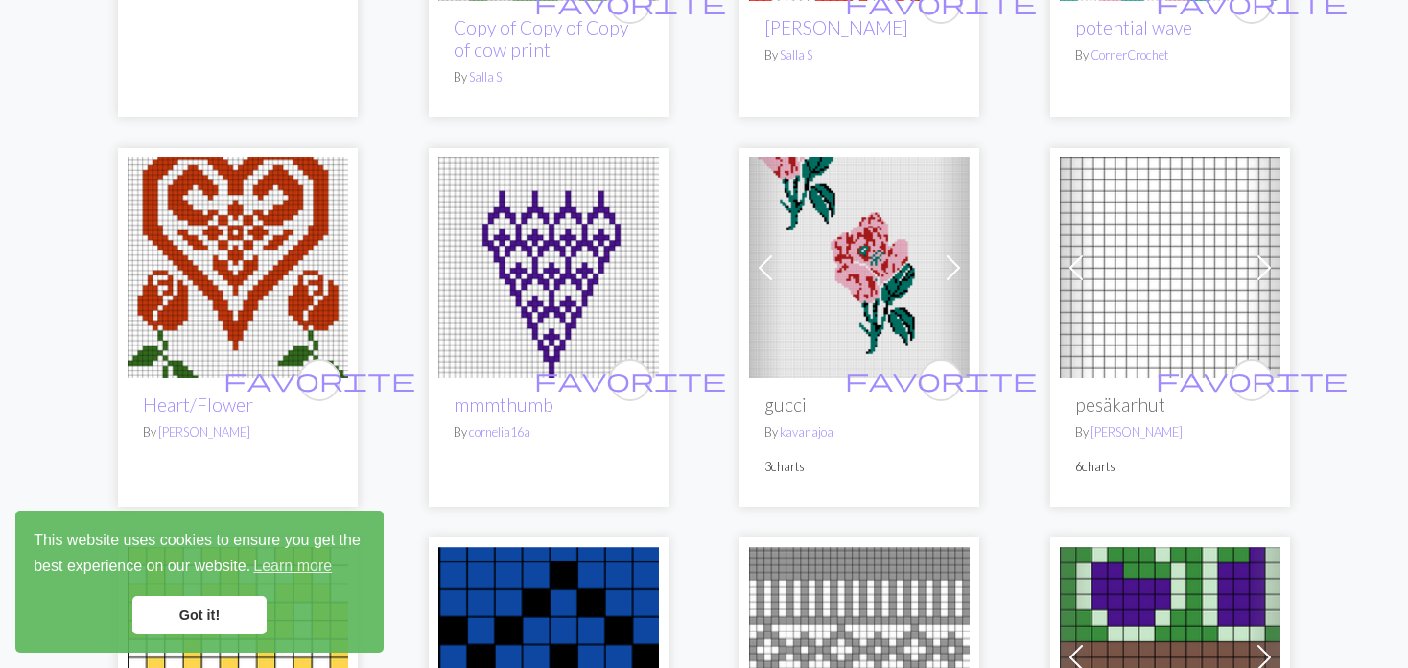
click at [1077, 258] on span at bounding box center [1076, 267] width 31 height 31
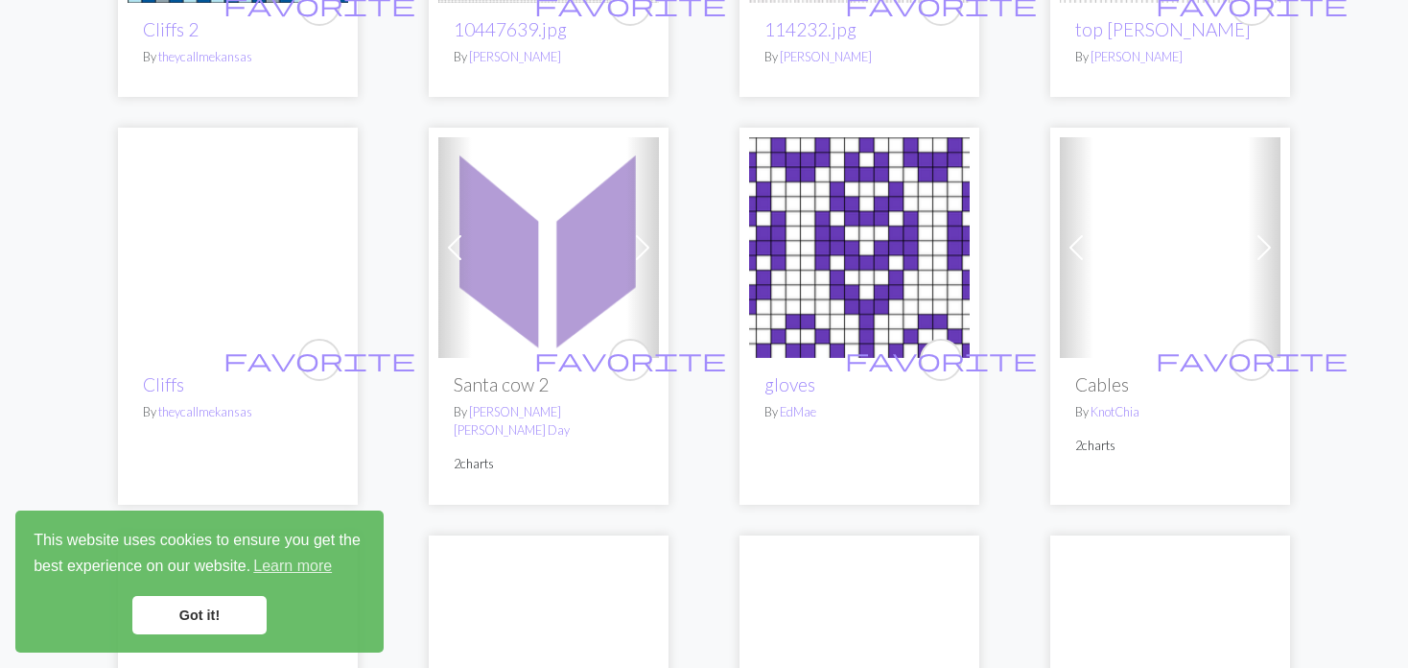
scroll to position [2399, 0]
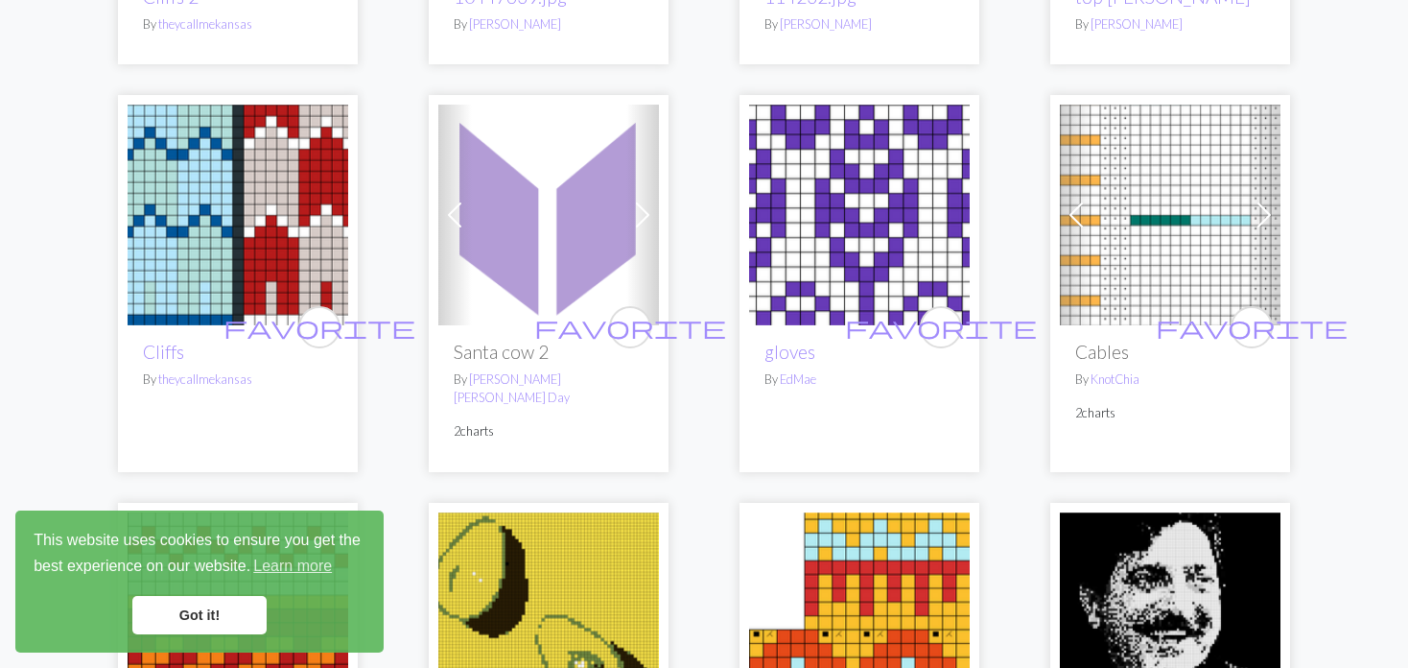
click at [474, 220] on img at bounding box center [548, 215] width 221 height 221
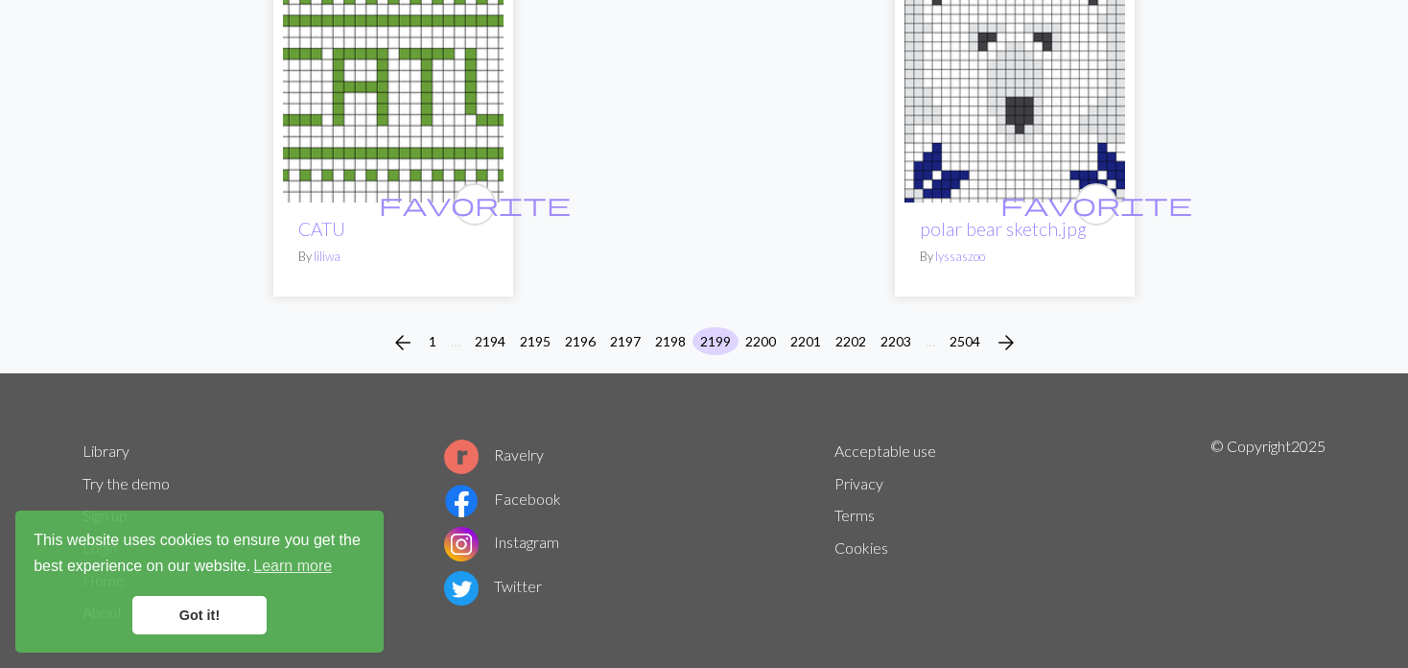
scroll to position [4908, 0]
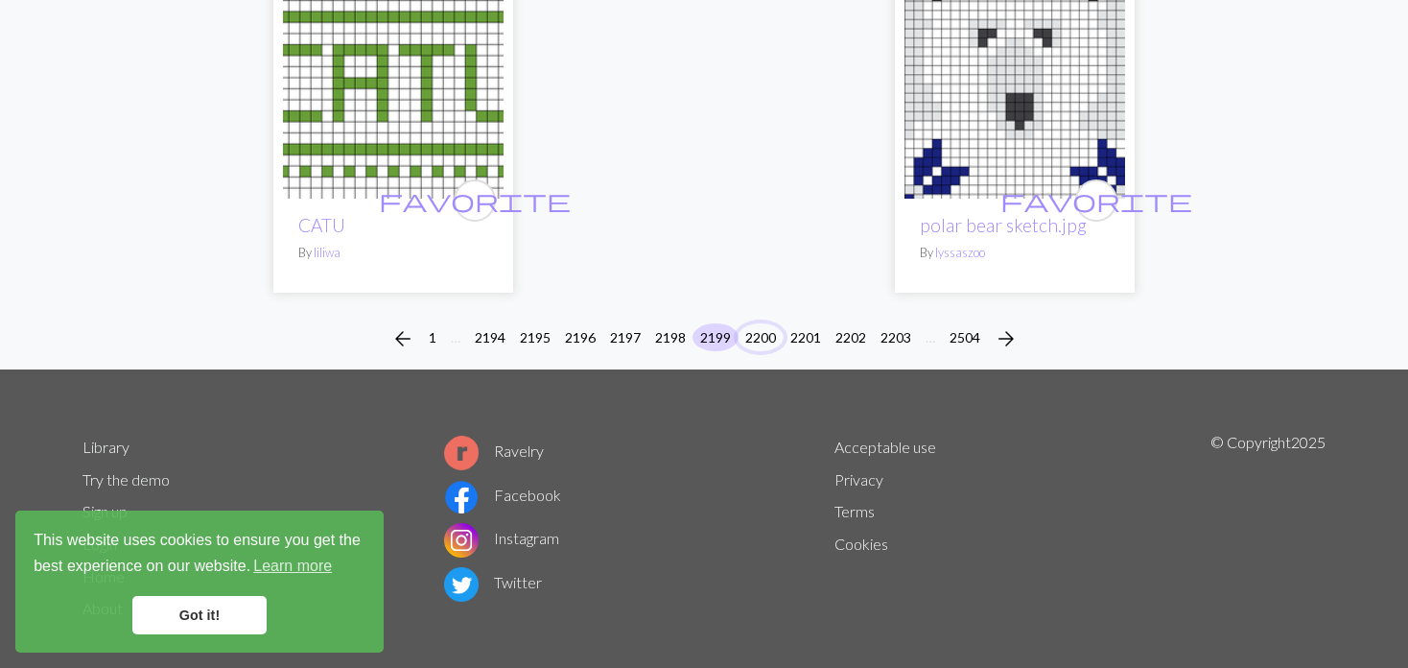
click at [753, 323] on button "2200" at bounding box center [761, 337] width 46 height 28
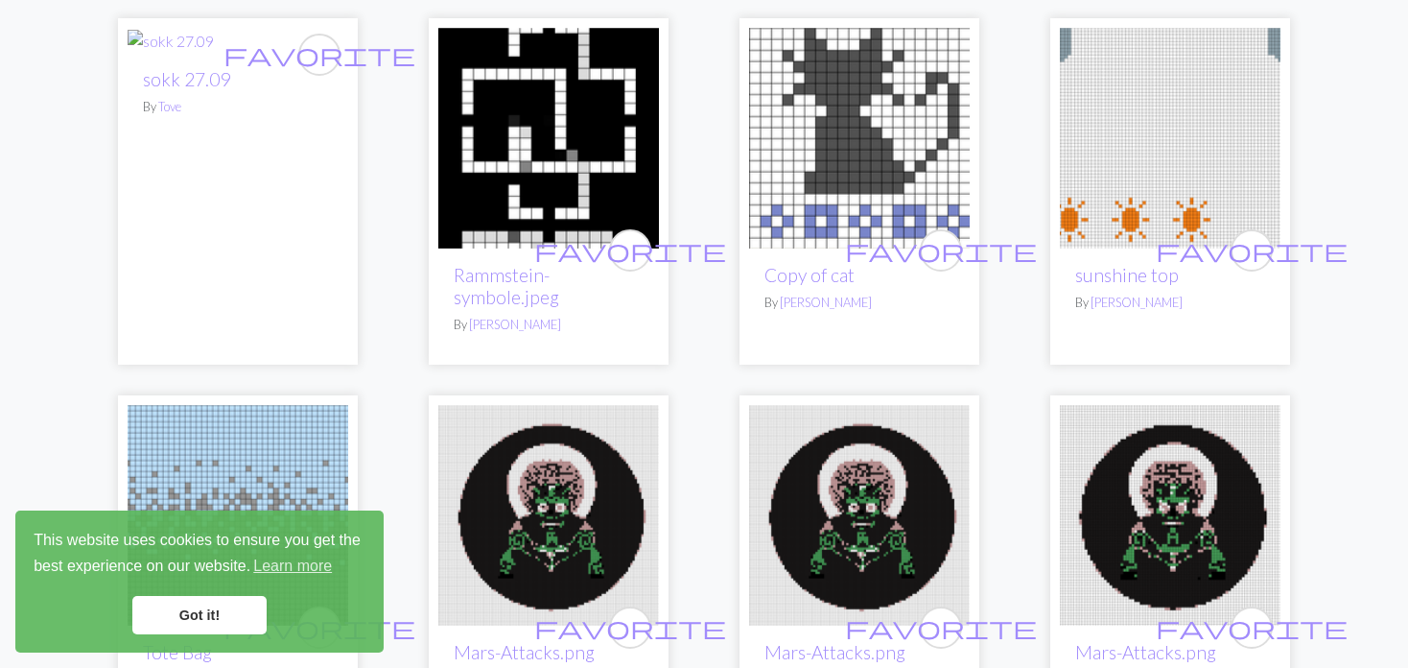
scroll to position [576, 0]
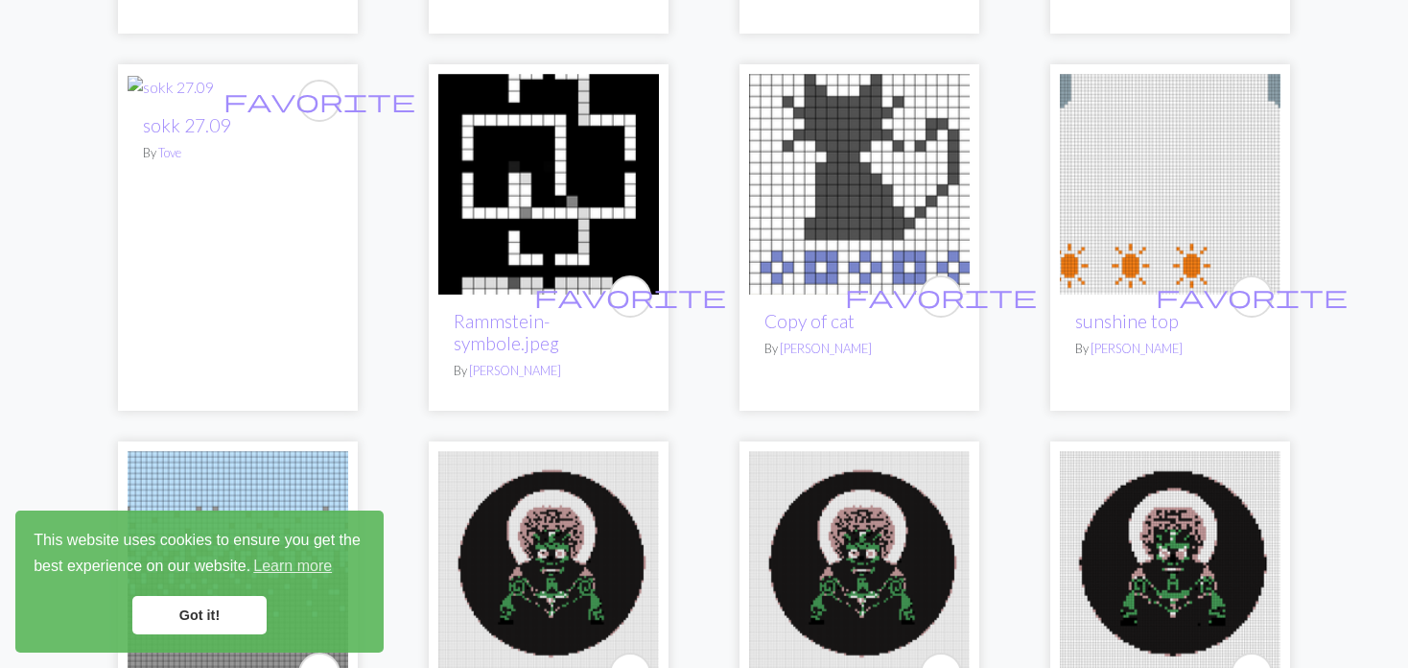
click at [1115, 189] on img at bounding box center [1170, 184] width 221 height 221
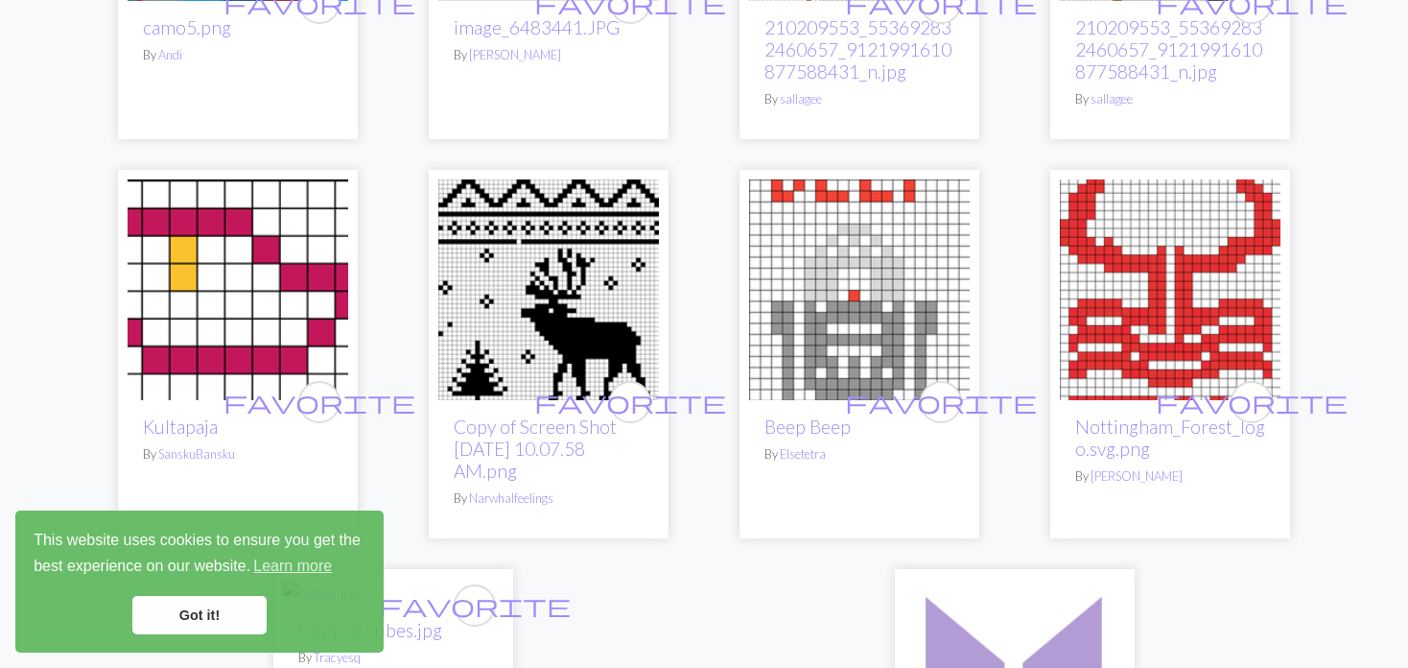
scroll to position [4413, 0]
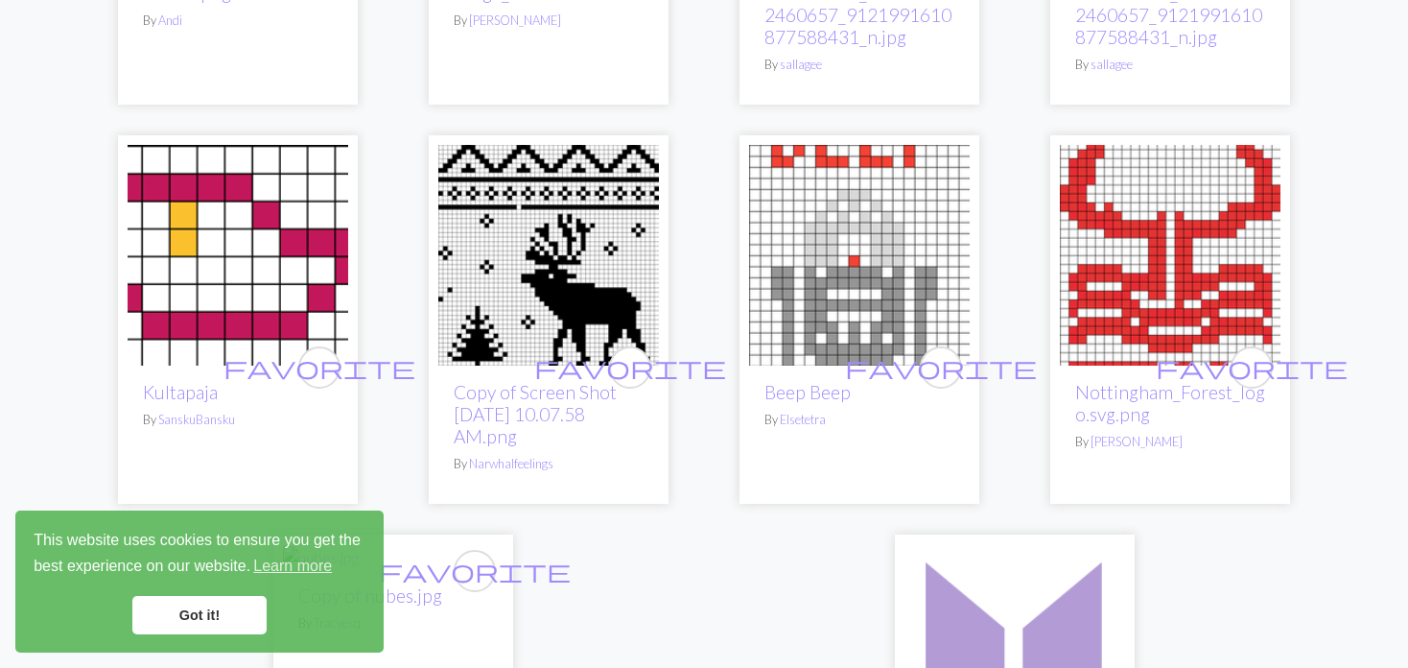
click at [557, 265] on img at bounding box center [548, 255] width 221 height 221
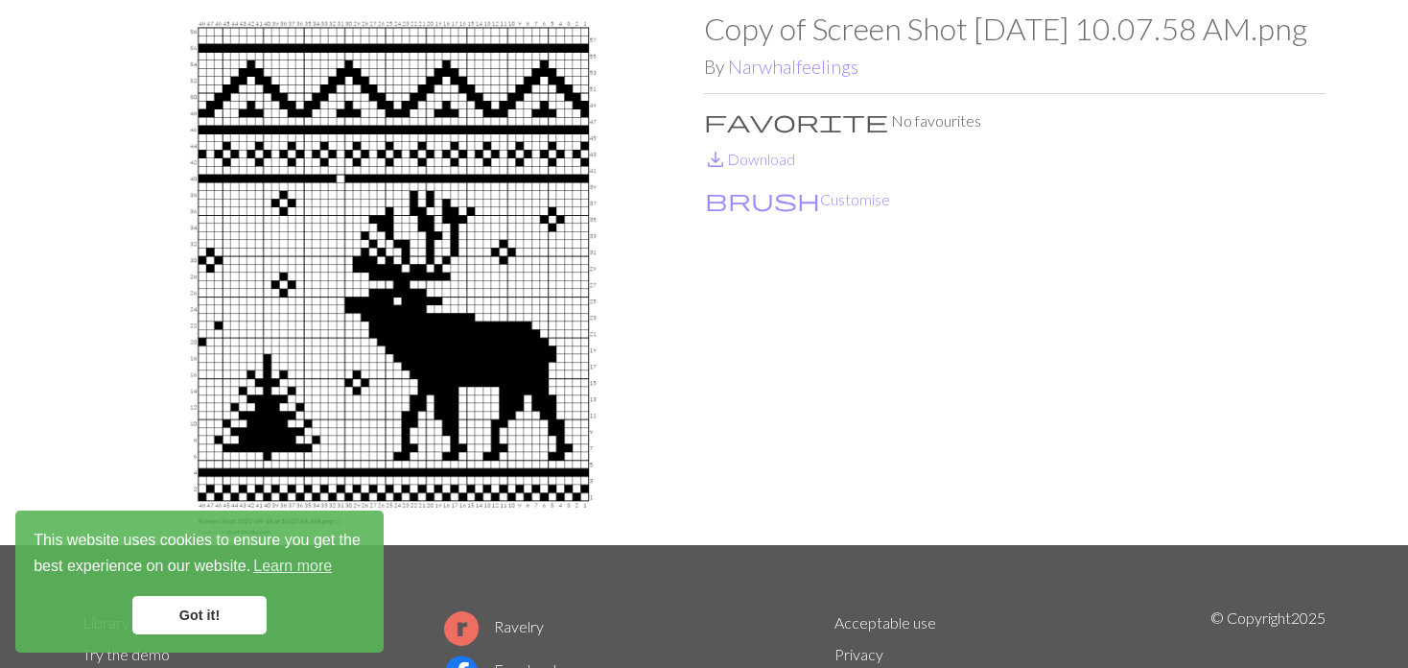
scroll to position [192, 0]
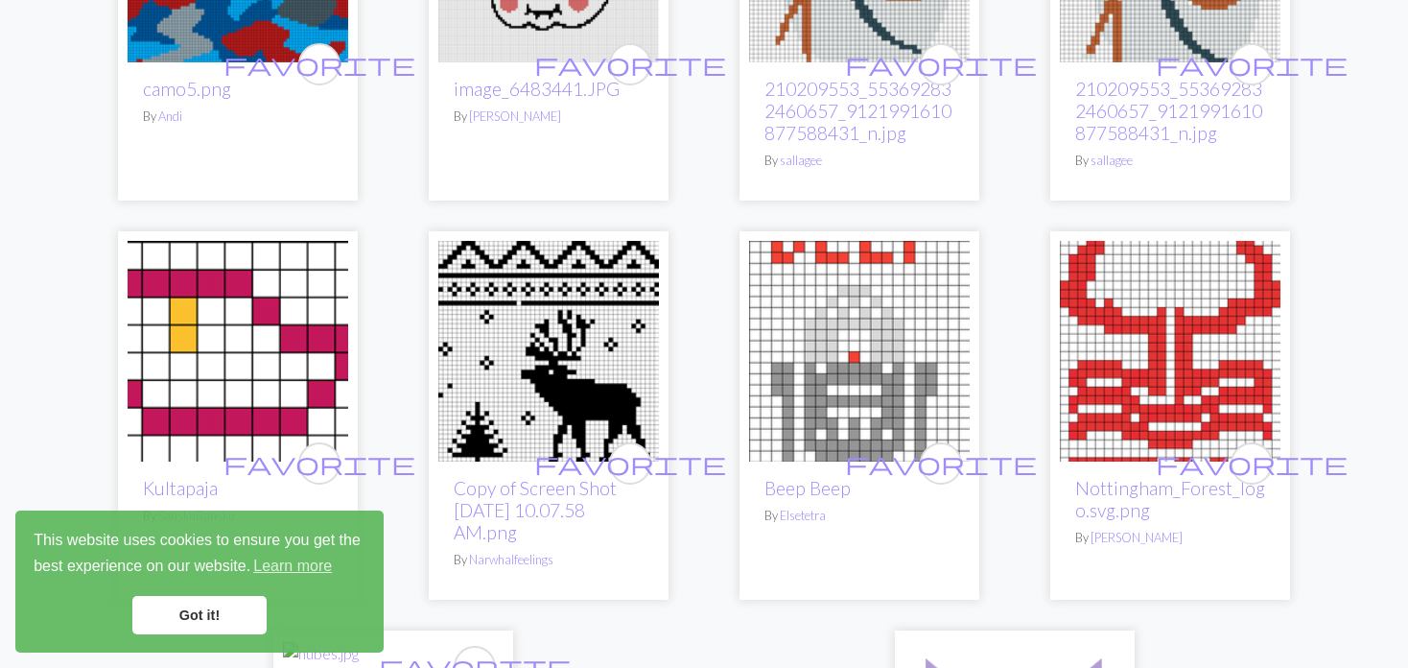
scroll to position [4413, 0]
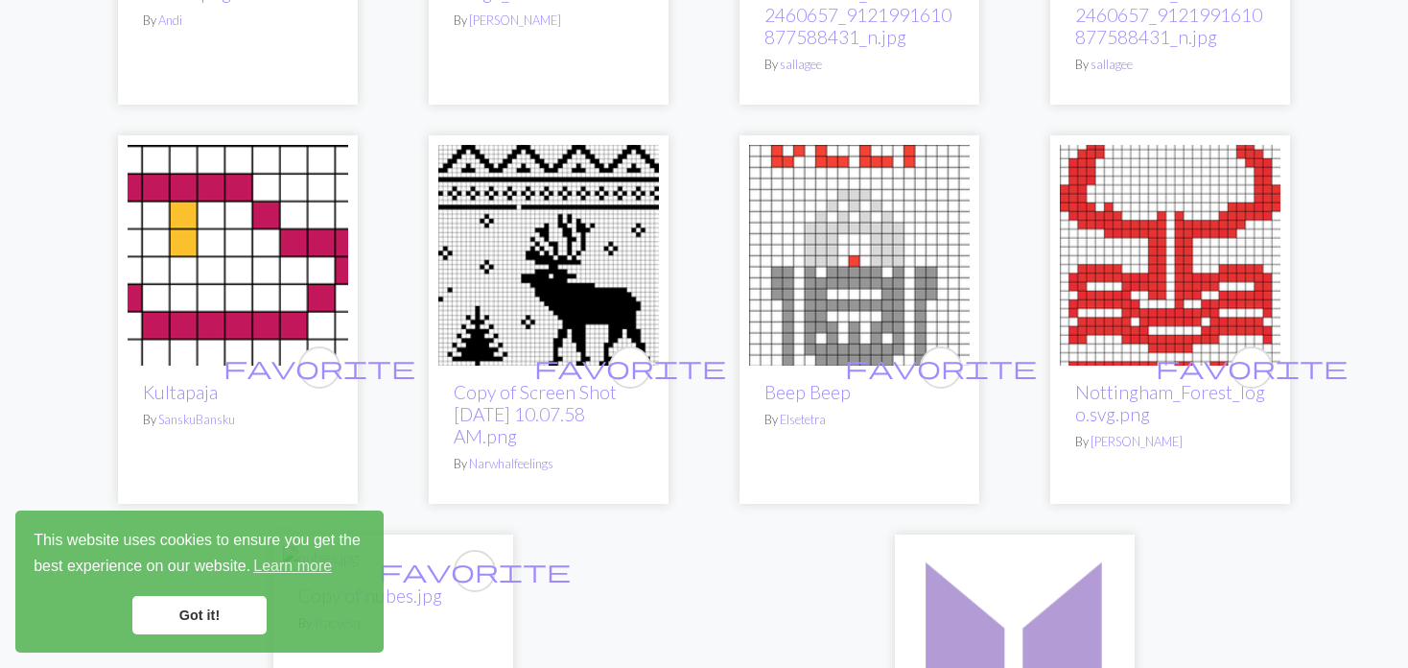
click at [853, 232] on img at bounding box center [859, 255] width 221 height 221
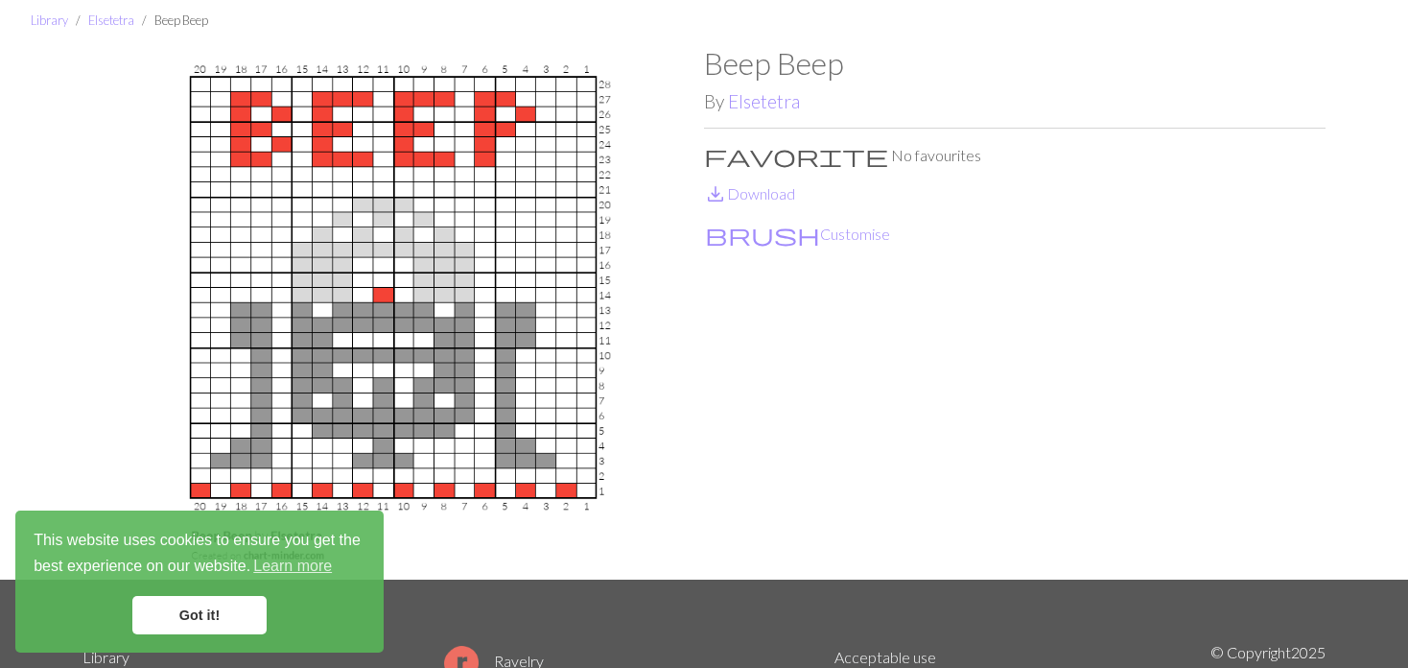
scroll to position [96, 0]
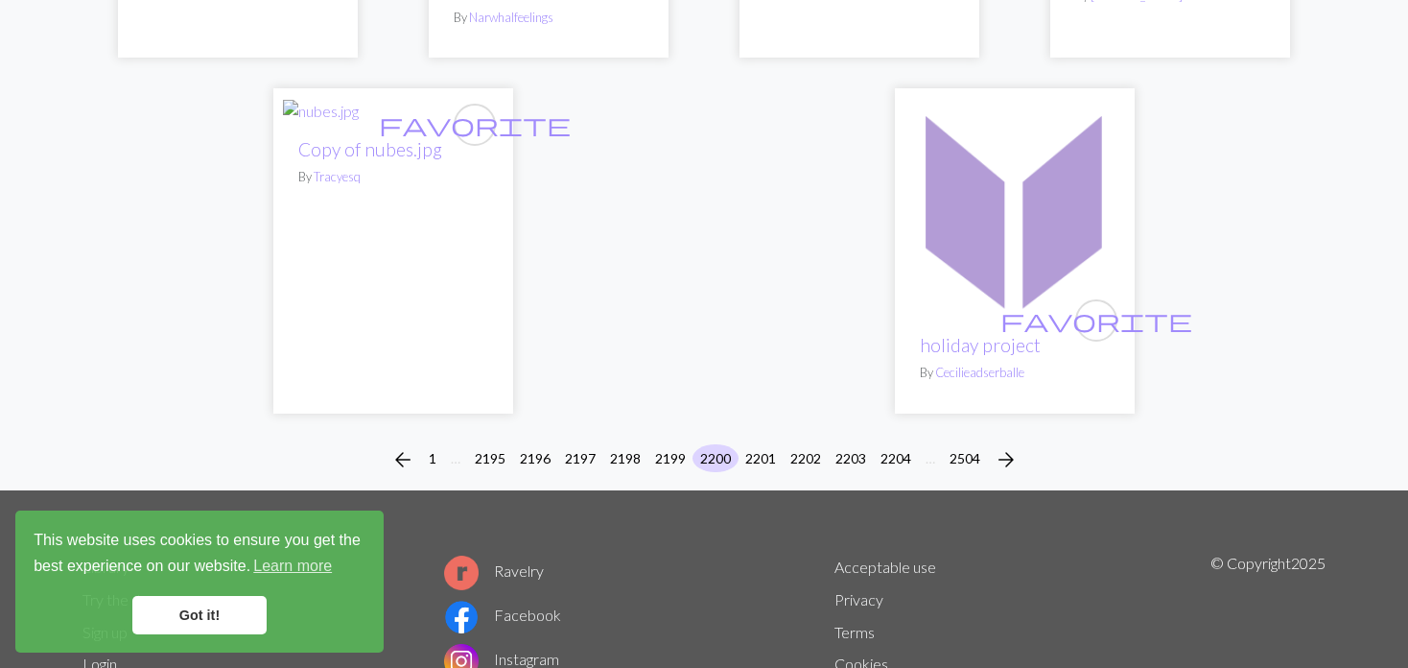
scroll to position [4953, 0]
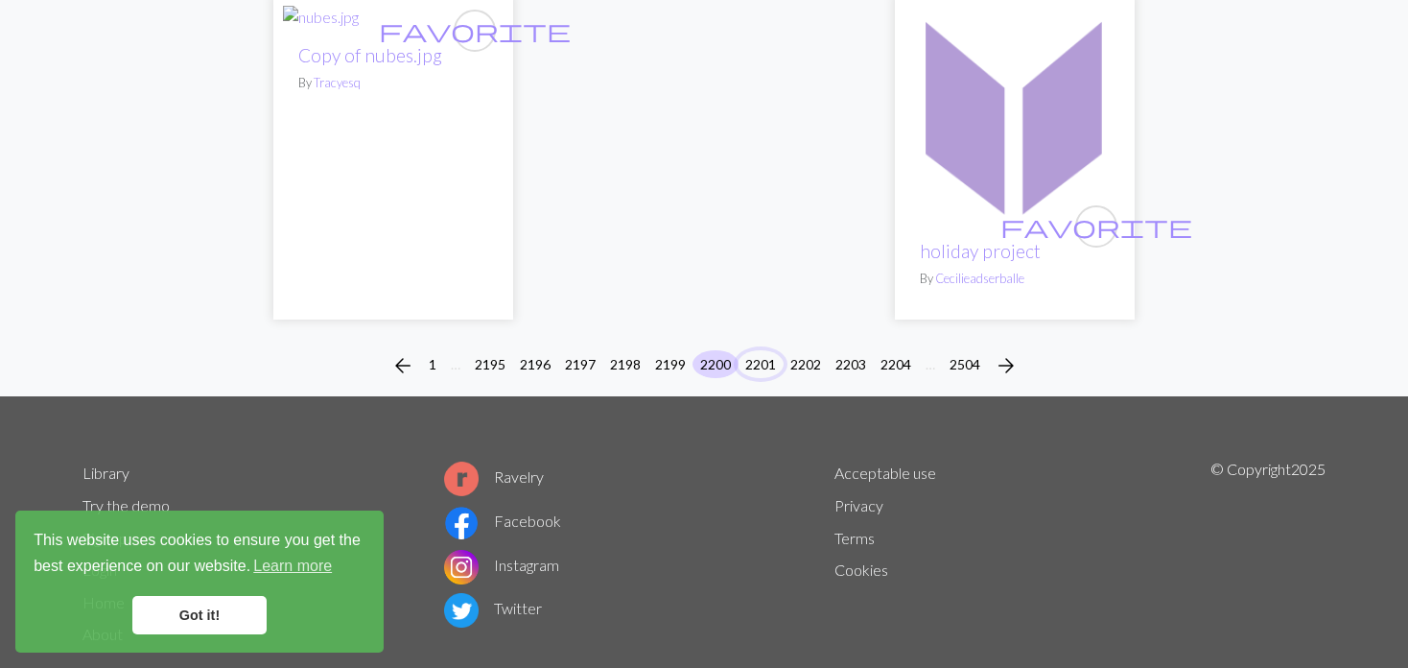
click at [753, 350] on button "2201" at bounding box center [761, 364] width 46 height 28
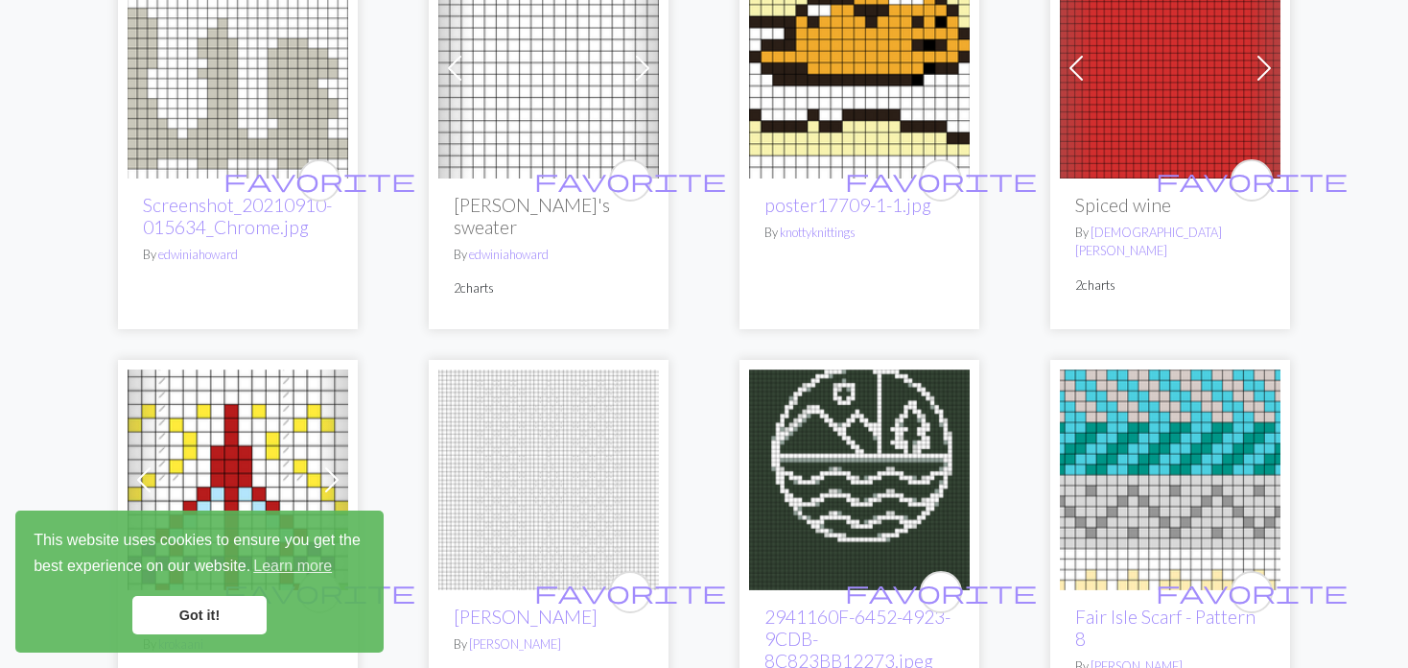
scroll to position [1823, 0]
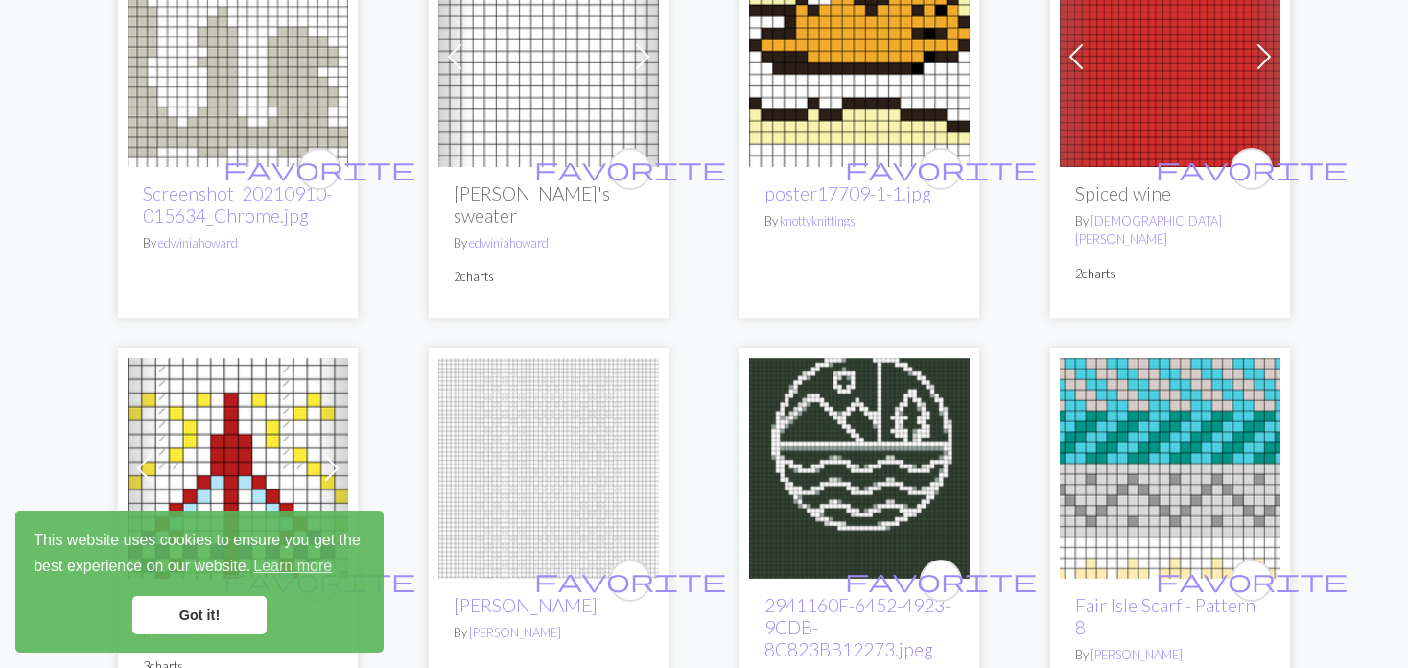
click at [1076, 72] on span at bounding box center [1076, 56] width 31 height 31
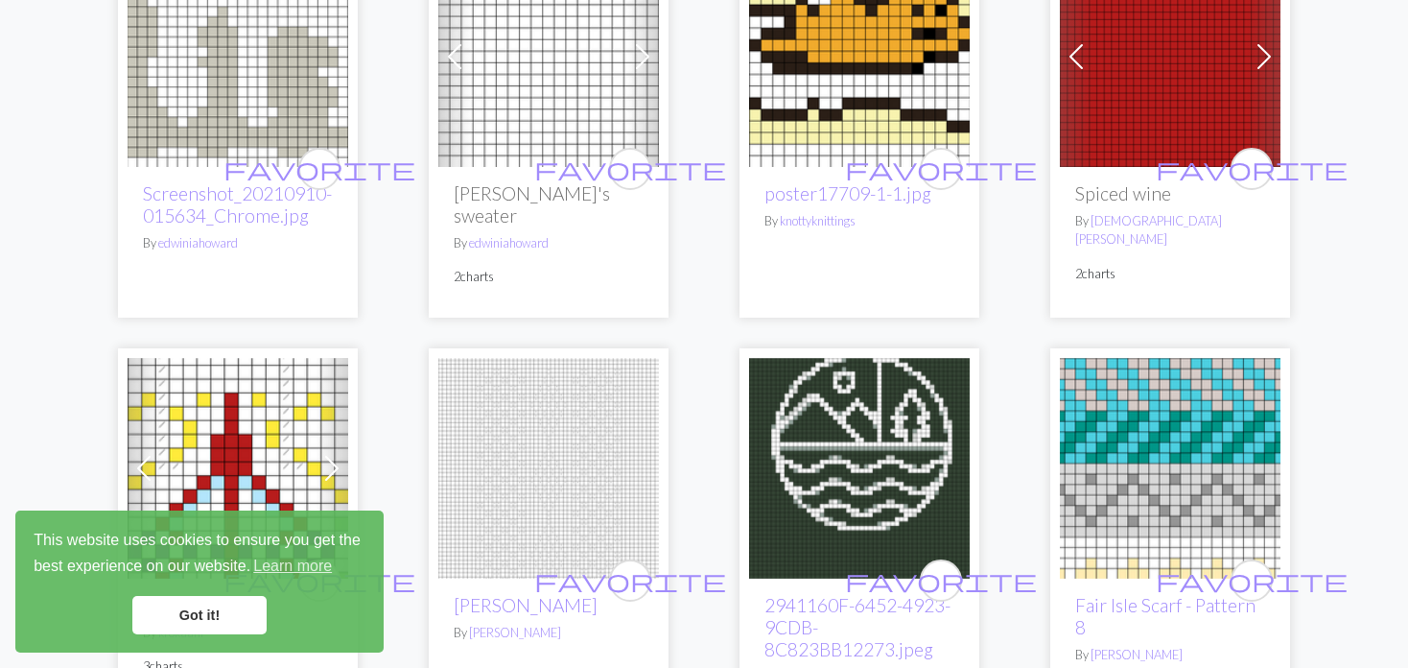
click at [1076, 72] on span at bounding box center [1076, 56] width 31 height 31
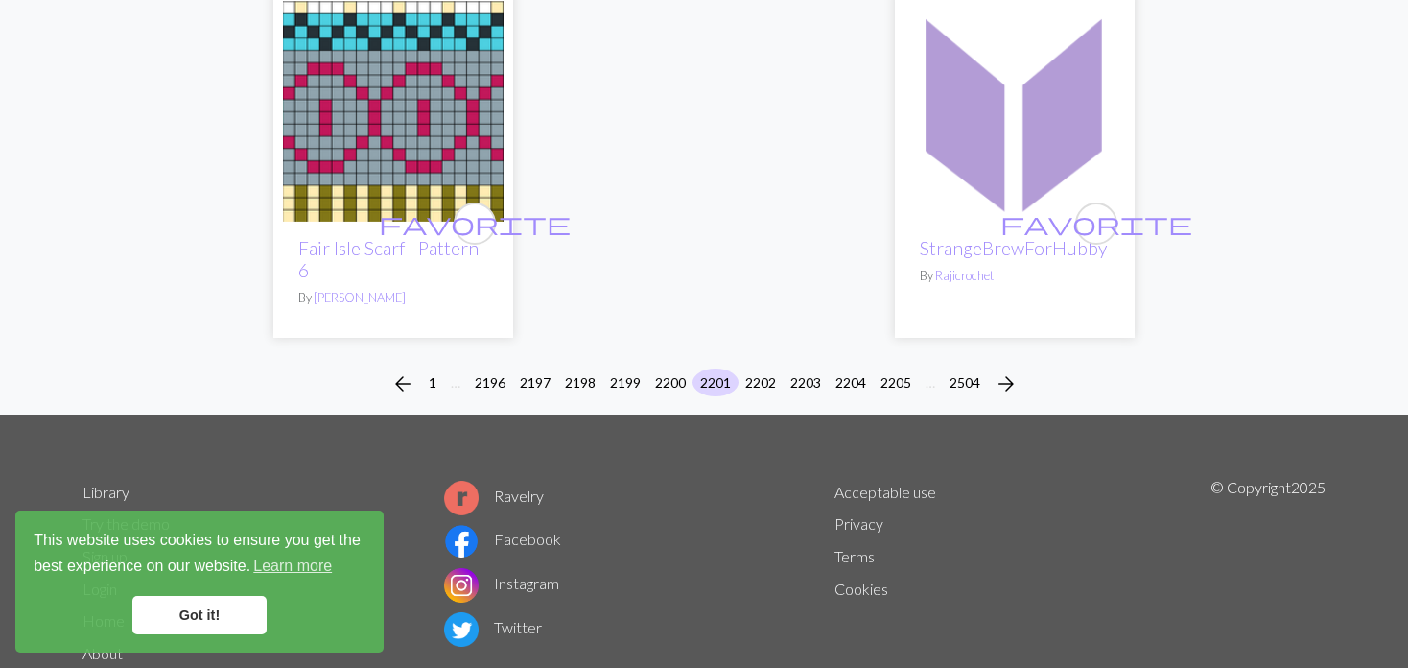
scroll to position [4983, 0]
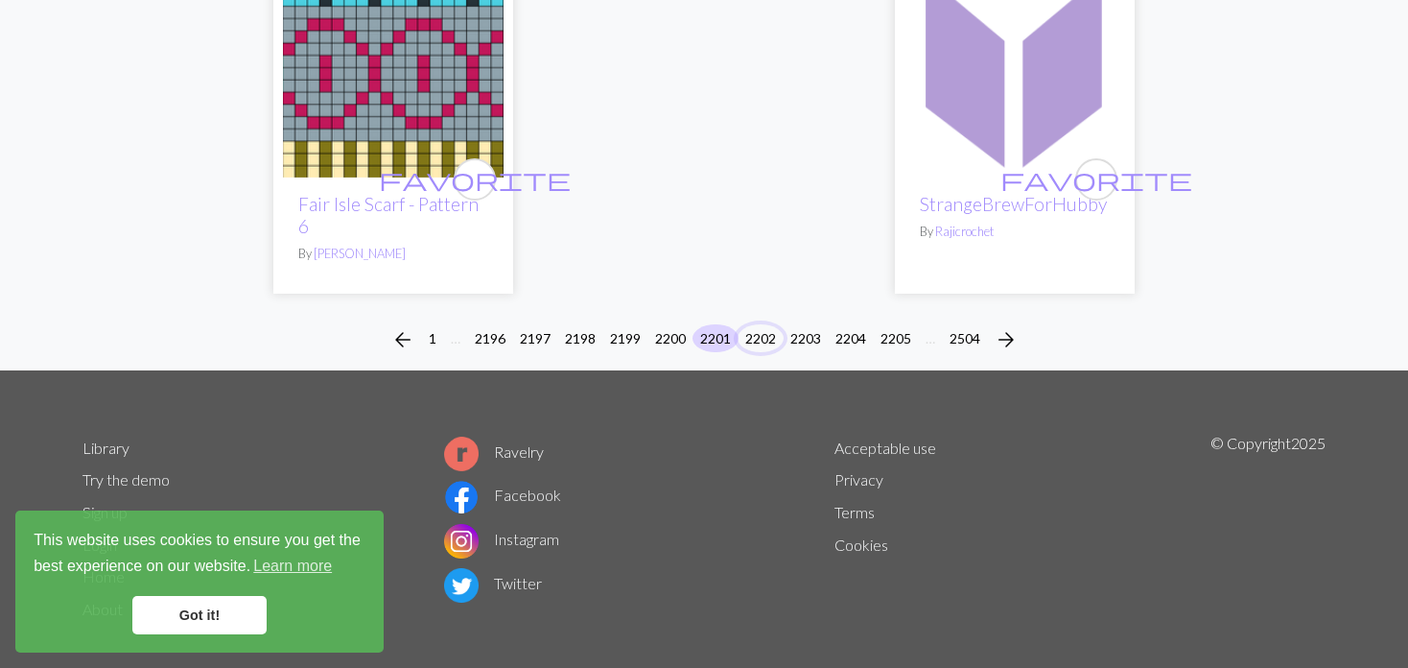
click at [750, 324] on button "2202" at bounding box center [761, 338] width 46 height 28
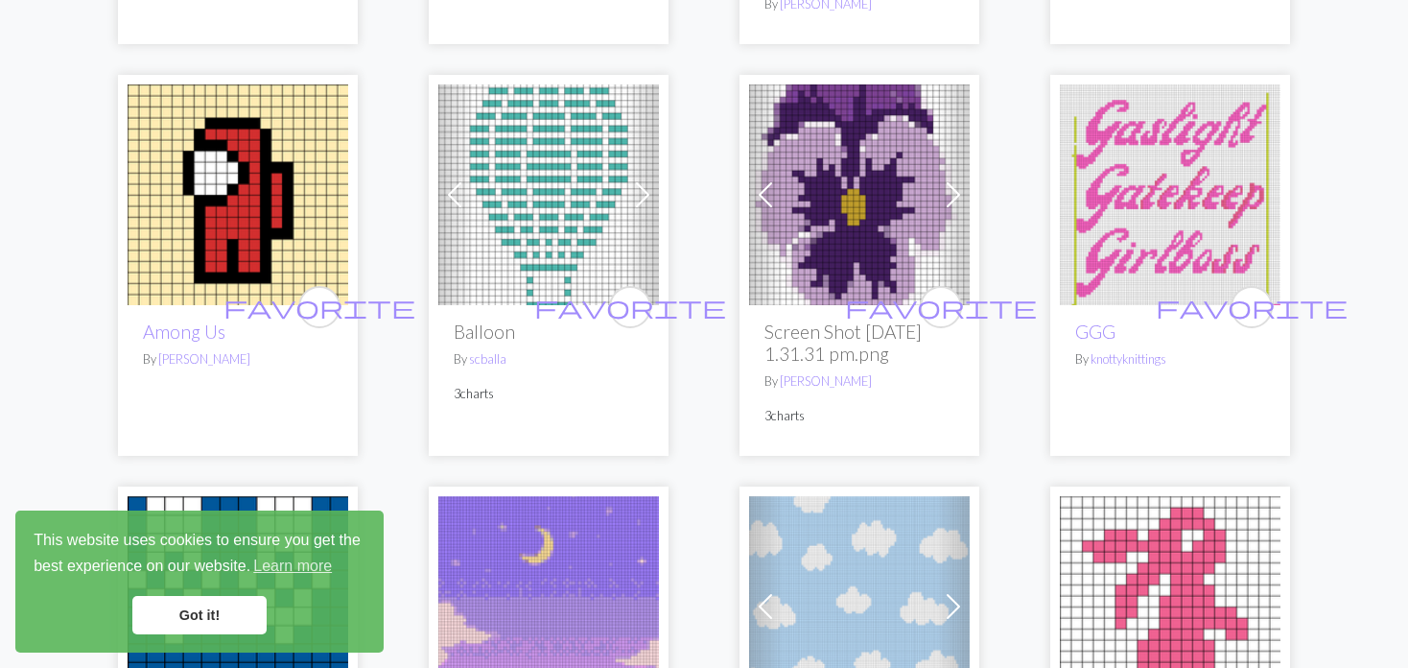
scroll to position [3262, 0]
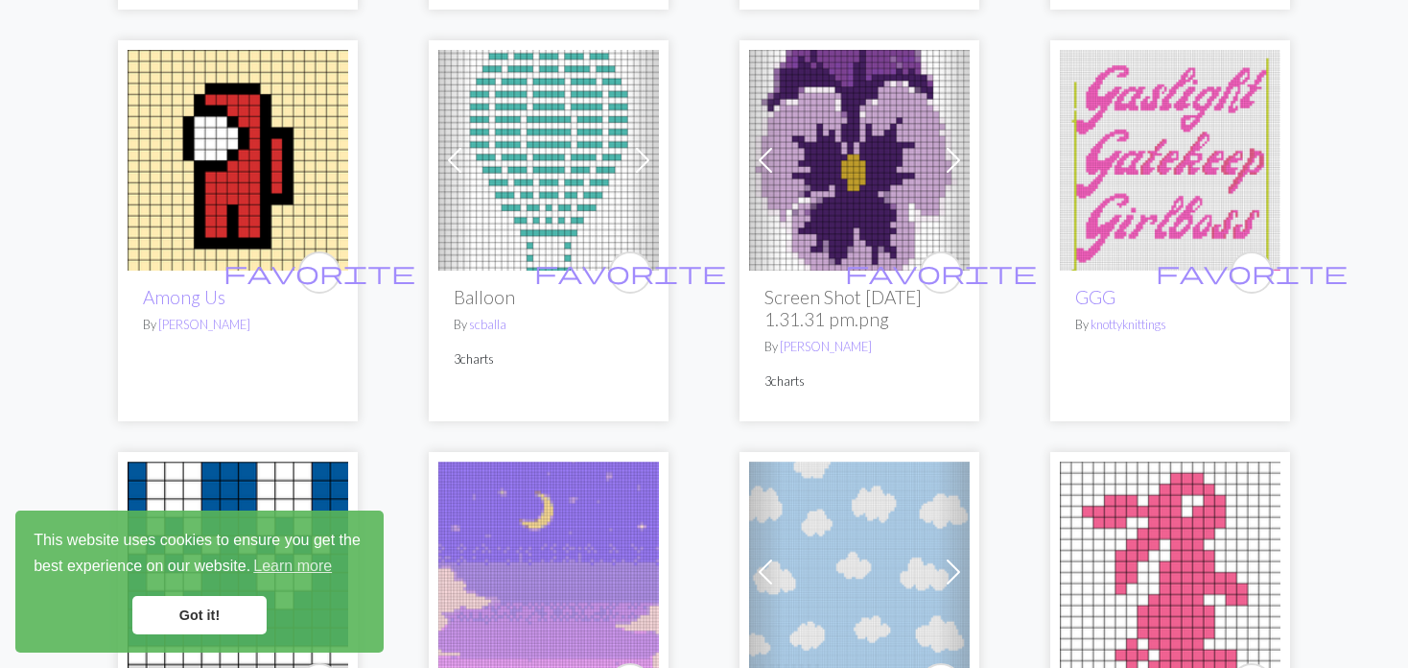
click at [791, 124] on img at bounding box center [859, 160] width 221 height 221
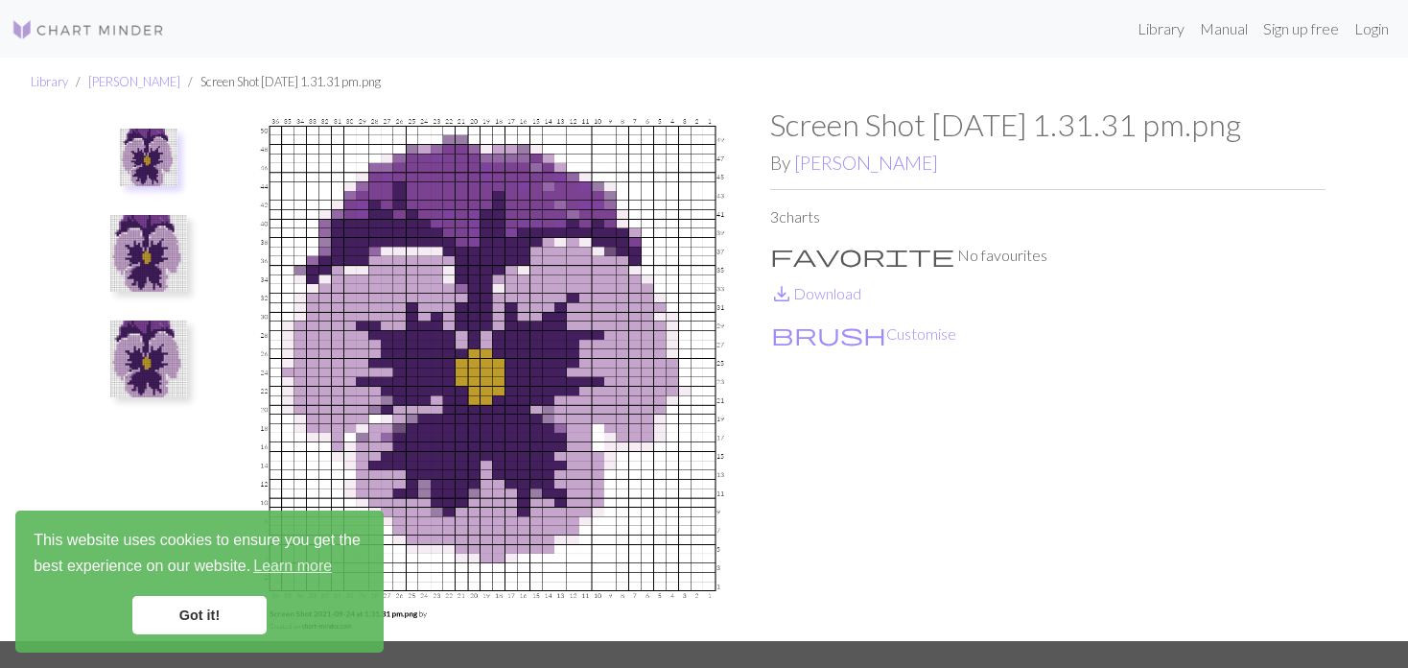
click at [140, 345] on img at bounding box center [148, 358] width 77 height 77
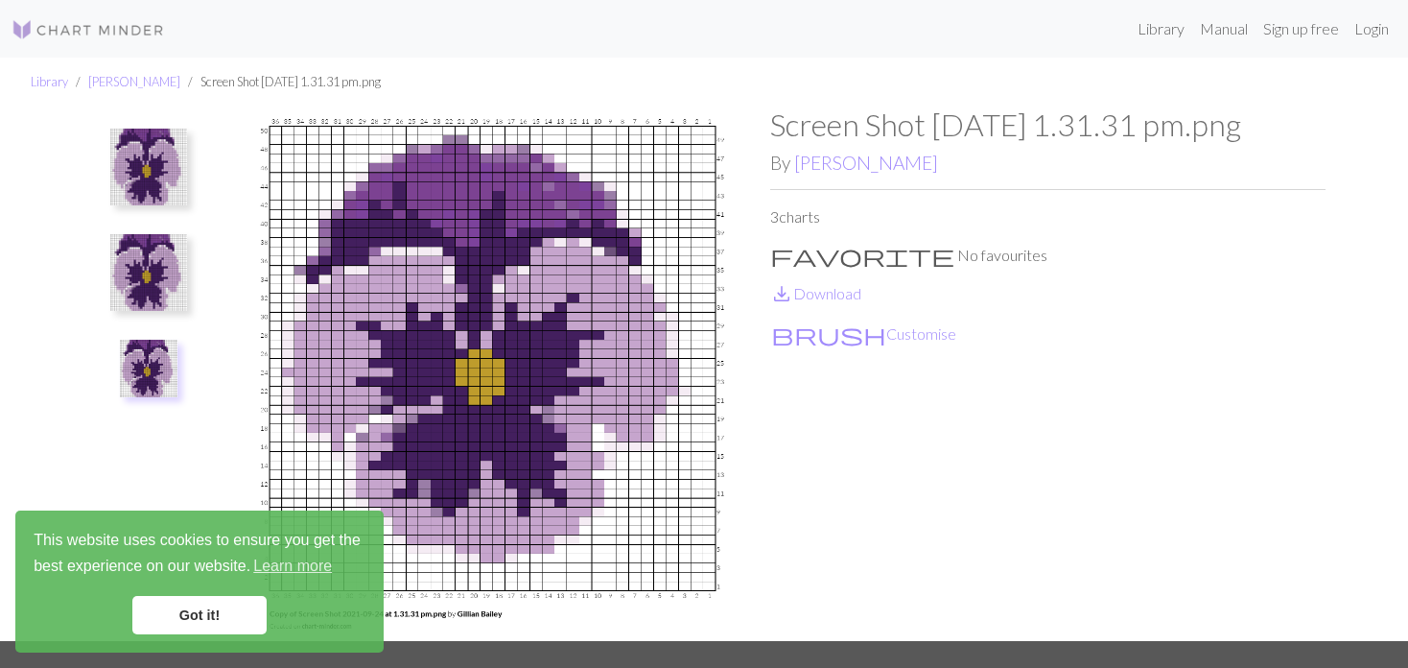
click at [136, 262] on img at bounding box center [148, 272] width 77 height 77
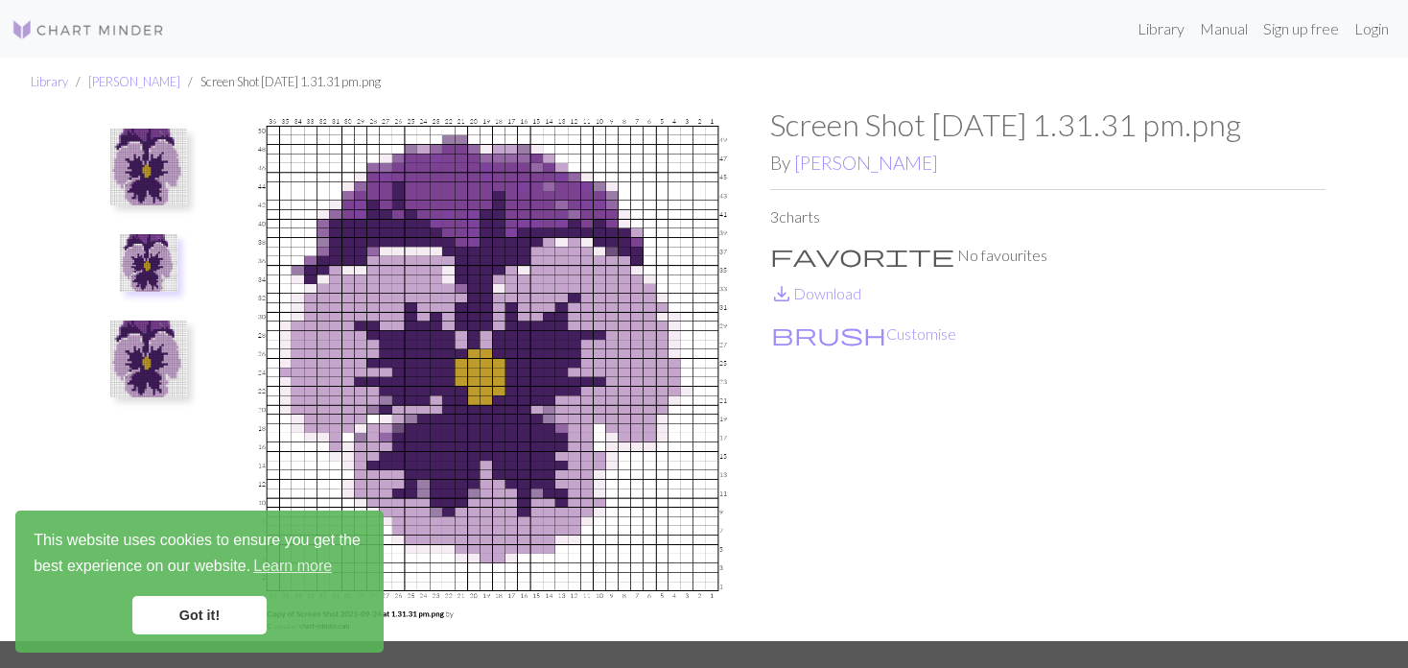
click at [141, 198] on img at bounding box center [148, 167] width 77 height 77
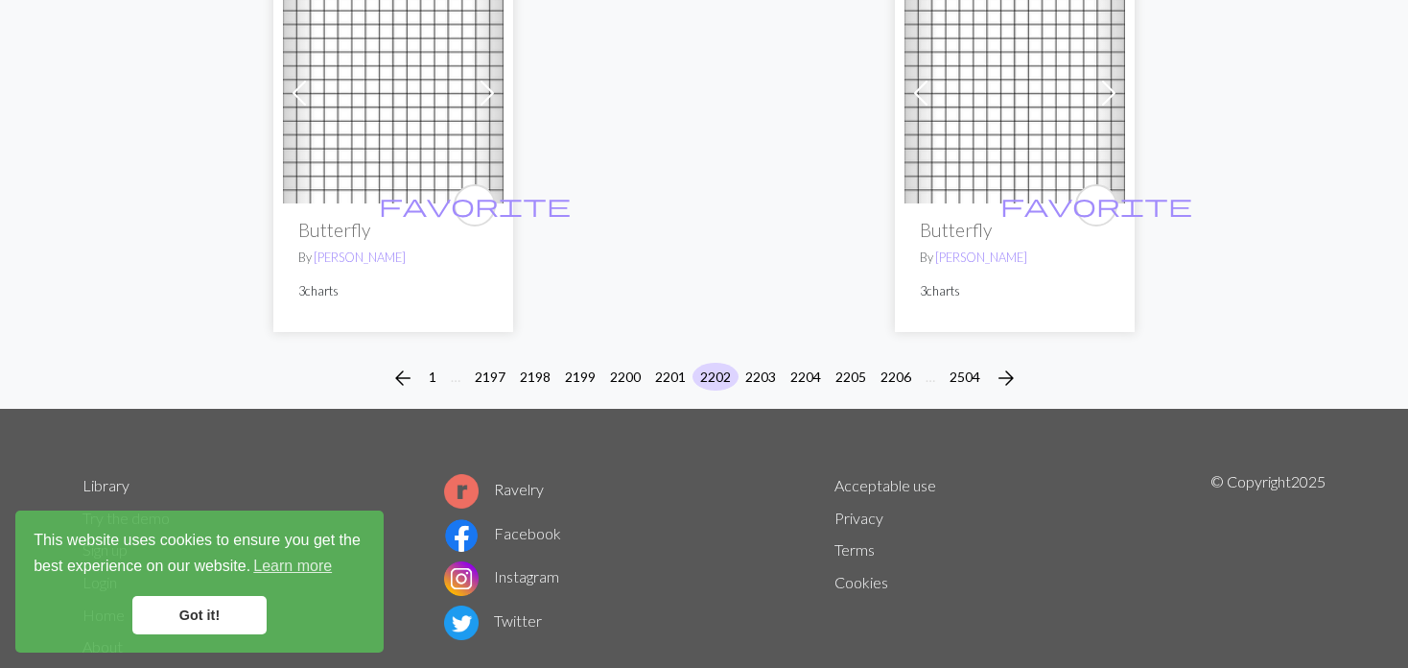
scroll to position [5085, 0]
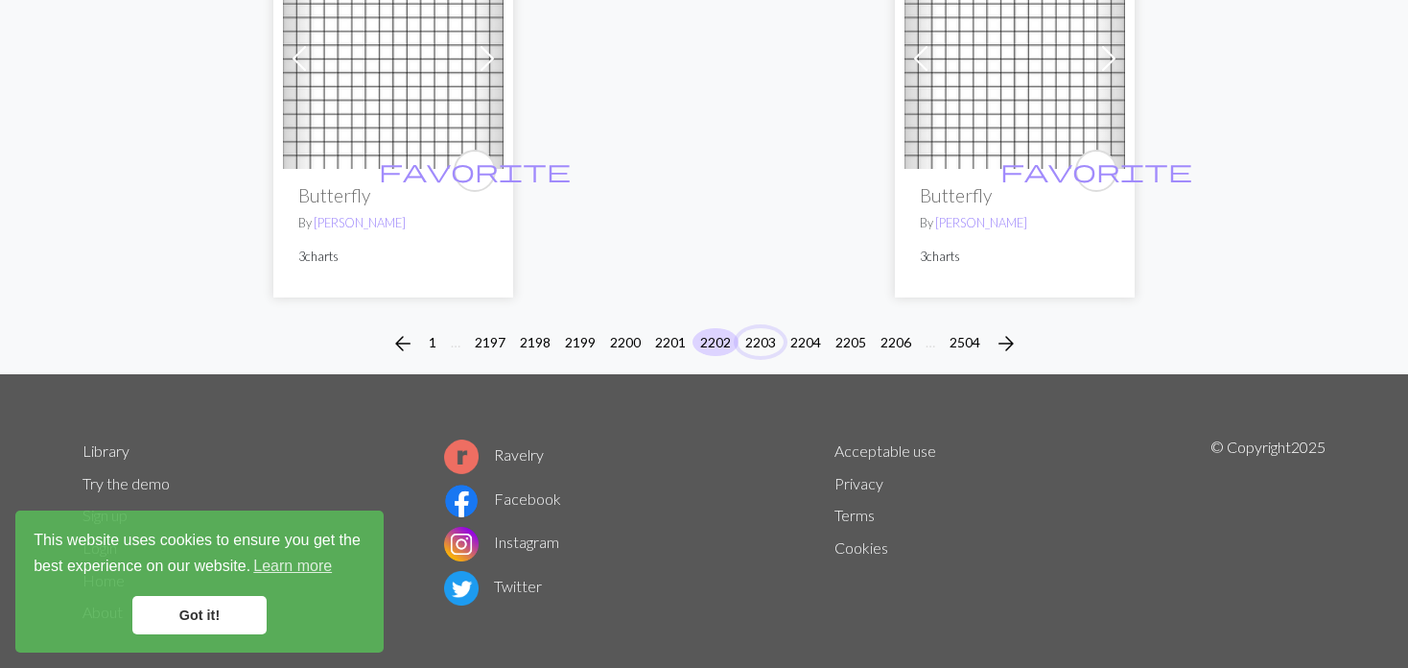
click at [750, 328] on button "2203" at bounding box center [761, 342] width 46 height 28
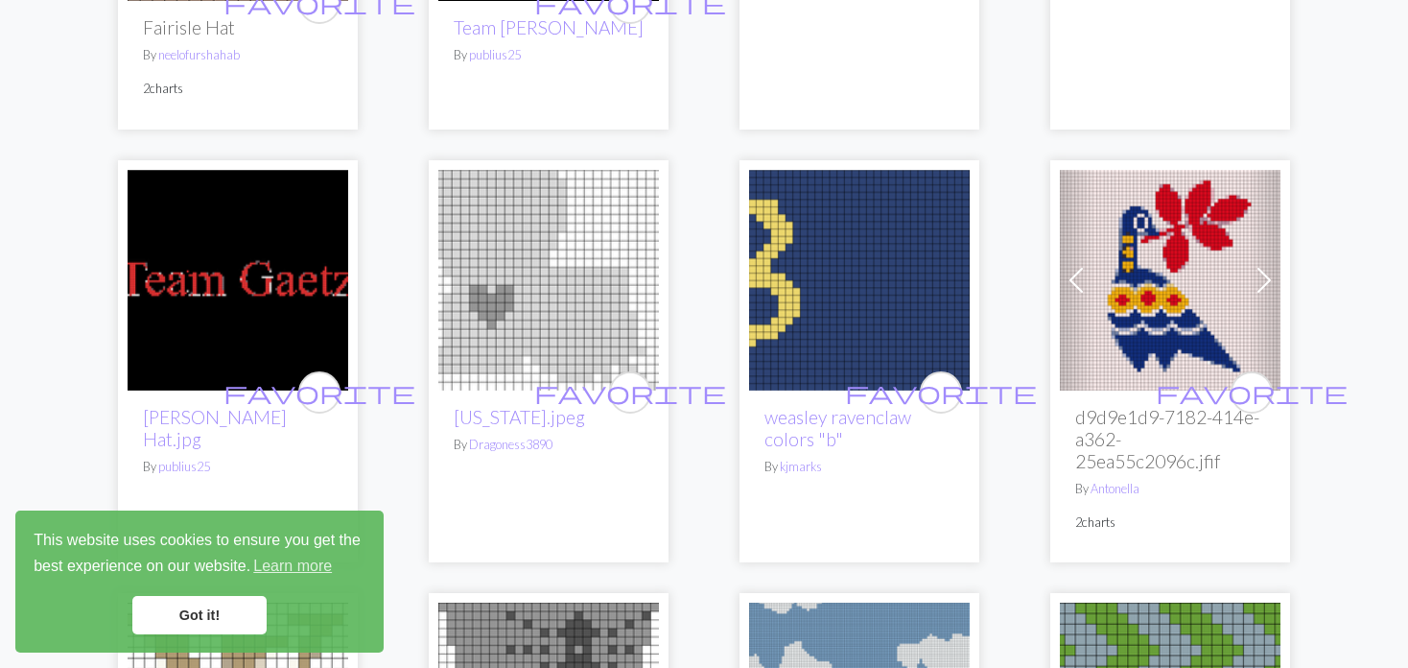
scroll to position [576, 0]
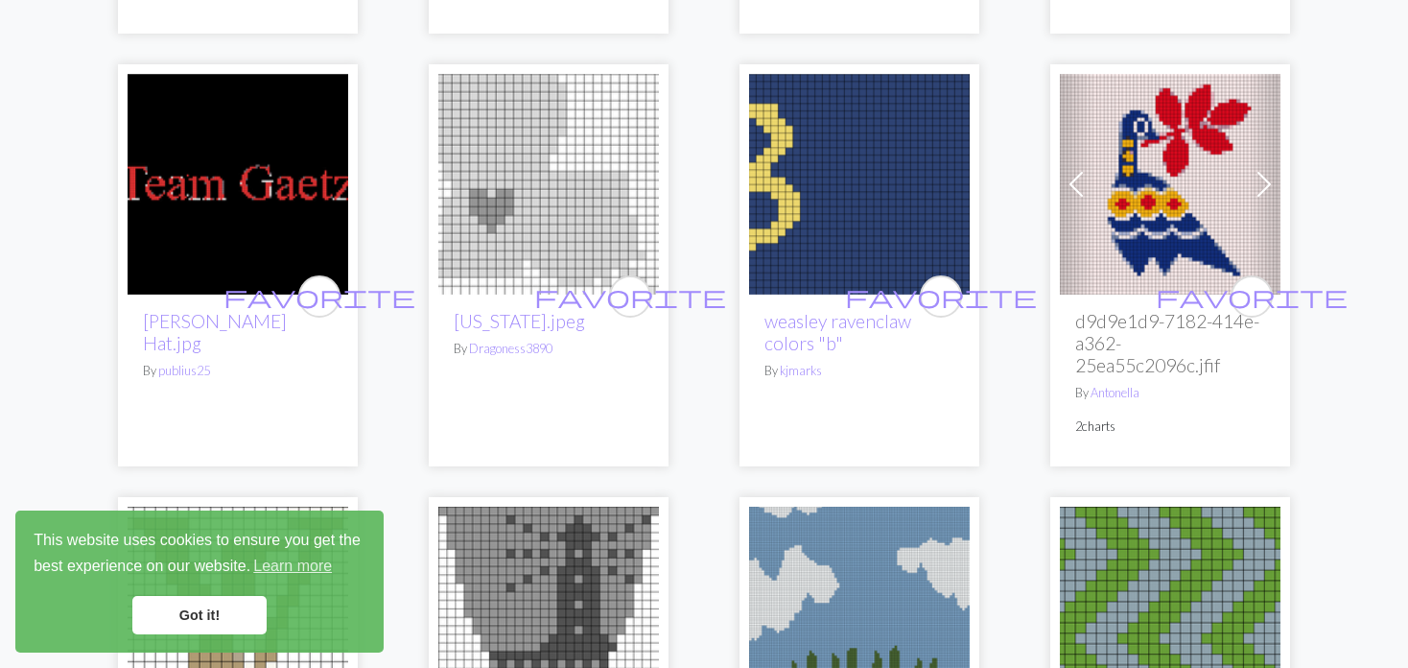
click at [1092, 193] on span at bounding box center [1076, 184] width 31 height 31
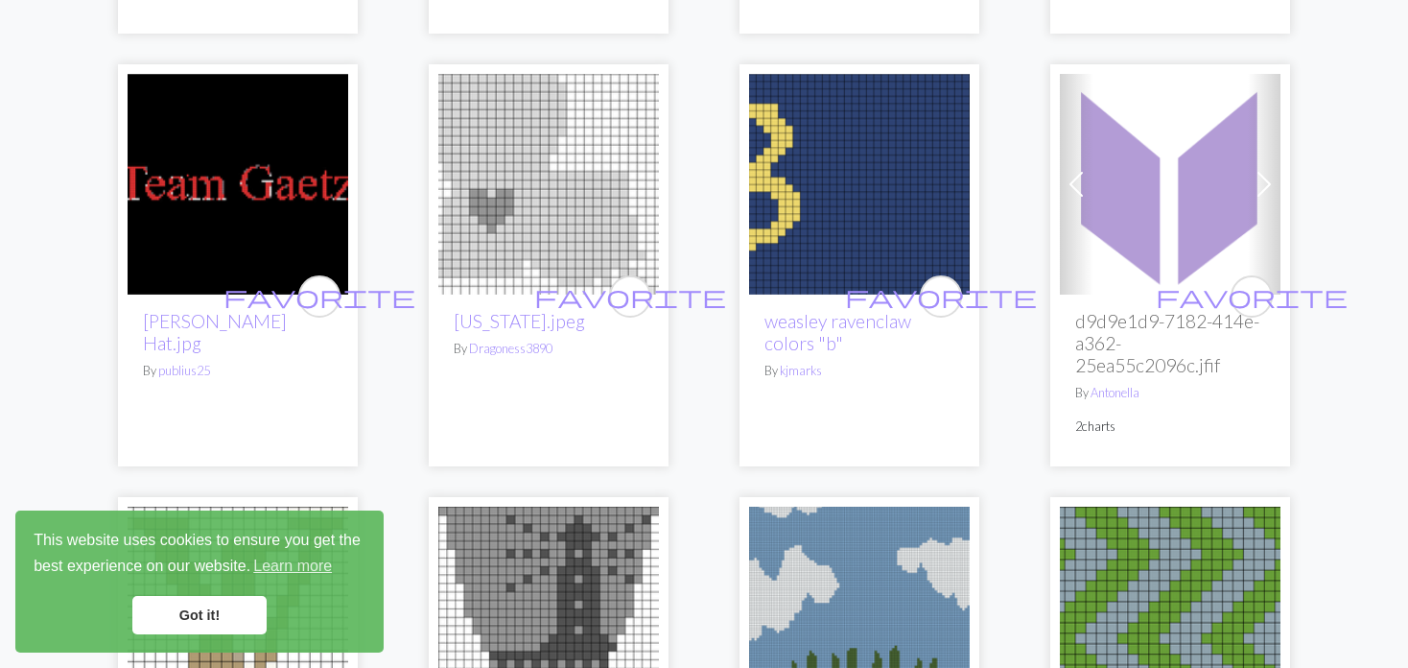
click at [1092, 193] on span at bounding box center [1076, 184] width 31 height 31
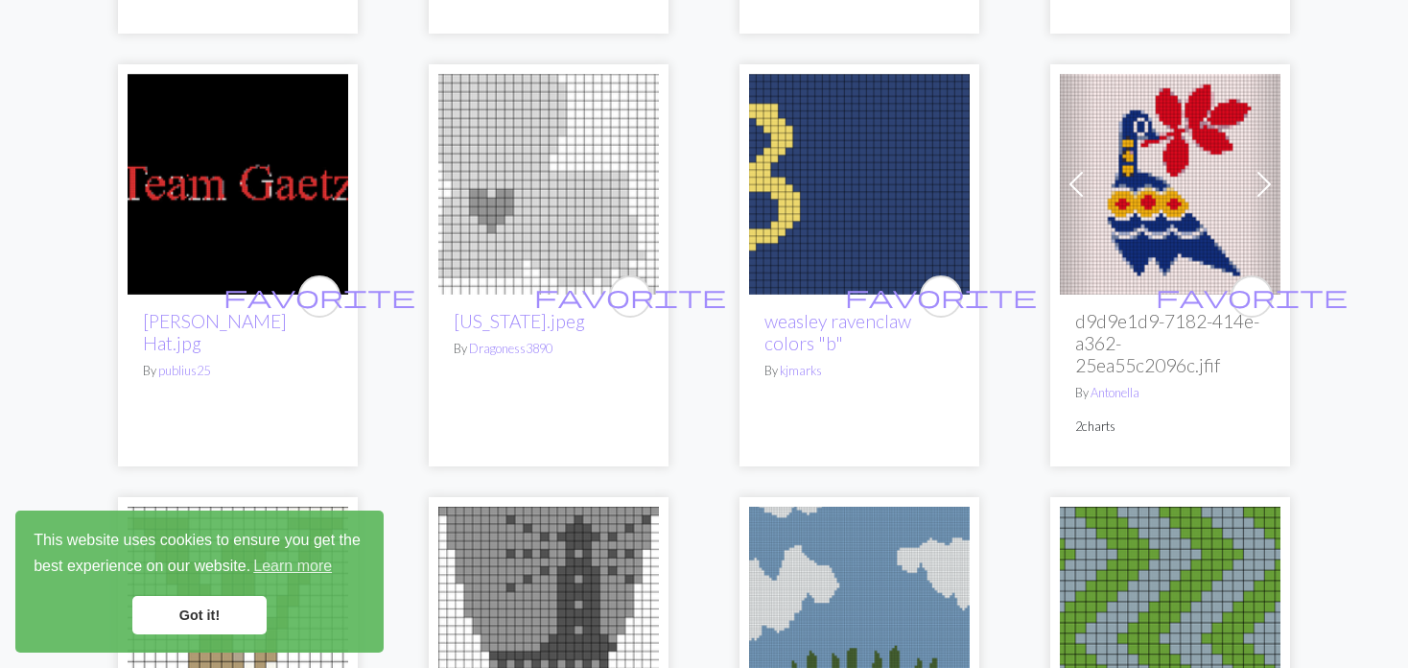
click at [1111, 195] on img at bounding box center [1170, 184] width 221 height 221
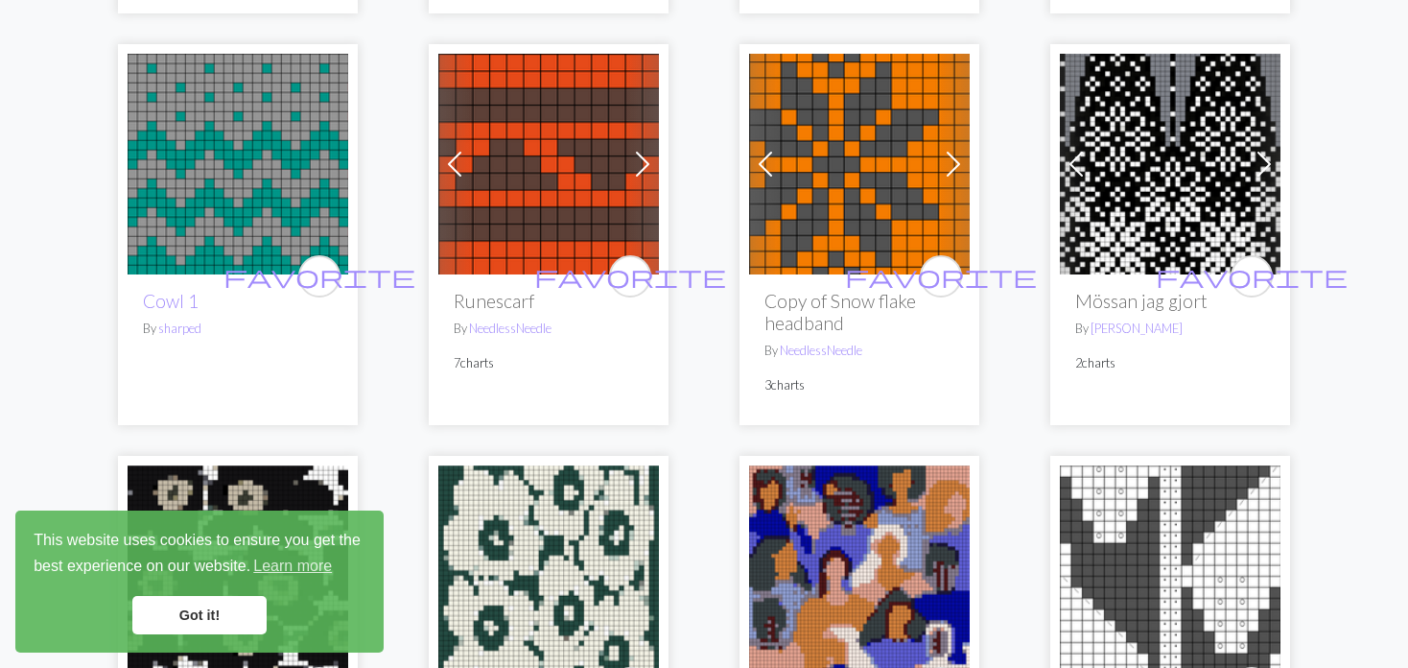
scroll to position [1439, 0]
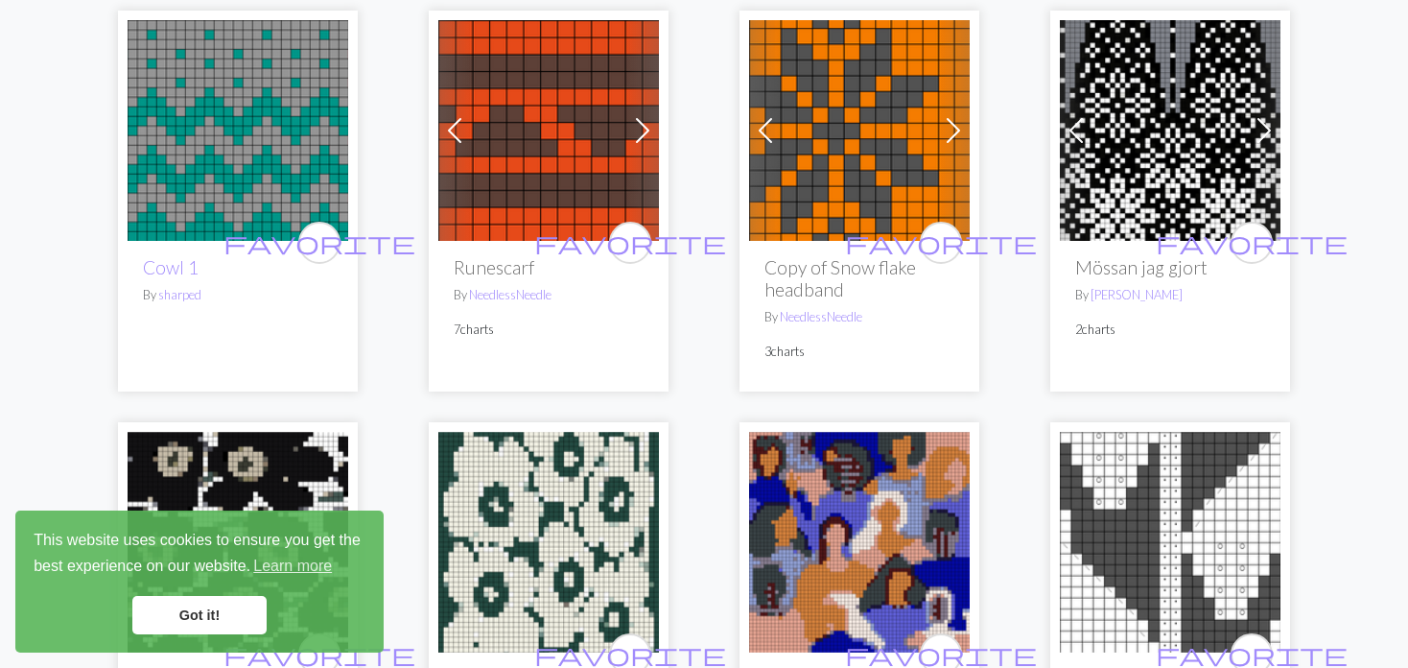
click at [635, 127] on span at bounding box center [642, 130] width 31 height 31
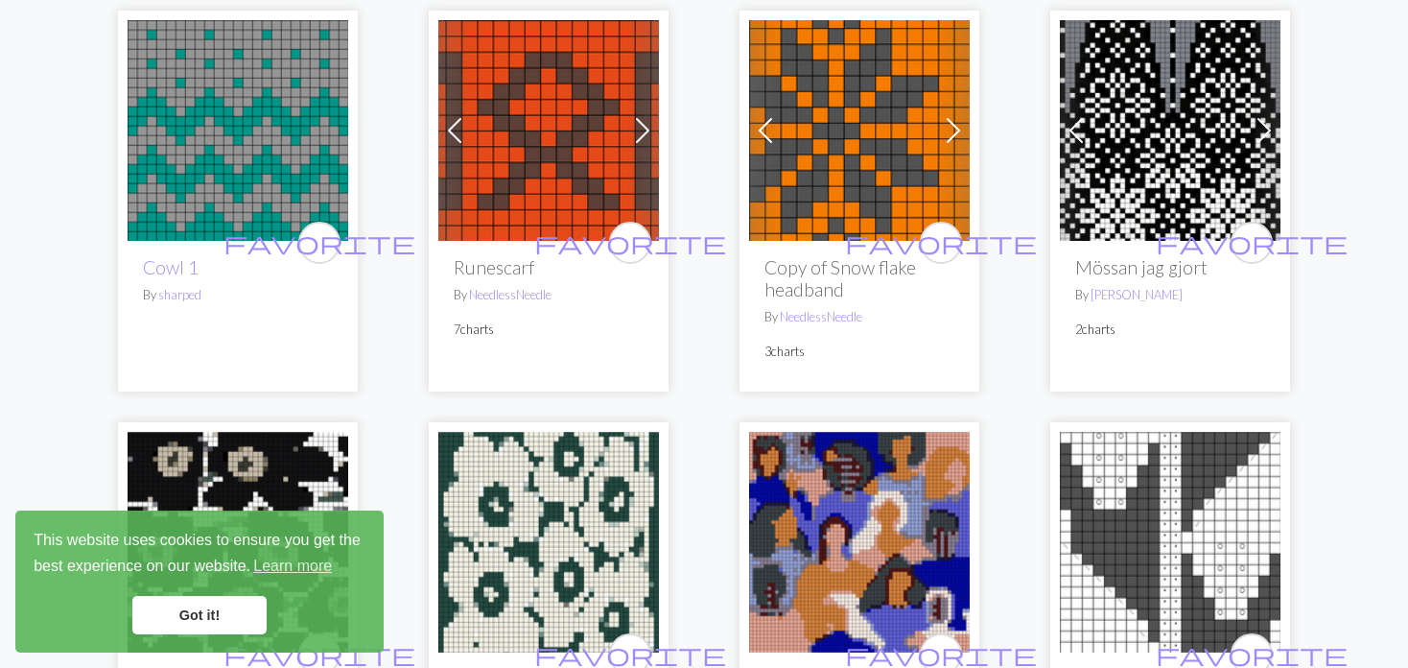
click at [635, 127] on span at bounding box center [642, 130] width 31 height 31
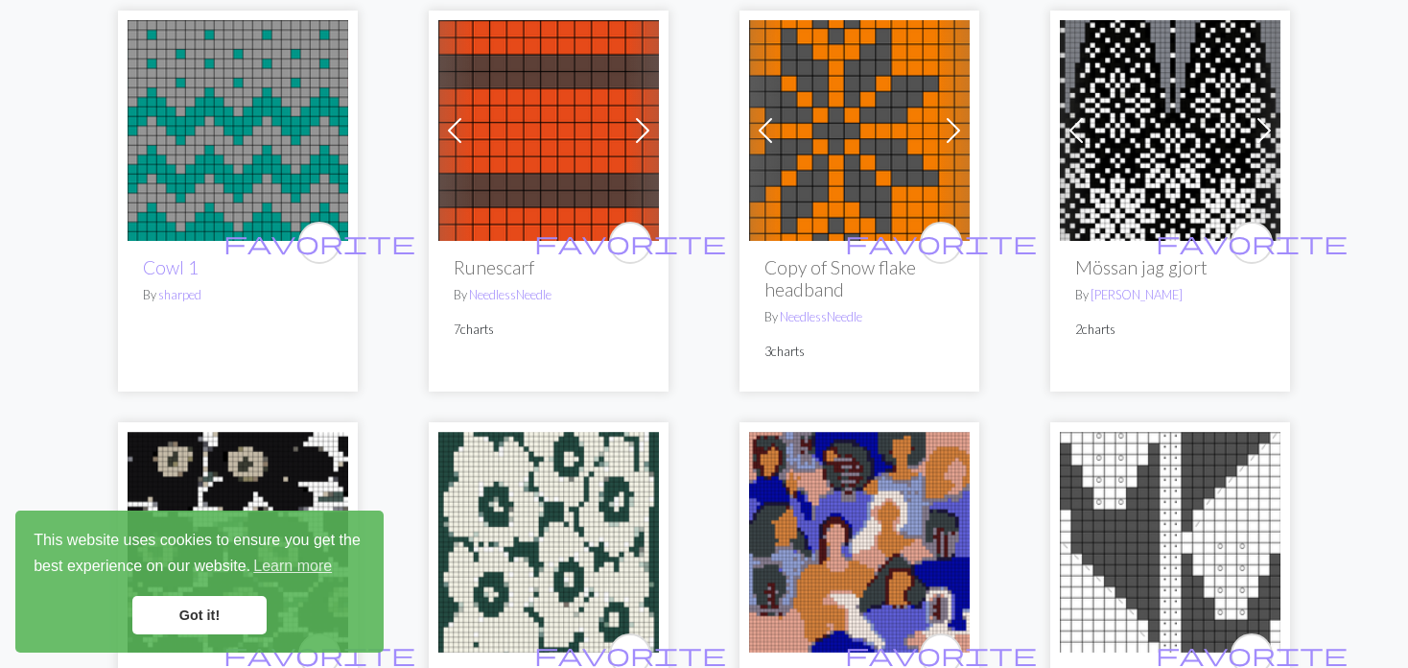
click at [635, 127] on span at bounding box center [642, 130] width 31 height 31
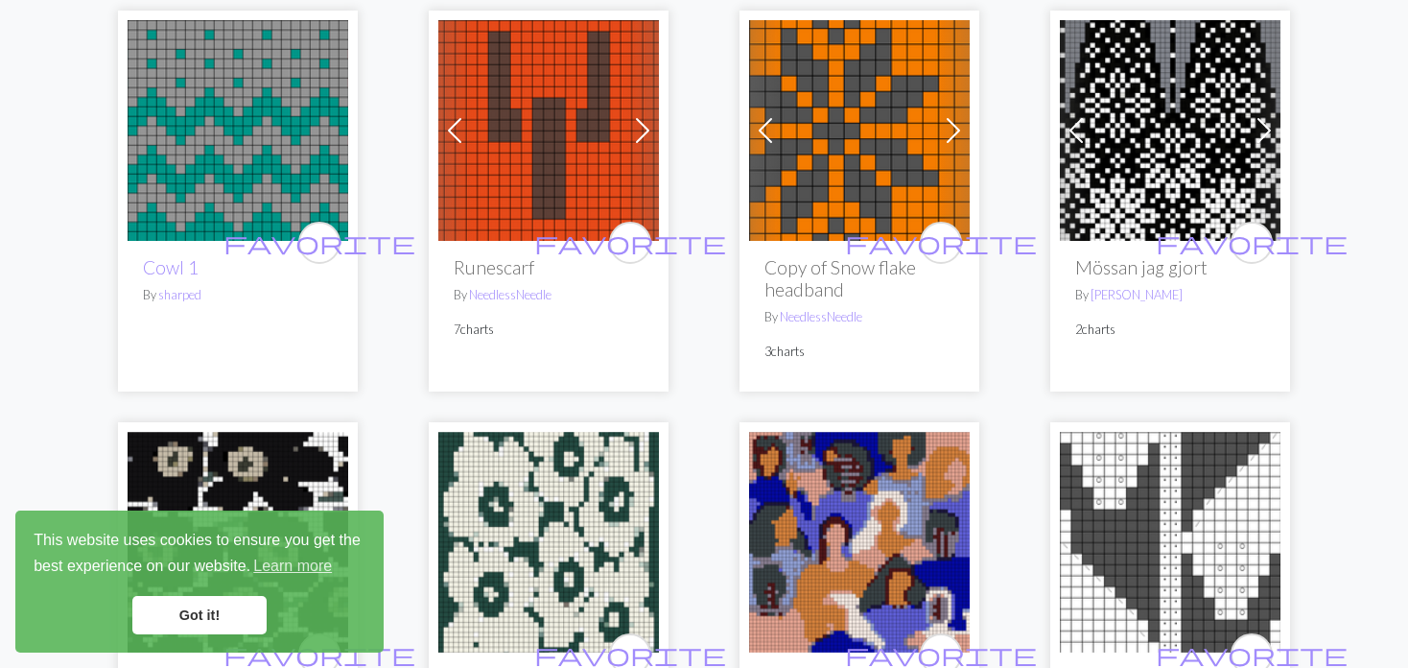
click at [636, 127] on span at bounding box center [642, 130] width 31 height 31
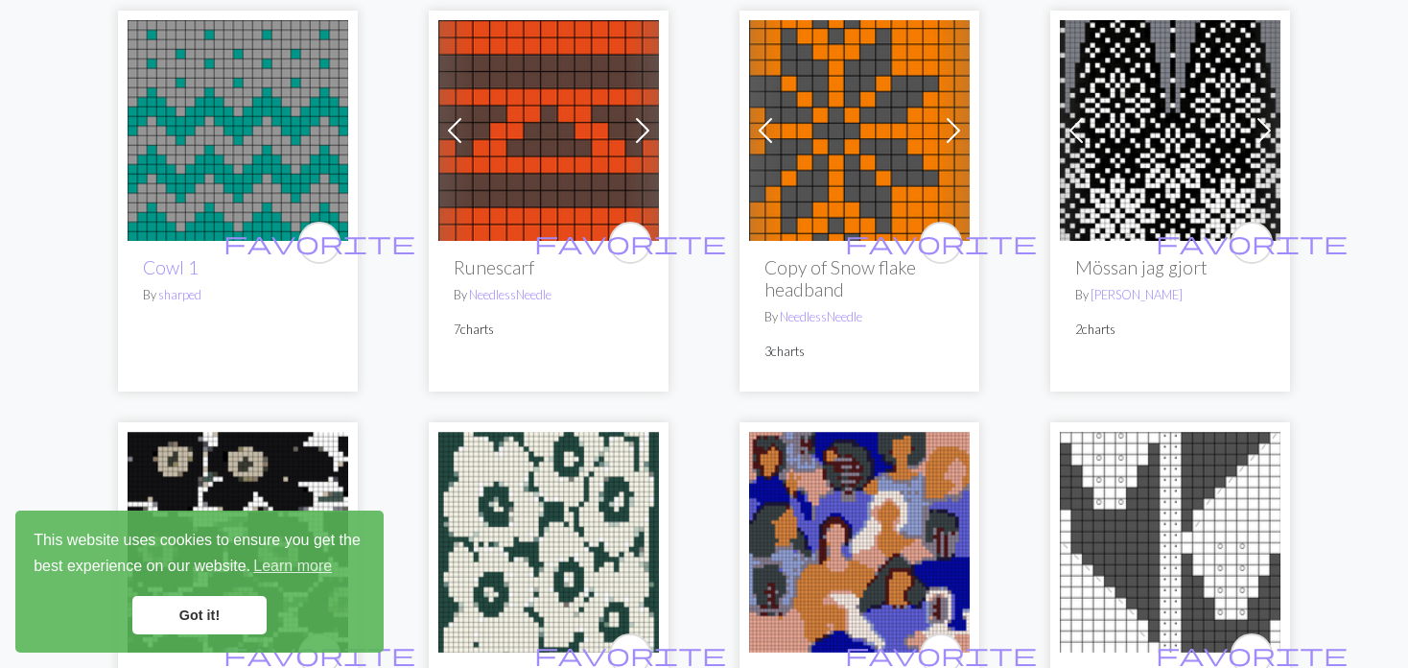
click at [636, 127] on span at bounding box center [642, 130] width 31 height 31
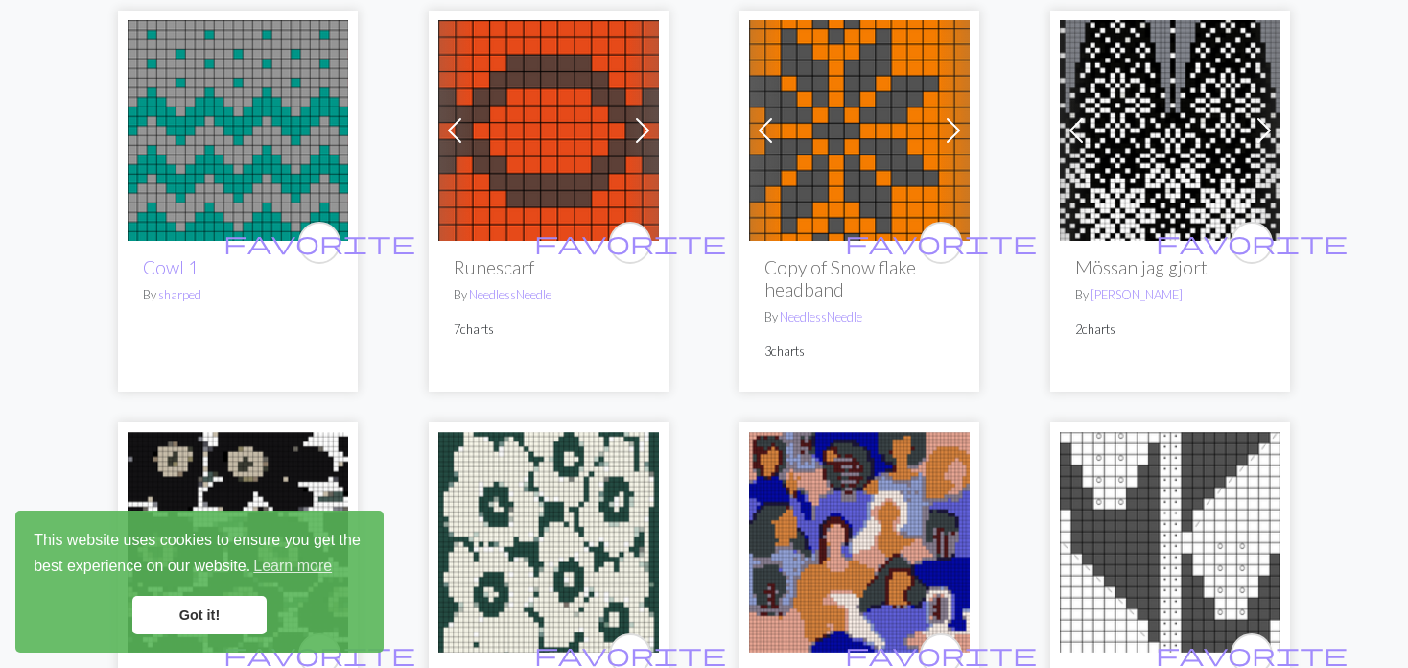
click at [636, 127] on span at bounding box center [642, 130] width 31 height 31
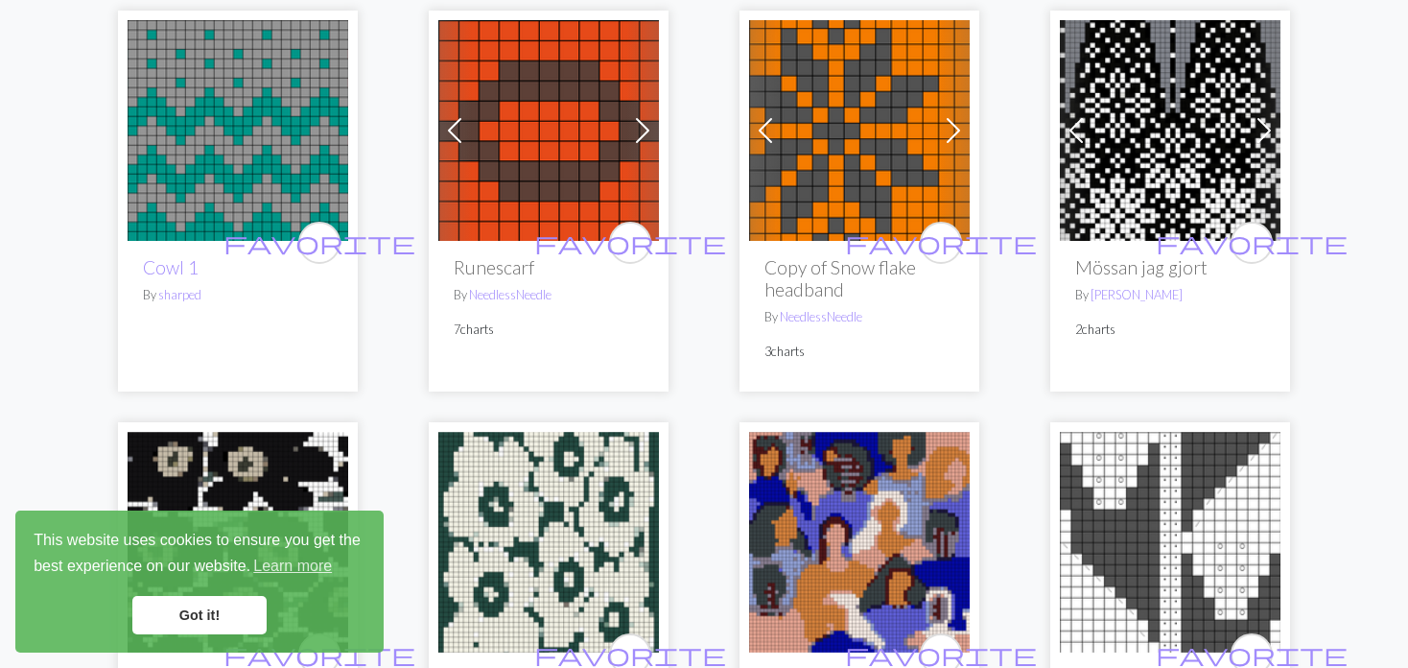
click at [636, 127] on span at bounding box center [642, 130] width 31 height 31
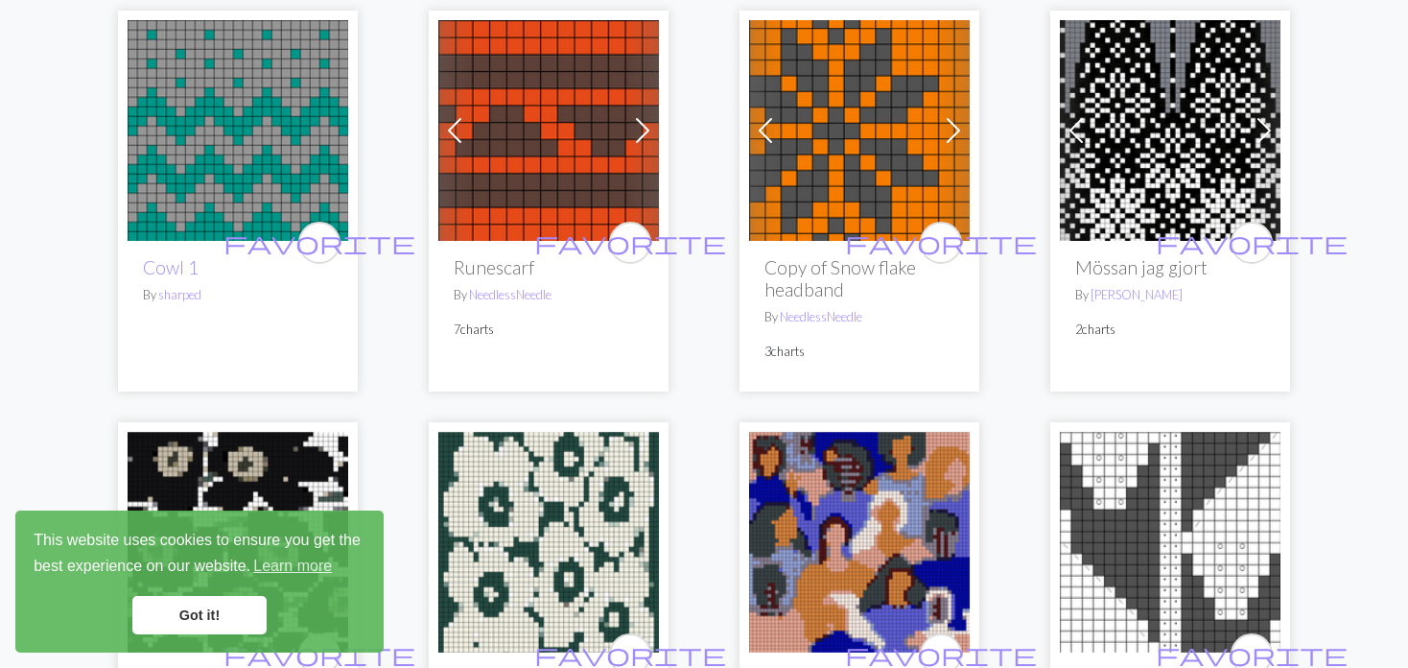
click at [636, 127] on span at bounding box center [642, 130] width 31 height 31
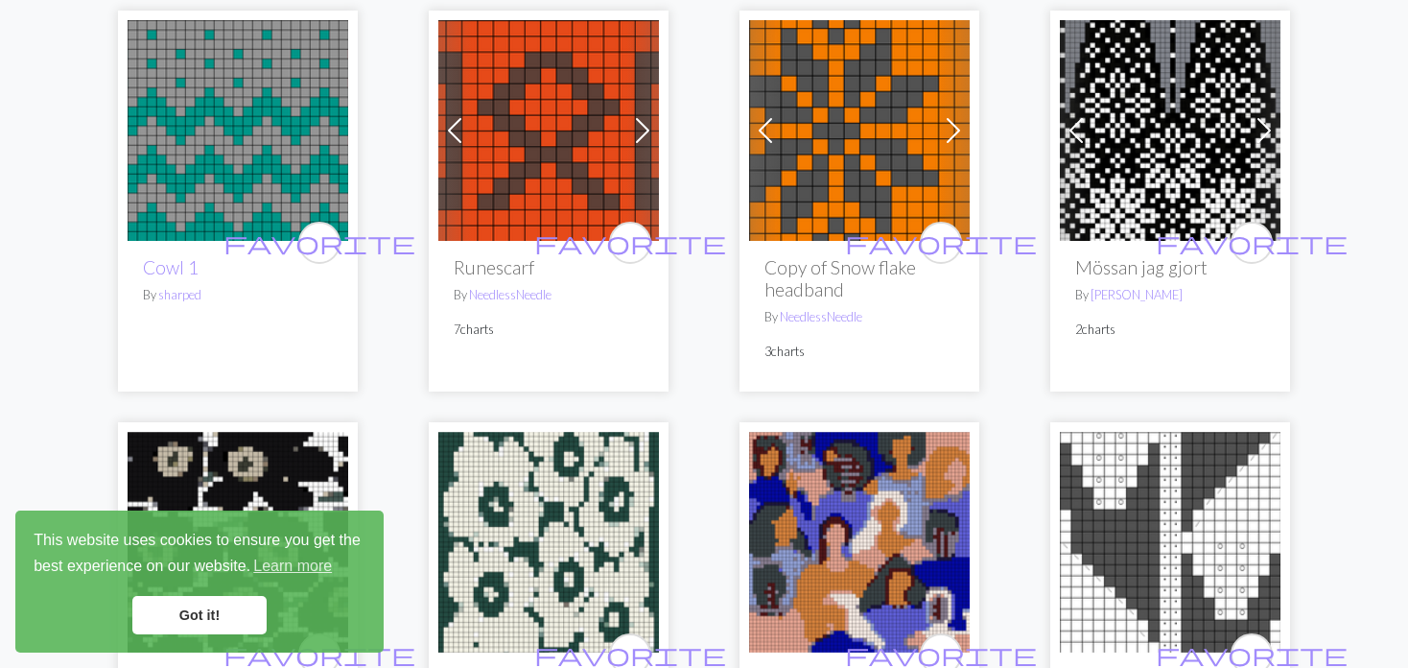
click at [636, 126] on span at bounding box center [642, 130] width 31 height 31
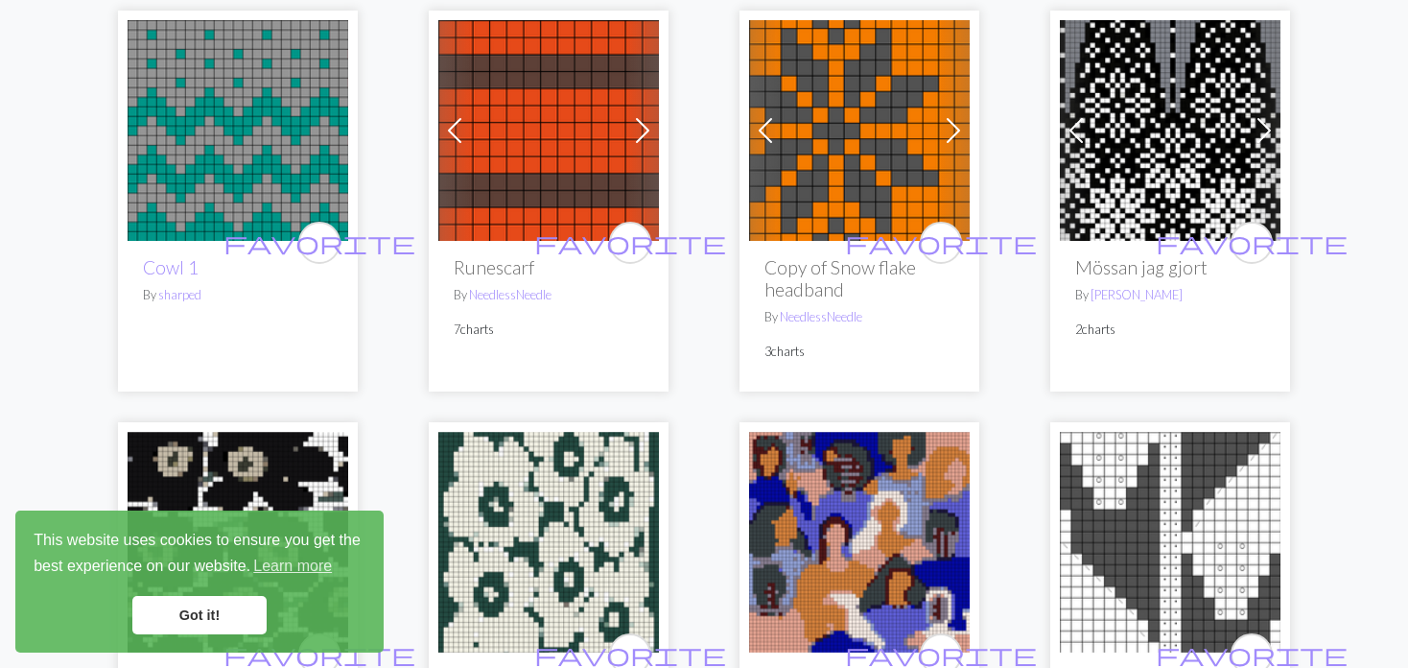
click at [636, 126] on span at bounding box center [642, 130] width 31 height 31
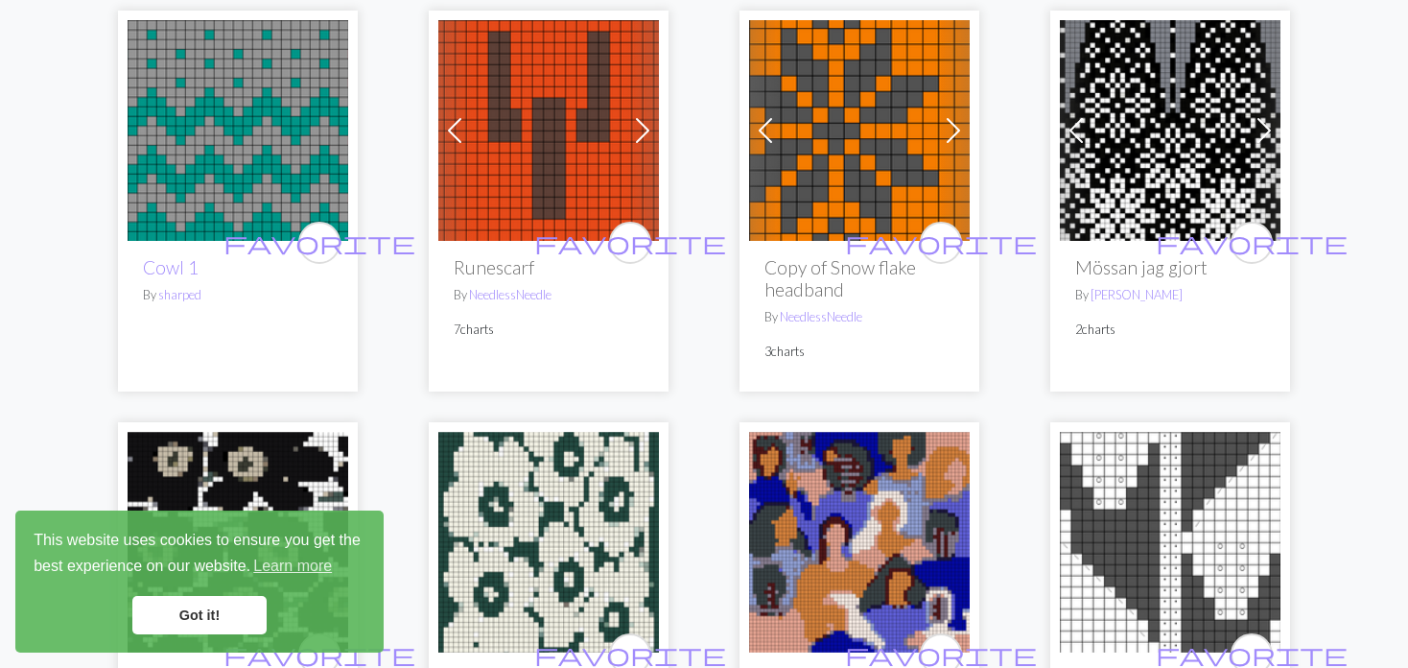
click at [636, 126] on span at bounding box center [642, 130] width 31 height 31
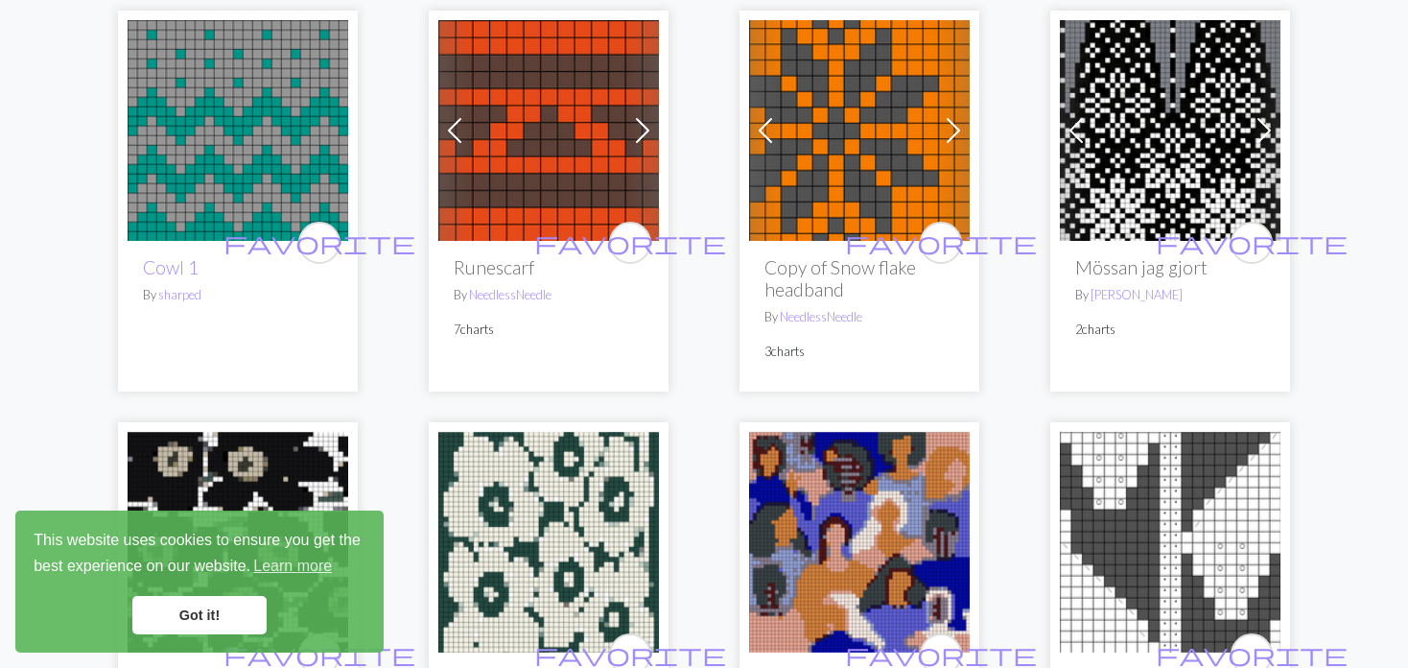
click at [636, 126] on span at bounding box center [642, 130] width 31 height 31
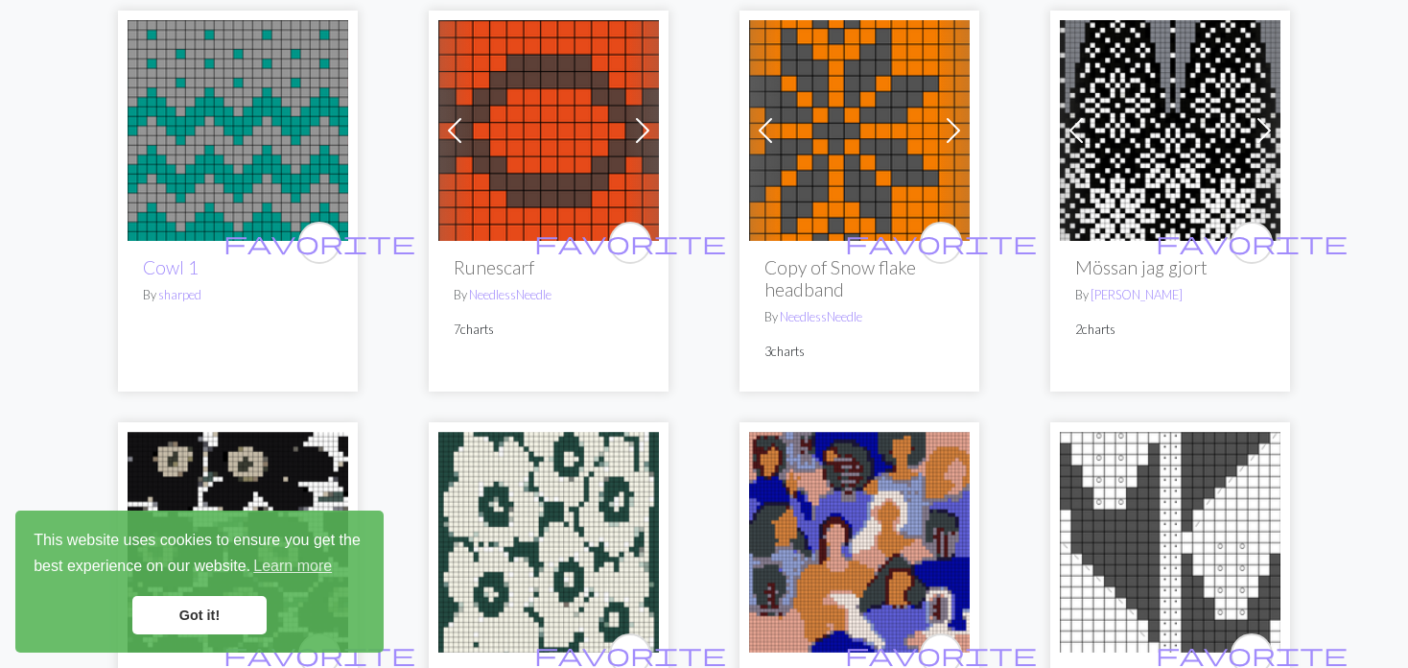
click at [636, 126] on span at bounding box center [642, 130] width 31 height 31
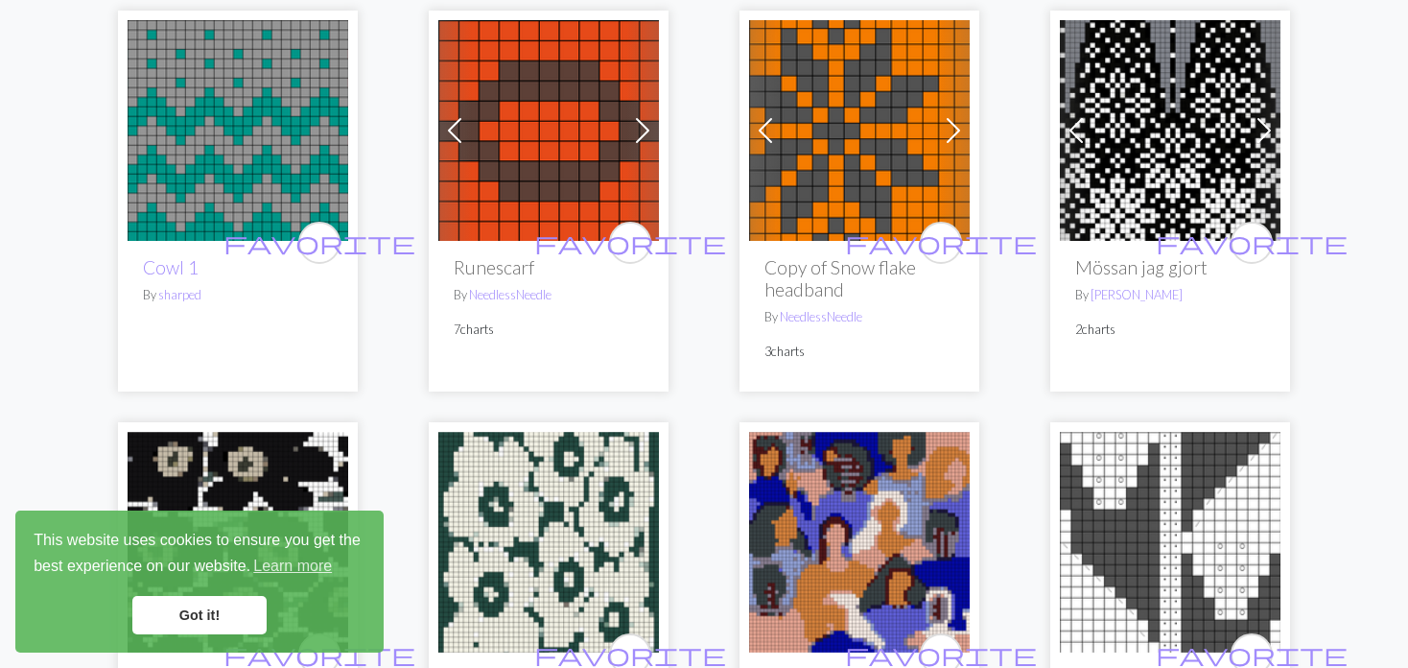
click at [636, 126] on span at bounding box center [642, 130] width 31 height 31
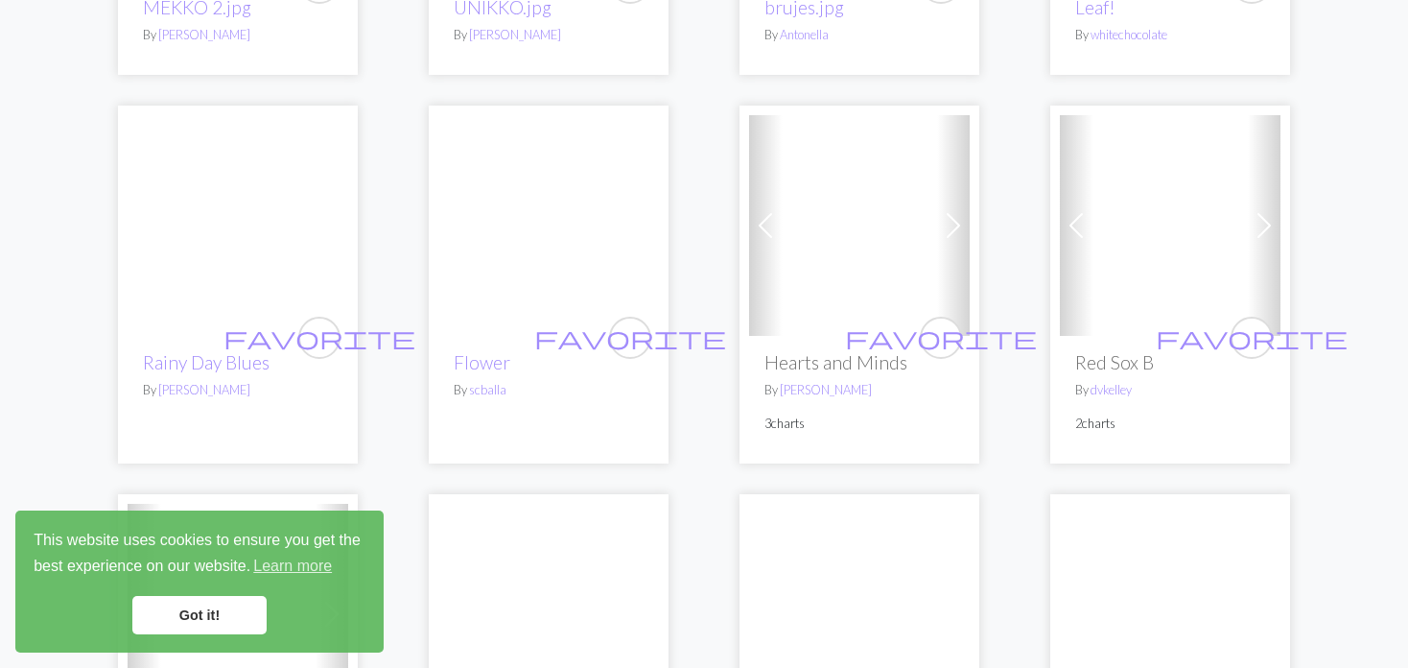
scroll to position [2207, 0]
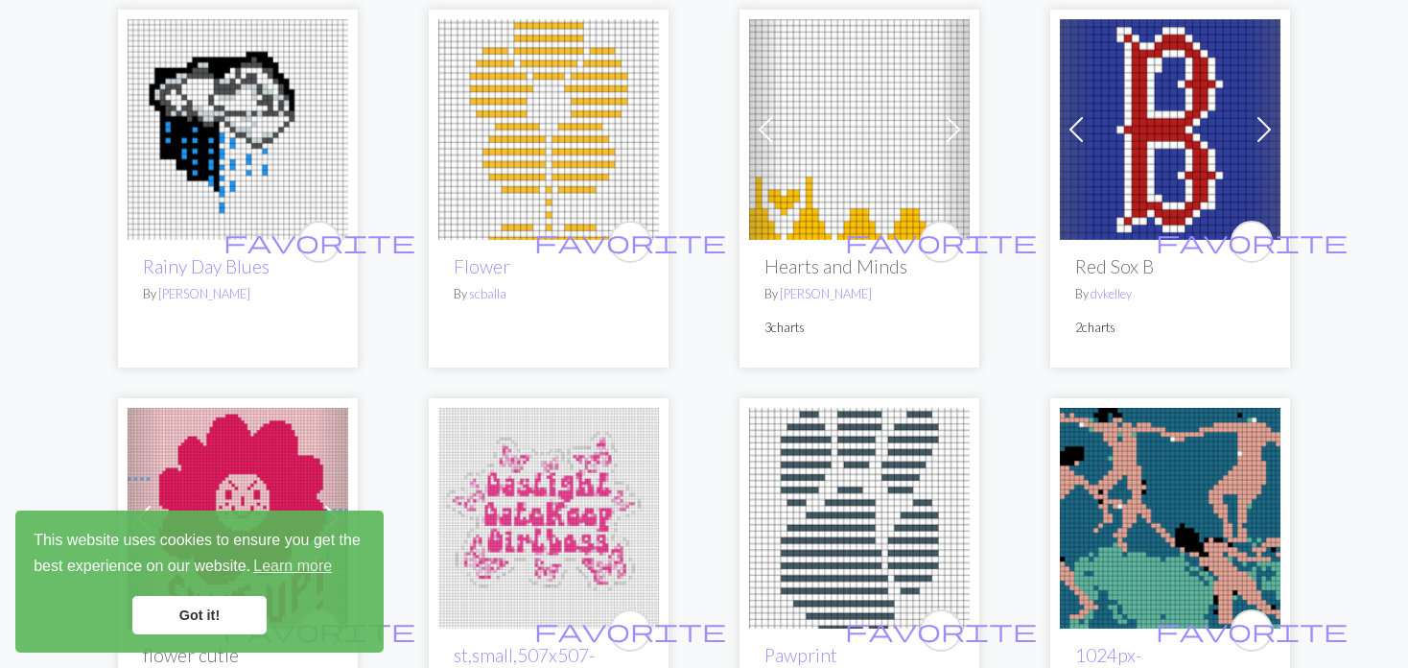
click at [760, 104] on link "Previous" at bounding box center [766, 129] width 34 height 221
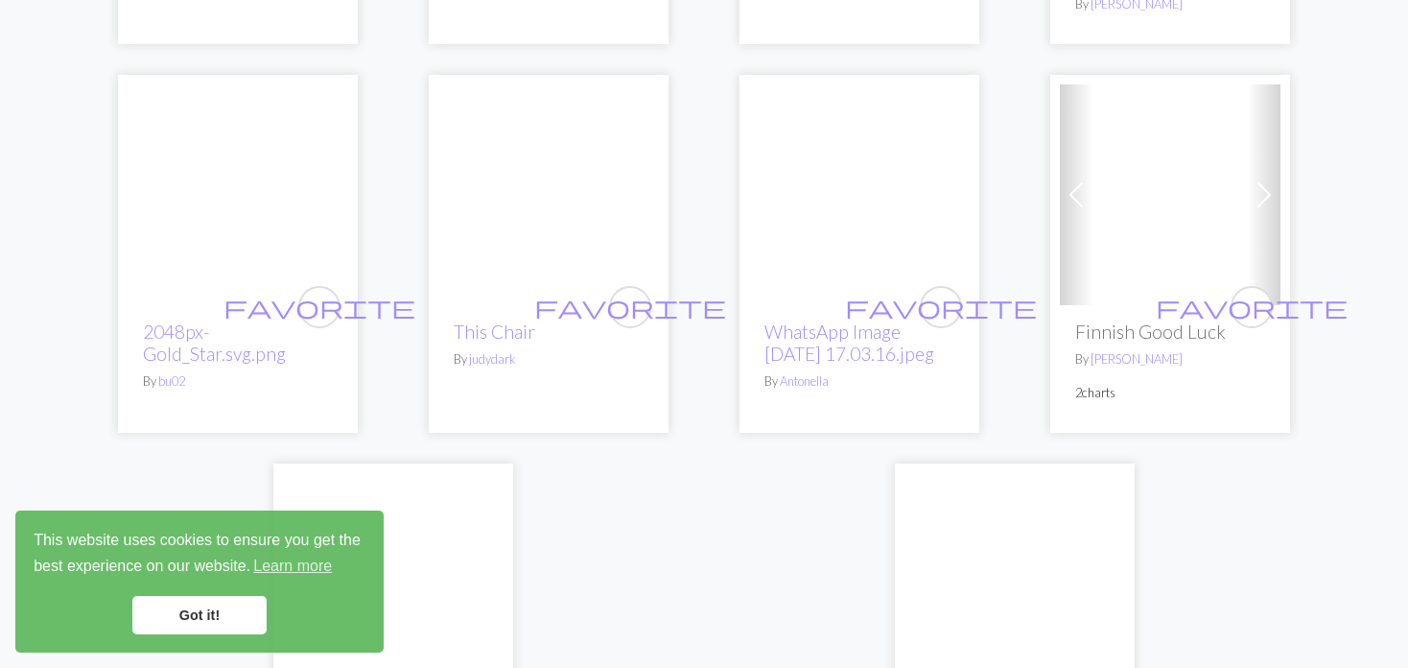
scroll to position [4509, 0]
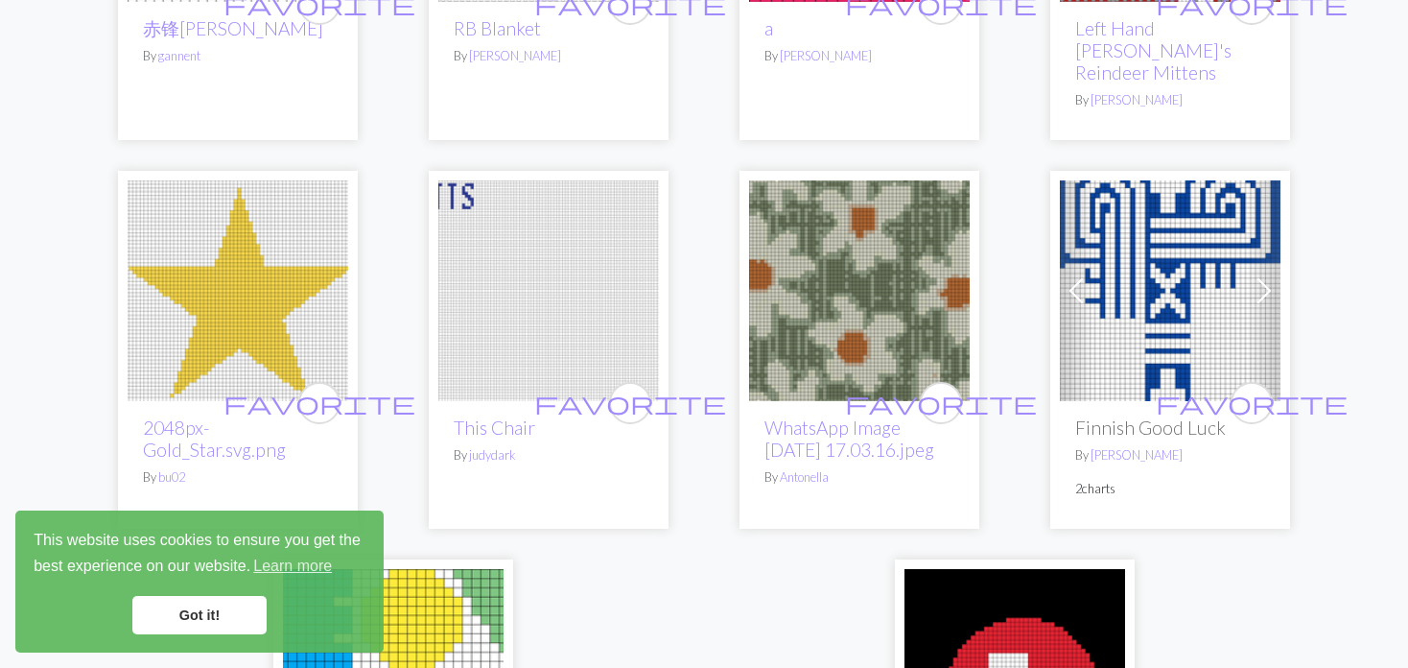
click at [1239, 254] on img at bounding box center [1170, 290] width 221 height 221
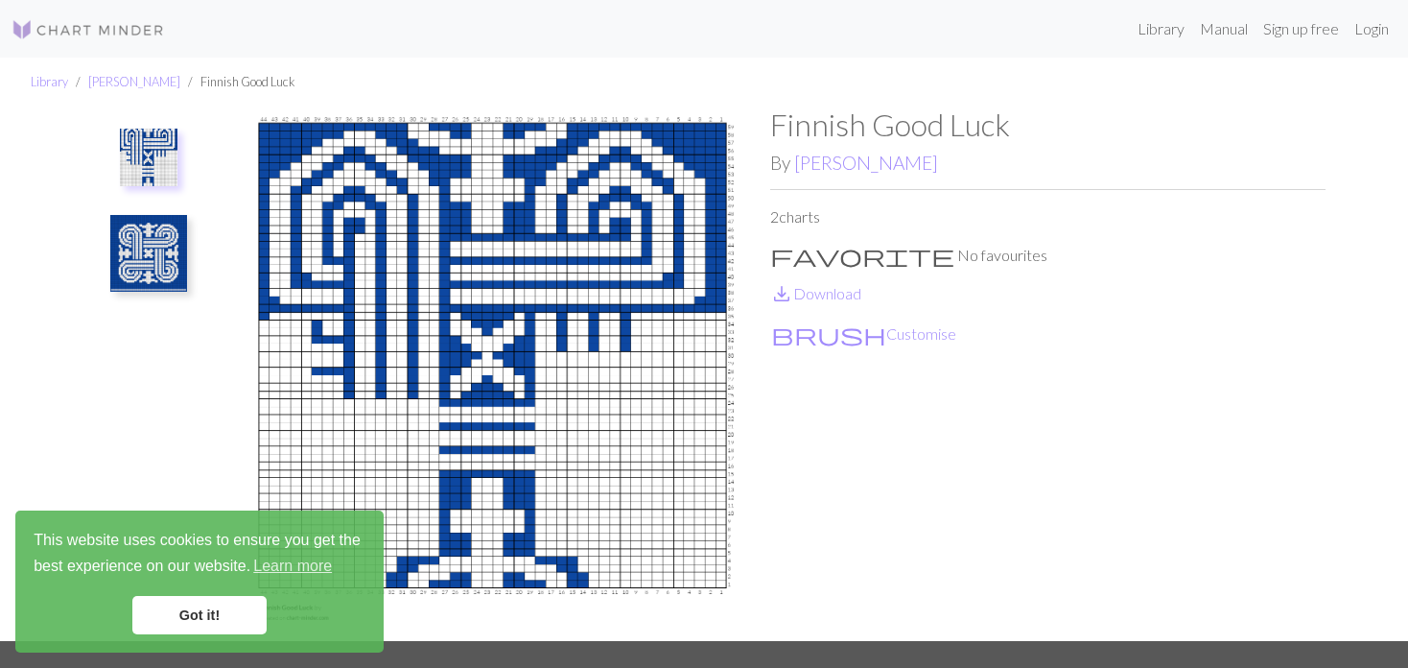
click at [177, 255] on img at bounding box center [148, 253] width 77 height 77
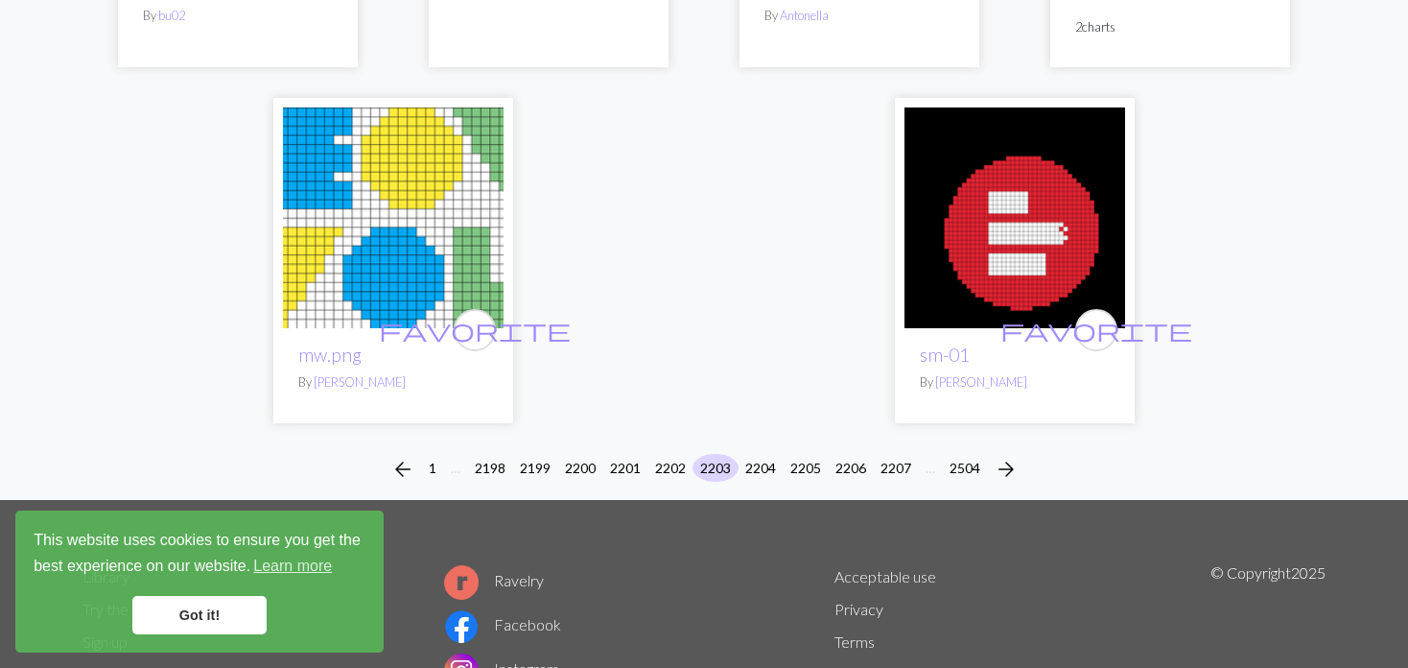
scroll to position [4989, 0]
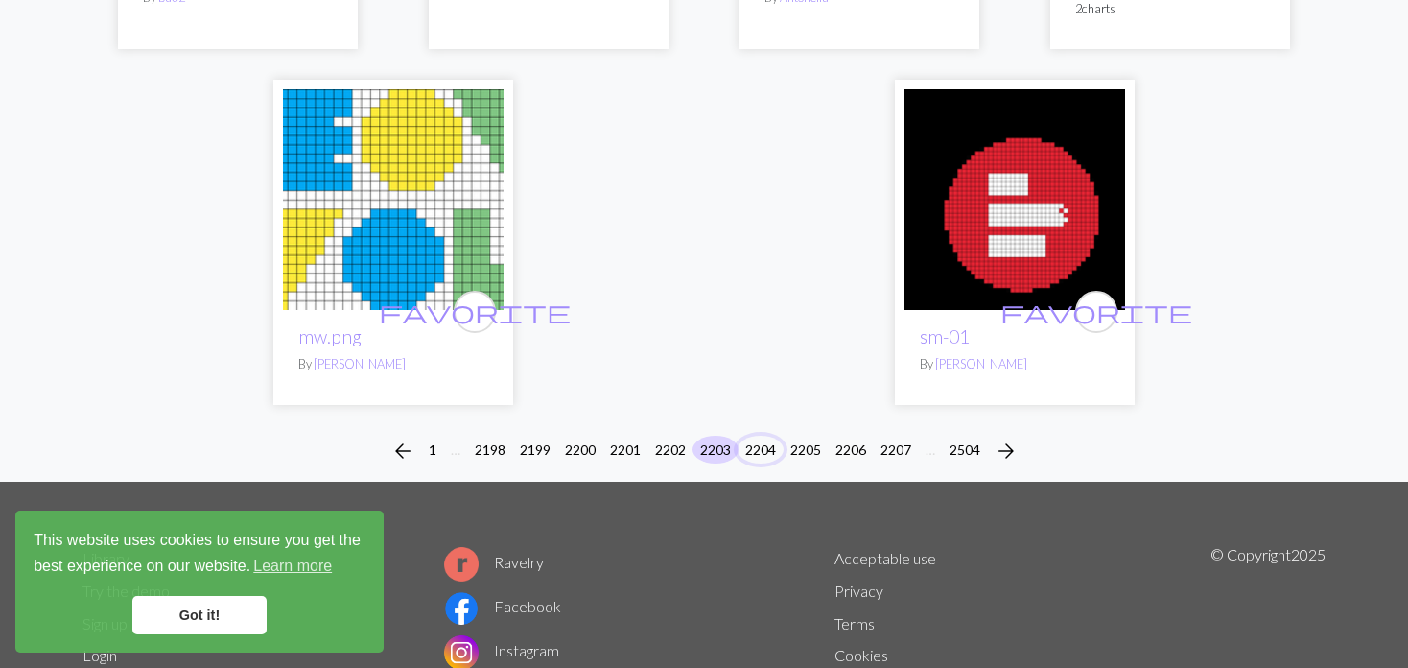
click at [757, 436] on button "2204" at bounding box center [761, 450] width 46 height 28
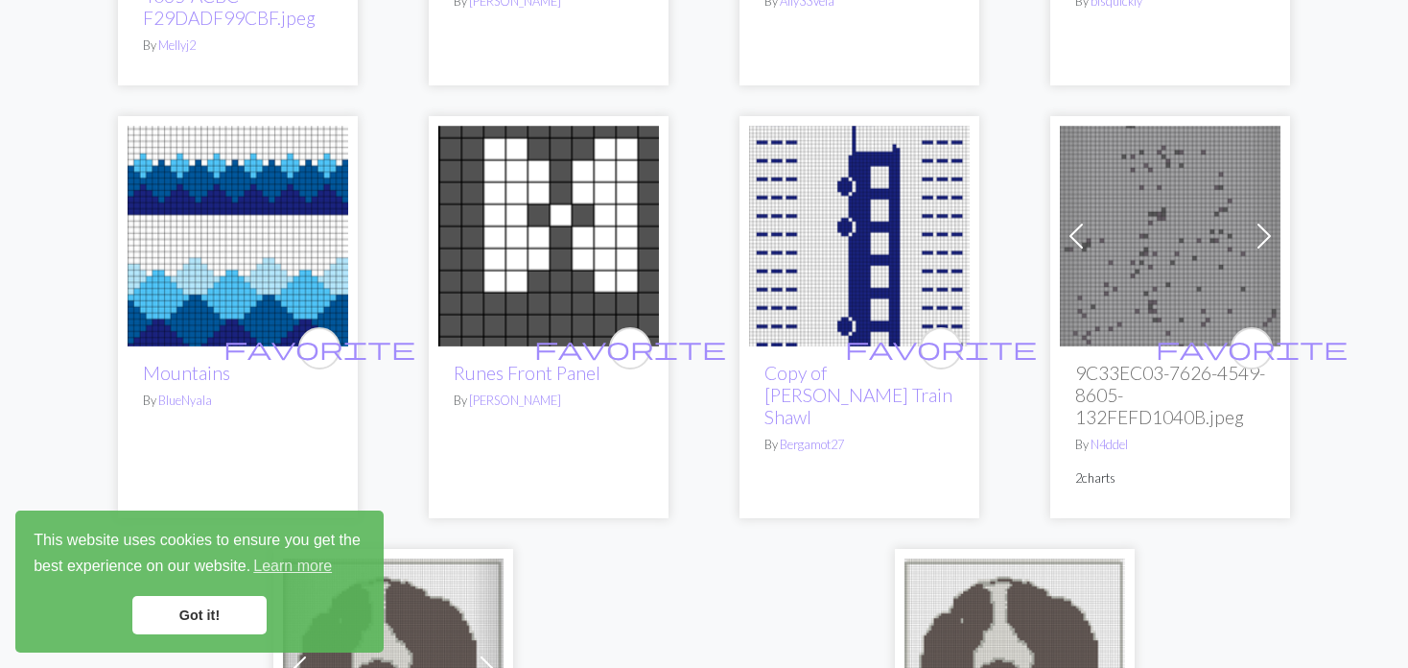
scroll to position [4509, 0]
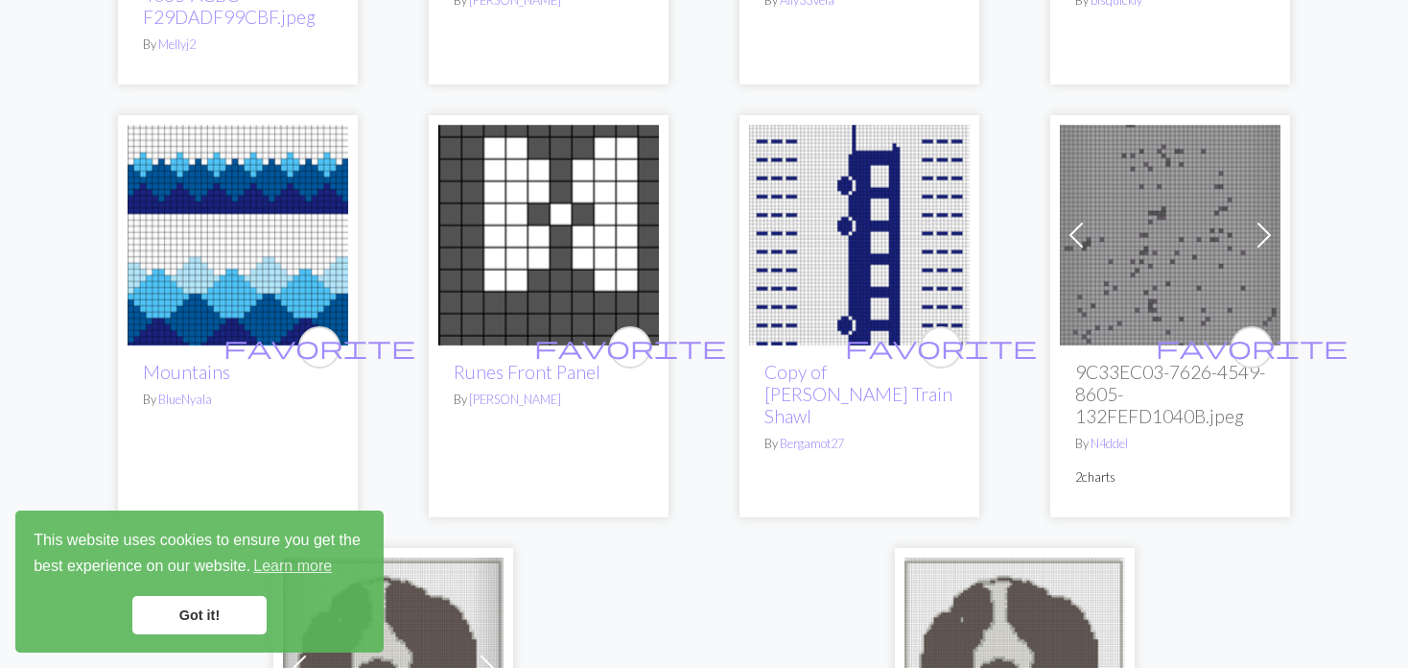
click at [1079, 220] on span at bounding box center [1076, 235] width 31 height 31
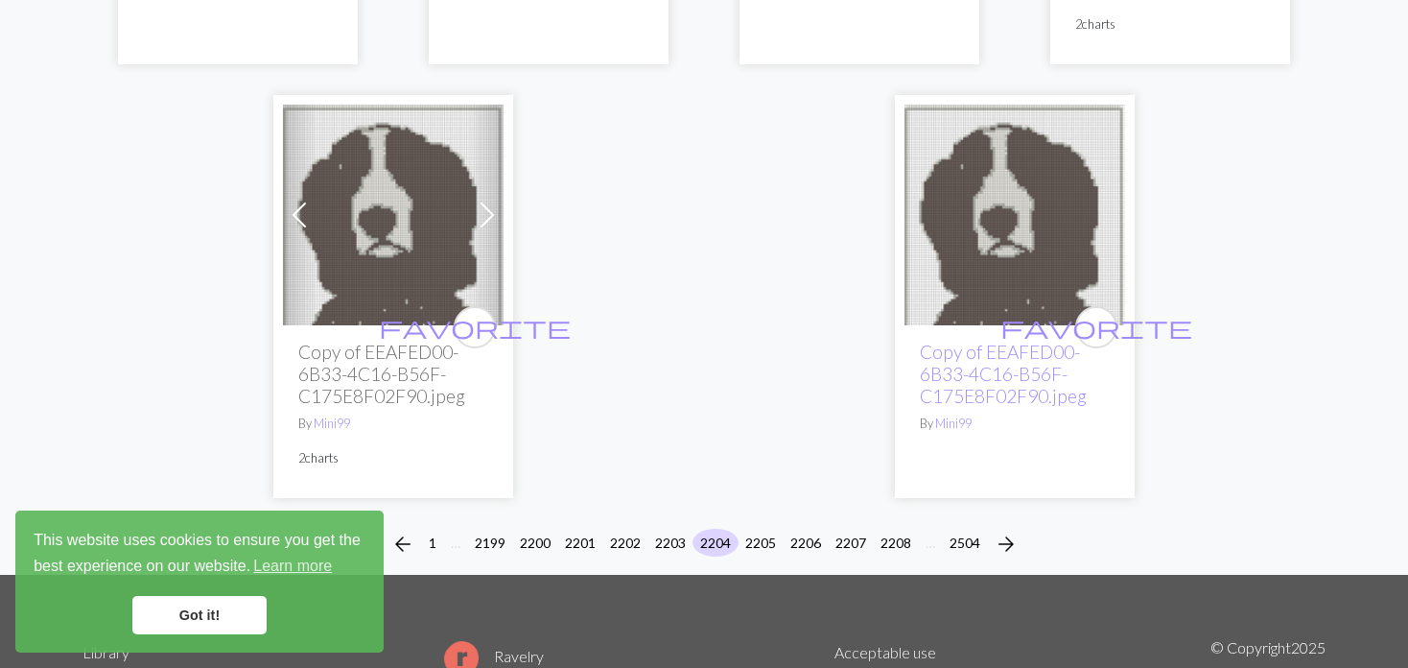
scroll to position [5107, 0]
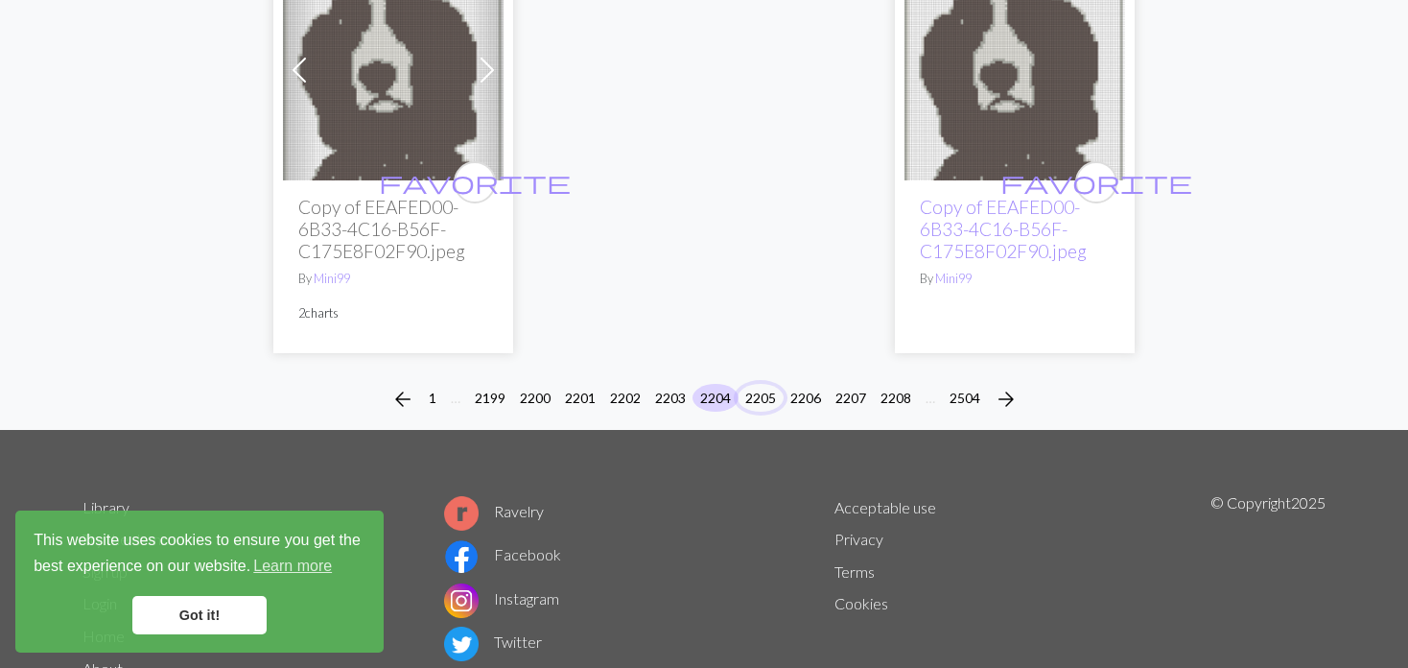
click at [755, 384] on button "2205" at bounding box center [761, 398] width 46 height 28
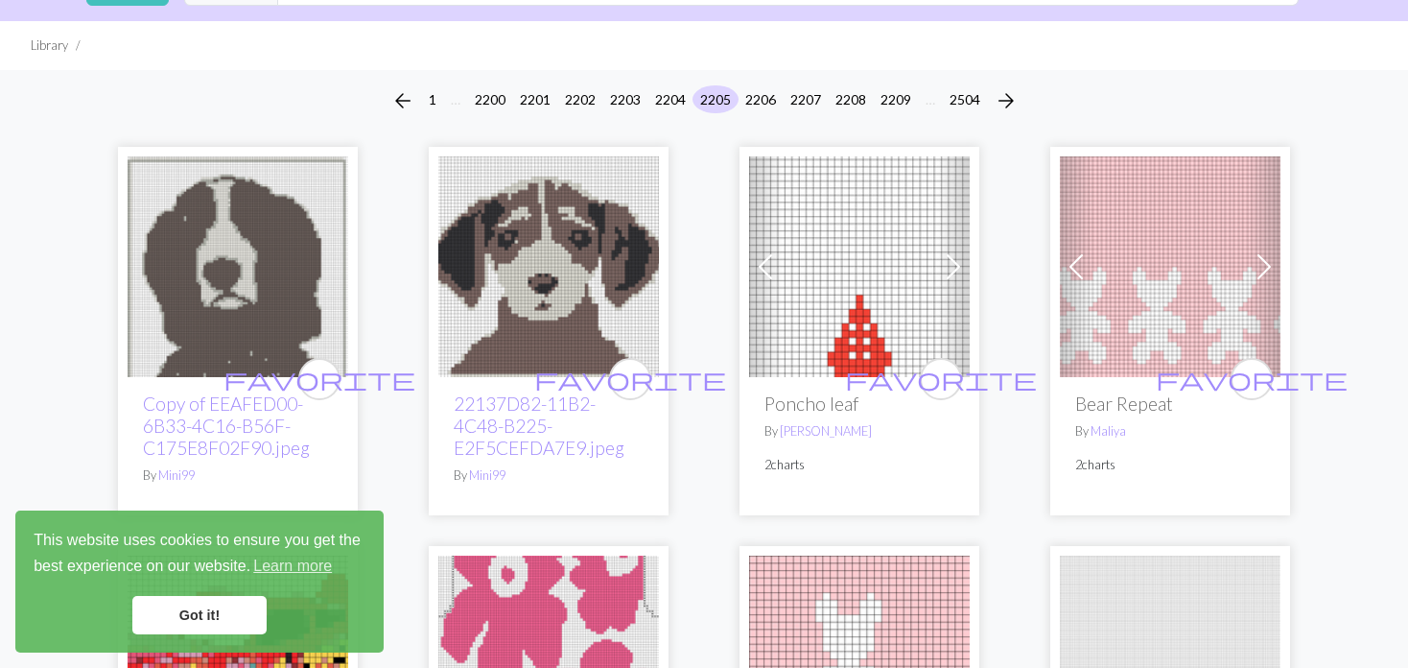
scroll to position [96, 0]
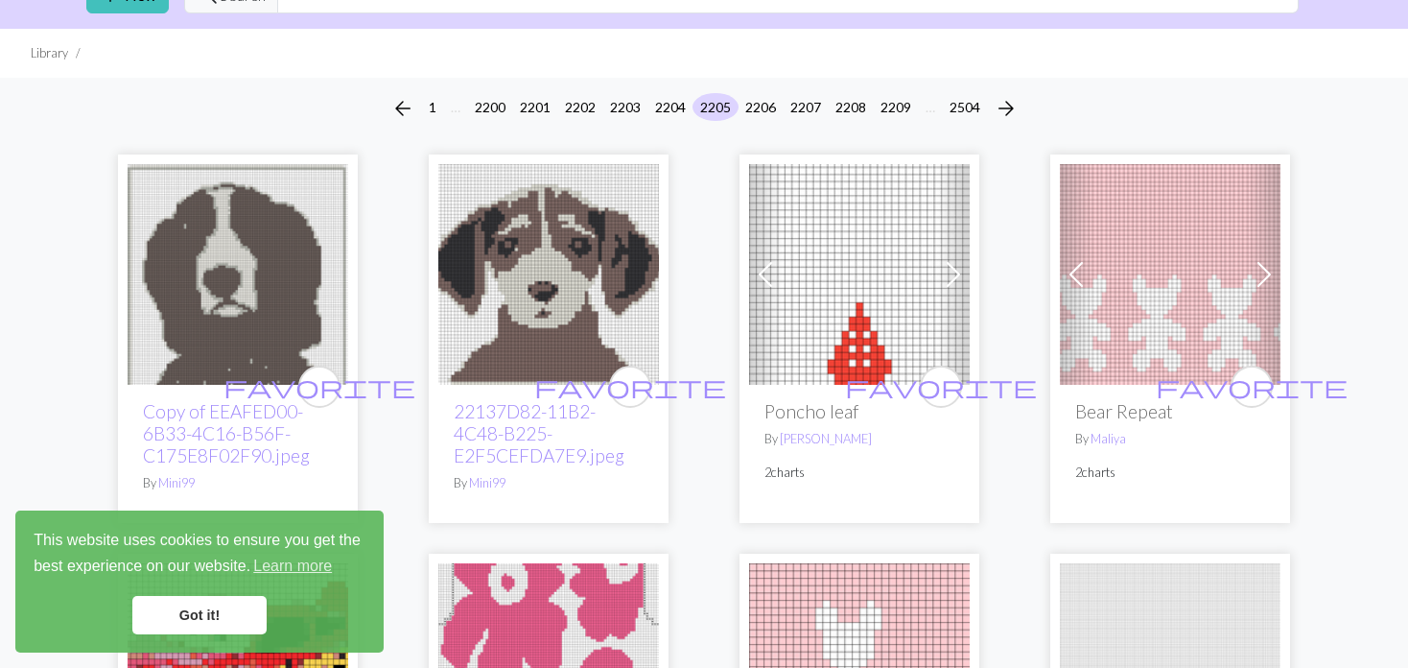
click at [763, 280] on span at bounding box center [765, 274] width 31 height 31
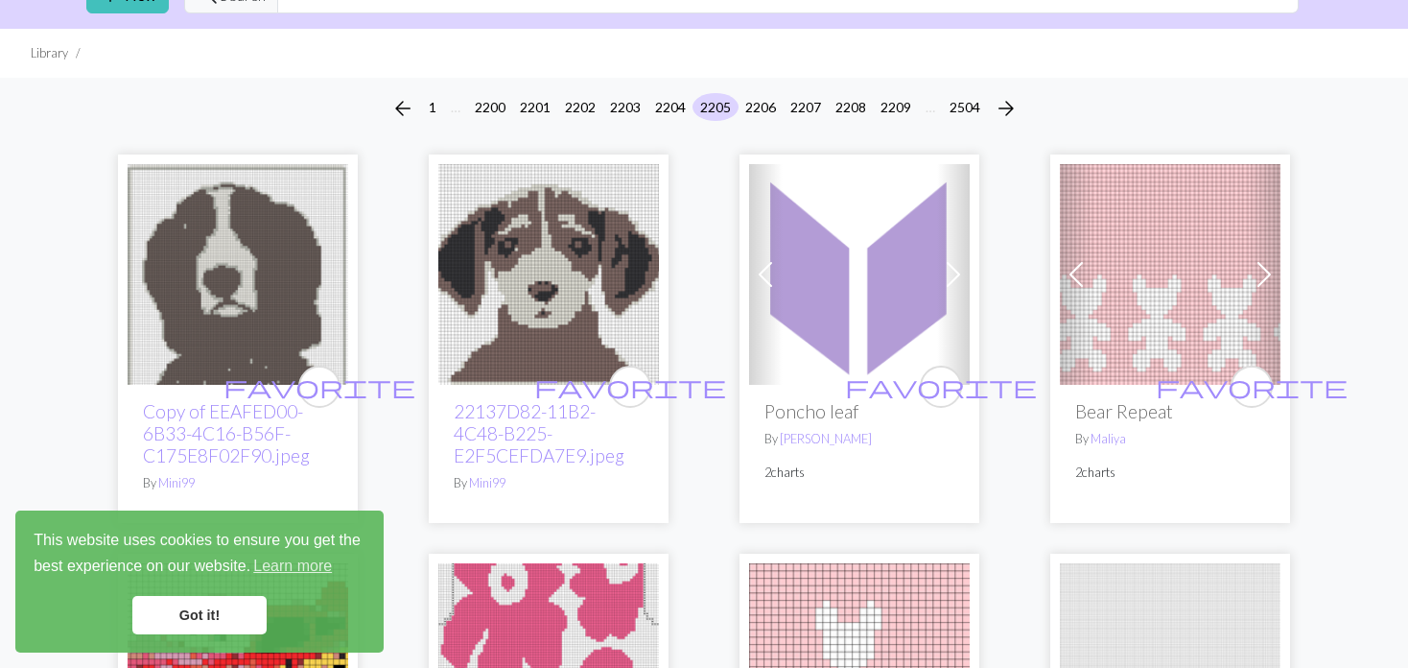
click at [763, 280] on span at bounding box center [765, 274] width 31 height 31
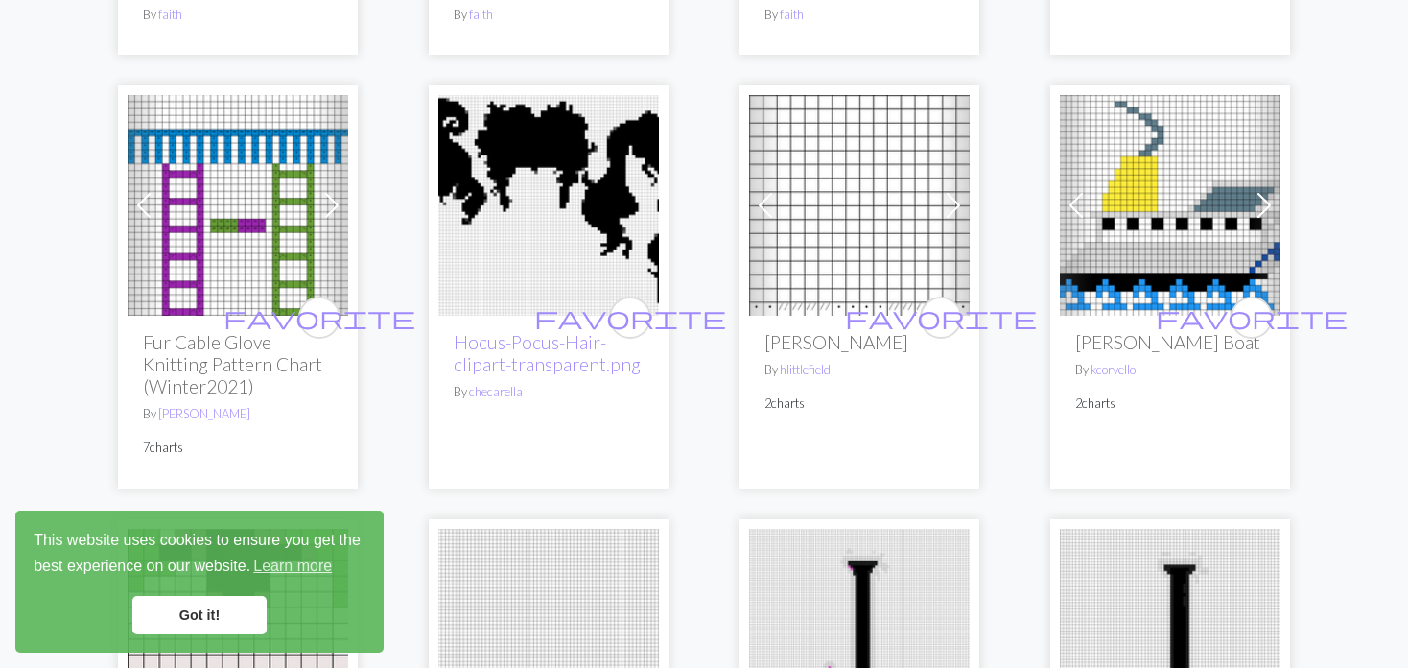
scroll to position [4030, 0]
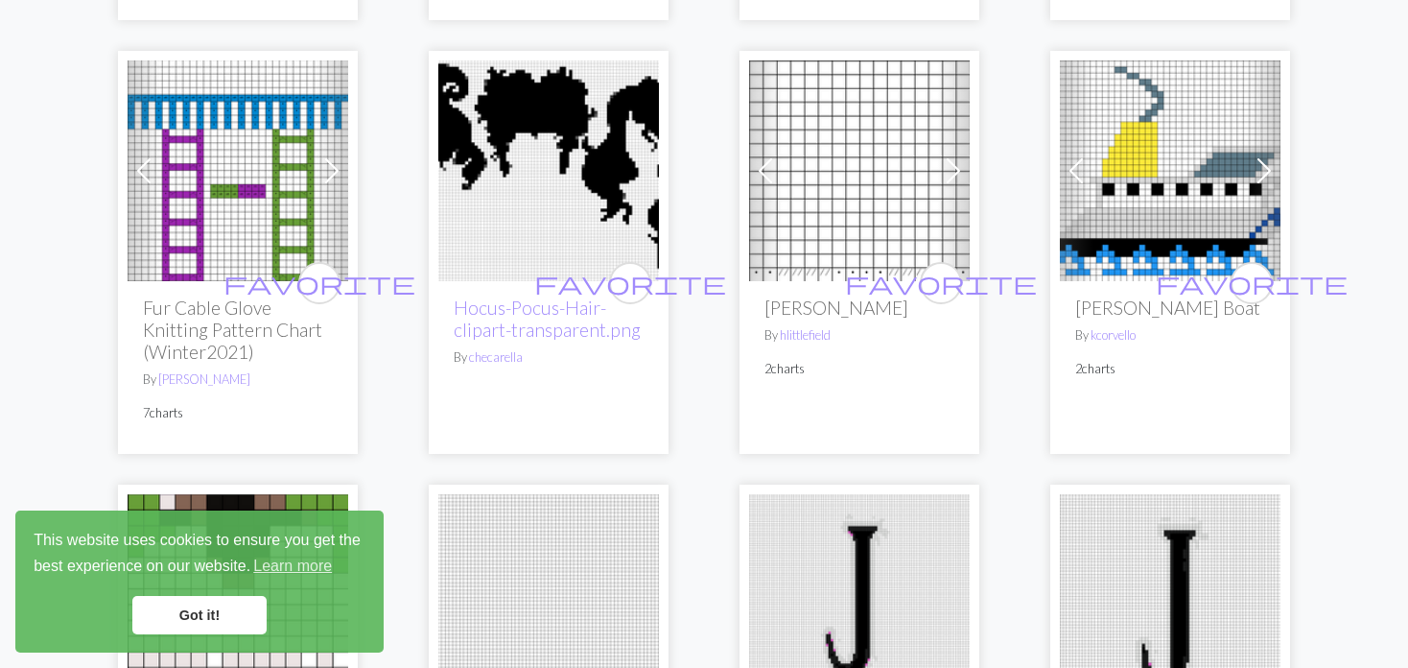
click at [1132, 135] on img at bounding box center [1170, 170] width 221 height 221
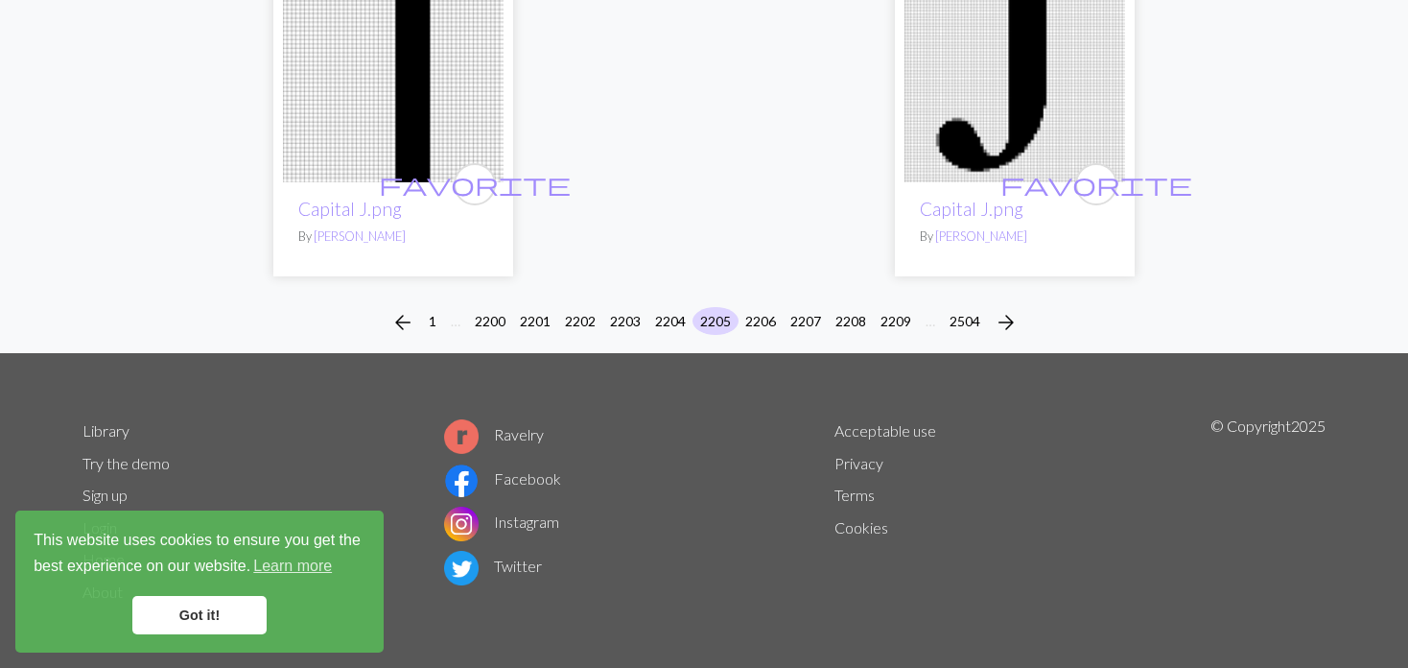
scroll to position [4940, 0]
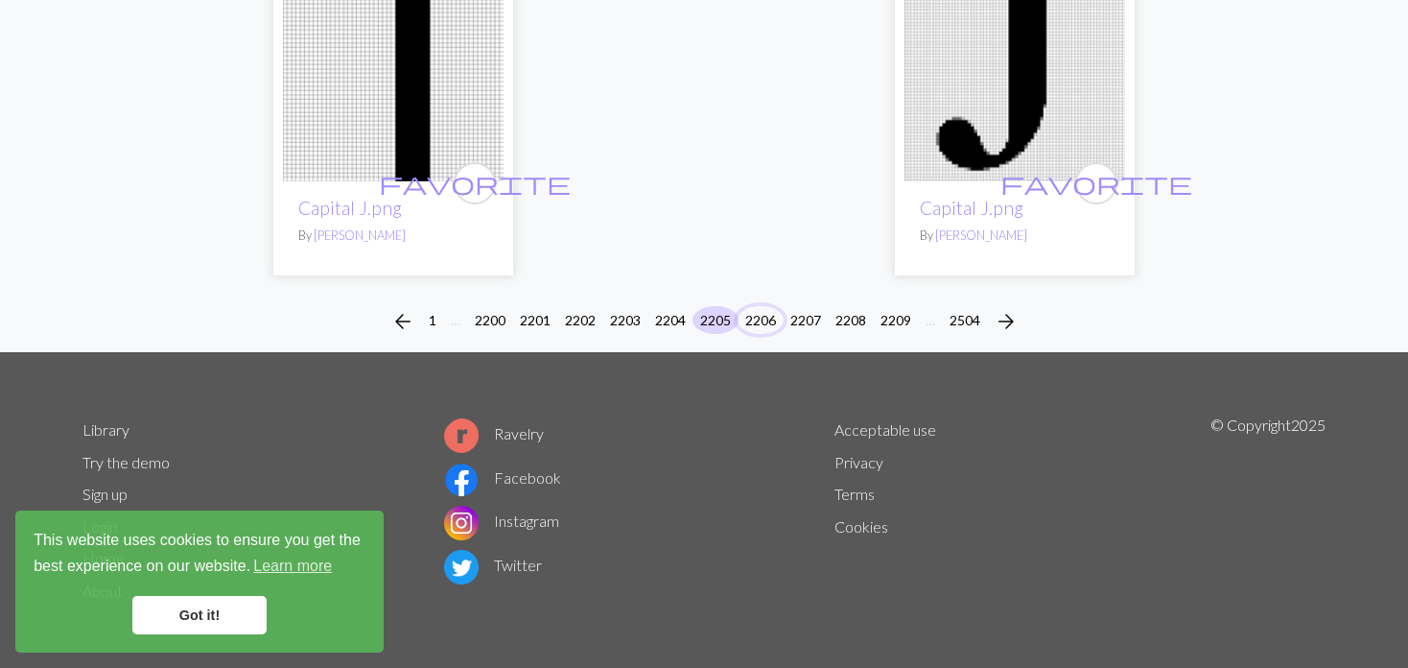
click at [760, 312] on button "2206" at bounding box center [761, 320] width 46 height 28
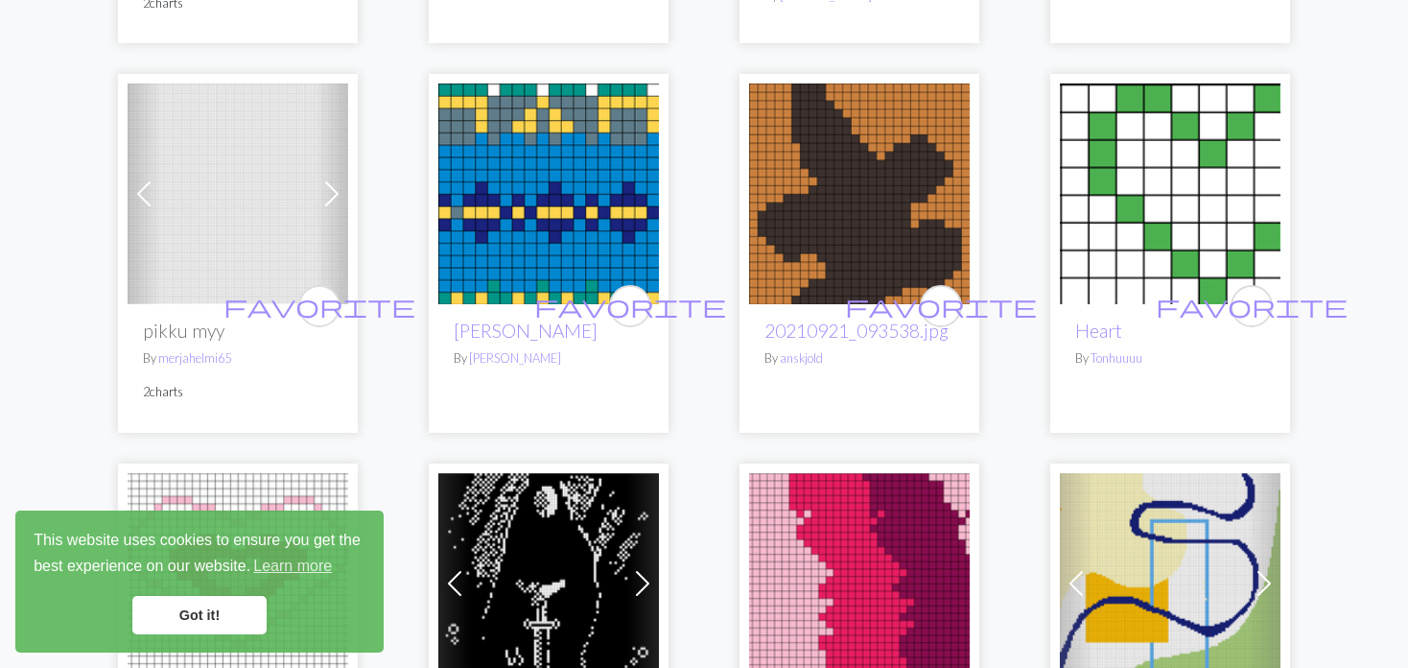
scroll to position [2207, 0]
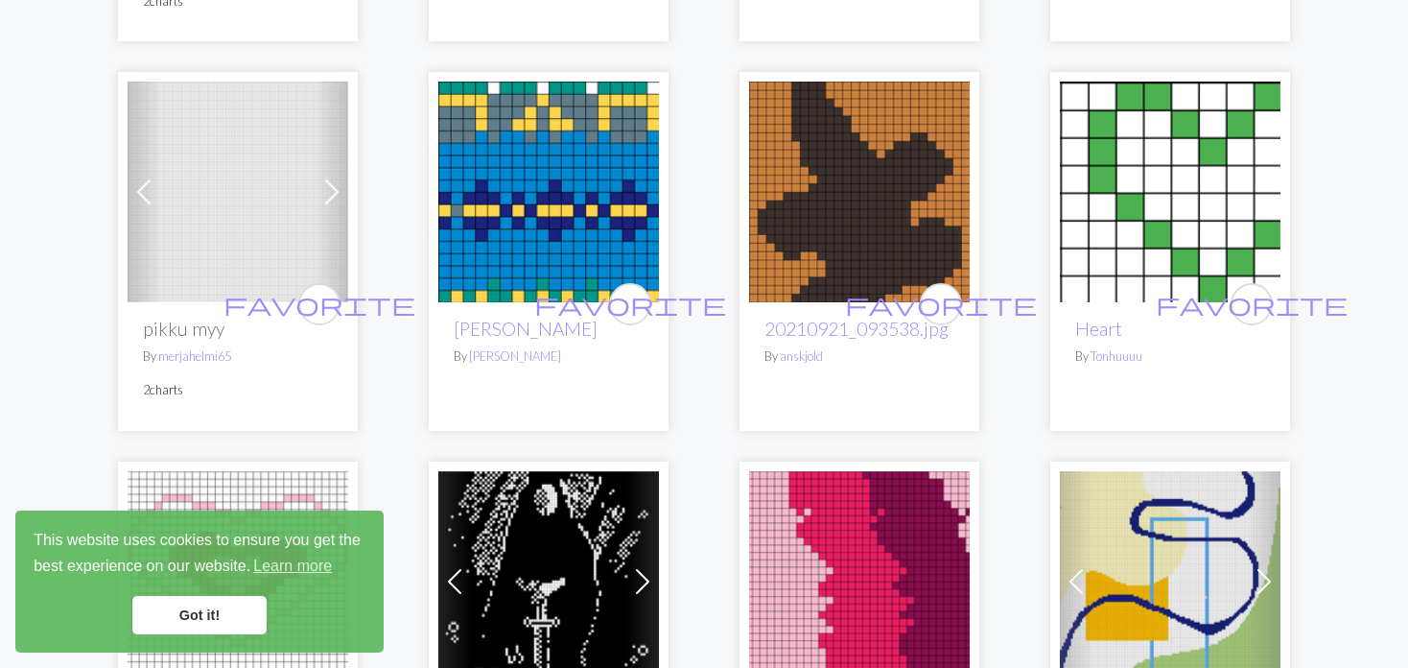
click at [154, 177] on span at bounding box center [144, 192] width 31 height 31
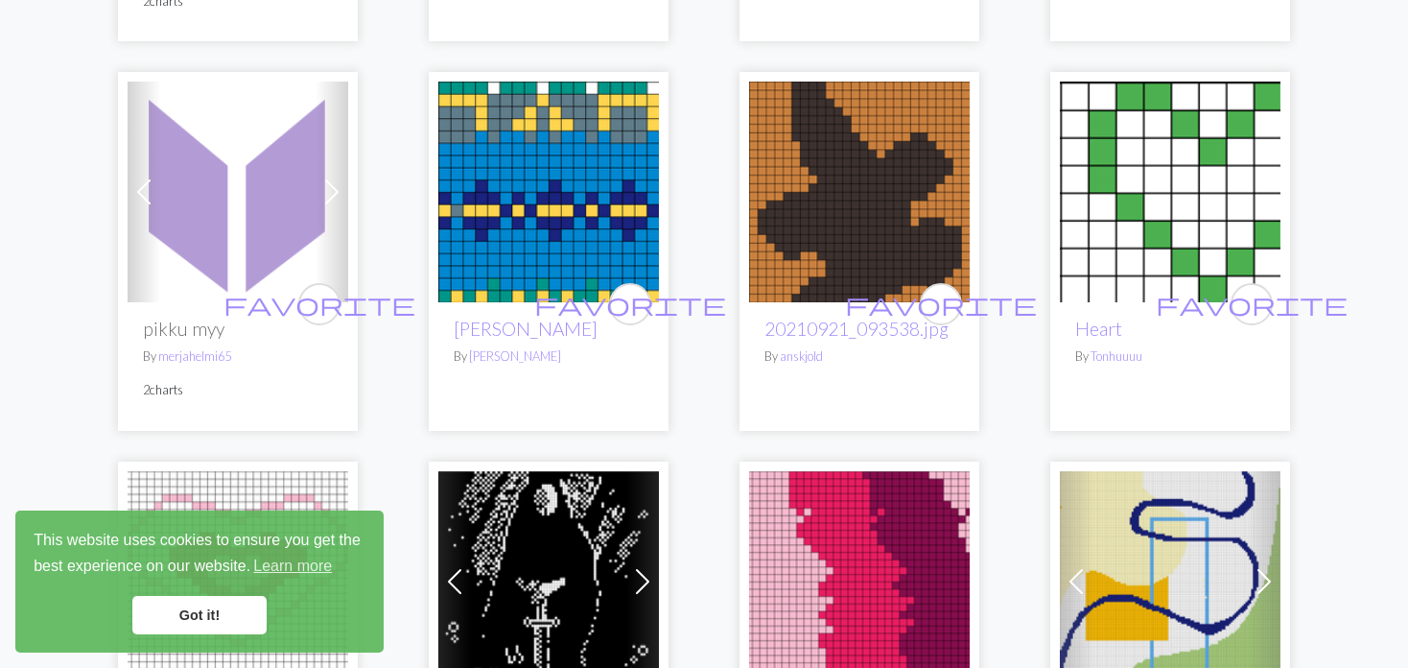
click at [154, 177] on span at bounding box center [144, 192] width 31 height 31
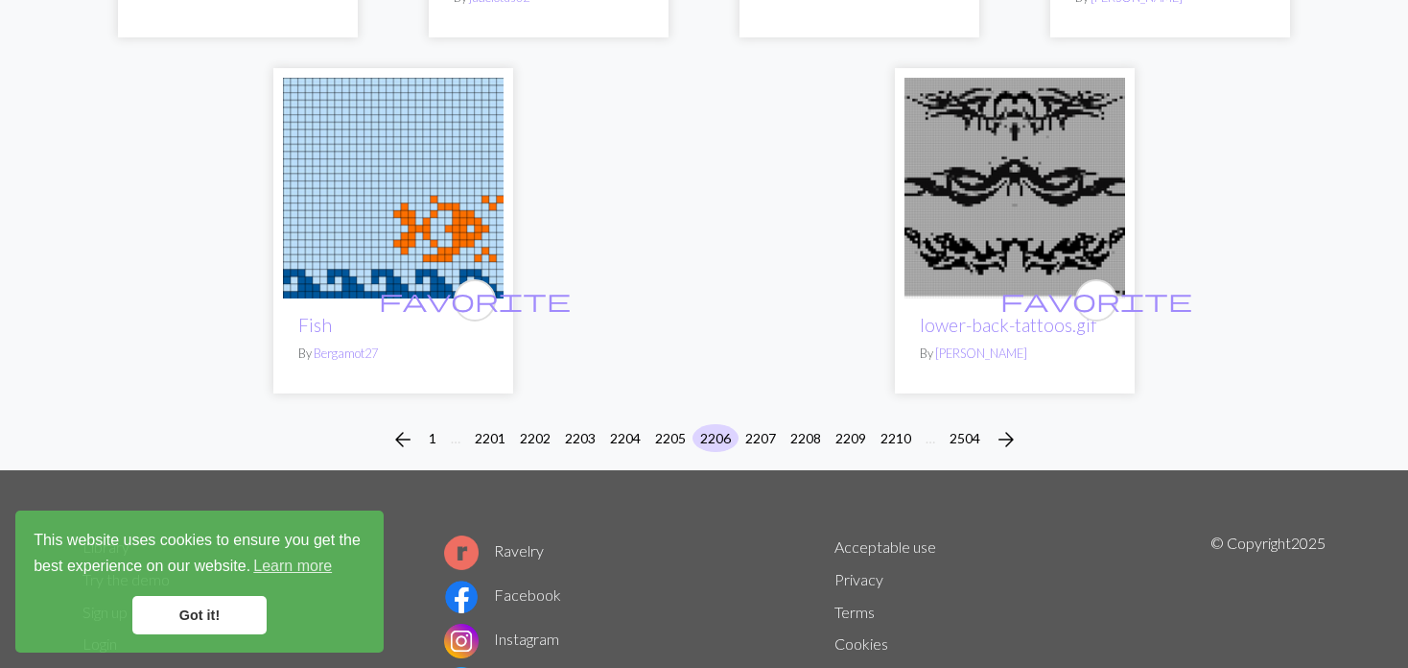
scroll to position [4918, 0]
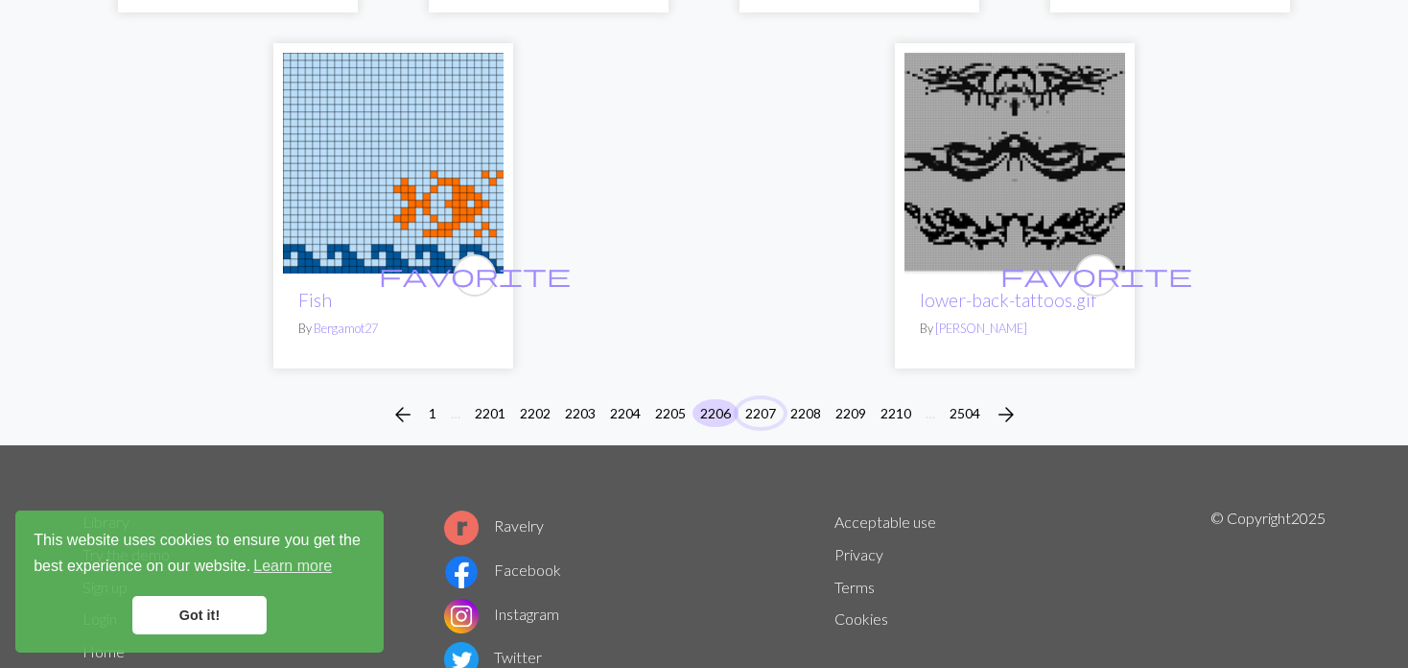
click at [756, 399] on button "2207" at bounding box center [761, 413] width 46 height 28
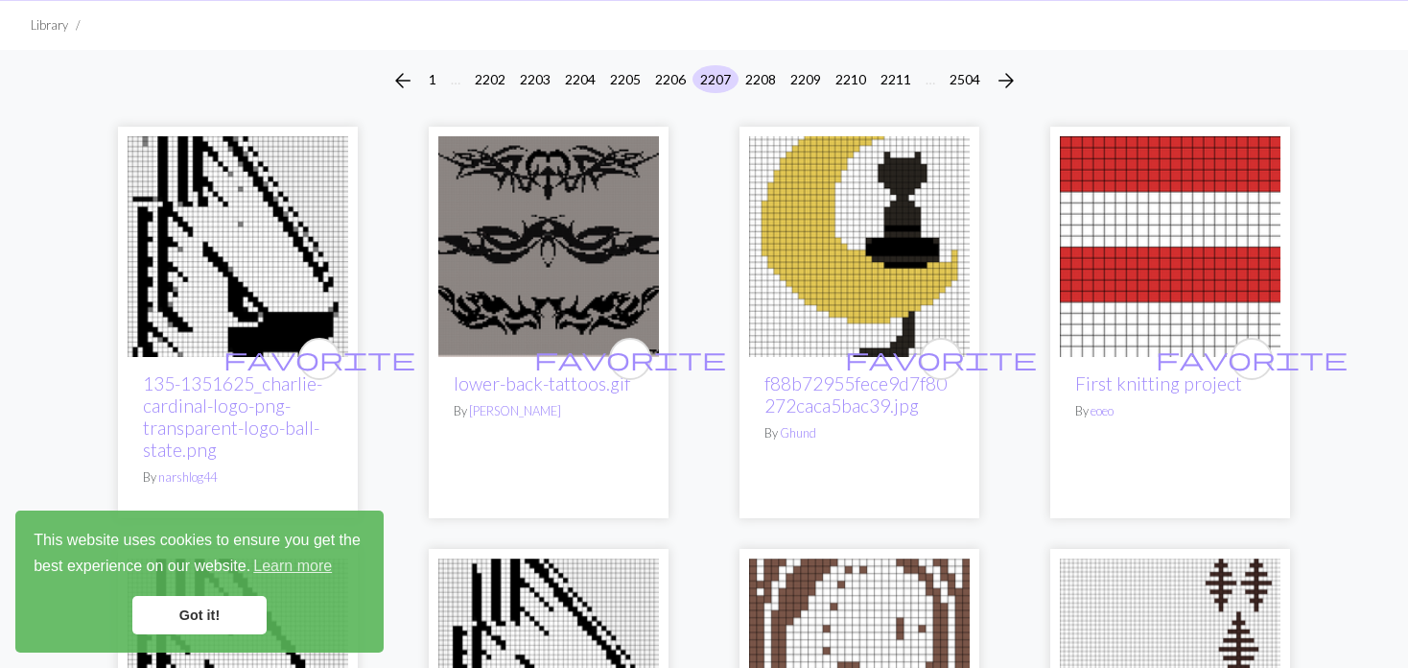
scroll to position [192, 0]
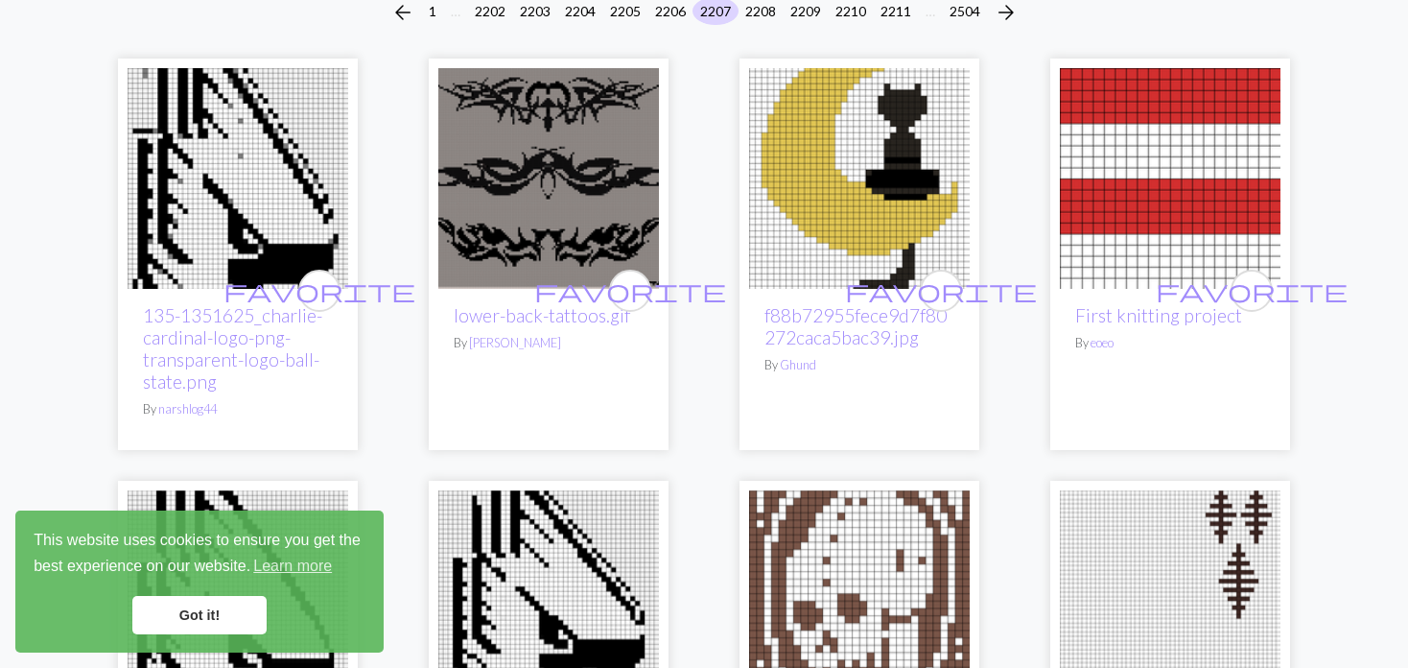
click at [248, 172] on img at bounding box center [238, 178] width 221 height 221
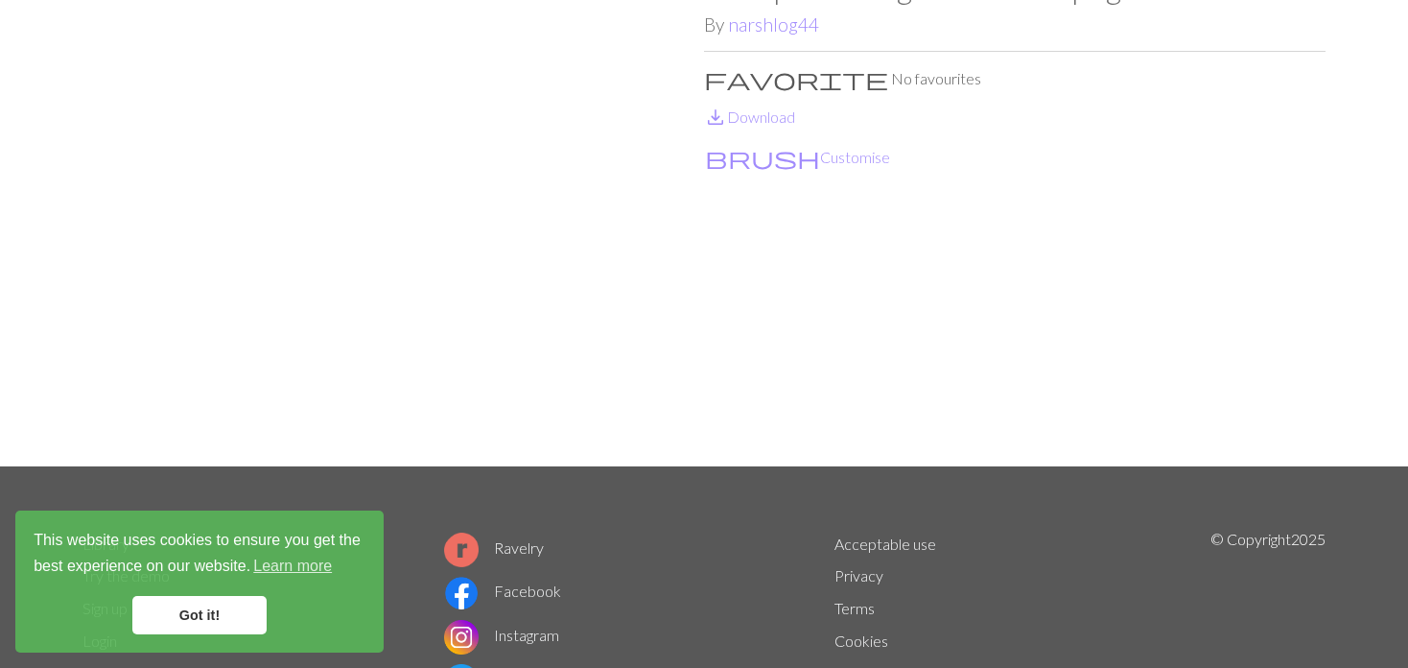
scroll to position [192, 0]
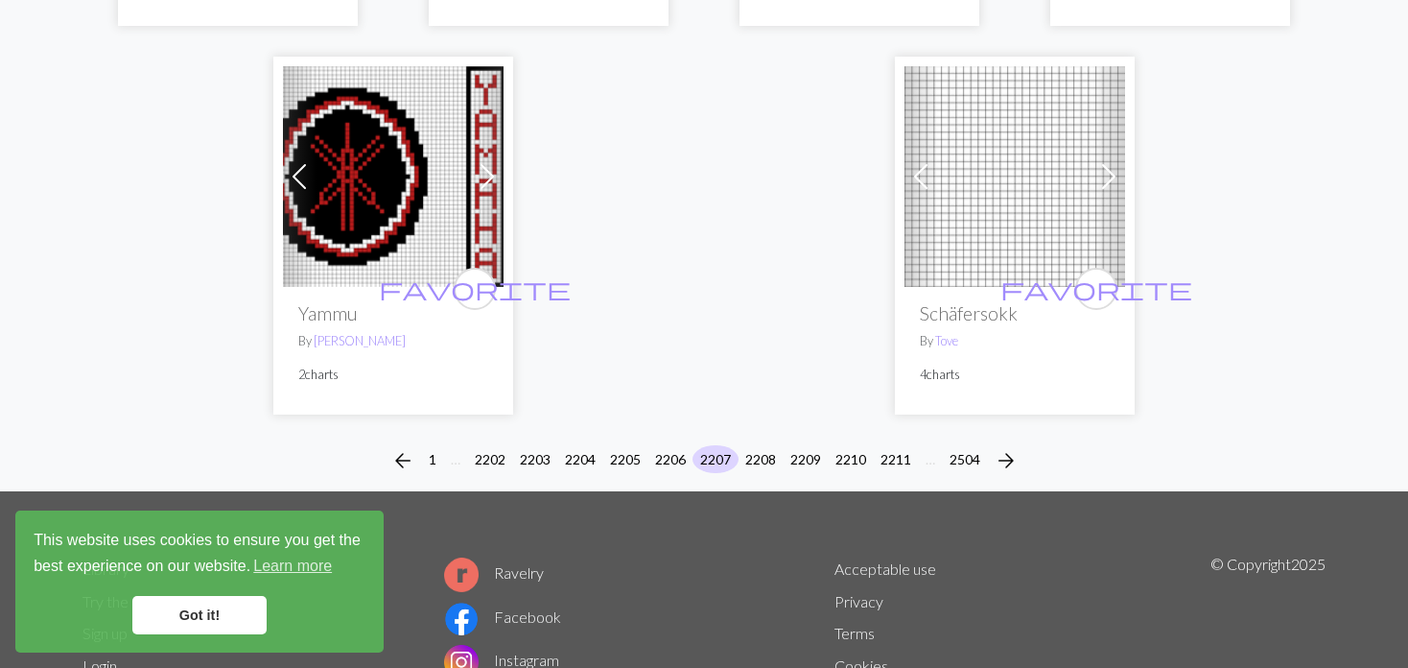
scroll to position [4797, 0]
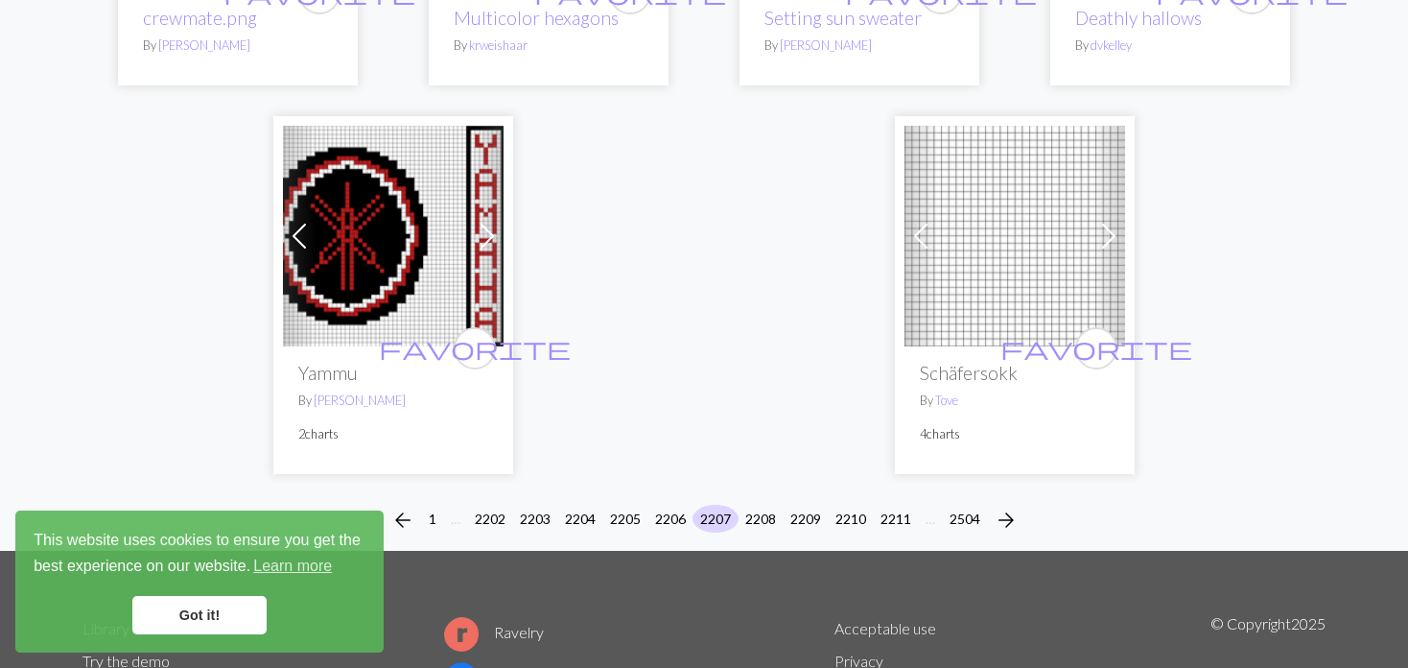
click at [924, 240] on span at bounding box center [921, 236] width 31 height 31
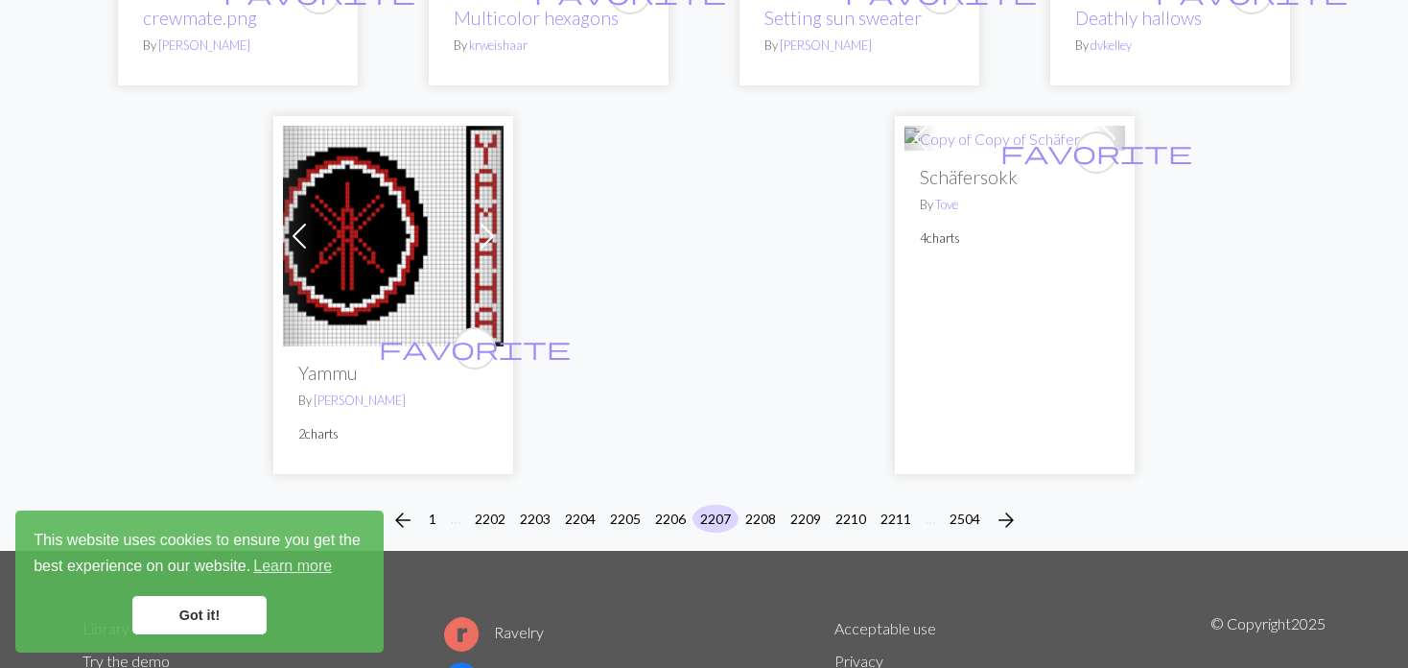
click at [924, 240] on p "4 charts" at bounding box center [1015, 238] width 190 height 18
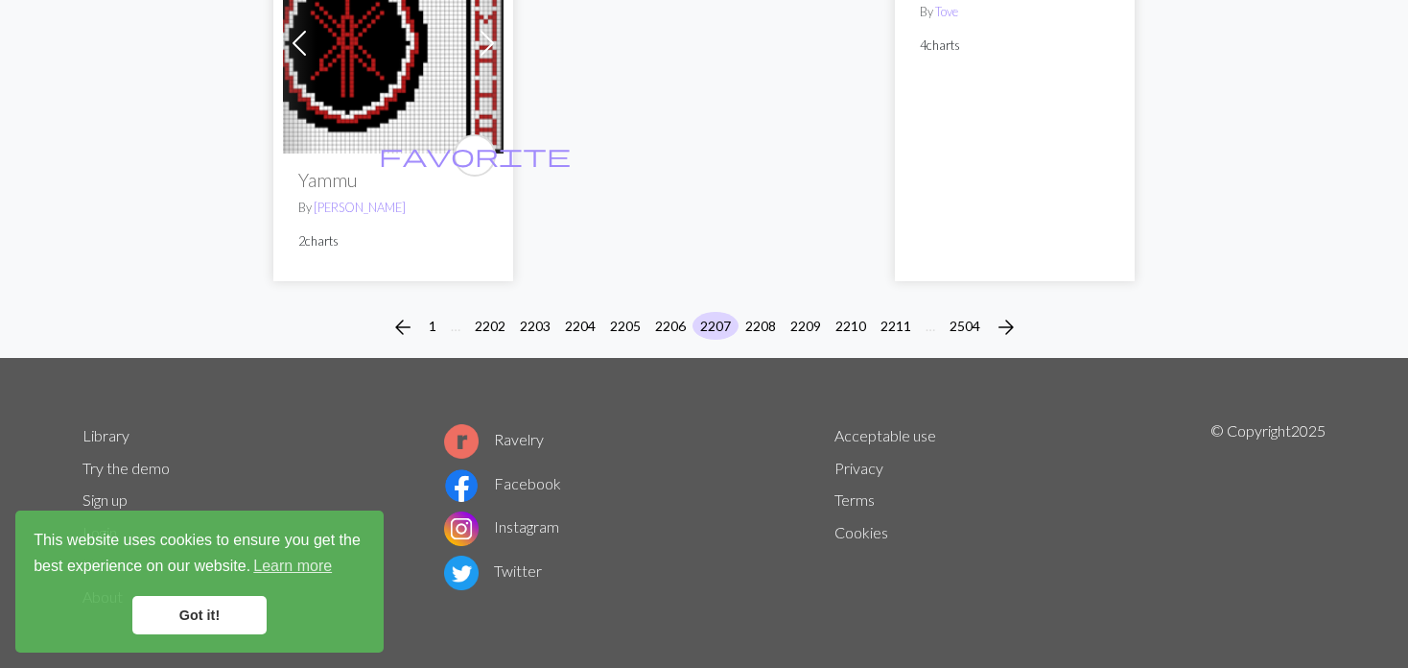
scroll to position [4997, 0]
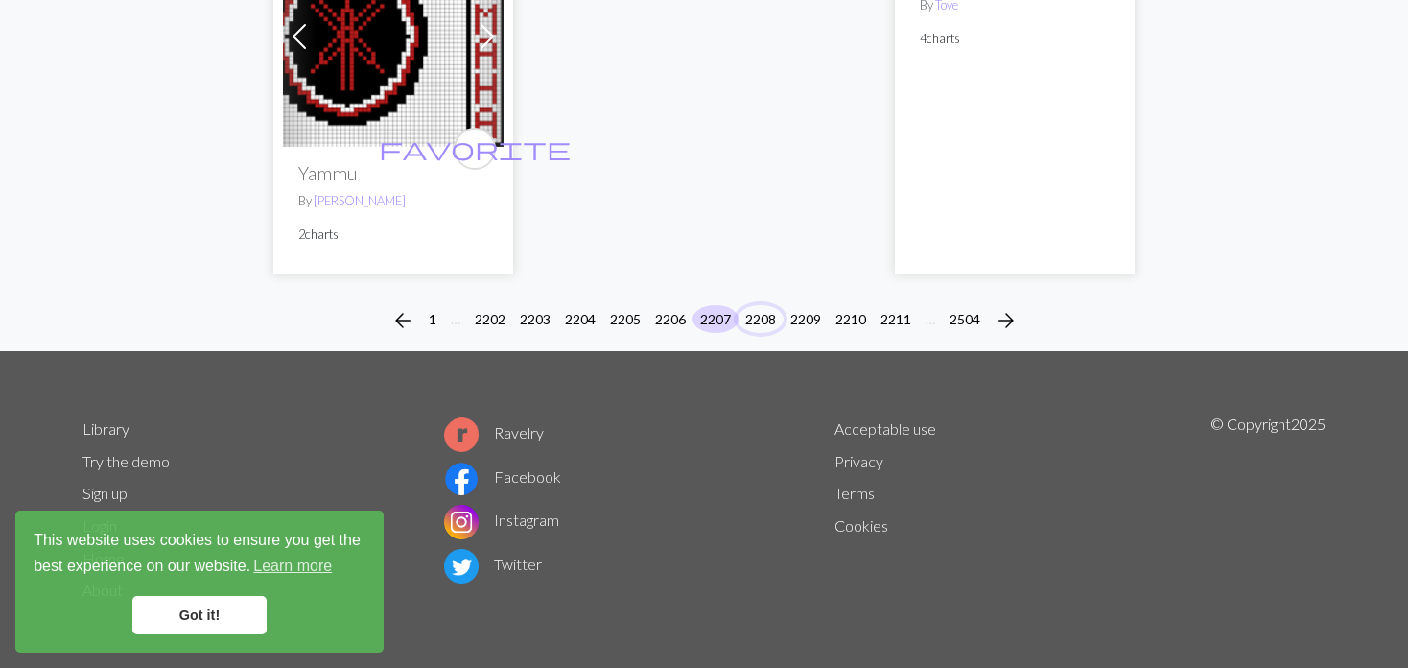
click at [767, 312] on button "2208" at bounding box center [761, 319] width 46 height 28
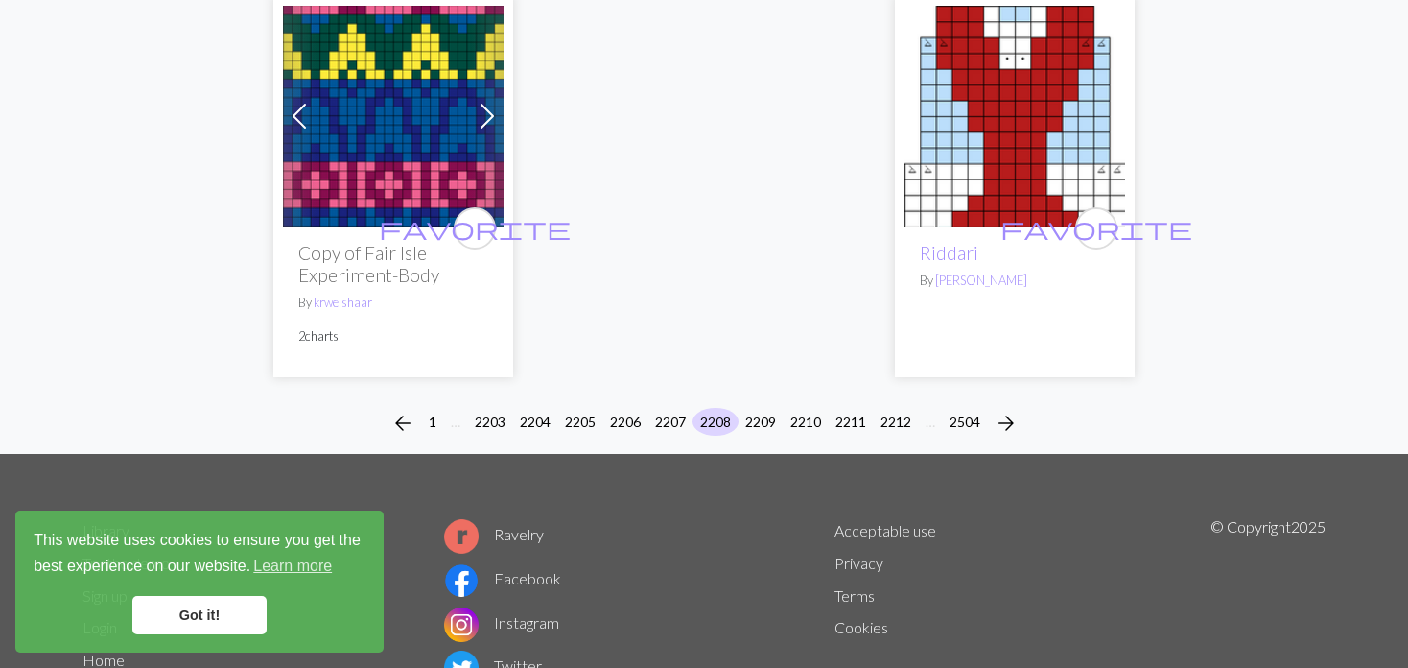
scroll to position [4964, 0]
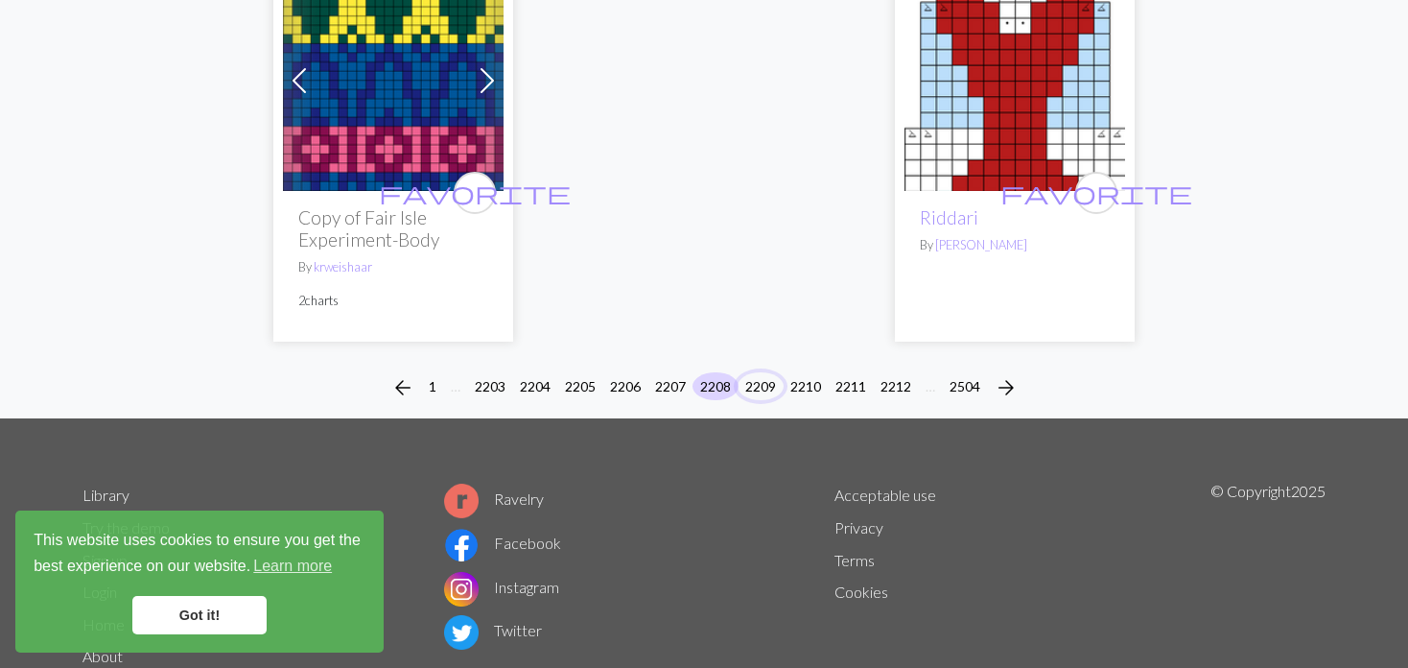
click at [751, 372] on button "2209" at bounding box center [761, 386] width 46 height 28
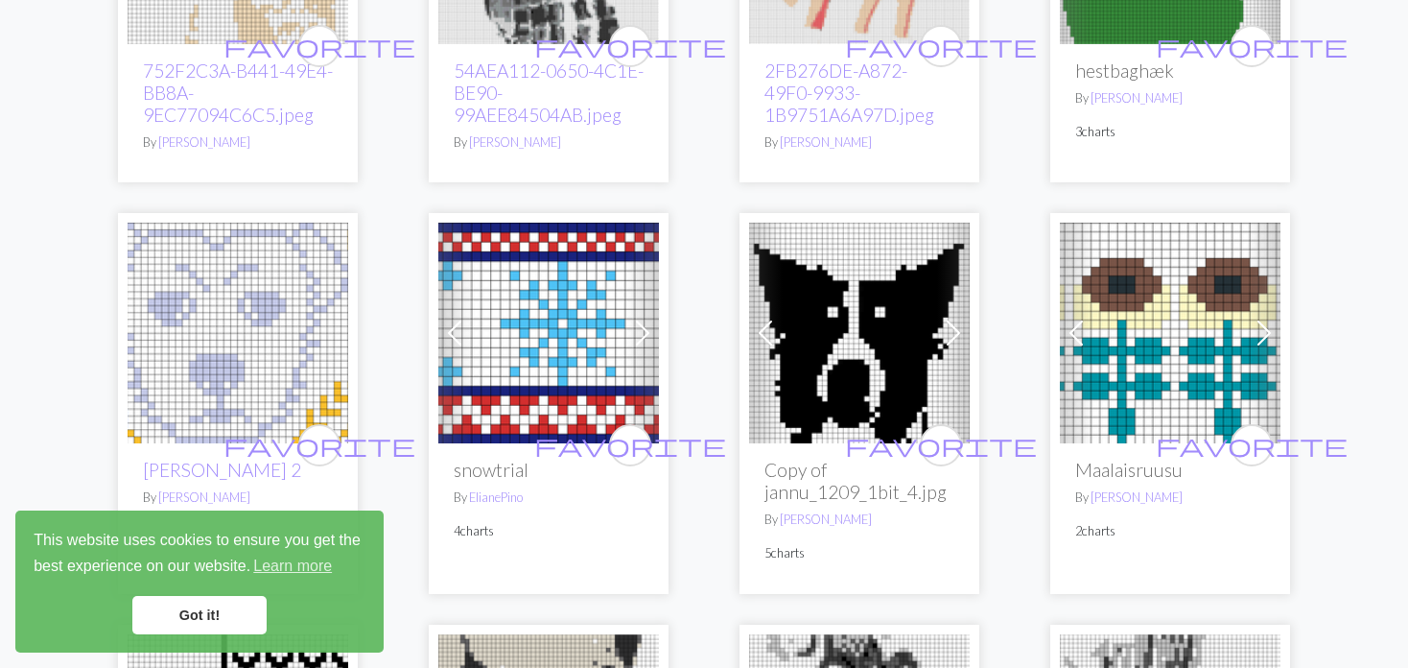
scroll to position [1343, 0]
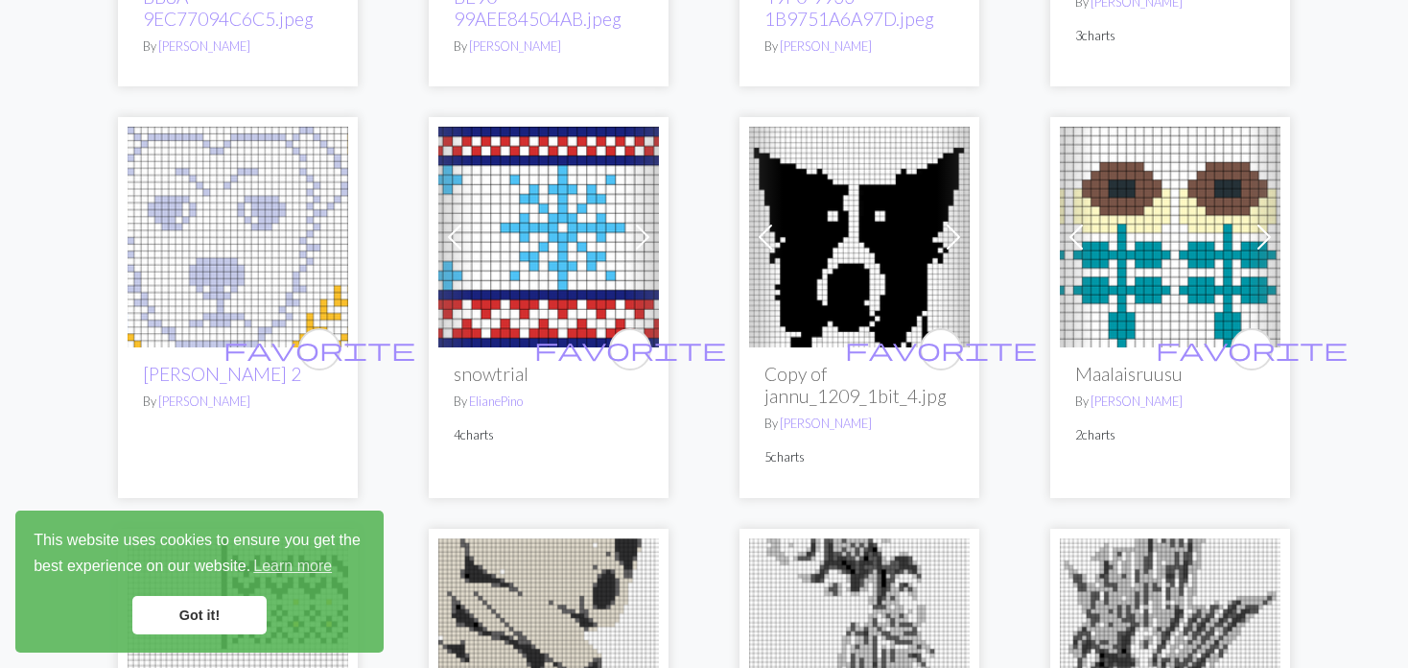
click at [1075, 222] on span at bounding box center [1076, 237] width 31 height 31
click at [1139, 201] on img at bounding box center [1170, 237] width 221 height 221
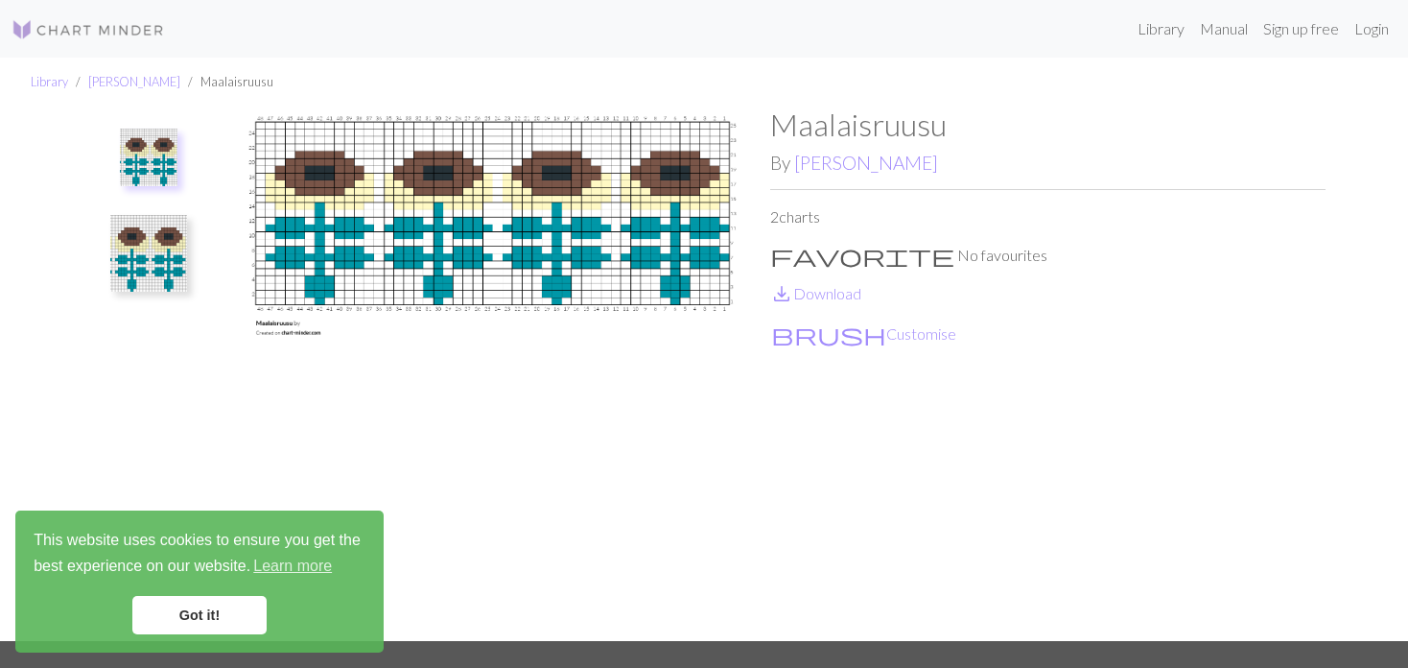
click at [168, 163] on img at bounding box center [149, 158] width 58 height 58
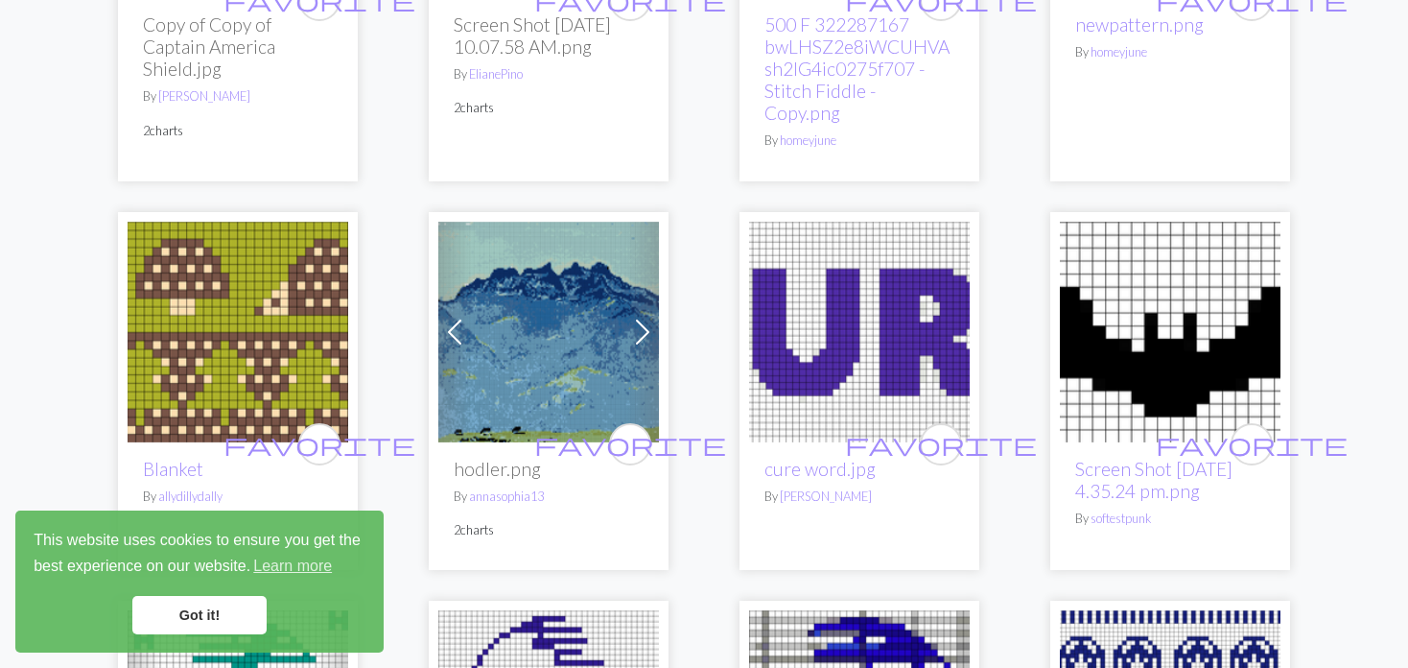
scroll to position [2974, 0]
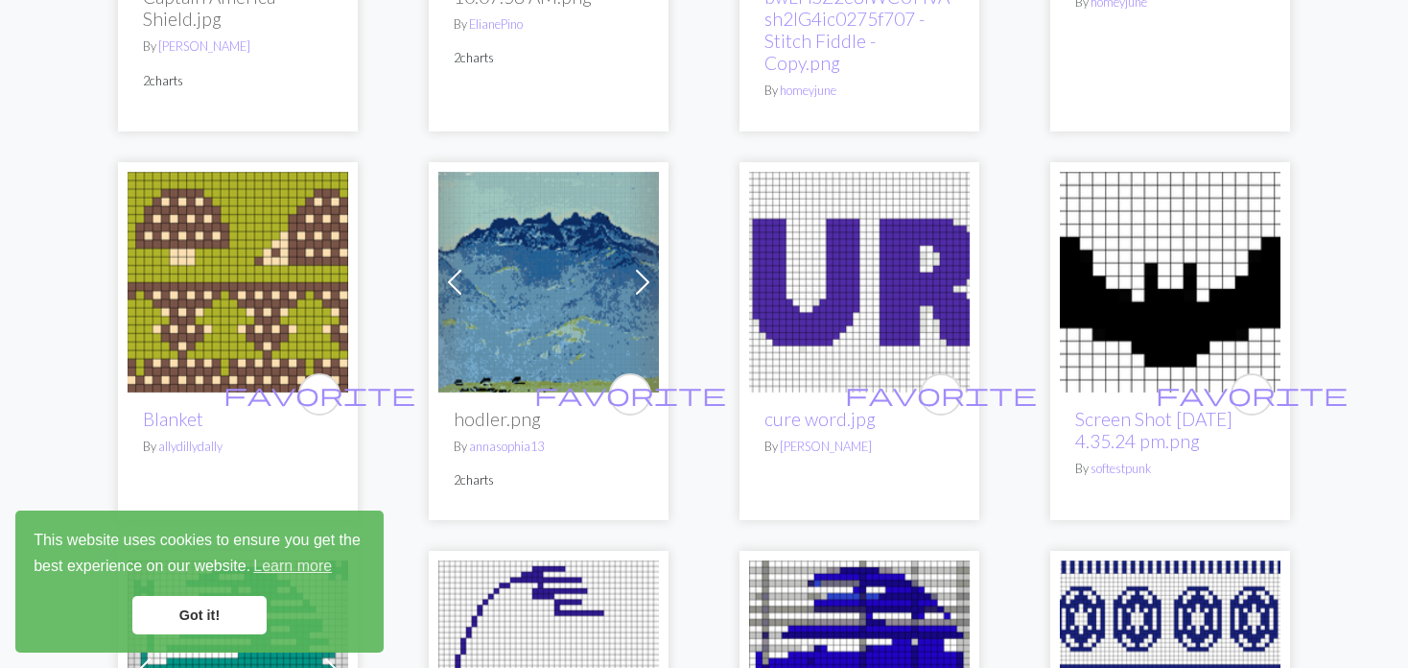
click at [176, 172] on img at bounding box center [238, 282] width 221 height 221
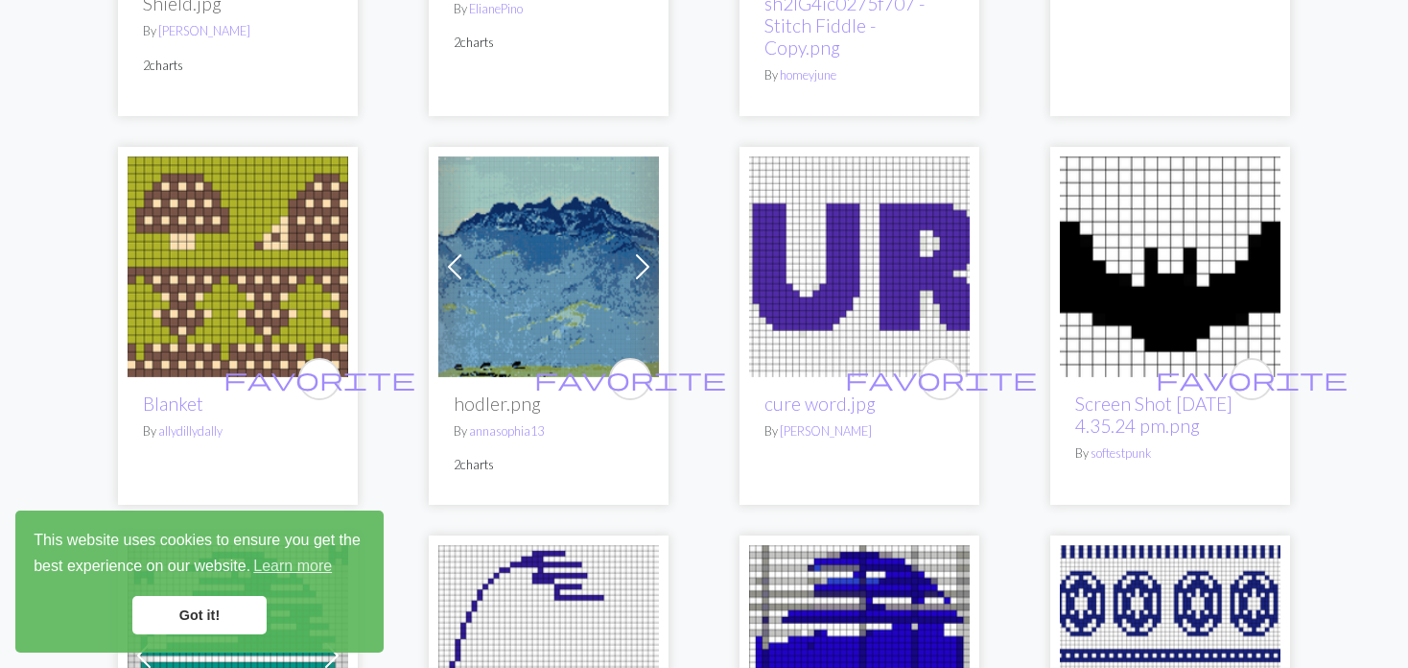
scroll to position [2974, 0]
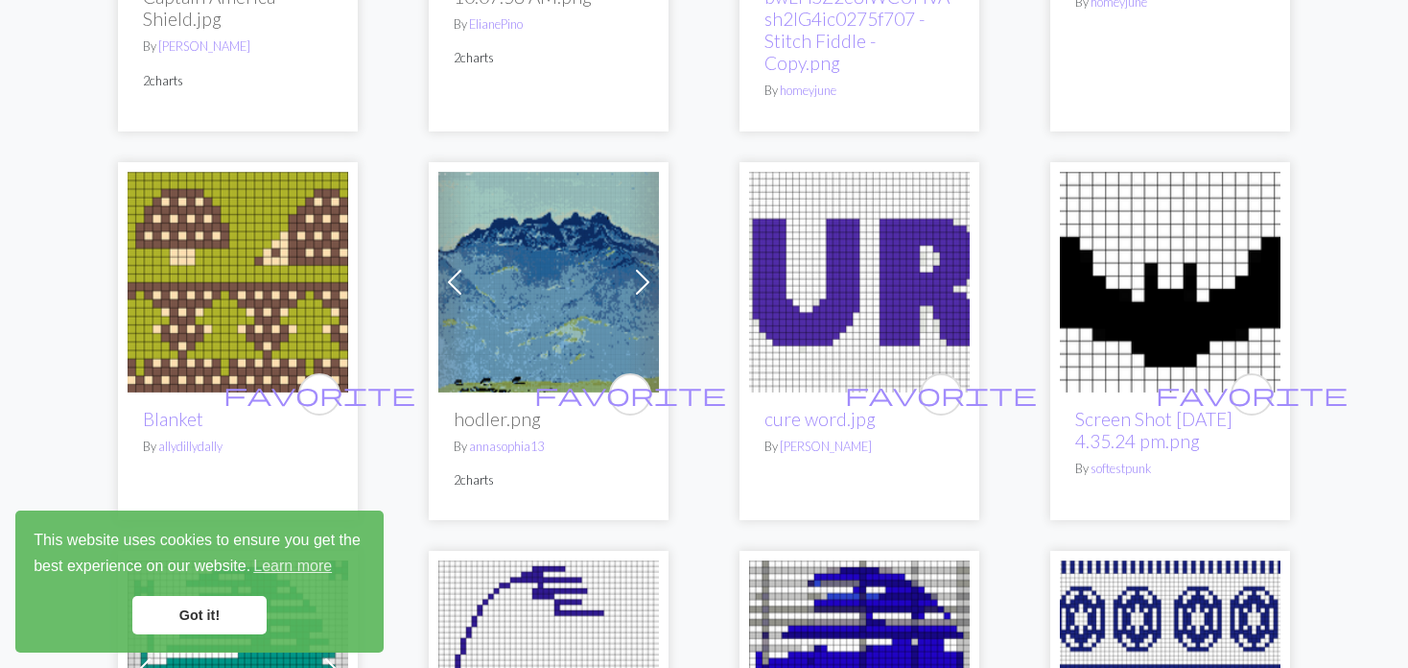
click at [233, 172] on img at bounding box center [238, 282] width 221 height 221
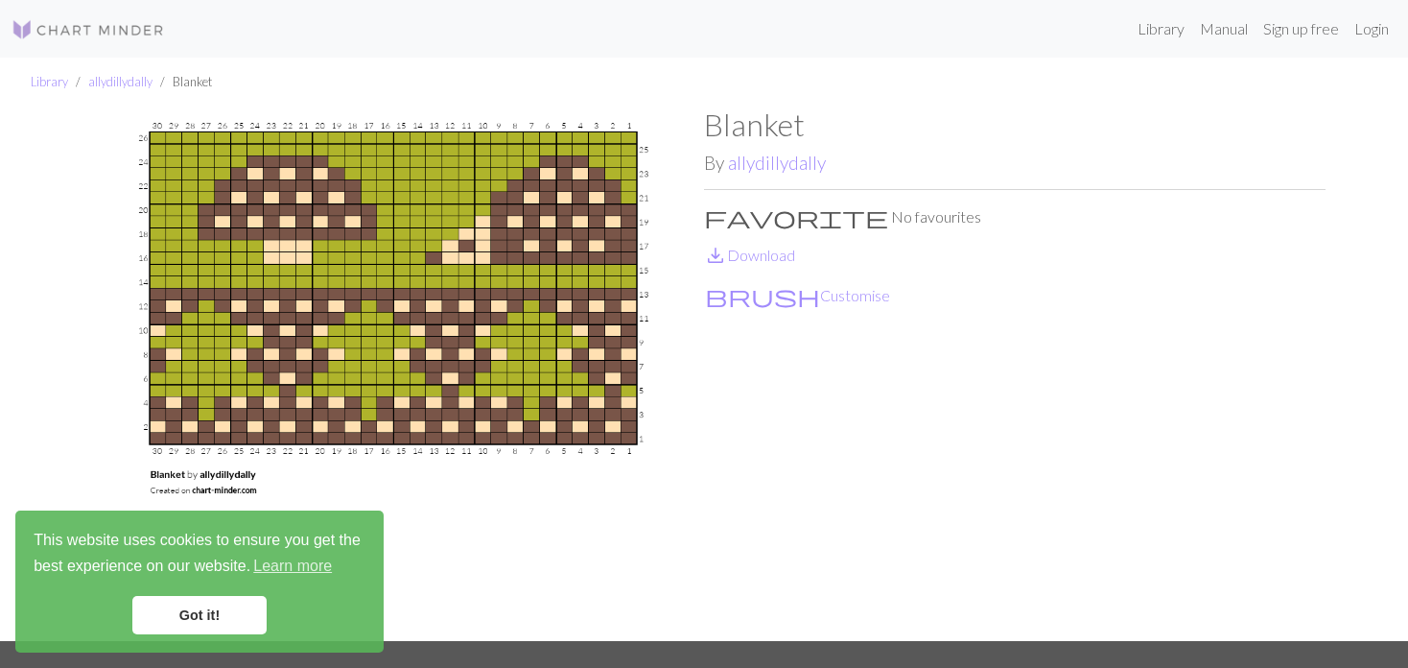
scroll to position [96, 0]
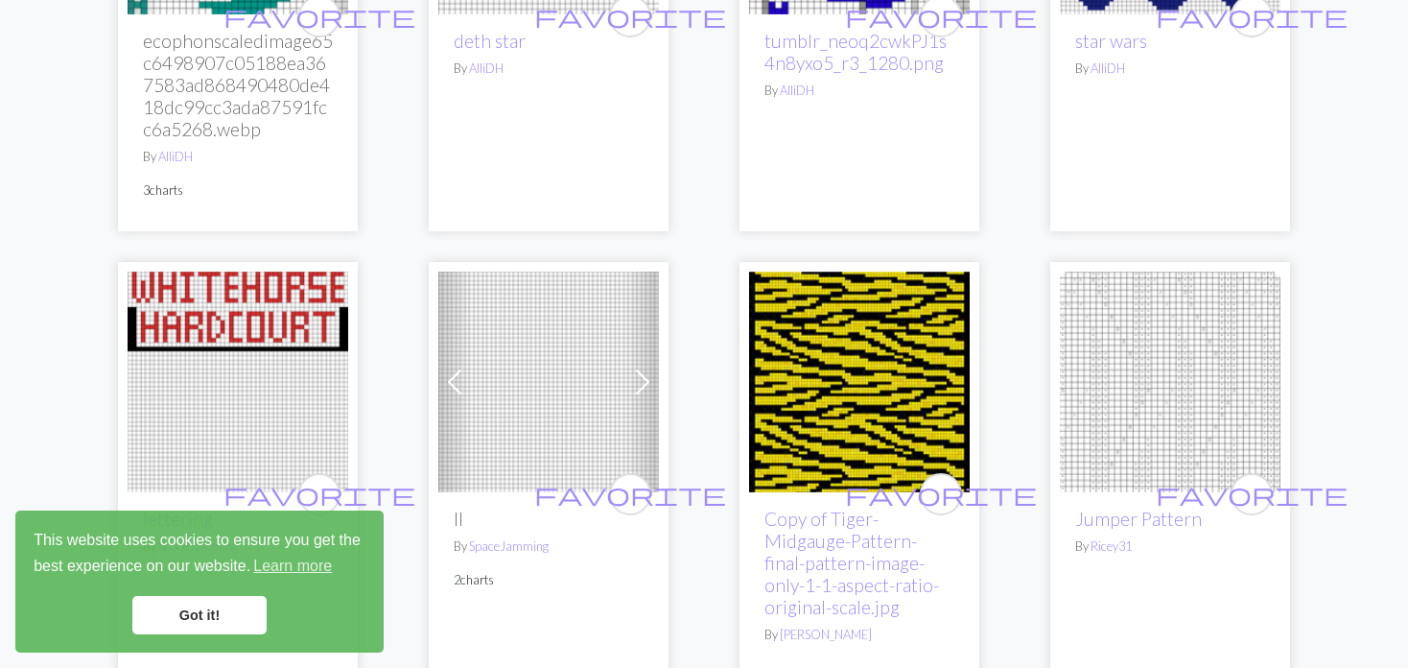
scroll to position [3742, 0]
click at [469, 366] on span at bounding box center [454, 381] width 31 height 31
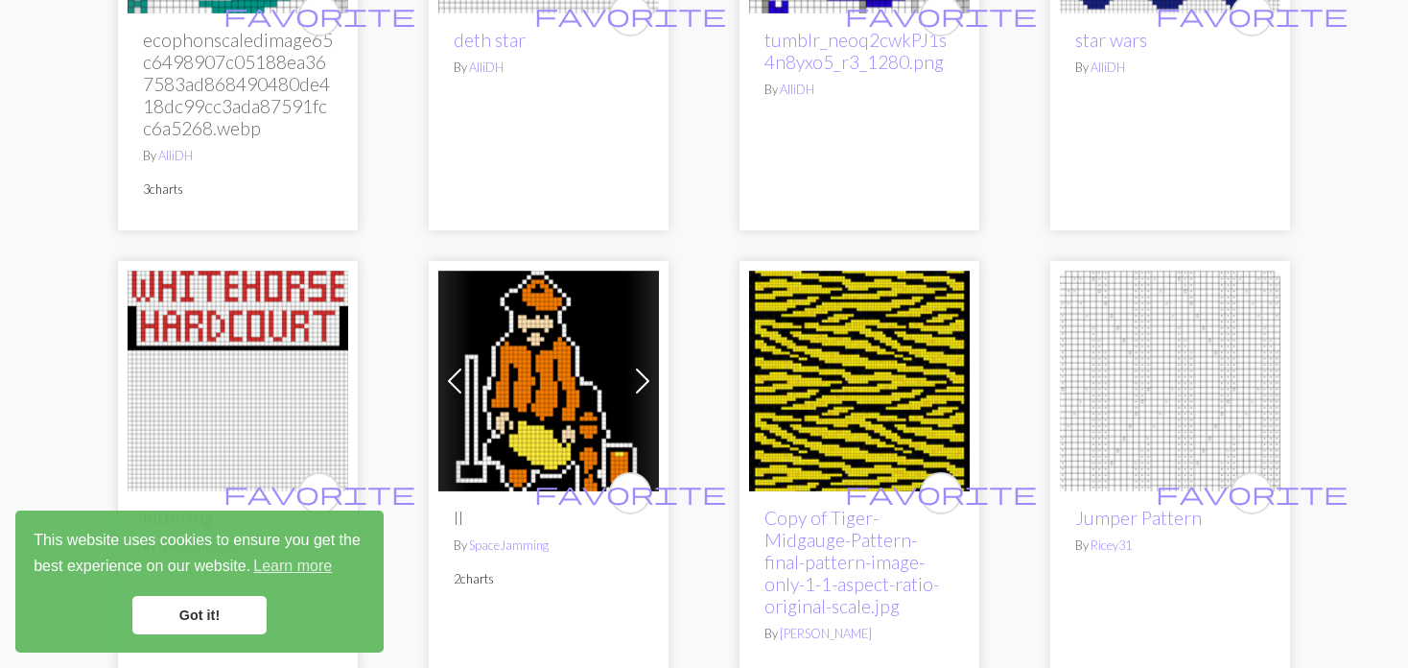
click at [469, 366] on span at bounding box center [454, 381] width 31 height 31
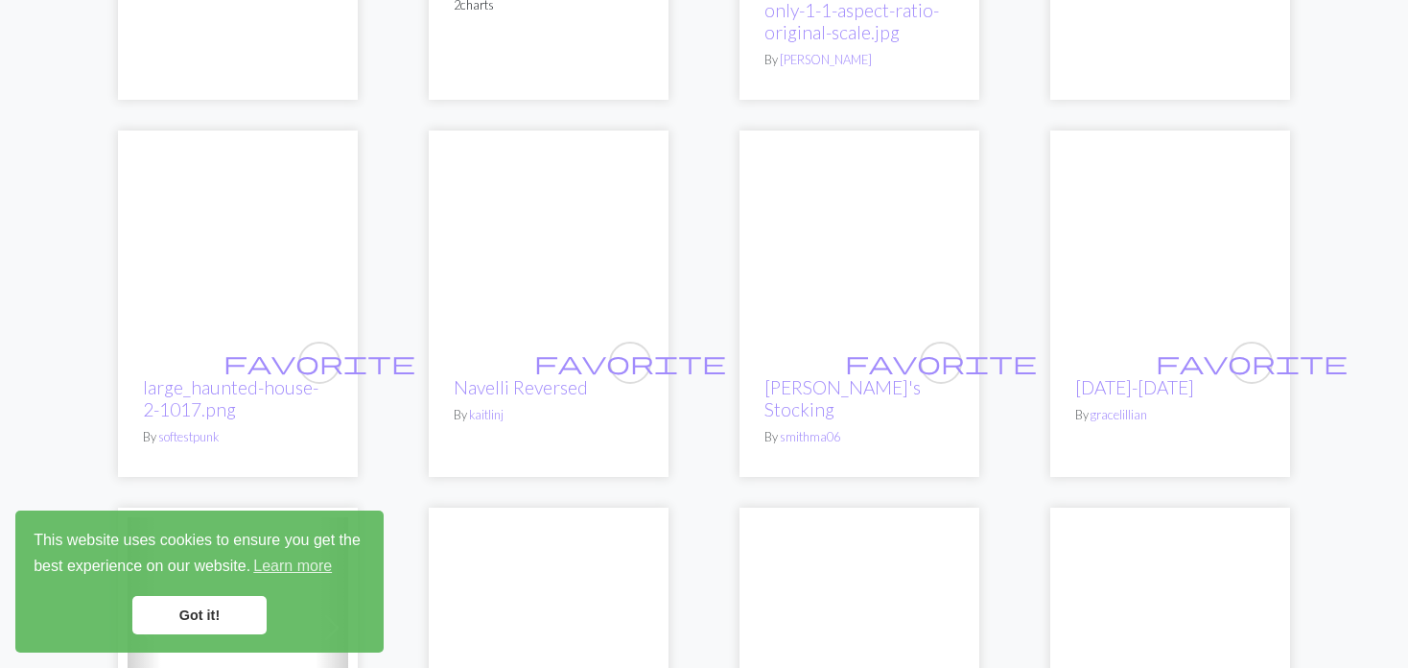
scroll to position [4317, 0]
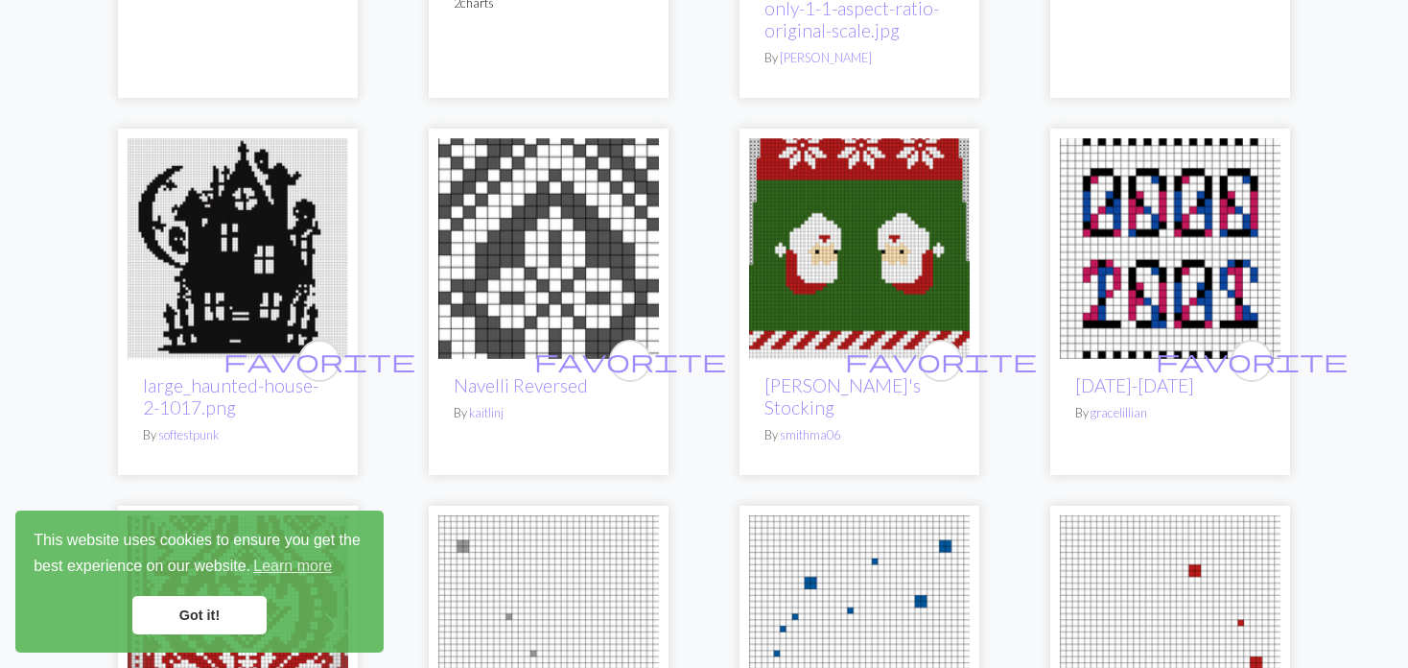
click at [248, 160] on img at bounding box center [238, 248] width 221 height 221
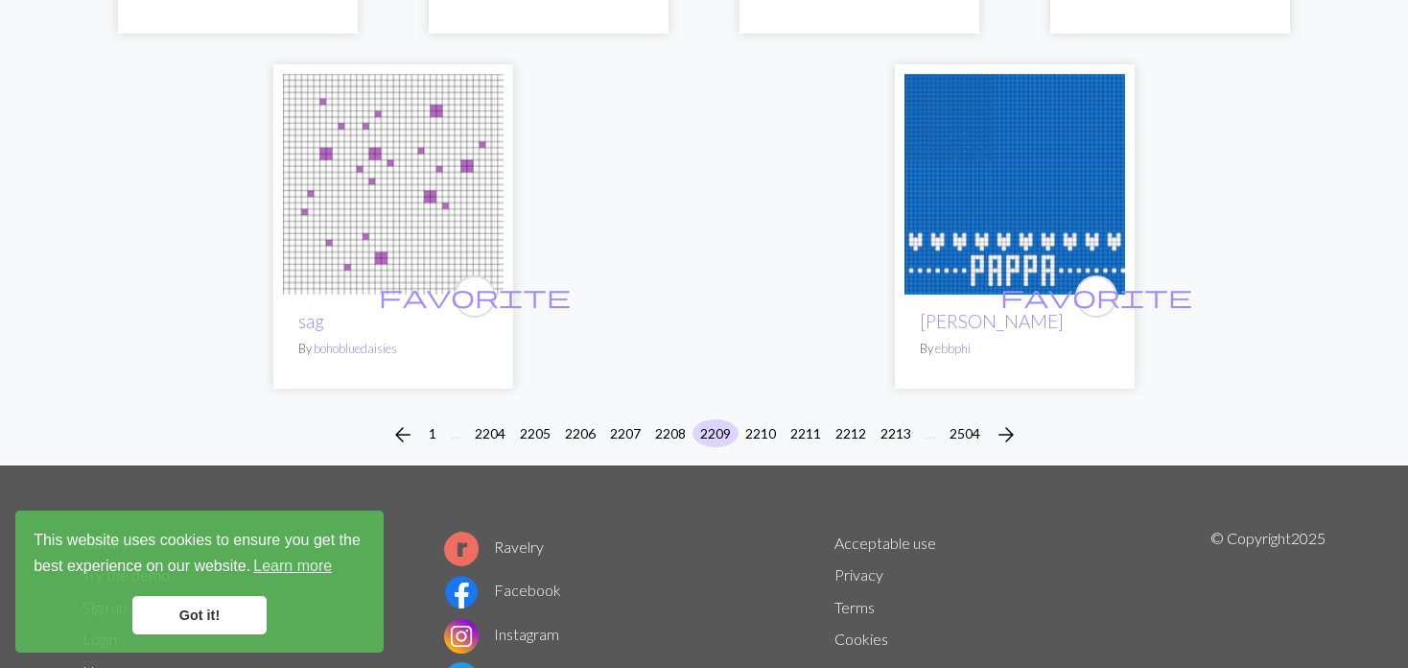
scroll to position [5163, 0]
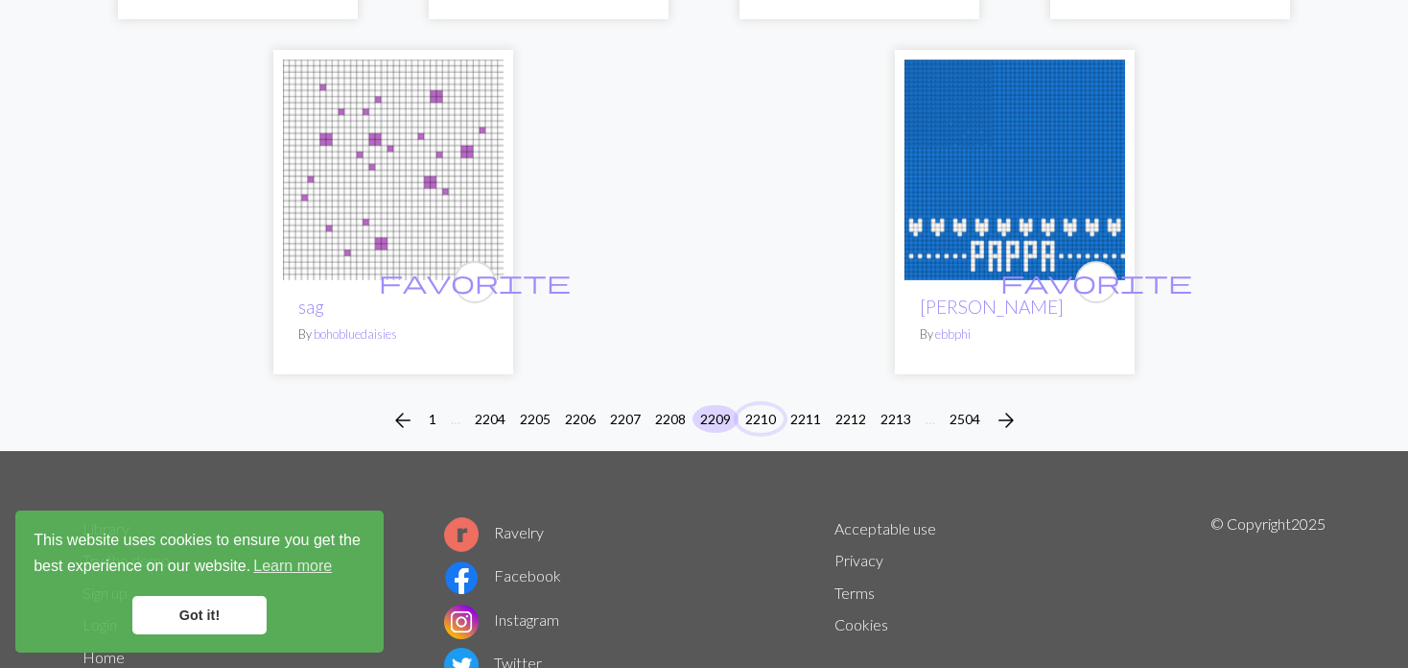
click at [754, 405] on button "2210" at bounding box center [761, 419] width 46 height 28
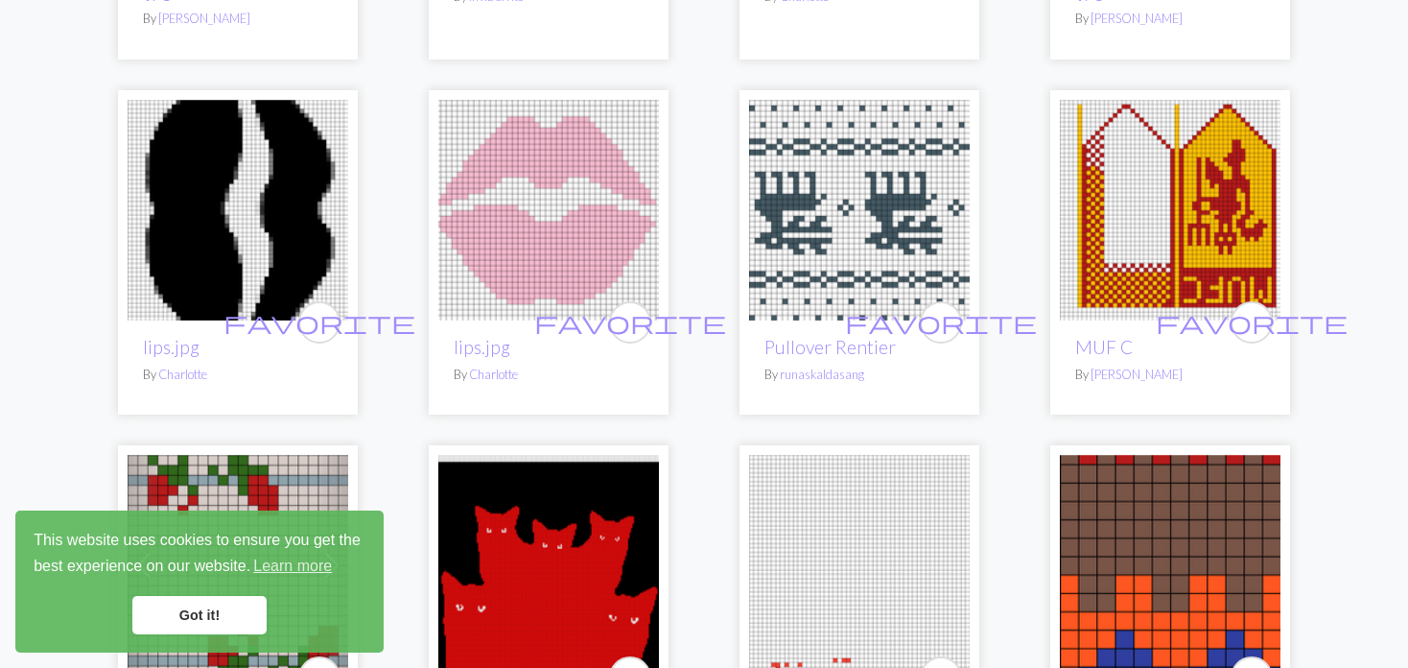
scroll to position [1727, 0]
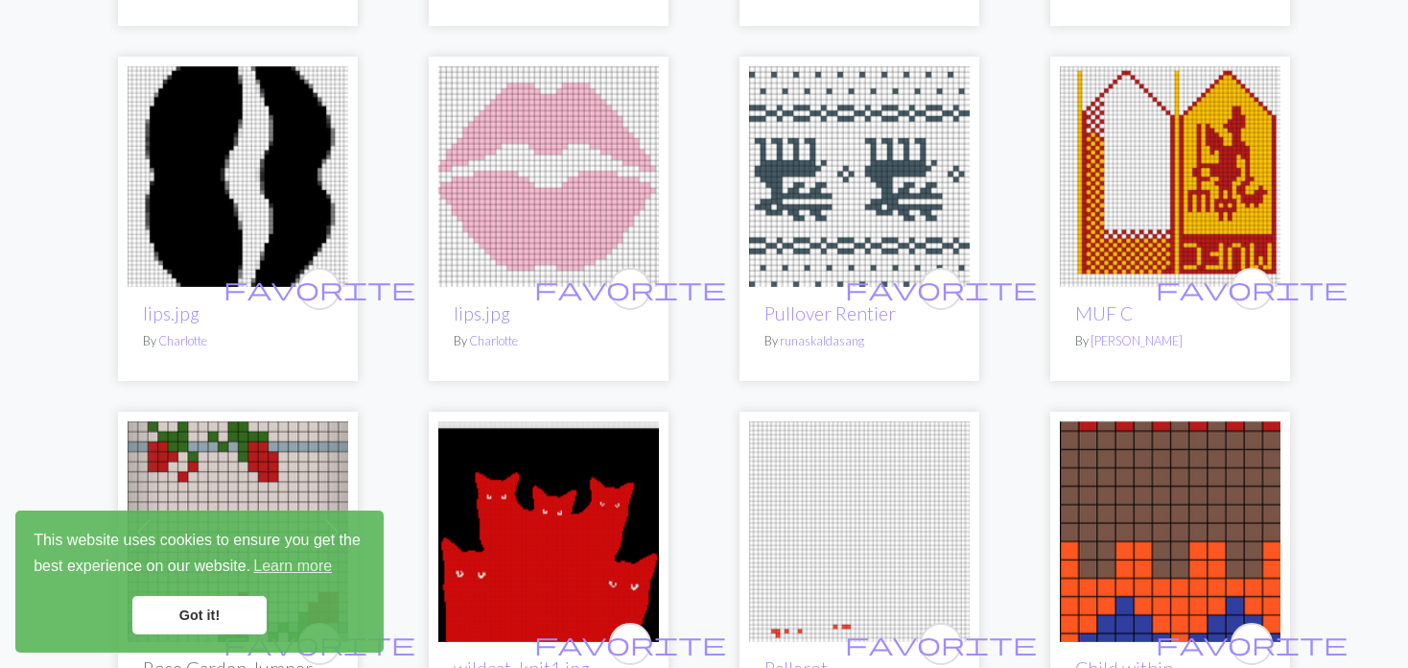
click at [765, 188] on img at bounding box center [859, 176] width 221 height 221
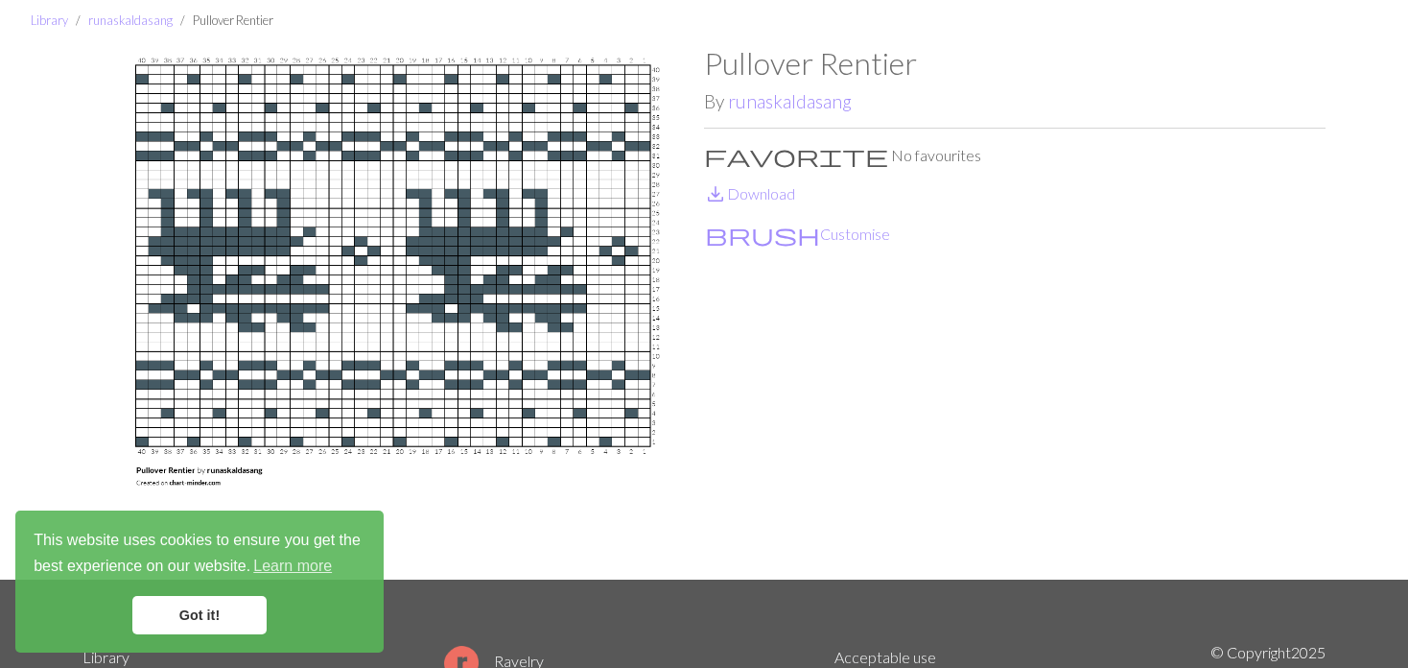
scroll to position [96, 0]
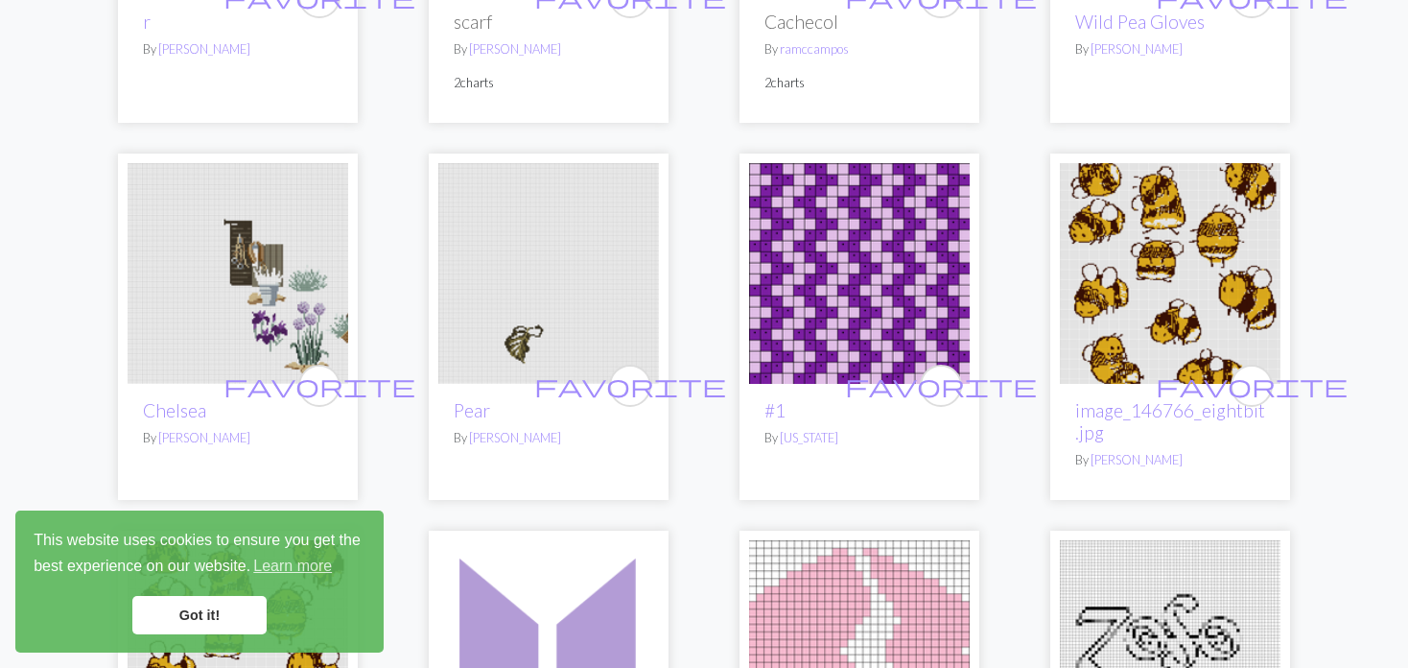
scroll to position [959, 0]
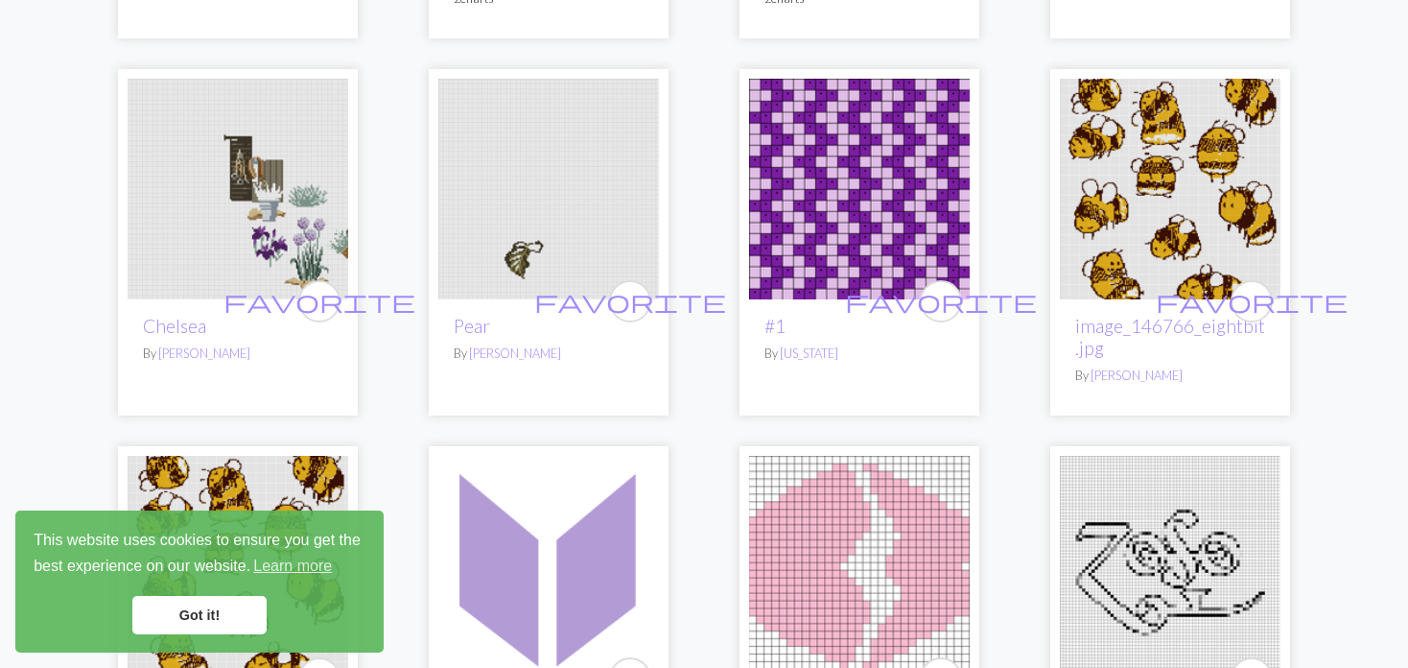
click at [334, 207] on img at bounding box center [238, 189] width 221 height 221
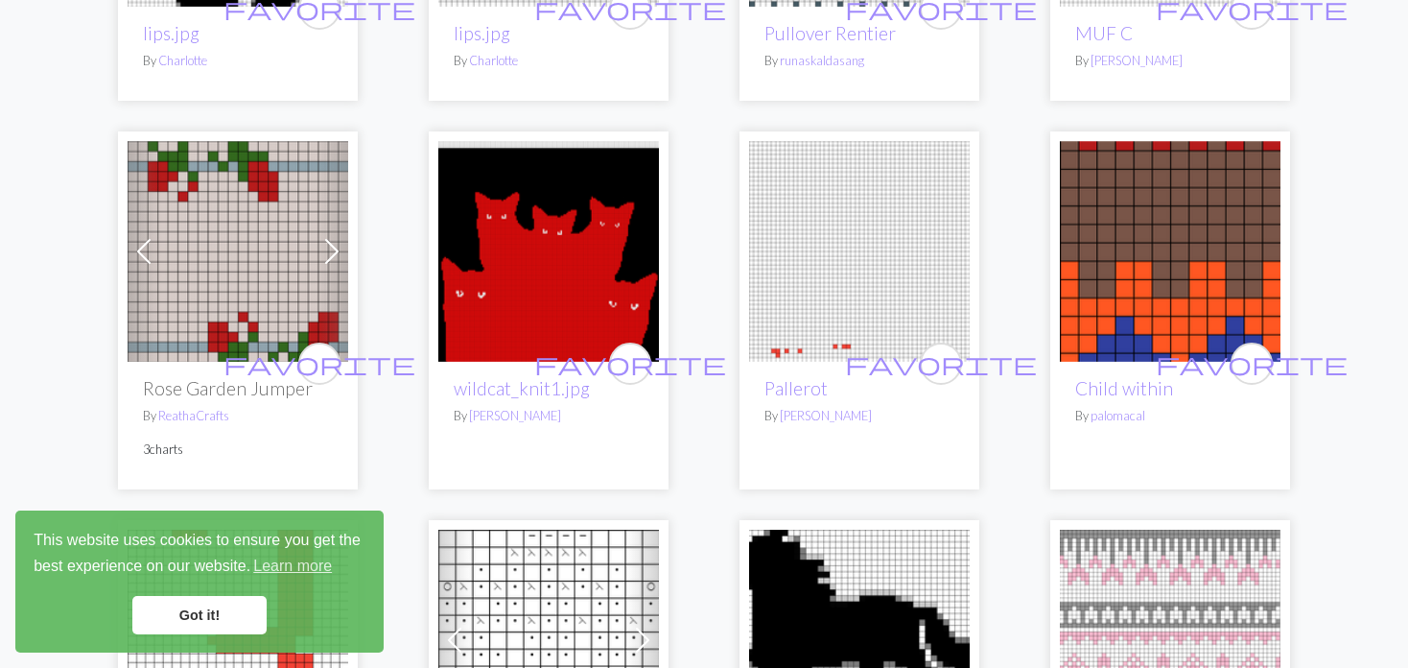
scroll to position [2015, 0]
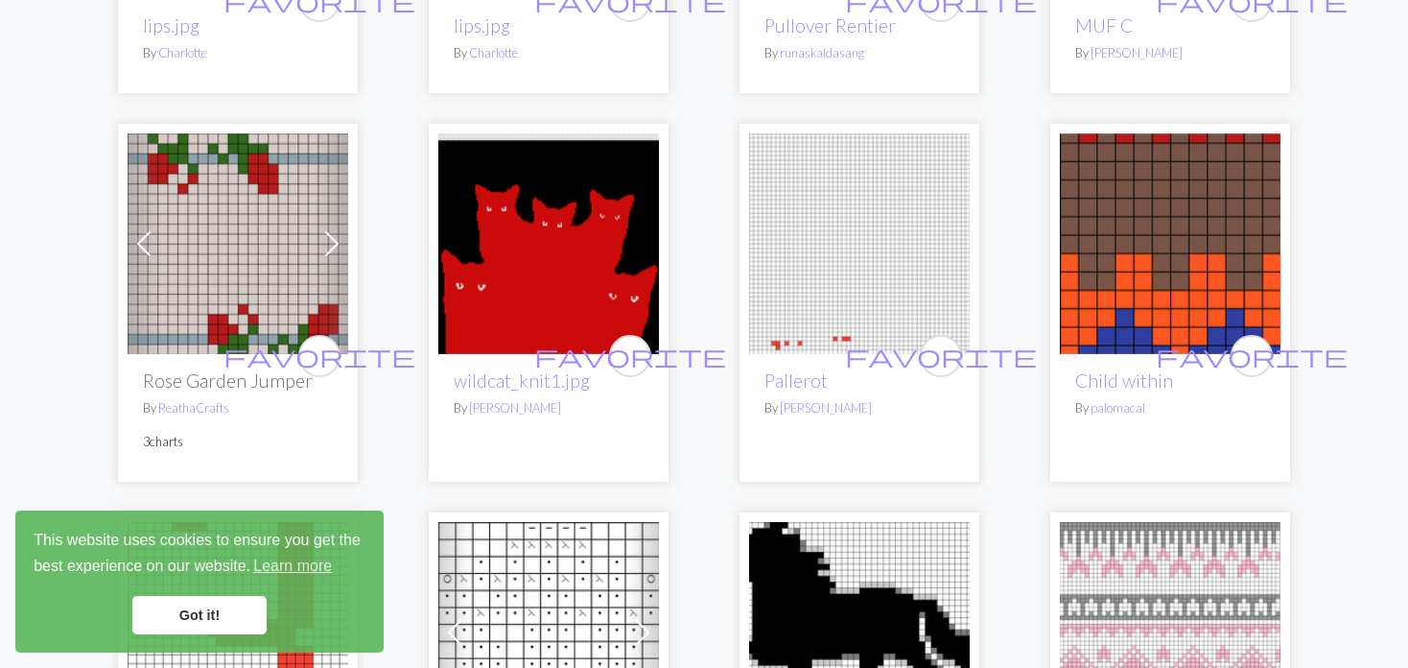
click at [319, 241] on span at bounding box center [332, 243] width 31 height 31
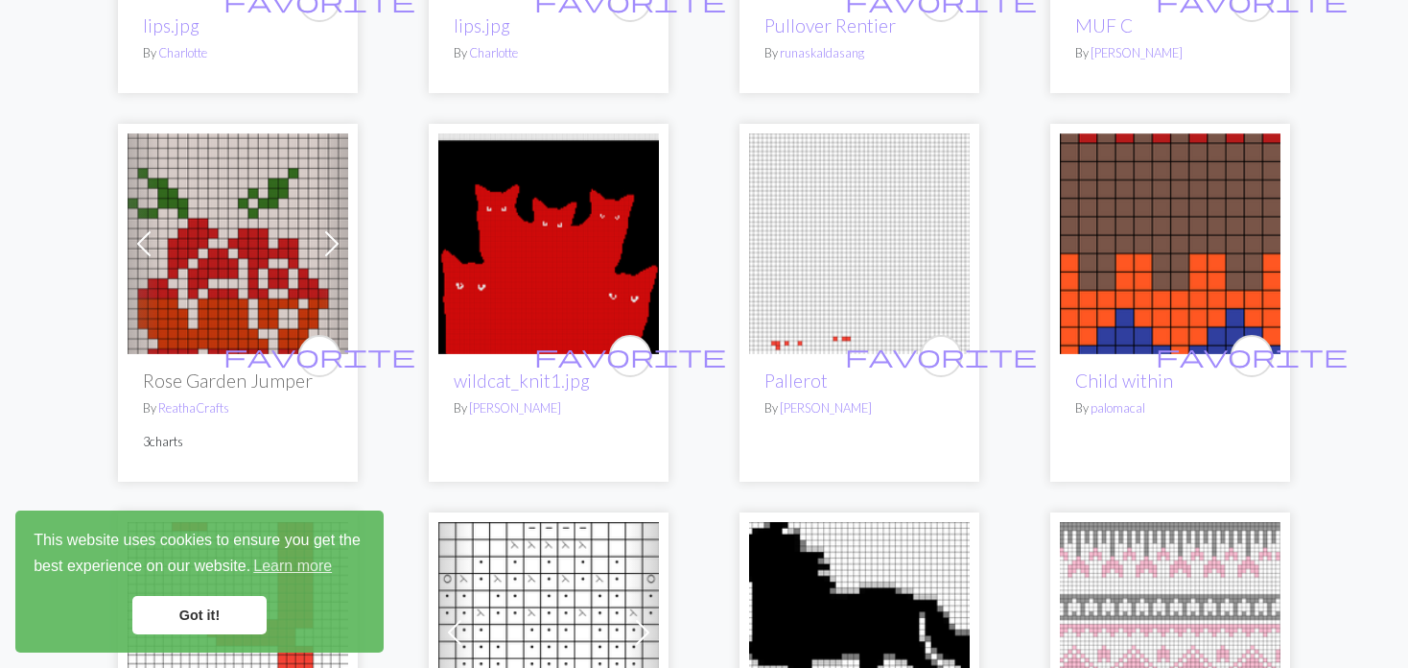
click at [319, 241] on span at bounding box center [332, 243] width 31 height 31
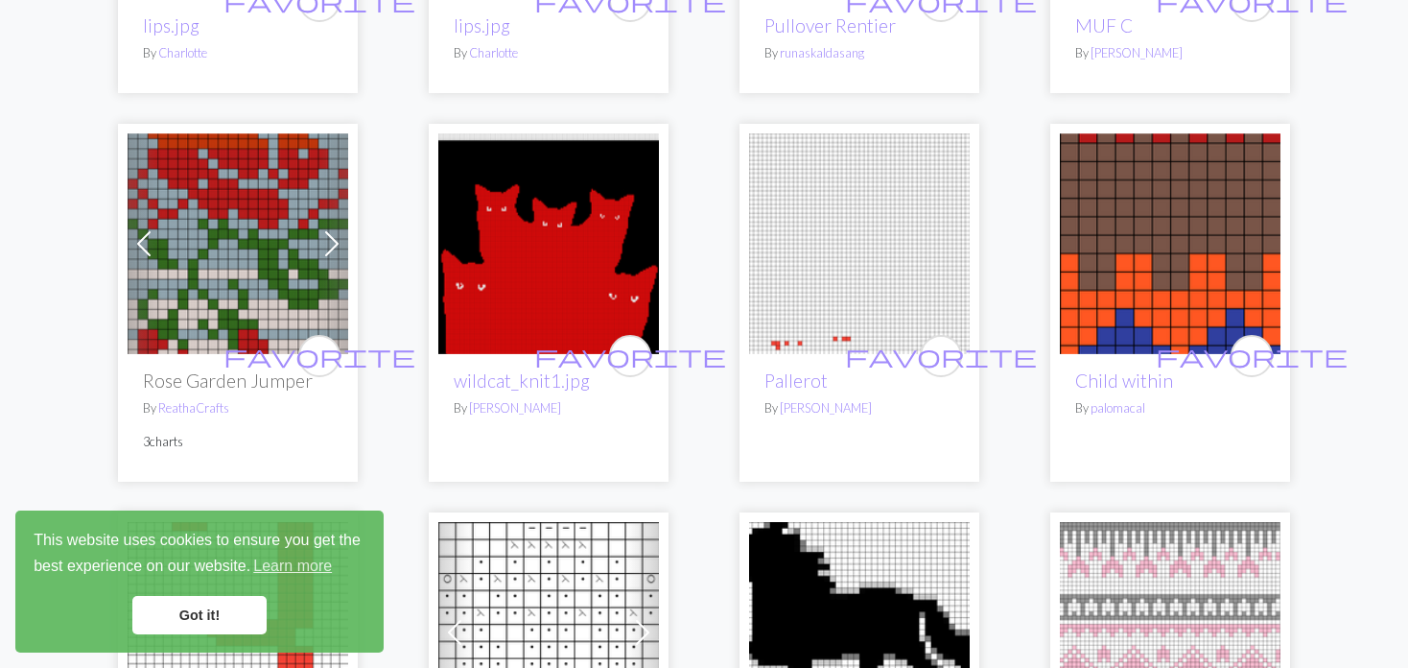
click at [319, 241] on span at bounding box center [332, 243] width 31 height 31
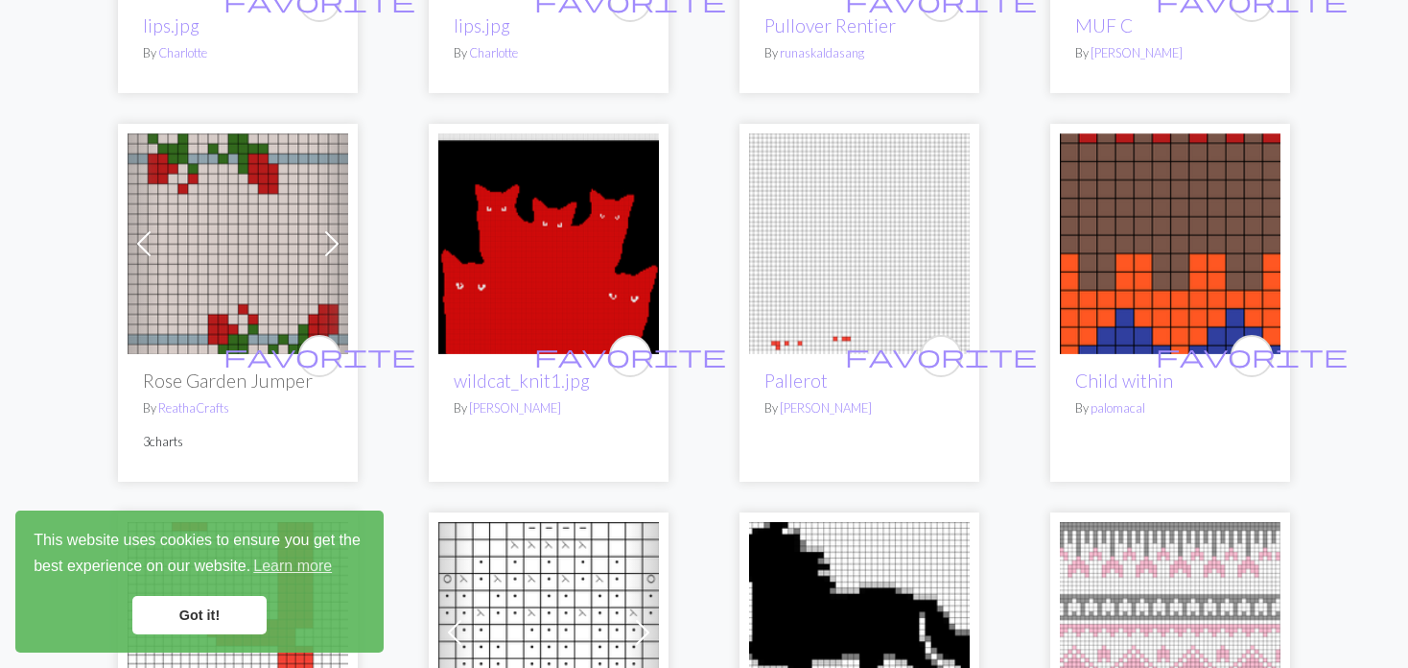
click at [321, 241] on span at bounding box center [332, 243] width 31 height 31
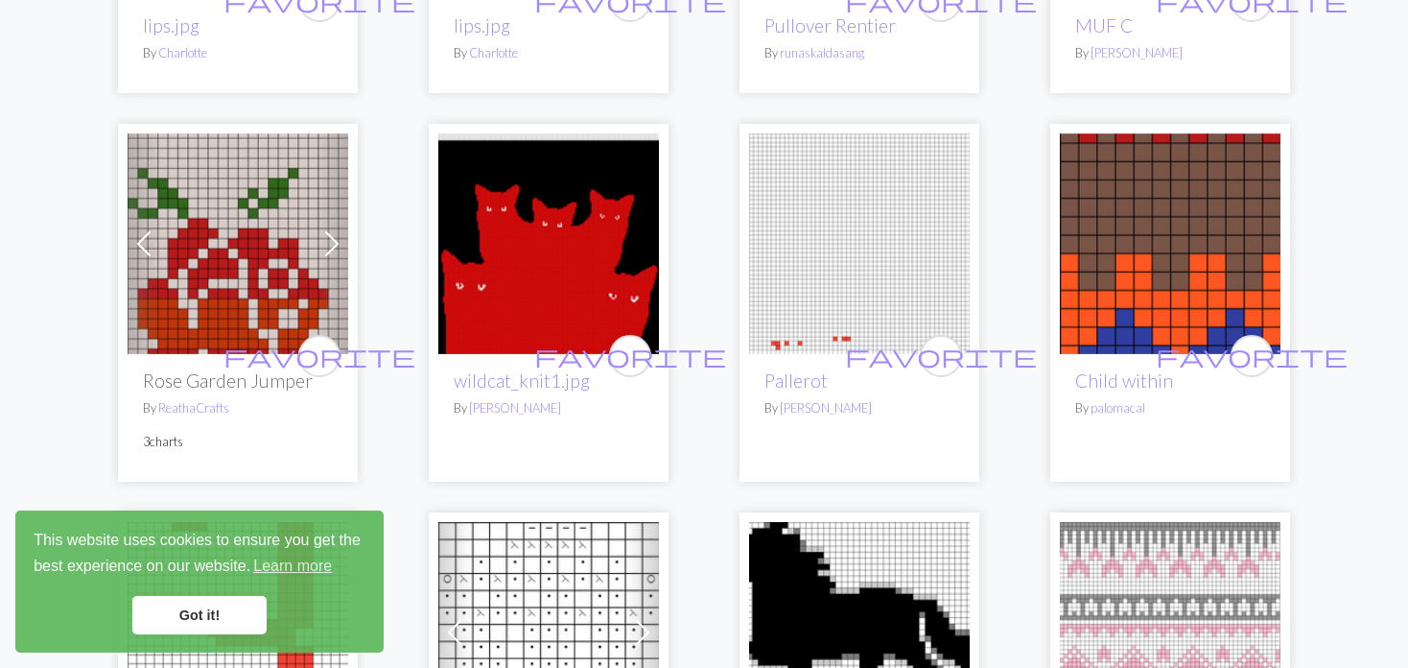
click at [321, 241] on span at bounding box center [332, 243] width 31 height 31
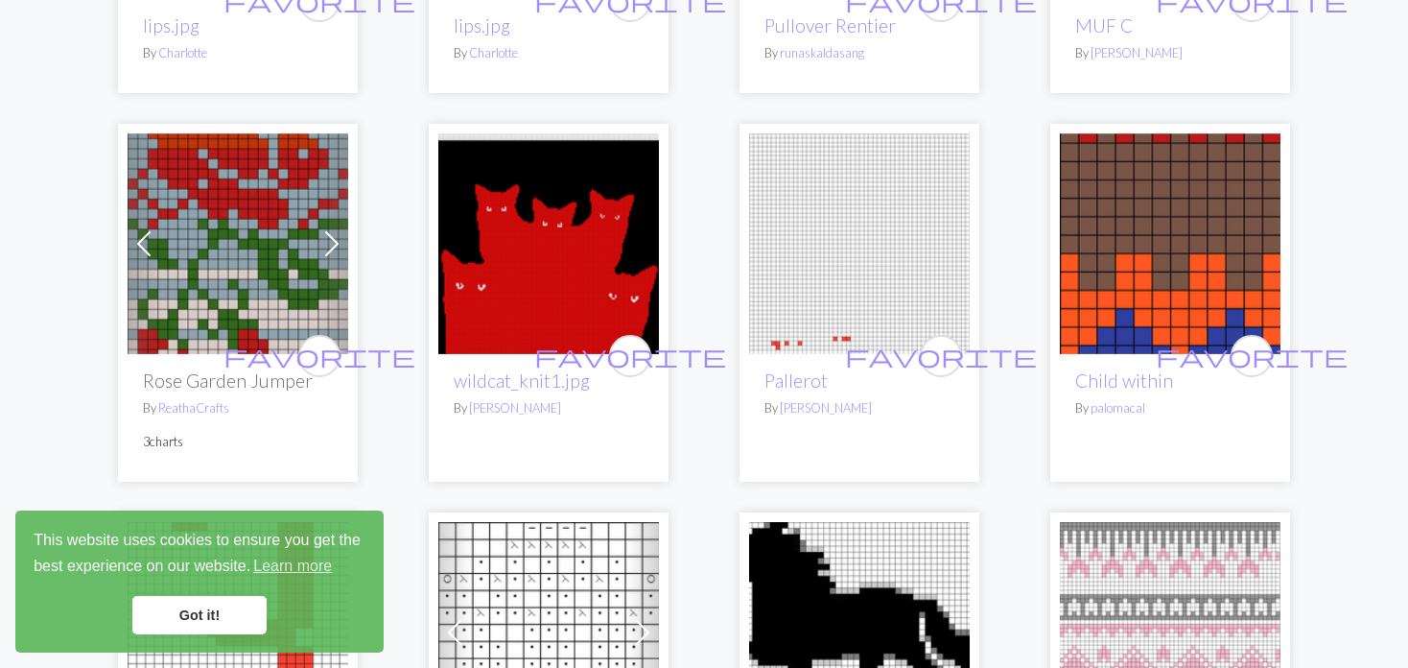
click at [214, 227] on img at bounding box center [238, 243] width 221 height 221
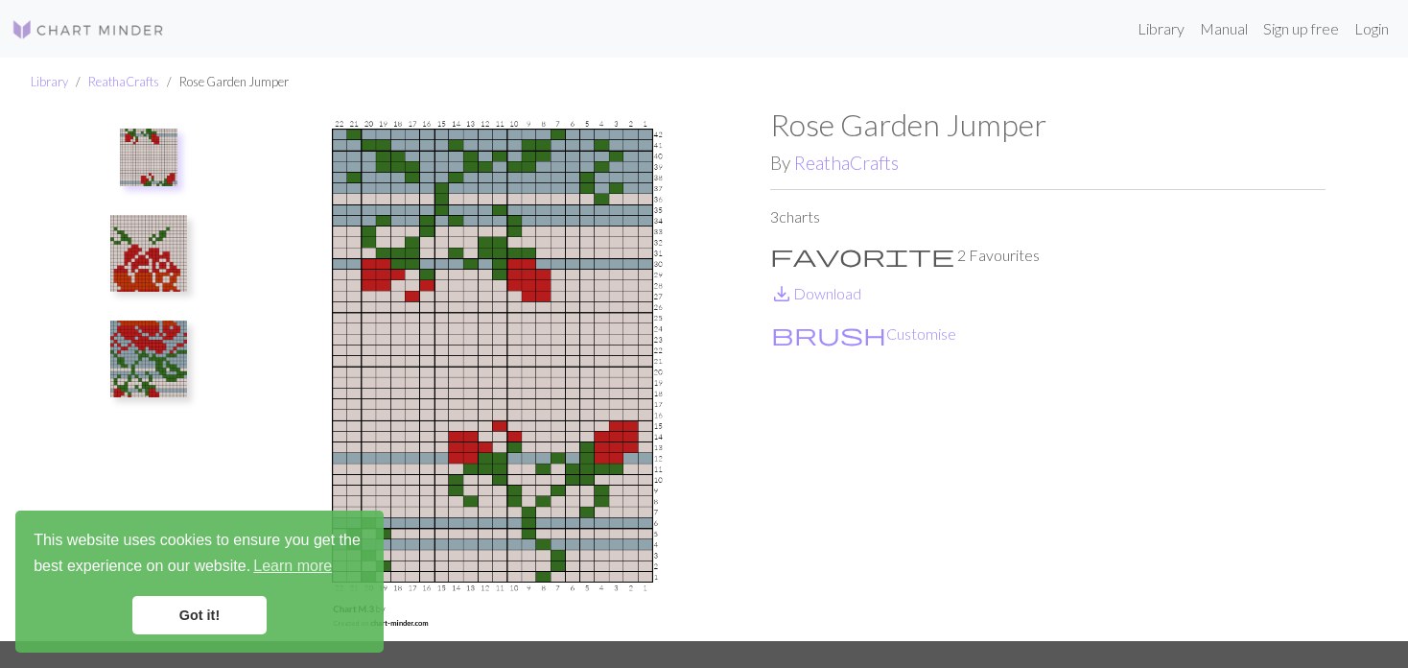
click at [154, 310] on ul at bounding box center [149, 365] width 132 height 519
click at [171, 343] on img at bounding box center [148, 358] width 77 height 77
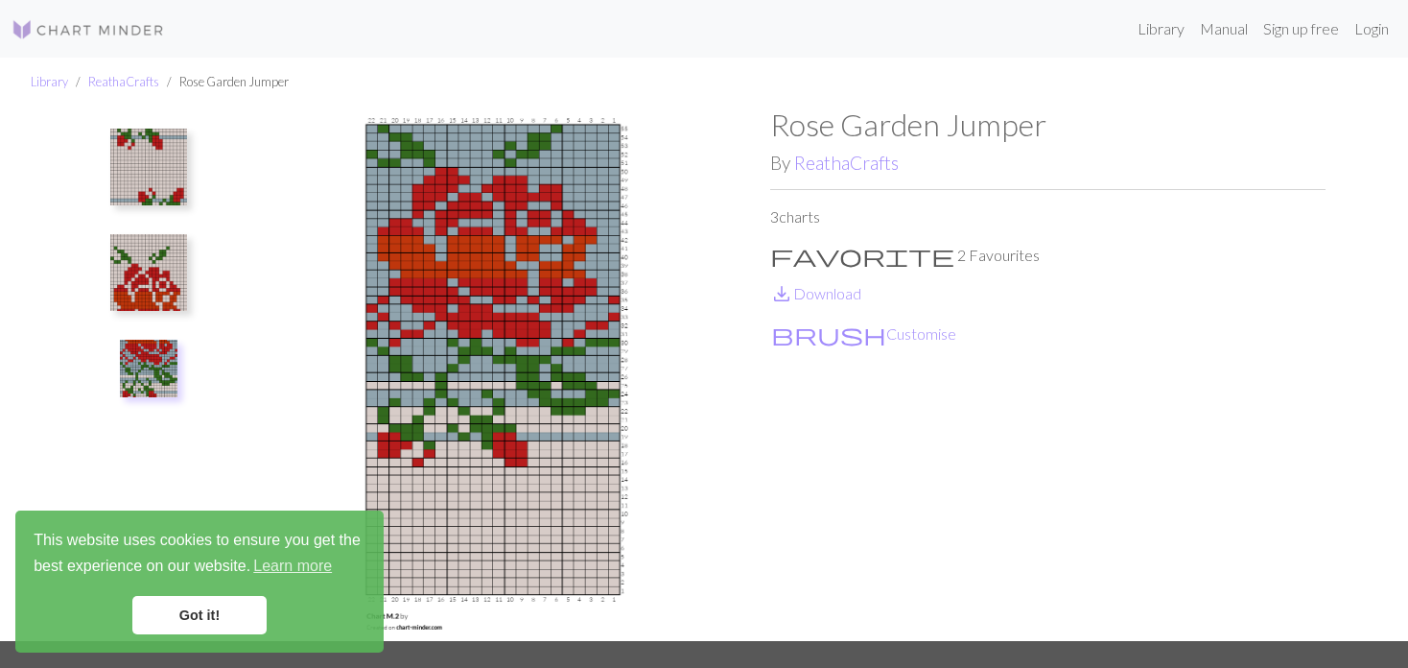
click at [187, 272] on button at bounding box center [149, 272] width 102 height 90
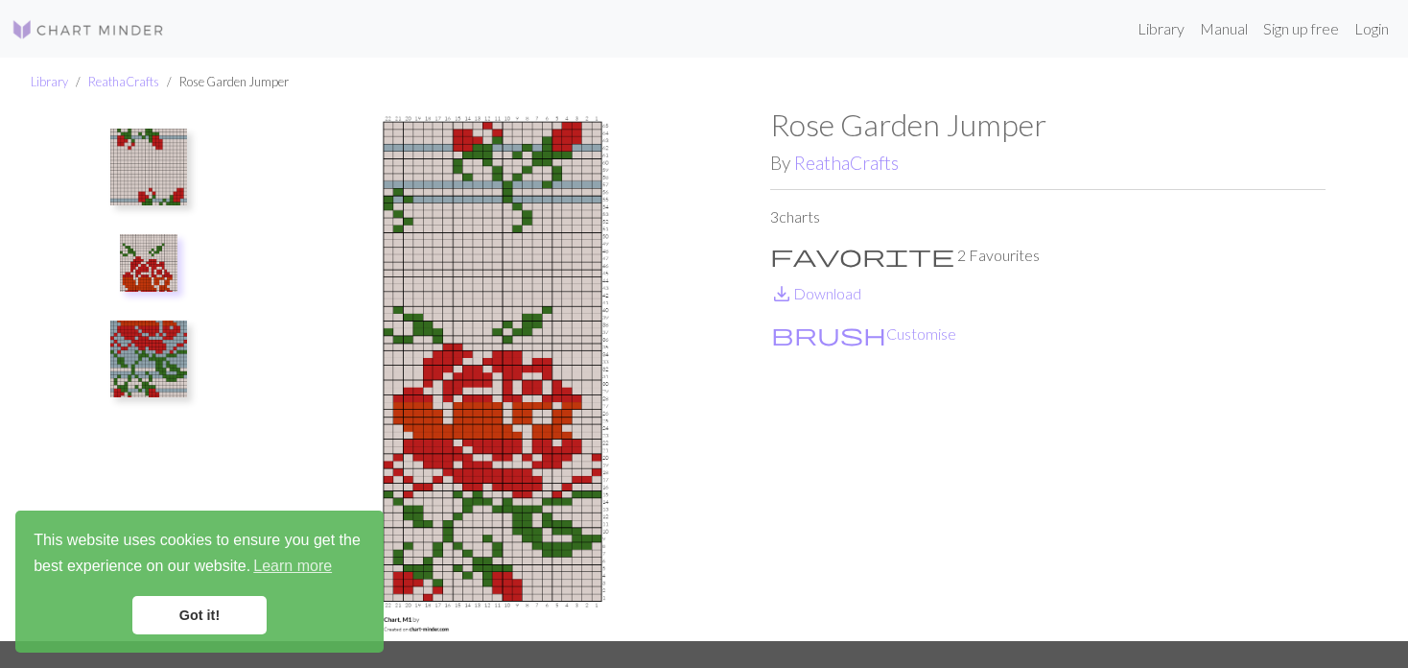
click at [138, 162] on img at bounding box center [148, 167] width 77 height 77
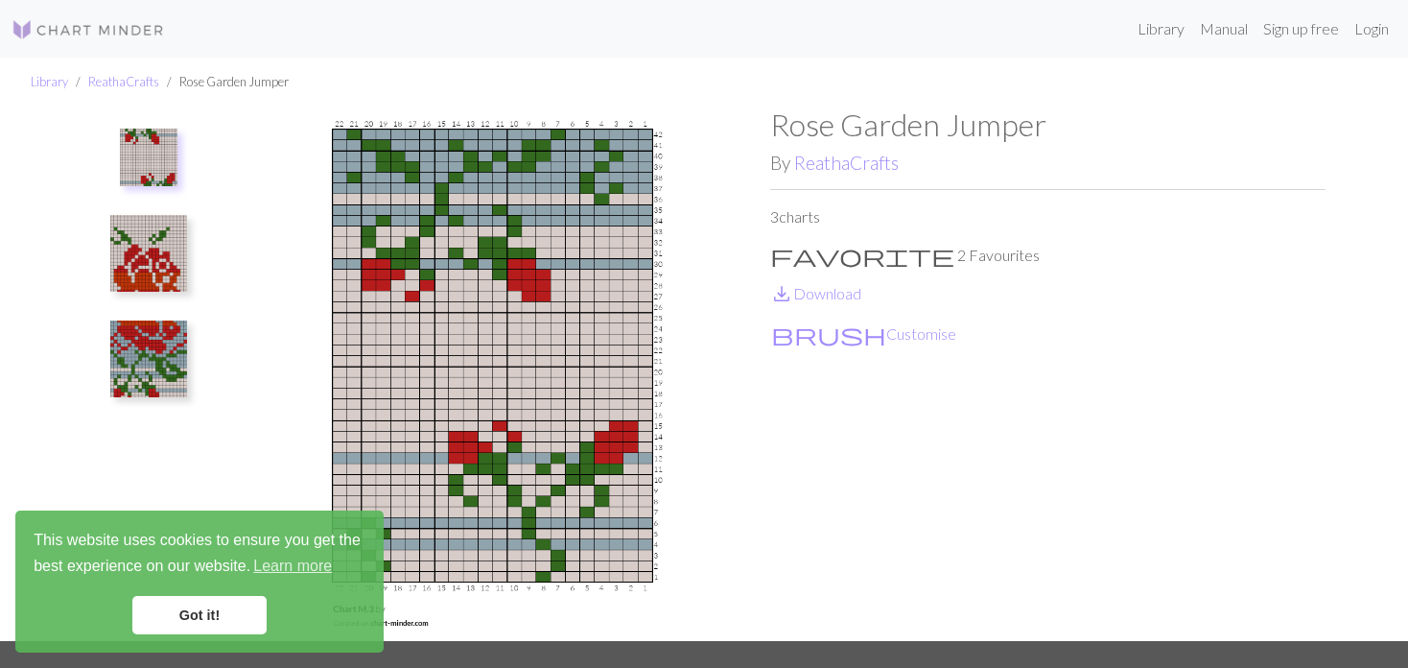
click at [137, 346] on img at bounding box center [148, 358] width 77 height 77
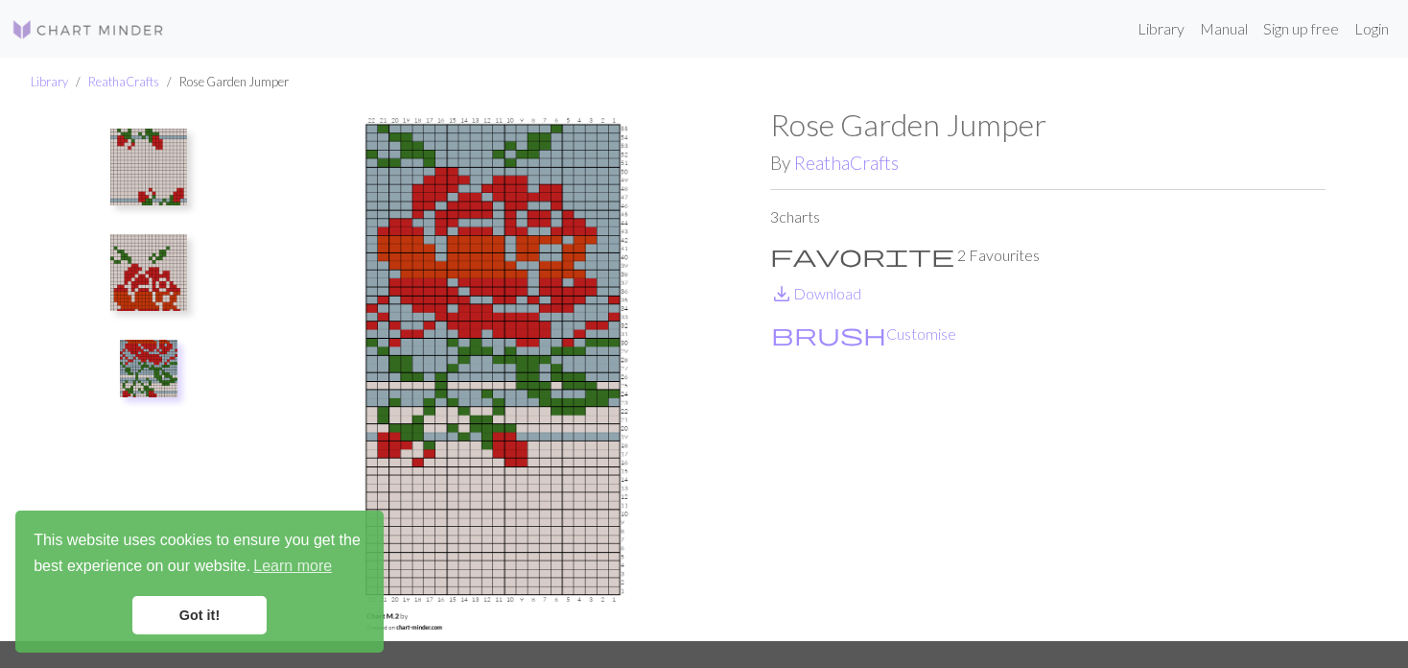
click at [130, 248] on img at bounding box center [148, 272] width 77 height 77
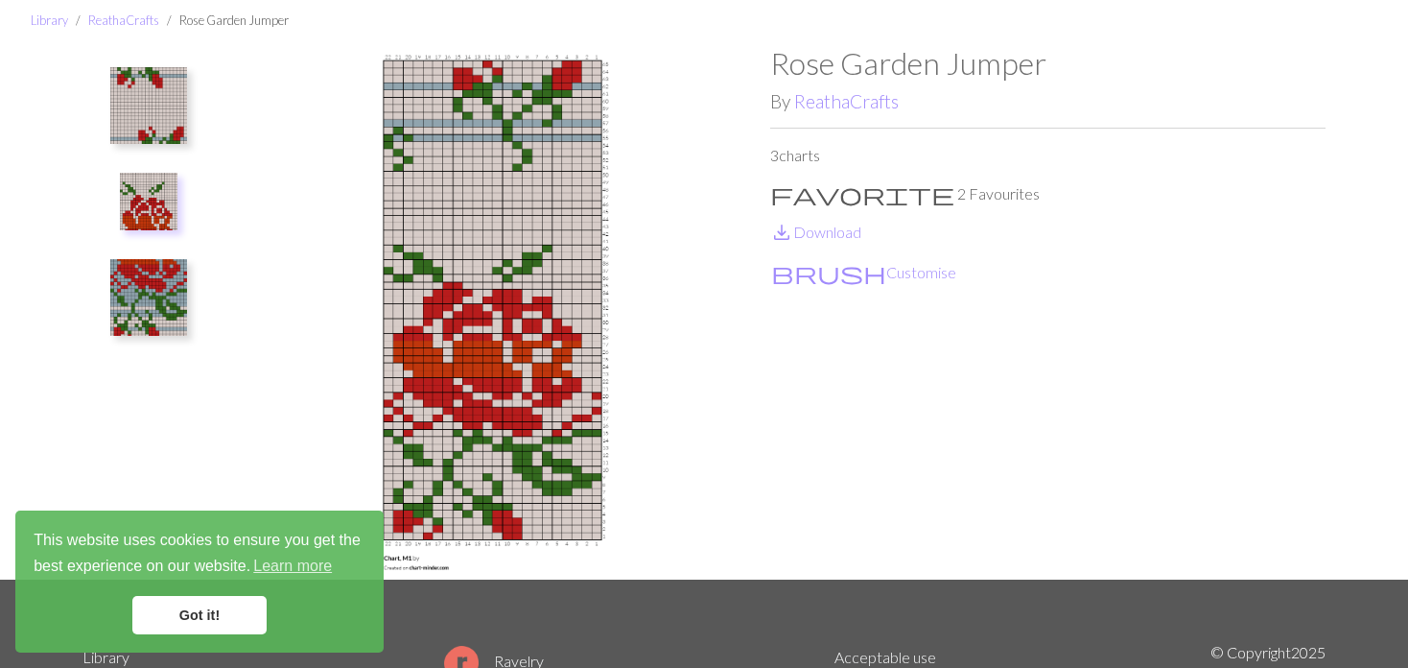
scroll to position [96, 0]
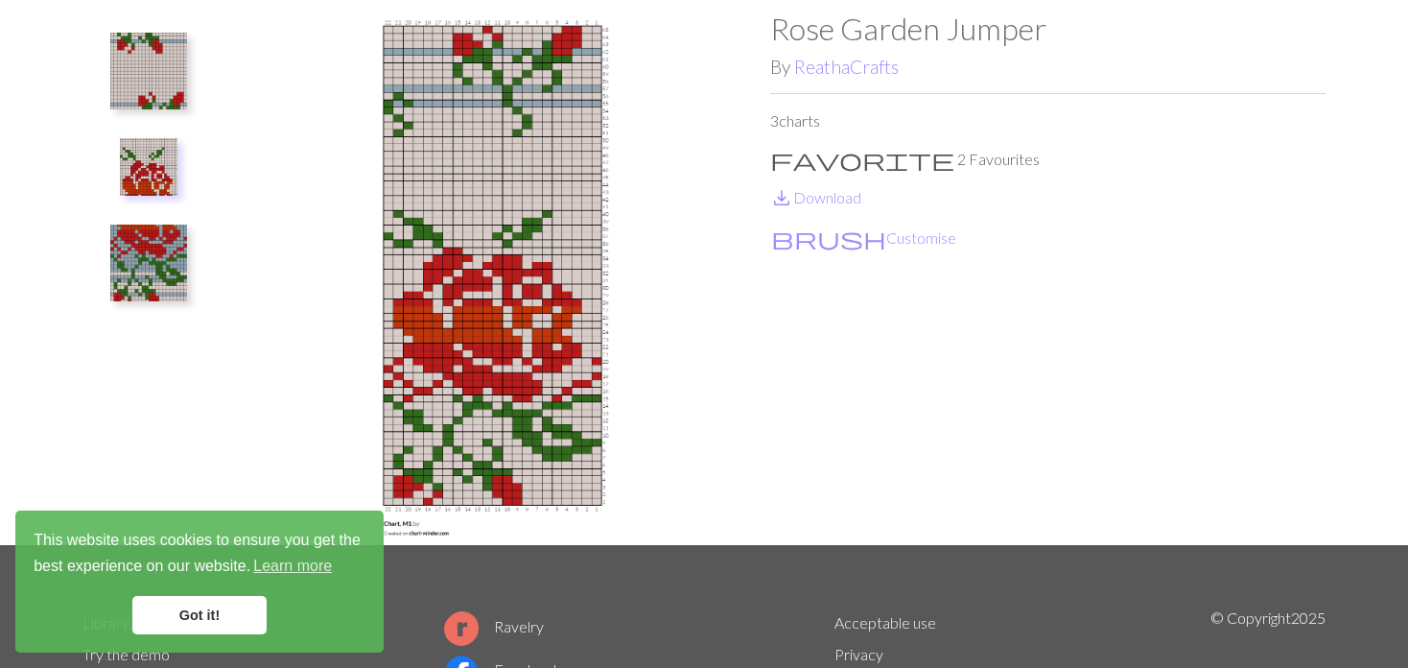
click at [190, 194] on li at bounding box center [149, 166] width 102 height 71
click at [149, 168] on img at bounding box center [149, 167] width 58 height 58
click at [135, 93] on img at bounding box center [148, 71] width 77 height 77
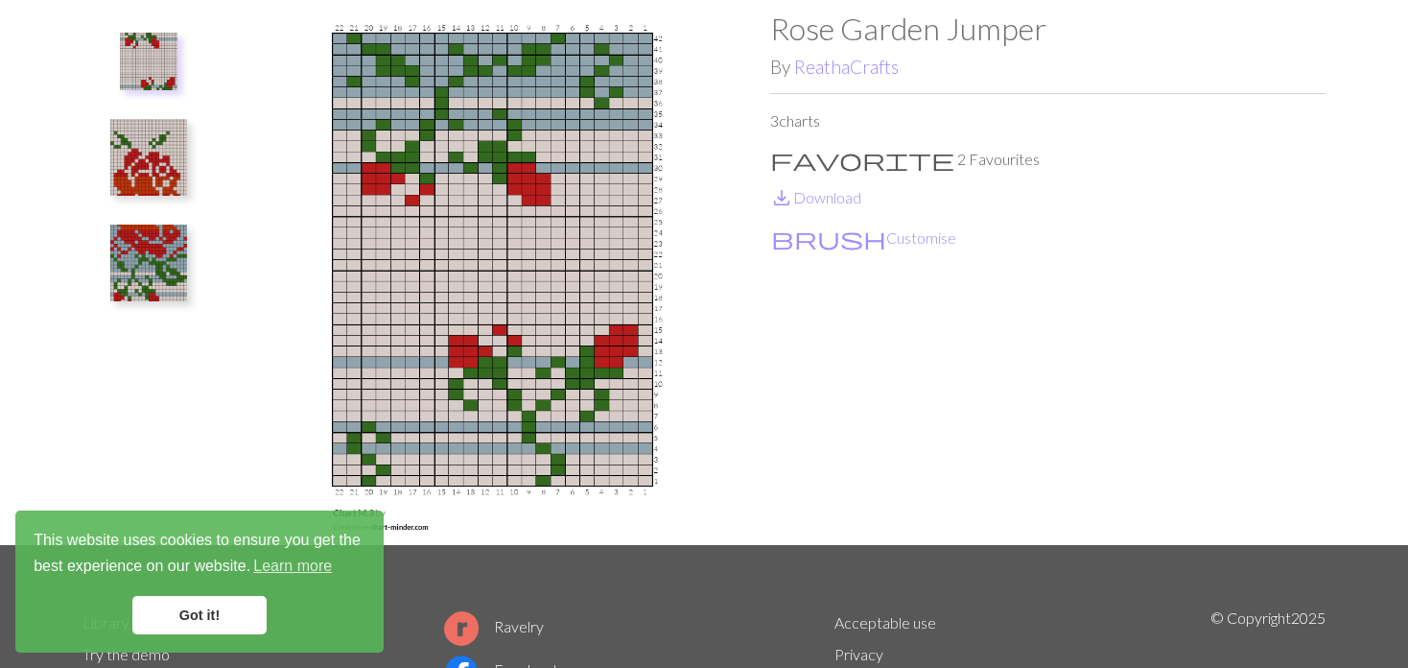
click at [122, 257] on img at bounding box center [148, 263] width 77 height 77
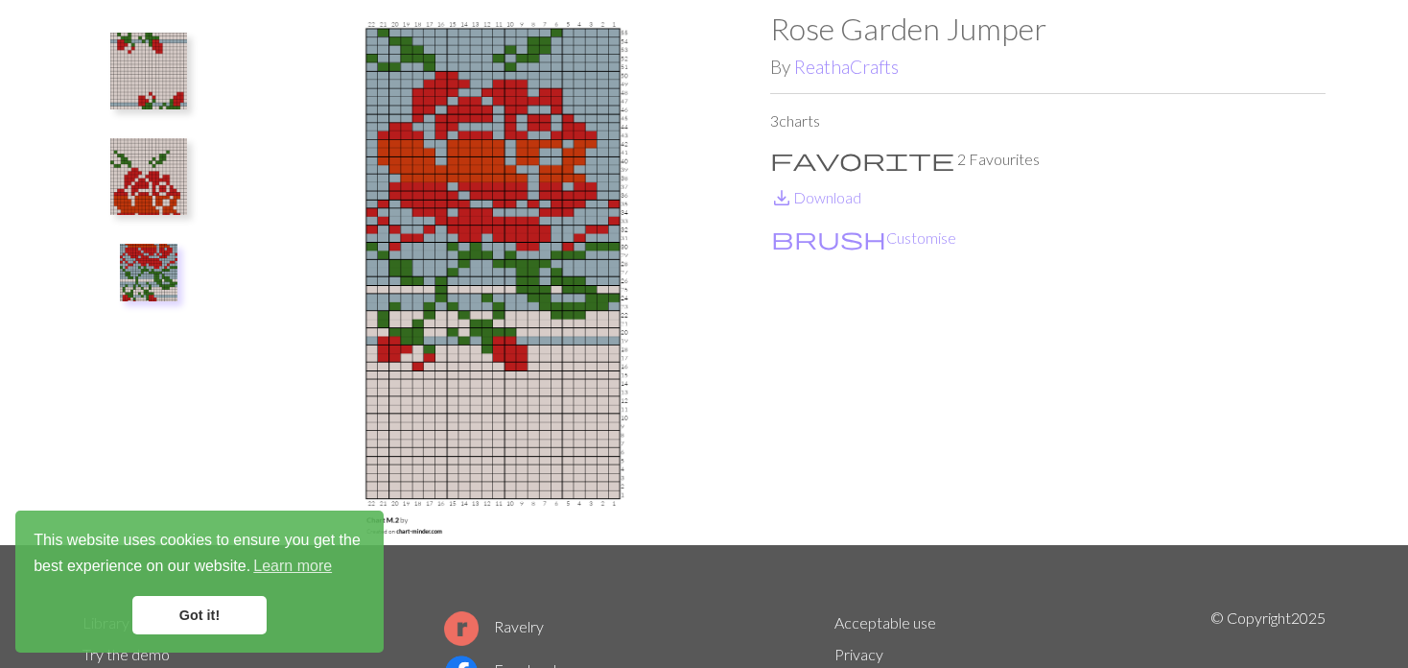
click at [152, 179] on img at bounding box center [148, 176] width 77 height 77
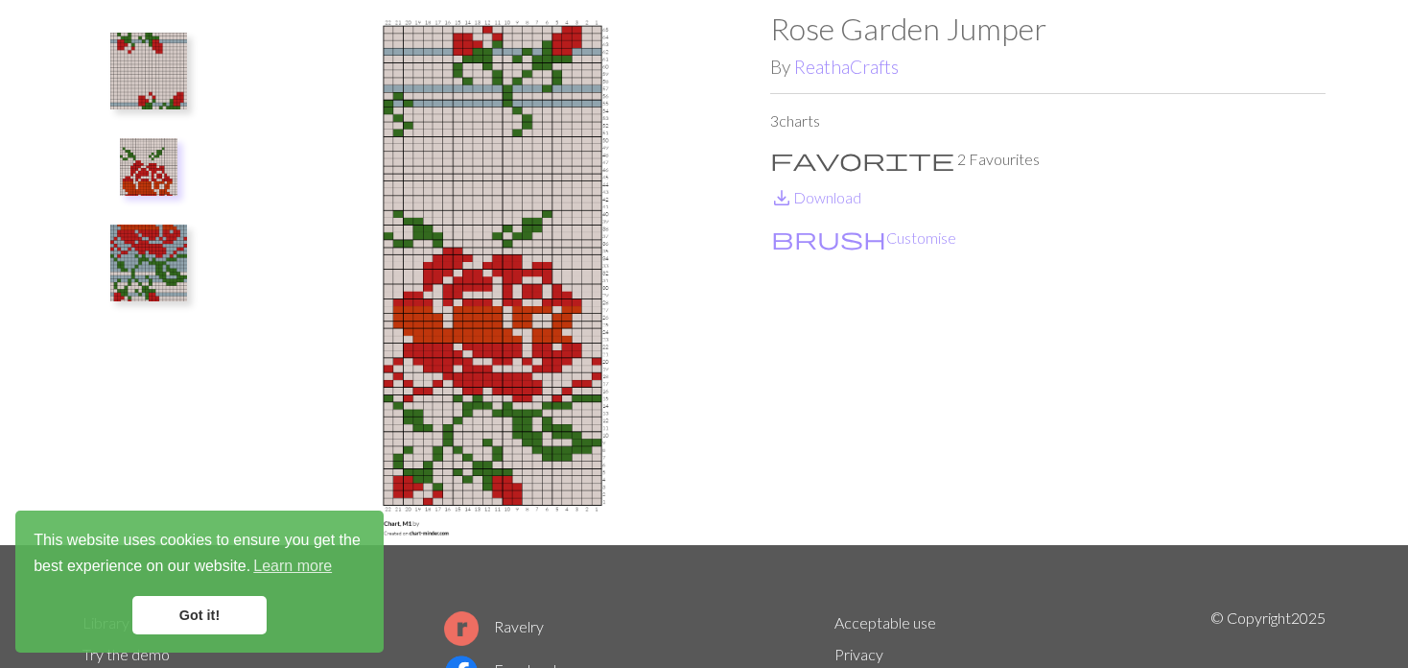
click at [153, 231] on img at bounding box center [148, 263] width 77 height 77
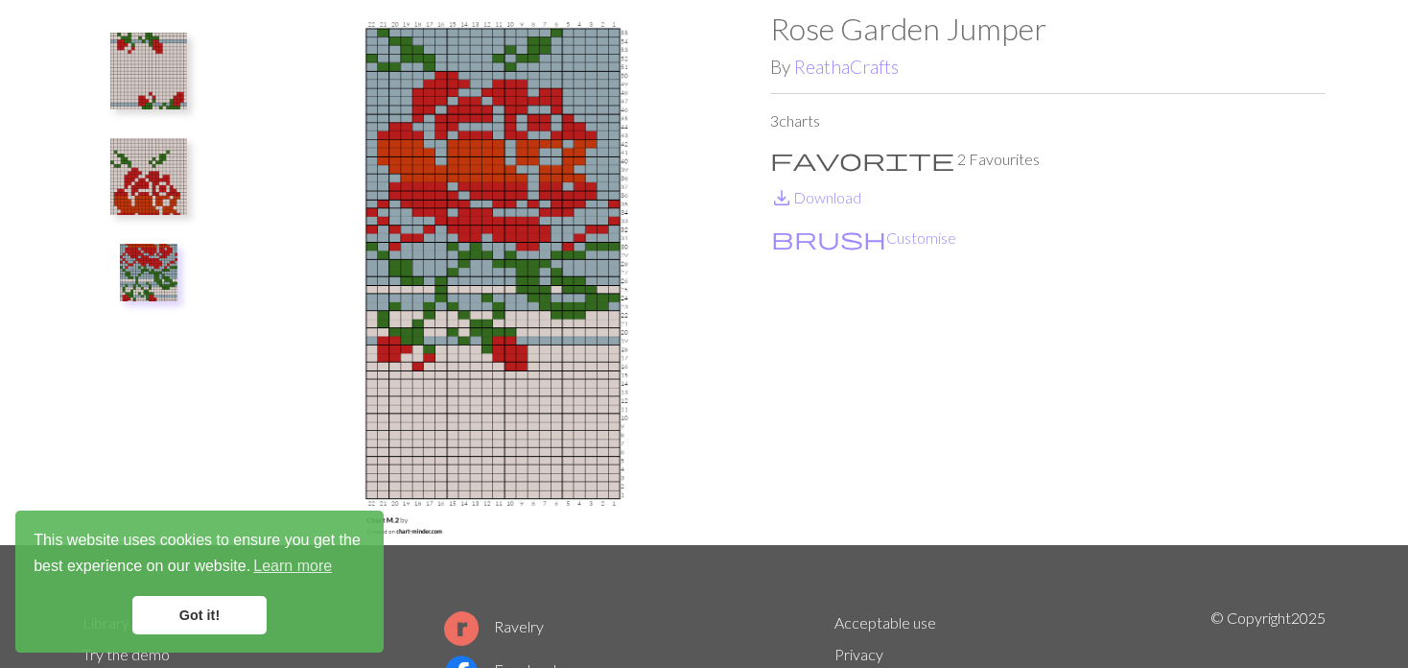
click at [131, 166] on img at bounding box center [148, 176] width 77 height 77
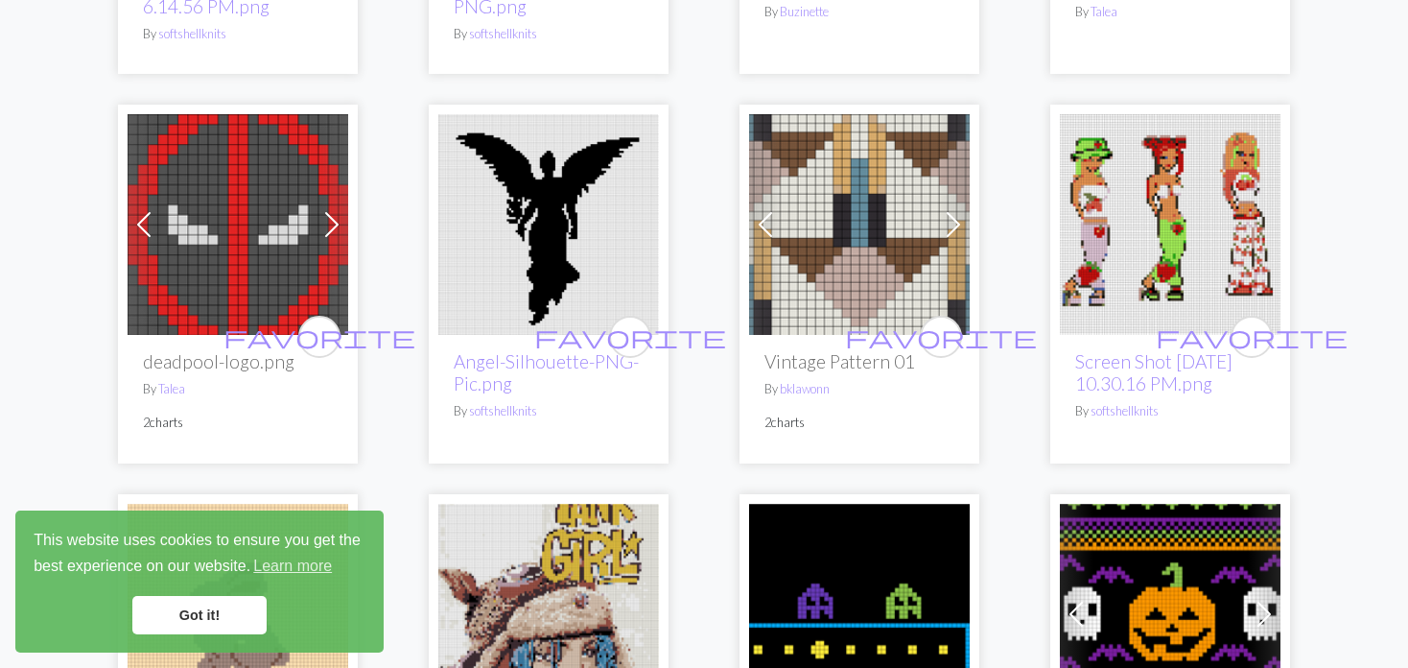
scroll to position [3934, 0]
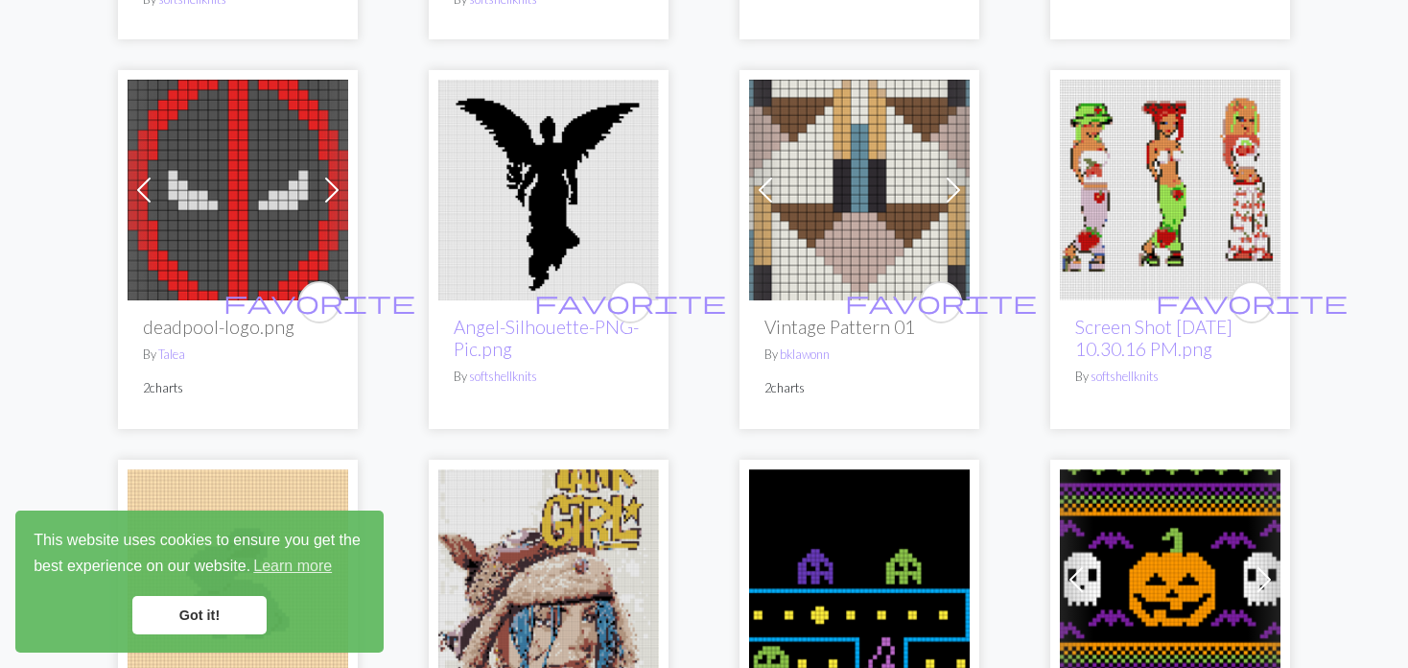
click at [322, 184] on span at bounding box center [332, 190] width 31 height 31
click at [329, 189] on span at bounding box center [332, 190] width 31 height 31
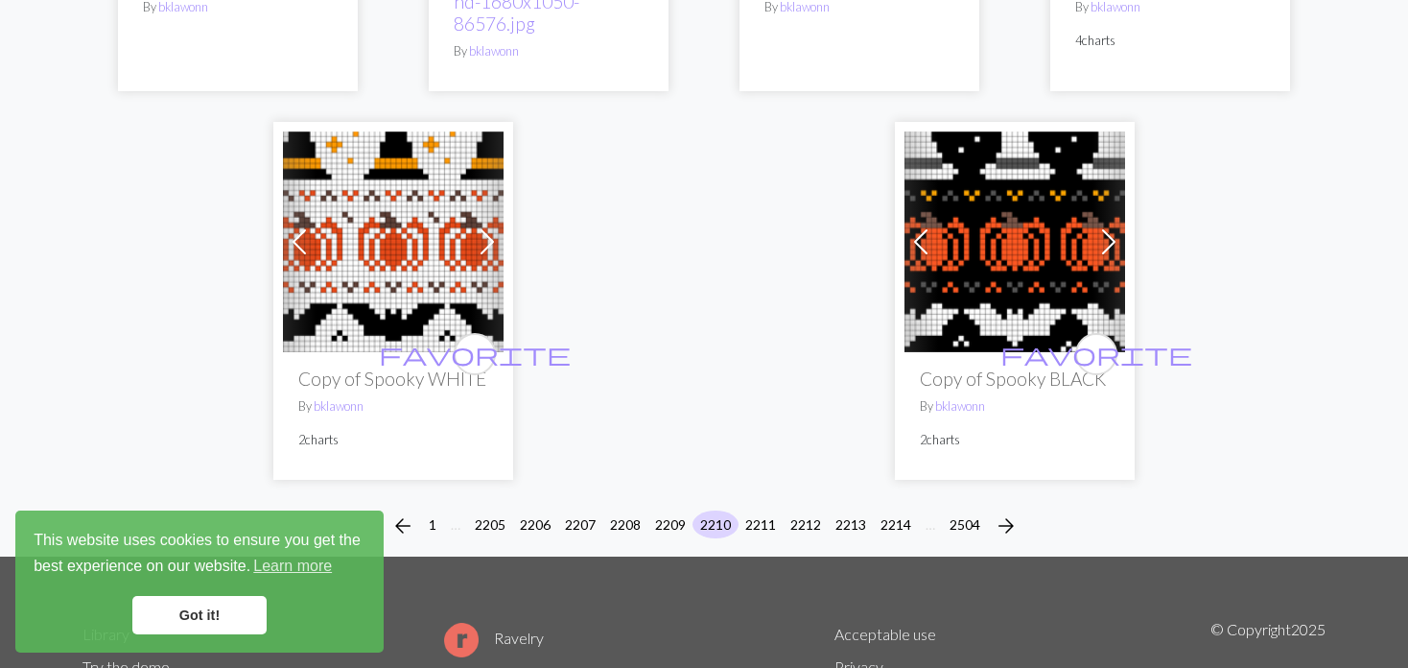
scroll to position [4701, 0]
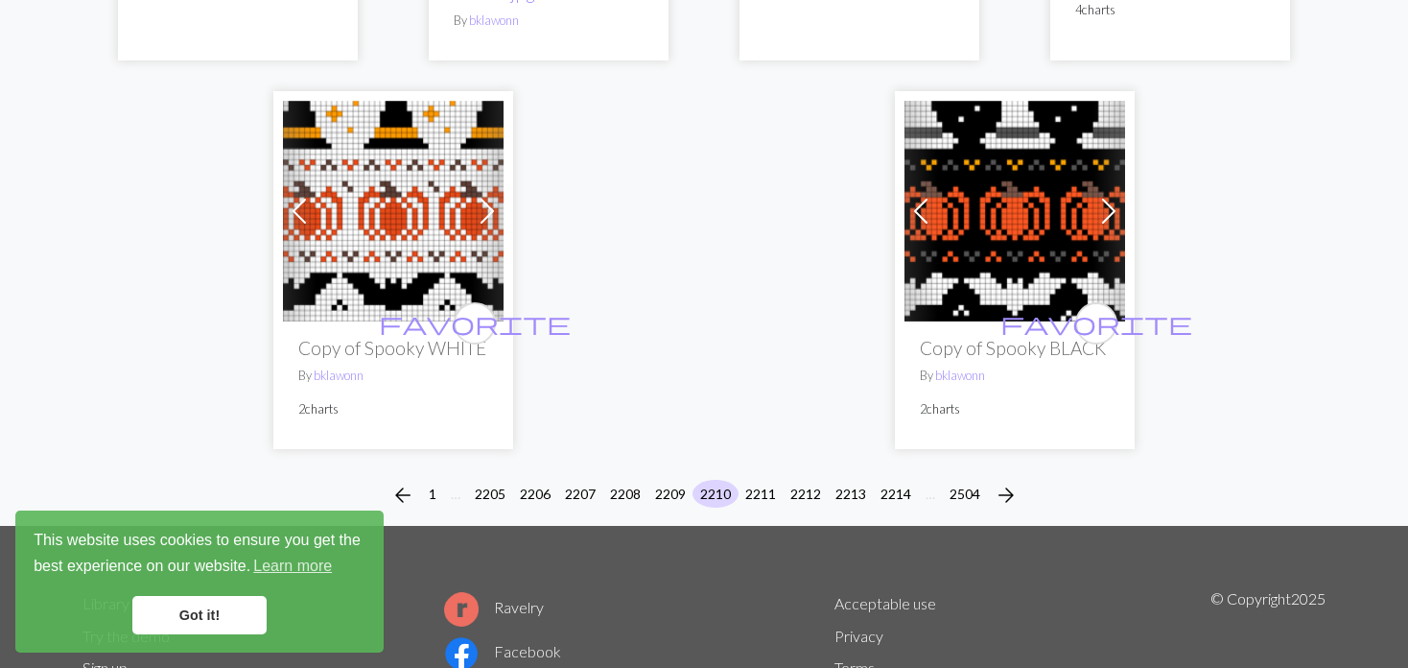
click at [921, 215] on span at bounding box center [921, 211] width 31 height 31
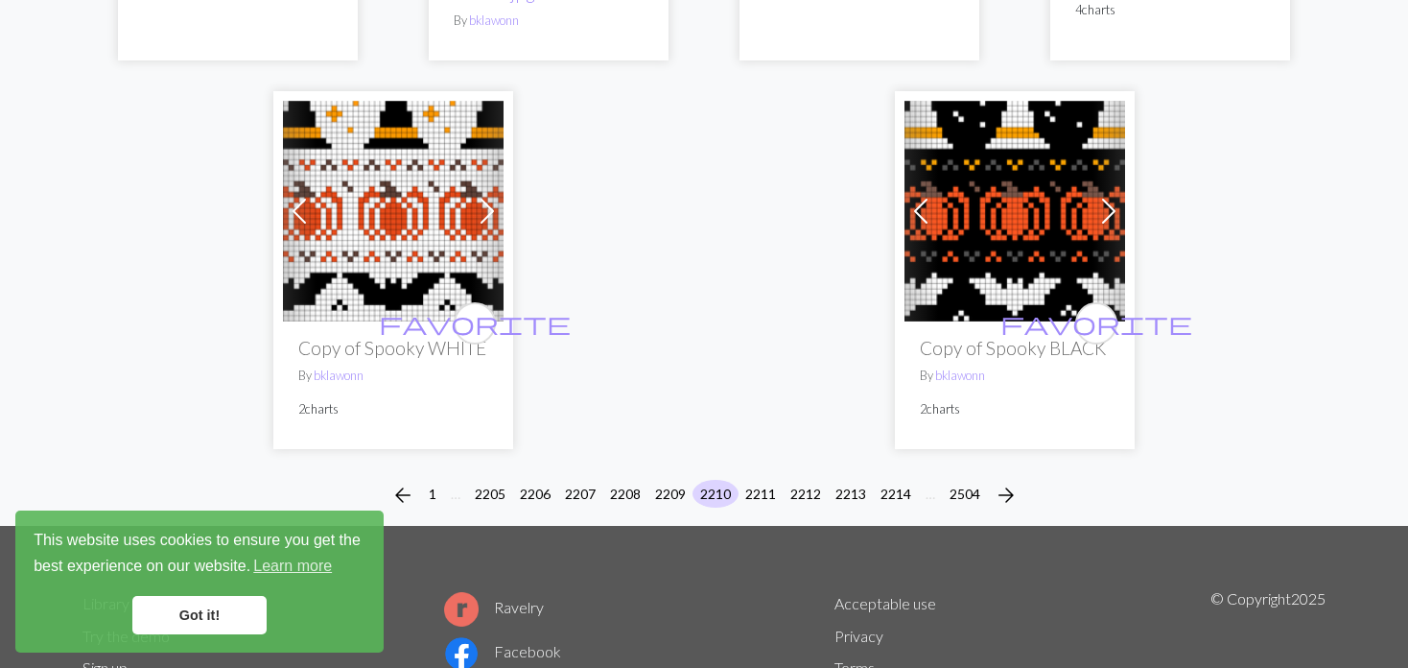
click at [921, 215] on span at bounding box center [921, 211] width 31 height 31
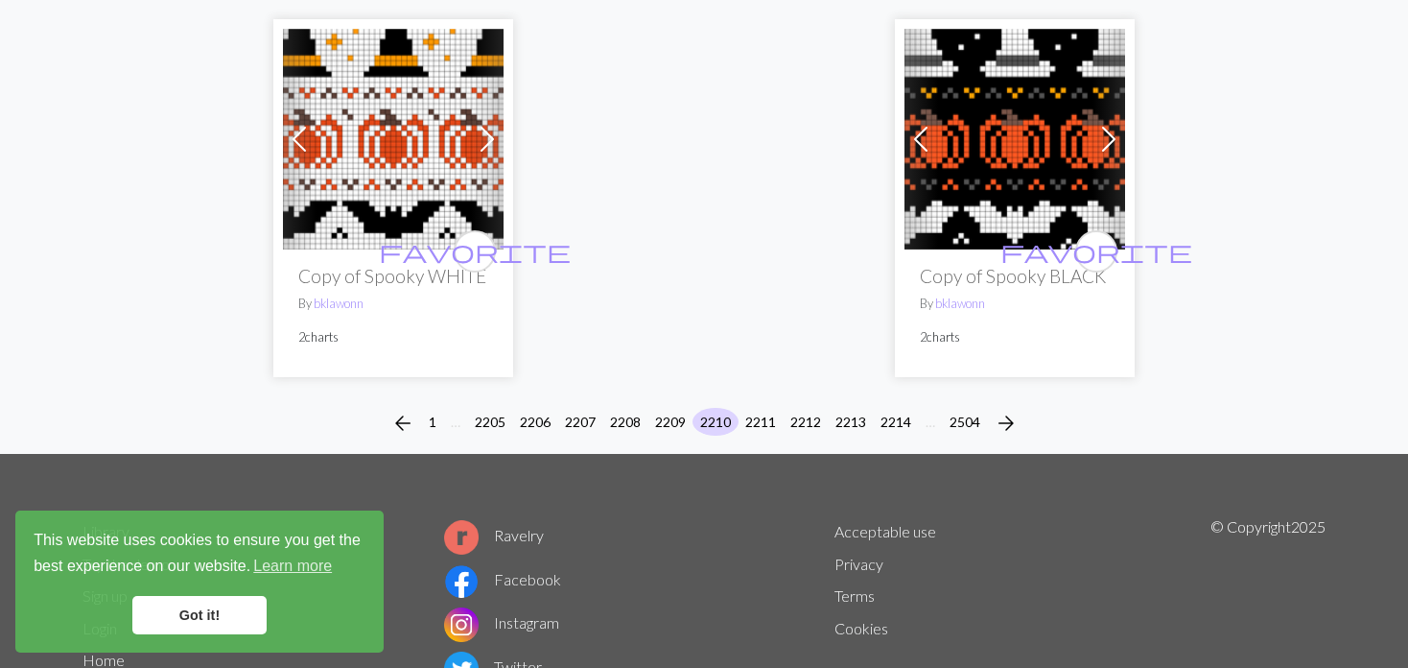
scroll to position [4887, 0]
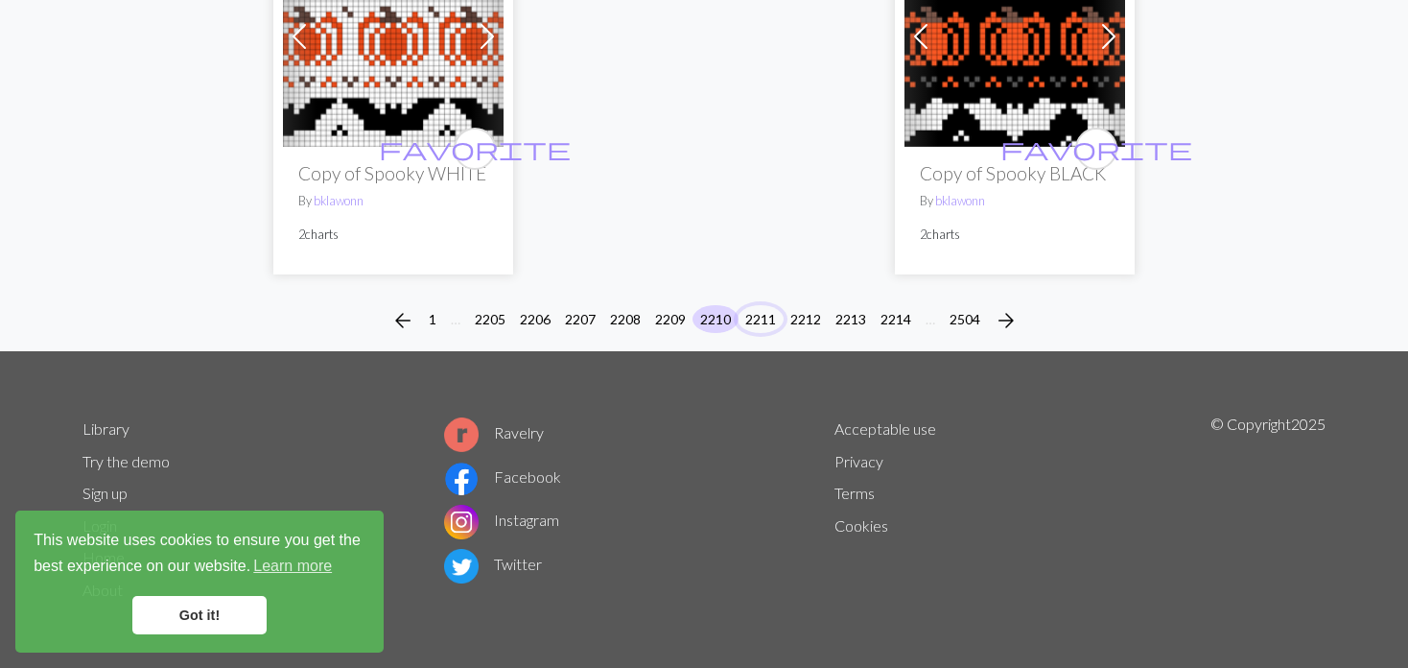
click at [760, 314] on button "2211" at bounding box center [761, 319] width 46 height 28
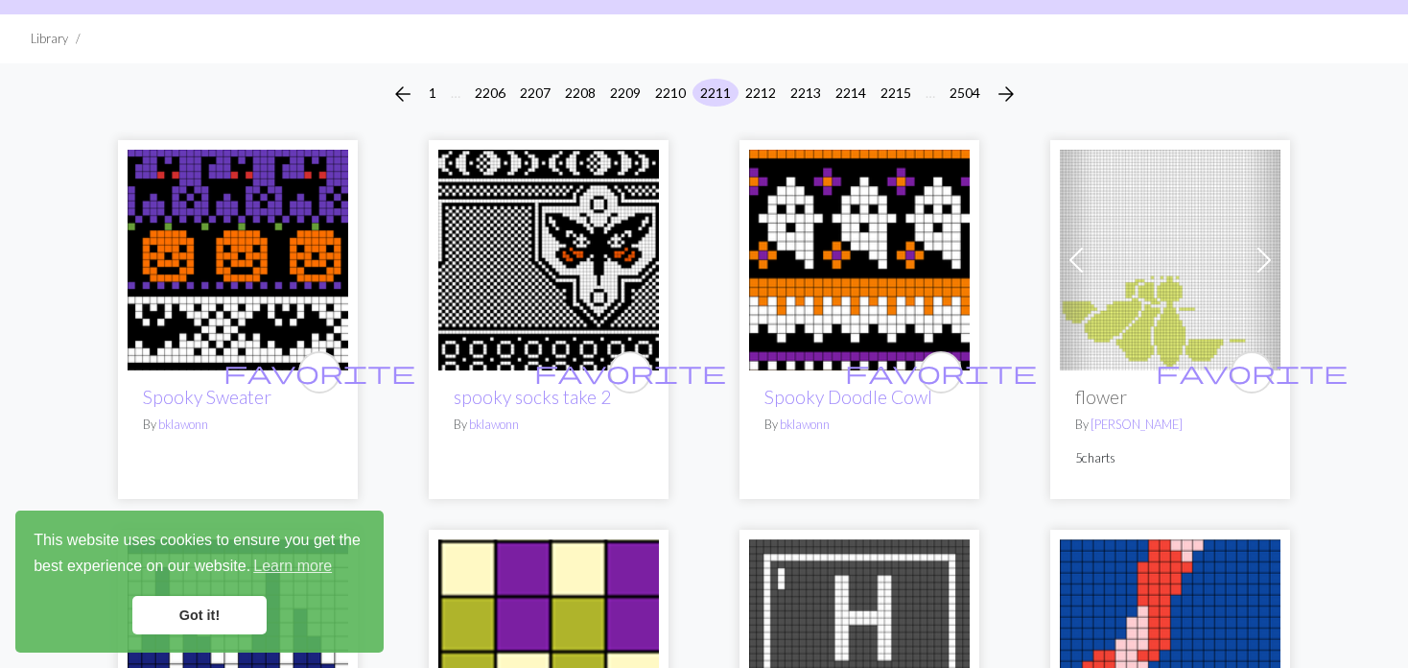
scroll to position [192, 0]
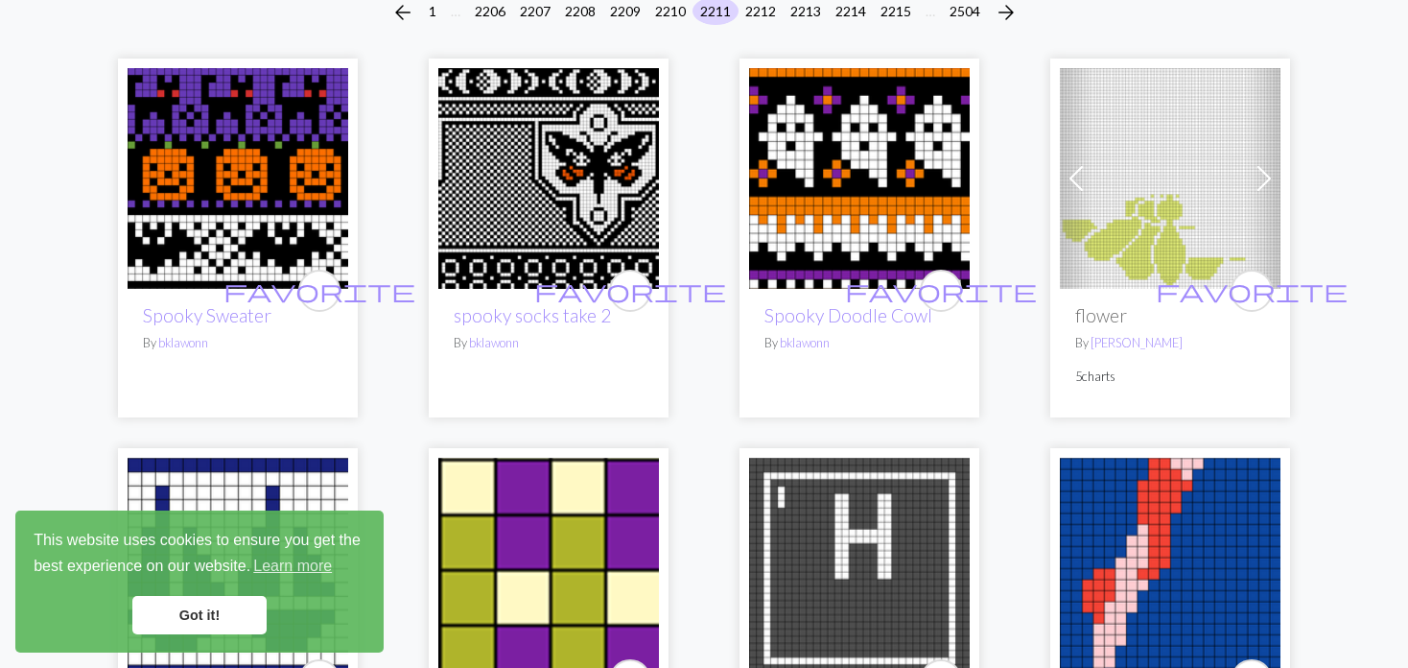
click at [1074, 170] on span at bounding box center [1076, 178] width 31 height 31
click at [1070, 172] on span at bounding box center [1076, 178] width 31 height 31
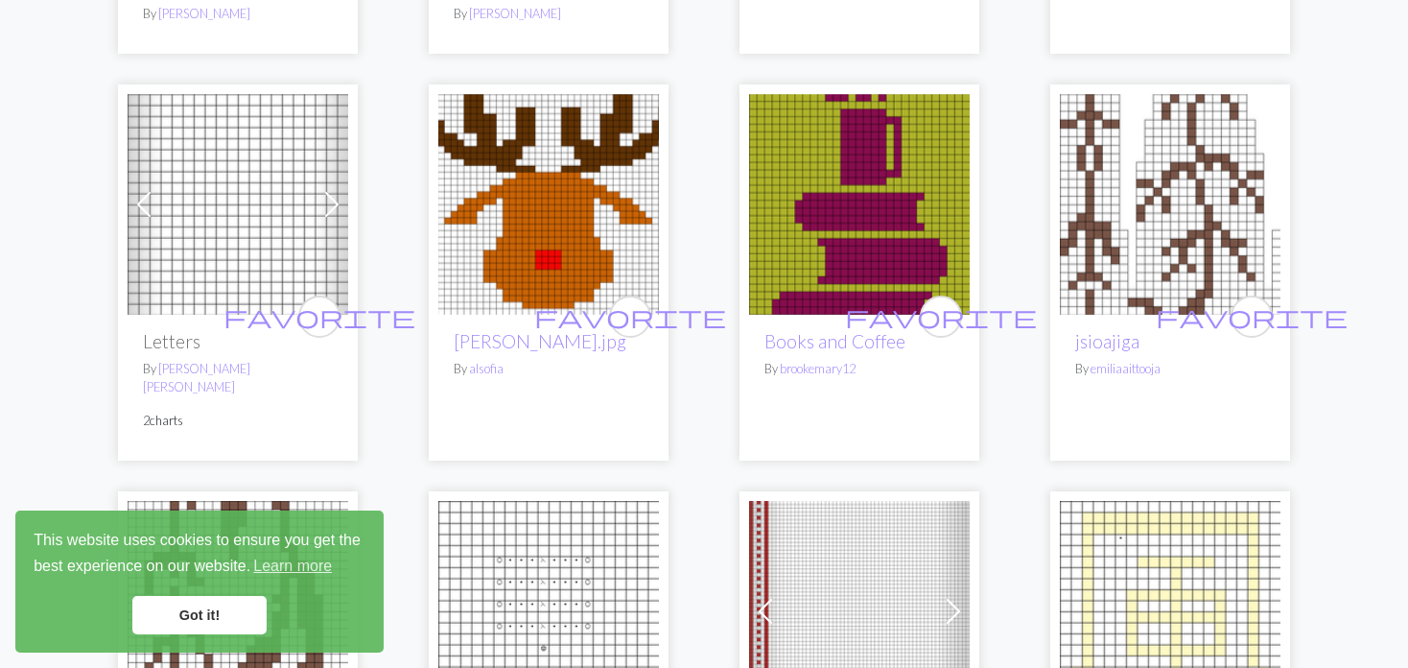
scroll to position [2111, 0]
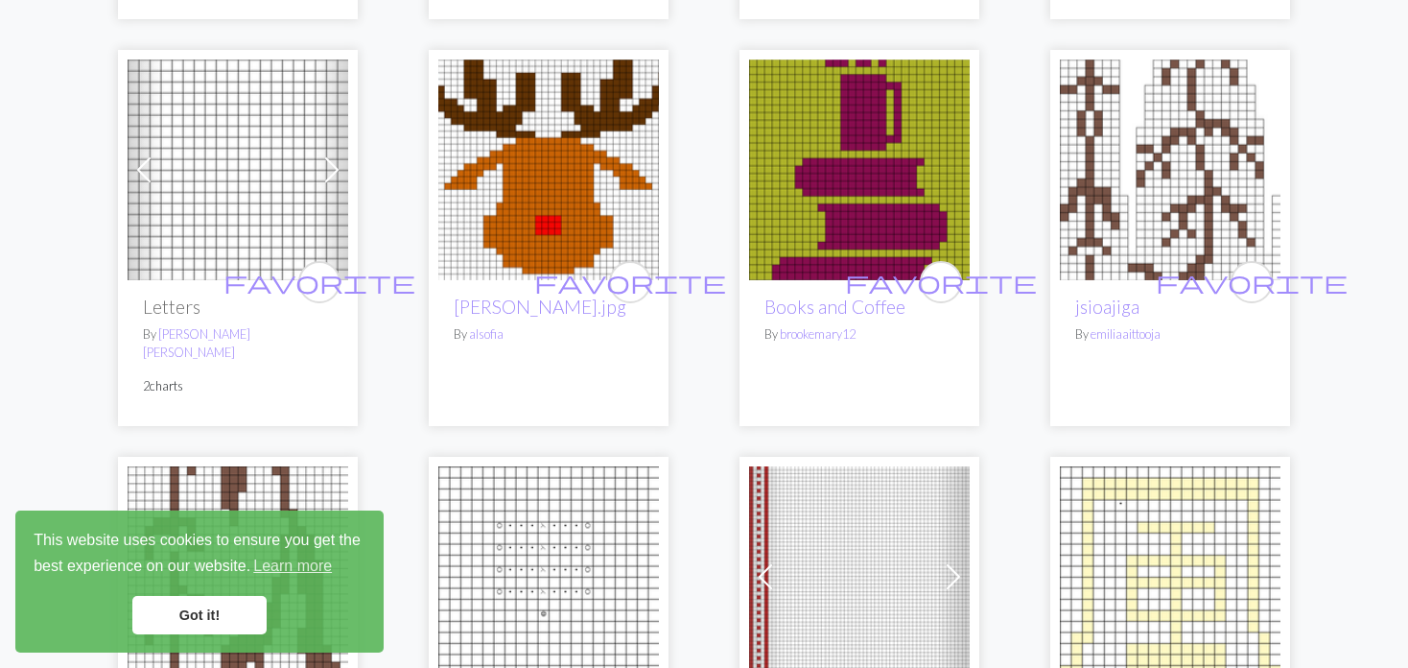
click at [154, 178] on span at bounding box center [144, 169] width 31 height 31
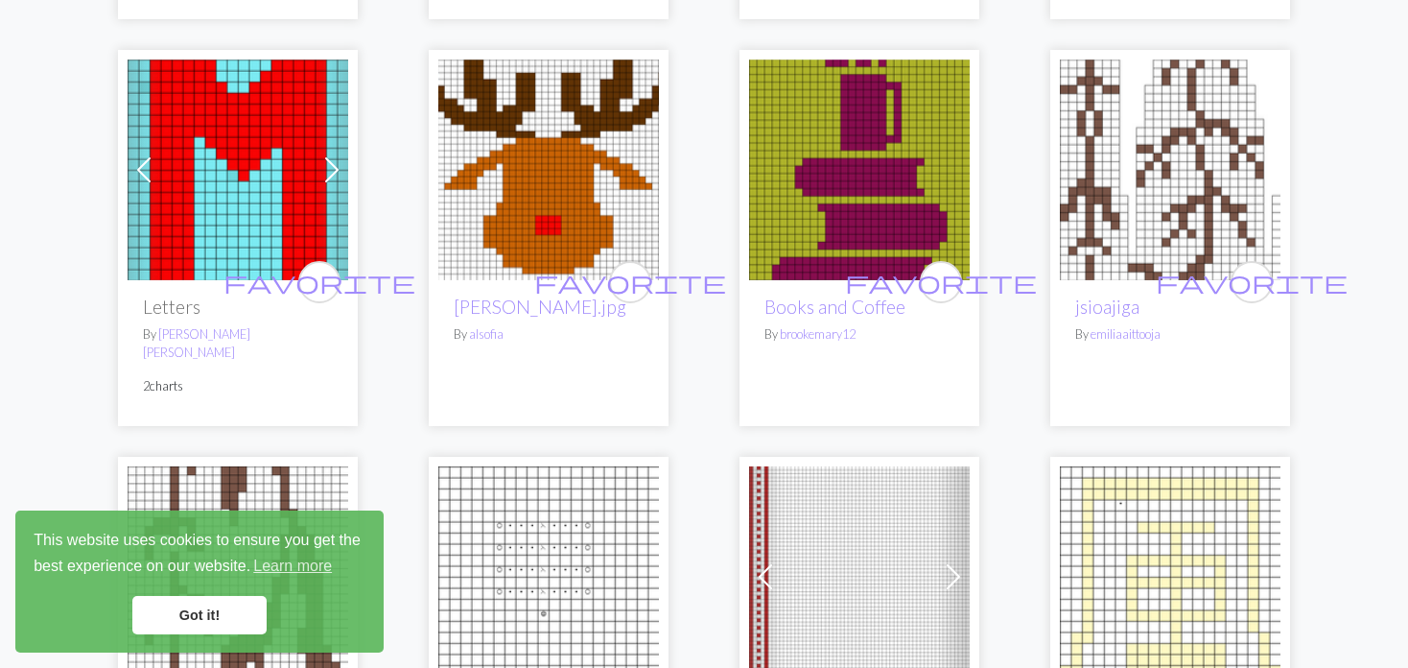
click at [154, 178] on span at bounding box center [144, 169] width 31 height 31
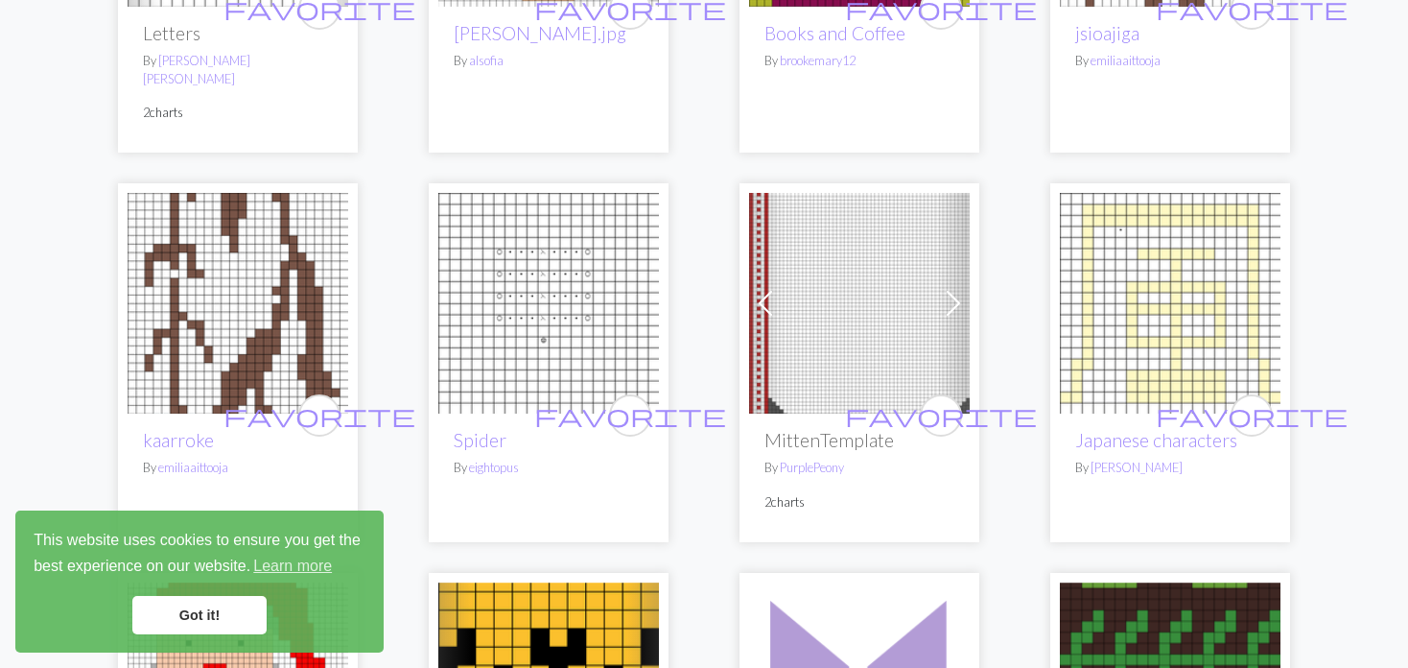
scroll to position [2399, 0]
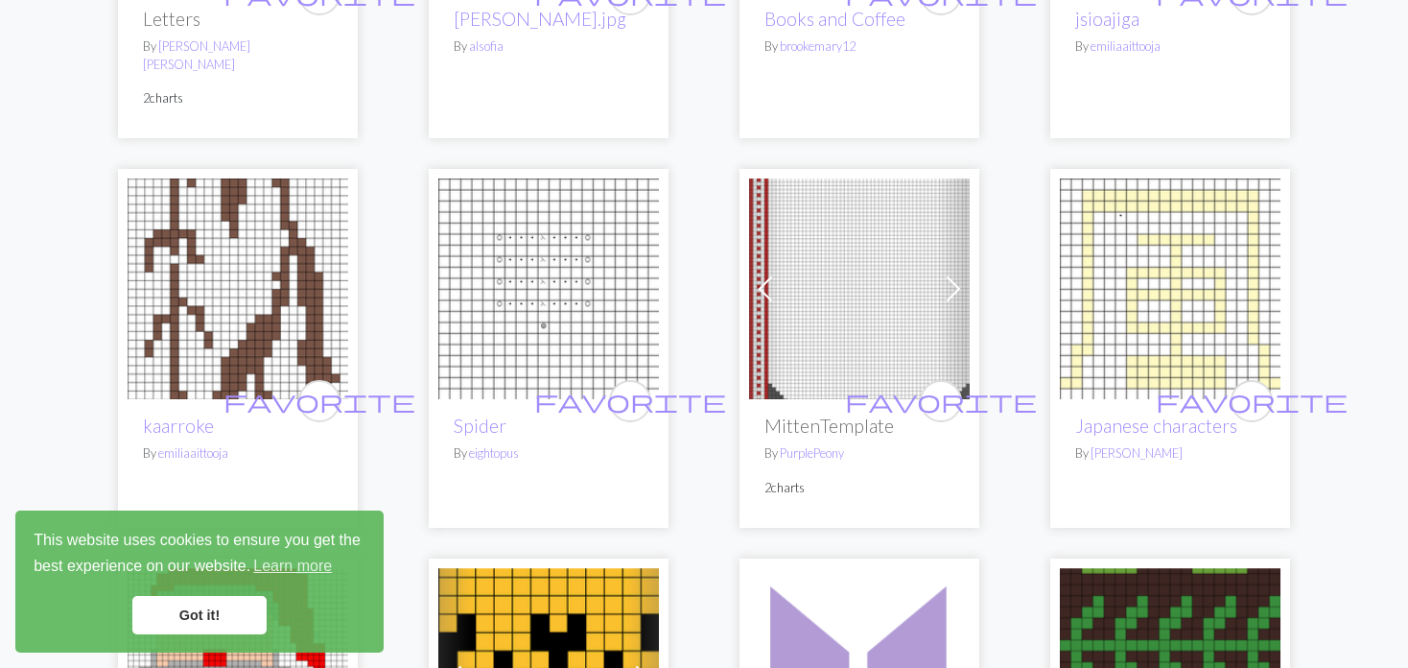
click at [767, 273] on span at bounding box center [765, 288] width 31 height 31
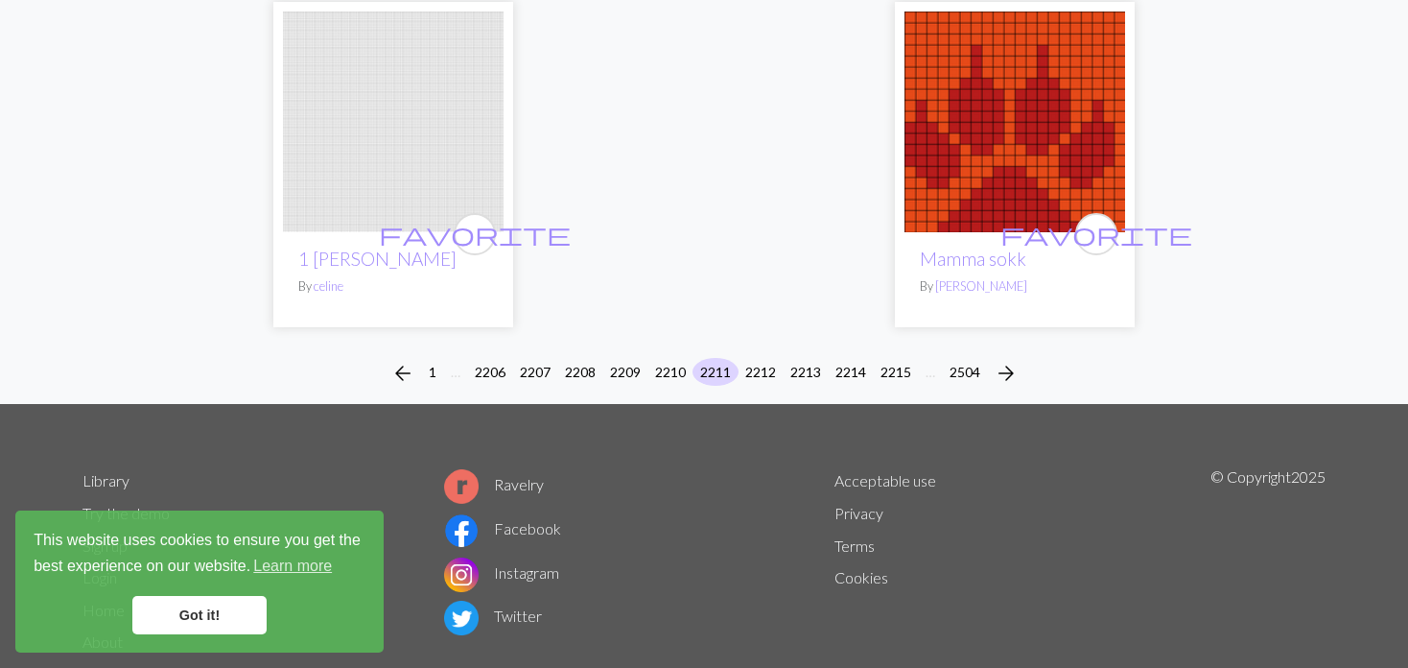
scroll to position [4985, 0]
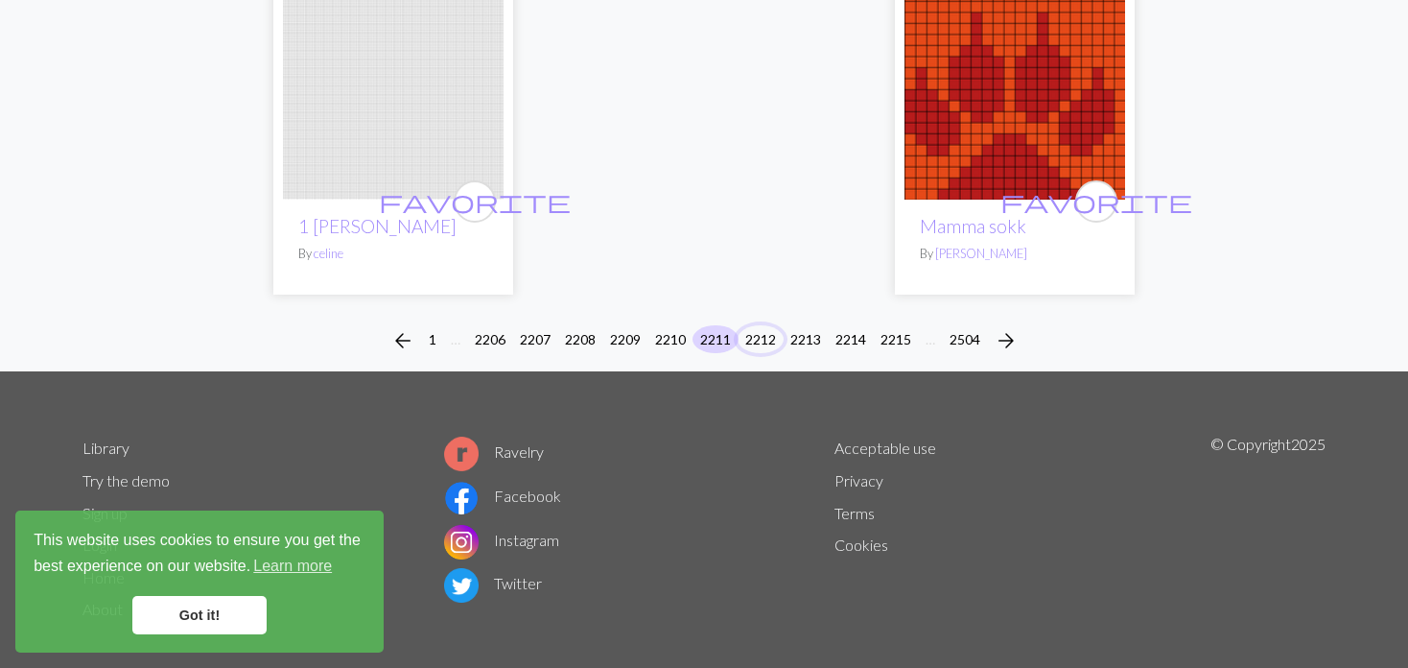
click at [764, 325] on button "2212" at bounding box center [761, 339] width 46 height 28
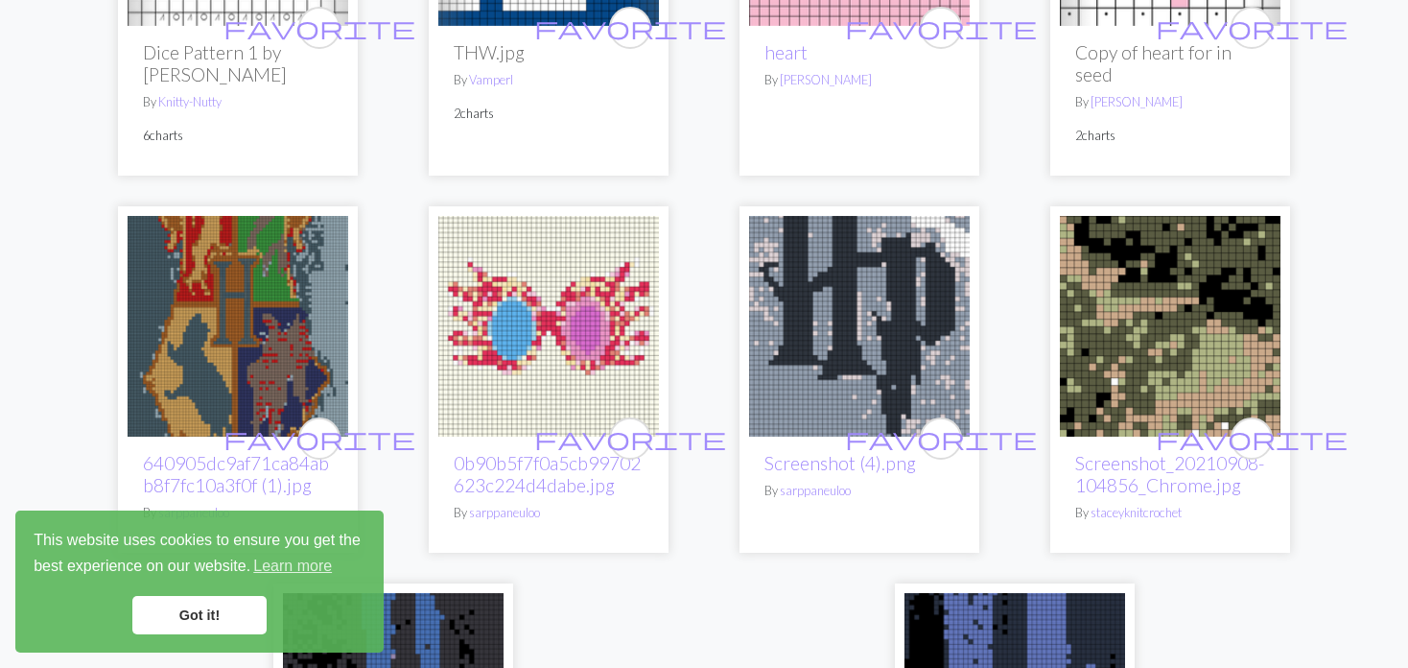
scroll to position [4317, 0]
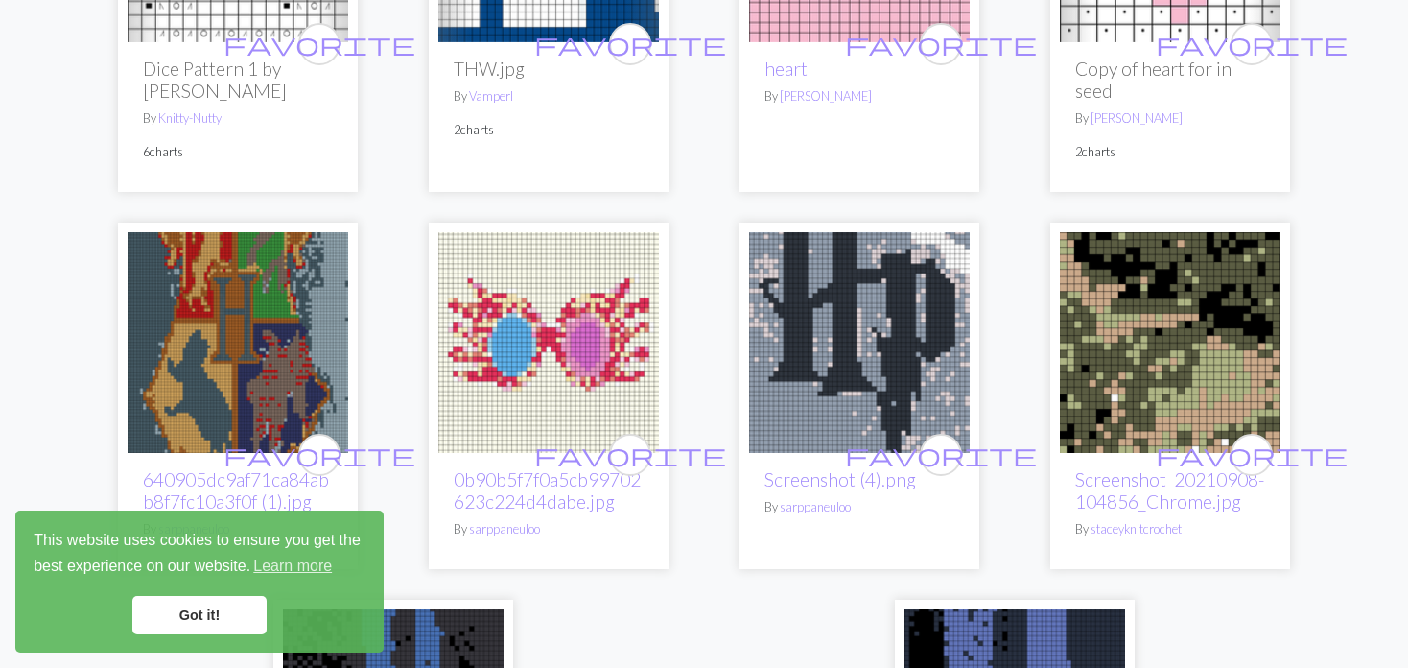
click at [782, 255] on img at bounding box center [859, 342] width 221 height 221
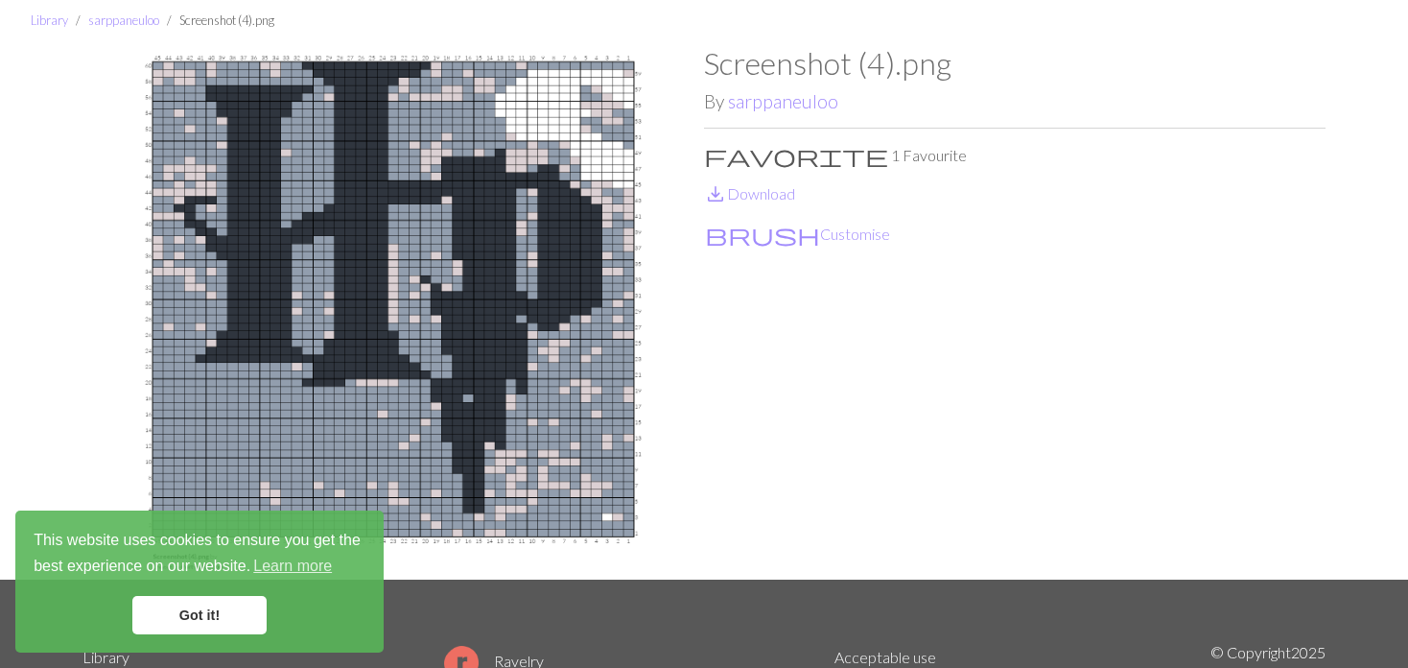
scroll to position [96, 0]
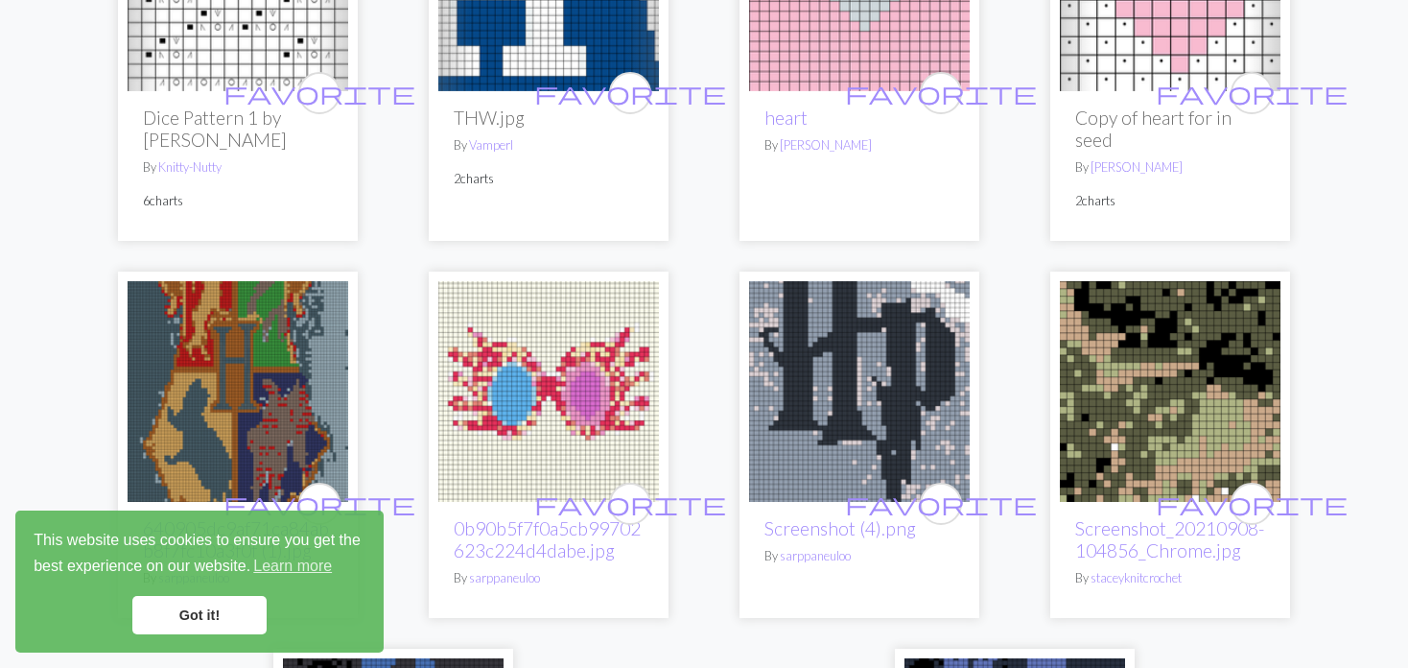
scroll to position [4317, 0]
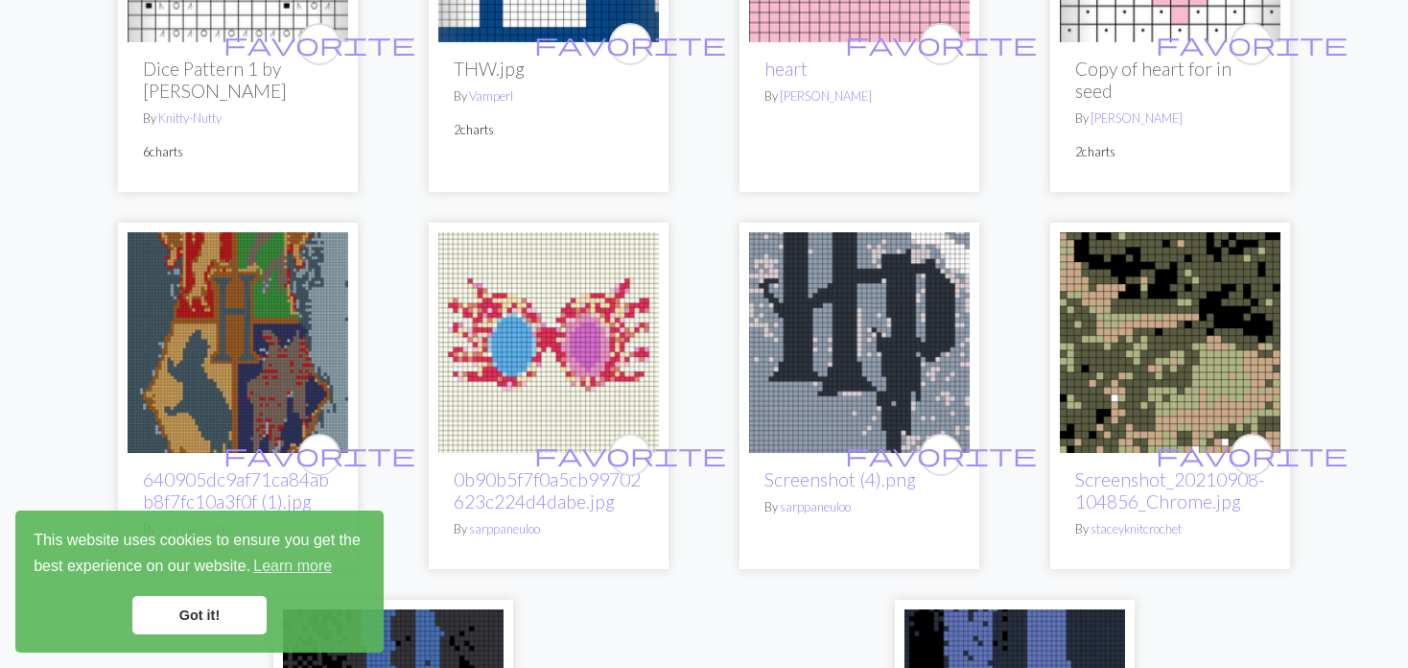
click at [252, 303] on img at bounding box center [238, 342] width 221 height 221
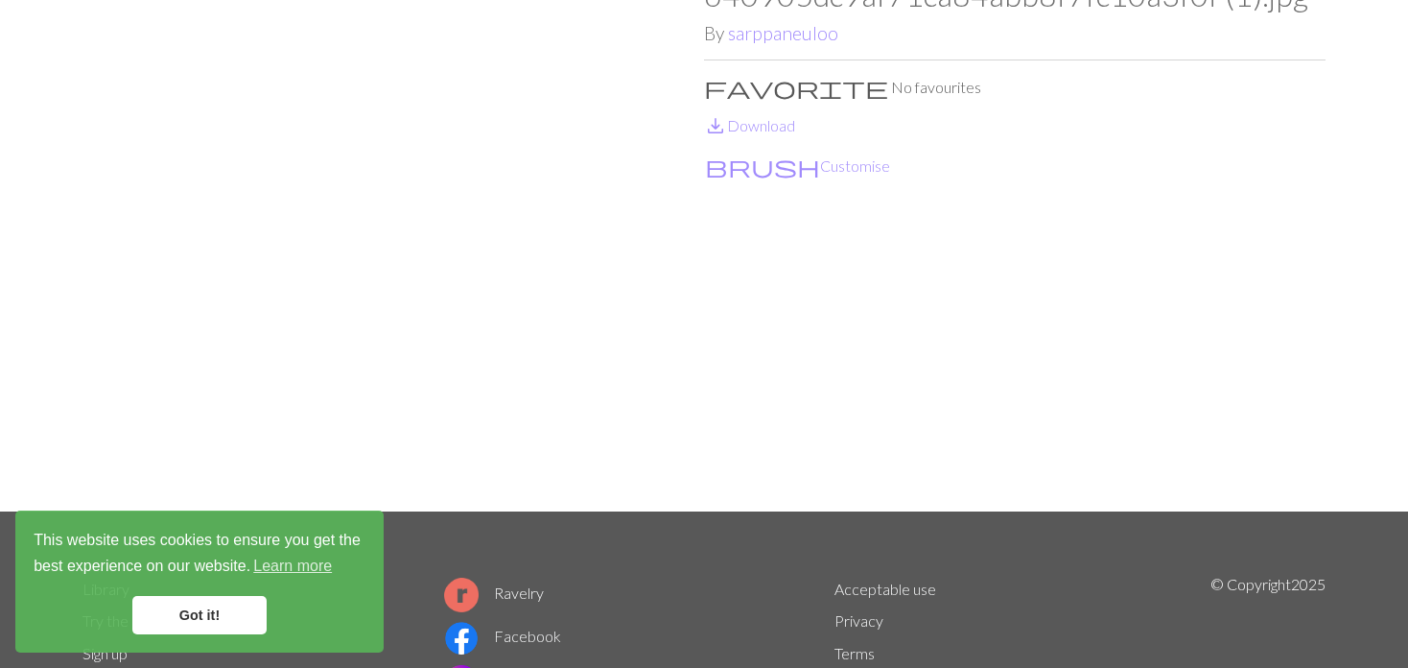
scroll to position [96, 0]
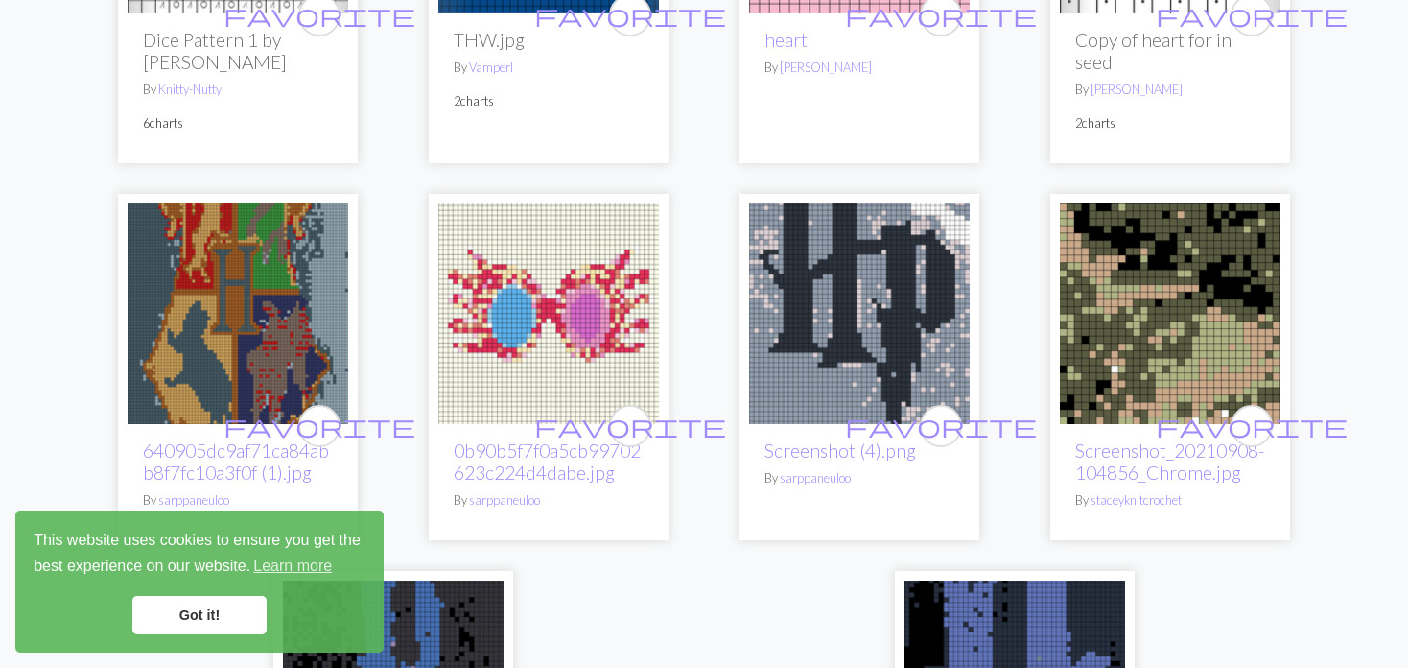
scroll to position [4317, 0]
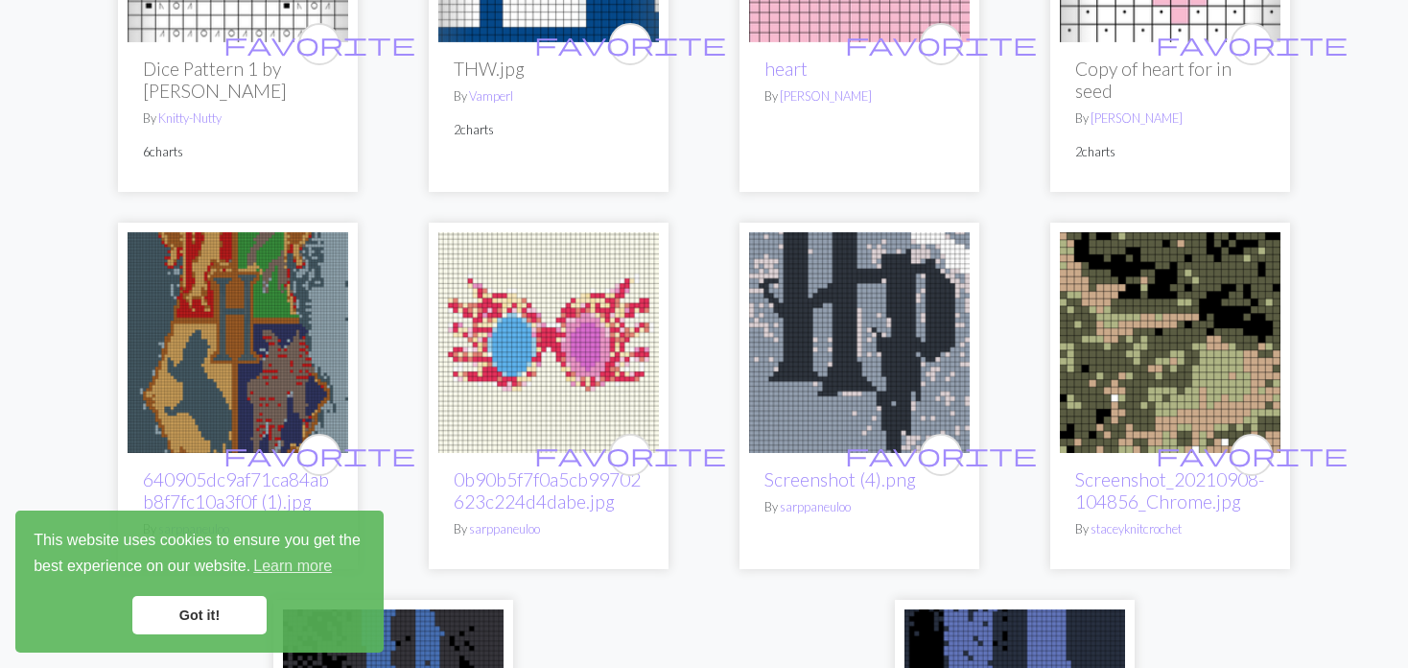
click at [1170, 299] on img at bounding box center [1170, 342] width 221 height 221
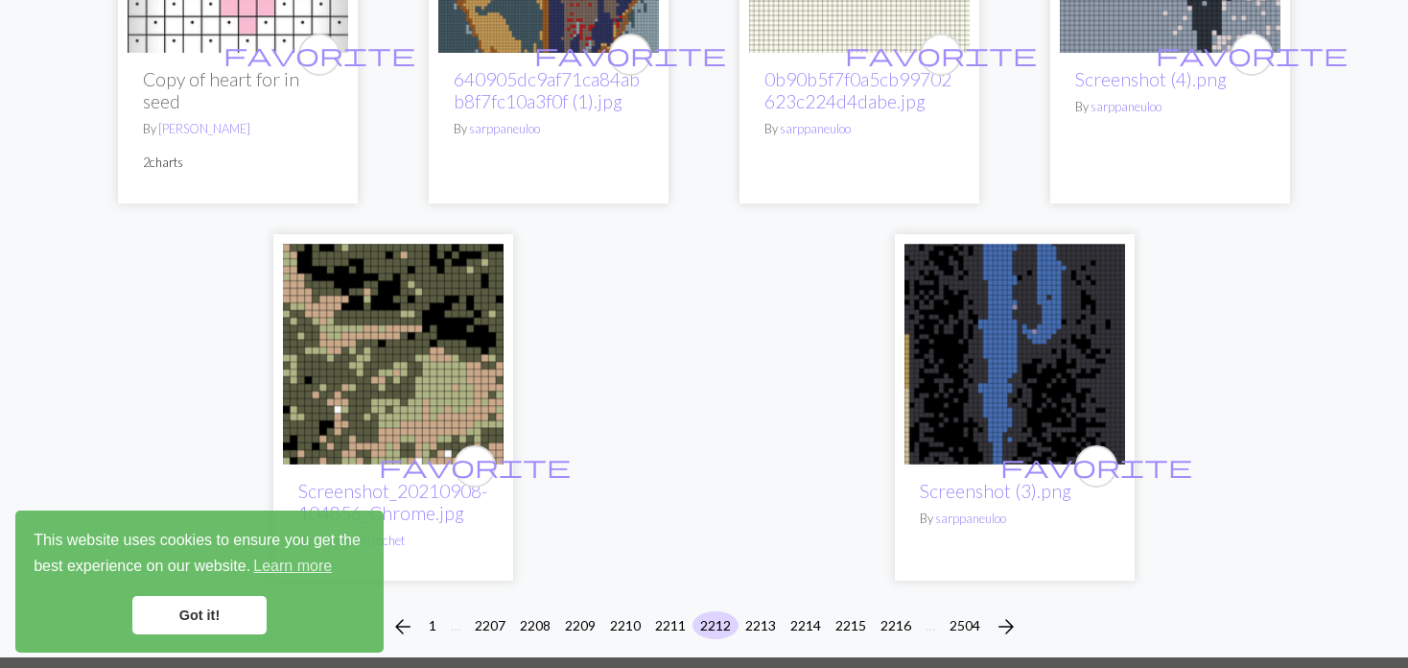
scroll to position [4797, 0]
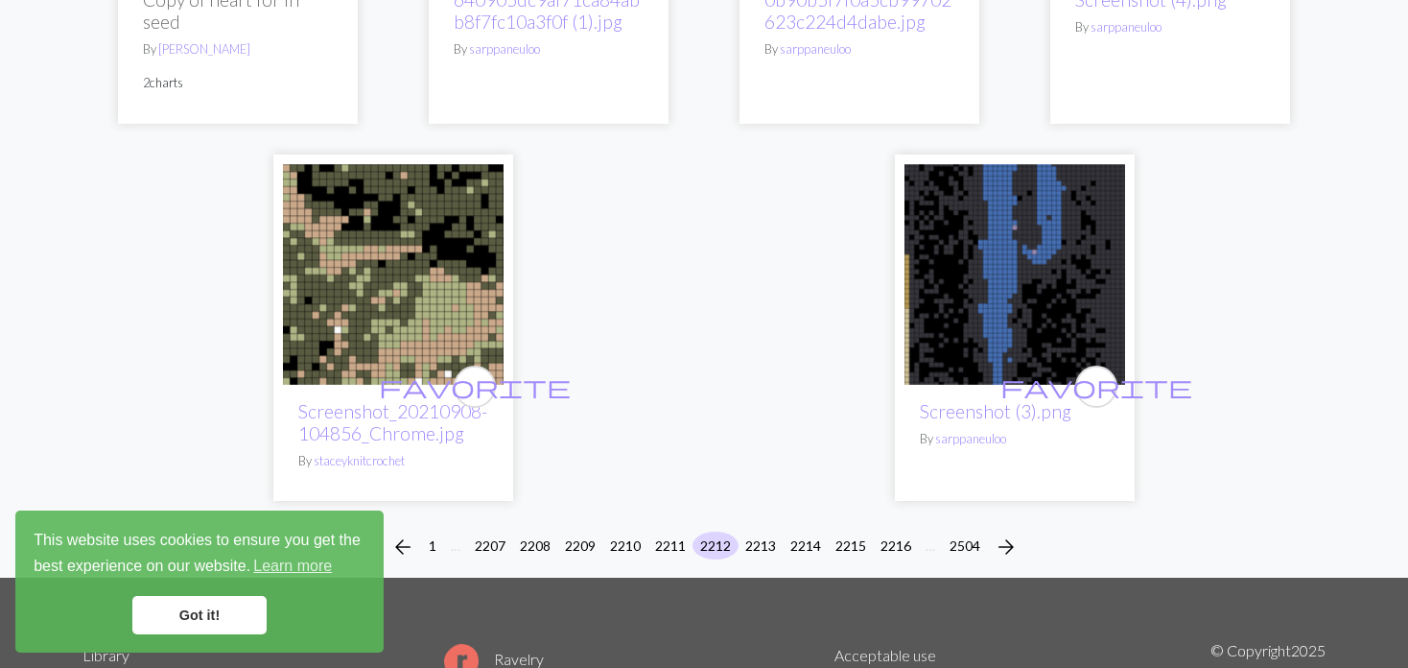
click at [998, 285] on img at bounding box center [1015, 274] width 221 height 221
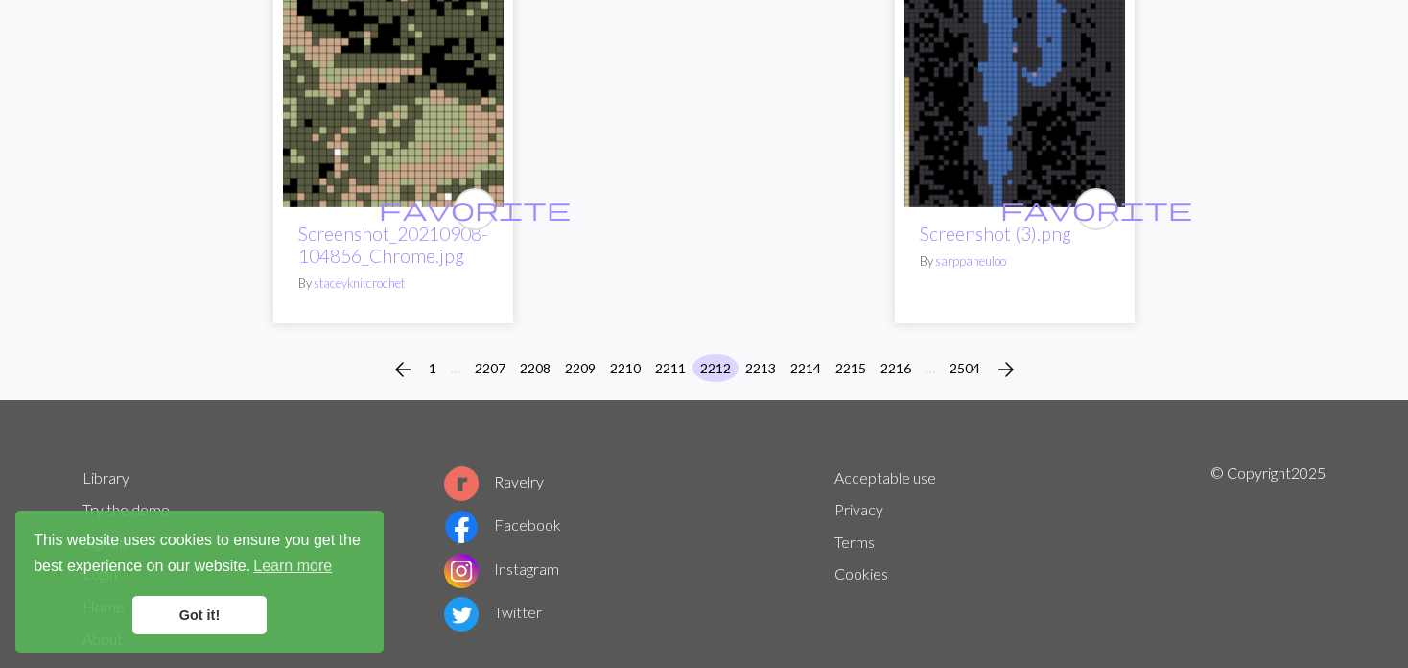
scroll to position [4976, 0]
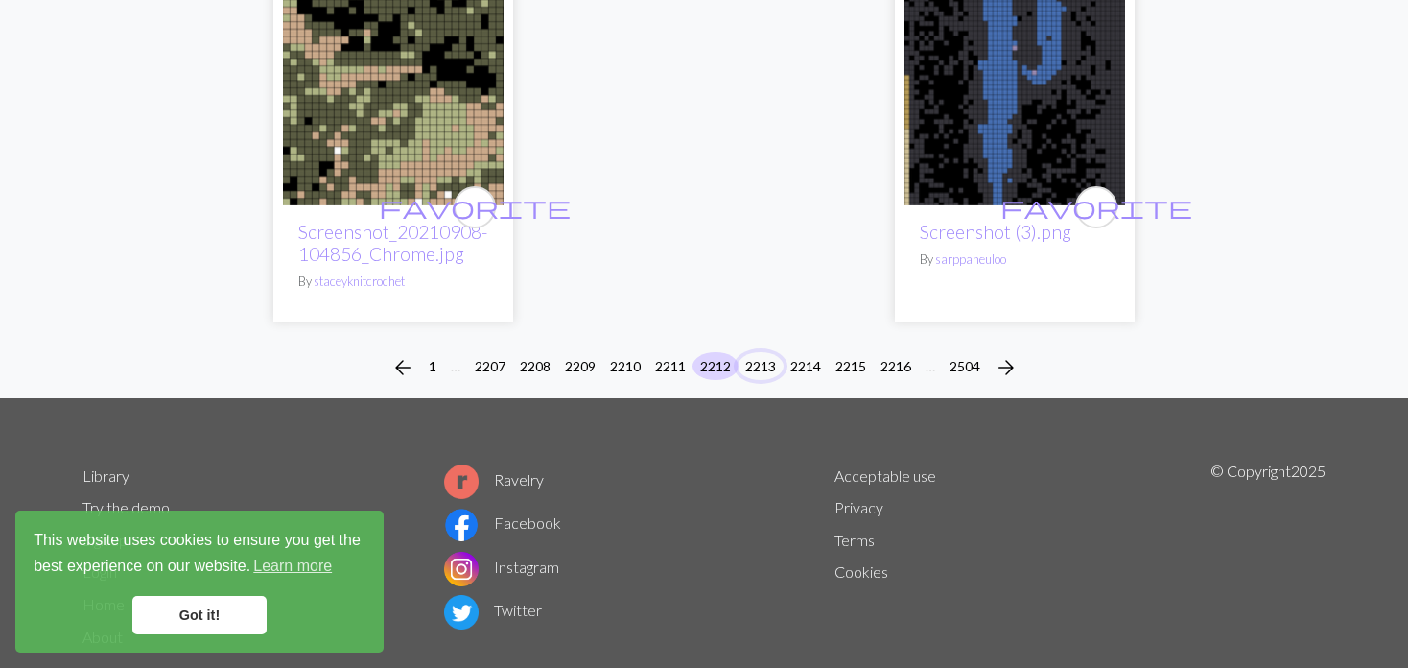
click at [758, 352] on button "2213" at bounding box center [761, 366] width 46 height 28
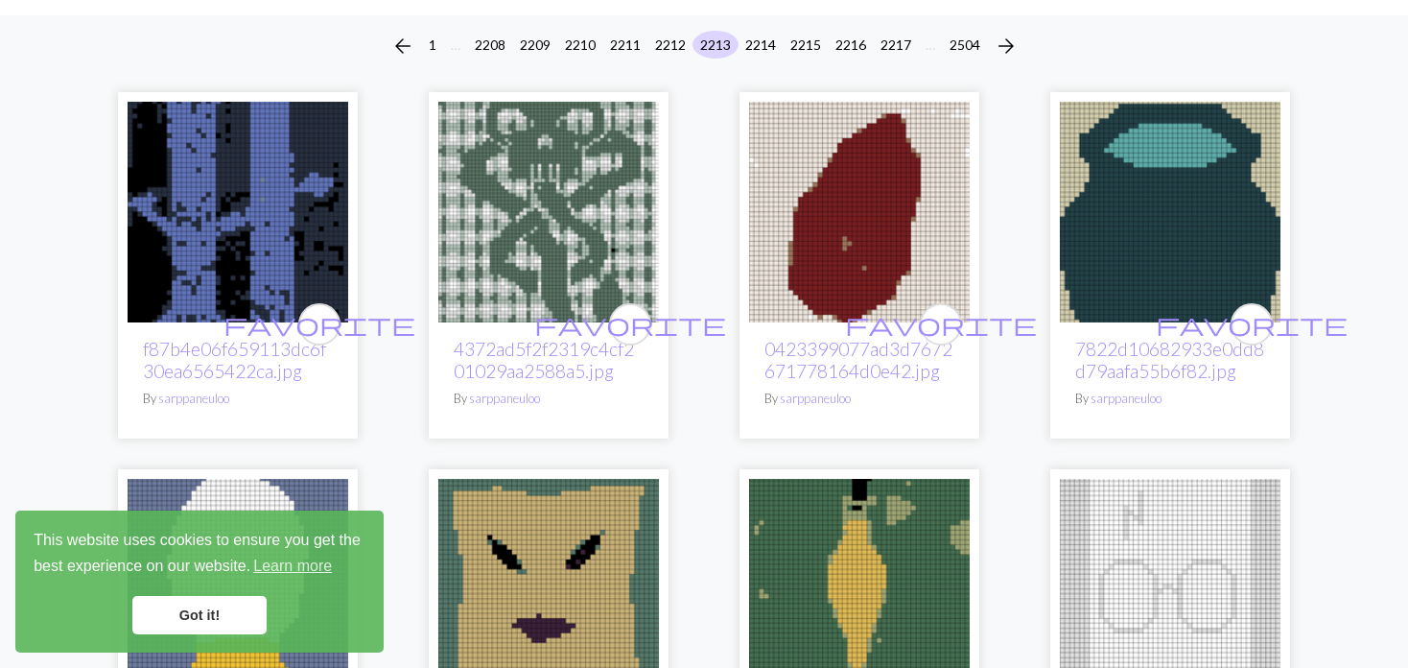
scroll to position [192, 0]
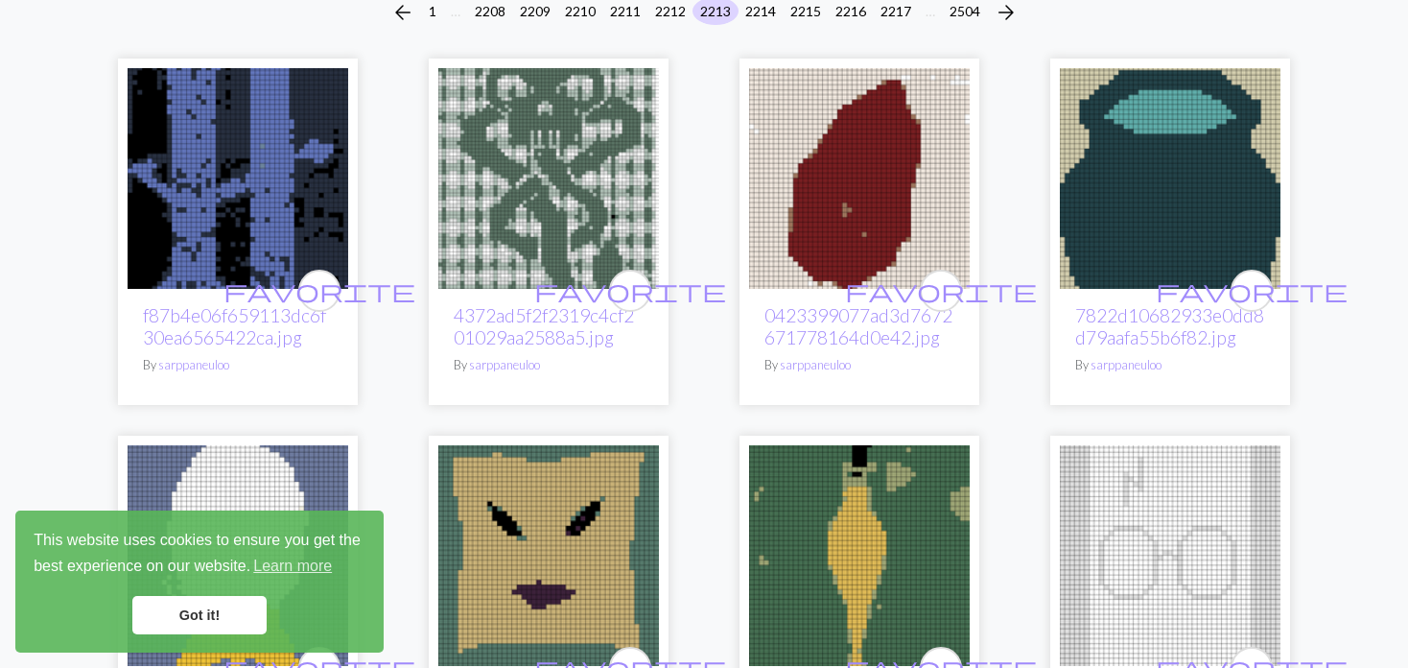
click at [499, 185] on img at bounding box center [548, 178] width 221 height 221
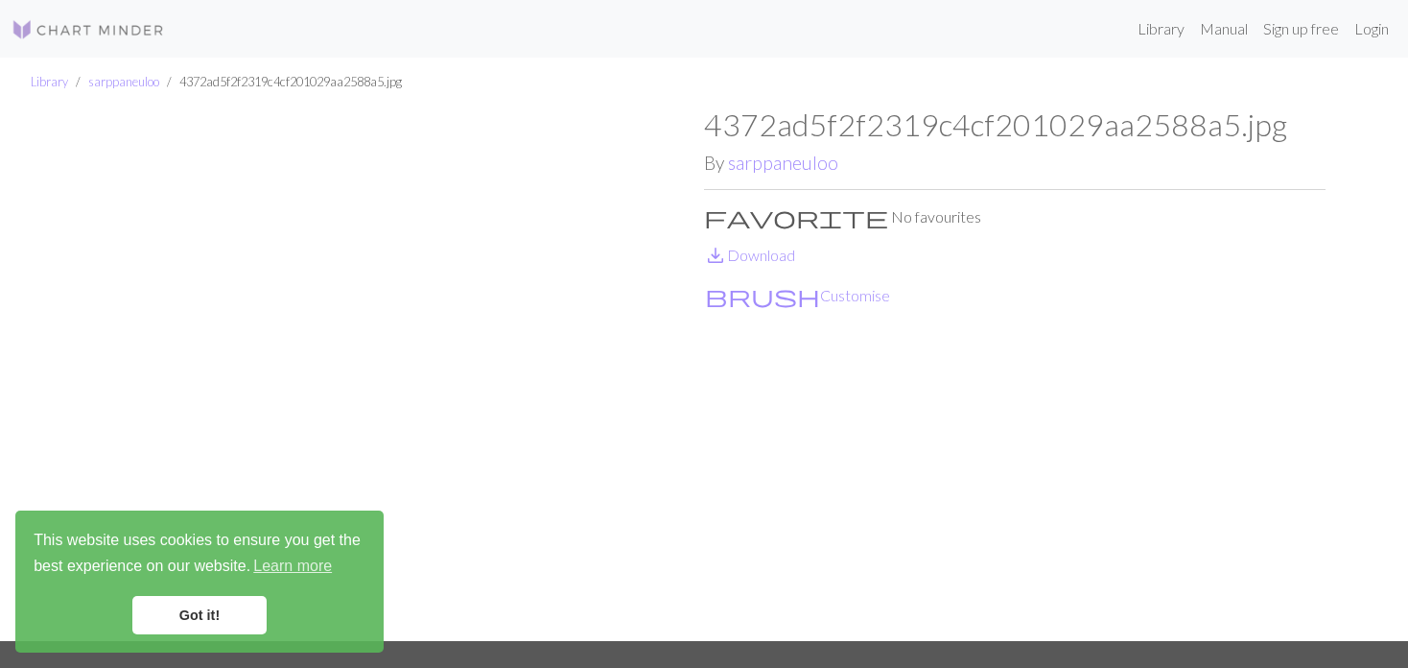
scroll to position [96, 0]
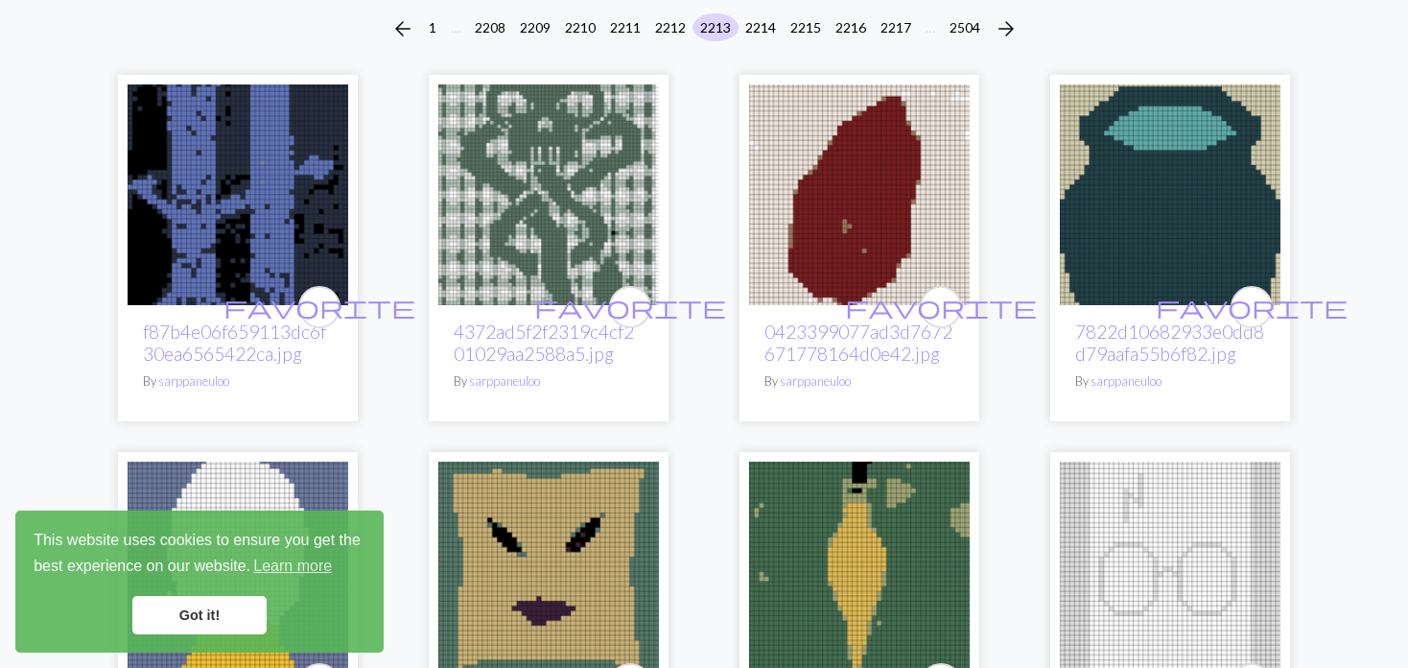
scroll to position [192, 0]
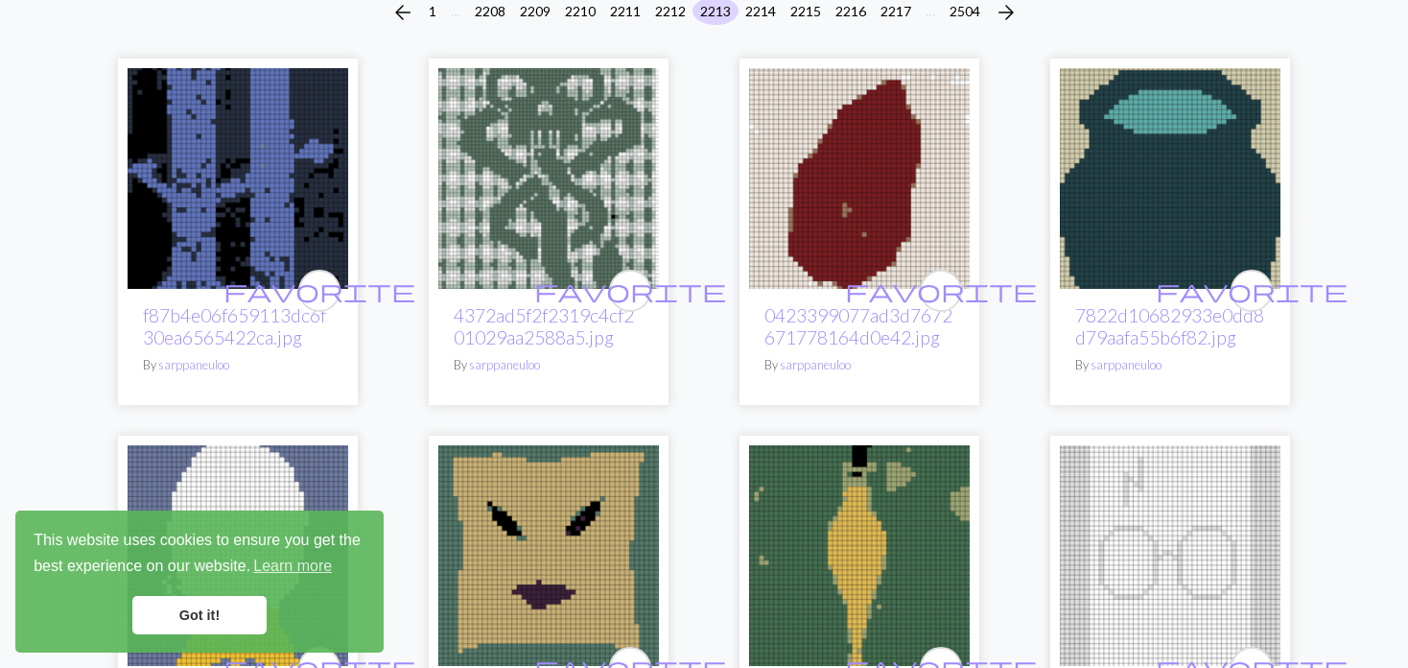
click at [247, 208] on img at bounding box center [238, 178] width 221 height 221
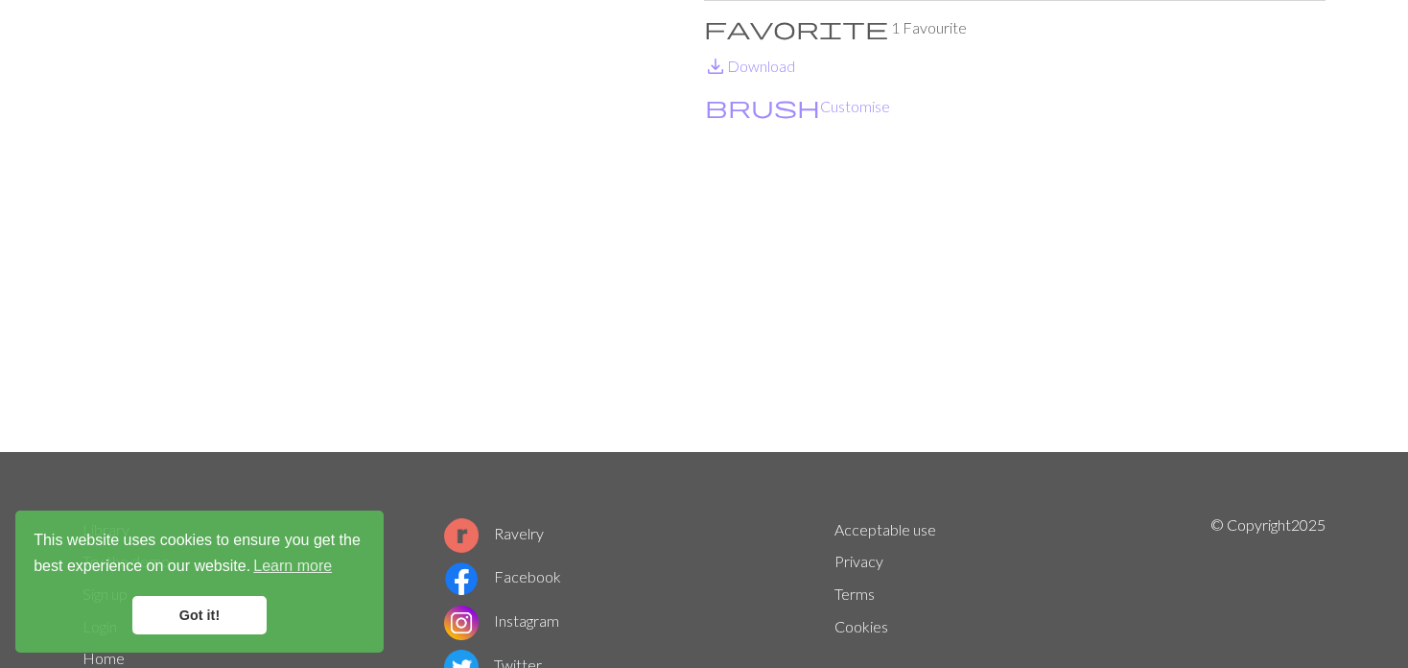
scroll to position [192, 0]
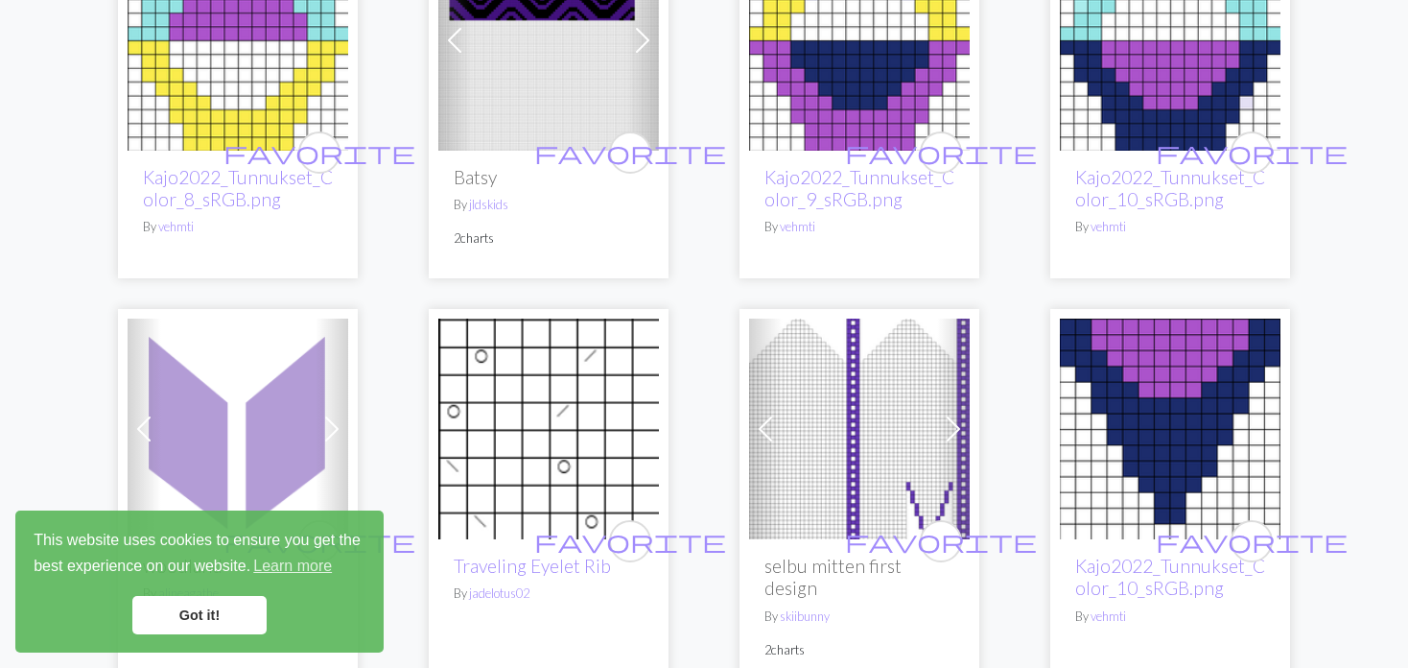
scroll to position [4221, 0]
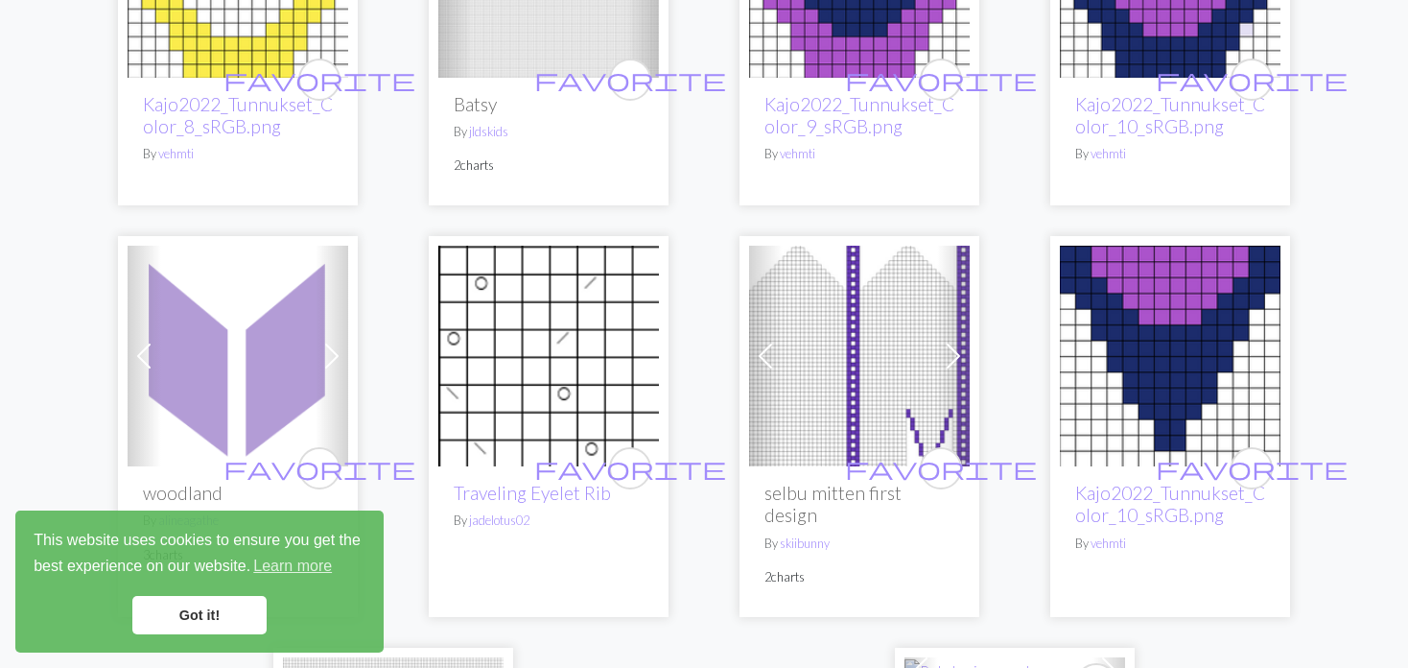
click at [763, 341] on span at bounding box center [765, 356] width 31 height 31
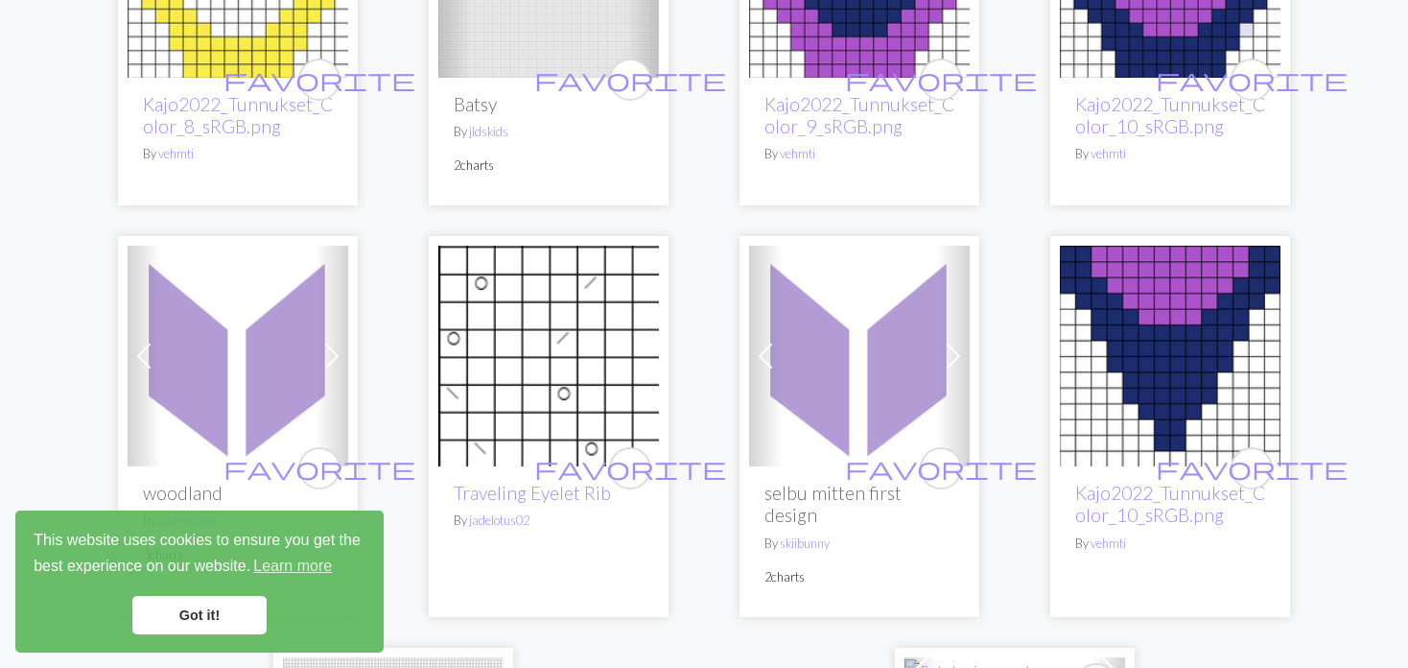
click at [763, 341] on span at bounding box center [765, 356] width 31 height 31
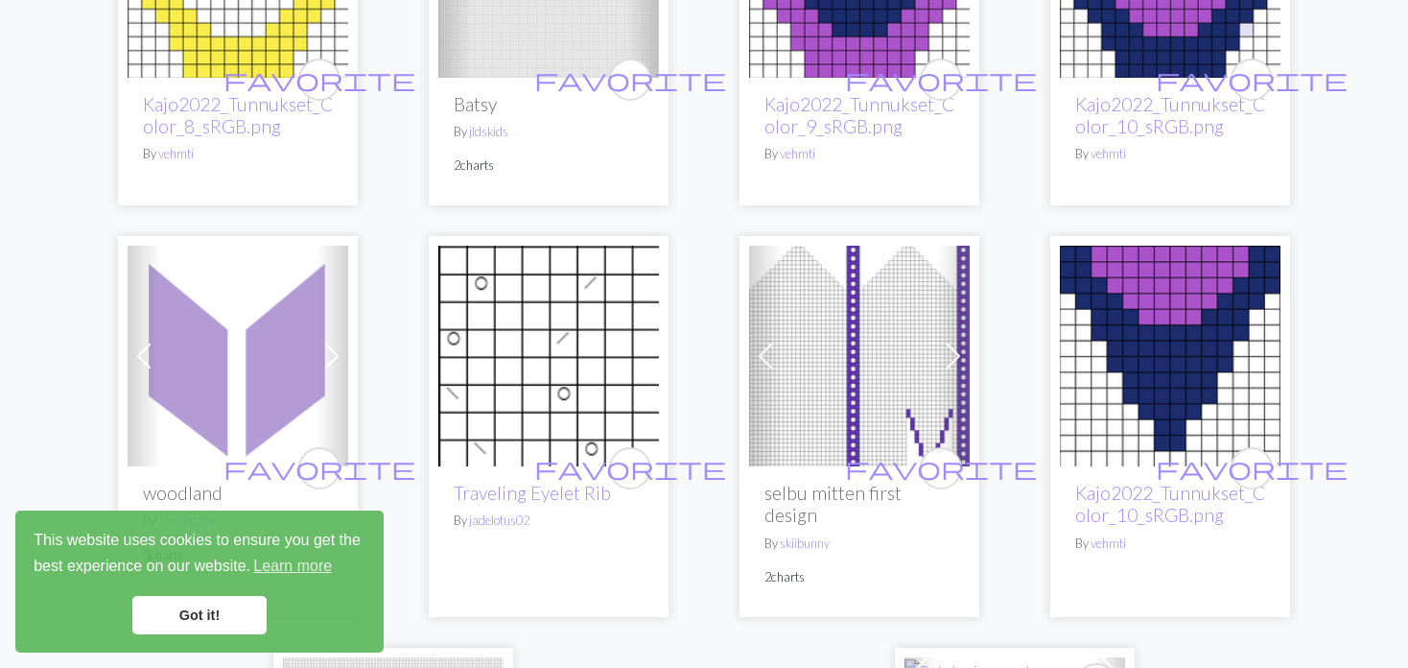
click at [763, 341] on span at bounding box center [765, 356] width 31 height 31
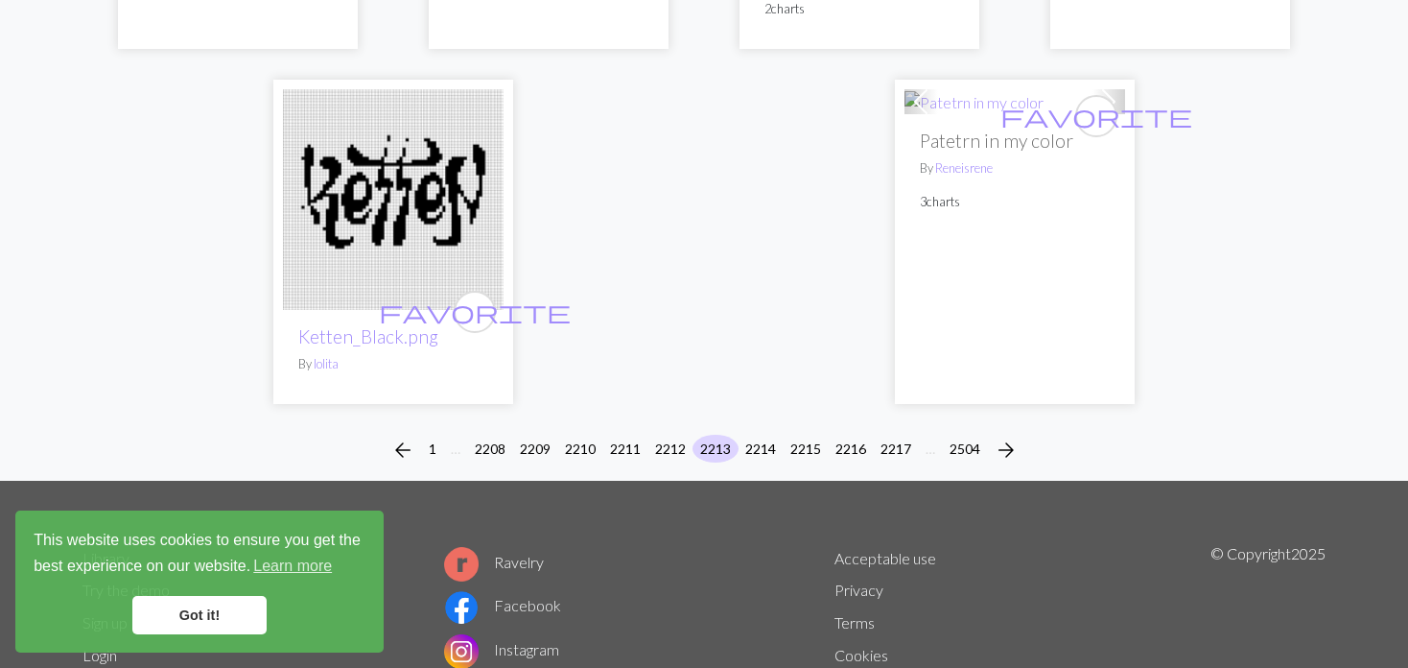
scroll to position [4797, 0]
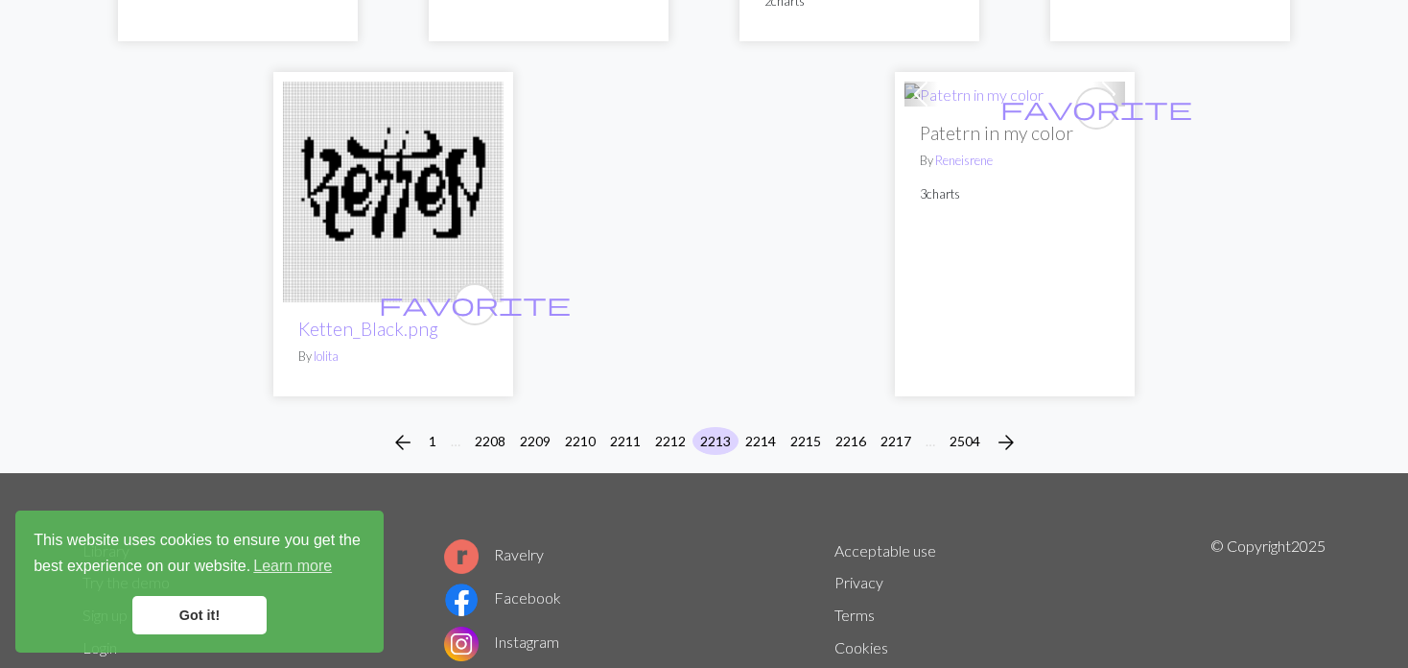
click at [767, 412] on div "arrow_back 1 … 2208 2209 2210 2211 2212 2213 2214 2215 2216 2217 … 2504 arrow_f…" at bounding box center [704, 442] width 1408 height 61
click at [760, 427] on button "2214" at bounding box center [761, 441] width 46 height 28
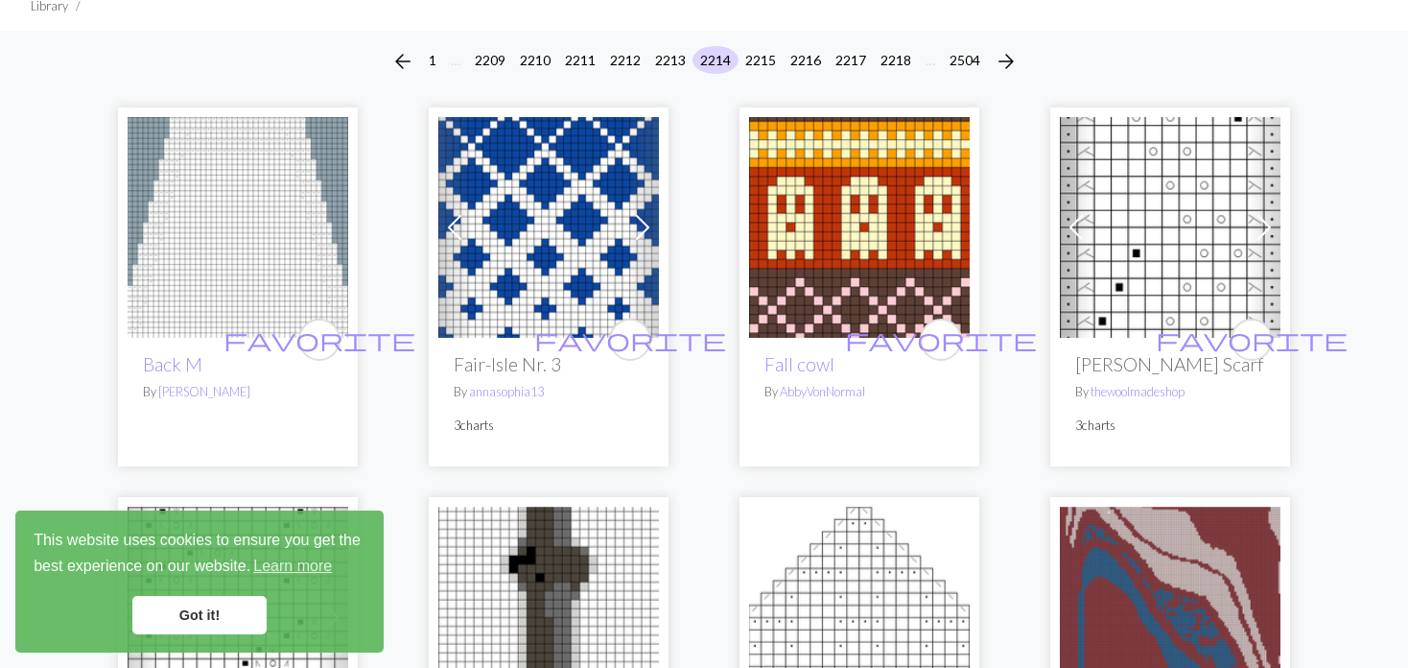
scroll to position [96, 0]
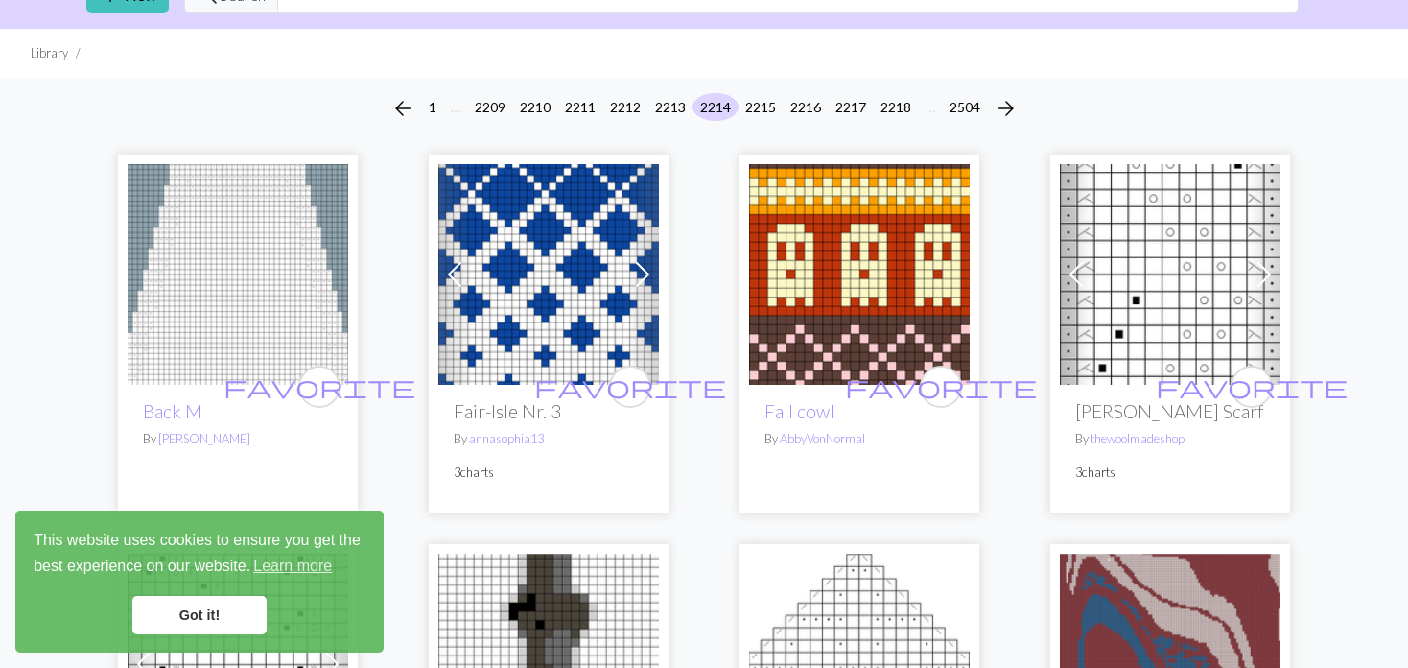
click at [1060, 262] on link "Previous" at bounding box center [1077, 274] width 34 height 221
click at [1067, 272] on span at bounding box center [1076, 274] width 31 height 31
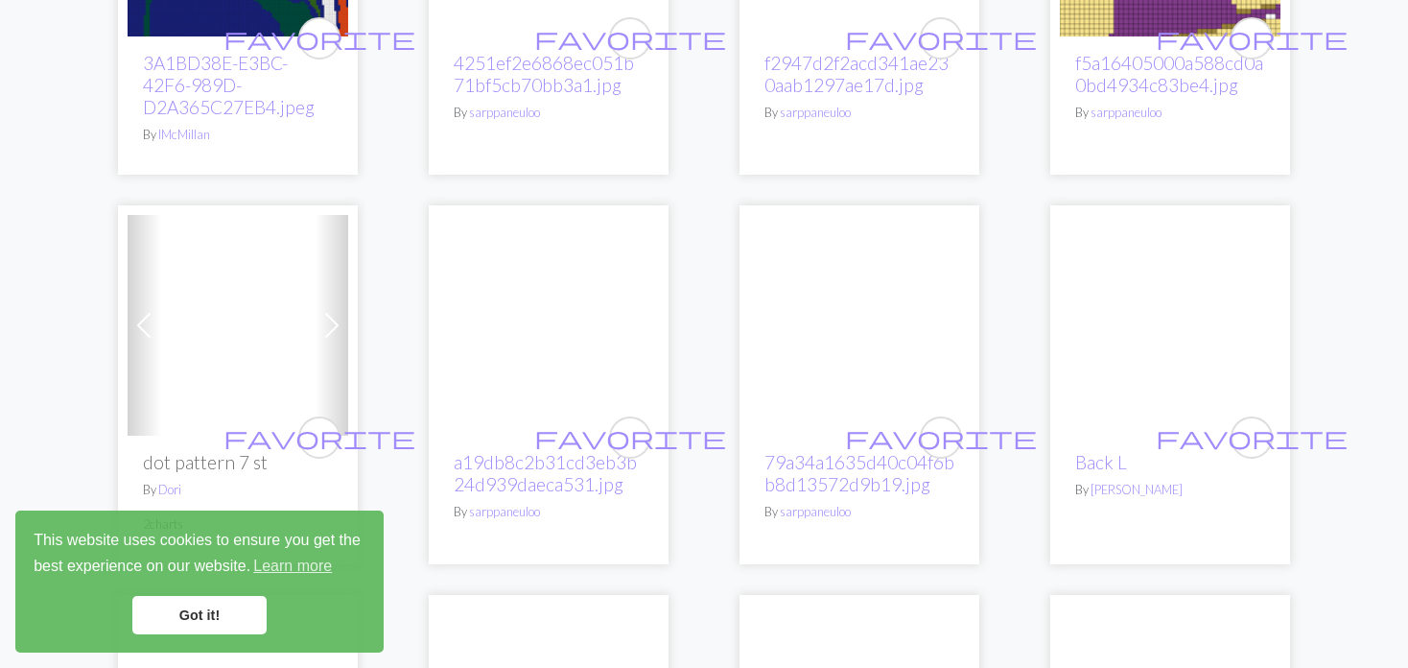
scroll to position [1247, 0]
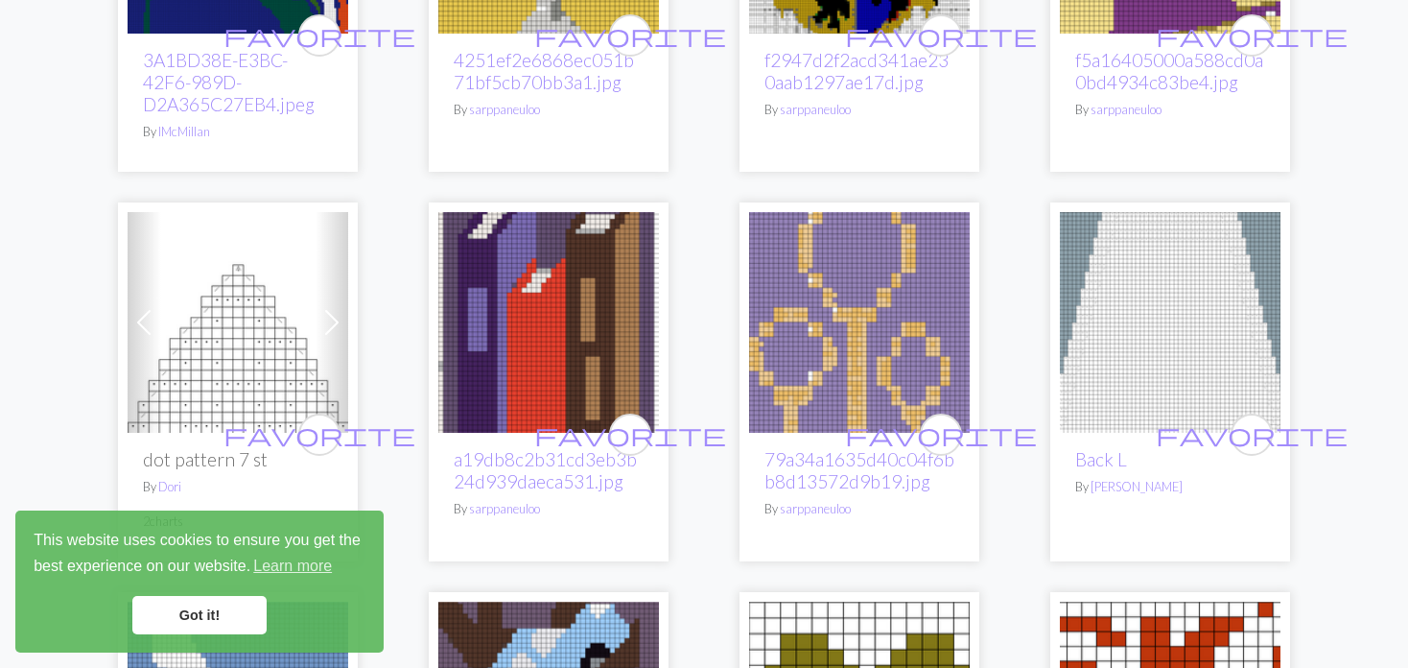
click at [525, 301] on img at bounding box center [548, 322] width 221 height 221
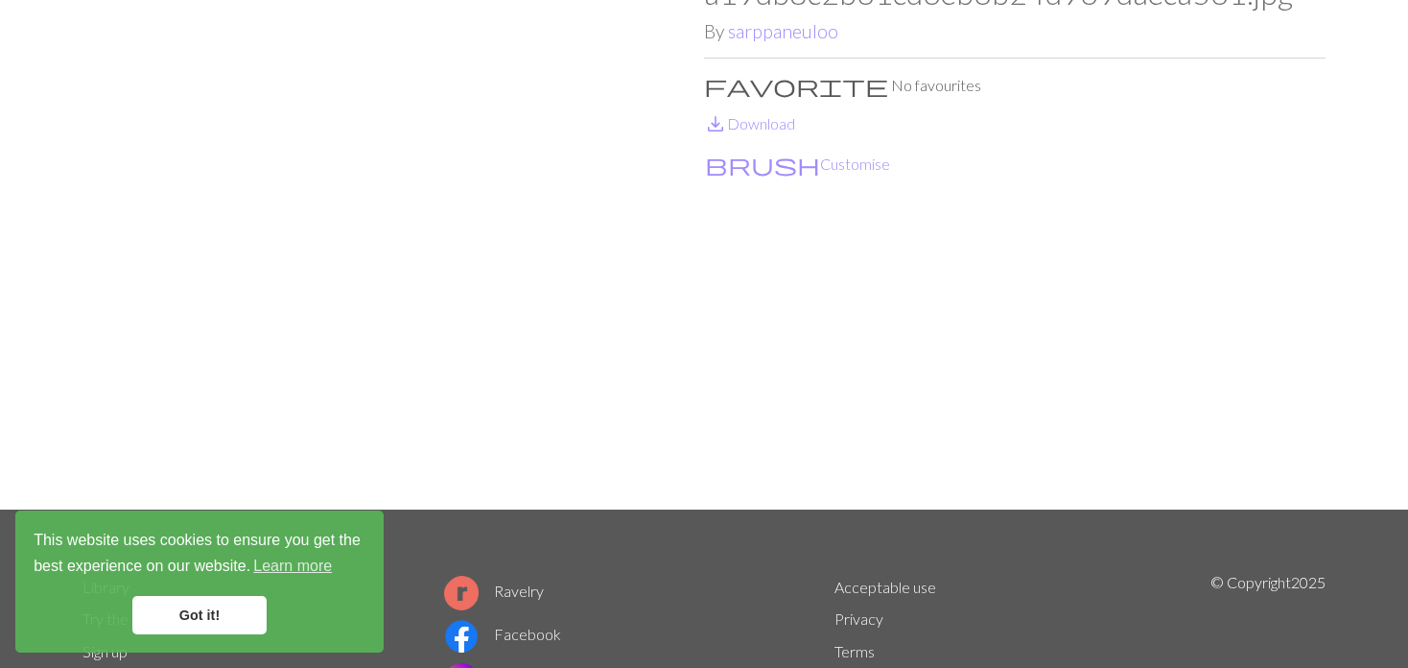
scroll to position [192, 0]
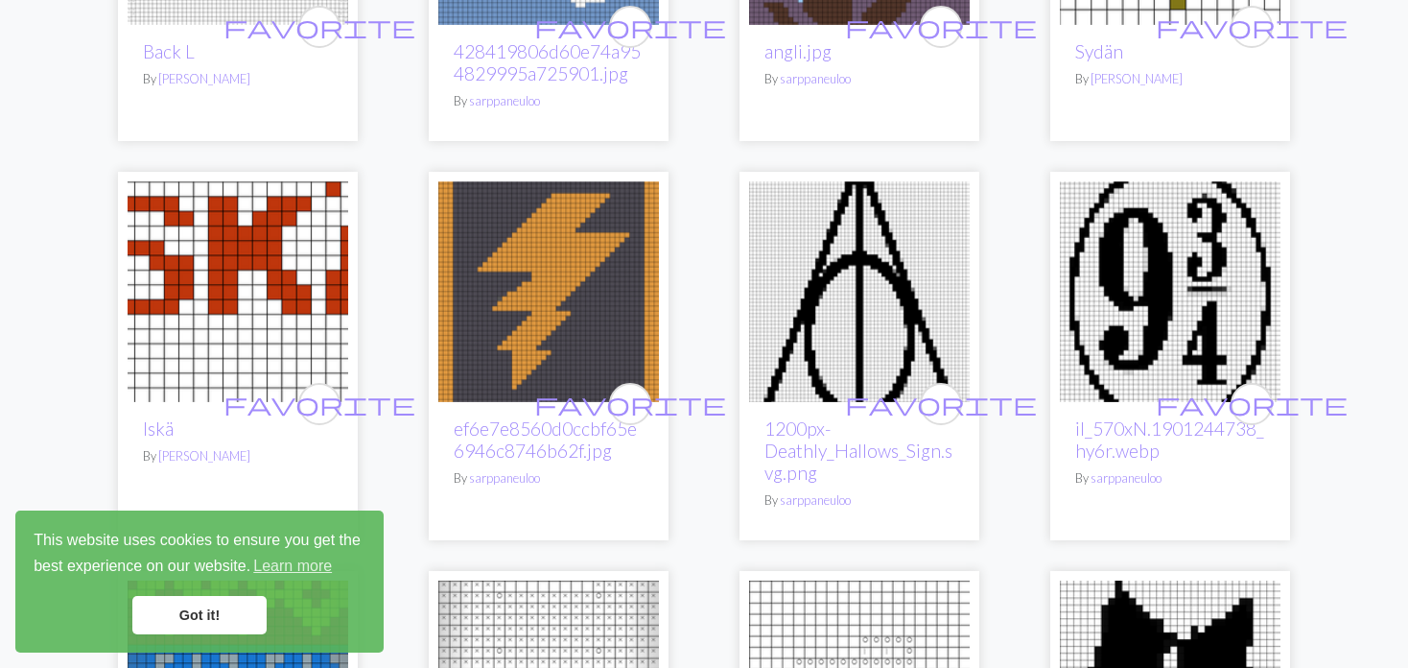
scroll to position [2111, 0]
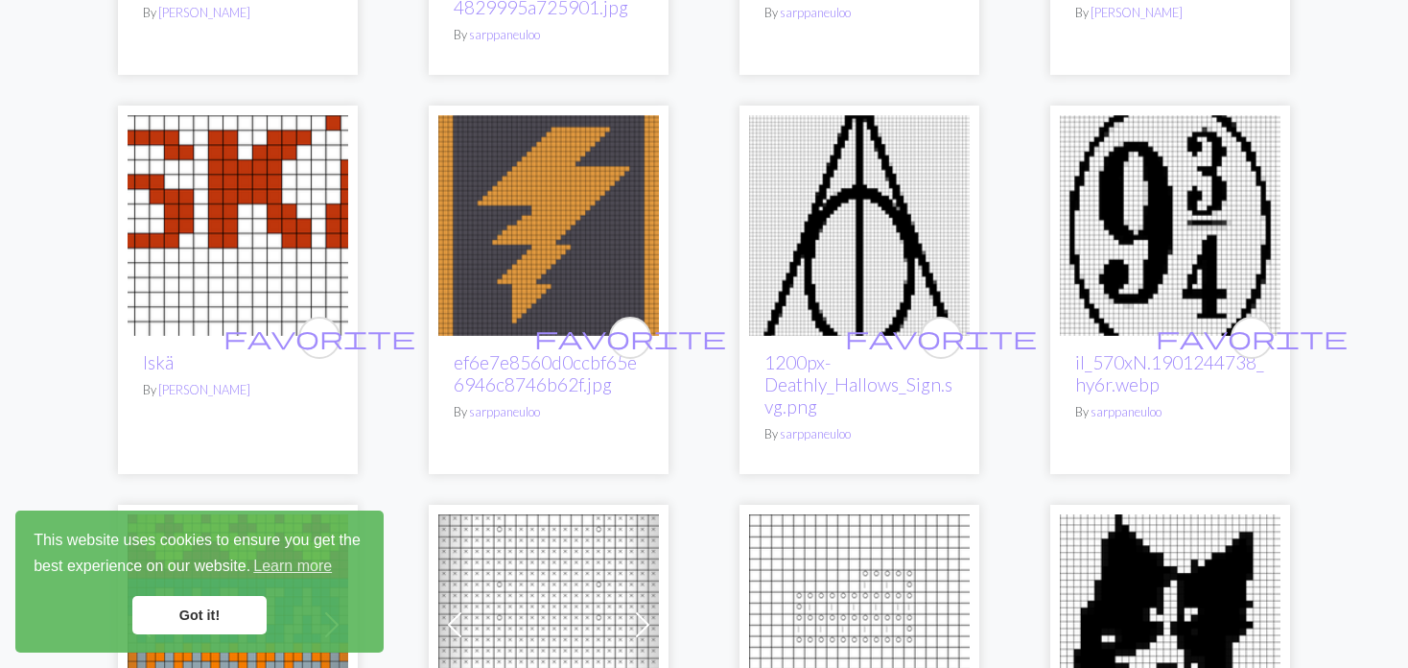
click at [1139, 235] on img at bounding box center [1170, 225] width 221 height 221
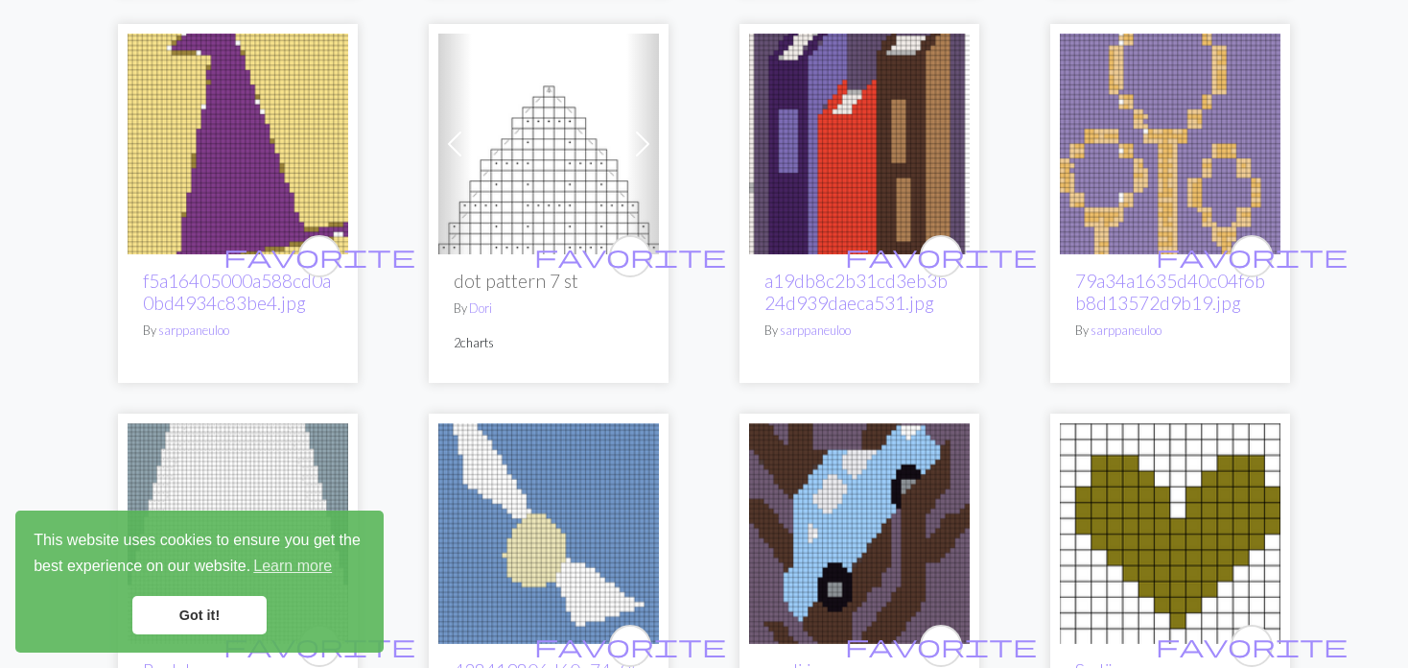
scroll to position [1439, 0]
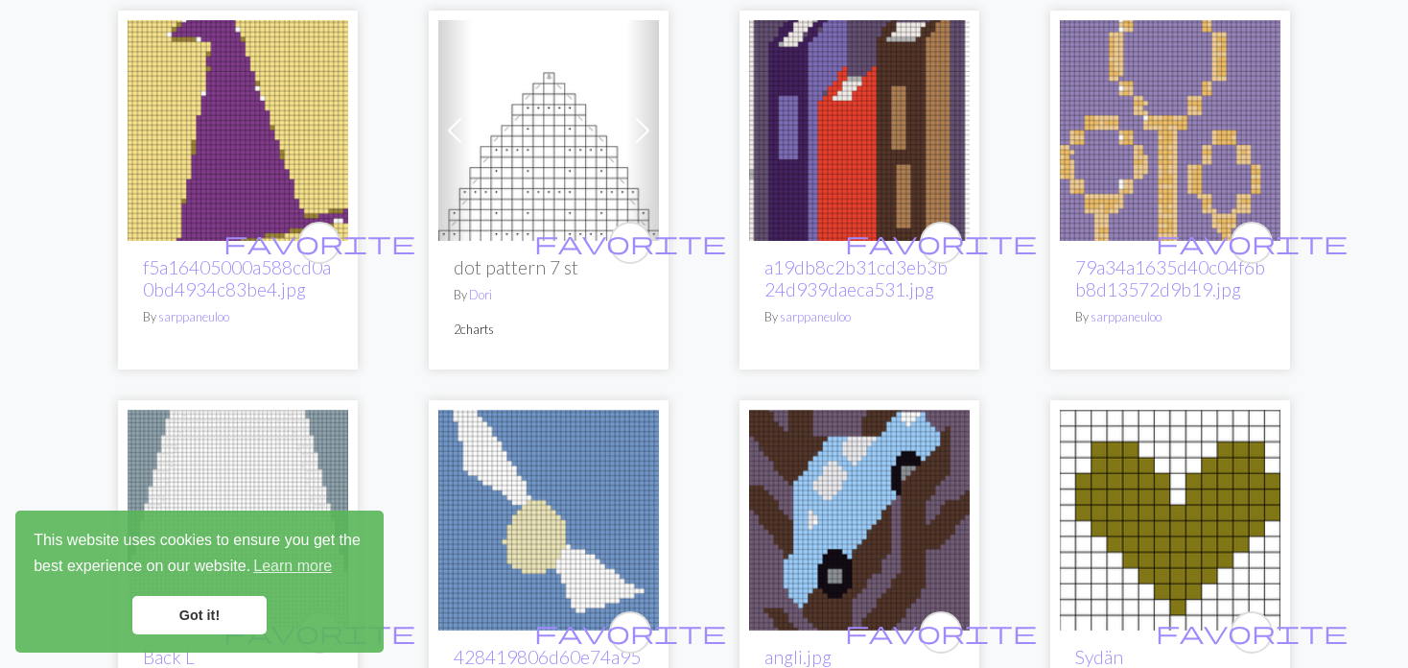
click at [195, 122] on img at bounding box center [238, 130] width 221 height 221
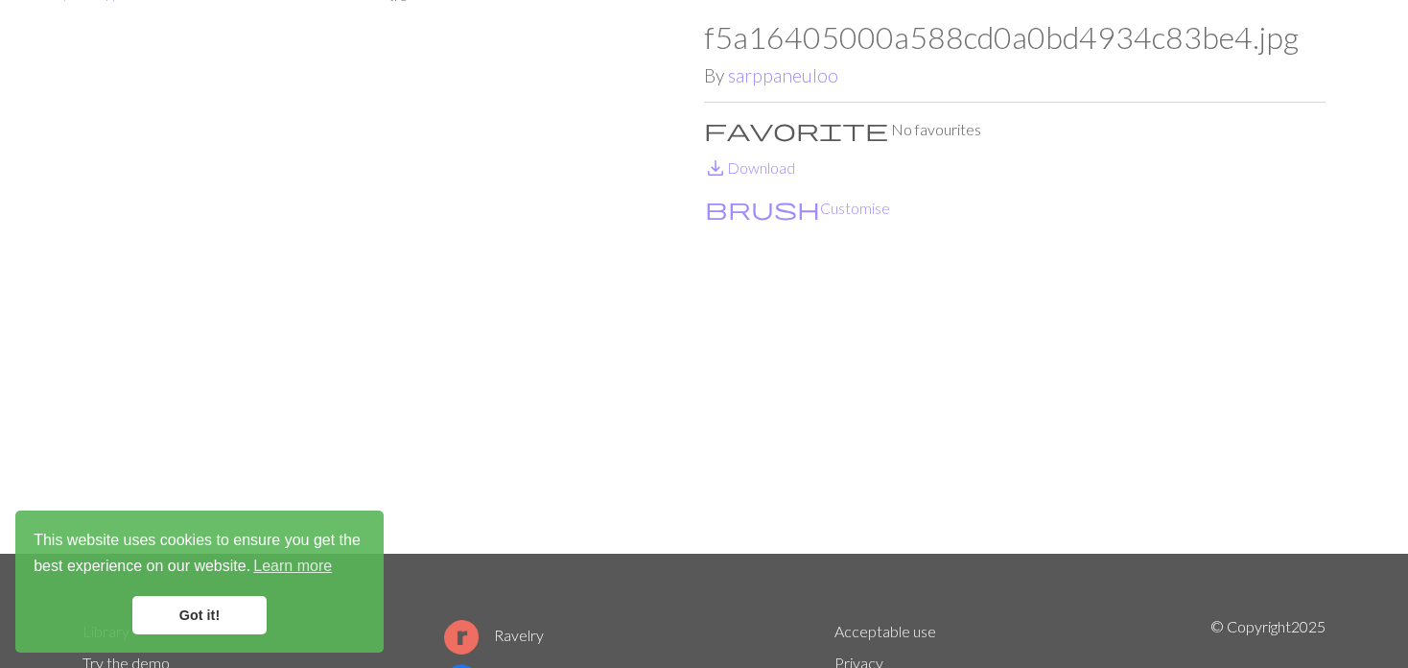
scroll to position [192, 0]
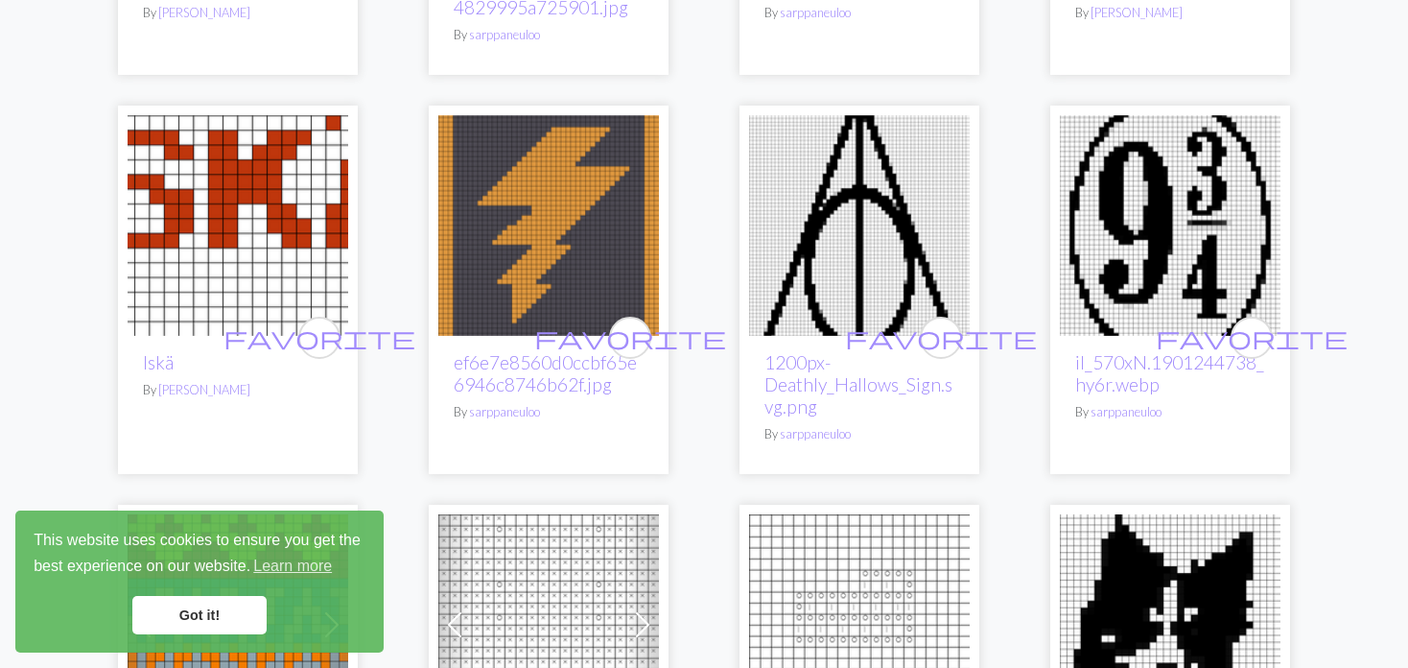
scroll to position [2207, 0]
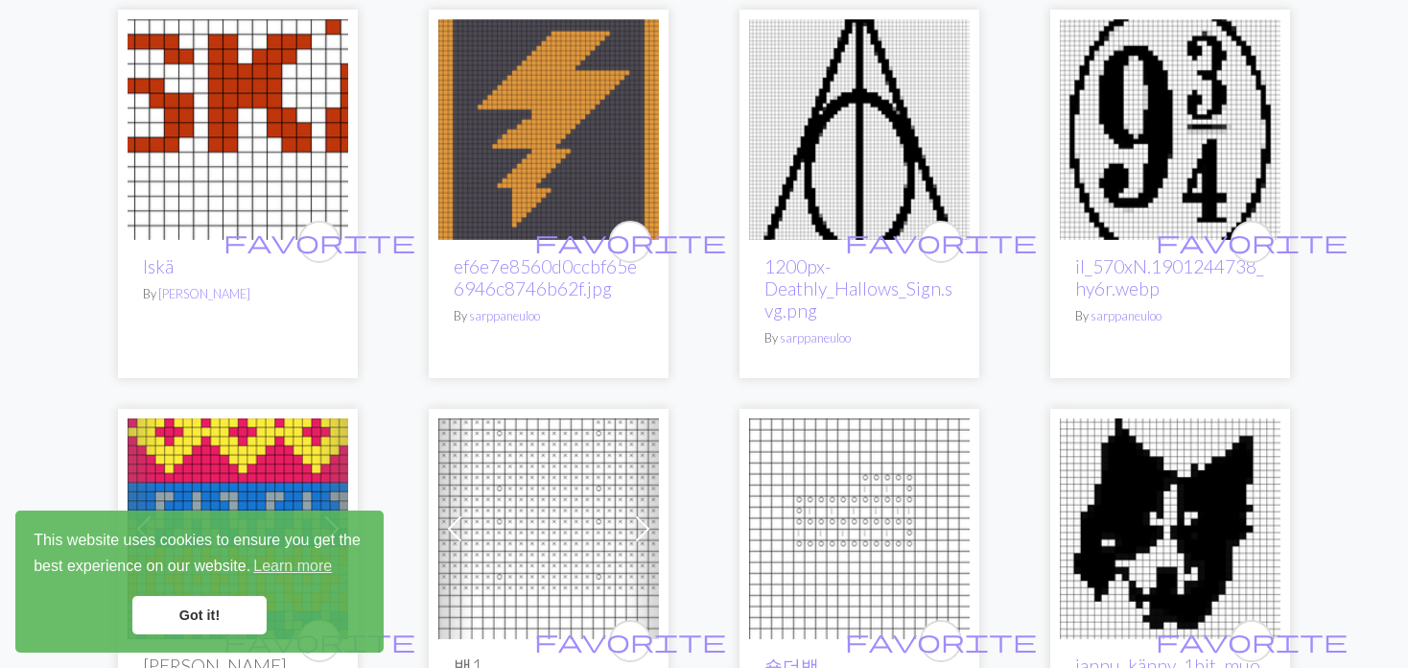
click at [836, 193] on img at bounding box center [859, 129] width 221 height 221
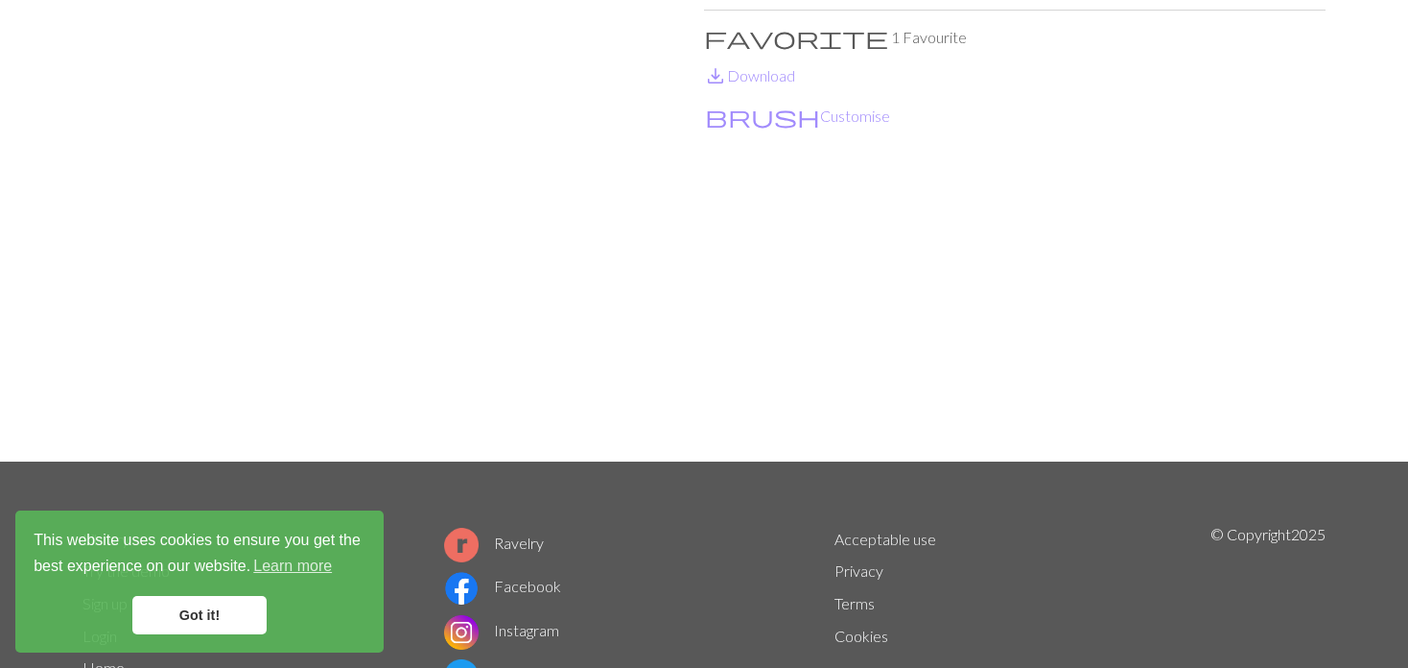
scroll to position [192, 0]
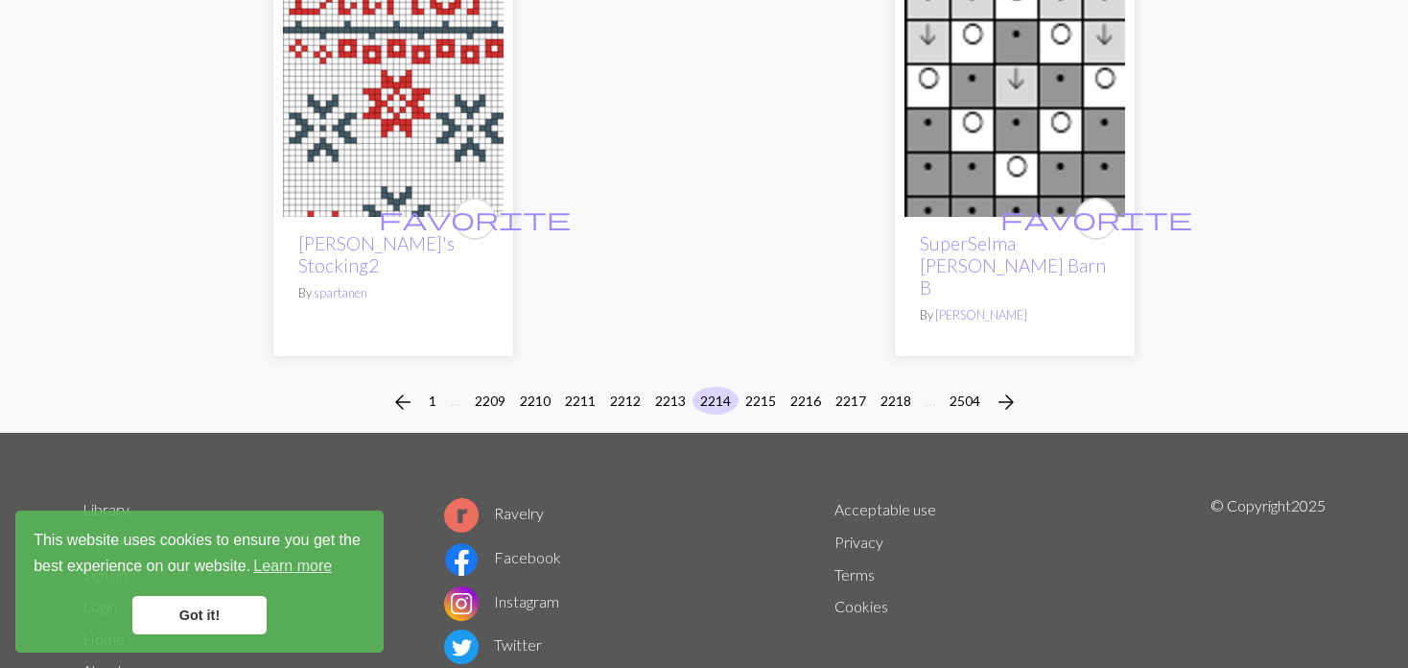
scroll to position [5020, 0]
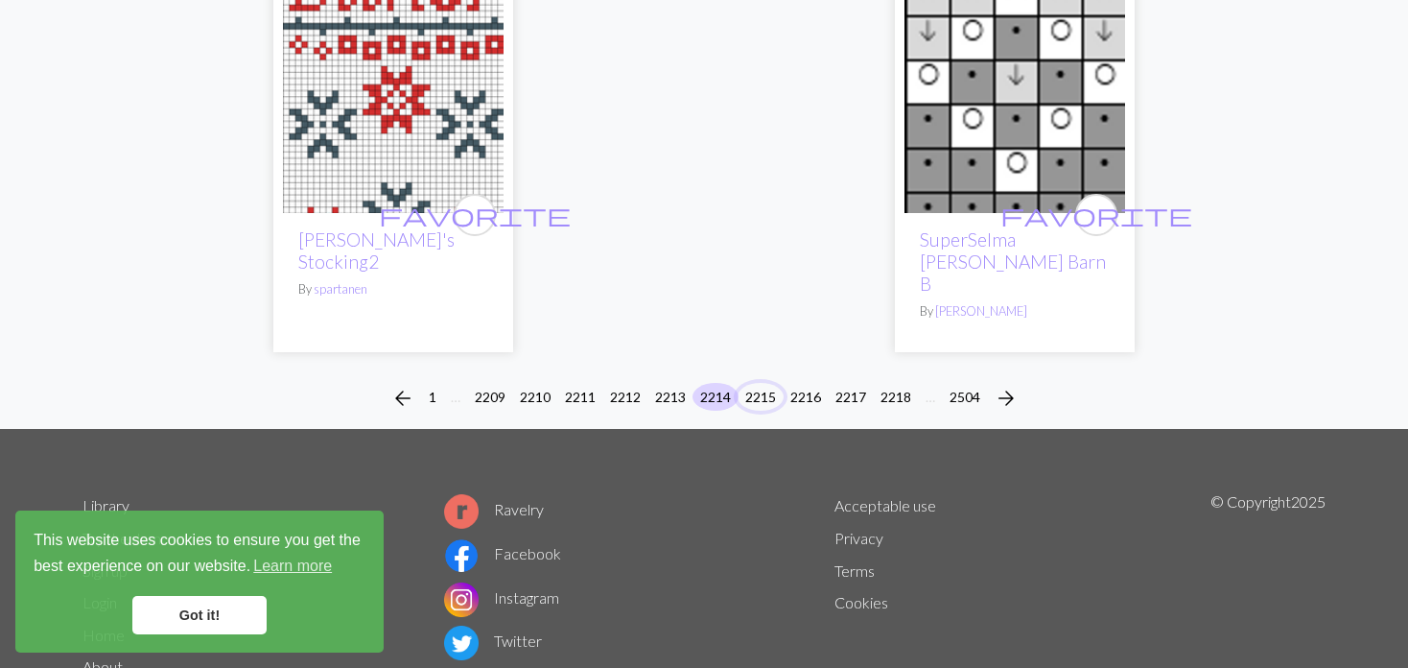
click at [755, 383] on button "2215" at bounding box center [761, 397] width 46 height 28
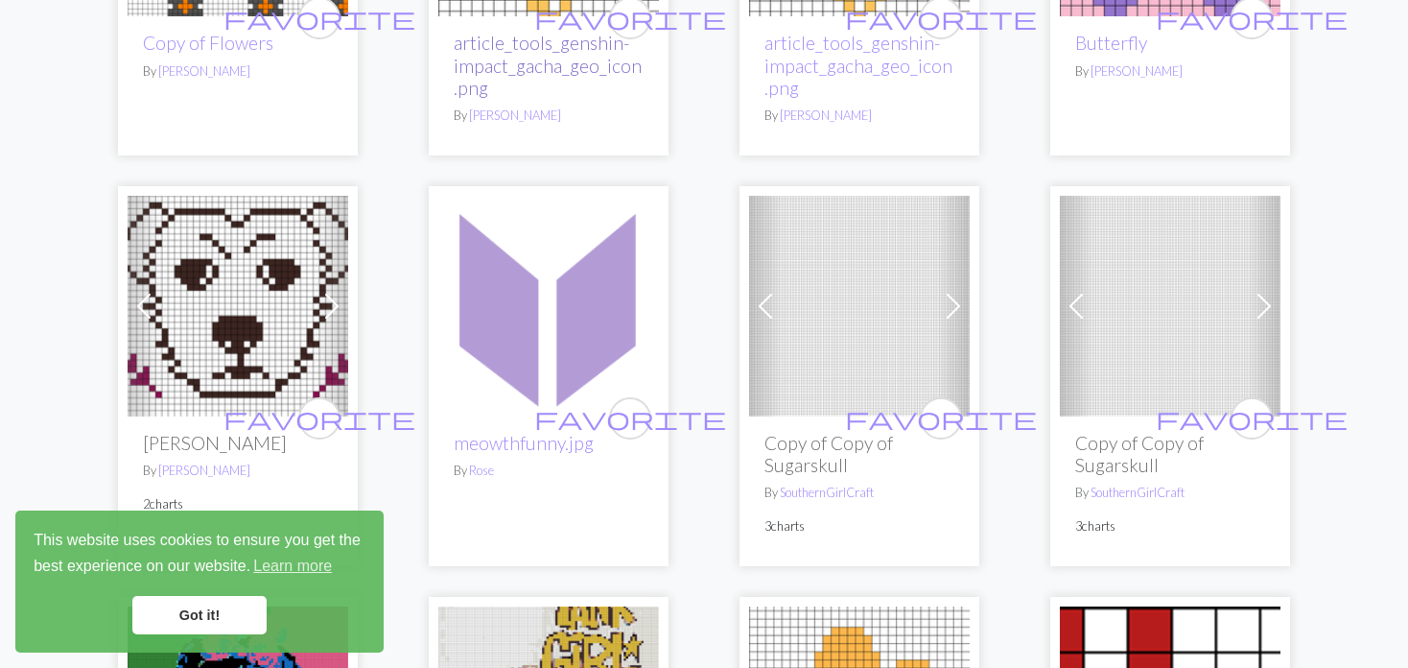
scroll to position [959, 0]
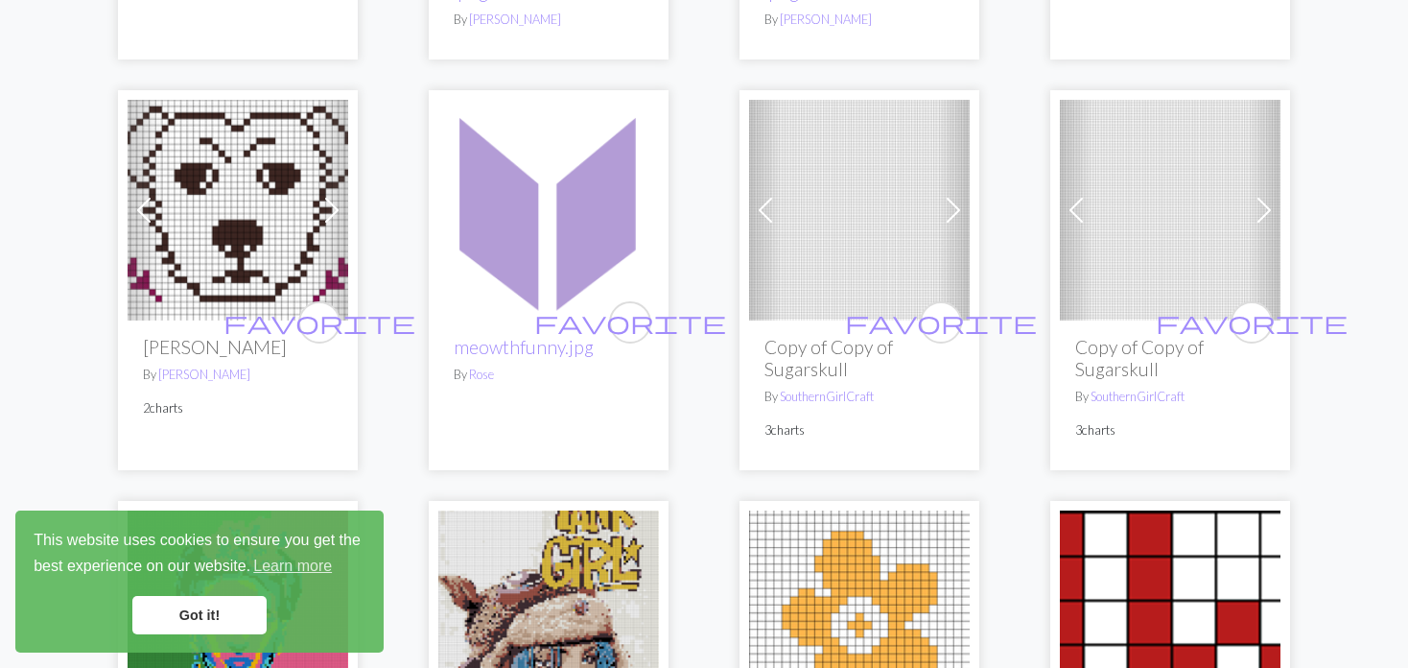
click at [746, 167] on div "Previous Next favorite Copy of Copy of Sugarskull By SouthernGirlCraft 3 charts" at bounding box center [860, 280] width 240 height 380
click at [767, 195] on span at bounding box center [765, 210] width 31 height 31
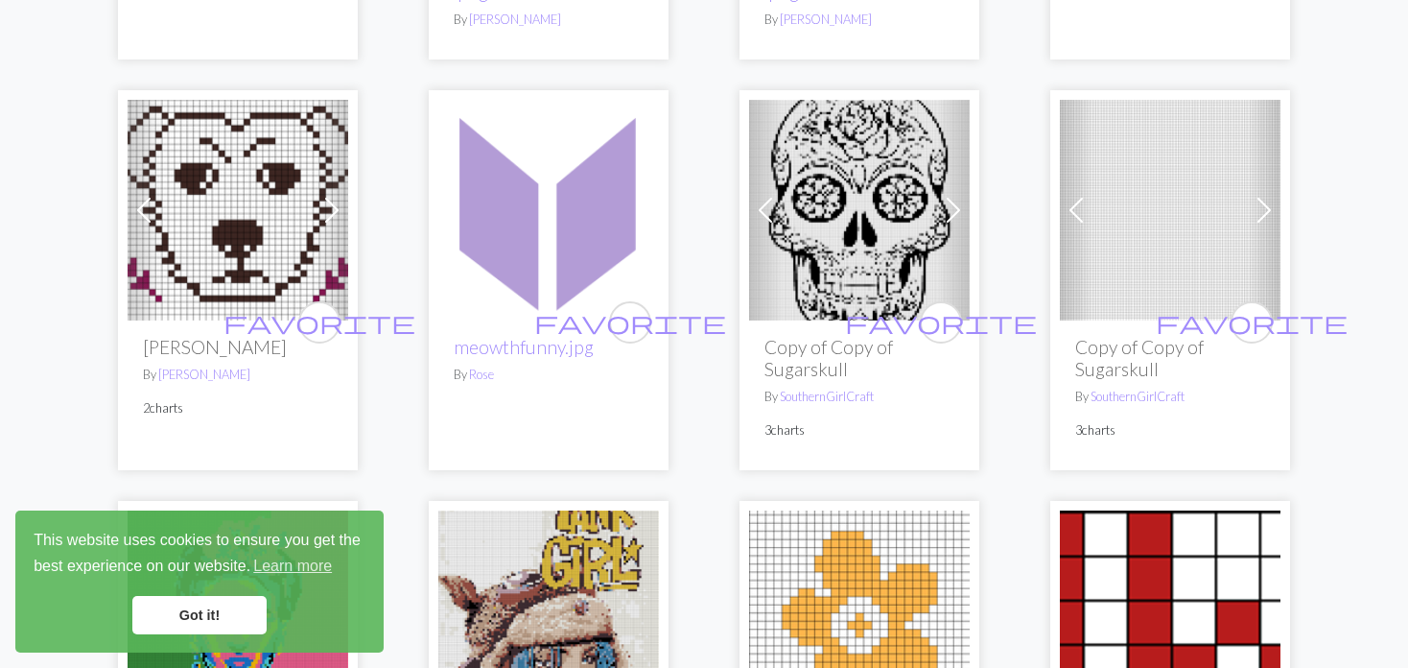
click at [767, 195] on span at bounding box center [765, 210] width 31 height 31
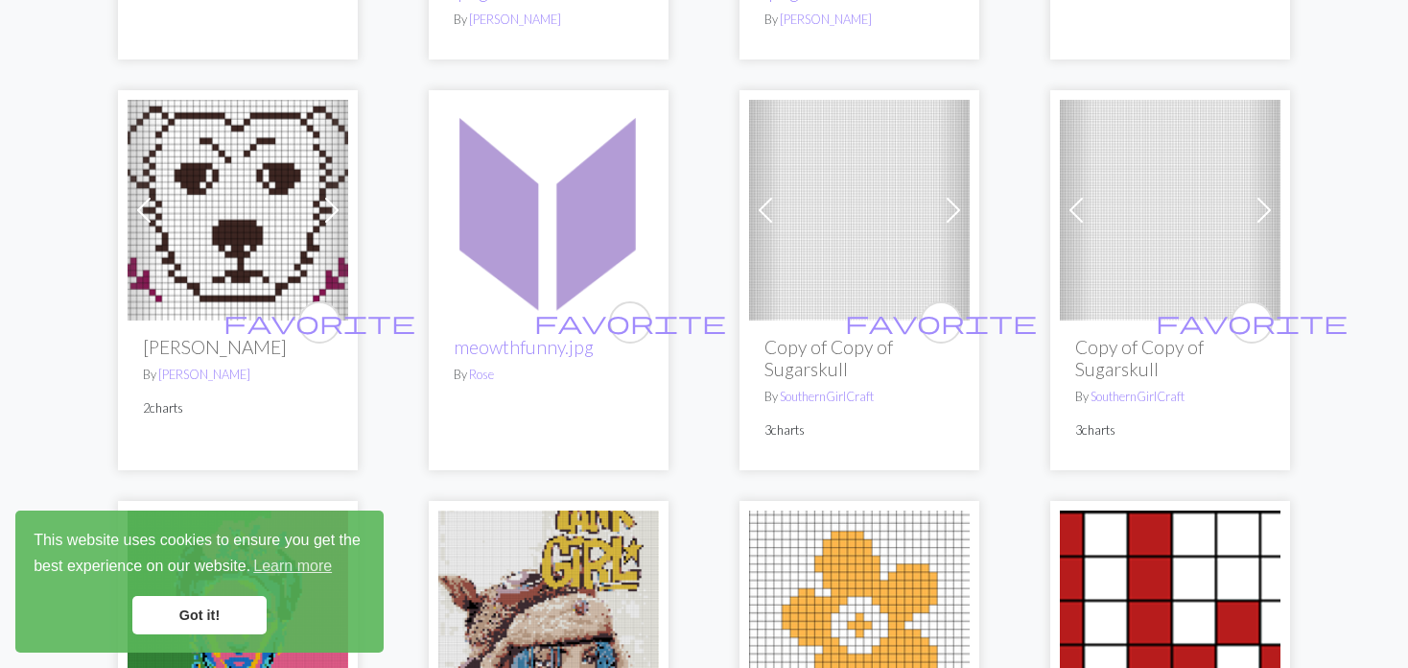
click at [1105, 154] on img at bounding box center [1170, 210] width 221 height 221
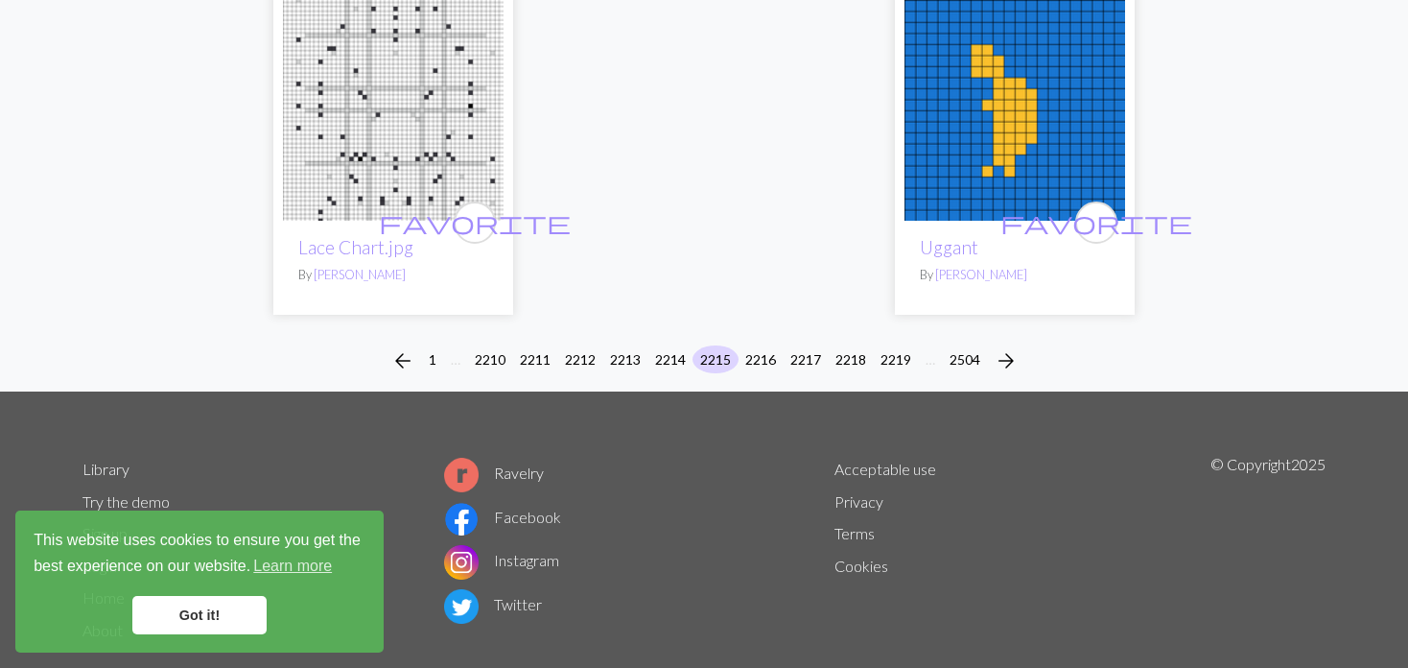
scroll to position [5007, 0]
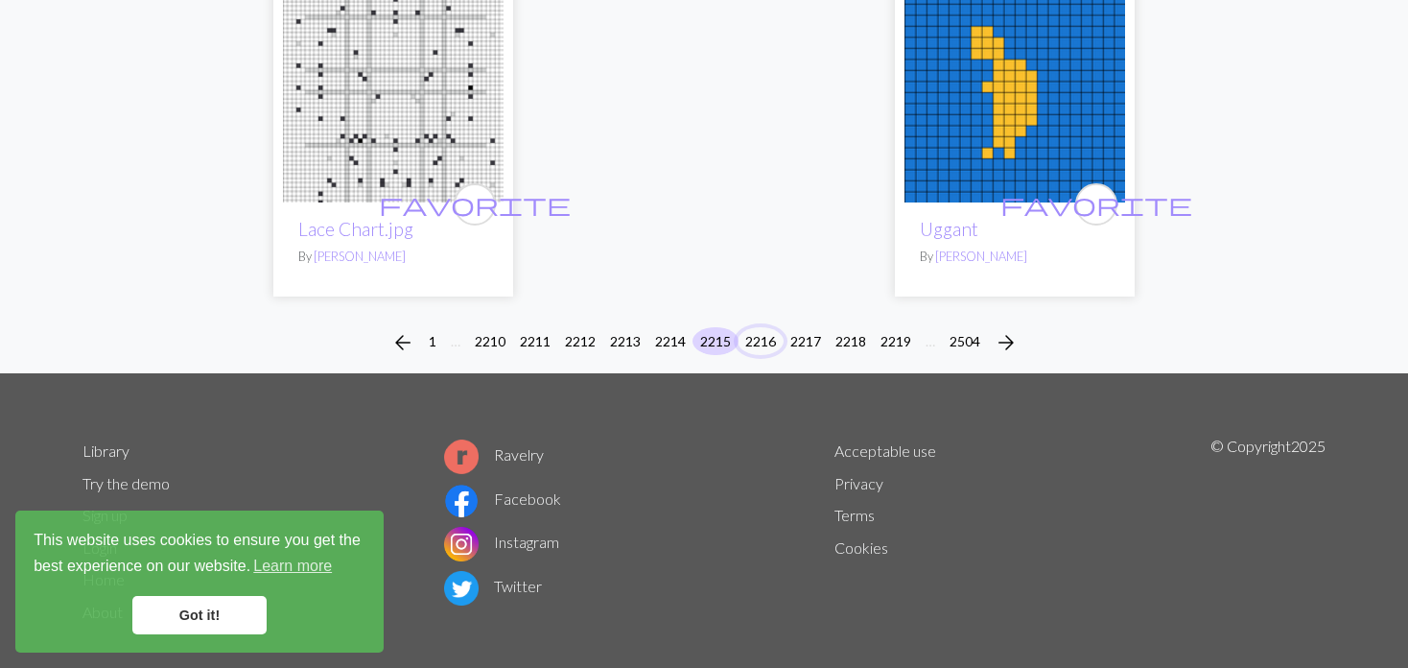
click at [758, 327] on button "2216" at bounding box center [761, 341] width 46 height 28
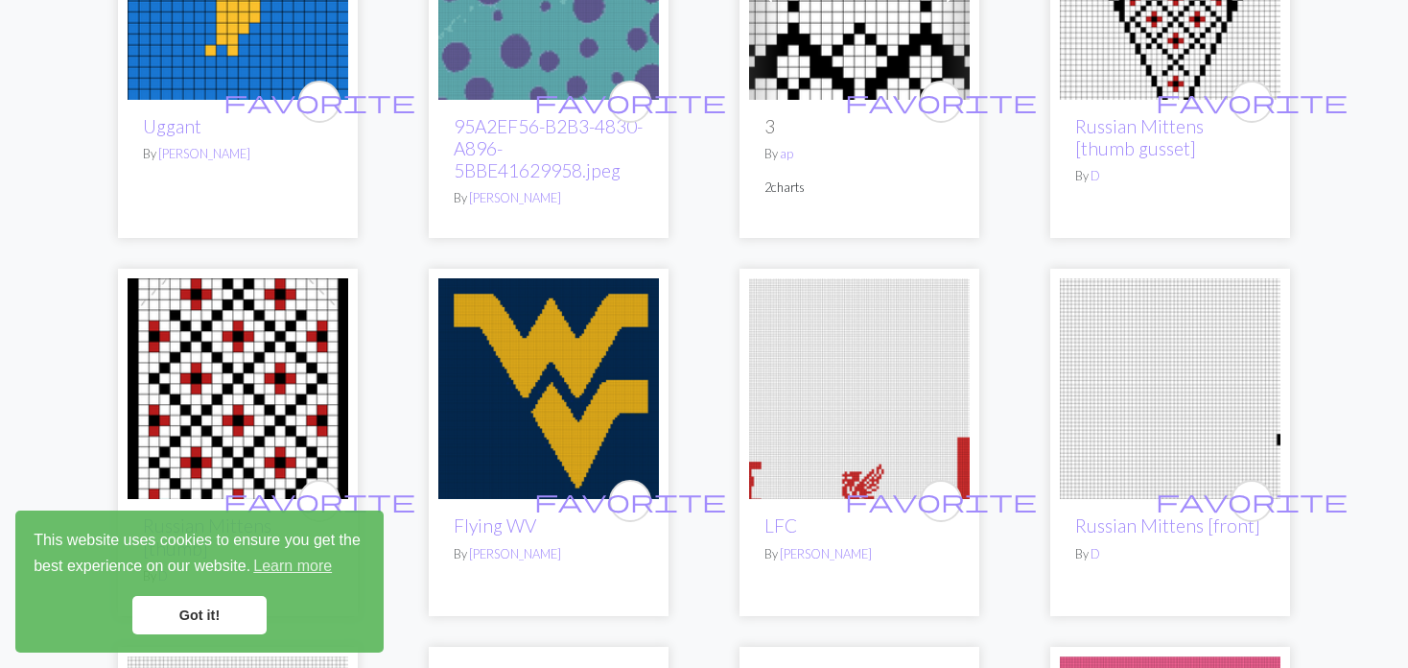
scroll to position [480, 0]
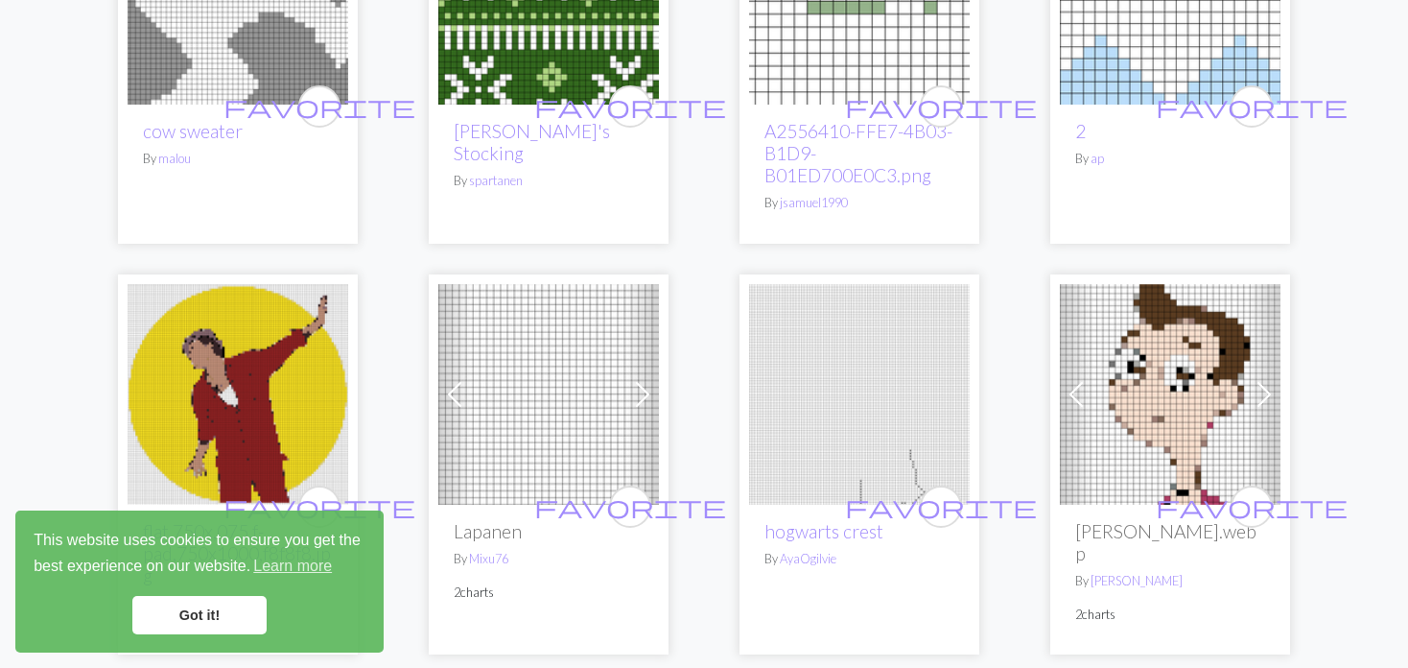
scroll to position [2015, 0]
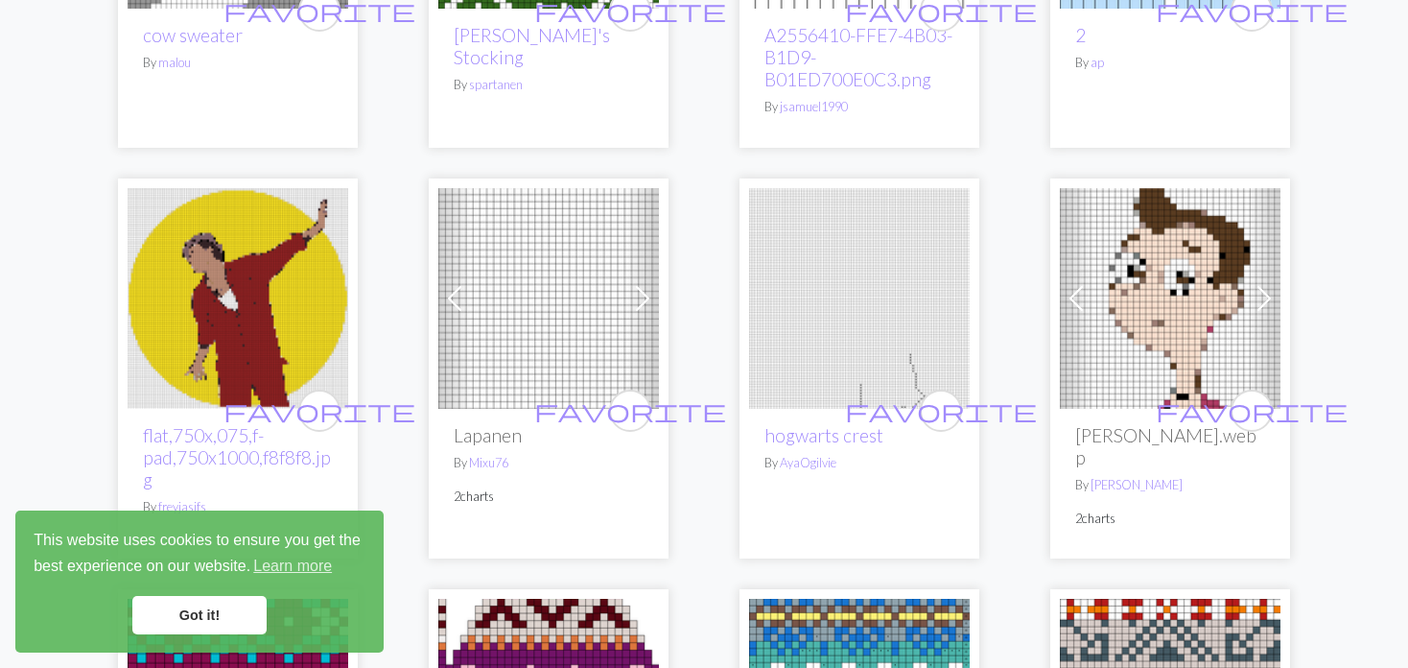
click at [639, 298] on span at bounding box center [642, 298] width 31 height 31
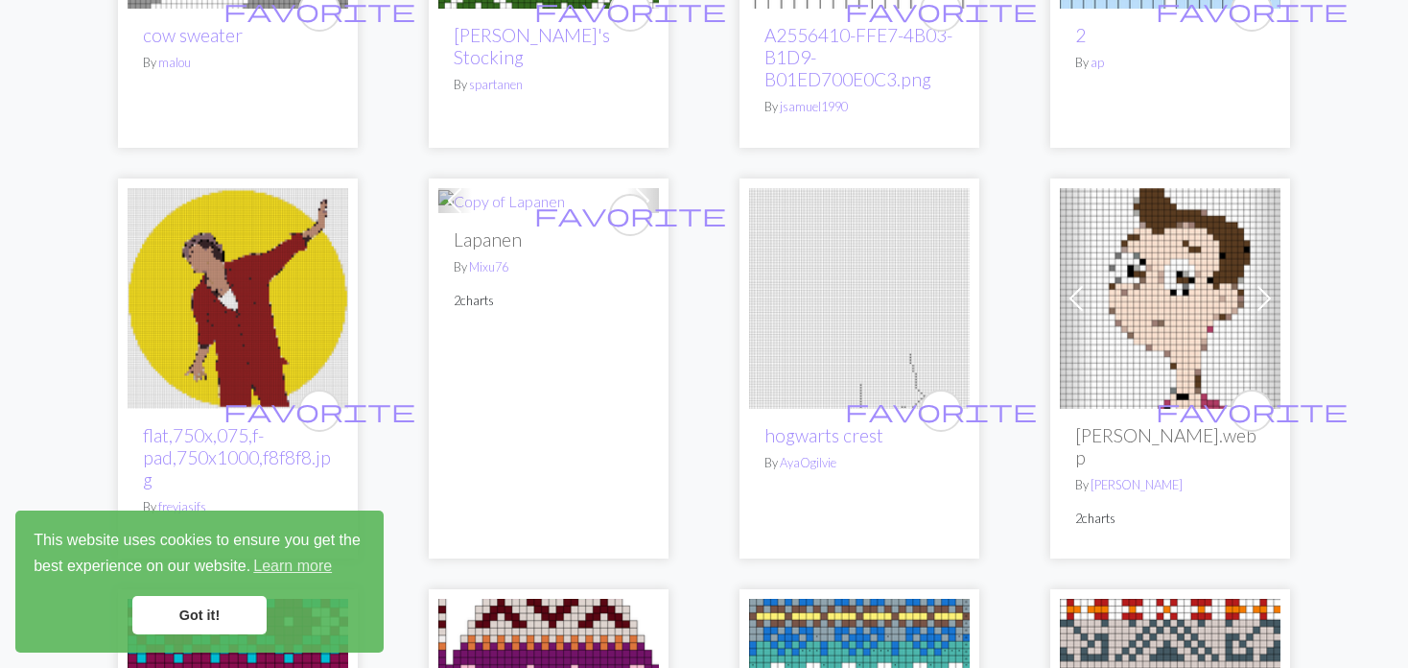
click at [639, 298] on p "2 charts" at bounding box center [549, 301] width 190 height 18
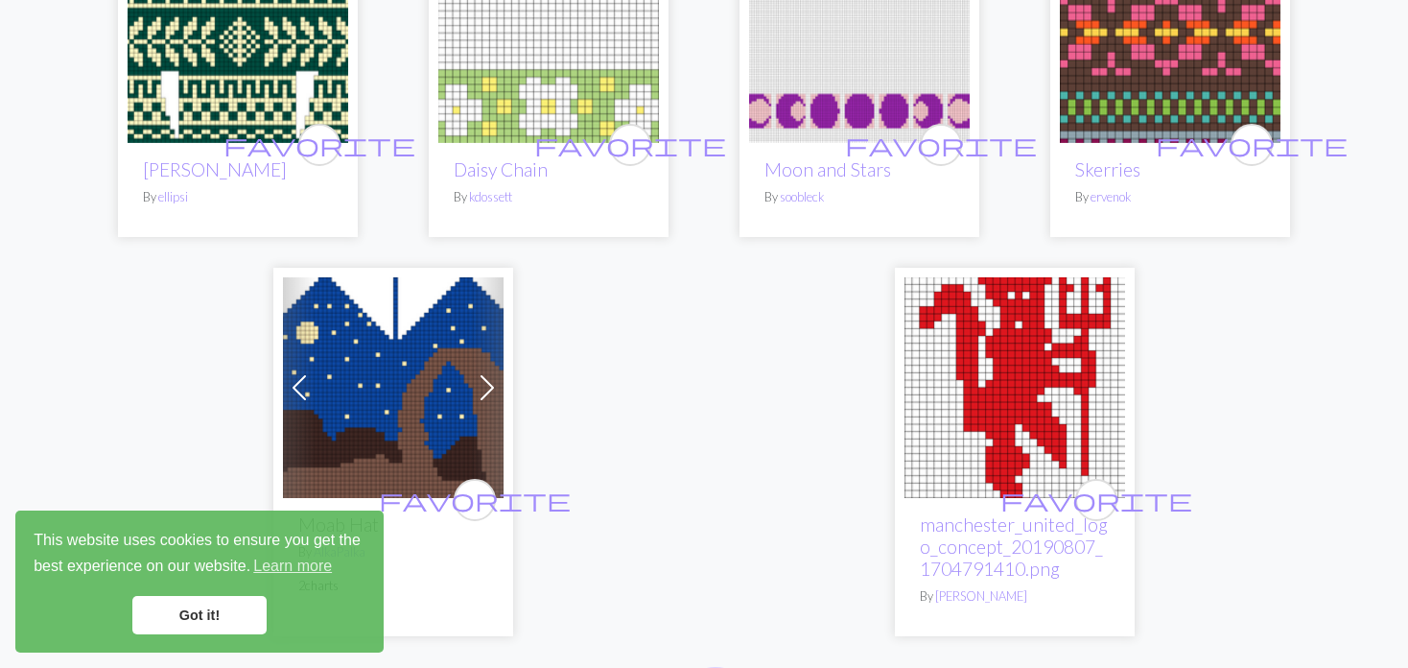
scroll to position [4797, 0]
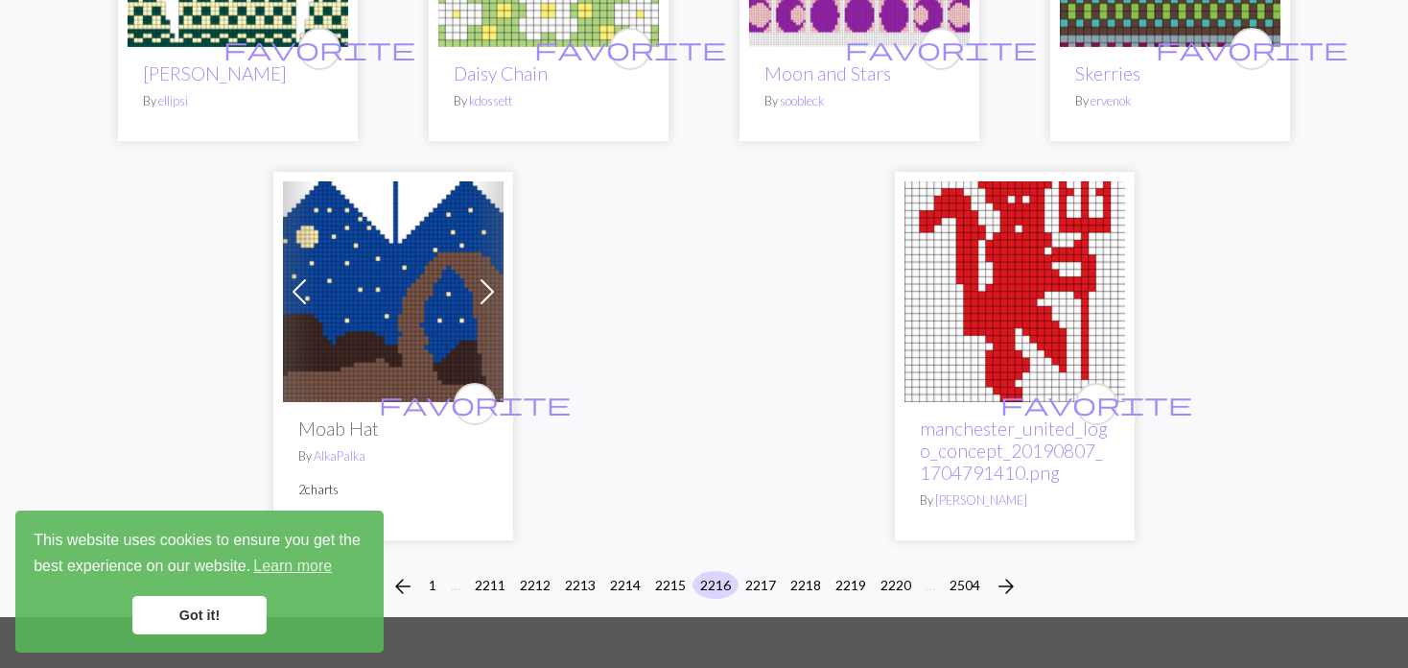
click at [490, 276] on span at bounding box center [487, 291] width 31 height 31
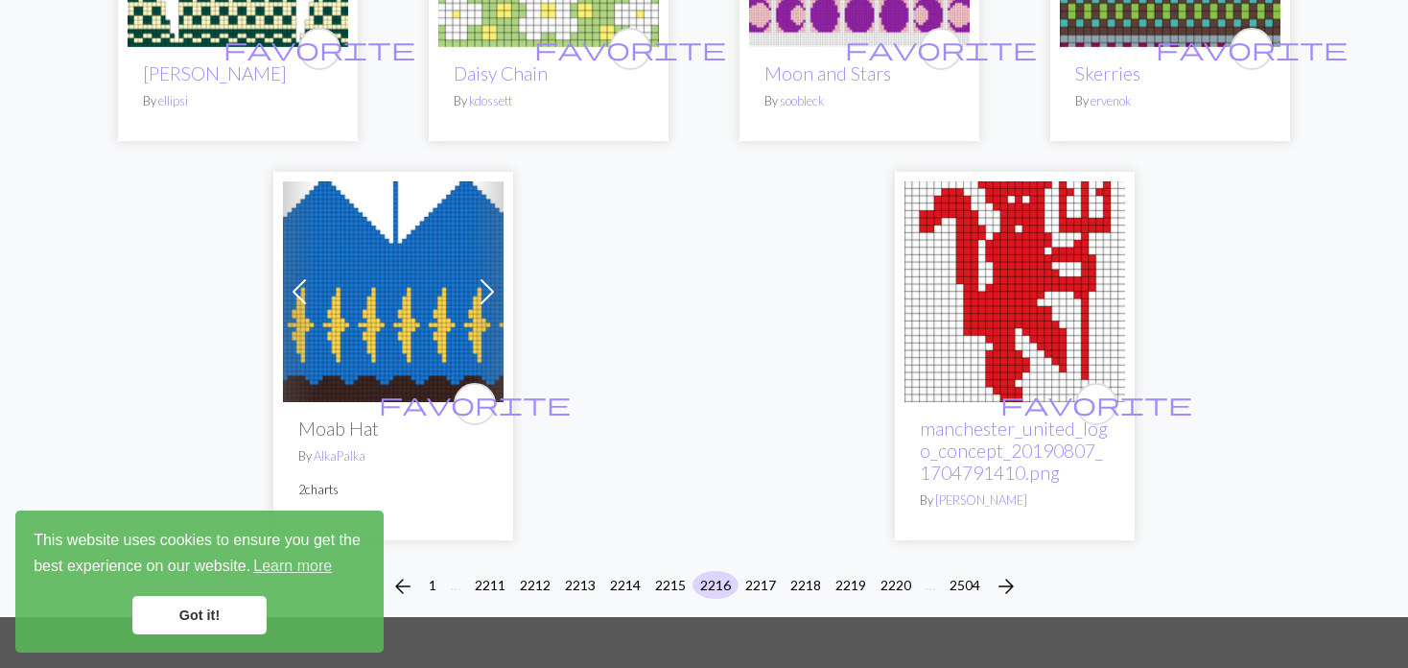
click at [490, 276] on span at bounding box center [487, 291] width 31 height 31
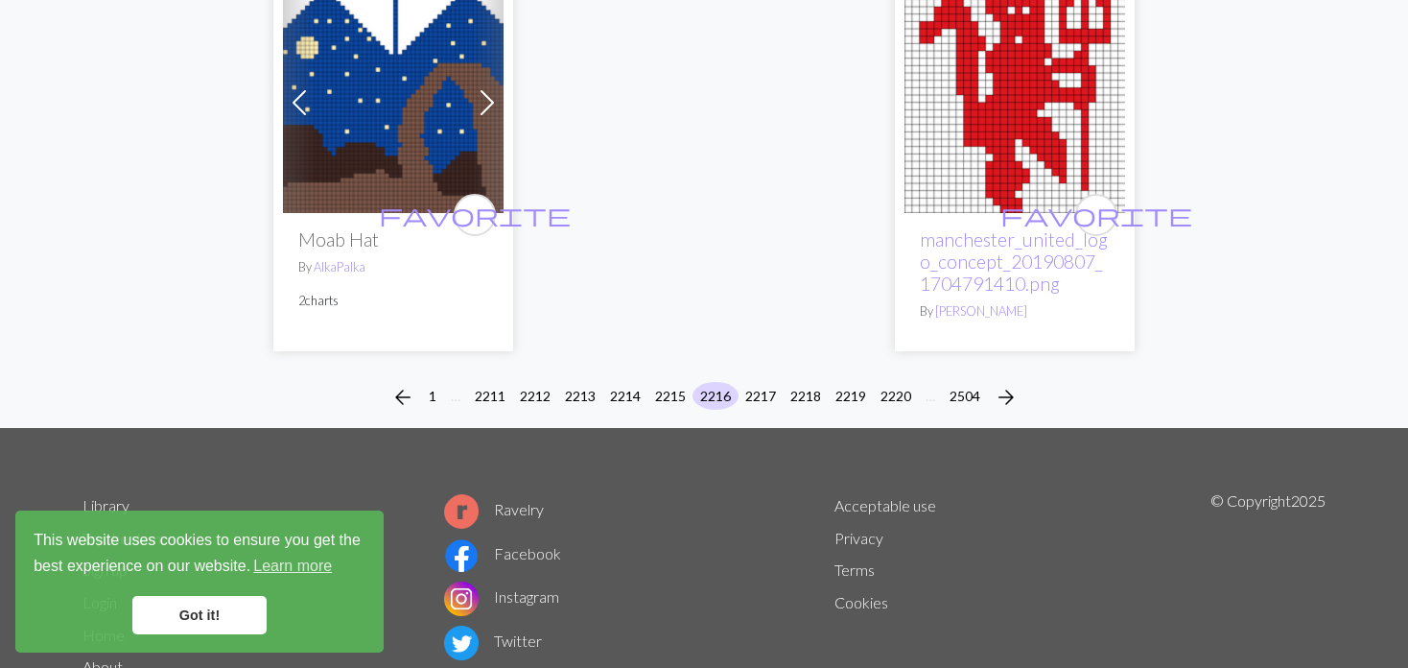
scroll to position [5041, 0]
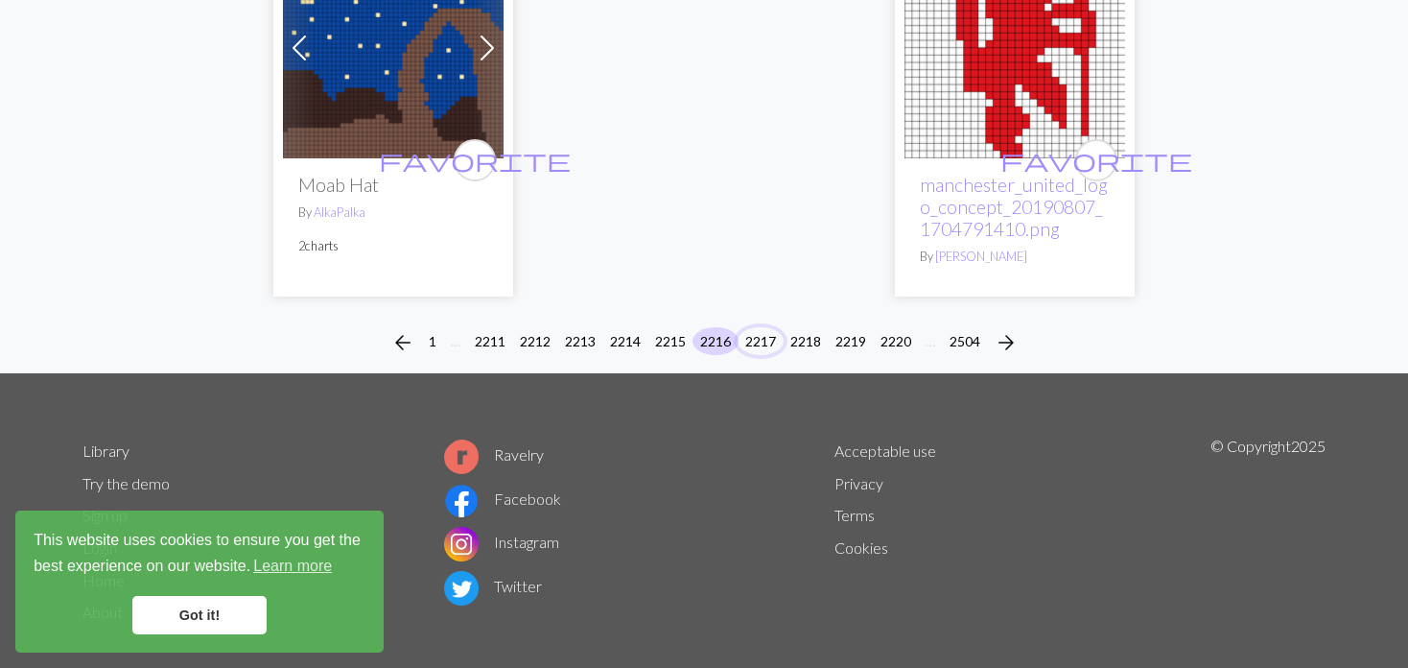
click at [768, 327] on button "2217" at bounding box center [761, 341] width 46 height 28
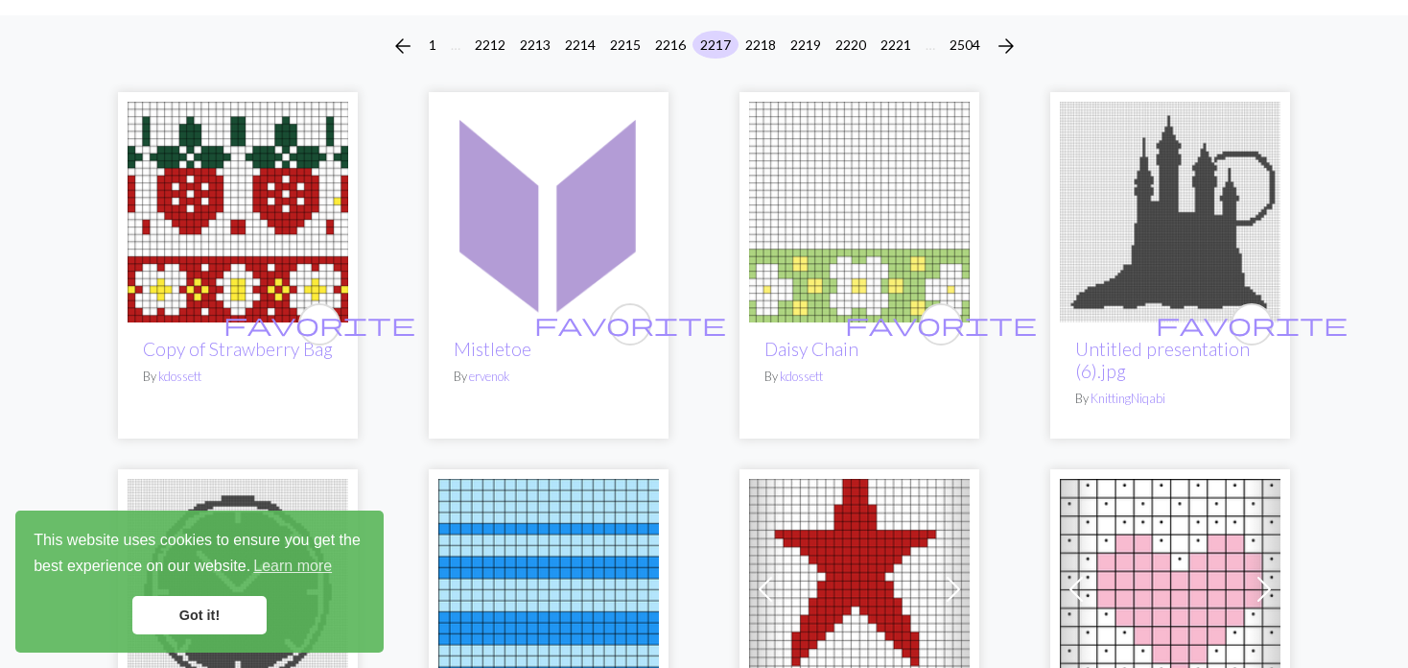
scroll to position [192, 0]
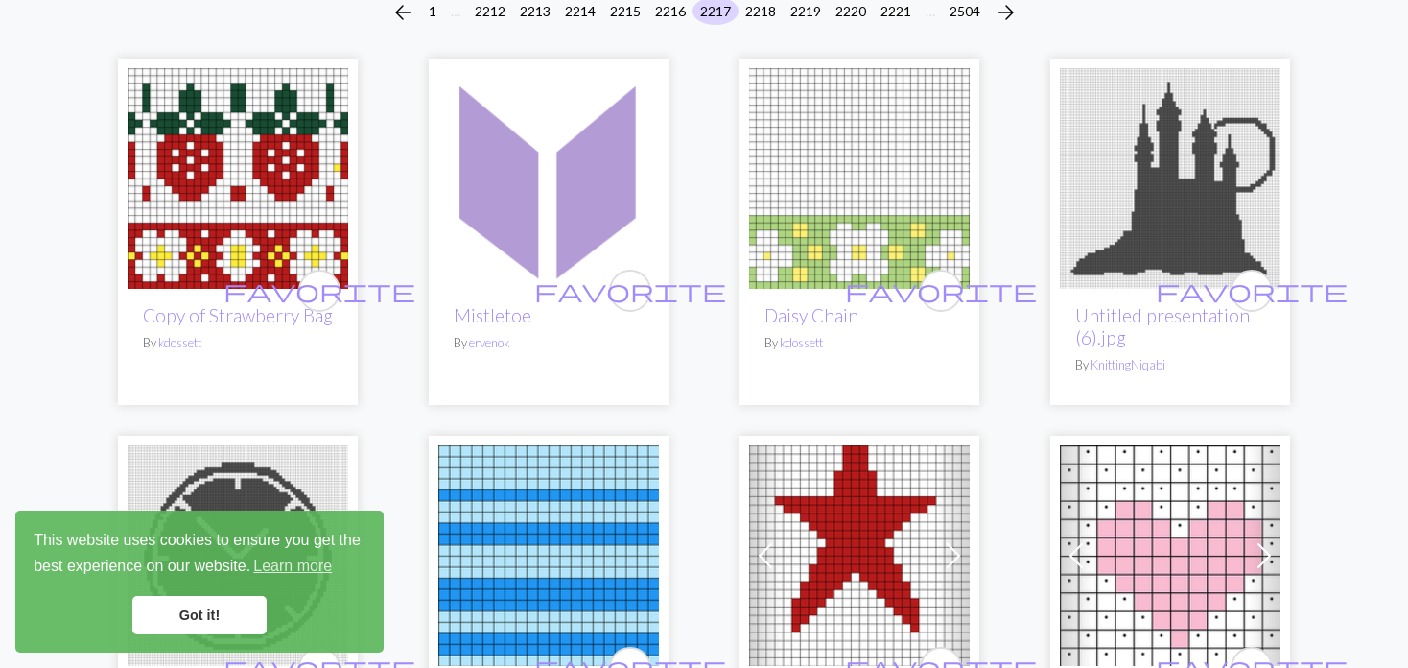
click at [202, 181] on img at bounding box center [238, 178] width 221 height 221
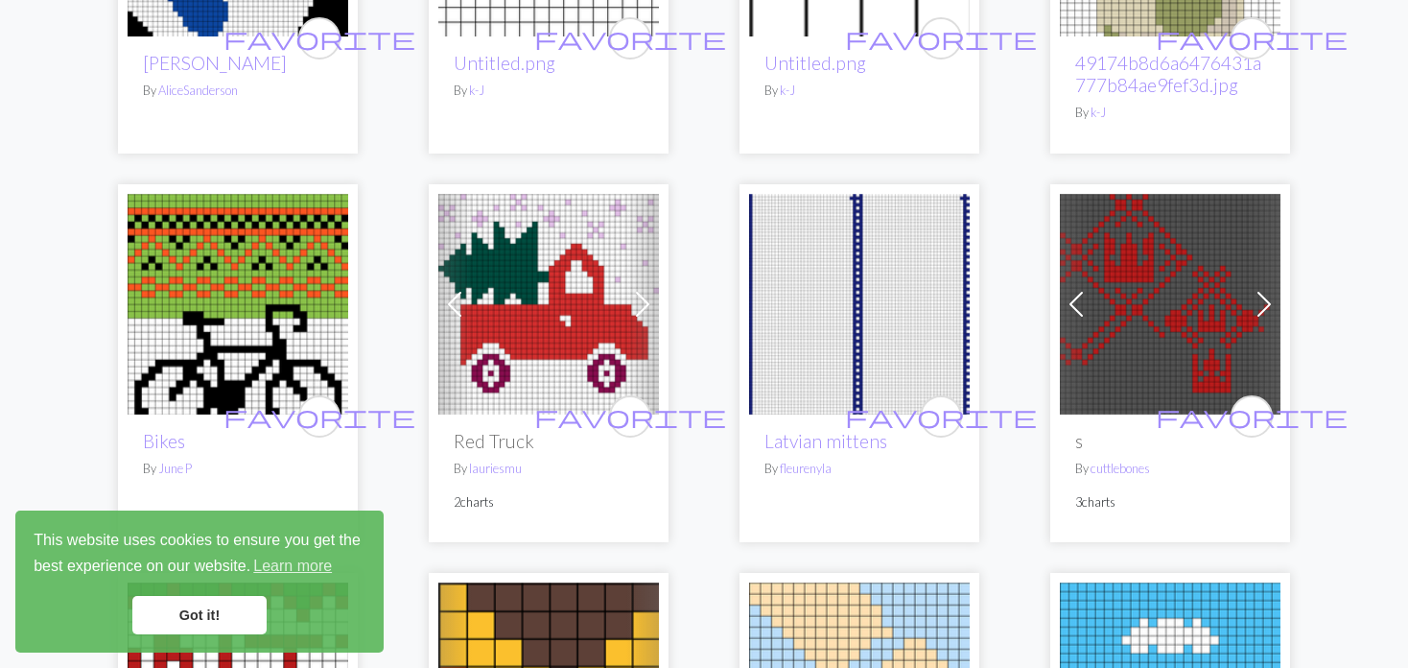
scroll to position [1631, 0]
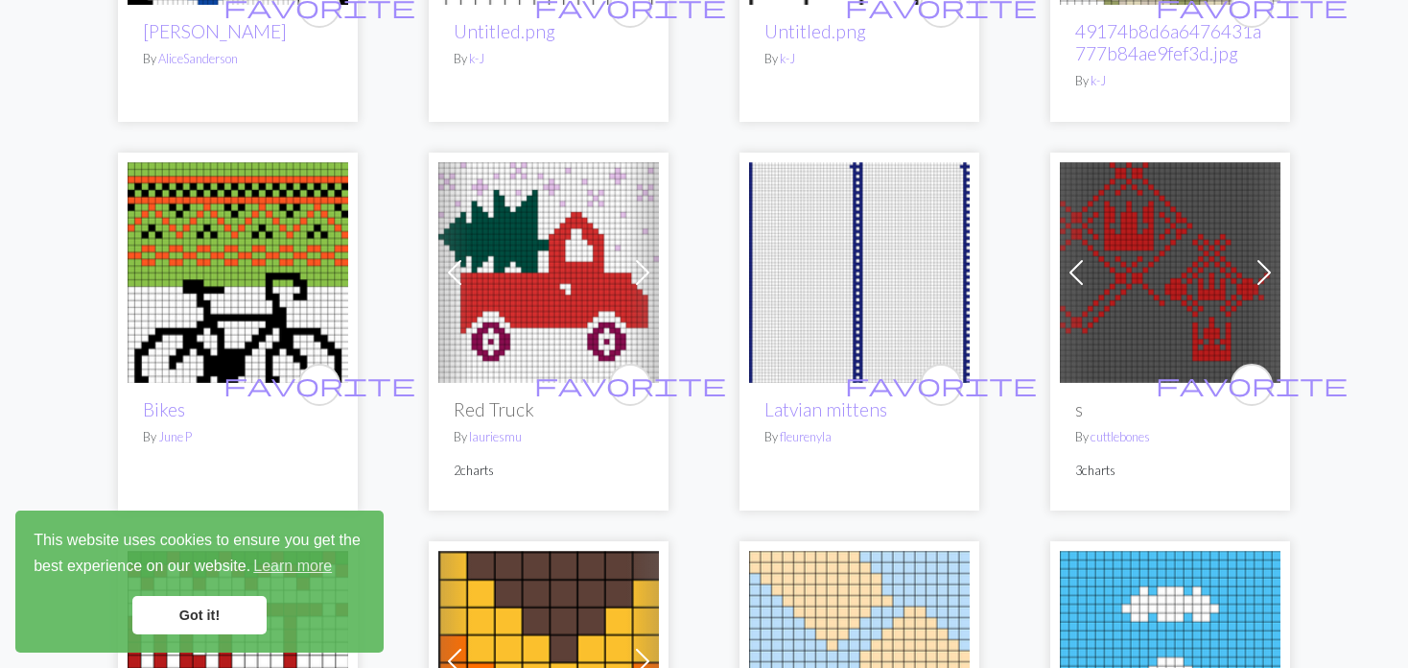
click at [1077, 273] on span at bounding box center [1076, 272] width 31 height 31
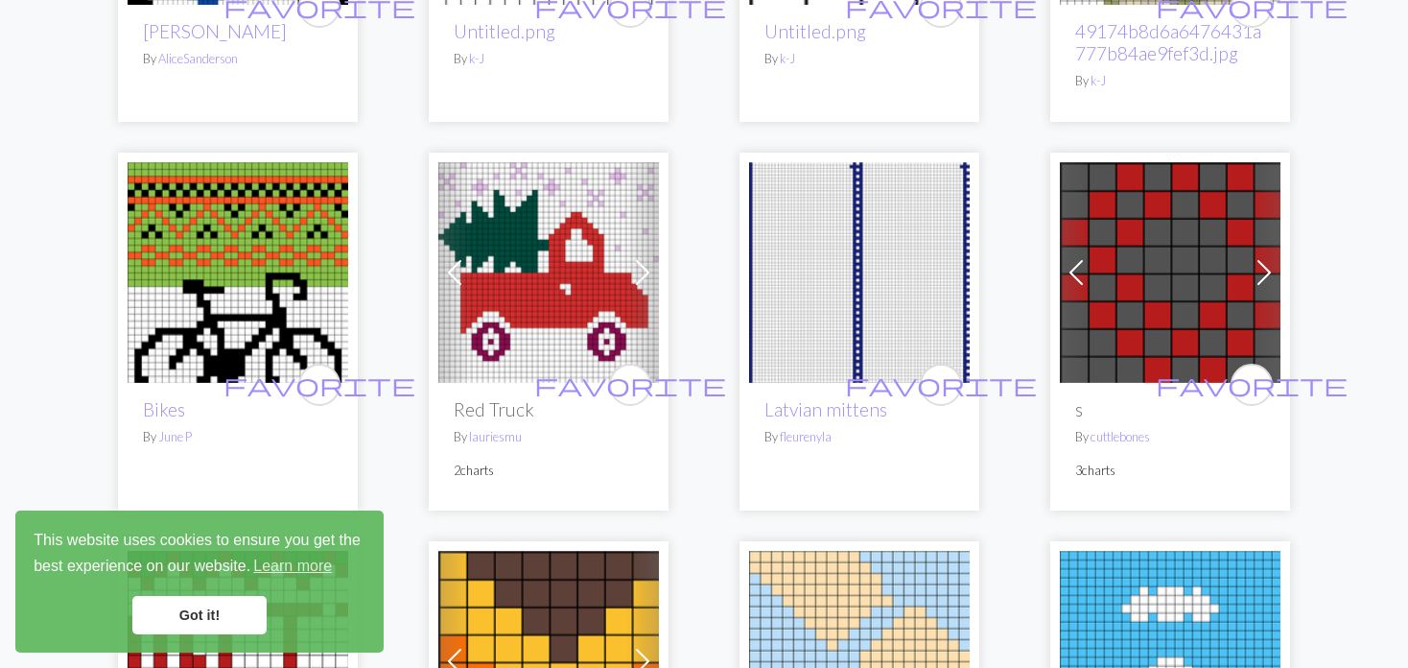
click at [1077, 272] on span at bounding box center [1076, 272] width 31 height 31
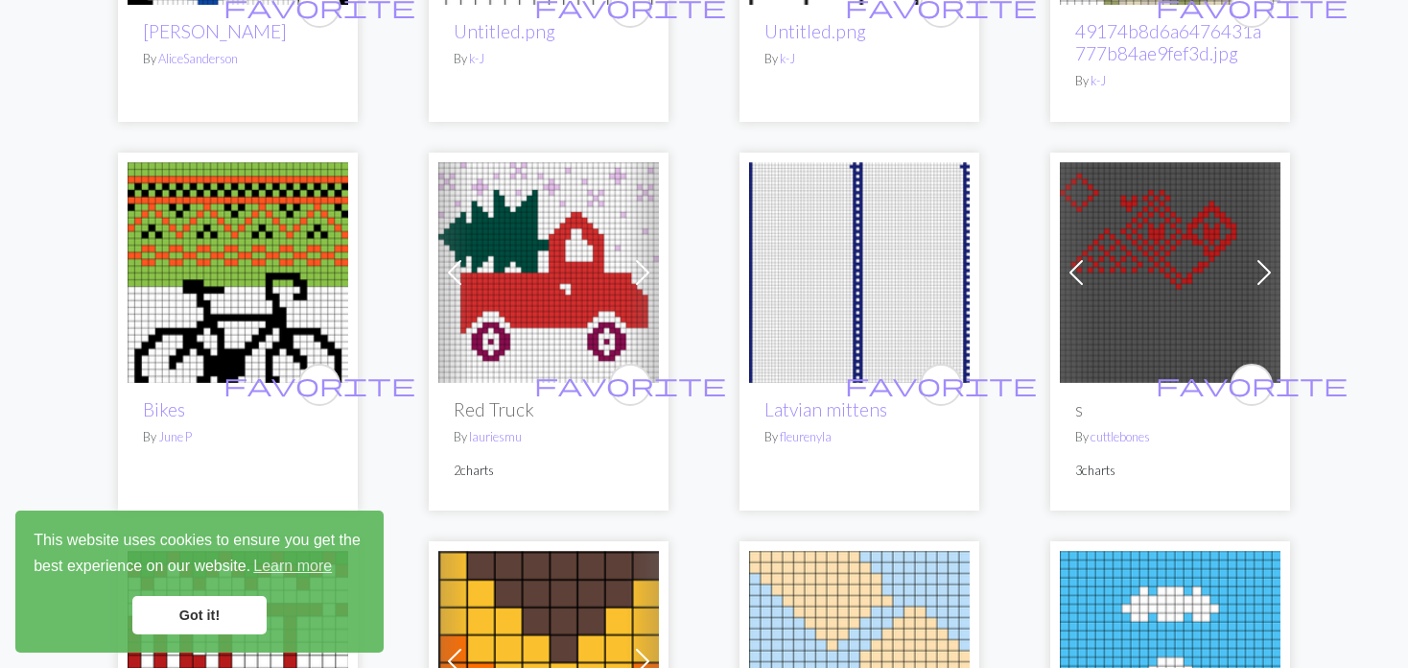
click at [1077, 270] on span at bounding box center [1076, 272] width 31 height 31
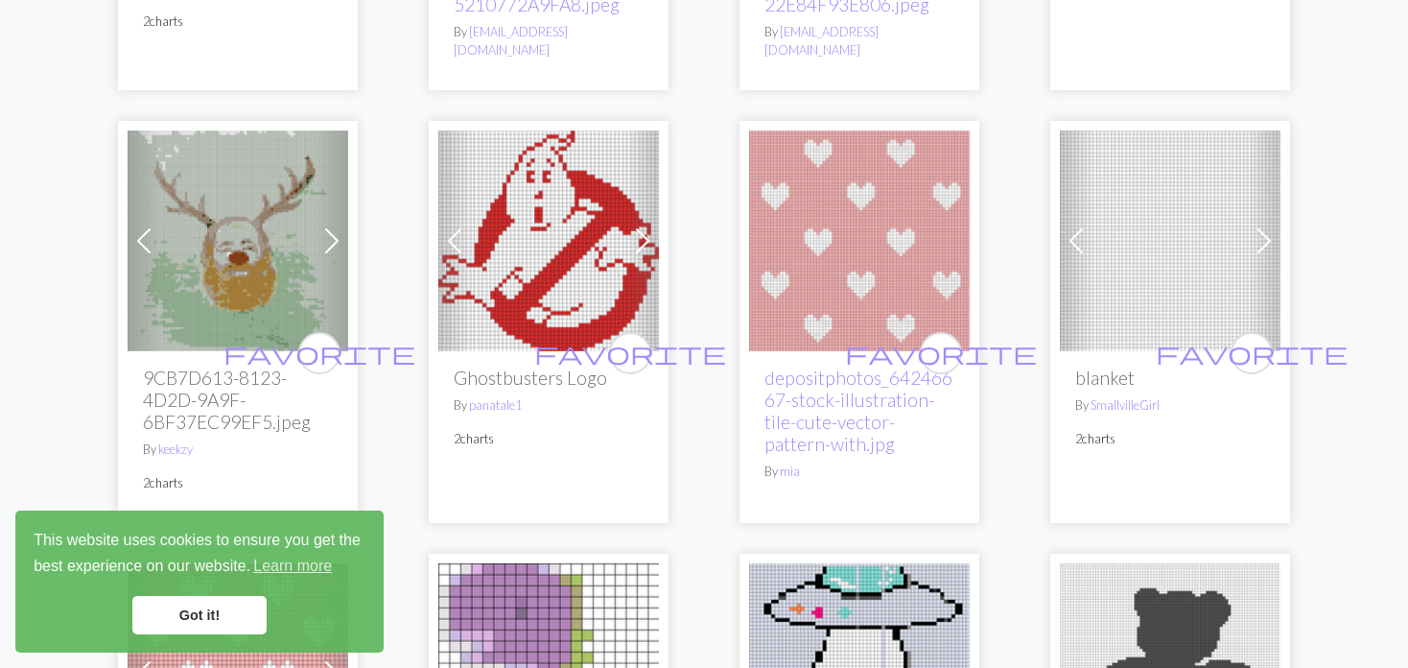
scroll to position [4030, 0]
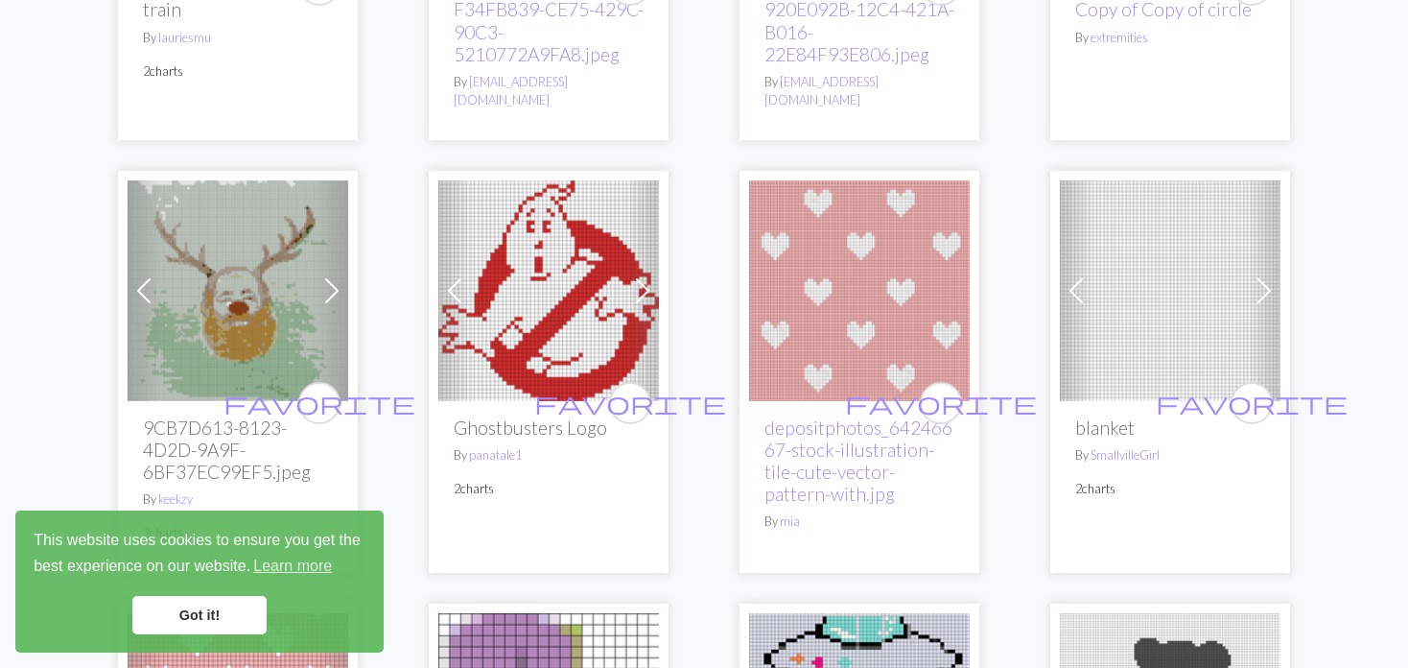
click at [1085, 275] on span at bounding box center [1076, 290] width 31 height 31
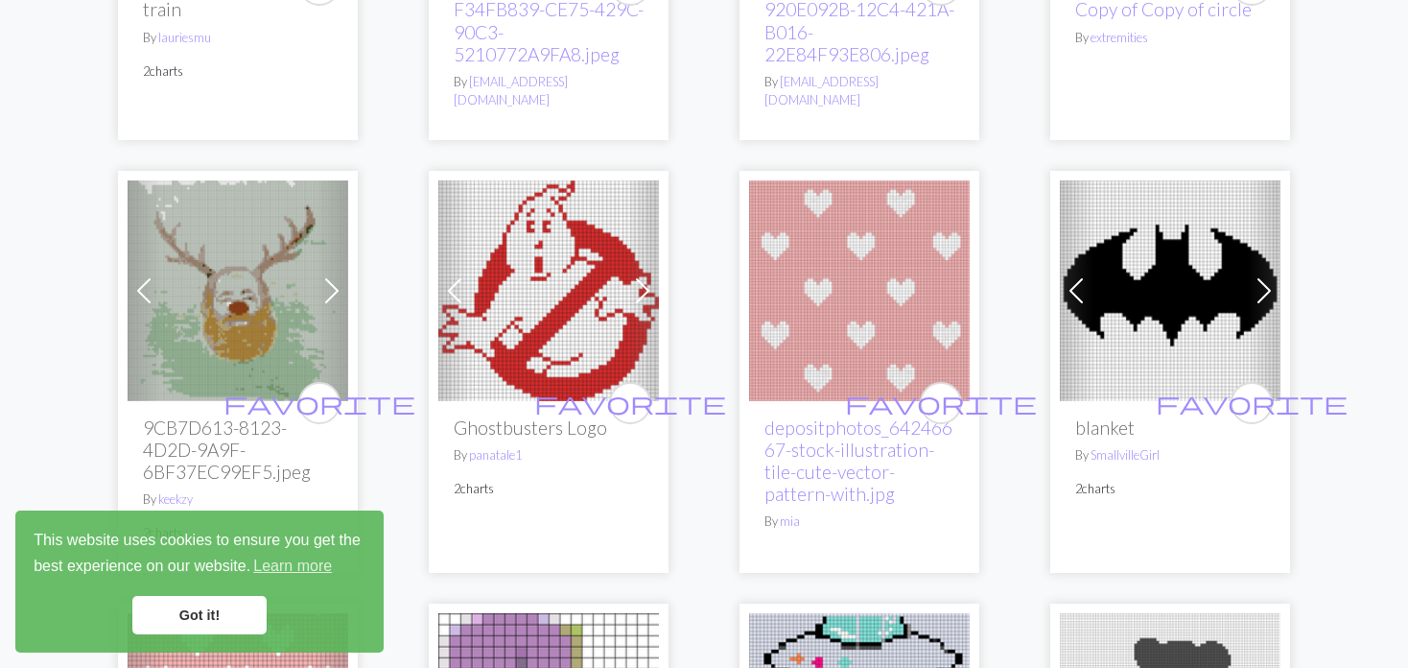
click at [1085, 275] on span at bounding box center [1076, 290] width 31 height 31
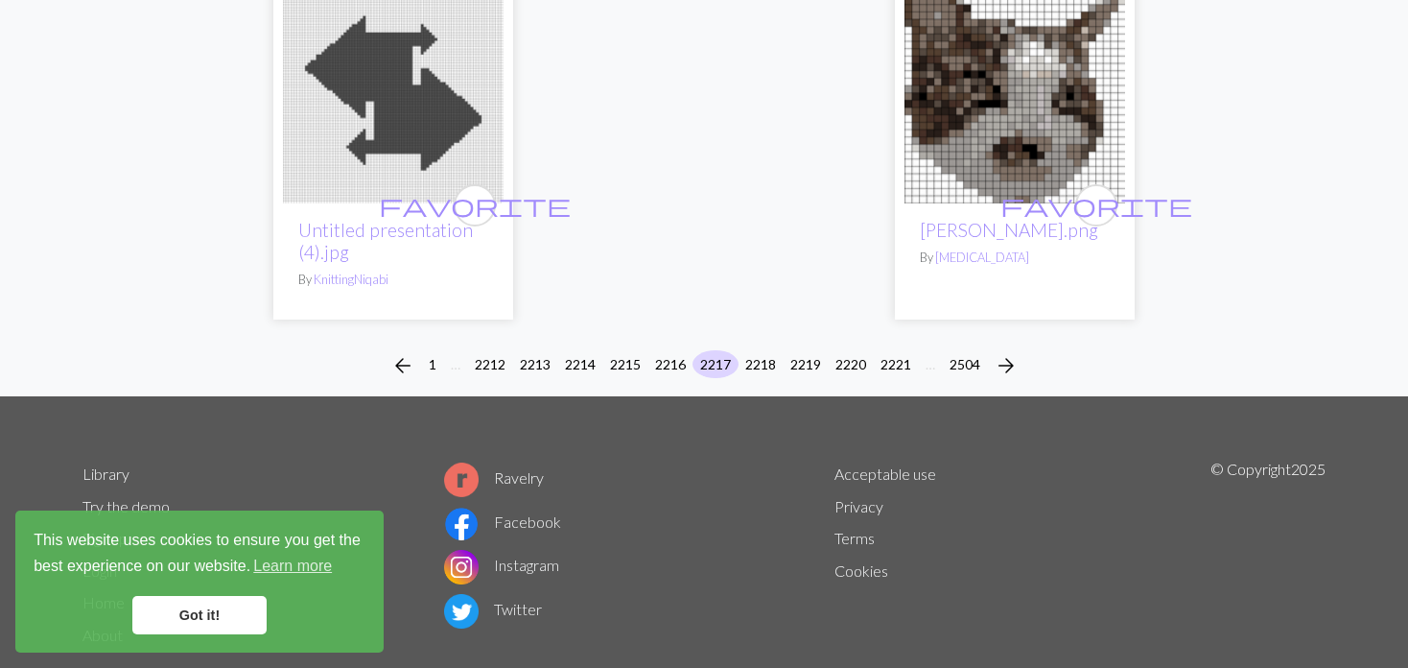
scroll to position [5119, 0]
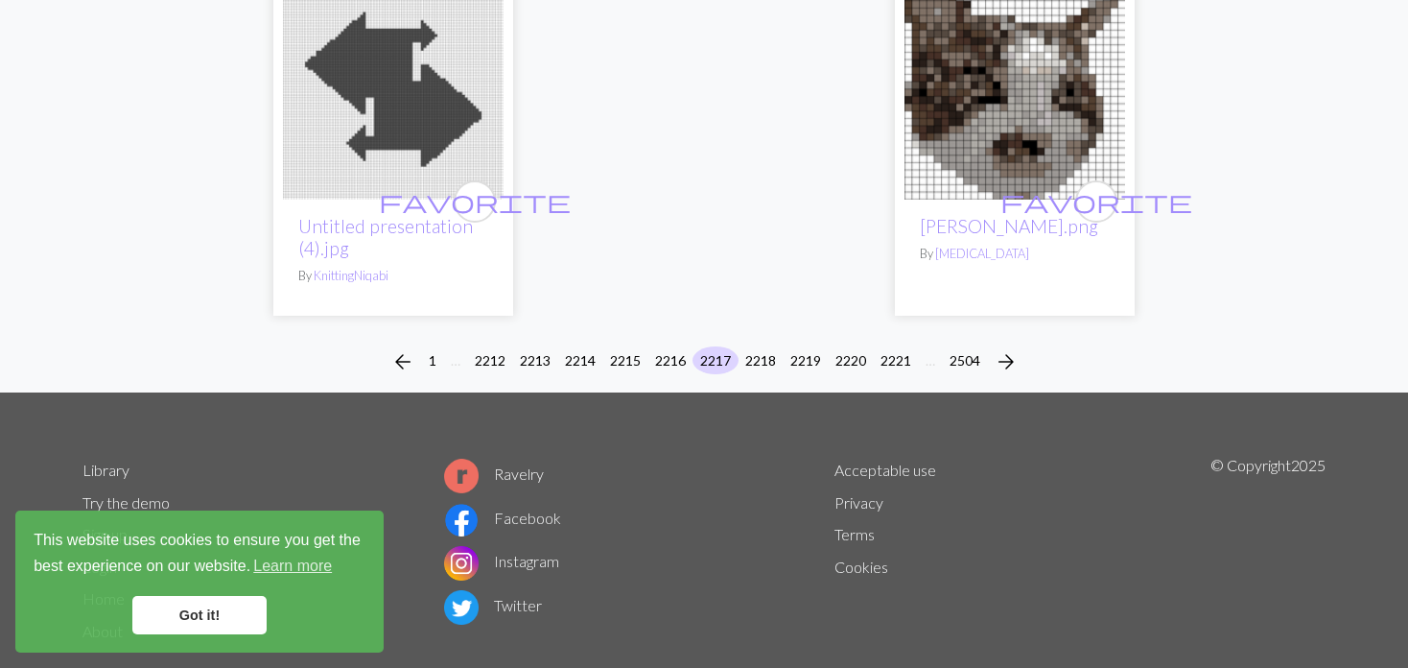
click at [747, 346] on li "2218" at bounding box center [761, 361] width 45 height 31
click at [754, 346] on button "2218" at bounding box center [761, 360] width 46 height 28
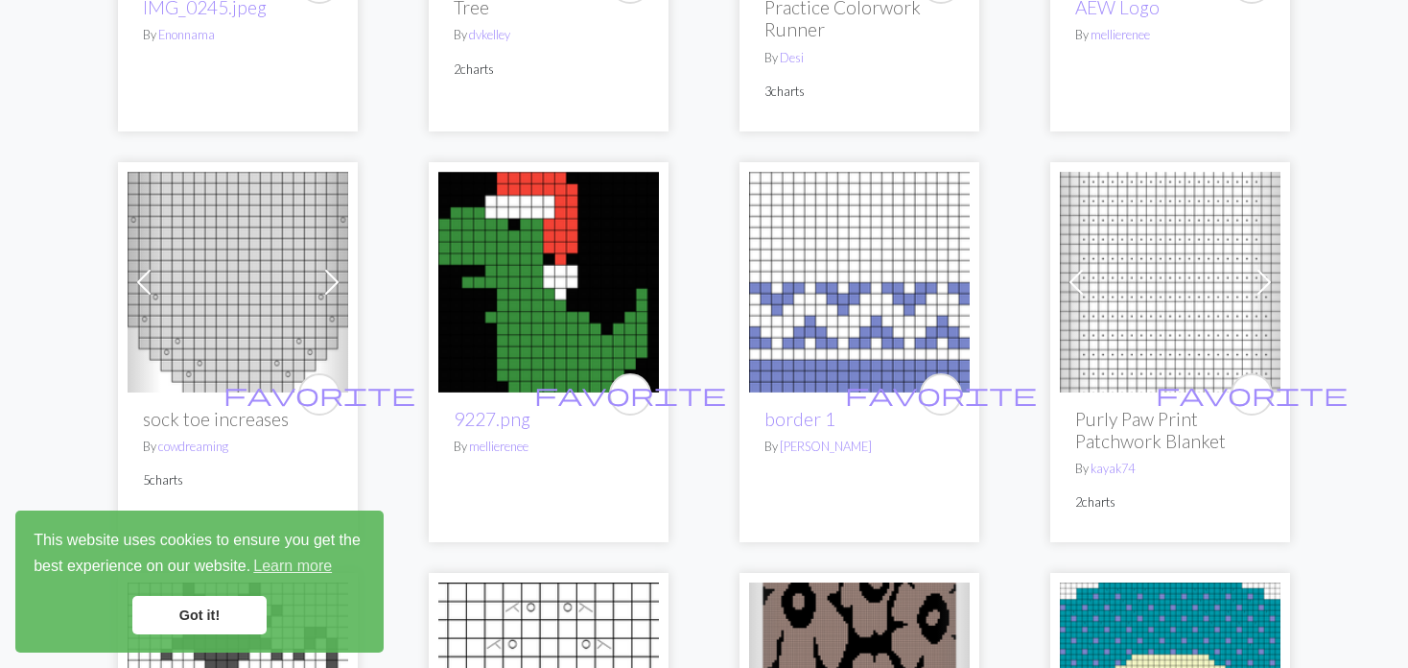
scroll to position [3742, 0]
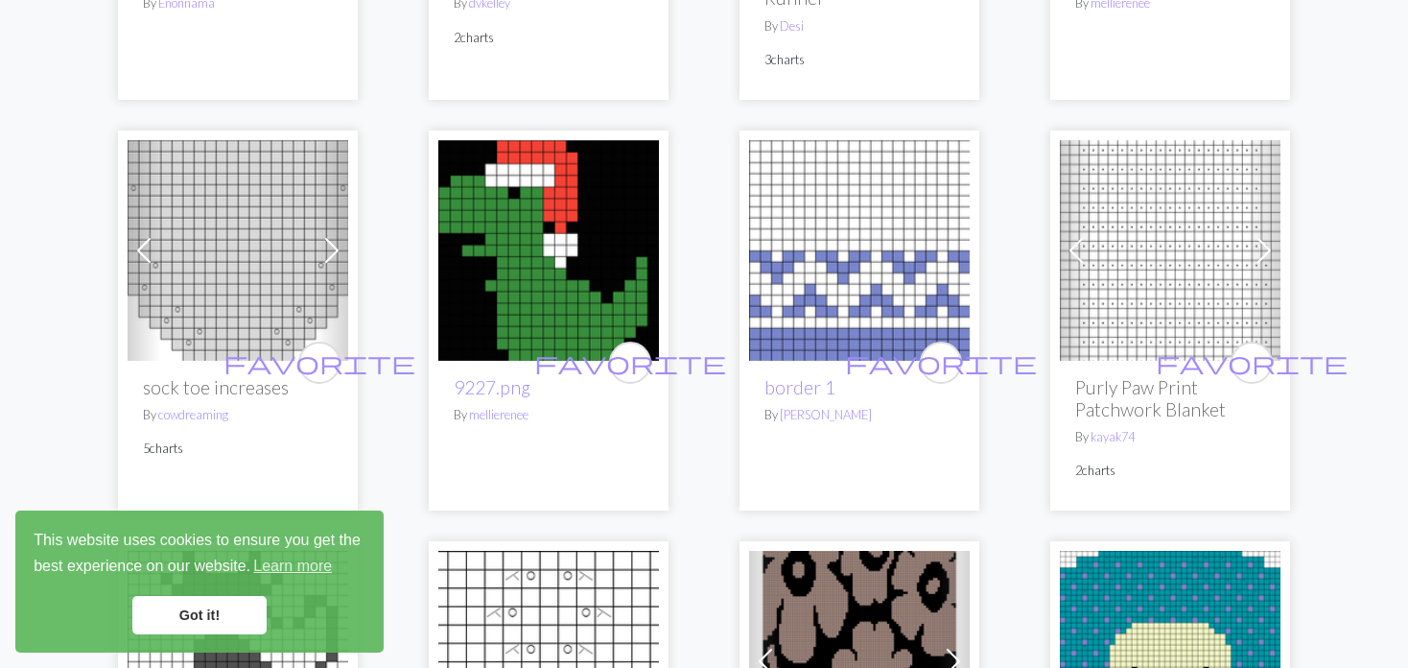
click at [1080, 235] on span at bounding box center [1076, 250] width 31 height 31
click at [1080, 231] on link "Previous" at bounding box center [1077, 250] width 34 height 221
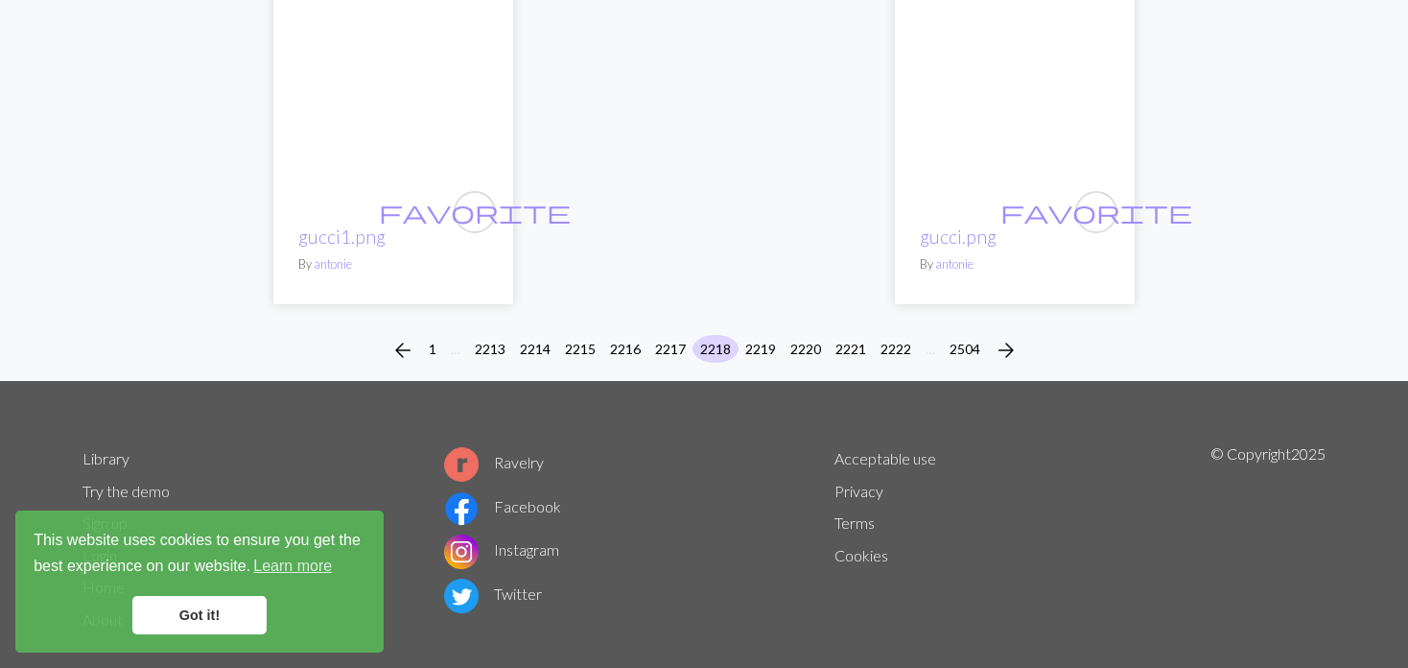
scroll to position [5120, 0]
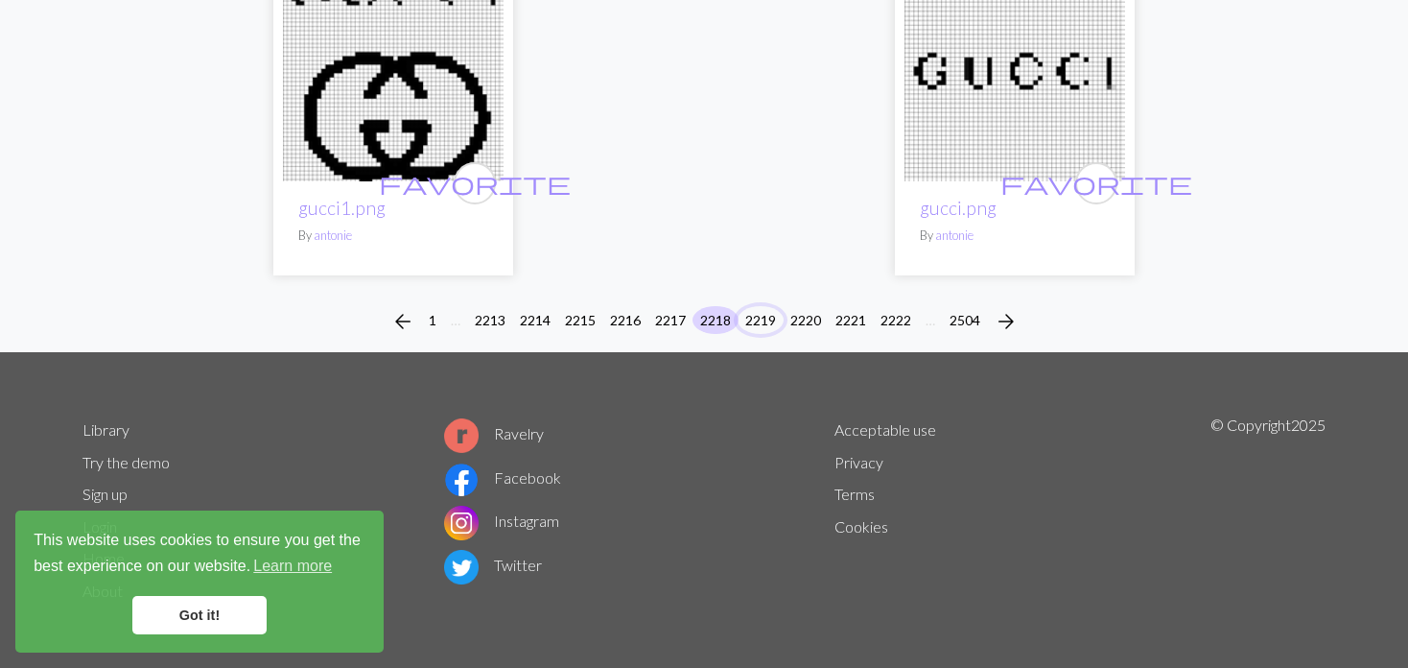
click at [754, 313] on button "2219" at bounding box center [761, 320] width 46 height 28
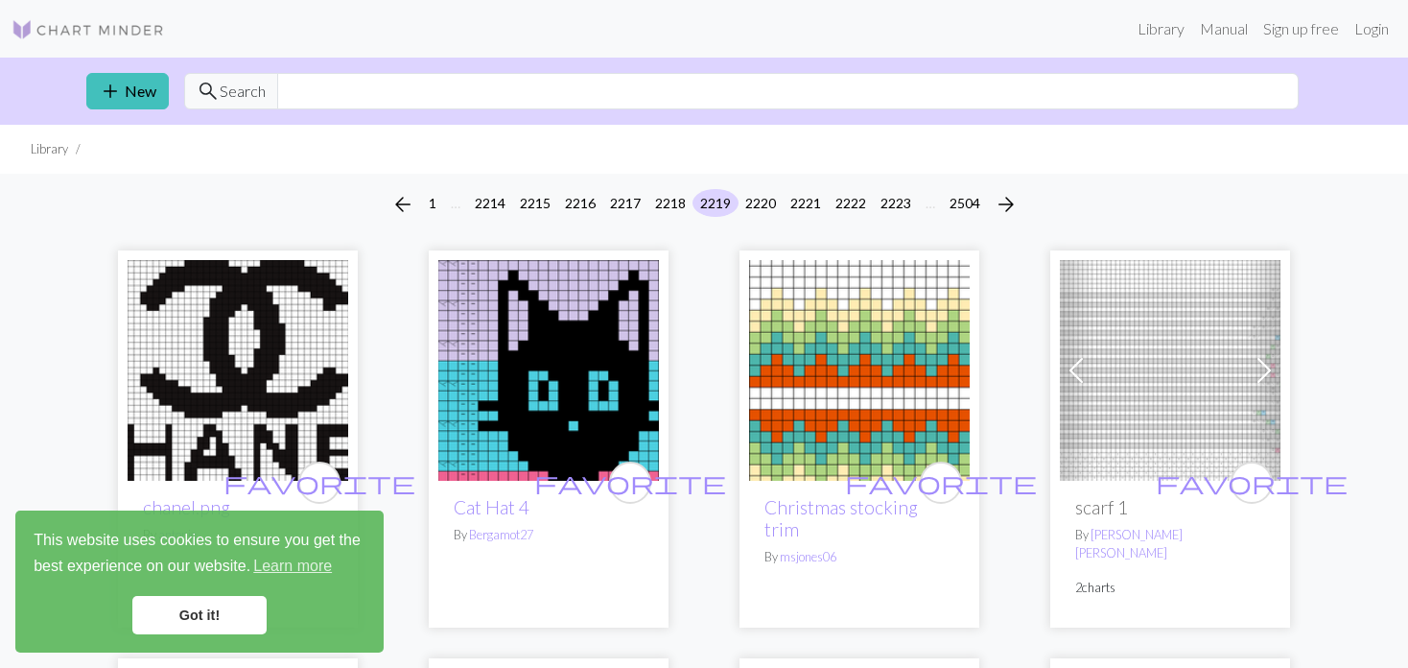
click at [1099, 369] on img at bounding box center [1170, 370] width 221 height 221
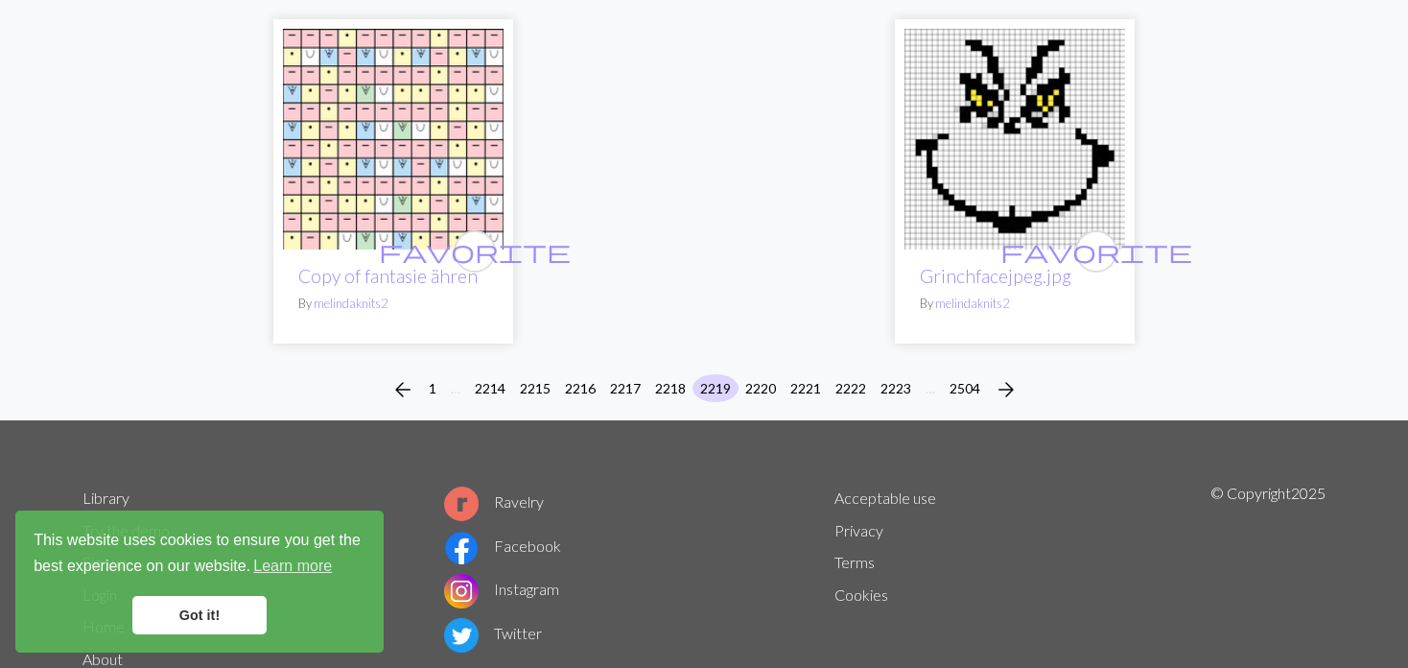
scroll to position [4893, 0]
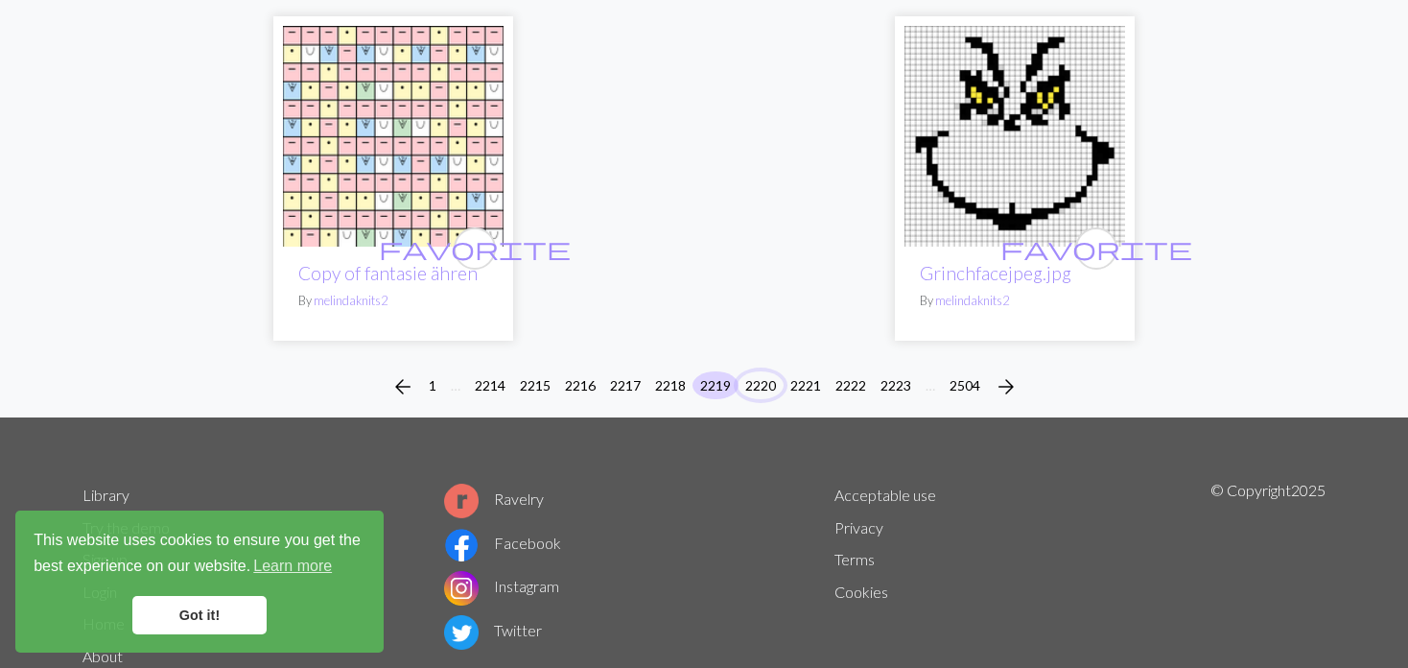
click at [757, 371] on button "2220" at bounding box center [761, 385] width 46 height 28
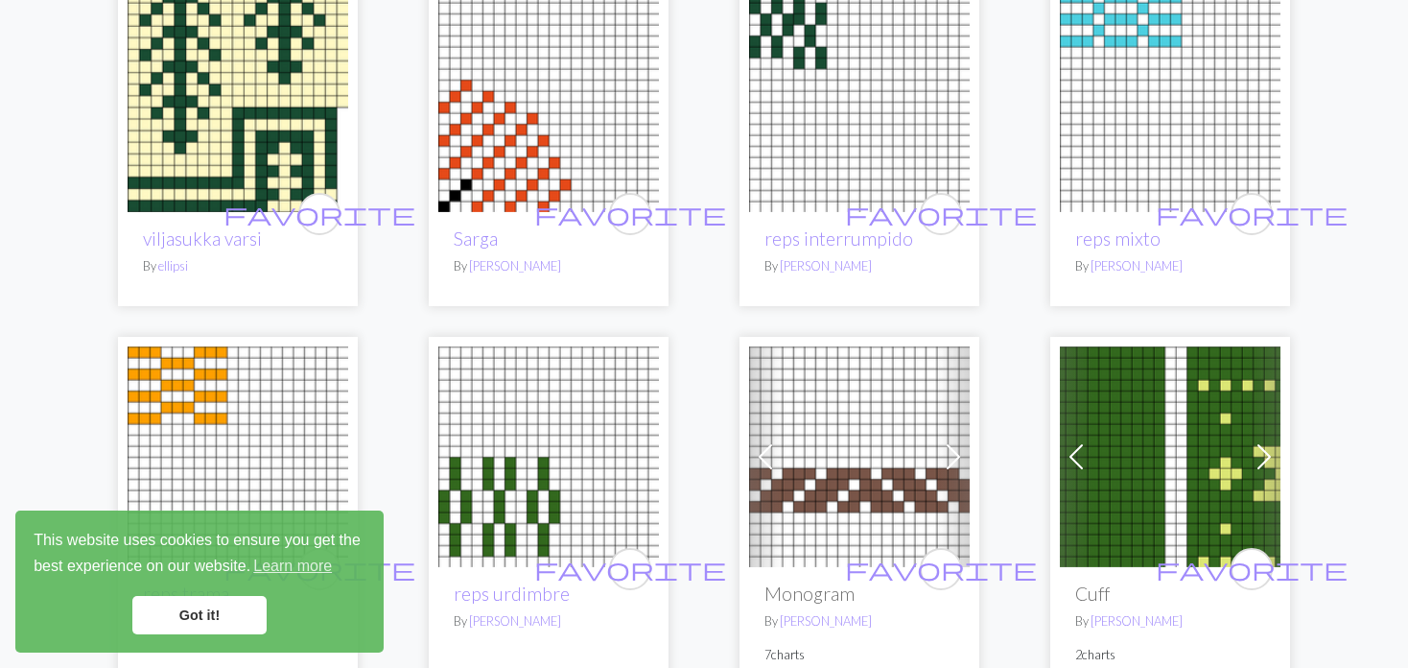
scroll to position [2207, 0]
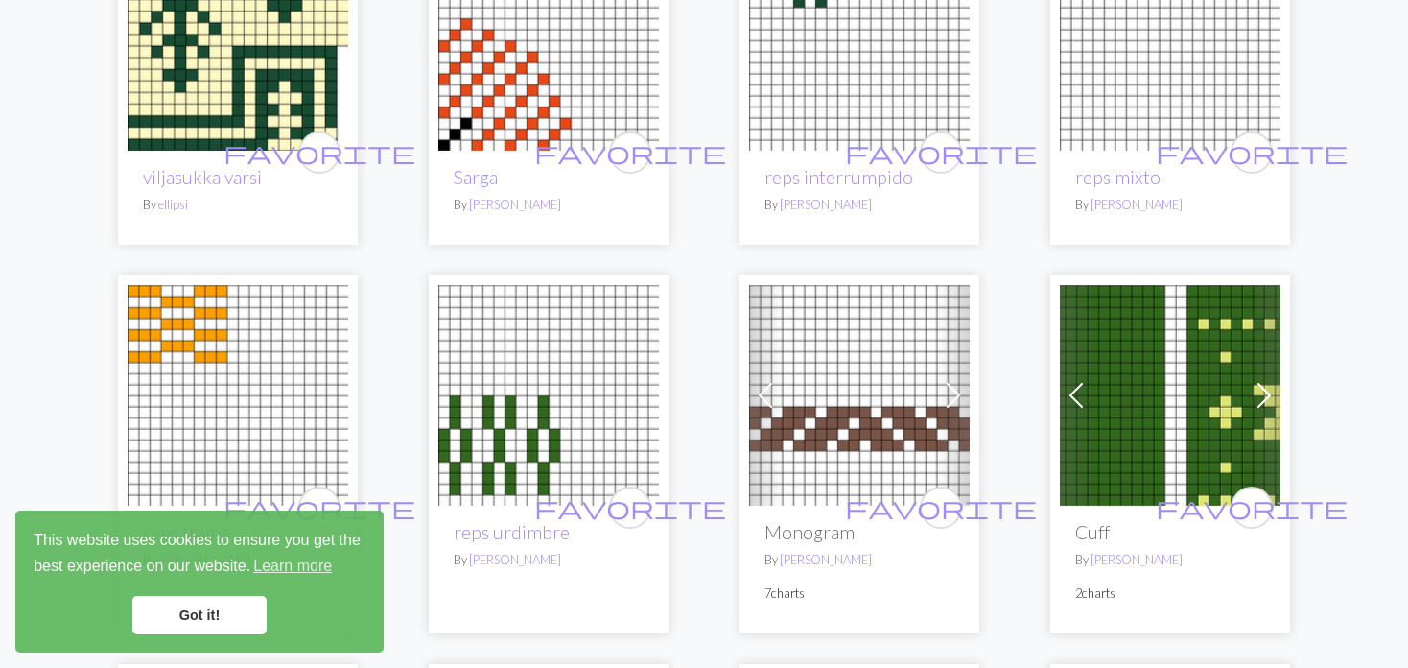
click at [1071, 399] on span at bounding box center [1076, 395] width 31 height 31
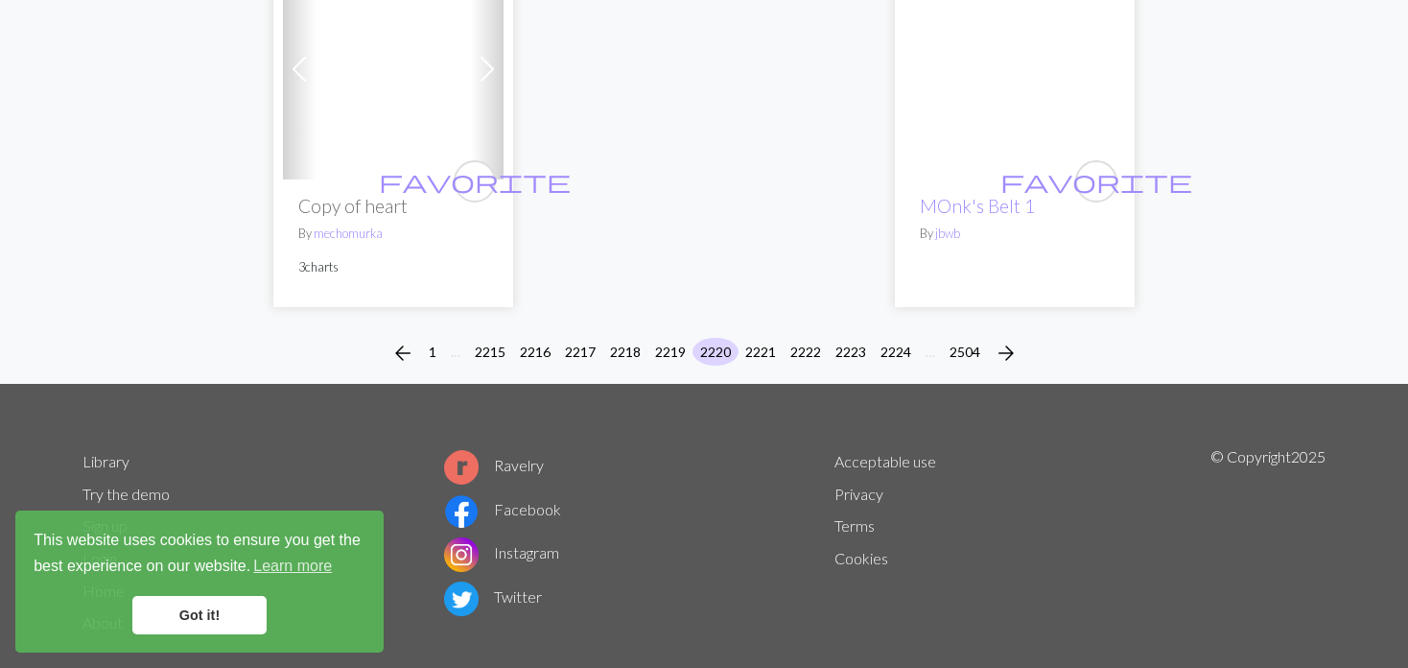
scroll to position [4887, 0]
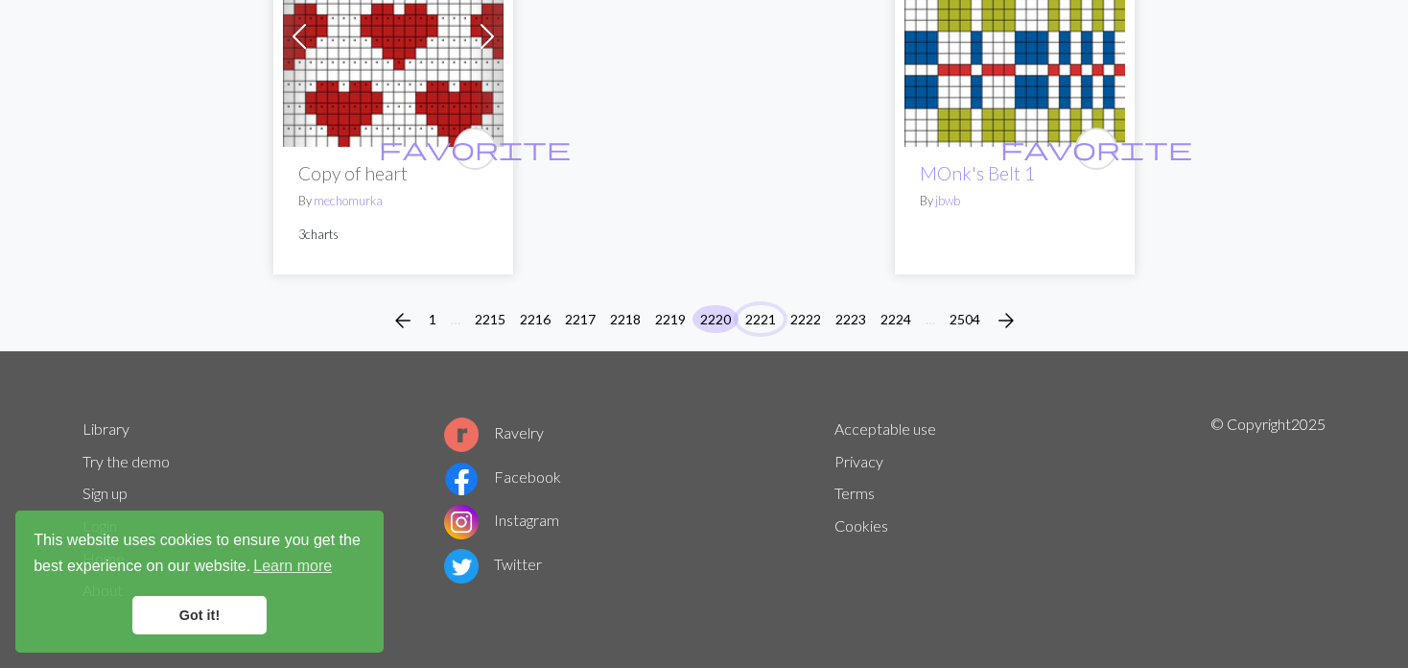
click at [763, 312] on button "2221" at bounding box center [761, 319] width 46 height 28
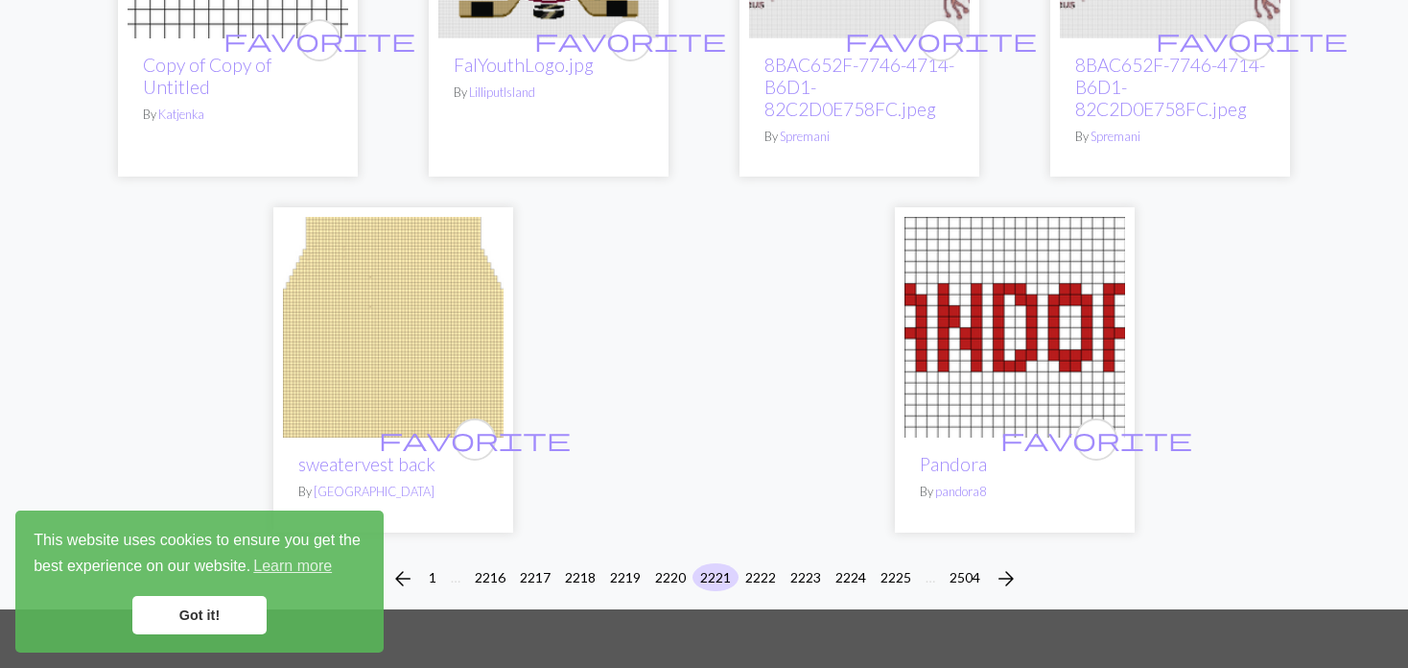
scroll to position [4893, 0]
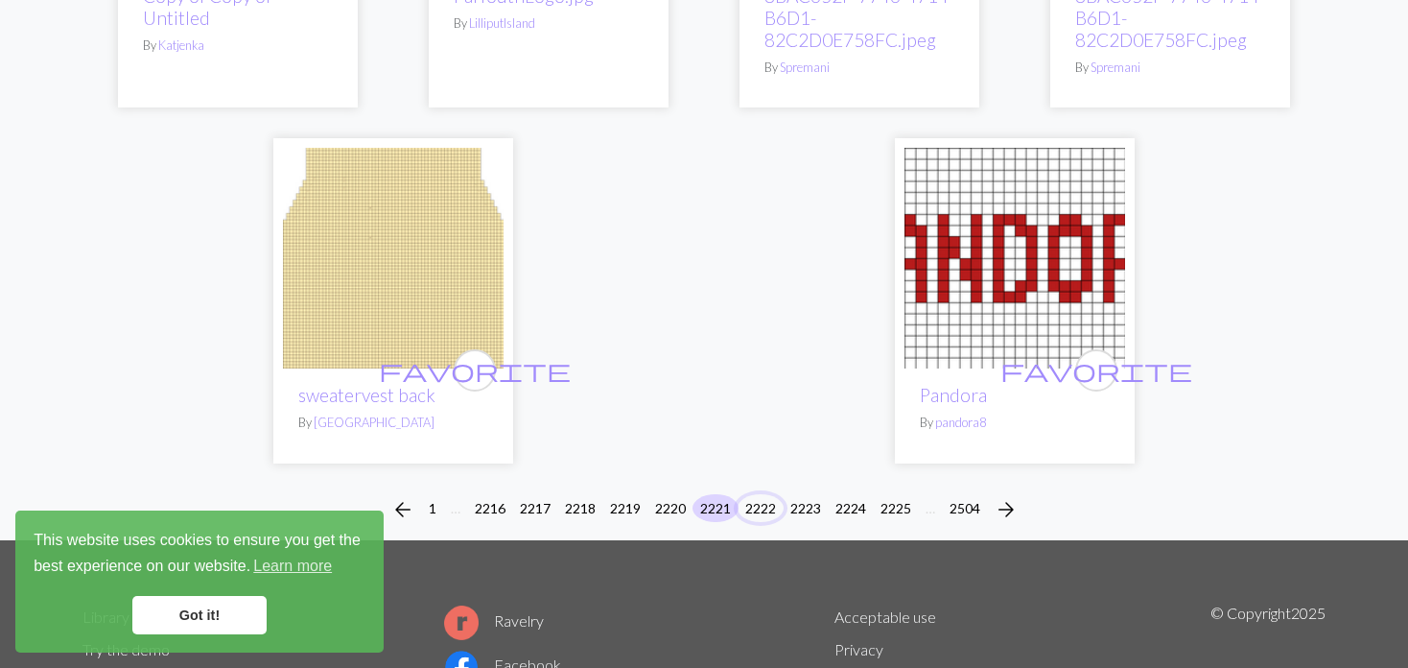
click at [759, 494] on button "2222" at bounding box center [761, 508] width 46 height 28
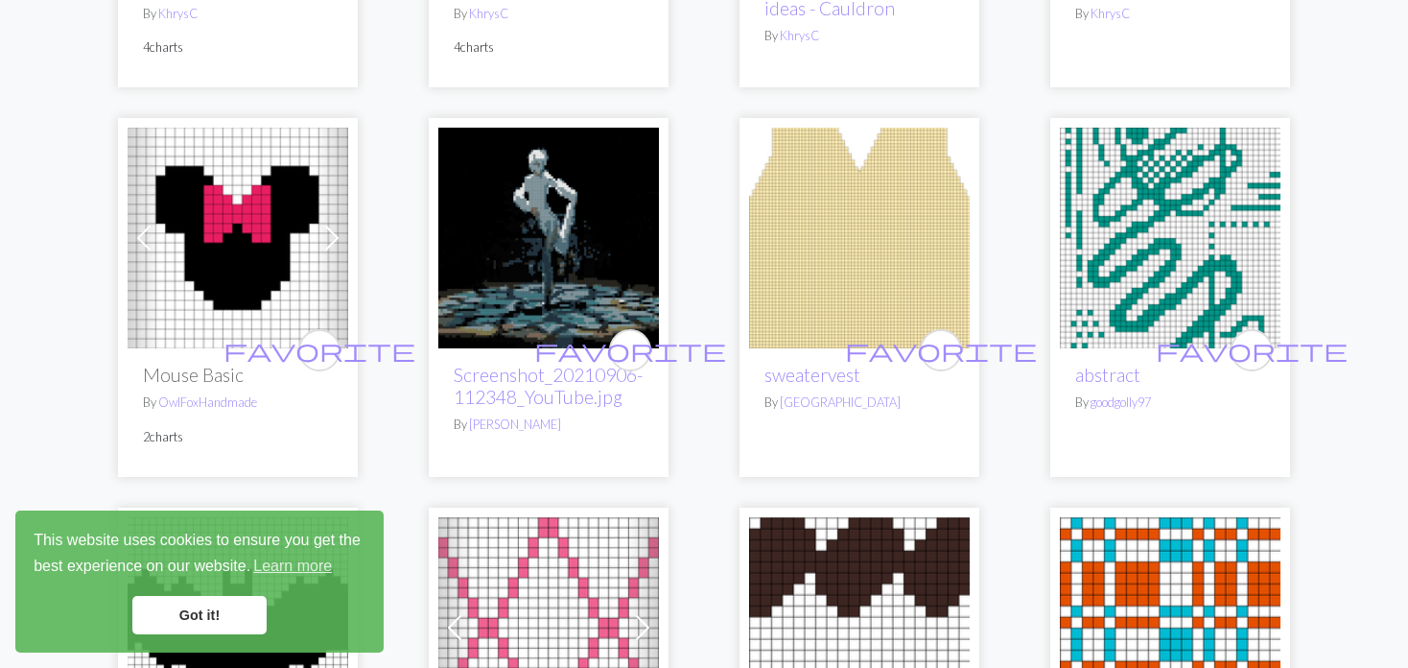
scroll to position [1727, 0]
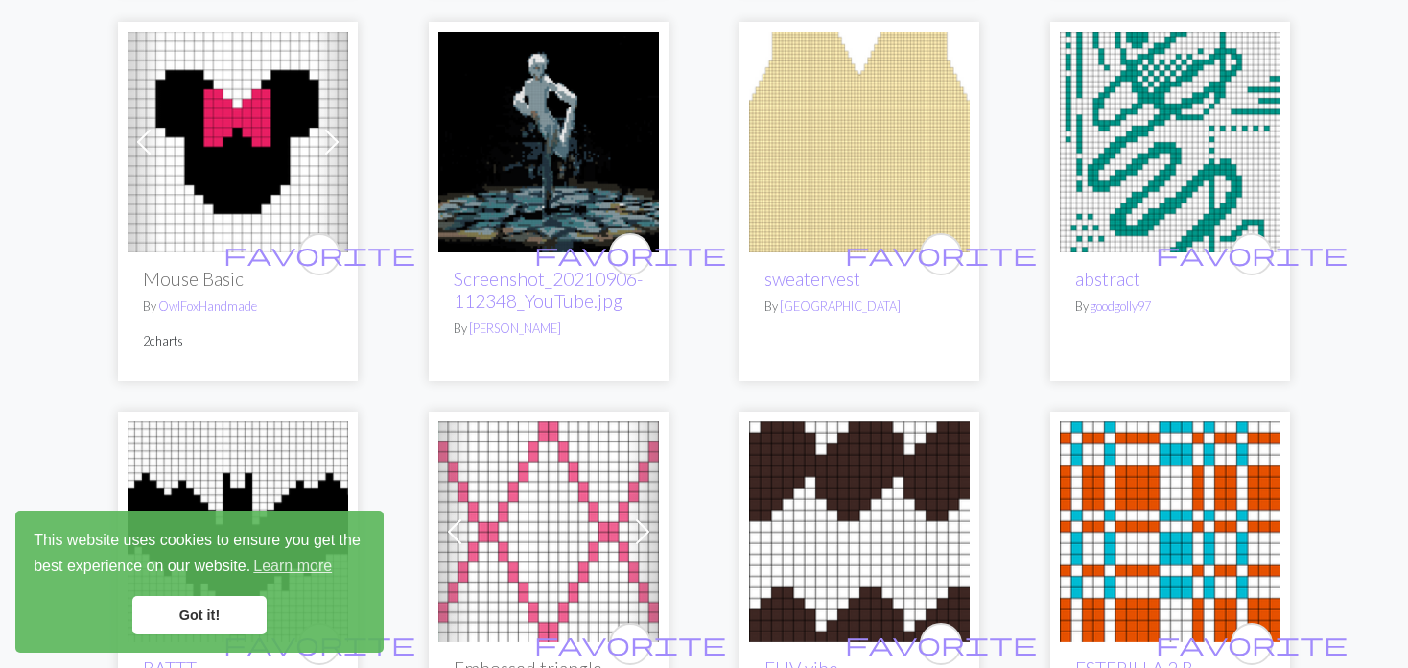
click at [1076, 181] on img at bounding box center [1170, 142] width 221 height 221
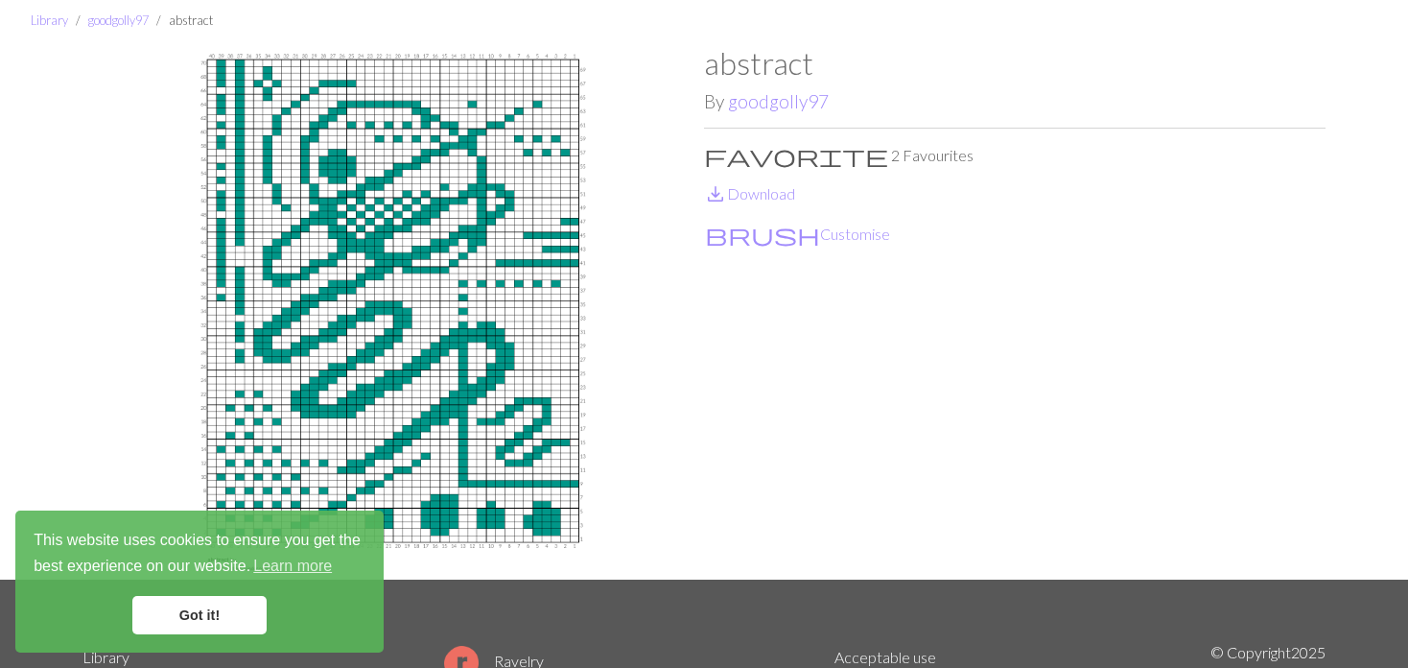
scroll to position [96, 0]
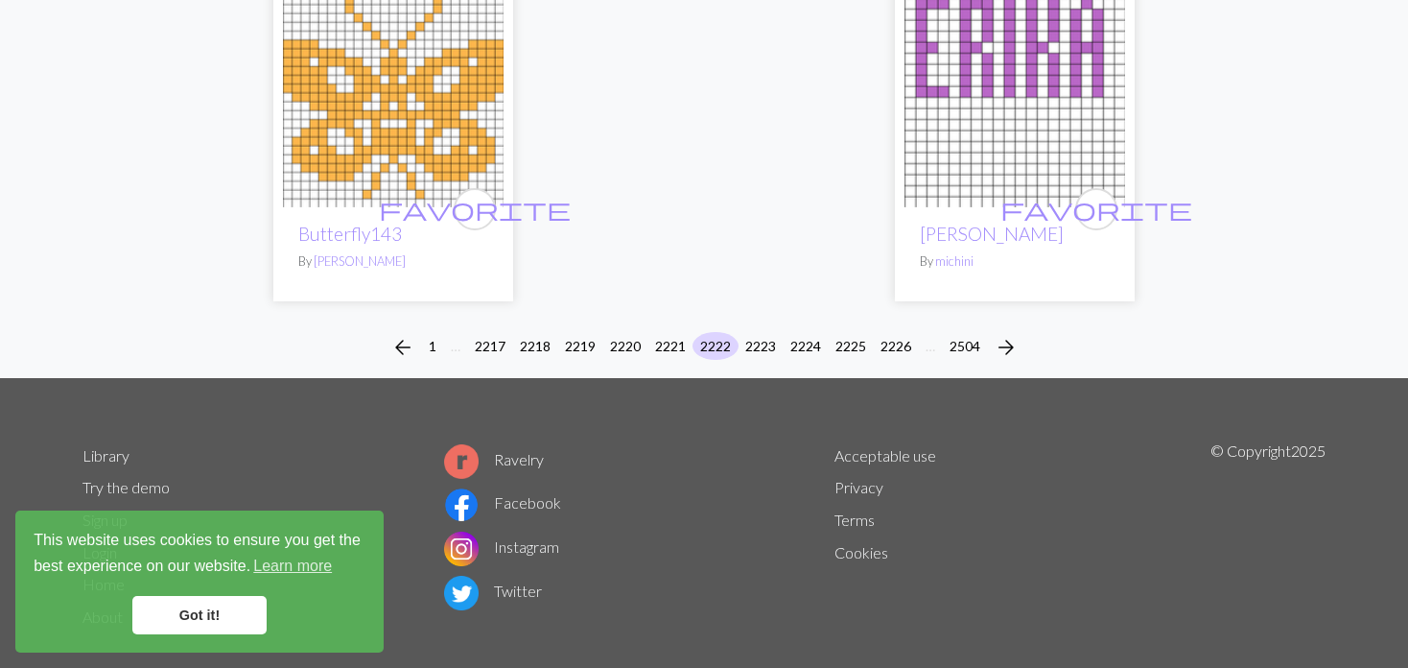
scroll to position [4830, 0]
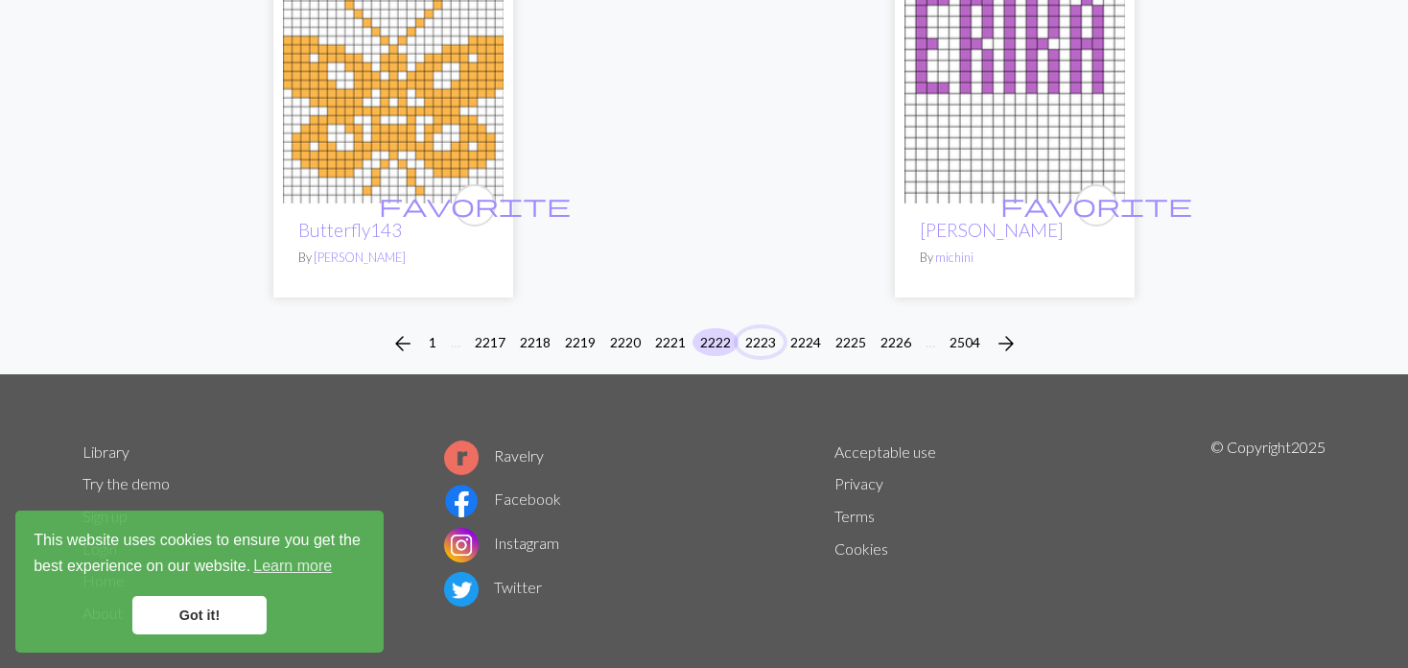
click at [762, 328] on button "2223" at bounding box center [761, 342] width 46 height 28
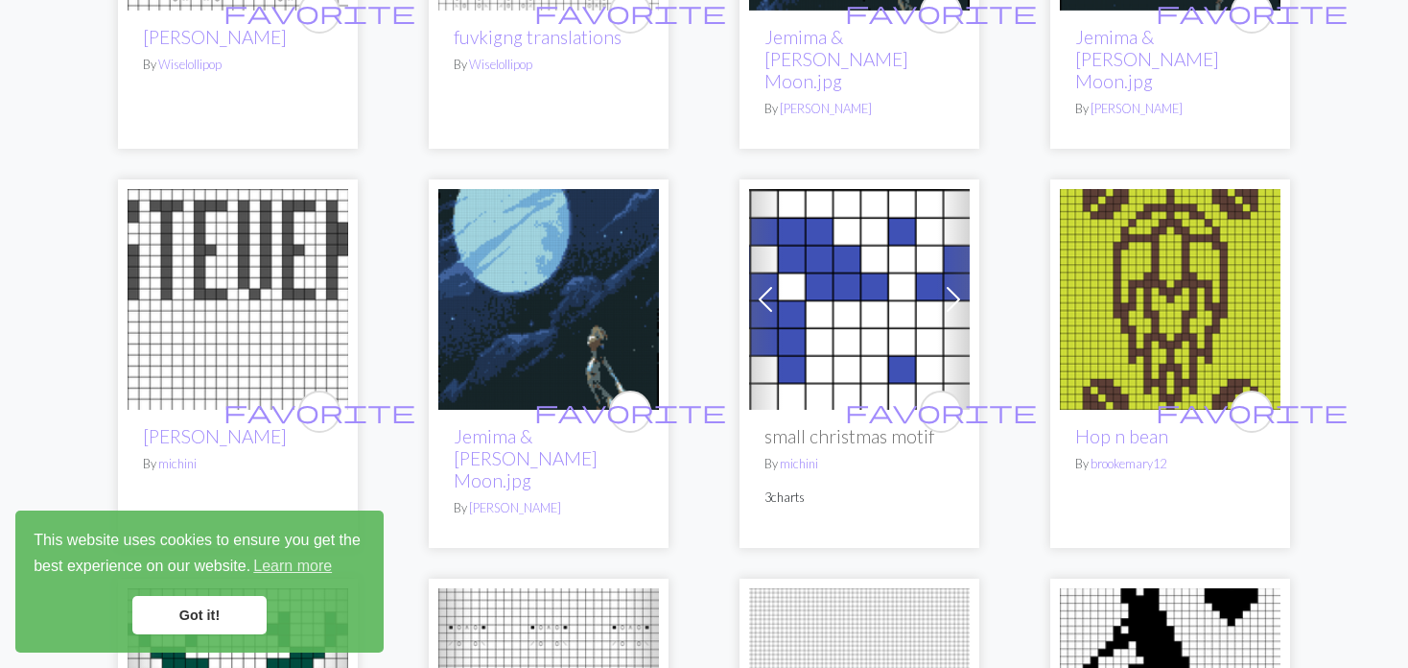
scroll to position [1535, 0]
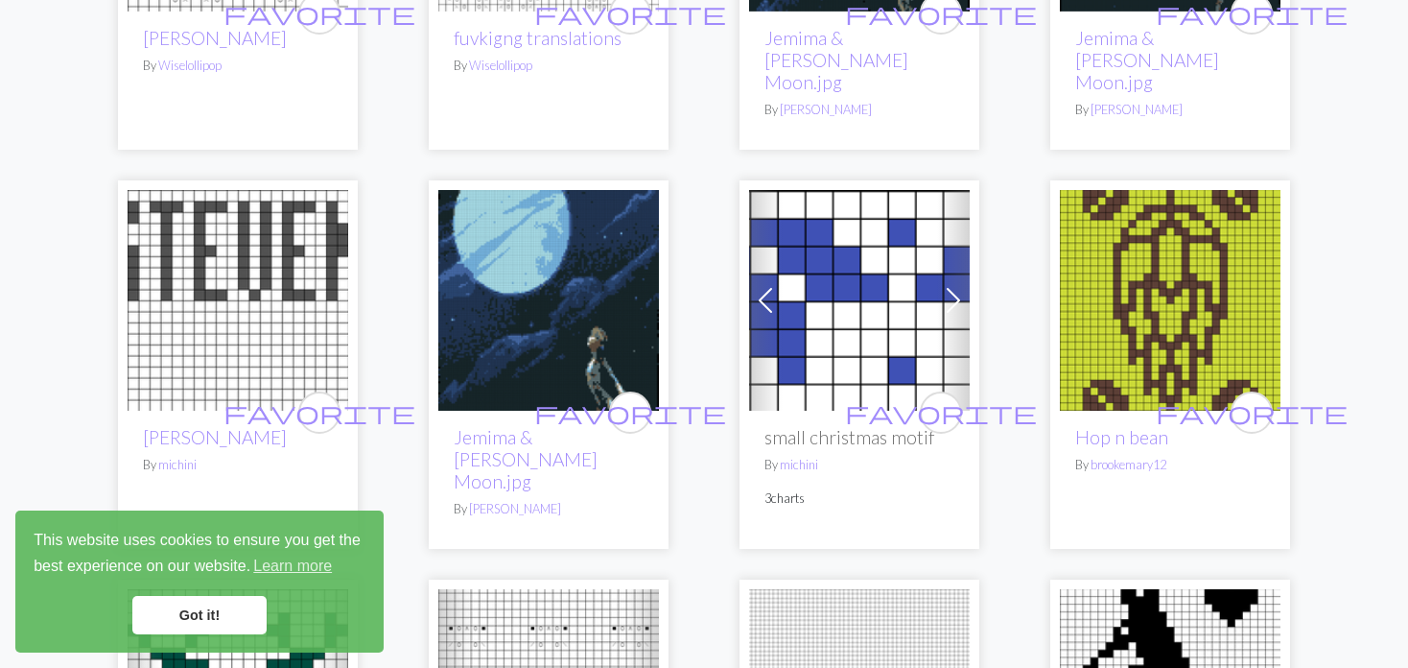
click at [1135, 307] on img at bounding box center [1170, 300] width 221 height 221
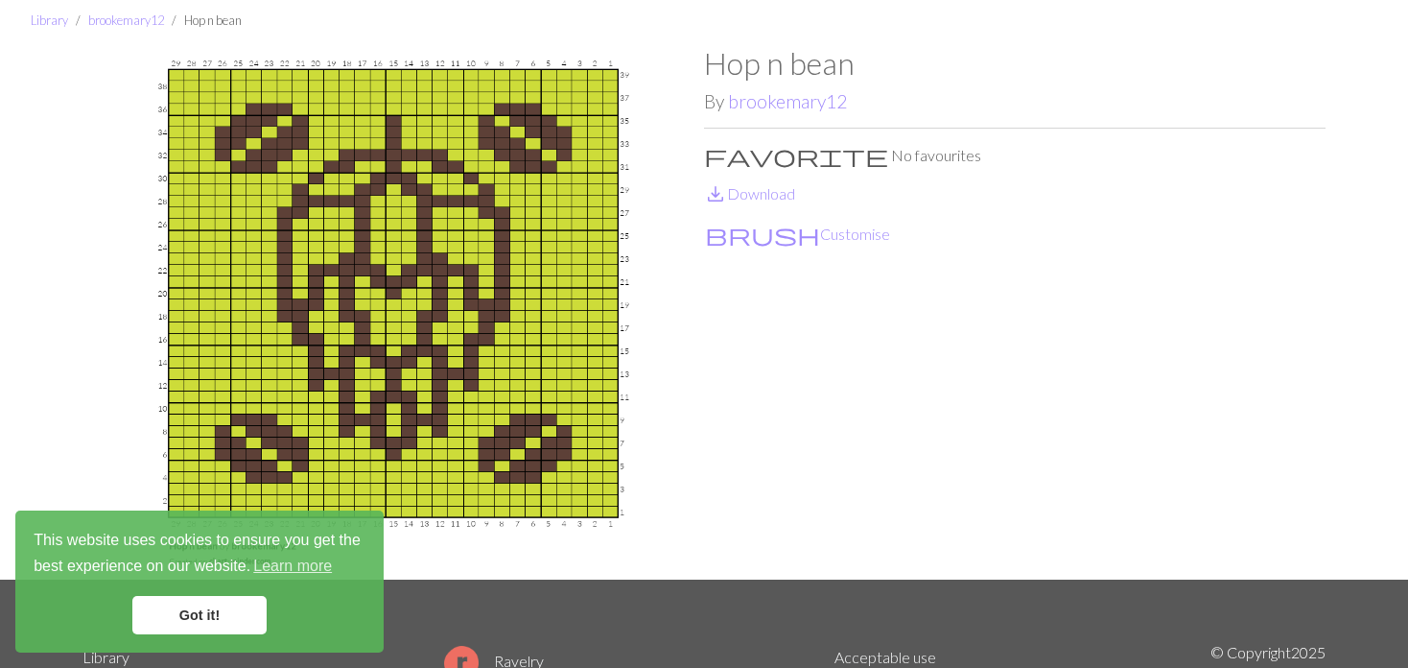
scroll to position [96, 0]
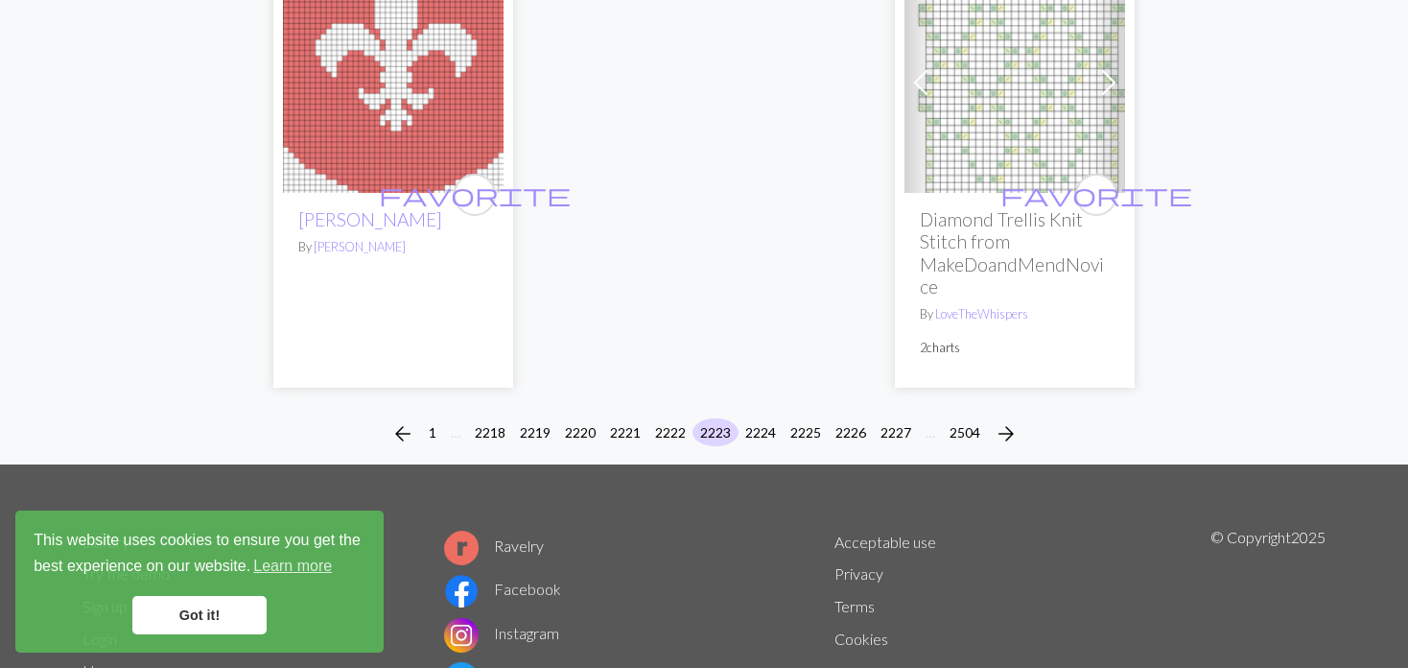
scroll to position [4974, 0]
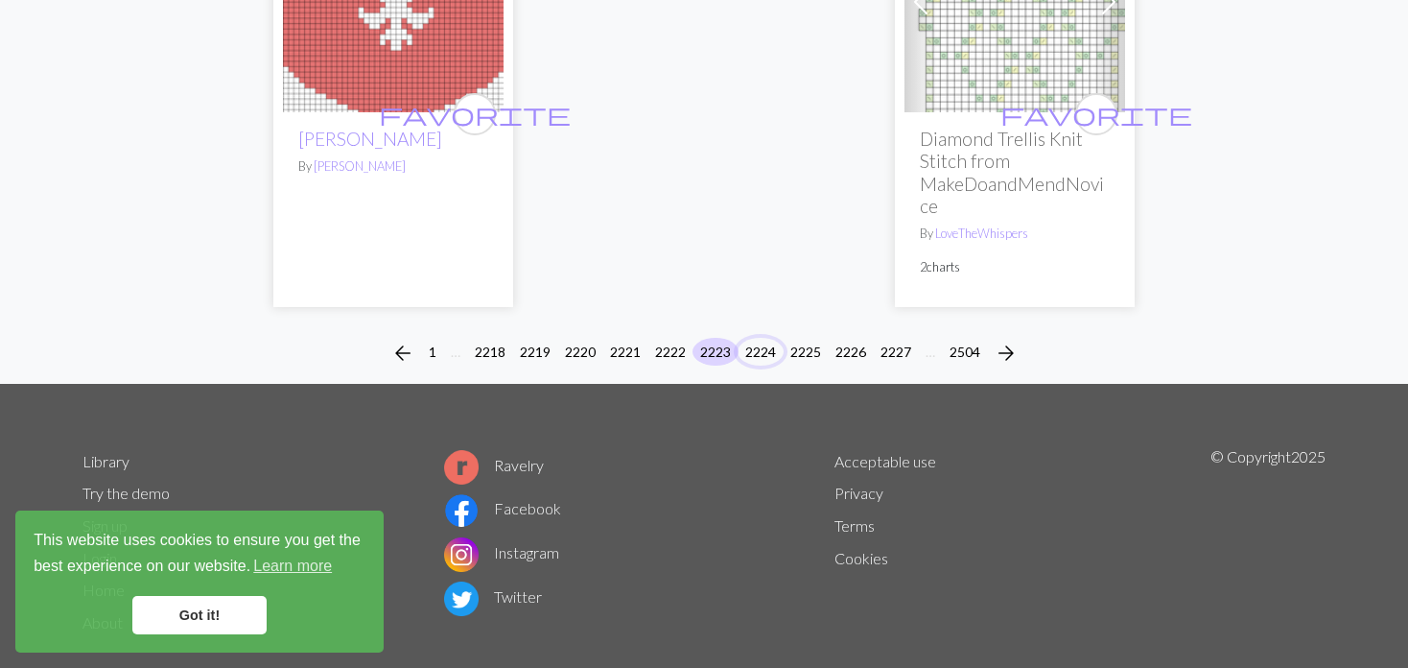
click at [755, 338] on button "2224" at bounding box center [761, 352] width 46 height 28
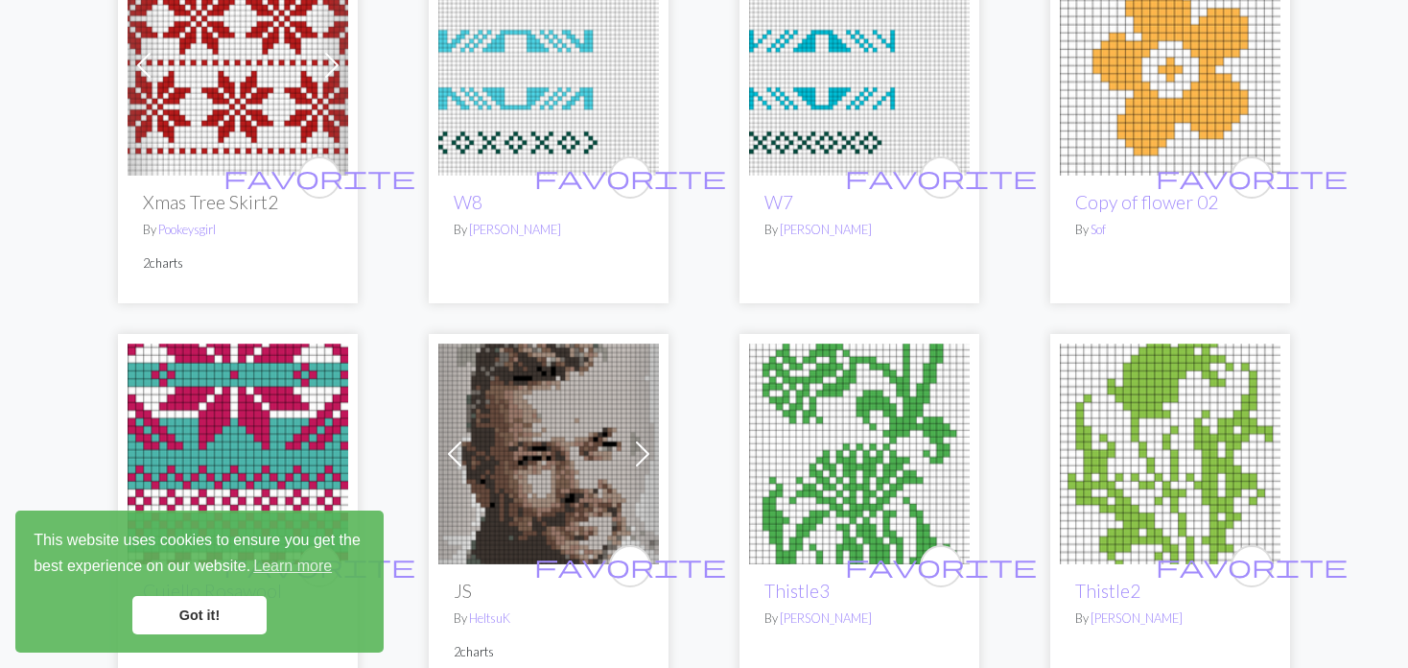
scroll to position [1535, 0]
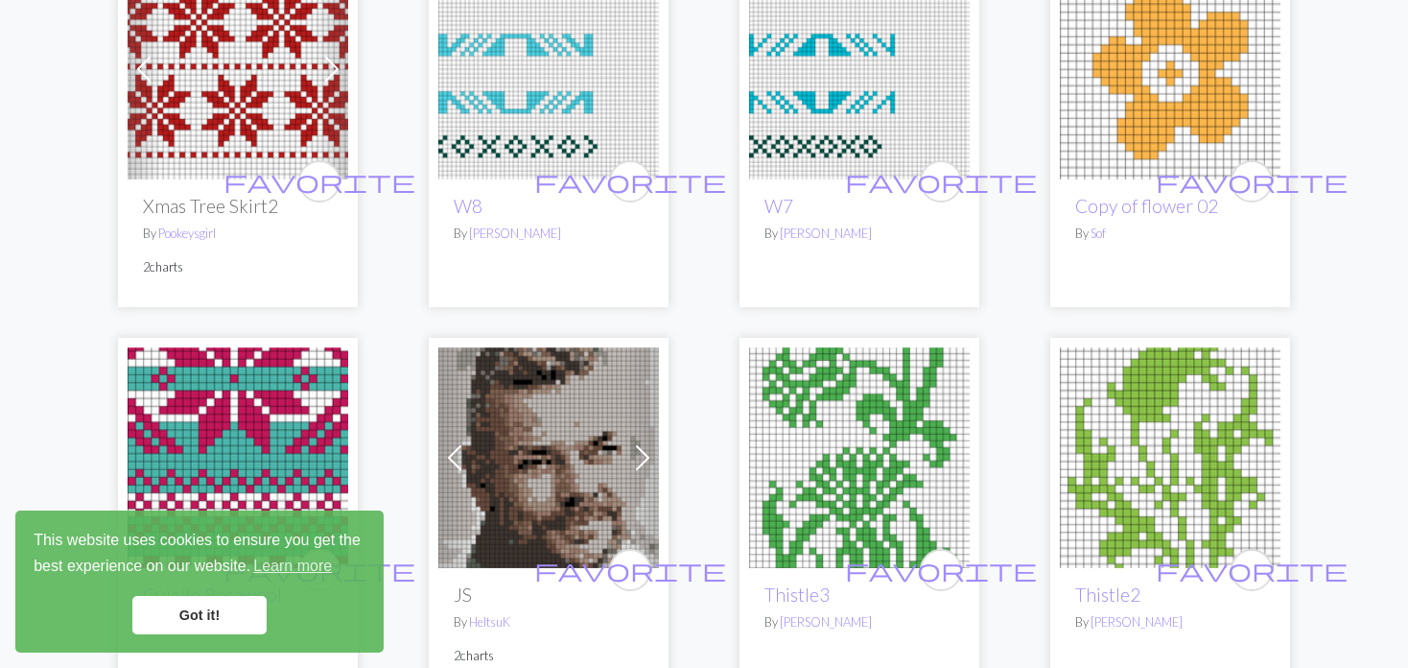
drag, startPoint x: 1150, startPoint y: 392, endPoint x: 1165, endPoint y: 379, distance: 19.7
click at [1151, 392] on img at bounding box center [1170, 457] width 221 height 221
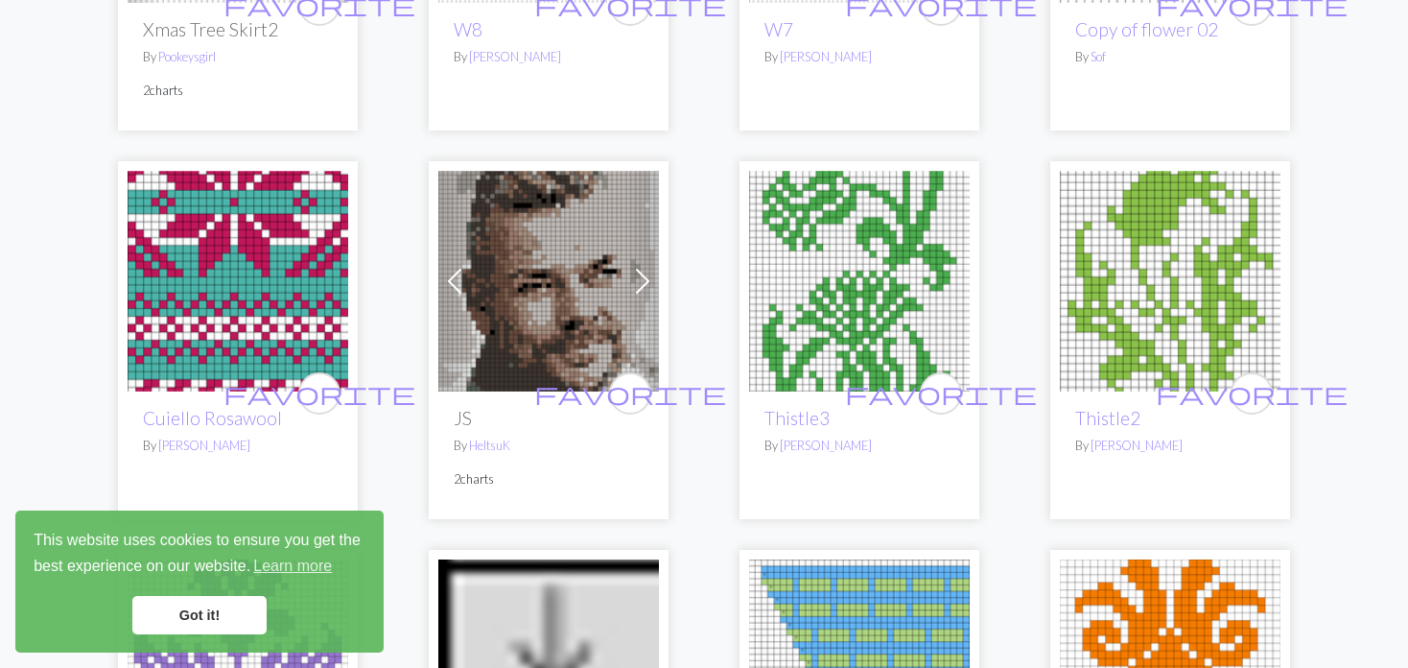
scroll to position [1727, 0]
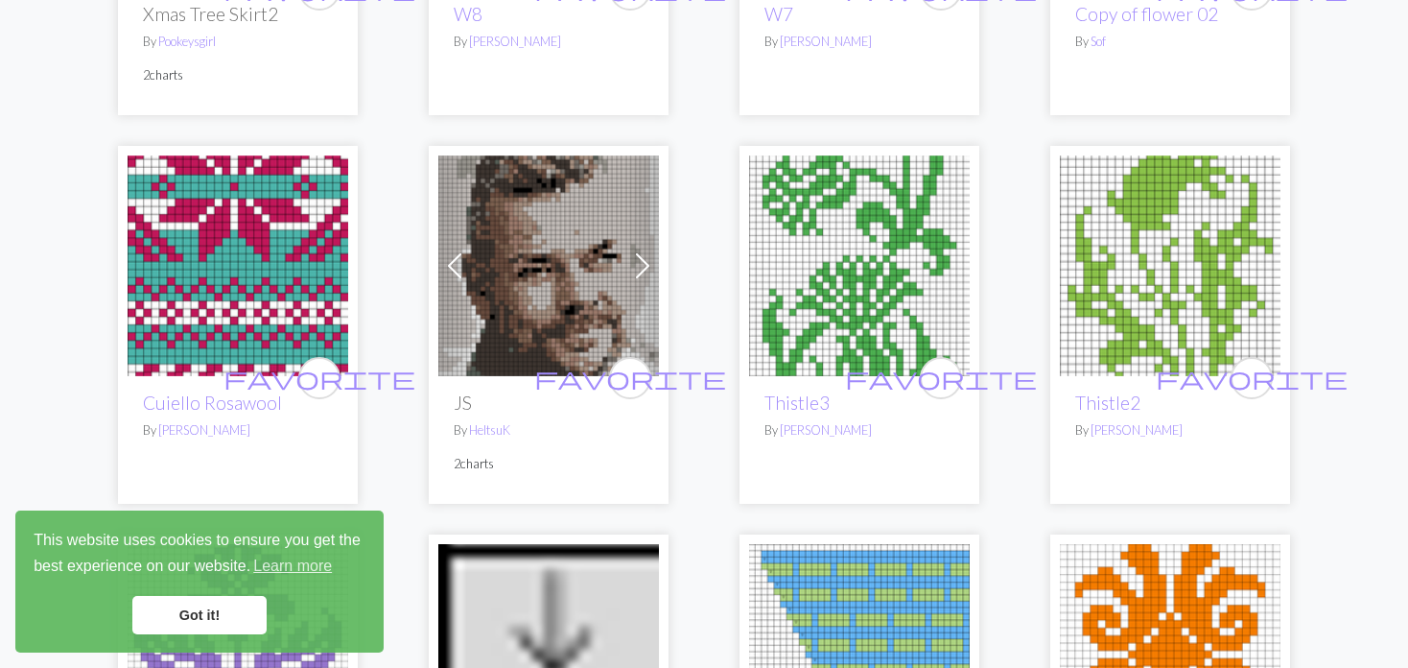
click at [892, 200] on img at bounding box center [859, 265] width 221 height 221
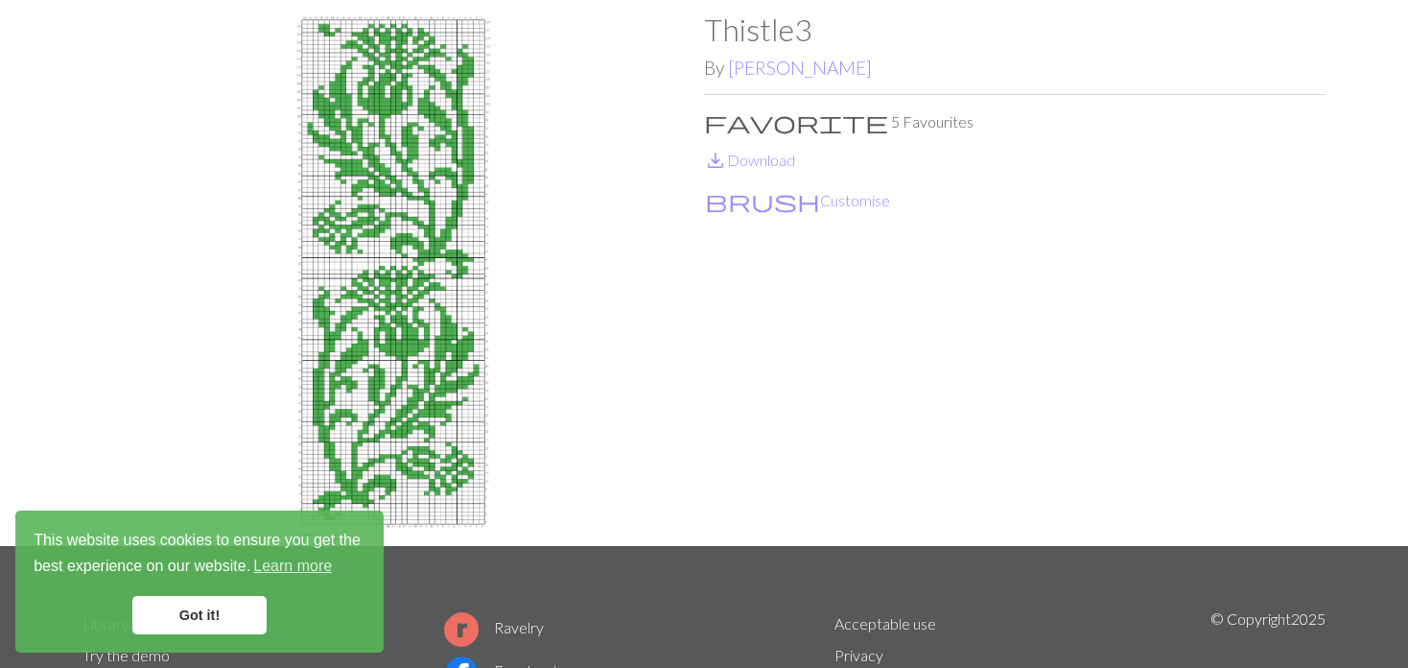
scroll to position [96, 0]
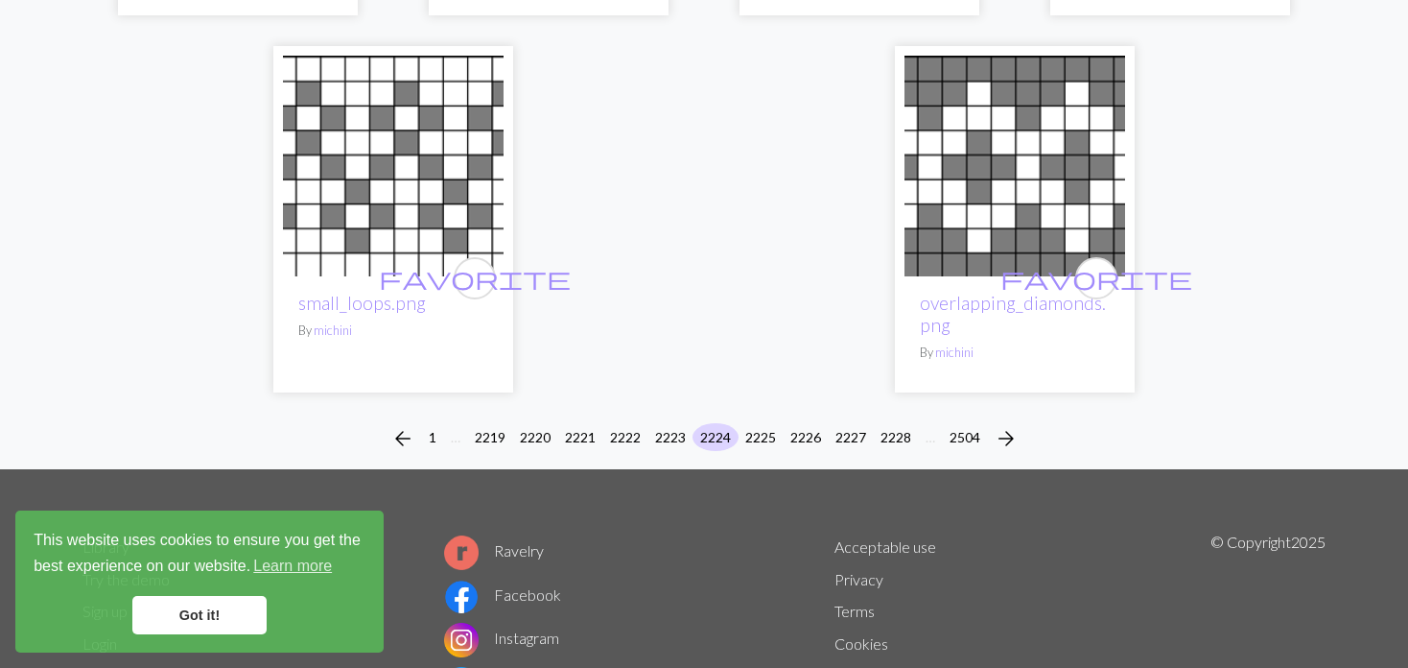
scroll to position [4854, 0]
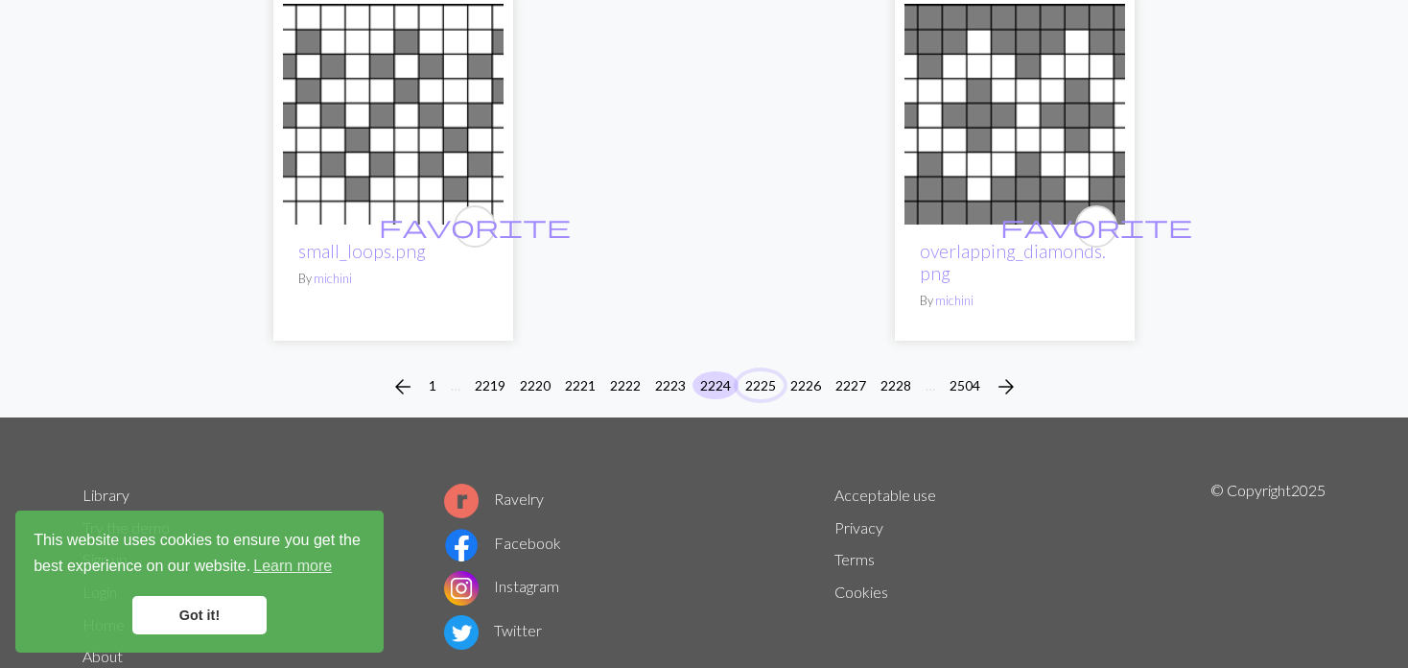
click at [759, 371] on button "2225" at bounding box center [761, 385] width 46 height 28
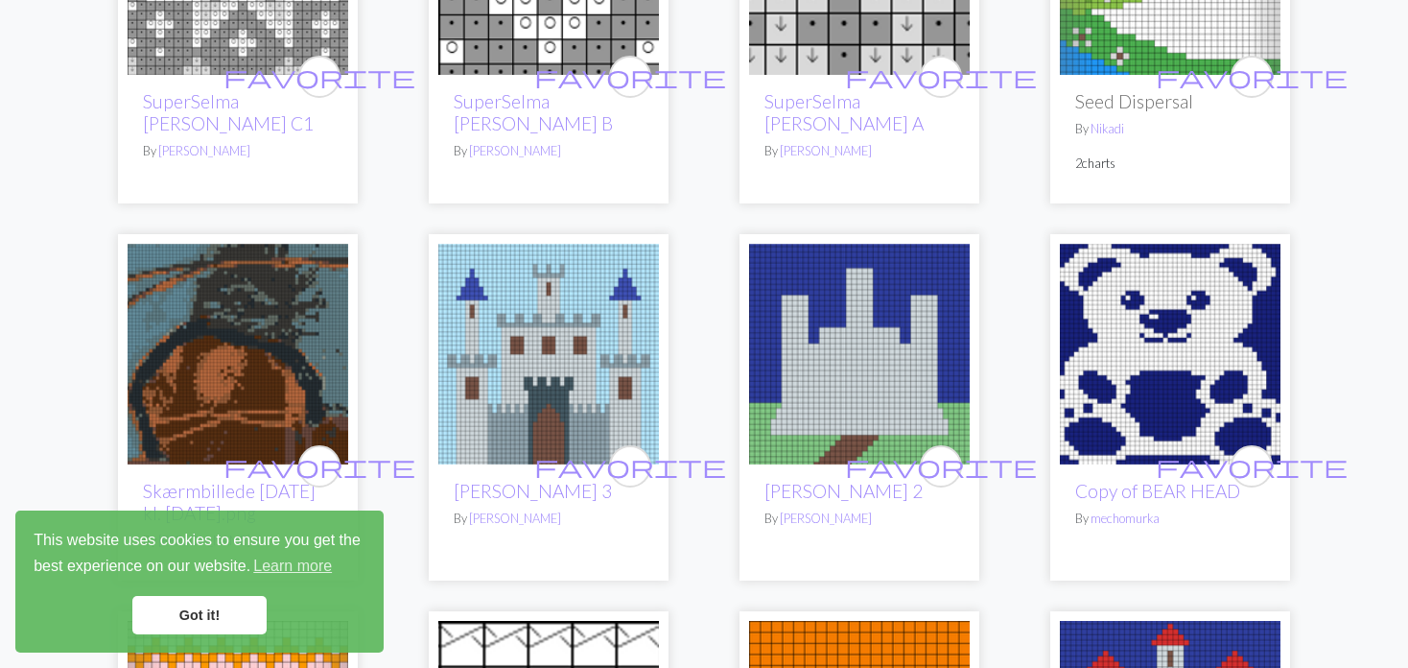
scroll to position [1919, 0]
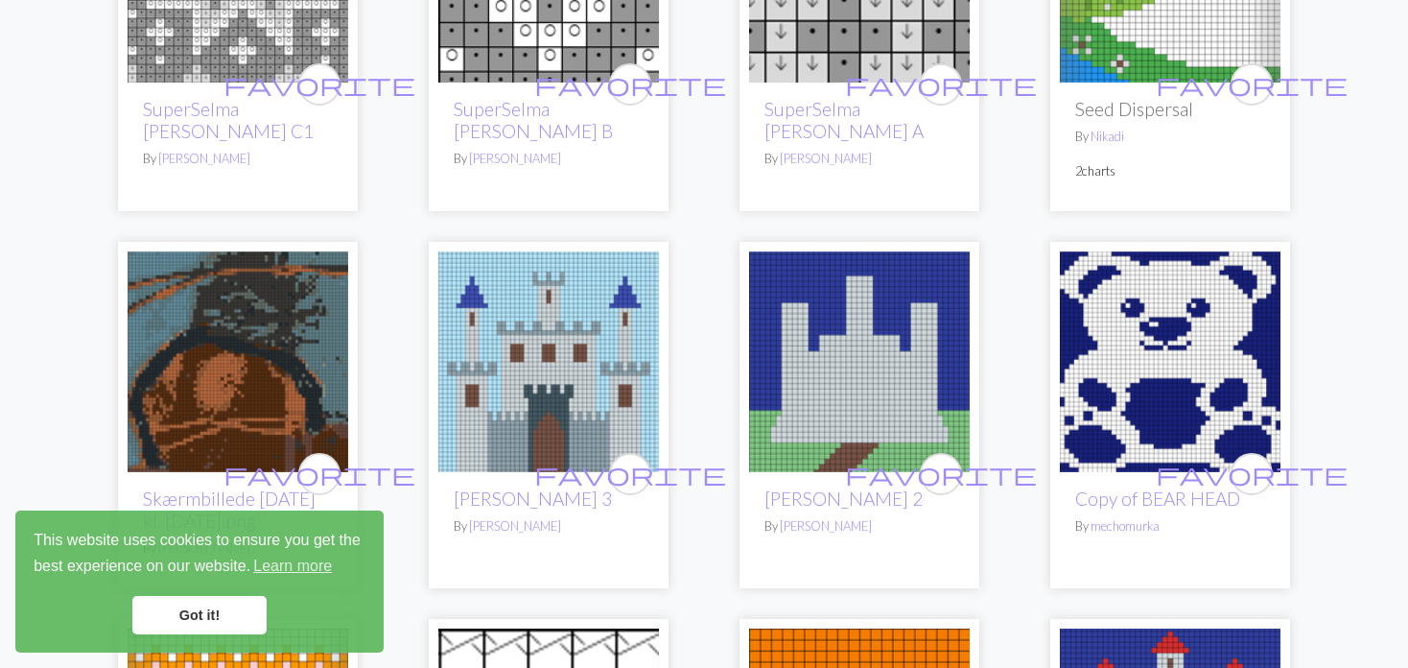
click at [250, 385] on img at bounding box center [238, 361] width 221 height 221
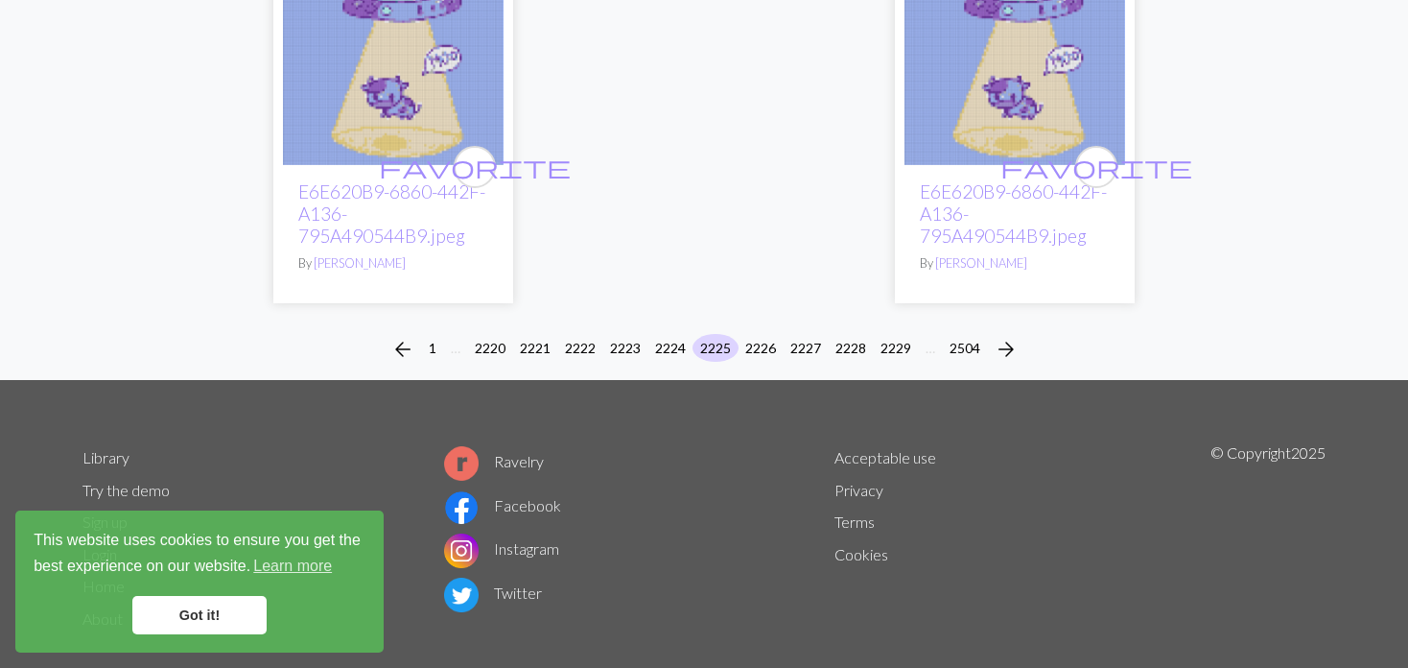
scroll to position [4918, 0]
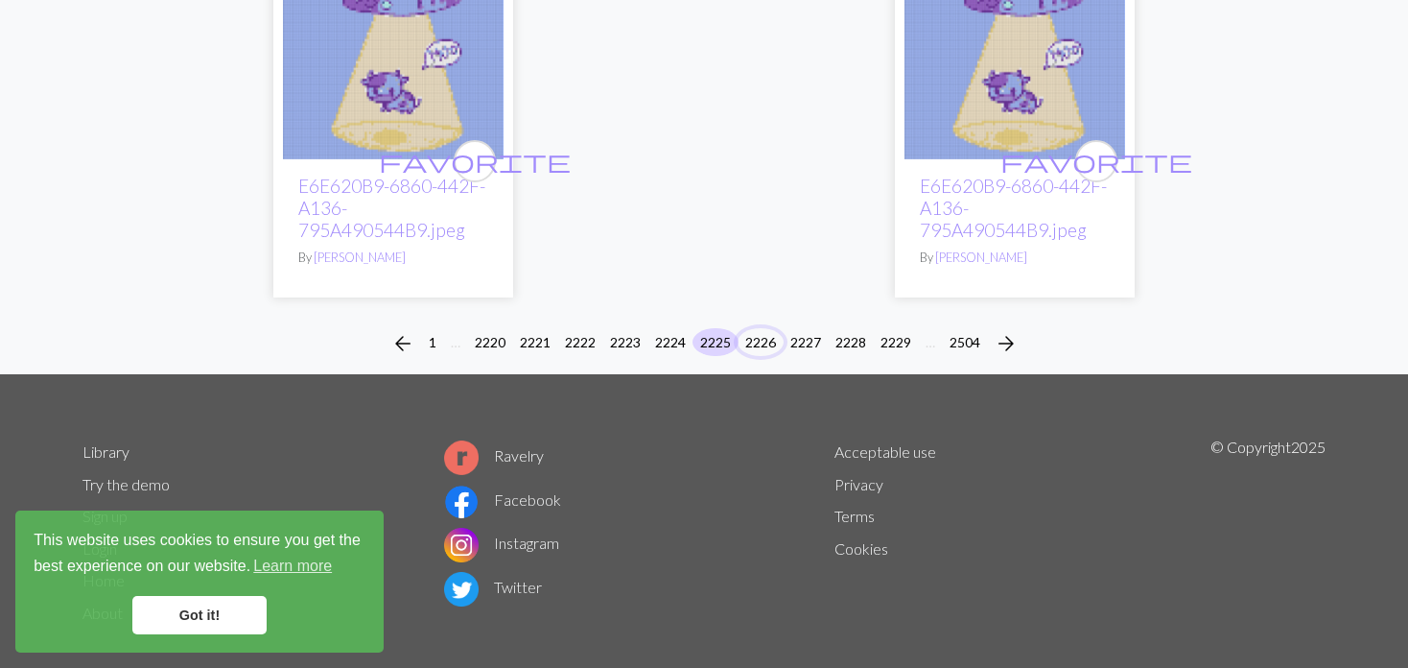
click at [761, 328] on button "2226" at bounding box center [761, 342] width 46 height 28
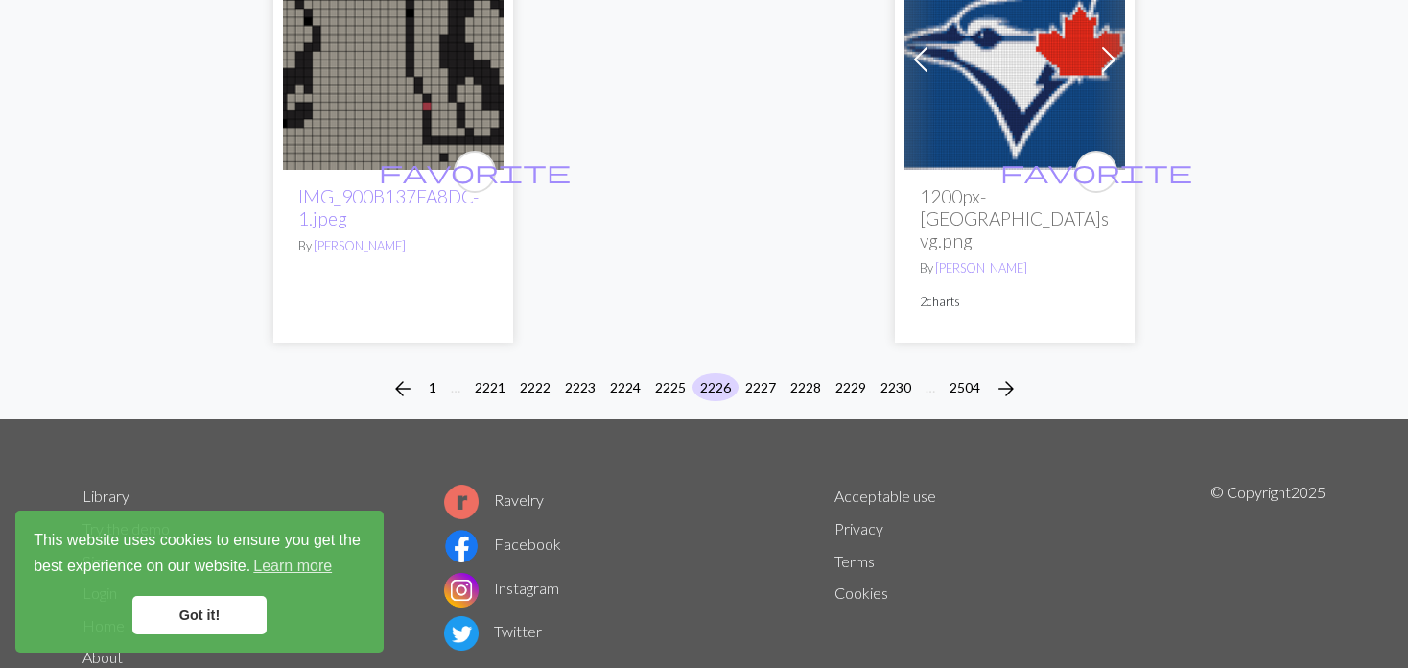
scroll to position [4953, 0]
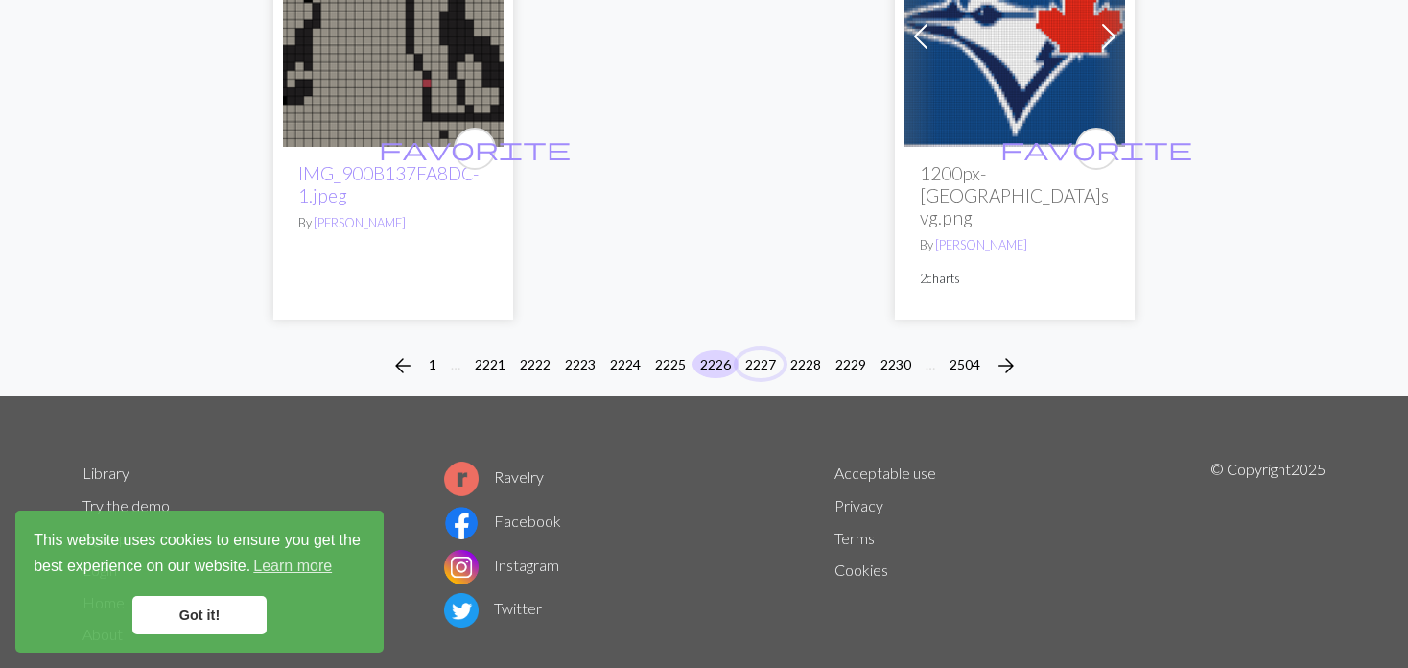
click at [755, 350] on button "2227" at bounding box center [761, 364] width 46 height 28
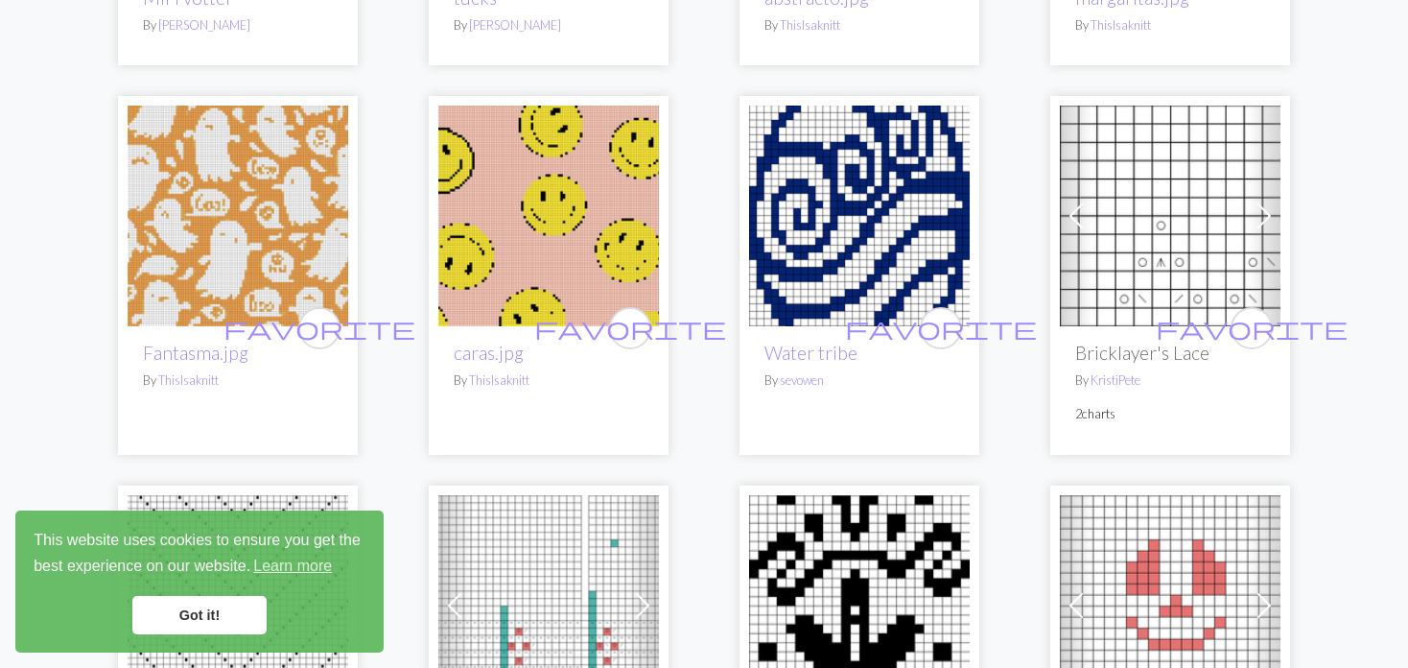
scroll to position [1343, 0]
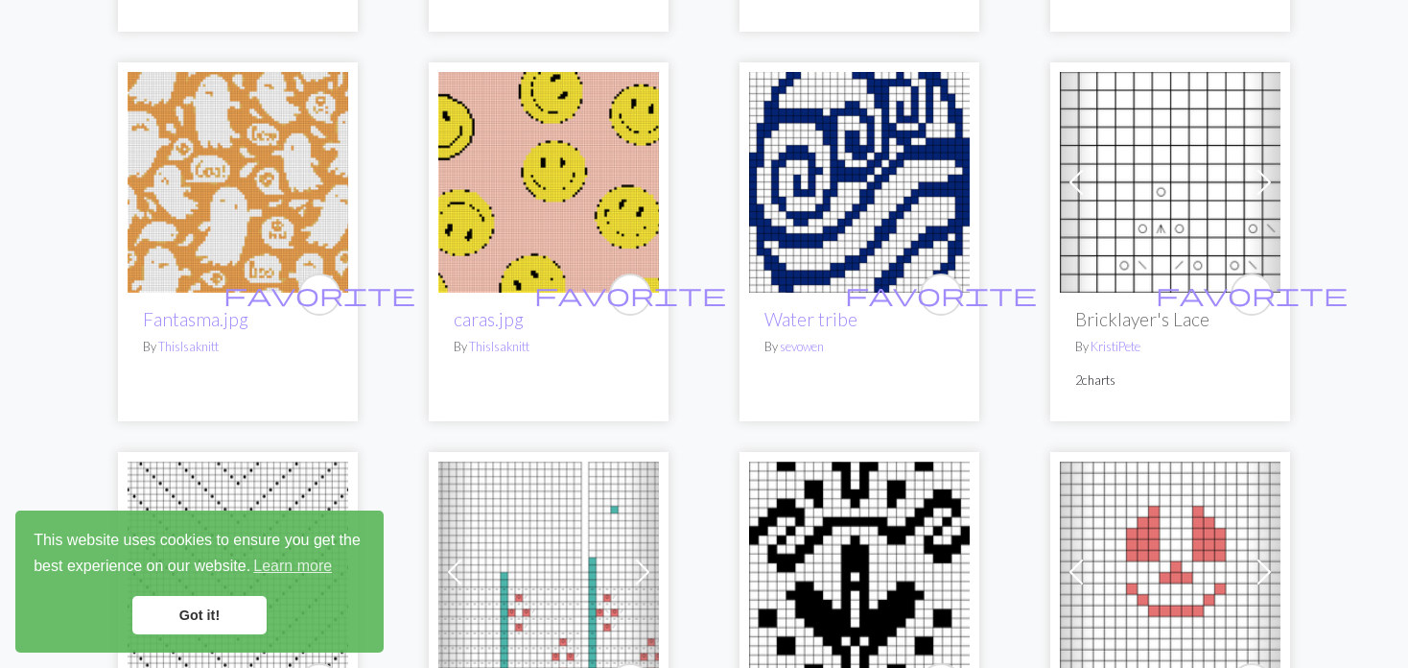
click at [548, 197] on img at bounding box center [548, 182] width 221 height 221
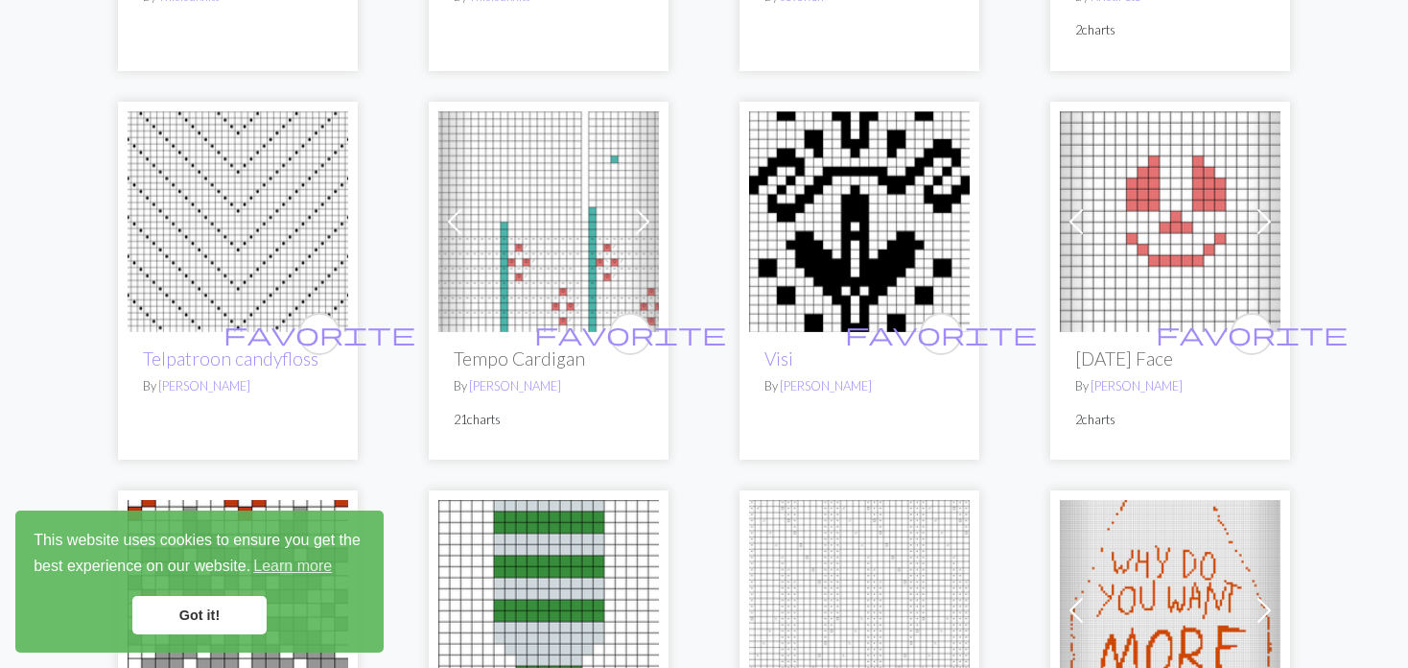
scroll to position [1727, 0]
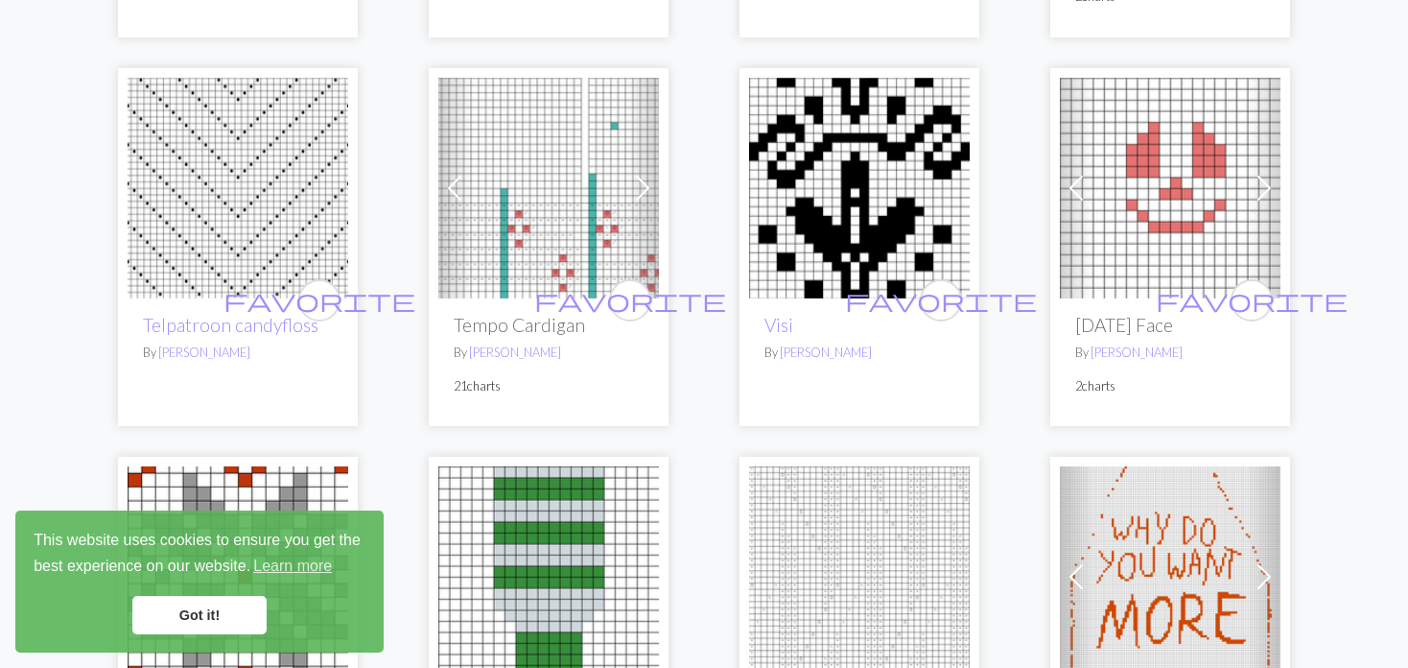
click at [452, 174] on span at bounding box center [454, 188] width 31 height 31
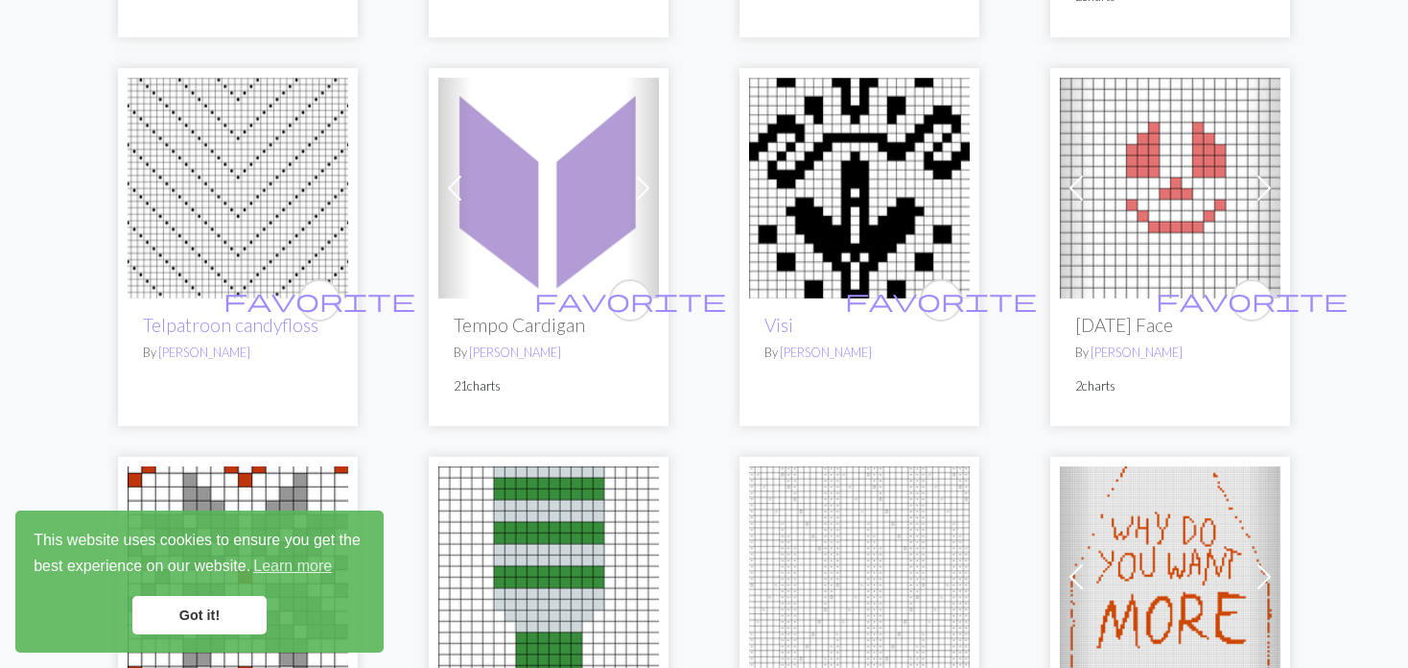
click at [452, 174] on span at bounding box center [454, 188] width 31 height 31
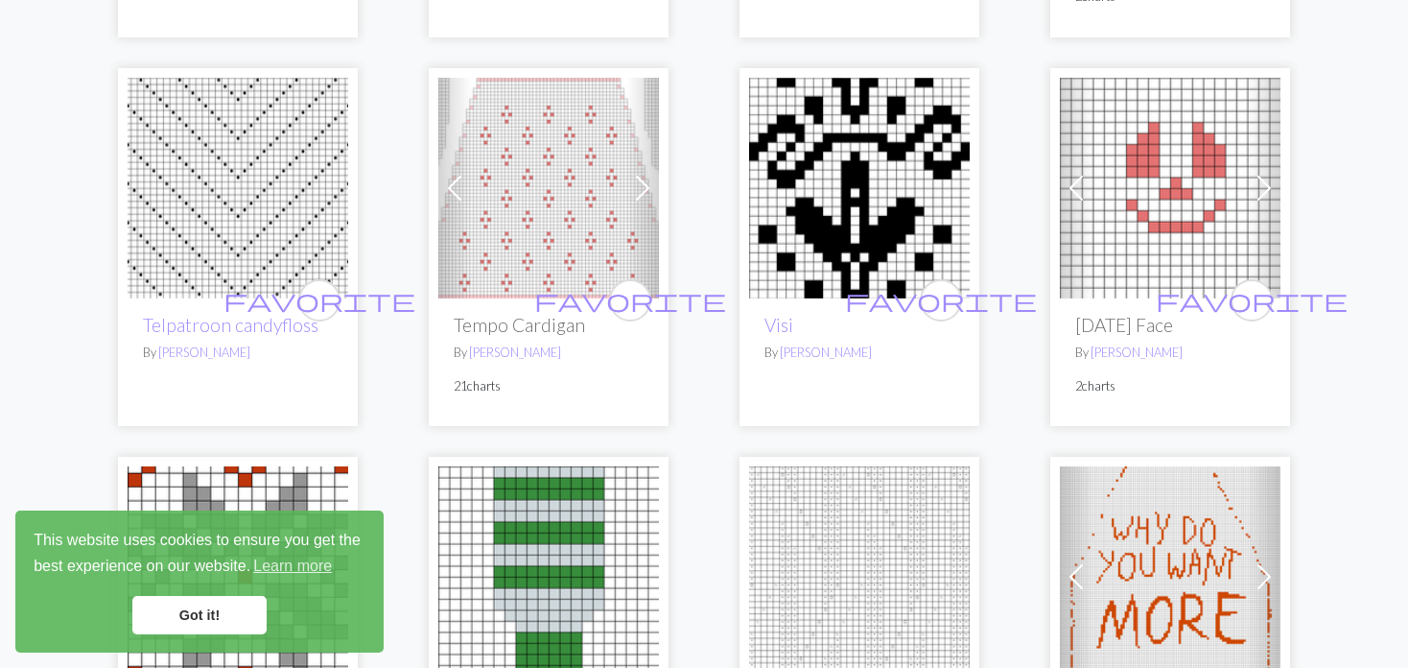
click at [452, 174] on span at bounding box center [454, 188] width 31 height 31
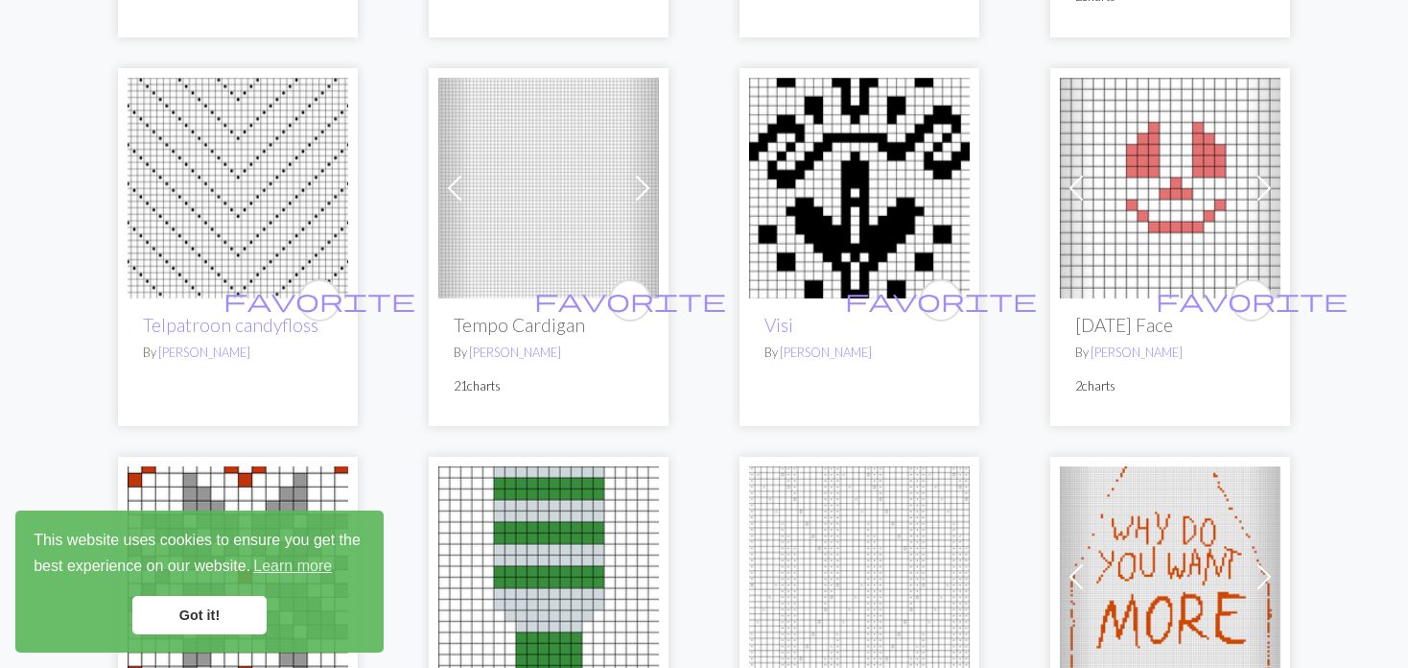
click at [452, 174] on span at bounding box center [454, 188] width 31 height 31
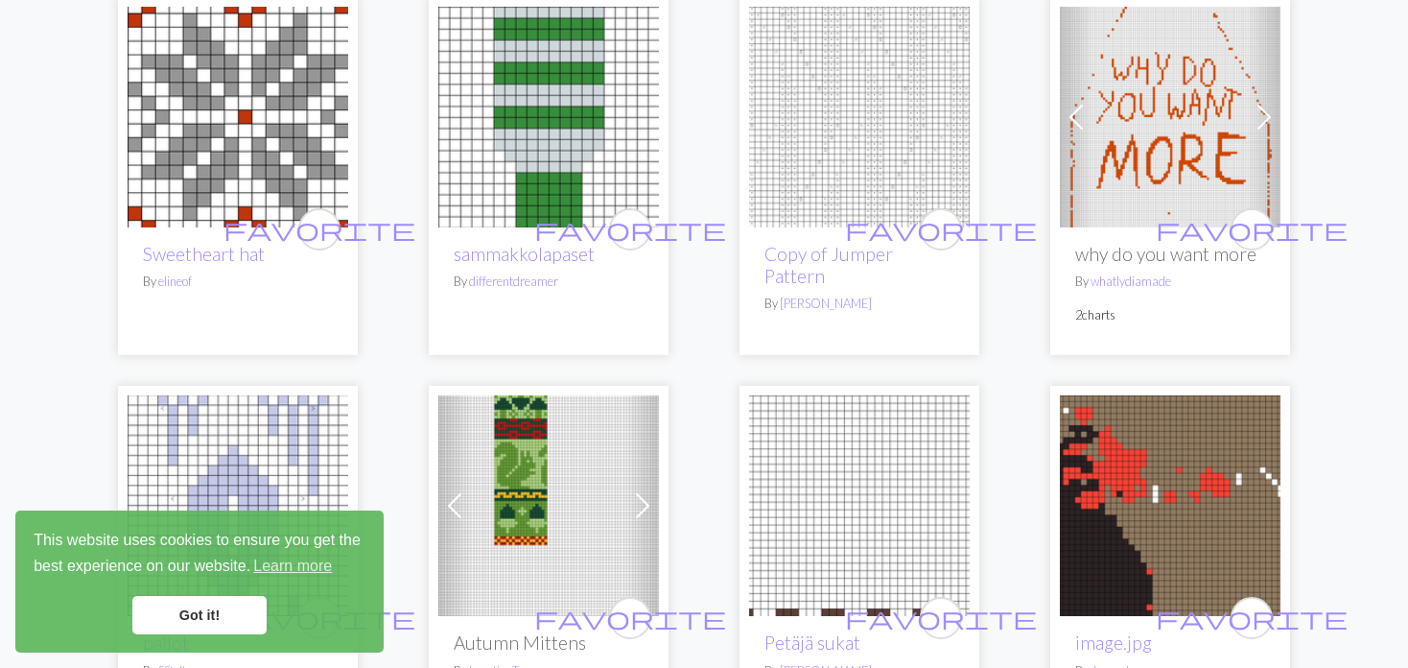
scroll to position [2207, 0]
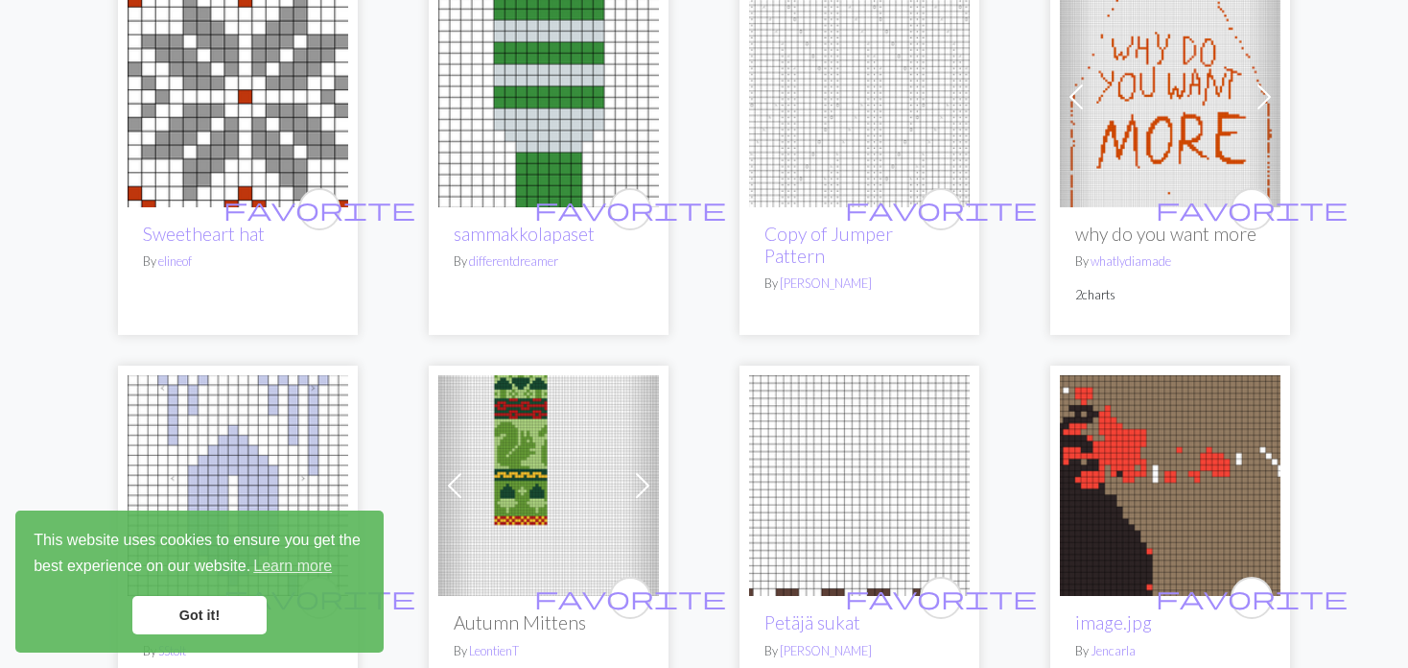
click at [787, 103] on img at bounding box center [859, 97] width 221 height 221
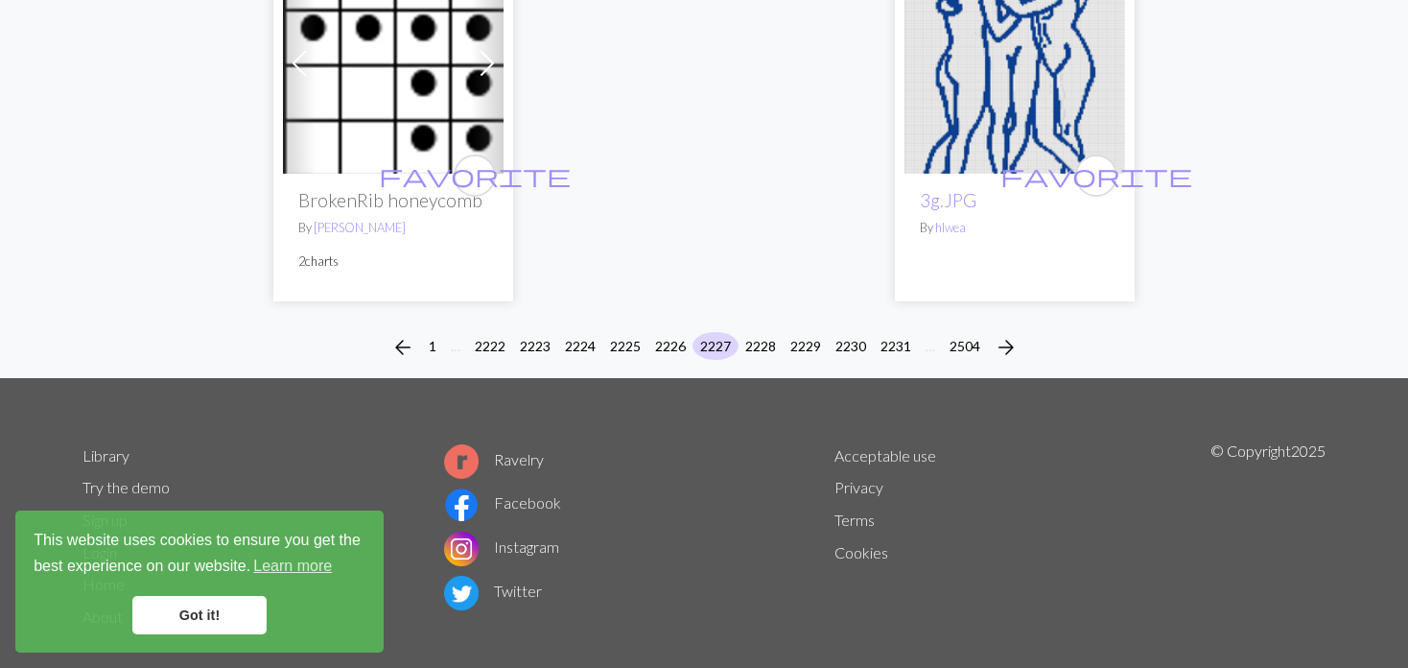
scroll to position [4966, 0]
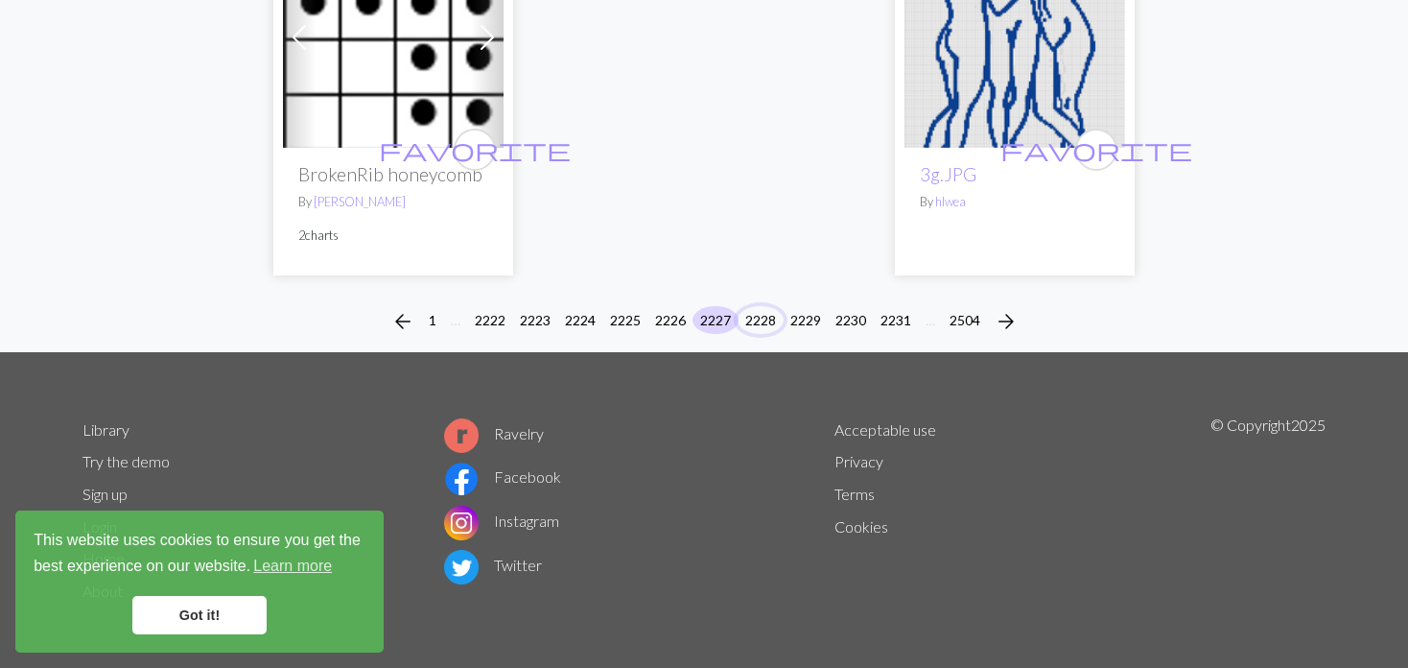
click at [754, 309] on button "2228" at bounding box center [761, 320] width 46 height 28
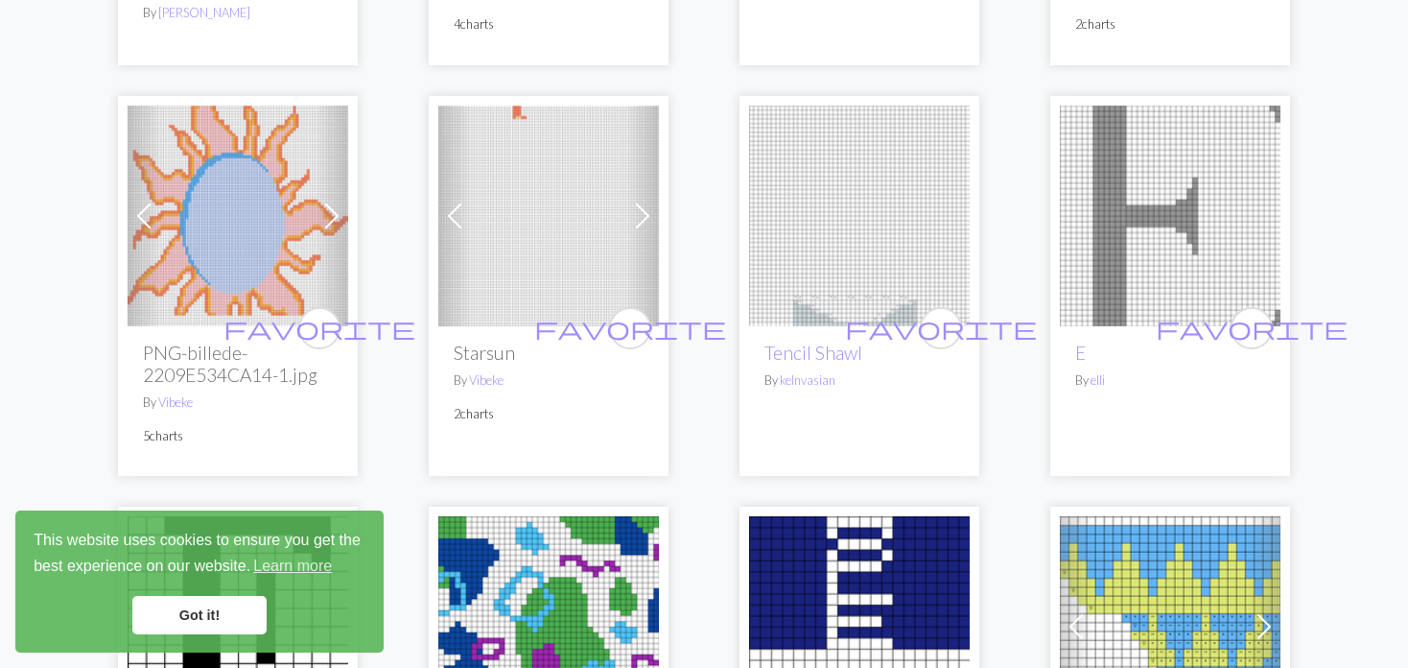
scroll to position [576, 0]
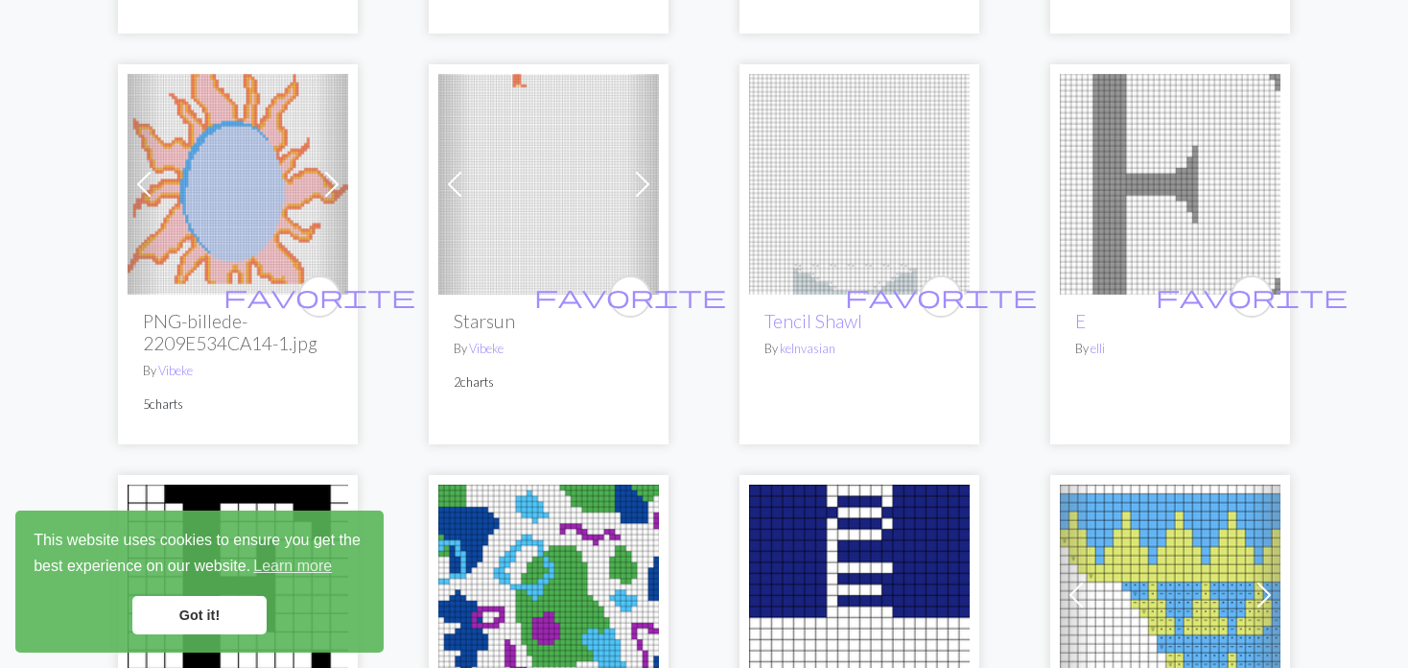
click at [463, 187] on span at bounding box center [454, 184] width 31 height 31
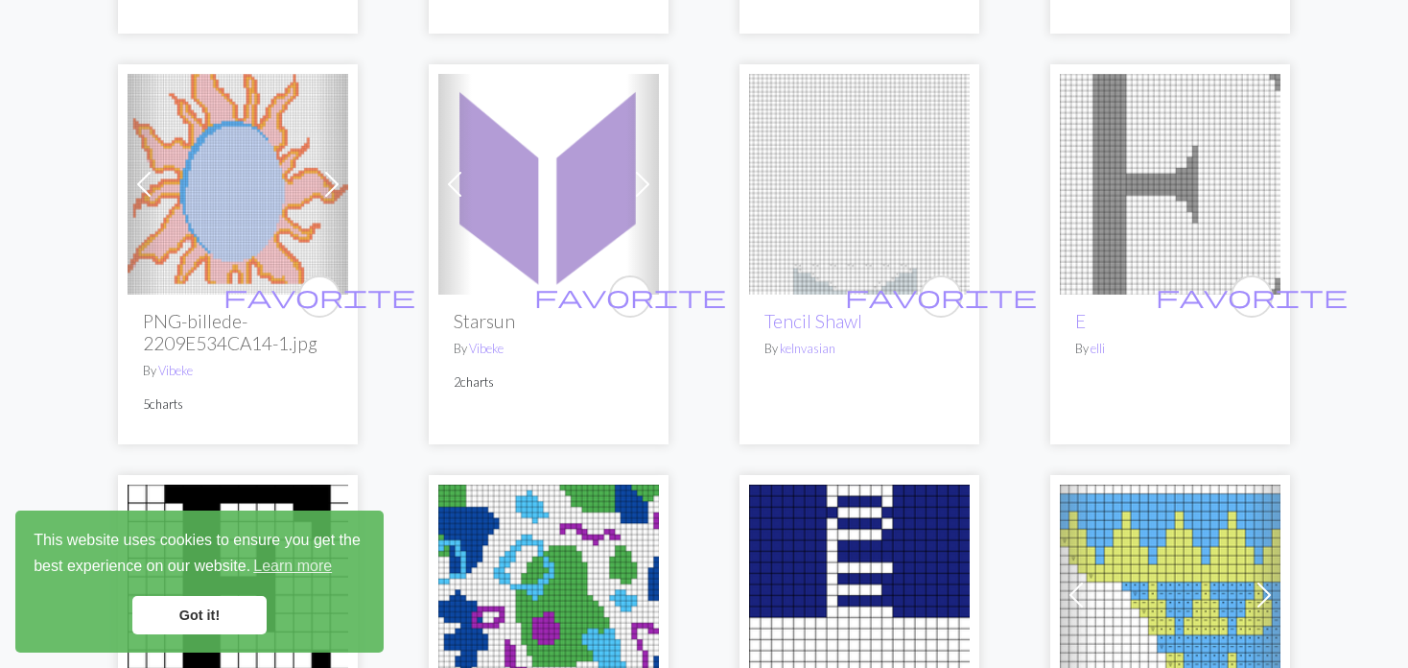
click at [463, 187] on span at bounding box center [454, 184] width 31 height 31
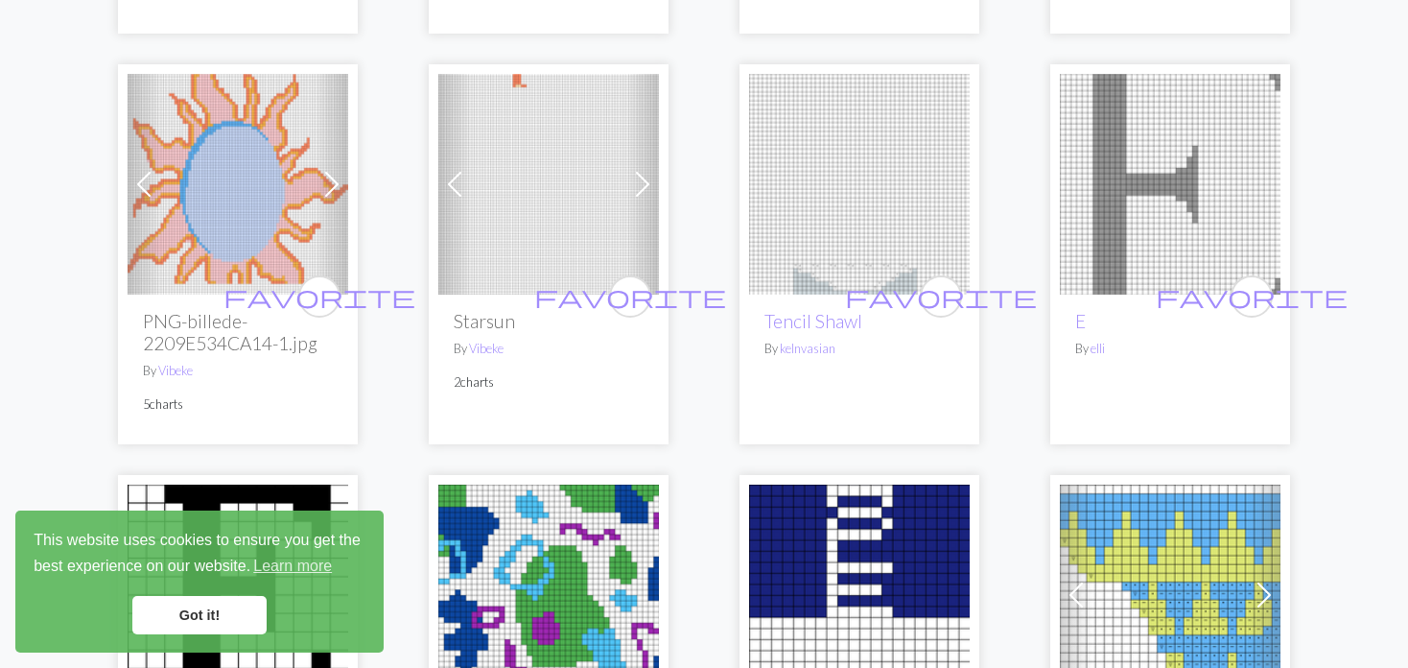
click at [755, 182] on img at bounding box center [859, 184] width 221 height 221
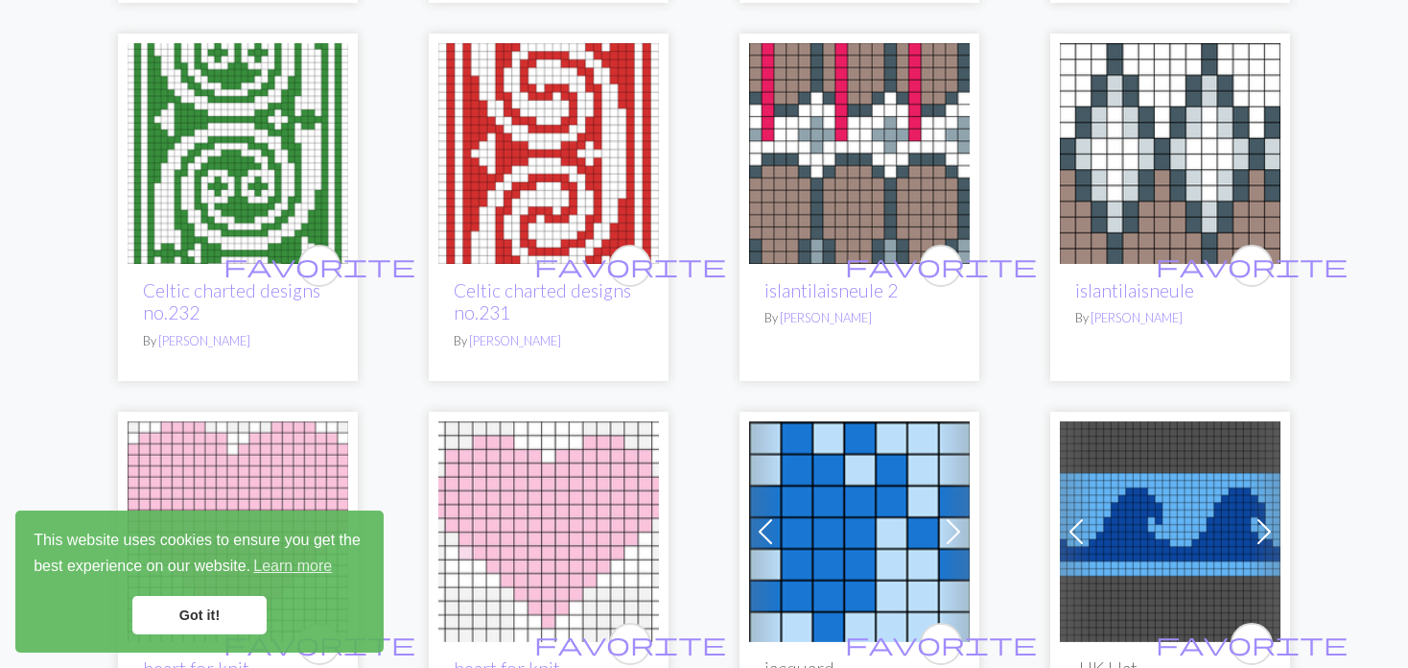
scroll to position [1439, 0]
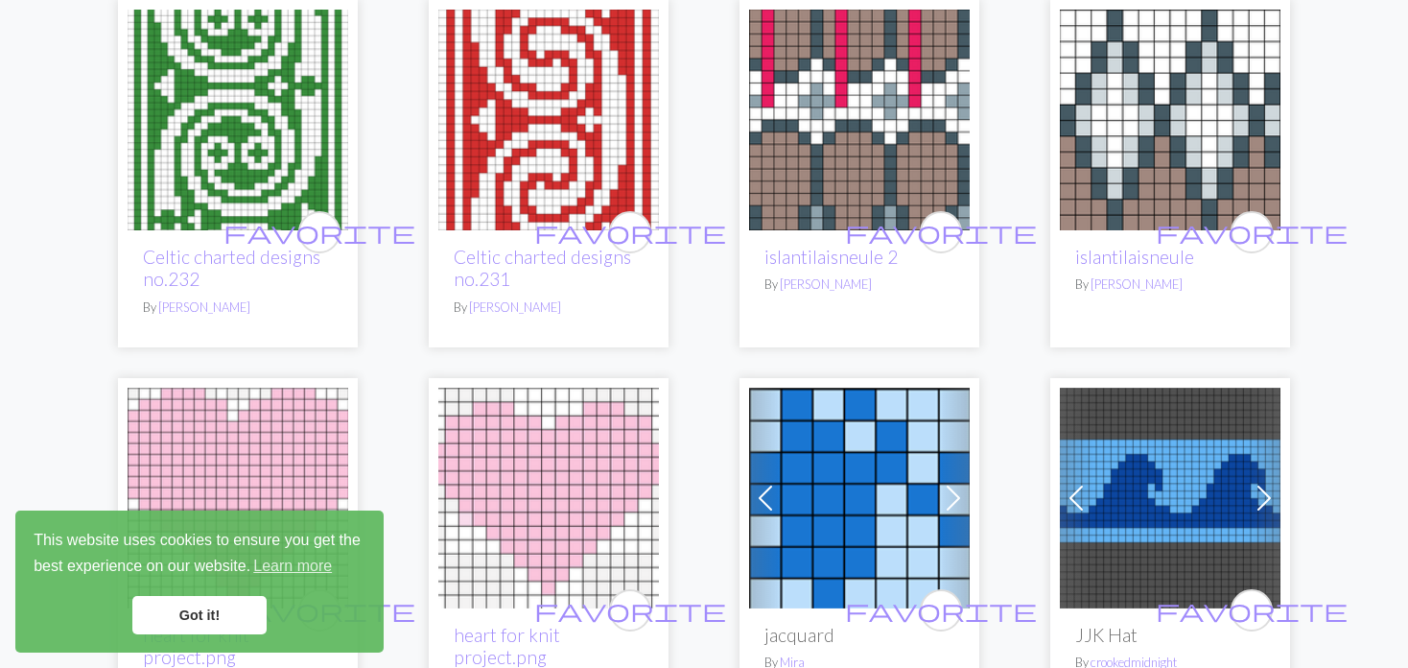
click at [532, 162] on img at bounding box center [548, 120] width 221 height 221
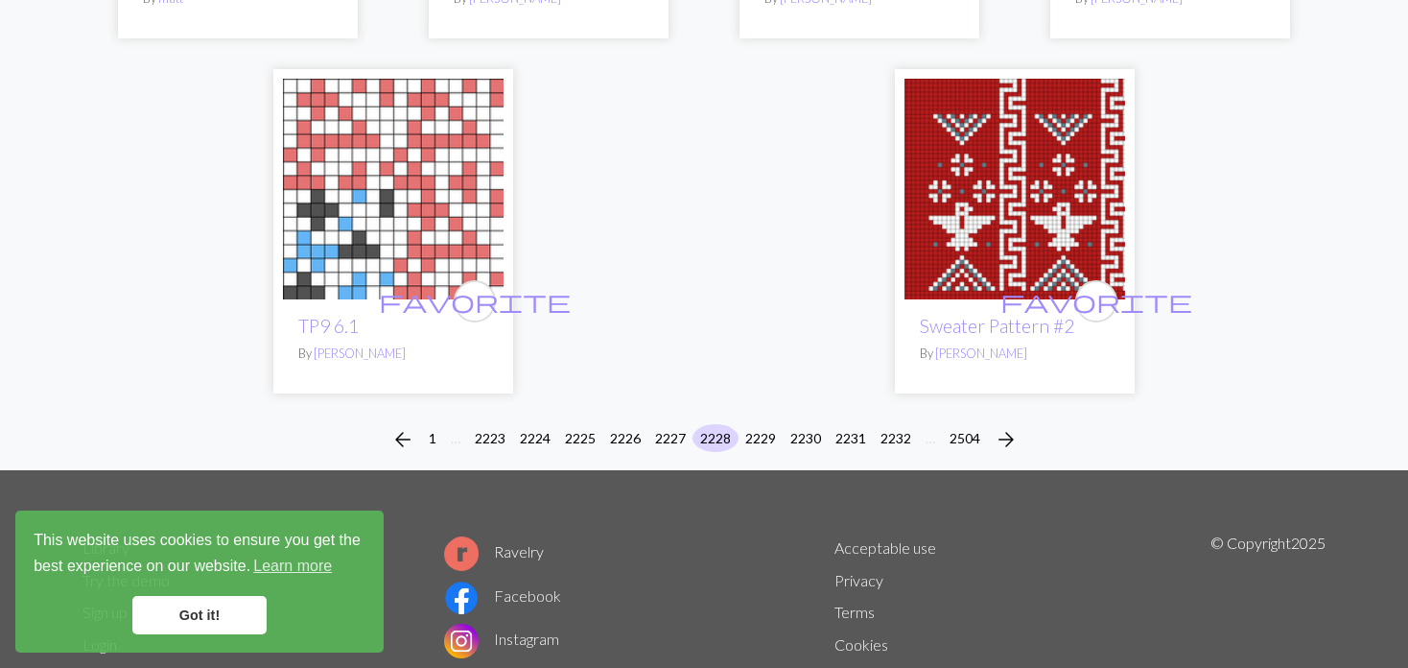
scroll to position [4875, 0]
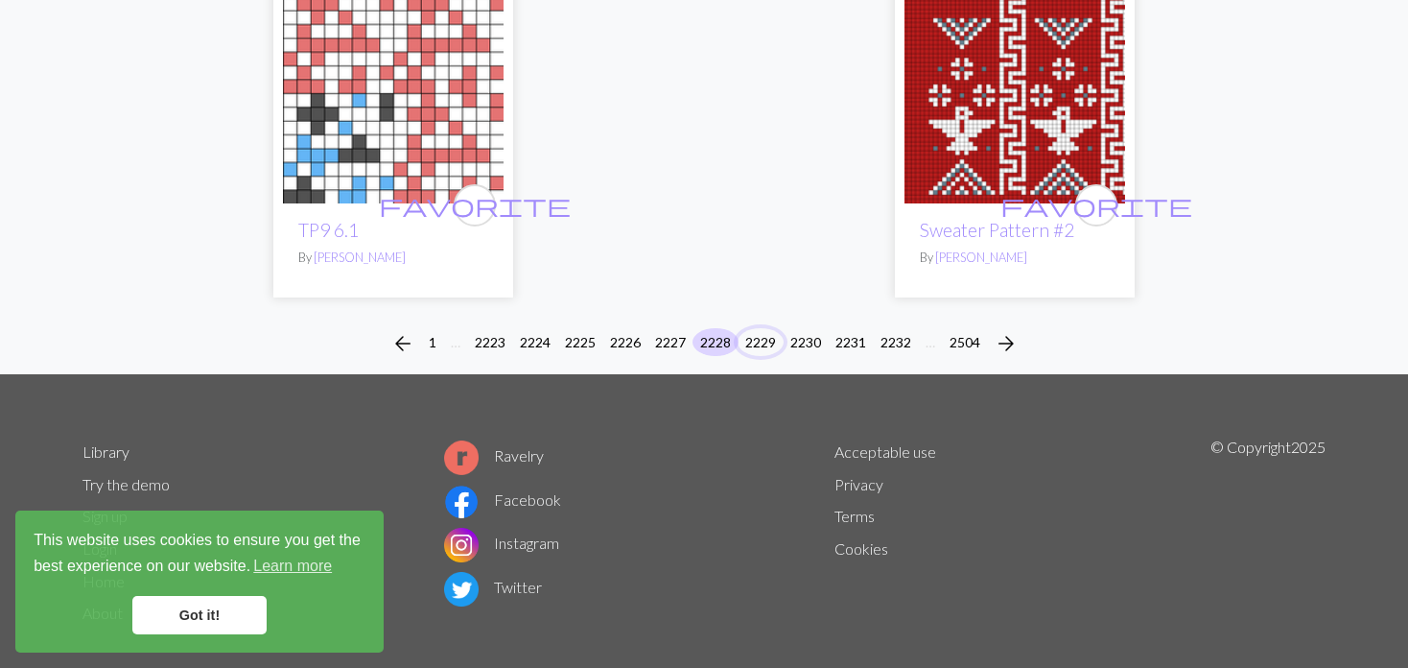
click at [756, 328] on button "2229" at bounding box center [761, 342] width 46 height 28
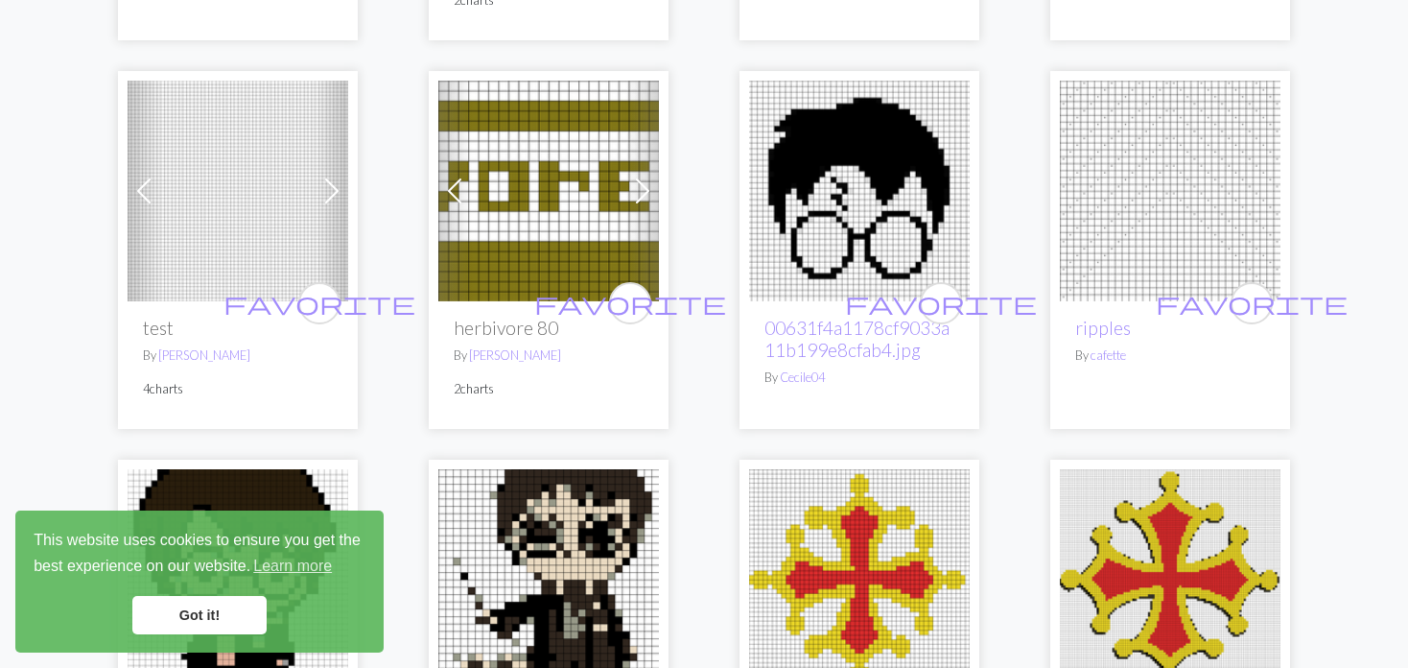
scroll to position [959, 0]
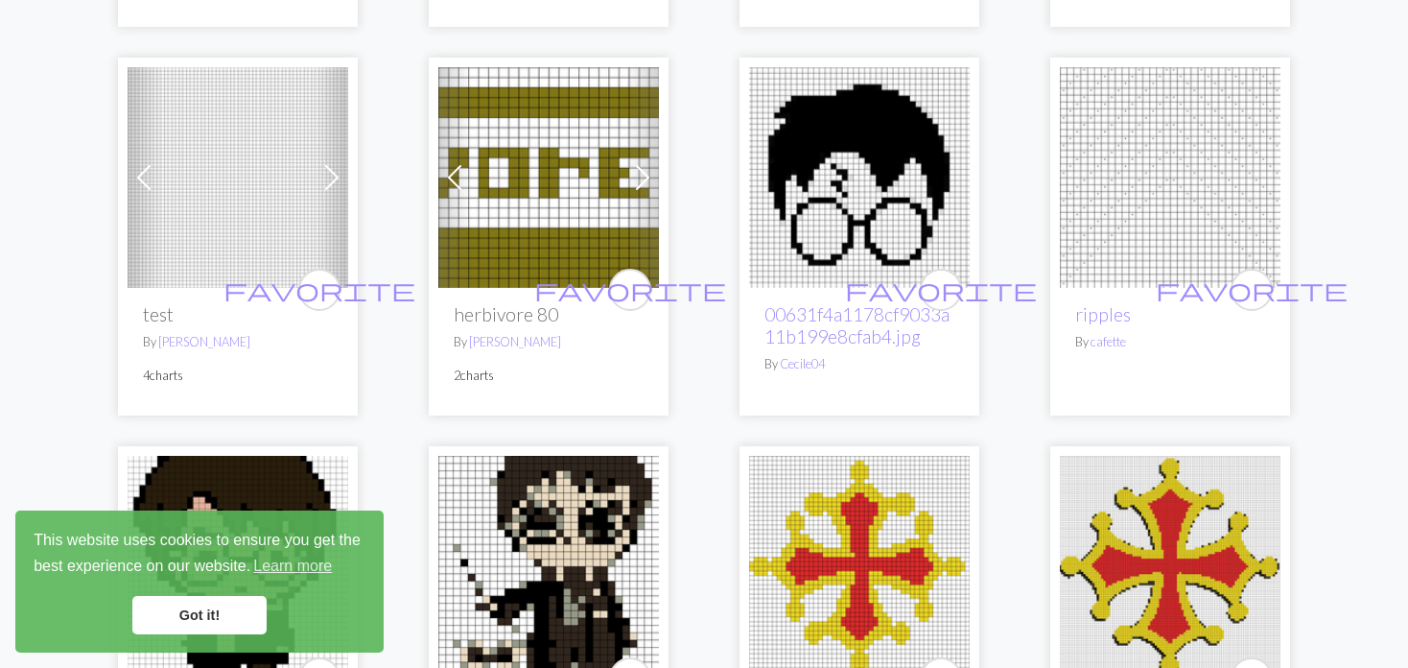
click at [299, 186] on img at bounding box center [238, 177] width 221 height 221
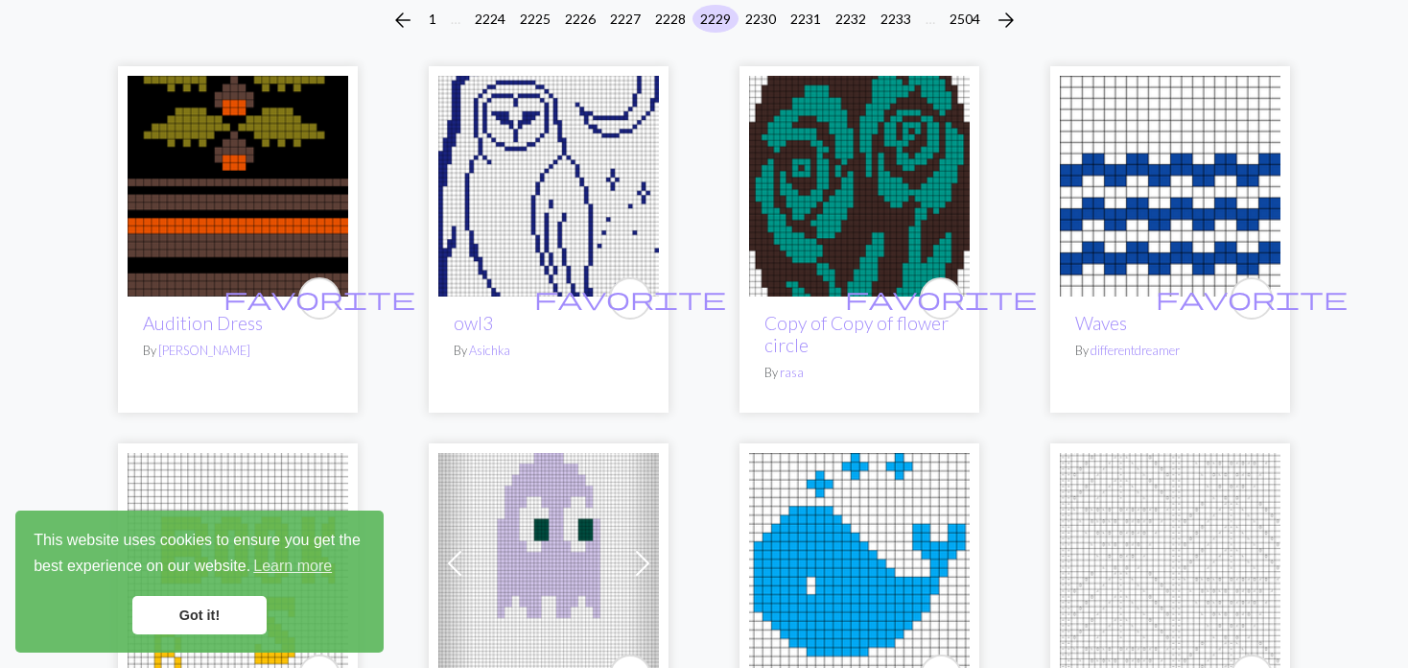
scroll to position [192, 0]
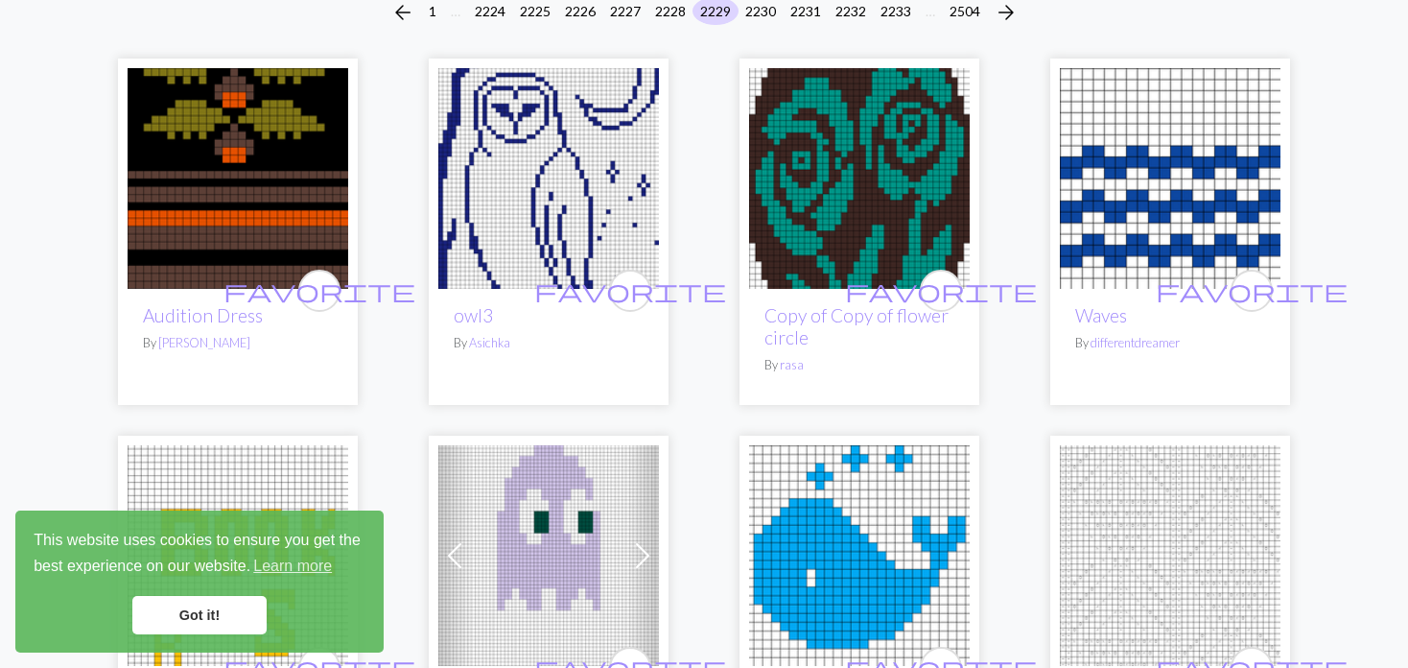
click at [552, 197] on img at bounding box center [548, 178] width 221 height 221
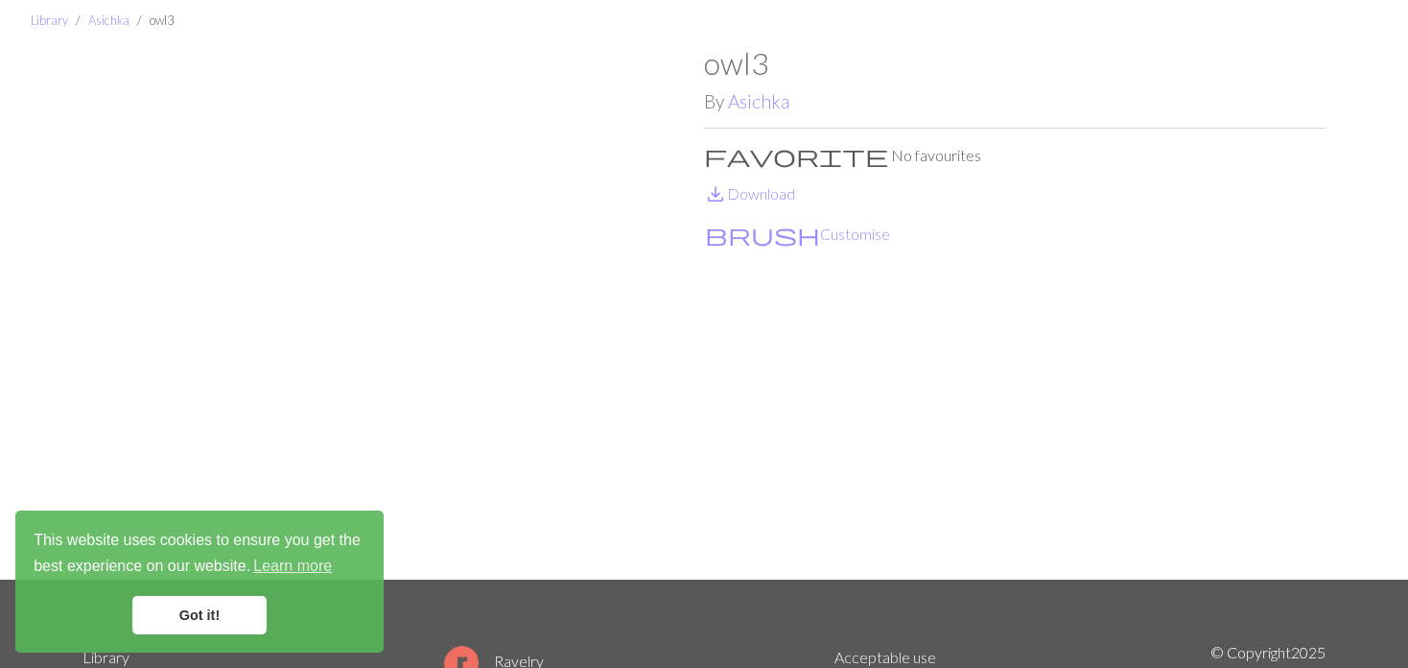
scroll to position [96, 0]
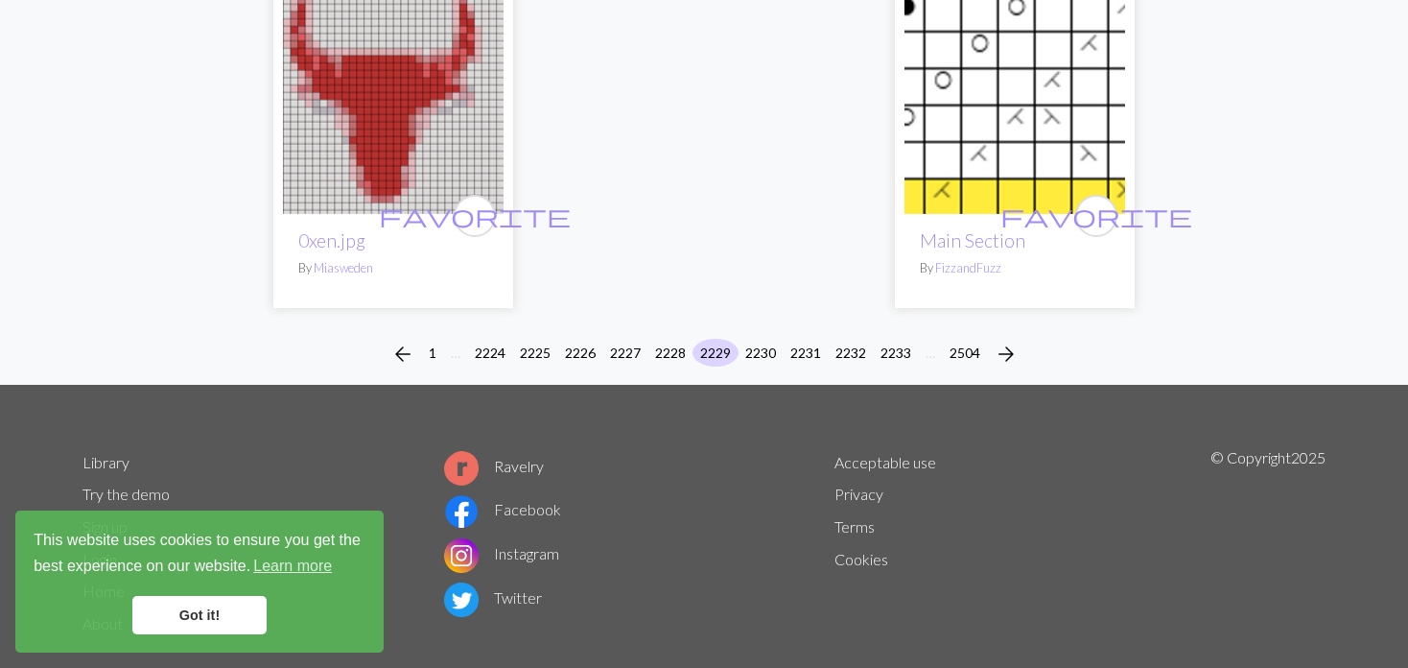
scroll to position [4893, 0]
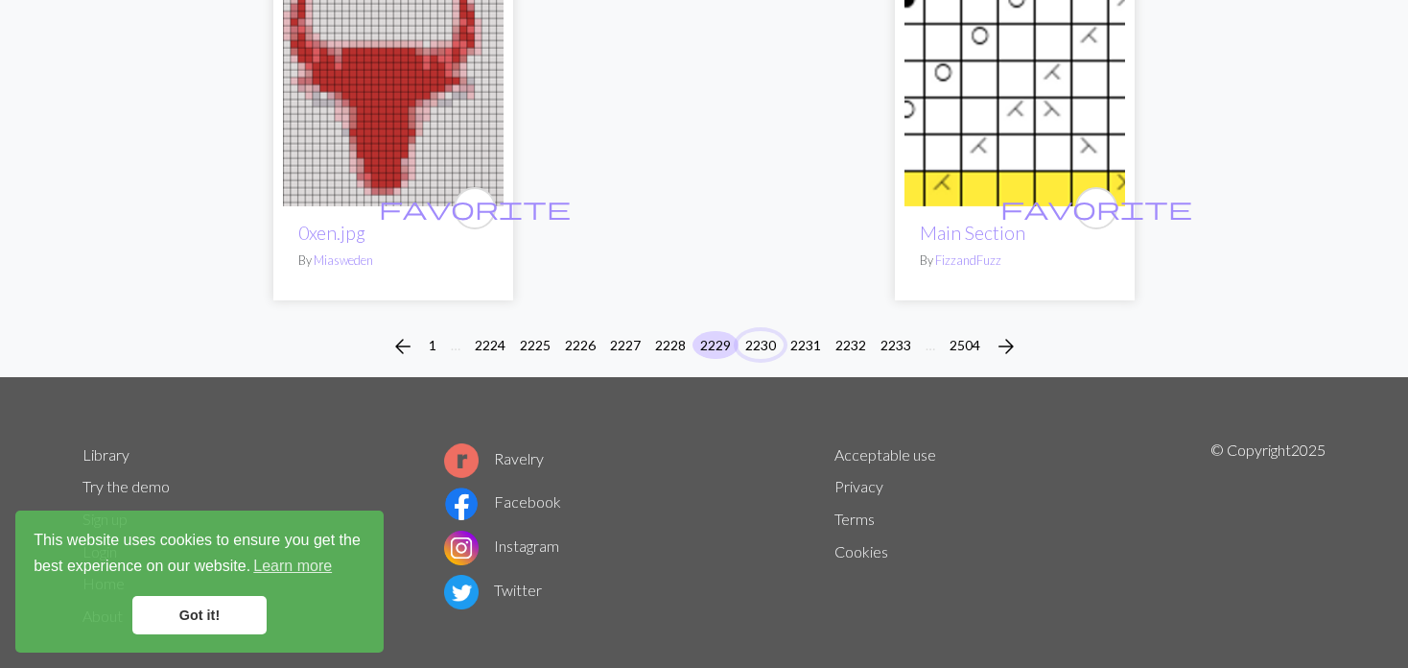
click at [768, 331] on button "2230" at bounding box center [761, 345] width 46 height 28
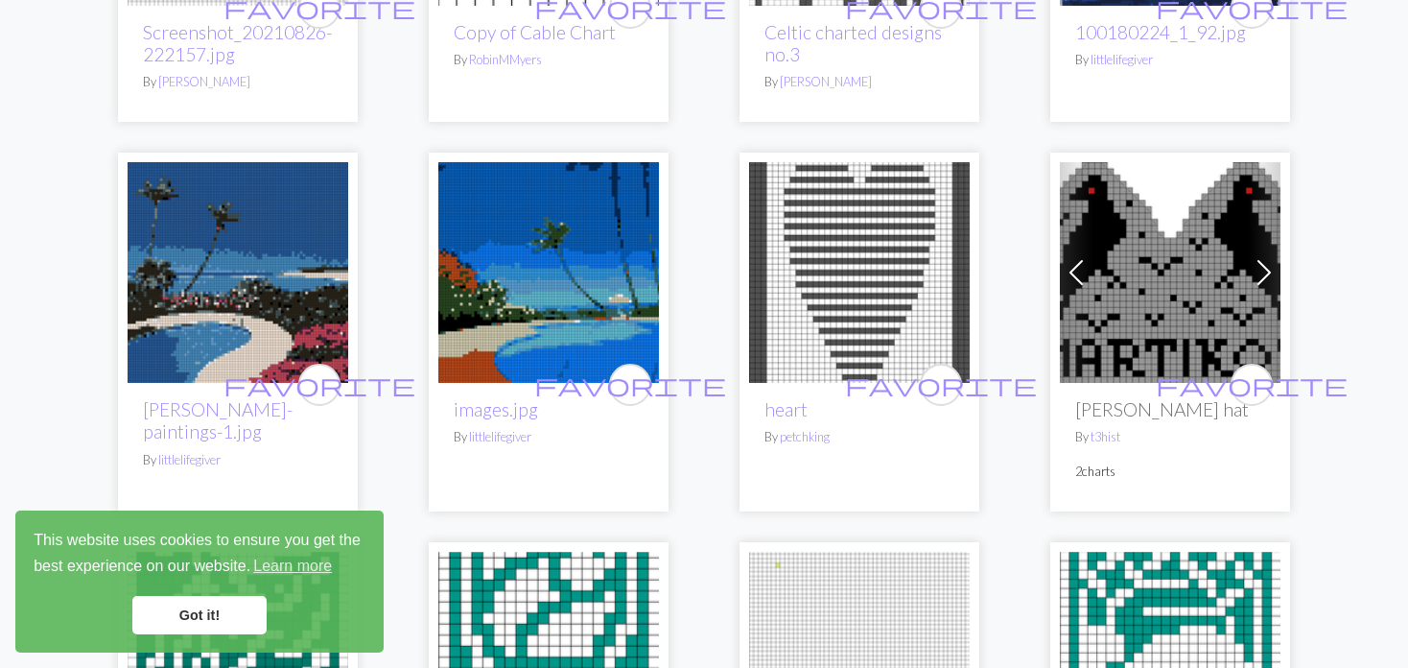
scroll to position [480, 0]
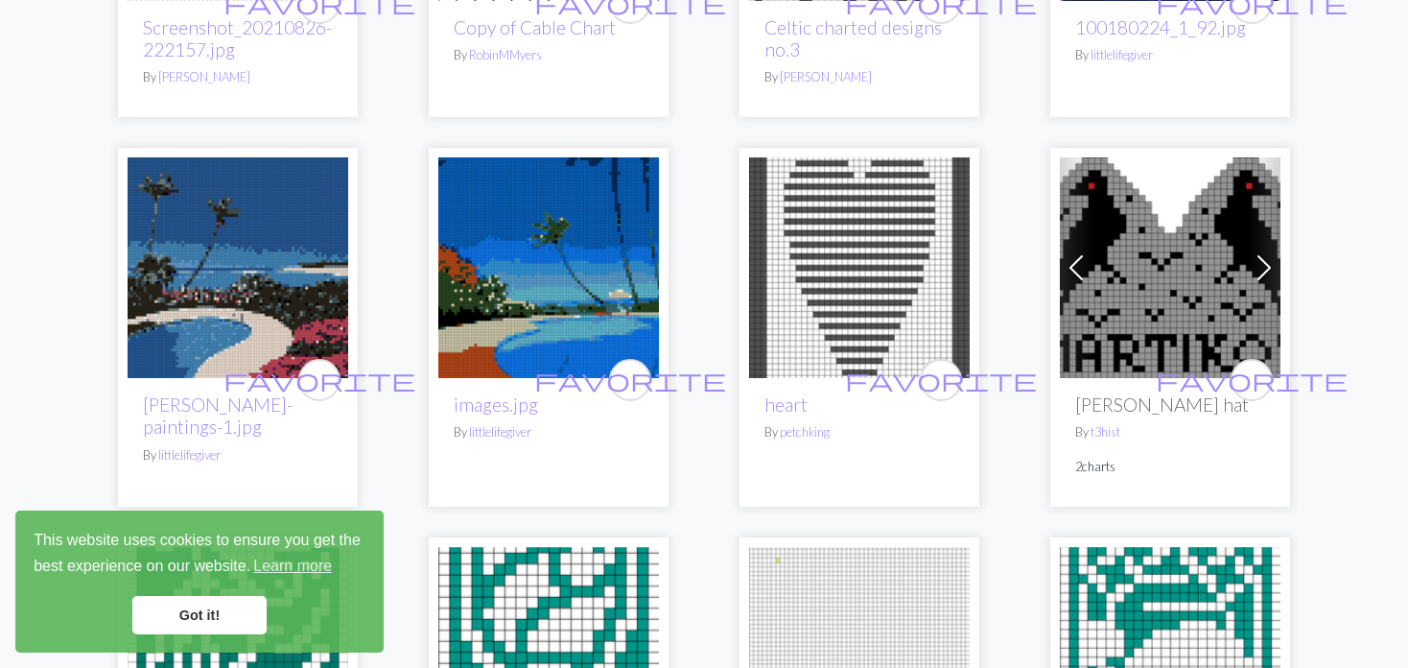
click at [1113, 256] on img at bounding box center [1170, 267] width 221 height 221
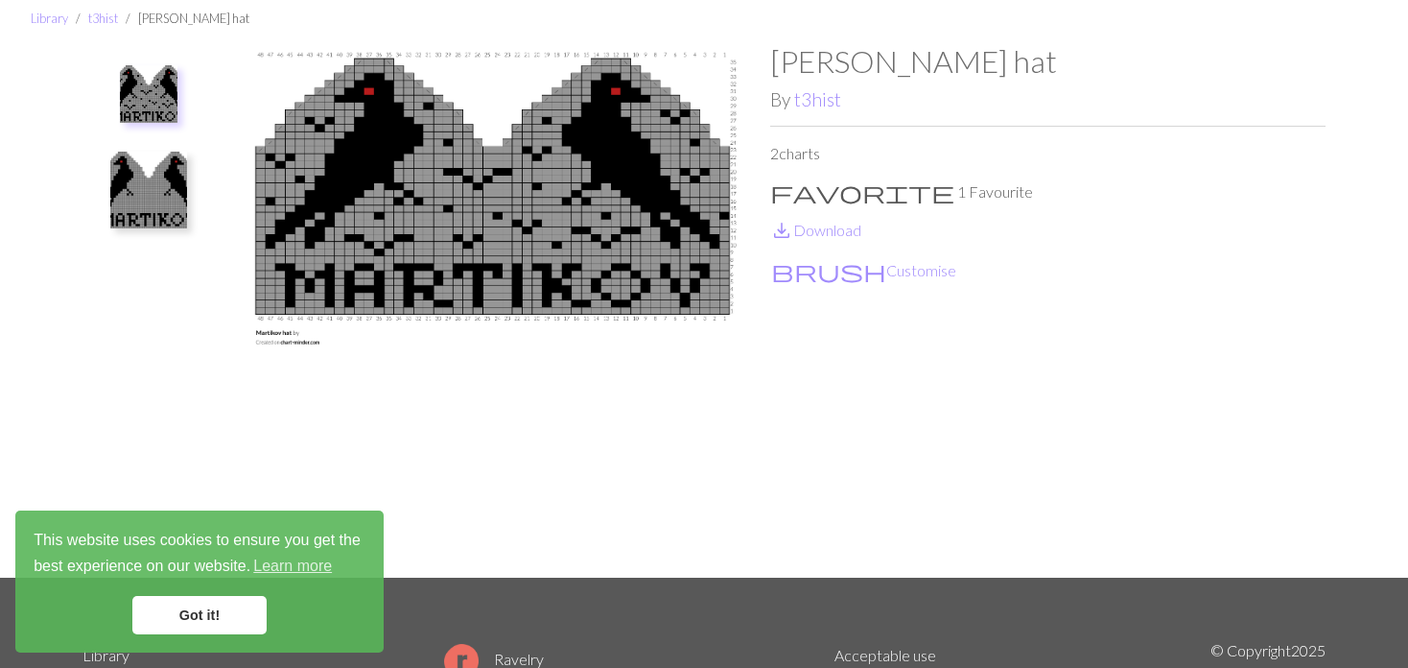
scroll to position [96, 0]
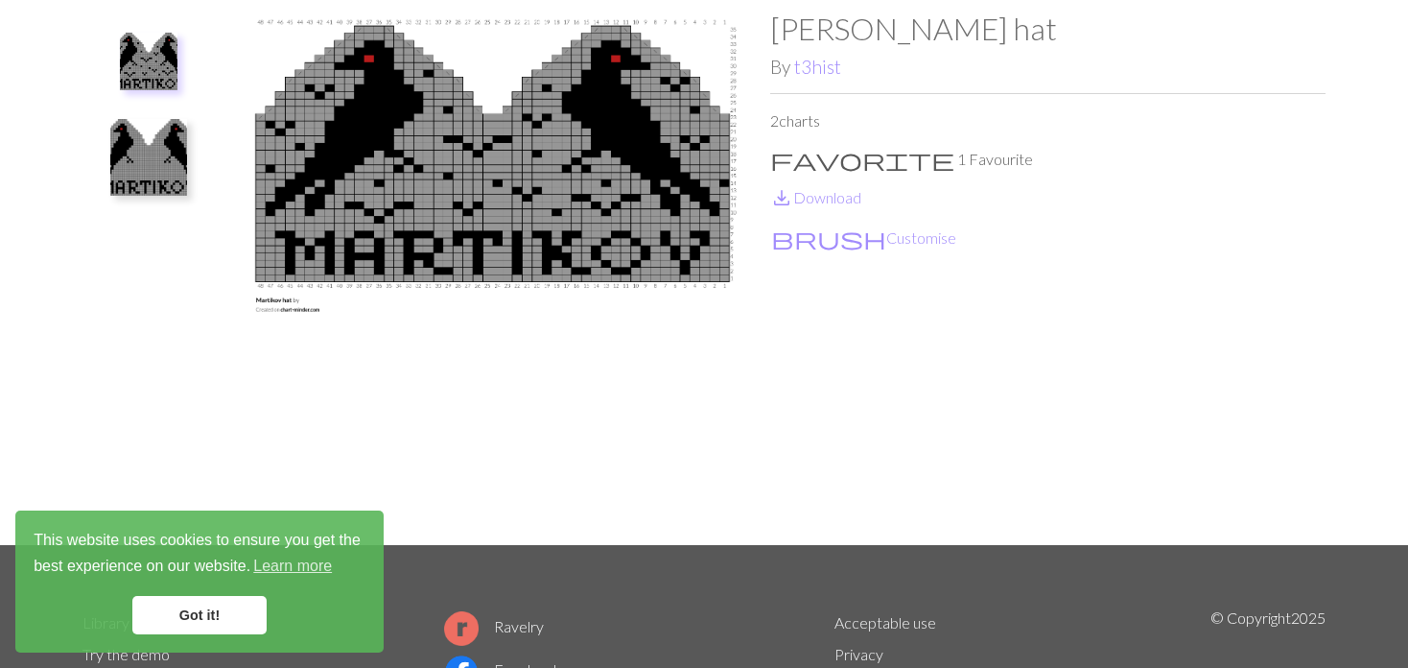
click at [161, 193] on img at bounding box center [148, 157] width 77 height 77
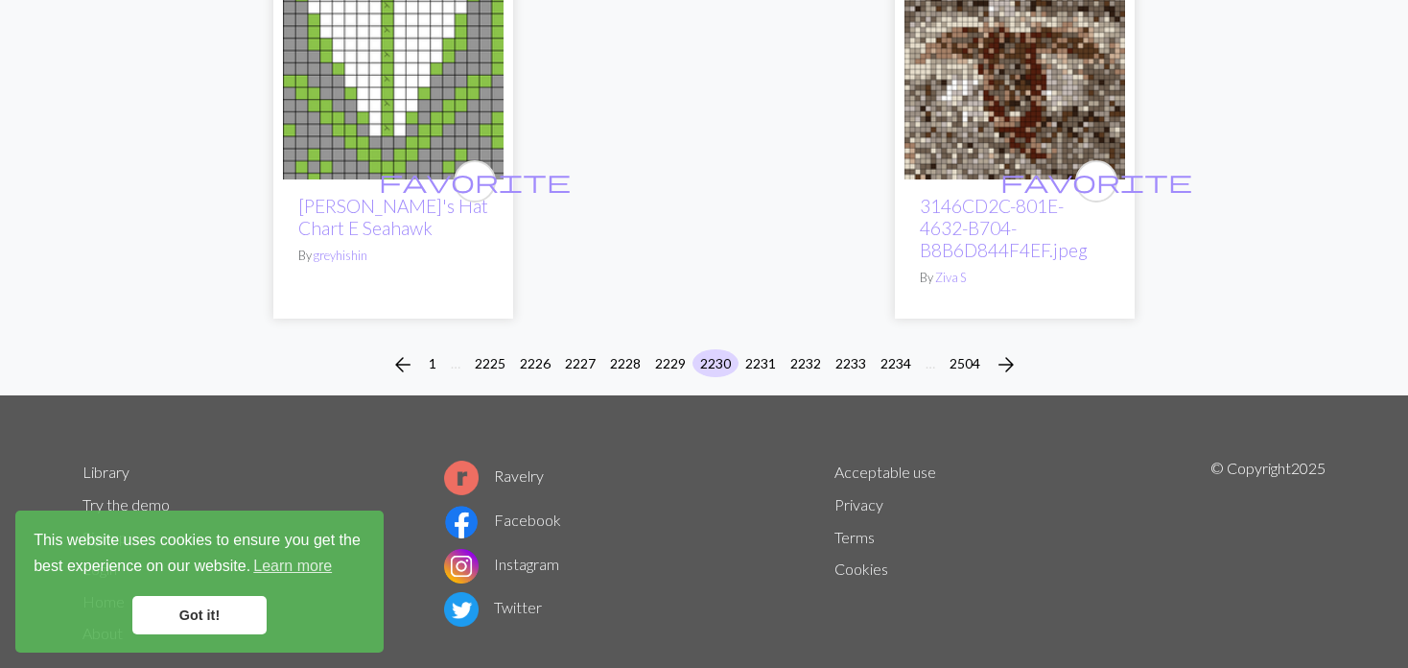
scroll to position [5017, 0]
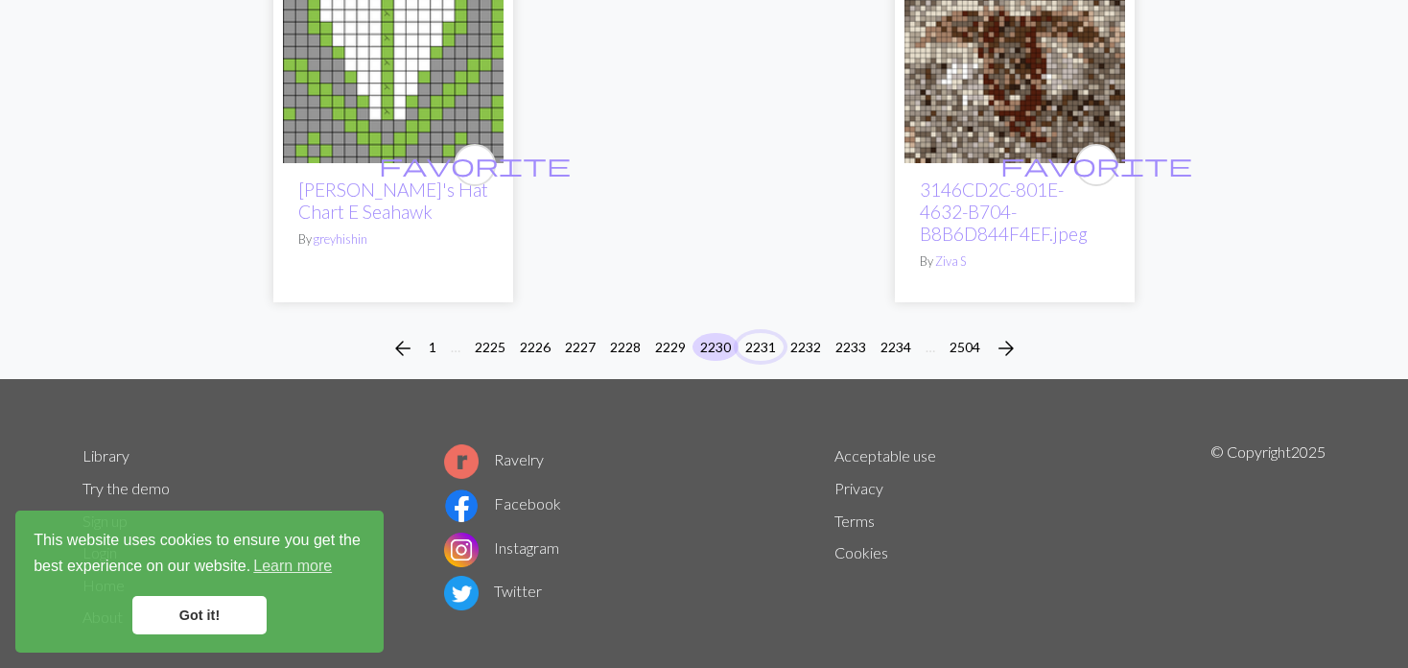
click at [772, 333] on button "2231" at bounding box center [761, 347] width 46 height 28
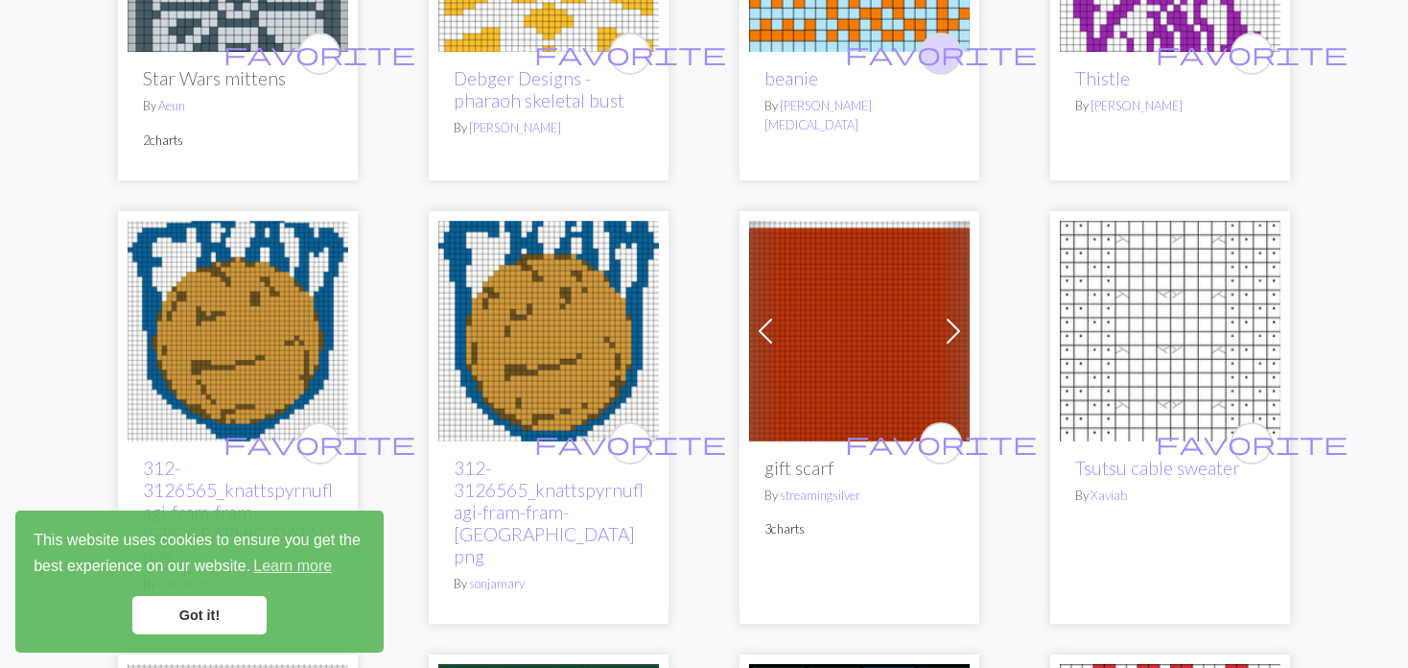
scroll to position [2494, 0]
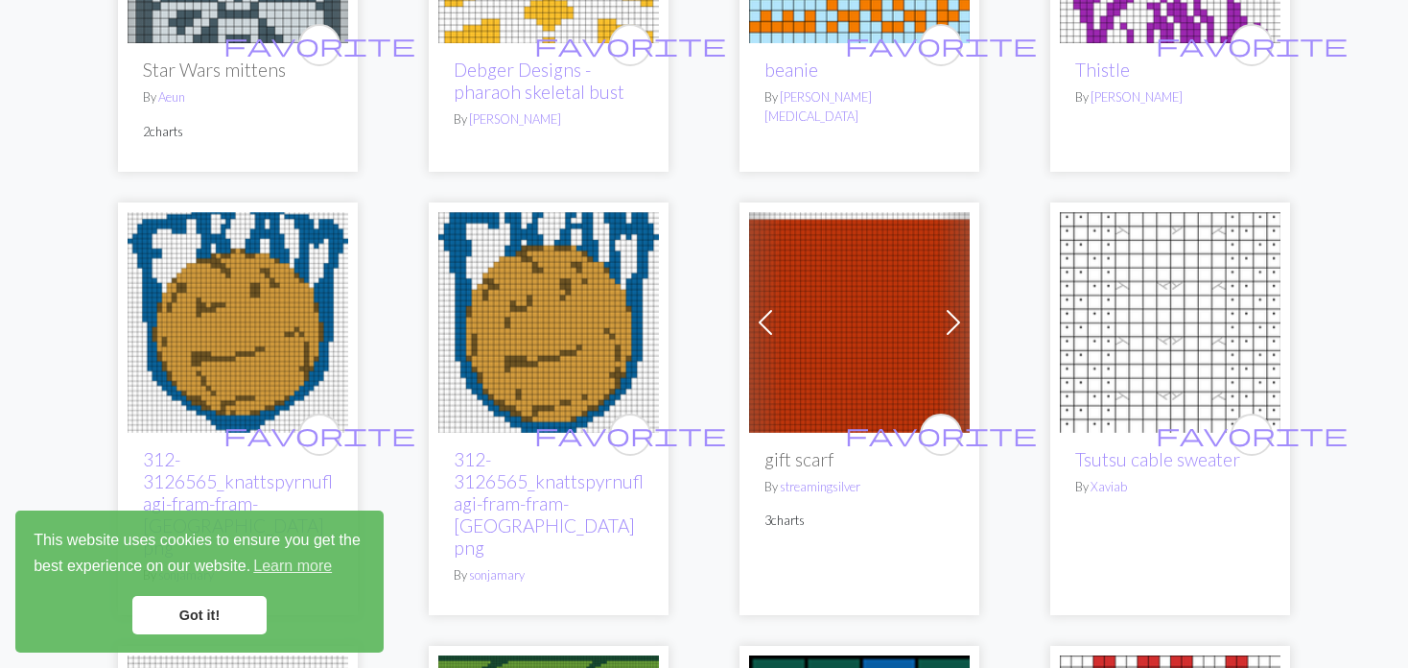
click at [776, 307] on span at bounding box center [765, 322] width 31 height 31
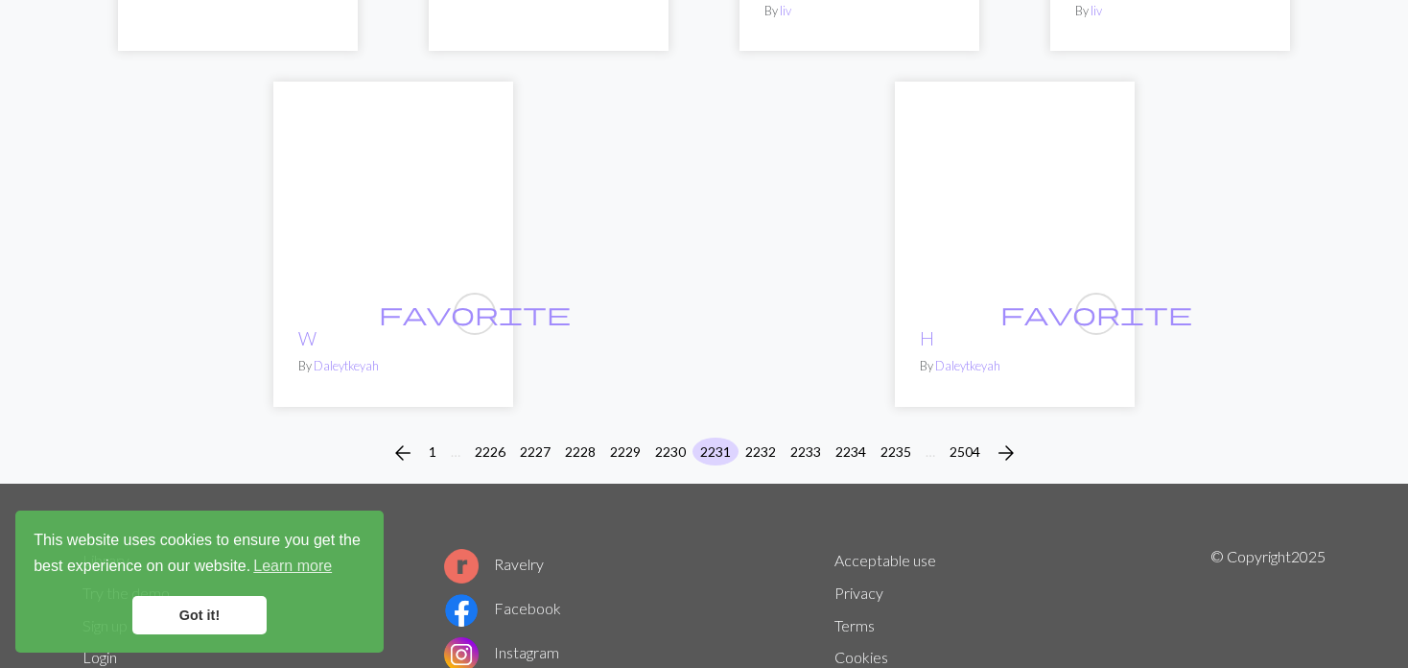
scroll to position [5039, 0]
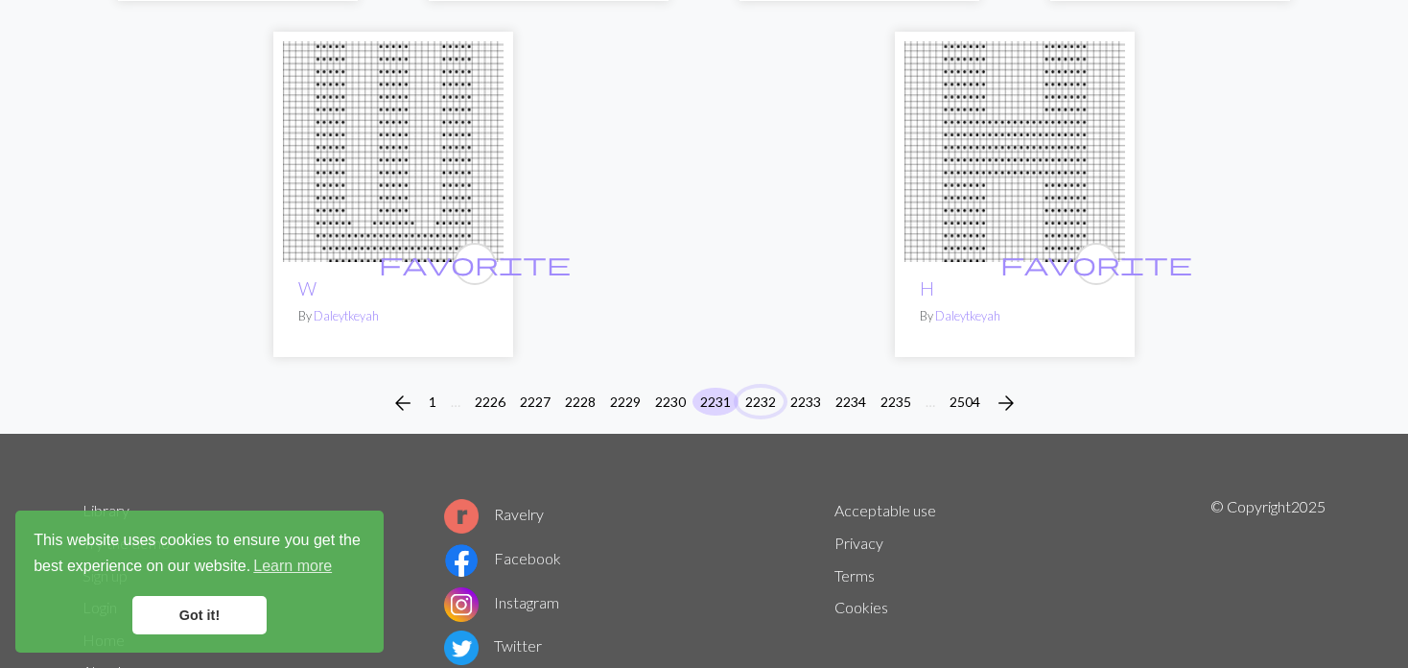
click at [759, 388] on button "2232" at bounding box center [761, 402] width 46 height 28
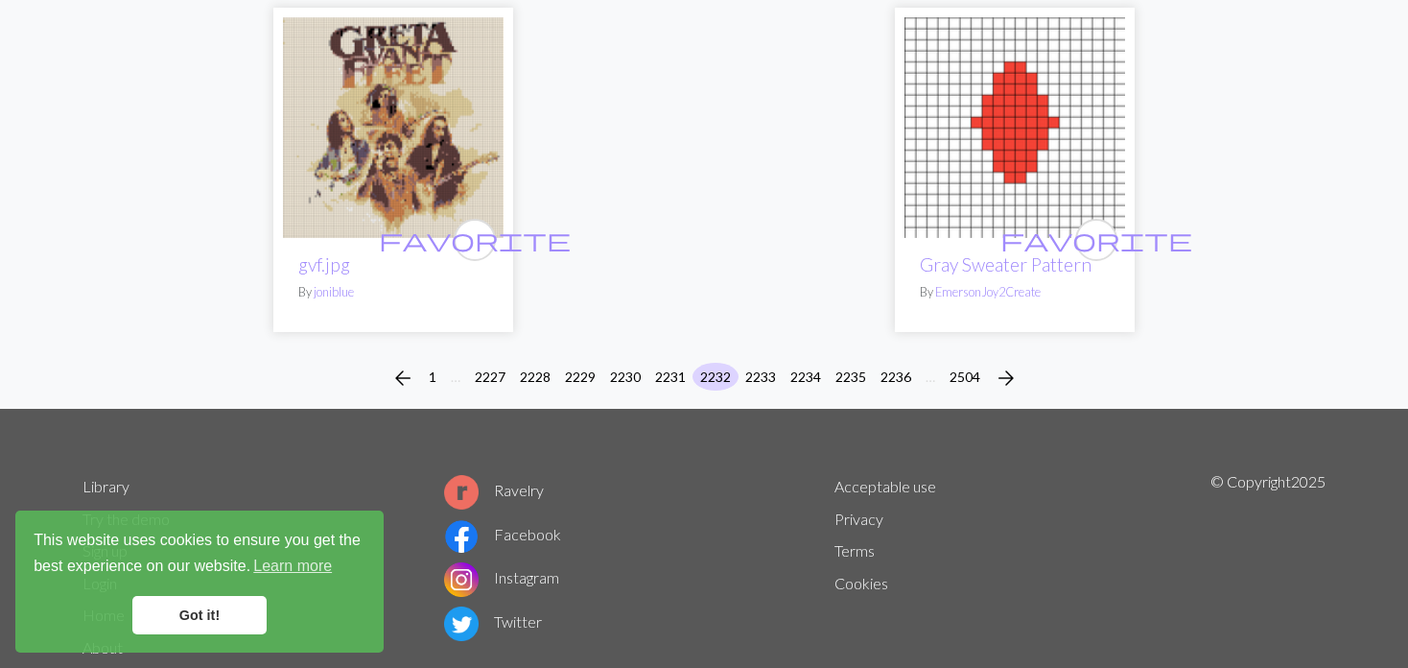
scroll to position [4863, 0]
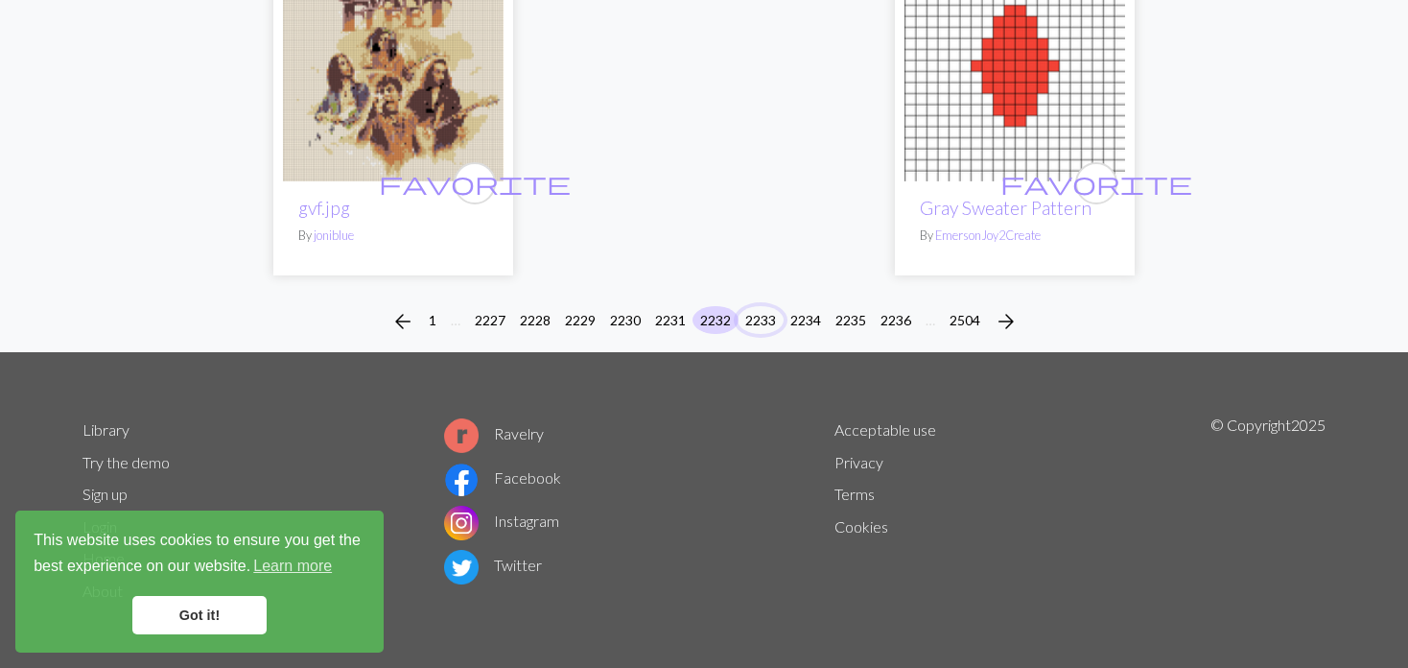
click at [747, 312] on button "2233" at bounding box center [761, 320] width 46 height 28
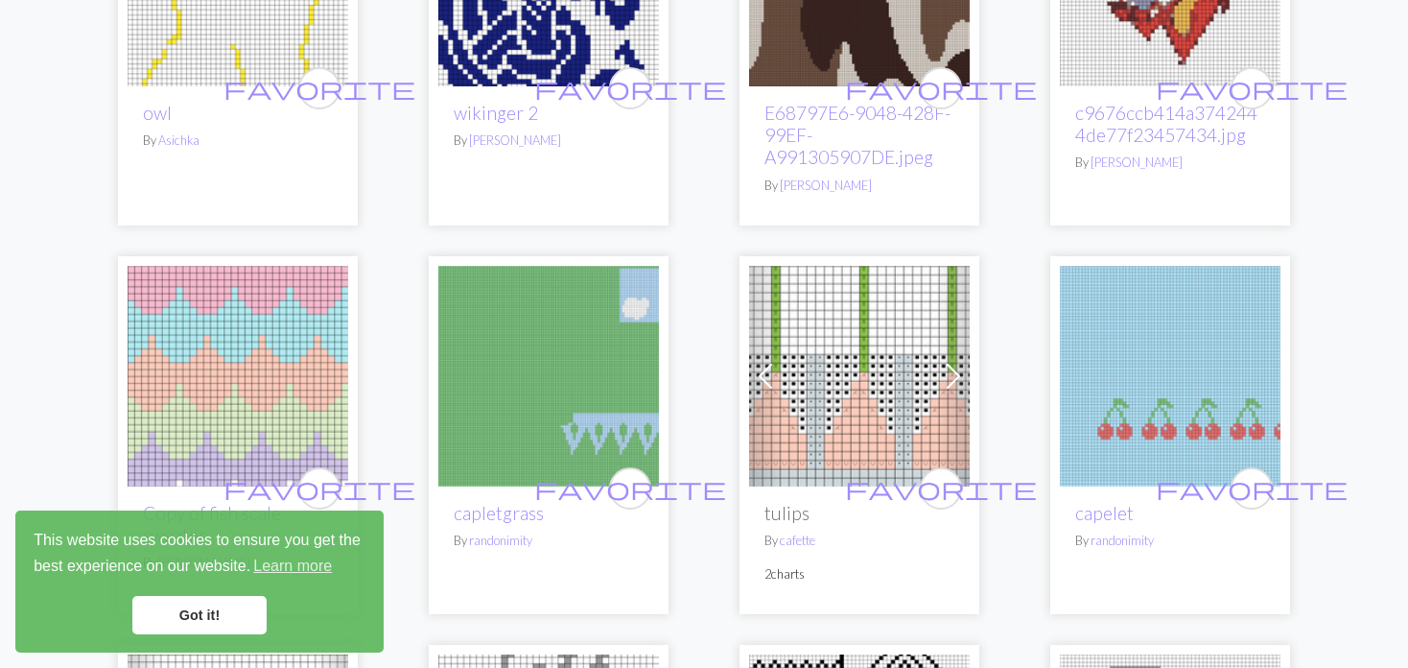
scroll to position [1343, 0]
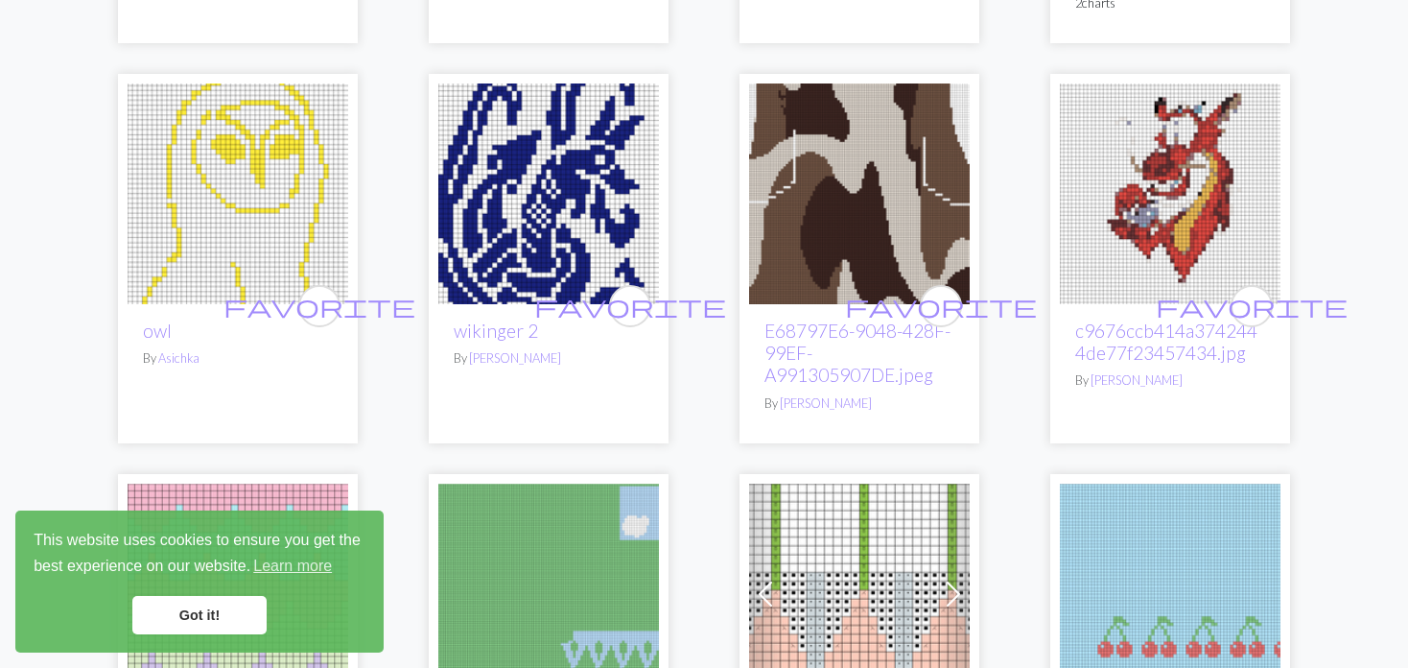
click at [333, 187] on img at bounding box center [238, 193] width 221 height 221
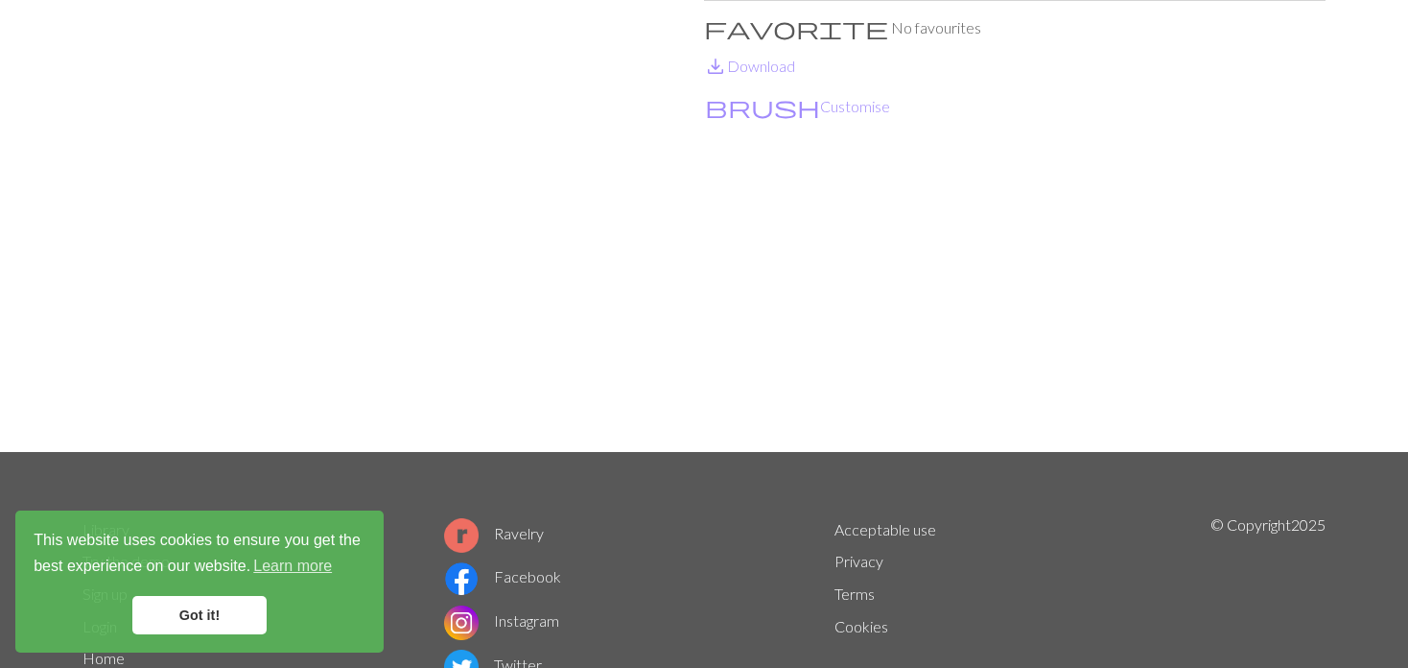
scroll to position [192, 0]
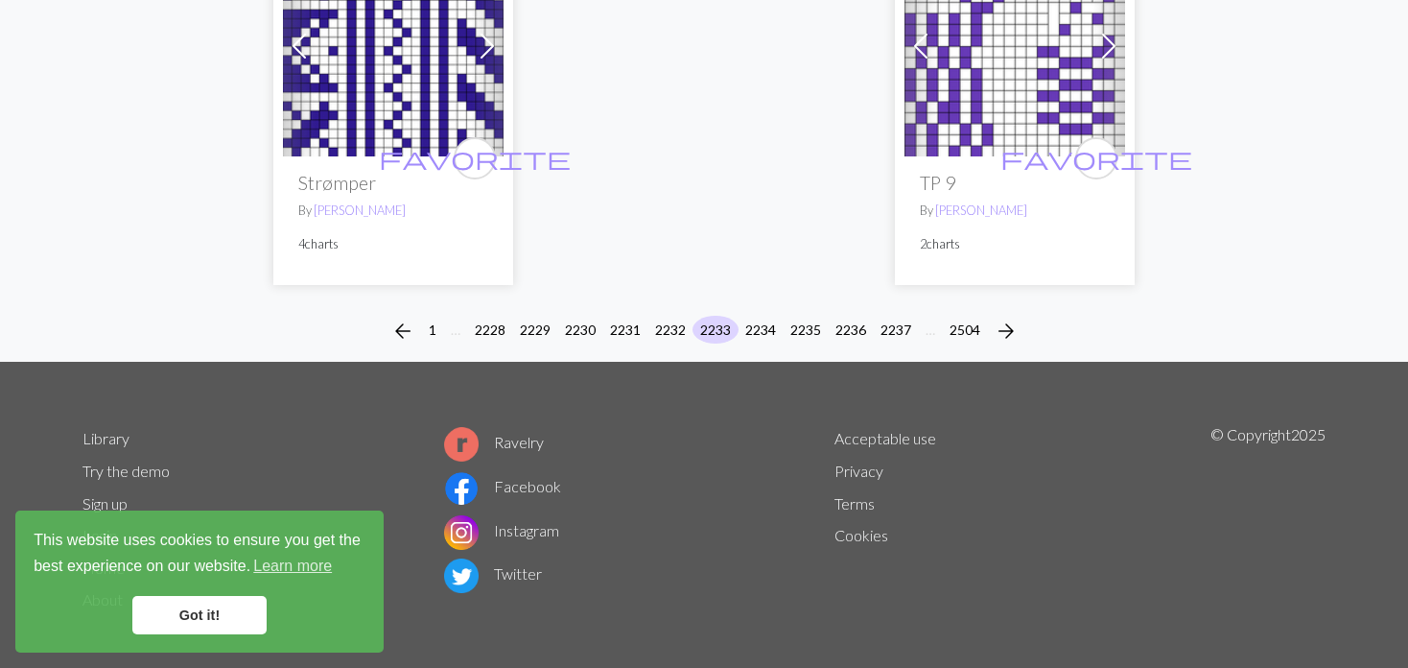
scroll to position [4921, 0]
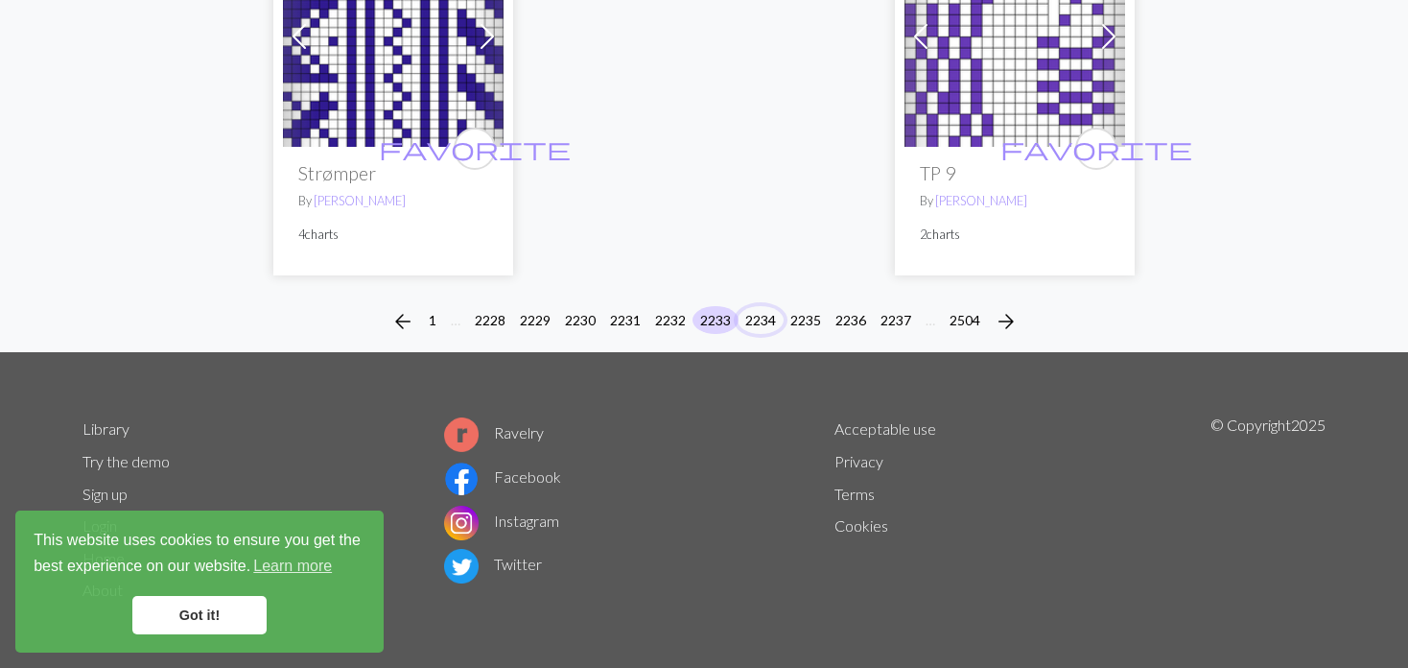
click at [755, 307] on button "2234" at bounding box center [761, 320] width 46 height 28
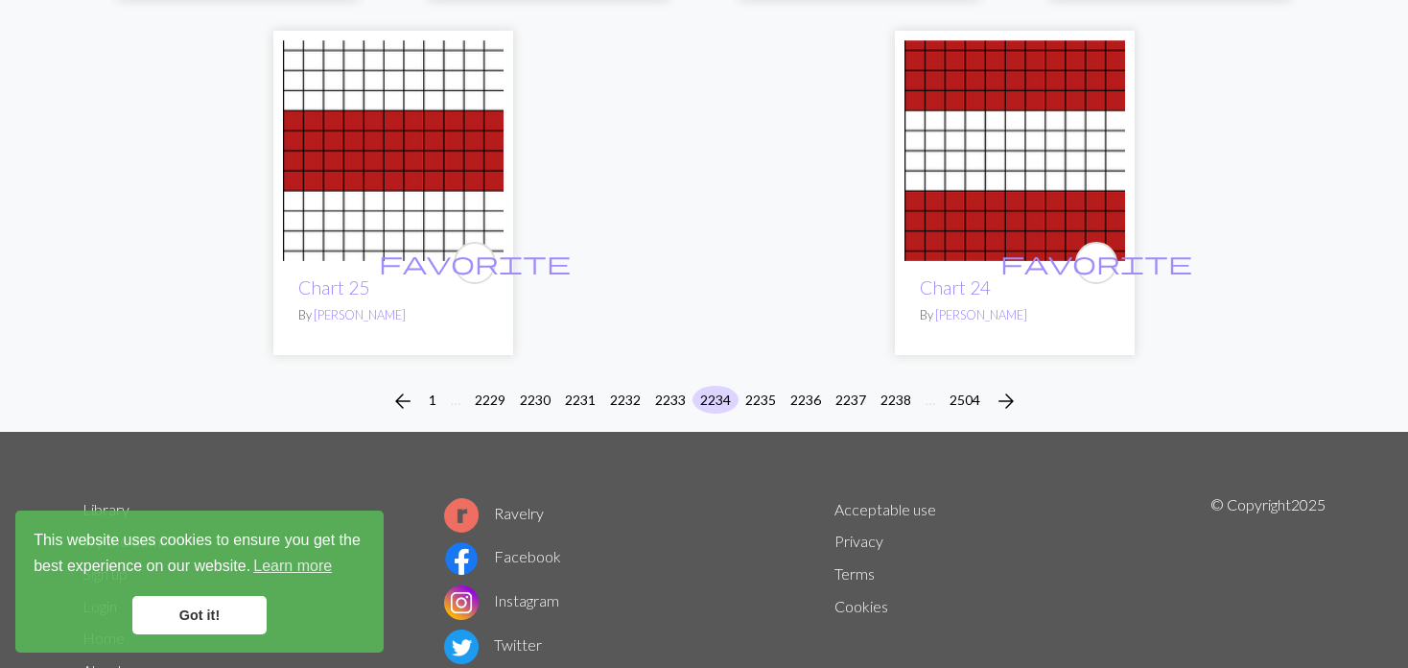
scroll to position [4830, 0]
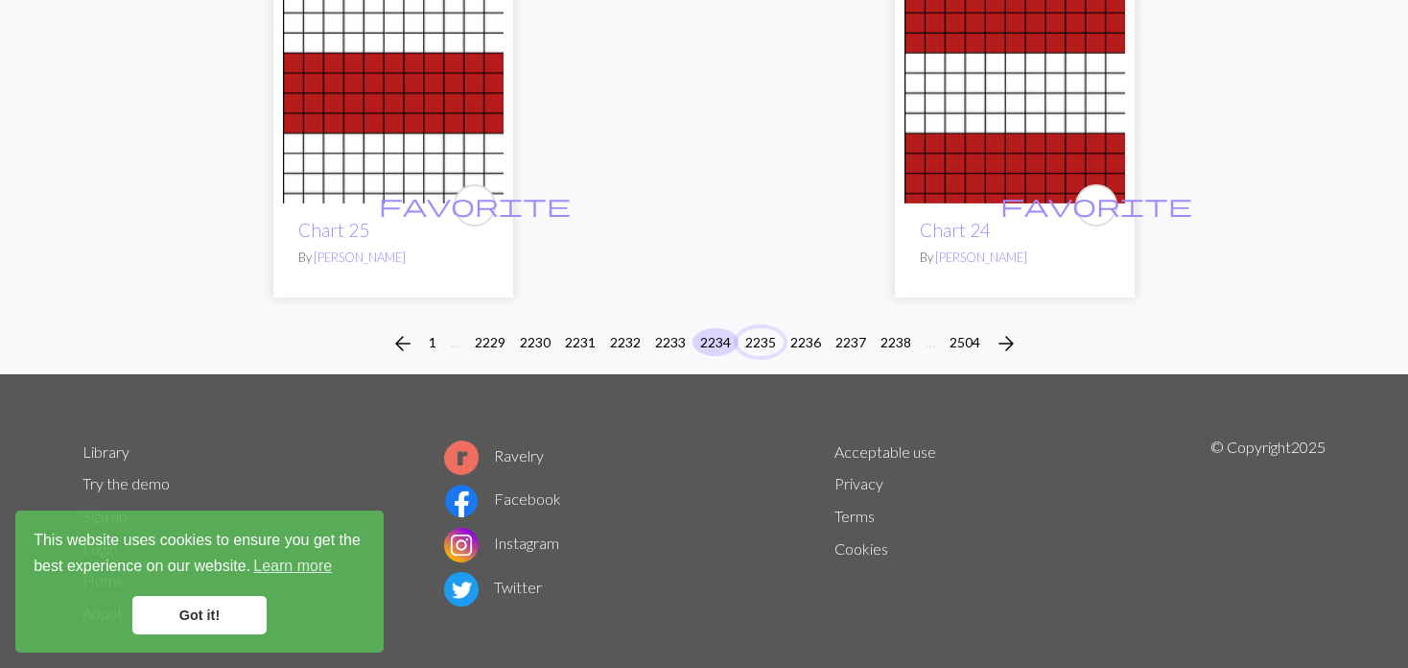
click at [756, 328] on button "2235" at bounding box center [761, 342] width 46 height 28
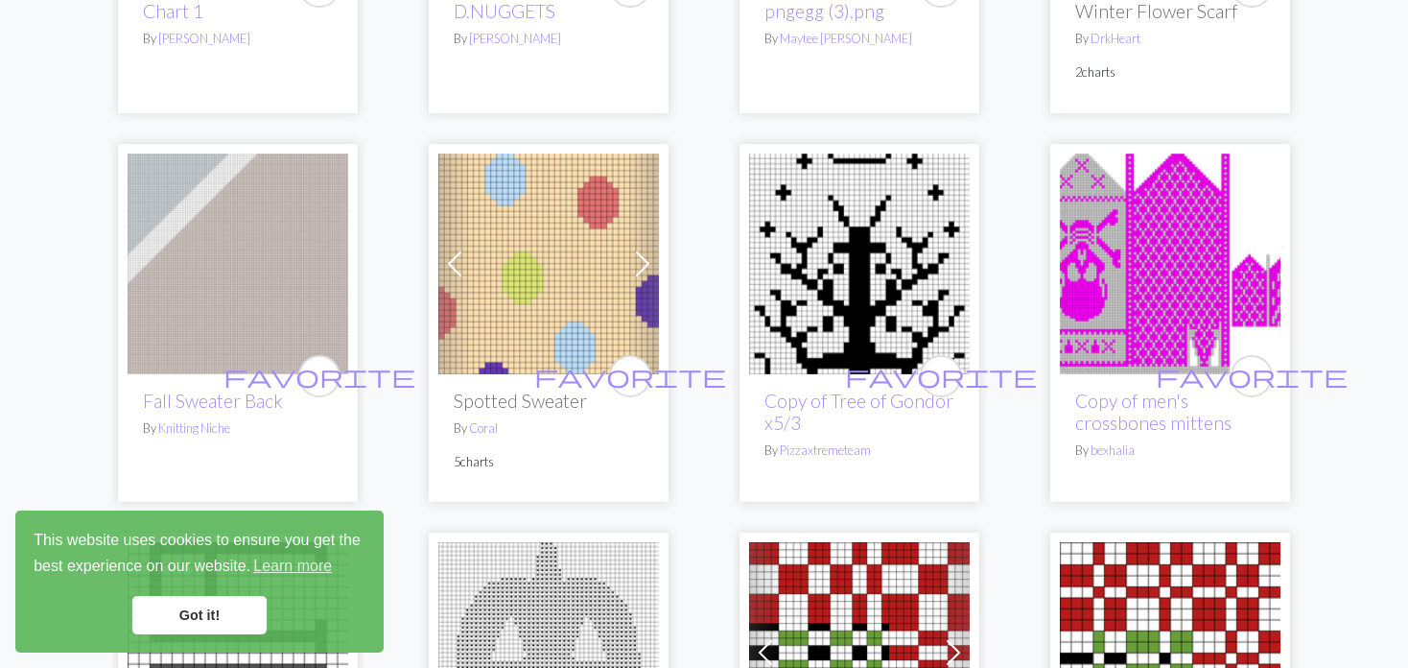
scroll to position [3550, 0]
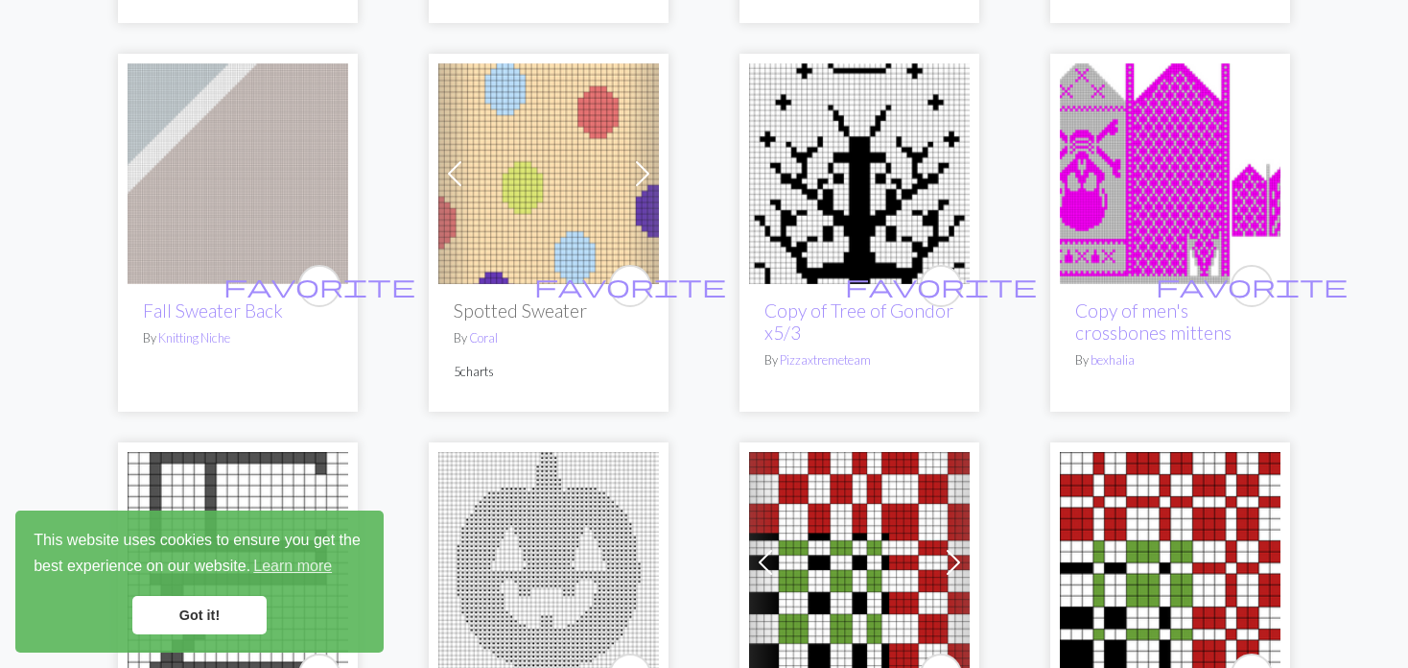
click at [465, 174] on span at bounding box center [454, 173] width 31 height 31
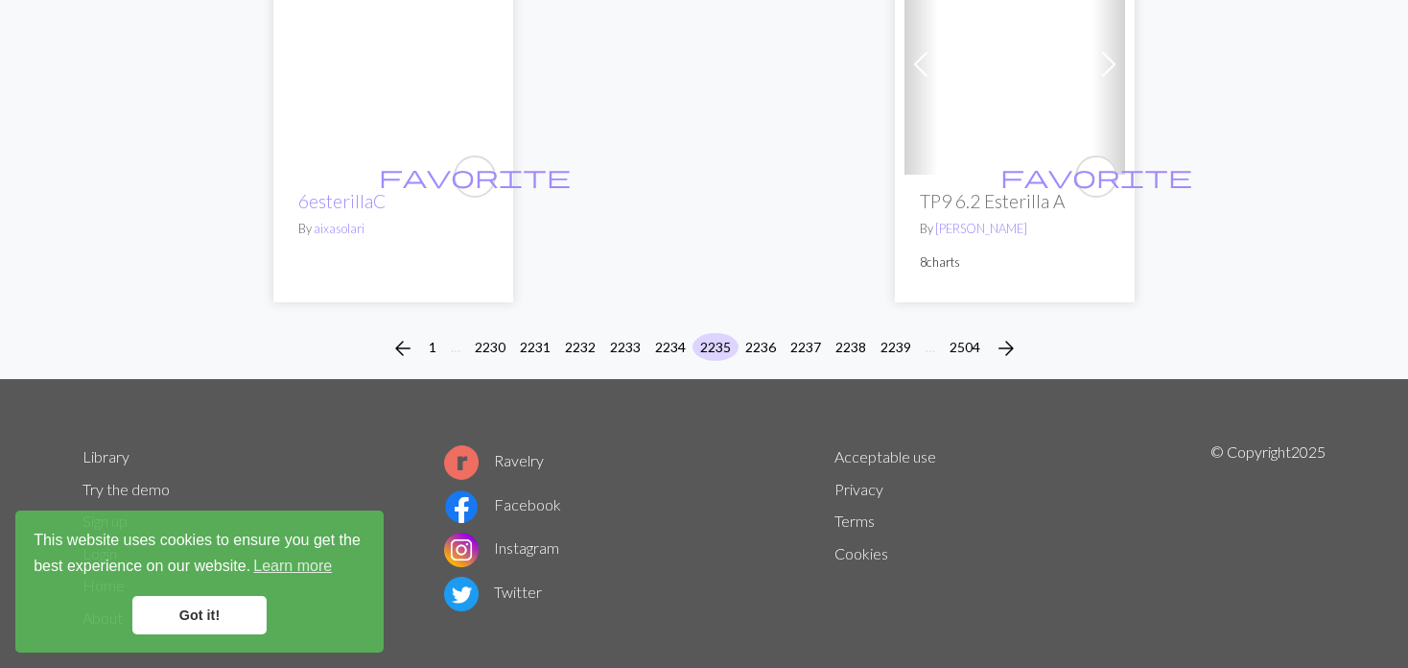
scroll to position [4841, 0]
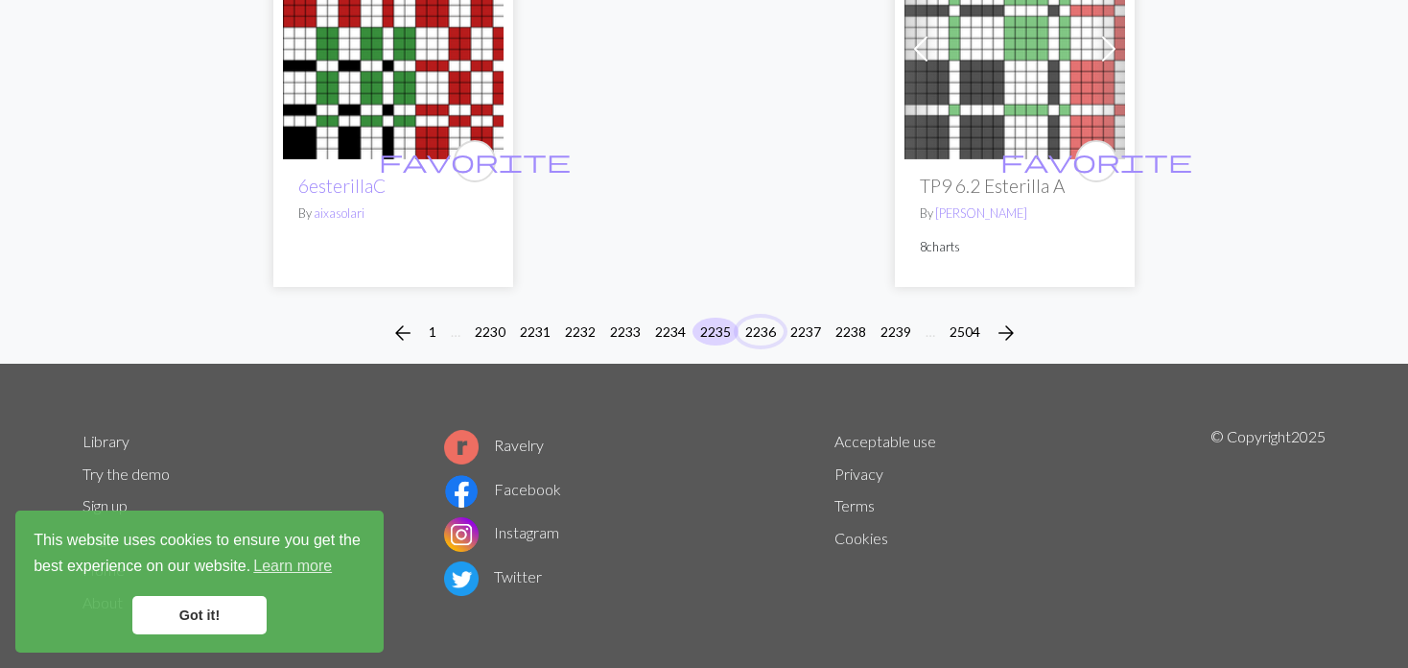
click at [755, 318] on button "2236" at bounding box center [761, 332] width 46 height 28
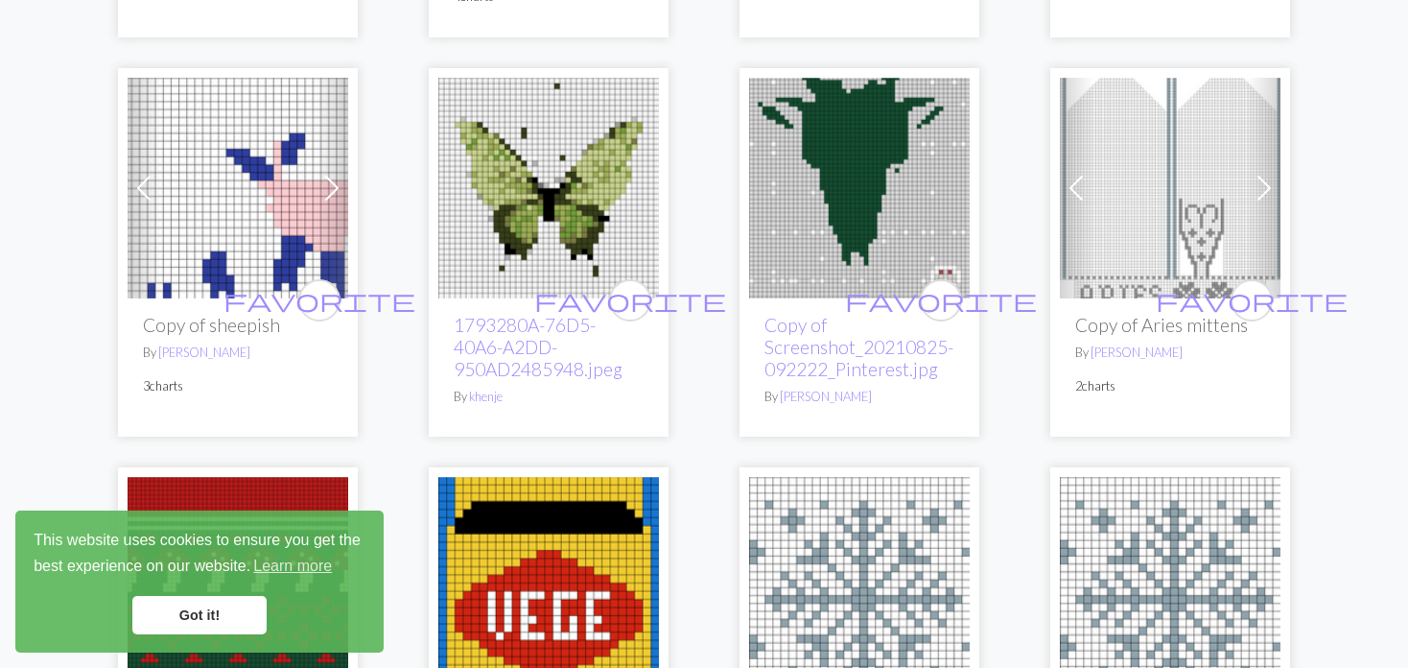
scroll to position [1727, 0]
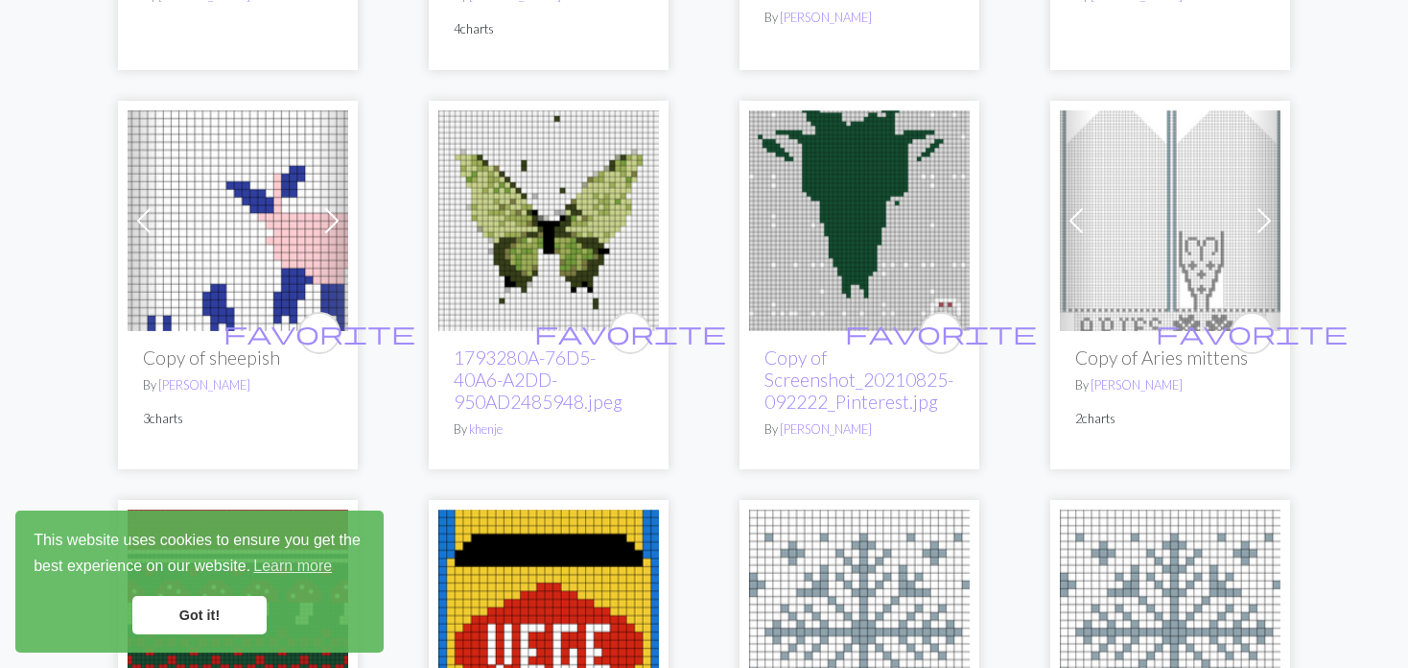
click at [1057, 193] on div "Previous Next favorite Copy of Aries mittens By Agnes Stock 2 charts" at bounding box center [1171, 285] width 240 height 368
click at [1081, 205] on span at bounding box center [1076, 220] width 31 height 31
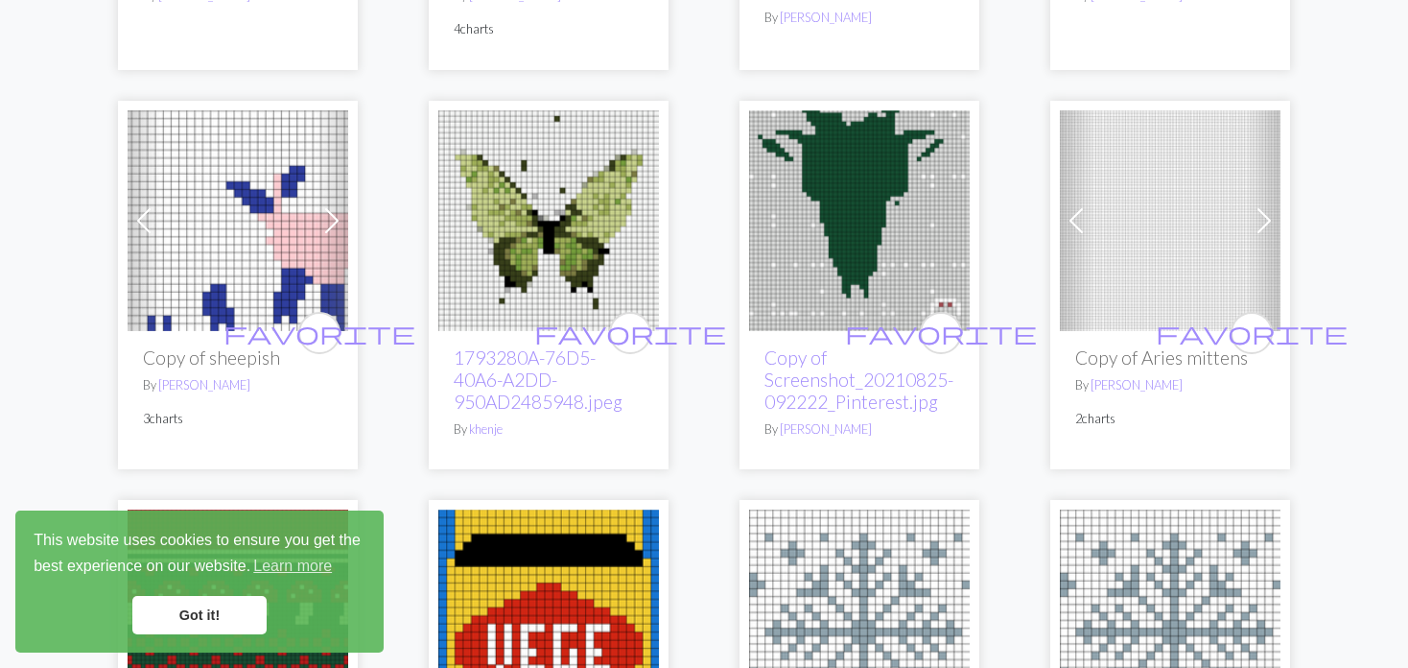
click at [1081, 205] on span at bounding box center [1076, 220] width 31 height 31
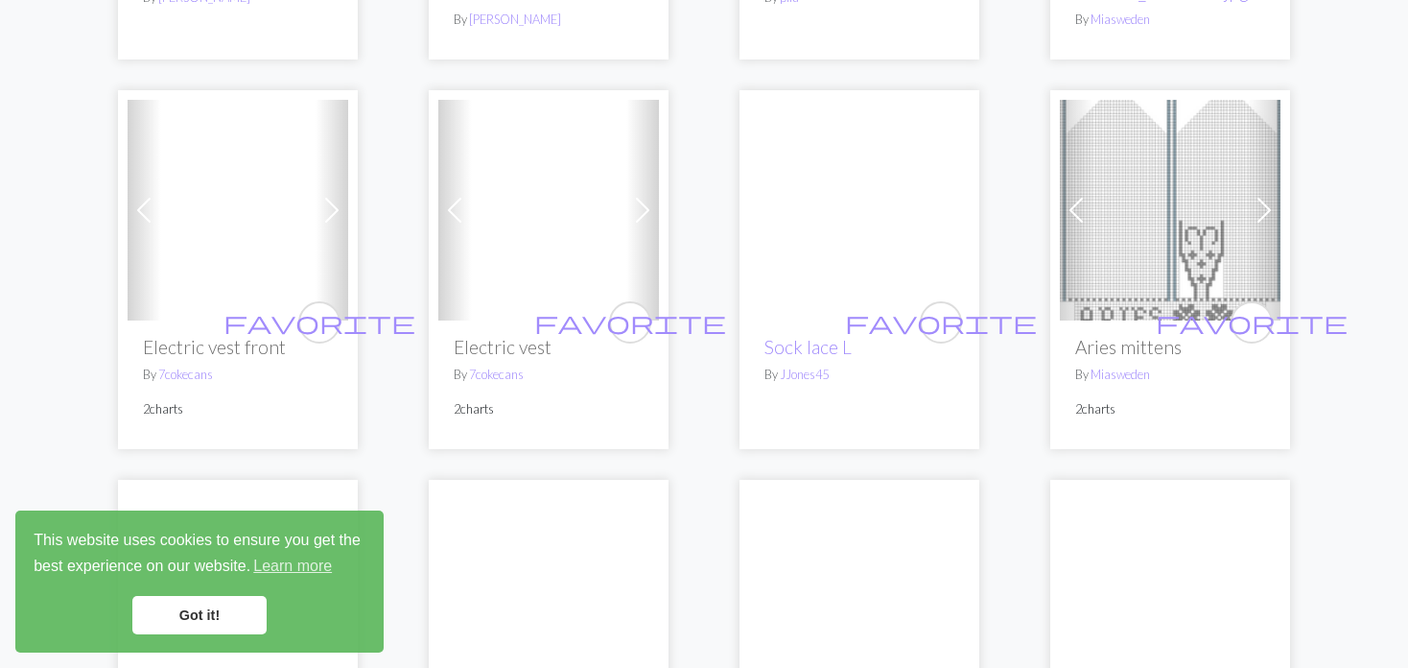
scroll to position [2878, 0]
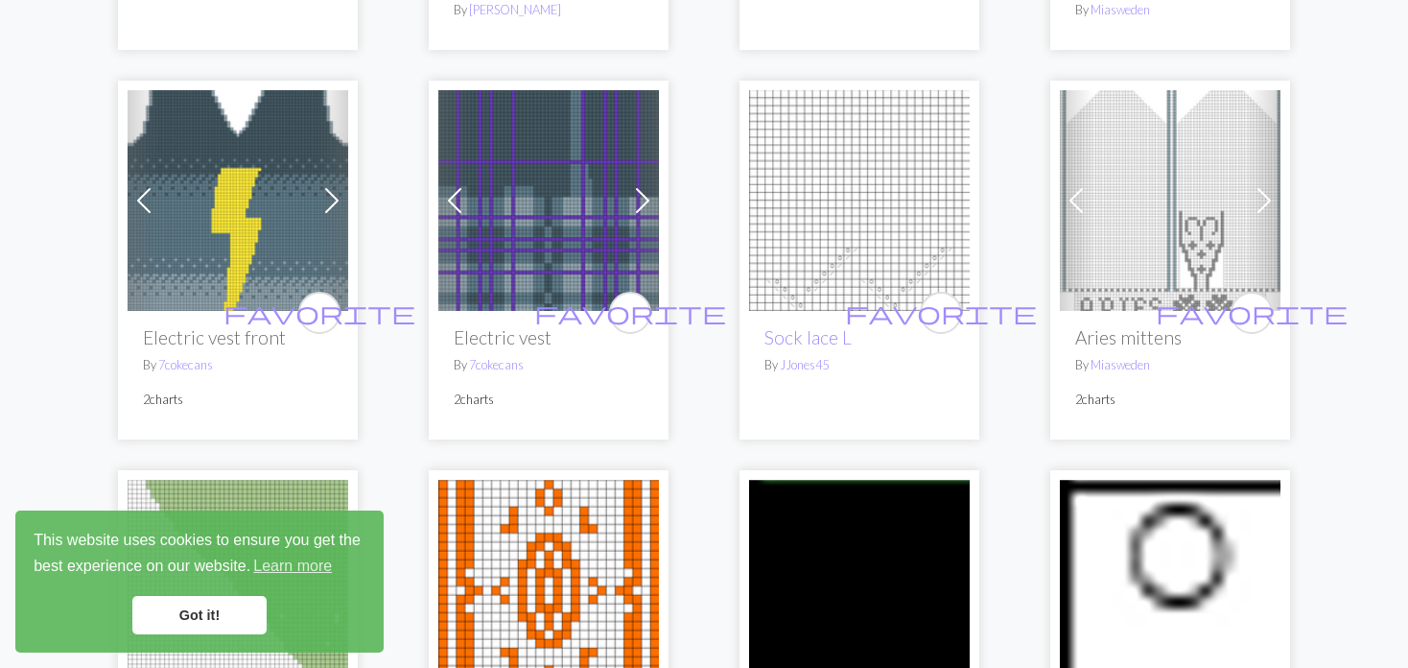
click at [1058, 177] on div "Previous Next favorite Aries mittens By Miasweden 2 charts" at bounding box center [1171, 260] width 240 height 358
click at [1078, 185] on span at bounding box center [1076, 200] width 31 height 31
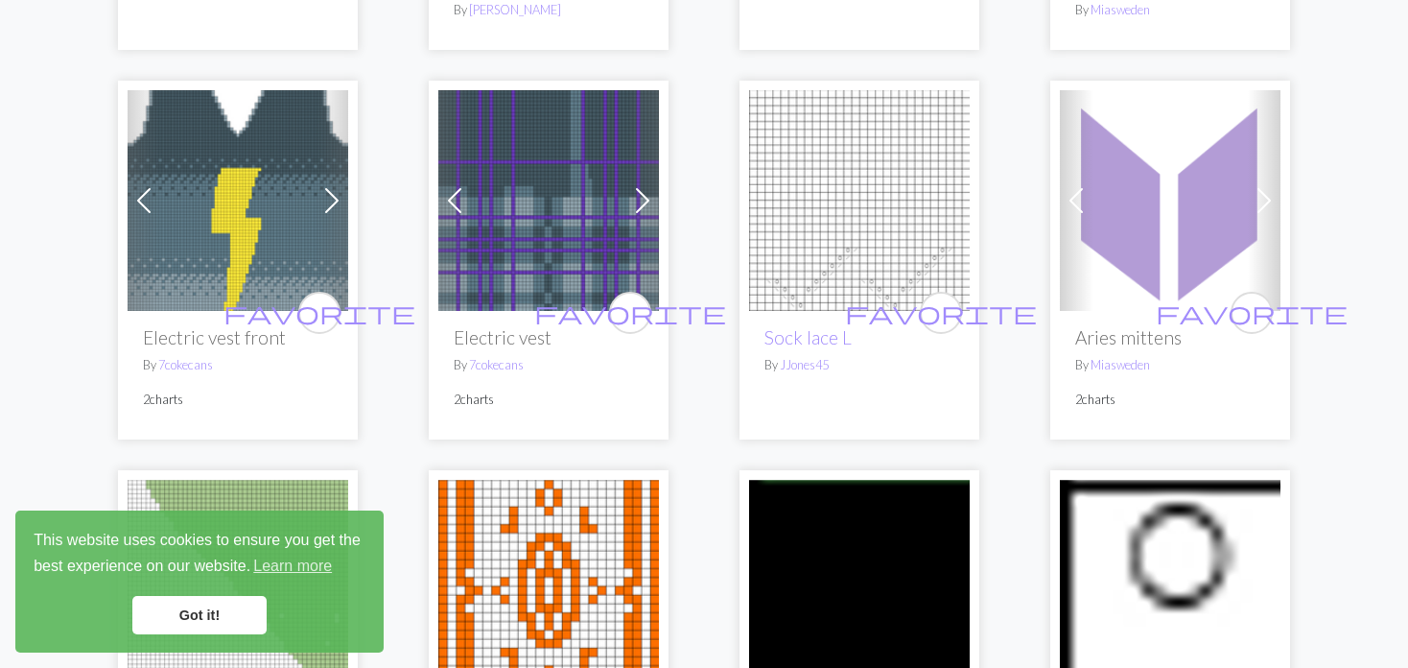
click at [1078, 185] on span at bounding box center [1076, 200] width 31 height 31
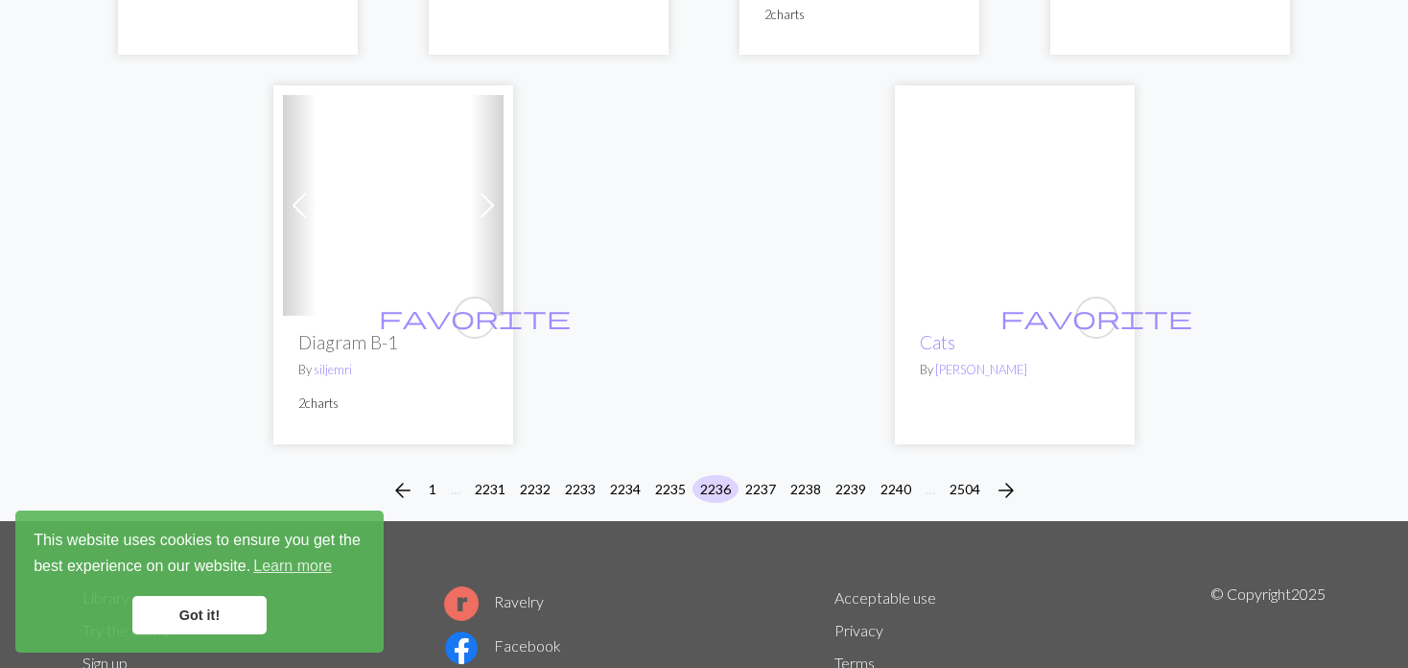
scroll to position [4976, 0]
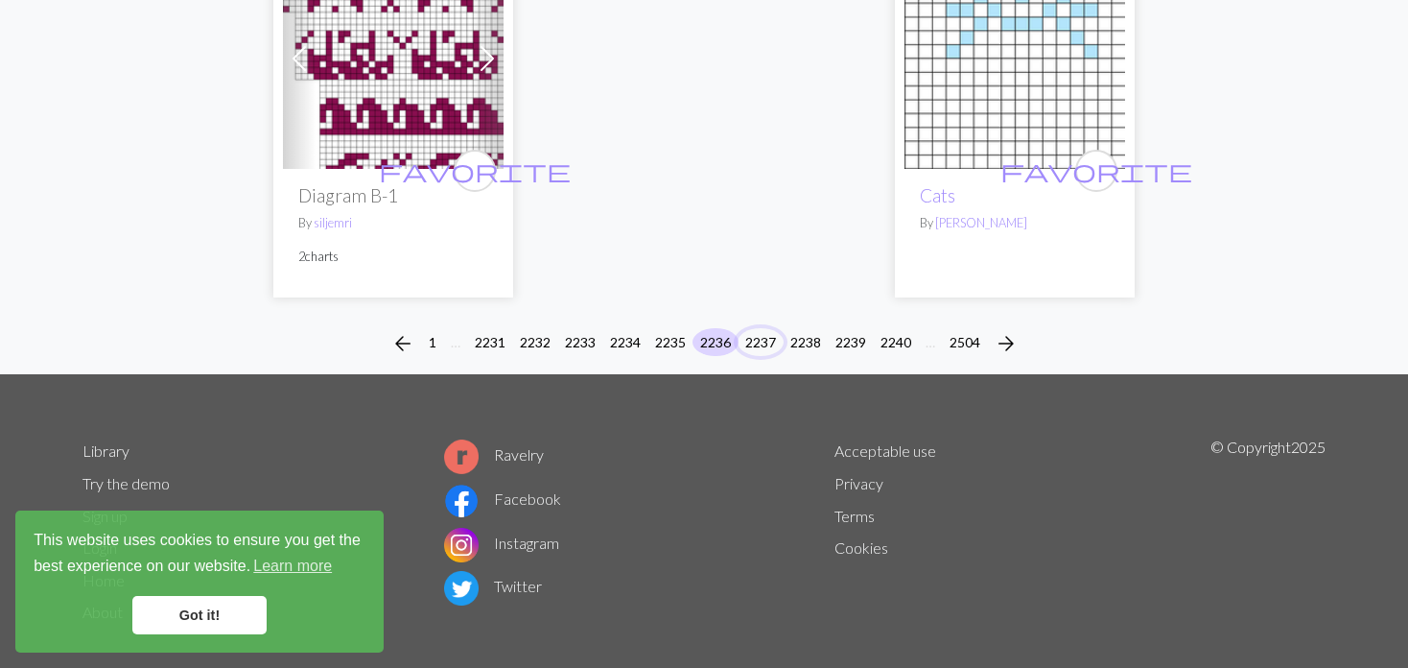
click at [754, 328] on button "2237" at bounding box center [761, 342] width 46 height 28
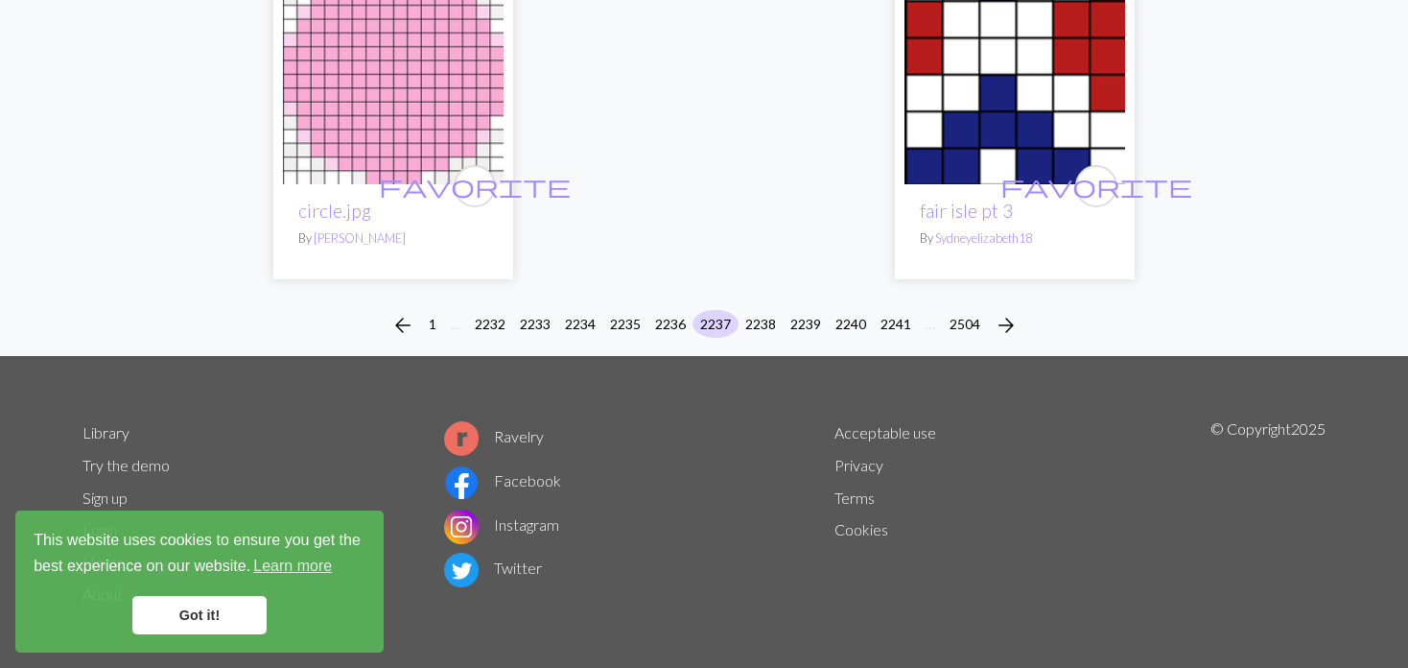
scroll to position [4807, 0]
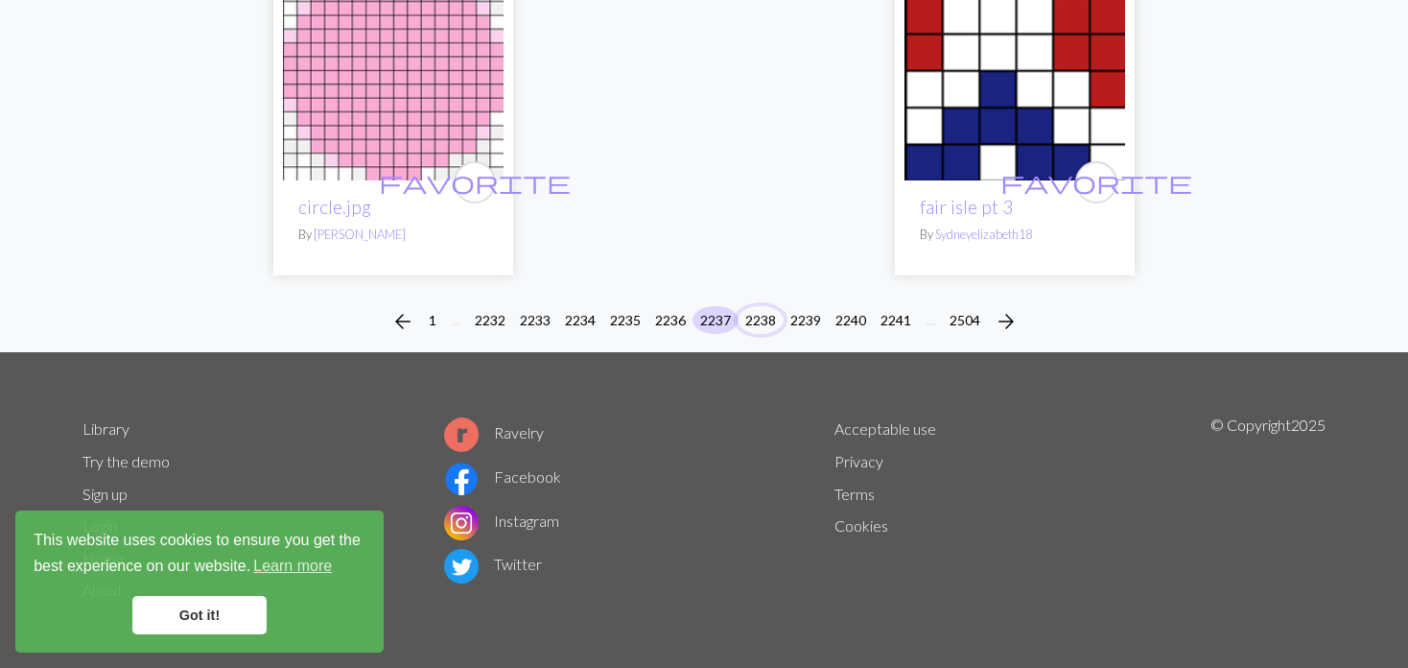
click at [762, 311] on button "2238" at bounding box center [761, 320] width 46 height 28
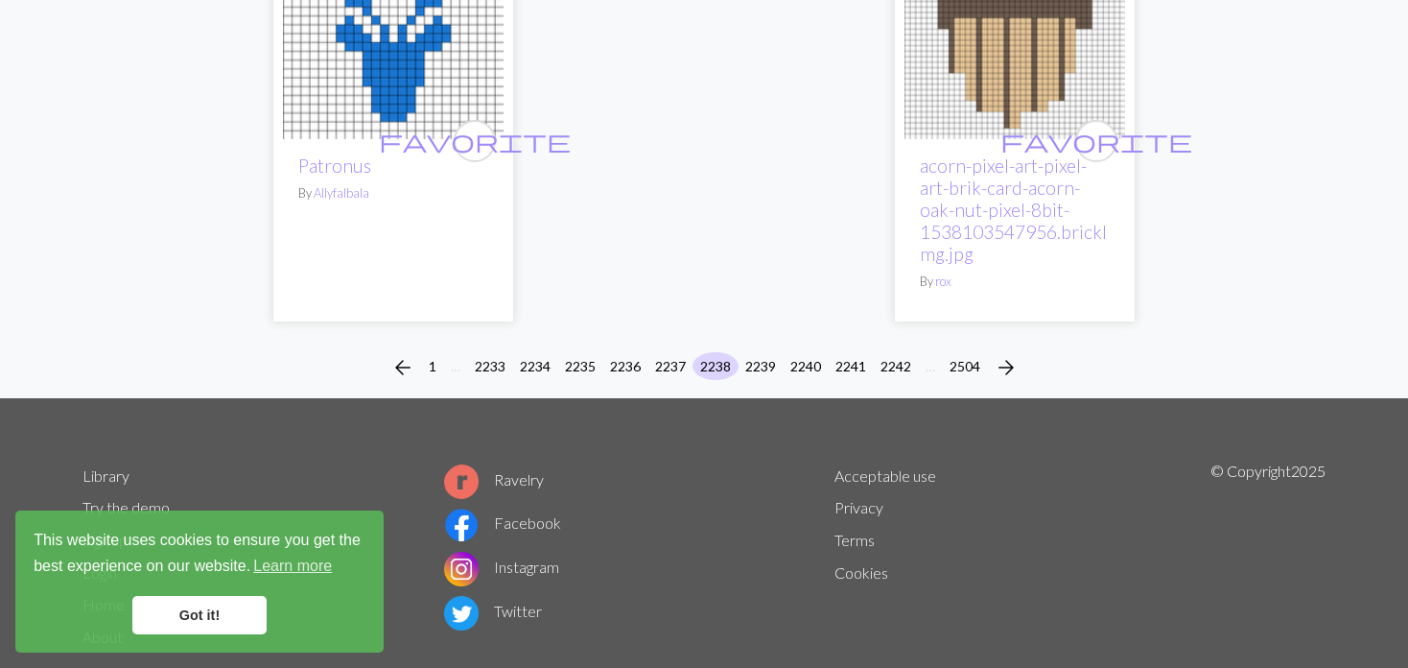
scroll to position [5085, 0]
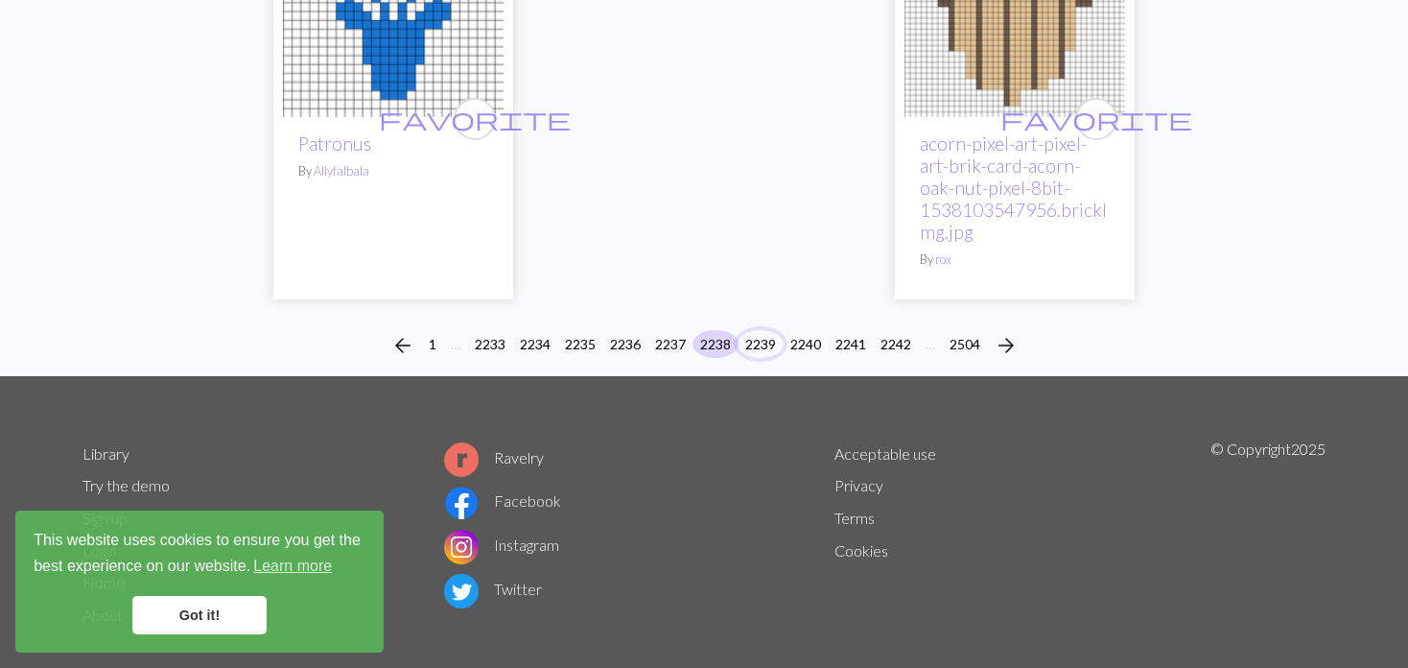
click at [749, 330] on button "2239" at bounding box center [761, 344] width 46 height 28
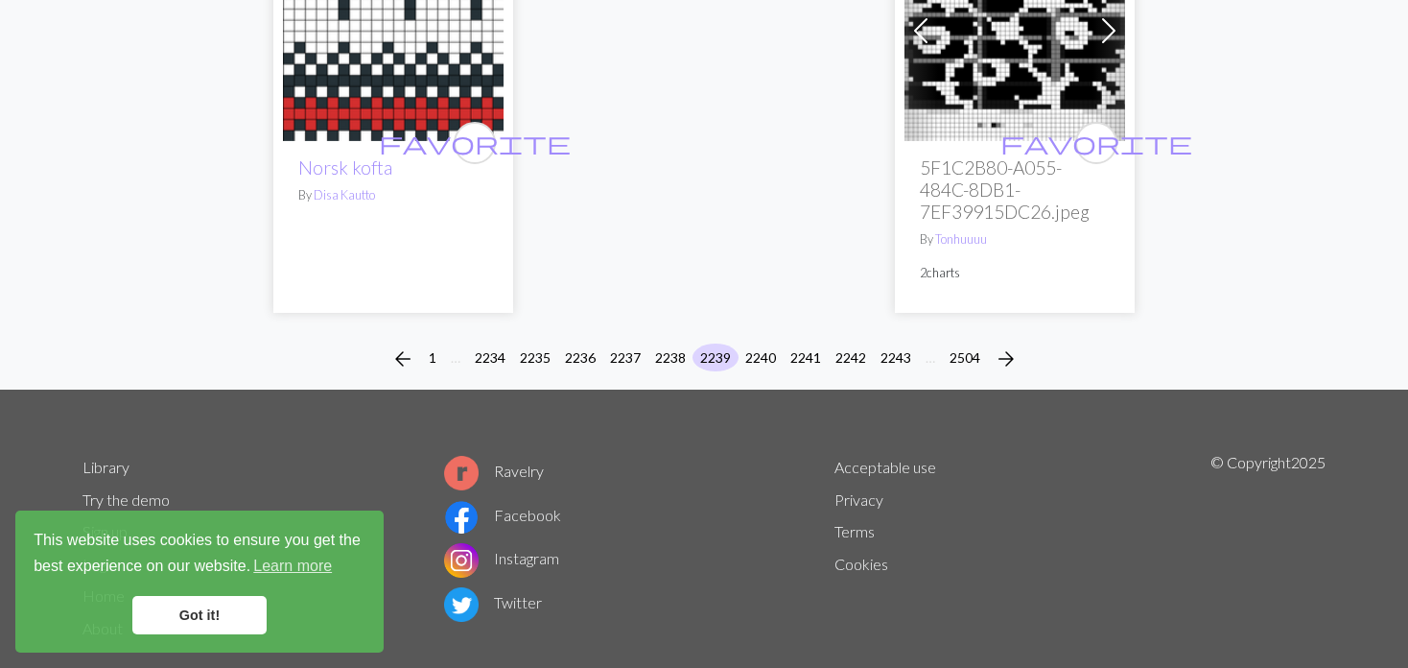
scroll to position [5186, 0]
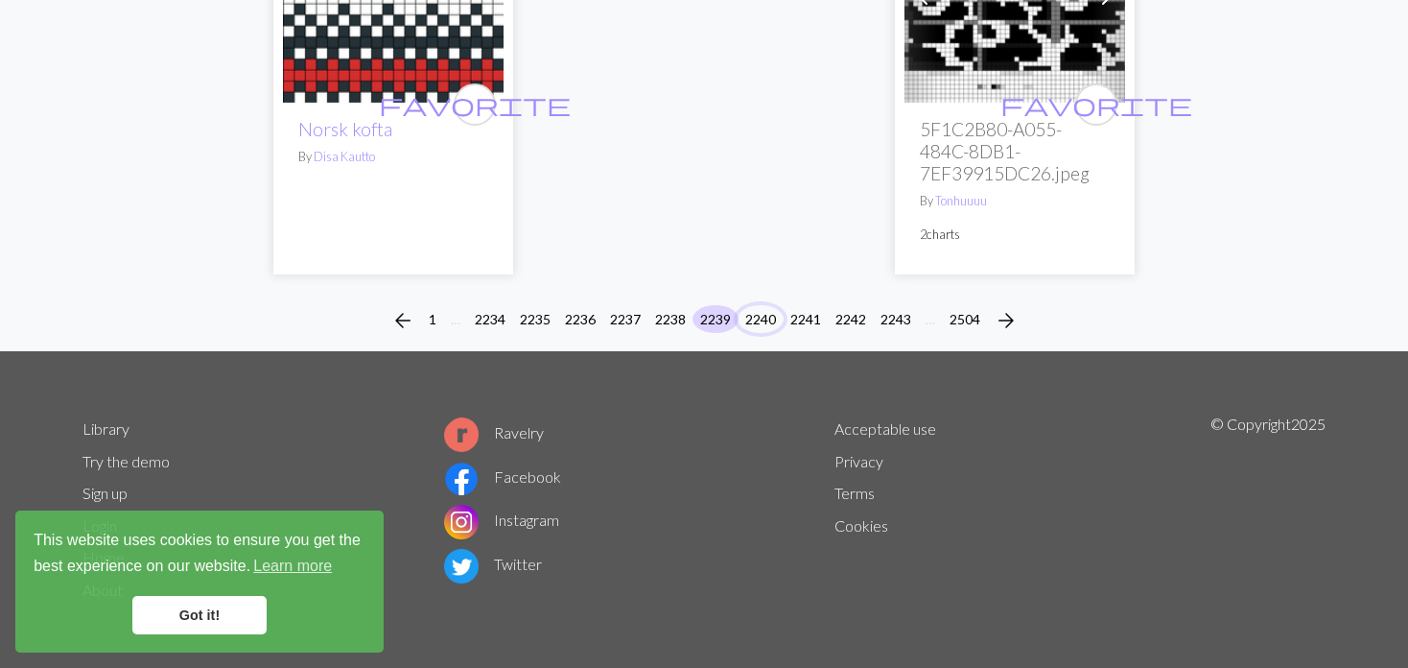
click at [759, 305] on button "2240" at bounding box center [761, 319] width 46 height 28
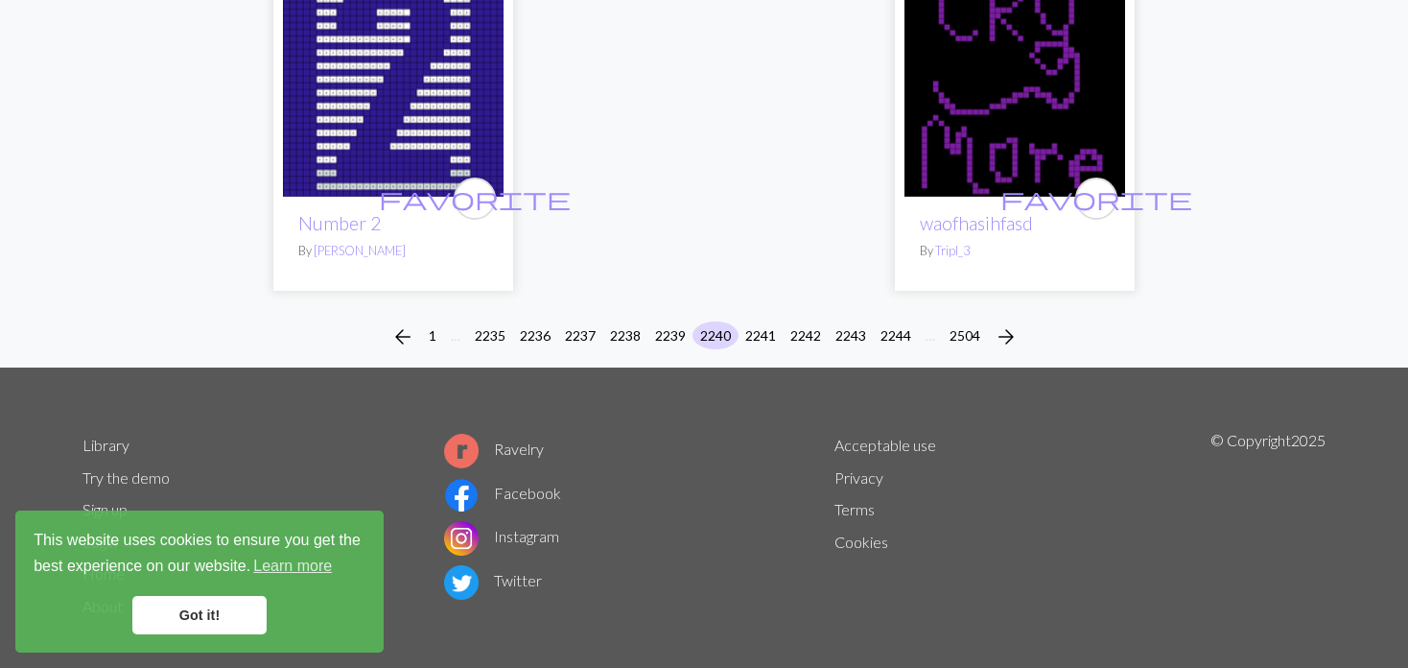
scroll to position [4940, 0]
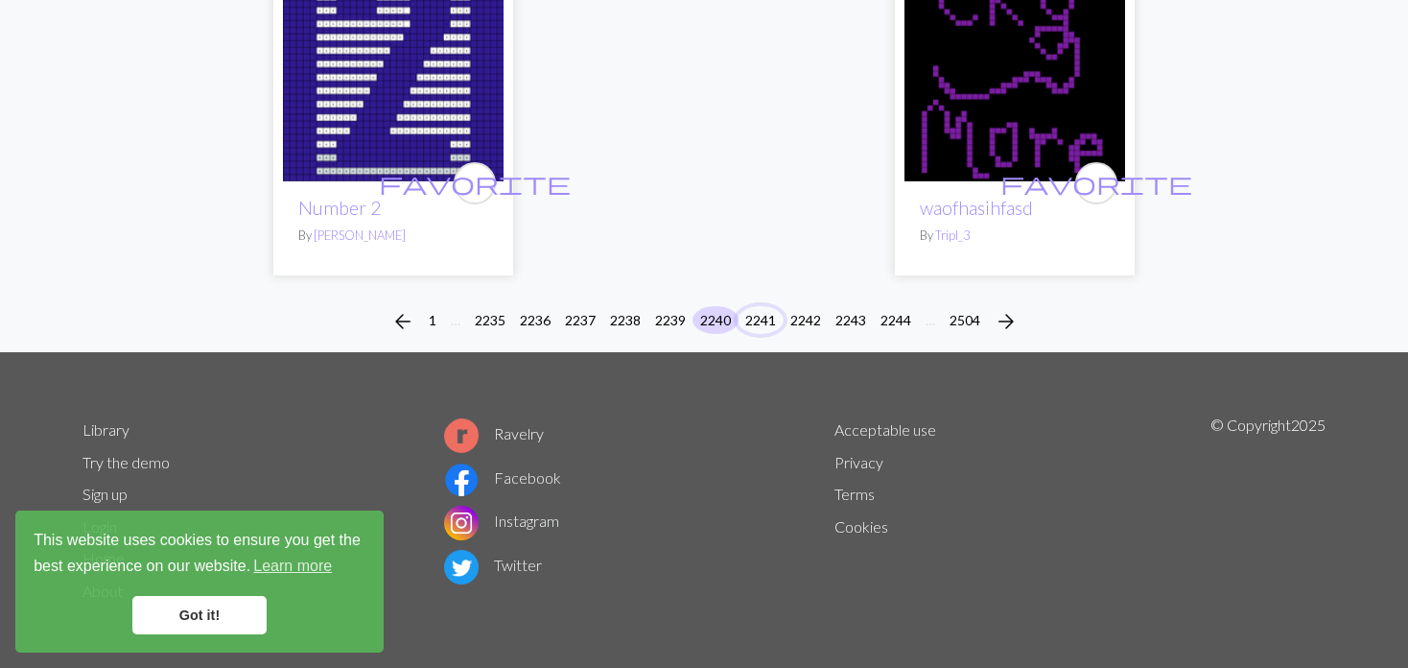
click at [768, 319] on button "2241" at bounding box center [761, 320] width 46 height 28
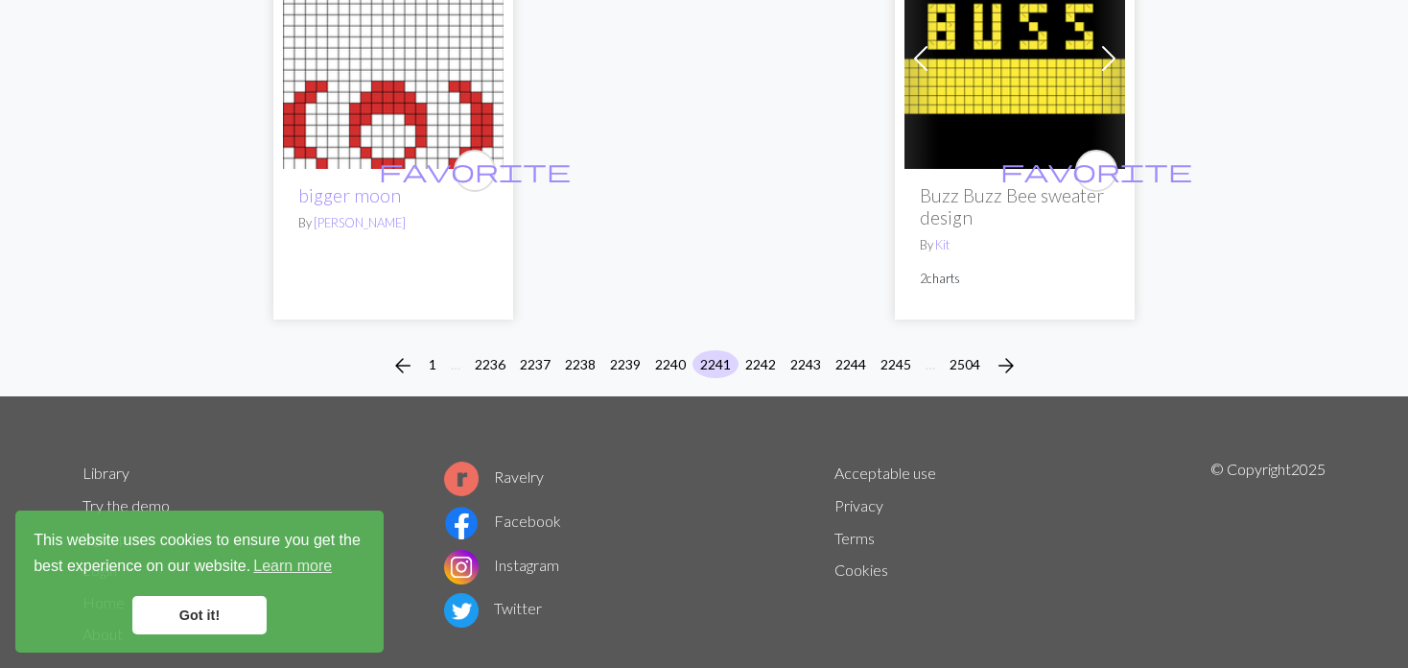
scroll to position [5052, 0]
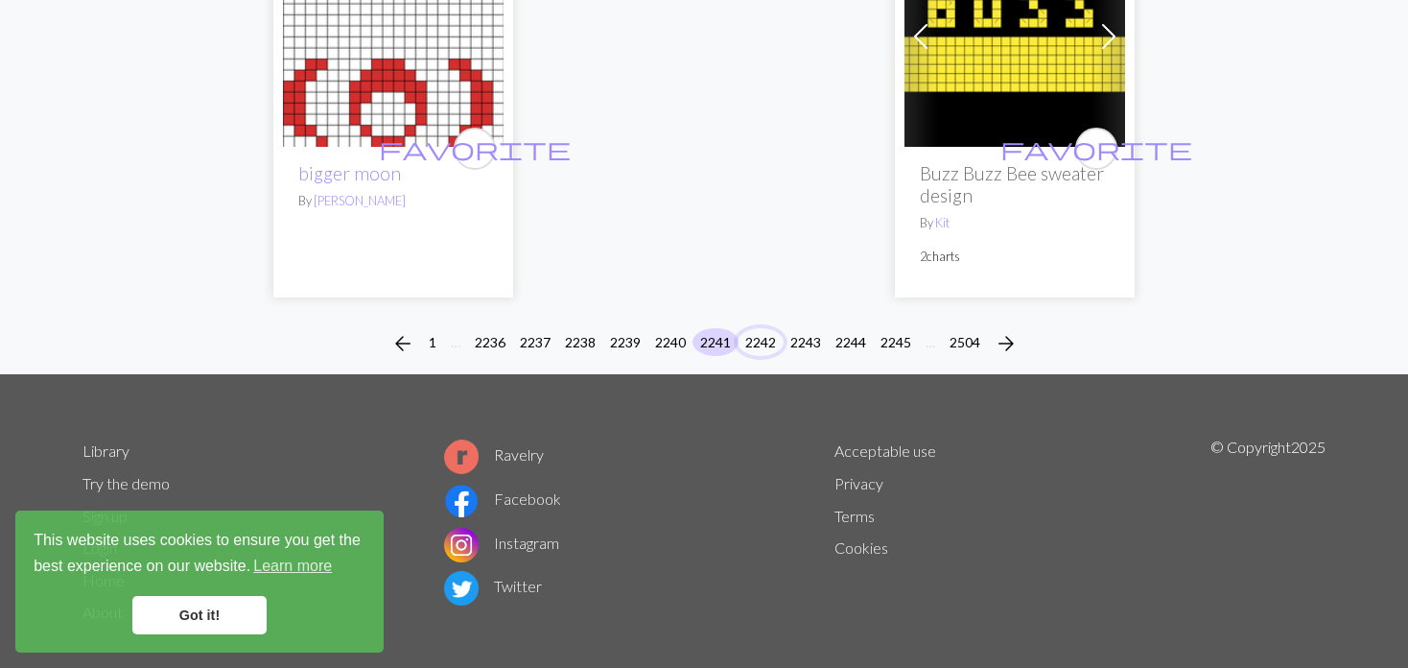
click at [751, 328] on button "2242" at bounding box center [761, 342] width 46 height 28
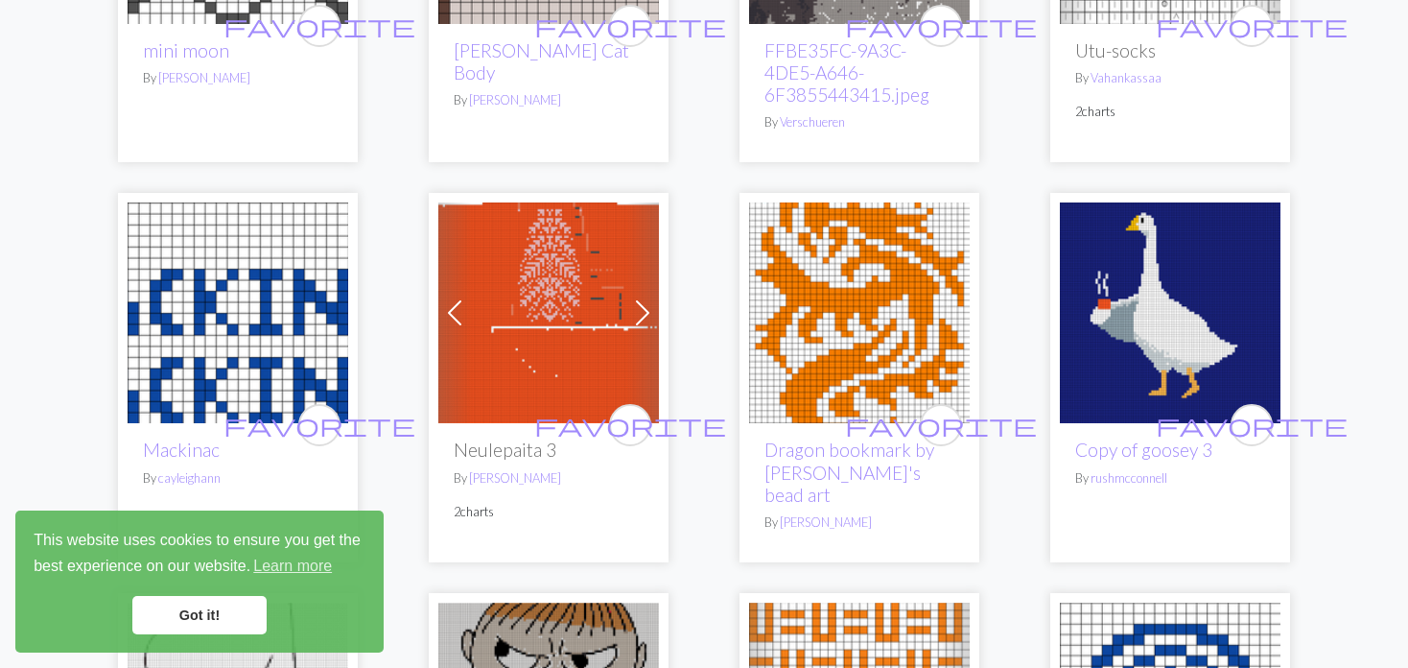
scroll to position [576, 0]
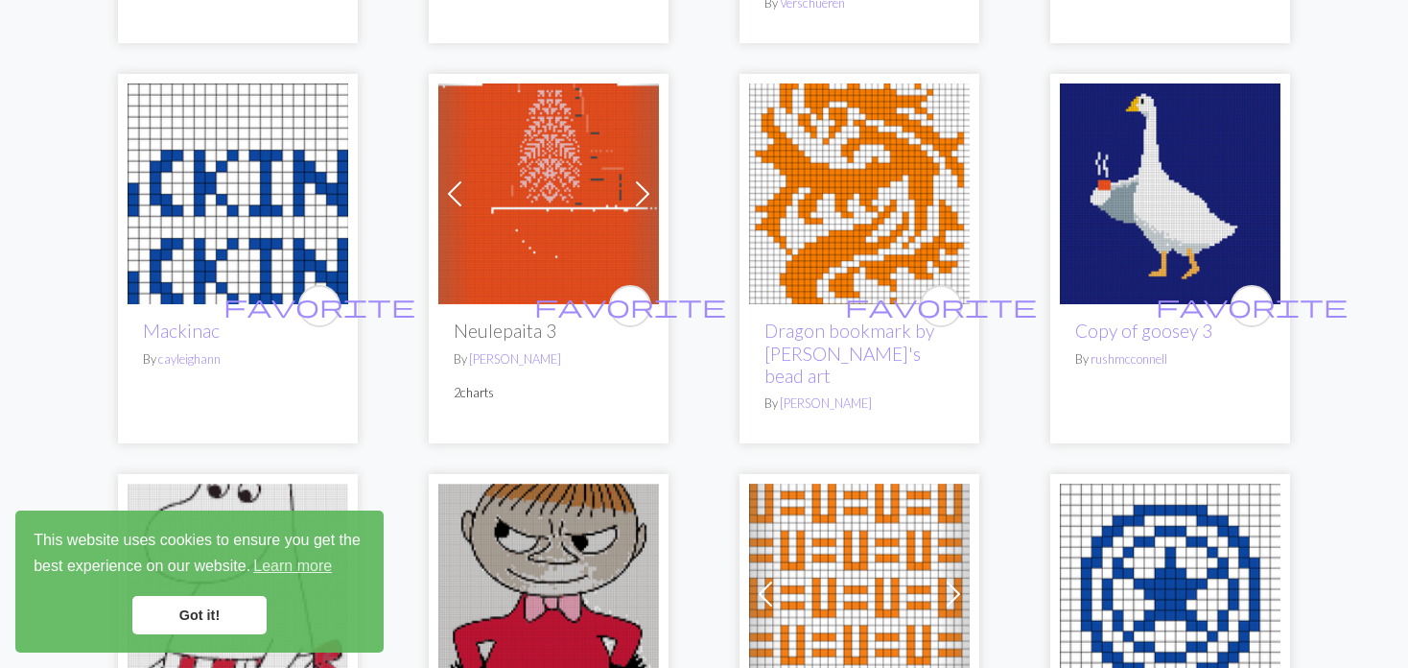
click at [566, 158] on img at bounding box center [548, 193] width 221 height 221
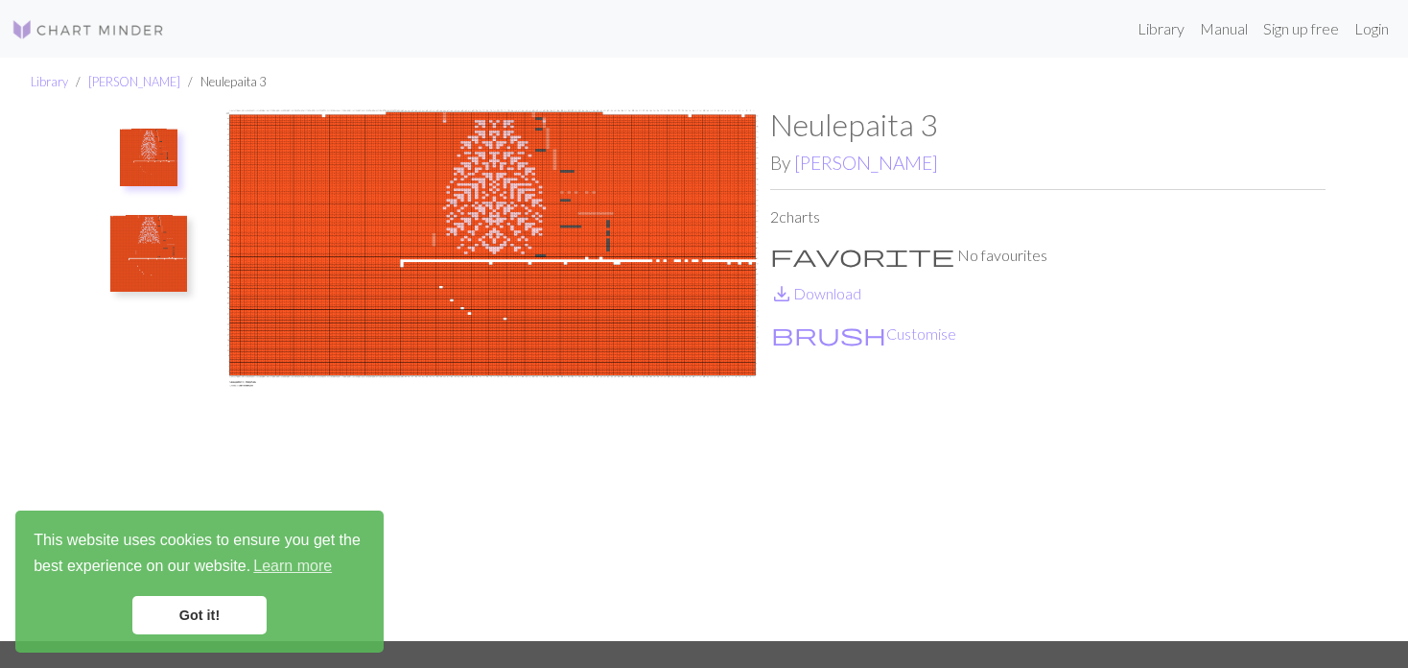
click at [146, 246] on img at bounding box center [148, 253] width 77 height 77
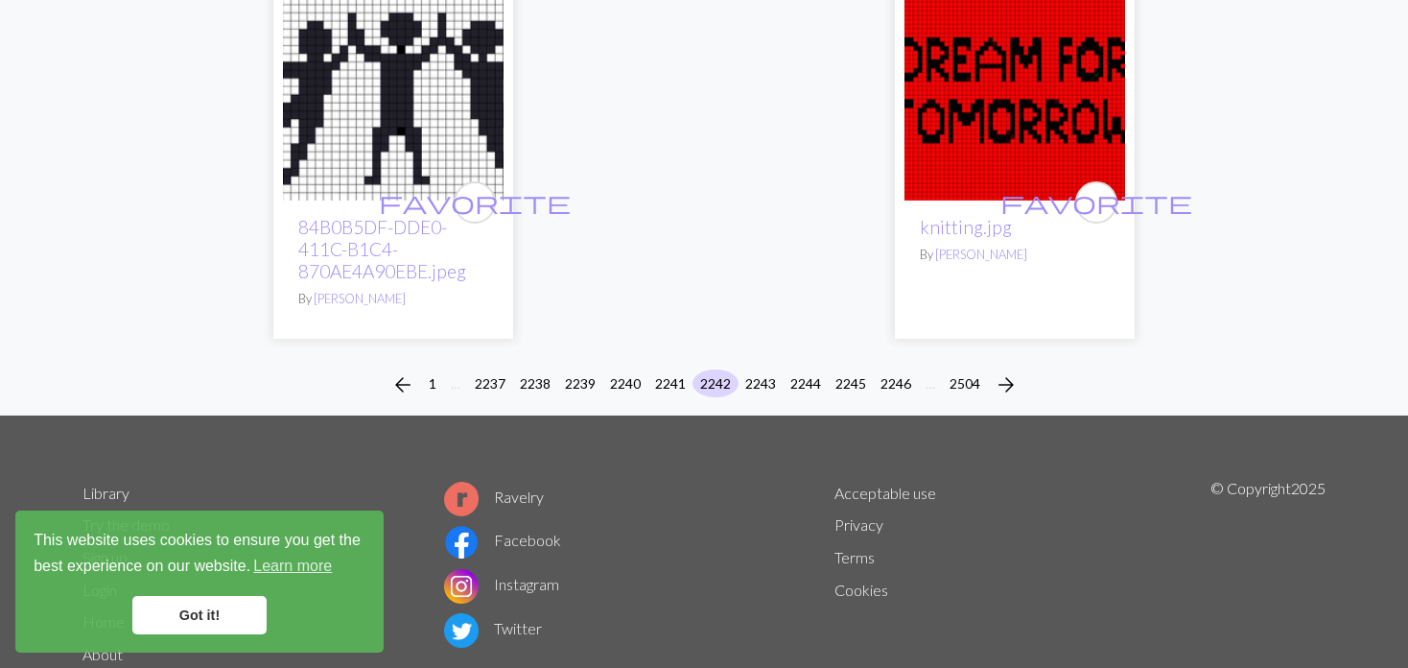
scroll to position [4885, 0]
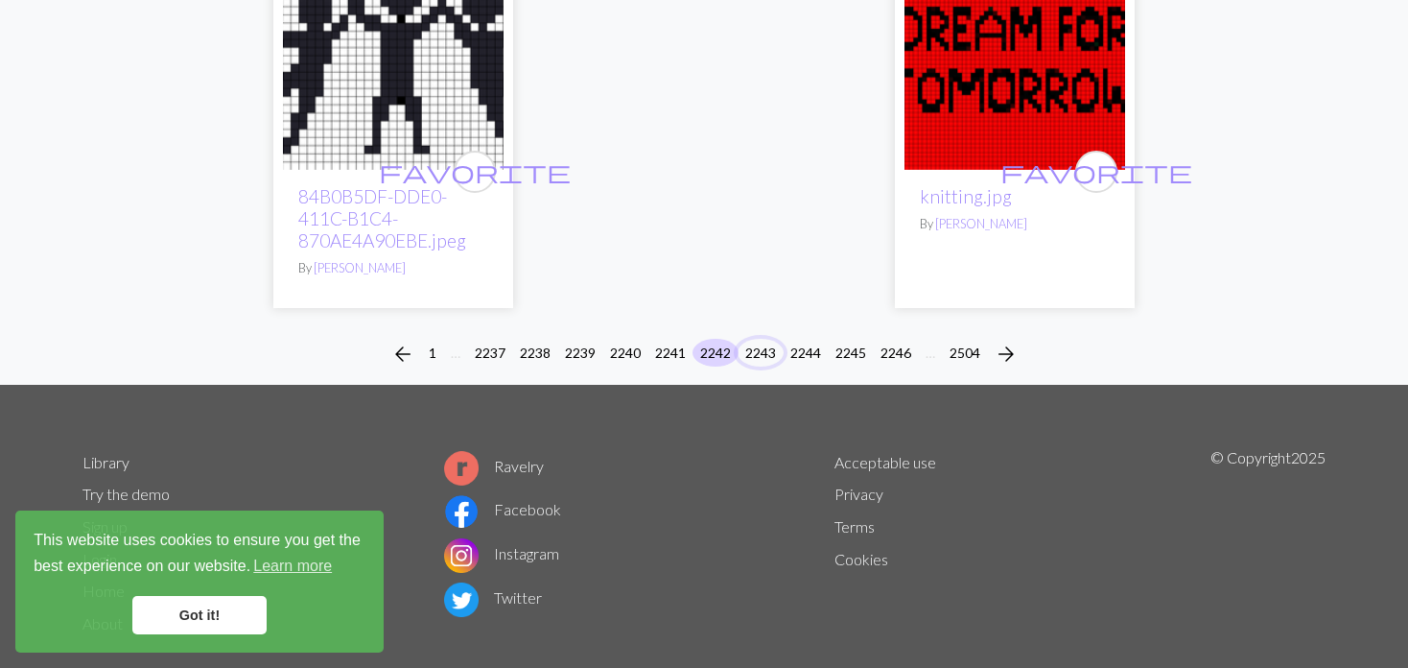
click at [765, 339] on button "2243" at bounding box center [761, 353] width 46 height 28
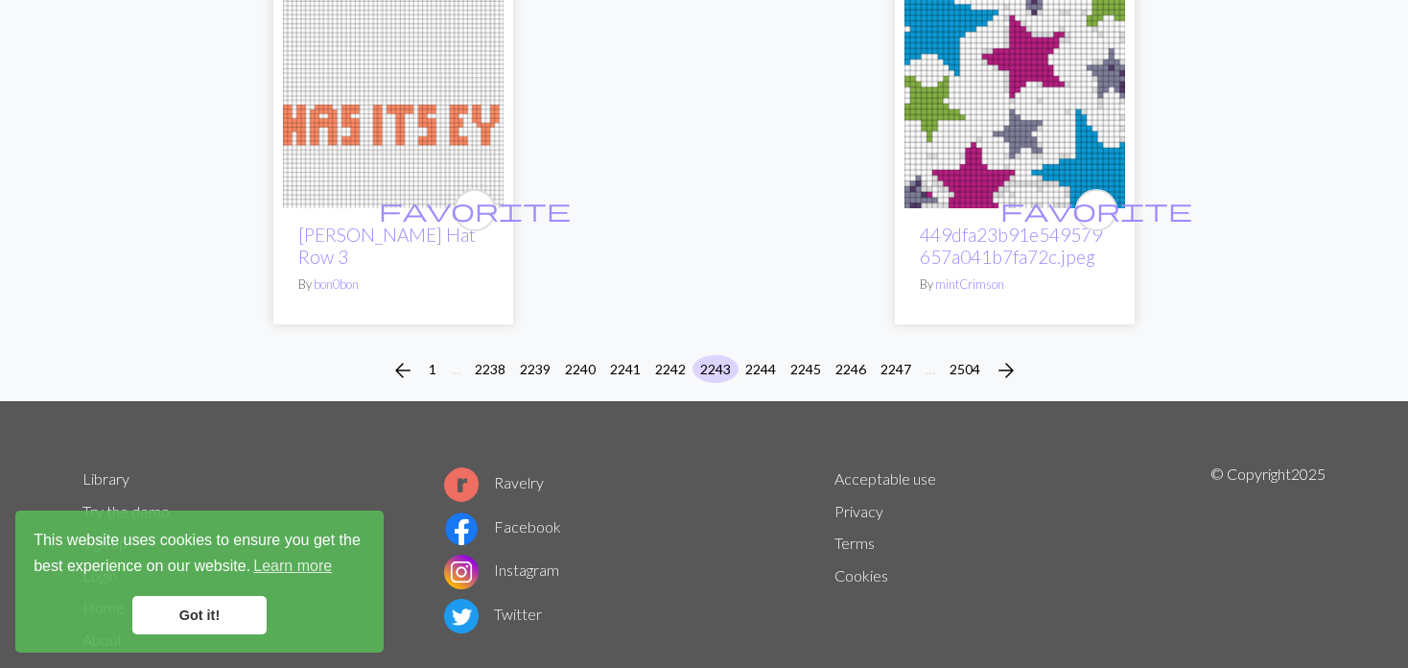
scroll to position [4908, 0]
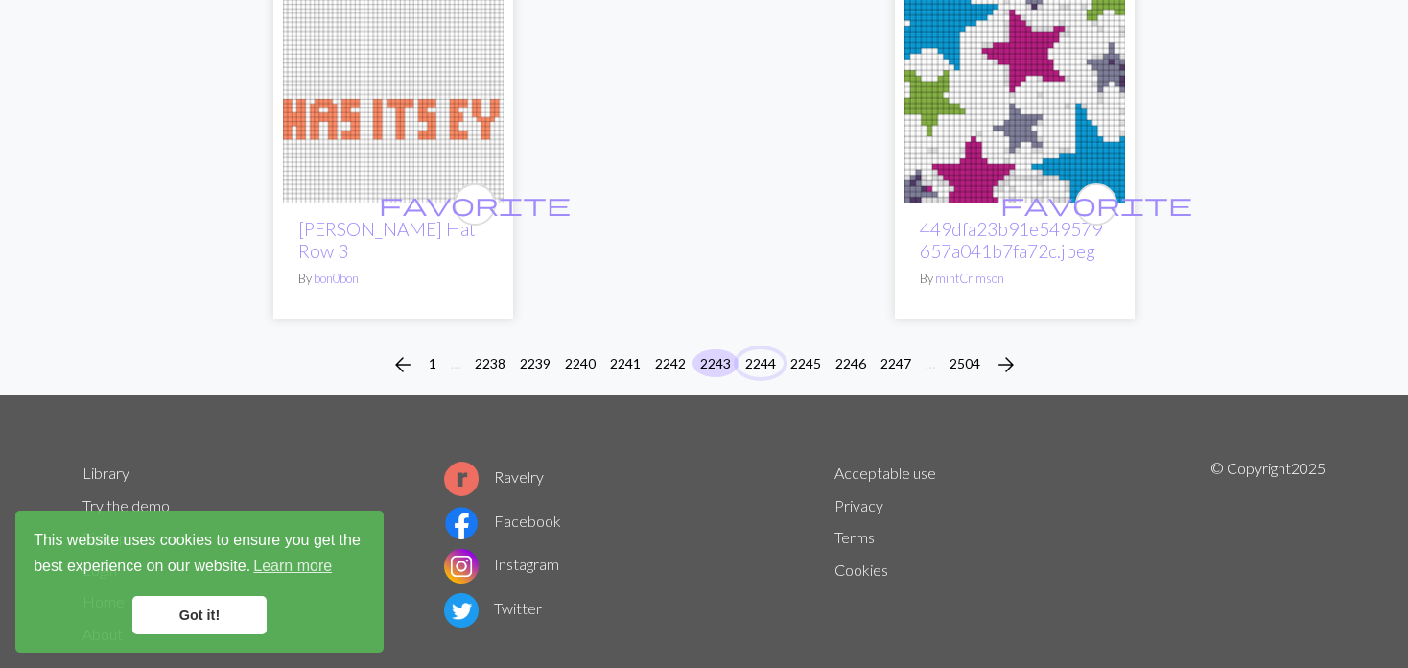
click at [763, 349] on button "2244" at bounding box center [761, 363] width 46 height 28
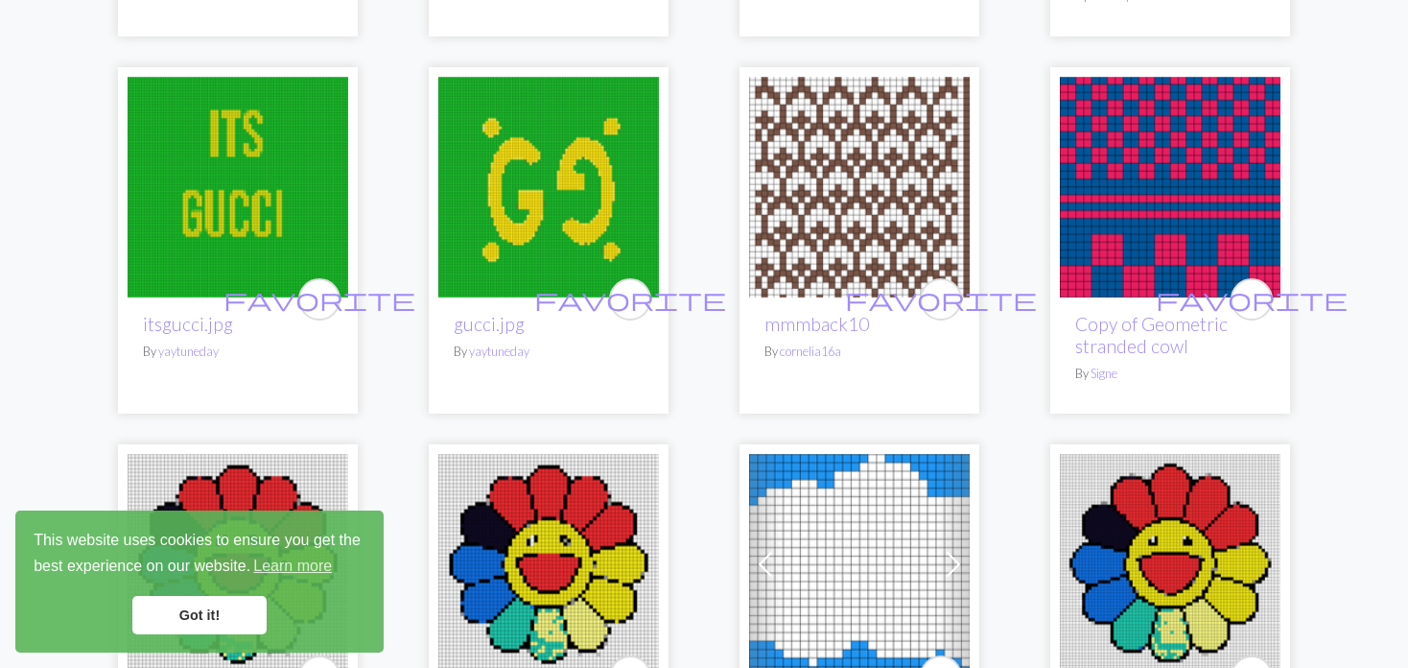
scroll to position [4221, 0]
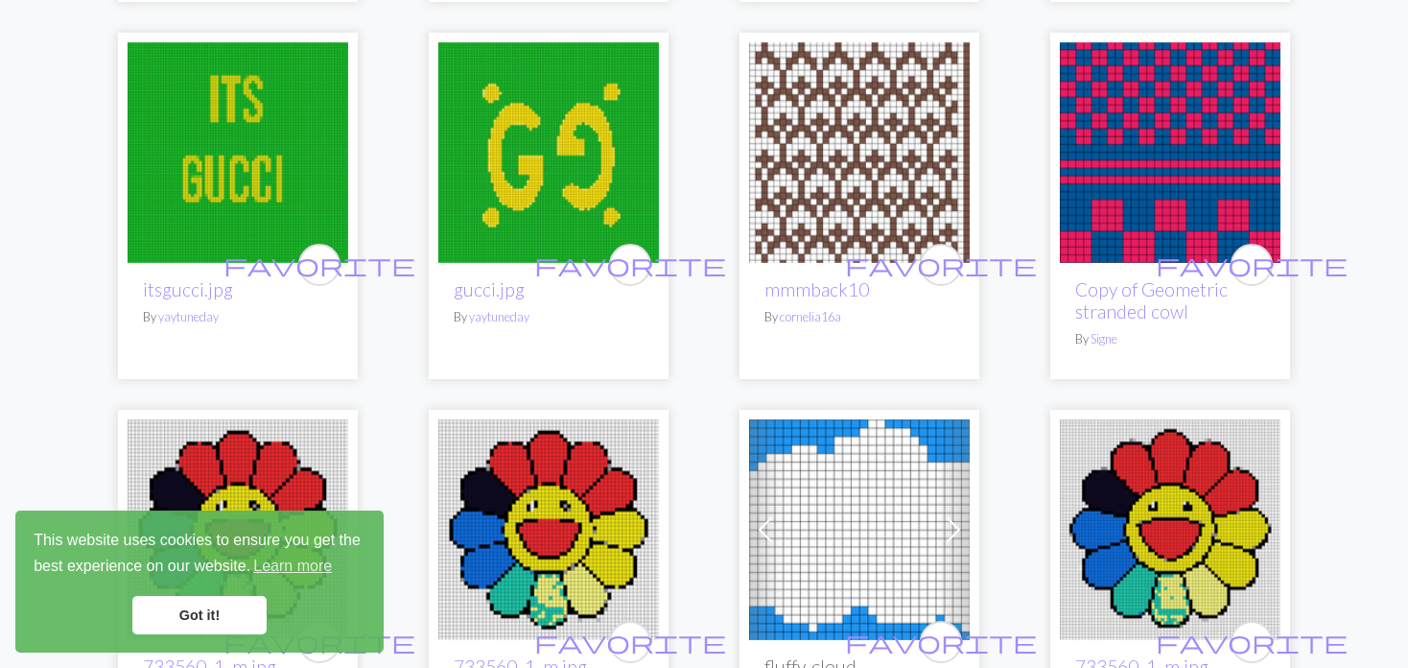
click at [823, 135] on img at bounding box center [859, 152] width 221 height 221
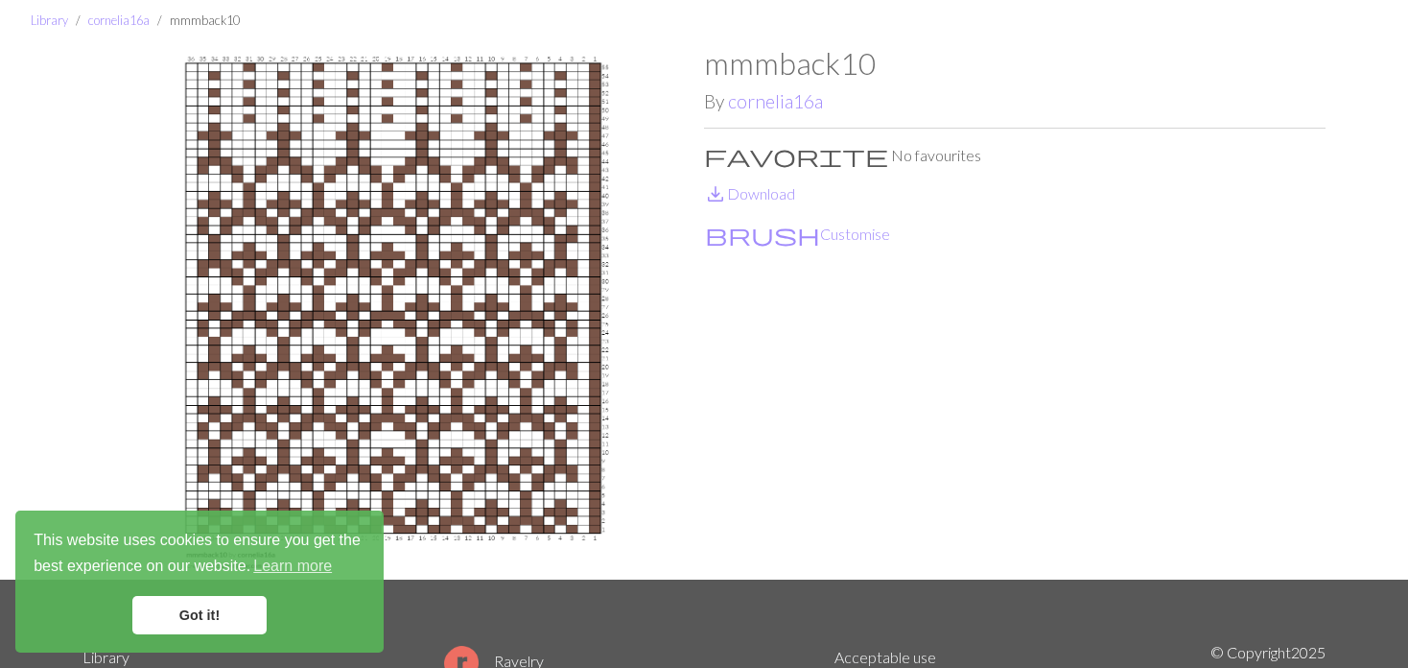
scroll to position [96, 0]
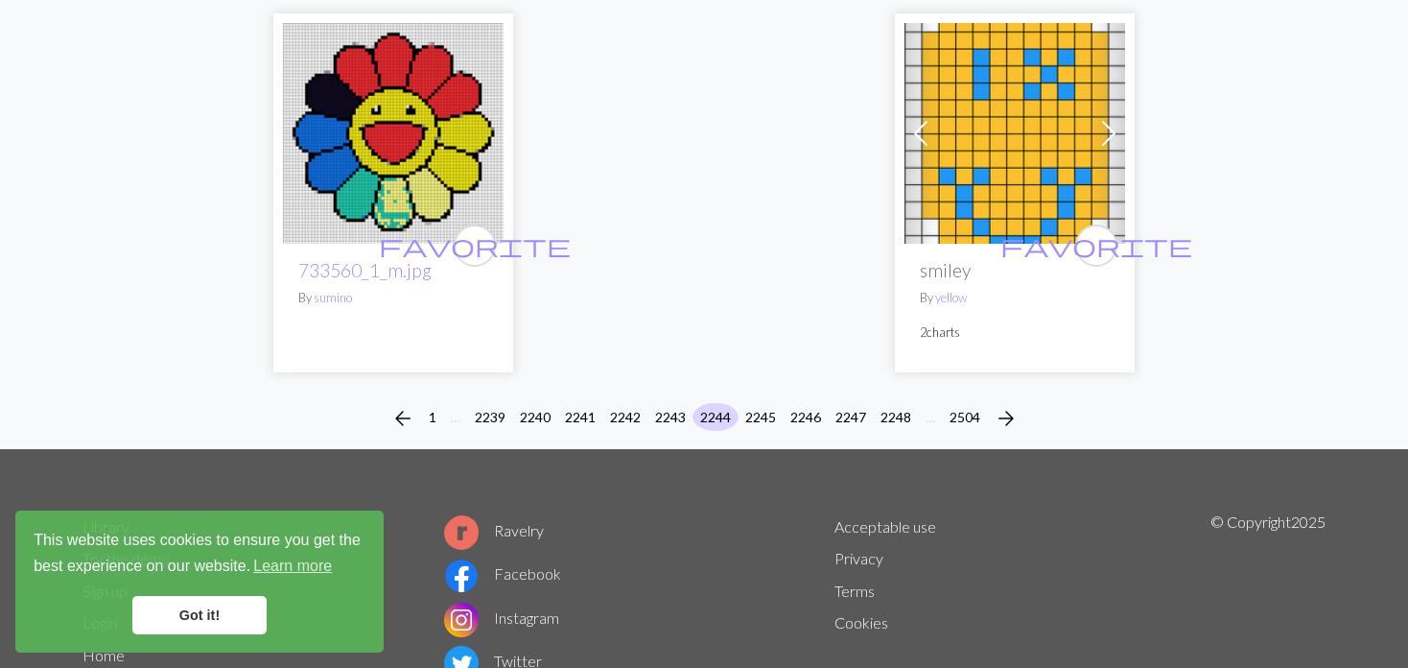
scroll to position [5129, 0]
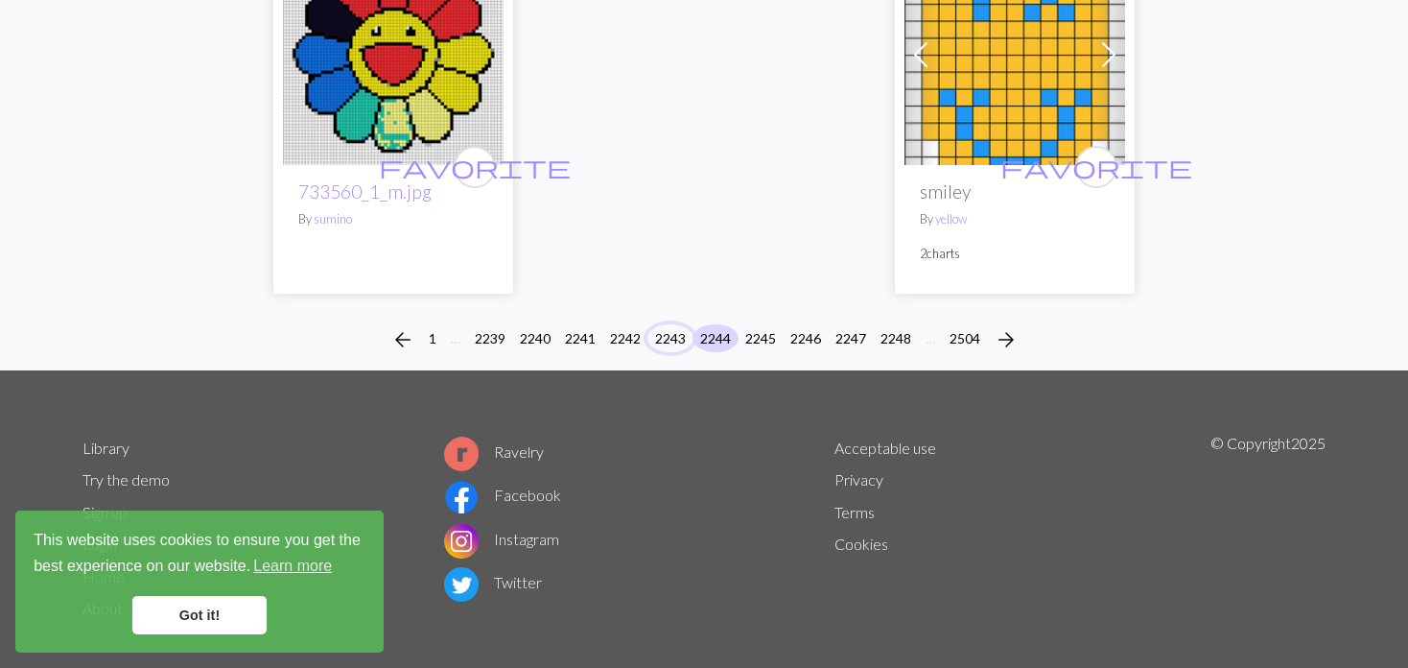
click at [681, 324] on button "2243" at bounding box center [671, 338] width 46 height 28
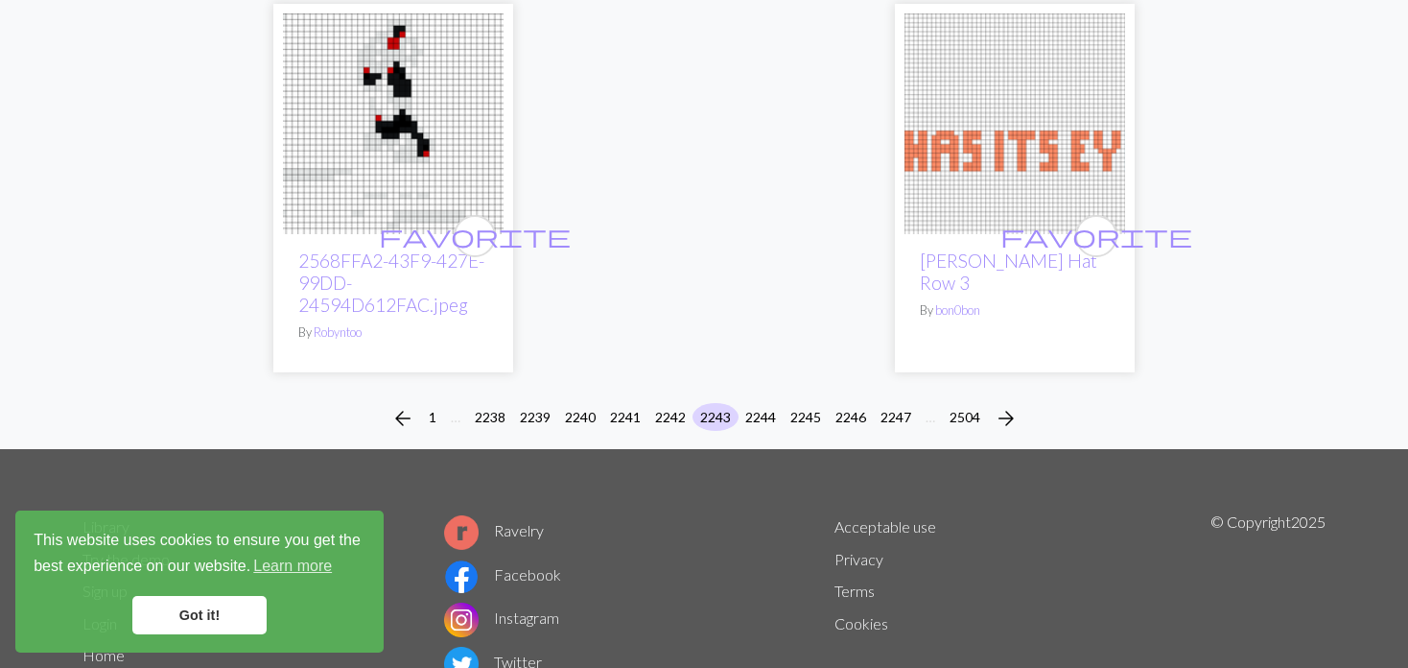
scroll to position [4885, 0]
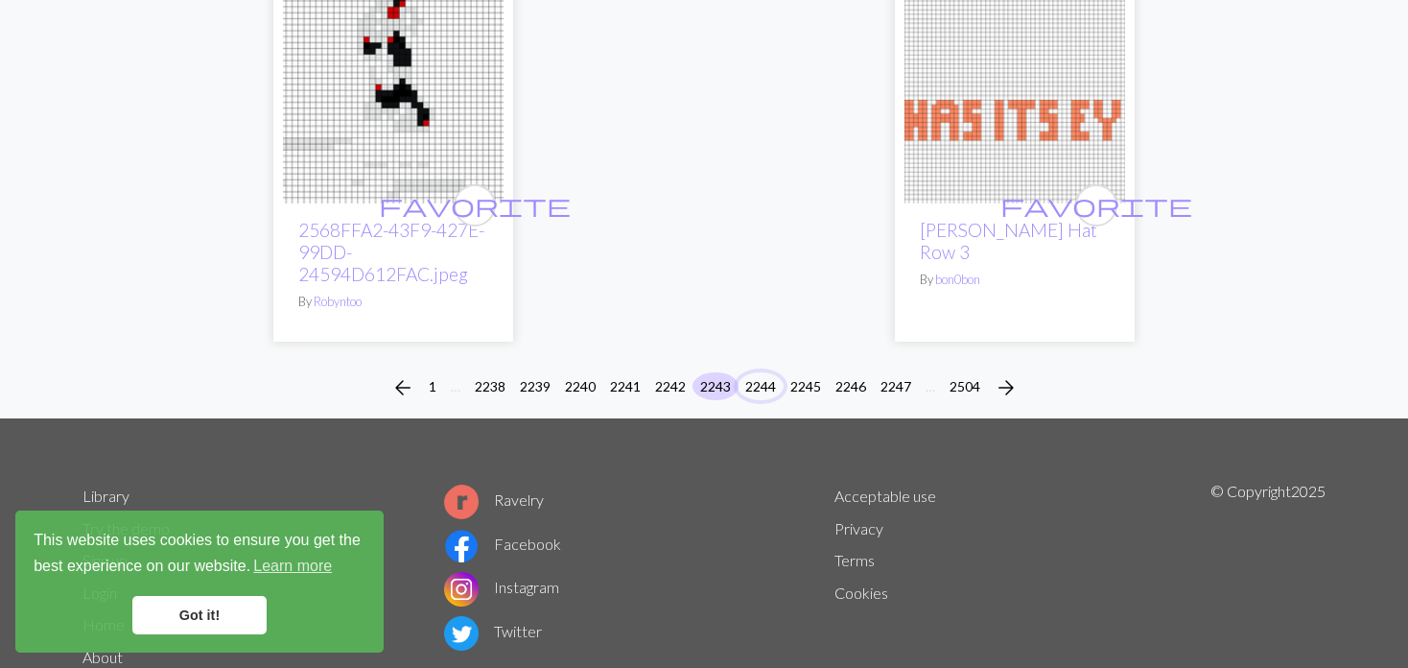
click at [761, 372] on button "2244" at bounding box center [761, 386] width 46 height 28
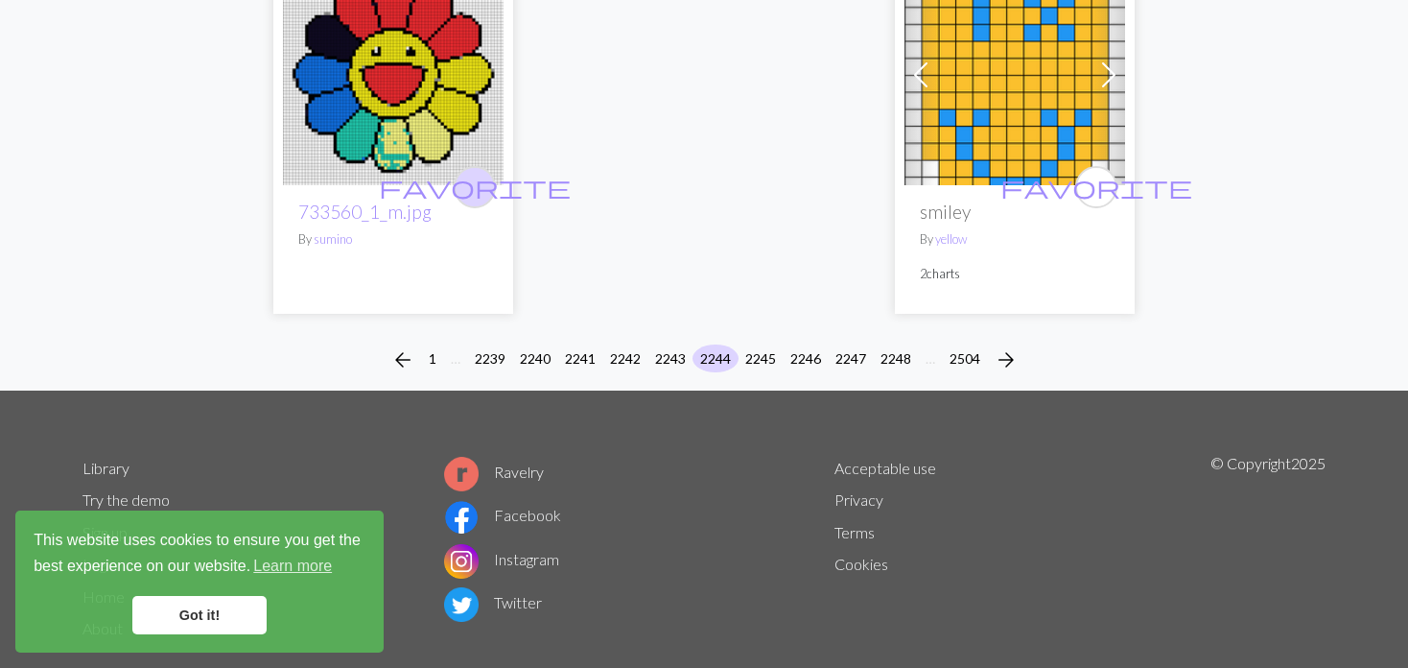
scroll to position [5129, 0]
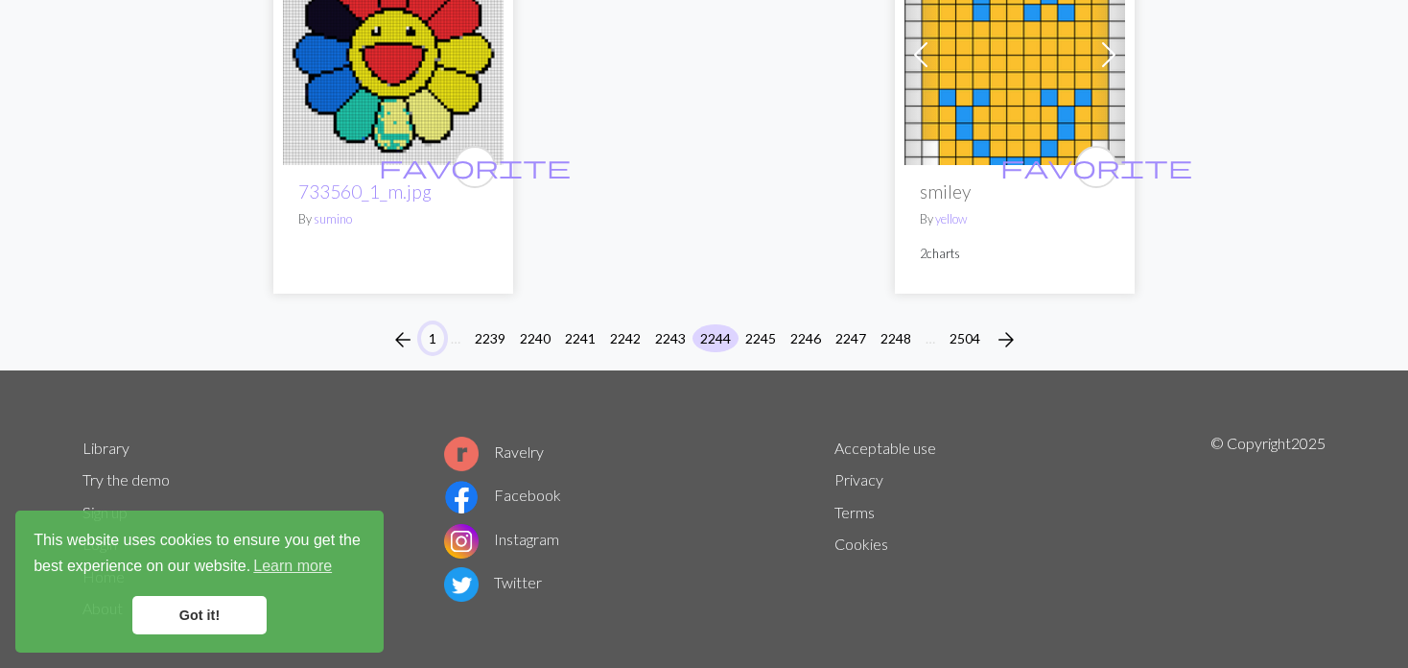
click at [426, 324] on button "1" at bounding box center [432, 338] width 23 height 28
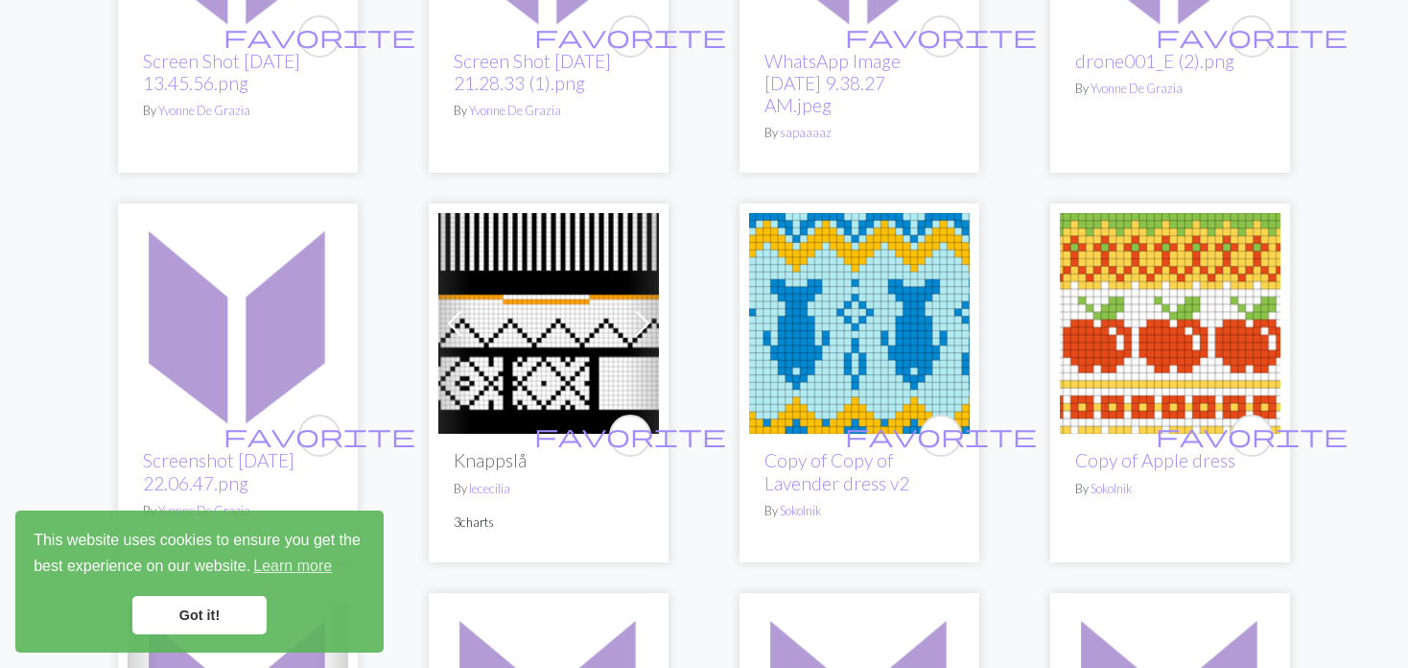
scroll to position [480, 0]
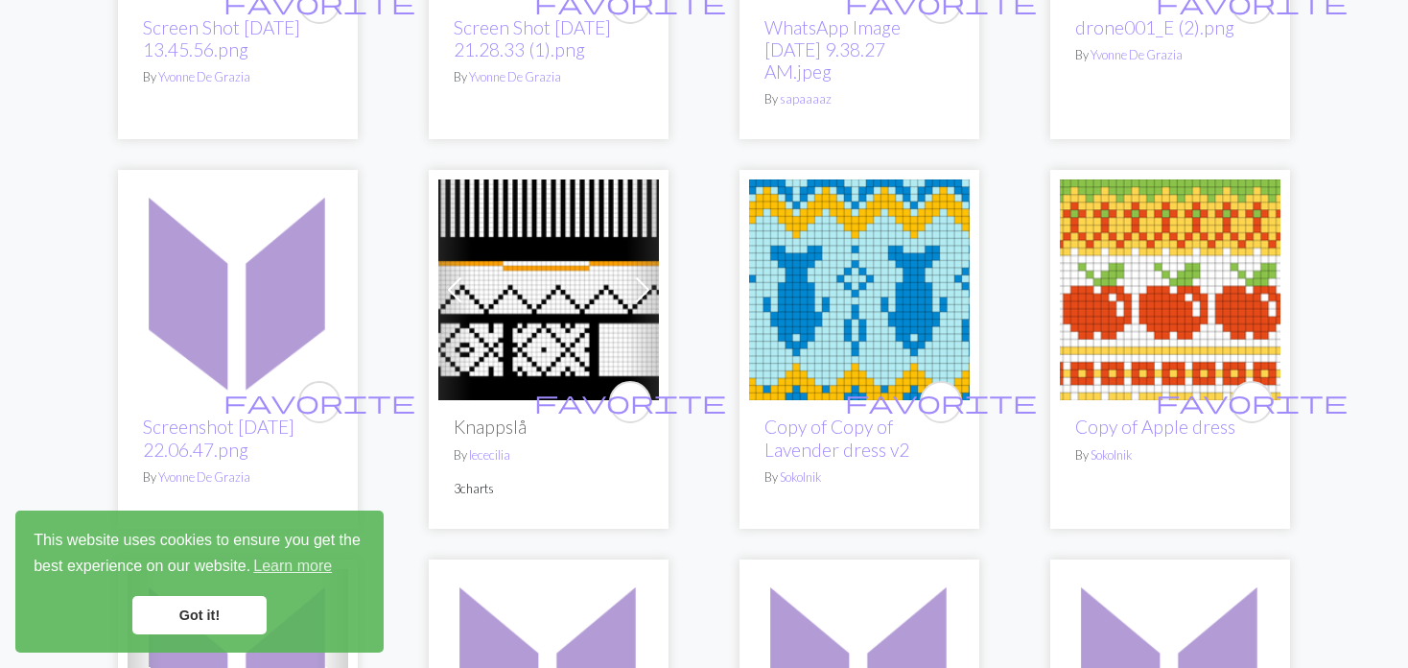
click at [1111, 320] on img at bounding box center [1170, 289] width 221 height 221
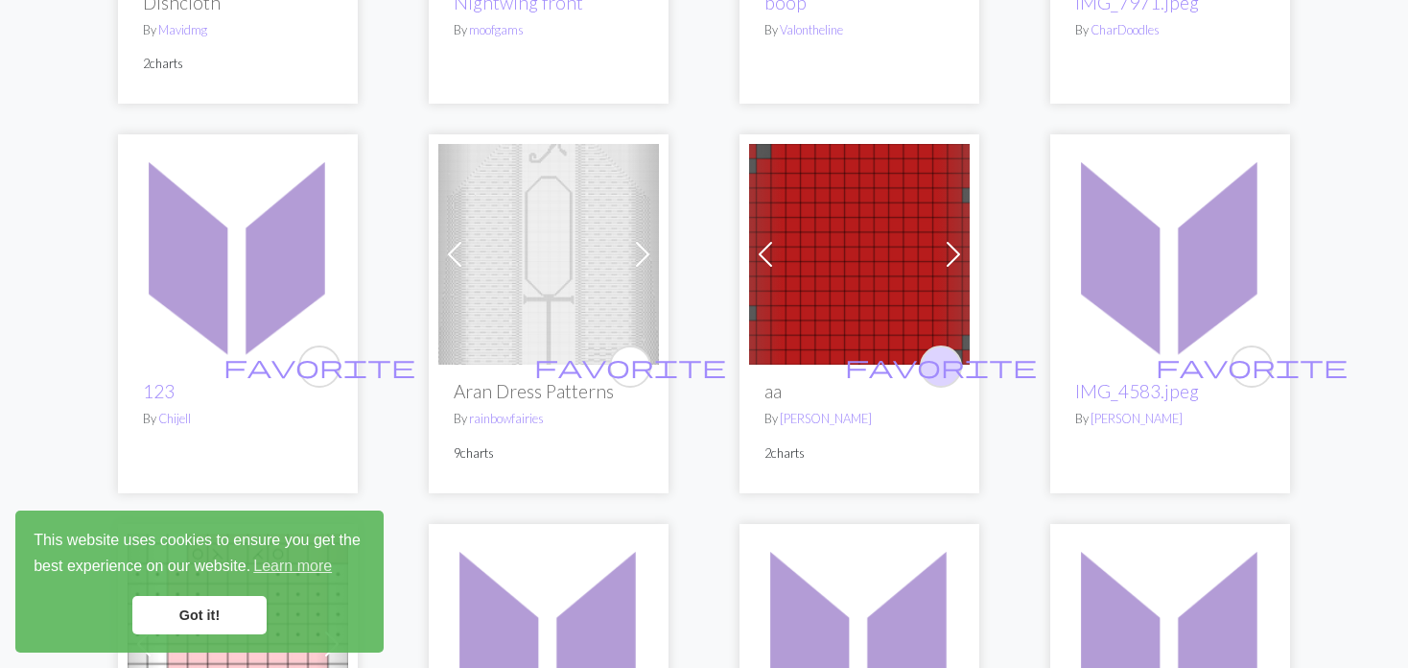
scroll to position [1247, 0]
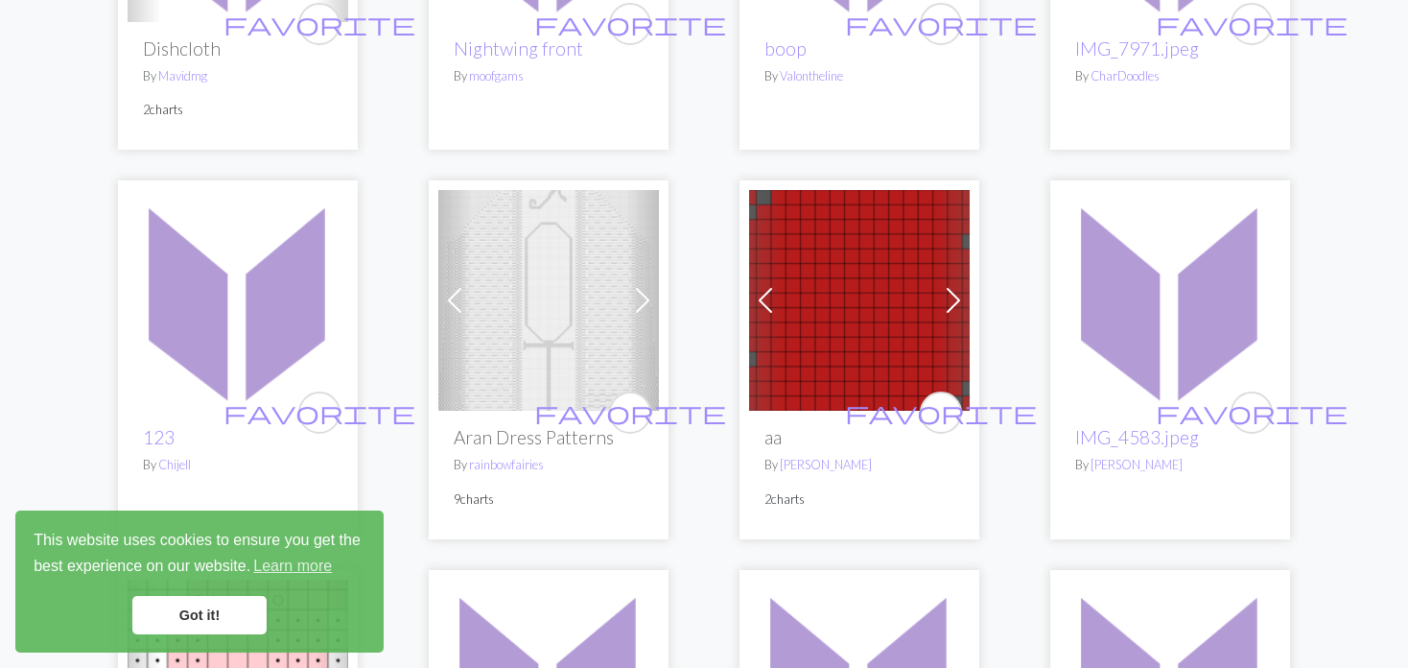
click at [927, 293] on img at bounding box center [859, 300] width 221 height 221
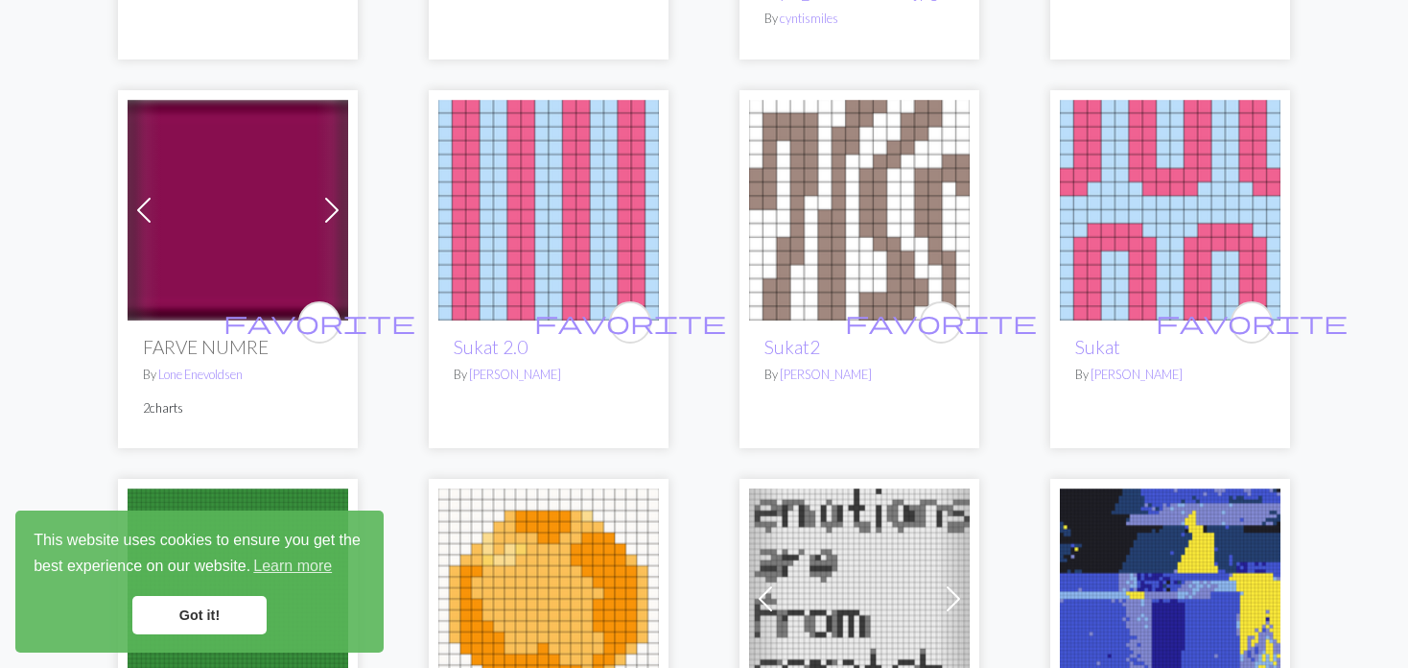
scroll to position [3742, 0]
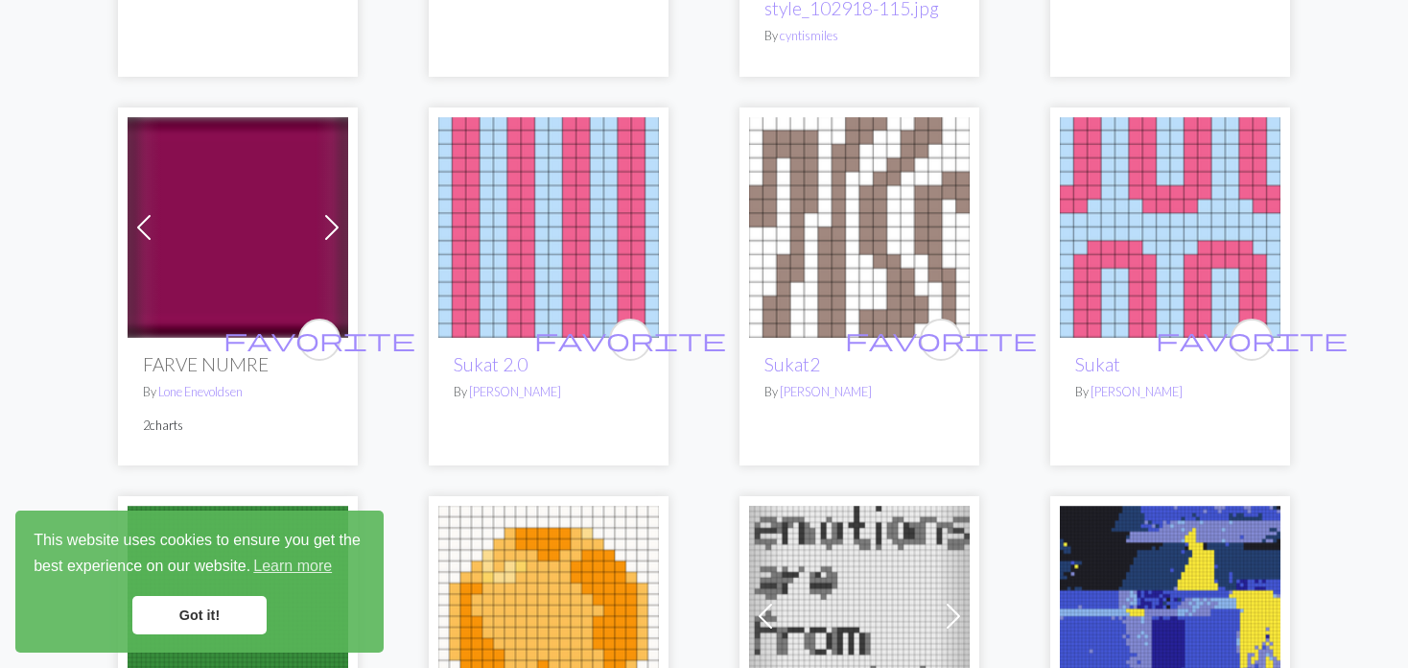
click at [310, 205] on img at bounding box center [238, 227] width 221 height 221
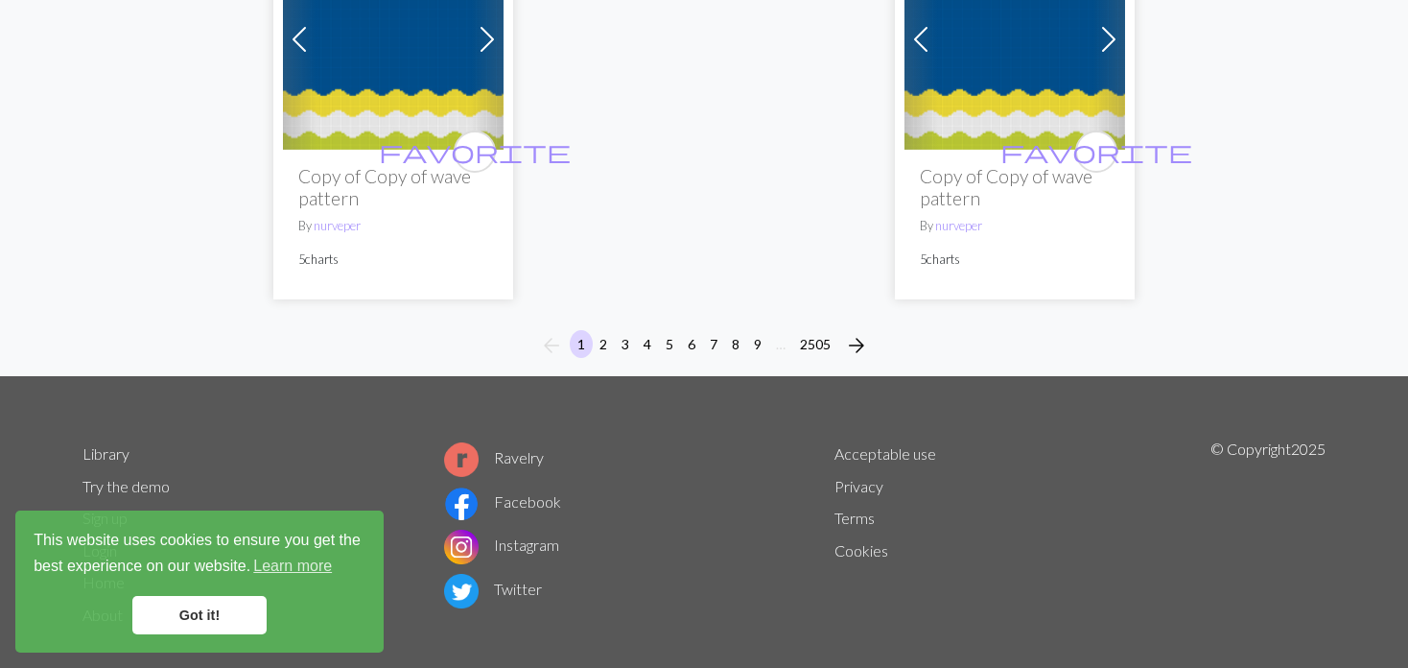
scroll to position [5099, 0]
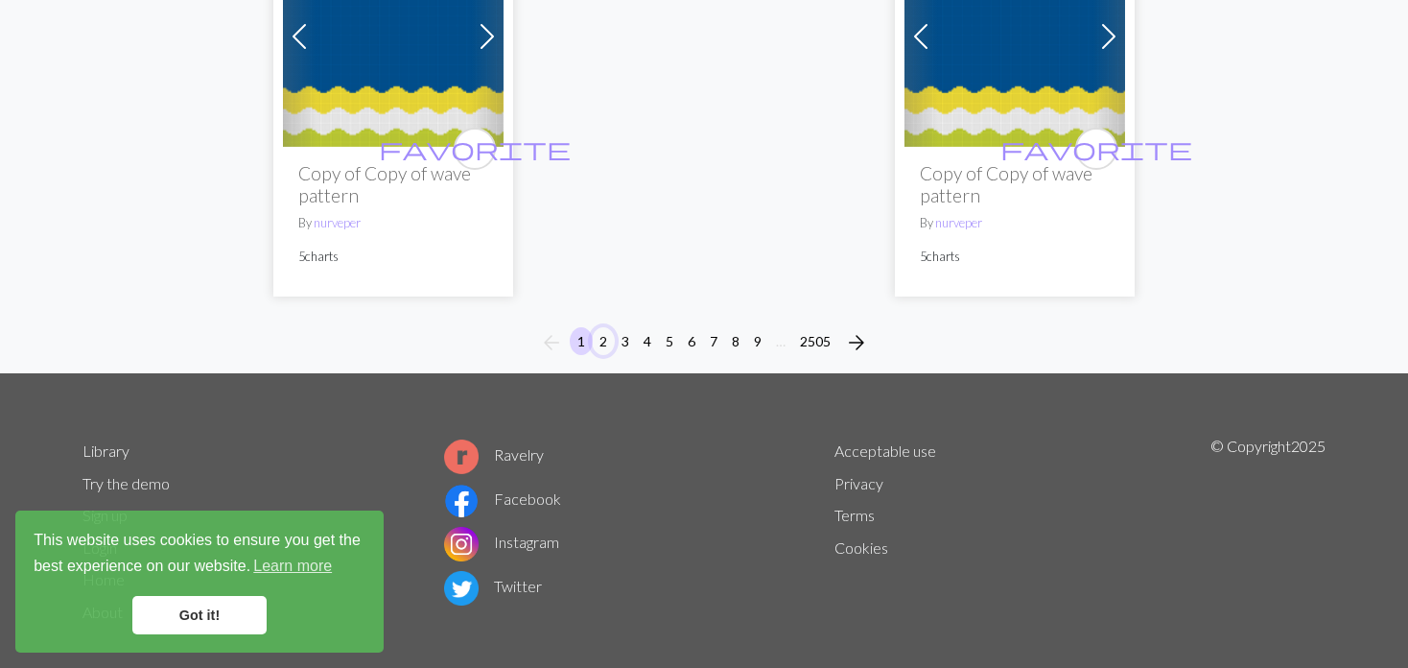
click at [602, 327] on button "2" at bounding box center [603, 341] width 23 height 28
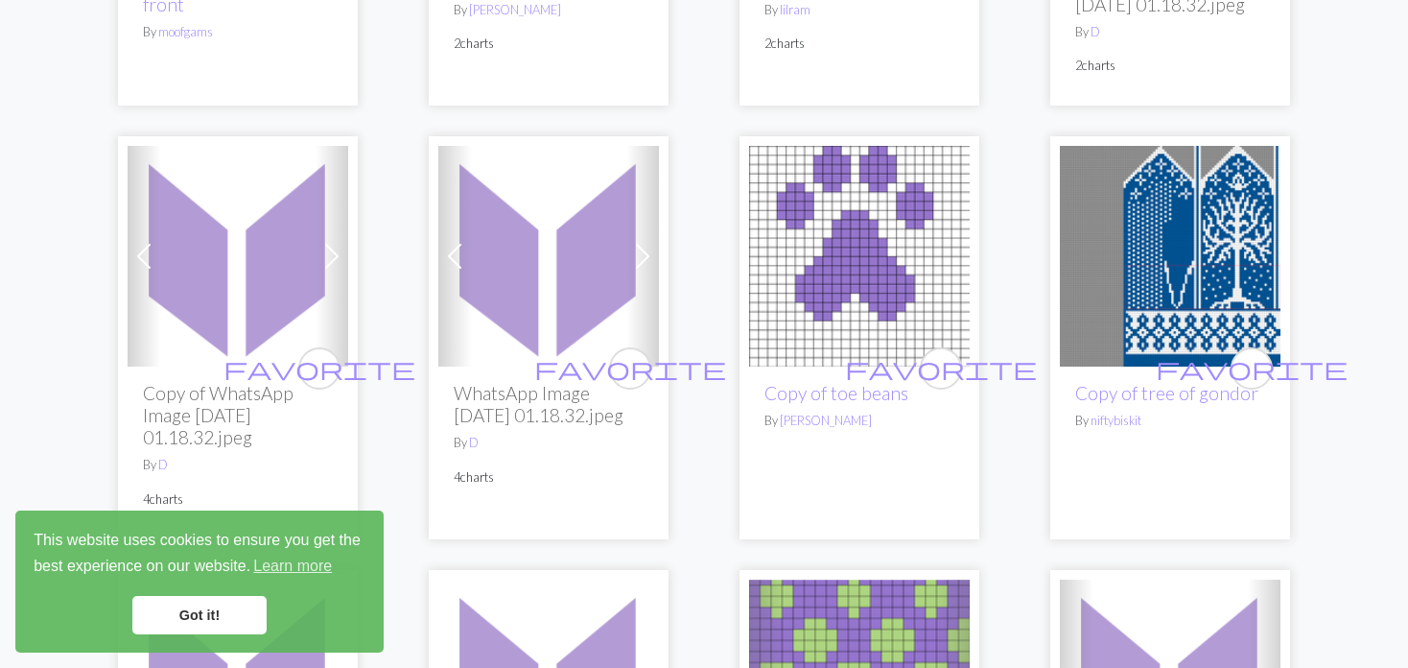
scroll to position [2878, 0]
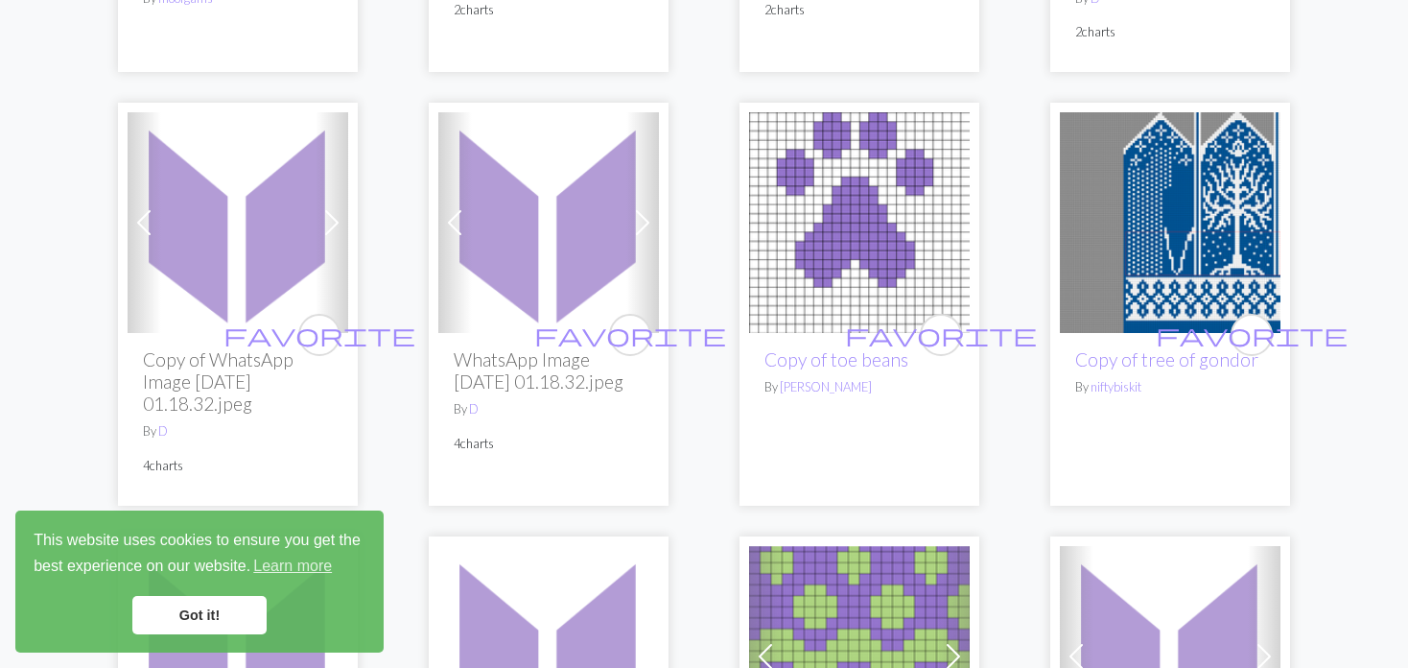
click at [1170, 181] on img at bounding box center [1170, 222] width 221 height 221
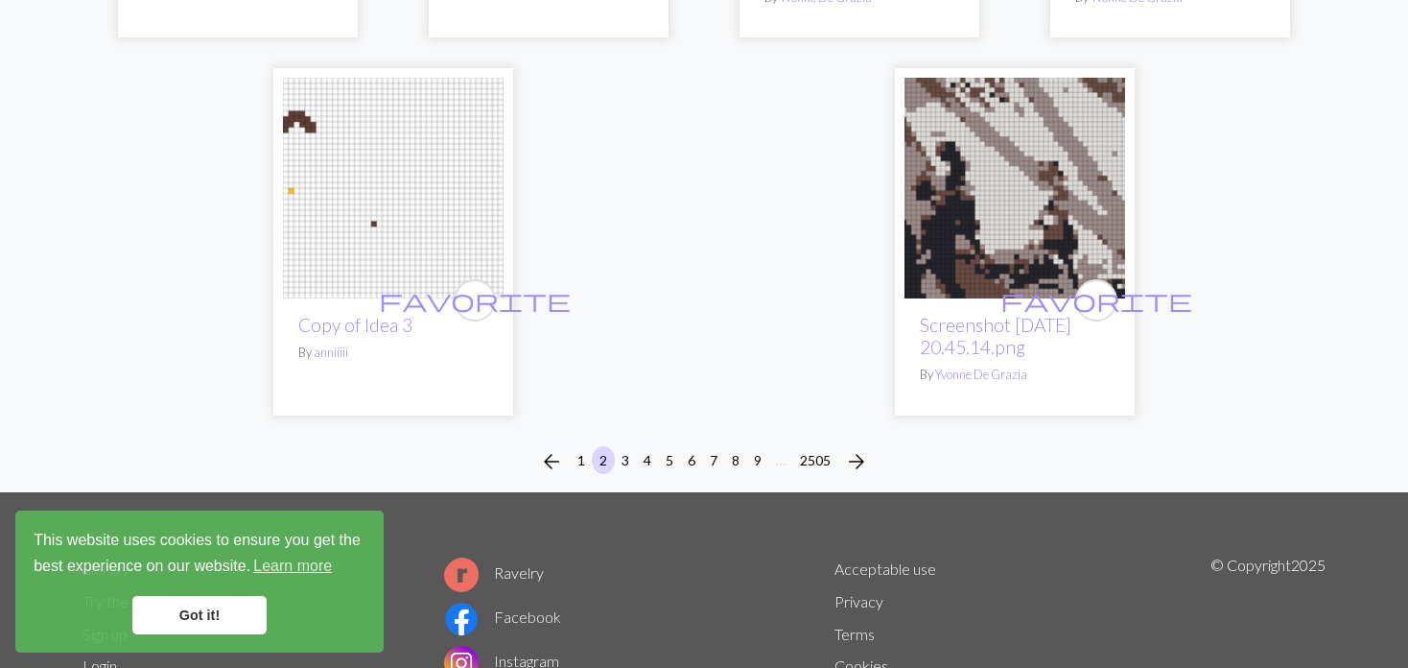
scroll to position [5085, 0]
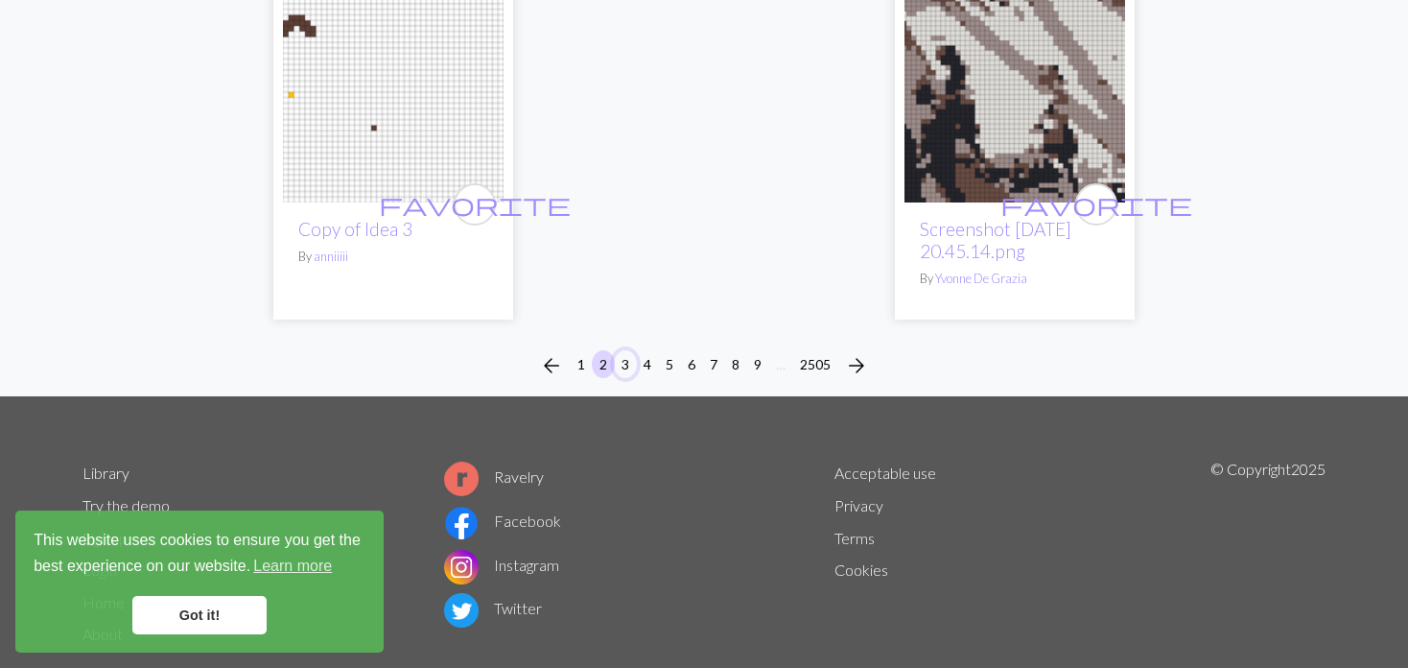
click at [626, 350] on button "3" at bounding box center [625, 364] width 23 height 28
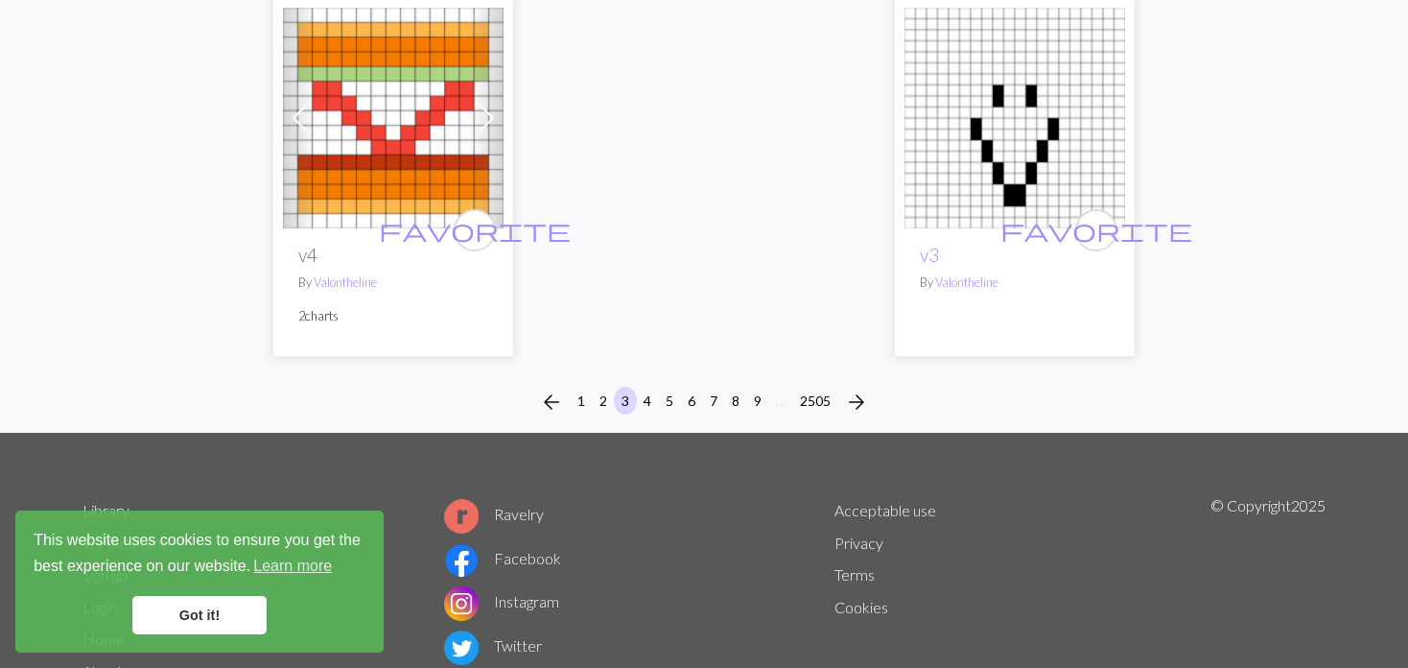
scroll to position [5085, 0]
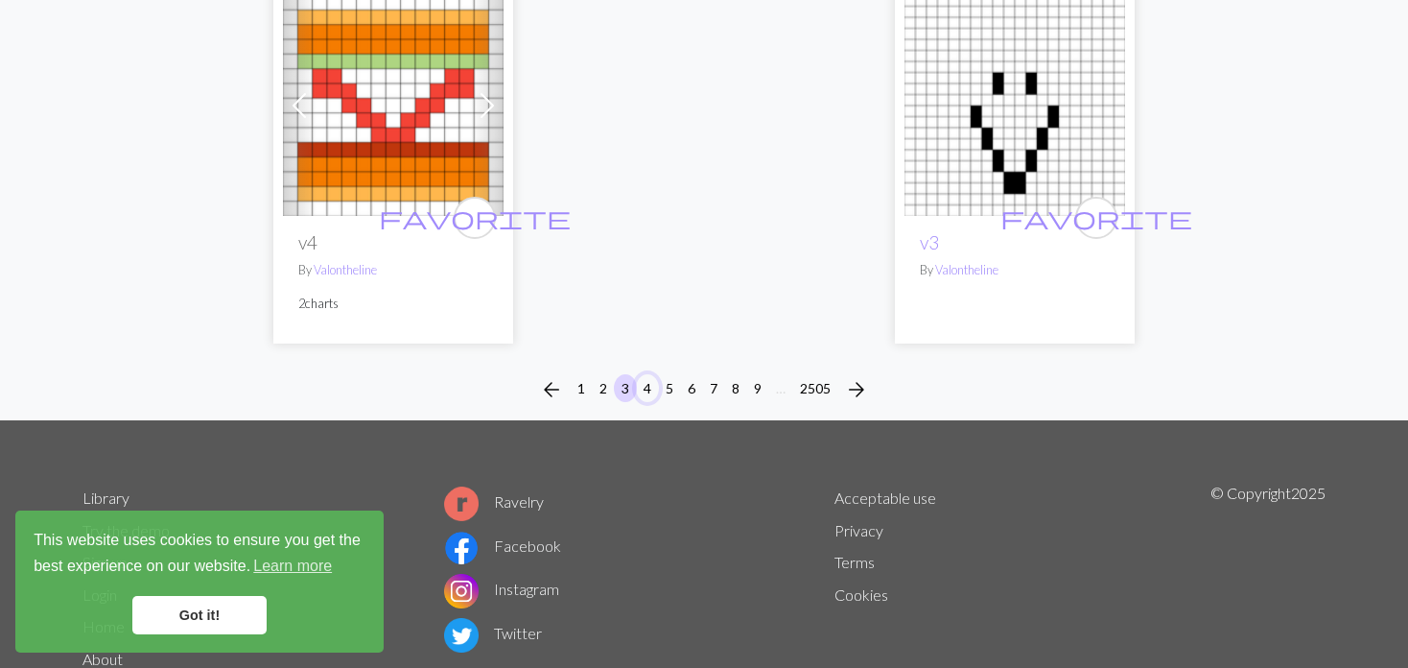
click at [636, 374] on button "4" at bounding box center [647, 388] width 23 height 28
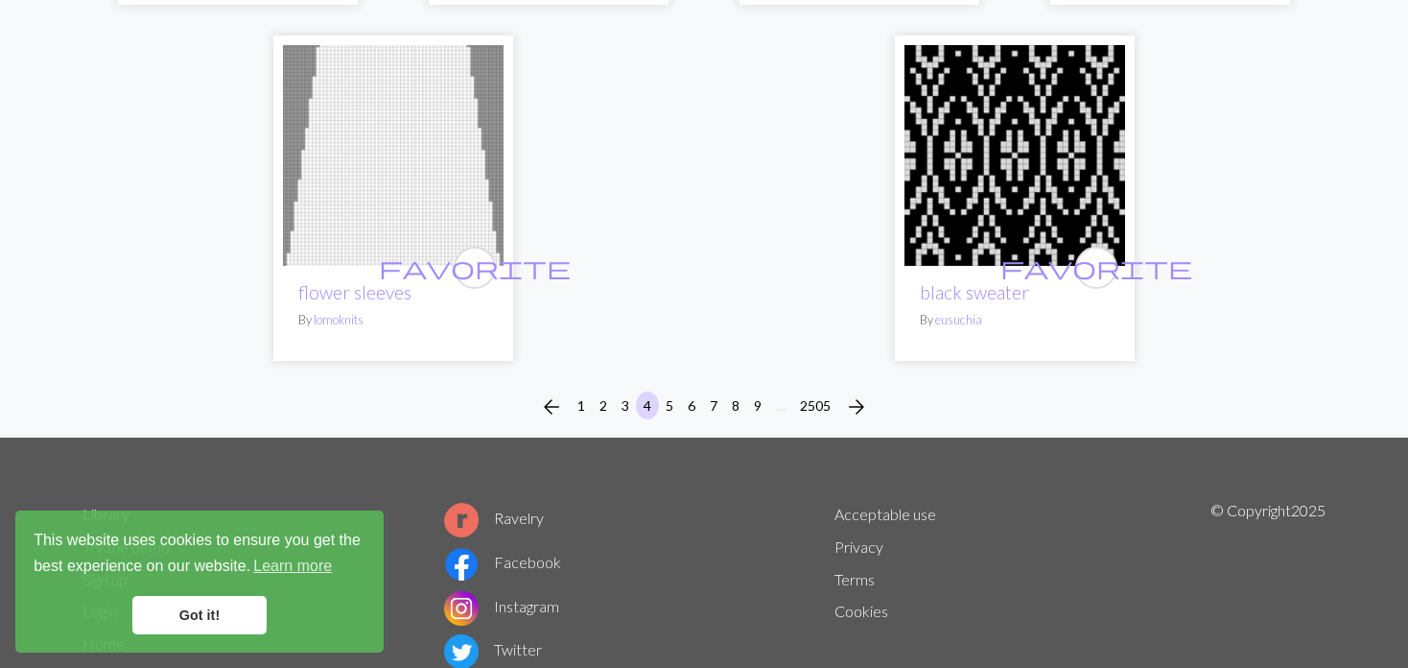
scroll to position [5041, 0]
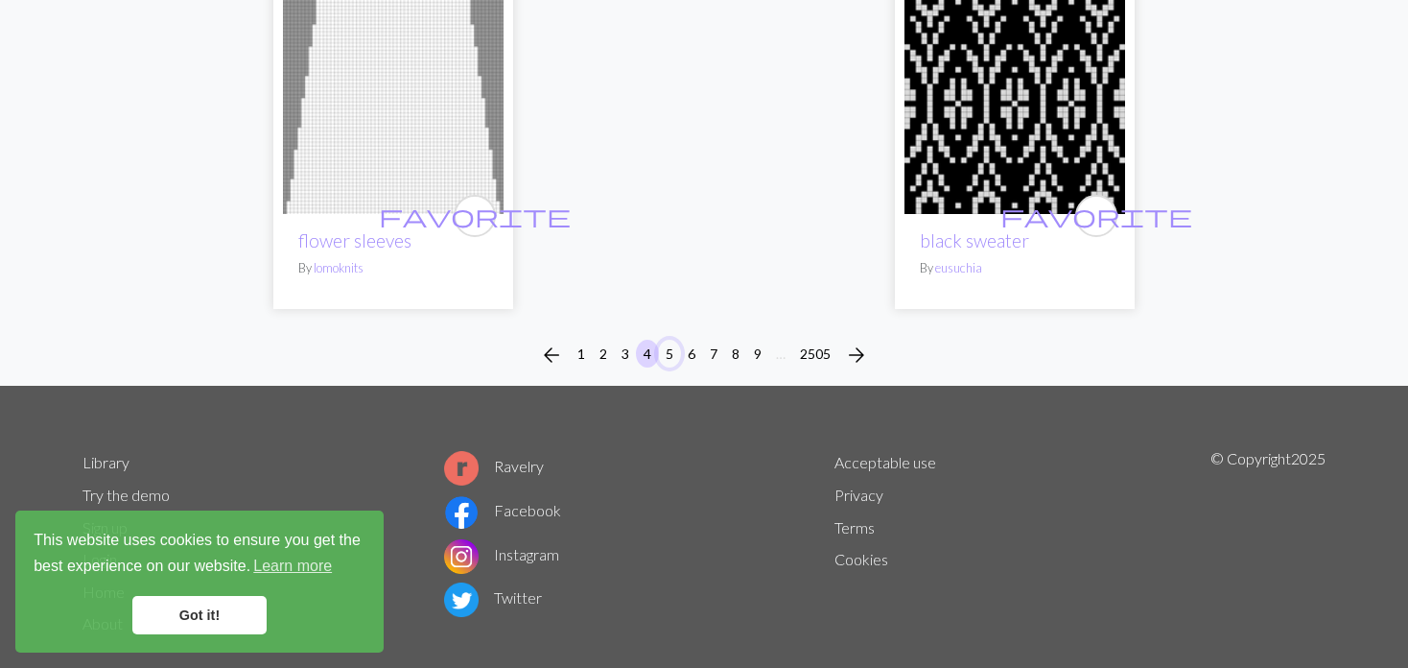
click at [667, 340] on button "5" at bounding box center [669, 354] width 23 height 28
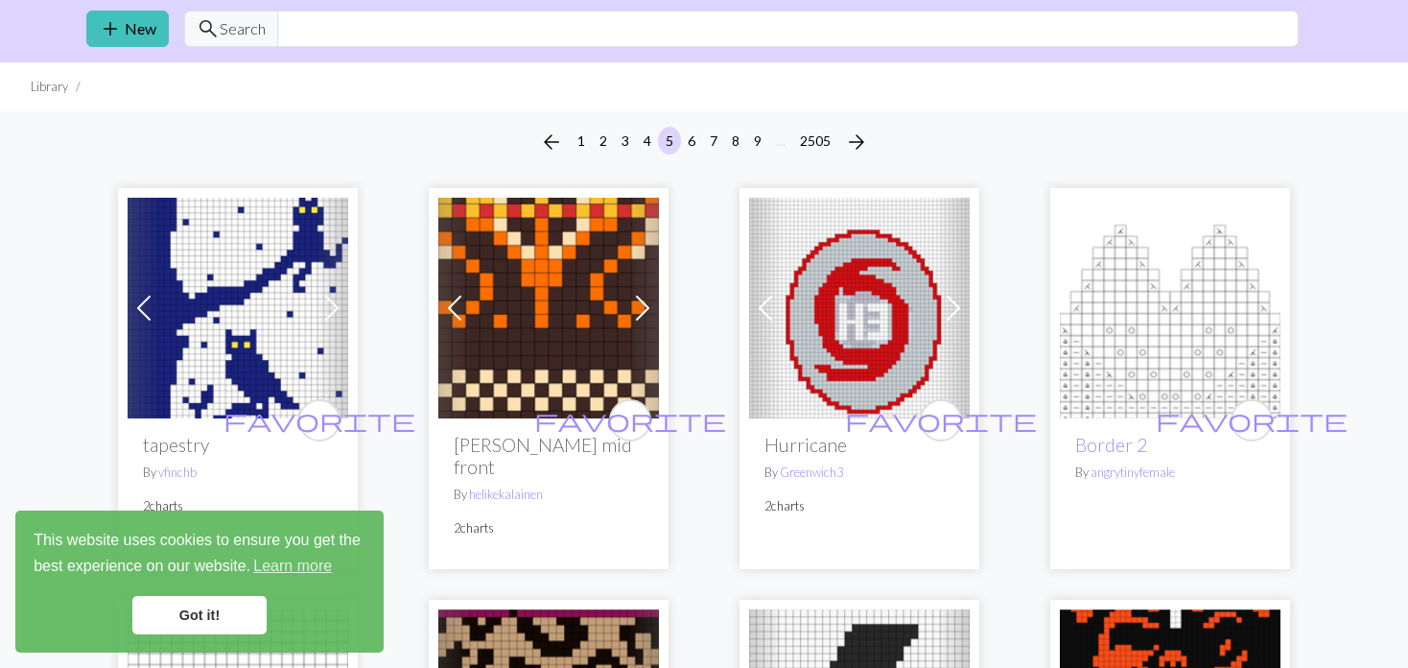
scroll to position [192, 0]
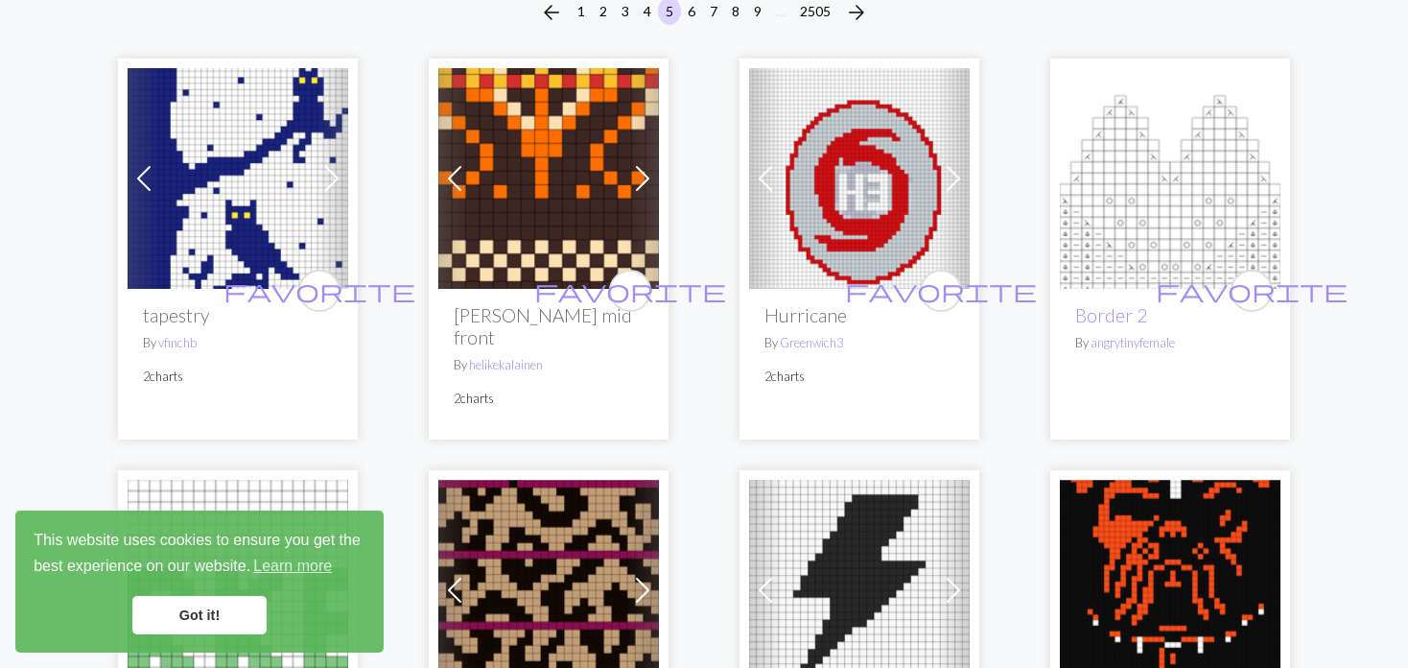
click at [156, 181] on span at bounding box center [144, 178] width 31 height 31
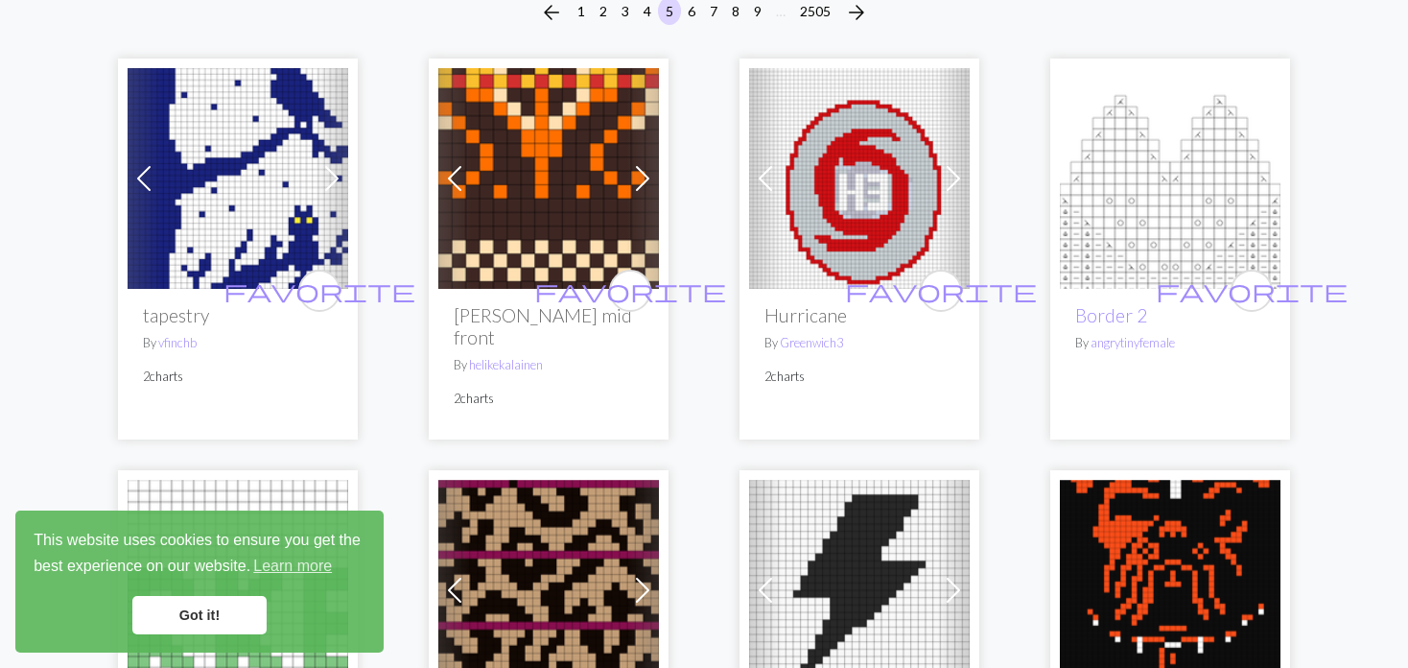
click at [156, 181] on span at bounding box center [144, 178] width 31 height 31
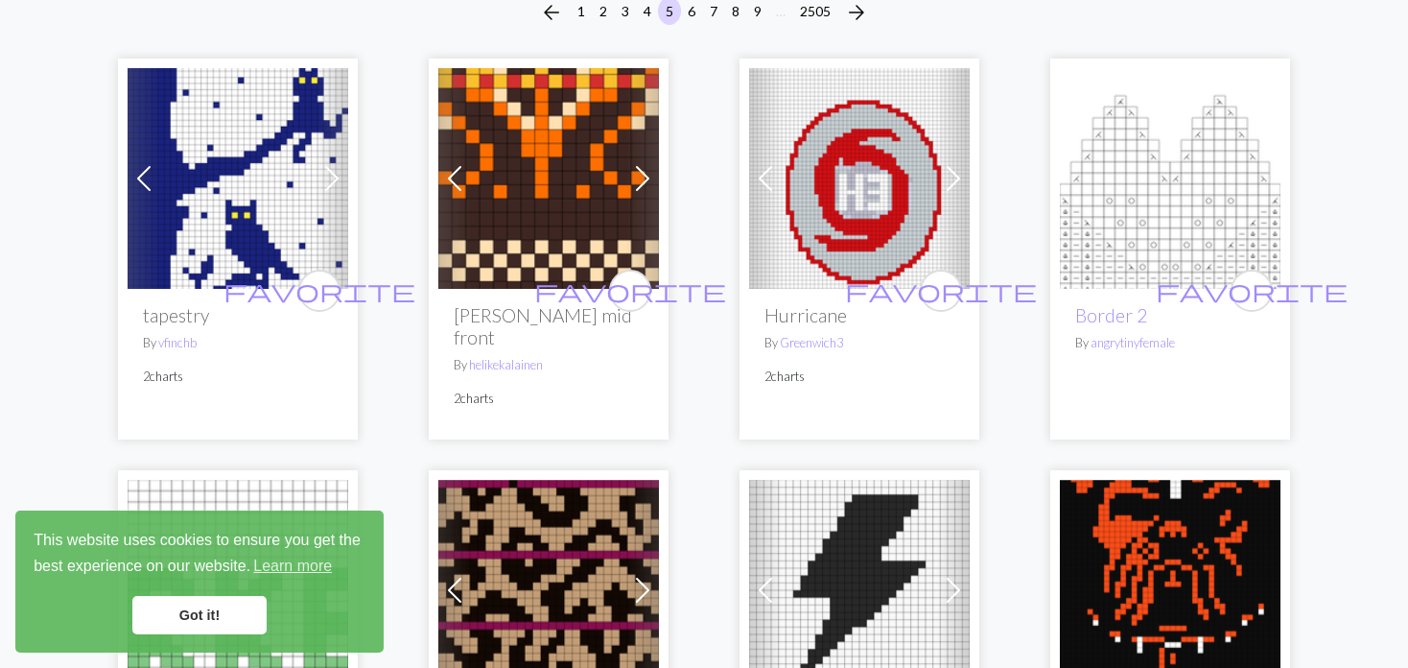
click at [195, 193] on img at bounding box center [238, 178] width 221 height 221
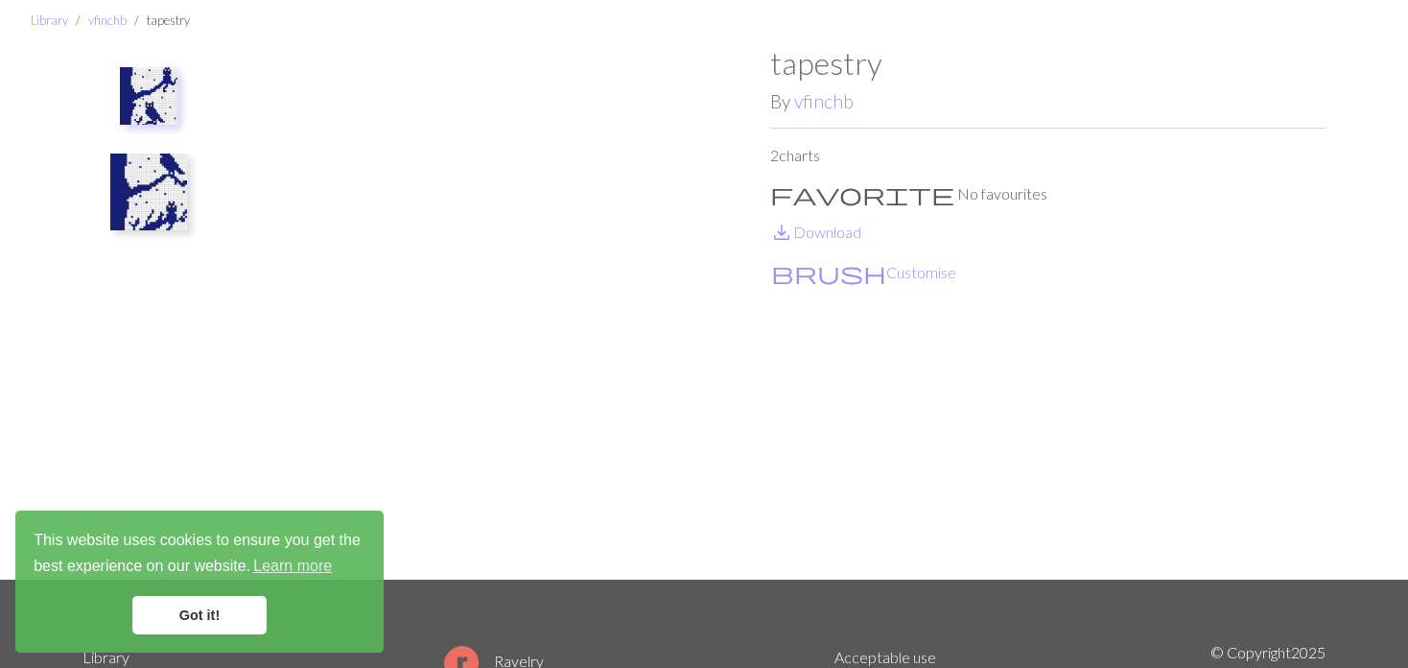
scroll to position [96, 0]
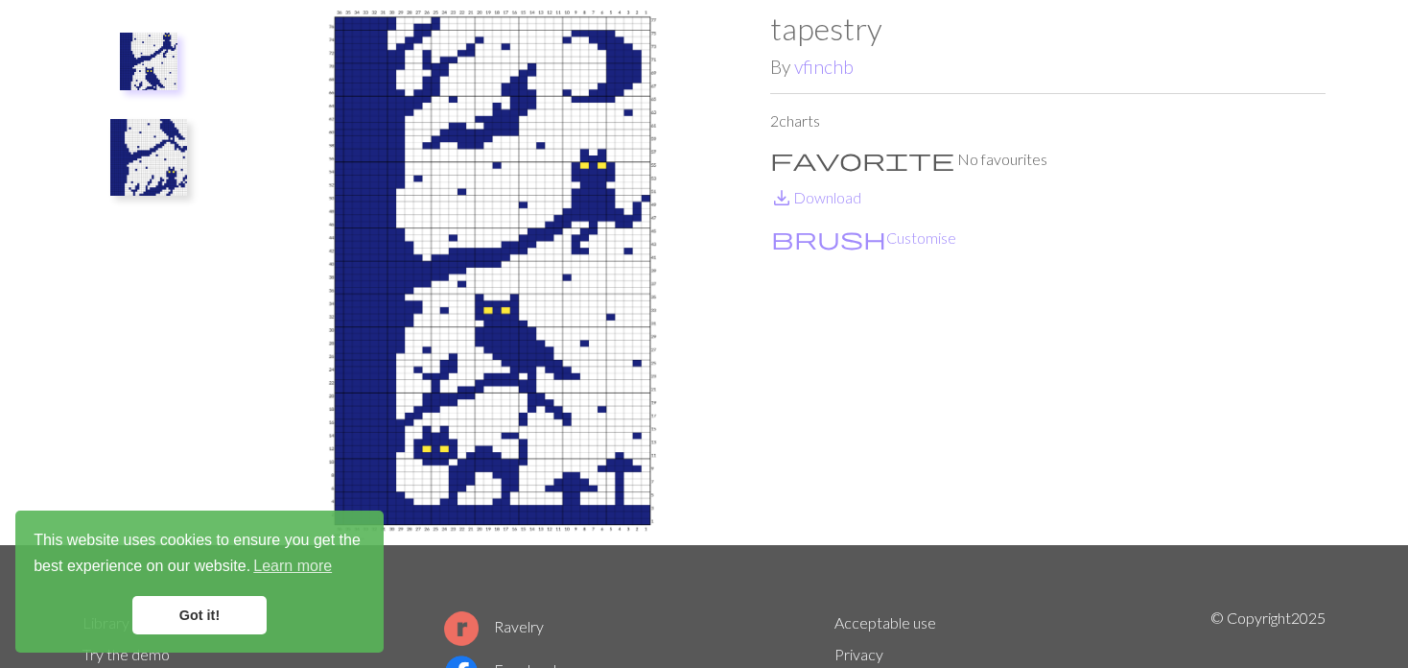
click at [141, 154] on img at bounding box center [148, 157] width 77 height 77
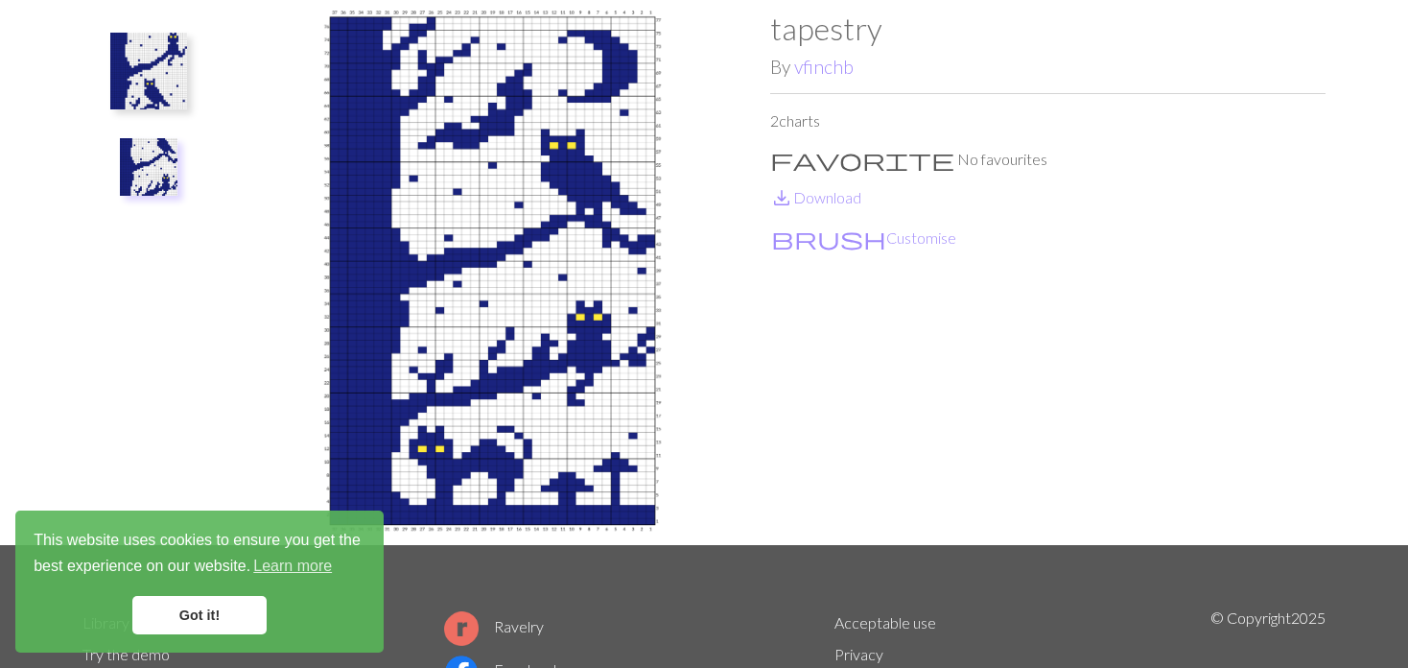
click at [143, 154] on img at bounding box center [149, 167] width 58 height 58
click at [154, 170] on img at bounding box center [149, 167] width 58 height 58
click at [160, 78] on img at bounding box center [148, 71] width 77 height 77
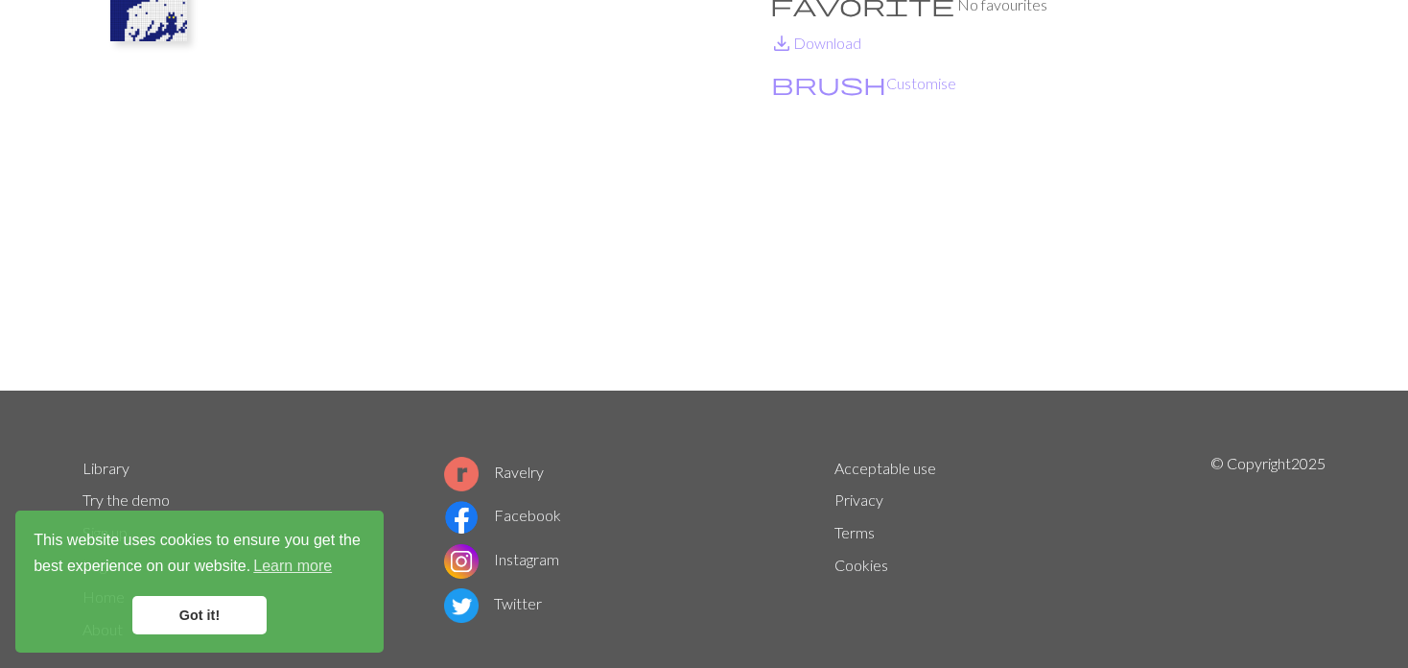
scroll to position [288, 0]
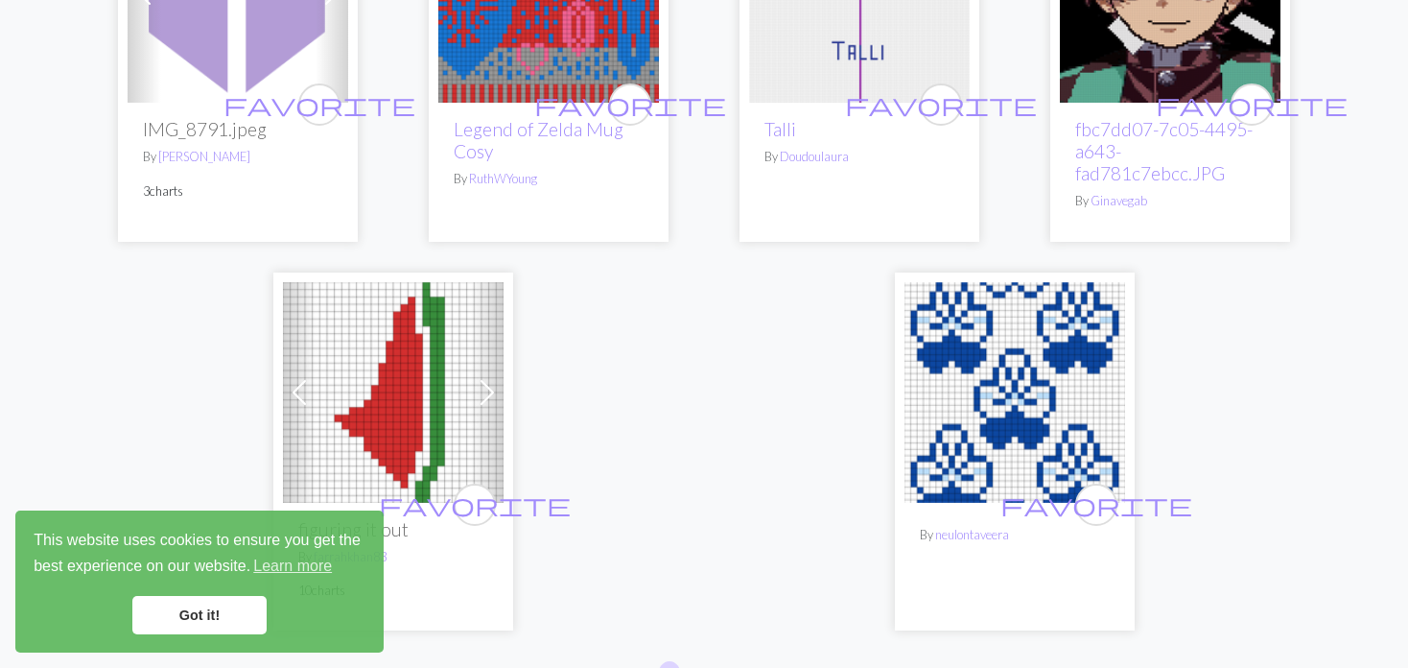
scroll to position [4893, 0]
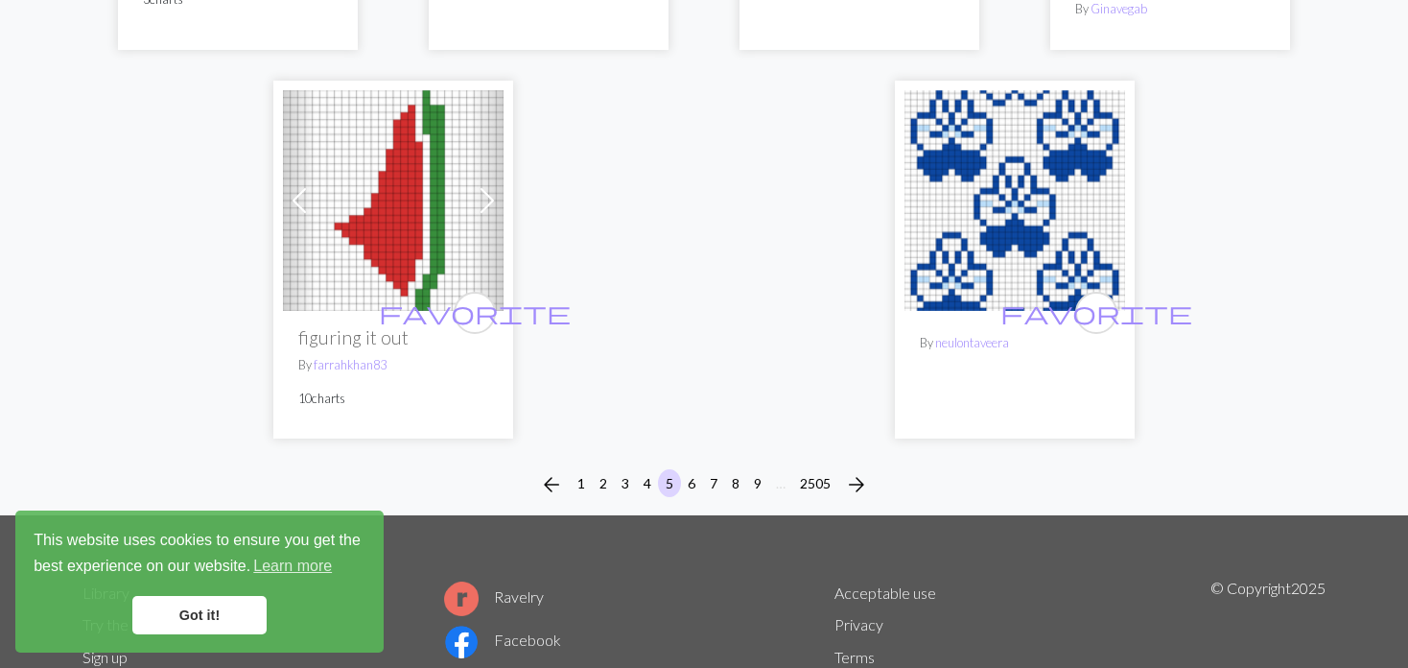
click at [1051, 152] on img at bounding box center [1015, 200] width 221 height 221
click at [971, 210] on img at bounding box center [1015, 200] width 221 height 221
click at [686, 469] on button "6" at bounding box center [691, 483] width 23 height 28
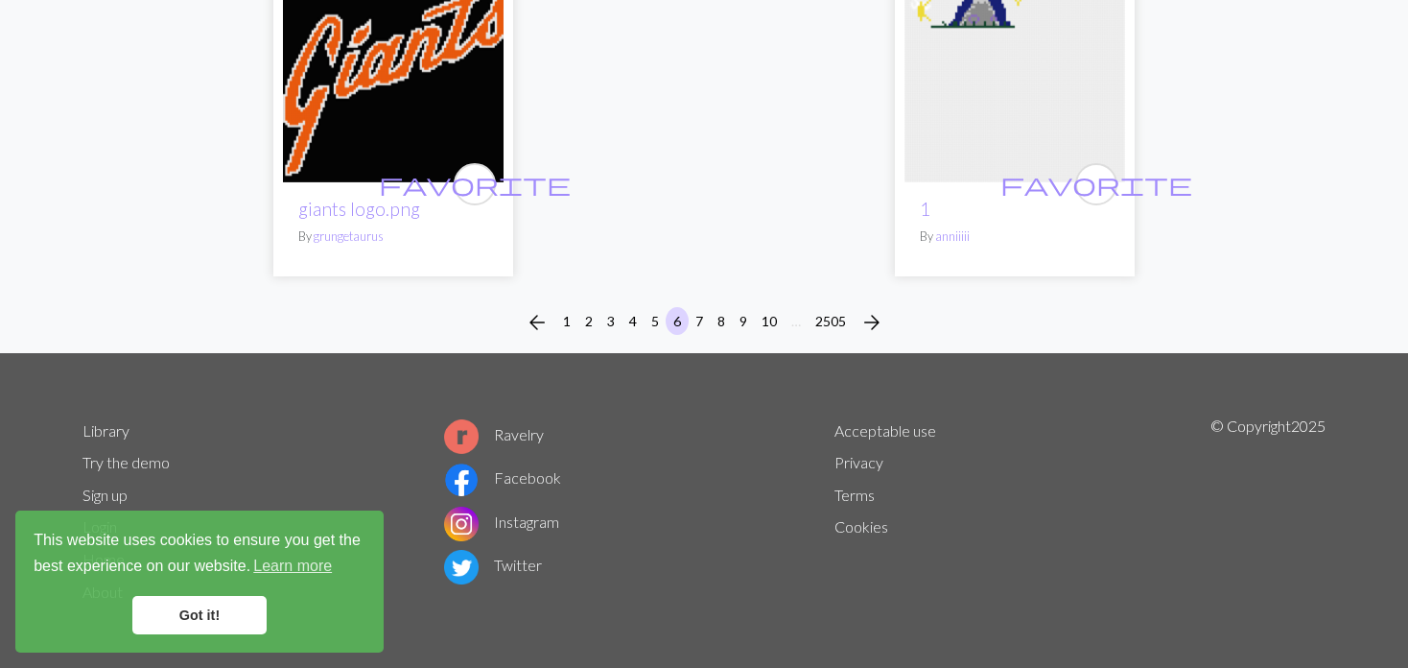
scroll to position [5086, 0]
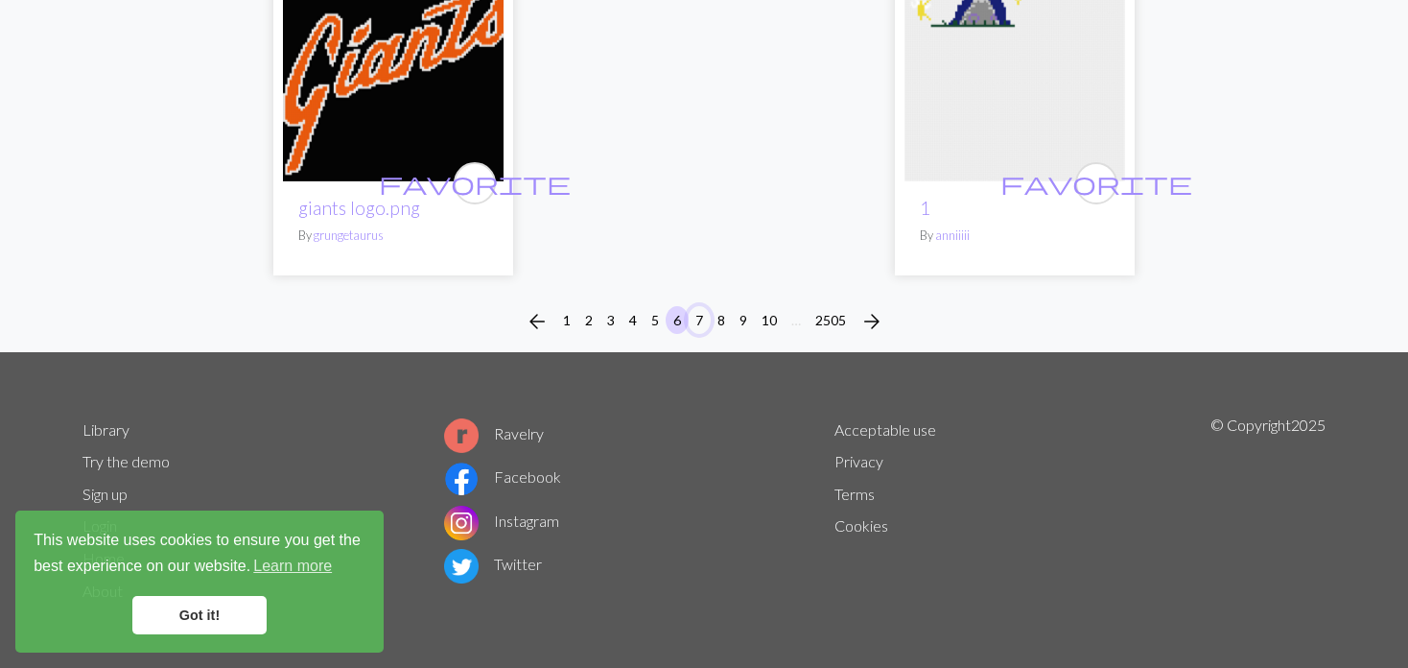
click at [695, 315] on button "7" at bounding box center [699, 320] width 23 height 28
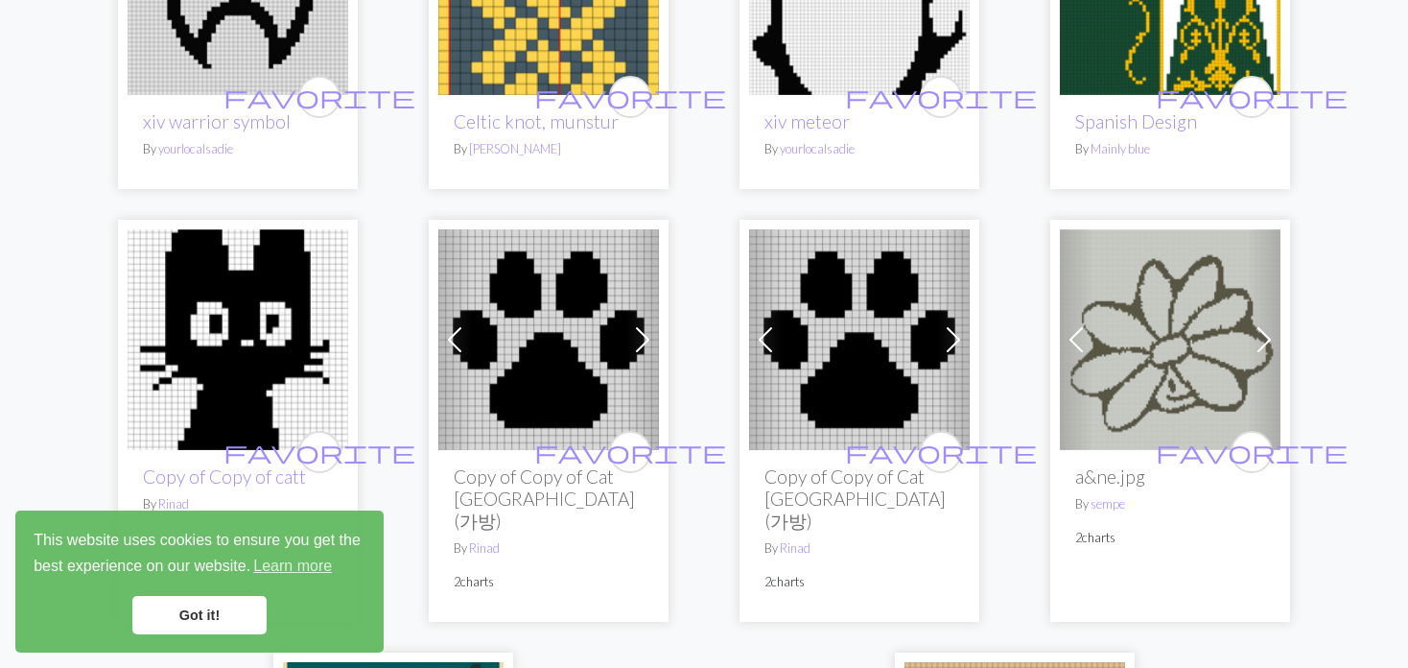
scroll to position [4317, 0]
